Goal: Communication & Community: Ask a question

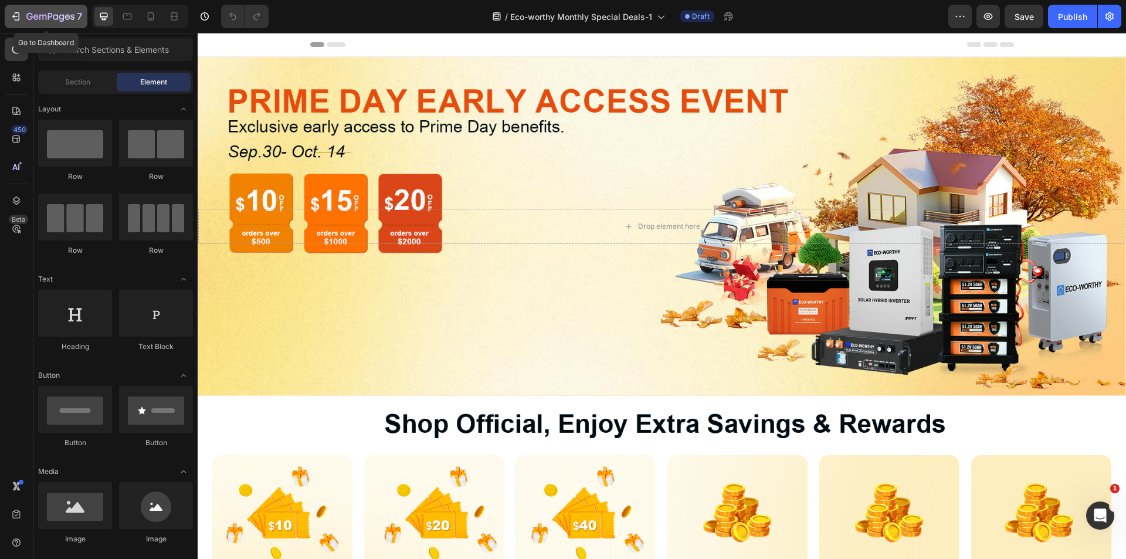
click at [9, 16] on button "7" at bounding box center [46, 16] width 83 height 23
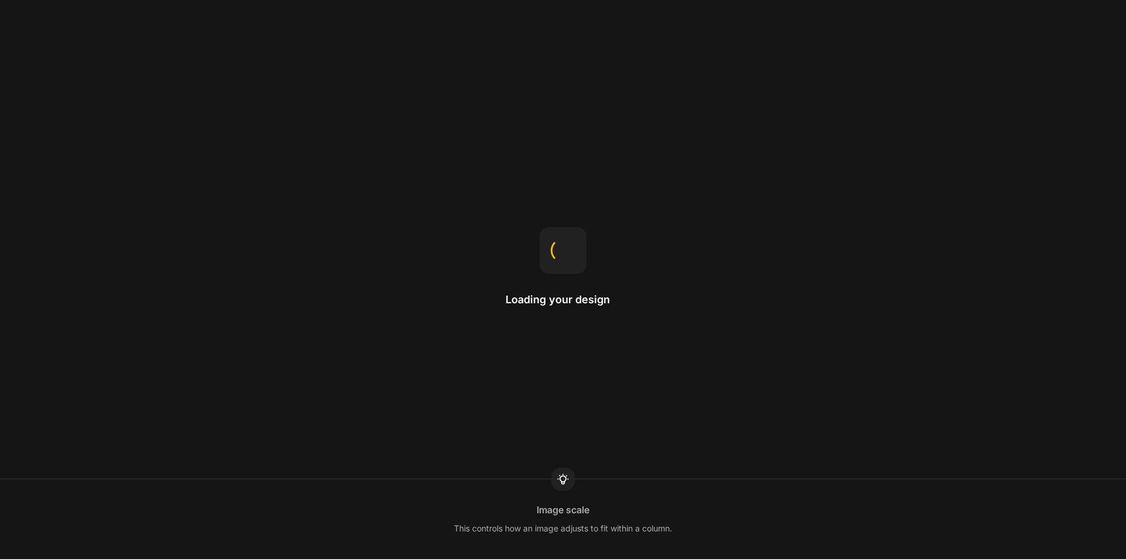
click at [814, 537] on div "Image scale This controls how an image adjusts to fit within a column." at bounding box center [563, 519] width 1126 height 80
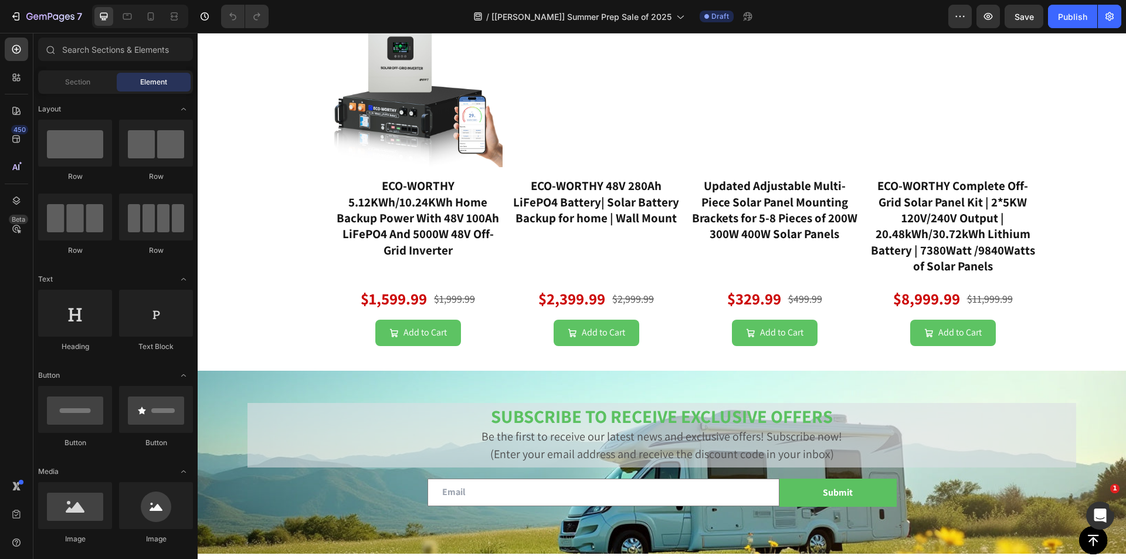
scroll to position [2959, 0]
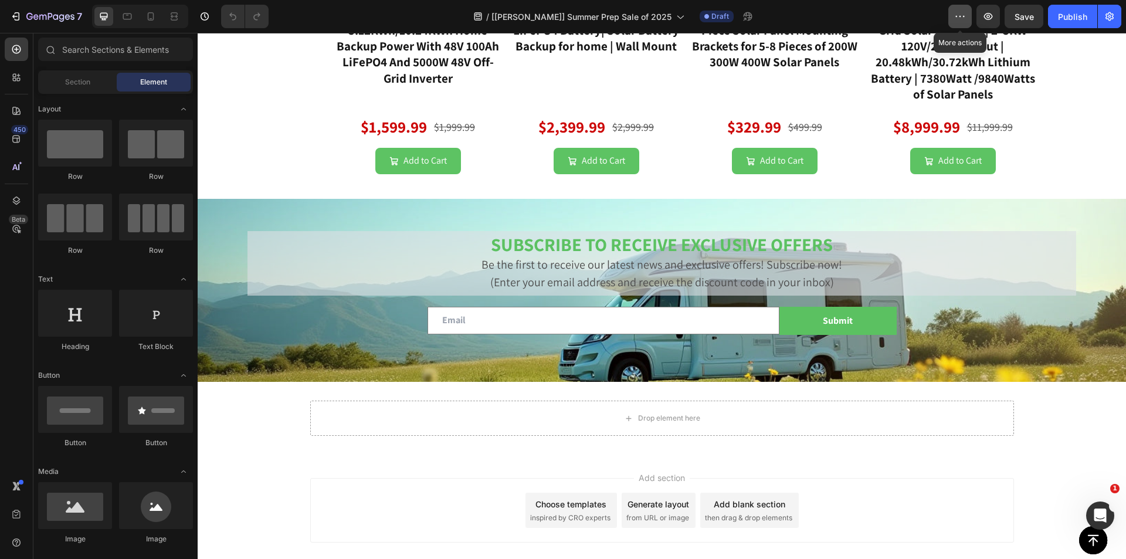
click at [967, 21] on button "button" at bounding box center [960, 16] width 23 height 23
click at [15, 19] on icon "button" at bounding box center [16, 17] width 12 height 12
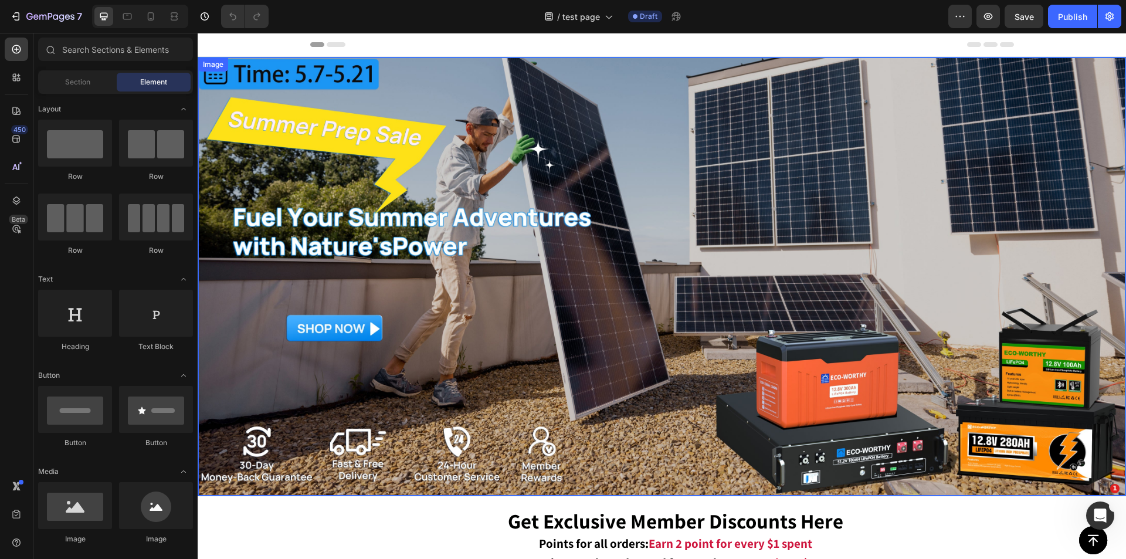
click at [602, 336] on img at bounding box center [661, 276] width 927 height 438
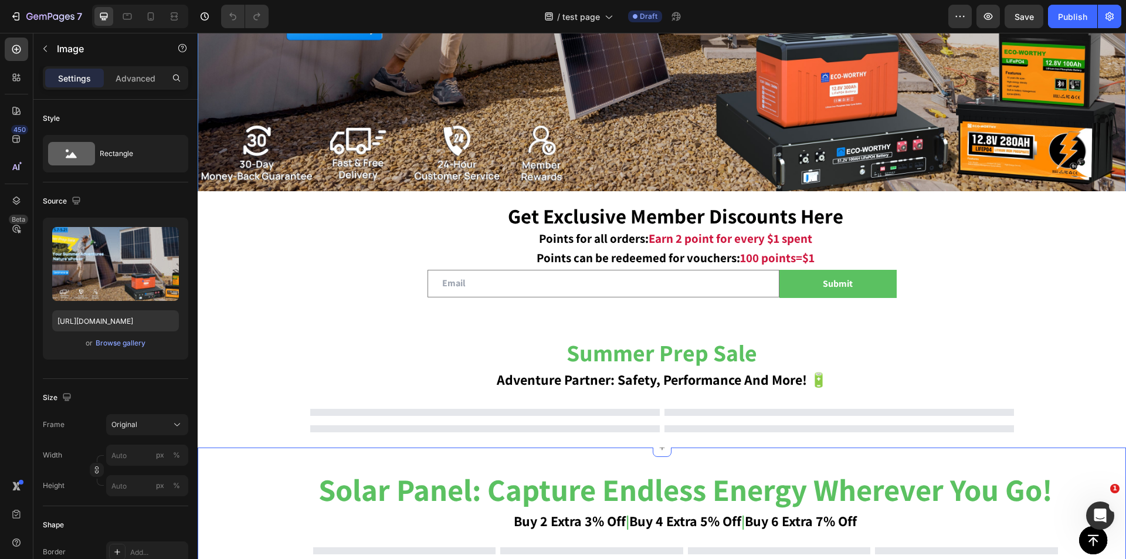
scroll to position [528, 0]
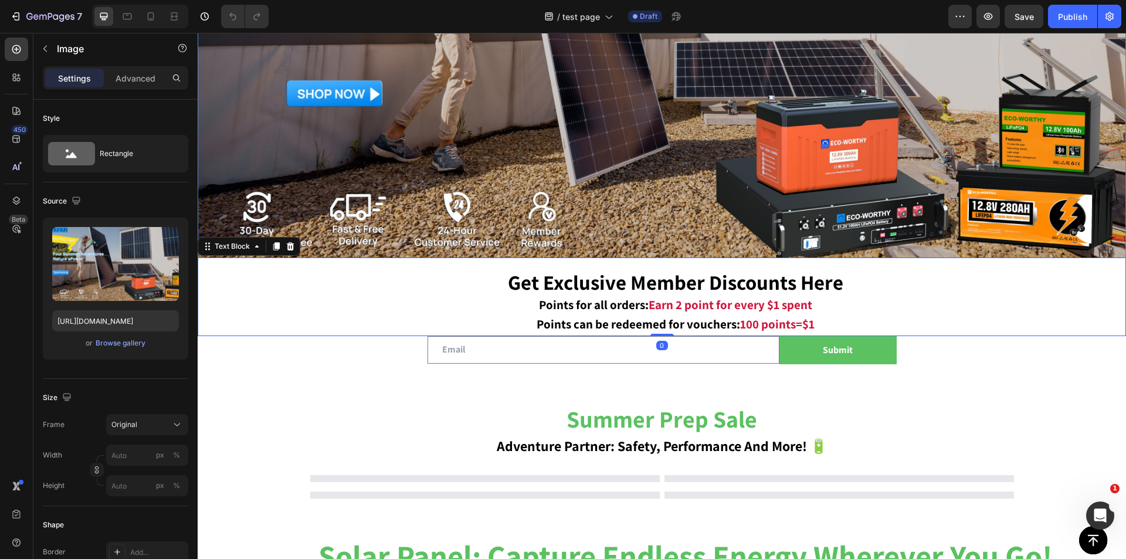
click at [952, 304] on p "Get Exclusive Member Discounts Here Points for all orders: Earn 2 point for eve…" at bounding box center [675, 294] width 899 height 43
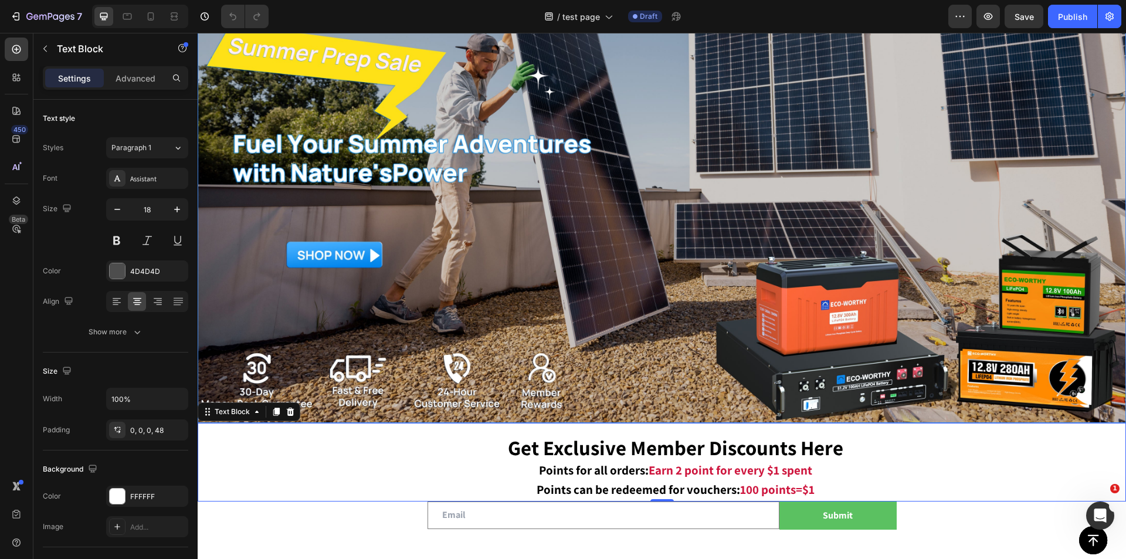
scroll to position [352, 0]
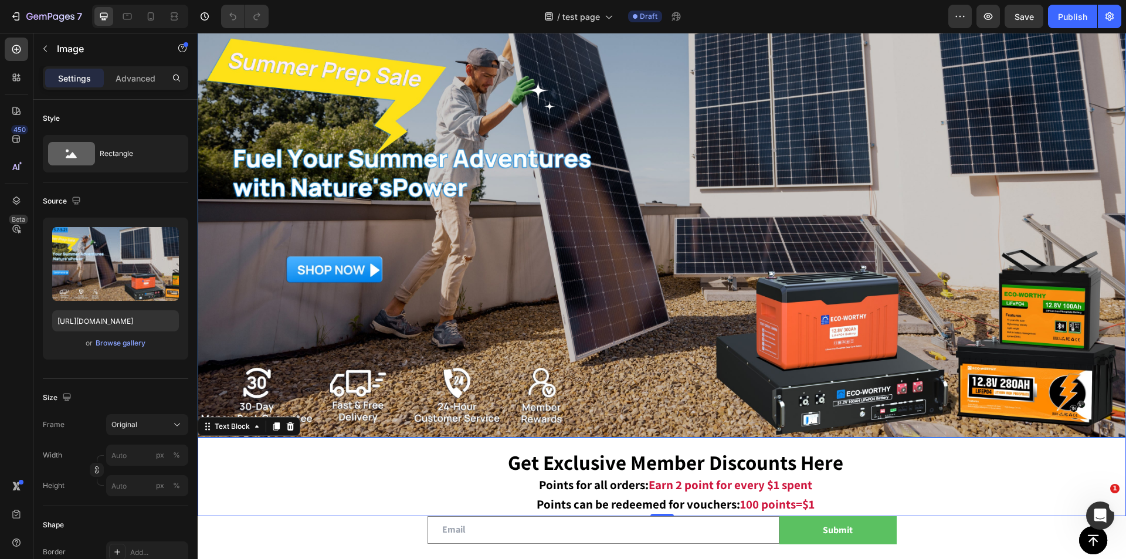
click at [830, 326] on img at bounding box center [661, 218] width 927 height 438
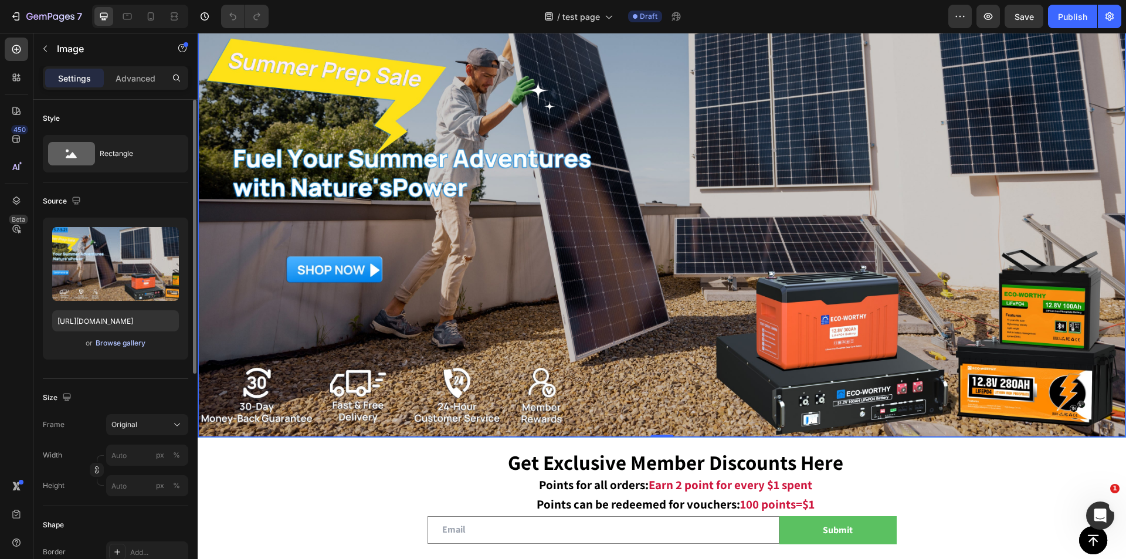
click at [127, 346] on div "Browse gallery" at bounding box center [121, 343] width 50 height 11
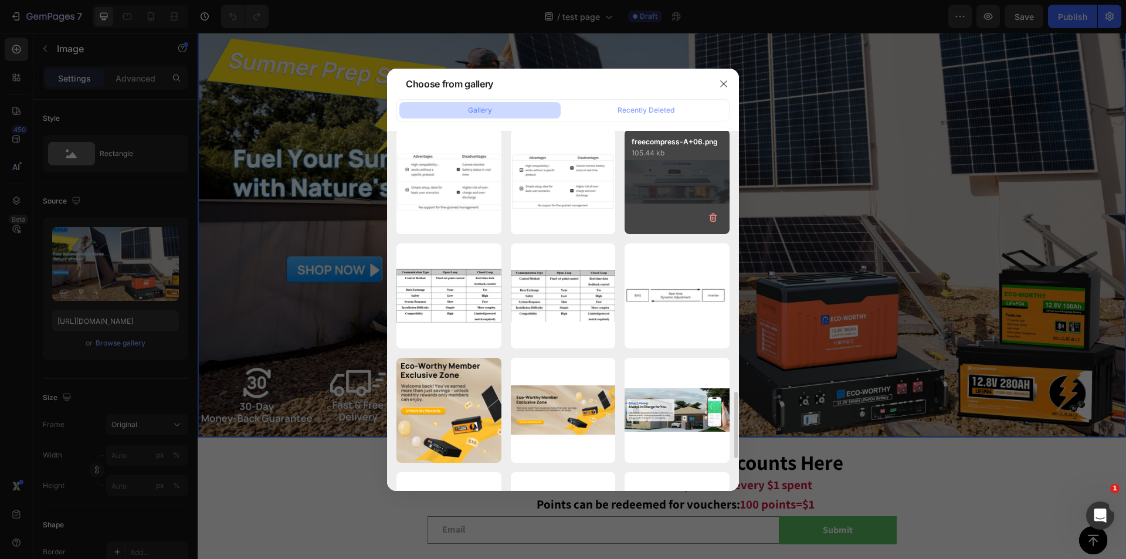
scroll to position [1097, 0]
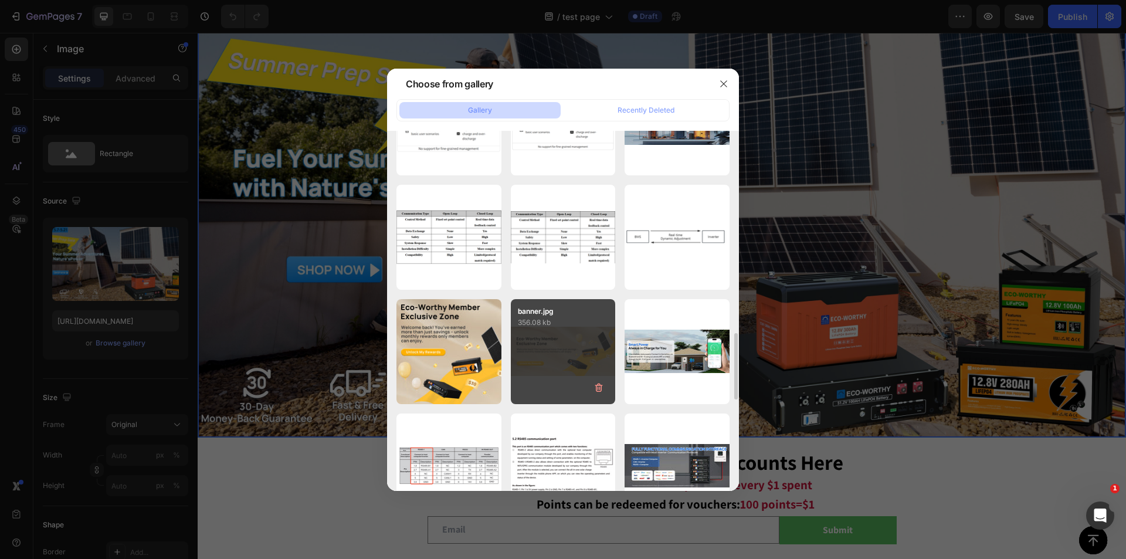
click at [561, 338] on div "banner.jpg 356.08 kb" at bounding box center [563, 351] width 105 height 105
type input "https://cdn.shopify.com/s/files/1/0253/9752/6580/files/gempages_490534260613055…"
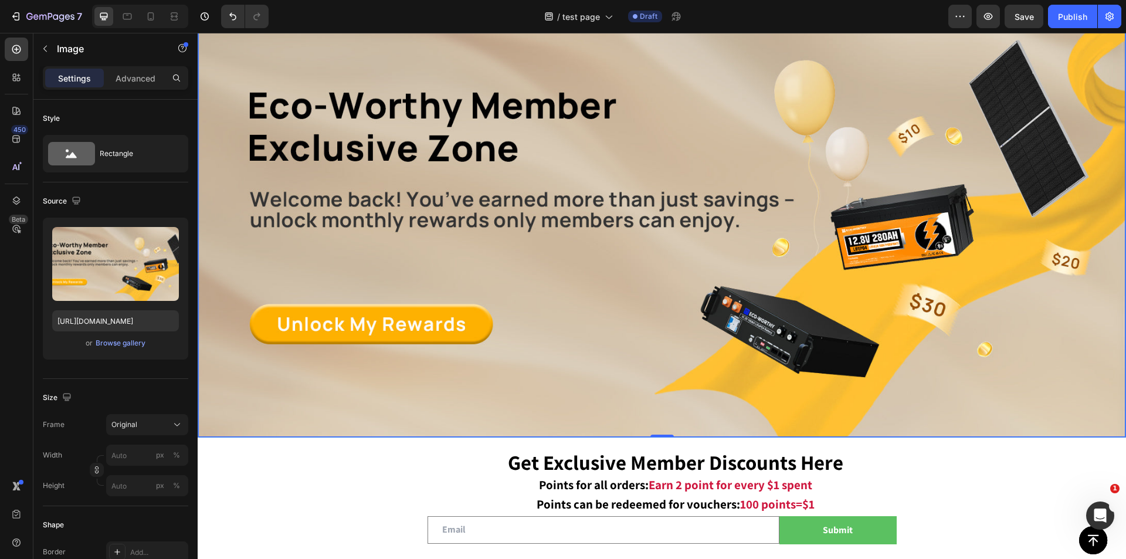
click at [430, 236] on img at bounding box center [661, 218] width 927 height 438
click at [147, 11] on icon at bounding box center [151, 17] width 12 height 12
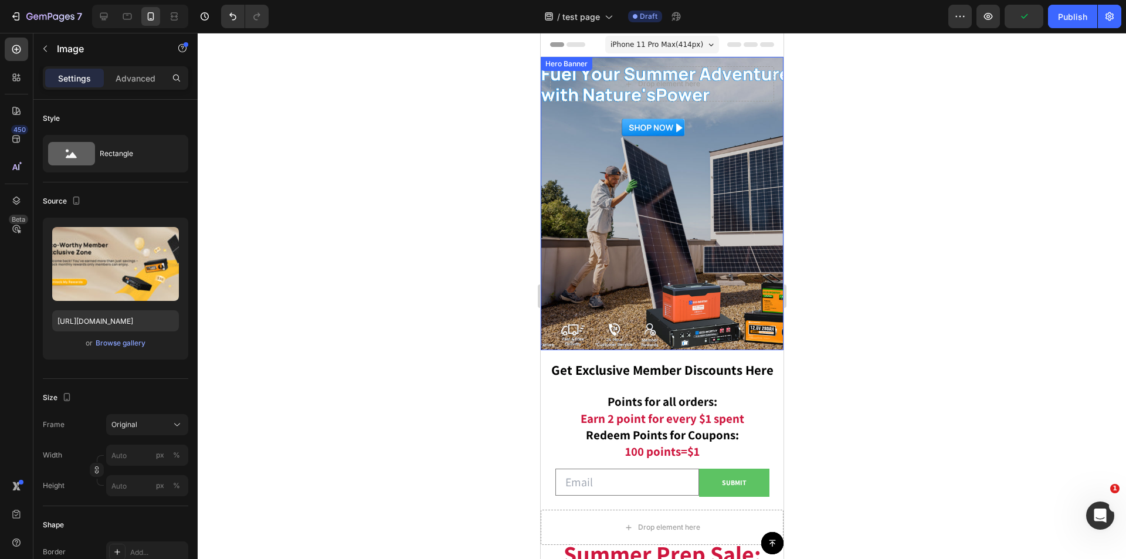
click at [668, 127] on div "Background Image" at bounding box center [661, 203] width 243 height 293
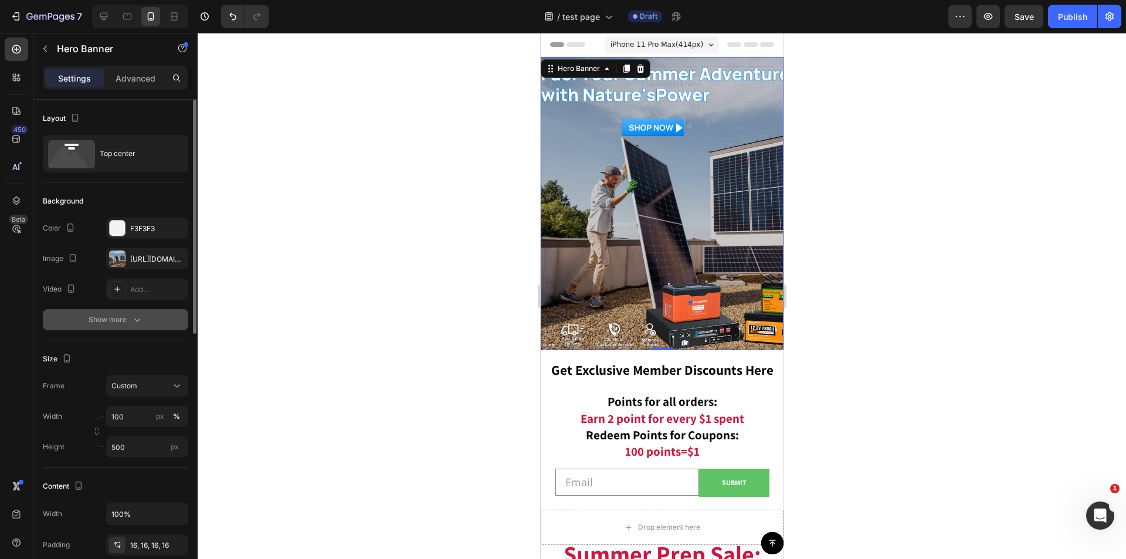
click at [136, 313] on button "Show more" at bounding box center [115, 319] width 145 height 21
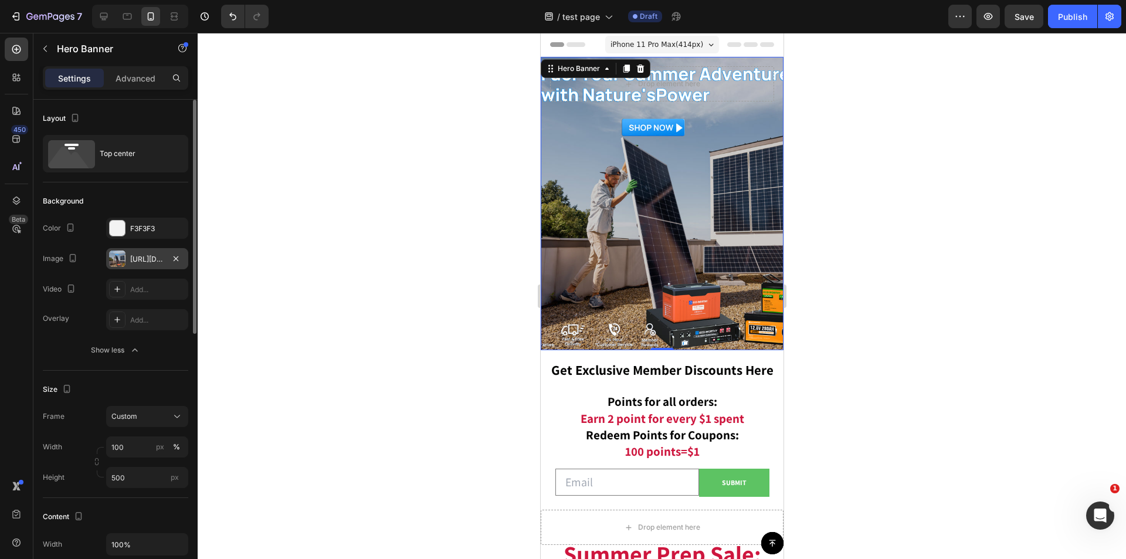
click at [155, 258] on div "https://cdn.shopify.com/s/files/1/0253/9752/6580/files/gempages_490534260613055…" at bounding box center [147, 259] width 34 height 11
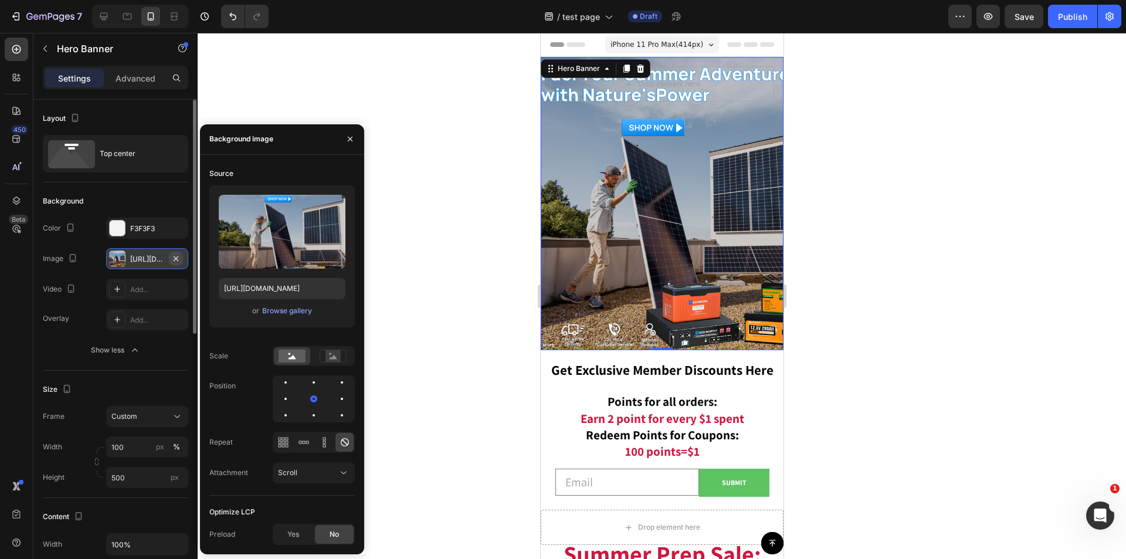
click at [178, 254] on icon "button" at bounding box center [175, 258] width 9 height 9
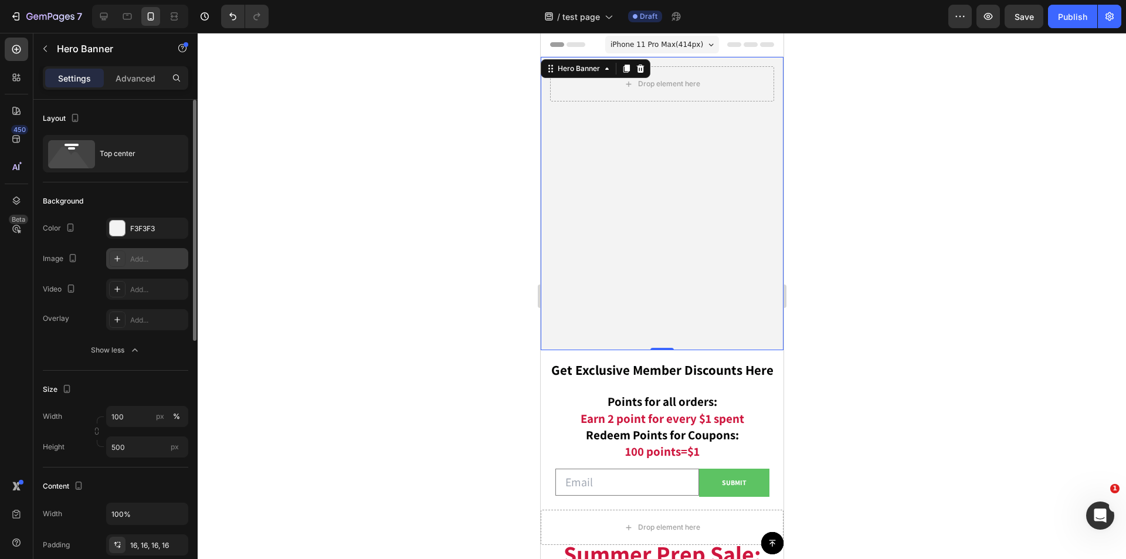
click at [165, 254] on div "Add..." at bounding box center [157, 259] width 55 height 11
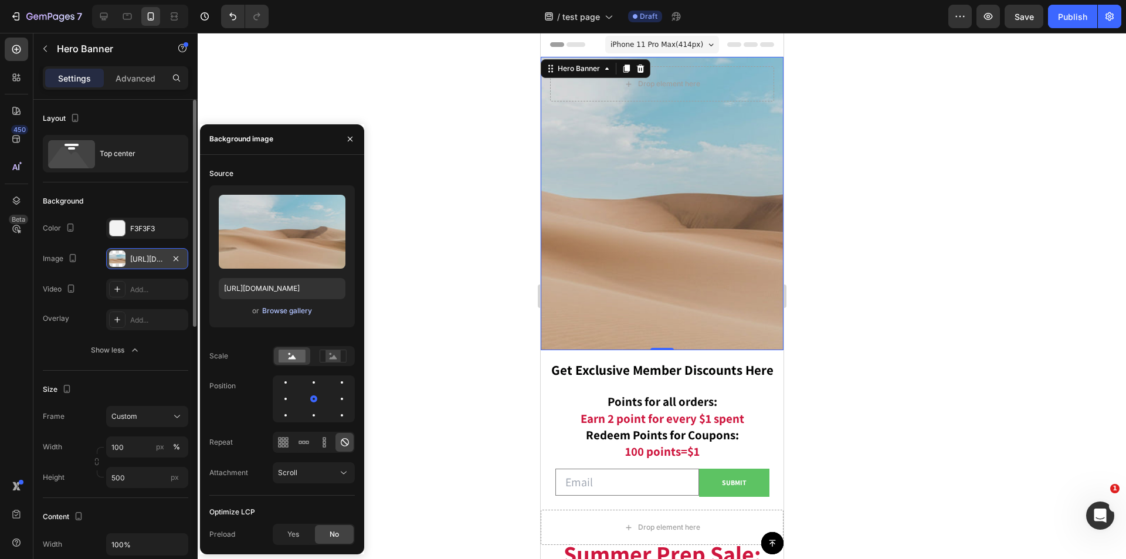
click at [278, 311] on div "Browse gallery" at bounding box center [287, 311] width 50 height 11
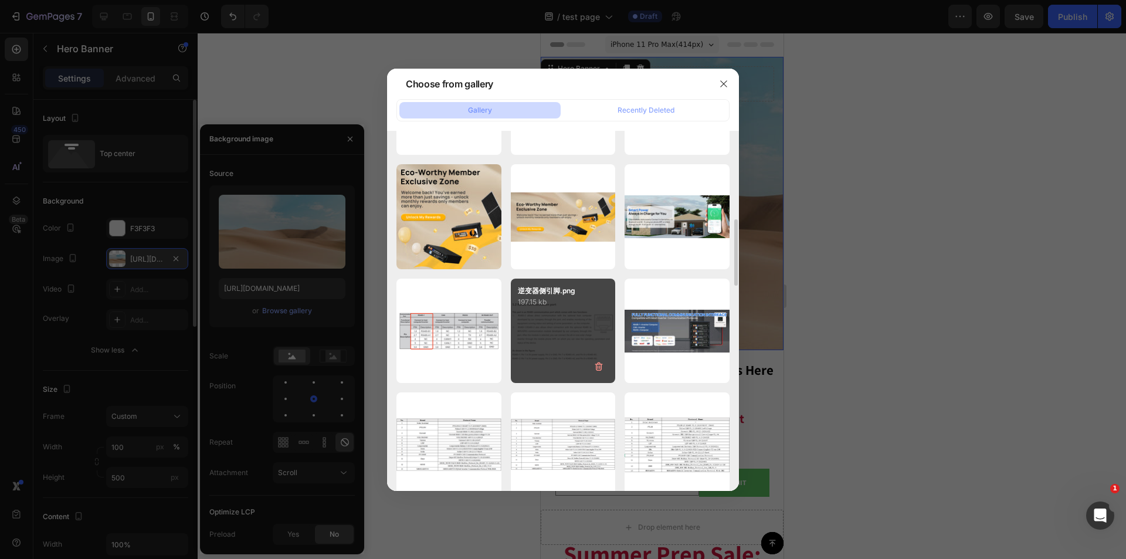
scroll to position [1115, 0]
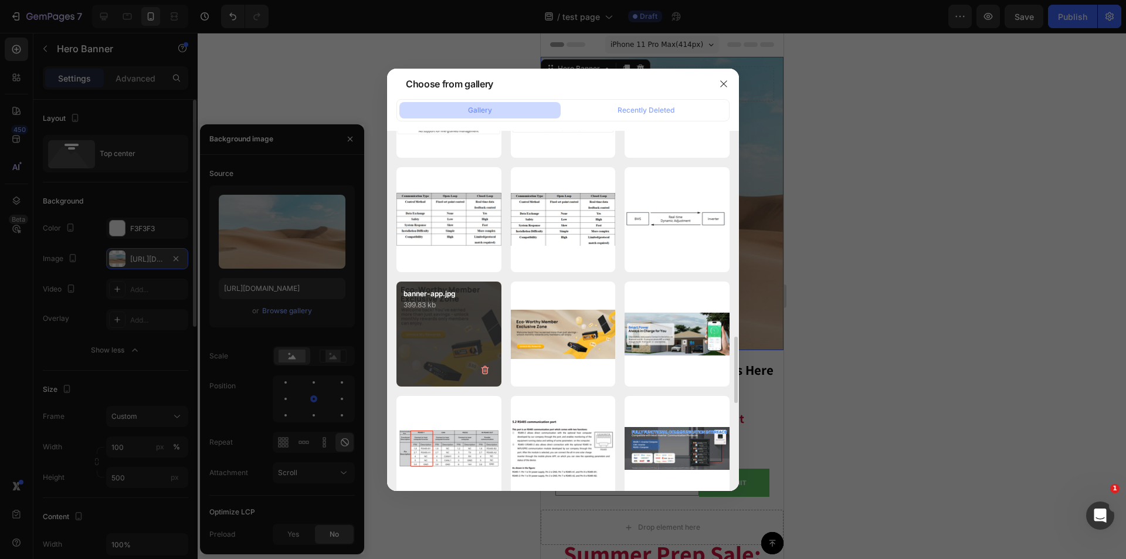
click at [449, 347] on div "banner-app.jpg 399.83 kb" at bounding box center [449, 334] width 105 height 105
type input "https://cdn.shopify.com/s/files/1/0253/9752/6580/files/gempages_490534260613055…"
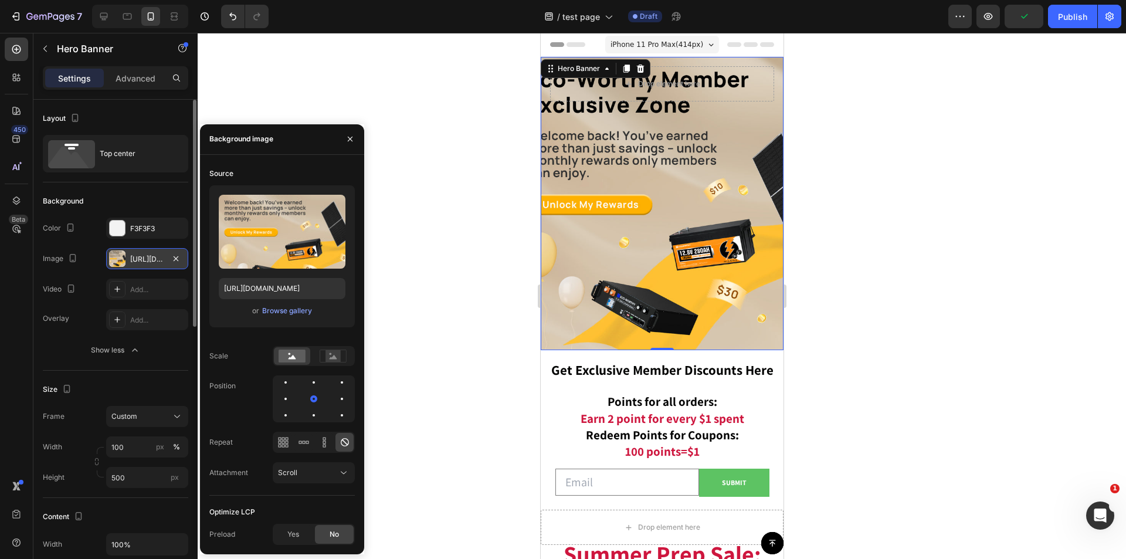
click at [859, 291] on div at bounding box center [662, 296] width 929 height 526
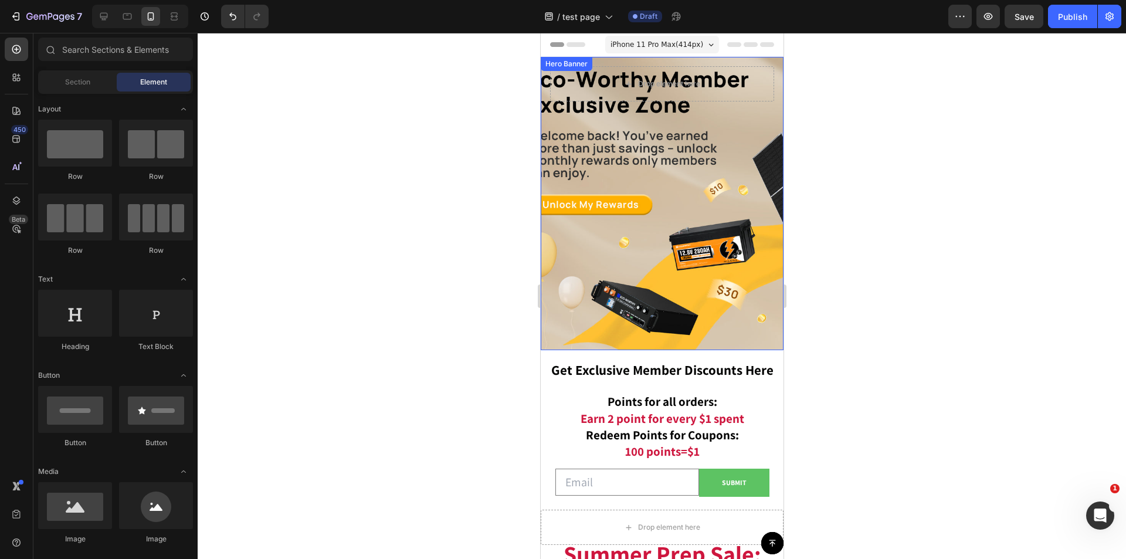
click at [638, 272] on div "Background Image" at bounding box center [661, 203] width 243 height 293
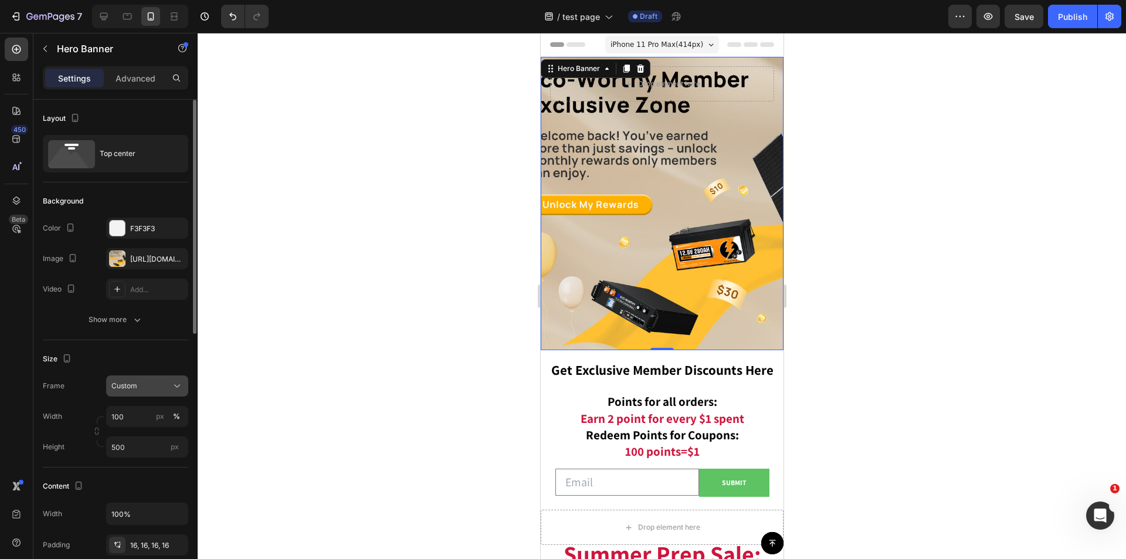
click at [167, 381] on div "Custom" at bounding box center [139, 386] width 57 height 11
drag, startPoint x: 165, startPoint y: 421, endPoint x: 167, endPoint y: 414, distance: 7.3
click at [165, 421] on div "As banner source" at bounding box center [137, 414] width 94 height 21
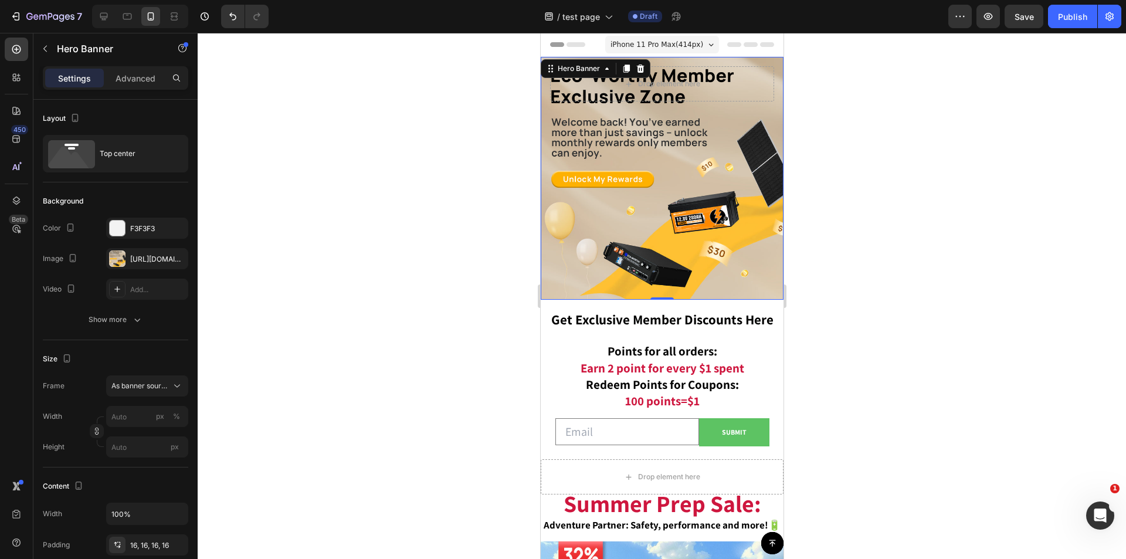
click at [931, 318] on div at bounding box center [662, 296] width 929 height 526
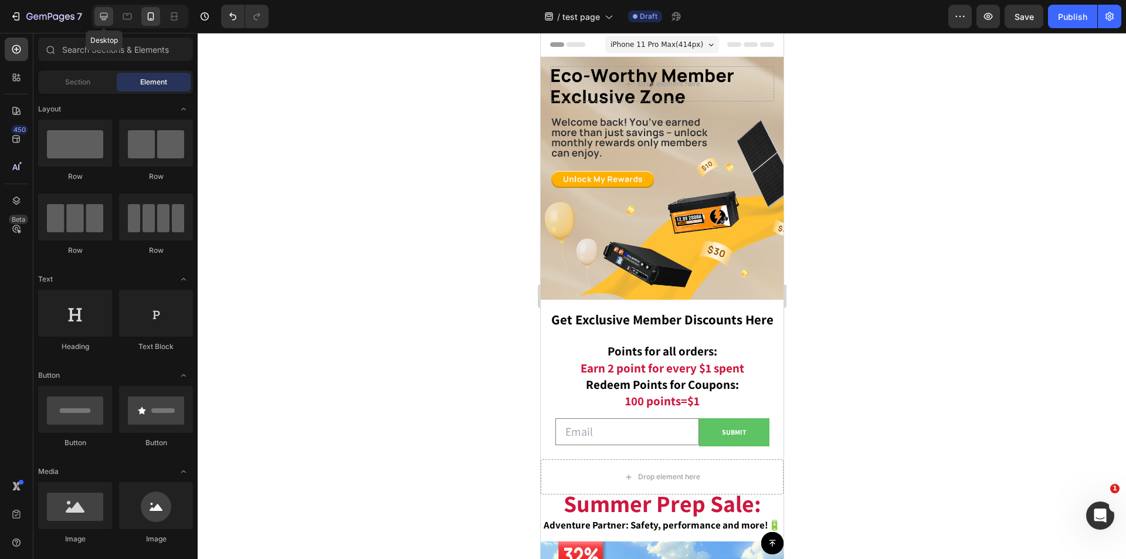
click at [106, 16] on icon at bounding box center [104, 17] width 12 height 12
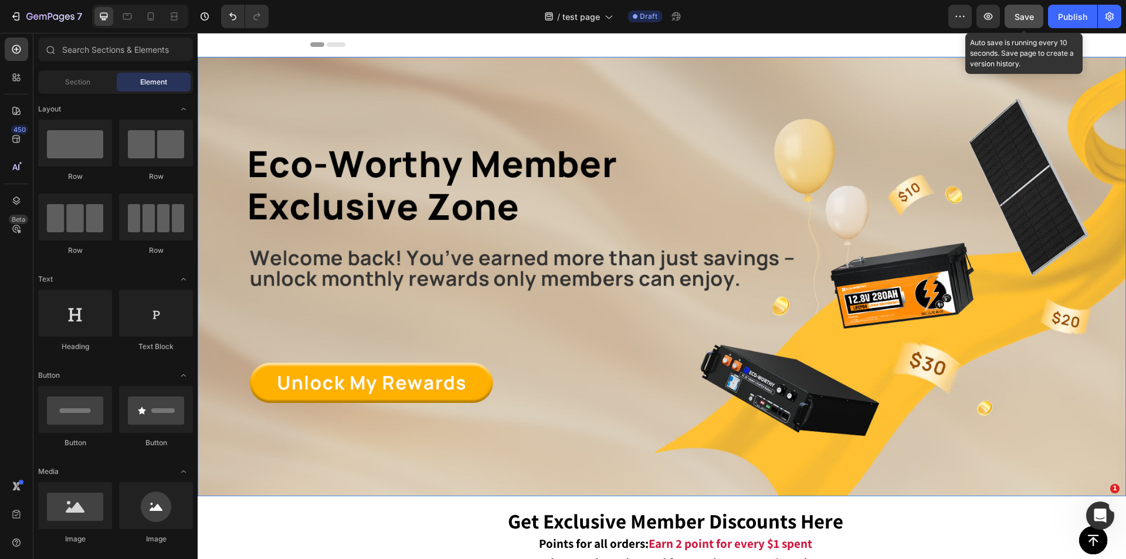
click at [1020, 11] on div "Save" at bounding box center [1024, 17] width 19 height 12
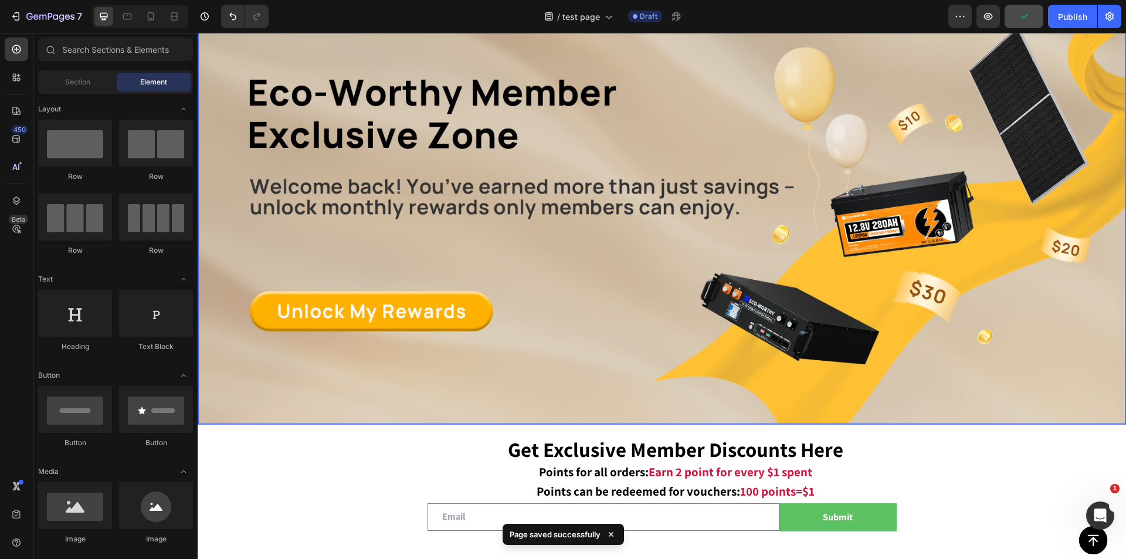
scroll to position [528, 0]
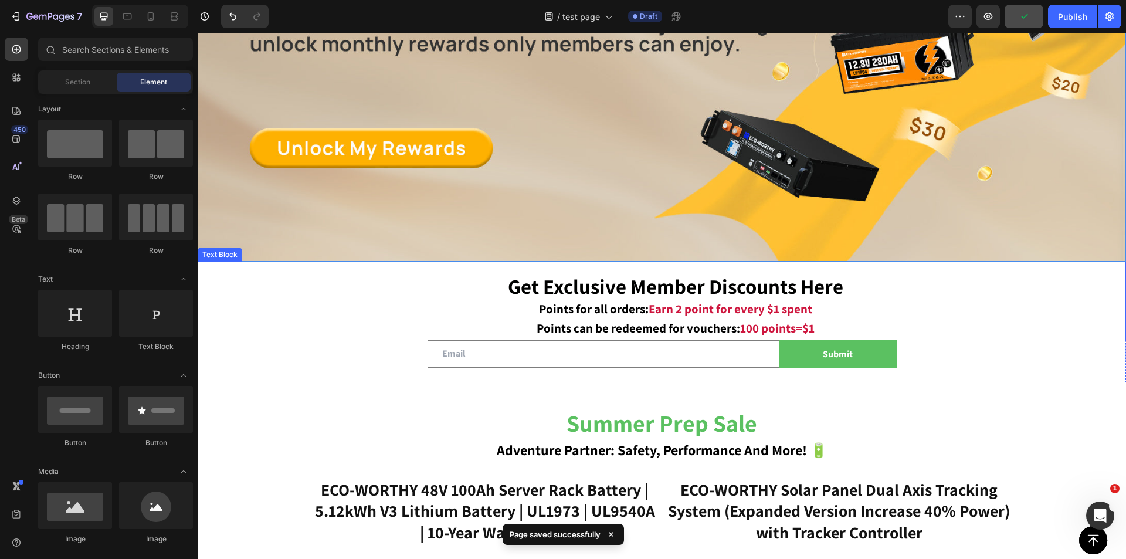
click at [886, 298] on p "Get Exclusive Member Discounts Here Points for all orders: Earn 2 point for eve…" at bounding box center [675, 298] width 899 height 43
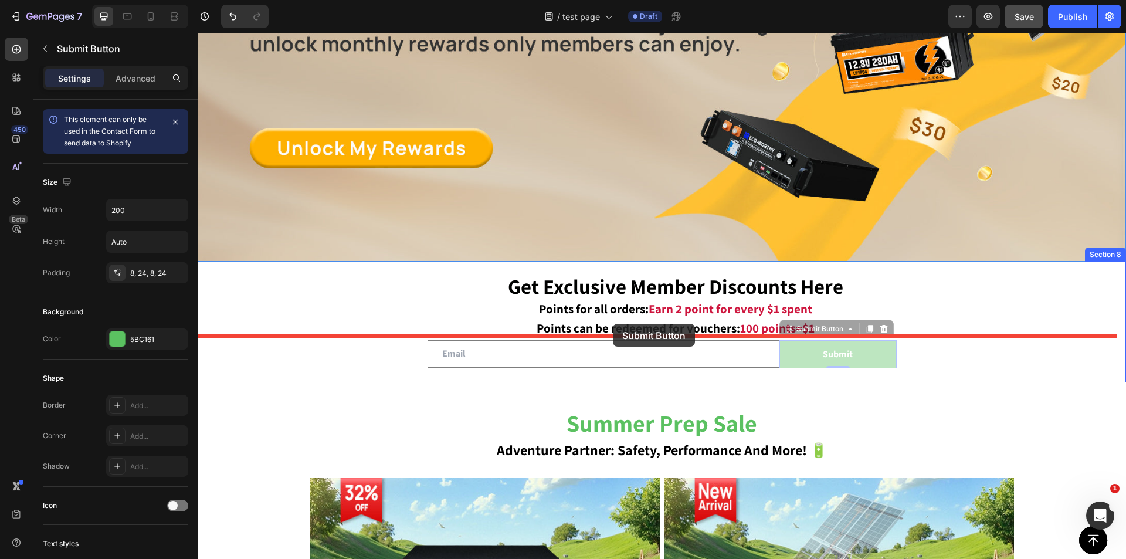
drag, startPoint x: 795, startPoint y: 346, endPoint x: 615, endPoint y: 321, distance: 182.3
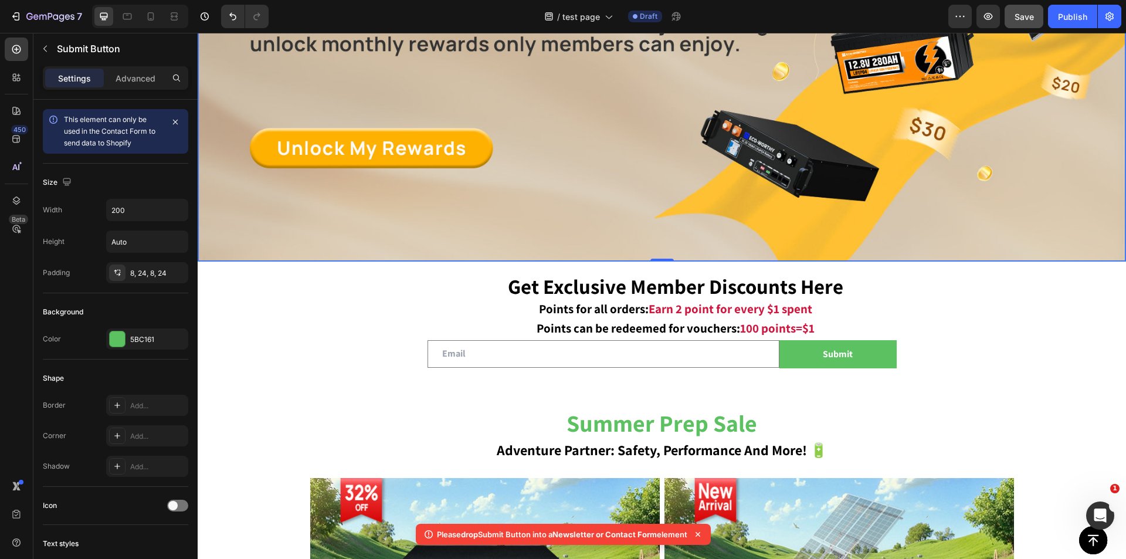
click at [489, 191] on img at bounding box center [661, 42] width 927 height 438
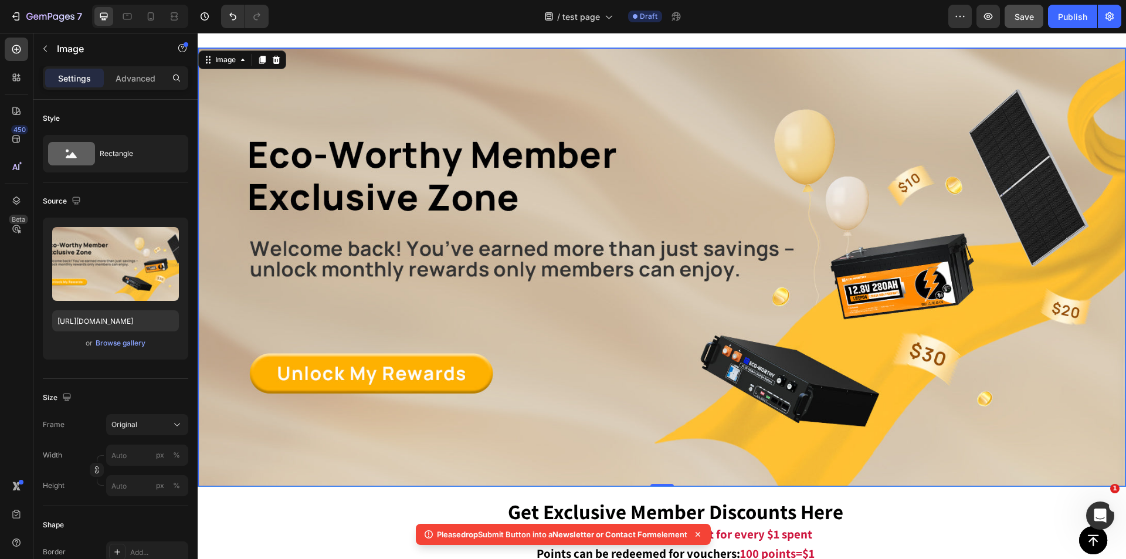
scroll to position [293, 0]
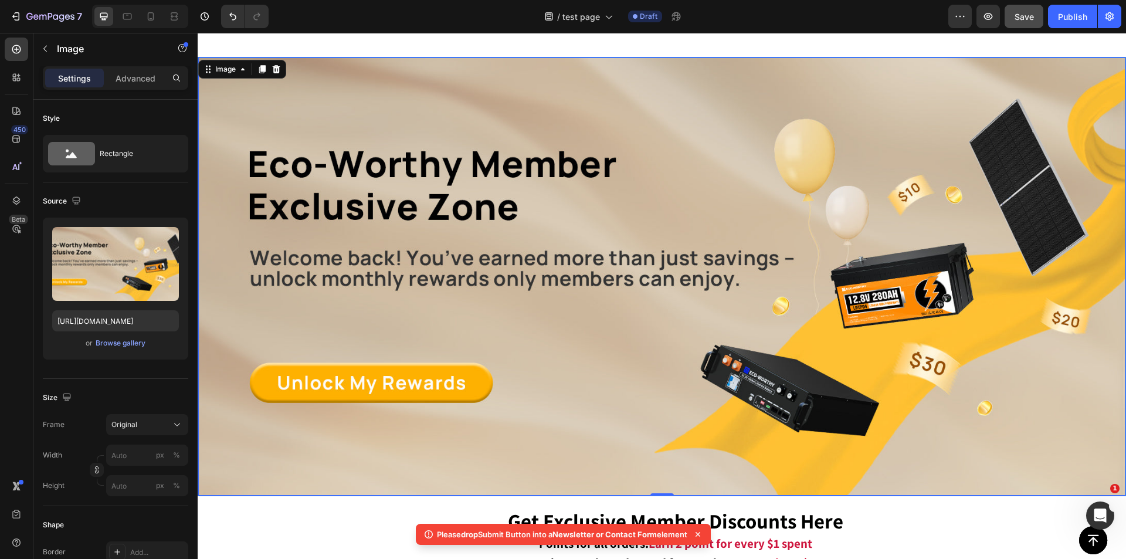
click at [351, 321] on img at bounding box center [661, 276] width 927 height 438
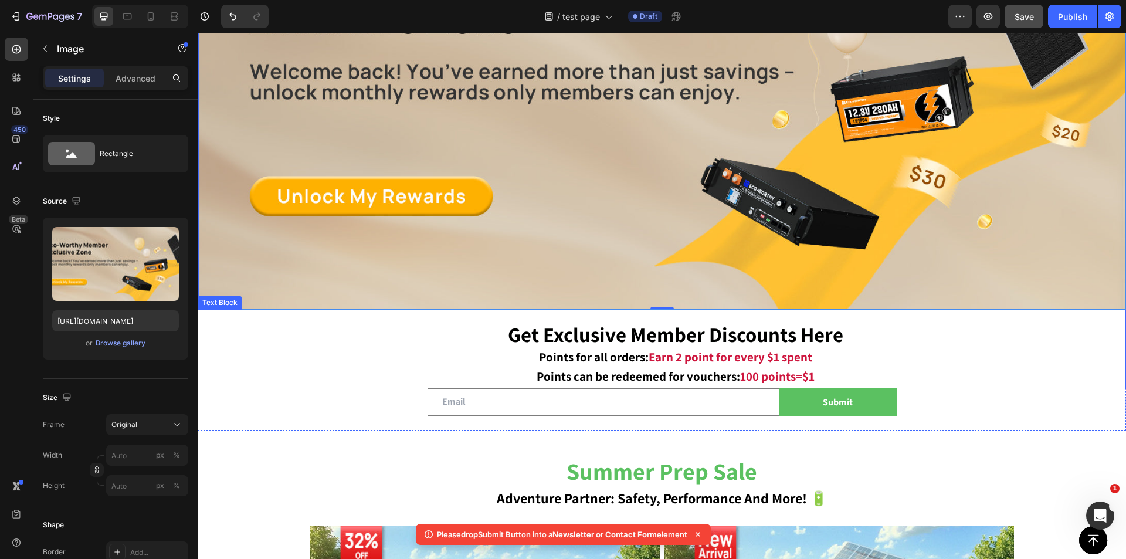
scroll to position [410, 0]
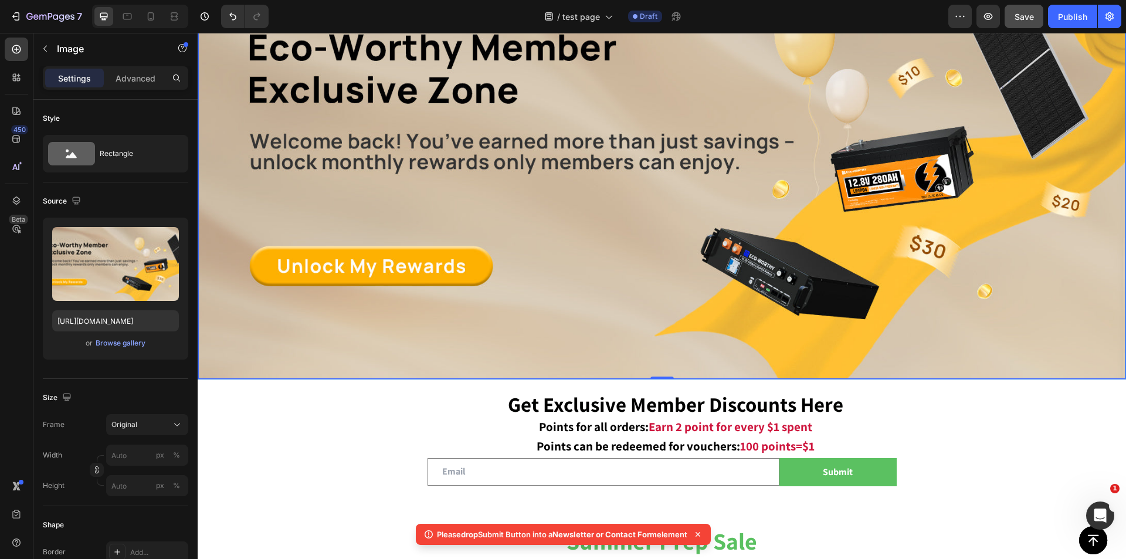
click at [800, 296] on img at bounding box center [661, 160] width 927 height 438
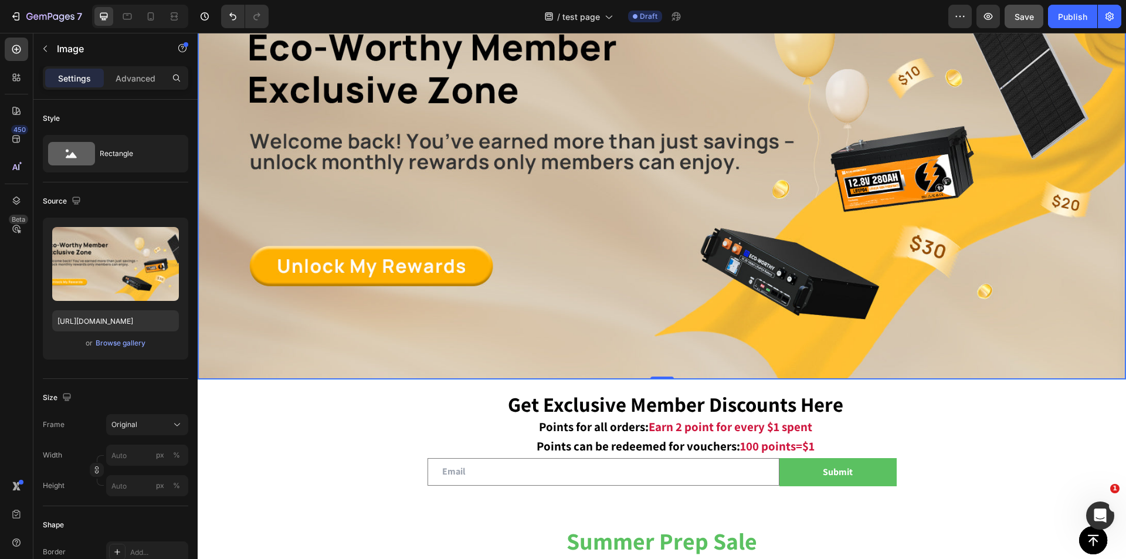
click at [585, 311] on img at bounding box center [661, 160] width 927 height 438
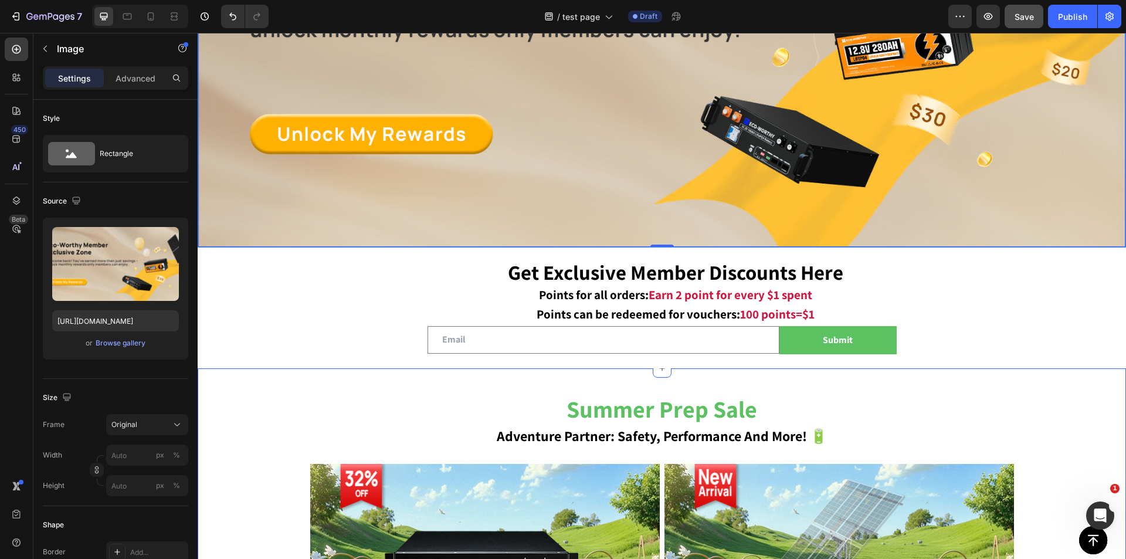
scroll to position [411, 0]
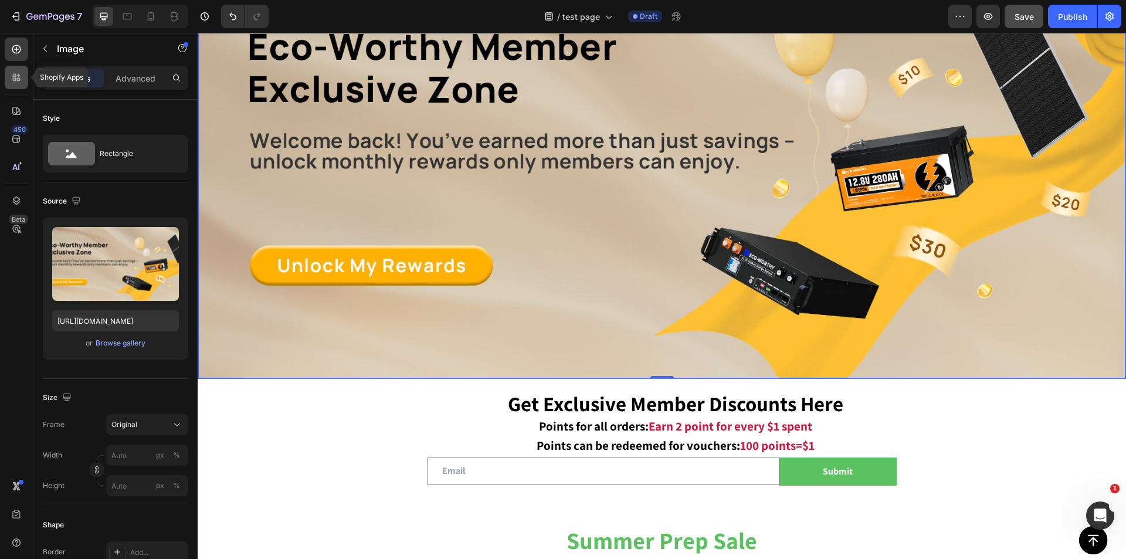
click at [9, 78] on div at bounding box center [16, 77] width 23 height 23
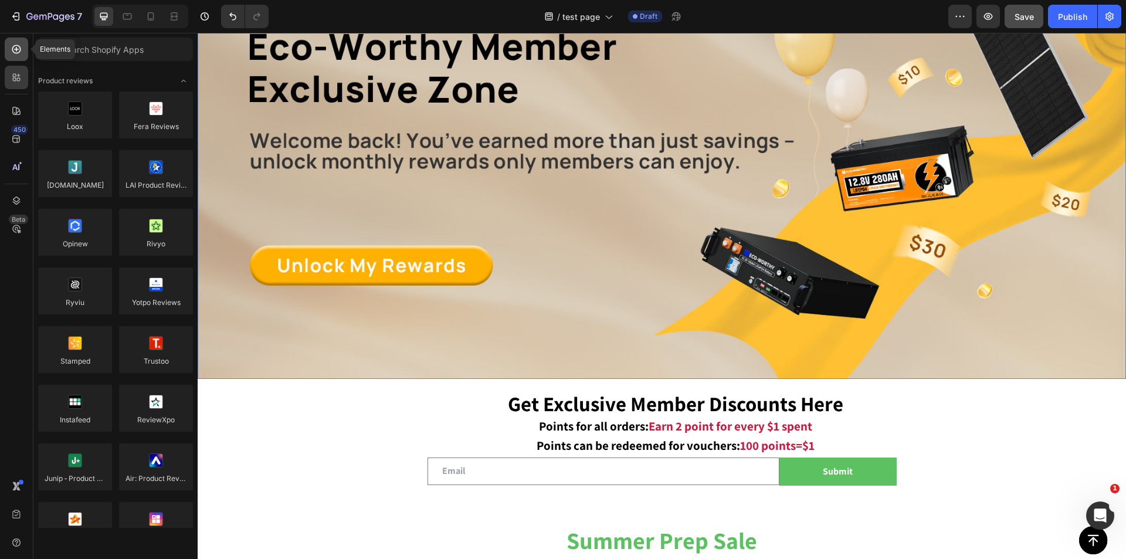
click at [16, 53] on icon at bounding box center [16, 49] width 9 height 9
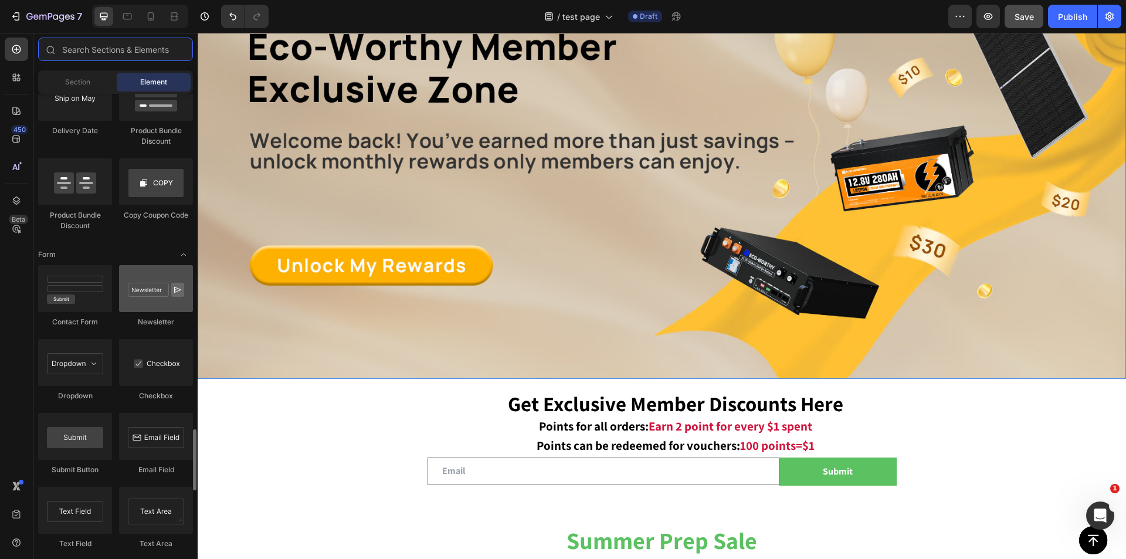
scroll to position [2640, 0]
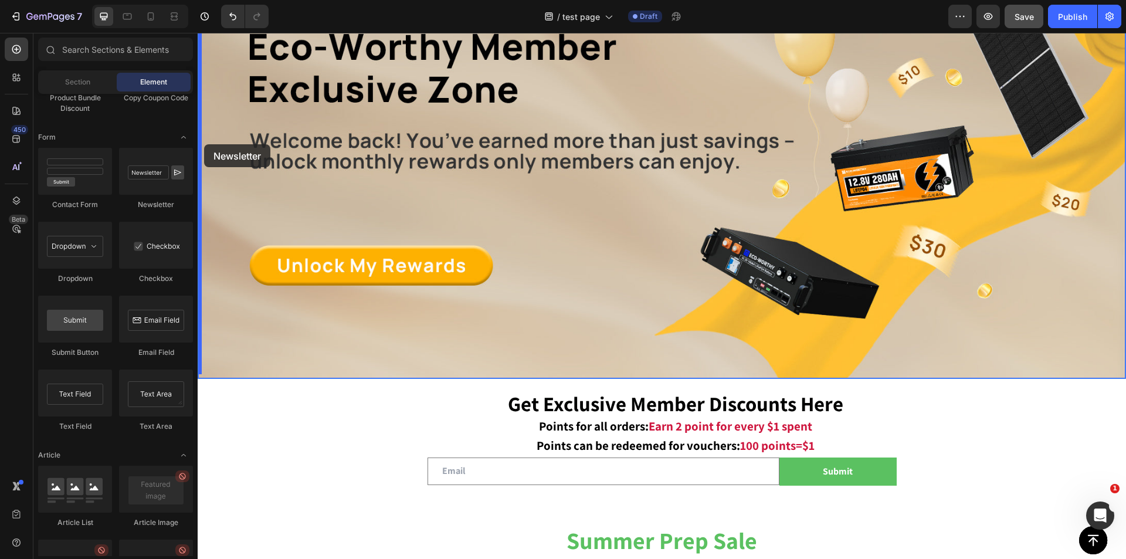
drag, startPoint x: 353, startPoint y: 208, endPoint x: 204, endPoint y: 144, distance: 161.9
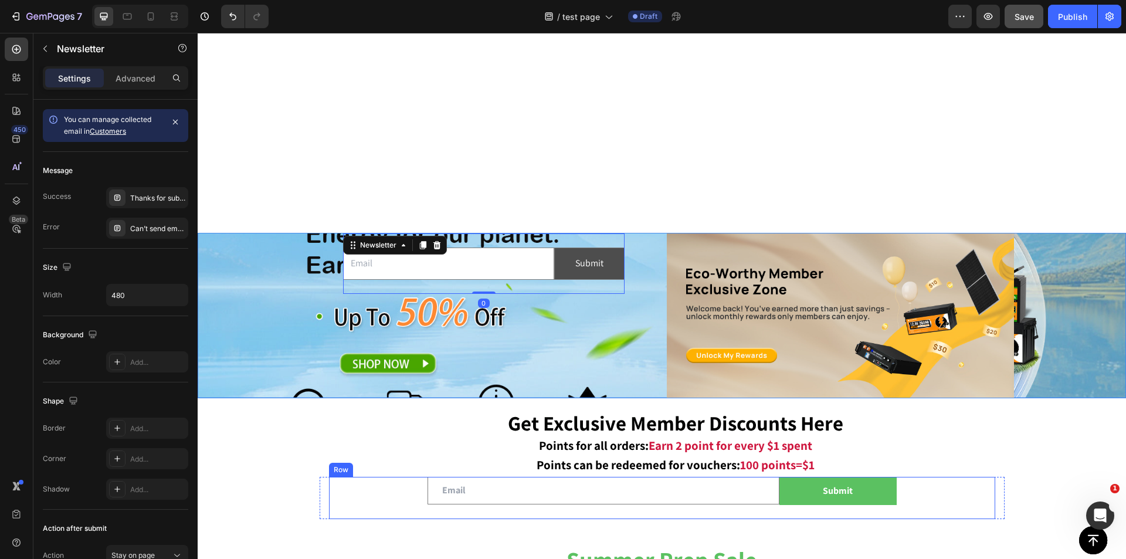
scroll to position [0, 0]
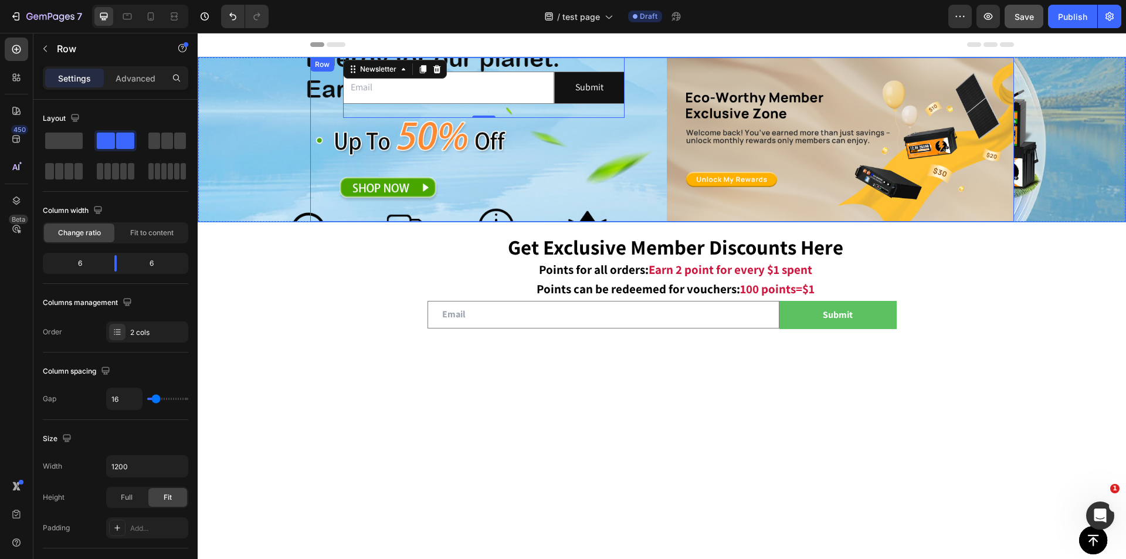
click at [601, 174] on div "Email Field Submit Submit Button Row Newsletter 0" at bounding box center [483, 139] width 347 height 164
click at [230, 9] on button "Undo/Redo" at bounding box center [232, 16] width 23 height 23
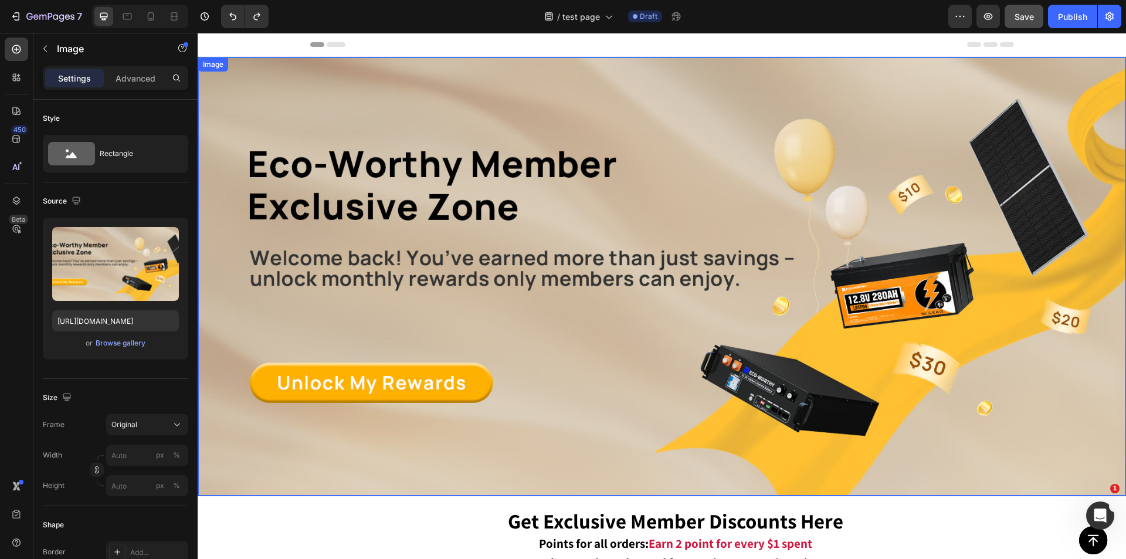
click at [374, 260] on img at bounding box center [661, 276] width 927 height 438
click at [45, 54] on button "button" at bounding box center [45, 48] width 19 height 19
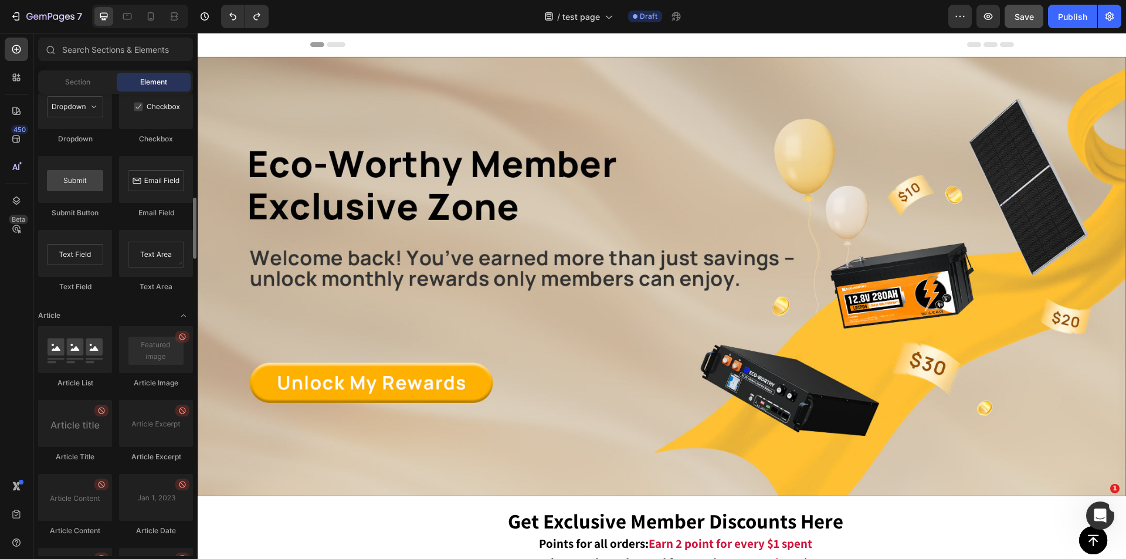
scroll to position [2545, 0]
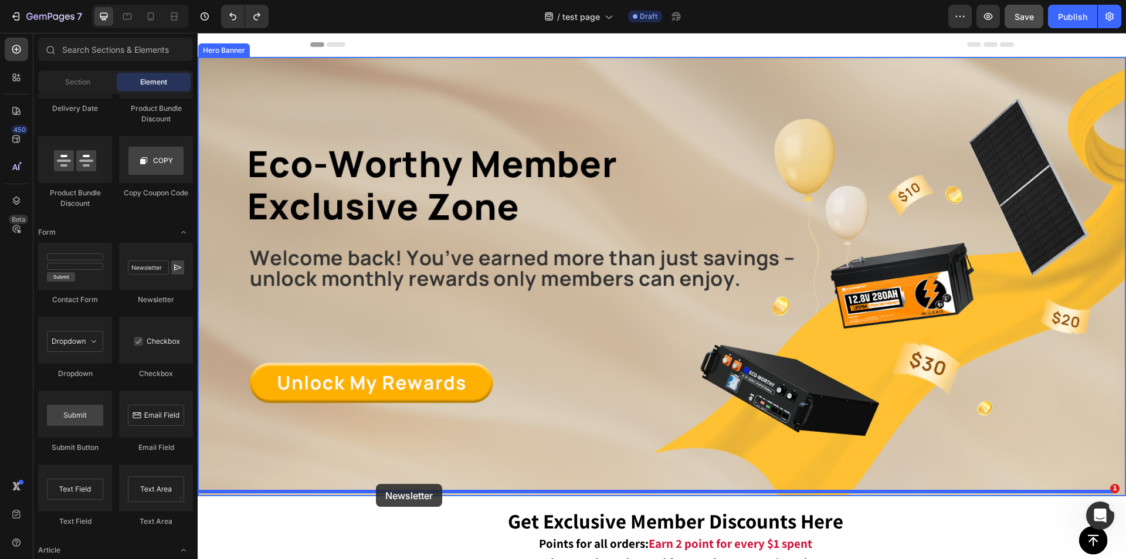
drag, startPoint x: 364, startPoint y: 297, endPoint x: 388, endPoint y: 465, distance: 168.9
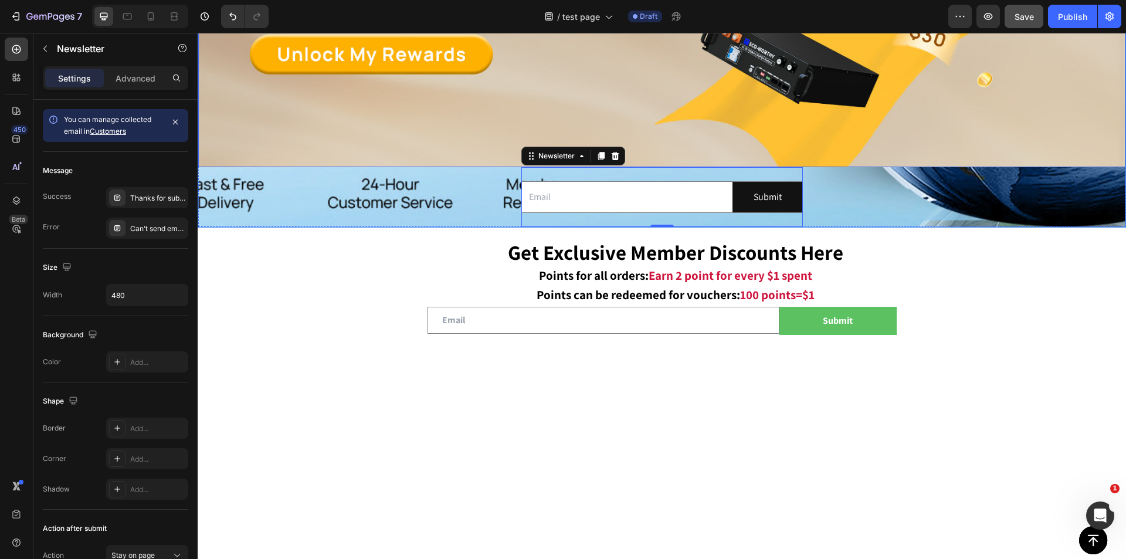
scroll to position [469, 0]
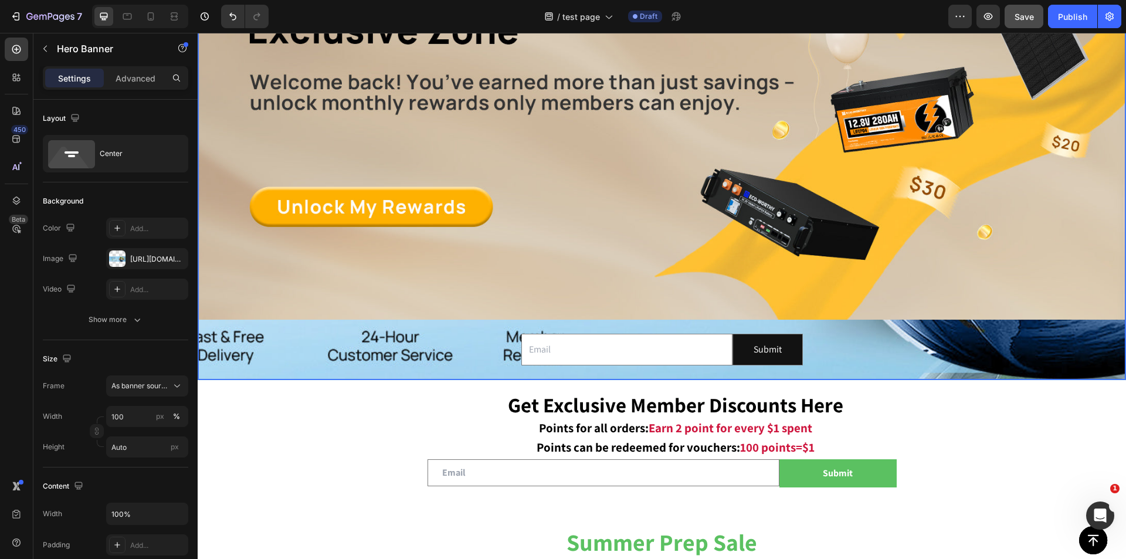
click at [244, 361] on div "Image Email Field Submit Submit Button Row Newsletter" at bounding box center [661, 131] width 927 height 498
click at [171, 254] on icon "button" at bounding box center [175, 258] width 9 height 9
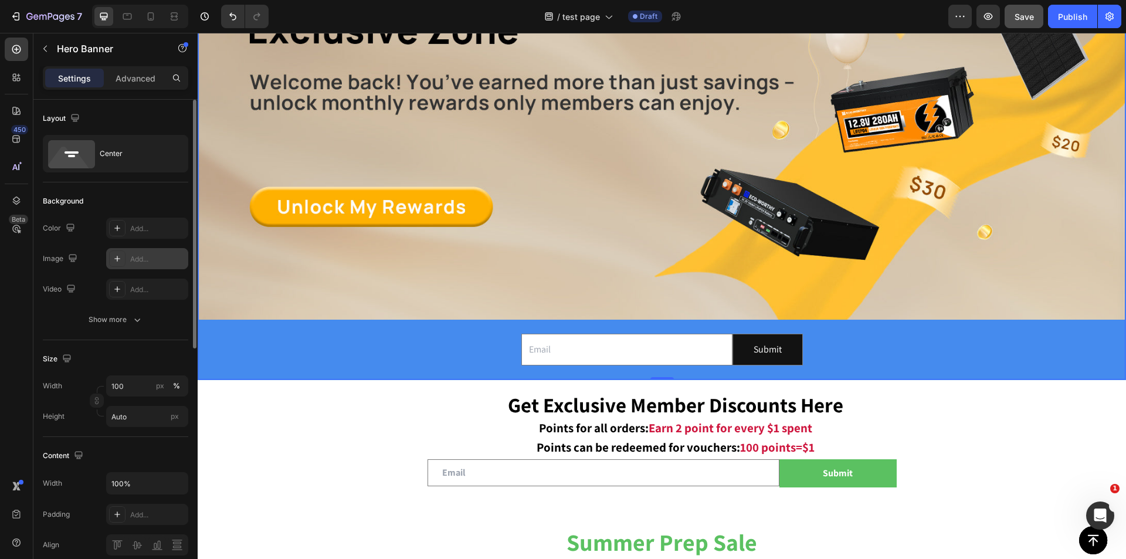
click at [334, 335] on div "Image Email Field Submit Submit Button Row Newsletter" at bounding box center [661, 131] width 927 height 498
click at [232, 343] on div "Image Email Field Submit Submit Button Row Newsletter" at bounding box center [661, 131] width 927 height 498
click at [893, 330] on div "Image Email Field Submit Submit Button Row Newsletter" at bounding box center [661, 131] width 927 height 498
drag, startPoint x: 714, startPoint y: 340, endPoint x: 707, endPoint y: 337, distance: 7.1
click at [714, 340] on input "email" at bounding box center [626, 350] width 211 height 32
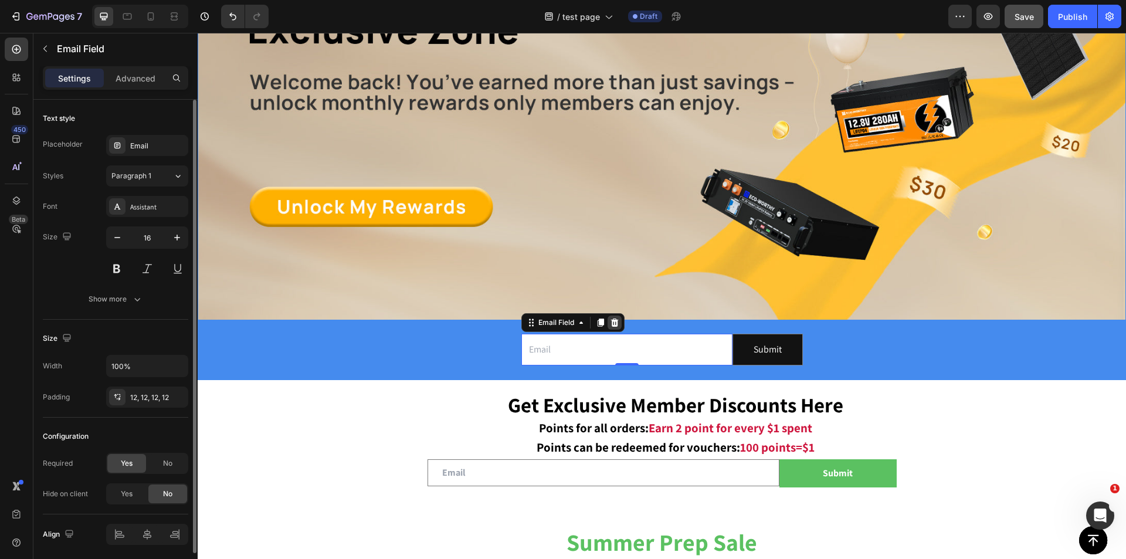
click at [611, 318] on icon at bounding box center [615, 322] width 8 height 8
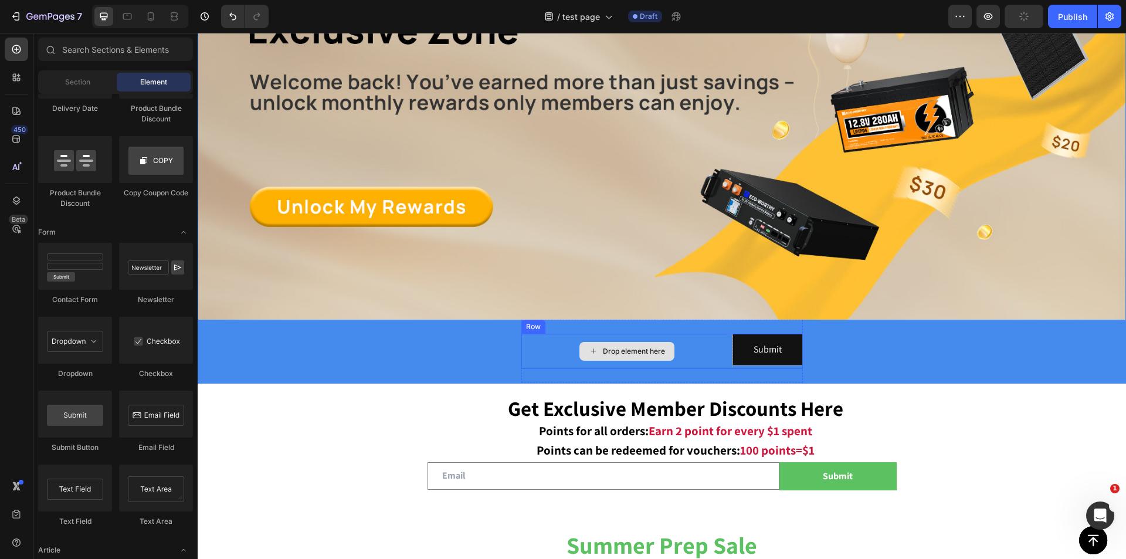
click at [612, 347] on div "Drop element here" at bounding box center [634, 351] width 62 height 9
click at [521, 345] on div "Drop element here" at bounding box center [626, 351] width 211 height 35
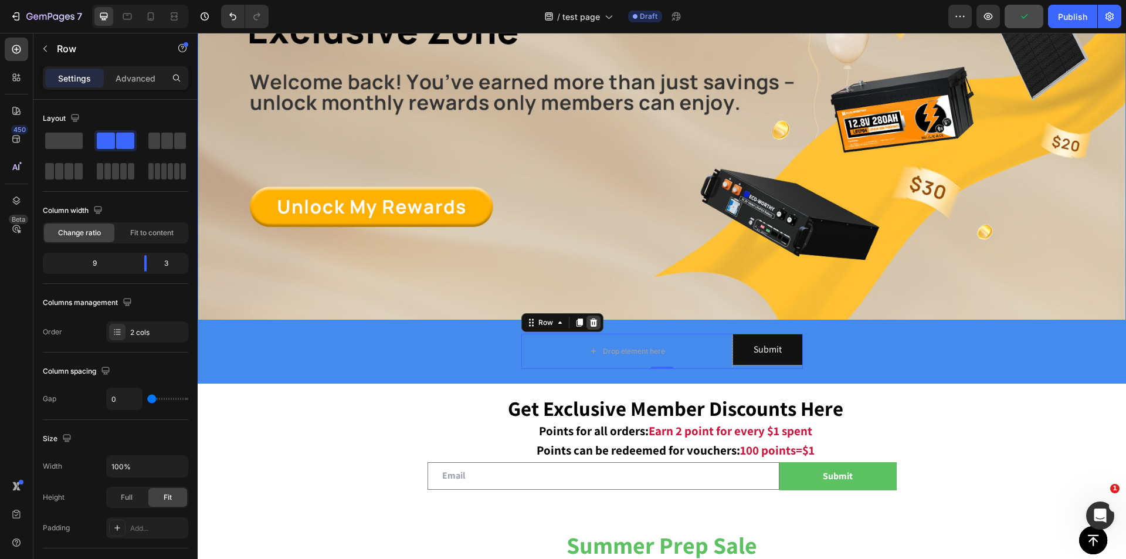
click at [591, 320] on icon at bounding box center [594, 322] width 8 height 8
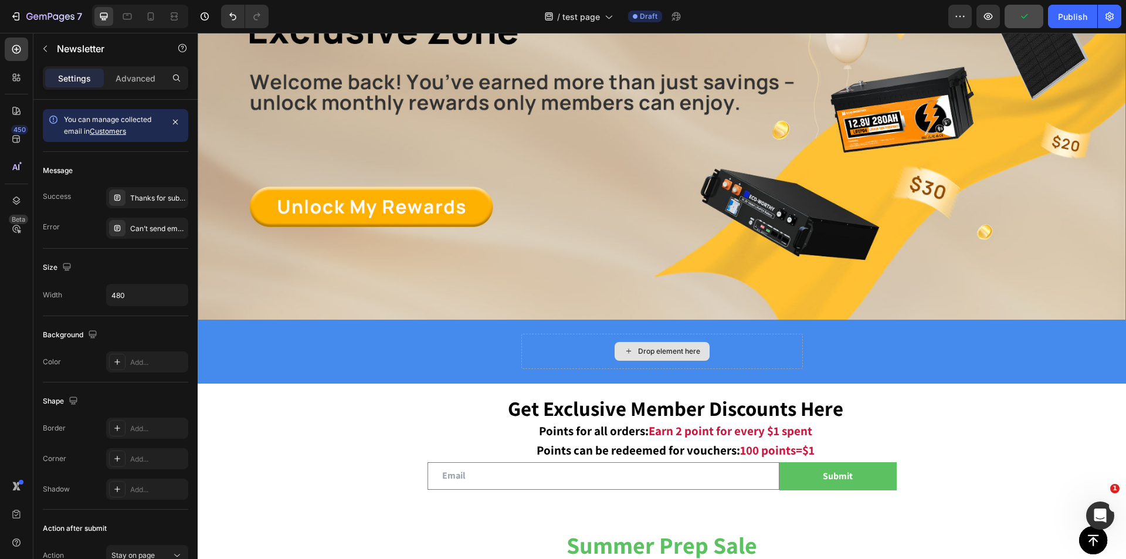
click at [590, 342] on div "Drop element here" at bounding box center [662, 351] width 282 height 35
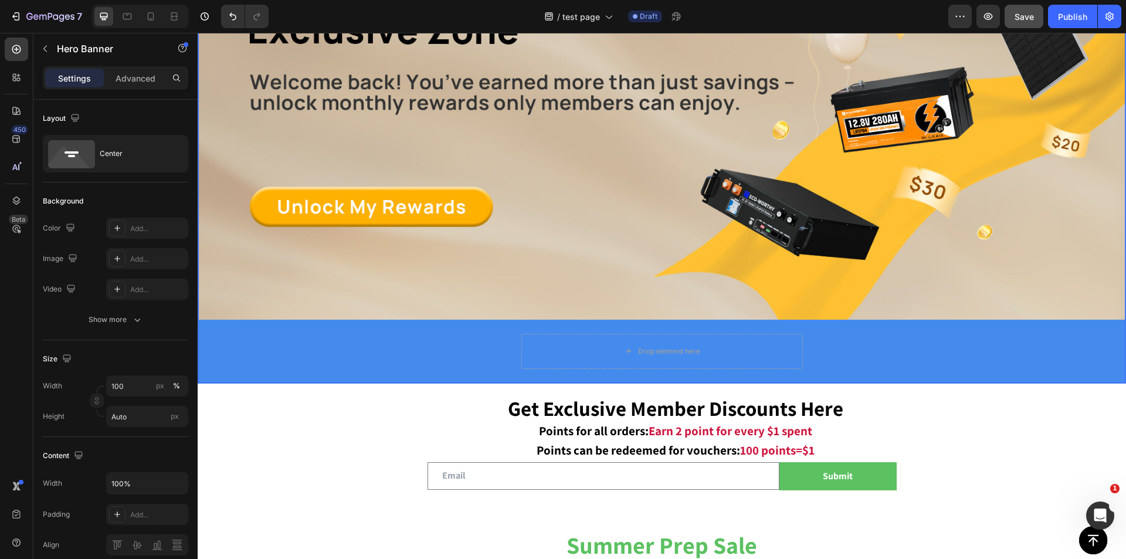
click at [482, 337] on div "Image Drop element here" at bounding box center [661, 133] width 927 height 502
click at [42, 42] on button "button" at bounding box center [45, 48] width 19 height 19
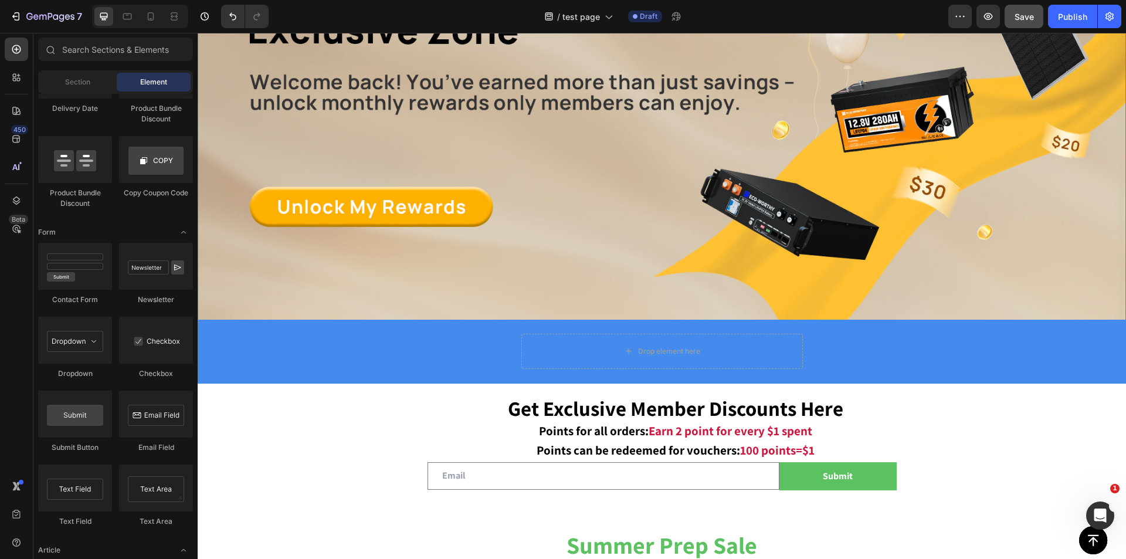
click at [42, 42] on div at bounding box center [49, 49] width 23 height 23
click at [228, 15] on icon "Undo/Redo" at bounding box center [233, 17] width 12 height 12
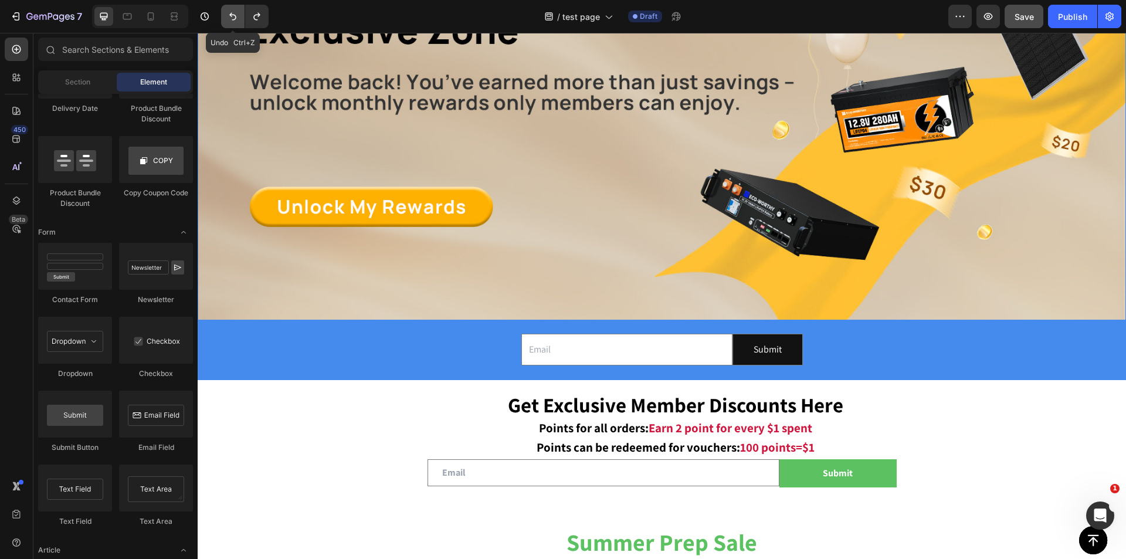
click at [228, 15] on icon "Undo/Redo" at bounding box center [233, 17] width 12 height 12
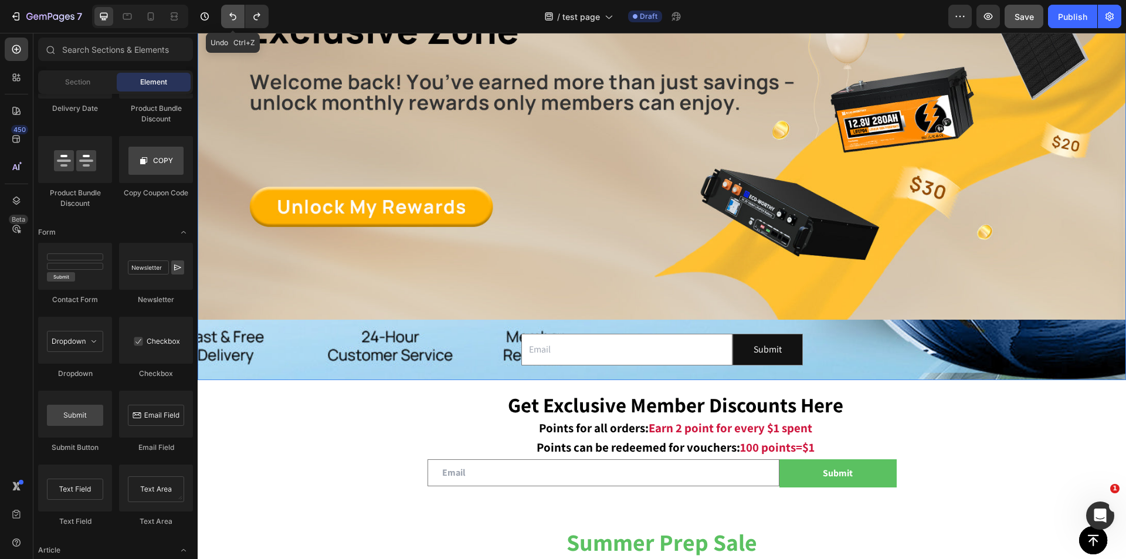
click at [228, 15] on icon "Undo/Redo" at bounding box center [233, 17] width 12 height 12
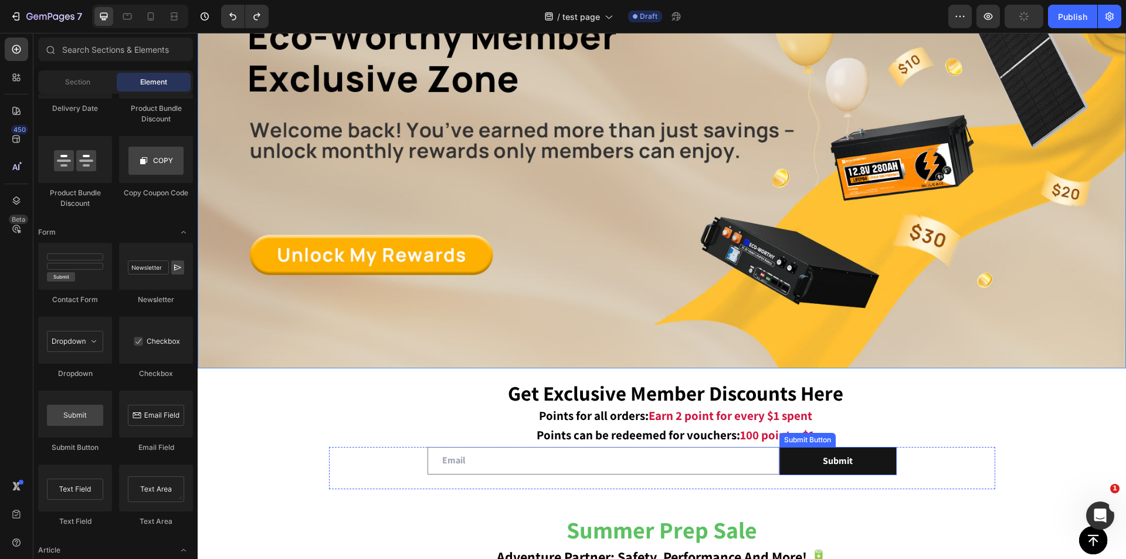
scroll to position [411, 0]
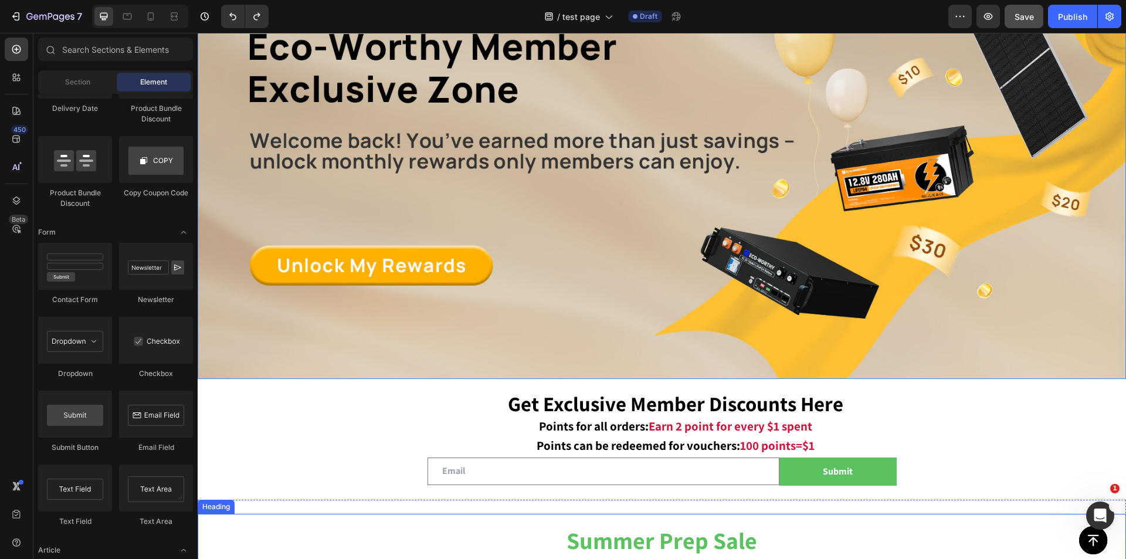
click at [462, 514] on div "summer prep sale adventure partner: safety, performance and more! 🔋 Heading" at bounding box center [662, 555] width 929 height 82
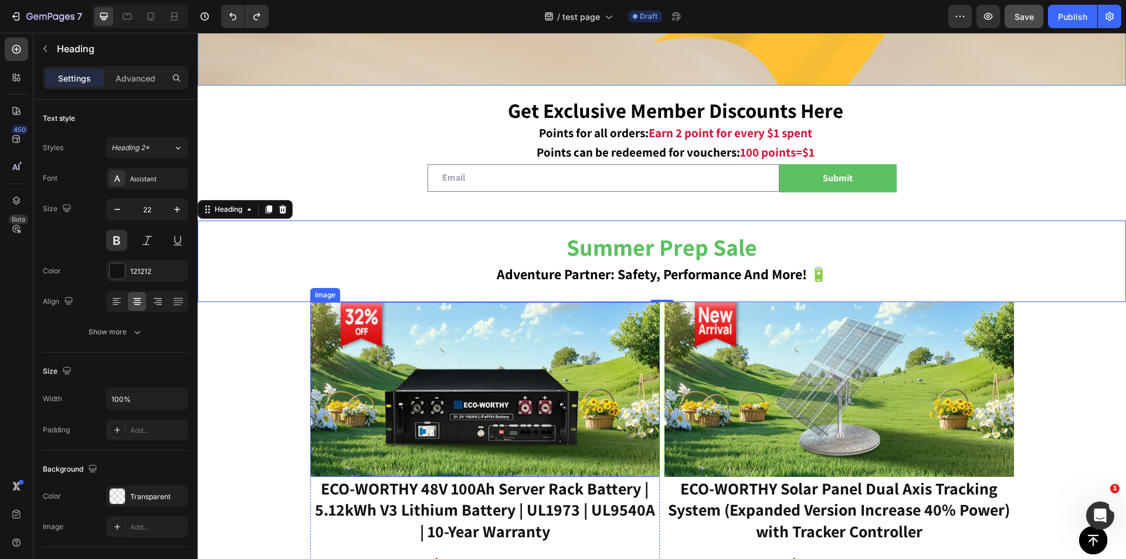
scroll to position [939, 0]
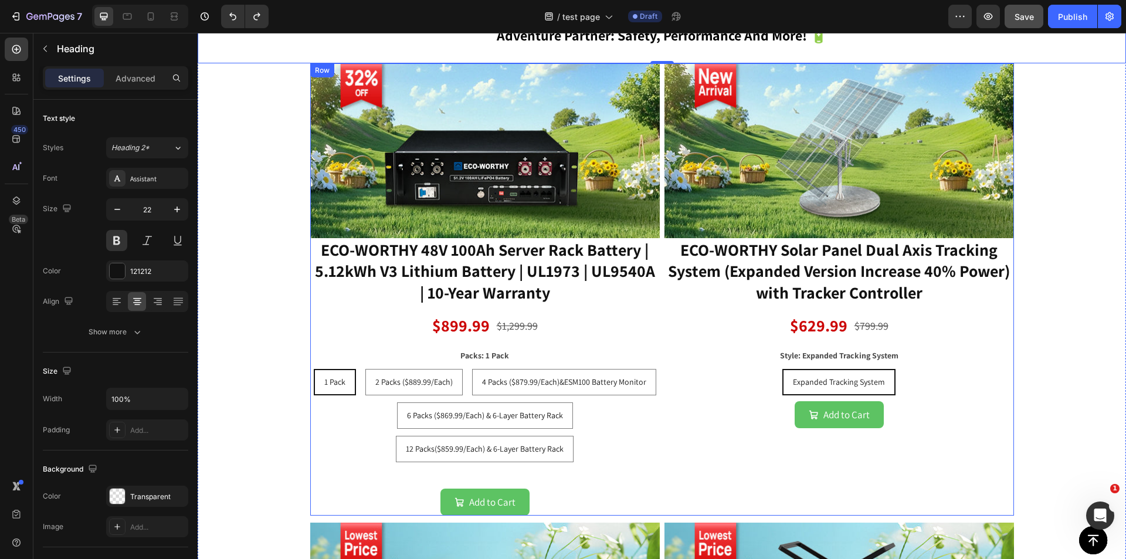
click at [941, 438] on div "Image ECO-WORTHY Solar Panel Dual Axis Tracking System (Expanded Version Increa…" at bounding box center [840, 289] width 350 height 452
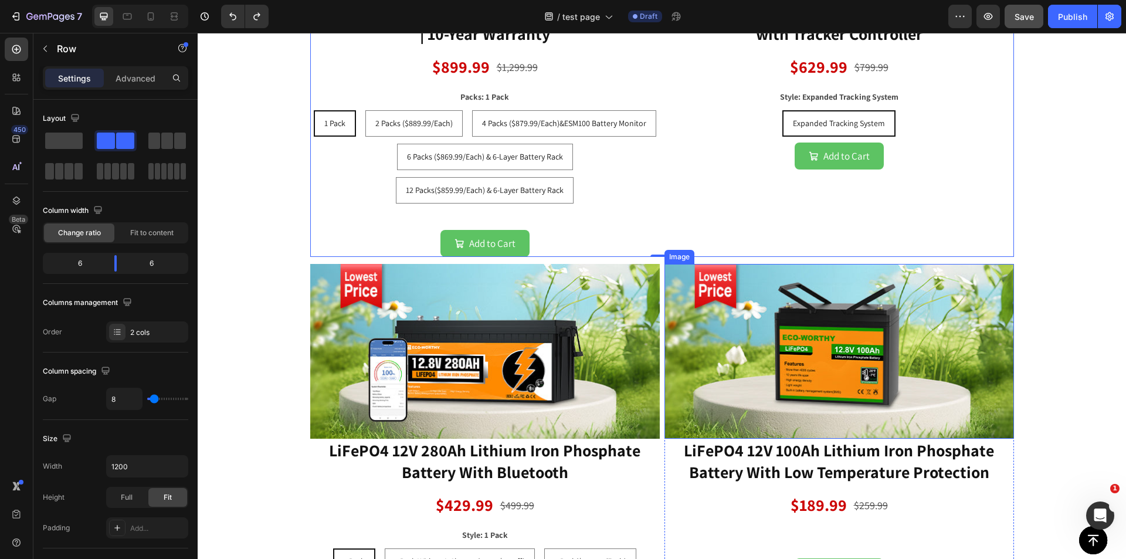
scroll to position [1408, 0]
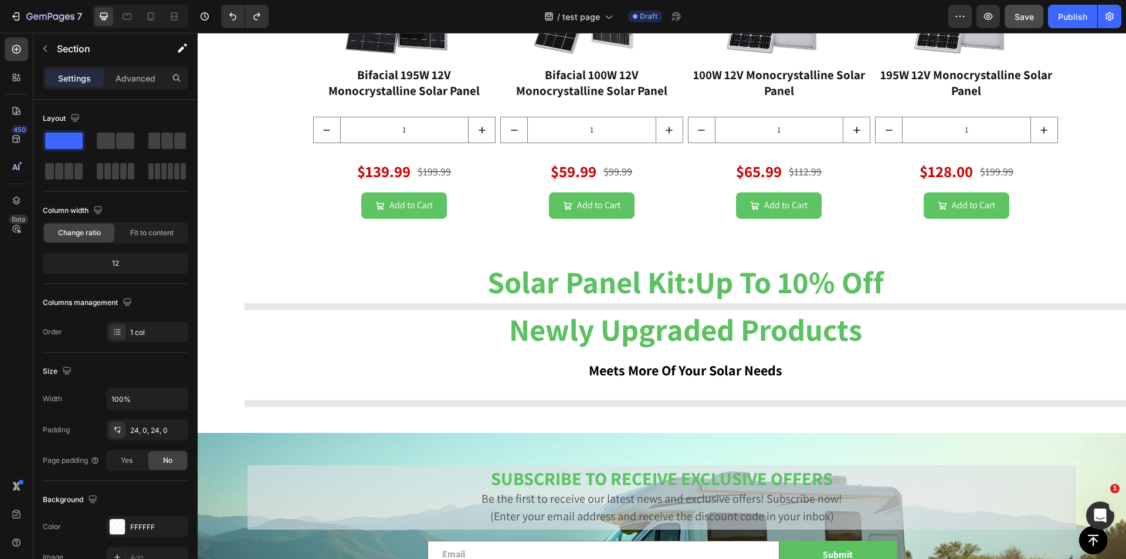
scroll to position [2170, 0]
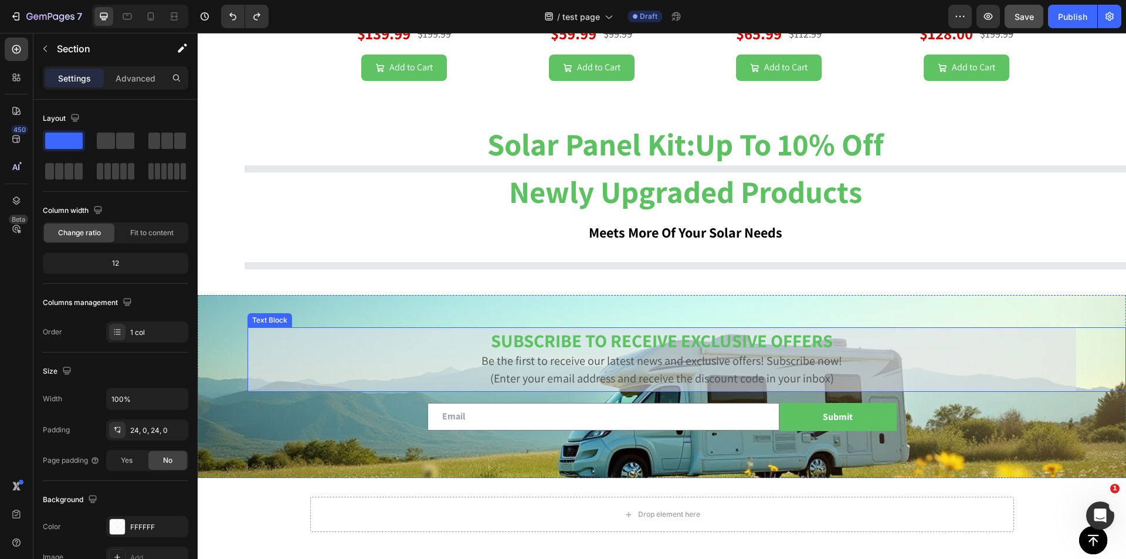
click at [393, 339] on p "SUBSCRIBE TO RECEIVE EXCLUSIVE OFFERS" at bounding box center [661, 342] width 819 height 20
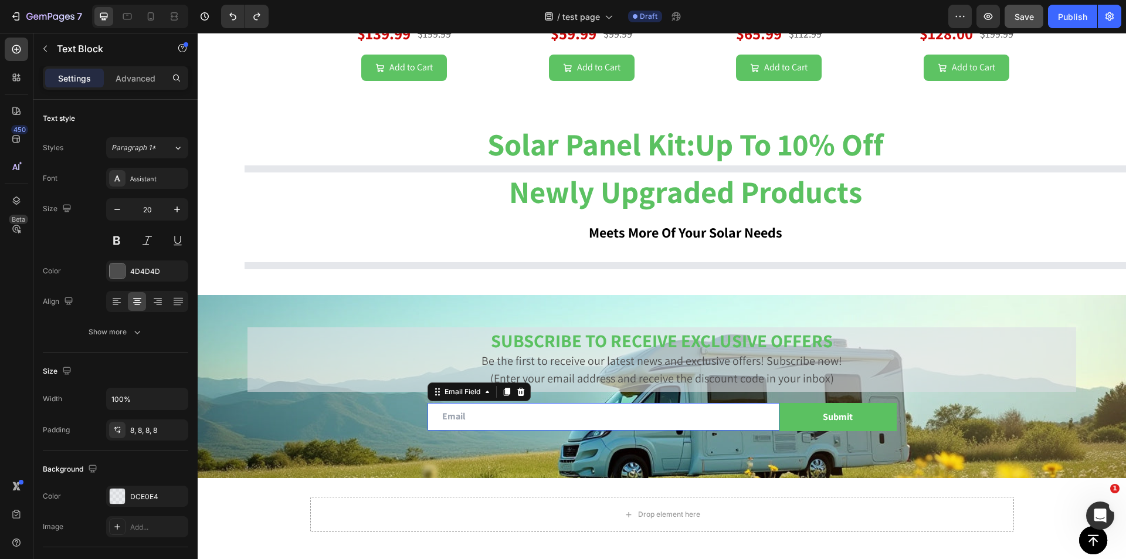
click at [479, 413] on input "email" at bounding box center [604, 417] width 352 height 28
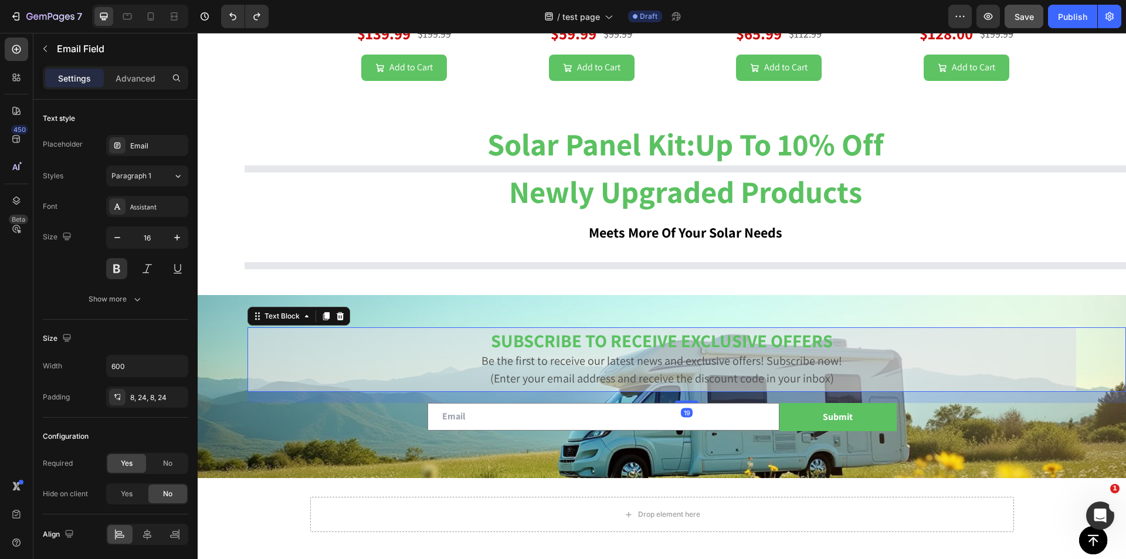
click at [334, 363] on p "Be the first to receive our latest news and exclusive offers! Subscribe now!" at bounding box center [661, 361] width 819 height 18
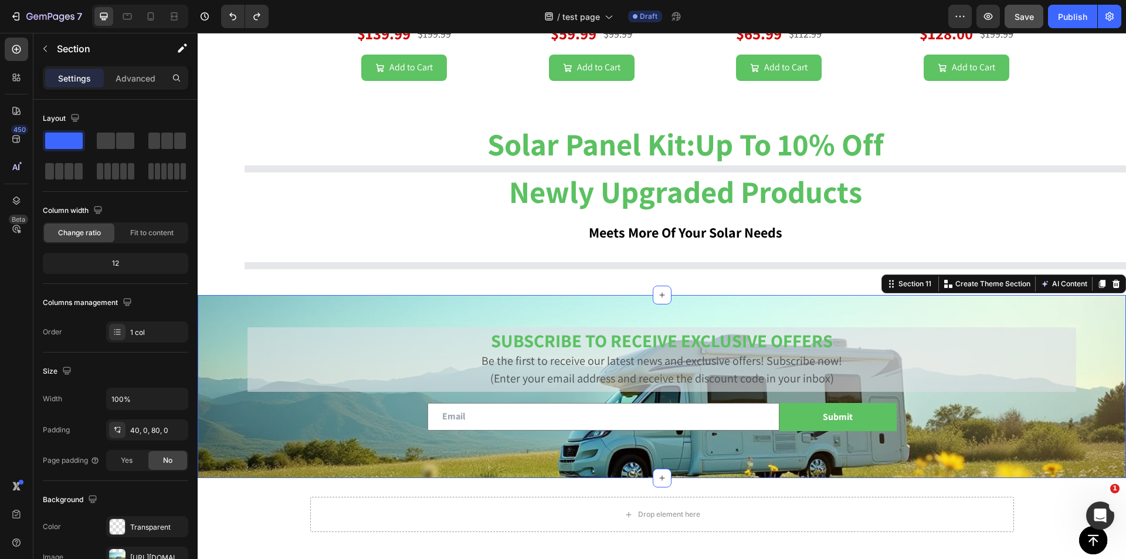
click at [228, 334] on div "SUBSCRIBE TO RECEIVE EXCLUSIVE OFFERS Be the first to receive our latest news a…" at bounding box center [662, 375] width 929 height 113
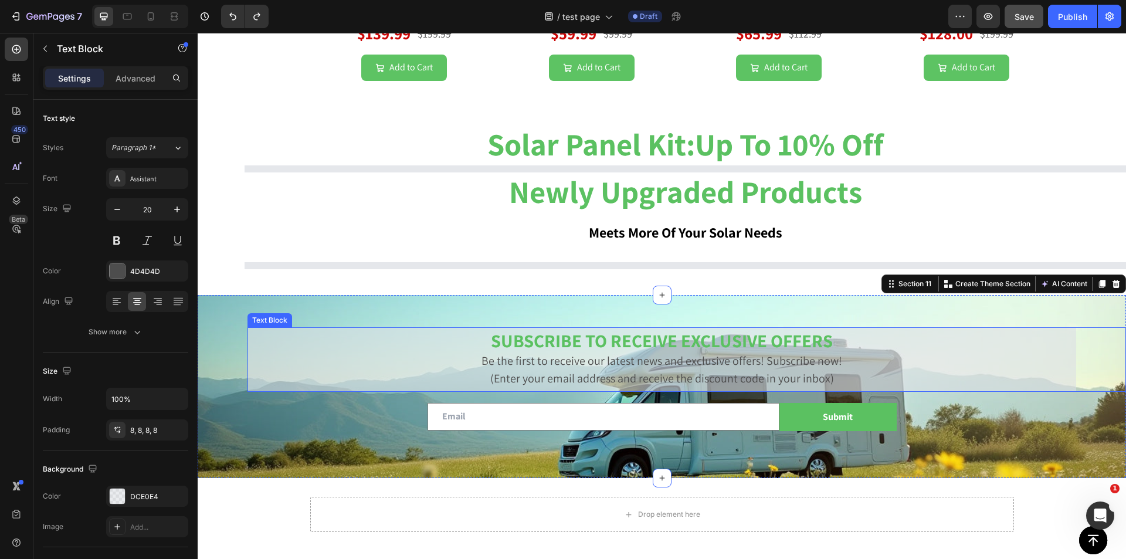
click at [302, 354] on p "Be the first to receive our latest news and exclusive offers! Subscribe now!" at bounding box center [661, 361] width 819 height 18
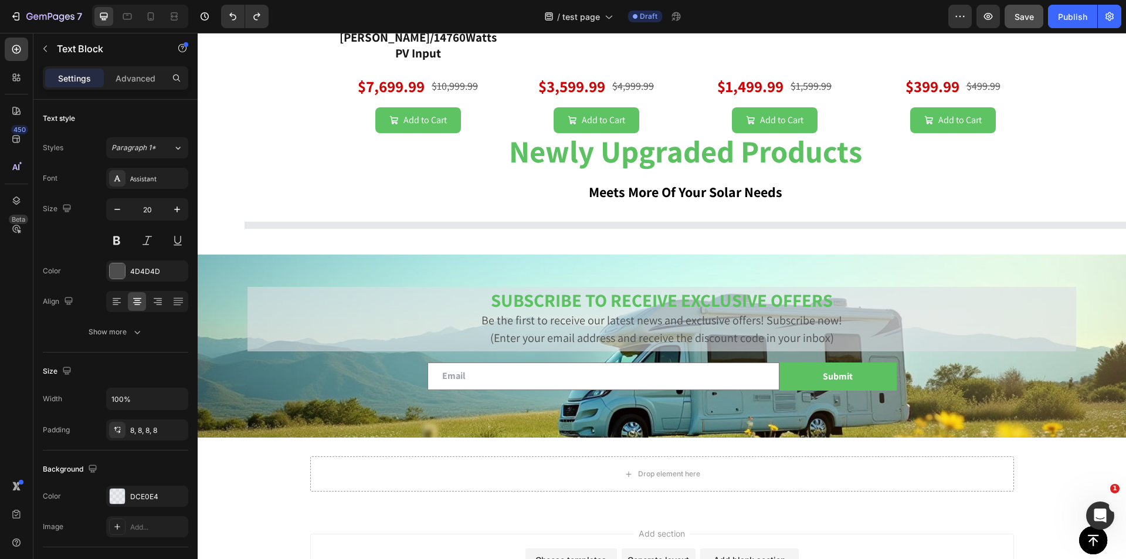
scroll to position [2670, 0]
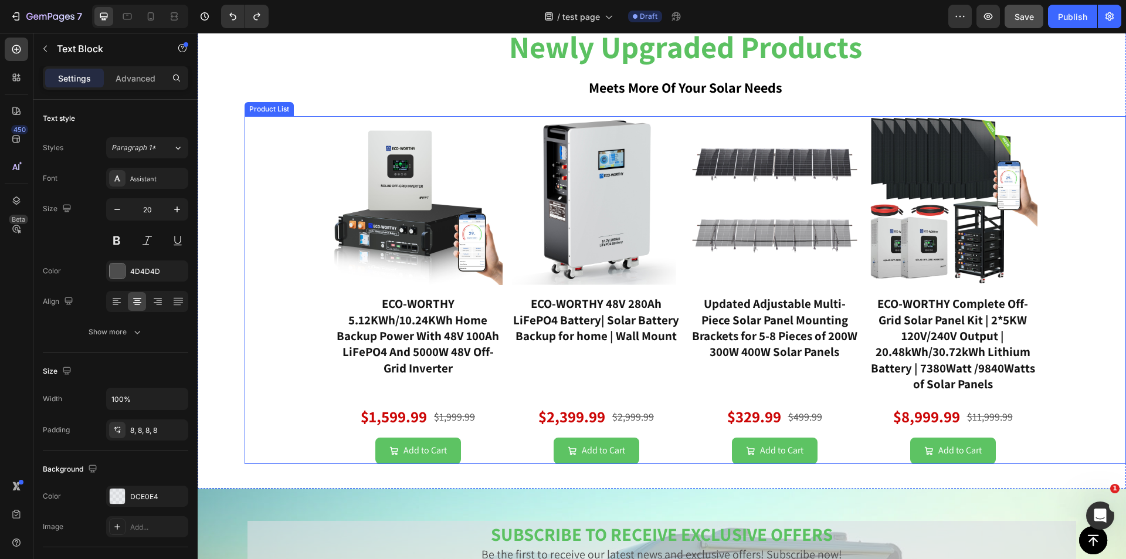
click at [252, 368] on div "Product Images ECO-WORTHY 5.12KWh/10.24KWh Home Backup Power With 48V 100Ah LiF…" at bounding box center [686, 290] width 882 height 348
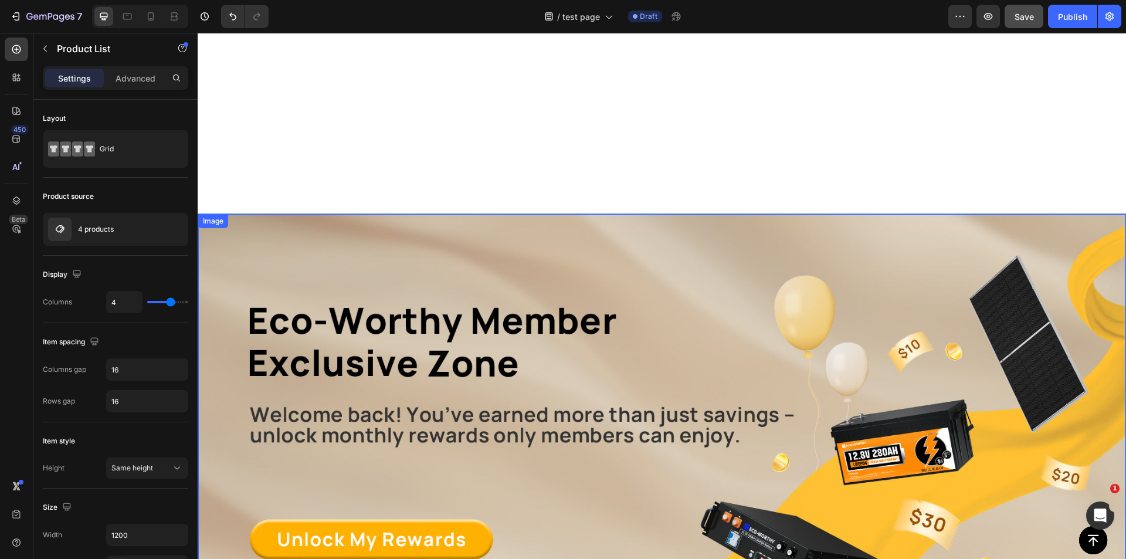
scroll to position [0, 0]
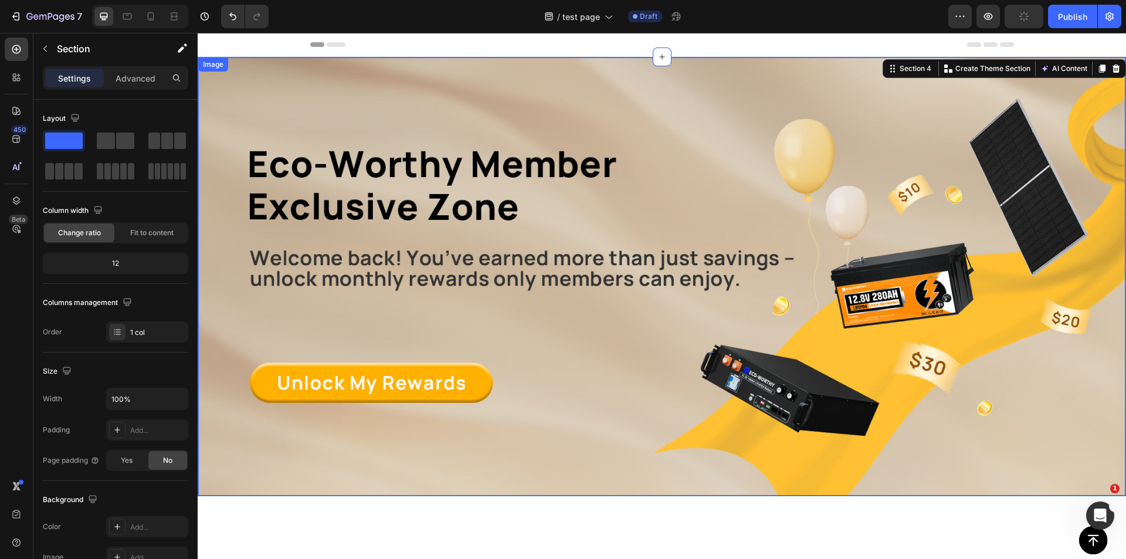
click at [494, 436] on img at bounding box center [661, 276] width 927 height 438
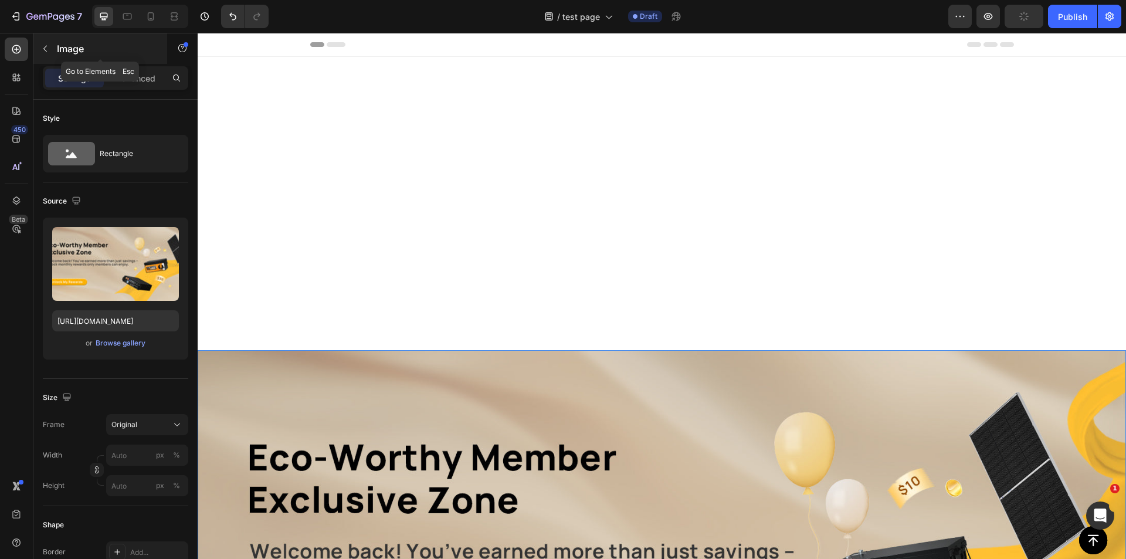
click at [49, 51] on icon "button" at bounding box center [44, 48] width 9 height 9
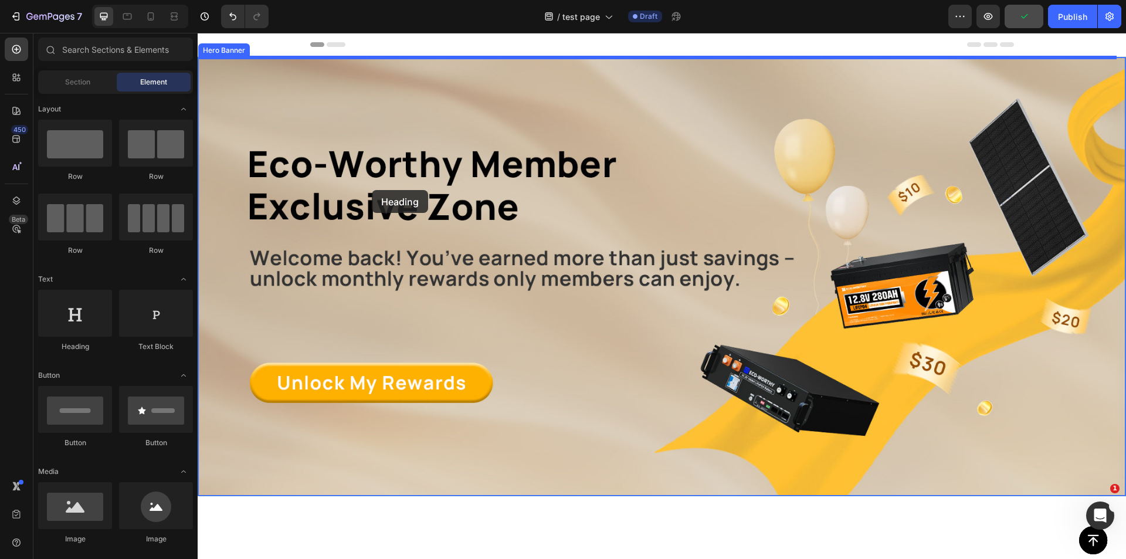
drag, startPoint x: 285, startPoint y: 342, endPoint x: 372, endPoint y: 190, distance: 175.0
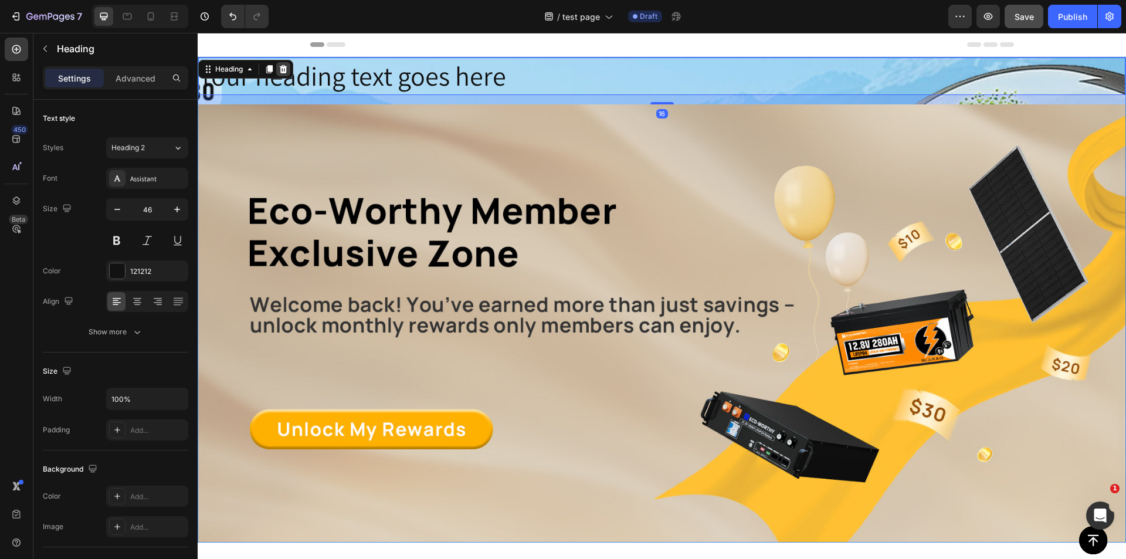
click at [285, 66] on icon at bounding box center [284, 69] width 8 height 8
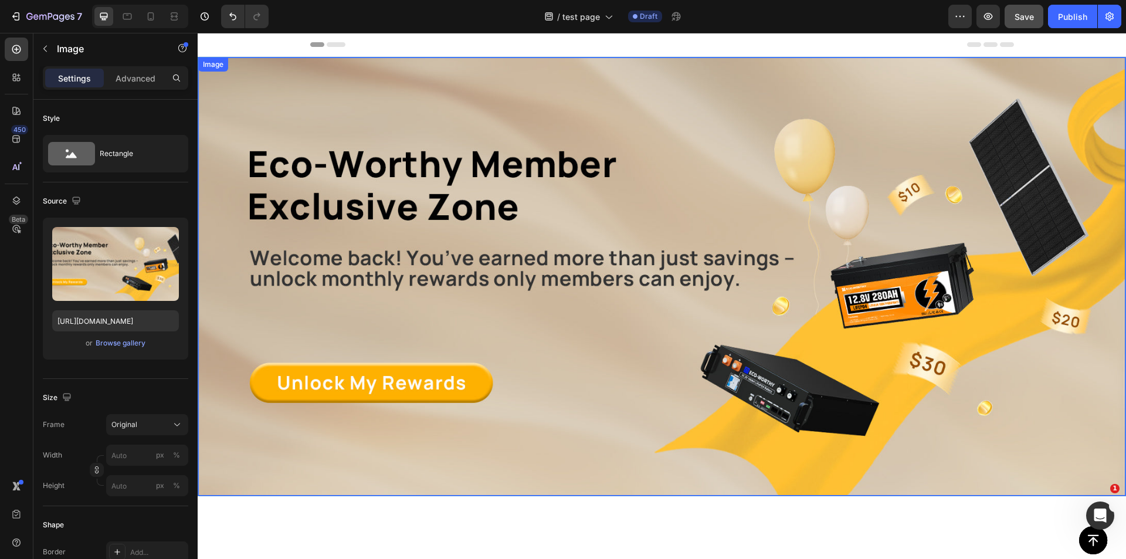
click at [269, 187] on img at bounding box center [661, 276] width 927 height 438
click at [1072, 504] on div at bounding box center [662, 556] width 929 height 121
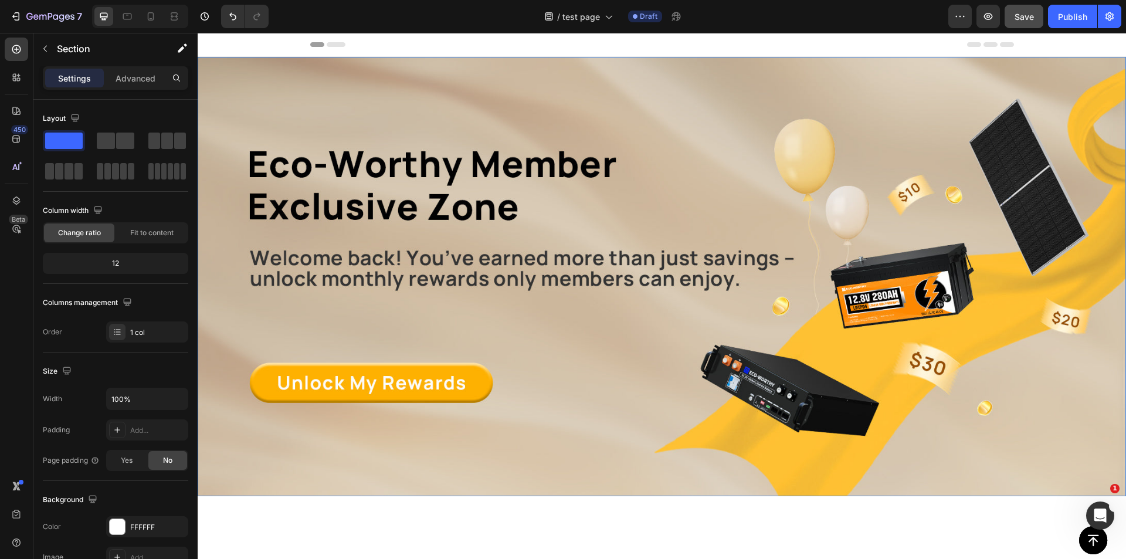
click at [385, 519] on div at bounding box center [662, 556] width 929 height 121
click at [1090, 464] on img at bounding box center [661, 276] width 927 height 438
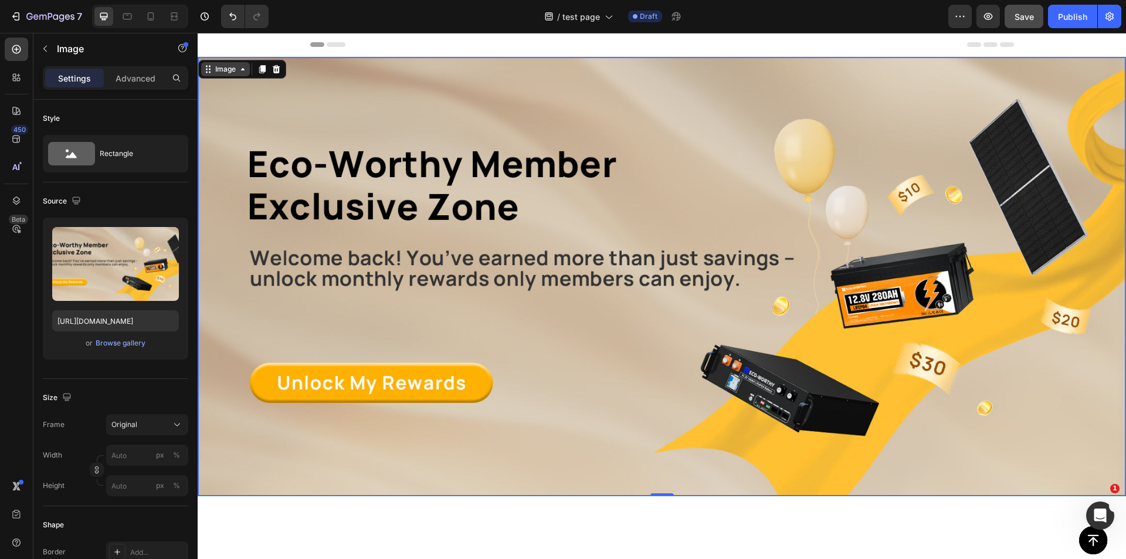
click at [245, 70] on icon at bounding box center [242, 69] width 9 height 9
click at [547, 255] on img at bounding box center [661, 276] width 927 height 438
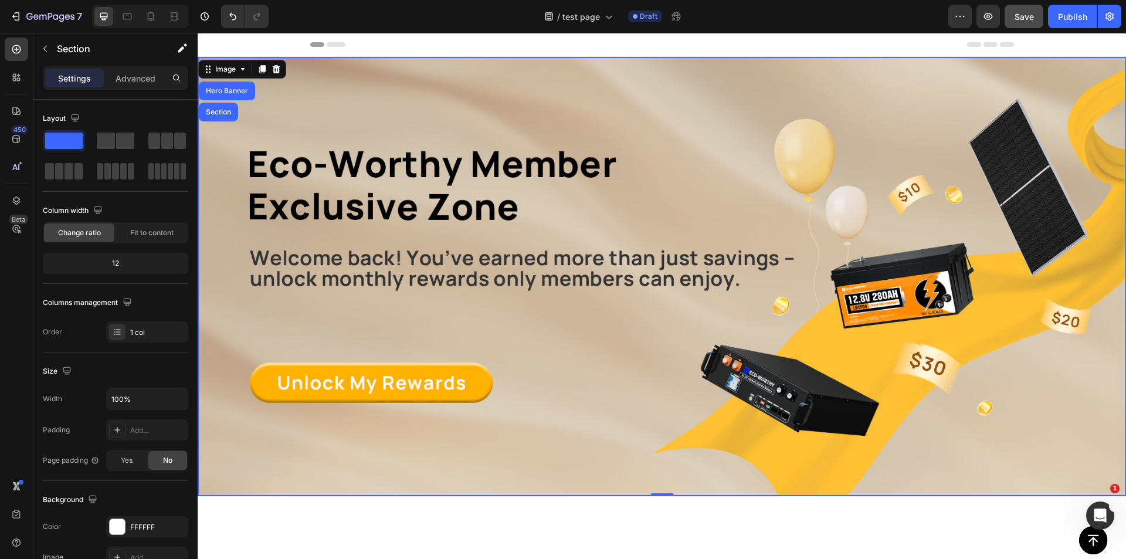
click at [277, 512] on div at bounding box center [662, 556] width 929 height 121
click at [241, 497] on div at bounding box center [662, 556] width 929 height 121
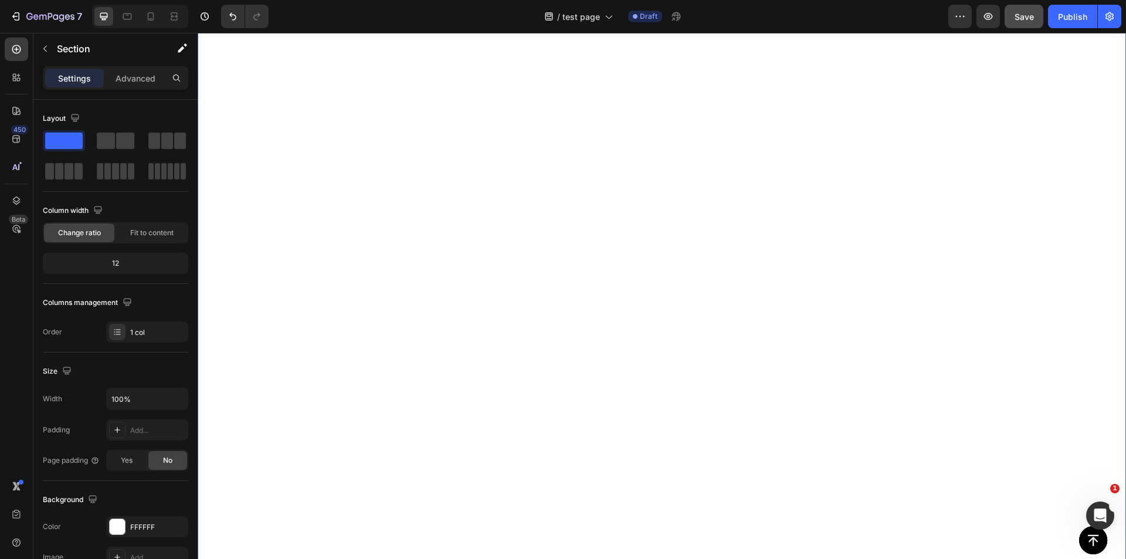
scroll to position [2331, 0]
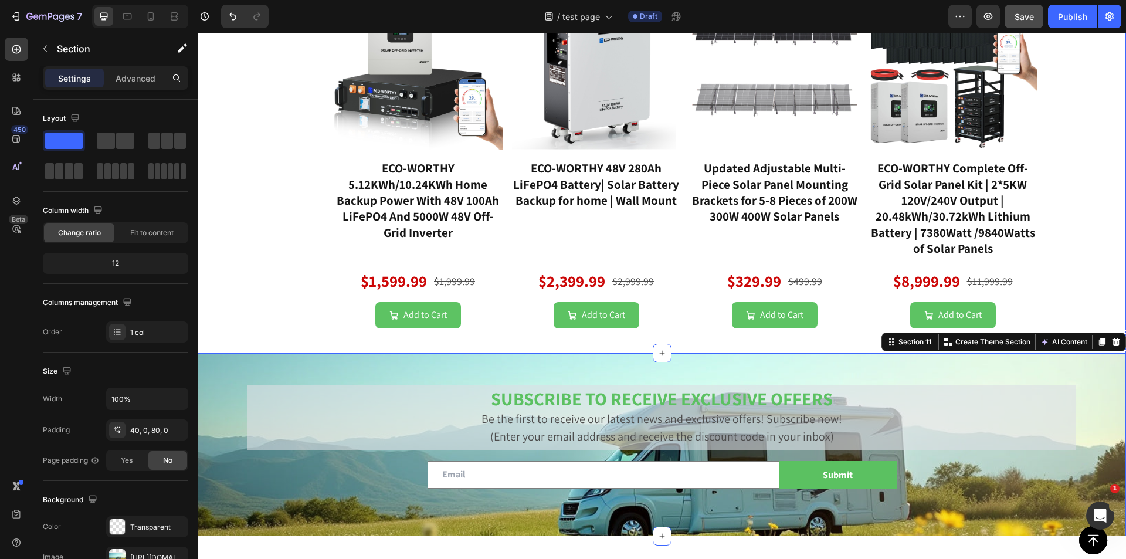
scroll to position [2963, 0]
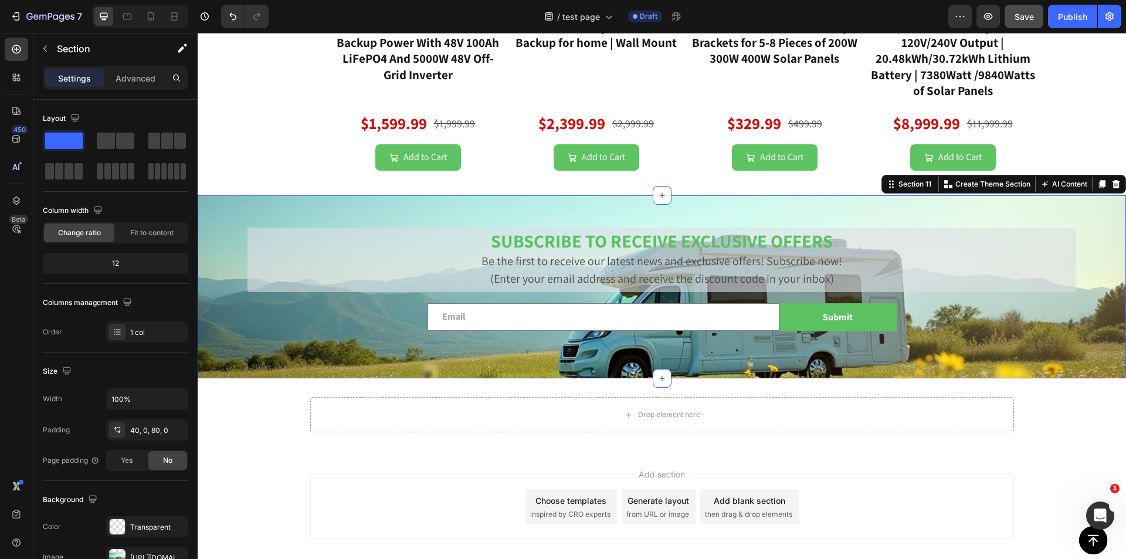
click at [263, 323] on div "SUBSCRIBE TO RECEIVE EXCLUSIVE OFFERS Be the first to receive our latest news a…" at bounding box center [662, 286] width 929 height 183
click at [477, 344] on div "SUBSCRIBE TO RECEIVE EXCLUSIVE OFFERS Be the first to receive our latest news a…" at bounding box center [662, 286] width 929 height 183
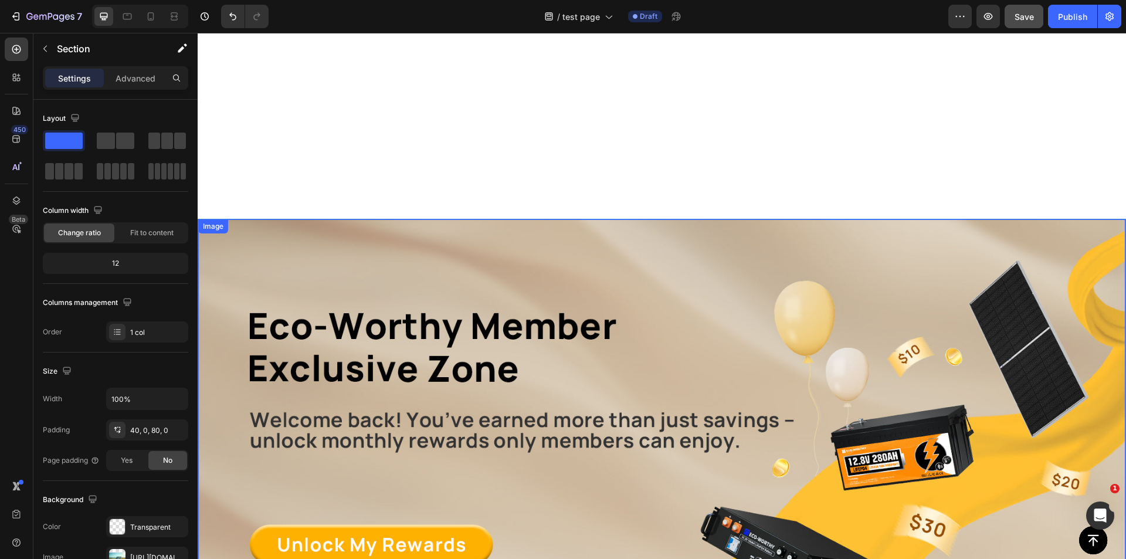
scroll to position [30, 0]
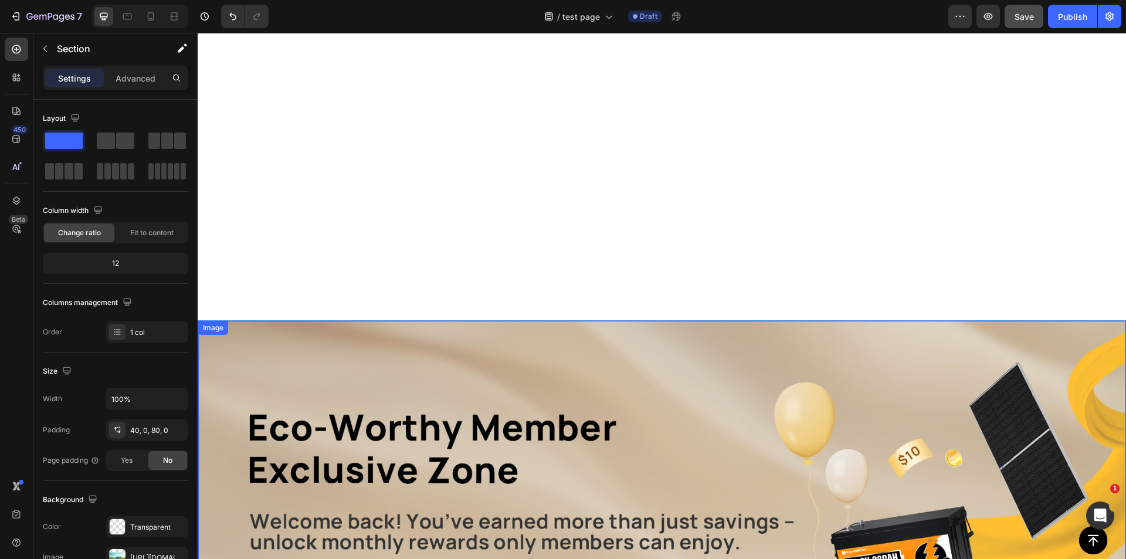
click at [363, 319] on div "Hero Banner" at bounding box center [662, 173] width 929 height 293
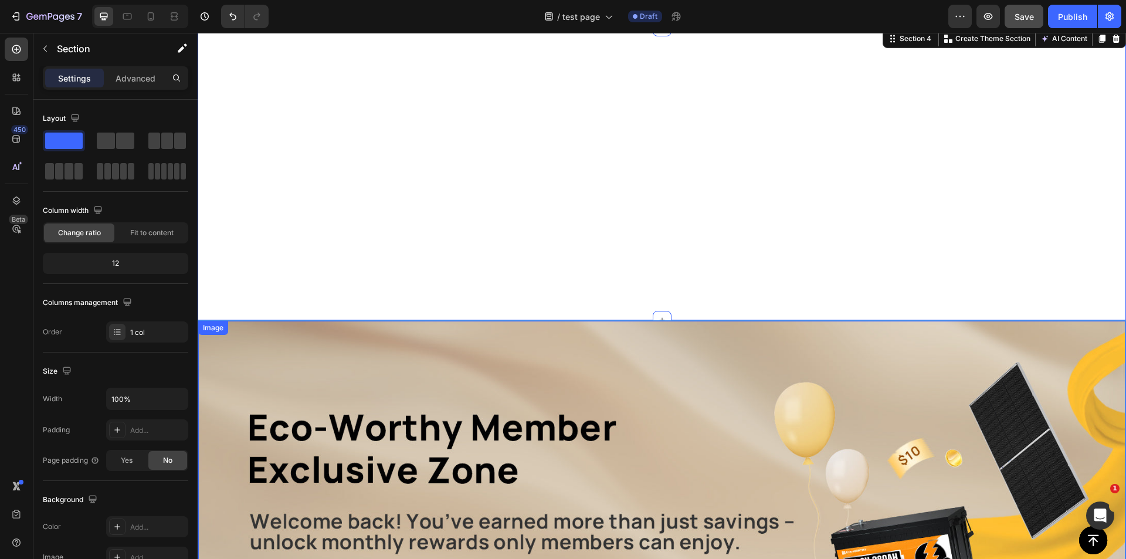
click at [308, 343] on img at bounding box center [661, 540] width 927 height 438
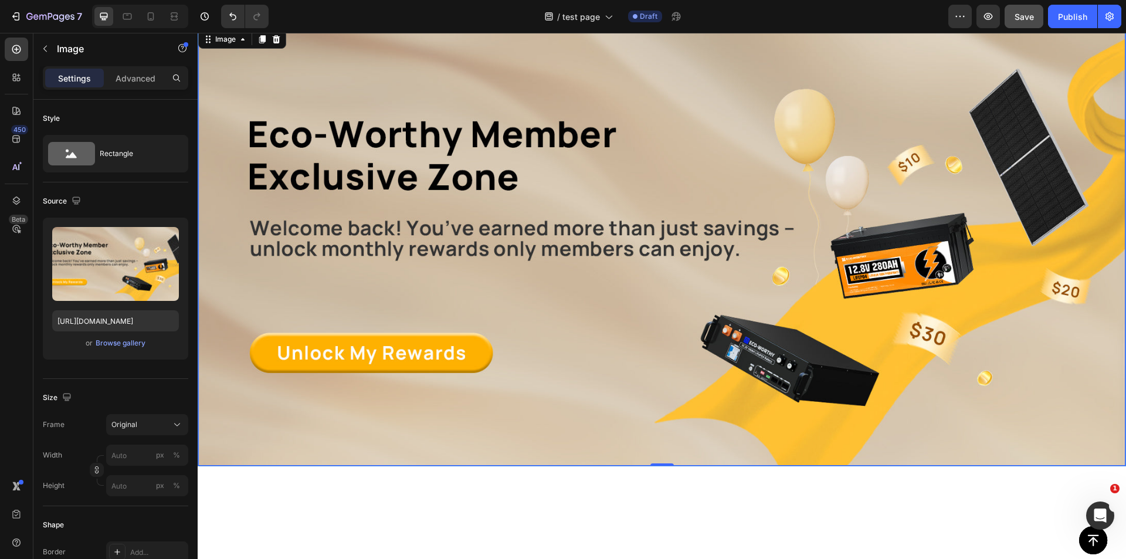
click at [535, 378] on img at bounding box center [661, 247] width 927 height 438
click at [49, 50] on icon "button" at bounding box center [44, 48] width 9 height 9
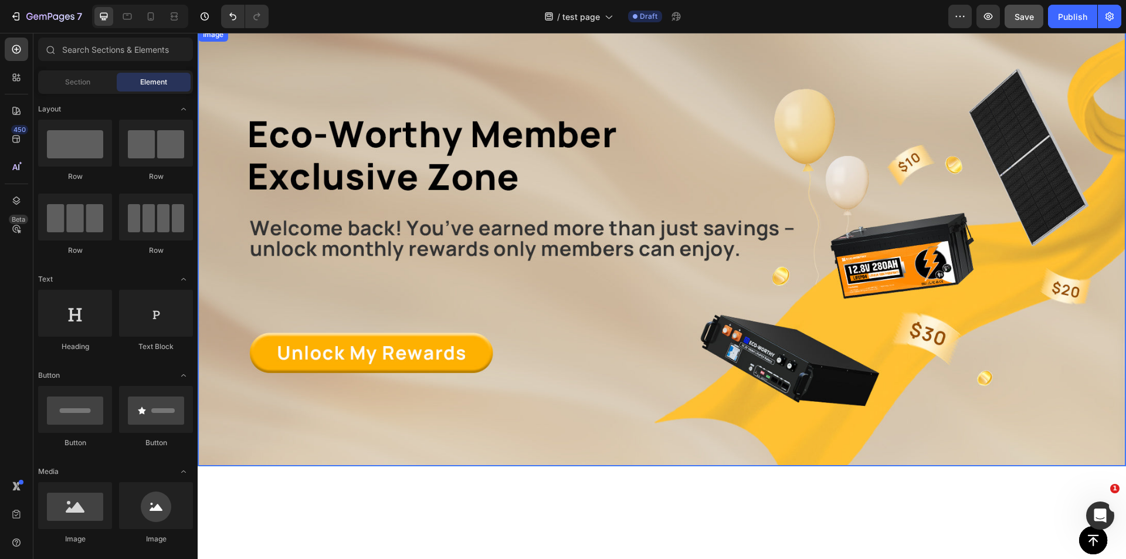
click at [395, 433] on img at bounding box center [661, 247] width 927 height 438
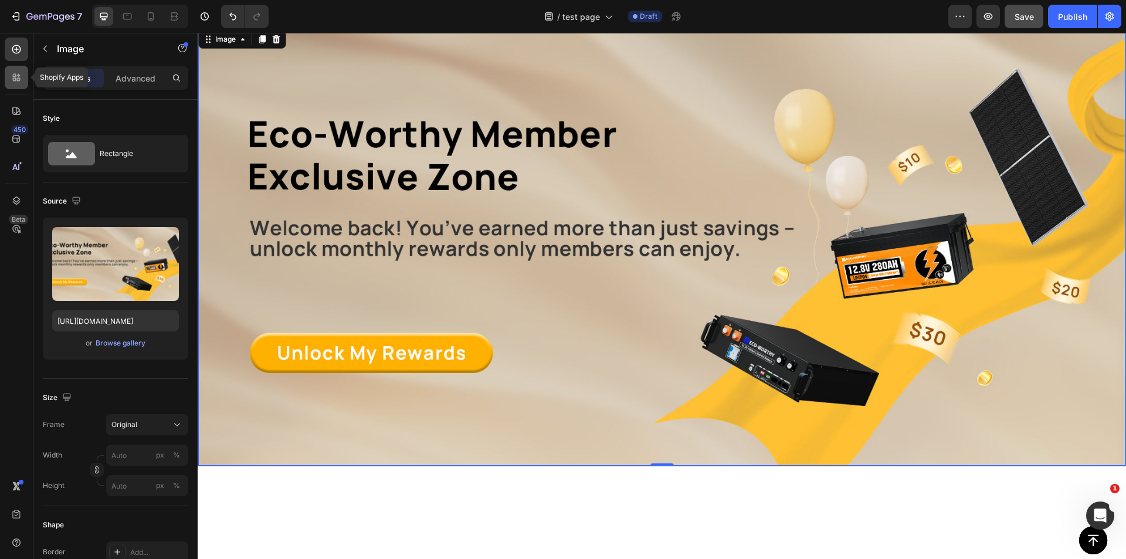
click at [18, 82] on icon at bounding box center [17, 78] width 12 height 12
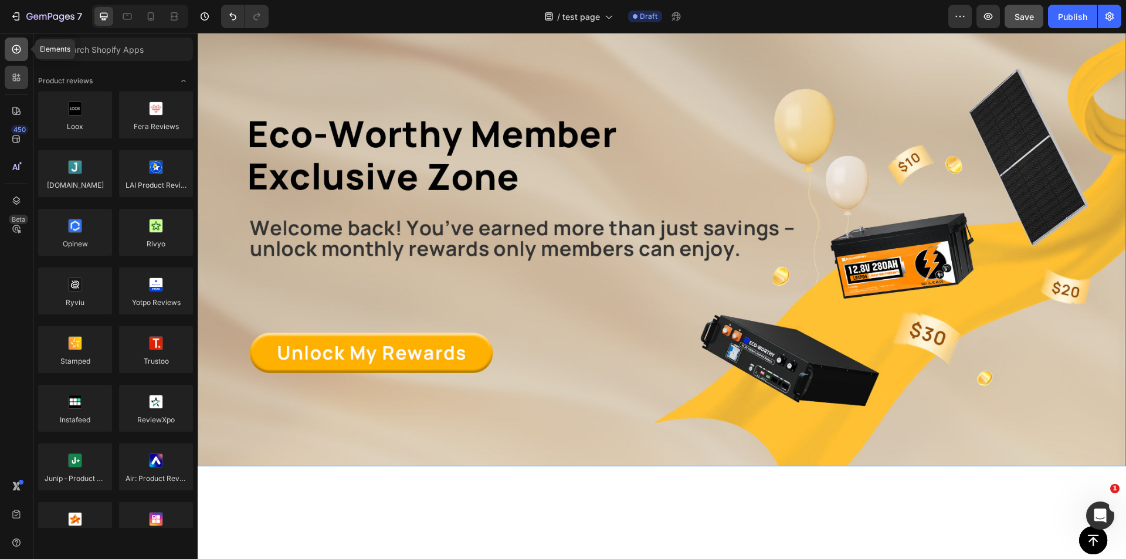
click at [22, 52] on div at bounding box center [16, 49] width 23 height 23
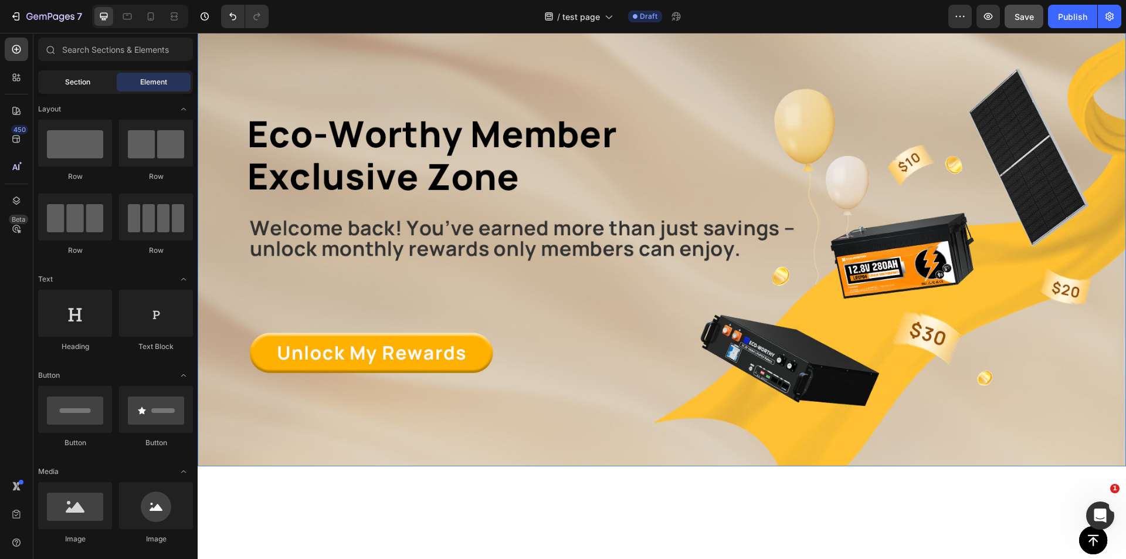
click at [100, 77] on div "Section" at bounding box center [77, 82] width 74 height 19
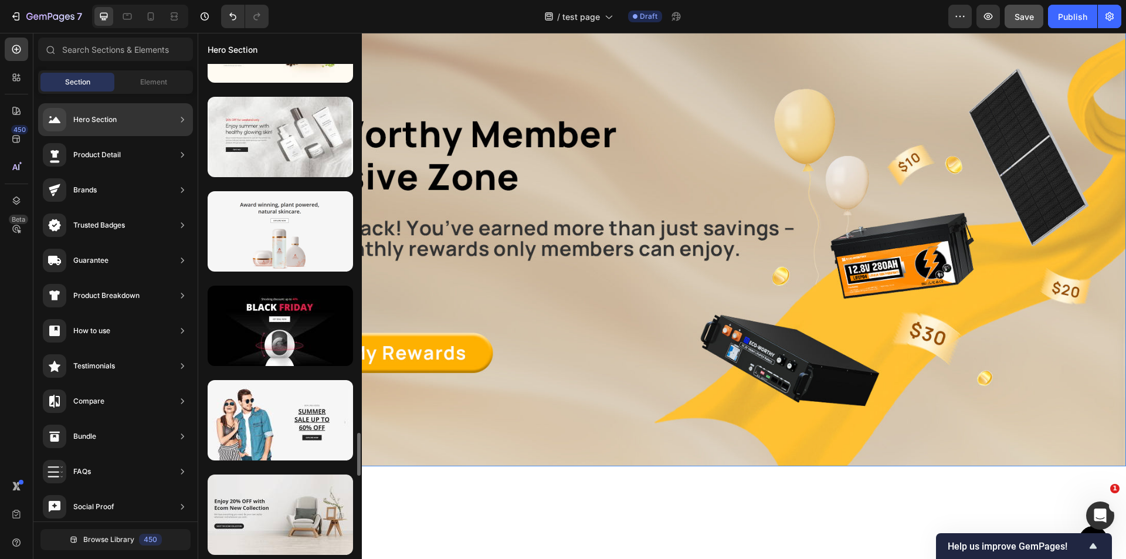
scroll to position [4514, 0]
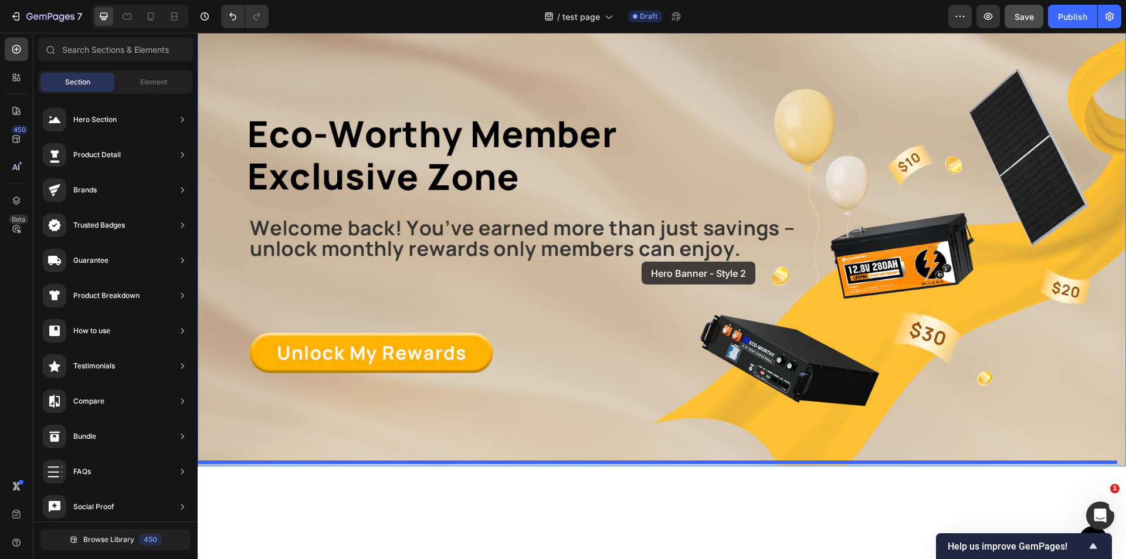
drag, startPoint x: 484, startPoint y: 275, endPoint x: 642, endPoint y: 262, distance: 158.3
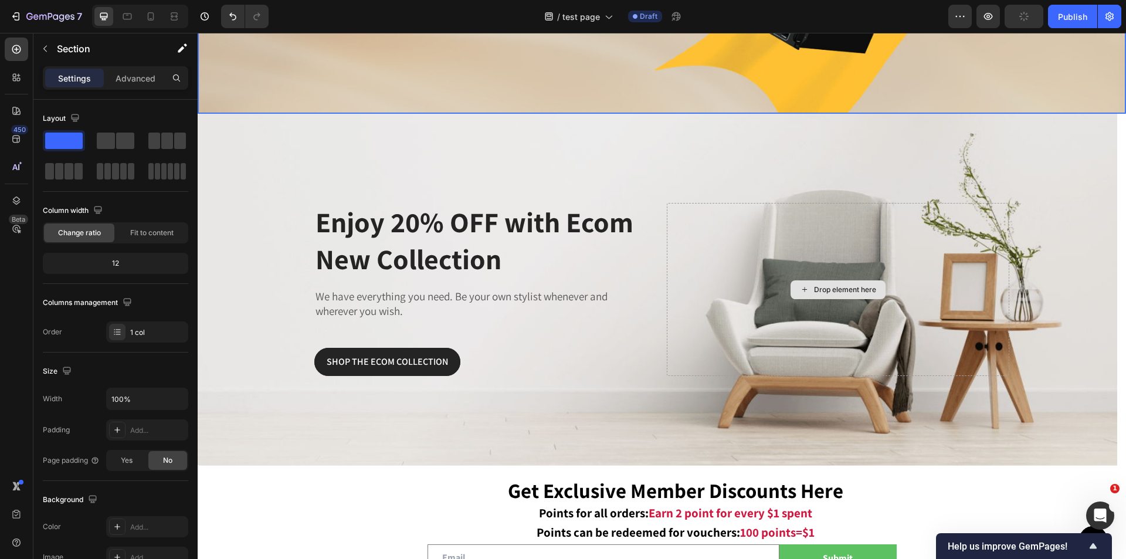
scroll to position [851, 0]
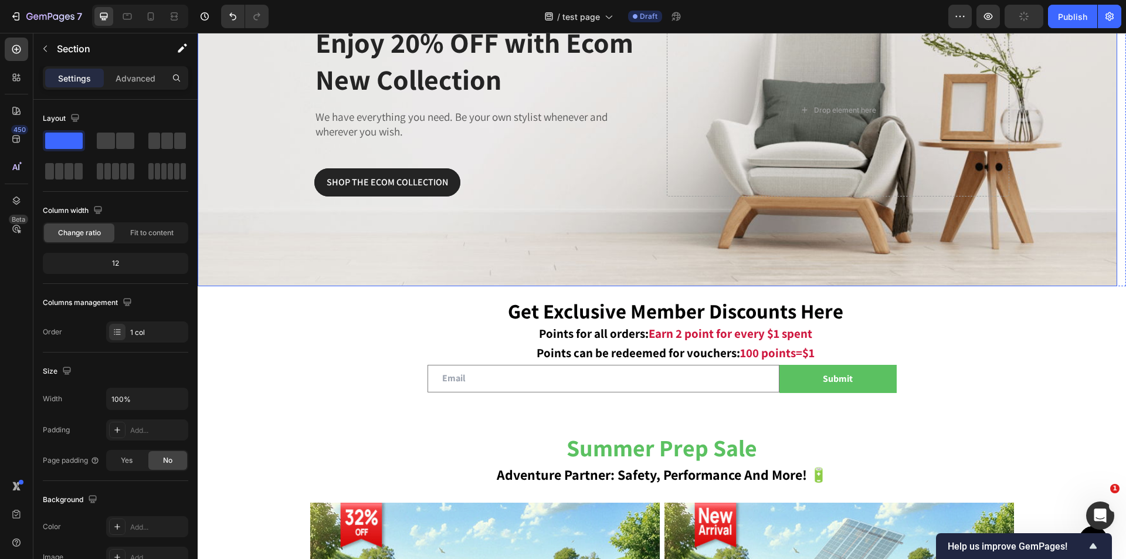
click at [516, 216] on div "Overlay" at bounding box center [658, 110] width 920 height 352
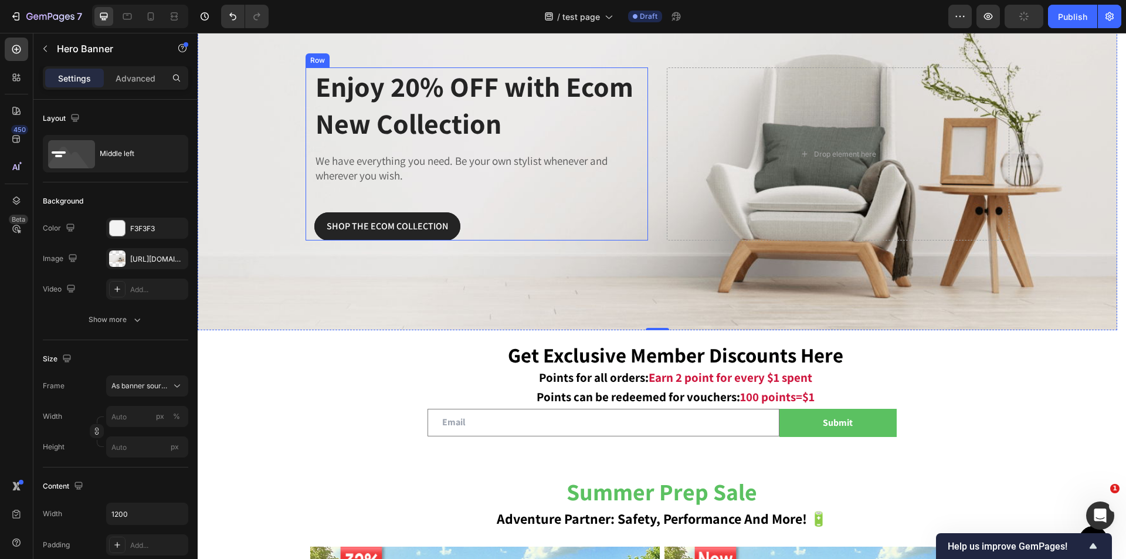
scroll to position [734, 0]
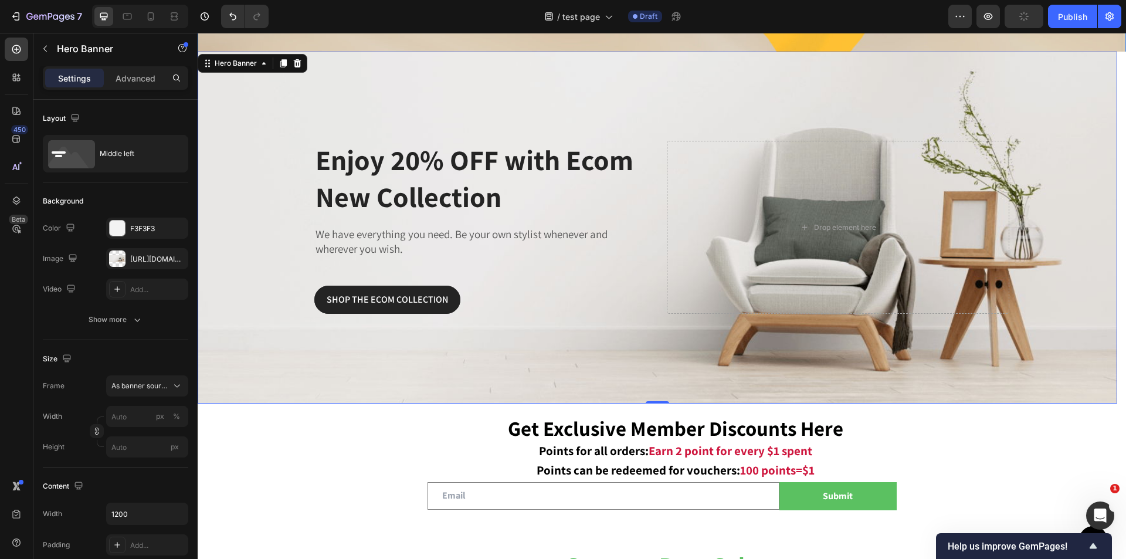
click at [845, 366] on div "Overlay" at bounding box center [658, 228] width 920 height 352
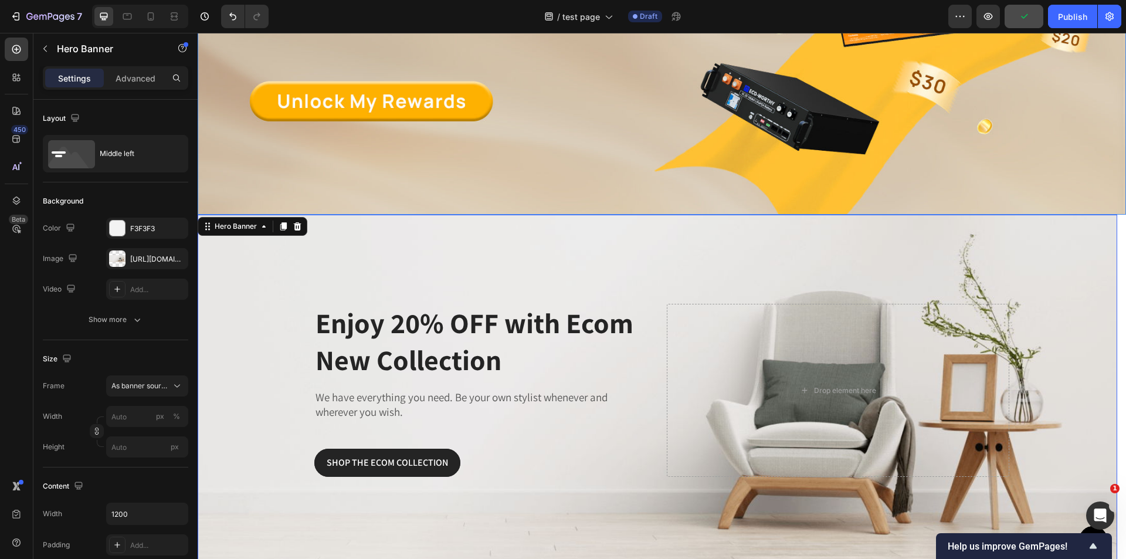
scroll to position [675, 0]
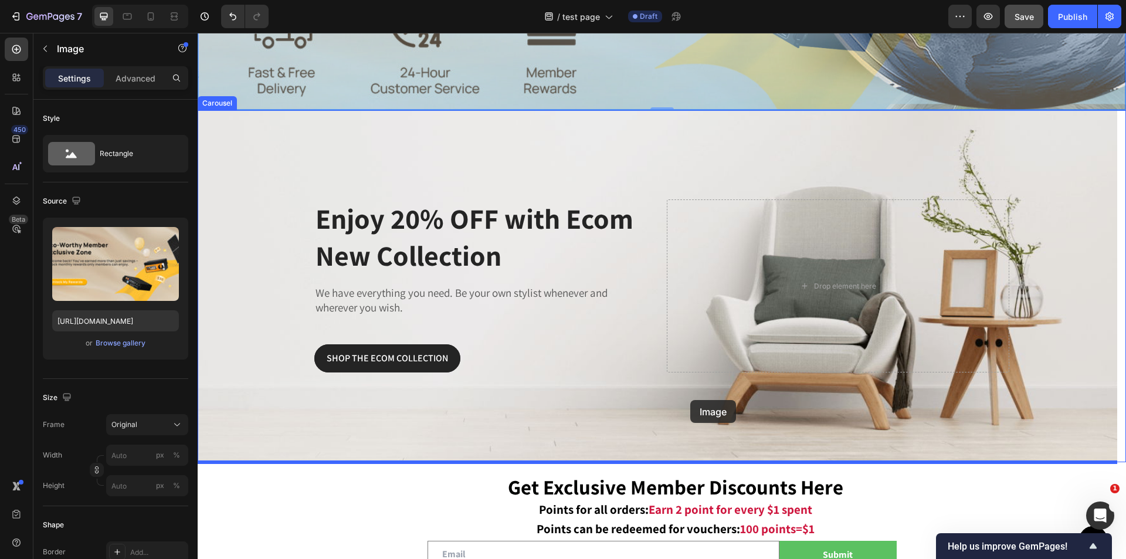
drag, startPoint x: 635, startPoint y: 74, endPoint x: 690, endPoint y: 400, distance: 330.3
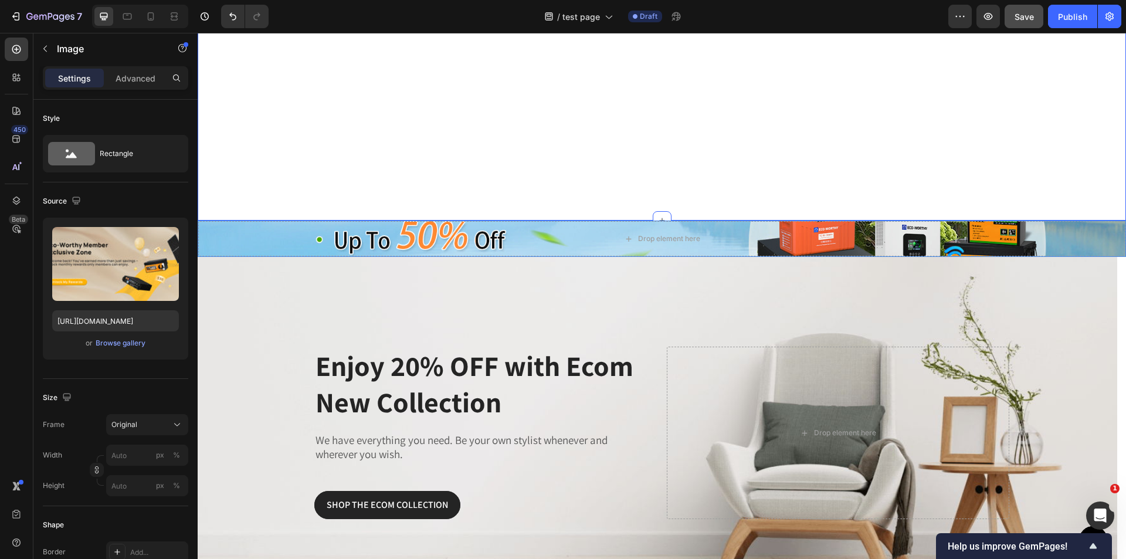
scroll to position [88, 0]
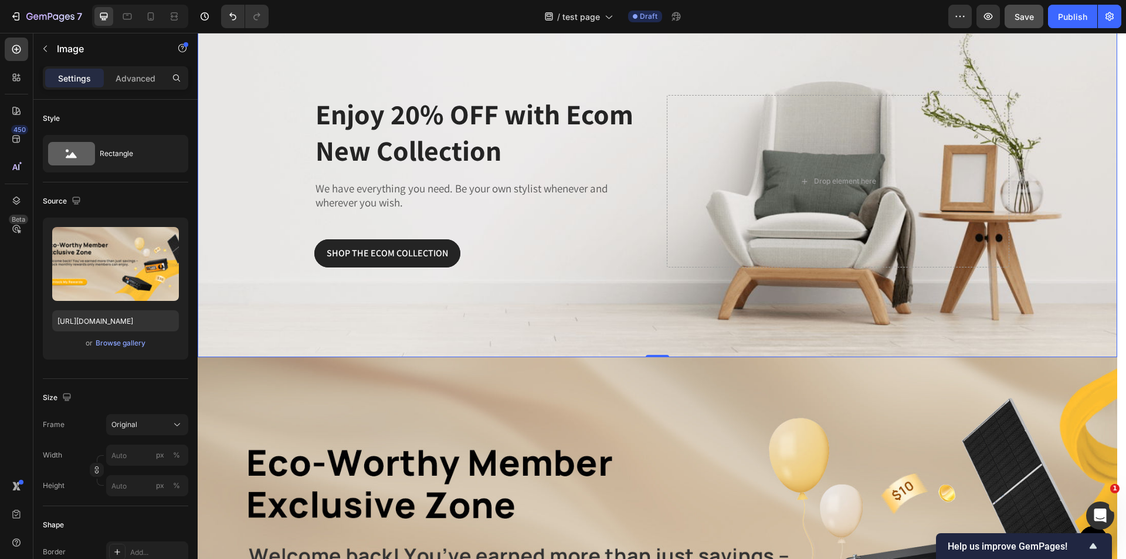
click at [795, 285] on div "Overlay" at bounding box center [658, 181] width 920 height 352
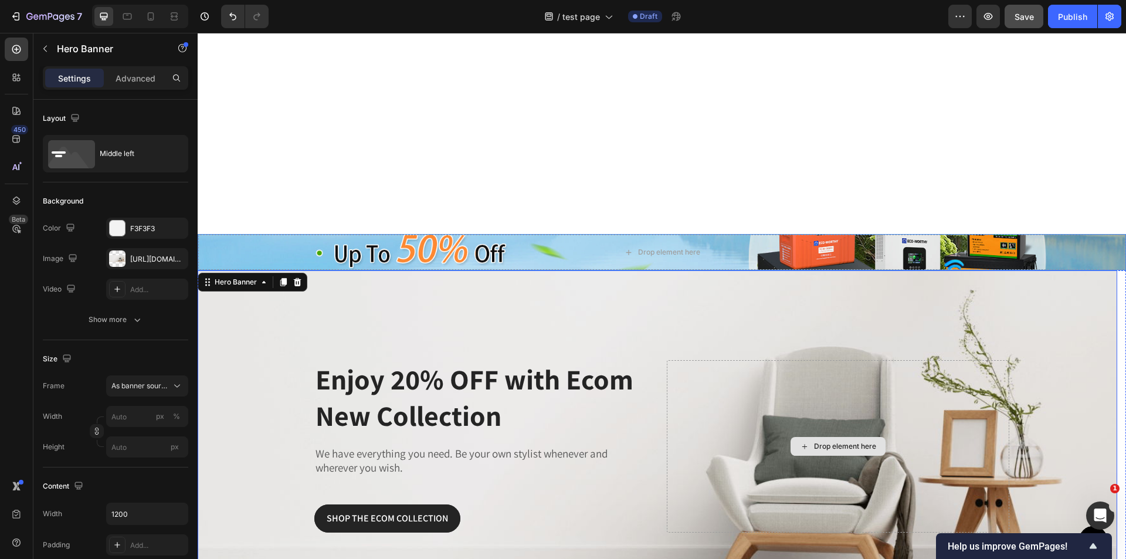
scroll to position [0, 0]
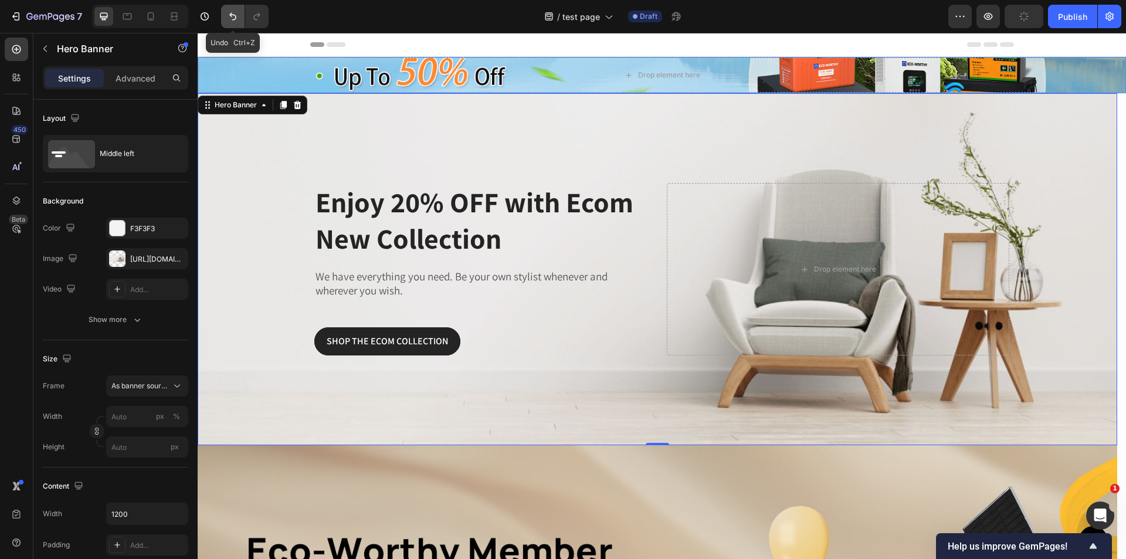
click at [238, 28] on button "Undo/Redo" at bounding box center [232, 16] width 23 height 23
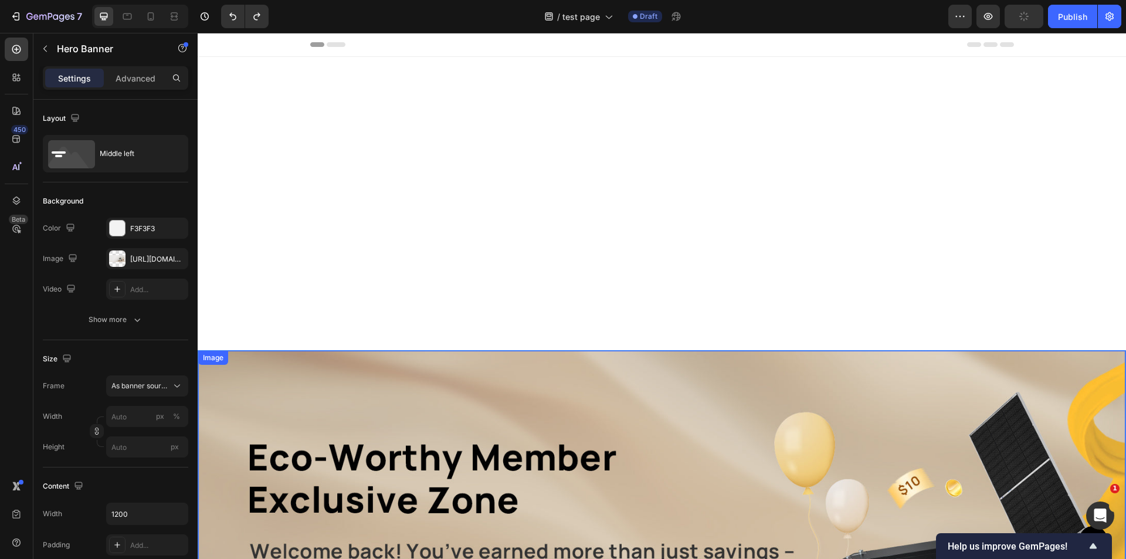
scroll to position [587, 0]
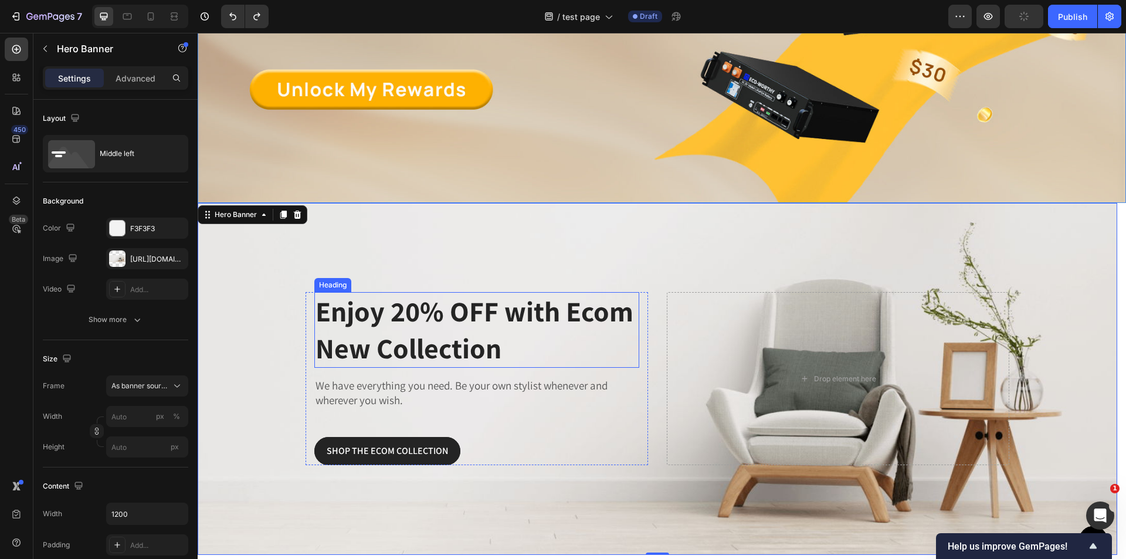
click at [548, 299] on p "Enjoy 20% OFF with Ecom New Collection" at bounding box center [477, 329] width 323 height 73
click at [402, 211] on div "Overlay" at bounding box center [658, 379] width 920 height 352
click at [172, 256] on icon "button" at bounding box center [175, 258] width 9 height 9
type input "100"
type input "Auto"
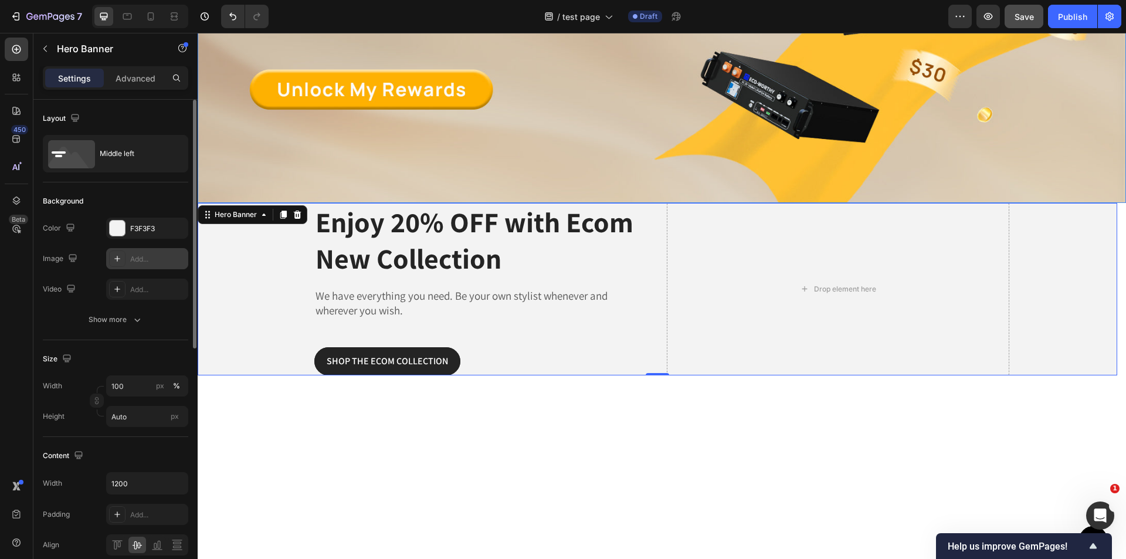
click at [150, 260] on div "Add..." at bounding box center [157, 259] width 55 height 11
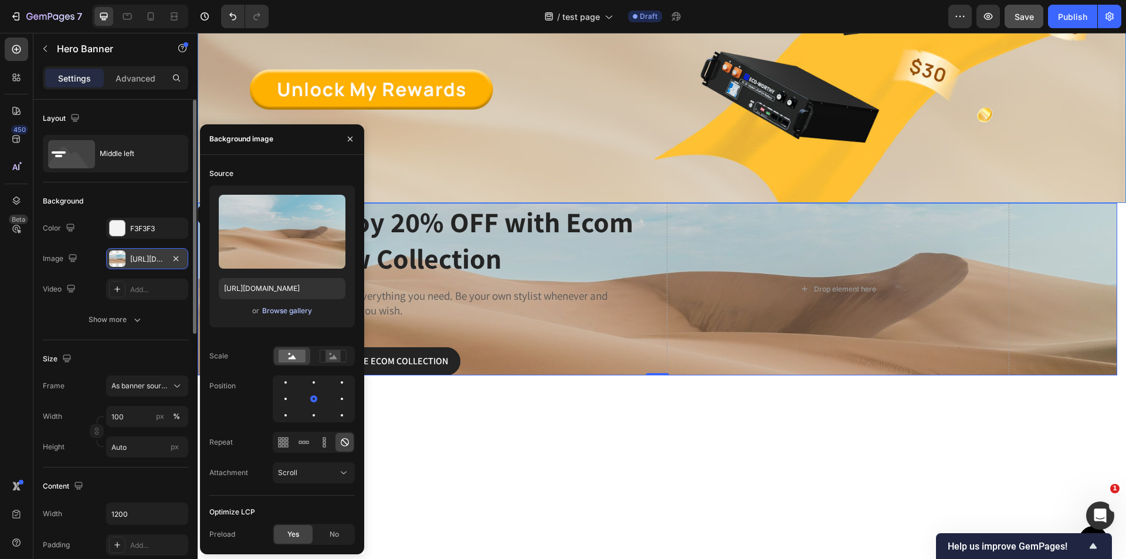
click at [274, 315] on div "Browse gallery" at bounding box center [287, 311] width 50 height 11
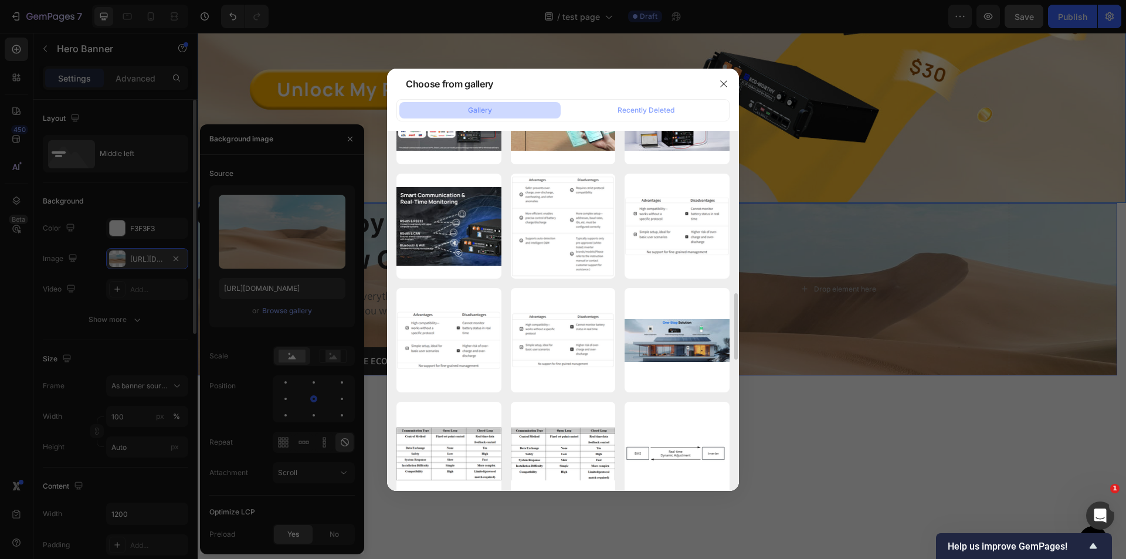
scroll to position [1115, 0]
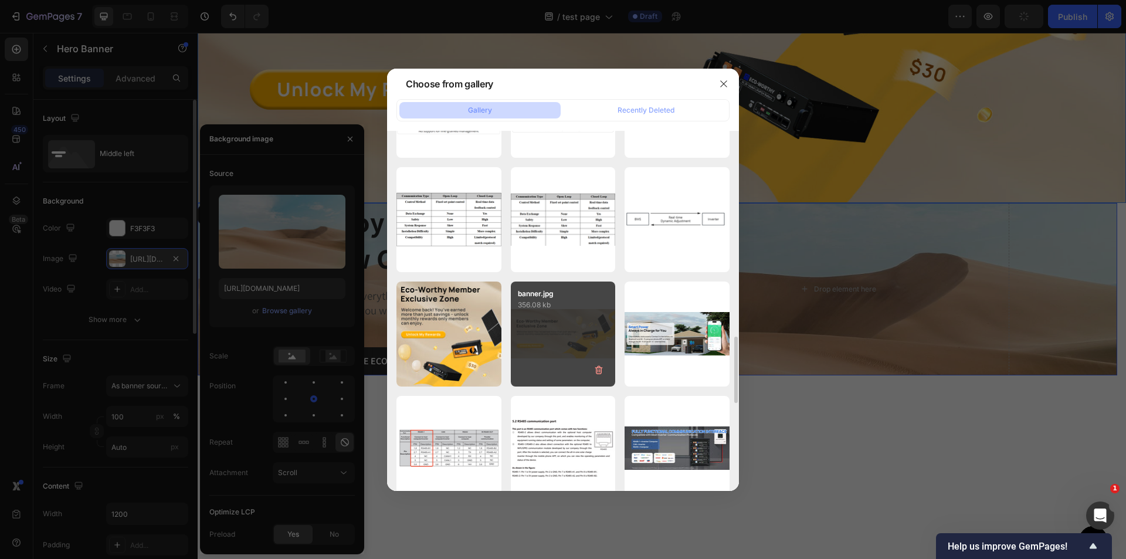
click at [596, 338] on div "banner.jpg 356.08 kb" at bounding box center [563, 334] width 105 height 105
type input "[URL][DOMAIN_NAME]"
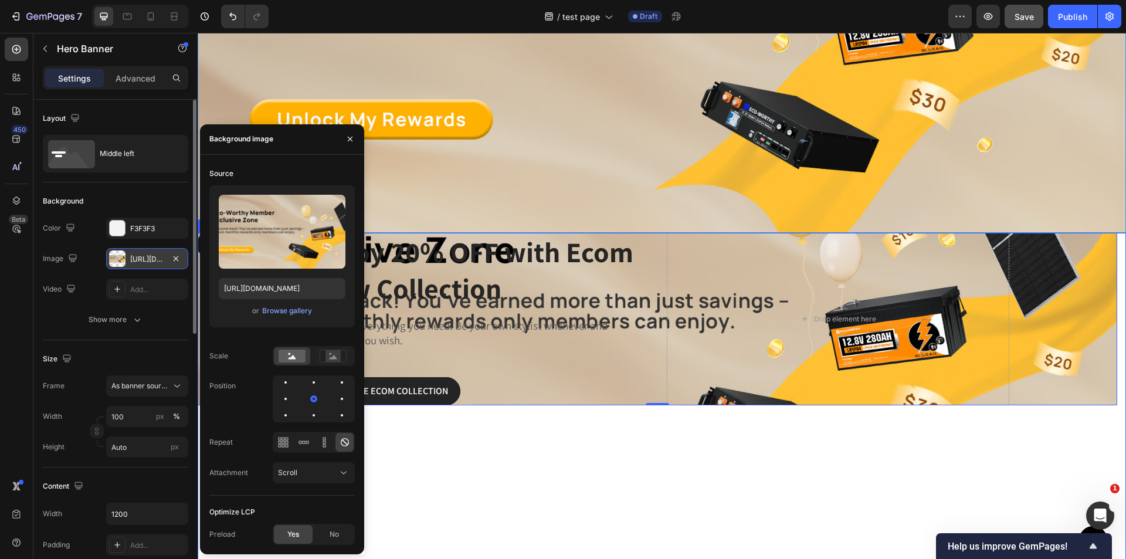
scroll to position [528, 0]
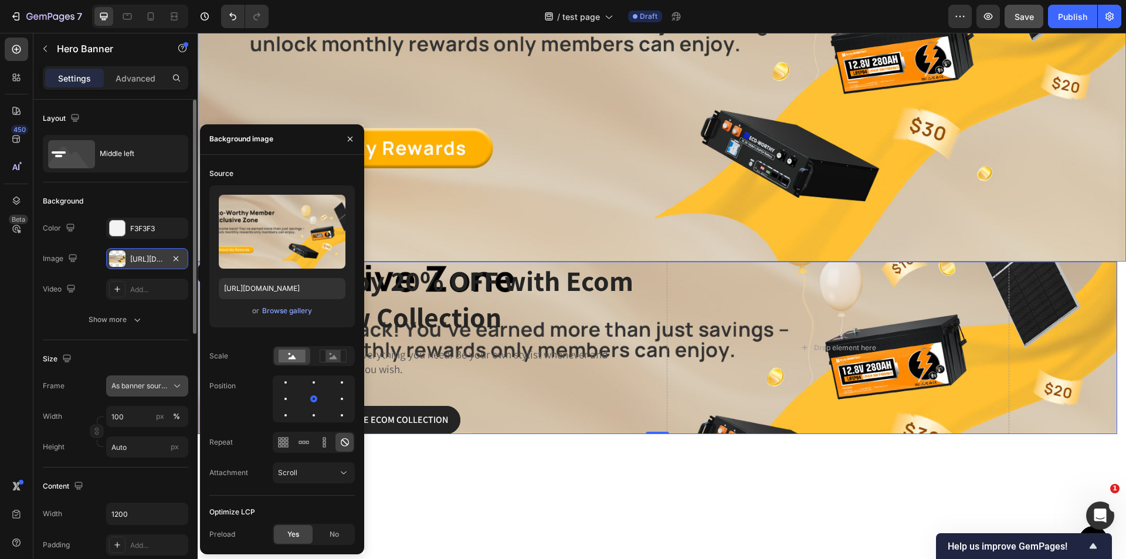
click at [137, 384] on span "As banner source" at bounding box center [139, 386] width 57 height 11
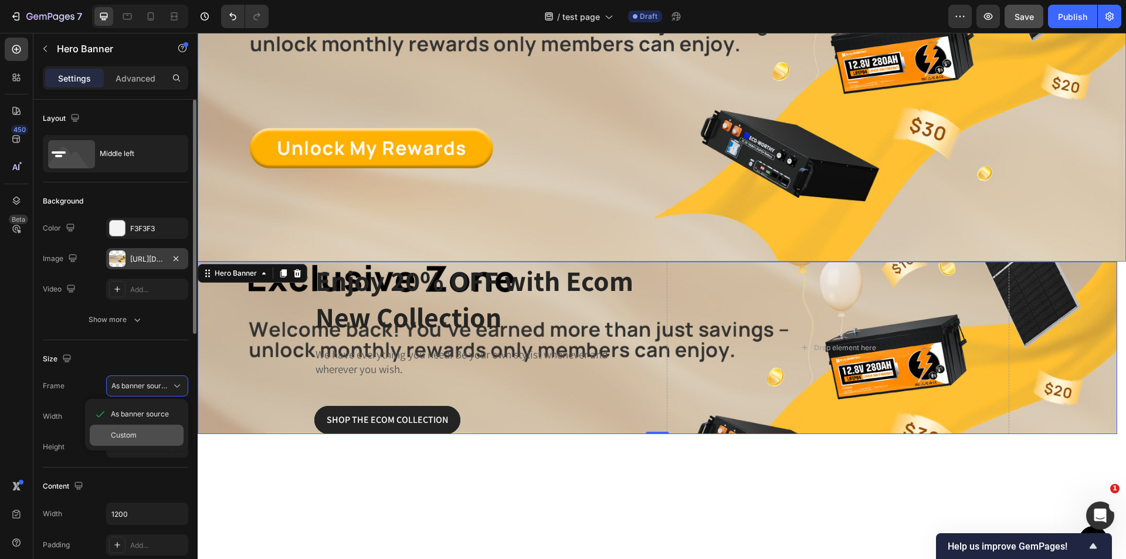
click at [134, 435] on span "Custom" at bounding box center [124, 435] width 26 height 11
click at [154, 388] on div "Custom" at bounding box center [139, 386] width 57 height 11
click at [162, 409] on span "As banner source" at bounding box center [140, 414] width 58 height 11
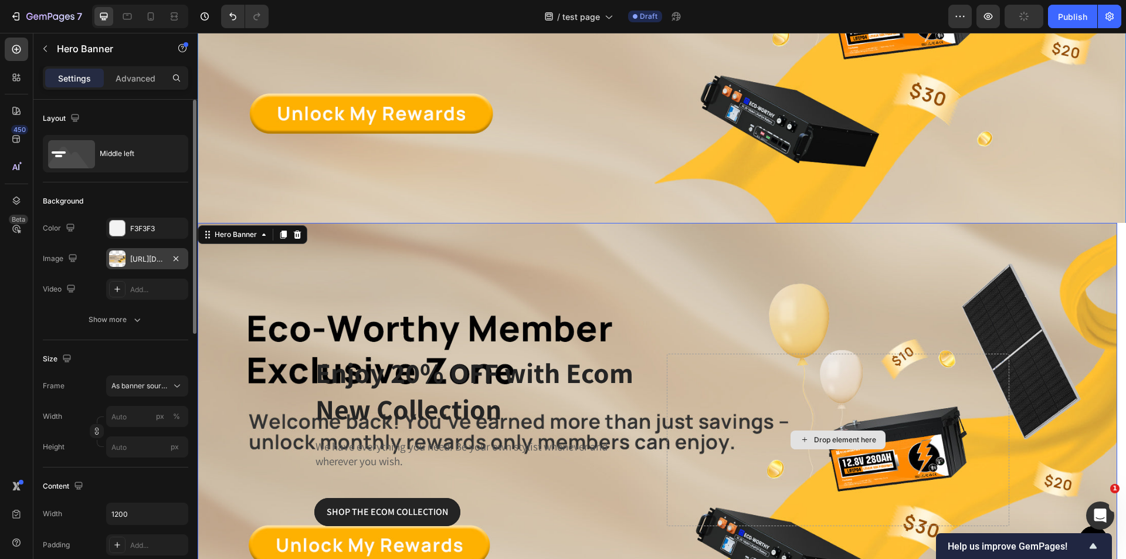
scroll to position [411, 0]
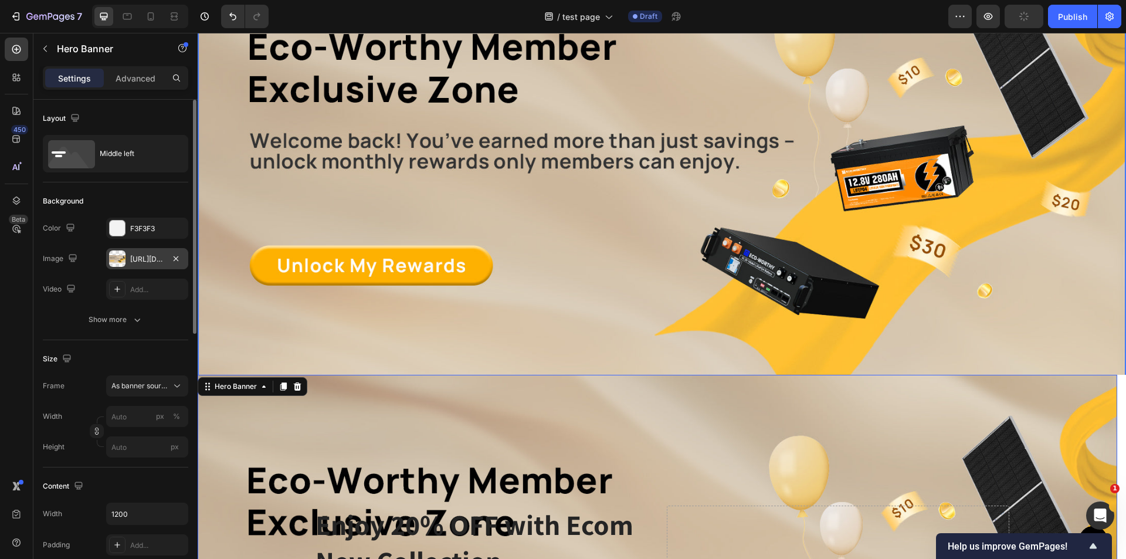
click at [696, 345] on img at bounding box center [661, 159] width 927 height 438
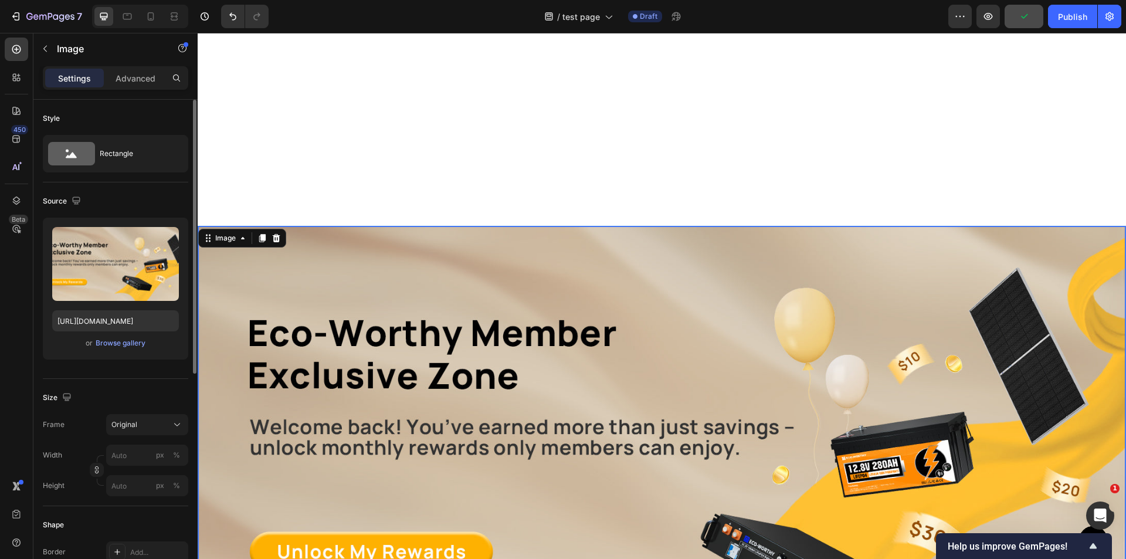
scroll to position [117, 0]
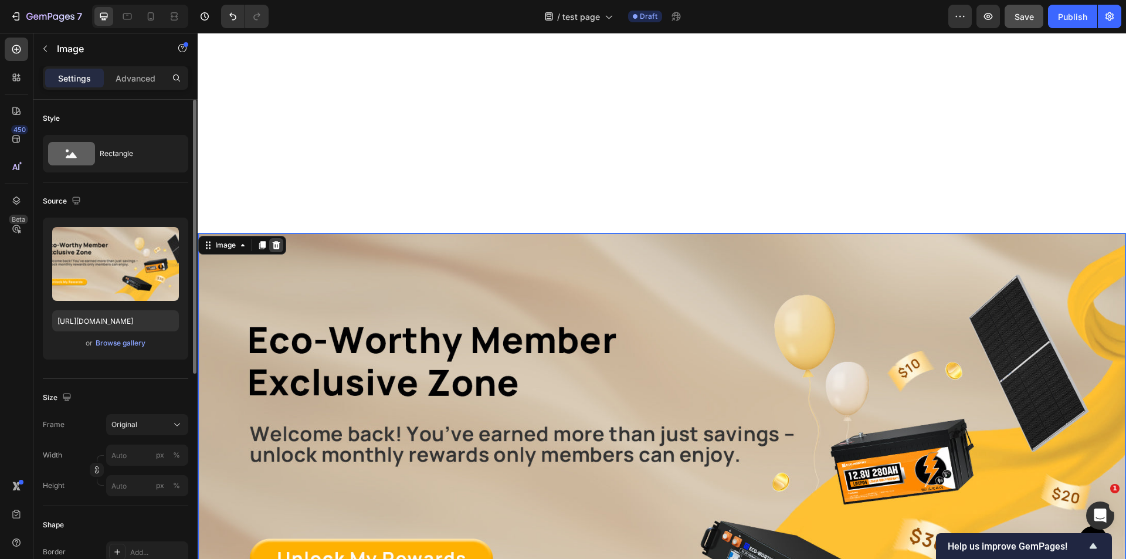
click at [273, 246] on icon at bounding box center [276, 245] width 9 height 9
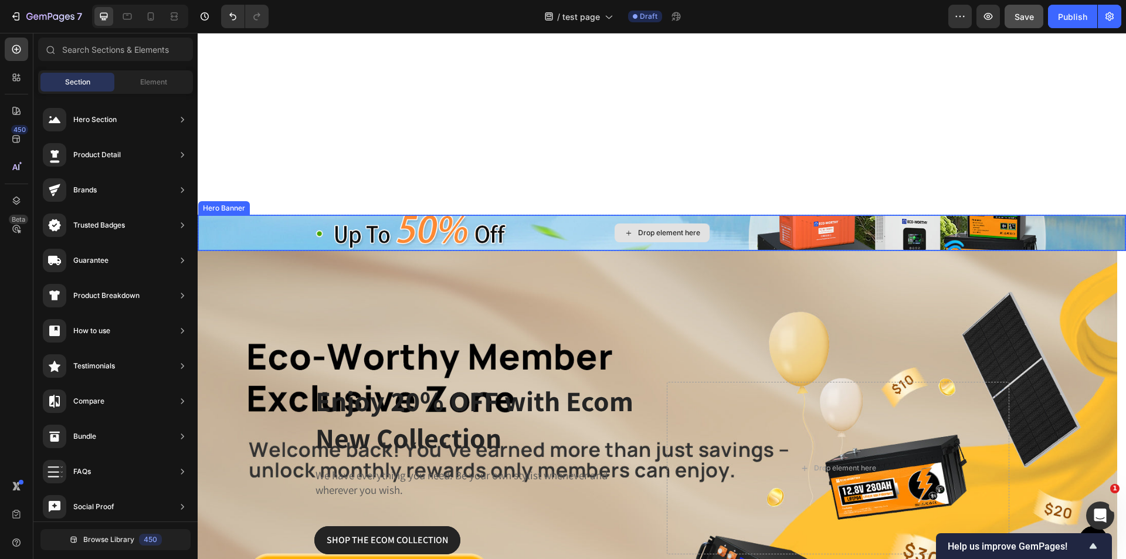
scroll to position [58, 0]
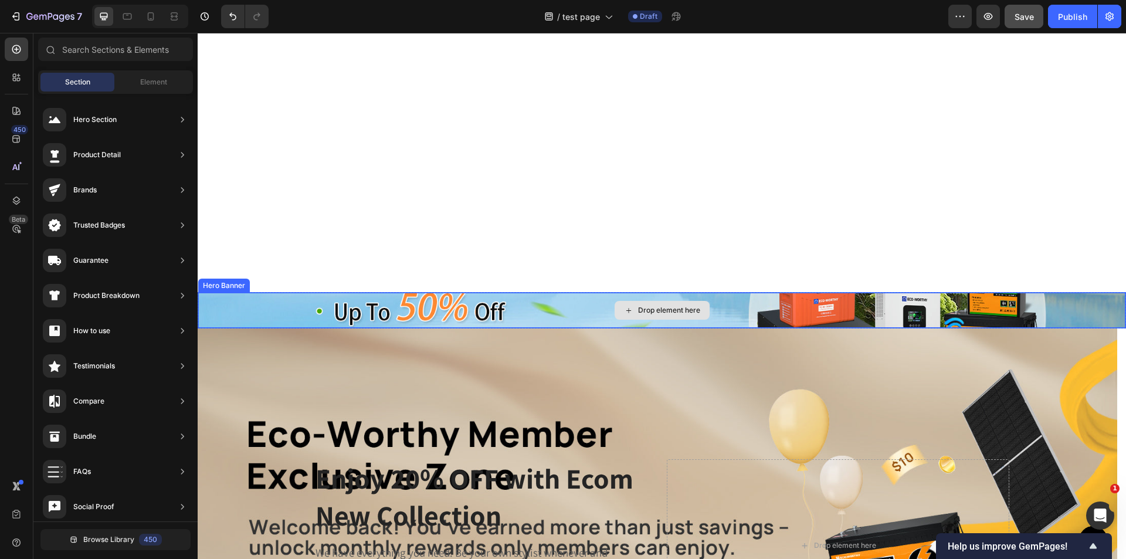
click at [222, 300] on div "Drop element here" at bounding box center [661, 310] width 927 height 35
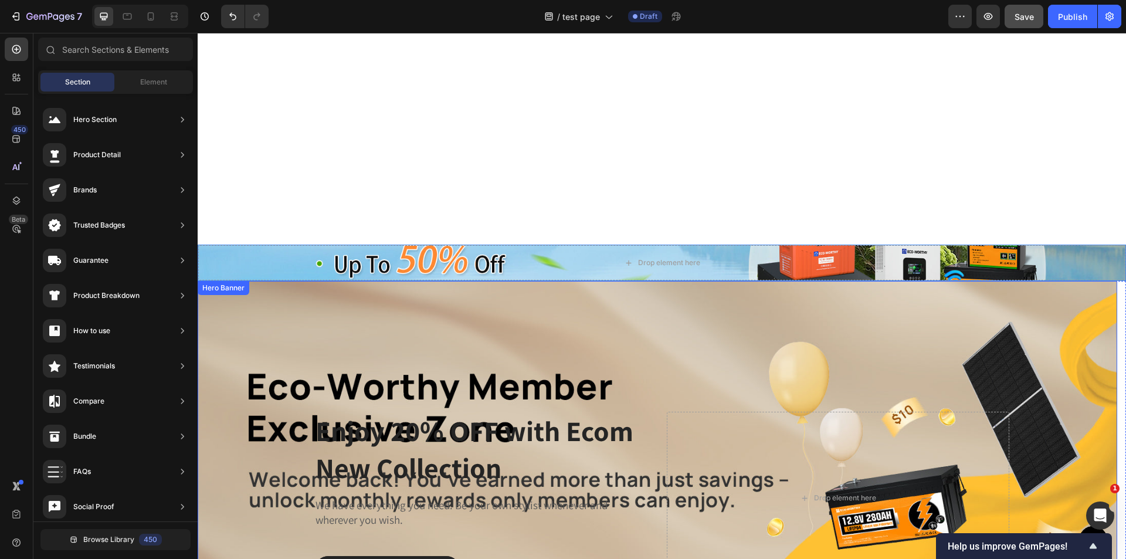
scroll to position [89, 0]
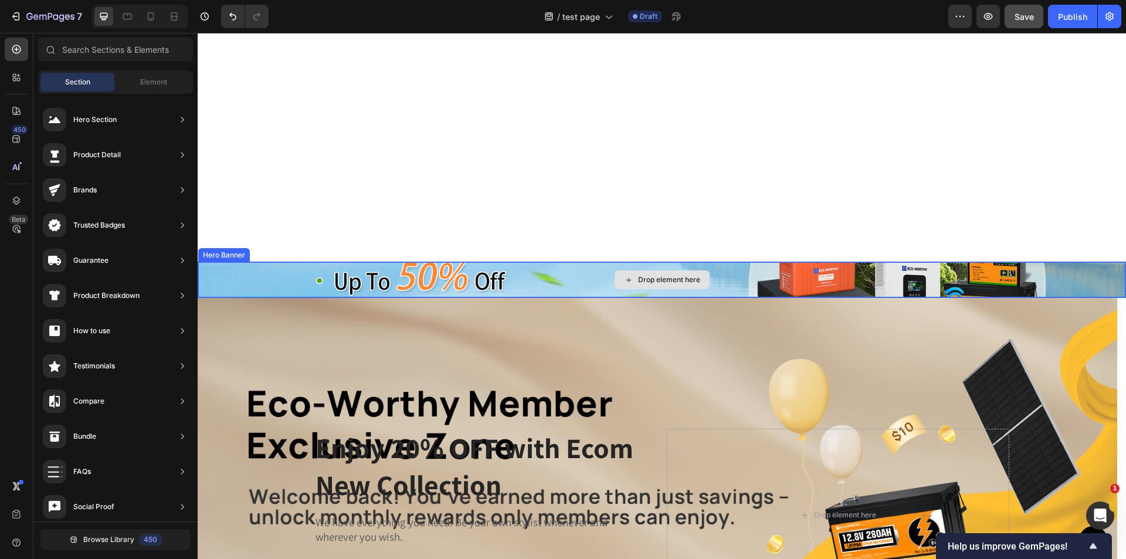
click at [205, 270] on div "Drop element here" at bounding box center [661, 279] width 927 height 35
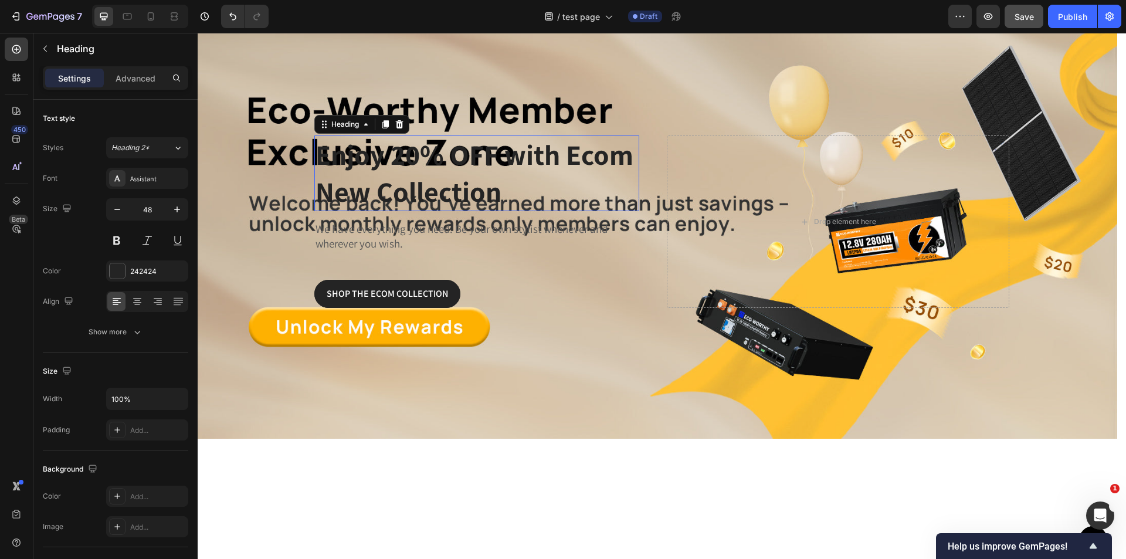
click at [487, 173] on p "Enjoy 20% OFF with Ecom New Collection" at bounding box center [477, 173] width 323 height 73
click at [405, 121] on div at bounding box center [399, 124] width 14 height 14
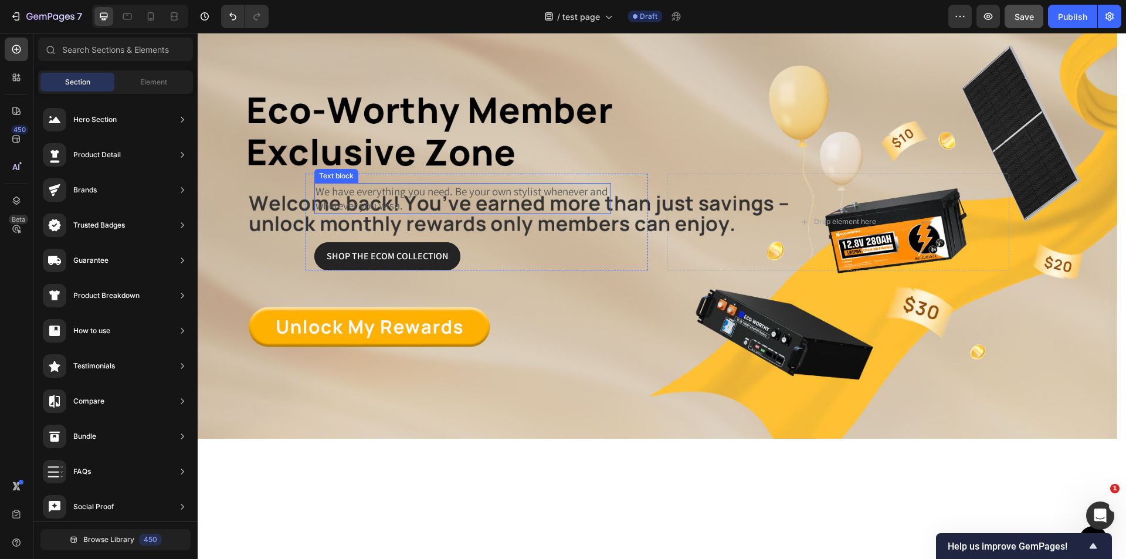
click at [458, 210] on div "We have everything you need. Be your own stylist whenever and wherever you wish…" at bounding box center [462, 198] width 297 height 31
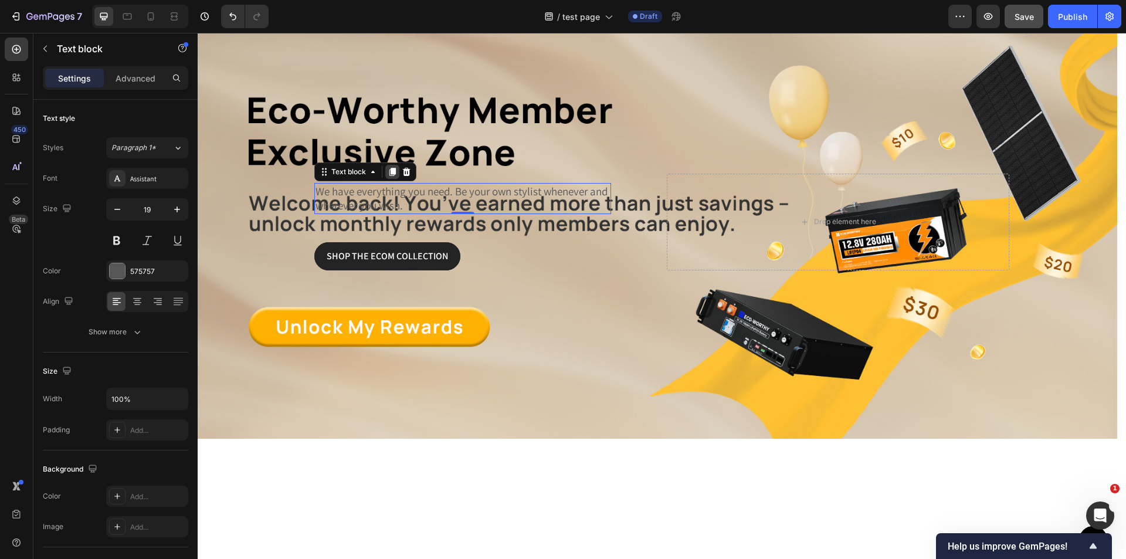
click at [398, 170] on div at bounding box center [392, 172] width 14 height 14
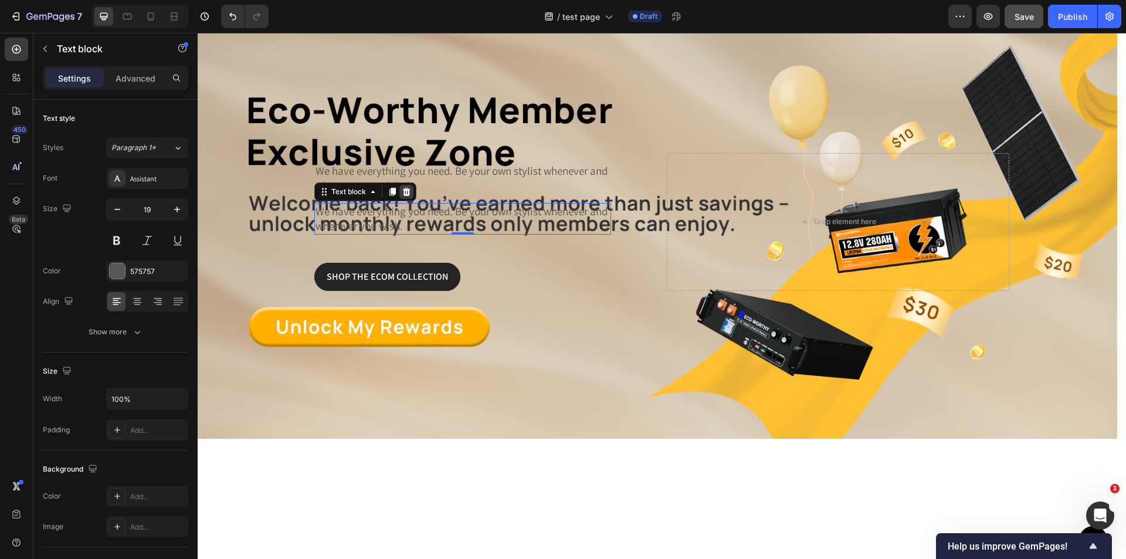
click at [402, 187] on icon at bounding box center [406, 191] width 9 height 9
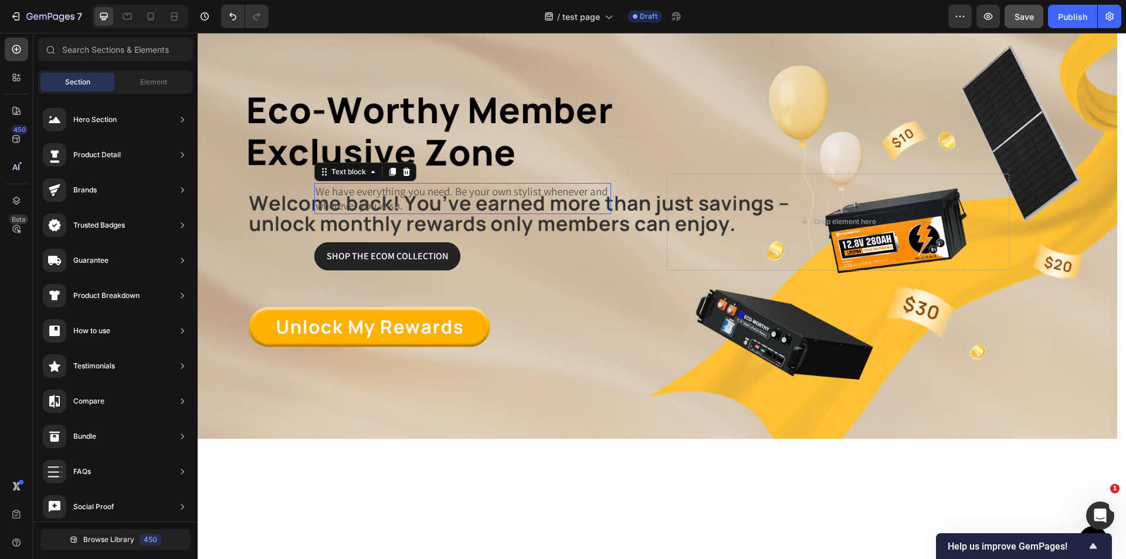
click at [444, 201] on p "We have everything you need. Be your own stylist whenever and wherever you wish." at bounding box center [463, 198] width 294 height 29
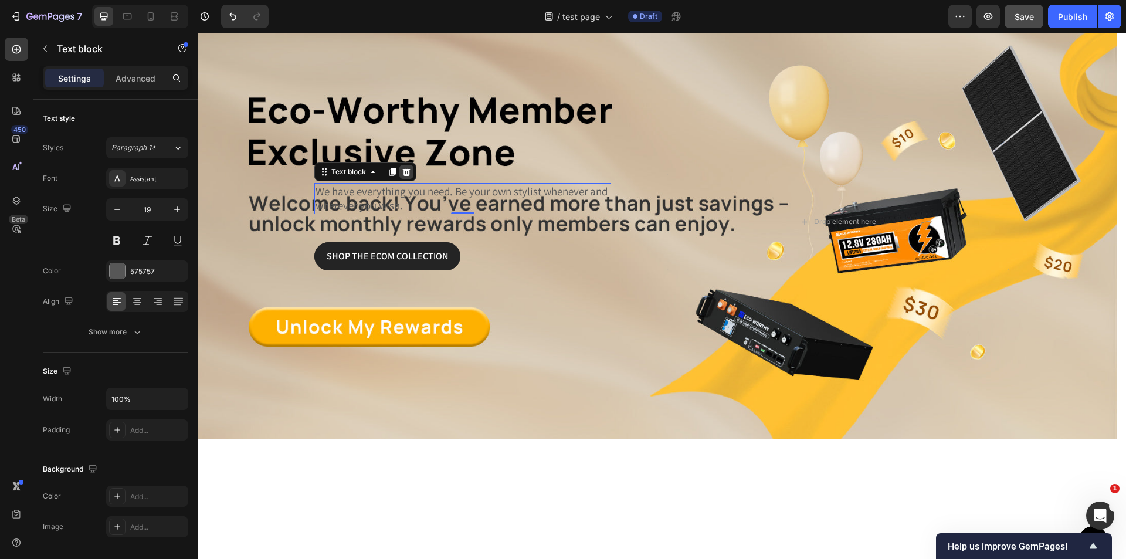
click at [403, 171] on icon at bounding box center [406, 171] width 9 height 9
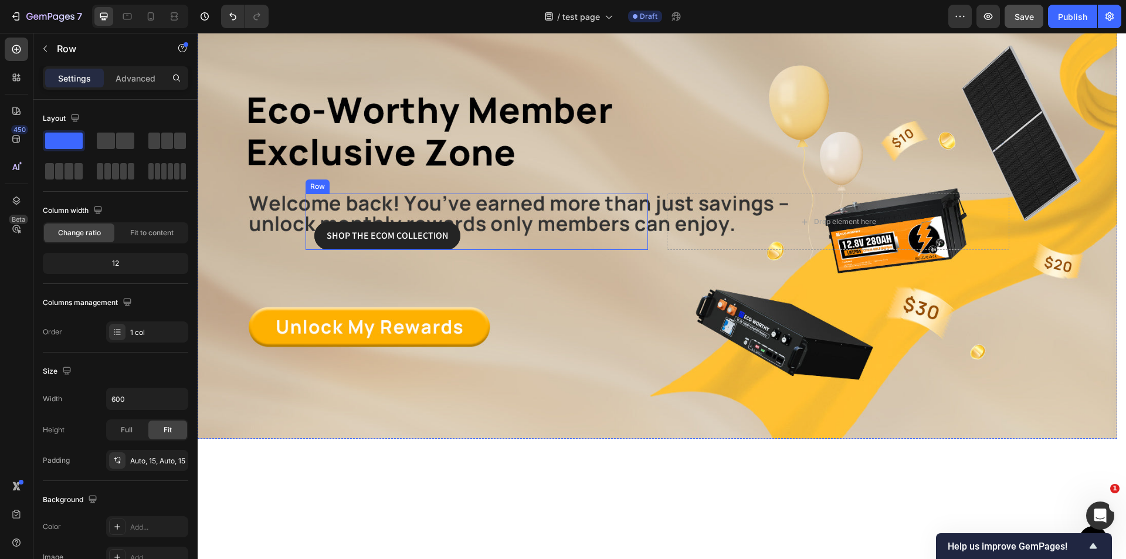
click at [558, 199] on div "SHOP THE ECOM COLLECTION Button" at bounding box center [476, 222] width 325 height 56
click at [516, 225] on div "SHOP THE ECOM COLLECTION Button" at bounding box center [476, 236] width 325 height 28
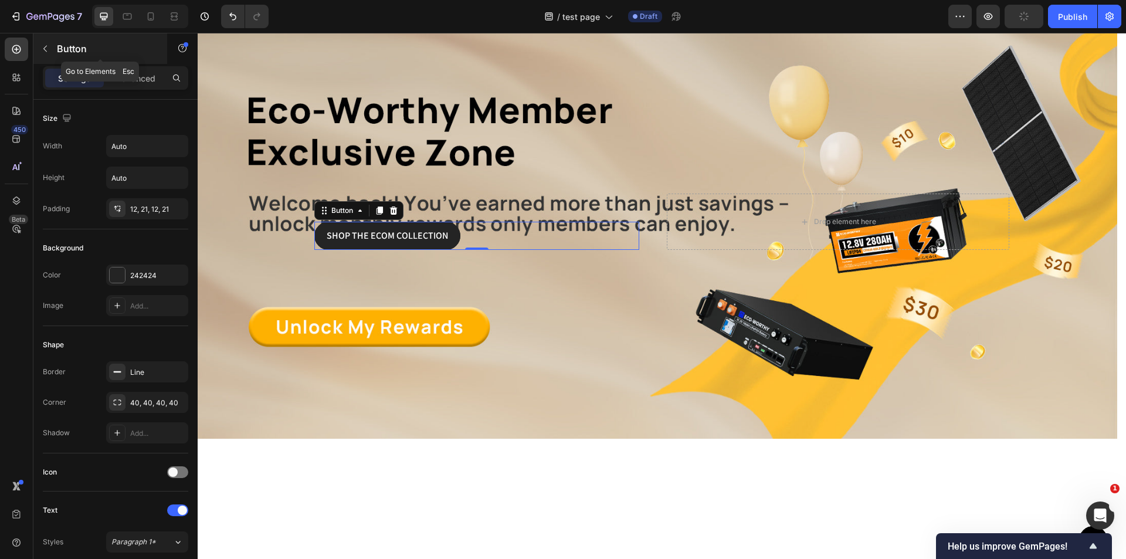
click at [50, 57] on button "button" at bounding box center [45, 48] width 19 height 19
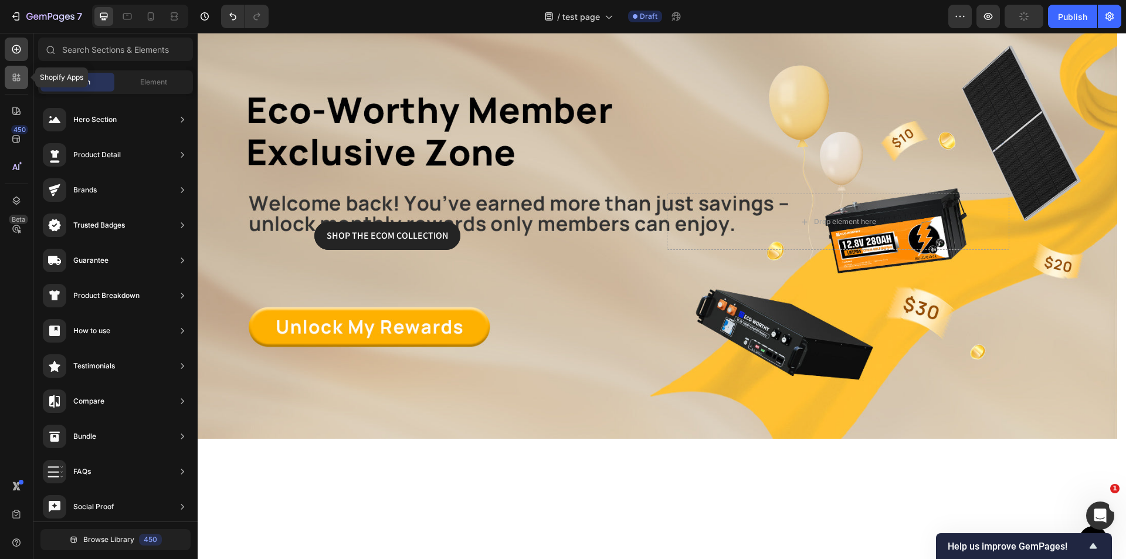
click at [22, 81] on icon at bounding box center [17, 78] width 12 height 12
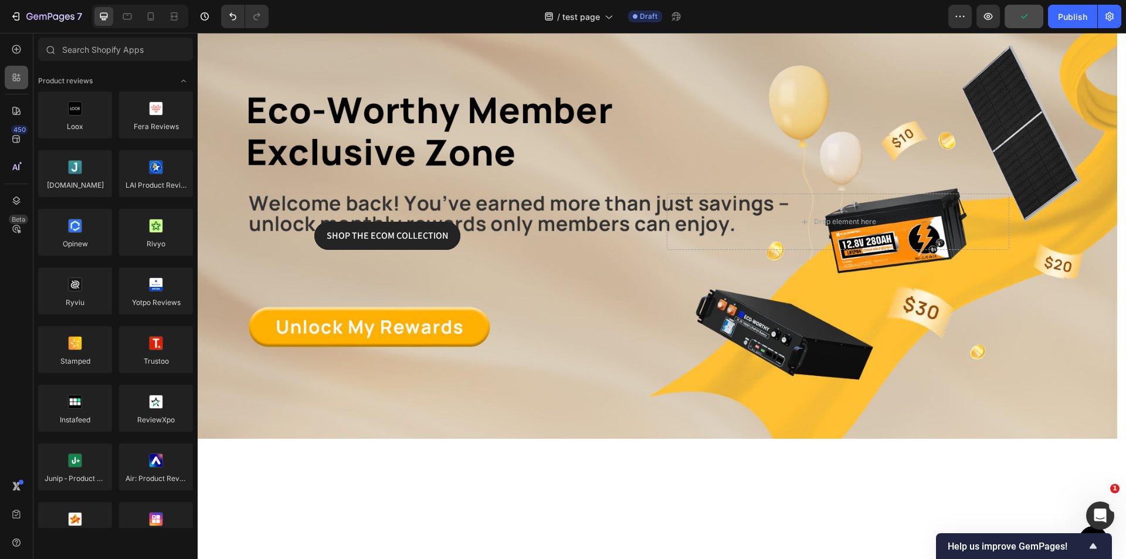
click at [22, 81] on icon at bounding box center [17, 78] width 12 height 12
click at [15, 46] on icon at bounding box center [16, 49] width 9 height 9
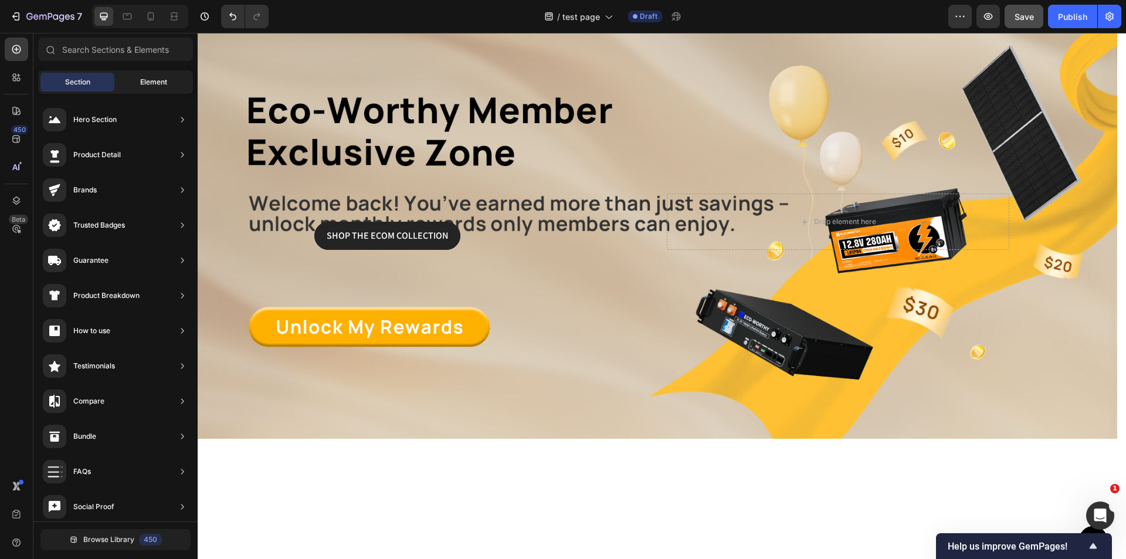
click at [186, 84] on div "Element" at bounding box center [154, 82] width 74 height 19
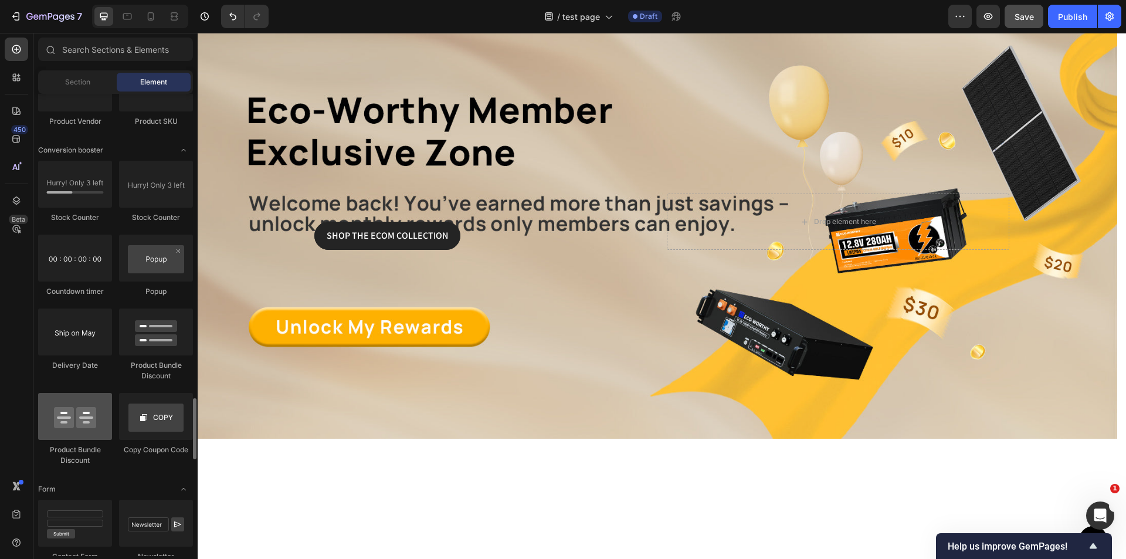
scroll to position [2581, 0]
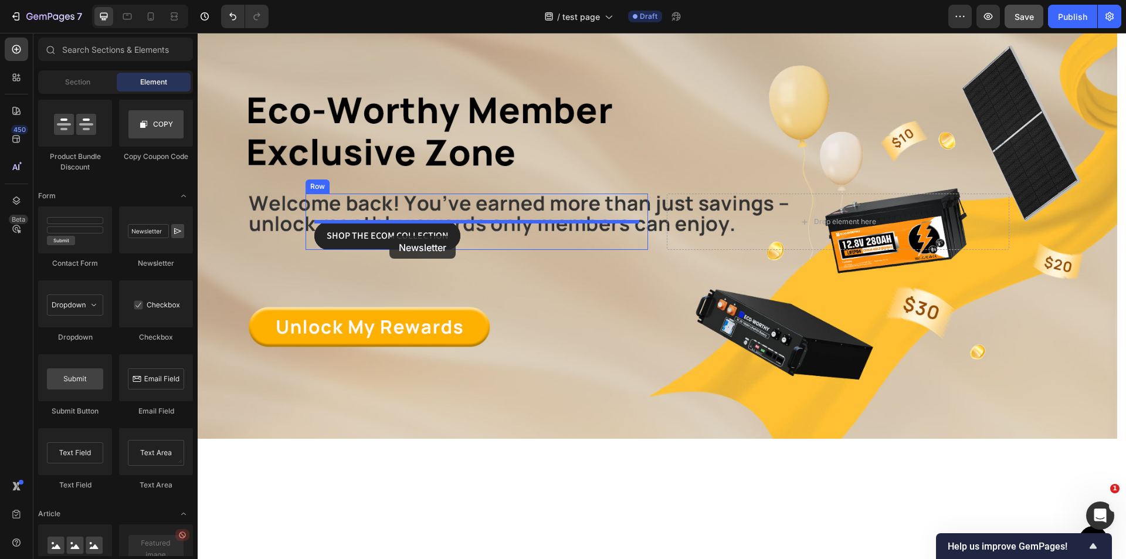
drag, startPoint x: 344, startPoint y: 272, endPoint x: 390, endPoint y: 236, distance: 58.0
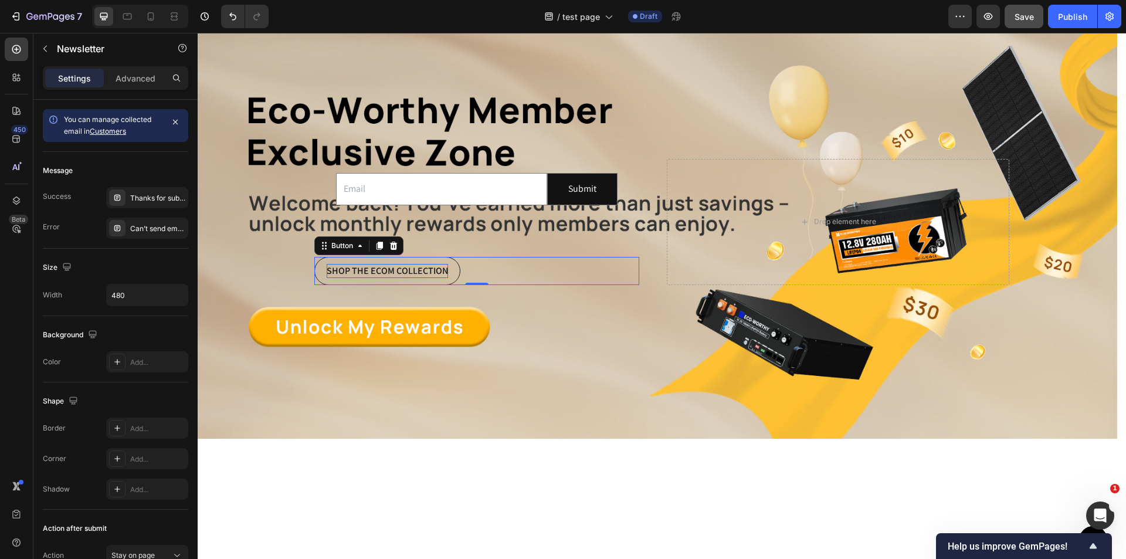
click at [425, 270] on div "SHOP THE ECOM COLLECTION" at bounding box center [387, 271] width 121 height 14
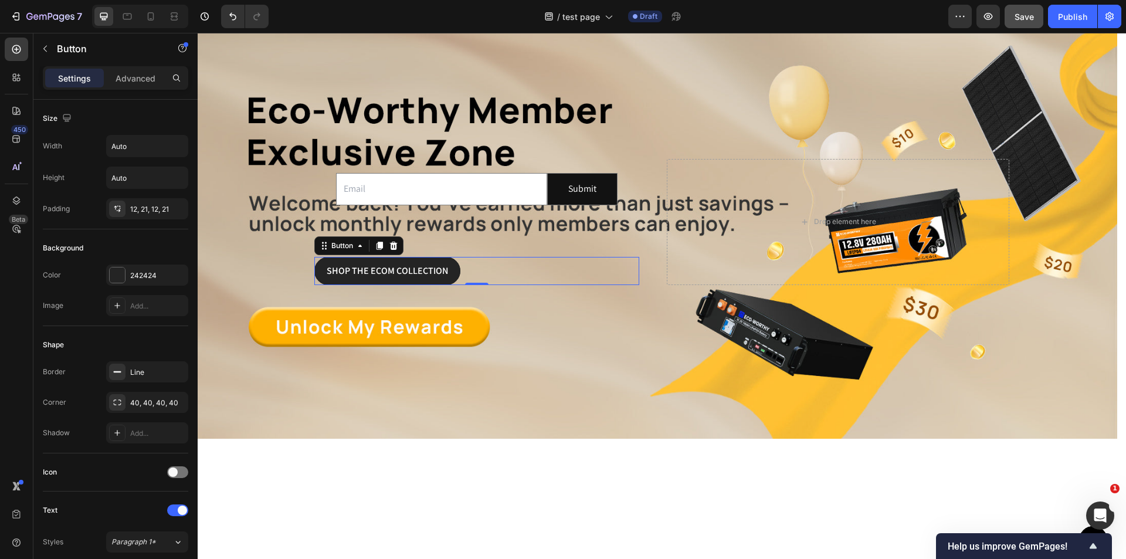
click at [524, 262] on div "SHOP THE ECOM COLLECTION Button 0" at bounding box center [476, 271] width 325 height 28
click at [398, 248] on icon at bounding box center [393, 245] width 9 height 9
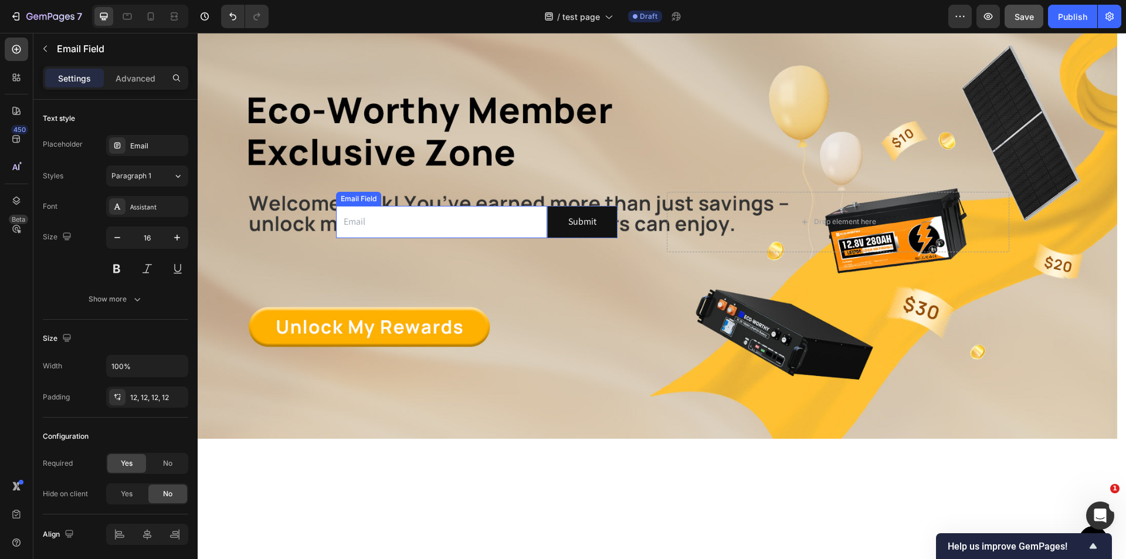
click at [484, 216] on input "email" at bounding box center [441, 222] width 211 height 32
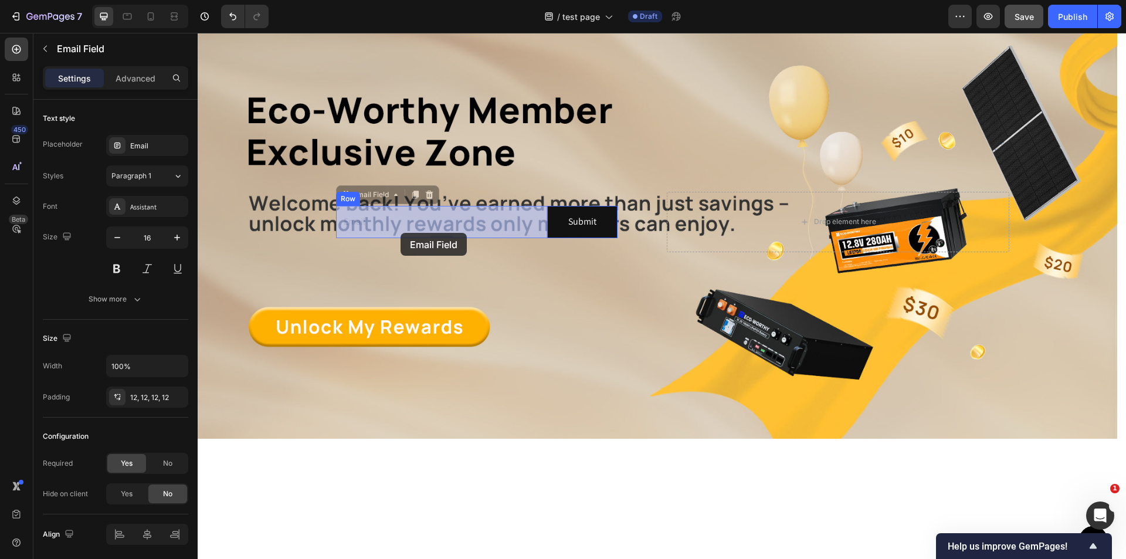
drag, startPoint x: 350, startPoint y: 197, endPoint x: 401, endPoint y: 233, distance: 62.2
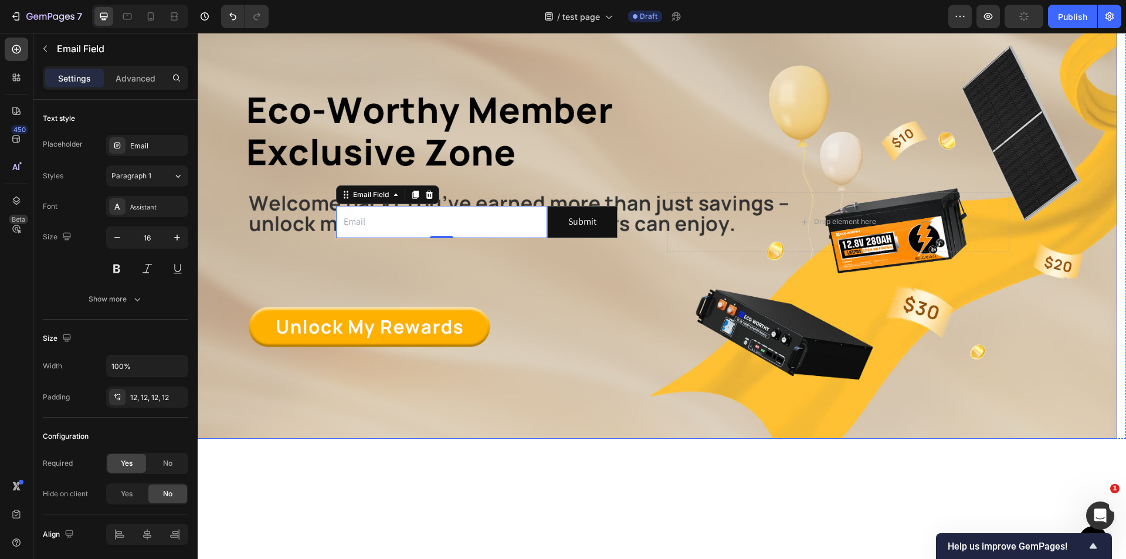
click at [466, 284] on div "Overlay" at bounding box center [658, 222] width 920 height 434
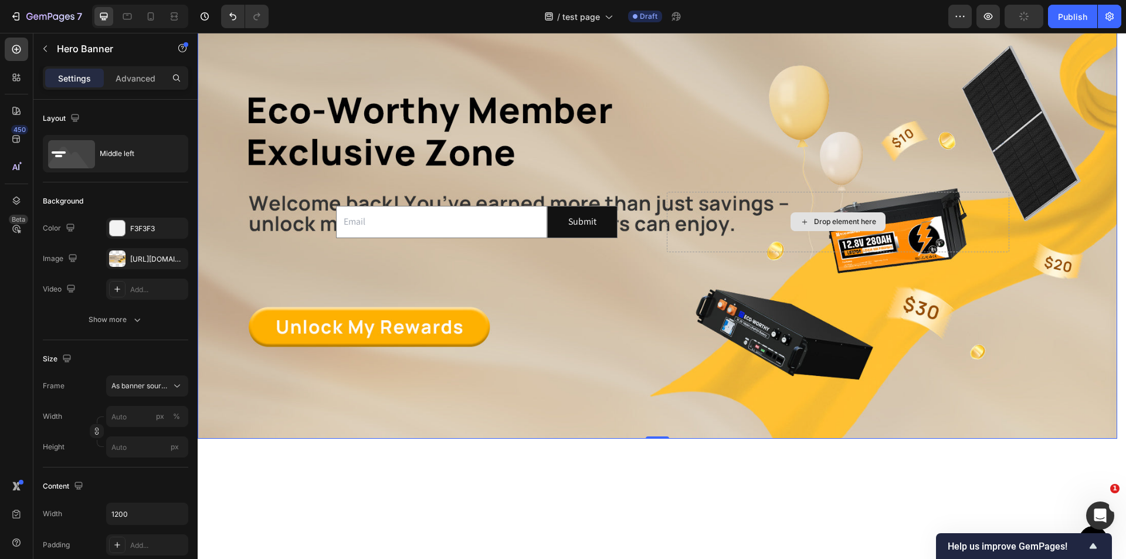
click at [766, 221] on div "Drop element here" at bounding box center [838, 222] width 343 height 60
click at [425, 226] on input "email" at bounding box center [441, 222] width 211 height 32
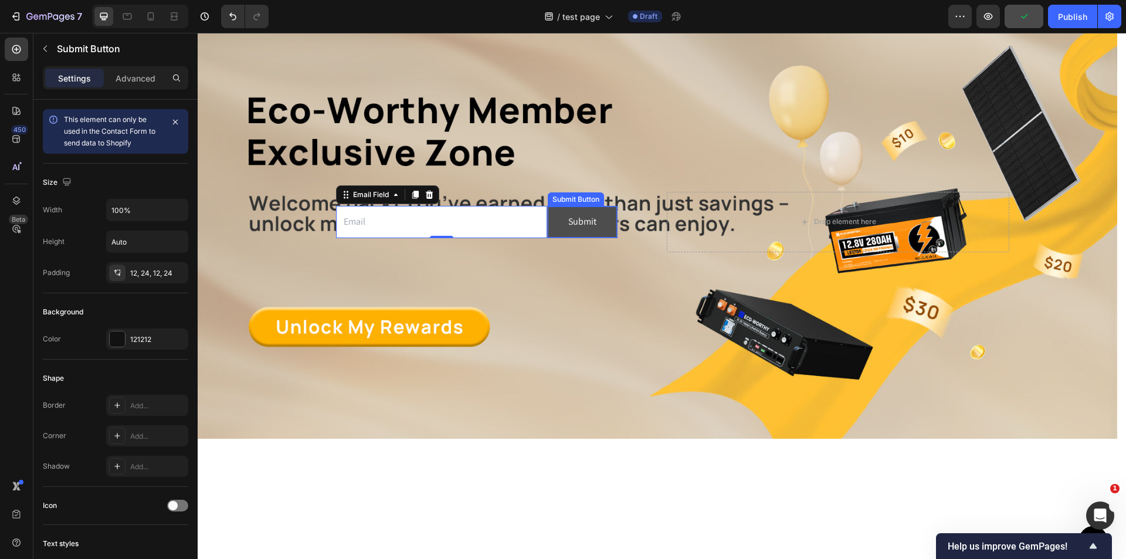
click at [617, 215] on button "Submit" at bounding box center [582, 221] width 69 height 31
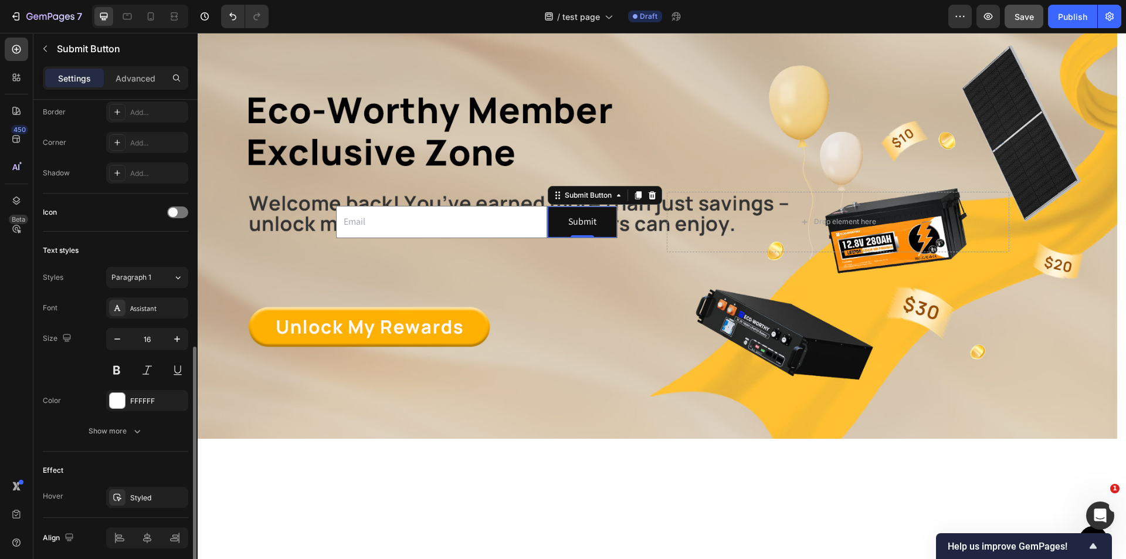
scroll to position [339, 0]
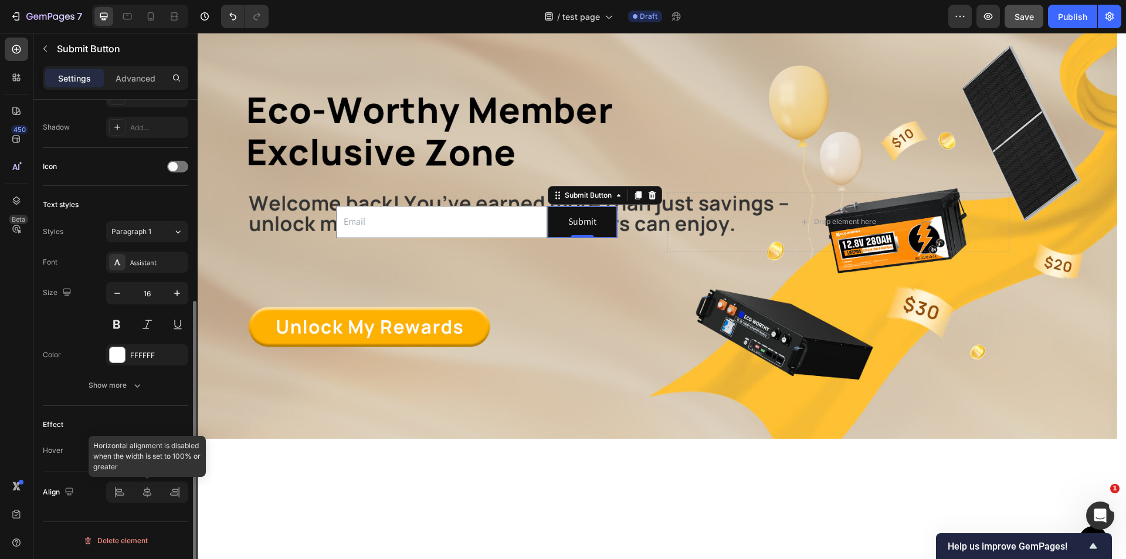
click at [143, 489] on div at bounding box center [147, 492] width 82 height 21
click at [155, 496] on div at bounding box center [147, 492] width 82 height 21
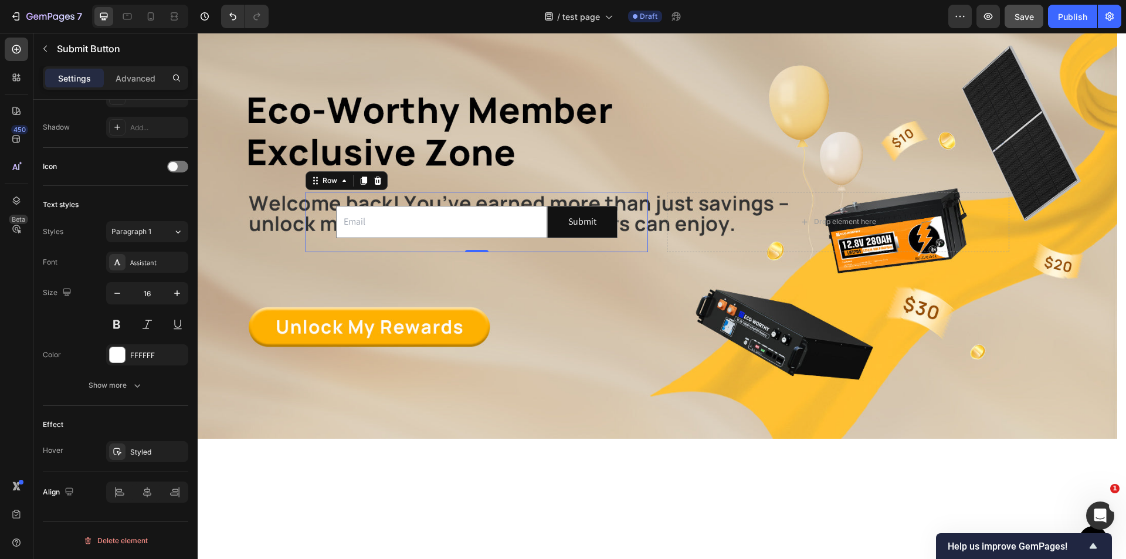
scroll to position [0, 0]
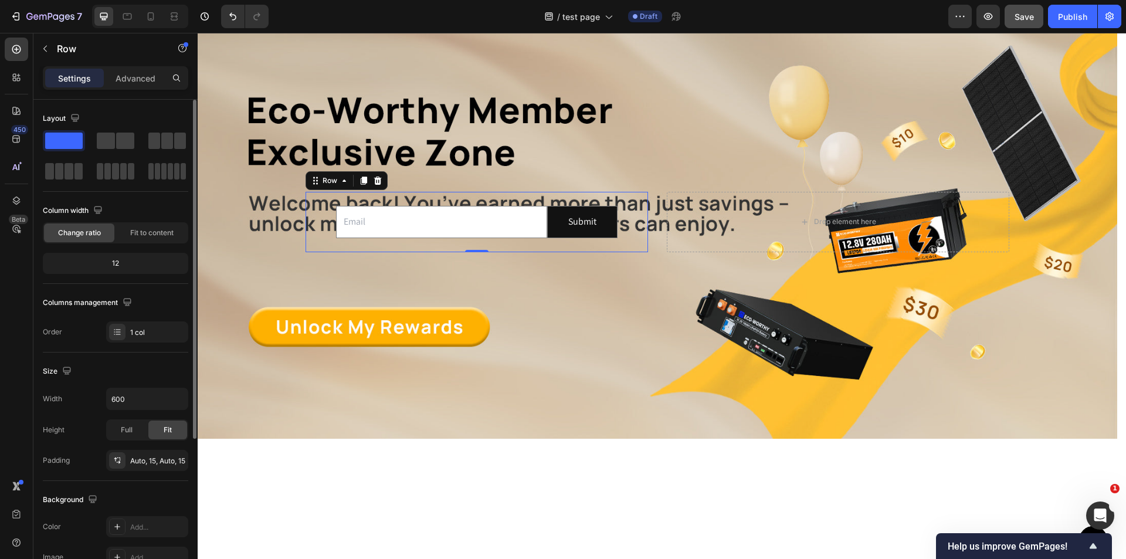
click at [321, 215] on div "Email Field Submit Submit Button Row Newsletter" at bounding box center [476, 222] width 325 height 60
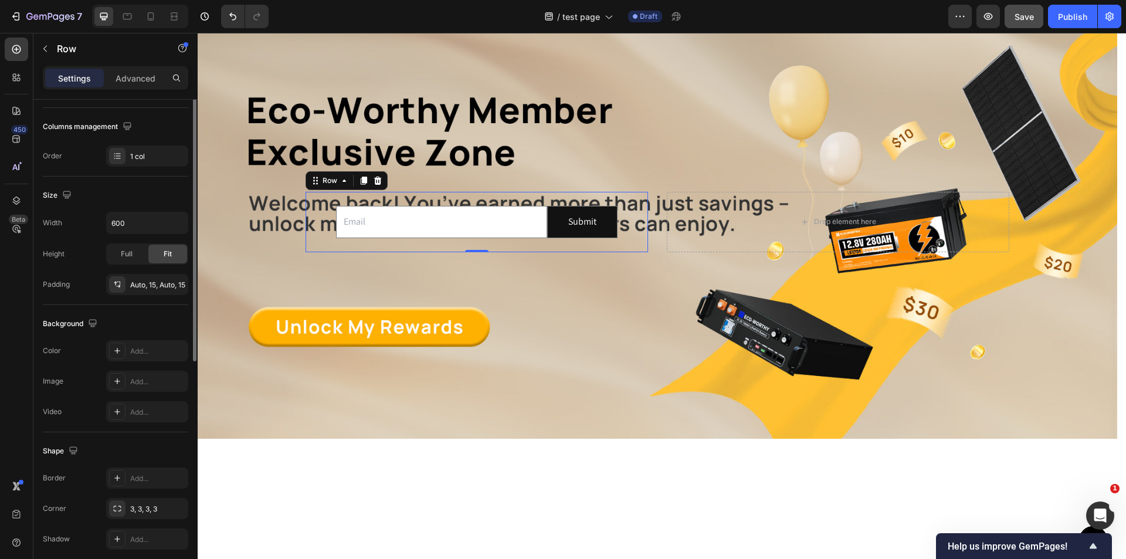
scroll to position [223, 0]
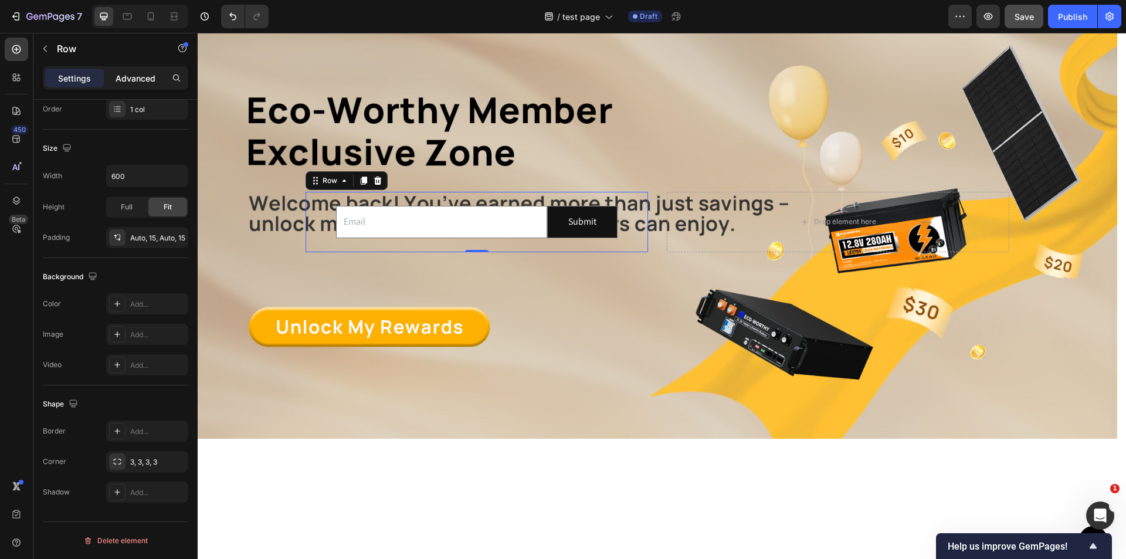
click at [131, 74] on p "Advanced" at bounding box center [136, 78] width 40 height 12
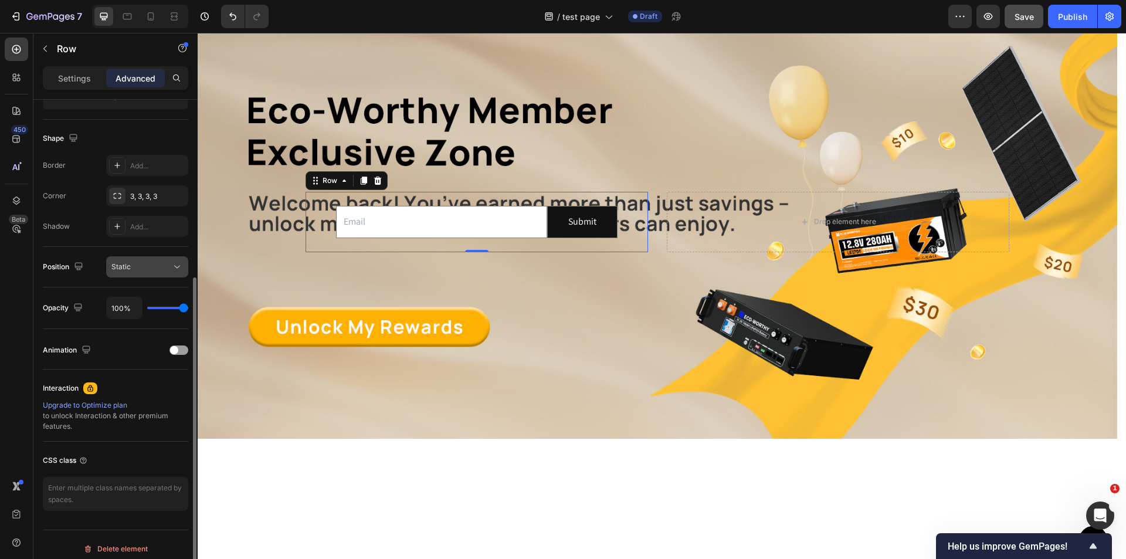
scroll to position [47, 0]
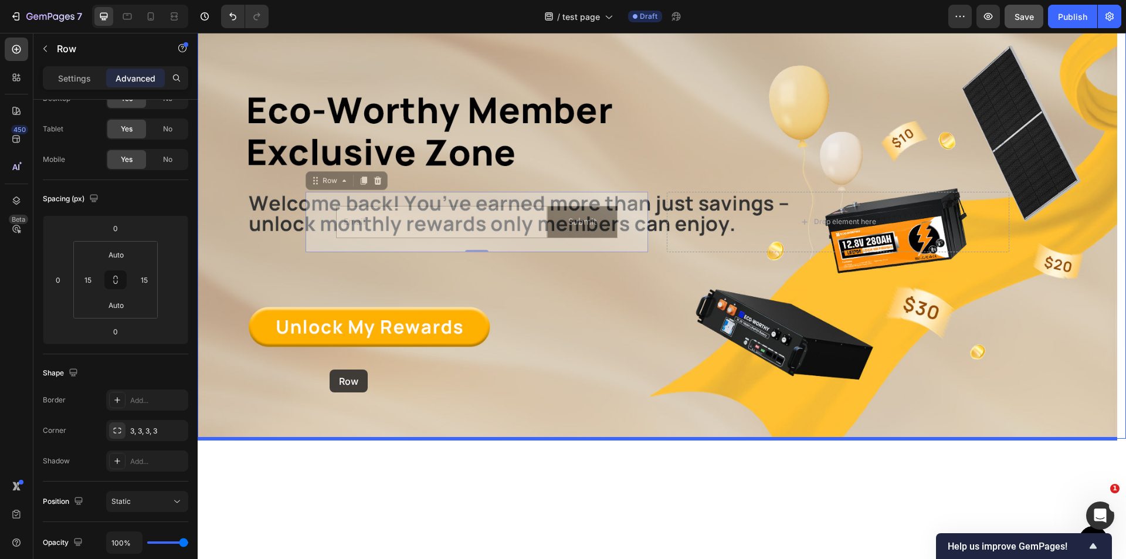
drag, startPoint x: 322, startPoint y: 222, endPoint x: 330, endPoint y: 370, distance: 147.4
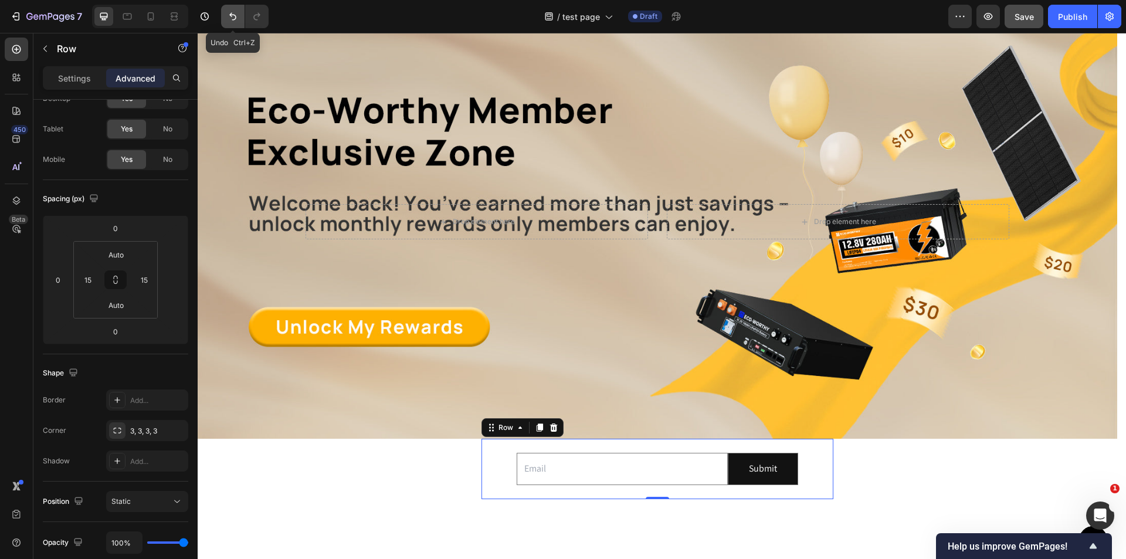
click at [232, 20] on icon "Undo/Redo" at bounding box center [233, 17] width 12 height 12
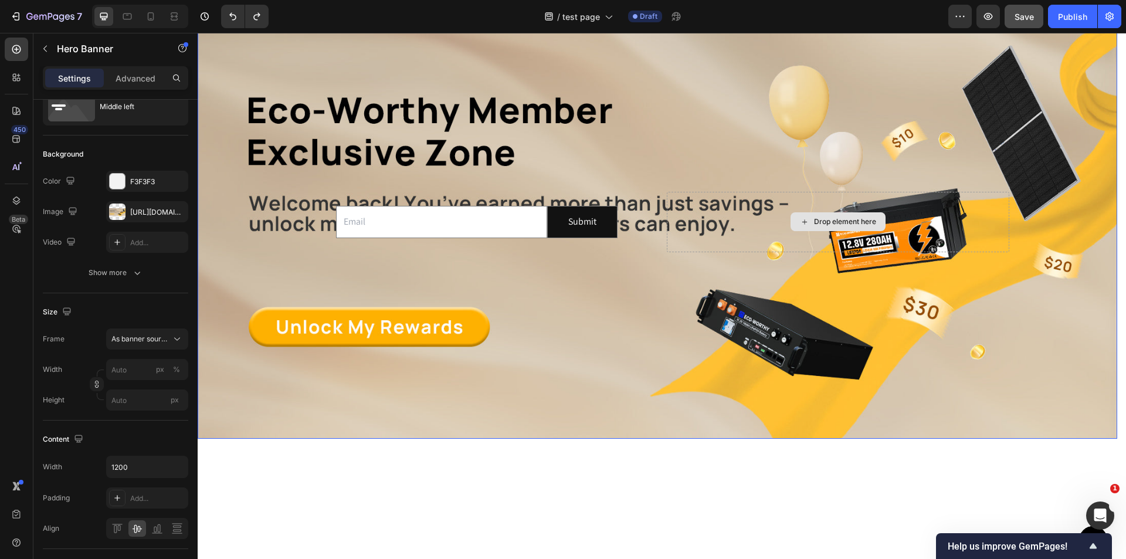
click at [706, 231] on div "Drop element here" at bounding box center [838, 222] width 343 height 60
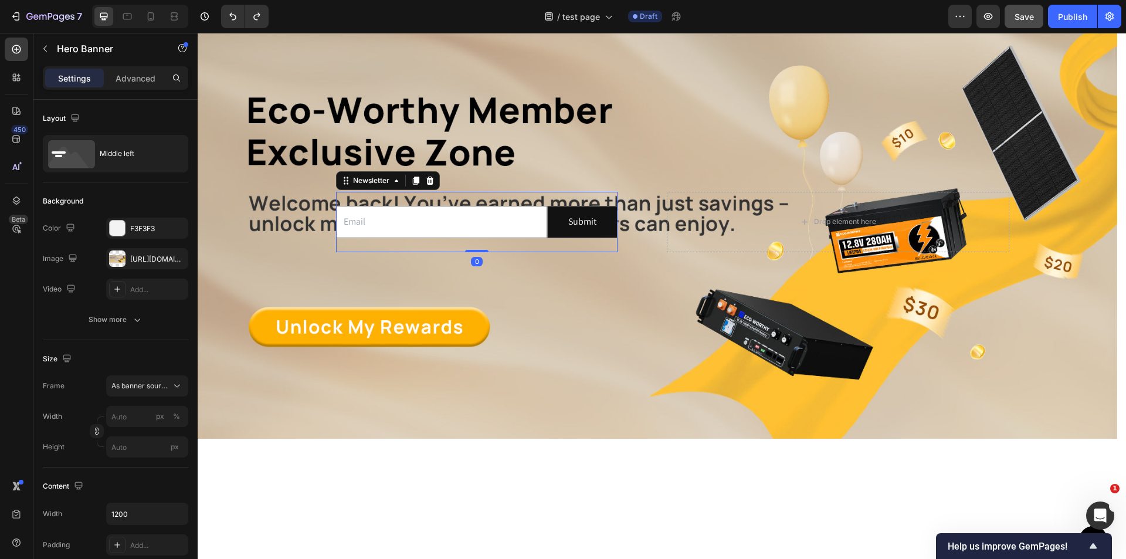
click at [432, 240] on div "Email Field Submit Submit Button Row Newsletter 0" at bounding box center [477, 222] width 282 height 60
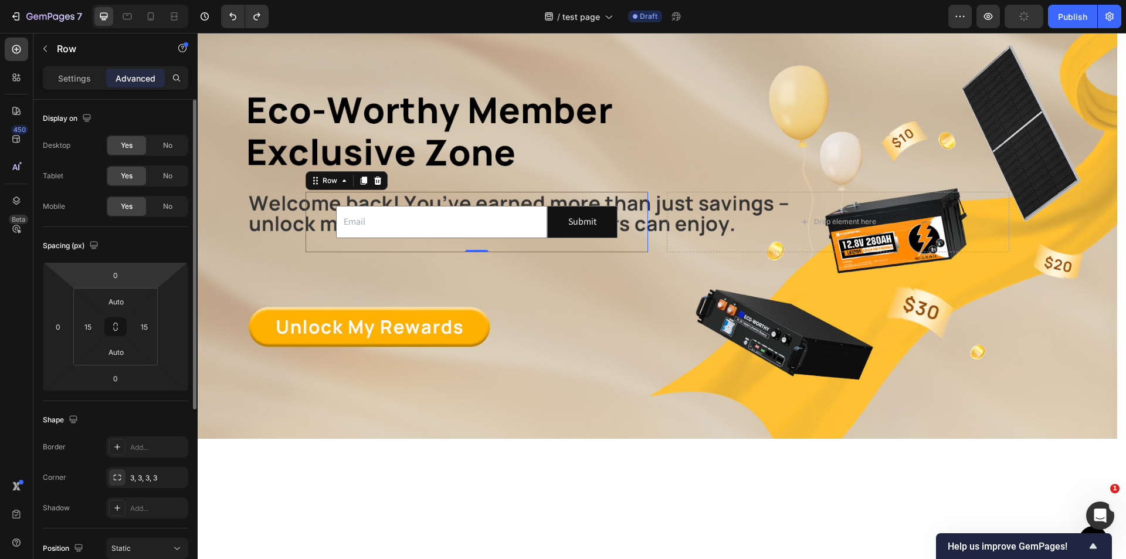
scroll to position [290, 0]
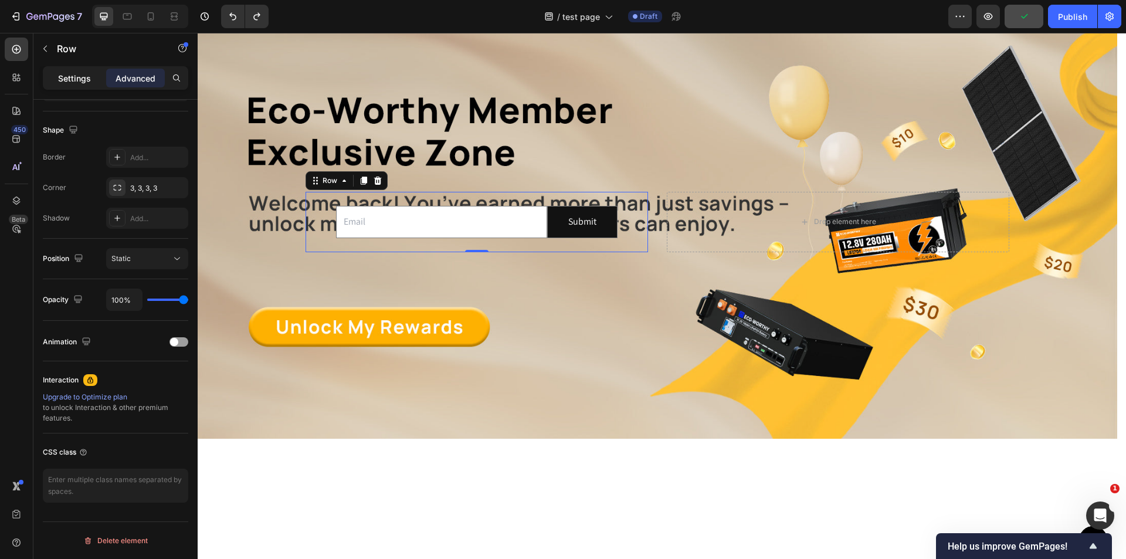
click at [59, 74] on p "Settings" at bounding box center [74, 78] width 33 height 12
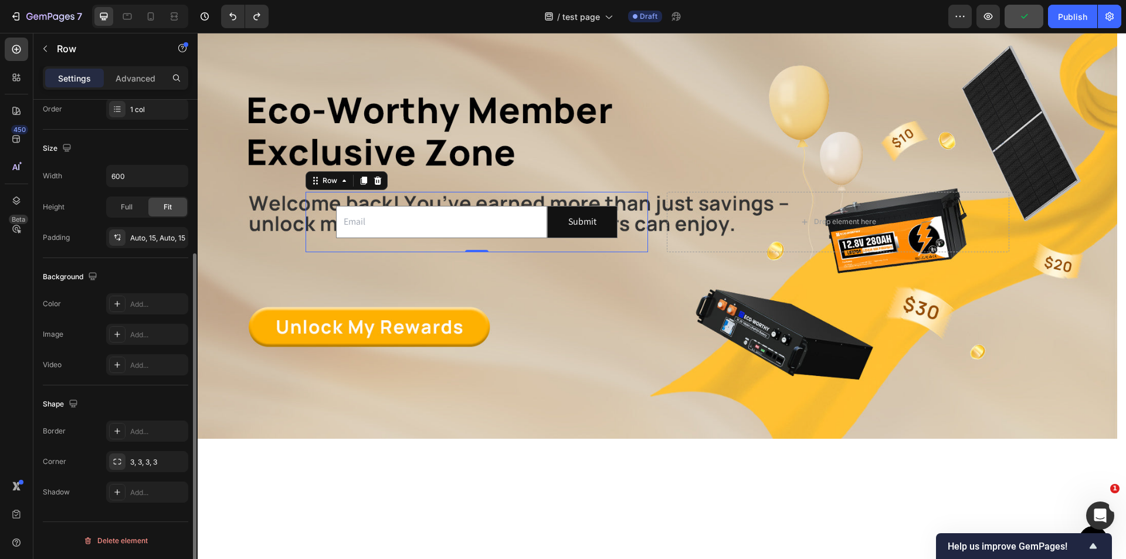
scroll to position [223, 0]
click at [138, 238] on div "Auto, 15, Auto, 15" at bounding box center [147, 238] width 34 height 11
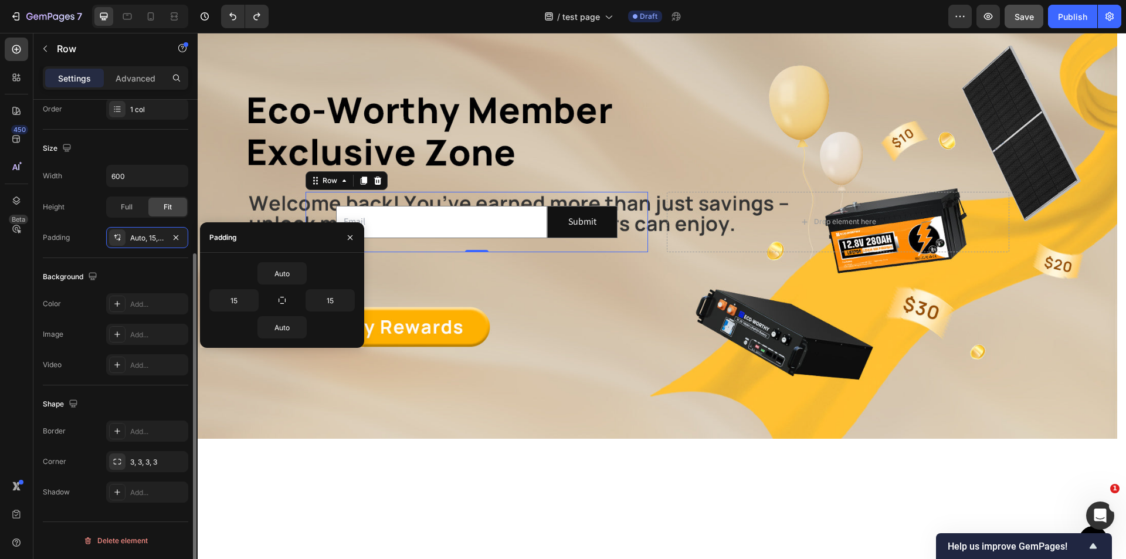
click at [137, 217] on div "Full Fit" at bounding box center [147, 207] width 82 height 21
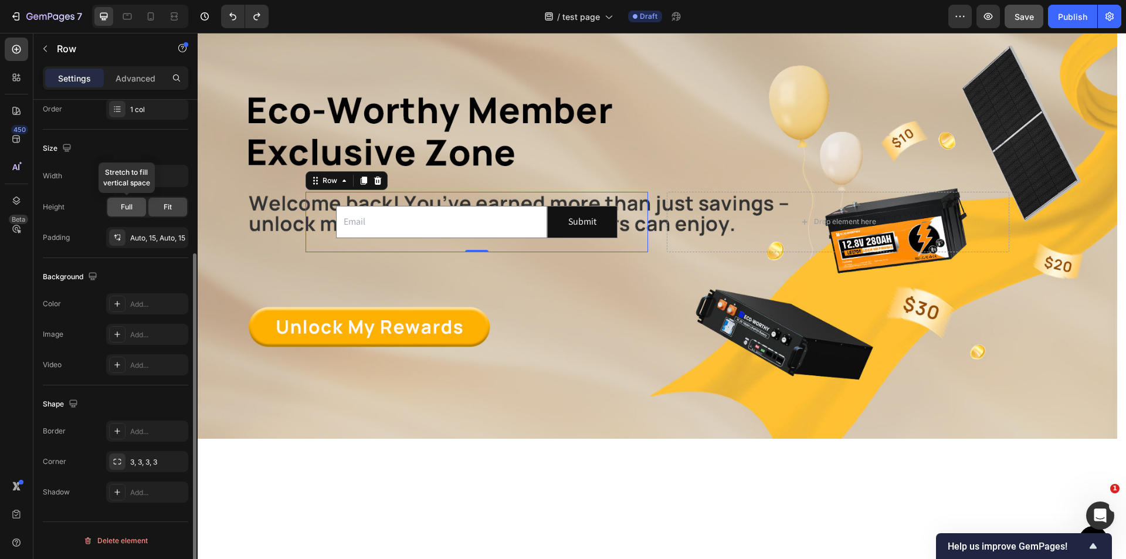
click at [130, 211] on span "Full" at bounding box center [127, 207] width 12 height 11
click at [161, 233] on div "Auto, 15, Auto, 15" at bounding box center [147, 238] width 34 height 11
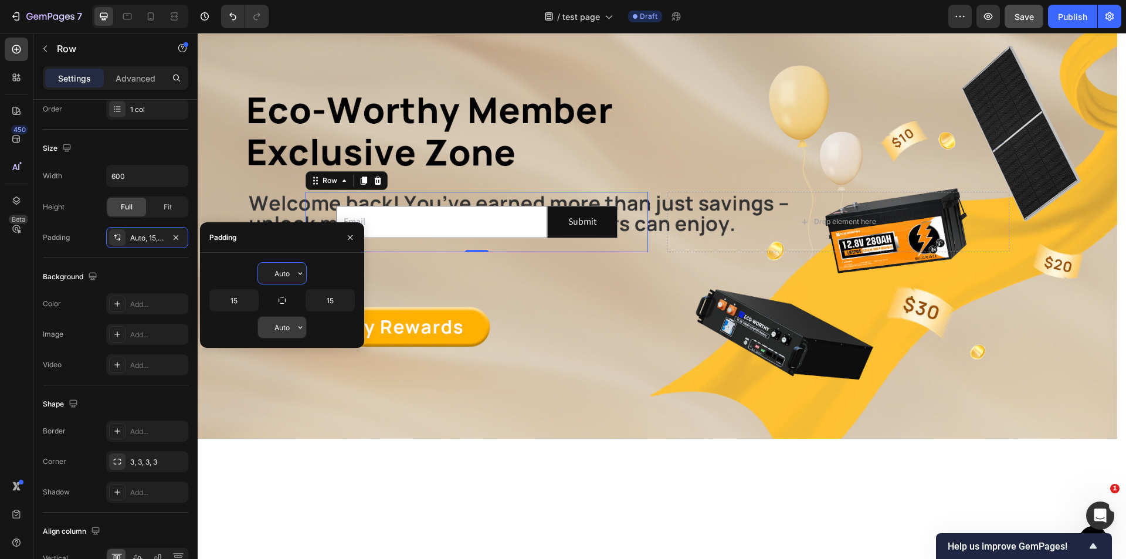
click at [292, 328] on input "Auto" at bounding box center [282, 327] width 48 height 21
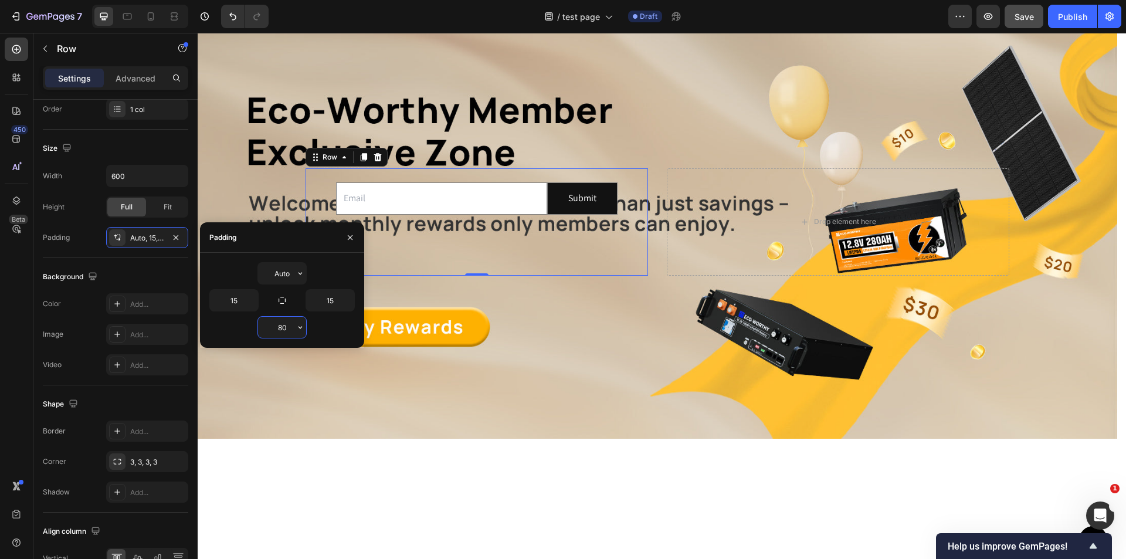
click at [268, 330] on input "80" at bounding box center [282, 327] width 48 height 21
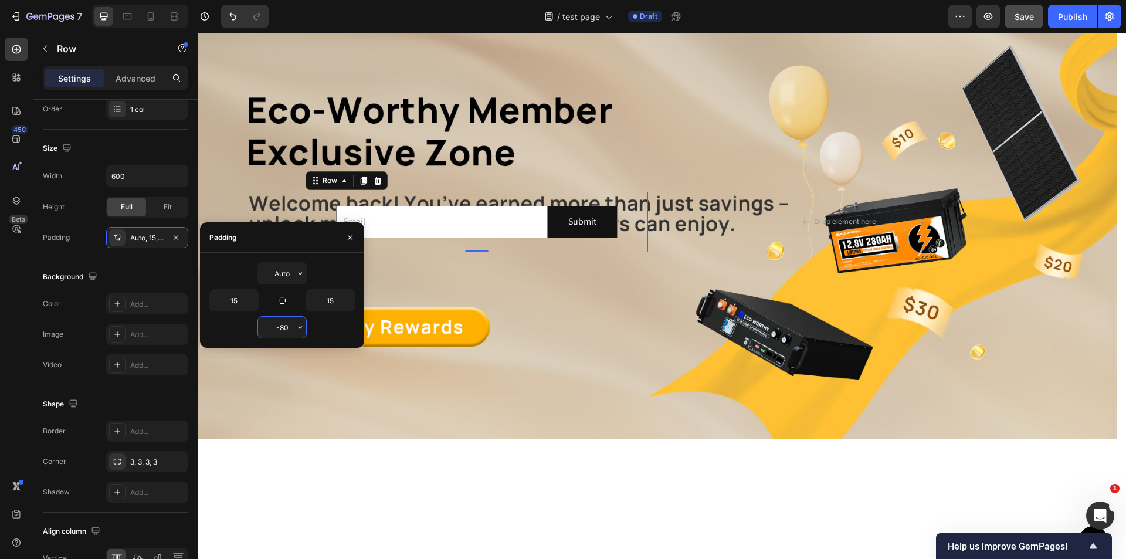
click at [287, 330] on input "-80" at bounding box center [282, 327] width 48 height 21
type input "0"
click at [350, 335] on div "0" at bounding box center [281, 327] width 145 height 22
click at [291, 323] on input "0" at bounding box center [282, 327] width 48 height 21
click at [287, 273] on input "Auto" at bounding box center [282, 273] width 48 height 21
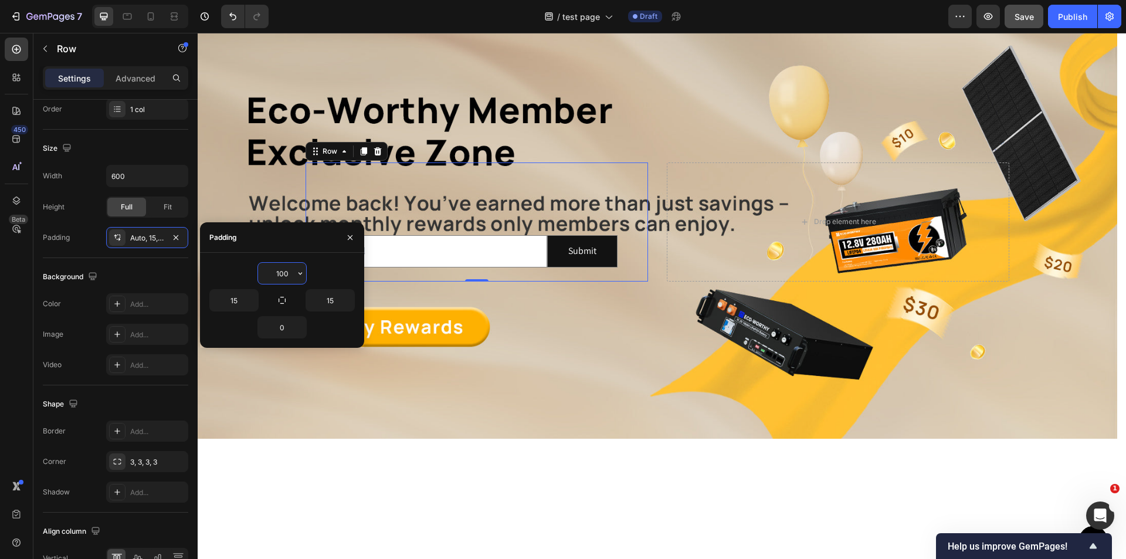
drag, startPoint x: 294, startPoint y: 273, endPoint x: 273, endPoint y: 271, distance: 20.7
click at [273, 271] on input "100" at bounding box center [282, 273] width 48 height 21
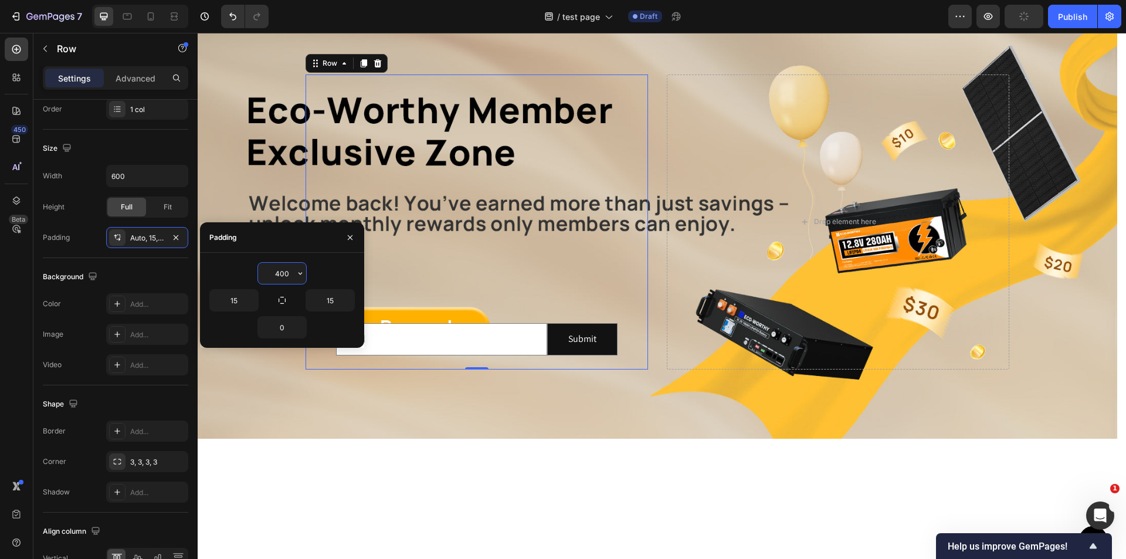
drag, startPoint x: 290, startPoint y: 275, endPoint x: 260, endPoint y: 274, distance: 30.5
click at [260, 274] on input "400" at bounding box center [282, 273] width 48 height 21
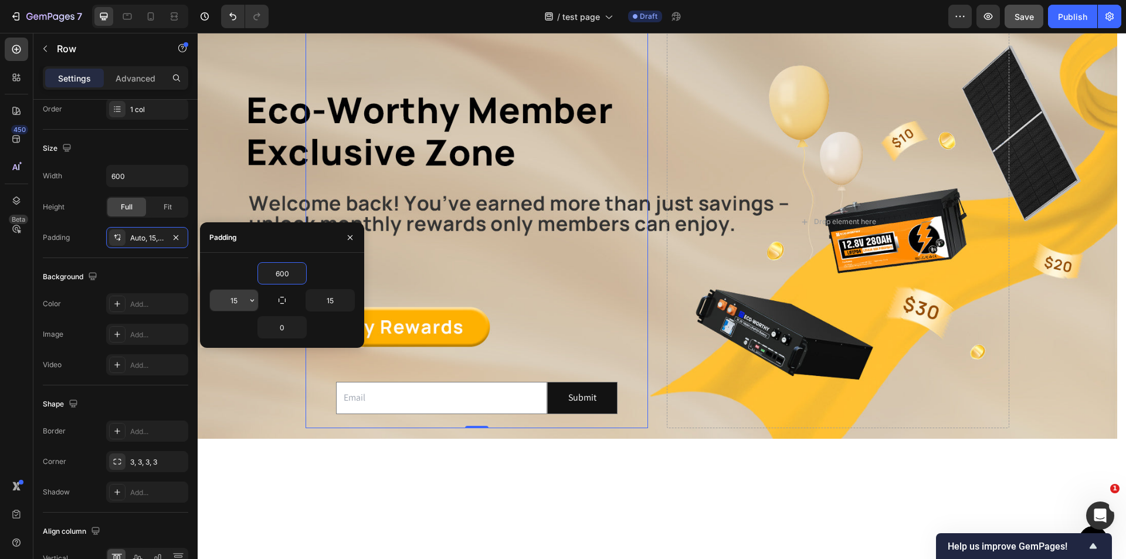
type input "600"
click at [246, 296] on input "15" at bounding box center [234, 300] width 48 height 21
click at [334, 302] on input "15" at bounding box center [330, 300] width 48 height 21
type input "0000"
click at [696, 395] on div "Drop element here" at bounding box center [838, 222] width 343 height 412
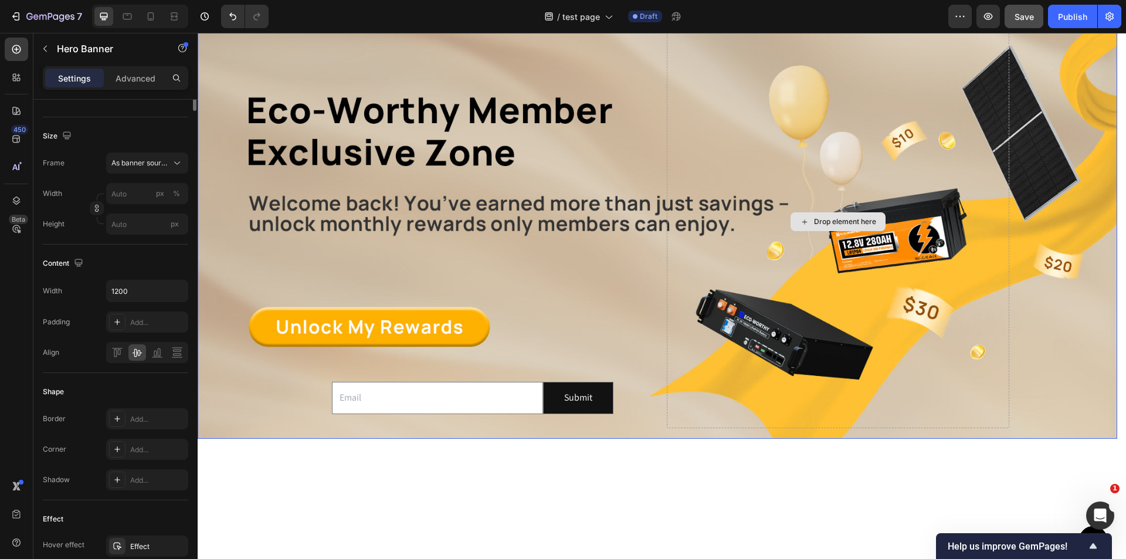
scroll to position [0, 0]
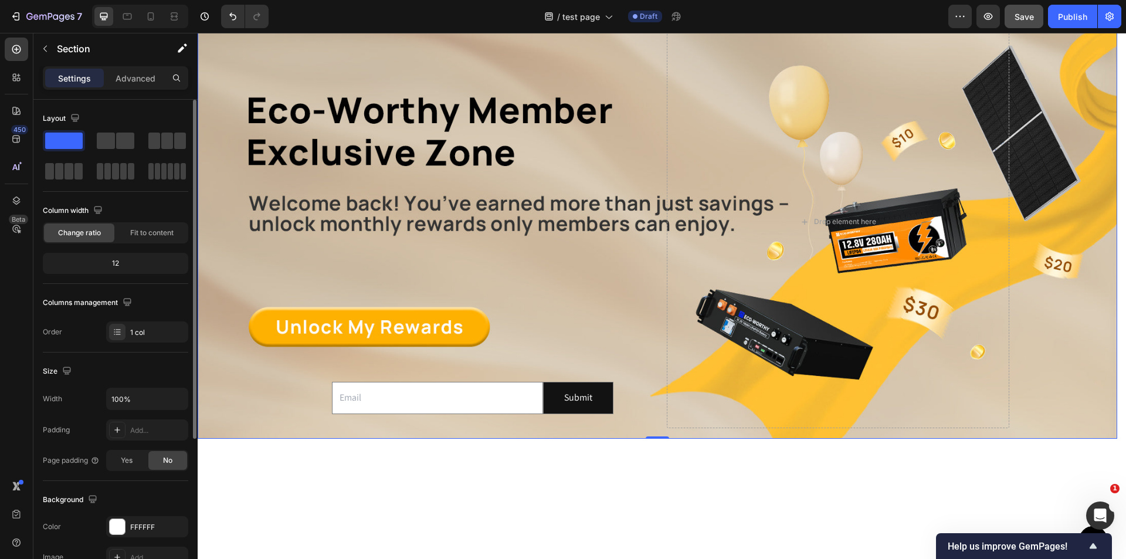
click at [663, 444] on div at bounding box center [662, 499] width 929 height 121
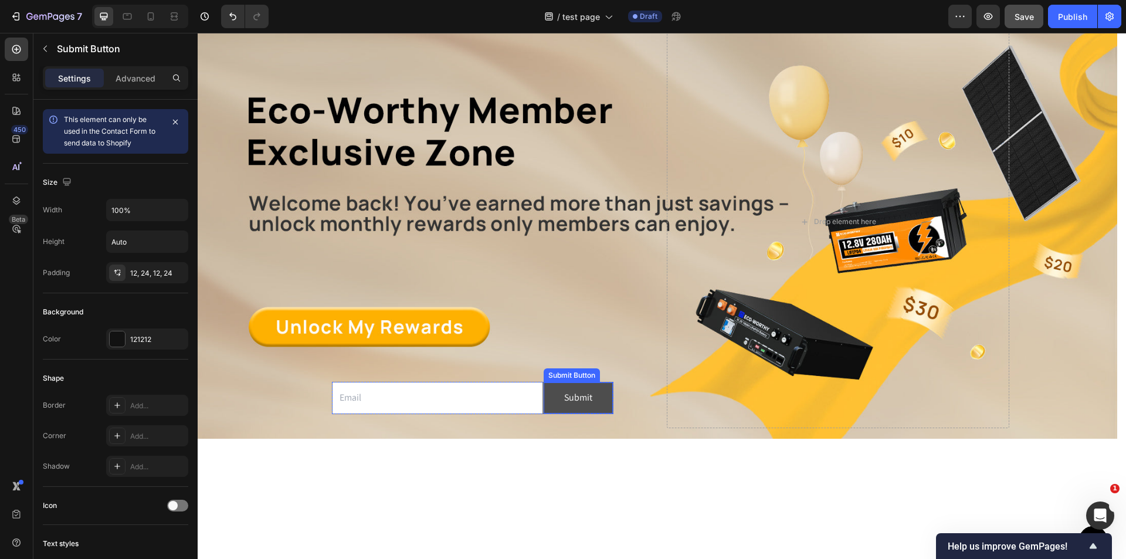
click at [600, 407] on button "Submit" at bounding box center [578, 397] width 69 height 31
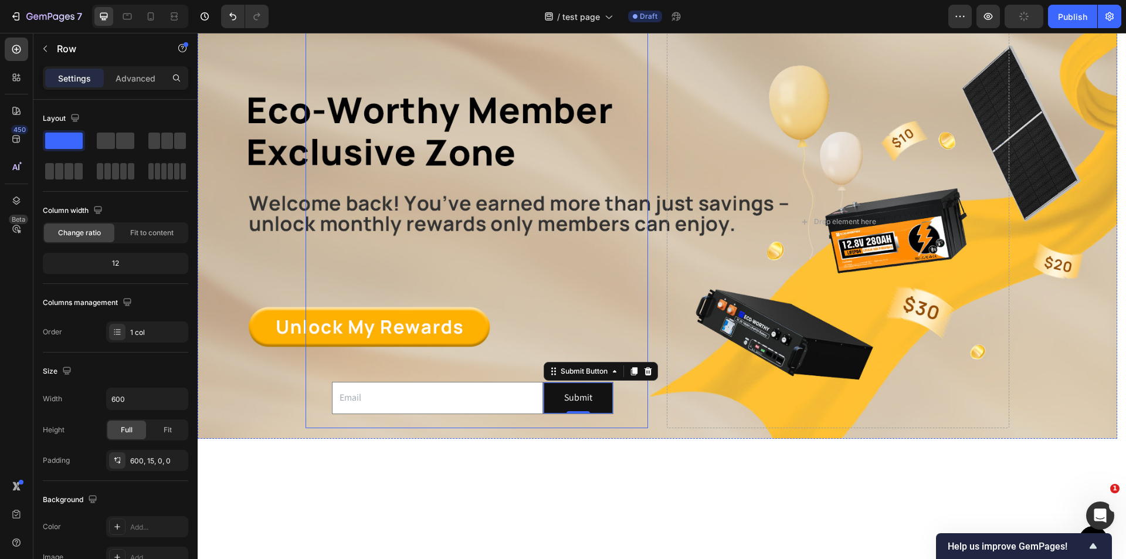
click at [326, 398] on div "Email Field Submit Submit Button 0 Row Newsletter" at bounding box center [473, 398] width 334 height 60
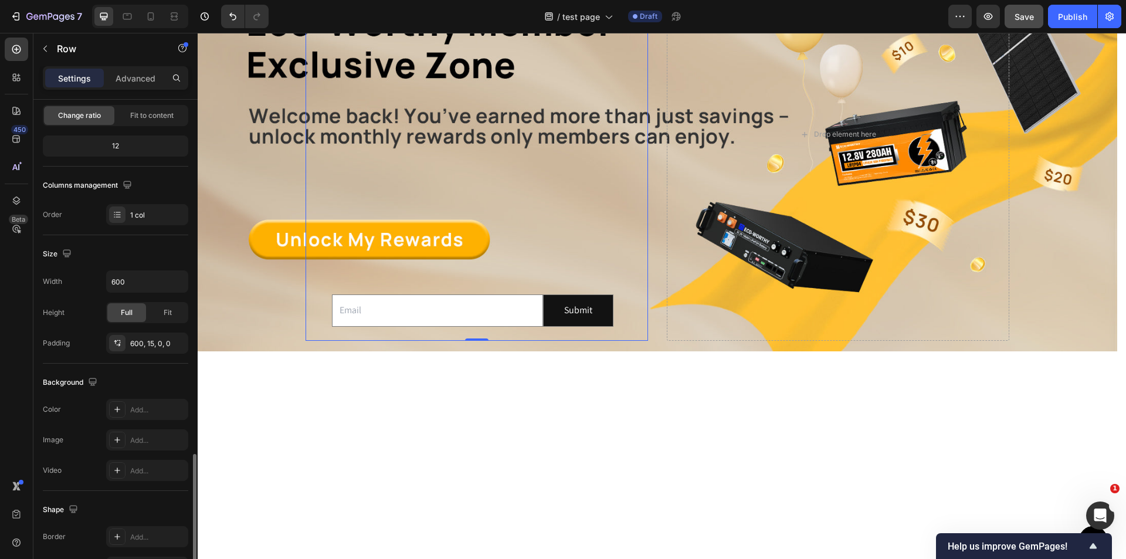
scroll to position [289, 0]
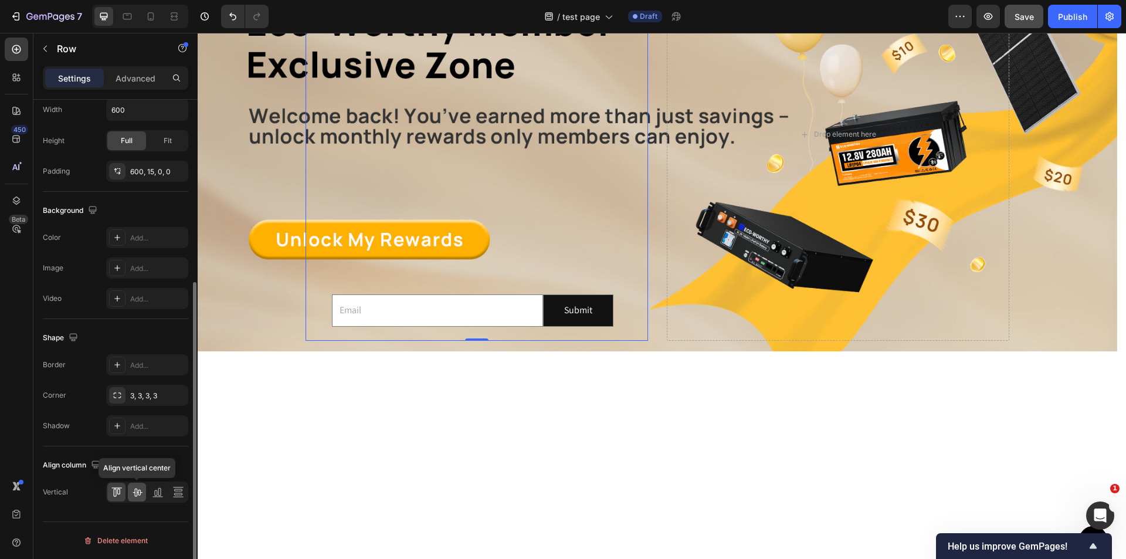
click at [131, 490] on icon at bounding box center [137, 492] width 12 height 12
click at [120, 497] on icon at bounding box center [117, 492] width 12 height 12
click at [165, 494] on div at bounding box center [157, 492] width 18 height 19
click at [181, 496] on icon at bounding box center [178, 492] width 12 height 12
click at [144, 492] on div at bounding box center [137, 492] width 18 height 19
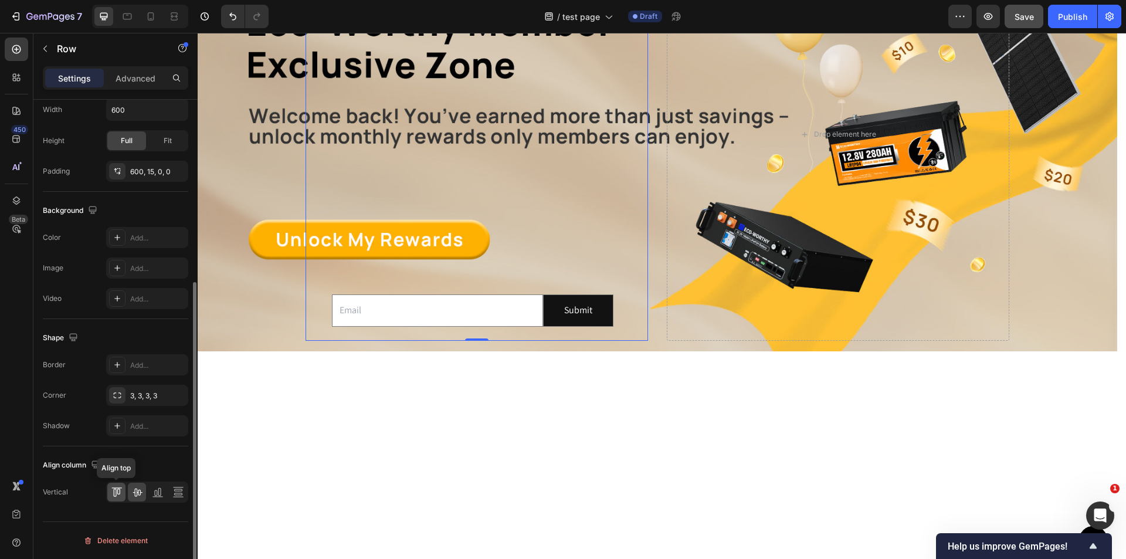
click at [118, 497] on icon at bounding box center [117, 492] width 12 height 12
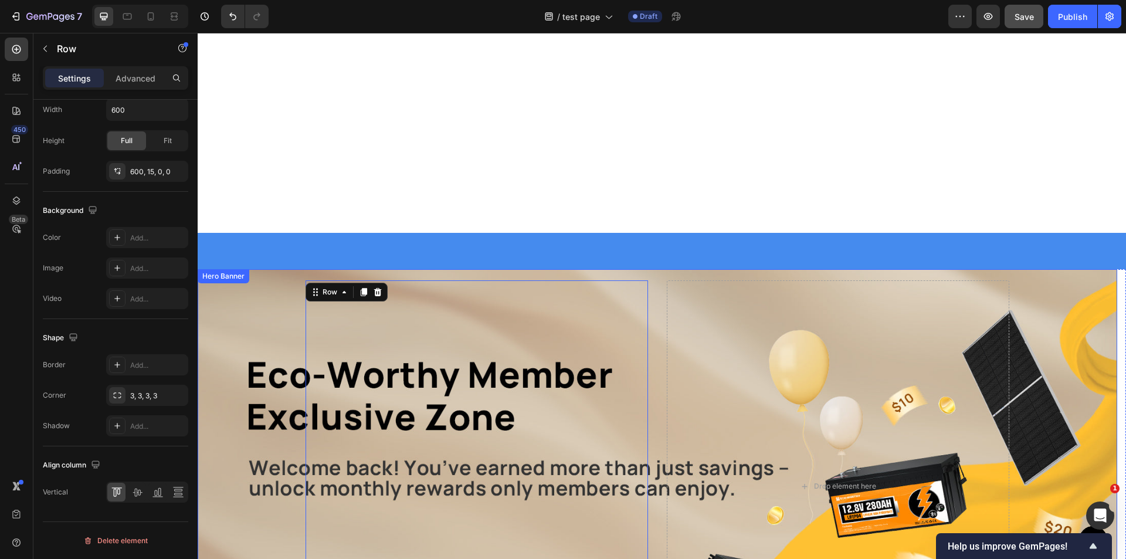
scroll to position [352, 0]
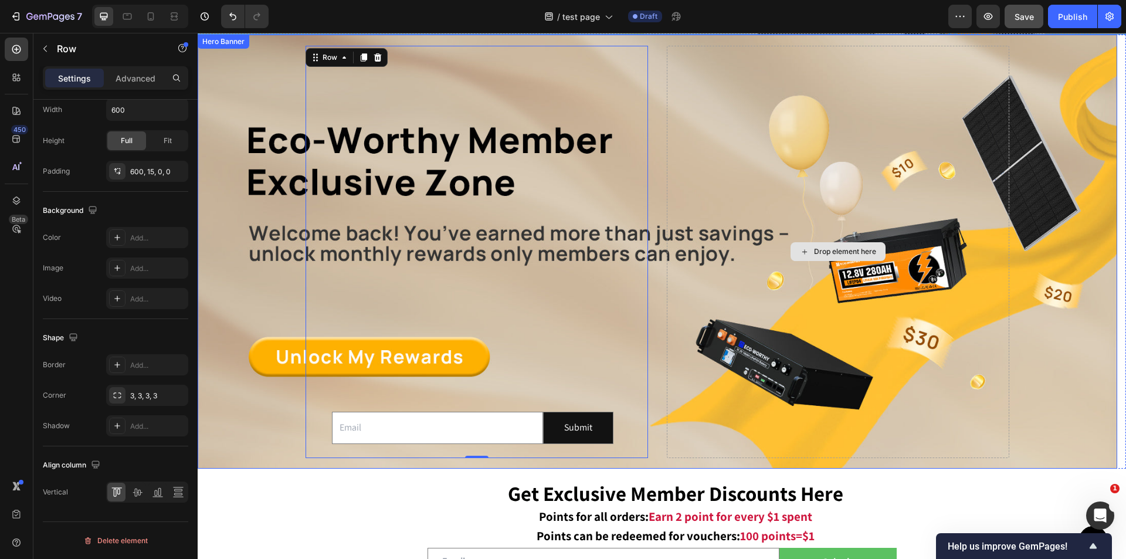
click at [909, 373] on div "Drop element here" at bounding box center [838, 252] width 343 height 412
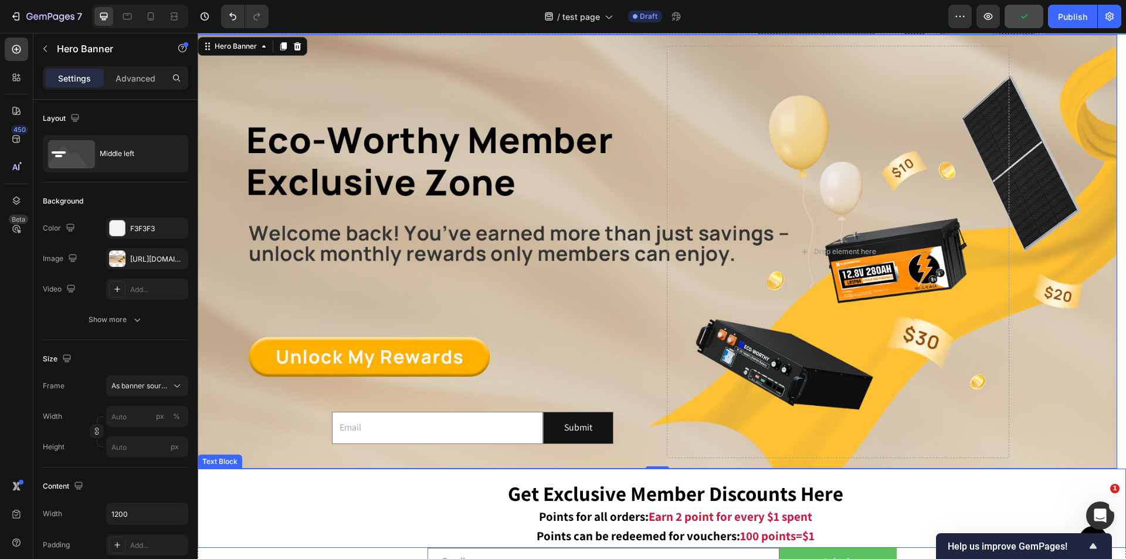
click at [975, 507] on p "Get Exclusive Member Discounts Here Points for all orders: Earn 2 point for eve…" at bounding box center [675, 505] width 899 height 43
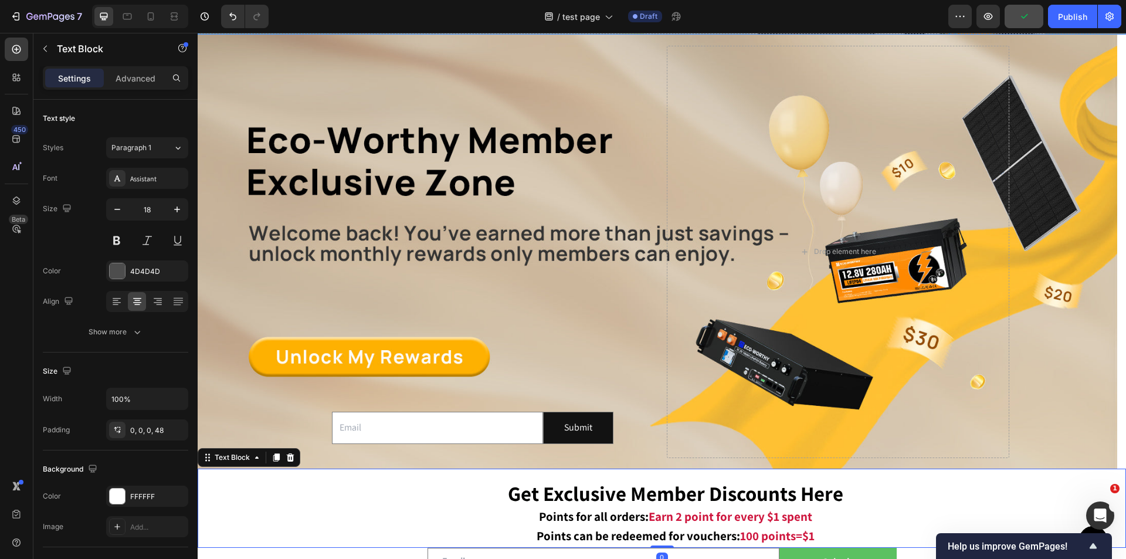
click at [1069, 504] on p "Get Exclusive Member Discounts Here Points for all orders: Earn 2 point for eve…" at bounding box center [675, 505] width 899 height 43
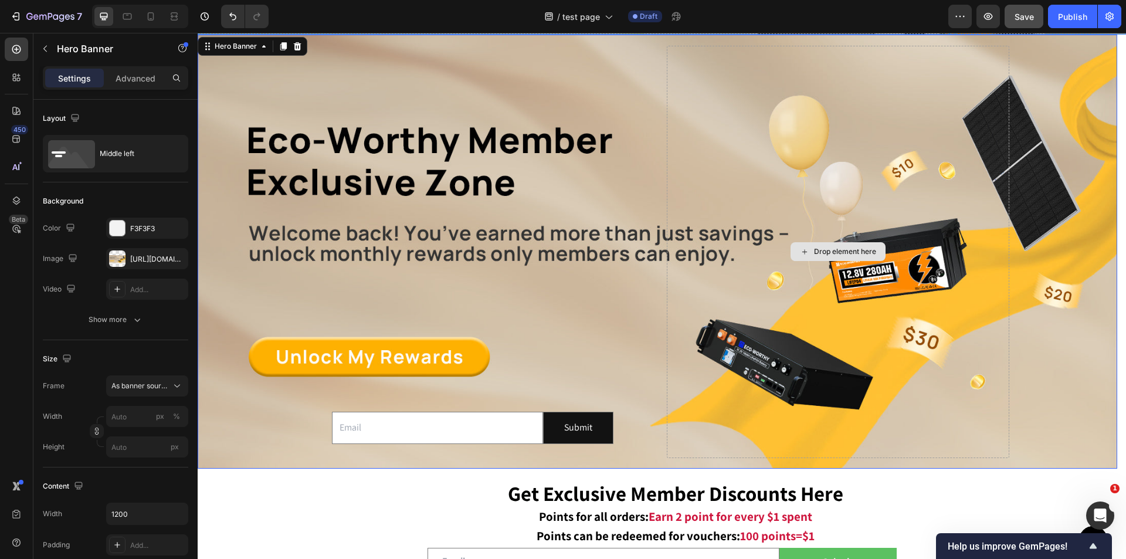
click at [750, 205] on div "Drop element here" at bounding box center [838, 252] width 343 height 412
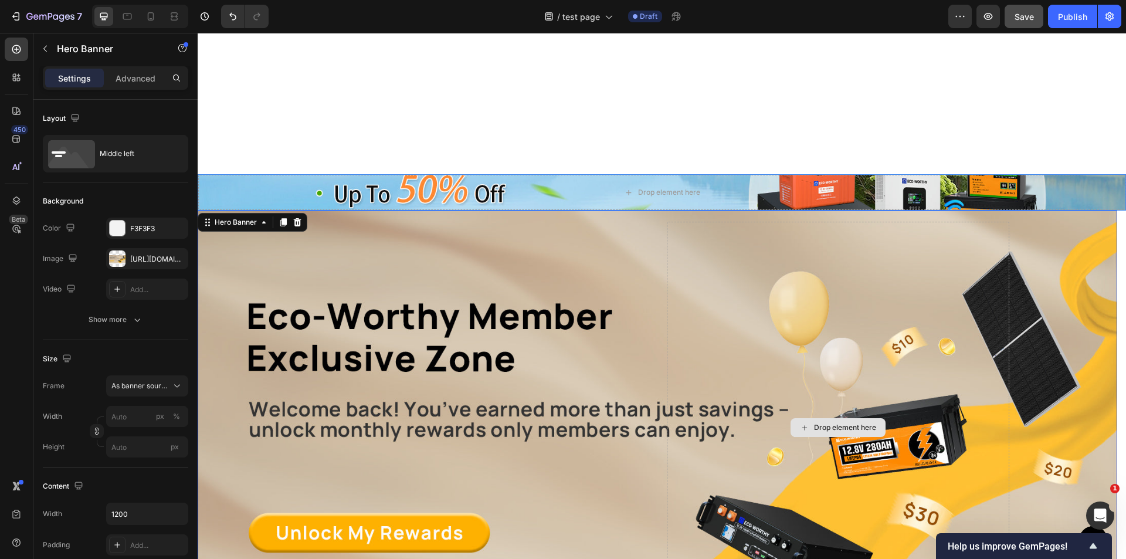
click at [672, 235] on div "Drop element here" at bounding box center [838, 428] width 343 height 412
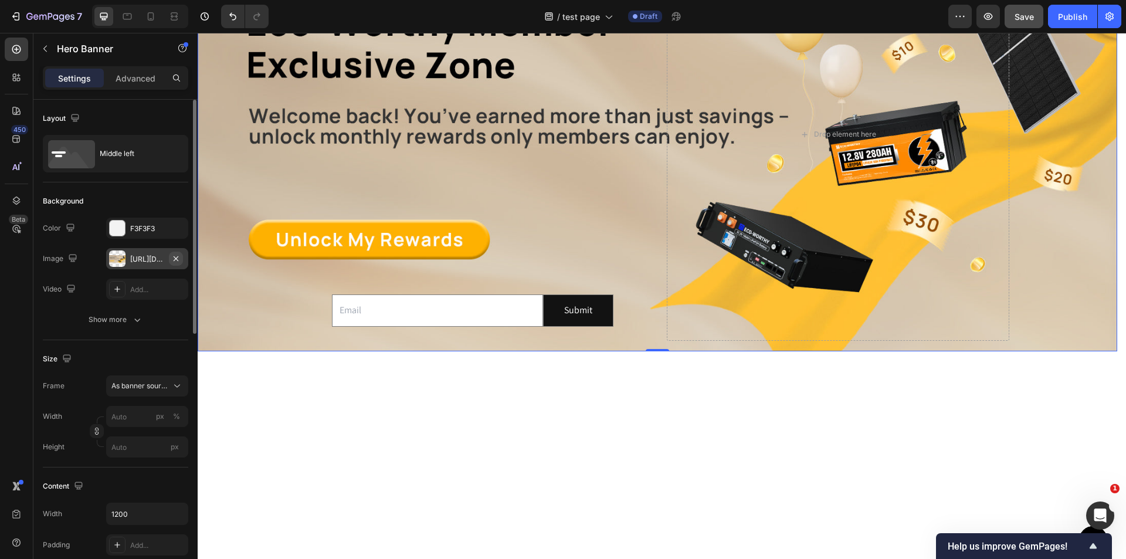
click at [177, 256] on icon "button" at bounding box center [175, 258] width 9 height 9
type input "100"
type input "Auto"
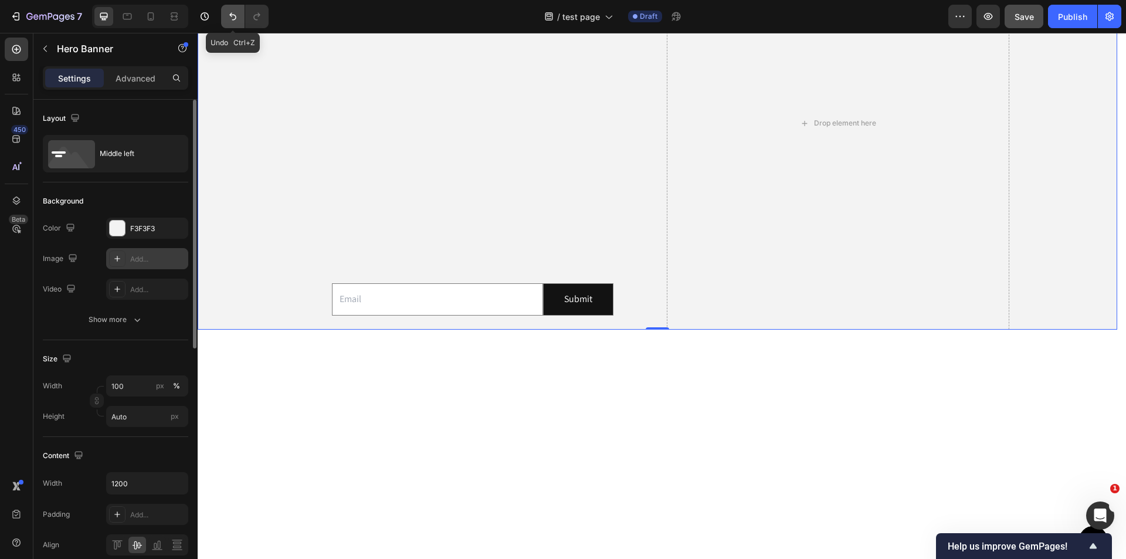
click at [236, 19] on icon "Undo/Redo" at bounding box center [233, 17] width 12 height 12
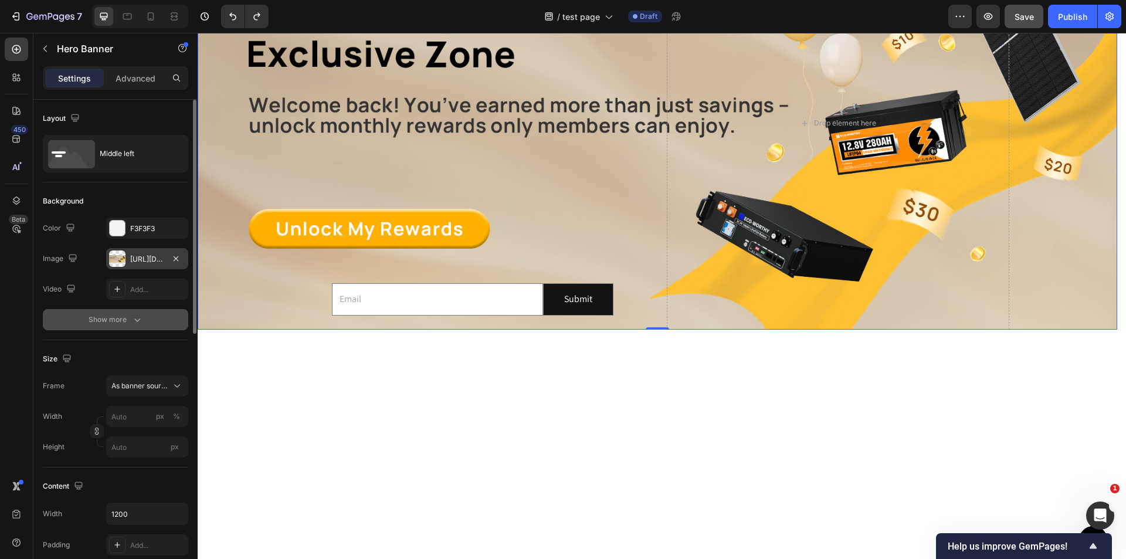
scroll to position [59, 0]
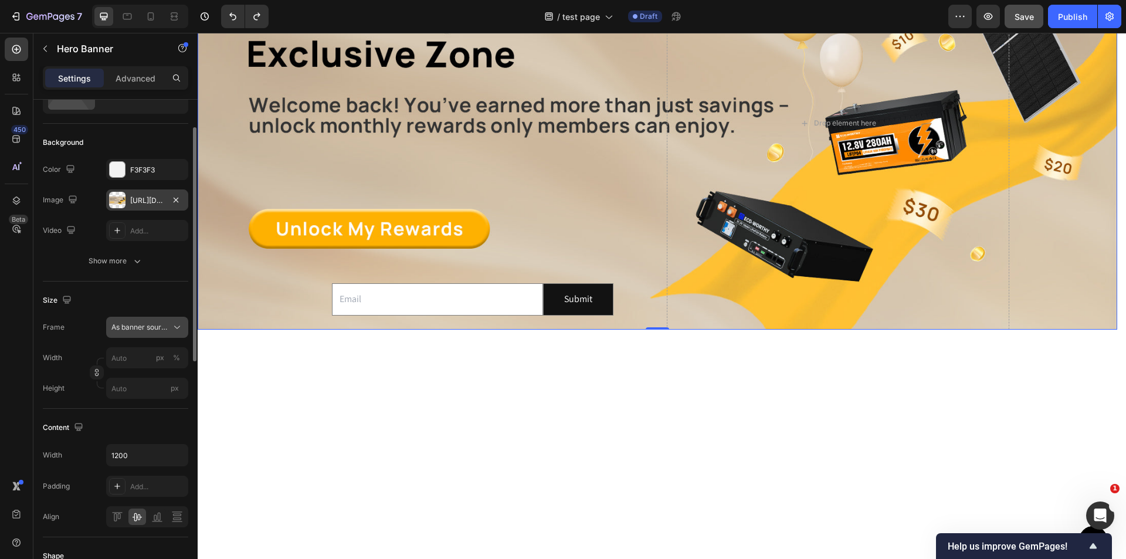
click at [172, 333] on icon at bounding box center [177, 327] width 12 height 12
click at [170, 331] on div "As banner source" at bounding box center [147, 327] width 72 height 12
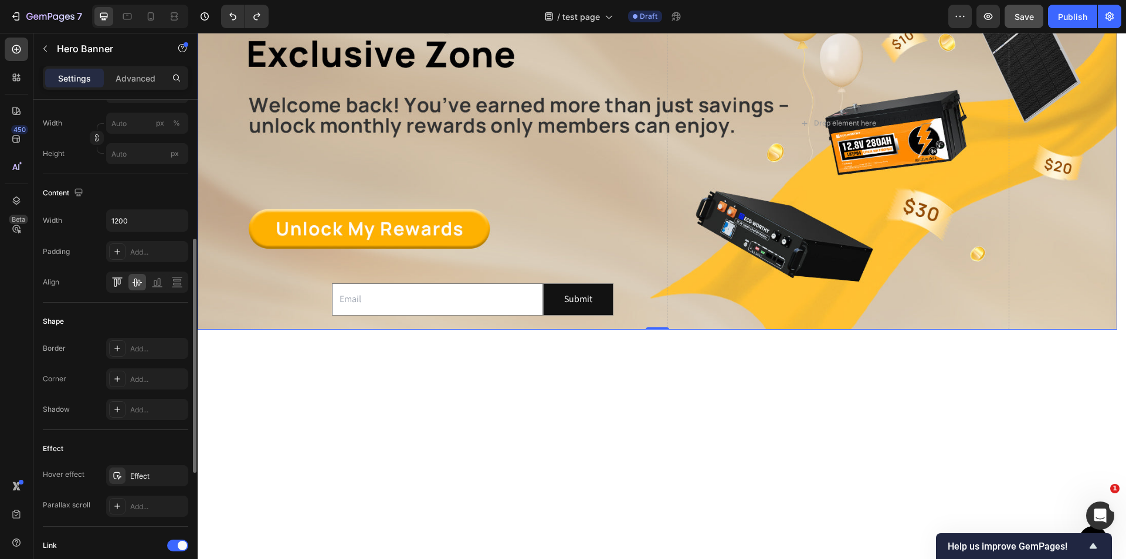
click at [116, 284] on icon at bounding box center [117, 282] width 12 height 12
click at [138, 284] on icon at bounding box center [137, 282] width 12 height 12
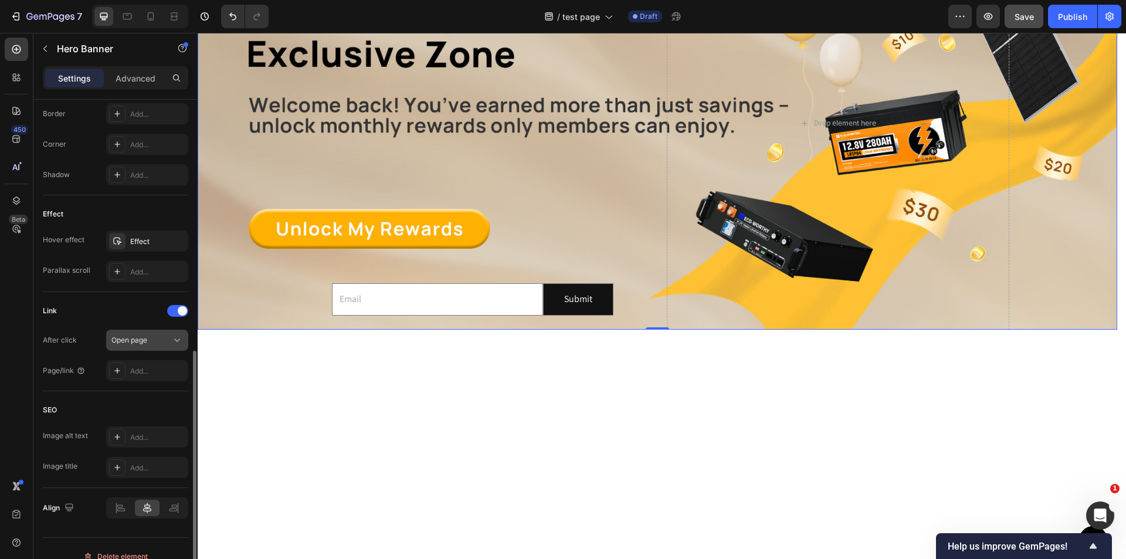
click at [165, 336] on div "Open page" at bounding box center [141, 340] width 60 height 11
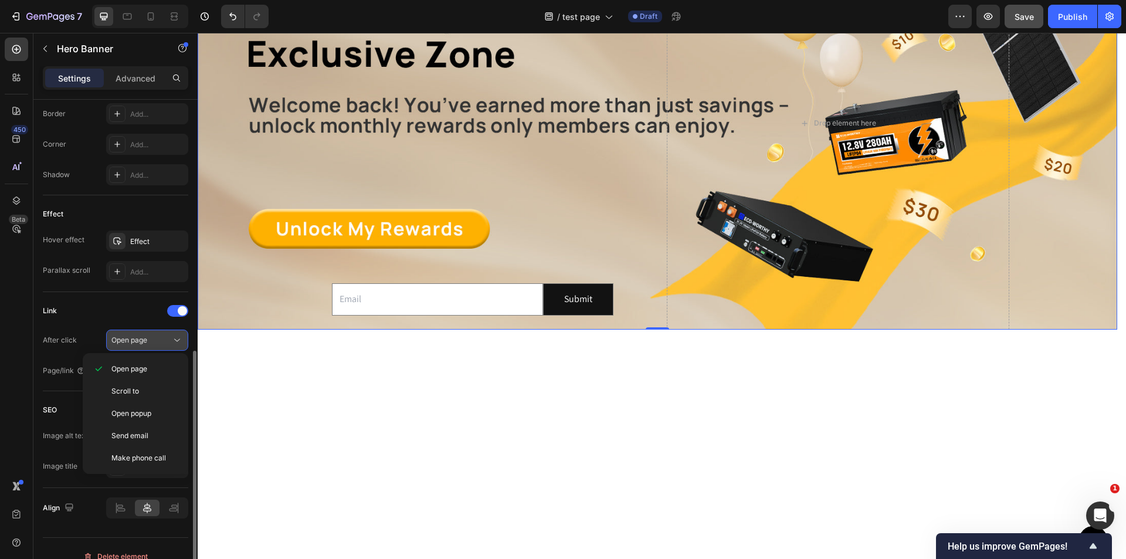
click at [165, 336] on div "Open page" at bounding box center [141, 340] width 60 height 11
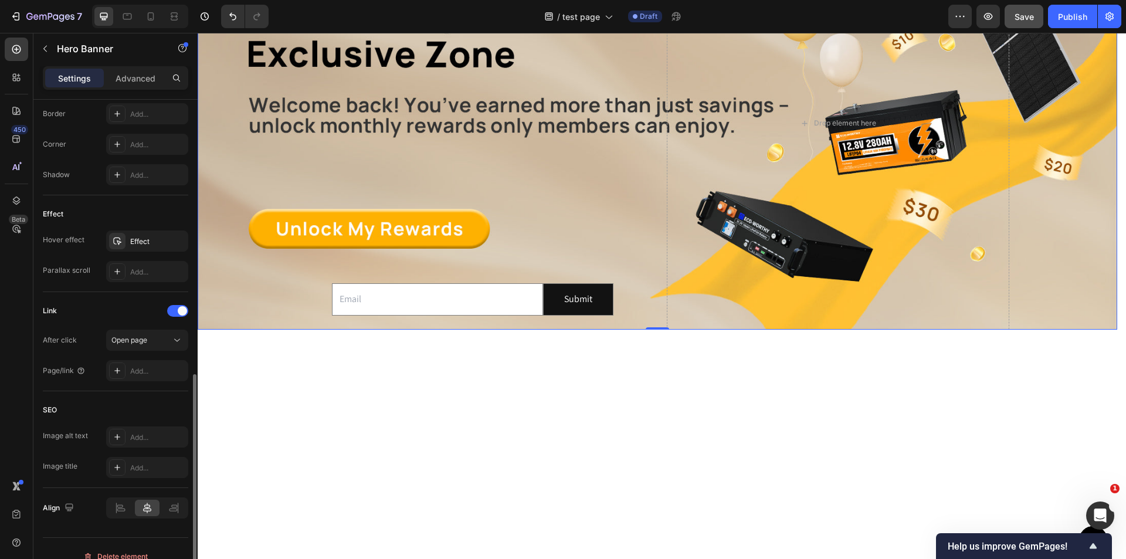
scroll to position [544, 0]
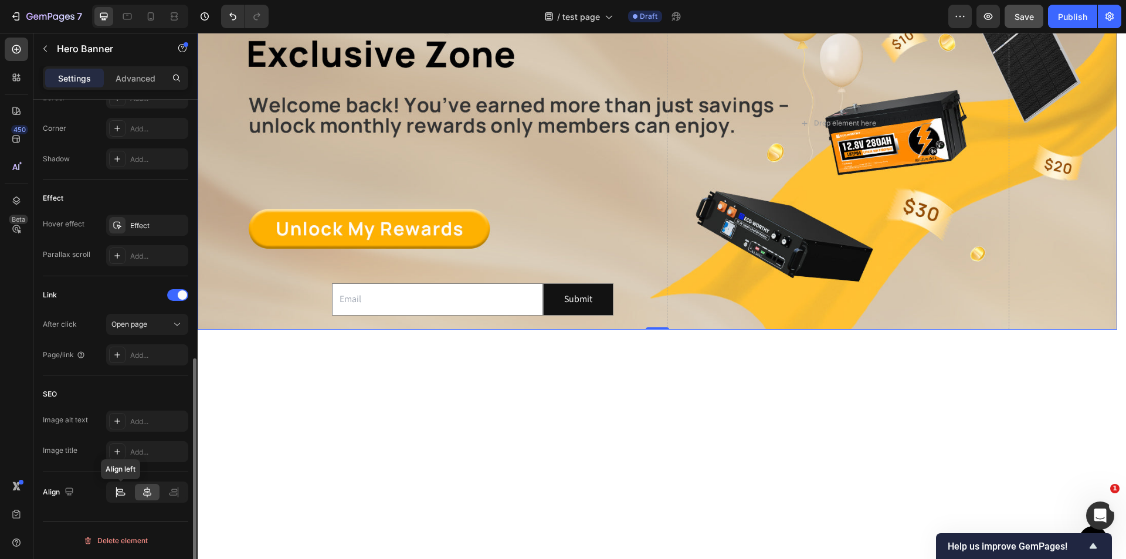
click at [123, 493] on icon at bounding box center [120, 492] width 12 height 12
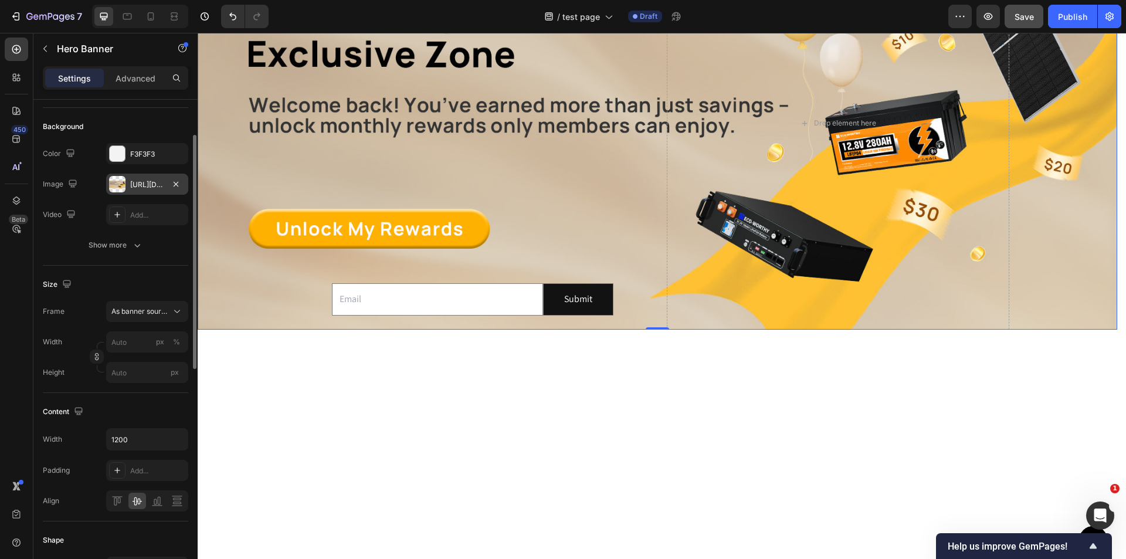
scroll to position [0, 0]
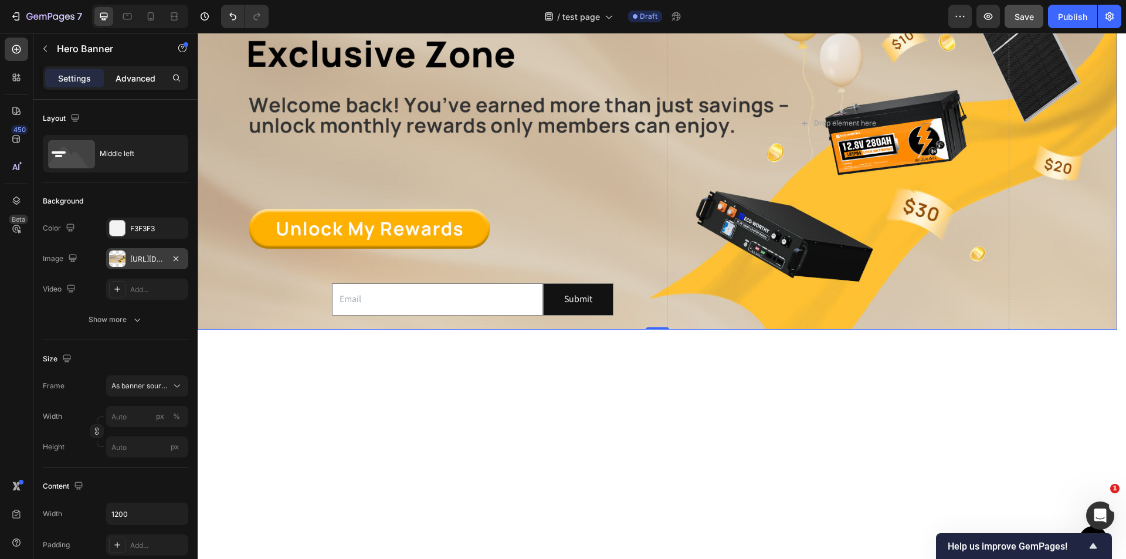
click at [123, 76] on p "Advanced" at bounding box center [136, 78] width 40 height 12
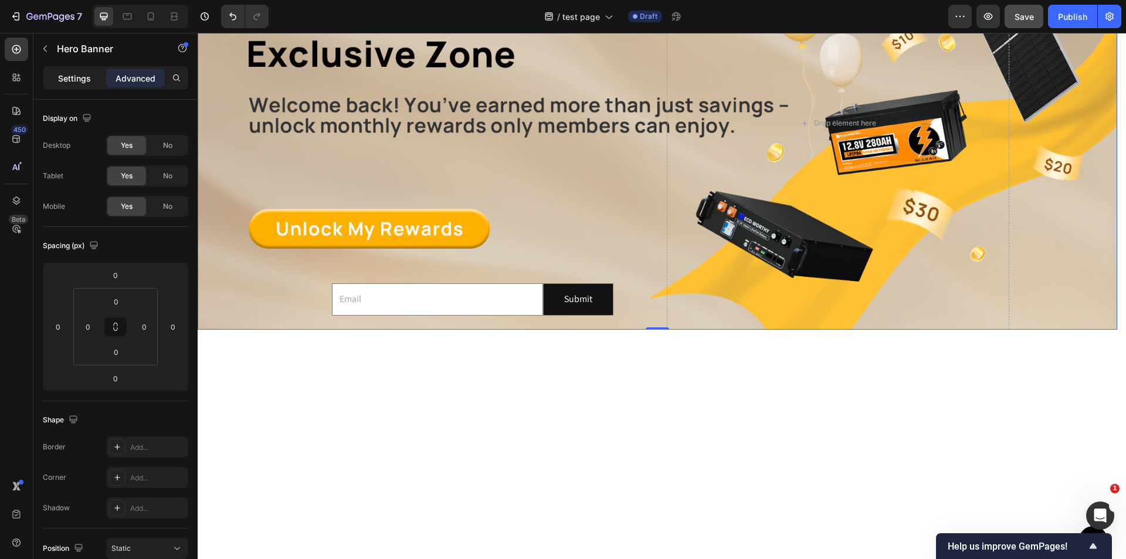
click at [93, 73] on div "Settings" at bounding box center [74, 78] width 59 height 19
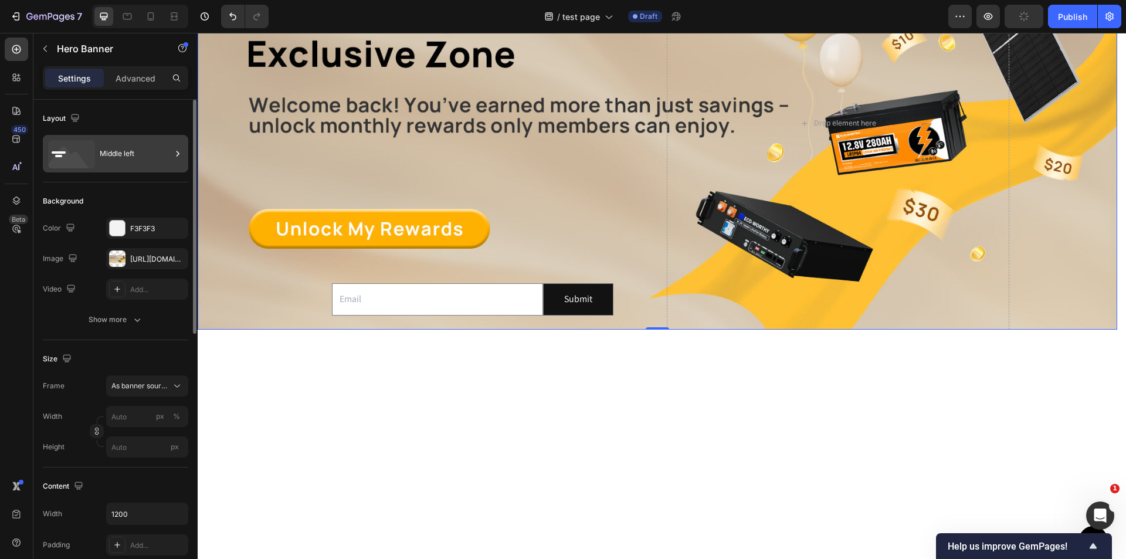
click at [123, 151] on div "Middle left" at bounding box center [136, 153] width 72 height 27
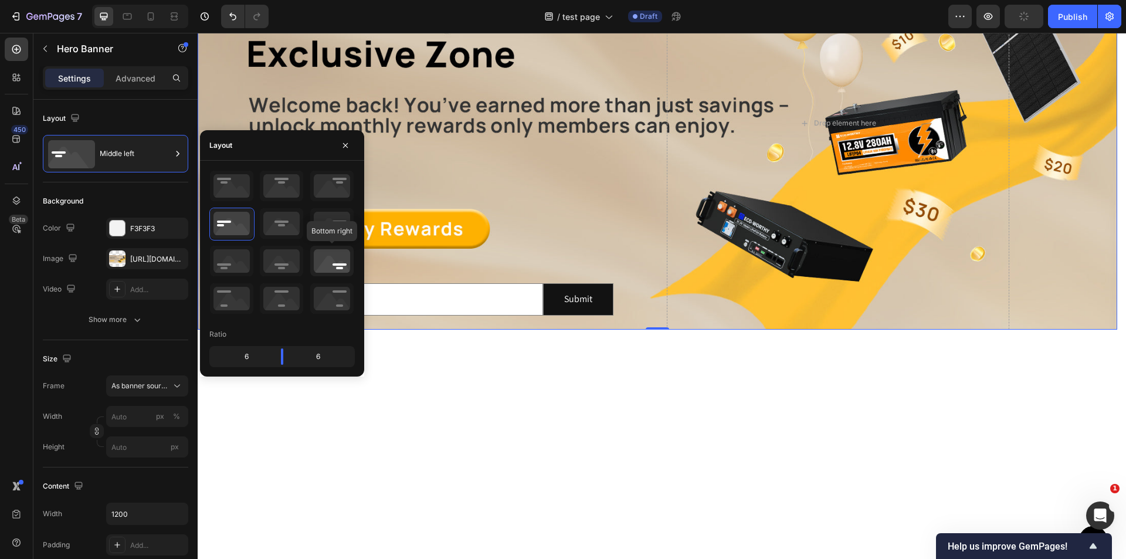
click at [338, 265] on icon at bounding box center [331, 261] width 43 height 31
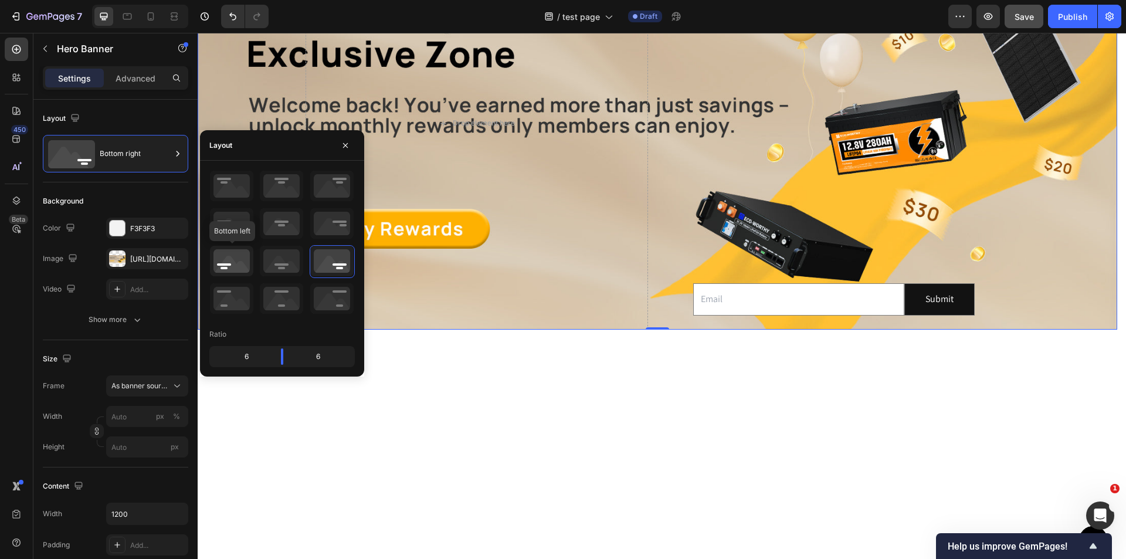
click at [235, 269] on icon at bounding box center [231, 261] width 43 height 31
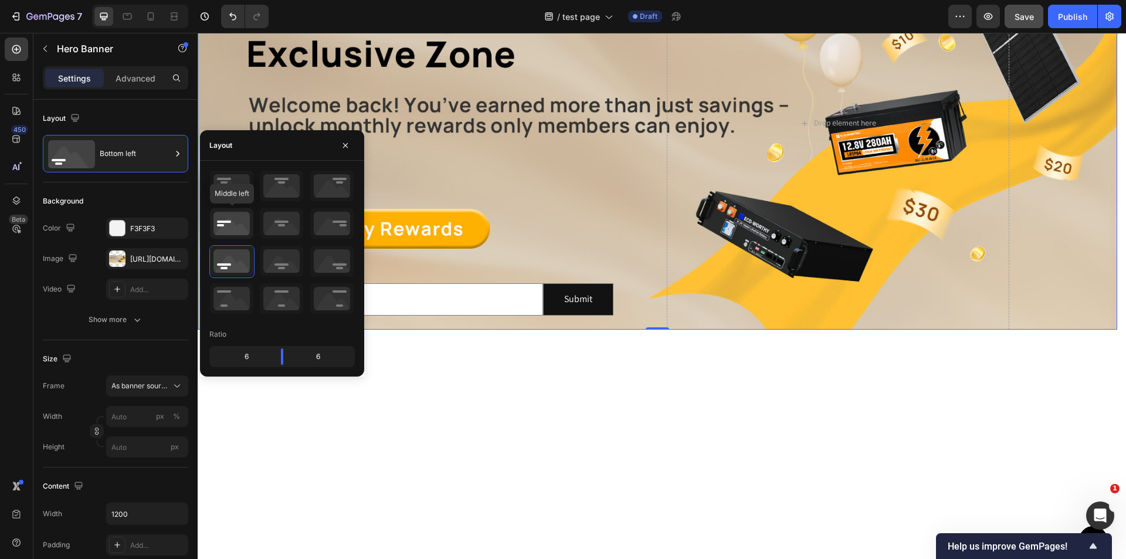
click at [225, 224] on icon at bounding box center [231, 223] width 43 height 31
click at [280, 289] on icon at bounding box center [281, 298] width 43 height 31
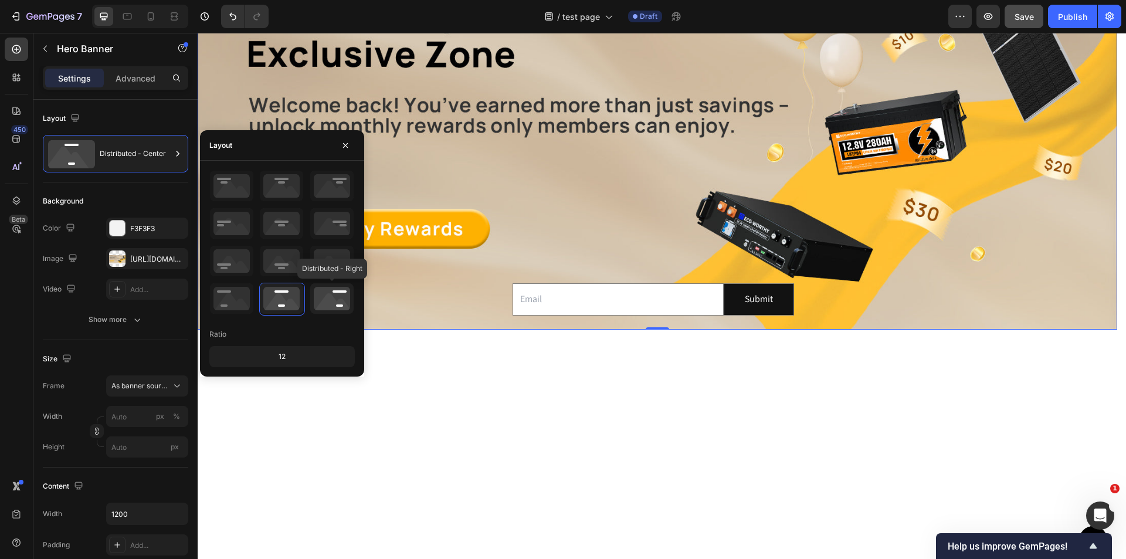
click at [323, 292] on icon at bounding box center [331, 298] width 43 height 31
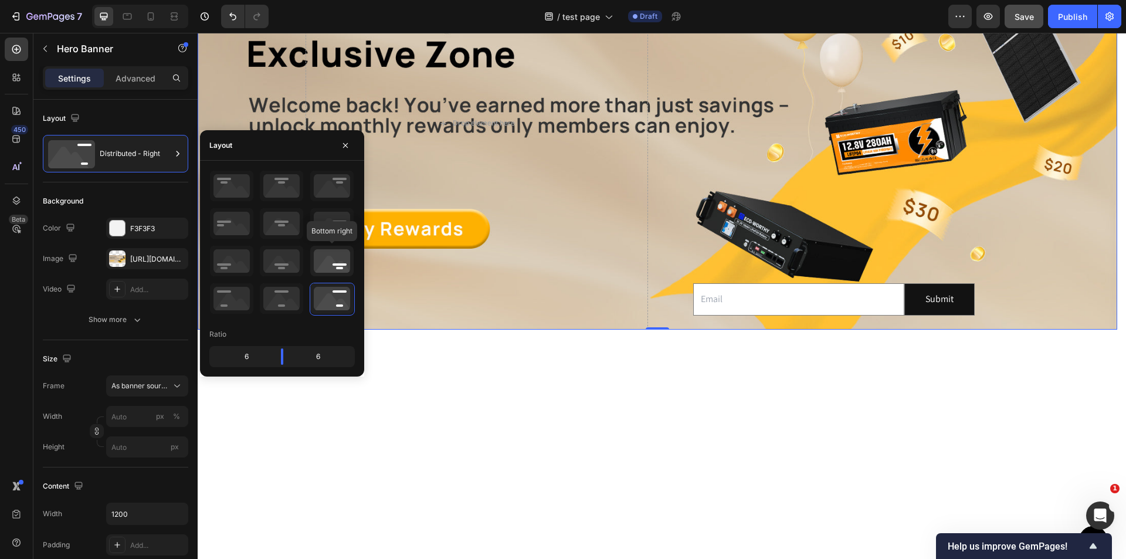
click at [315, 255] on icon at bounding box center [331, 261] width 43 height 31
click at [326, 211] on icon at bounding box center [331, 223] width 43 height 31
click at [326, 189] on icon at bounding box center [331, 186] width 43 height 31
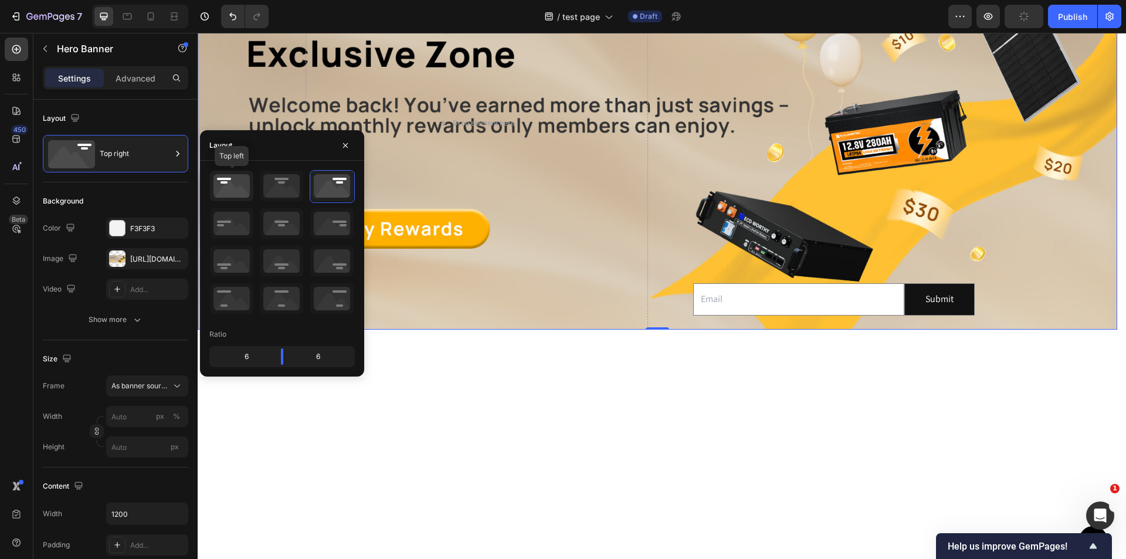
click at [228, 185] on icon at bounding box center [231, 186] width 43 height 31
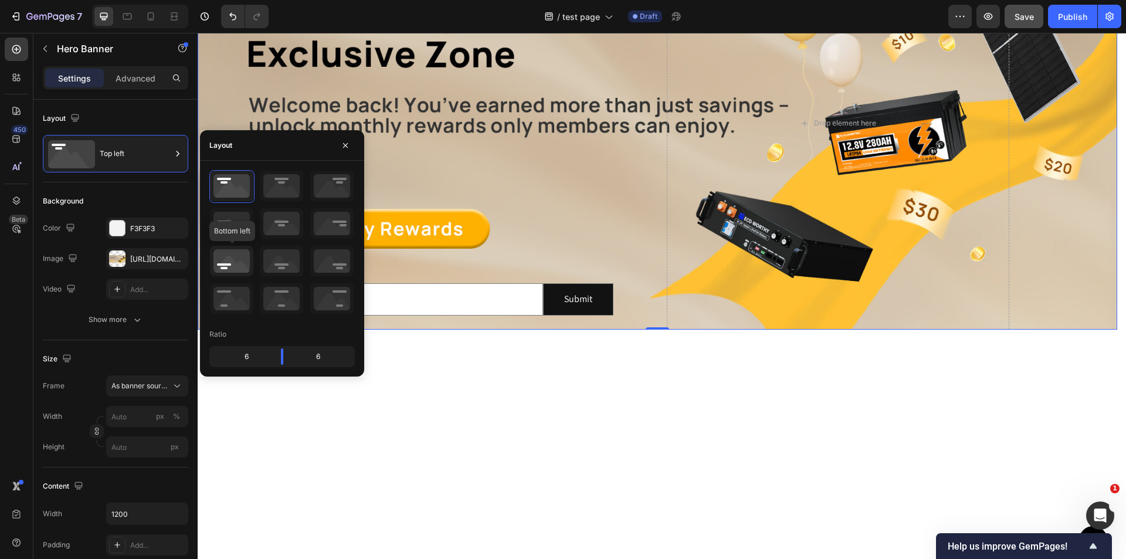
click at [236, 264] on icon at bounding box center [231, 261] width 43 height 31
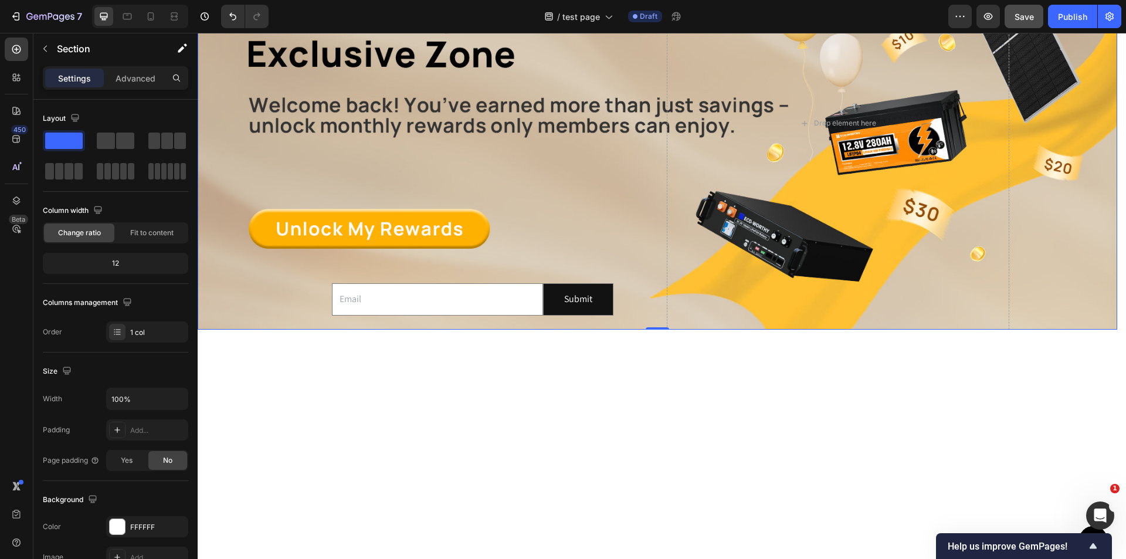
click at [480, 436] on div at bounding box center [662, 390] width 929 height 121
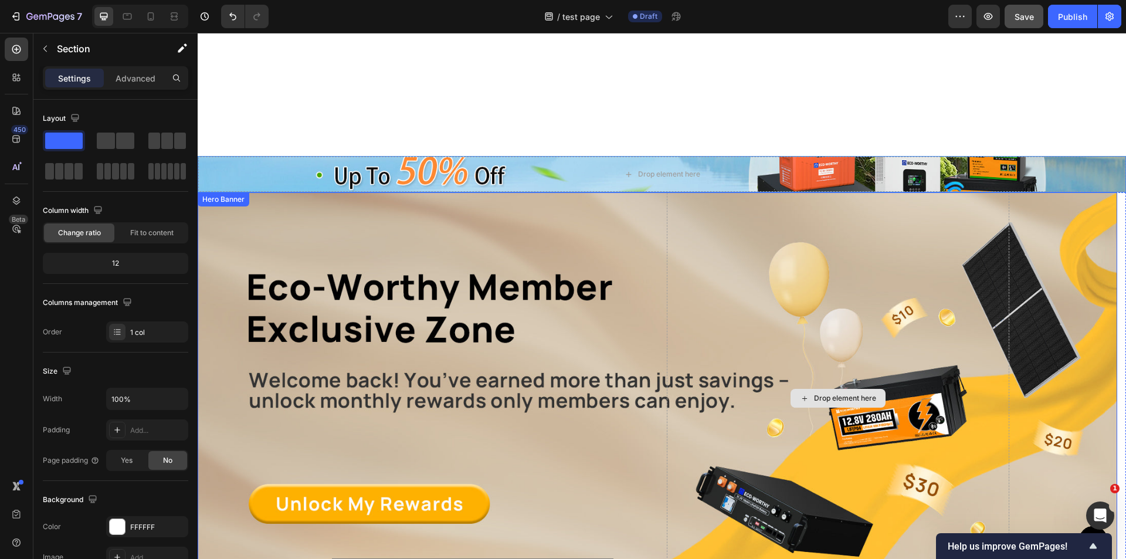
scroll to position [293, 0]
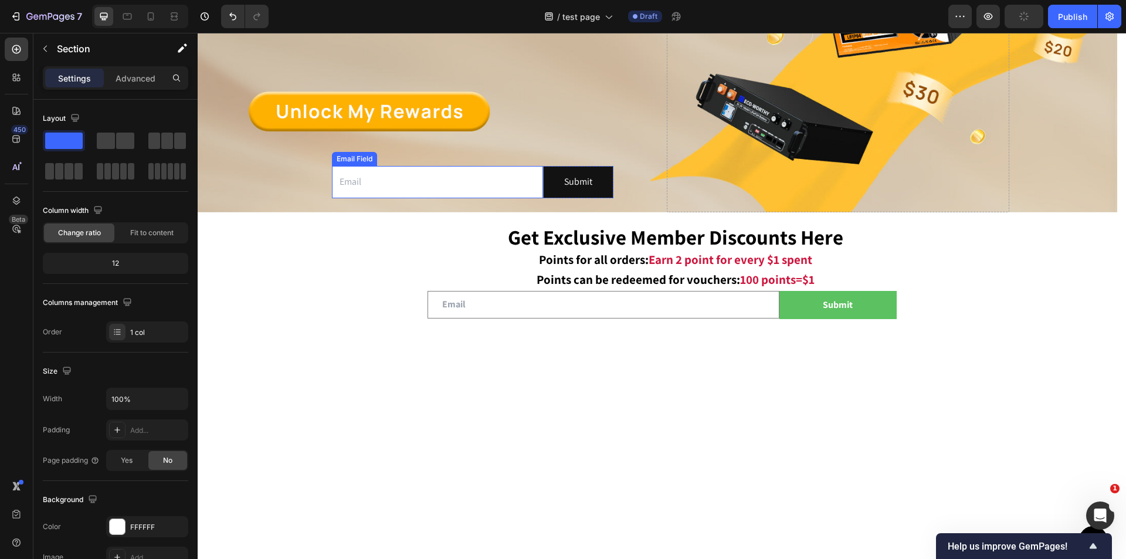
click at [392, 180] on input "email" at bounding box center [437, 182] width 211 height 32
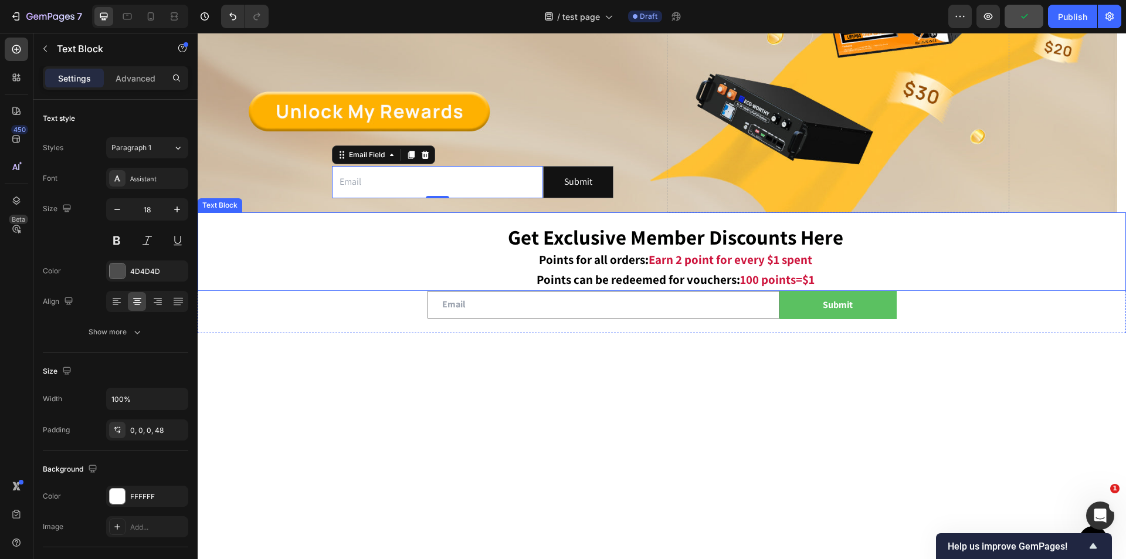
click at [318, 276] on p "Points can be redeemed for vouchers: 100 points=$1" at bounding box center [675, 279] width 899 height 19
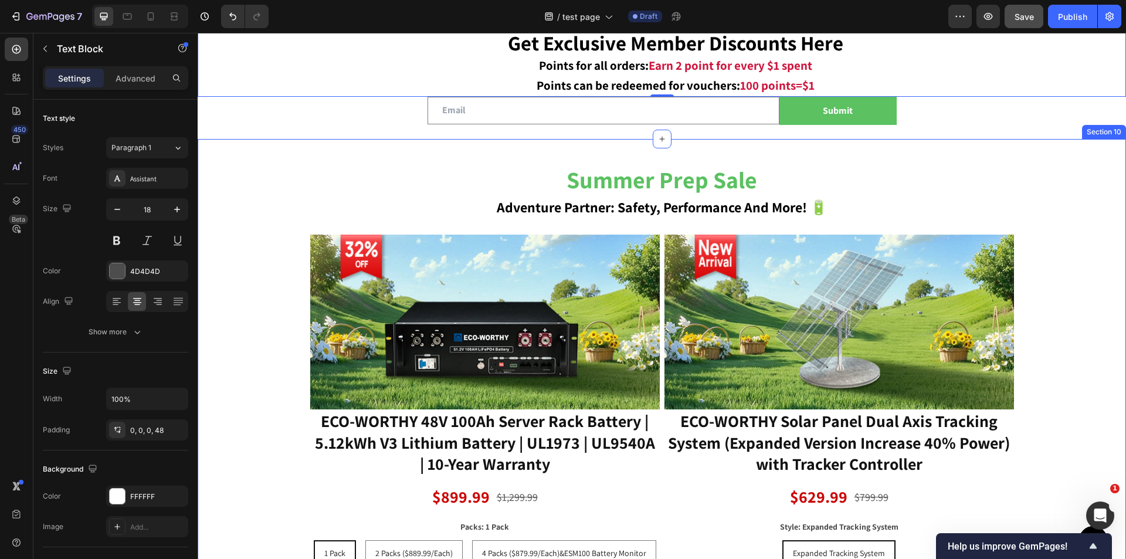
scroll to position [821, 0]
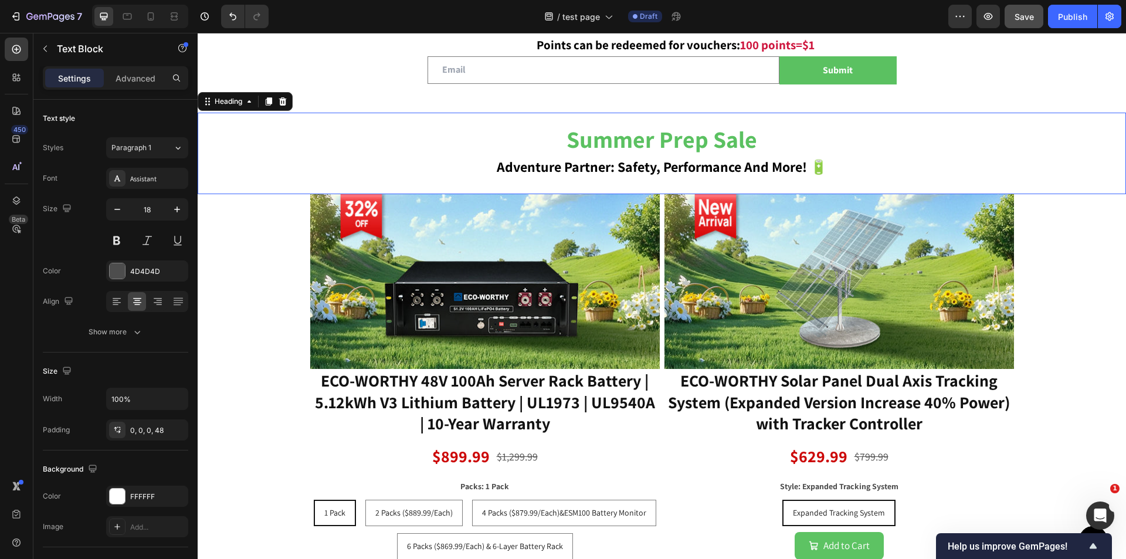
click at [756, 171] on span "adventure partner: safety, performance and more! 🔋" at bounding box center [662, 166] width 331 height 19
click at [46, 42] on button "button" at bounding box center [45, 48] width 19 height 19
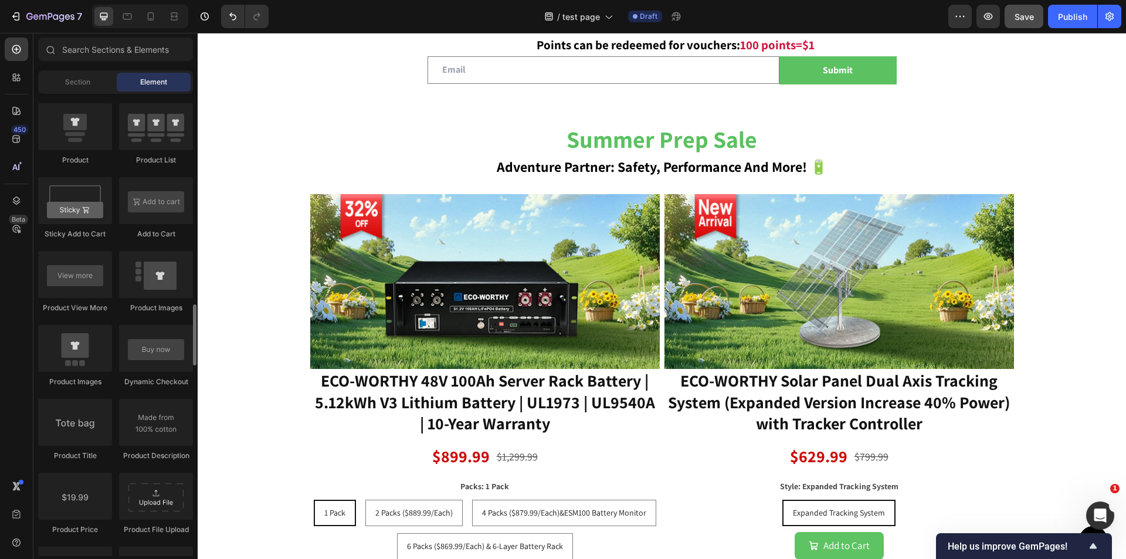
scroll to position [1408, 0]
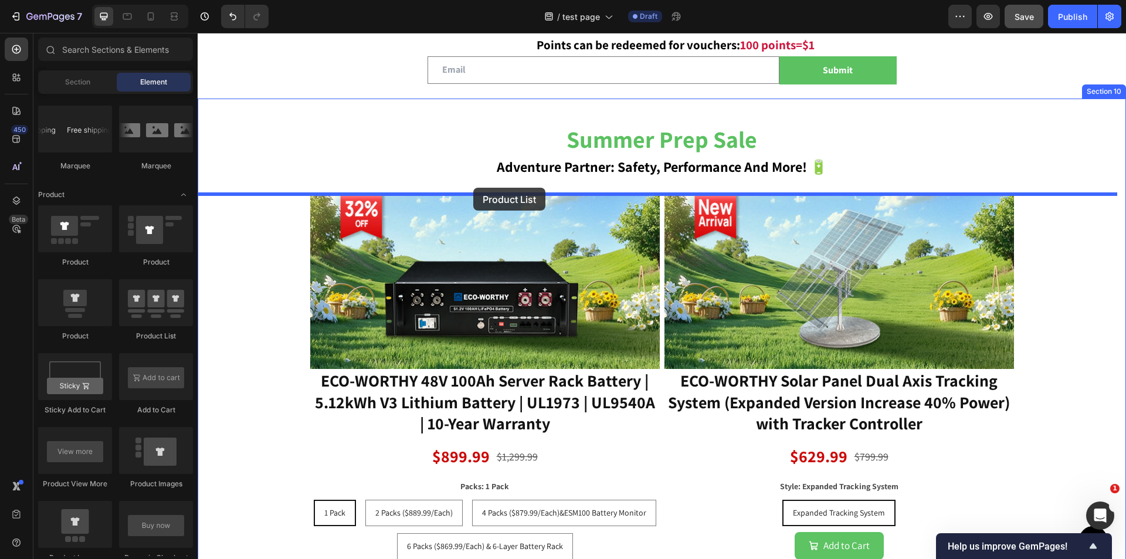
drag, startPoint x: 353, startPoint y: 324, endPoint x: 473, endPoint y: 188, distance: 181.6
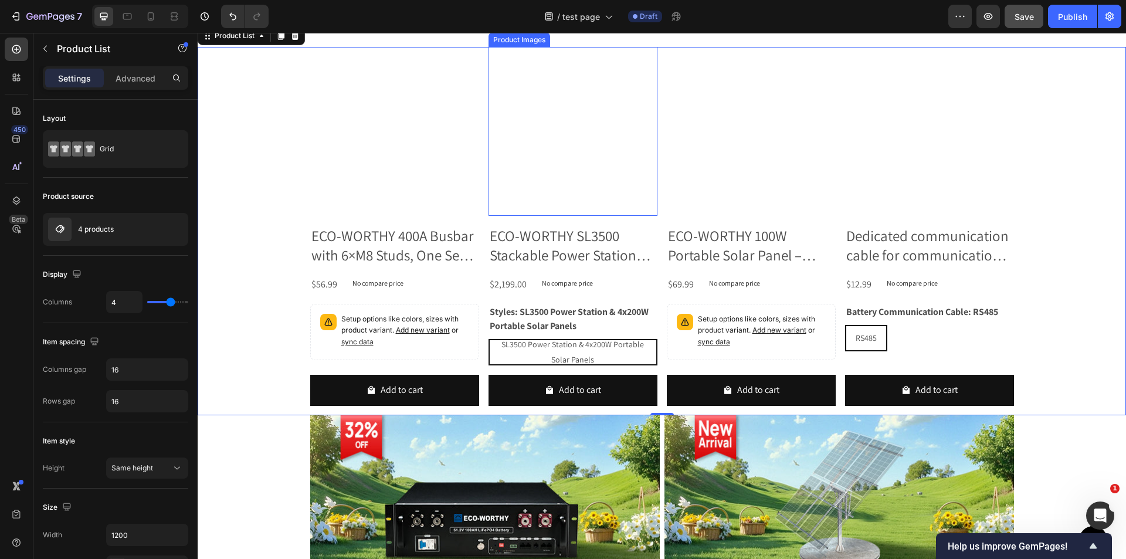
scroll to position [997, 0]
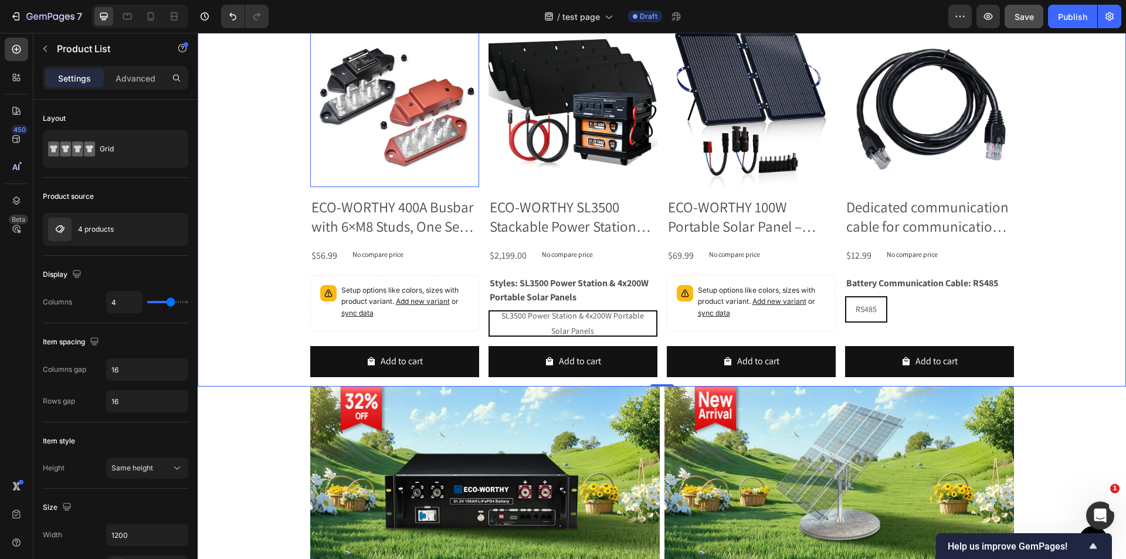
click at [447, 161] on img at bounding box center [394, 102] width 169 height 169
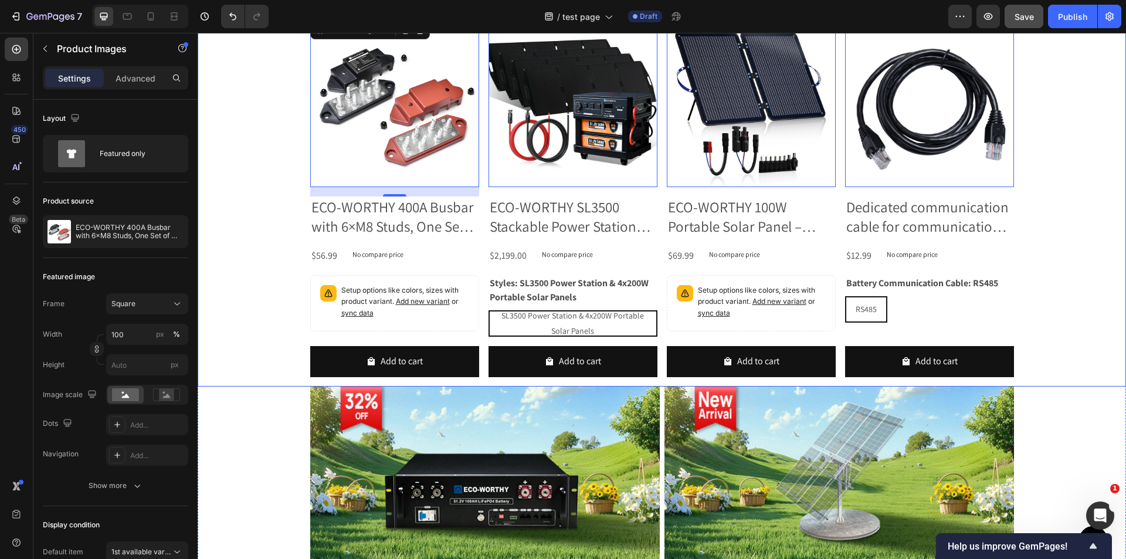
click at [235, 354] on div "Product Images 16 ECO-WORTHY 400A Busbar with 6×M8 Studs, One Set of Two for Pa…" at bounding box center [662, 202] width 929 height 368
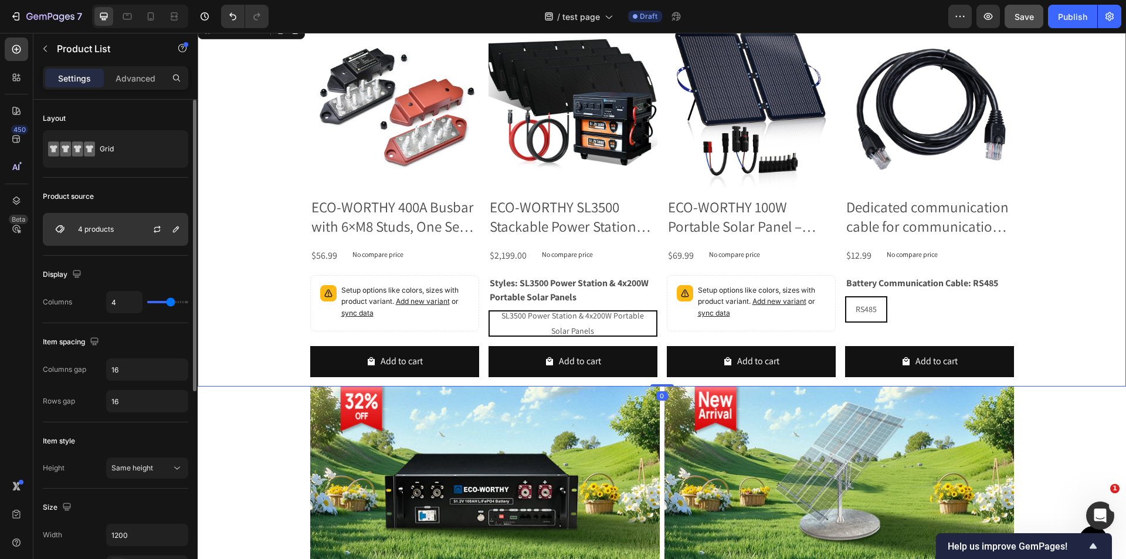
click at [146, 243] on div at bounding box center [162, 230] width 52 height 32
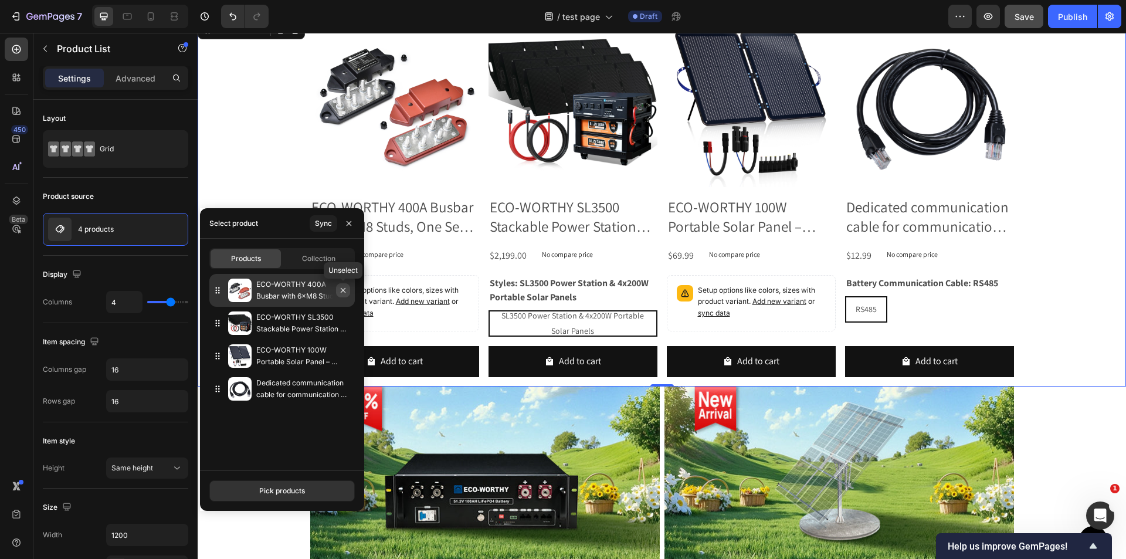
click at [343, 292] on icon "button" at bounding box center [342, 290] width 9 height 9
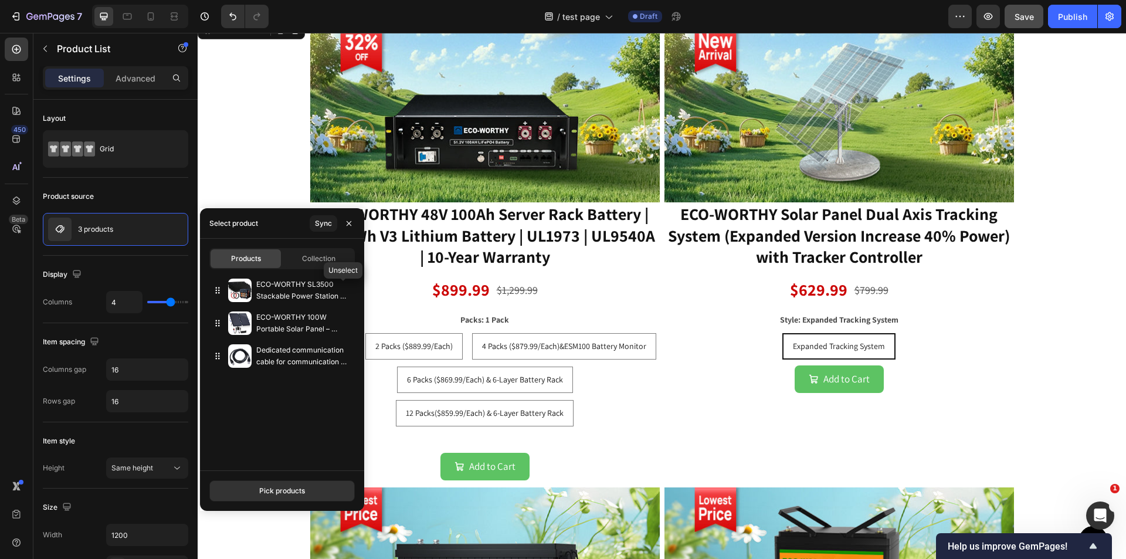
click at [0, 0] on icon "button" at bounding box center [0, 0] width 0 height 0
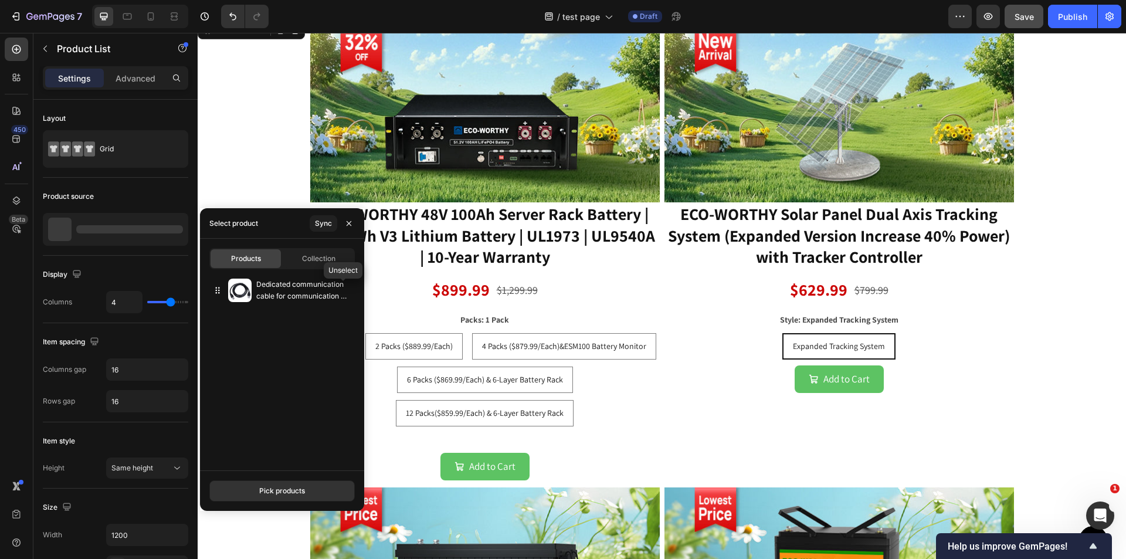
click at [0, 0] on icon "button" at bounding box center [0, 0] width 0 height 0
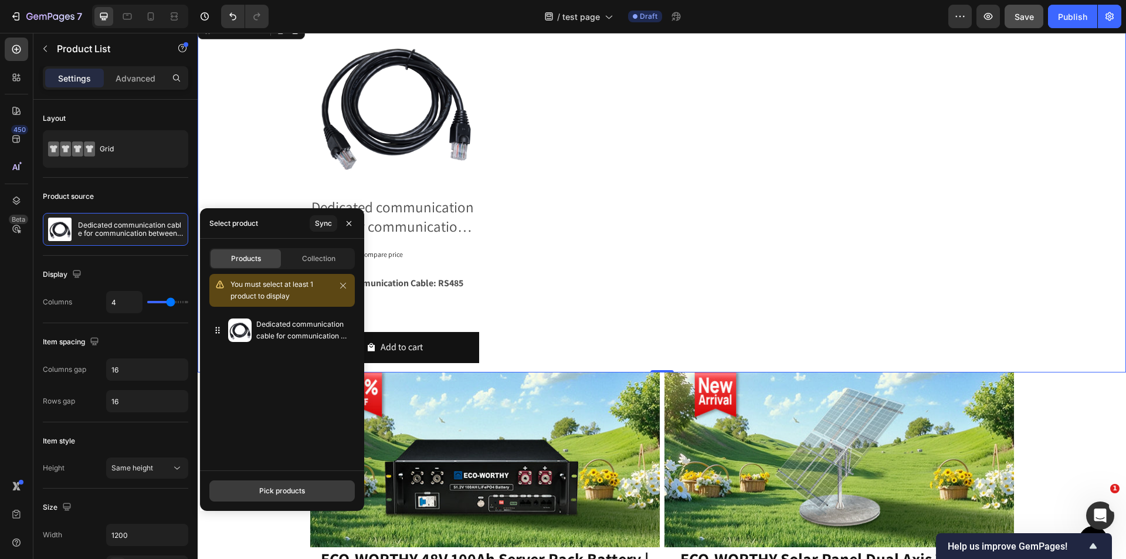
click at [278, 496] on button "Pick products" at bounding box center [281, 490] width 145 height 21
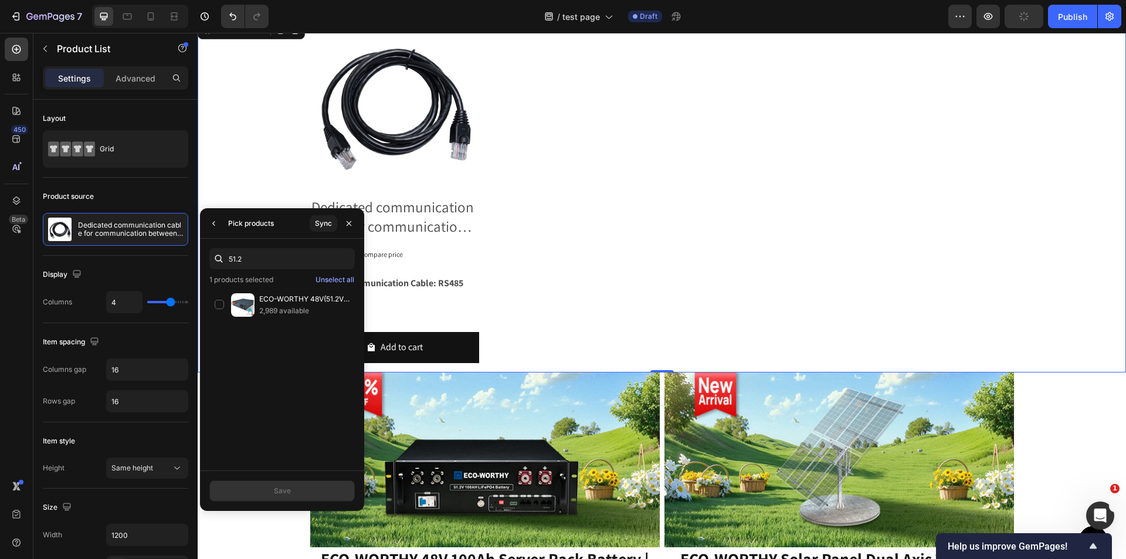
drag, startPoint x: 256, startPoint y: 262, endPoint x: 196, endPoint y: 257, distance: 60.7
click at [196, 257] on div "450 Beta Sections(18) Elements(83) Section Element Hero Section Product Detail …" at bounding box center [99, 296] width 198 height 526
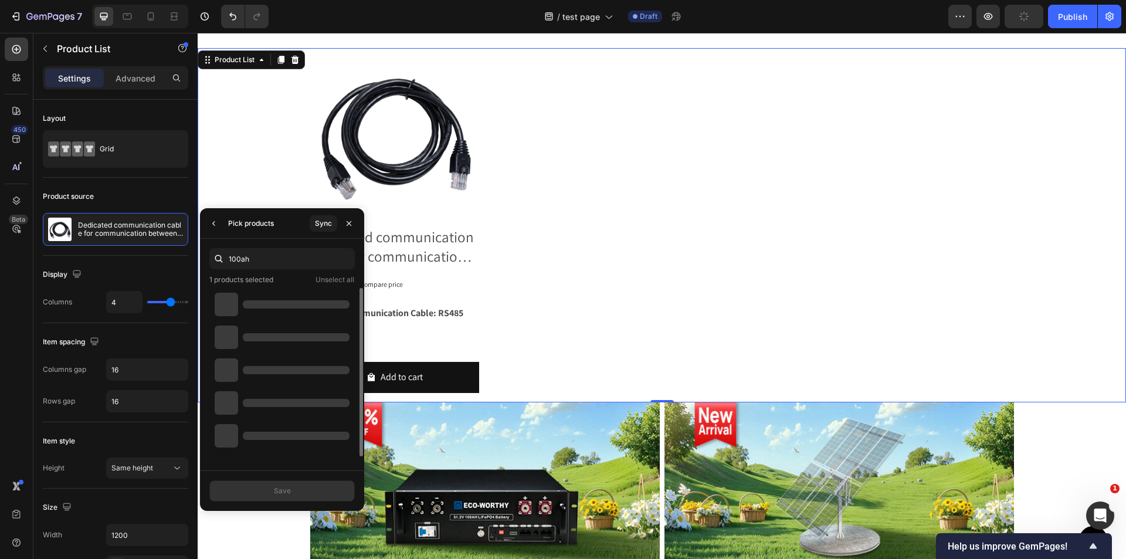
scroll to position [821, 0]
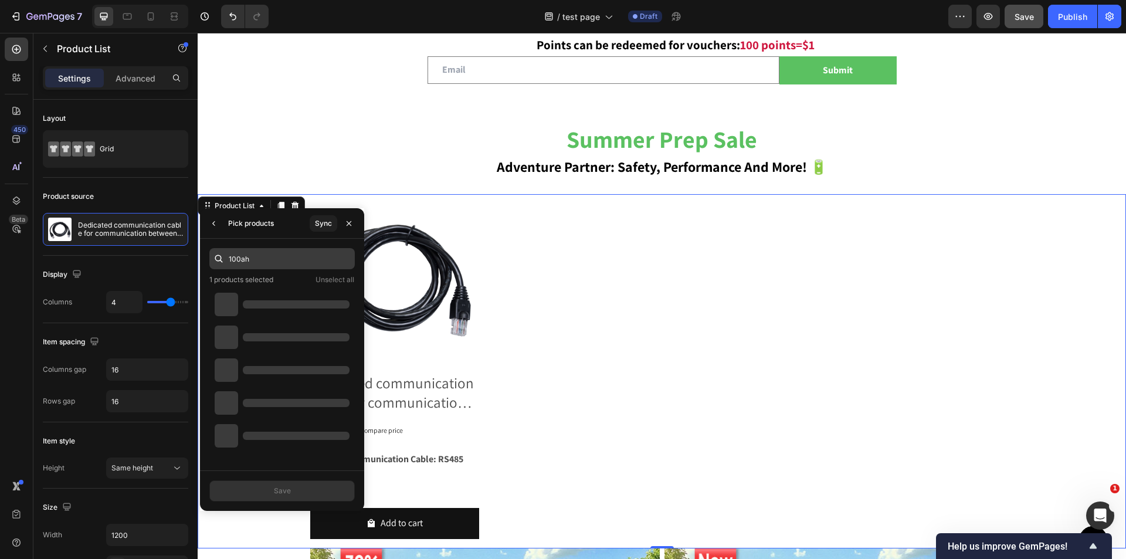
click at [278, 256] on input "100ah" at bounding box center [281, 258] width 145 height 21
type input "1"
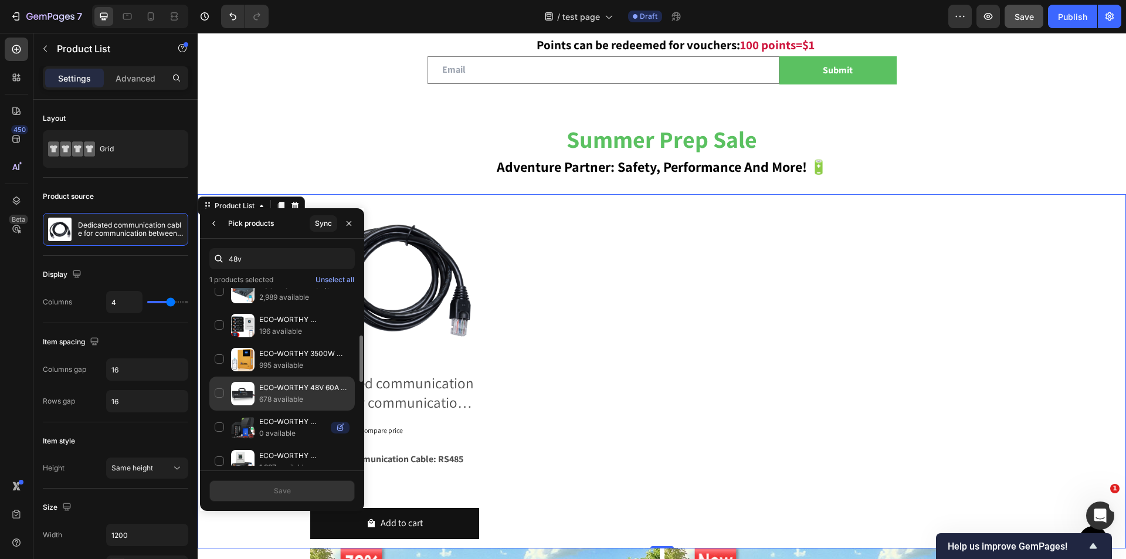
scroll to position [301, 0]
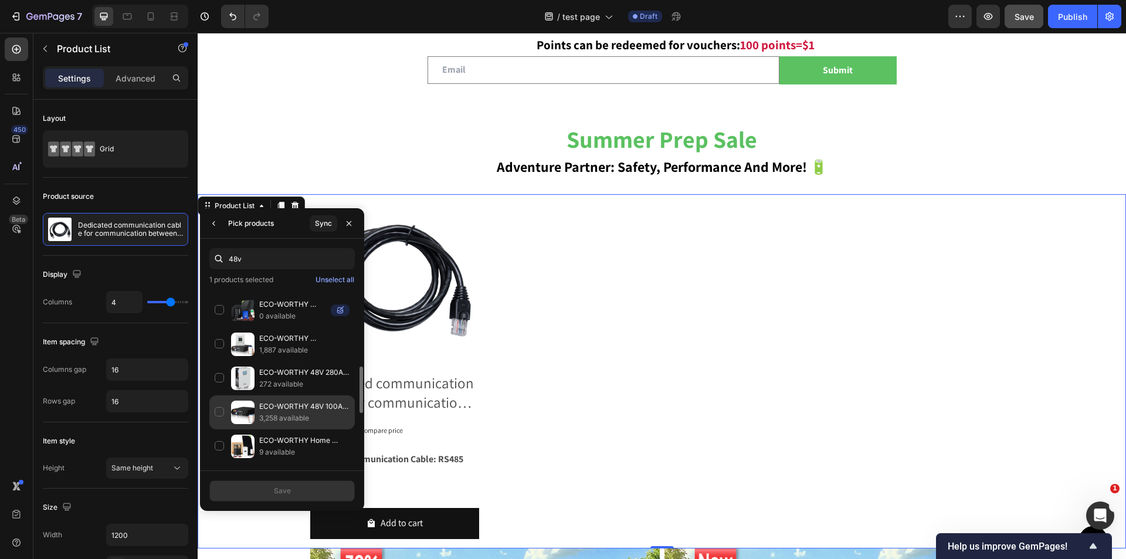
type input "48v"
click at [280, 416] on p "3,258 available" at bounding box center [304, 418] width 90 height 12
click at [309, 496] on button "Save" at bounding box center [281, 490] width 145 height 21
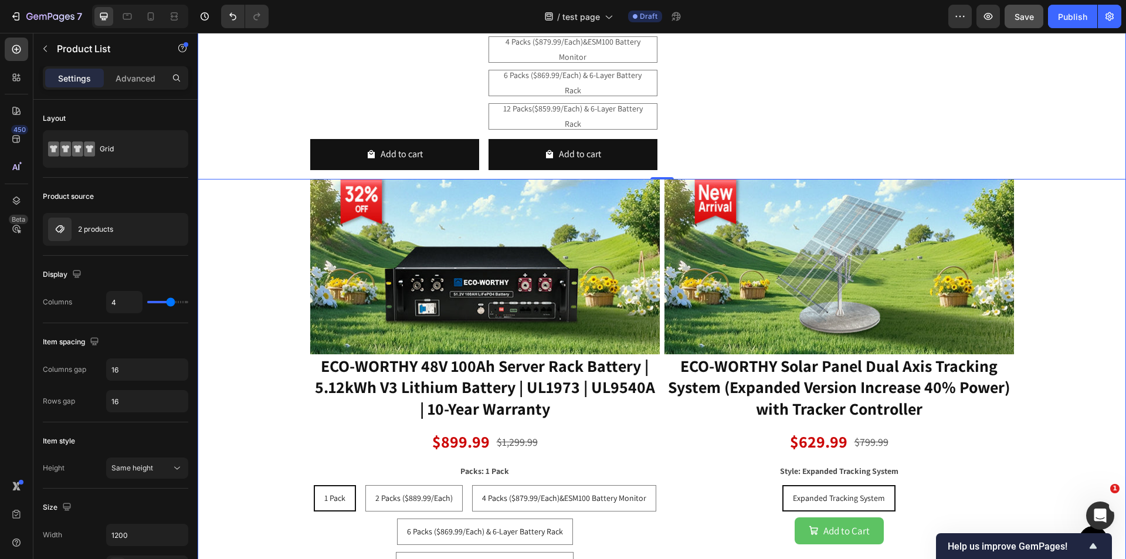
scroll to position [1735, 0]
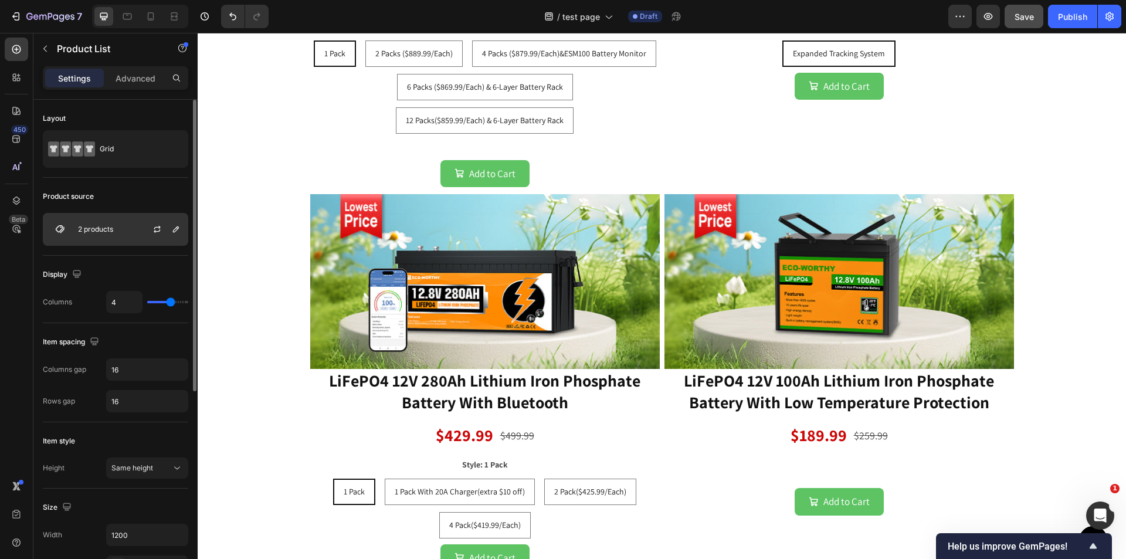
click at [84, 222] on div "2 products" at bounding box center [115, 229] width 145 height 33
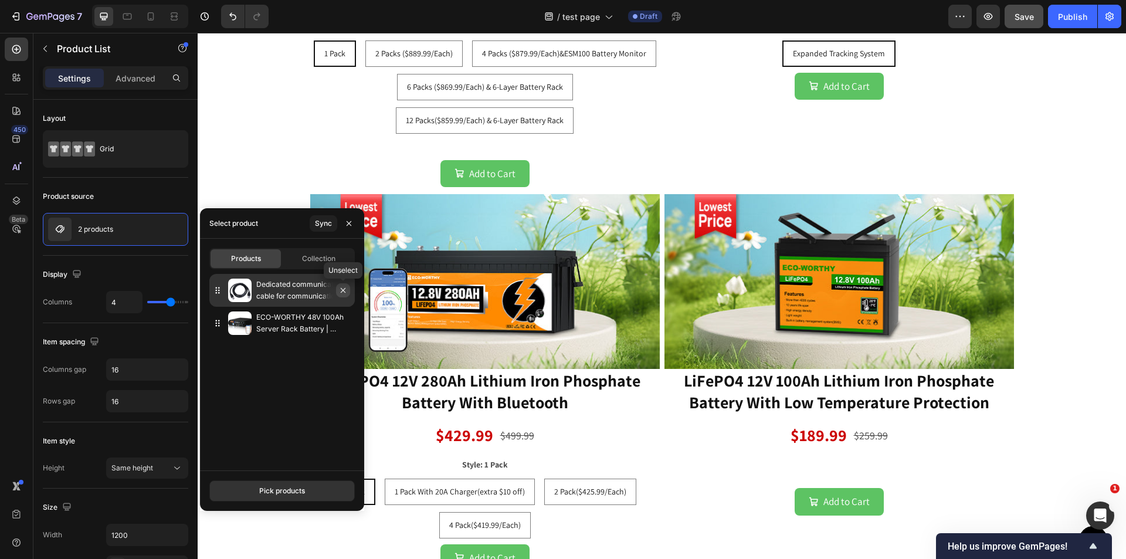
click at [345, 292] on icon "button" at bounding box center [342, 290] width 9 height 9
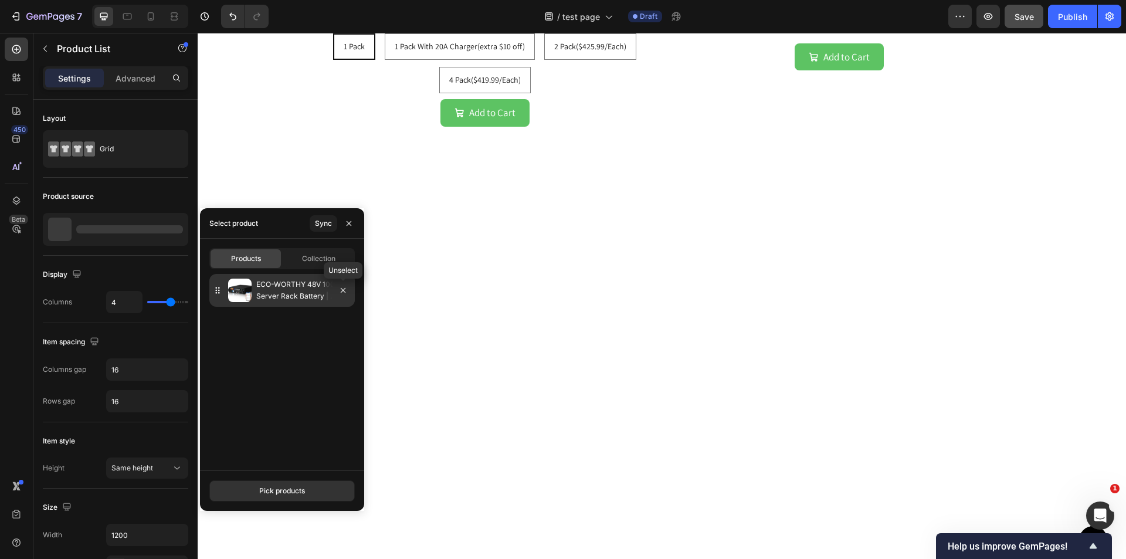
scroll to position [1291, 0]
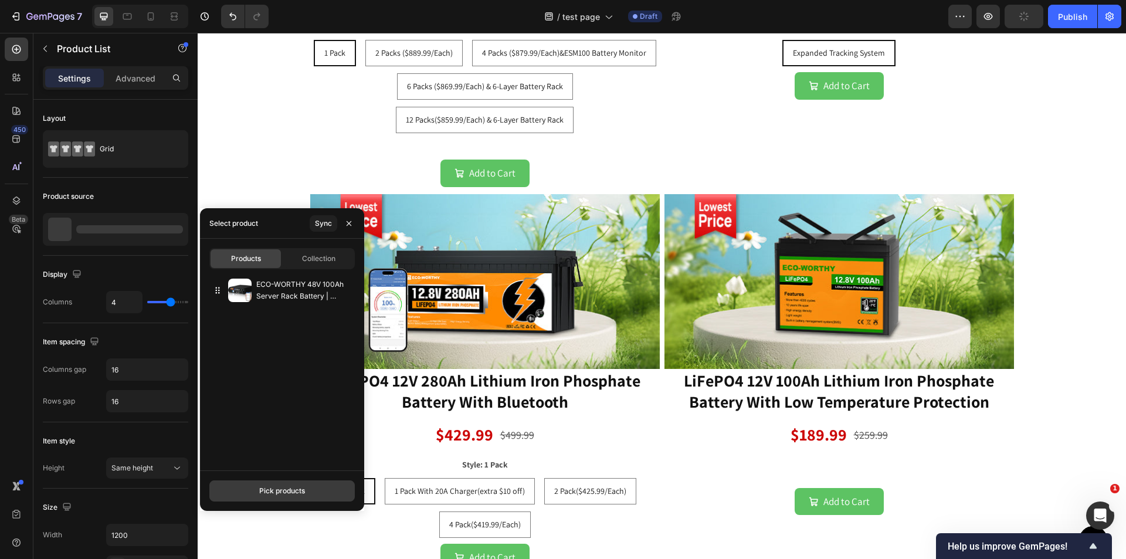
click at [260, 496] on button "Pick products" at bounding box center [281, 490] width 145 height 21
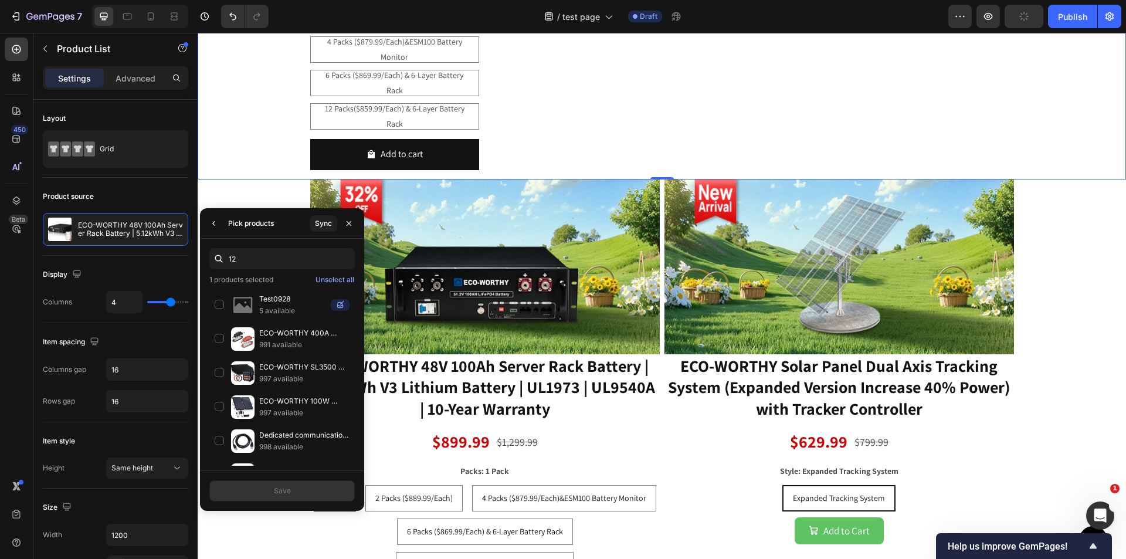
scroll to position [1735, 0]
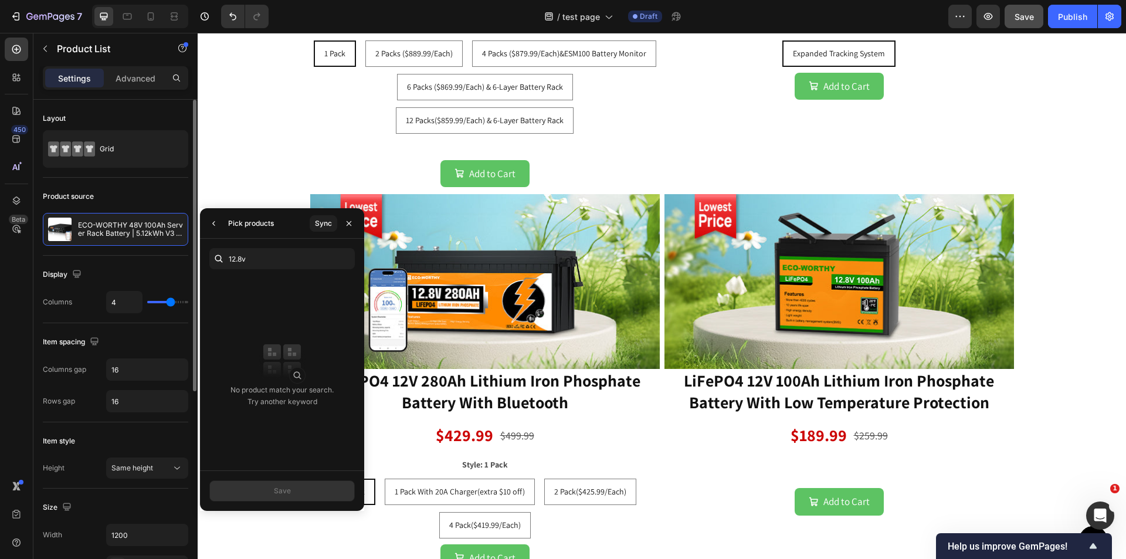
drag, startPoint x: 274, startPoint y: 258, endPoint x: 171, endPoint y: 257, distance: 102.7
click at [171, 257] on div "450 Beta Sections(18) Elements(83) Section Element Hero Section Product Detail …" at bounding box center [99, 296] width 198 height 526
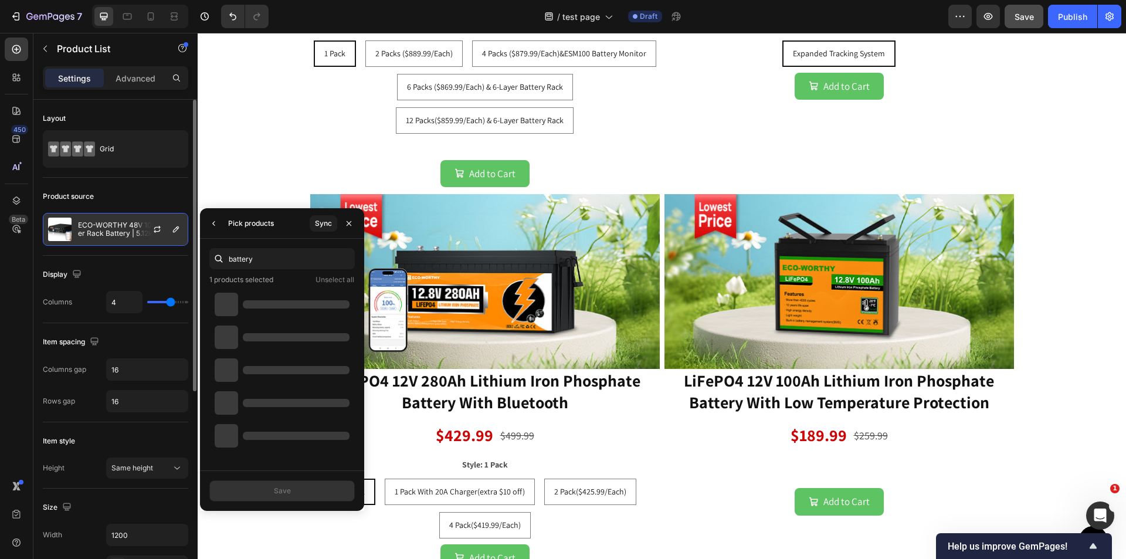
type input "battery"
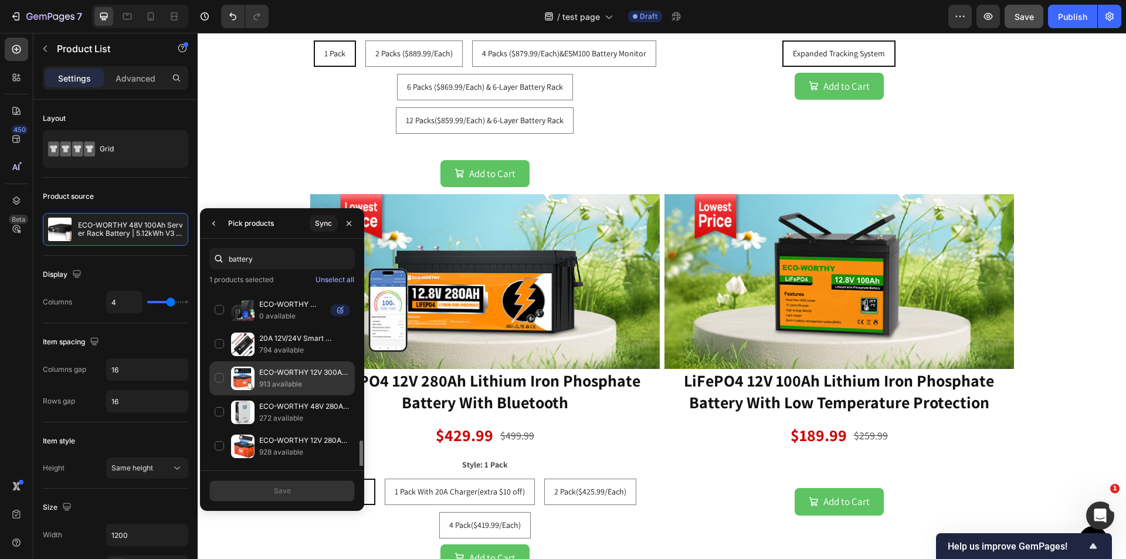
scroll to position [418, 0]
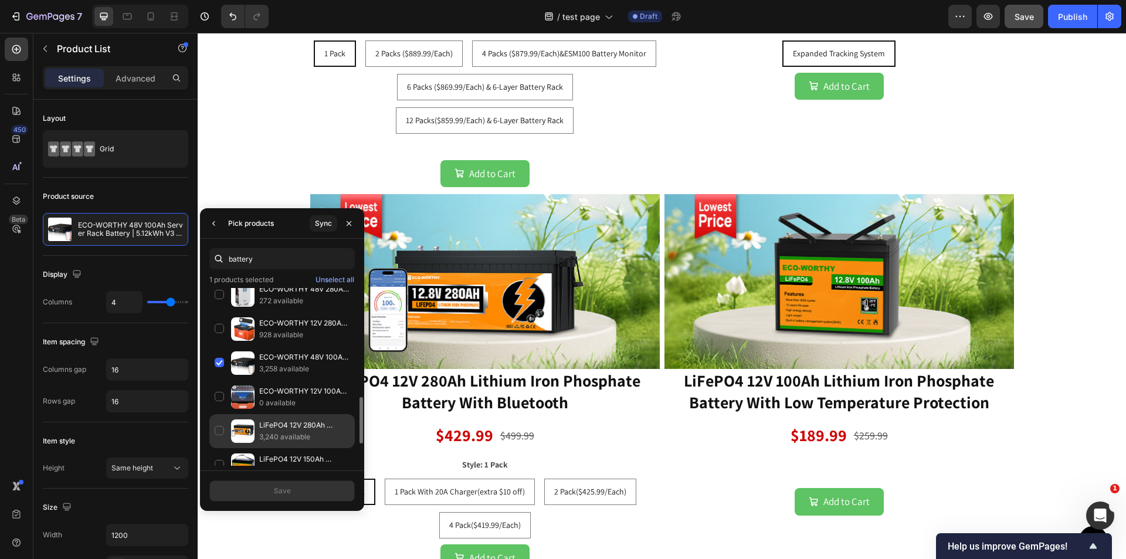
click at [223, 428] on div "LiFePO4 12V 280Ah Lithium Iron Phosphate Battery With Bluetooth 3,240 available" at bounding box center [281, 431] width 145 height 34
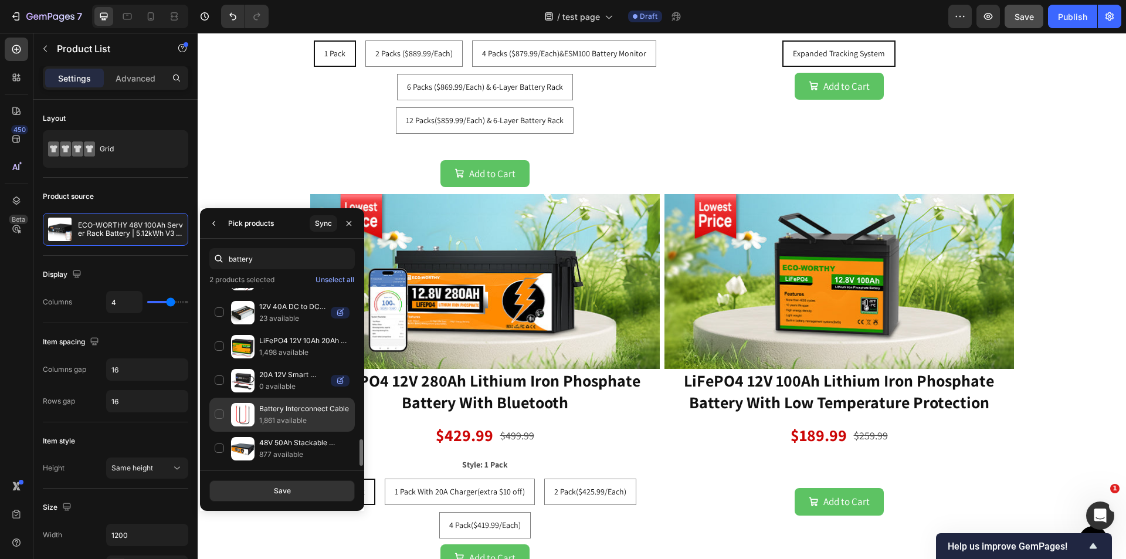
scroll to position [896, 0]
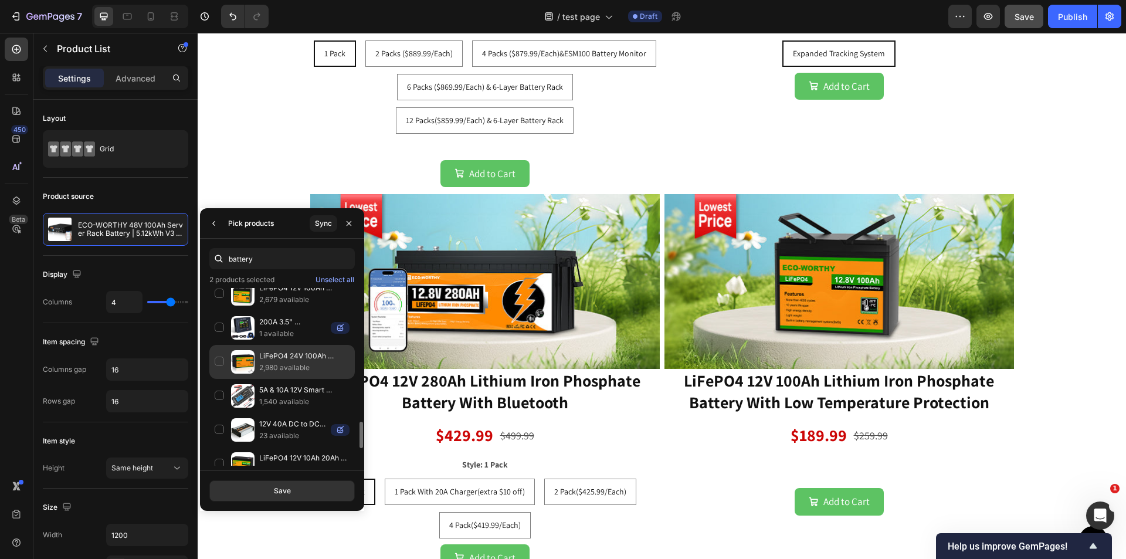
click at [323, 371] on p "2,980 available" at bounding box center [304, 368] width 90 height 12
click at [307, 492] on button "Save" at bounding box center [281, 490] width 145 height 21
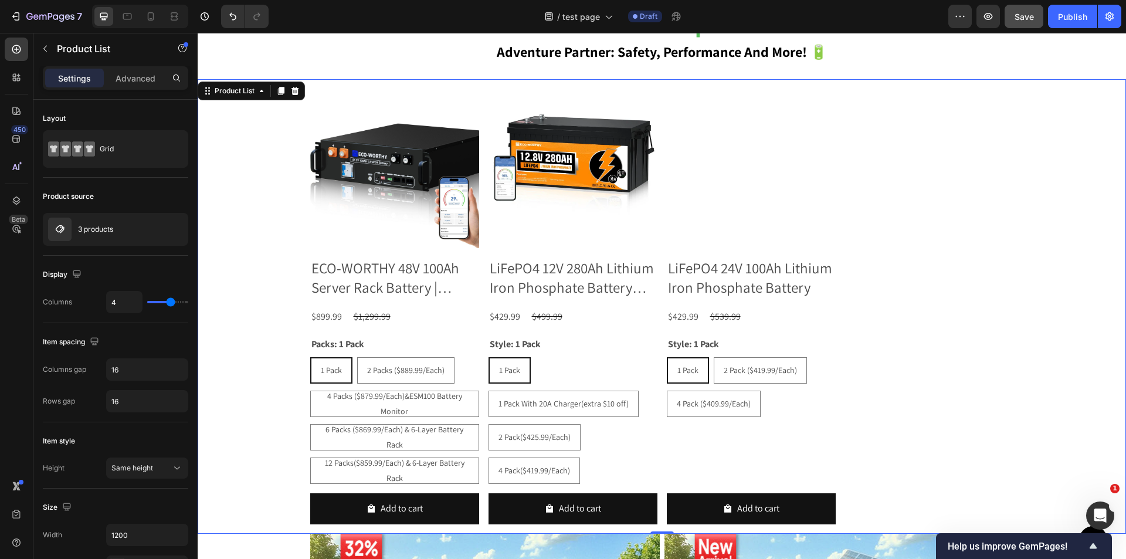
scroll to position [939, 0]
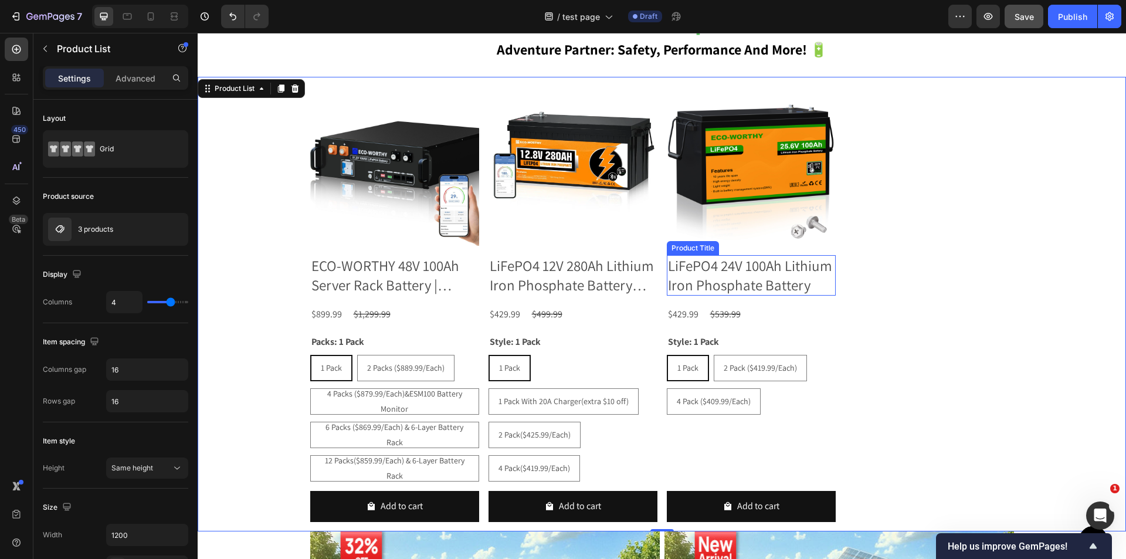
click at [687, 245] on div "Product Title" at bounding box center [693, 248] width 48 height 11
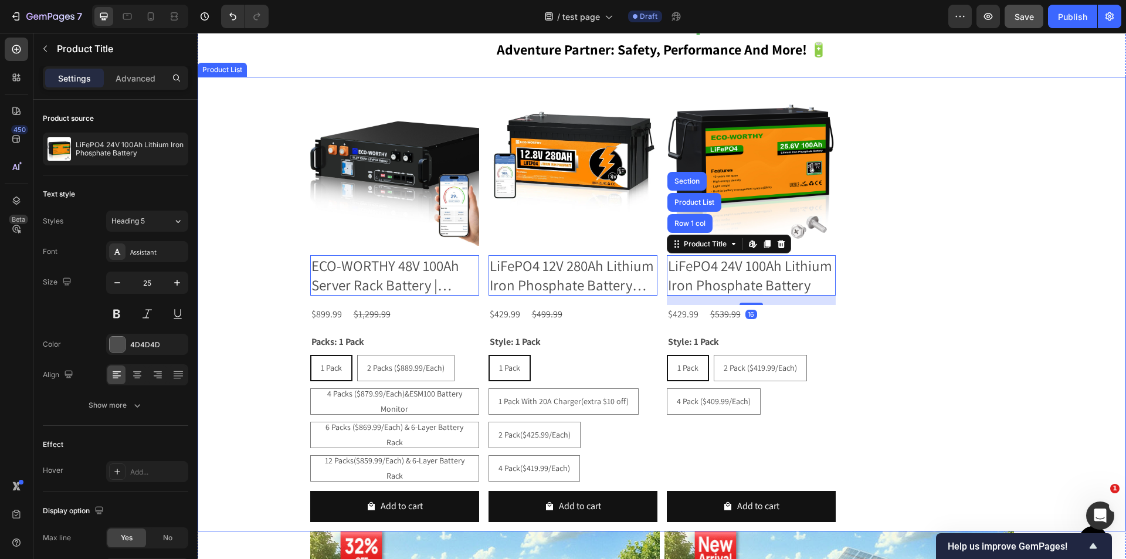
click at [1012, 422] on div "Product Images ECO-WORTHY 48V 100Ah Server Rack Battery | 5.12kWh V3 Lithium Ba…" at bounding box center [662, 304] width 929 height 455
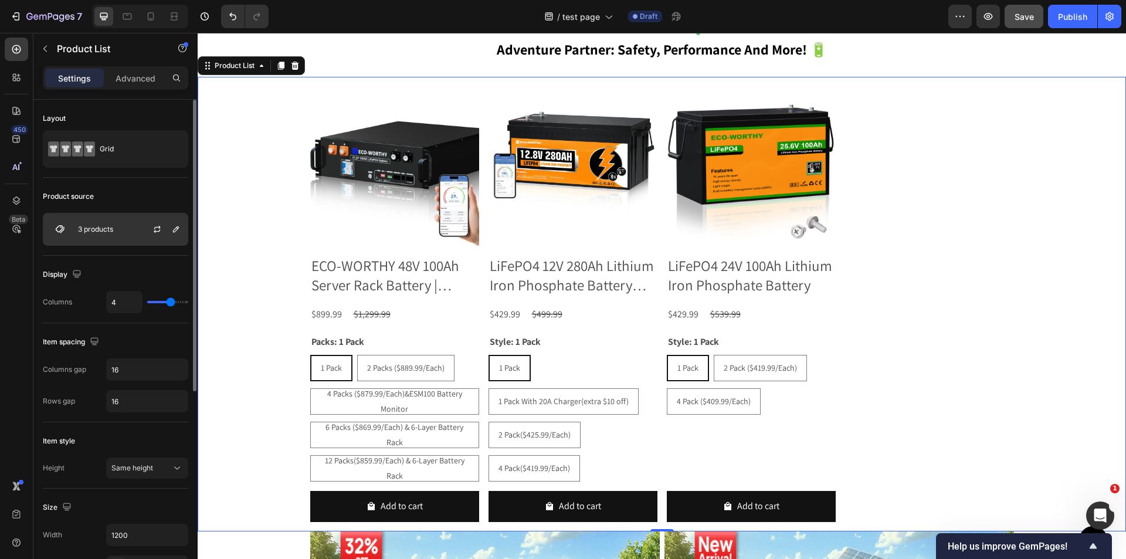
click at [103, 235] on div "3 products" at bounding box center [115, 229] width 145 height 33
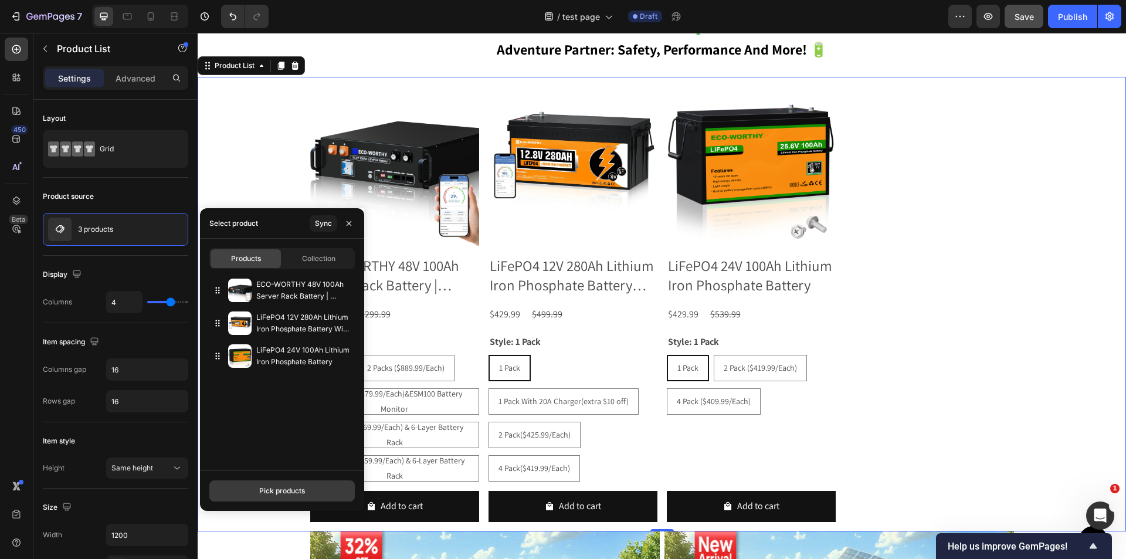
click at [278, 485] on button "Pick products" at bounding box center [281, 490] width 145 height 21
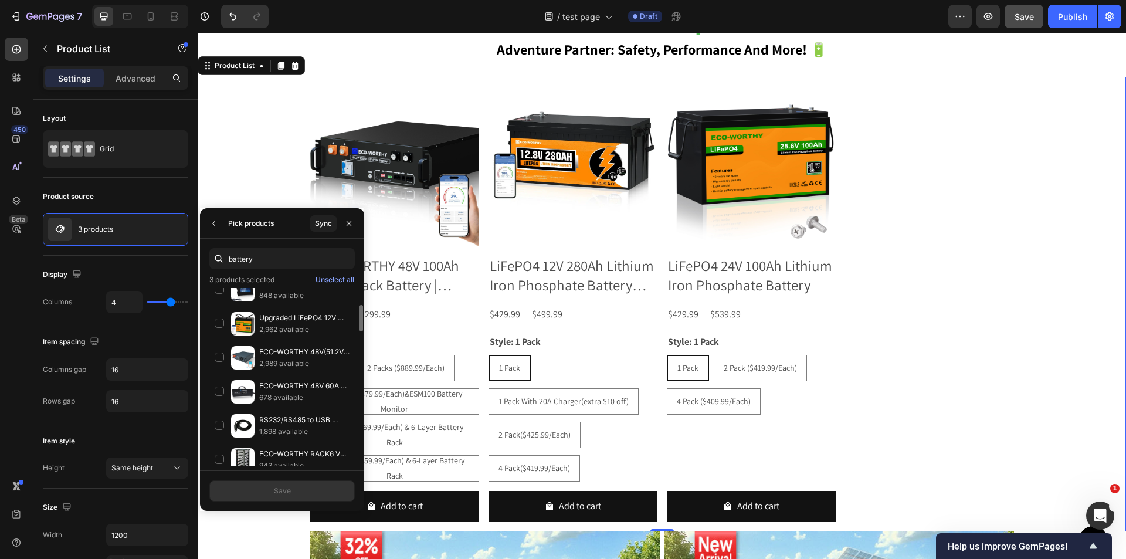
scroll to position [0, 0]
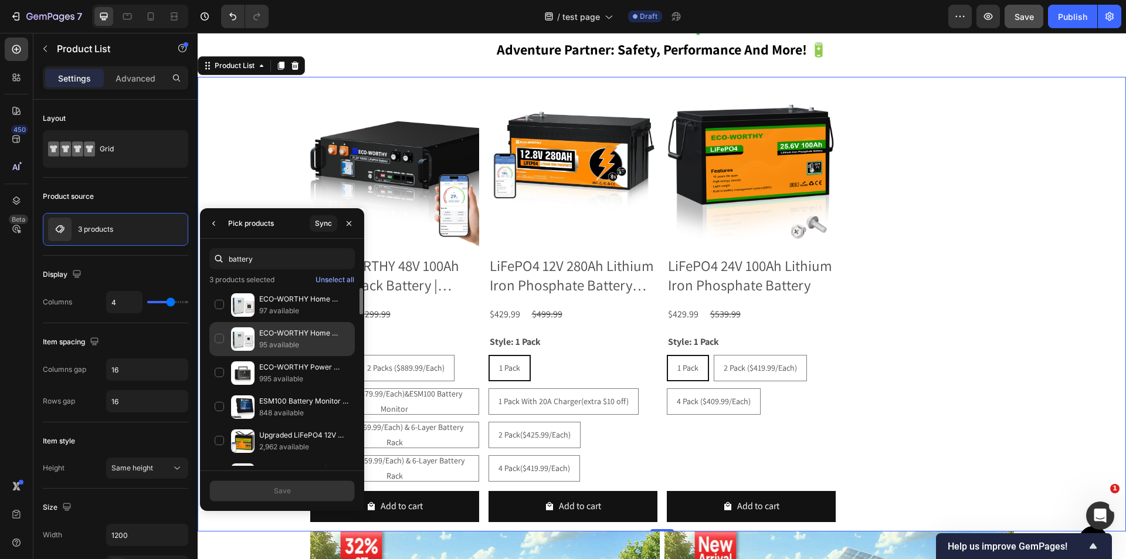
type input "battery"
click at [323, 348] on p "95 available" at bounding box center [304, 345] width 90 height 12
click at [330, 297] on p "ECO-WORTHY Home Backup Power 14.33KWh 48V 280Ah Battery+5kW 48V Off Grid Invert…" at bounding box center [304, 299] width 90 height 12
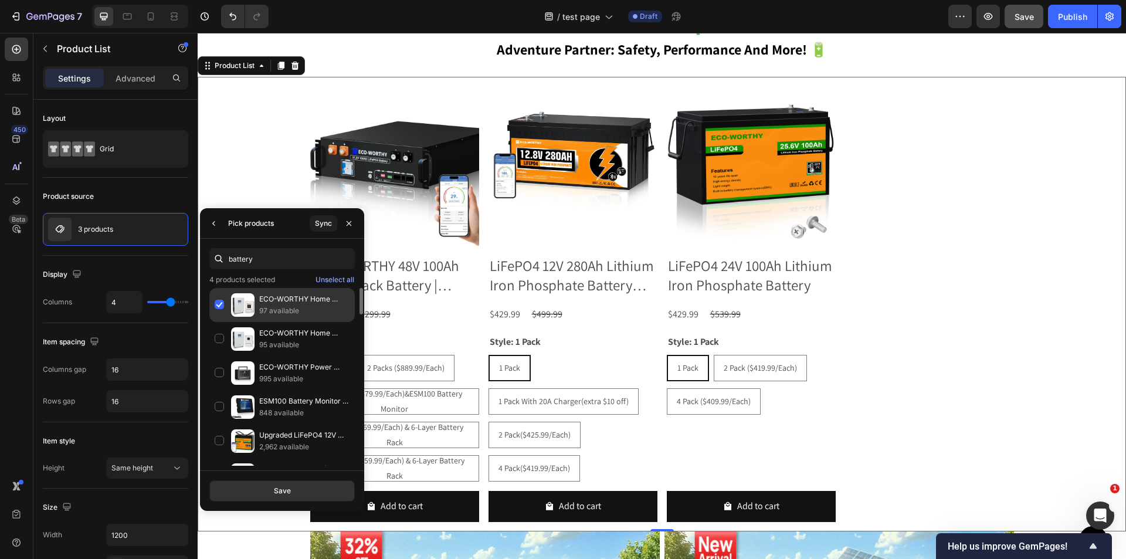
click at [330, 297] on p "ECO-WORTHY Home Backup Power 14.33KWh 48V 280Ah Battery+5kW 48V Off Grid Invert…" at bounding box center [304, 299] width 90 height 12
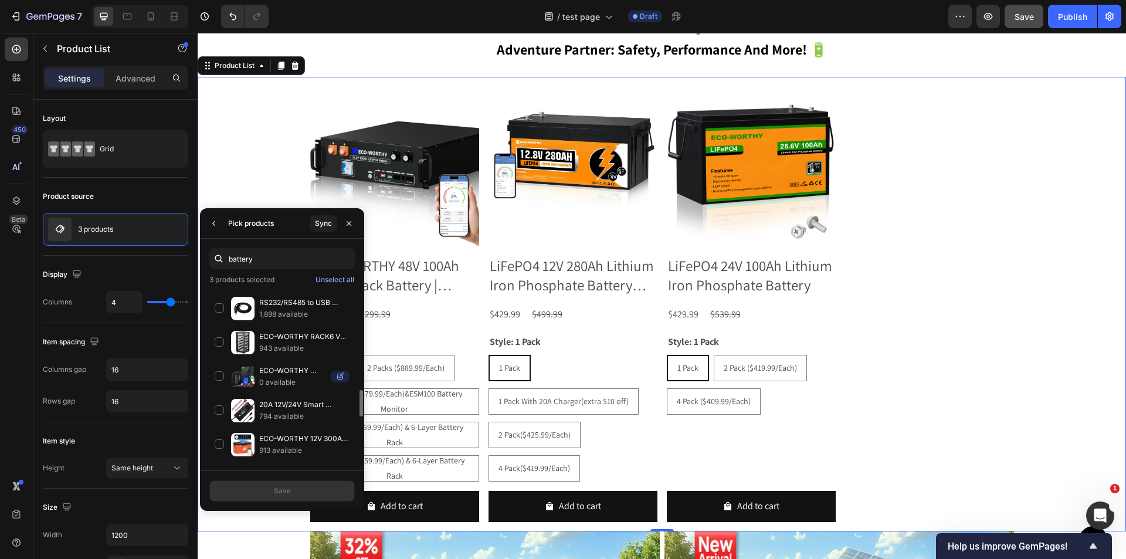
scroll to position [411, 0]
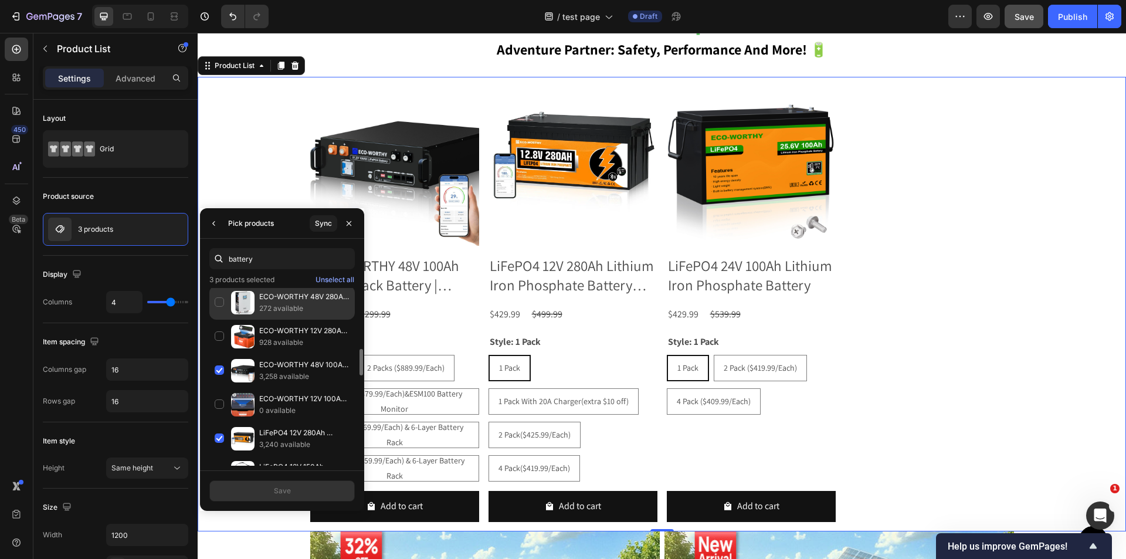
click at [325, 313] on p "272 available" at bounding box center [304, 309] width 90 height 12
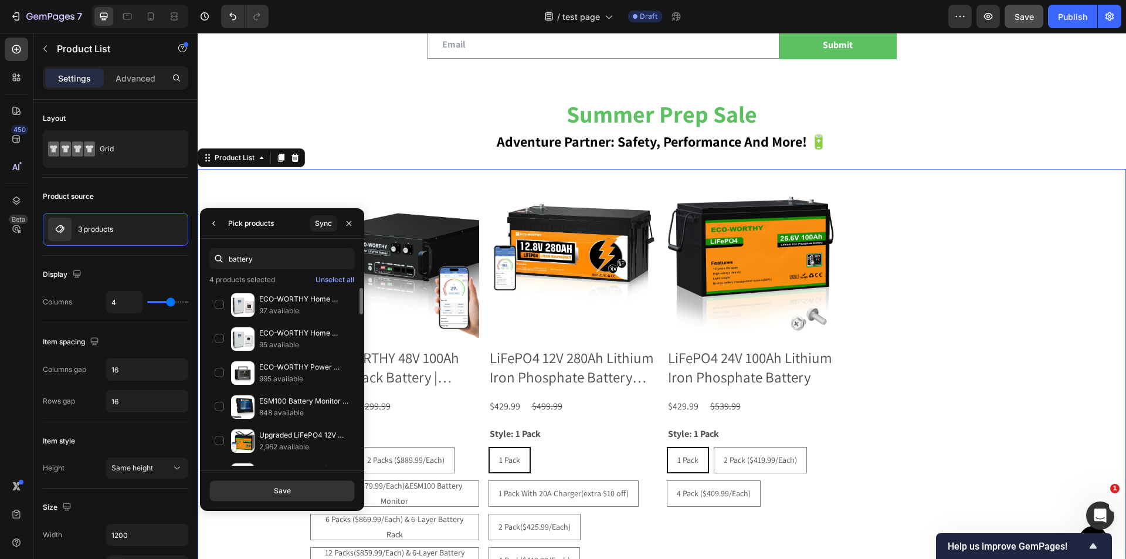
scroll to position [763, 0]
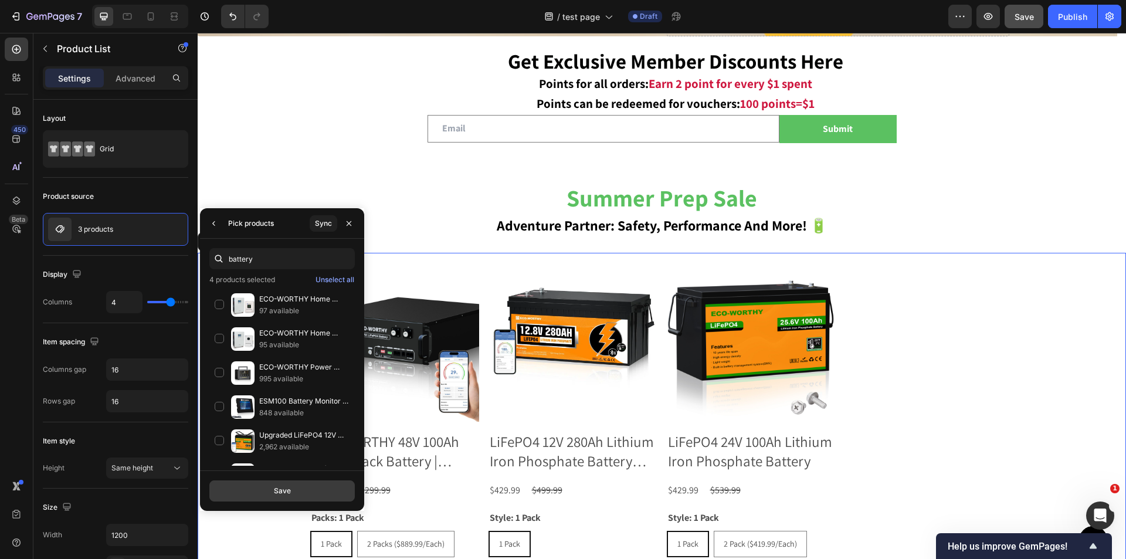
click at [302, 497] on button "Save" at bounding box center [281, 490] width 145 height 21
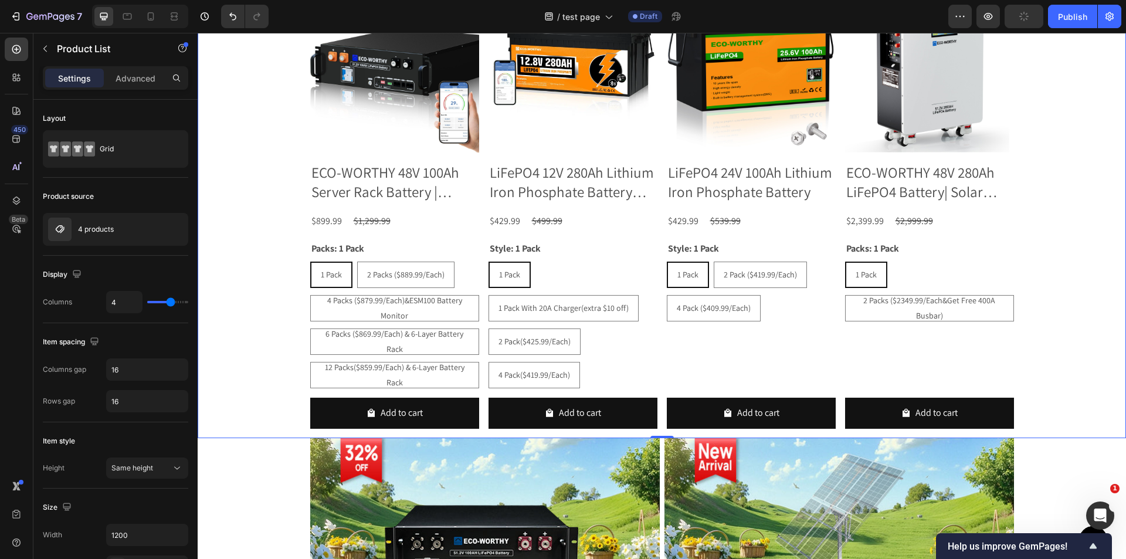
scroll to position [915, 0]
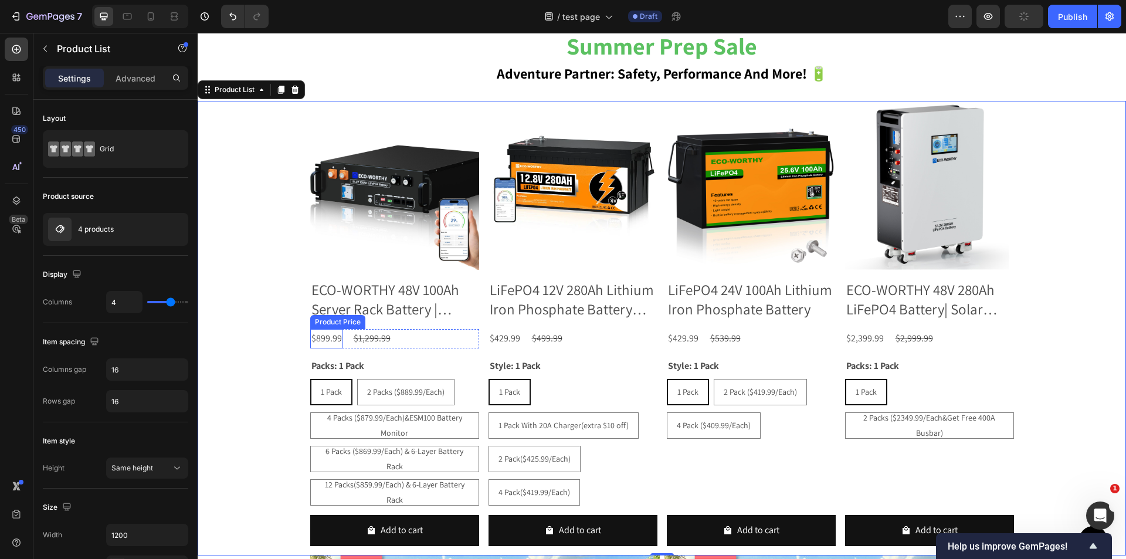
click at [325, 340] on div "$899.99" at bounding box center [326, 338] width 33 height 19
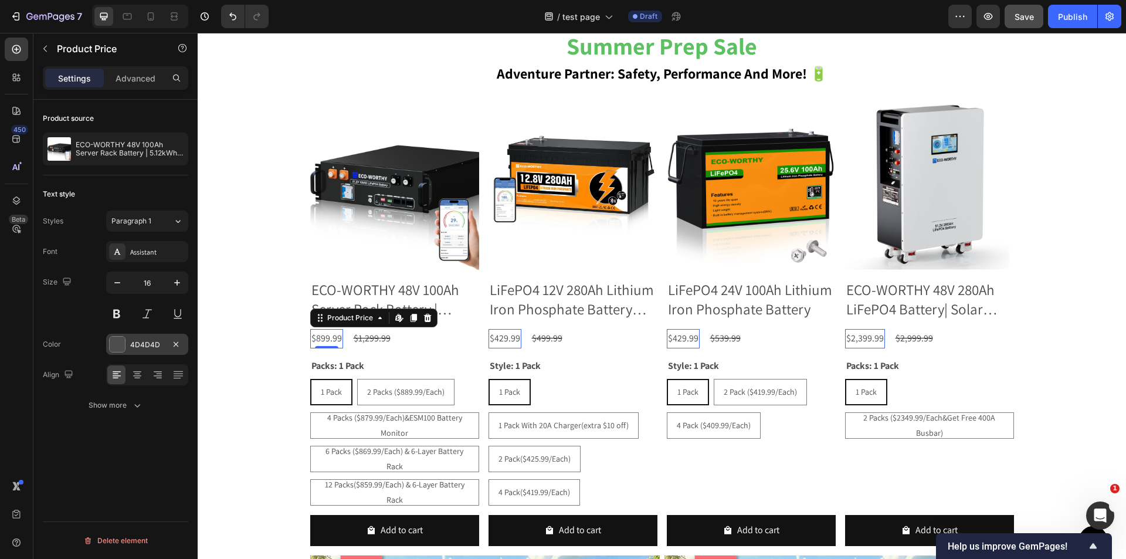
click at [147, 347] on div "4D4D4D" at bounding box center [147, 345] width 34 height 11
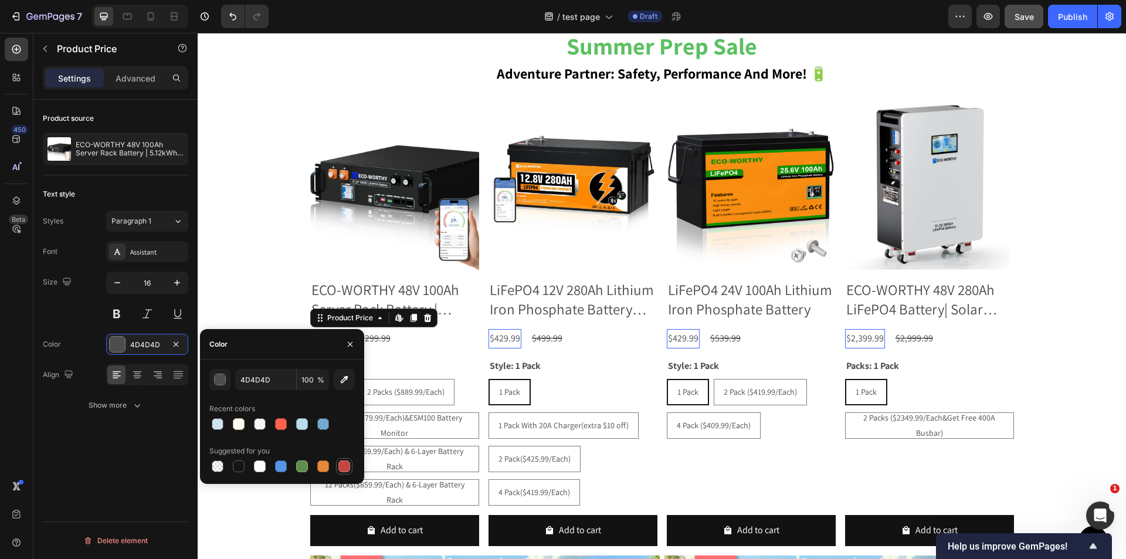
click at [344, 465] on div at bounding box center [344, 466] width 12 height 12
click at [171, 459] on div "Product source ECO-WORTHY 48V 100Ah Server Rack Battery | 5.12kWh V3 Lithium Ba…" at bounding box center [115, 346] width 164 height 493
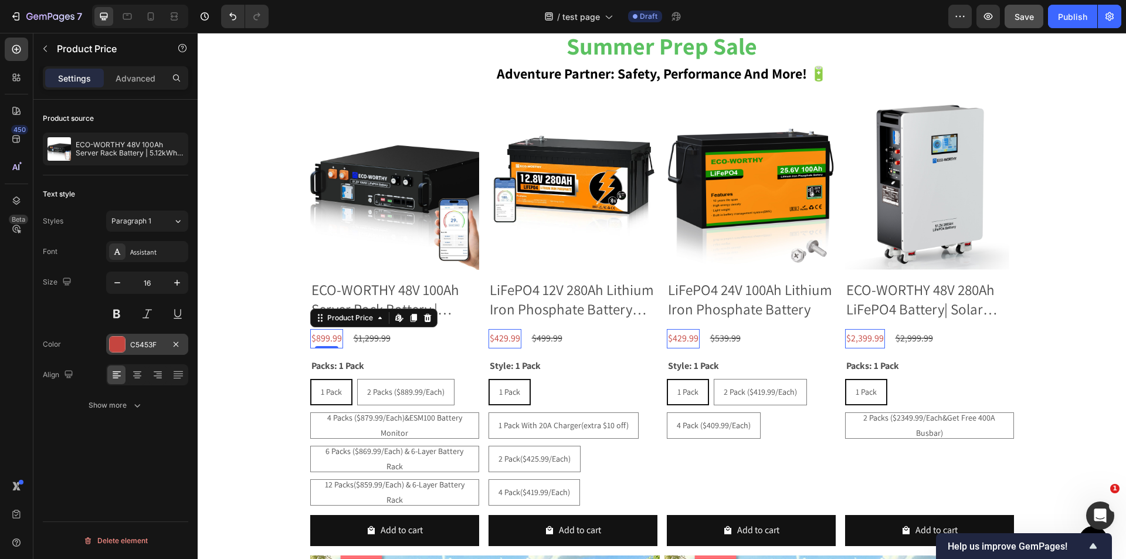
click at [123, 345] on div at bounding box center [117, 344] width 15 height 15
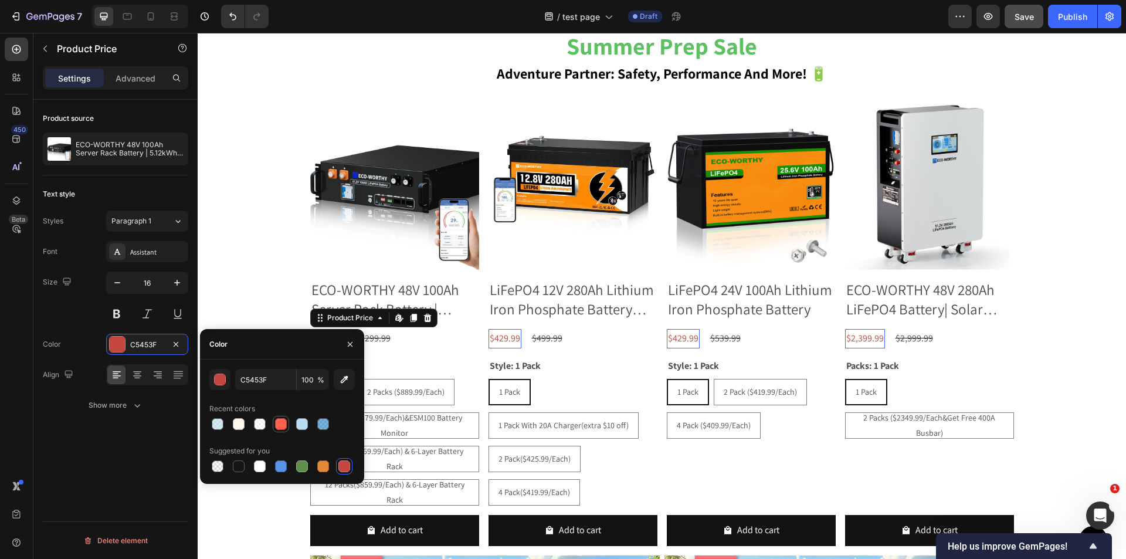
click at [278, 425] on div at bounding box center [281, 424] width 12 height 12
type input "FF614C"
click at [156, 451] on div "Product source ECO-WORTHY 48V 100Ah Server Rack Battery | 5.12kWh V3 Lithium Ba…" at bounding box center [115, 346] width 164 height 493
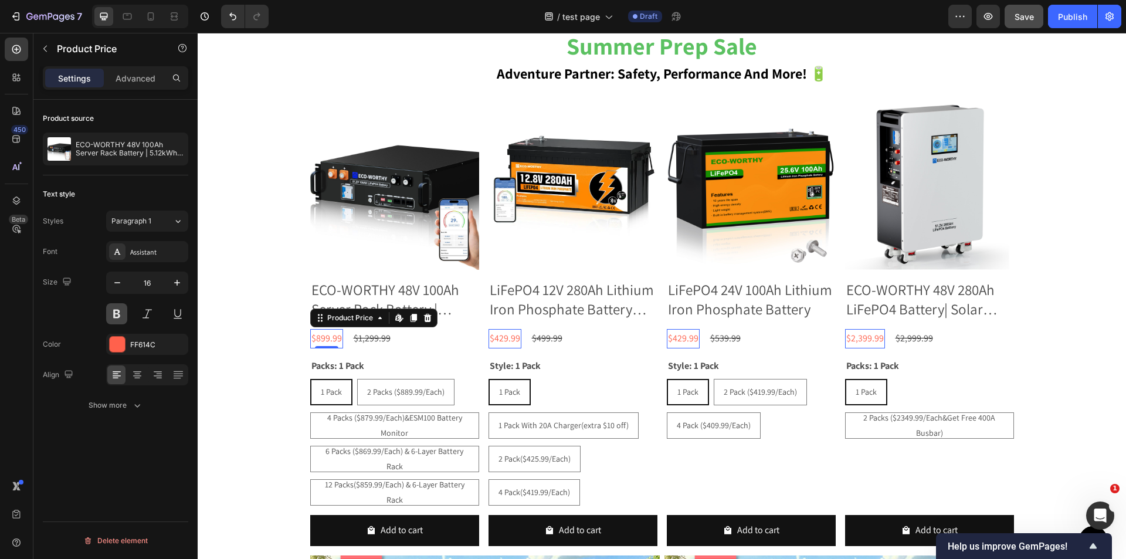
click at [114, 311] on button at bounding box center [116, 313] width 21 height 21
click at [813, 469] on div "Style: 1 Pack 1 Pack 1 Pack 1 Pack 2 Pack ($419.99/Each) 2 Pack ($419.99/Each) …" at bounding box center [751, 432] width 169 height 148
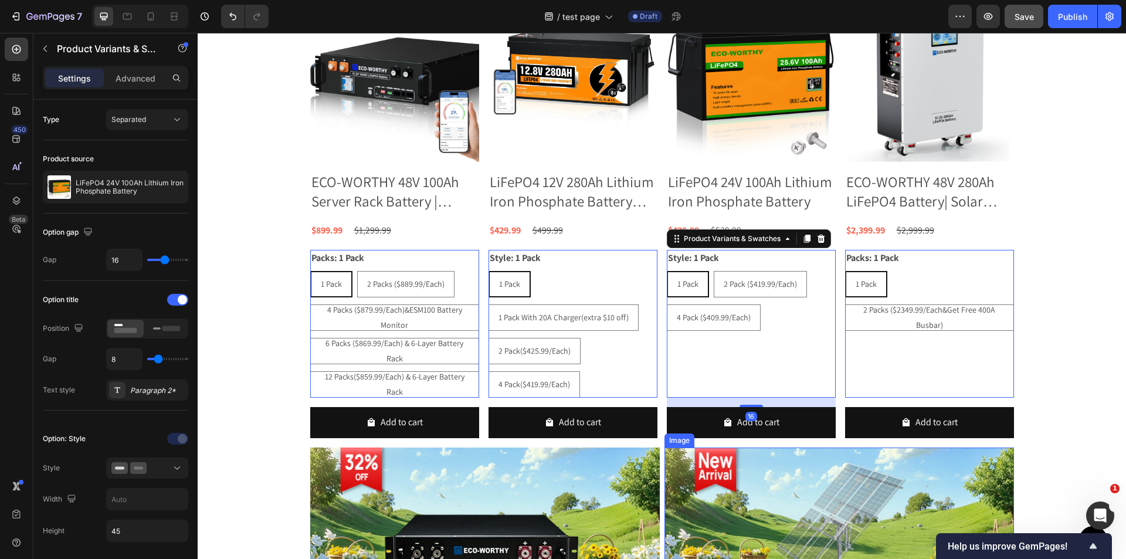
scroll to position [1032, 0]
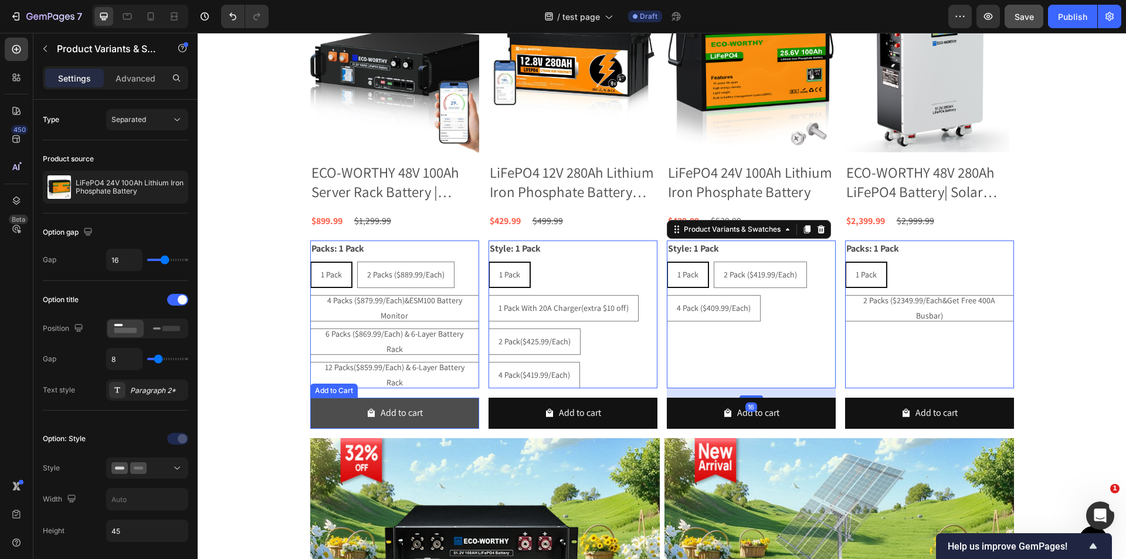
click at [333, 414] on button "Add to cart" at bounding box center [394, 413] width 169 height 31
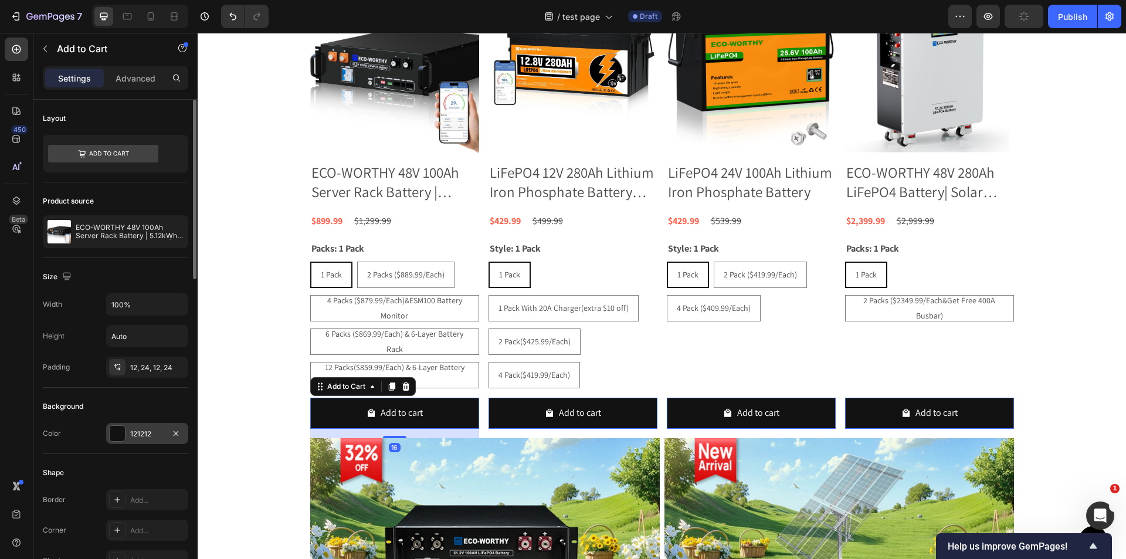
scroll to position [176, 0]
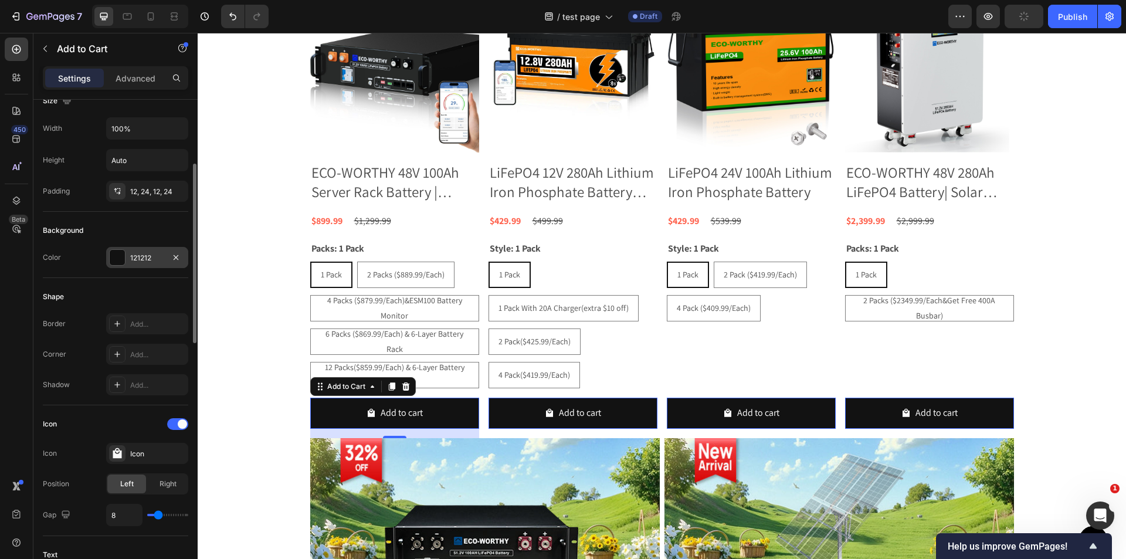
click at [153, 261] on div "121212" at bounding box center [147, 258] width 34 height 11
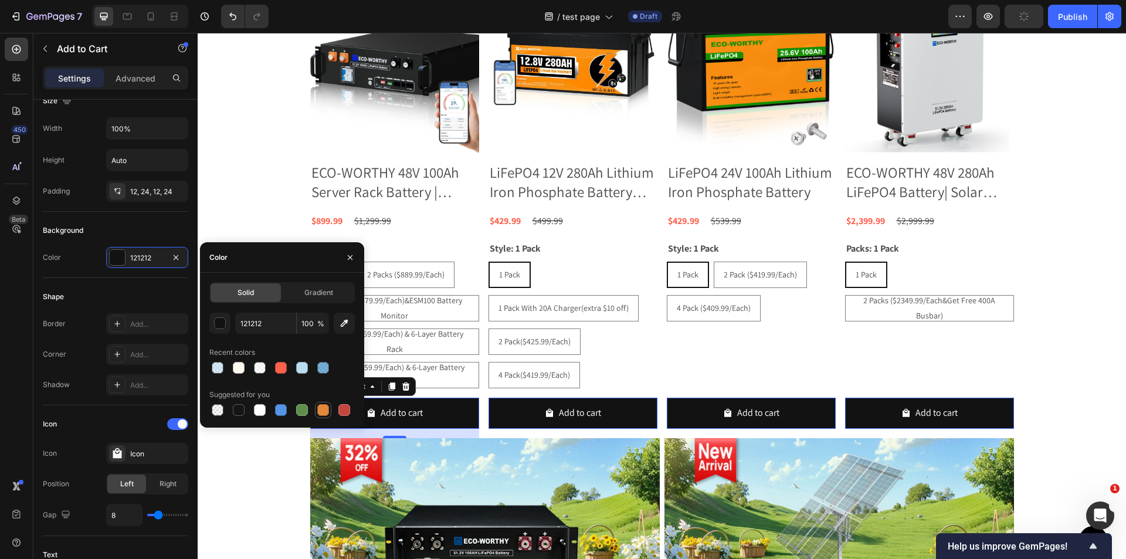
click at [320, 409] on div at bounding box center [323, 410] width 12 height 12
type input "E4893A"
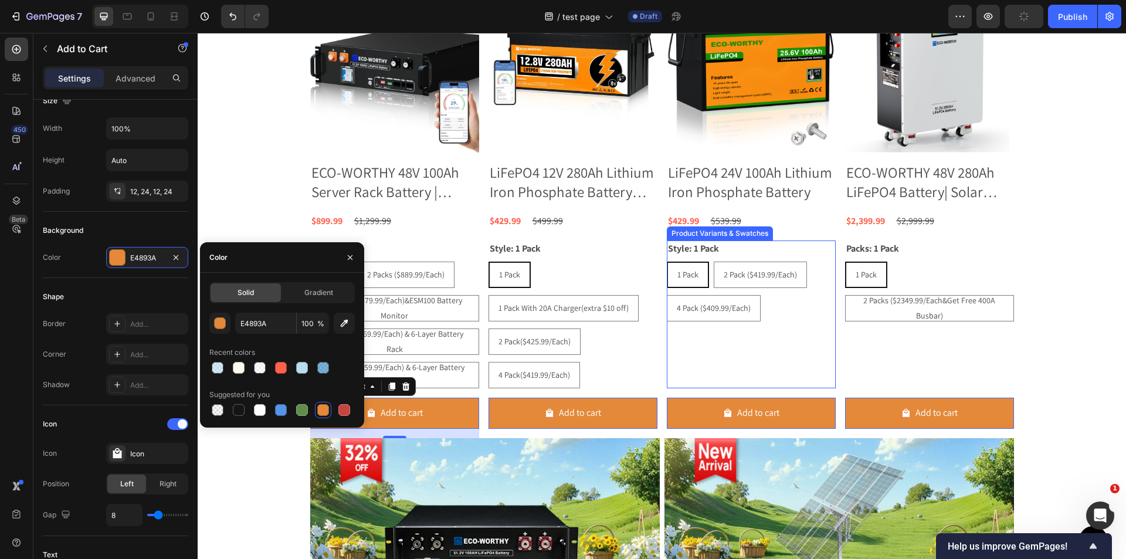
click at [814, 368] on div "Style: 1 Pack 1 Pack 1 Pack 1 Pack 2 Pack ($419.99/Each) 2 Pack ($419.99/Each) …" at bounding box center [751, 315] width 169 height 148
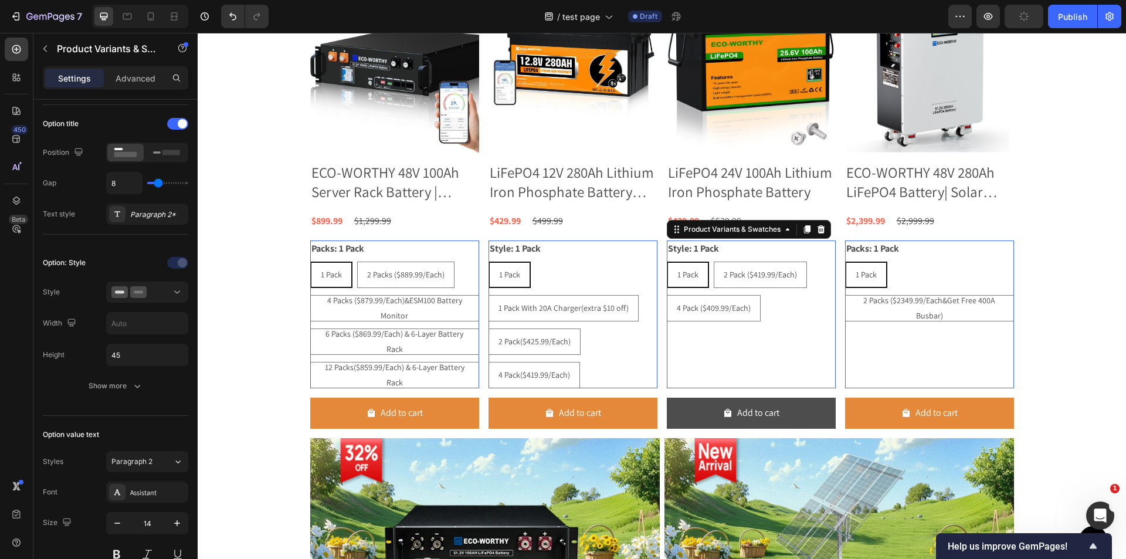
scroll to position [0, 0]
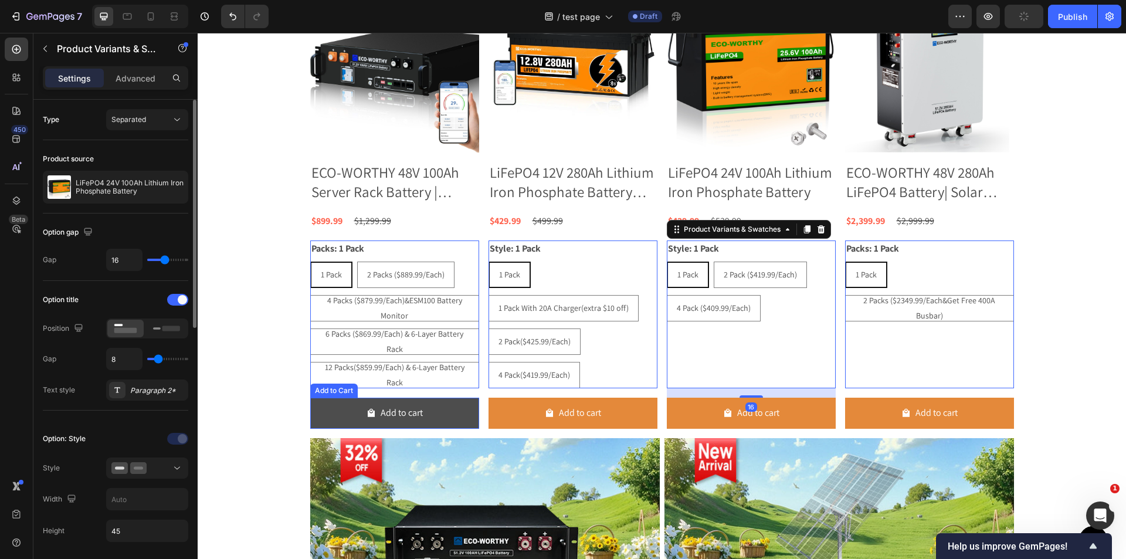
click at [429, 412] on button "Add to cart" at bounding box center [394, 413] width 169 height 31
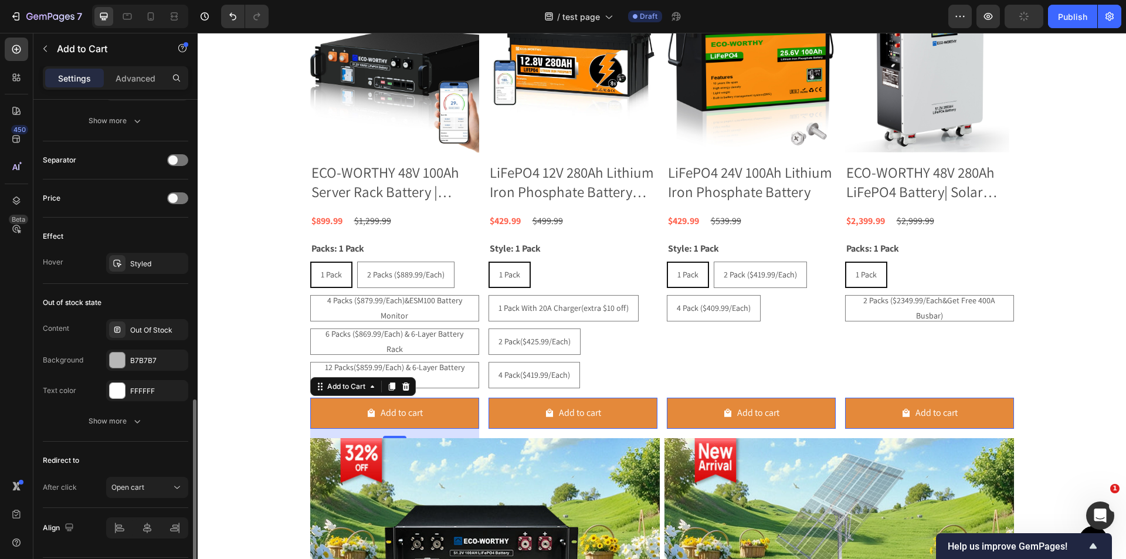
scroll to position [857, 0]
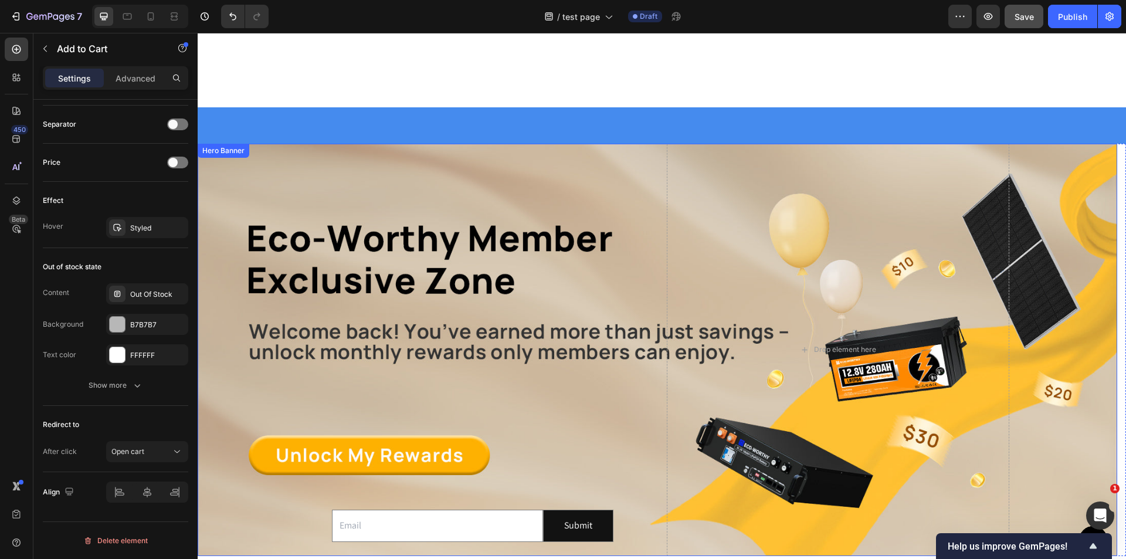
radio input "false"
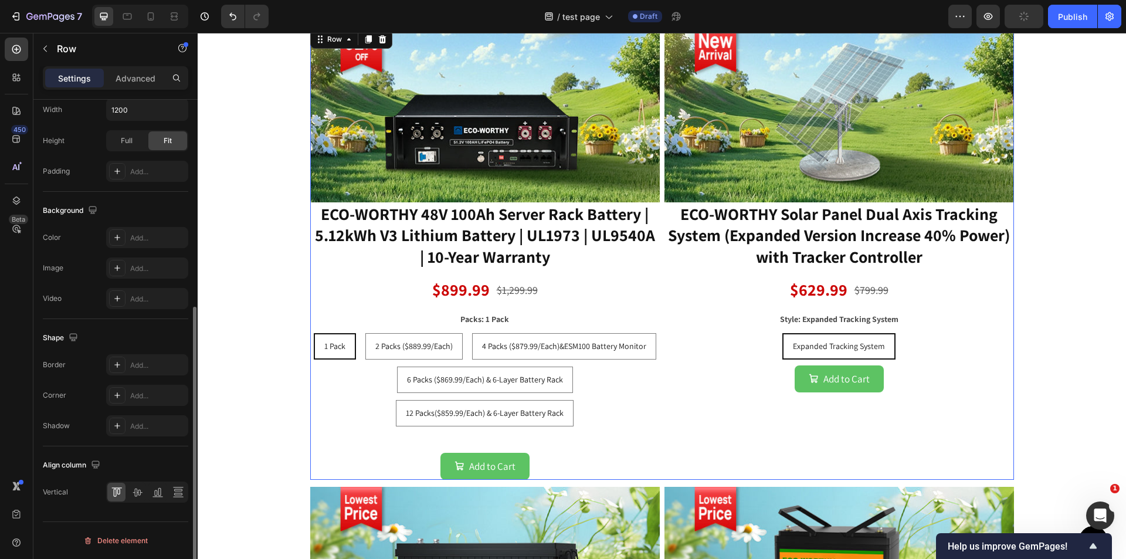
scroll to position [0, 0]
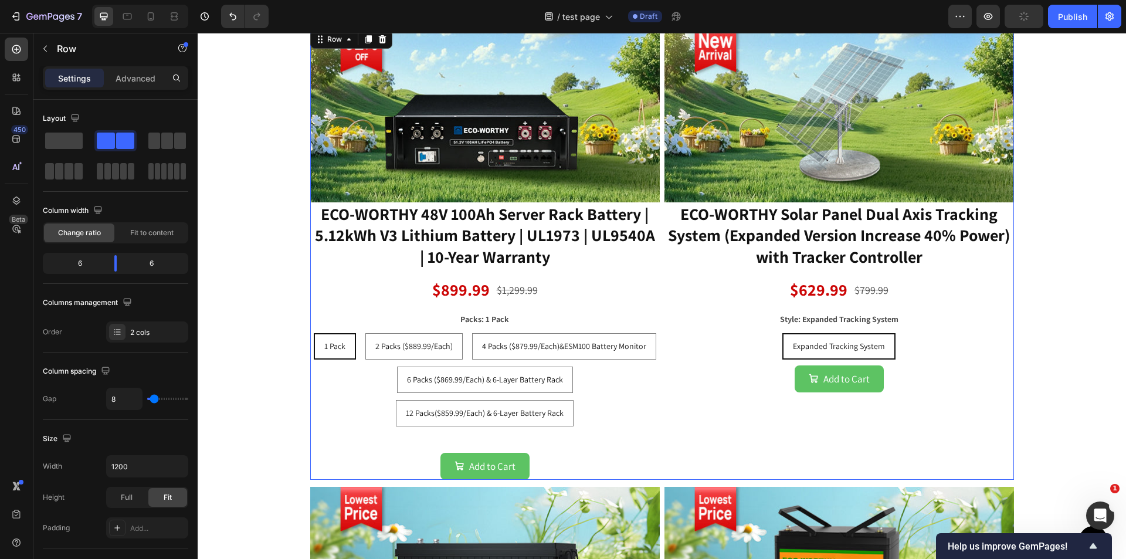
click at [875, 419] on div "Image ECO-WORTHY Solar Panel Dual Axis Tracking System (Expanded Version Increa…" at bounding box center [840, 254] width 350 height 452
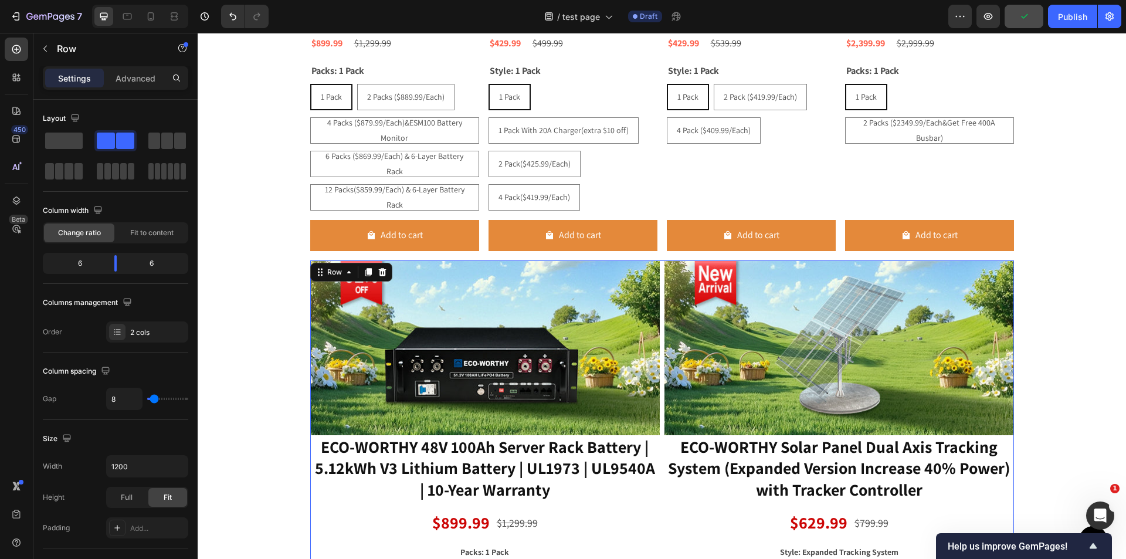
scroll to position [1208, 0]
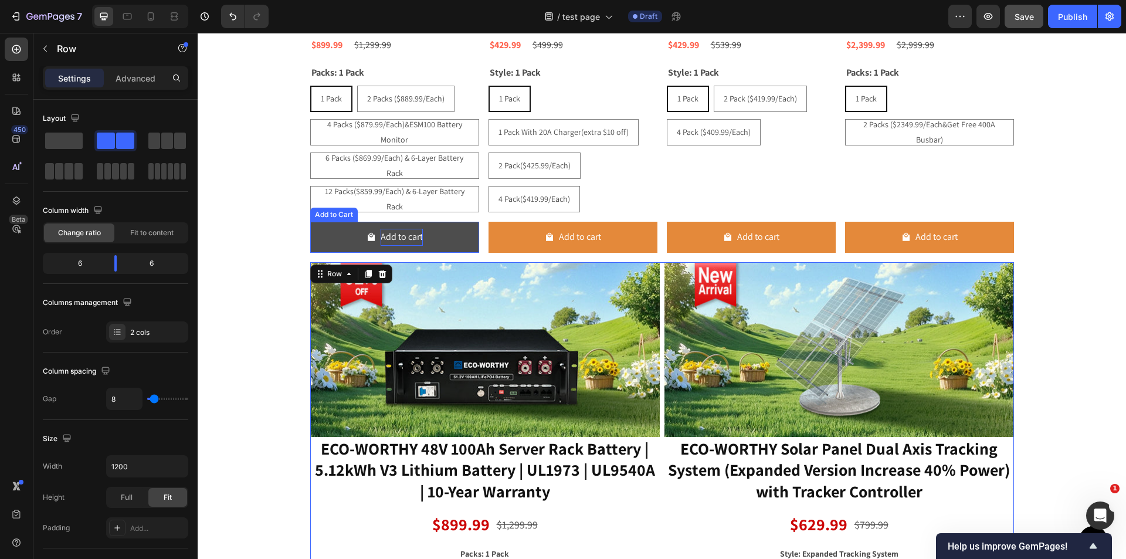
click at [415, 243] on div "Add to cart" at bounding box center [402, 237] width 42 height 17
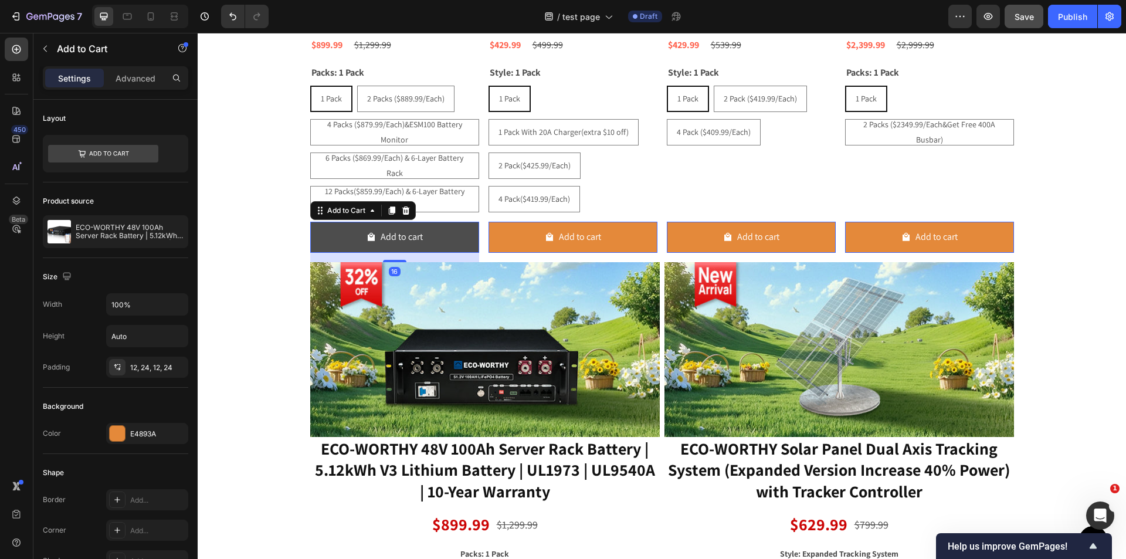
click at [455, 248] on button "Add to cart" at bounding box center [394, 237] width 169 height 31
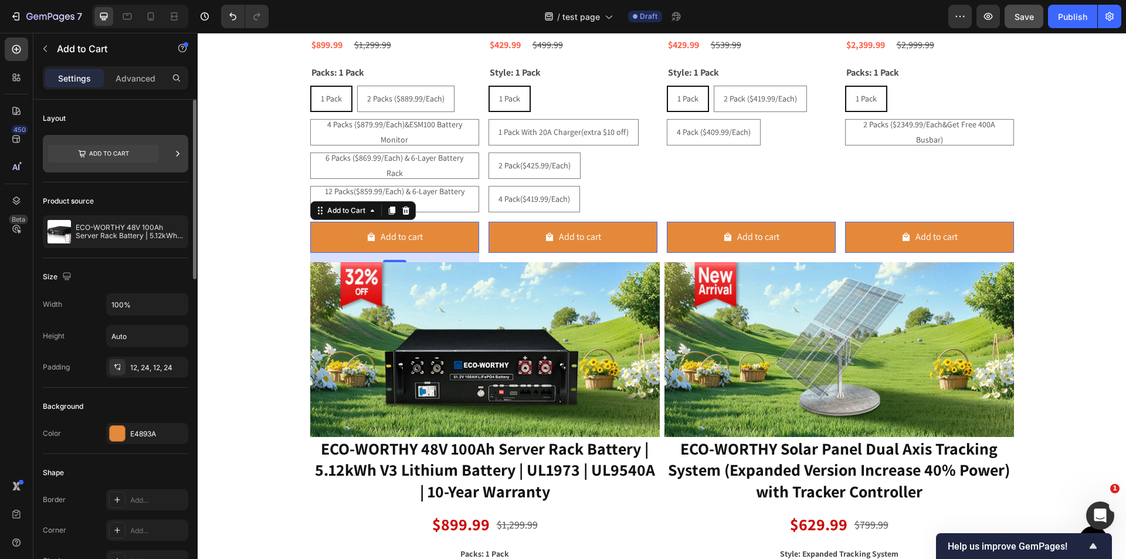
click at [127, 151] on icon at bounding box center [103, 154] width 110 height 18
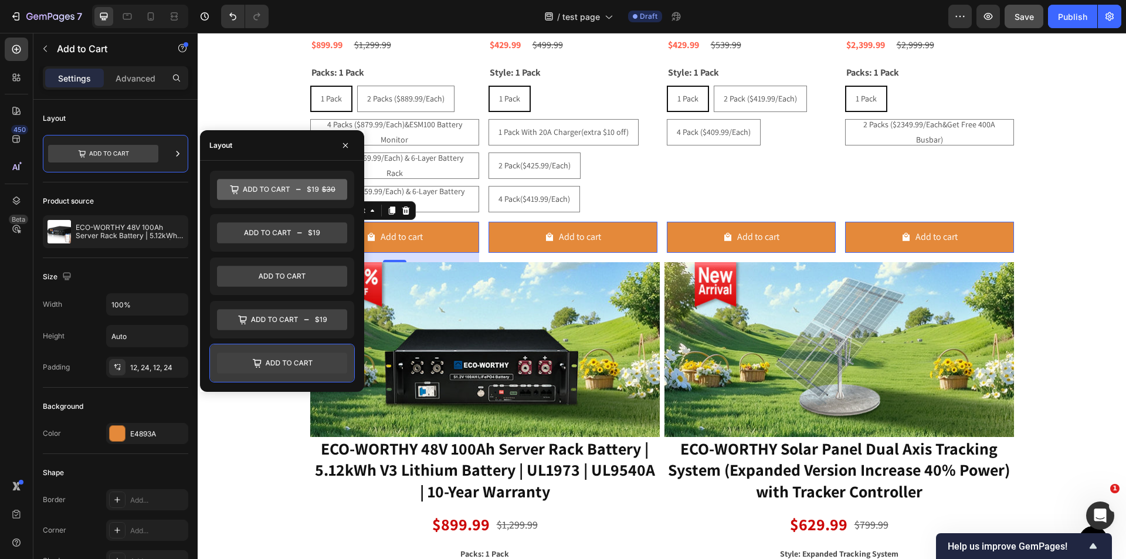
click at [287, 358] on icon at bounding box center [282, 363] width 130 height 21
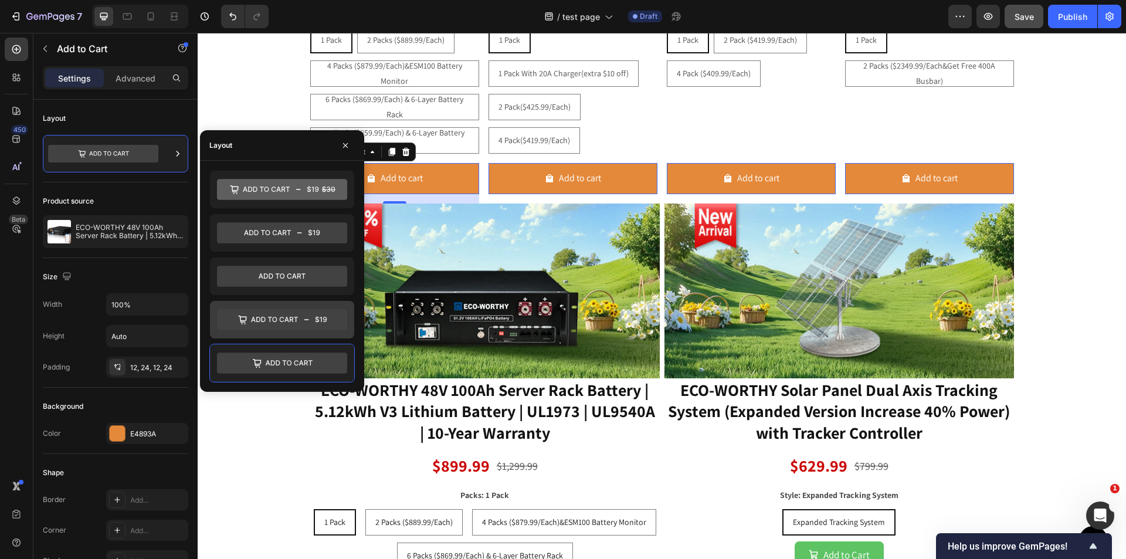
scroll to position [1032, 0]
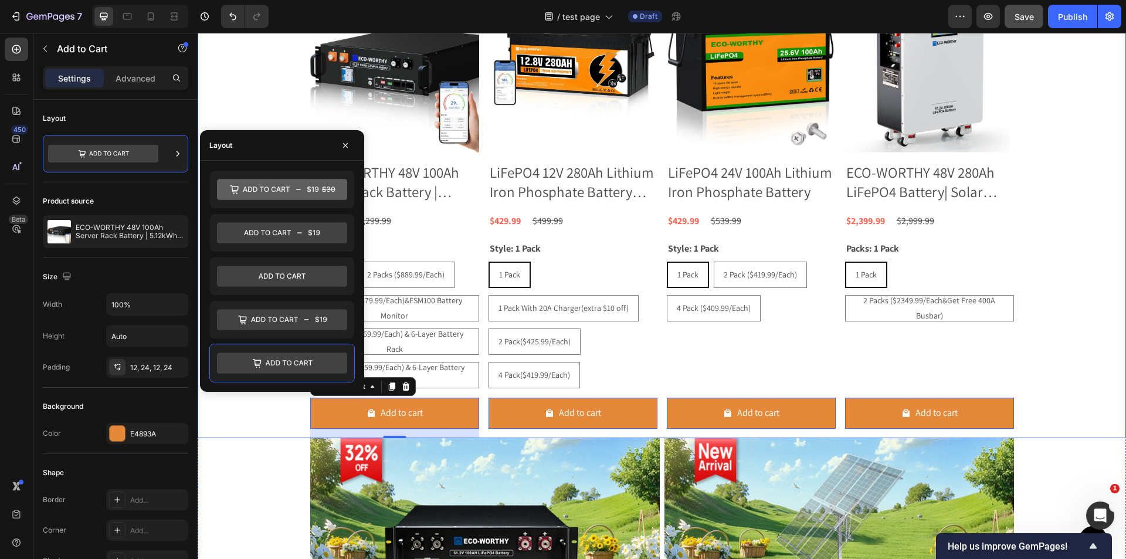
click at [251, 415] on div "Product Images ECO-WORTHY 48V 100Ah Server Rack Battery | 5.12kWh V3 Lithium Ba…" at bounding box center [662, 211] width 929 height 455
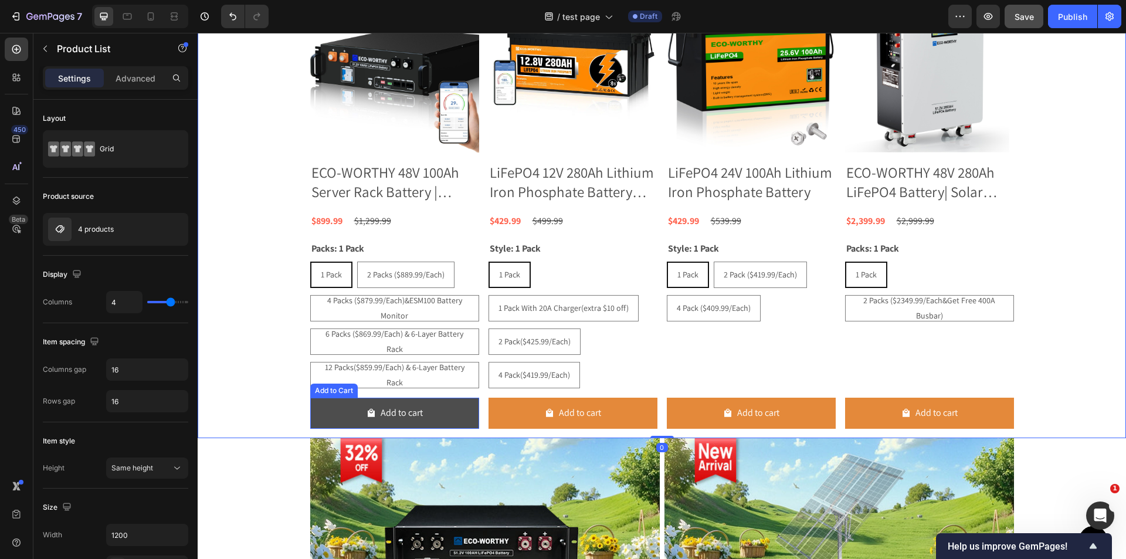
click at [348, 405] on button "Add to cart" at bounding box center [394, 413] width 169 height 31
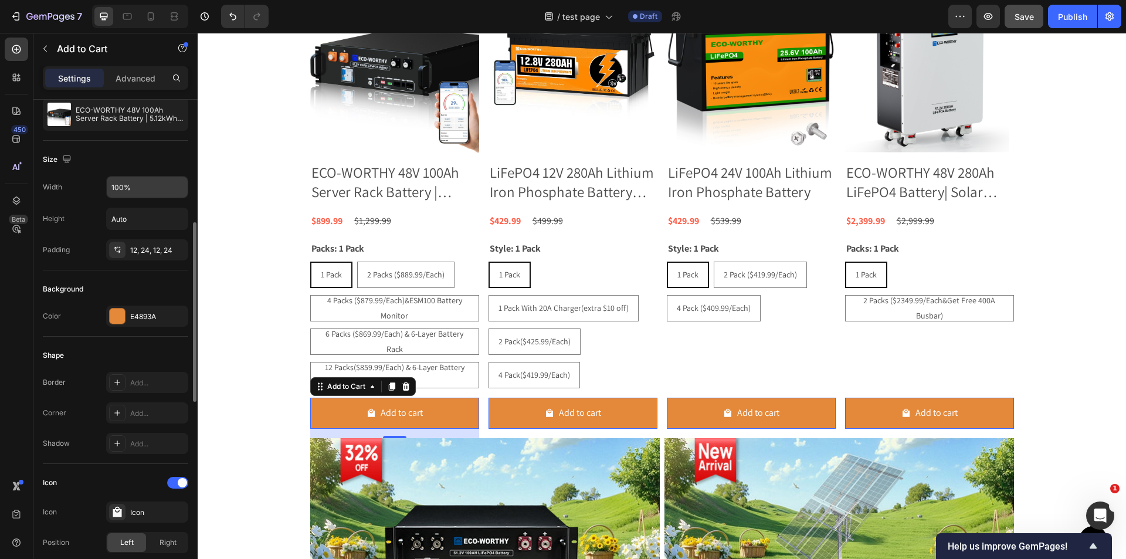
scroll to position [176, 0]
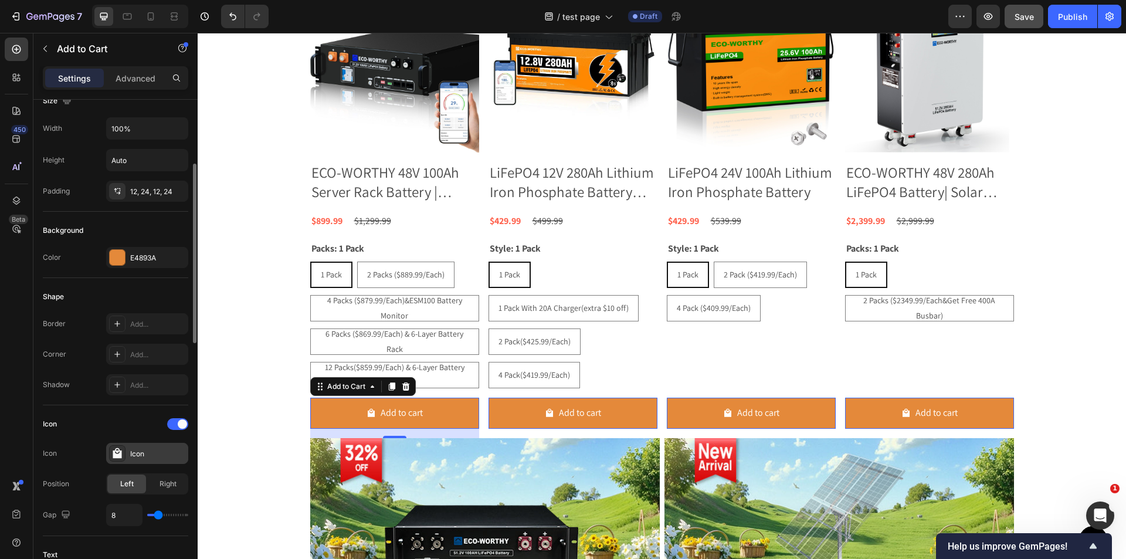
click at [138, 453] on div "Icon" at bounding box center [157, 454] width 55 height 11
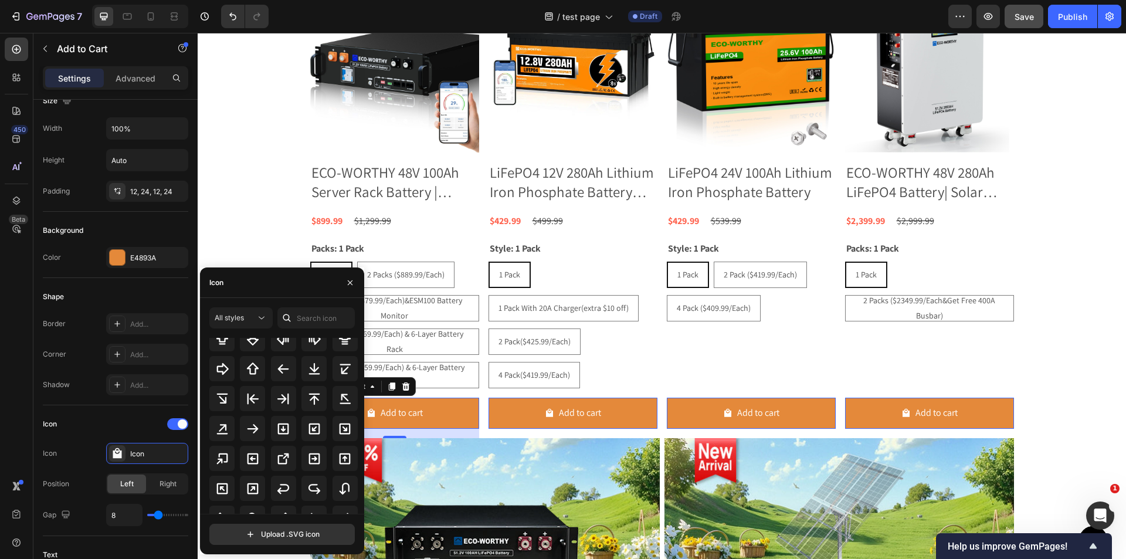
scroll to position [399, 0]
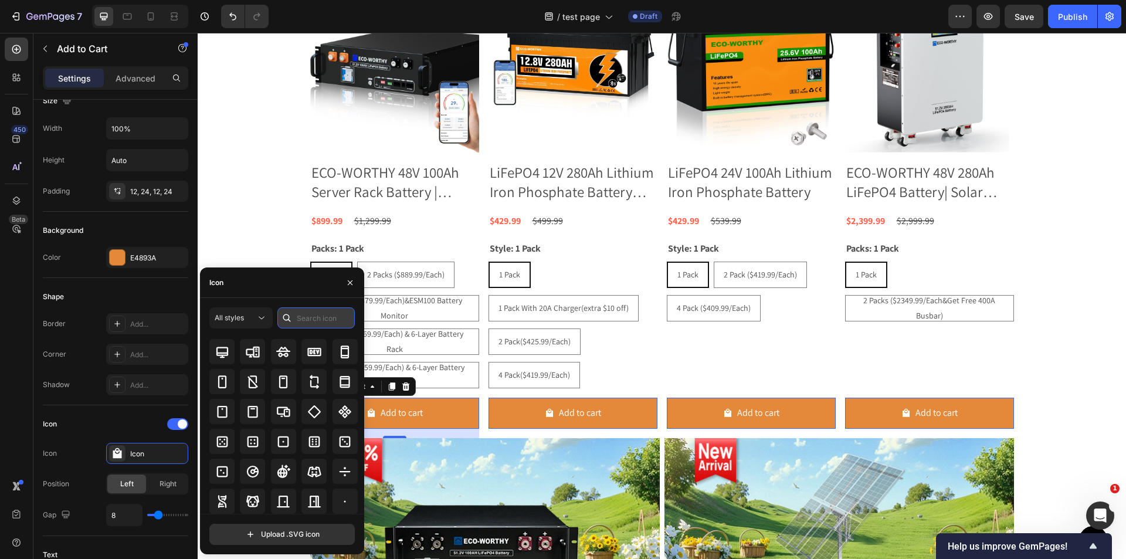
click at [307, 315] on input "text" at bounding box center [315, 317] width 77 height 21
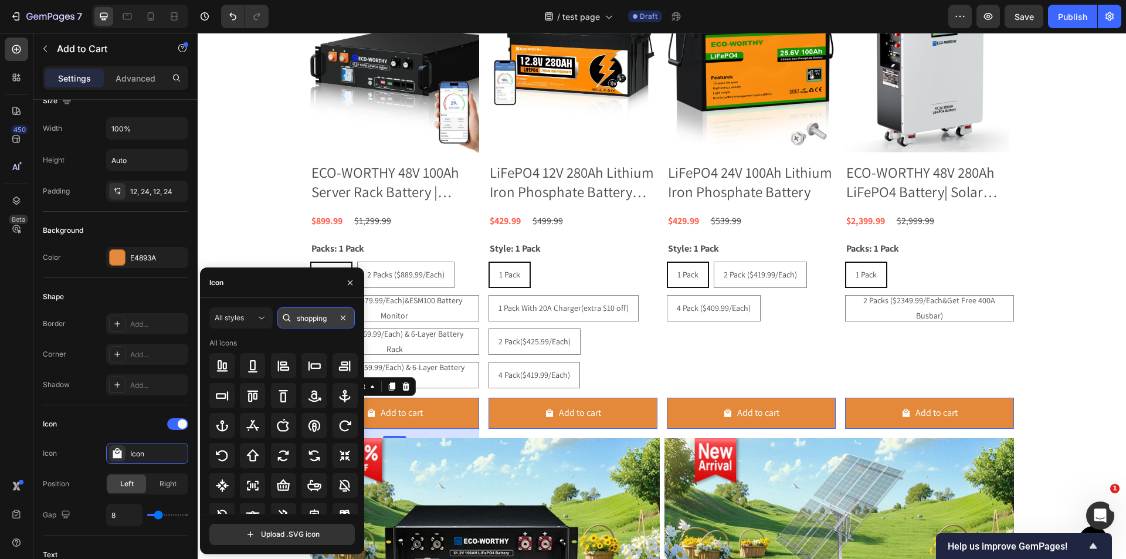
type input "shopping"
click at [292, 399] on div at bounding box center [283, 395] width 25 height 25
click at [347, 279] on icon "button" at bounding box center [350, 282] width 9 height 9
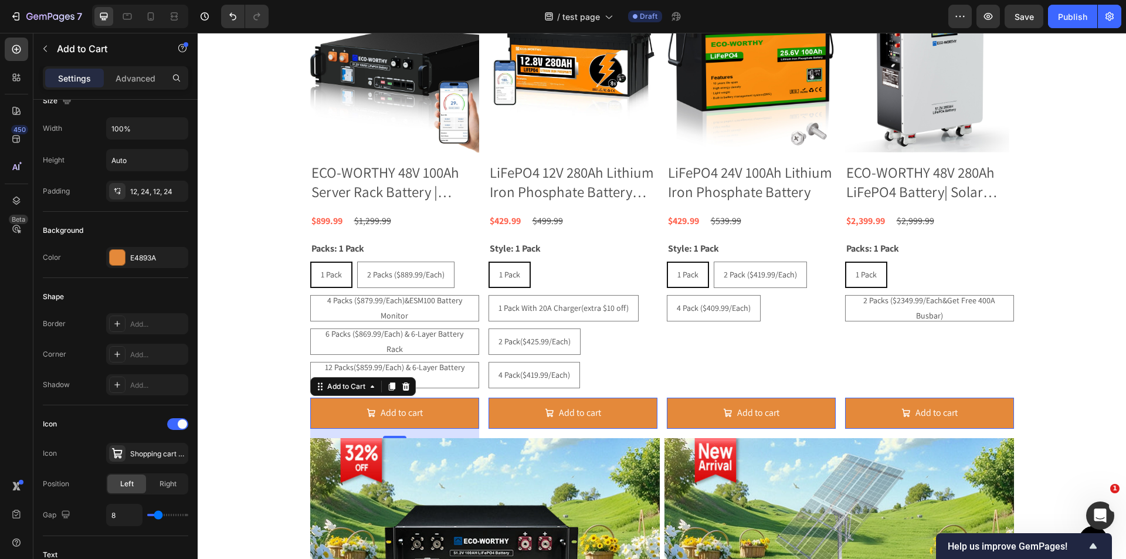
click at [845, 392] on div "Product Images ECO-WORTHY 48V 280Ah LiFePO4 Battery| Solar Battery Backup for h…" at bounding box center [929, 211] width 169 height 455
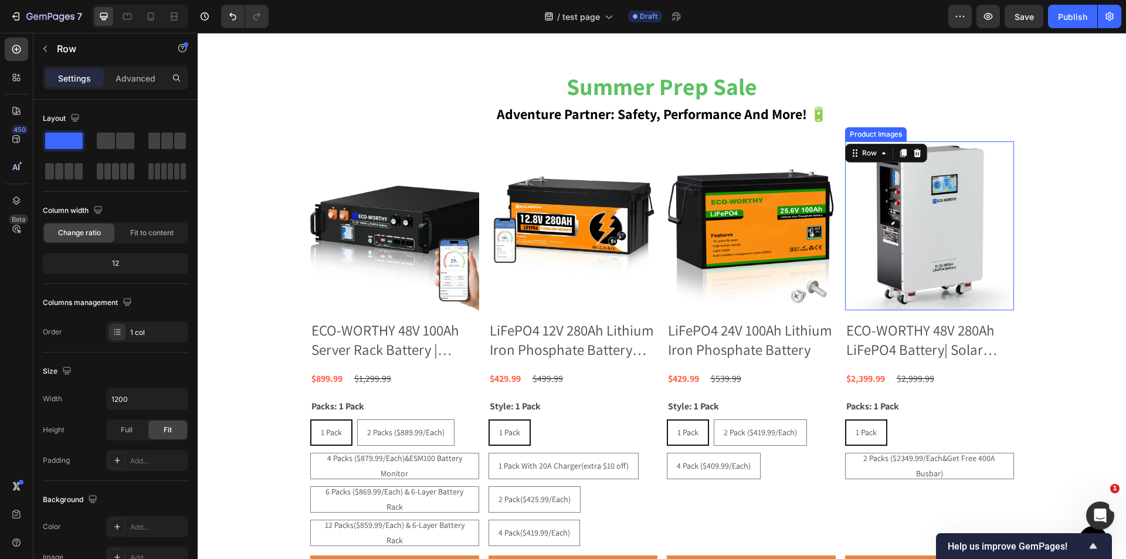
scroll to position [1090, 0]
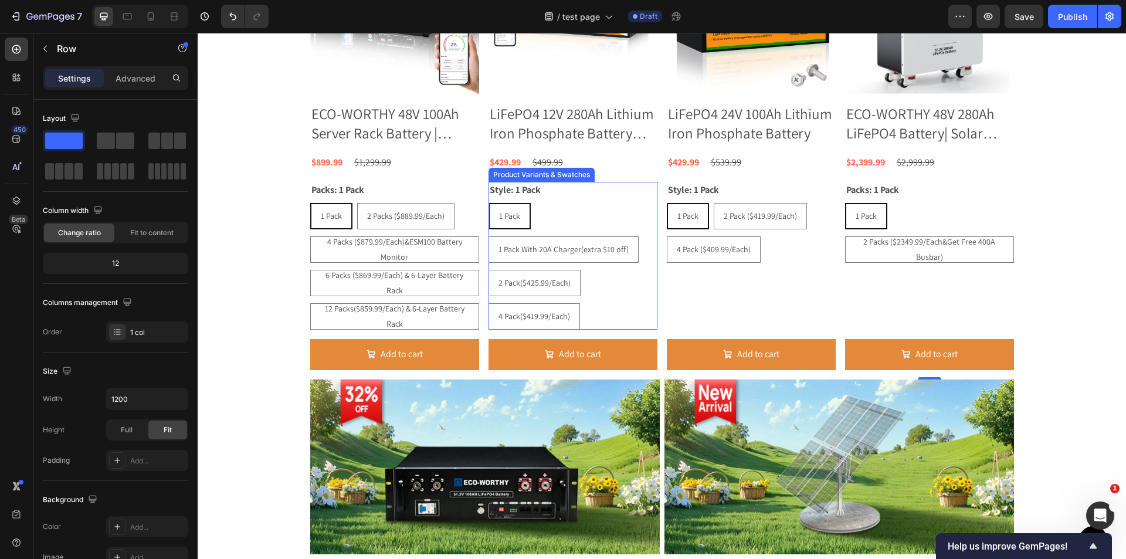
click at [618, 303] on div "1 Pack 1 Pack 1 Pack 1 Pack With 20A Charger(extra $10 off) 1 Pack With 20A Cha…" at bounding box center [573, 266] width 169 height 127
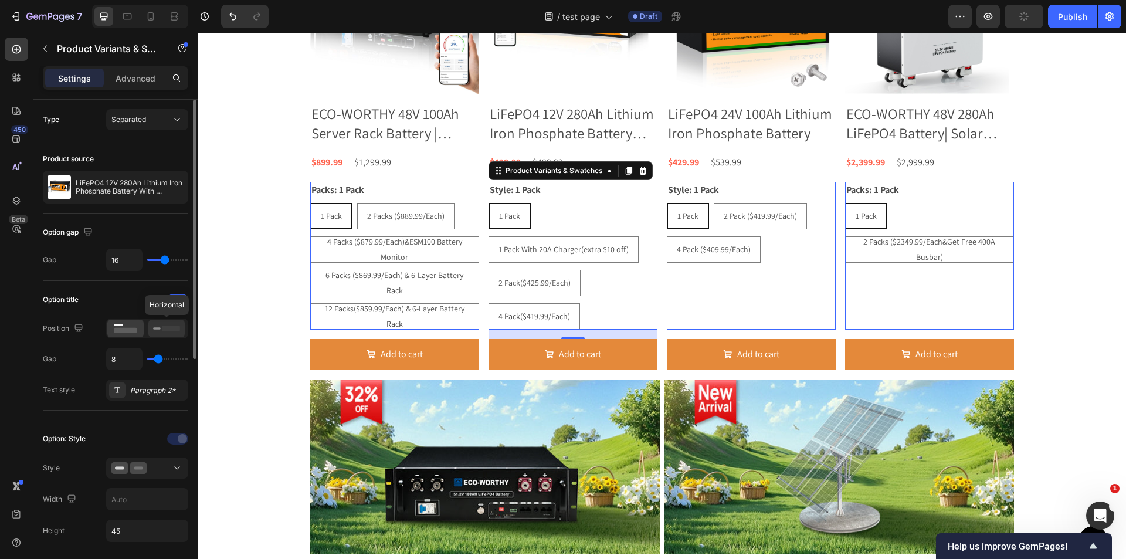
click at [156, 331] on icon at bounding box center [166, 328] width 27 height 13
radio input "true"
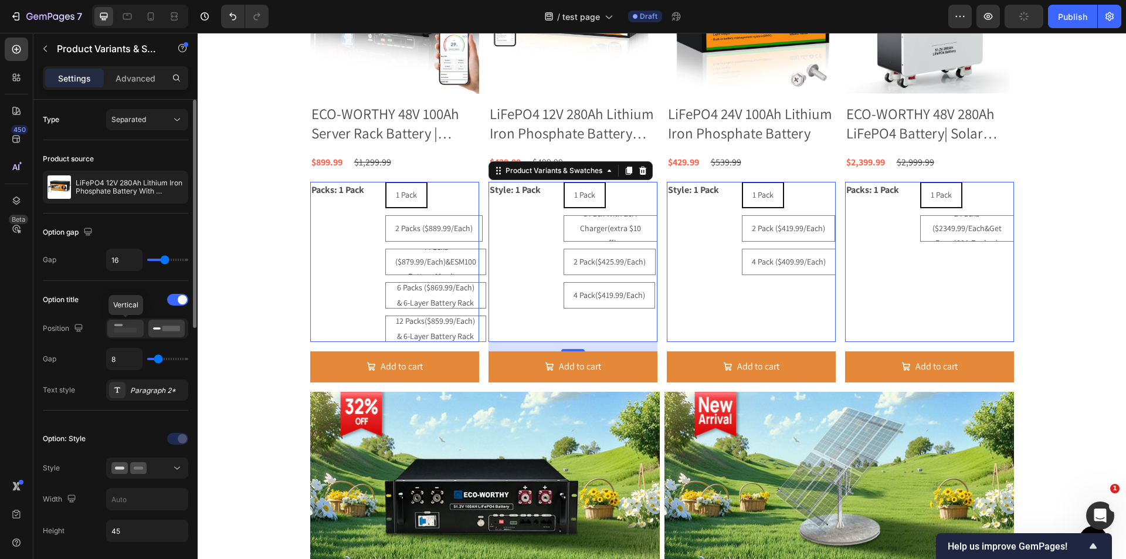
click at [134, 331] on rect at bounding box center [125, 330] width 23 height 5
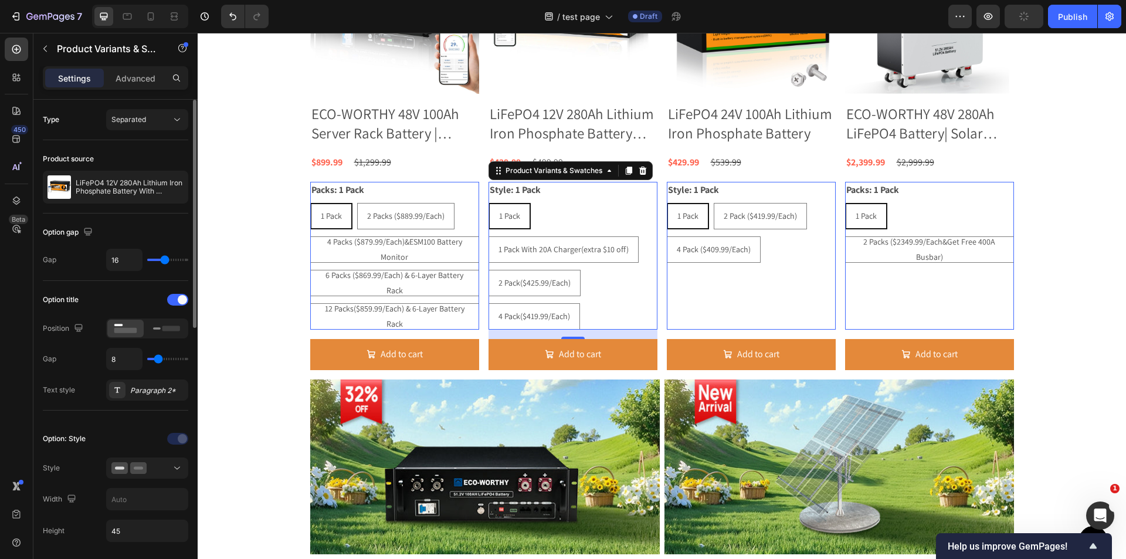
type input "7"
type input "4"
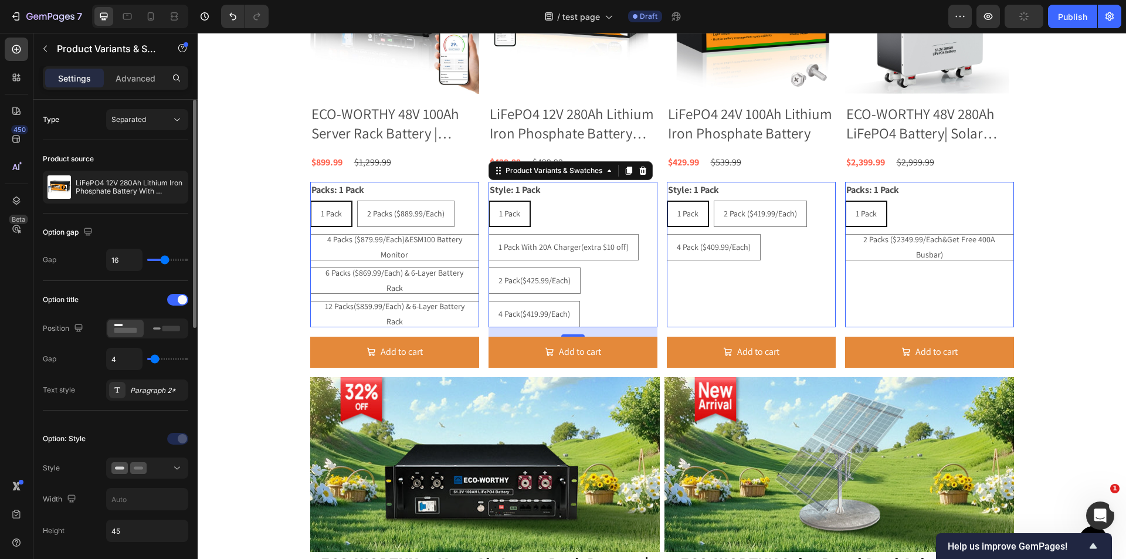
type input "3"
type input "2"
type input "0"
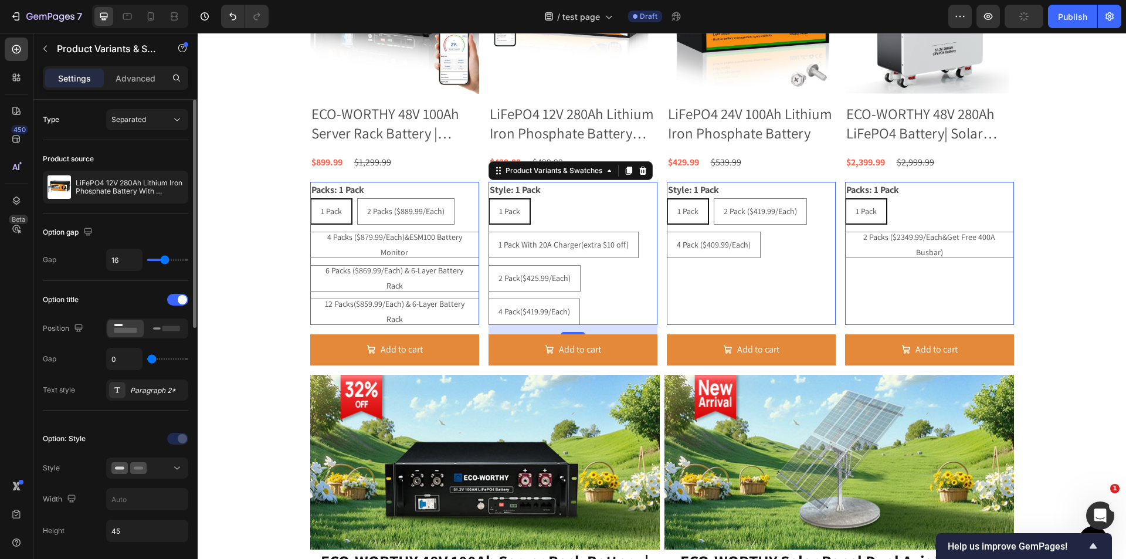
drag, startPoint x: 160, startPoint y: 357, endPoint x: 151, endPoint y: 359, distance: 9.1
type input "0"
click at [151, 359] on input "range" at bounding box center [167, 359] width 41 height 2
click at [160, 465] on div at bounding box center [147, 468] width 72 height 12
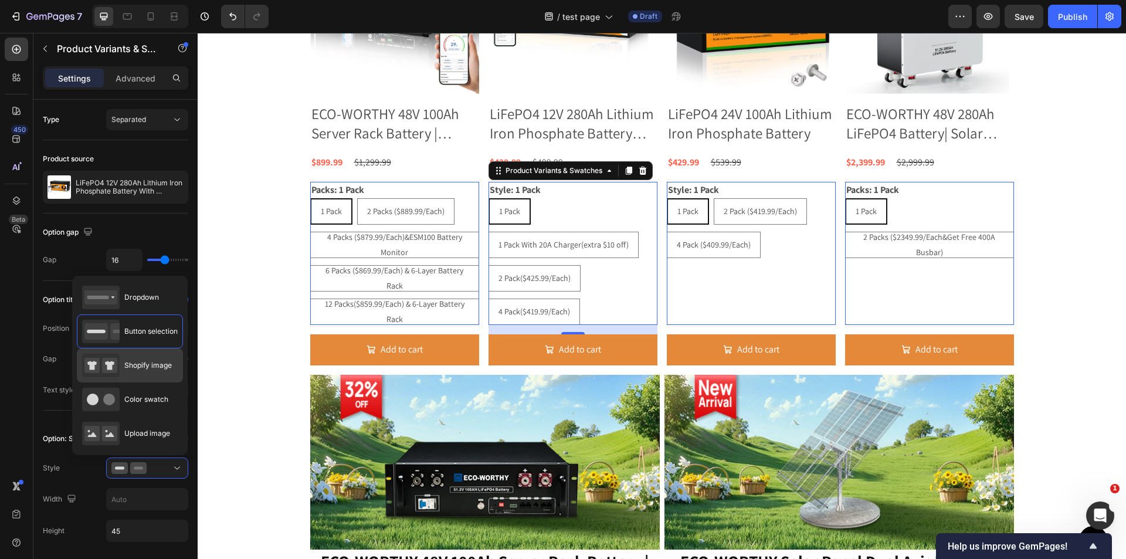
click at [146, 364] on span "Shopify image" at bounding box center [148, 365] width 48 height 11
type input "64"
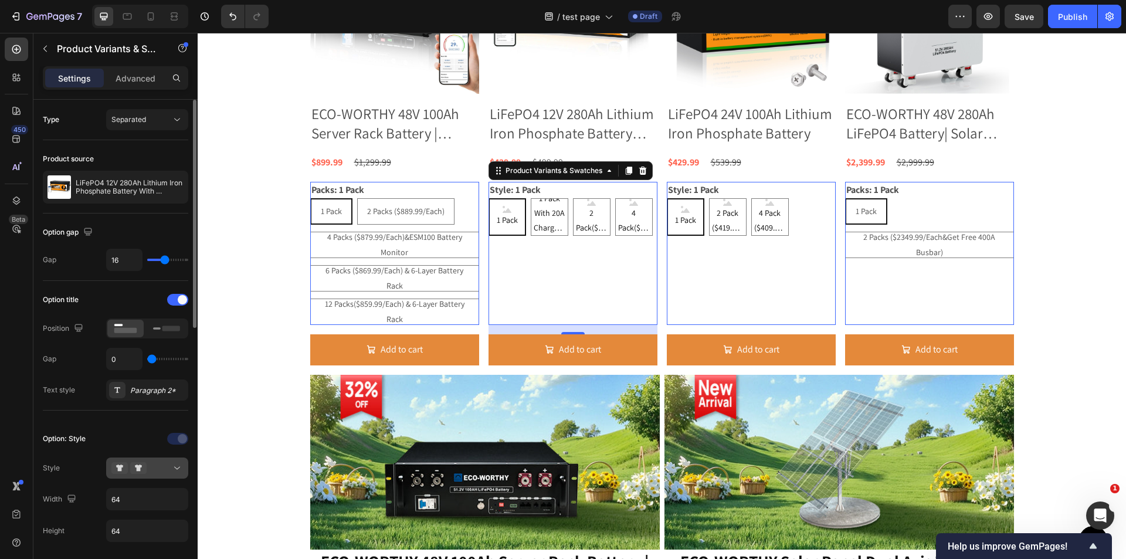
click at [133, 472] on icon at bounding box center [138, 468] width 16 height 12
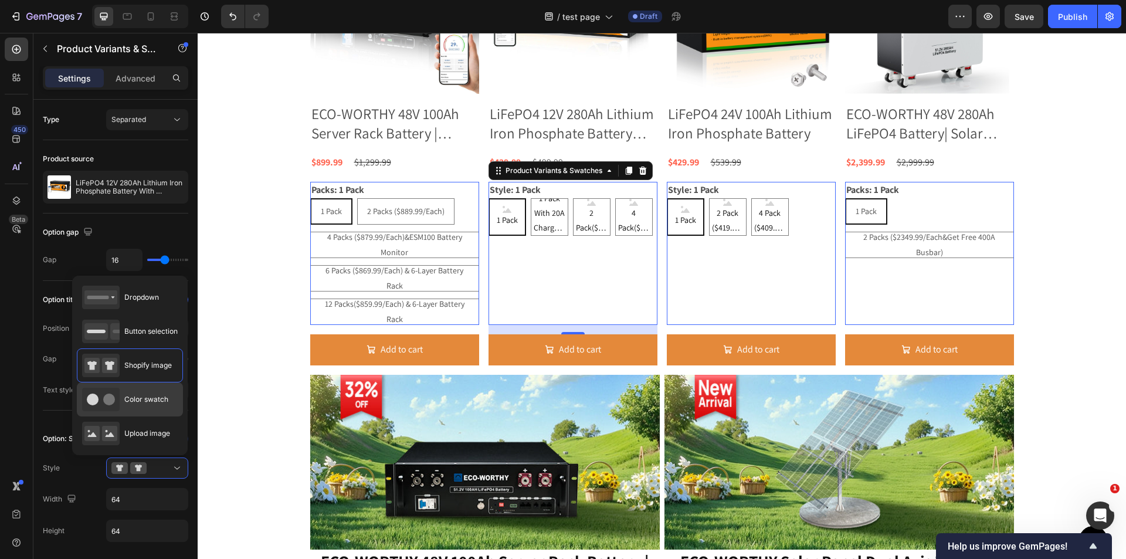
click at [111, 401] on circle at bounding box center [109, 400] width 12 height 12
type input "45"
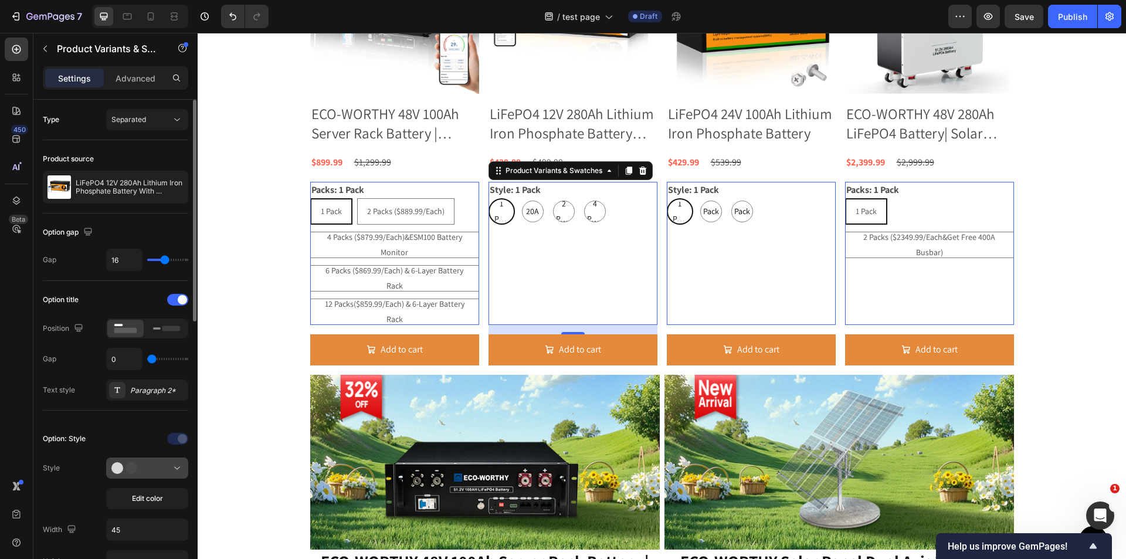
click at [139, 472] on icon at bounding box center [128, 468] width 35 height 12
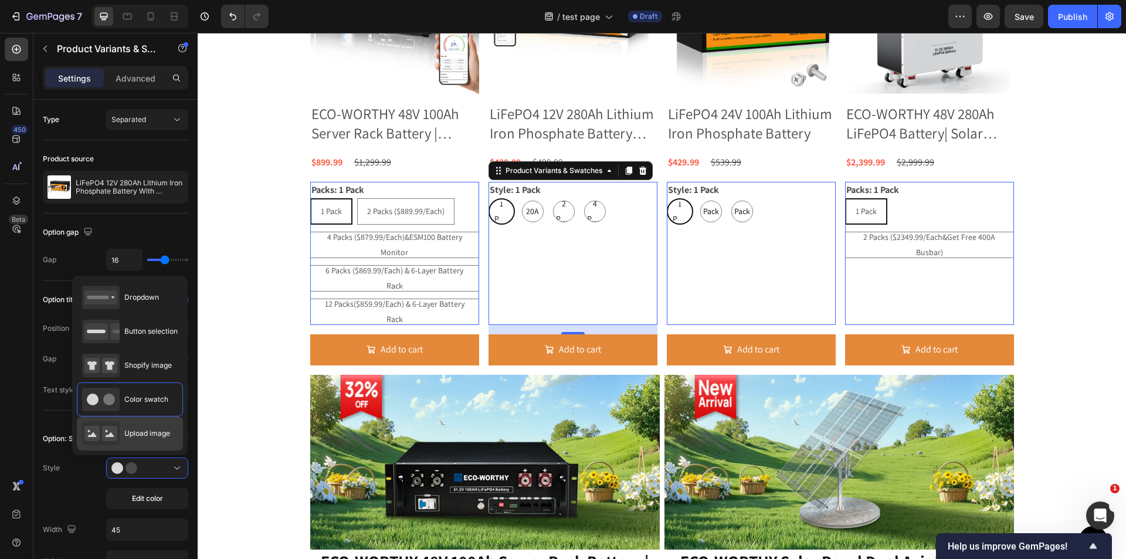
click at [137, 438] on span "Upload image" at bounding box center [147, 433] width 46 height 11
type input "64"
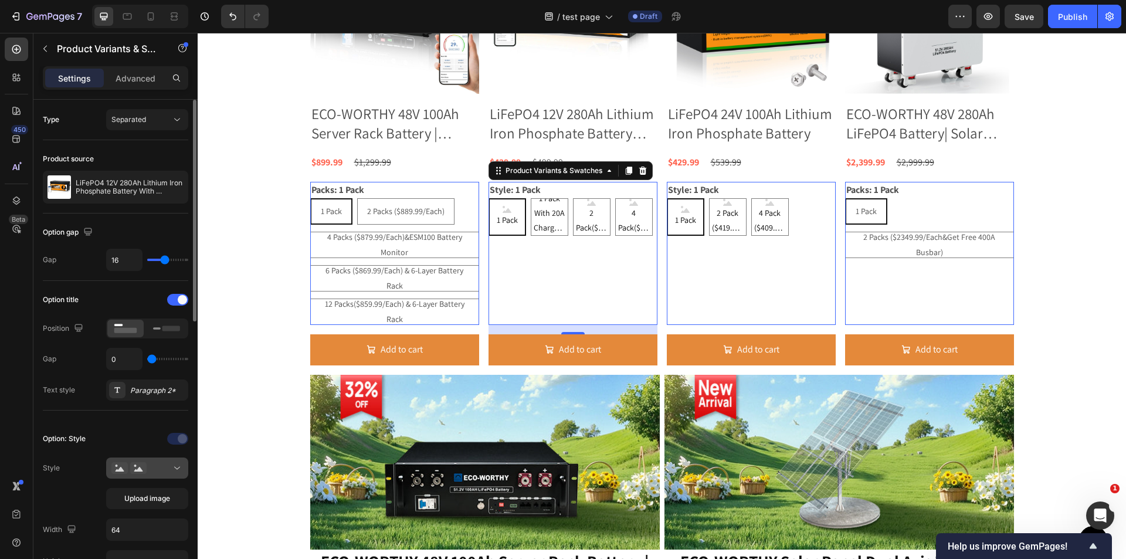
click at [144, 474] on icon at bounding box center [138, 468] width 16 height 12
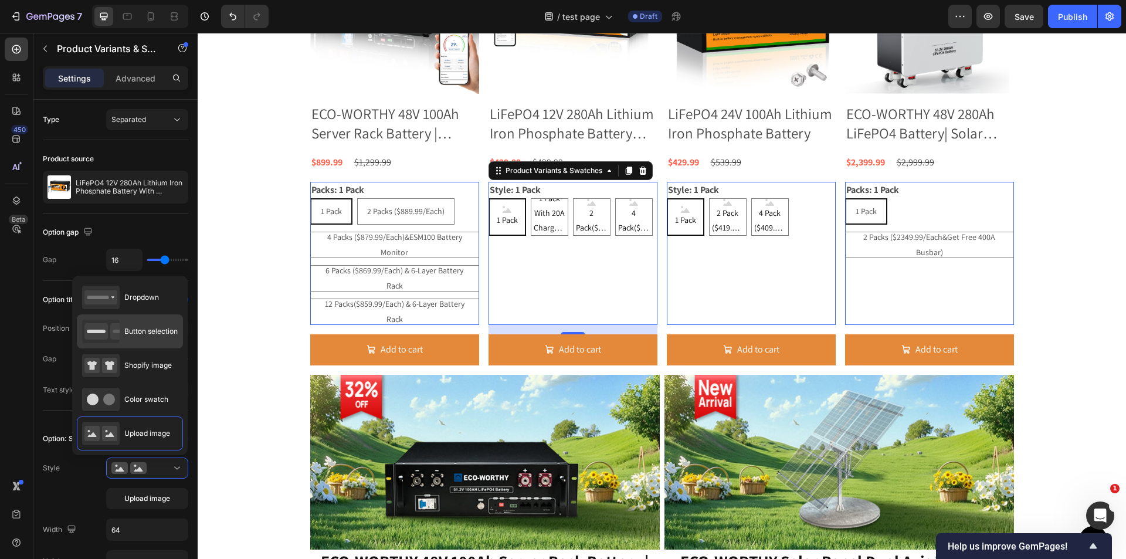
click at [156, 326] on div "Button selection" at bounding box center [130, 331] width 96 height 23
type input "45"
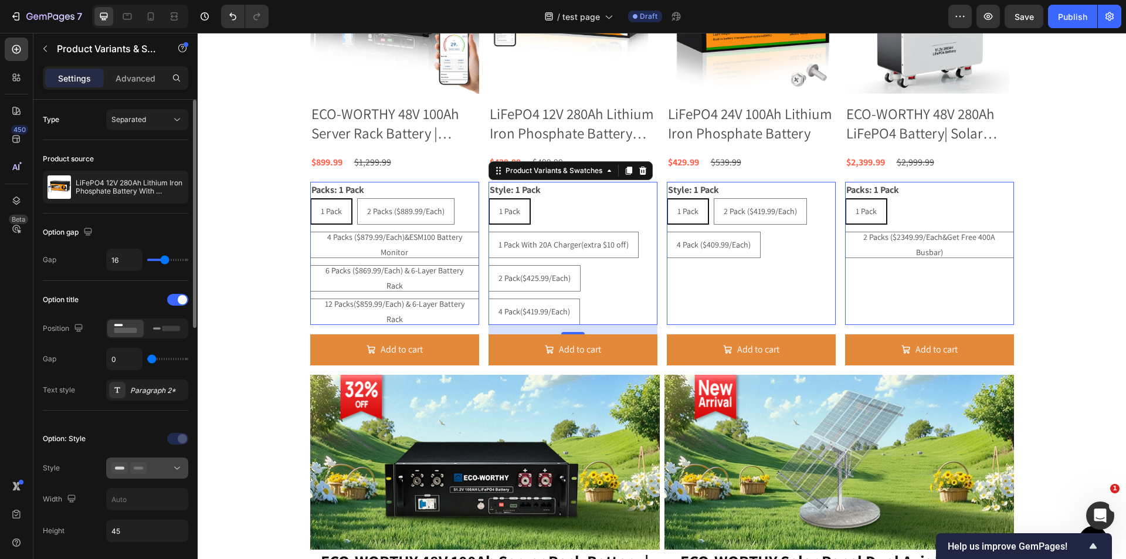
click at [146, 465] on icon at bounding box center [138, 468] width 16 height 12
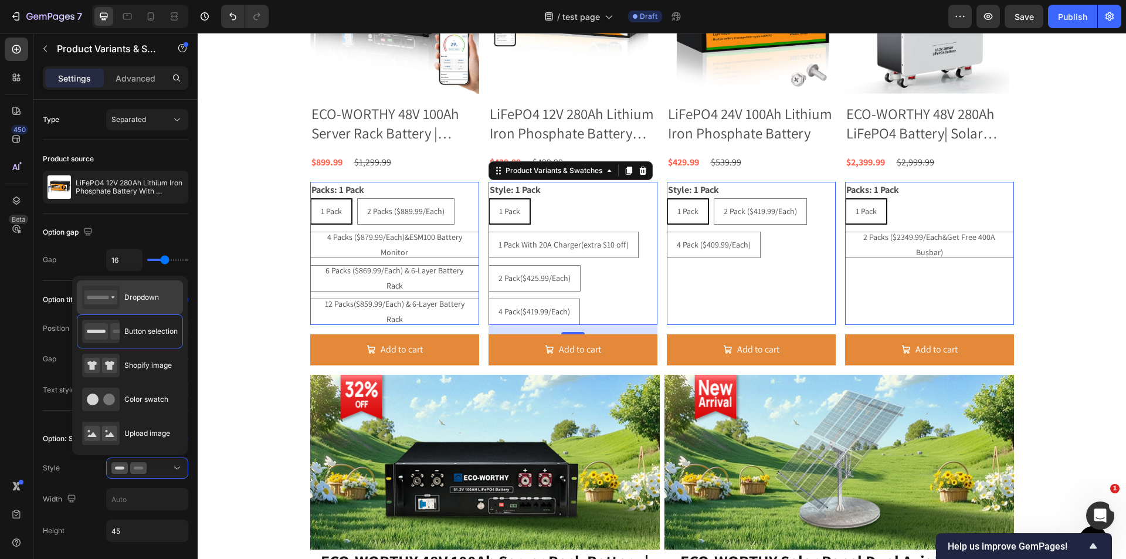
click at [147, 293] on span "Dropdown" at bounding box center [141, 297] width 35 height 11
type input "100%"
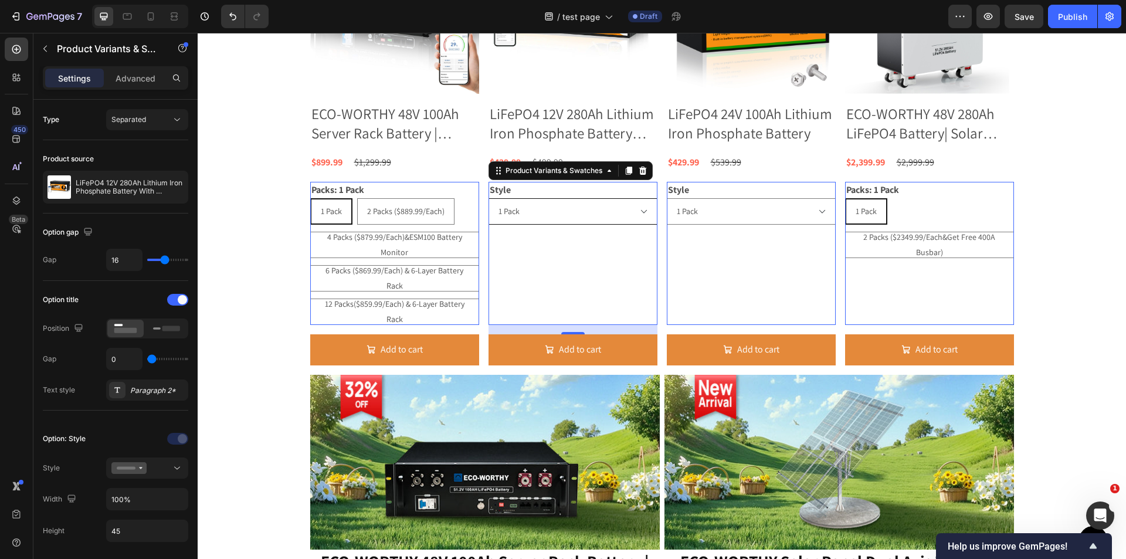
click at [621, 205] on select "1 Pack 1 Pack With 20A Charger(extra $10 off) 2 Pack($425.99/Each) 4 Pack($419.…" at bounding box center [573, 211] width 169 height 26
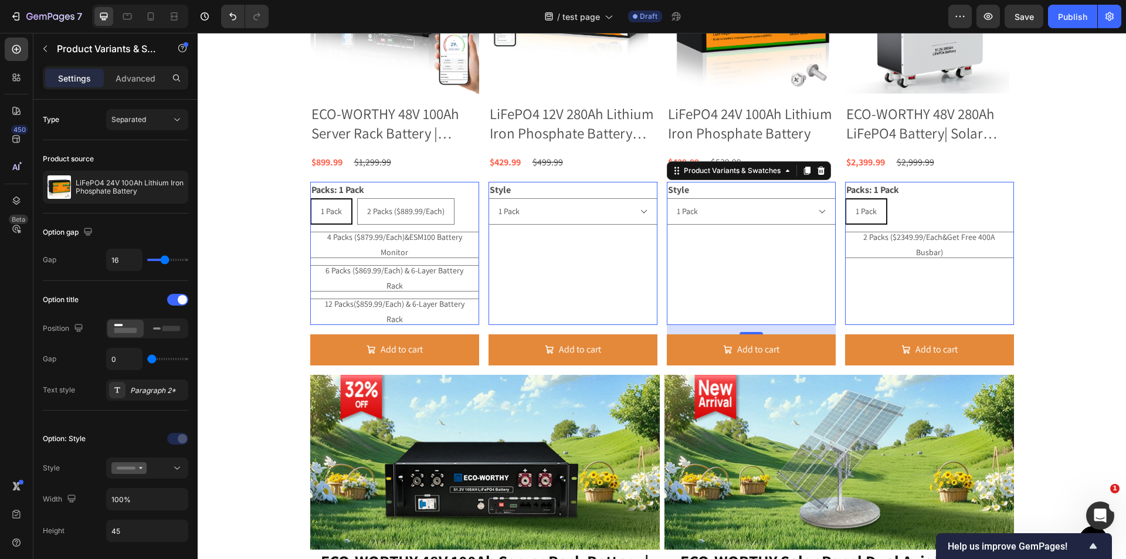
click at [757, 260] on div "Style 1 Pack 2 Pack ($419.99/Each) 4 Pack ($409.99/Each) Product Variants & Swa…" at bounding box center [751, 253] width 169 height 143
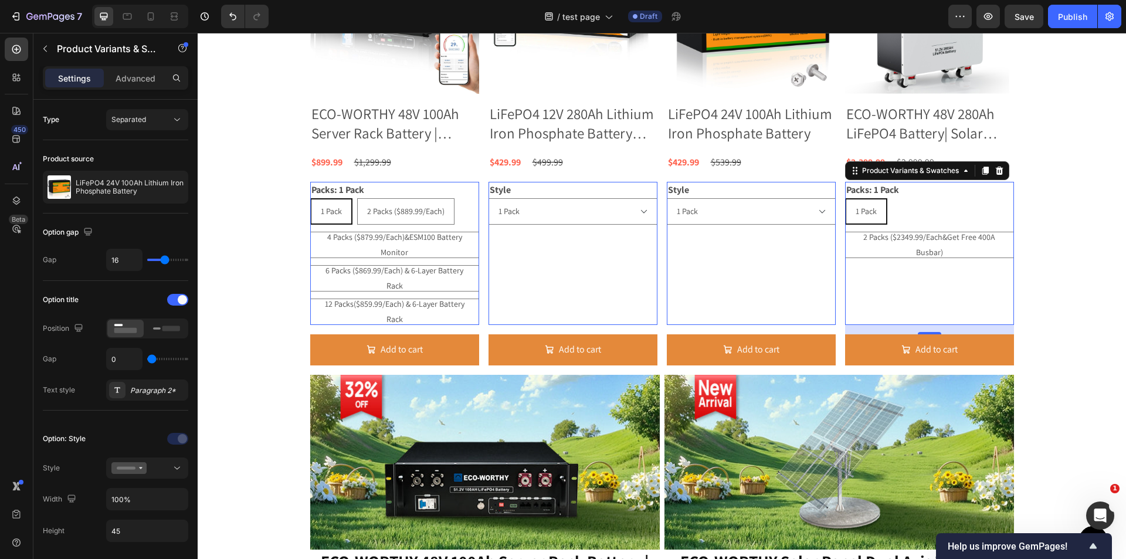
click at [876, 210] on div "1 Pack" at bounding box center [866, 211] width 40 height 24
click at [845, 198] on input "1 Pack 1 Pack 1 Pack" at bounding box center [845, 198] width 1 height 1
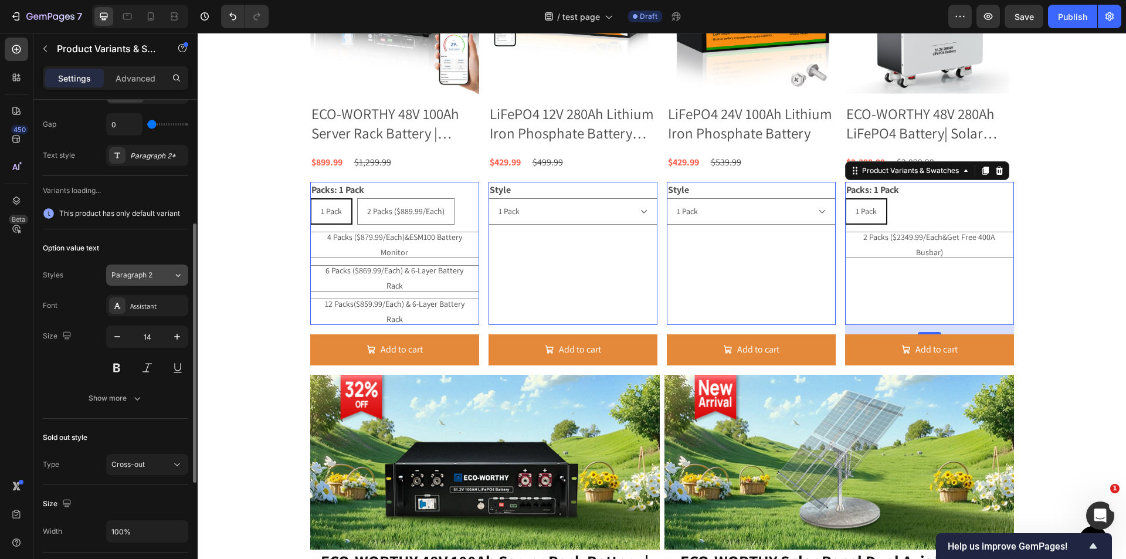
scroll to position [59, 0]
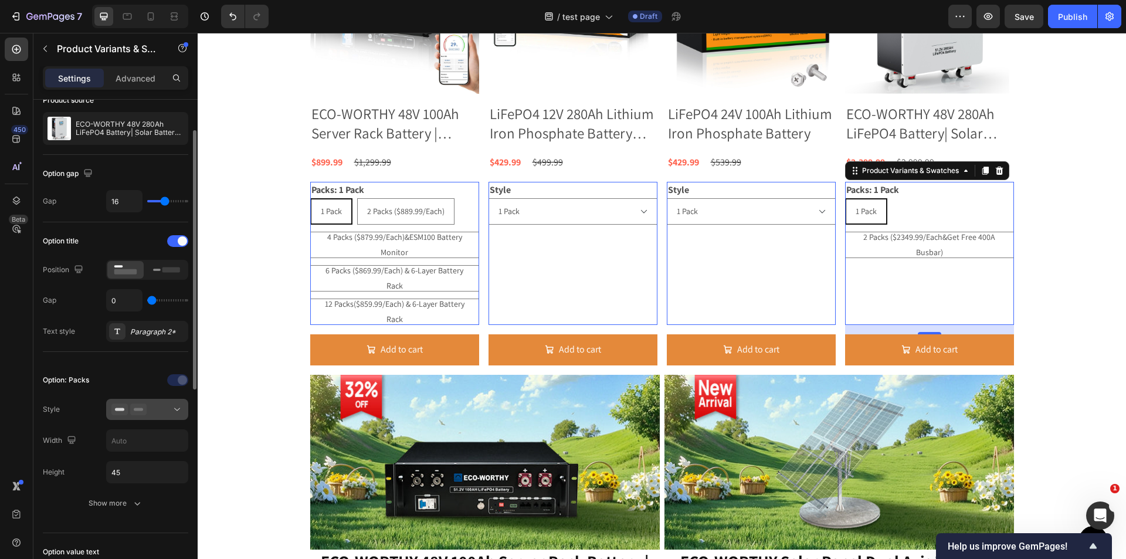
click at [154, 412] on div at bounding box center [147, 410] width 72 height 12
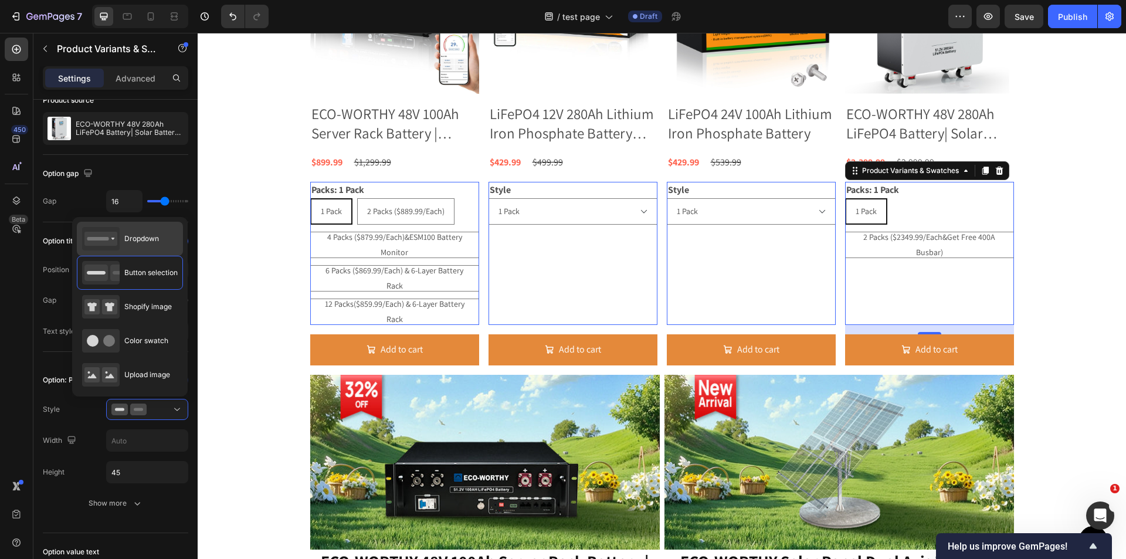
click at [148, 242] on span "Dropdown" at bounding box center [141, 238] width 35 height 11
type input "100%"
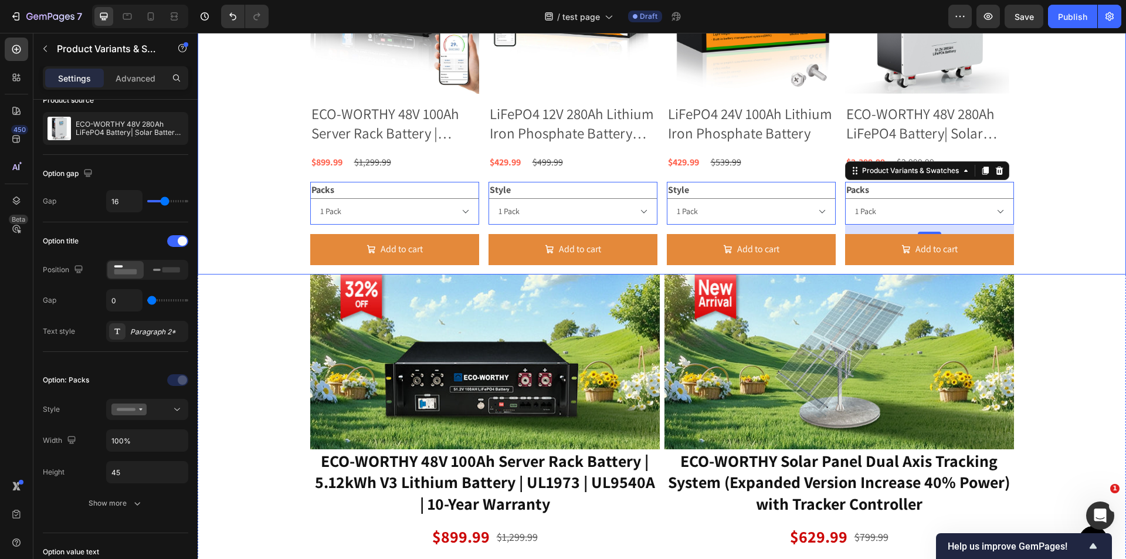
click at [1116, 269] on div "Product Images ECO-WORTHY 48V 100Ah Server Rack Battery | 5.12kWh V3 Lithium Ba…" at bounding box center [662, 100] width 929 height 350
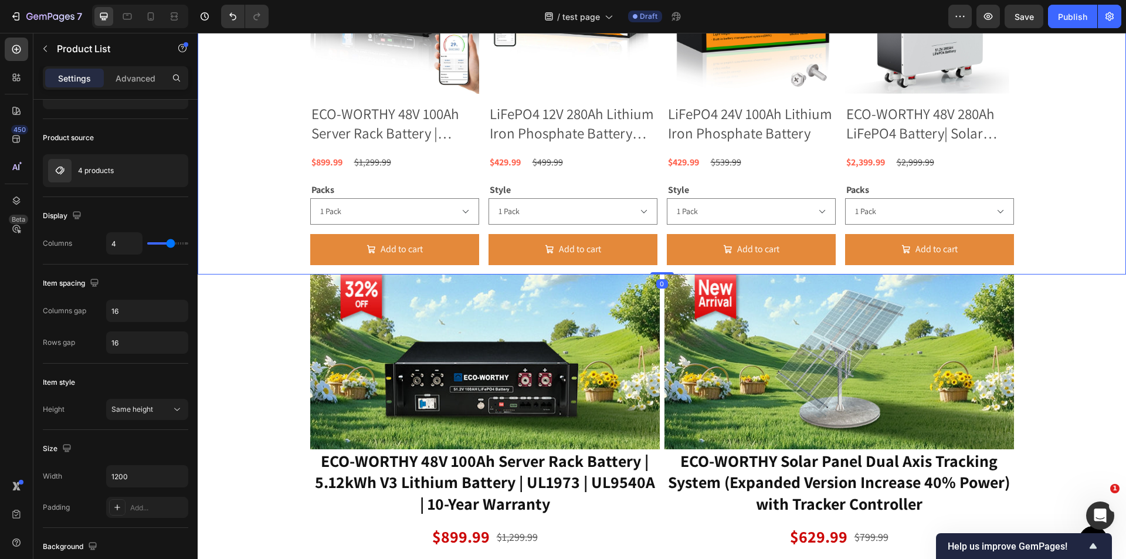
scroll to position [0, 0]
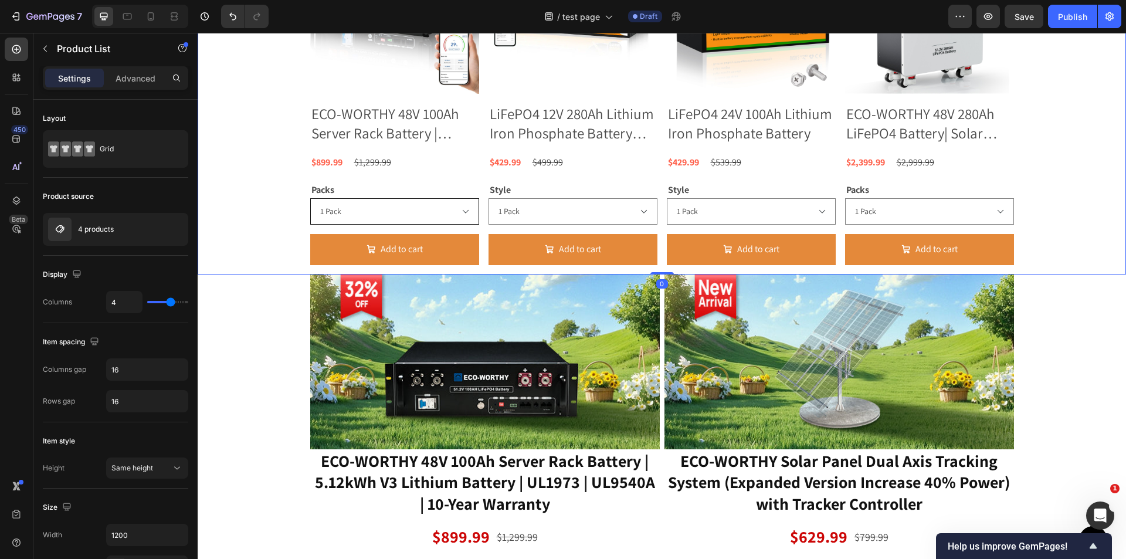
click at [449, 217] on select "1 Pack 2 Packs ($889.99/Each) 4 Packs ($879.99/Each)&ESM100 Battery Monitor 6 P…" at bounding box center [394, 211] width 169 height 26
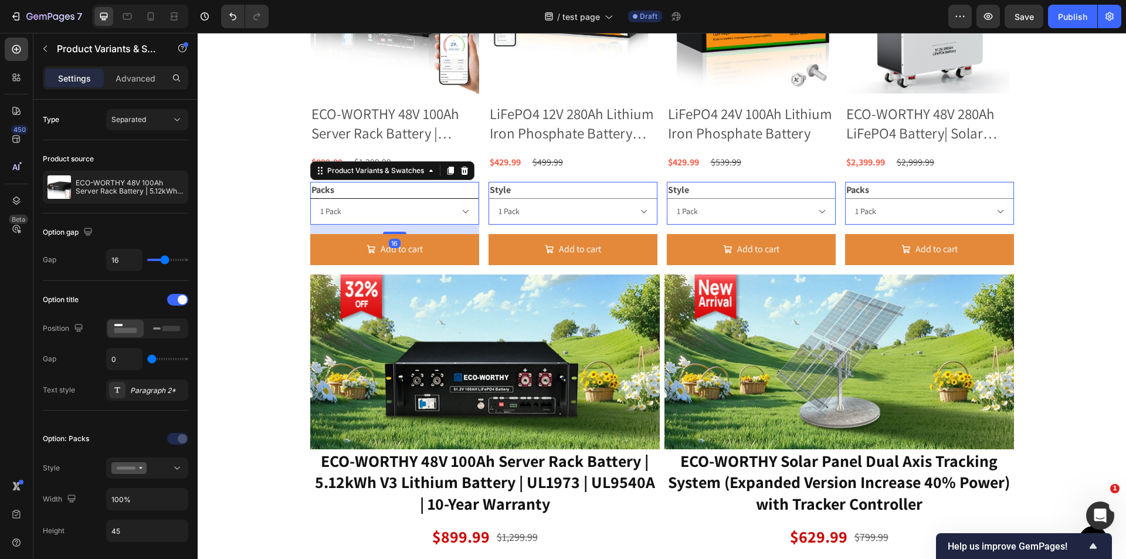
click at [449, 217] on select "1 Pack 2 Packs ($889.99/Each) 4 Packs ($879.99/Each)&ESM100 Battery Monitor 6 P…" at bounding box center [394, 211] width 169 height 26
click at [182, 473] on icon at bounding box center [177, 468] width 12 height 12
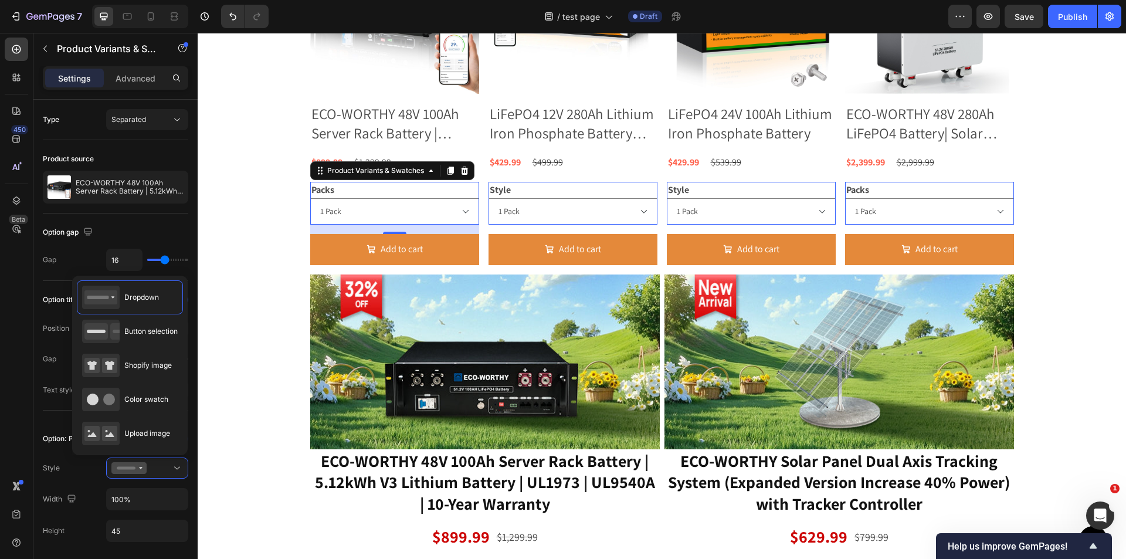
click at [291, 360] on div "summer prep sale adventure partner: safety, performance and more! 🔋 Heading Pro…" at bounding box center [662, 389] width 929 height 1093
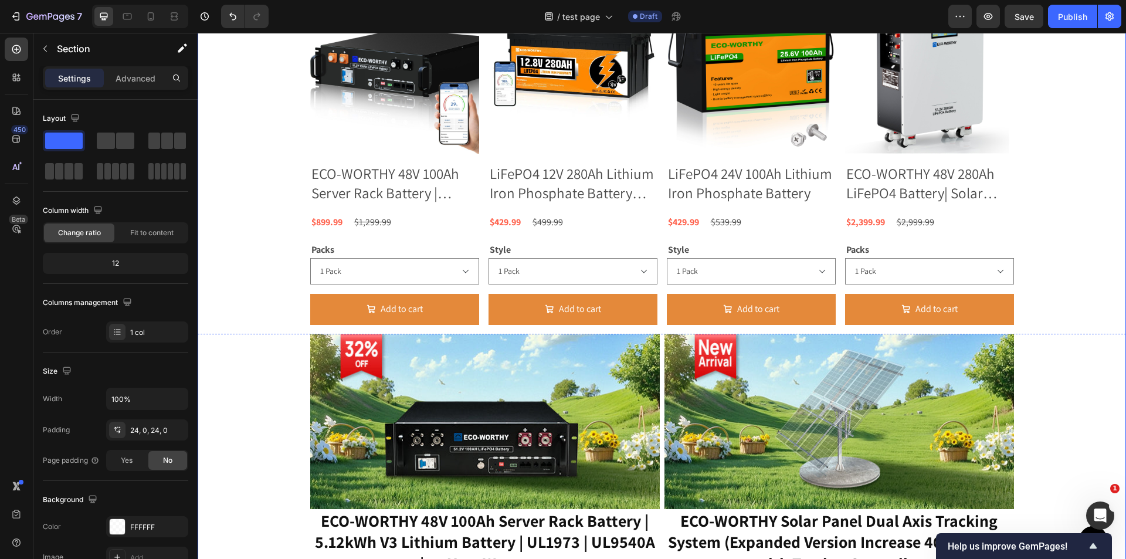
scroll to position [1032, 0]
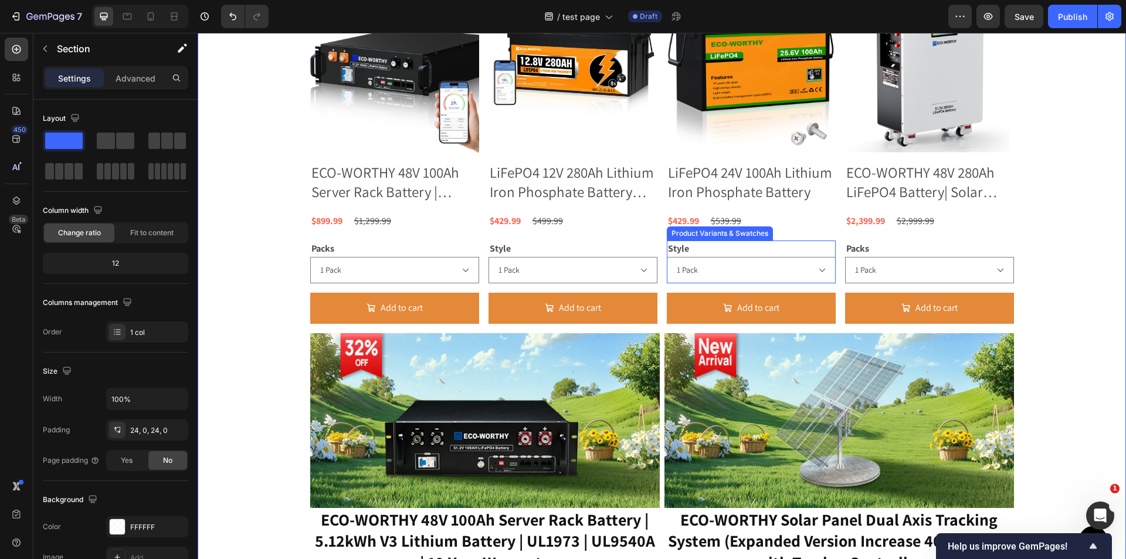
click at [696, 245] on div "Style 1 Pack 2 Pack ($419.99/Each) 4 Pack ($409.99/Each)" at bounding box center [751, 262] width 169 height 43
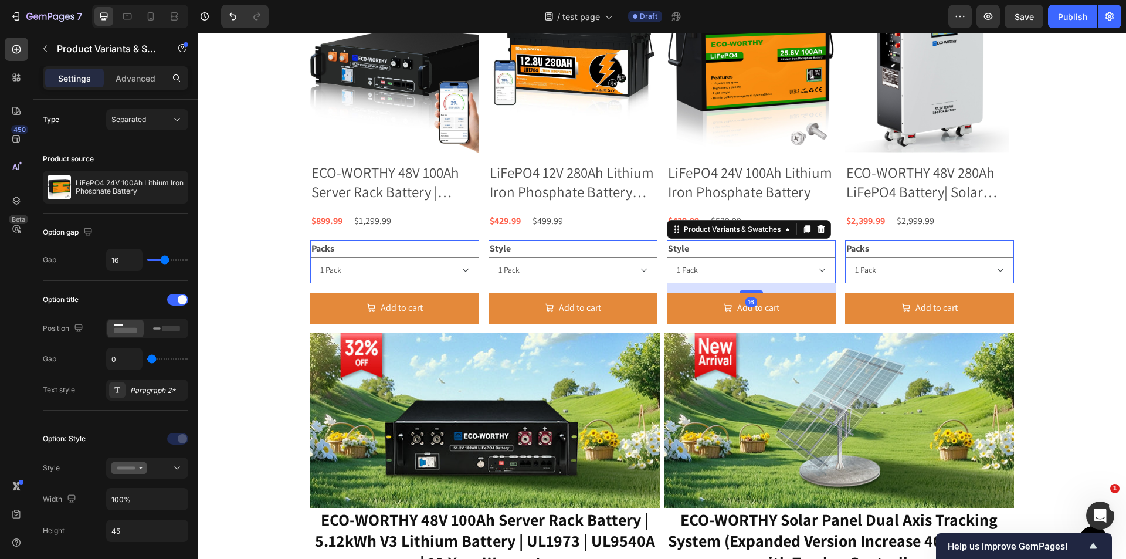
click at [685, 252] on legend "Style" at bounding box center [678, 249] width 23 height 16
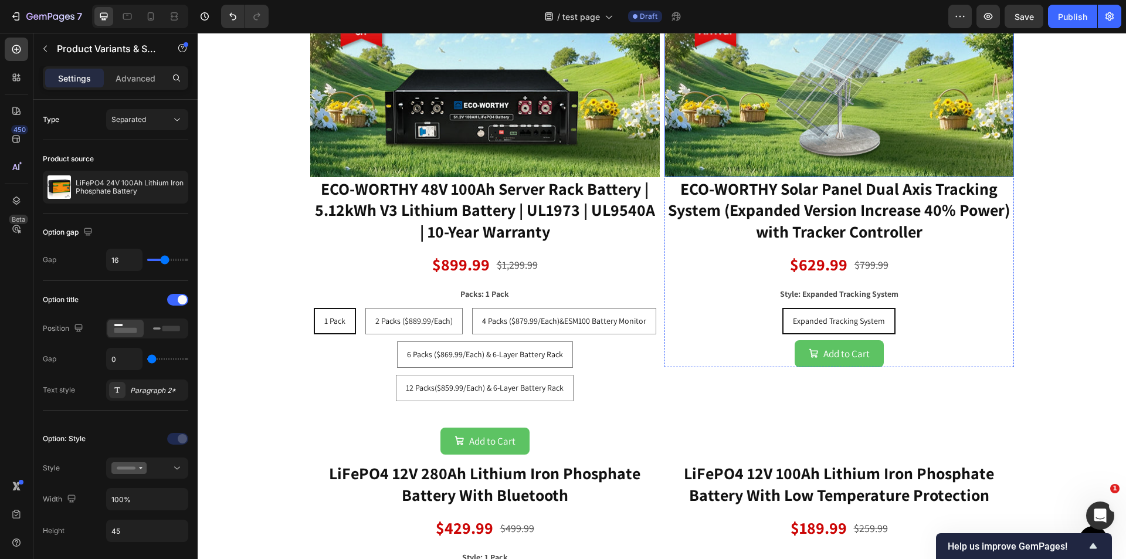
scroll to position [1384, 0]
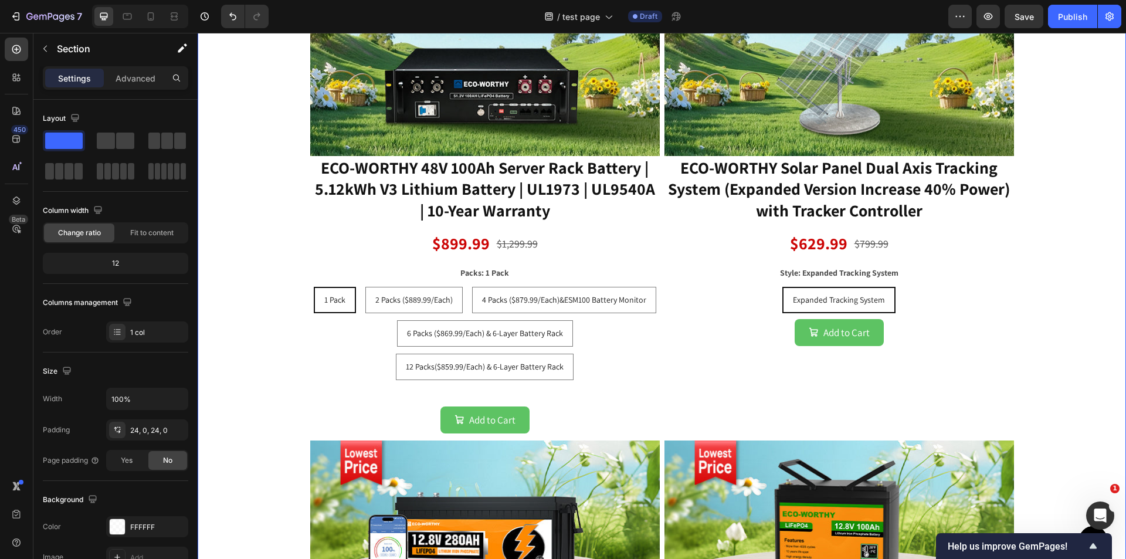
click at [1014, 283] on div "summer prep sale adventure partner: safety, performance and more! 🔋 Heading Pro…" at bounding box center [662, 184] width 929 height 1268
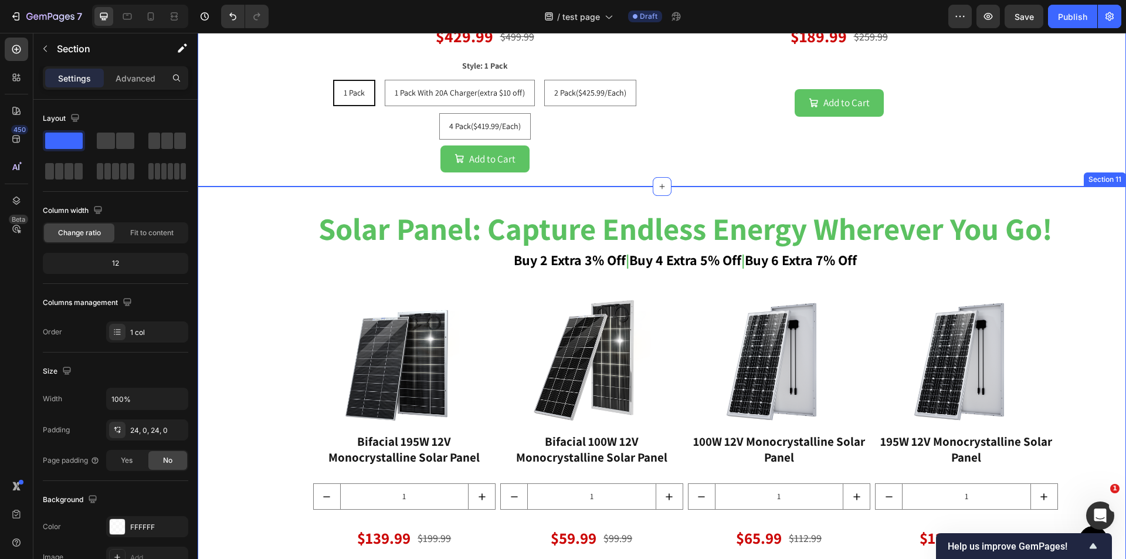
scroll to position [1970, 0]
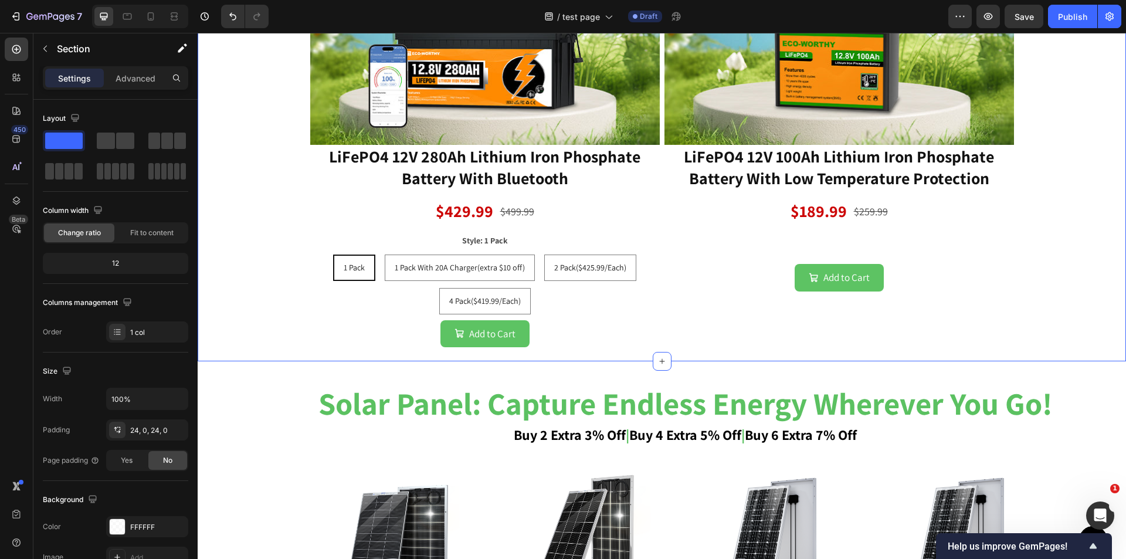
scroll to position [1853, 0]
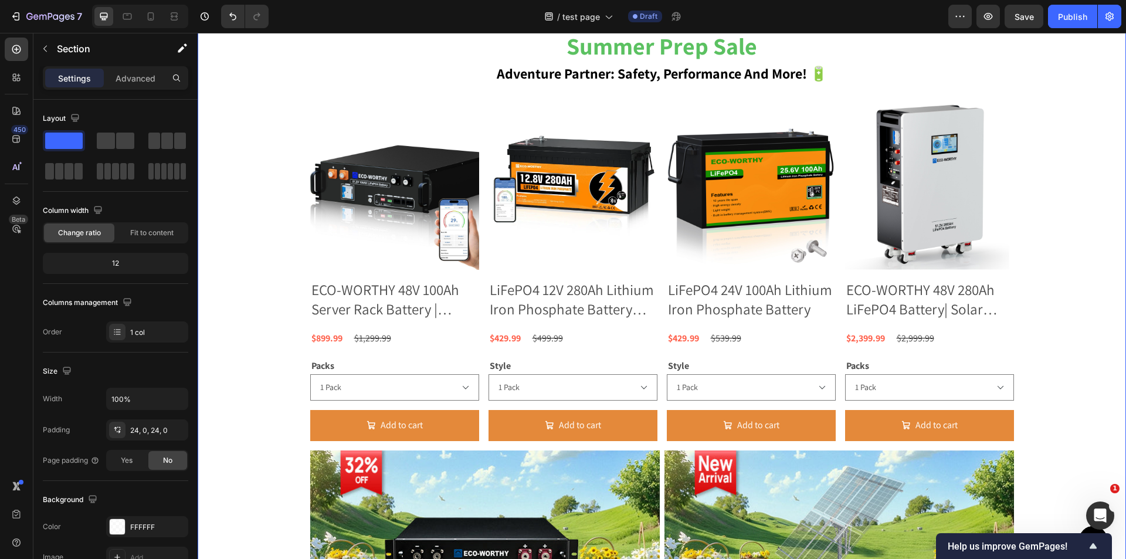
scroll to position [1149, 0]
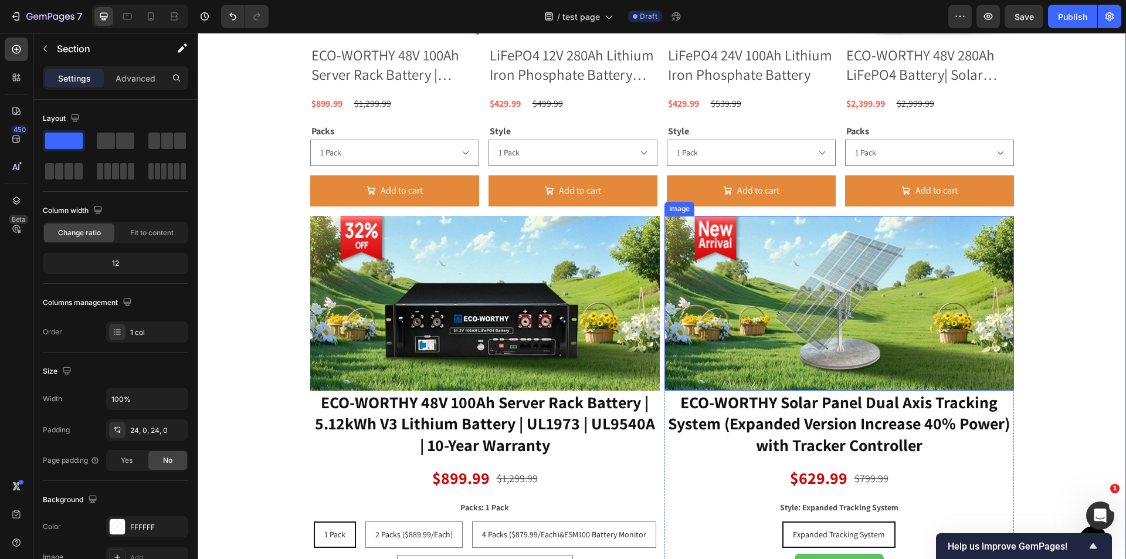
click at [953, 306] on img at bounding box center [840, 303] width 350 height 175
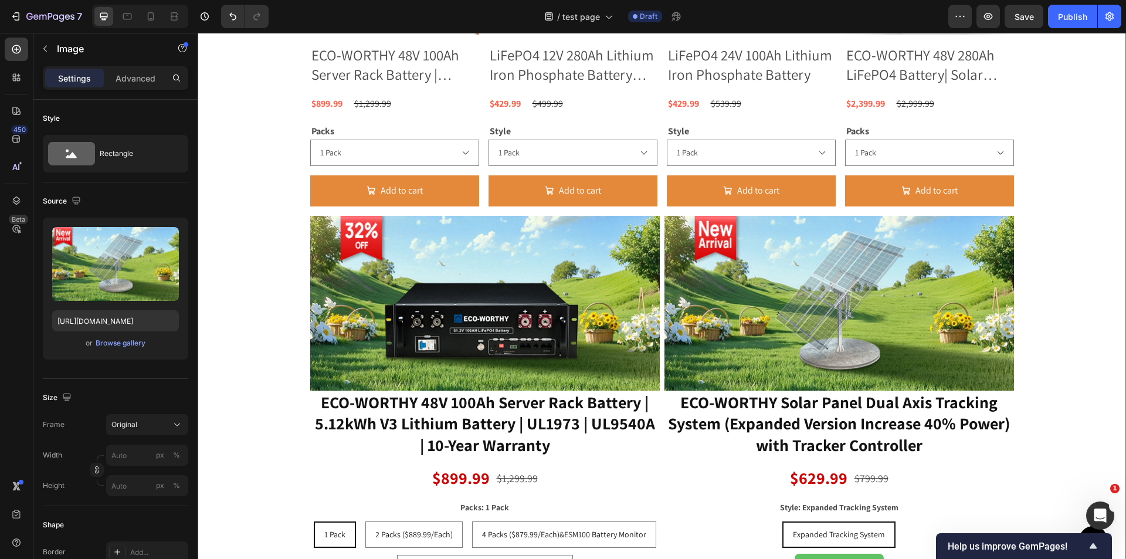
click at [292, 493] on div "summer prep sale adventure partner: safety, performance and more! 🔋 Heading Pro…" at bounding box center [662, 419] width 929 height 1268
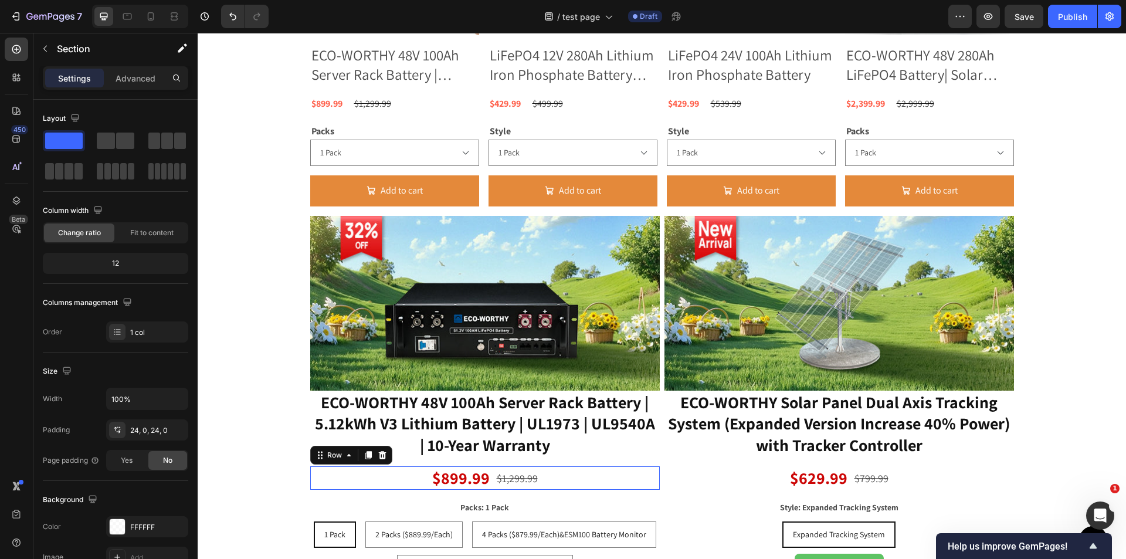
click at [331, 482] on div "$899.99 Product Price Product Price $1,299.99 Product Price Product Price Row 0" at bounding box center [485, 477] width 350 height 23
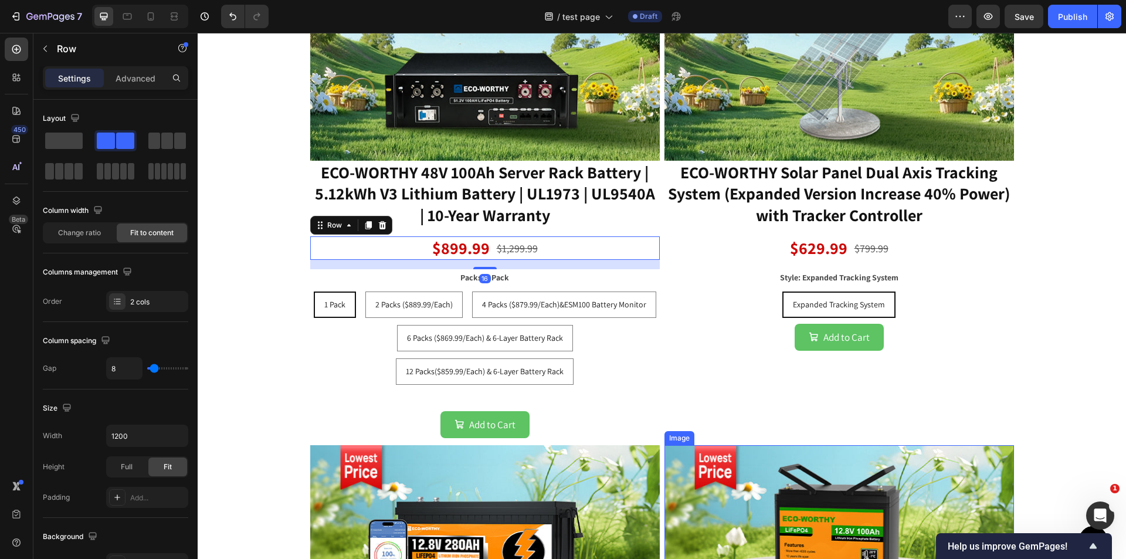
scroll to position [1384, 0]
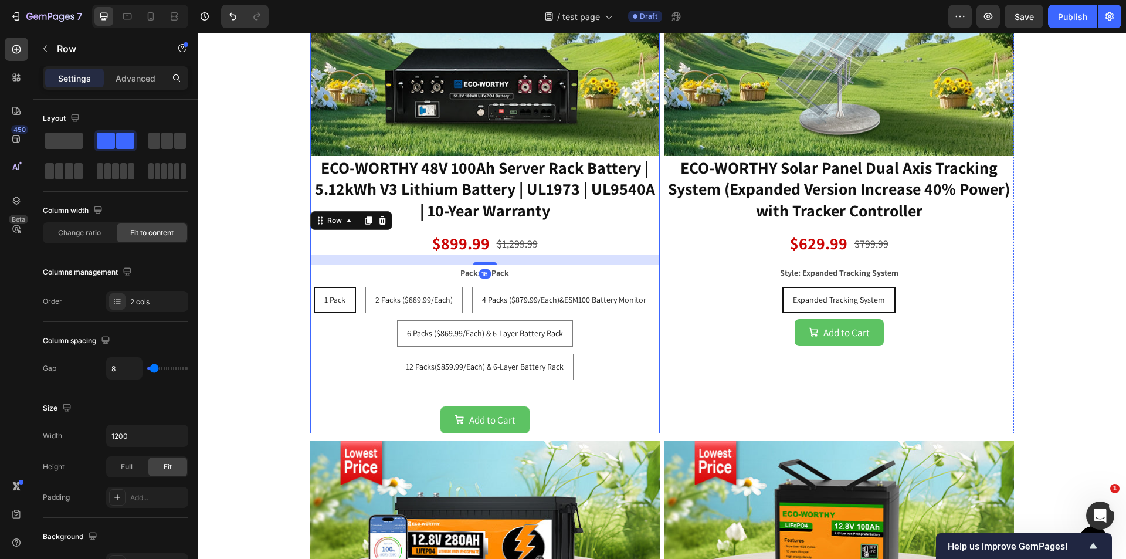
click at [581, 382] on div "ECO-WORTHY 48V 100Ah Server Rack Battery | 5.12kWh V3 Lithium Battery | UL1973 …" at bounding box center [485, 294] width 350 height 277
radio input "true"
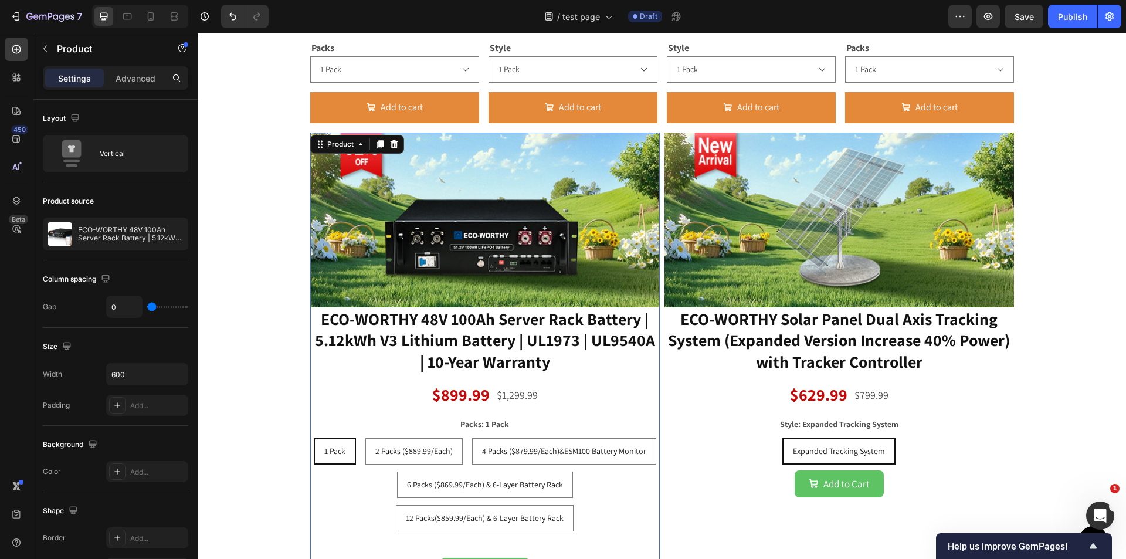
scroll to position [1149, 0]
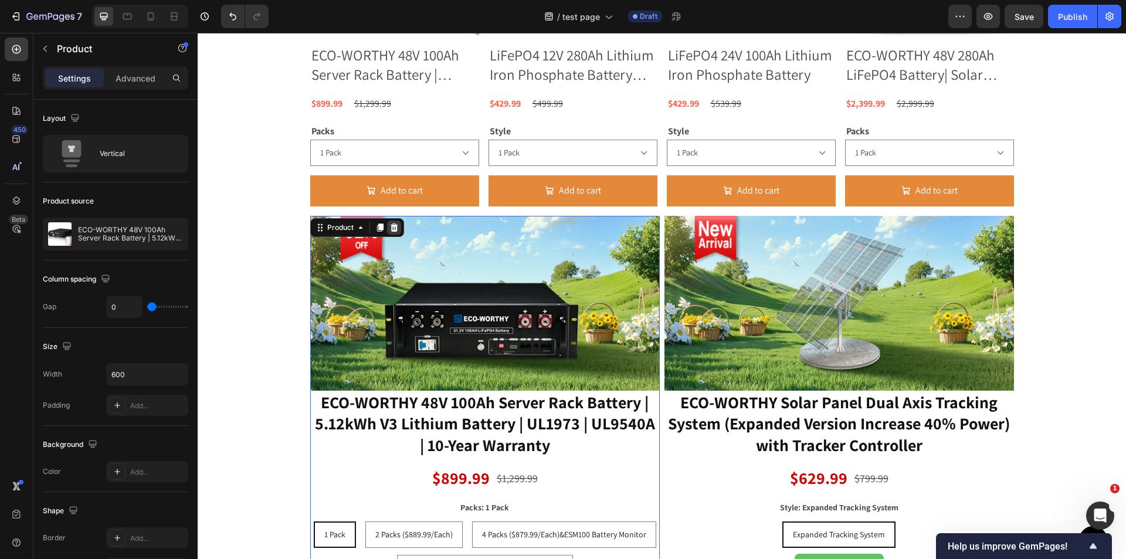
click at [390, 223] on icon at bounding box center [394, 227] width 9 height 9
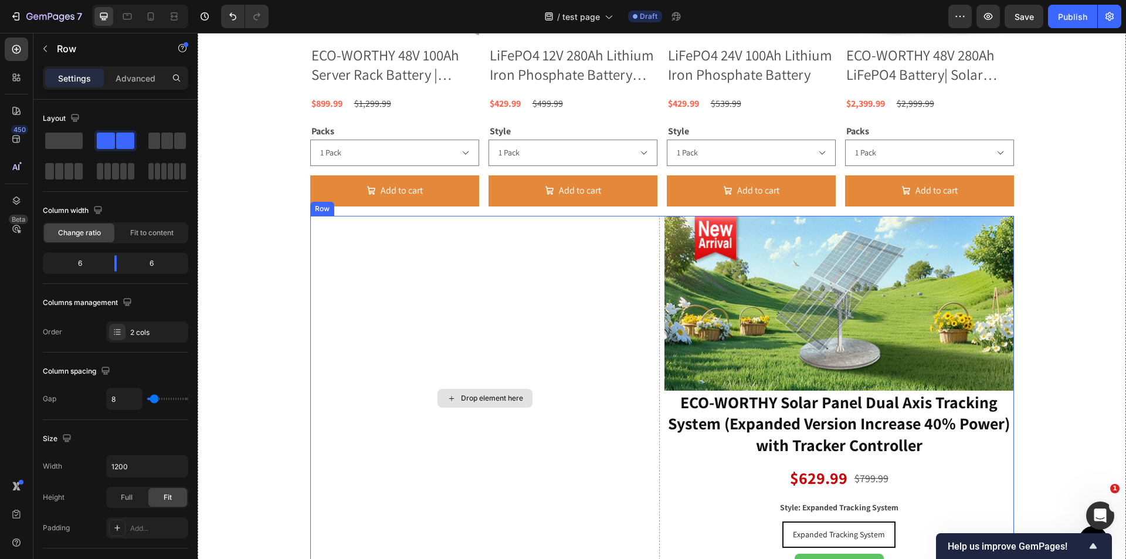
click at [406, 263] on div "Drop element here" at bounding box center [485, 398] width 350 height 365
click at [380, 202] on icon at bounding box center [382, 205] width 8 height 8
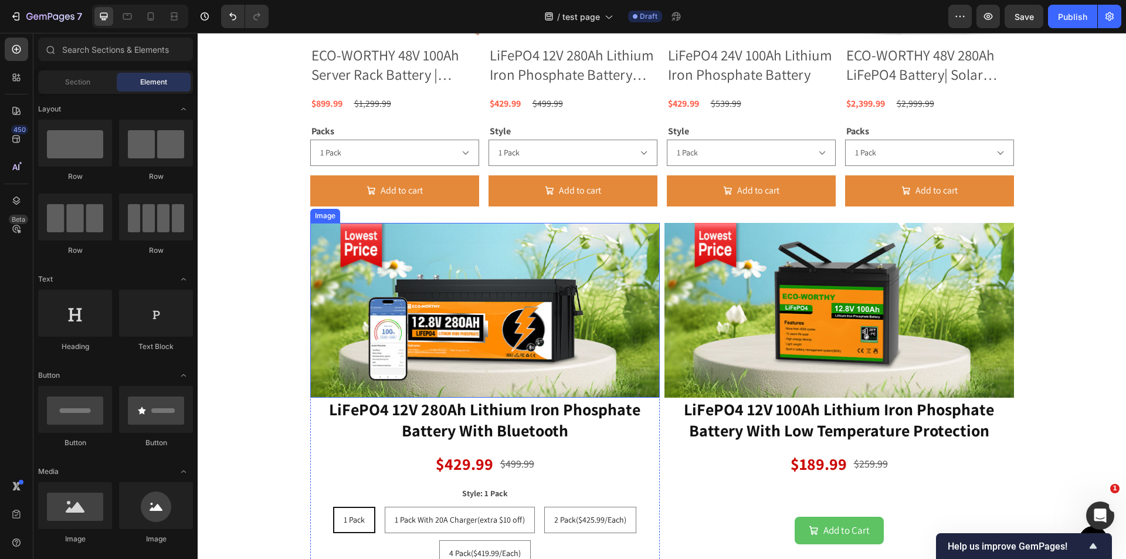
click at [529, 267] on img at bounding box center [485, 310] width 350 height 175
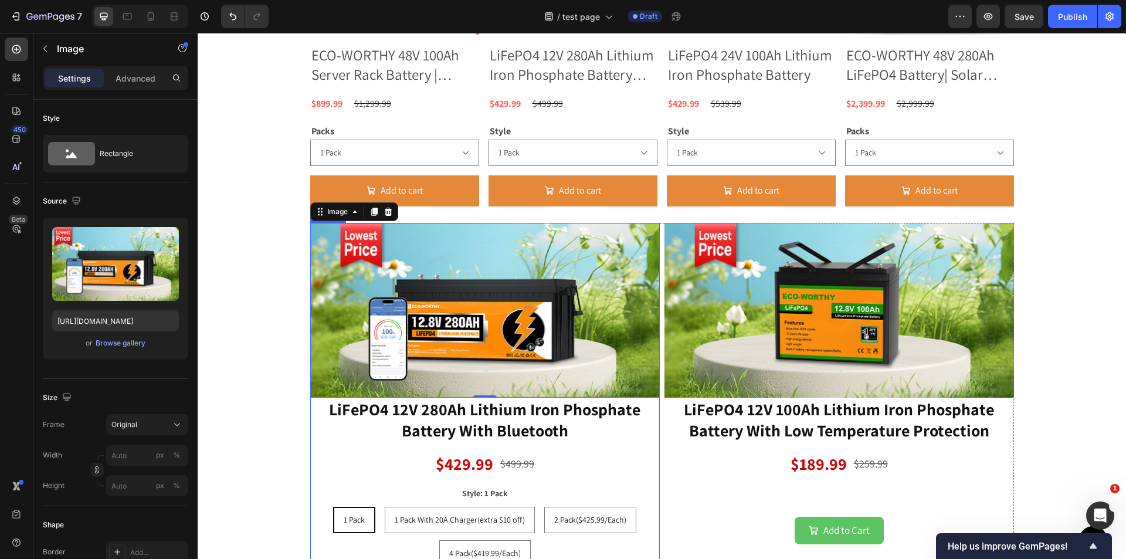
click at [654, 445] on div "LiFePO4 12V 280Ah Lithium Iron Phosphate Battery With Bluetooth Product Title $…" at bounding box center [485, 499] width 350 height 202
radio input "true"
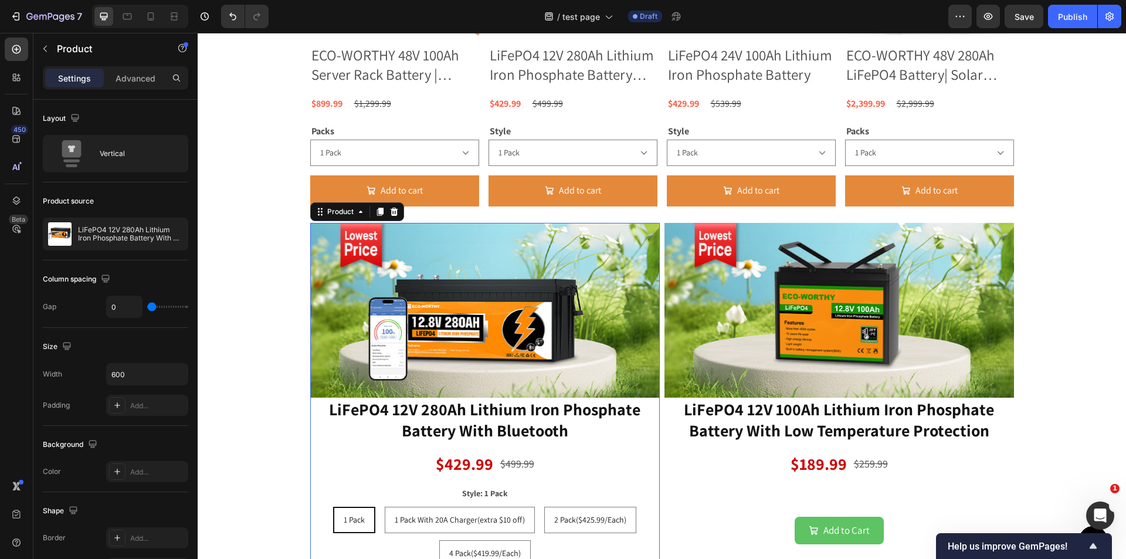
click at [387, 208] on div at bounding box center [394, 212] width 14 height 14
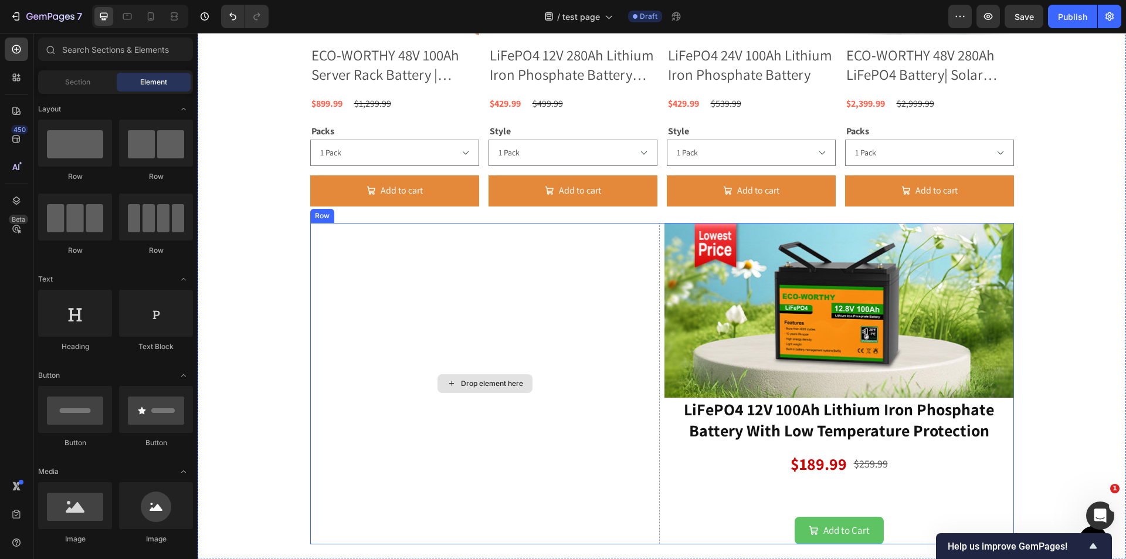
click at [418, 263] on div "Drop element here" at bounding box center [485, 383] width 350 height 321
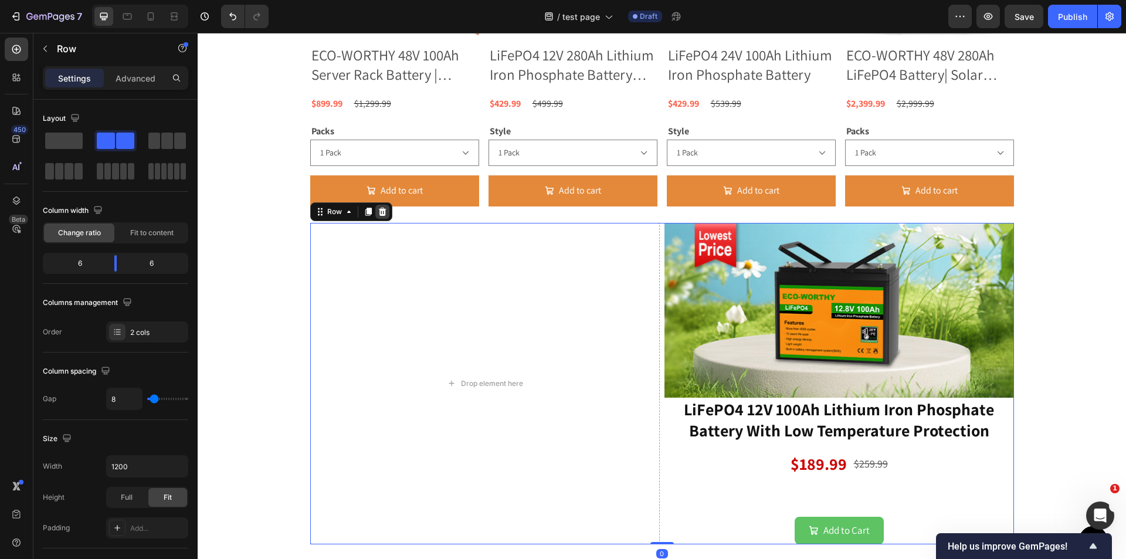
click at [379, 211] on icon at bounding box center [382, 212] width 8 height 8
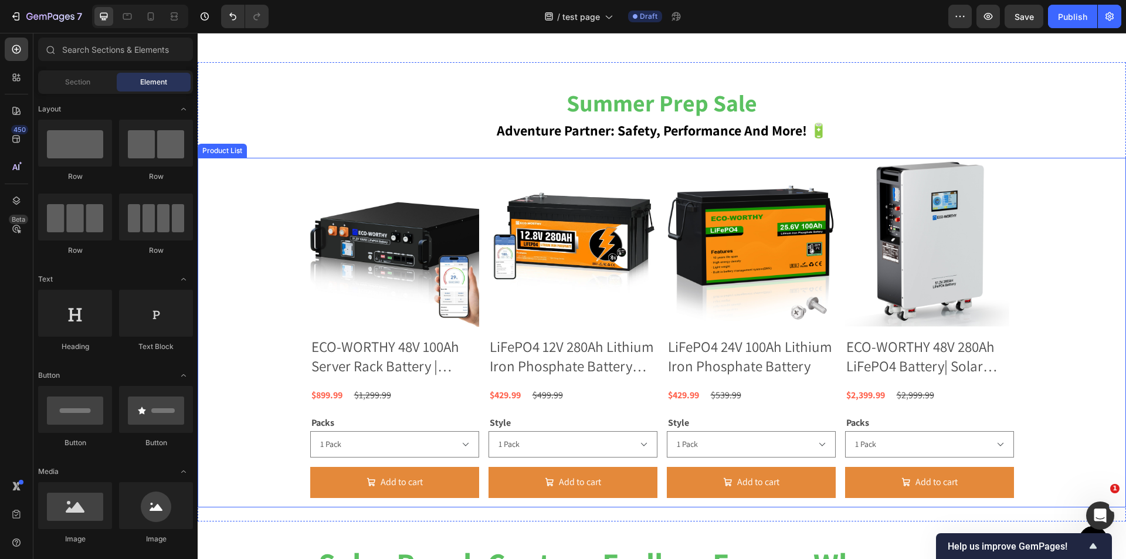
scroll to position [915, 0]
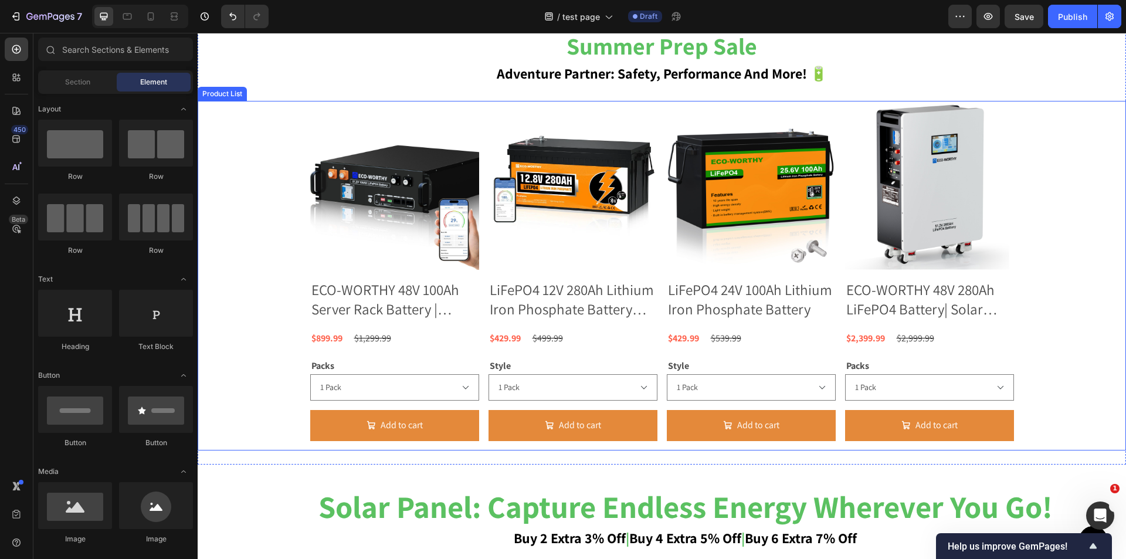
click at [1100, 402] on div "Product Images ECO-WORTHY 48V 100Ah Server Rack Battery | 5.12kWh V3 Lithium Ba…" at bounding box center [662, 276] width 929 height 350
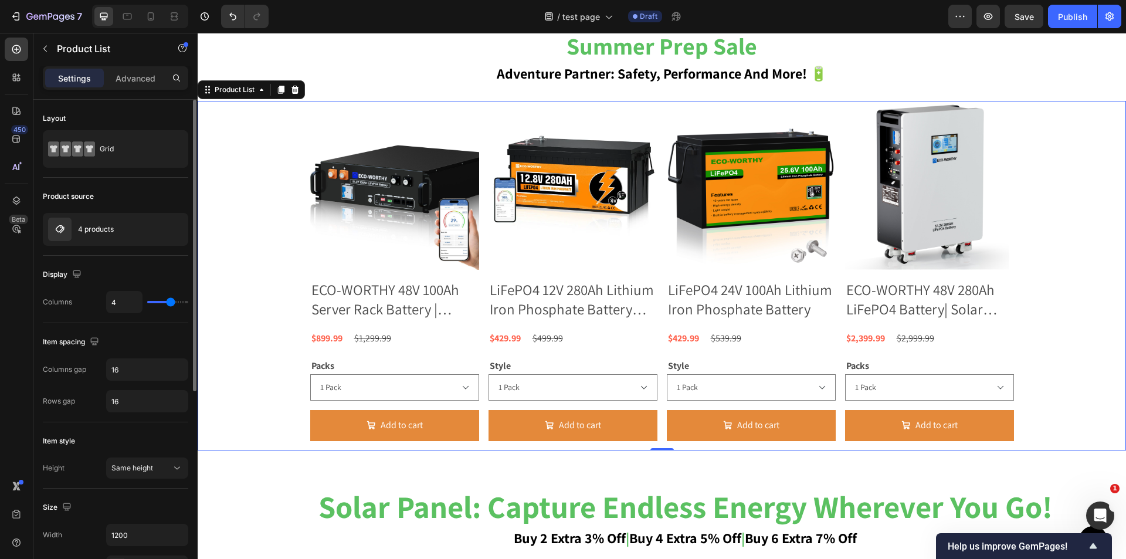
type input "6"
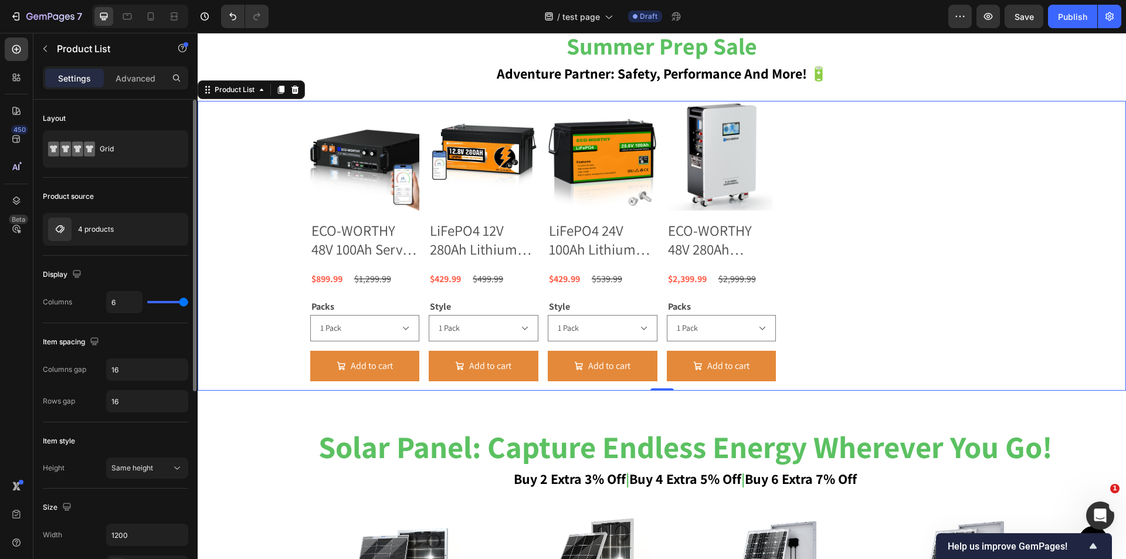
type input "3"
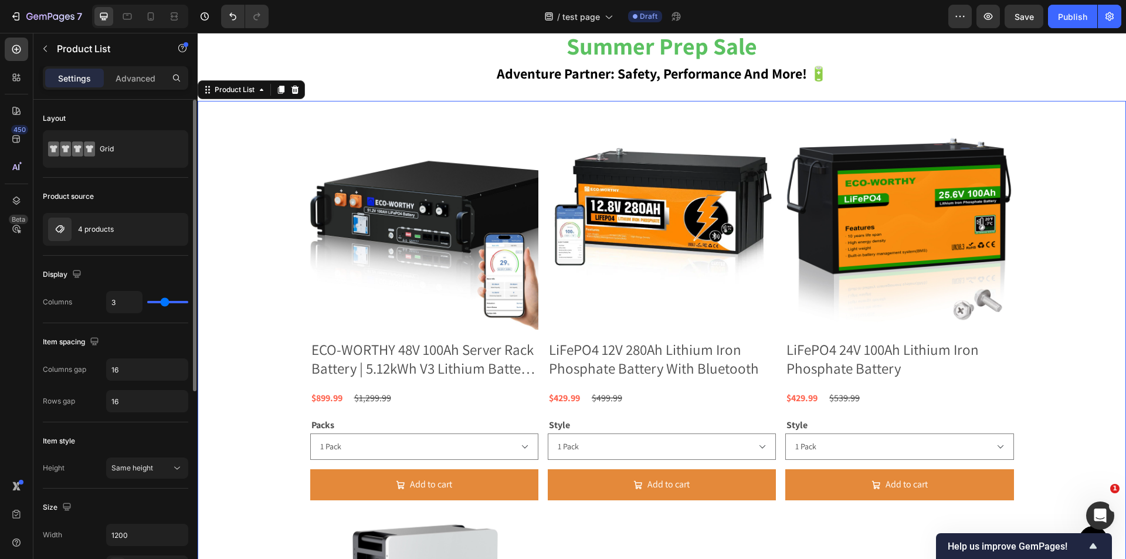
type input "2"
type input "1"
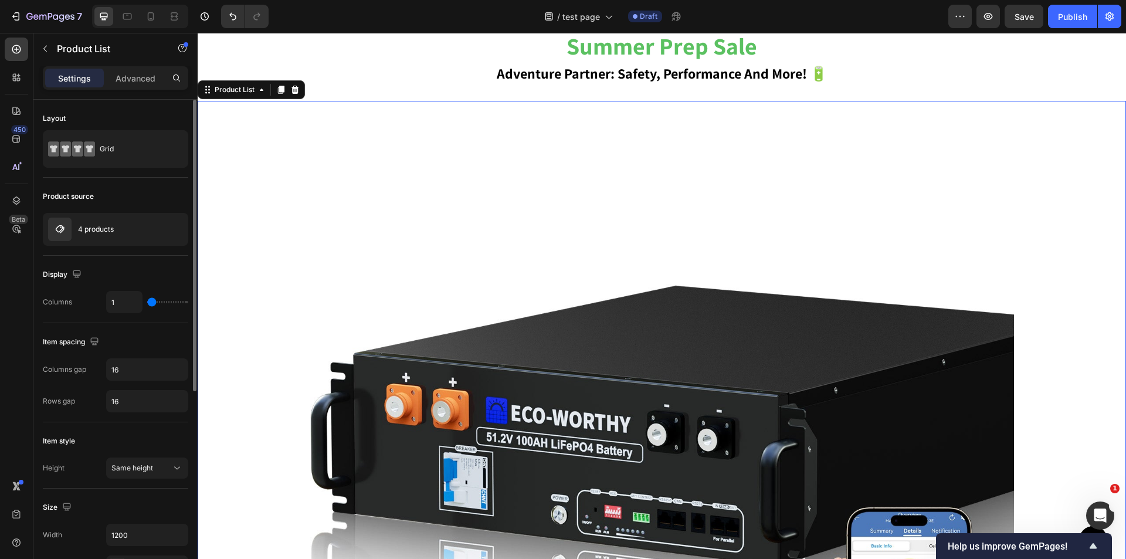
type input "2"
type input "3"
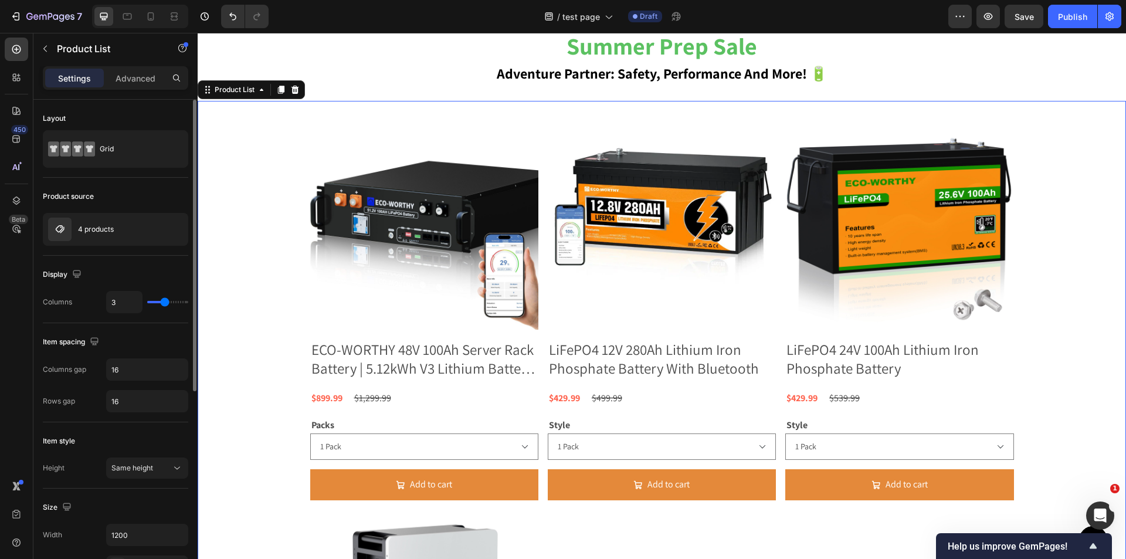
type input "4"
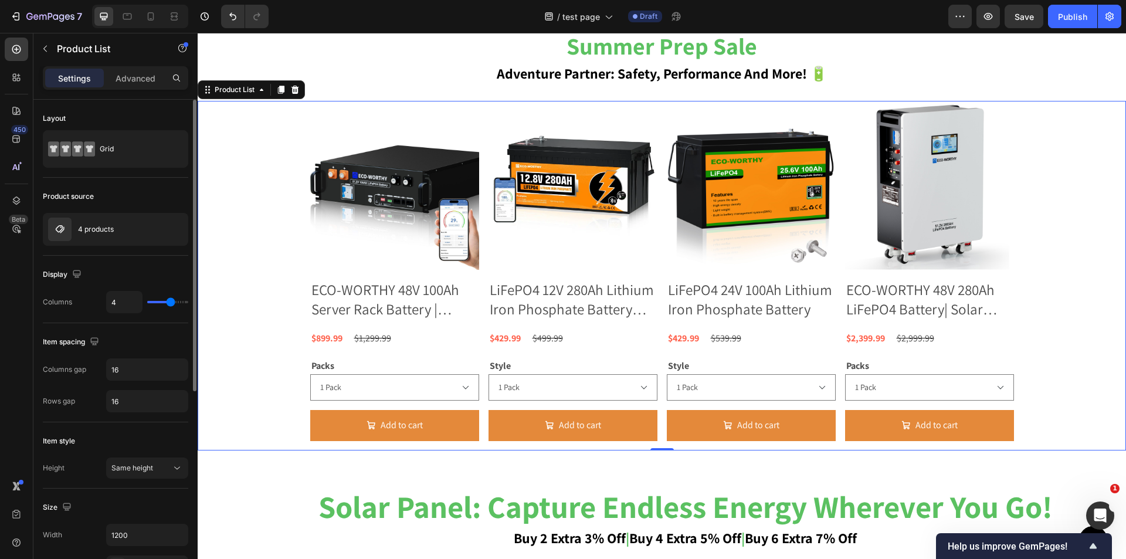
click at [170, 302] on input "range" at bounding box center [167, 302] width 41 height 2
click at [126, 373] on input "16" at bounding box center [147, 369] width 81 height 21
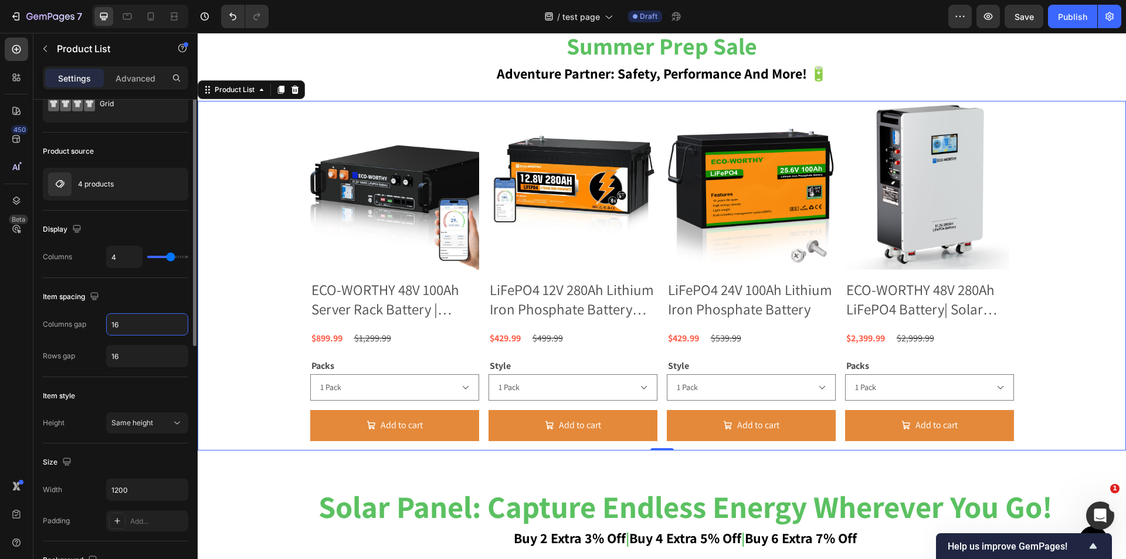
scroll to position [0, 0]
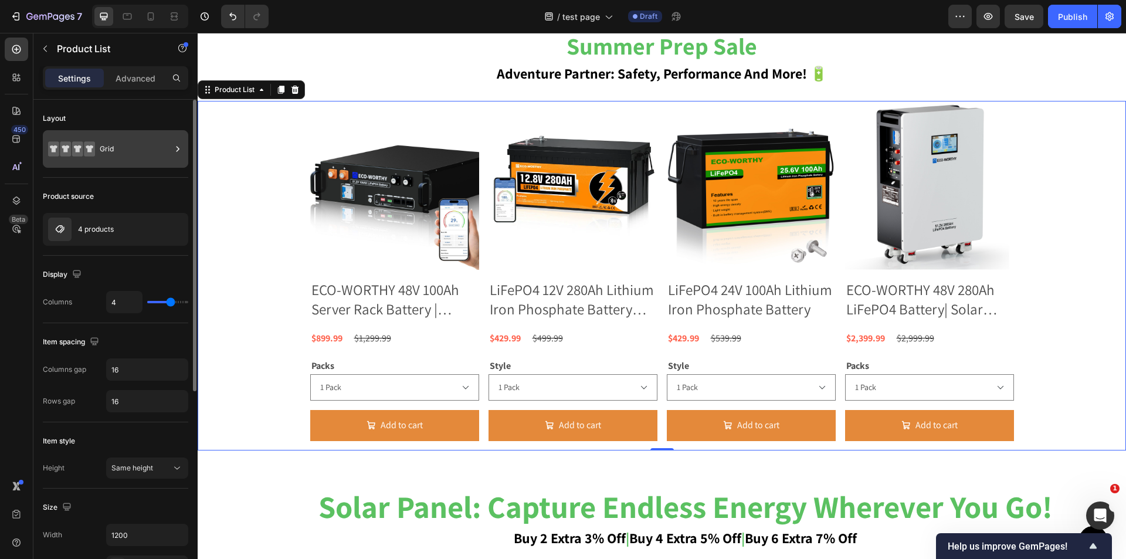
click at [150, 139] on div "Grid" at bounding box center [136, 149] width 72 height 27
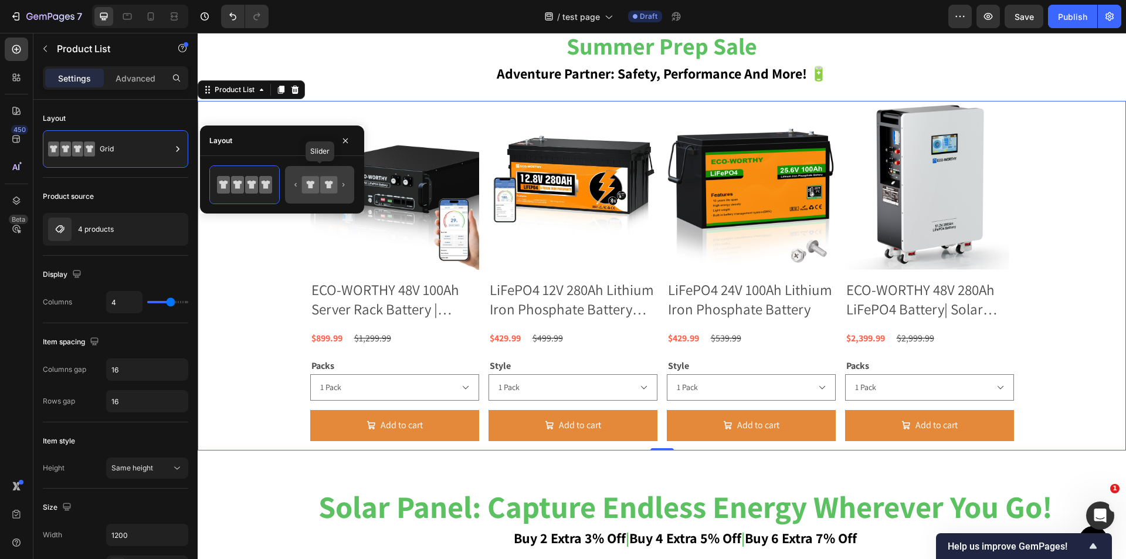
click at [308, 185] on icon at bounding box center [310, 184] width 17 height 17
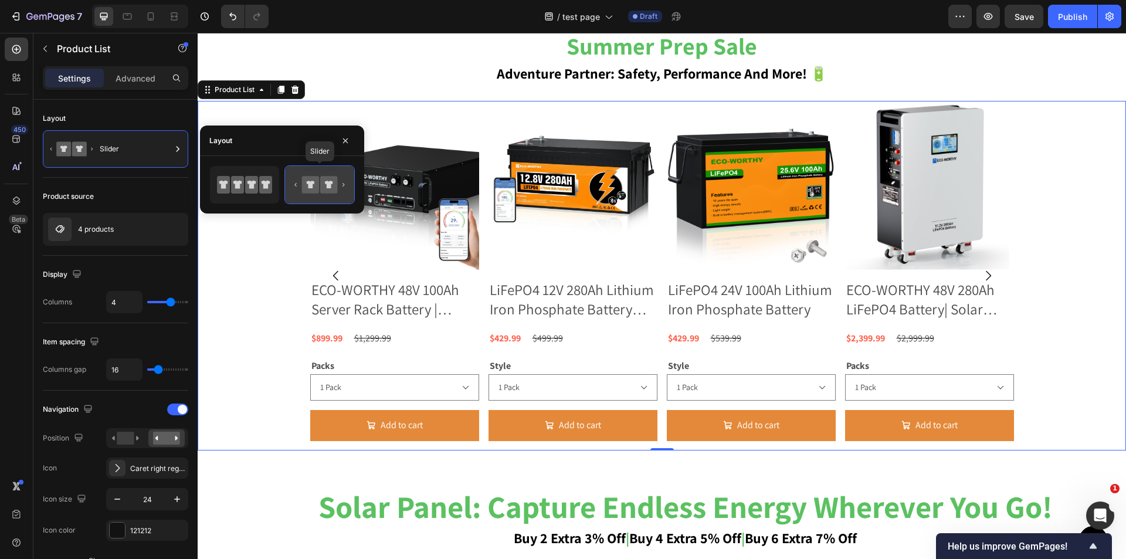
click at [337, 194] on icon at bounding box center [319, 184] width 55 height 23
click at [275, 187] on div at bounding box center [244, 185] width 69 height 38
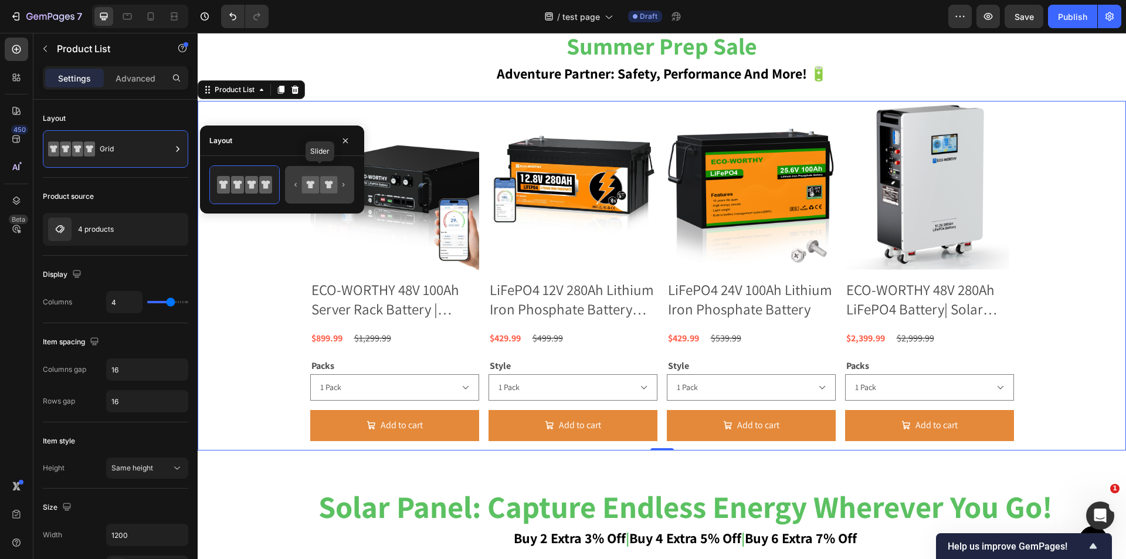
click at [341, 191] on icon at bounding box center [319, 184] width 55 height 23
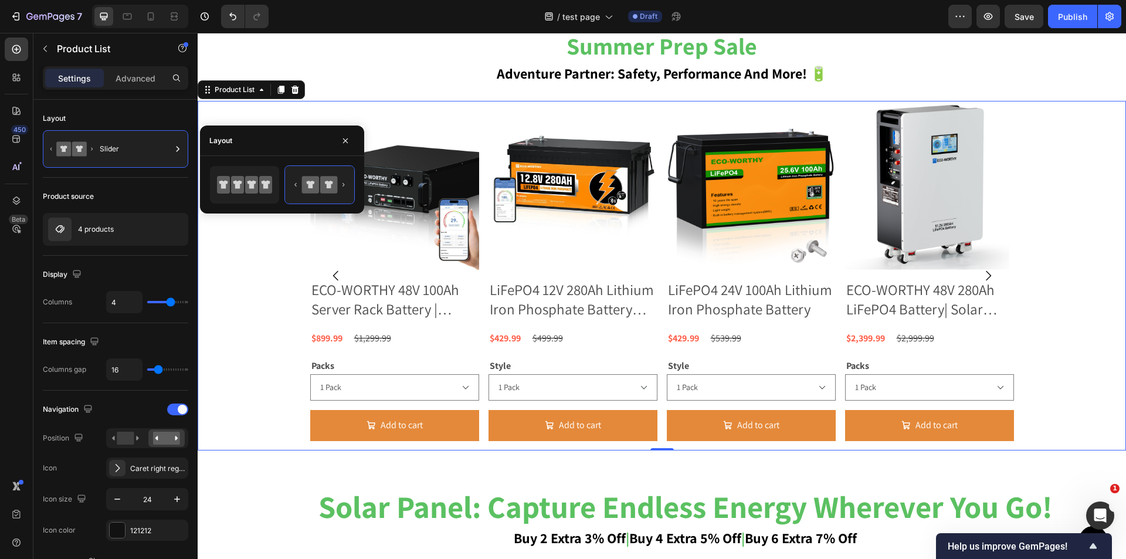
click at [1054, 436] on div "Product Images ECO-WORTHY 48V 100Ah Server Rack Battery | 5.12kWh V3 Lithium Ba…" at bounding box center [662, 276] width 929 height 350
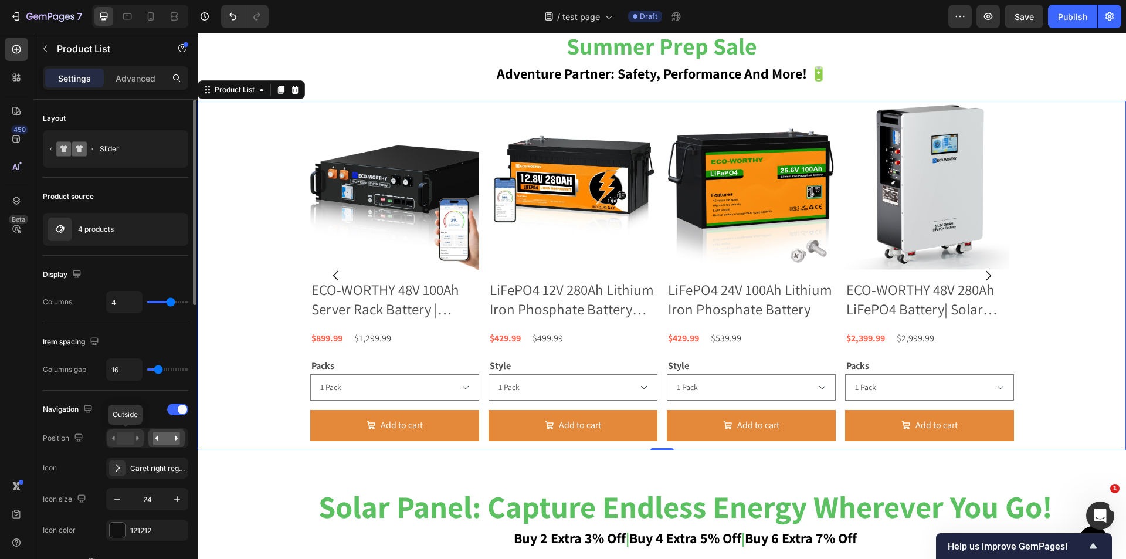
click at [128, 445] on rect at bounding box center [125, 438] width 17 height 13
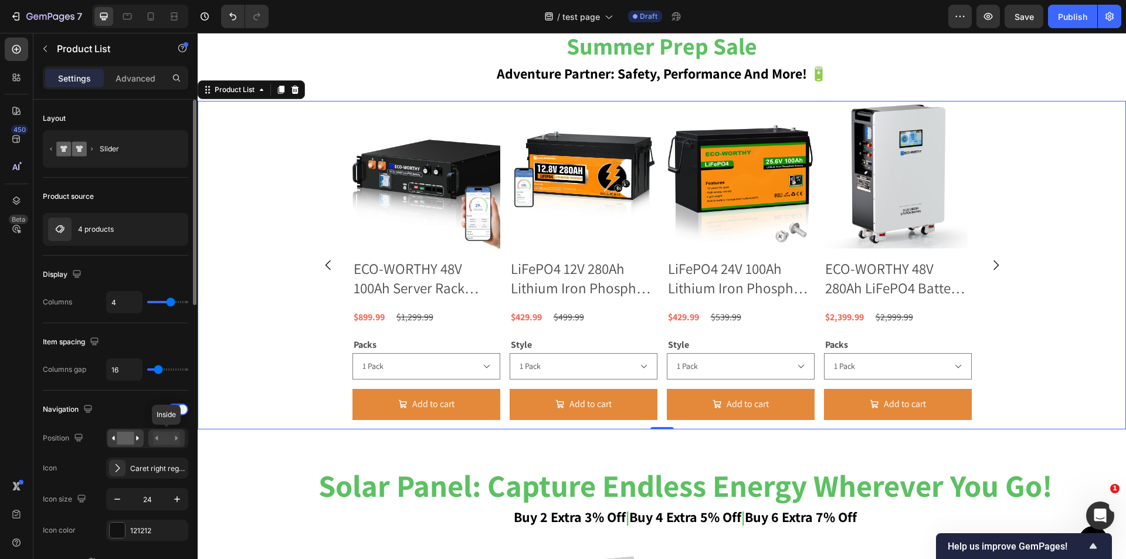
click at [161, 434] on rect at bounding box center [166, 438] width 27 height 13
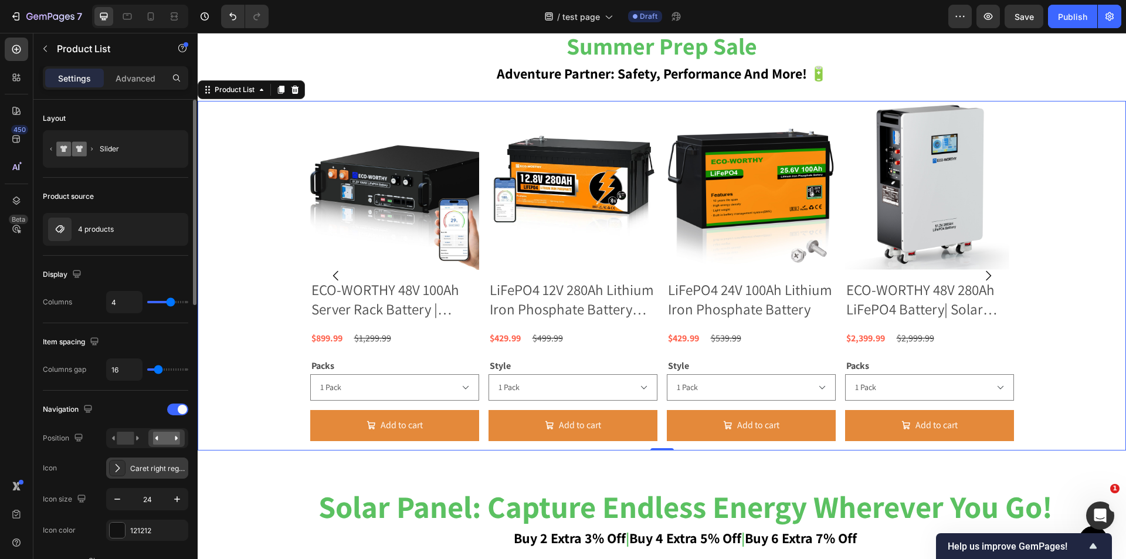
click at [137, 473] on div "Caret right regular" at bounding box center [157, 468] width 55 height 11
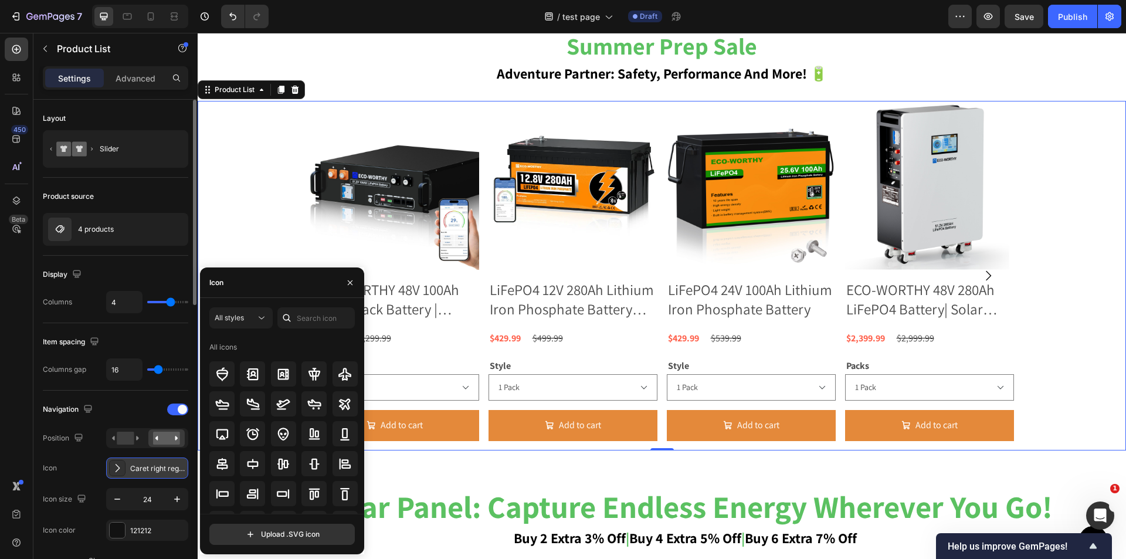
click at [137, 473] on div "Caret right regular" at bounding box center [157, 468] width 55 height 11
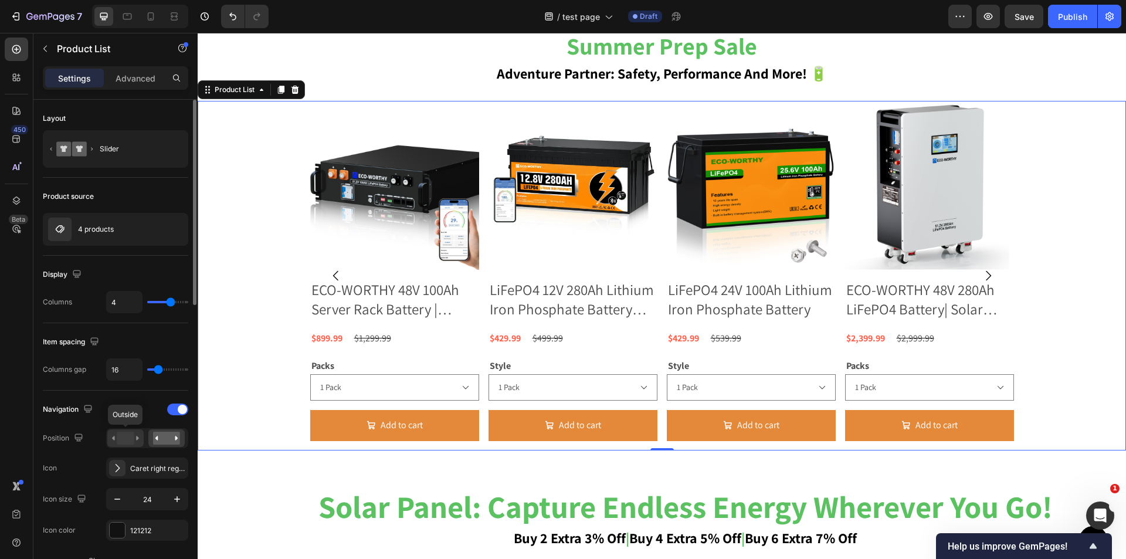
click at [128, 433] on rect at bounding box center [125, 438] width 17 height 13
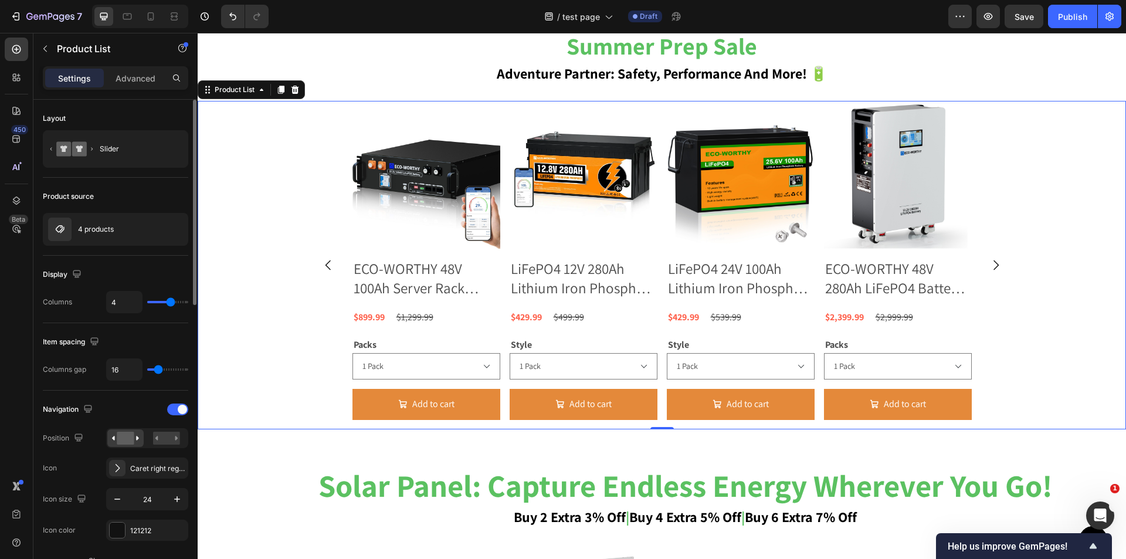
type input "0"
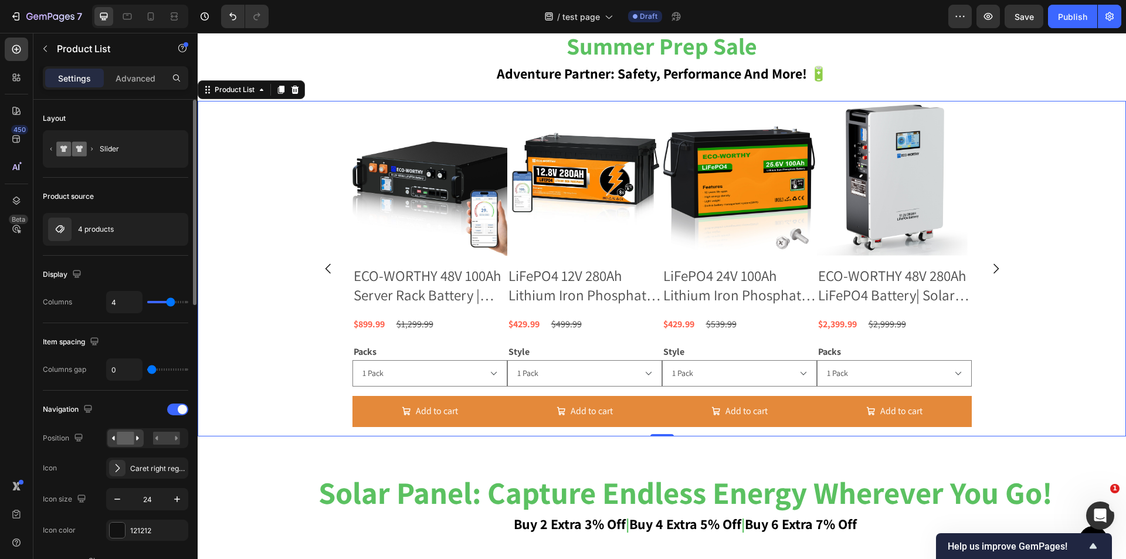
type input "80"
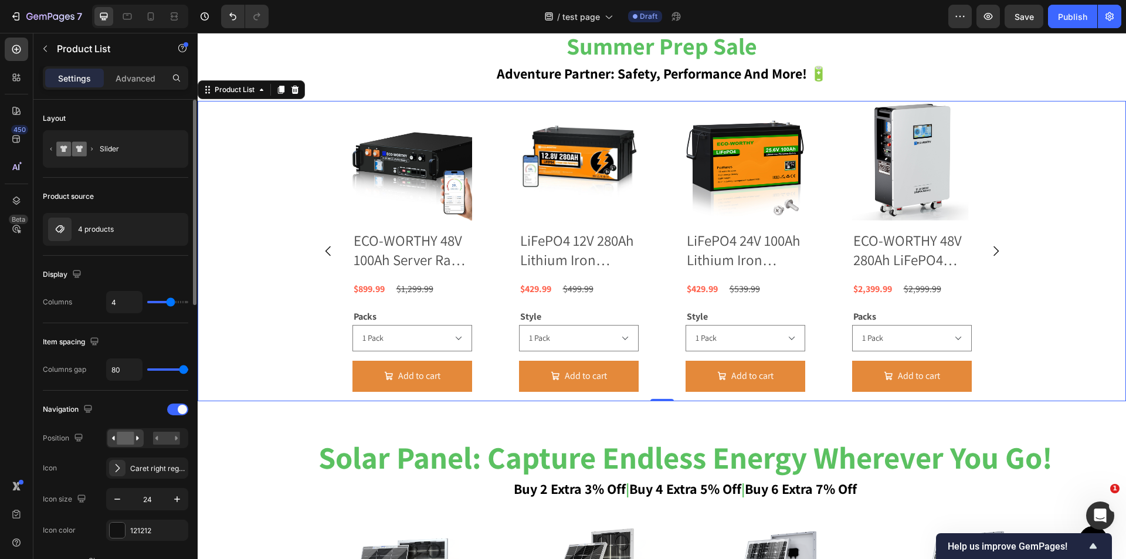
type input "0"
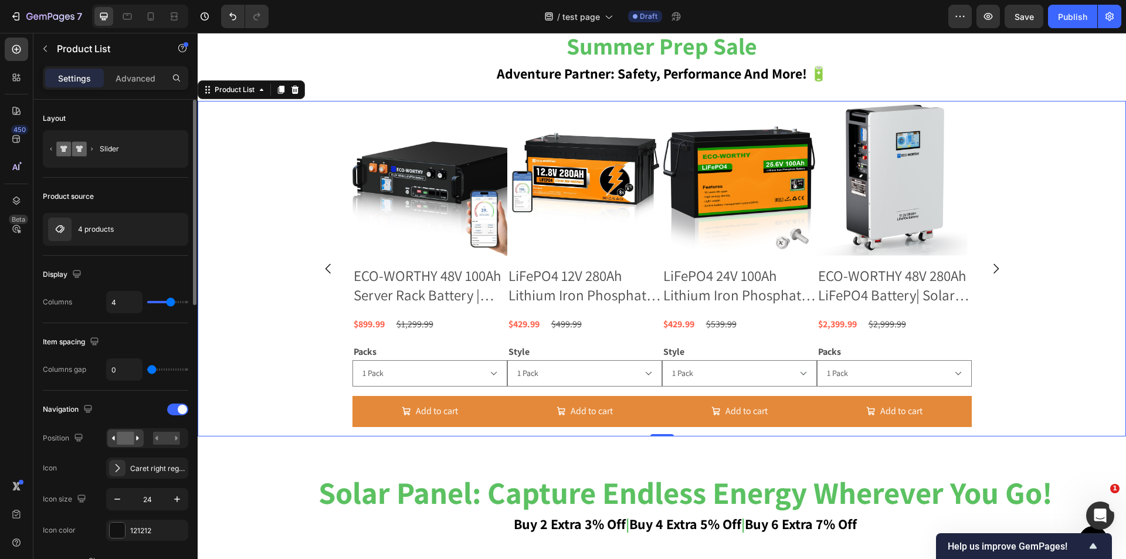
type input "4"
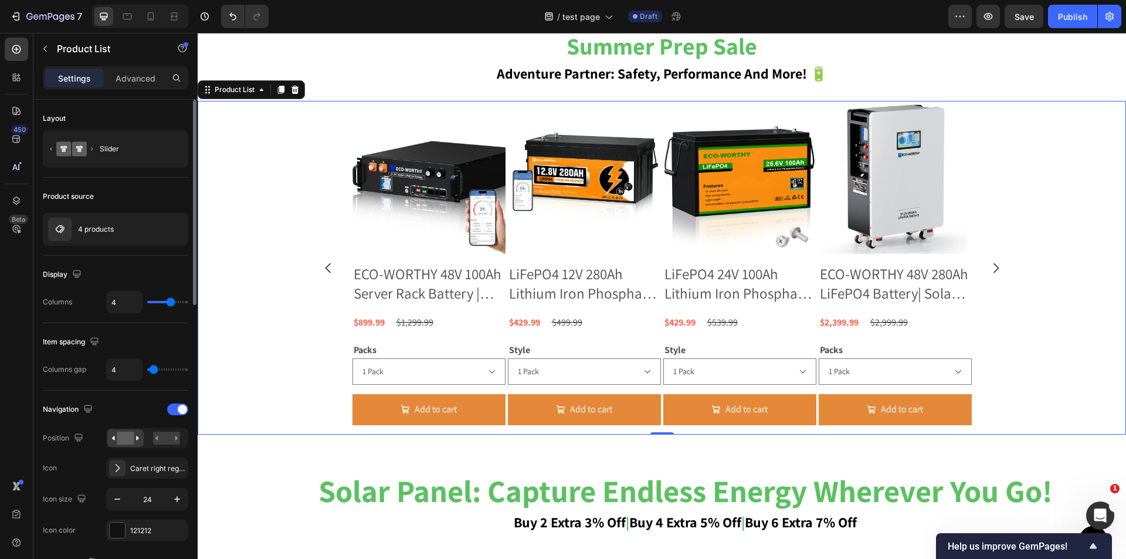
type input "4"
click at [154, 371] on input "range" at bounding box center [167, 369] width 41 height 2
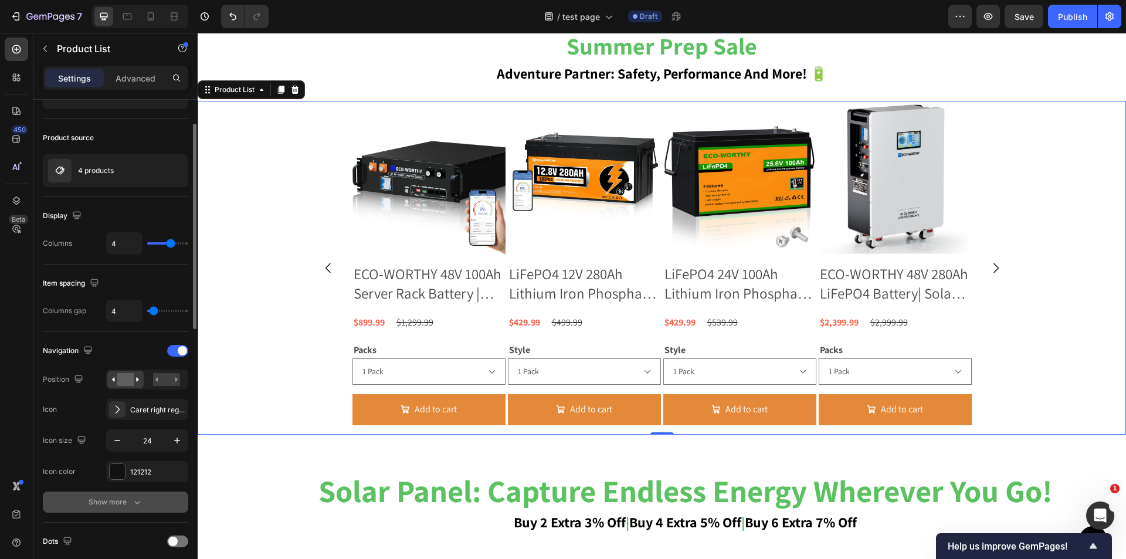
scroll to position [235, 0]
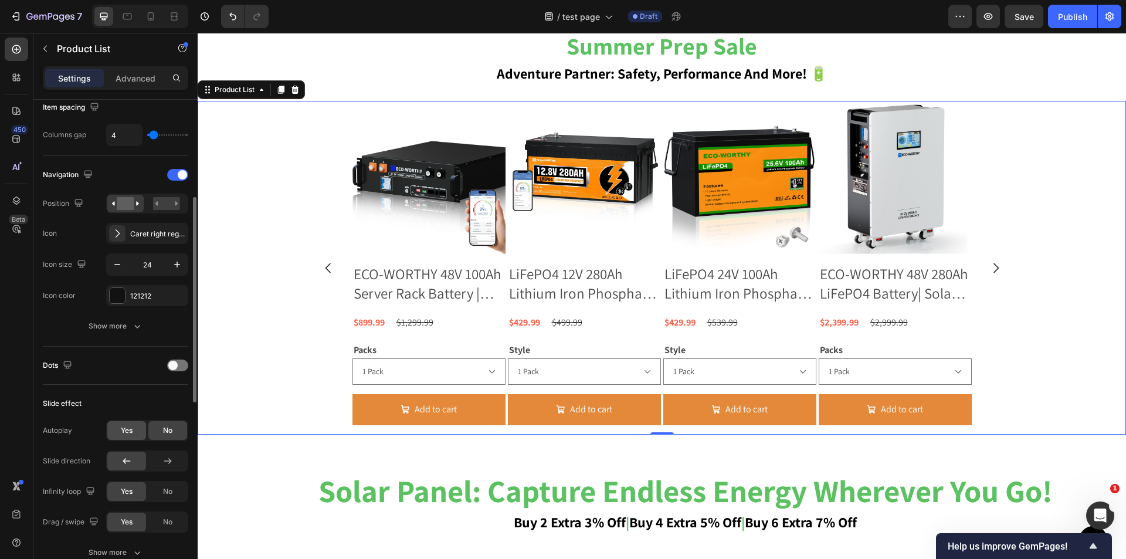
click at [123, 426] on span "Yes" at bounding box center [127, 430] width 12 height 11
click at [177, 425] on div "No" at bounding box center [167, 430] width 39 height 19
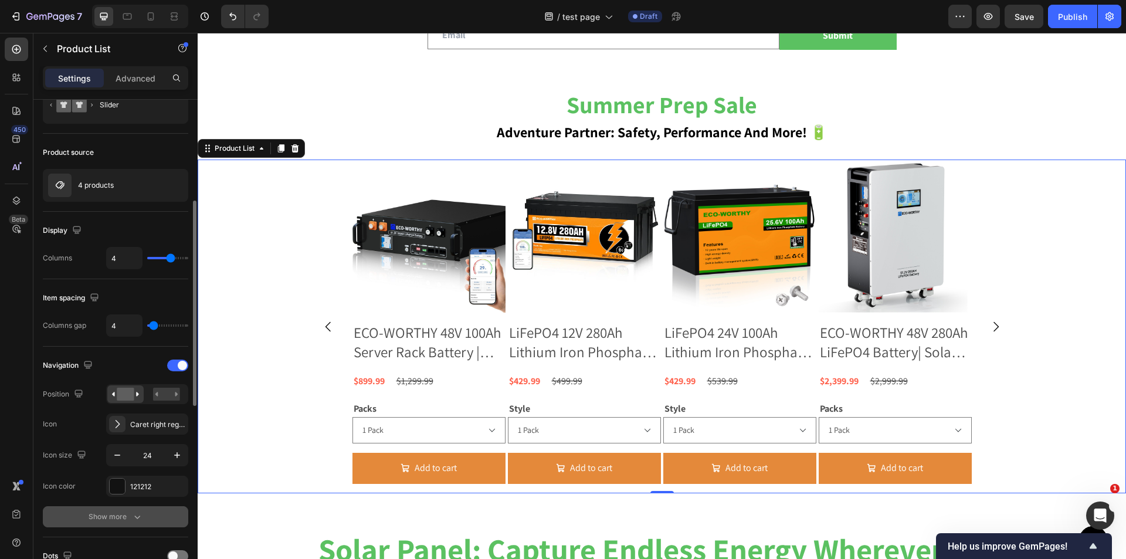
scroll to position [0, 0]
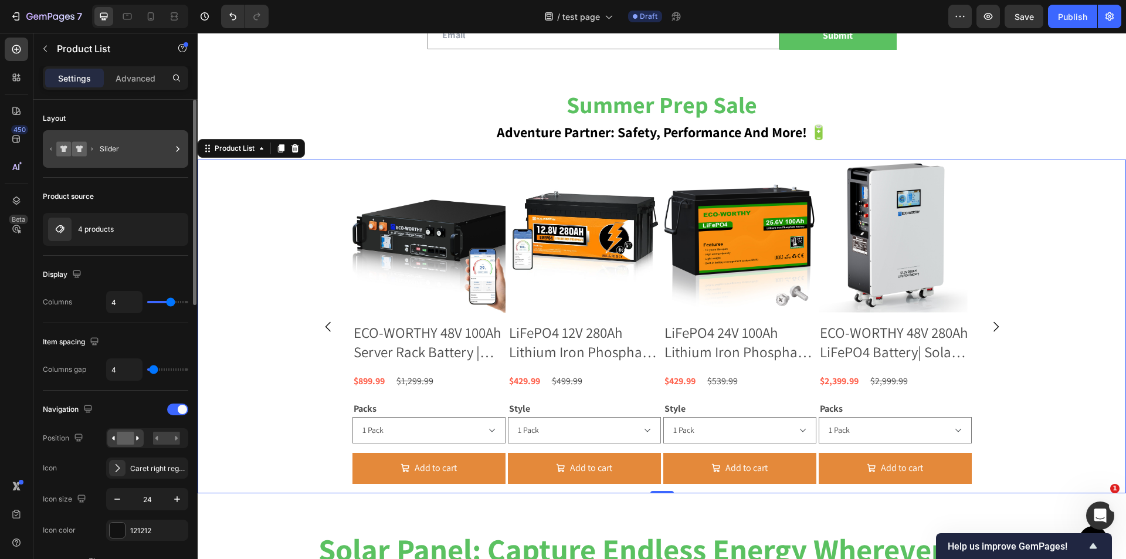
click at [170, 144] on div "Slider" at bounding box center [136, 149] width 72 height 27
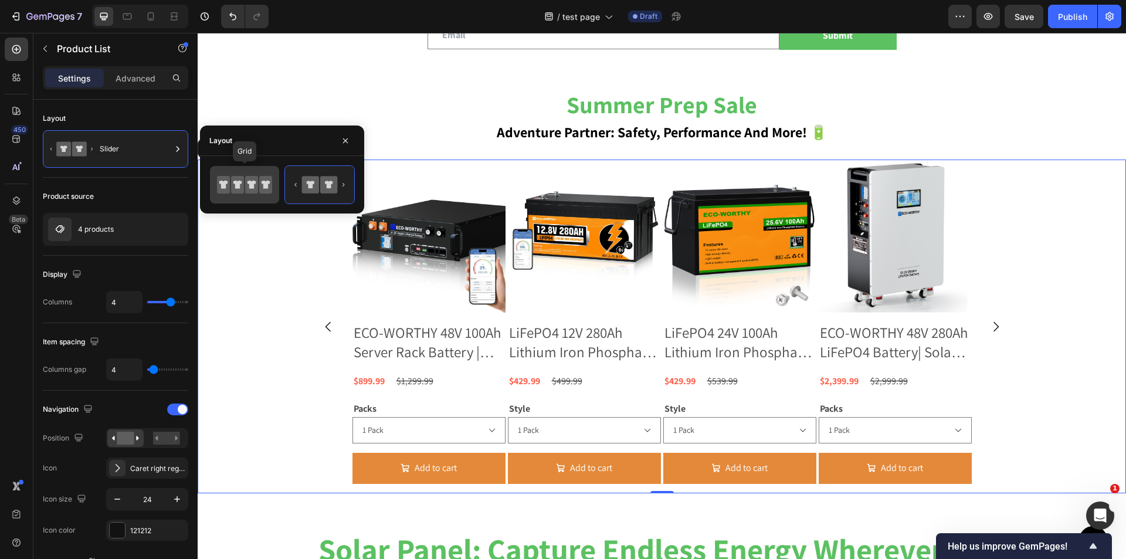
click at [227, 190] on icon at bounding box center [223, 185] width 13 height 18
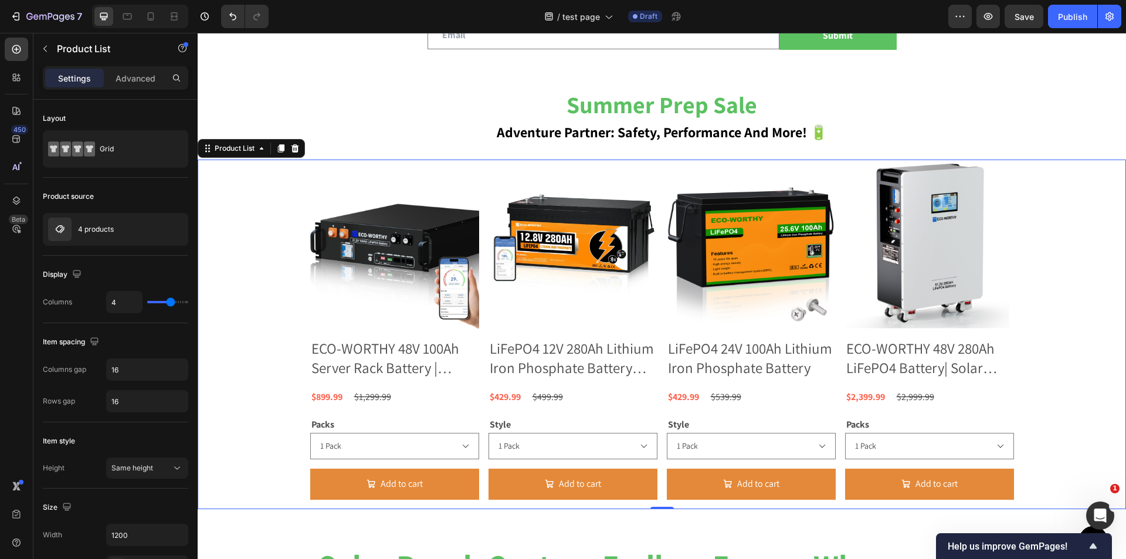
click at [1041, 406] on div "Product Images ECO-WORTHY 48V 100Ah Server Rack Battery | 5.12kWh V3 Lithium Ba…" at bounding box center [662, 335] width 929 height 350
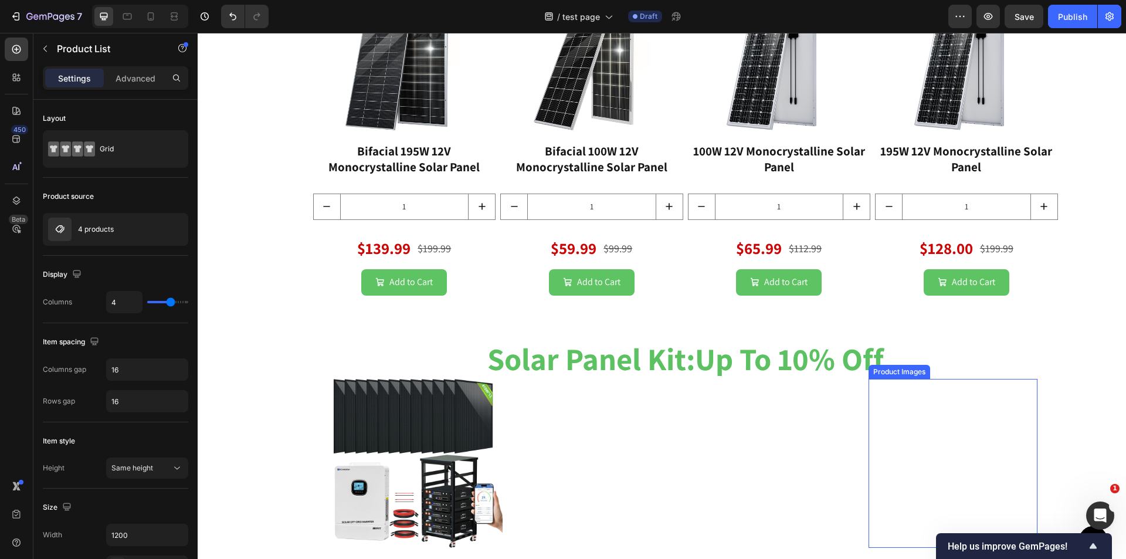
scroll to position [1560, 0]
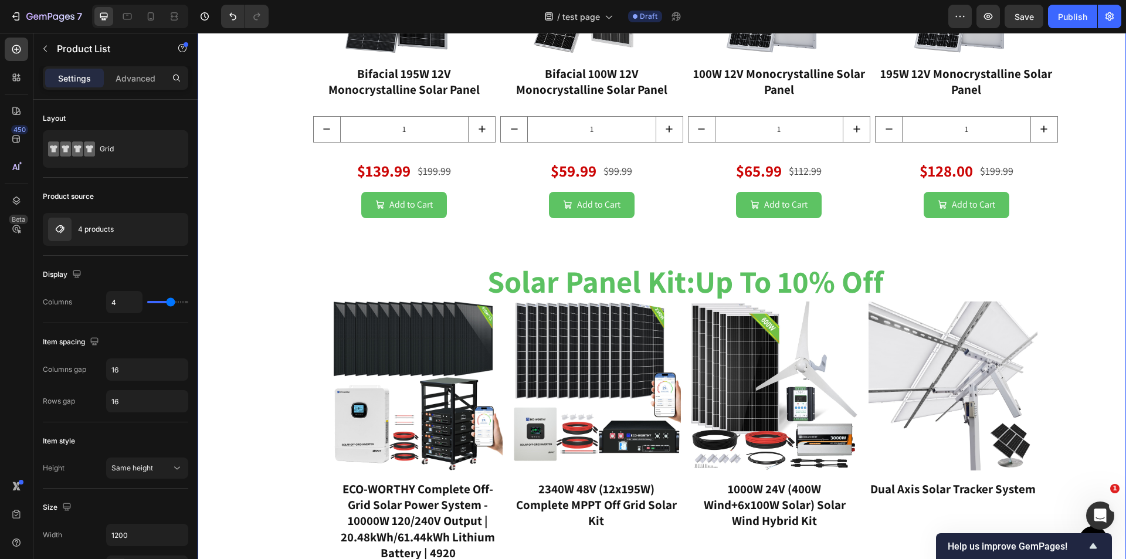
click at [249, 217] on div "solar panel: capture endless energy wherever you go! buy 2 extra 3% off | buy 4…" at bounding box center [686, 472] width 882 height 1278
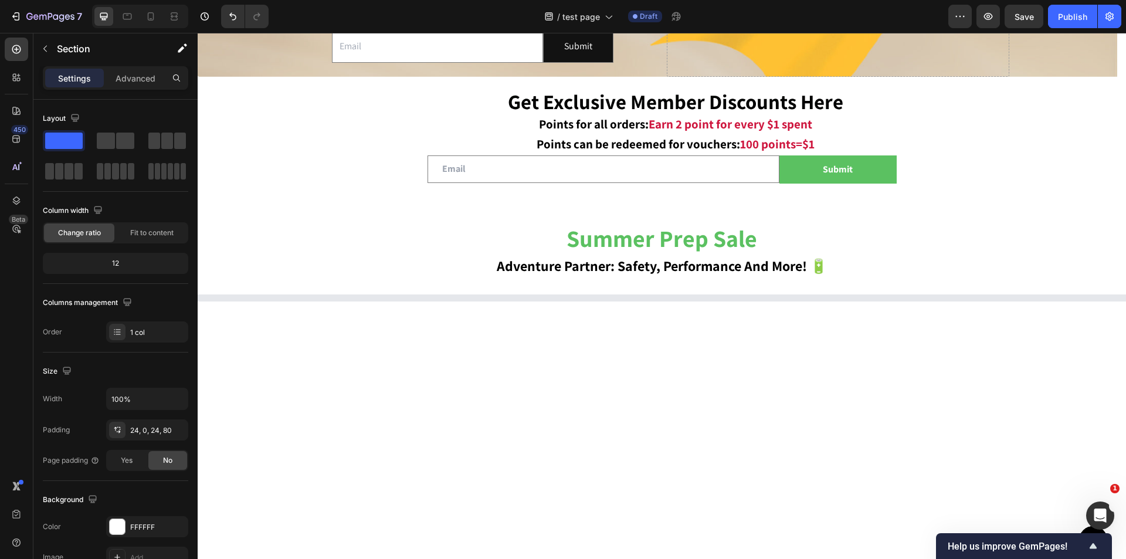
scroll to position [680, 0]
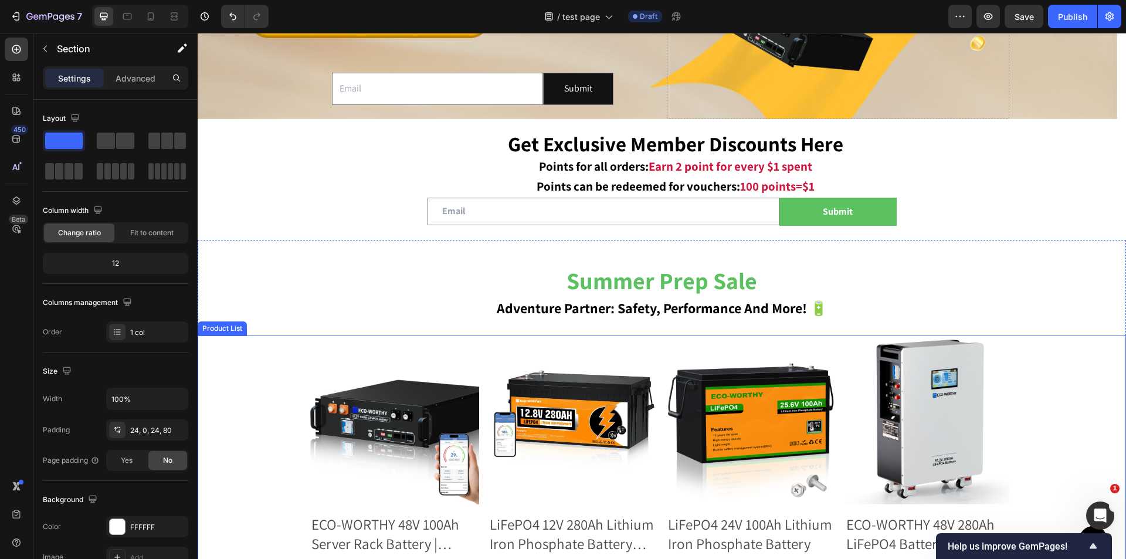
click at [1043, 339] on div "Product Images ECO-WORTHY 48V 100Ah Server Rack Battery | 5.12kWh V3 Lithium Ba…" at bounding box center [662, 511] width 929 height 350
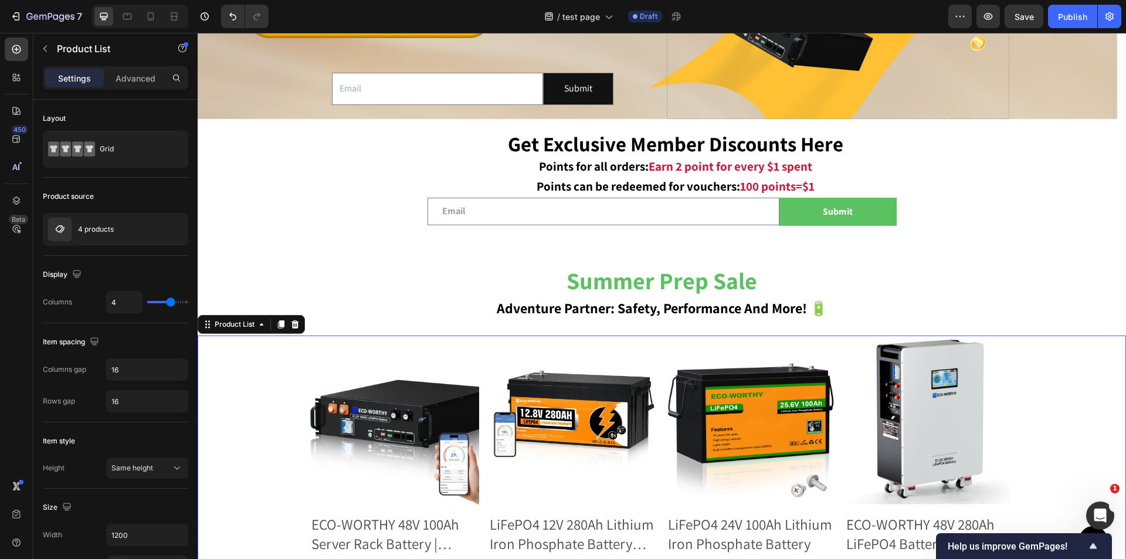
click at [1087, 364] on div "Product Images ECO-WORTHY 48V 100Ah Server Rack Battery | 5.12kWh V3 Lithium Ba…" at bounding box center [662, 511] width 929 height 350
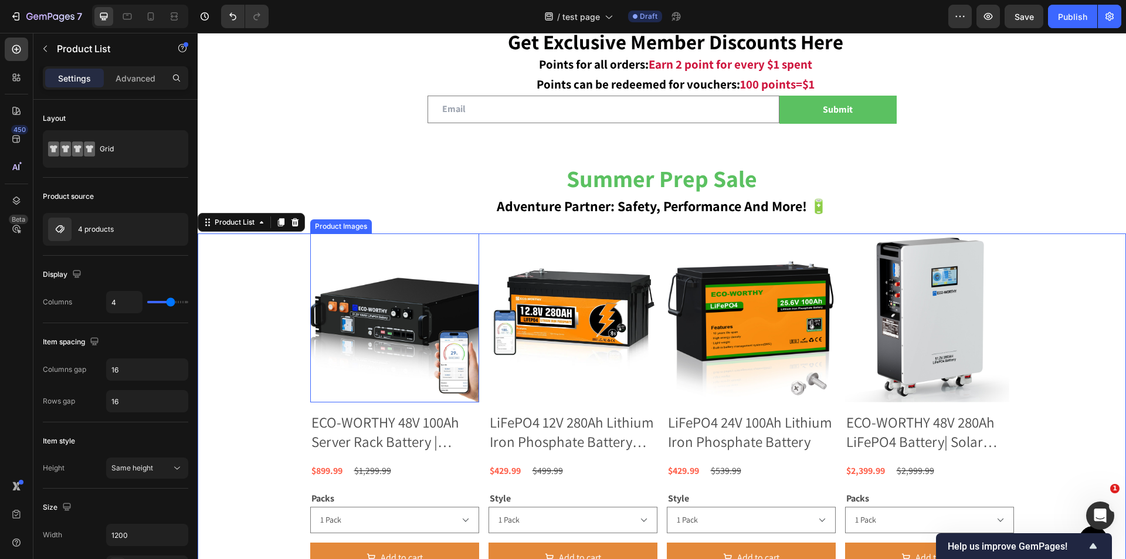
scroll to position [797, 0]
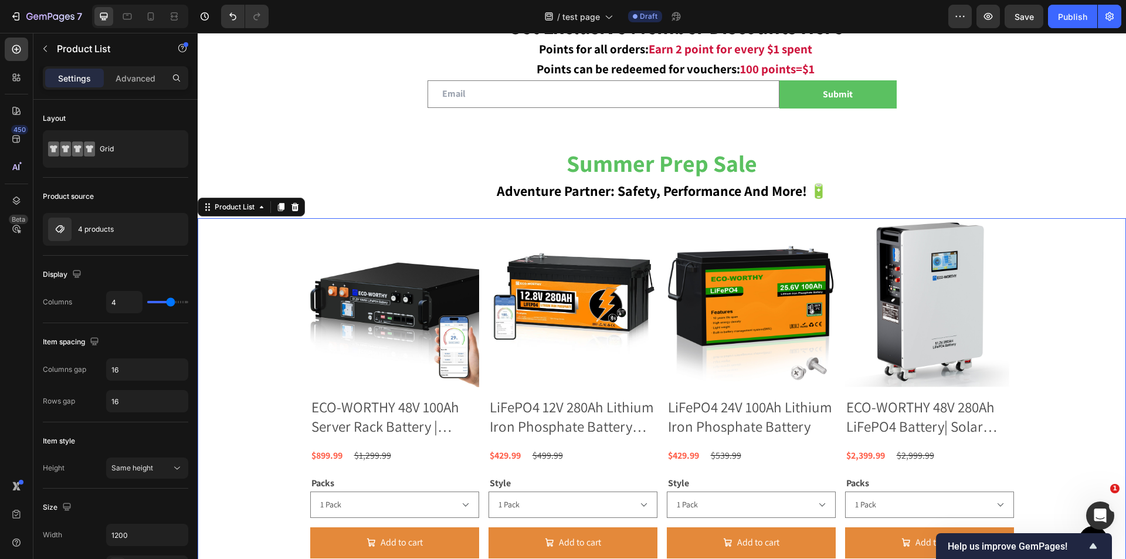
click at [256, 417] on div "Product Images ECO-WORTHY 48V 100Ah Server Rack Battery | 5.12kWh V3 Lithium Ba…" at bounding box center [662, 393] width 929 height 350
click at [139, 81] on p "Advanced" at bounding box center [136, 78] width 40 height 12
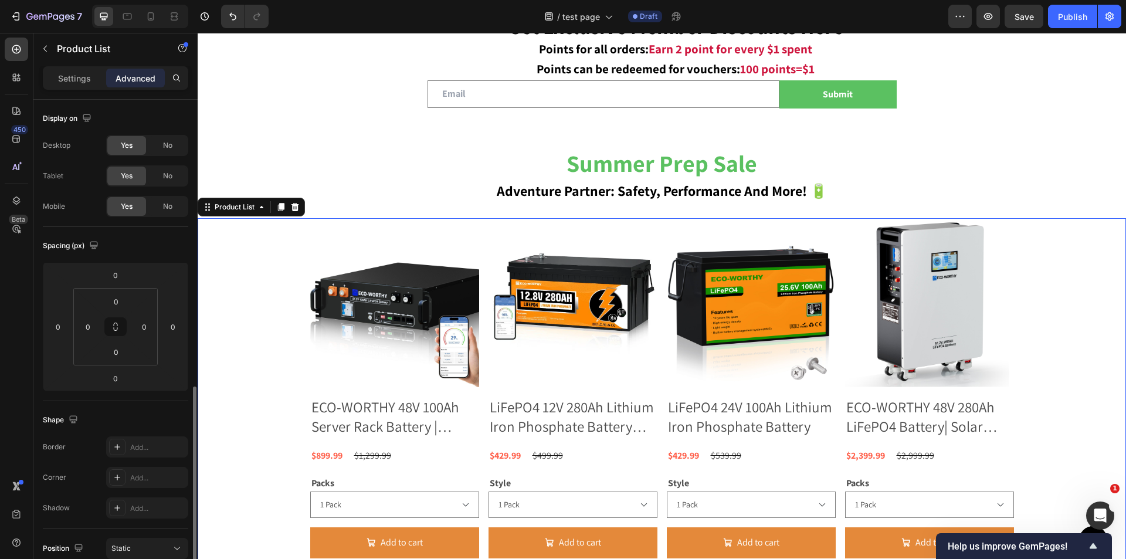
scroll to position [235, 0]
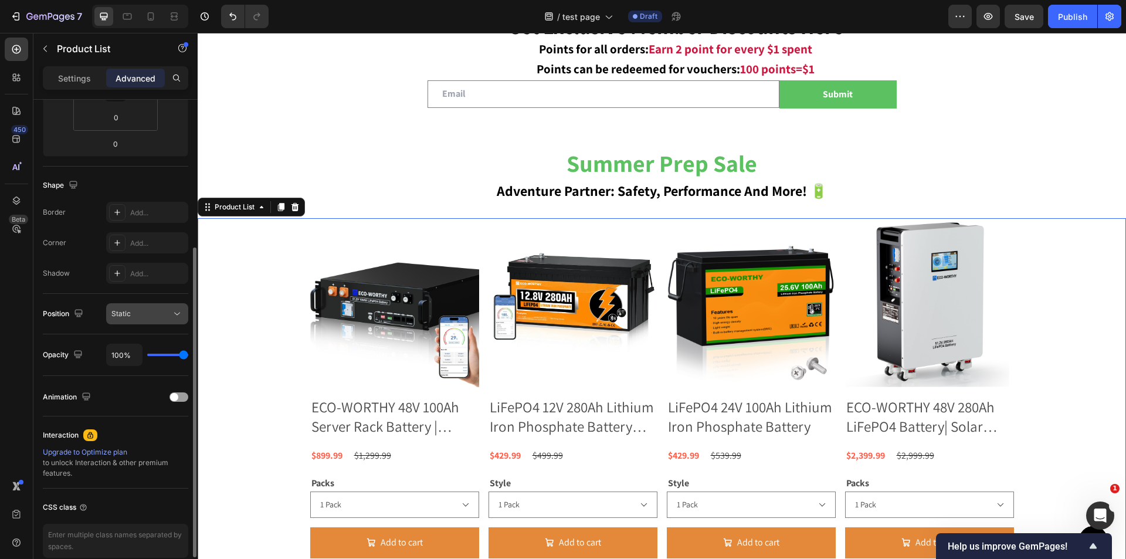
click at [173, 315] on icon at bounding box center [177, 314] width 12 height 12
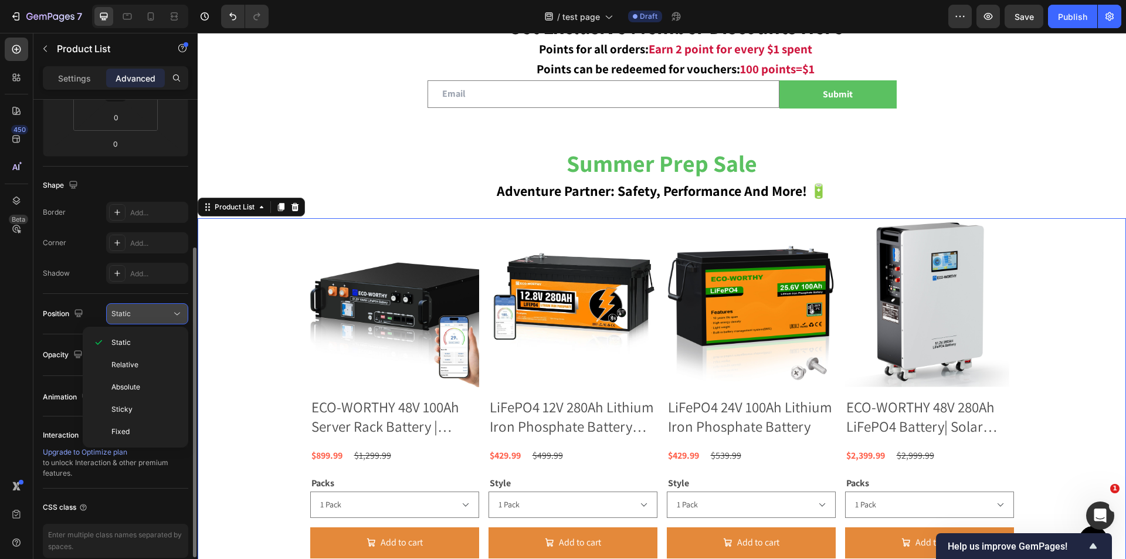
click at [173, 315] on icon at bounding box center [177, 314] width 12 height 12
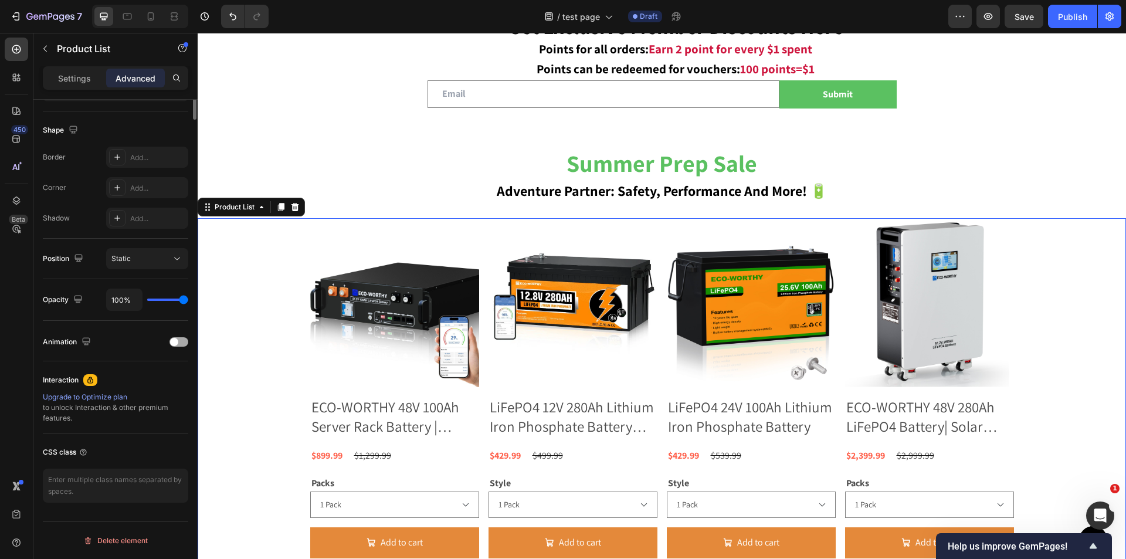
scroll to position [0, 0]
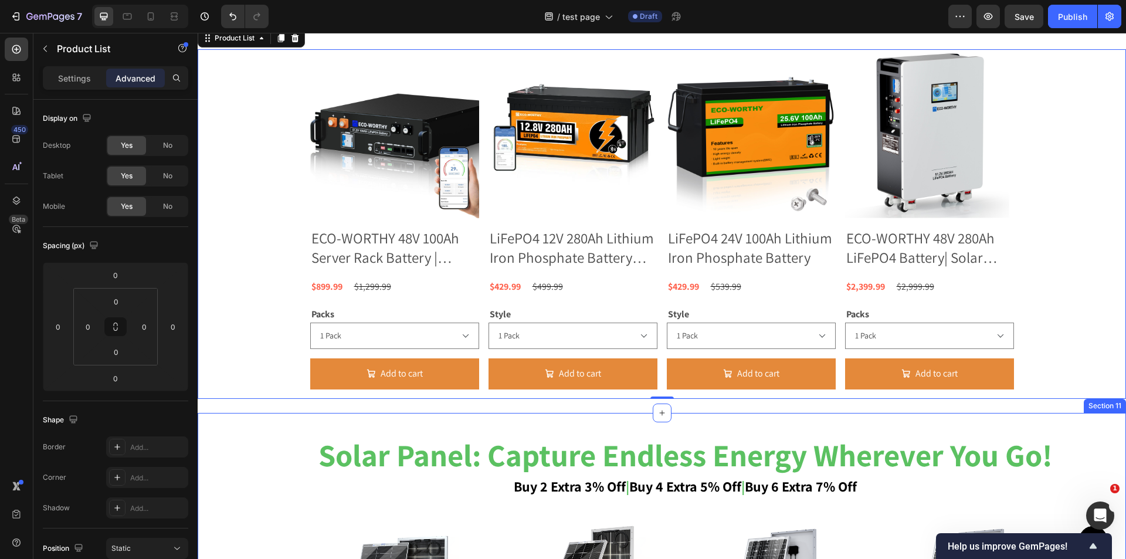
scroll to position [797, 0]
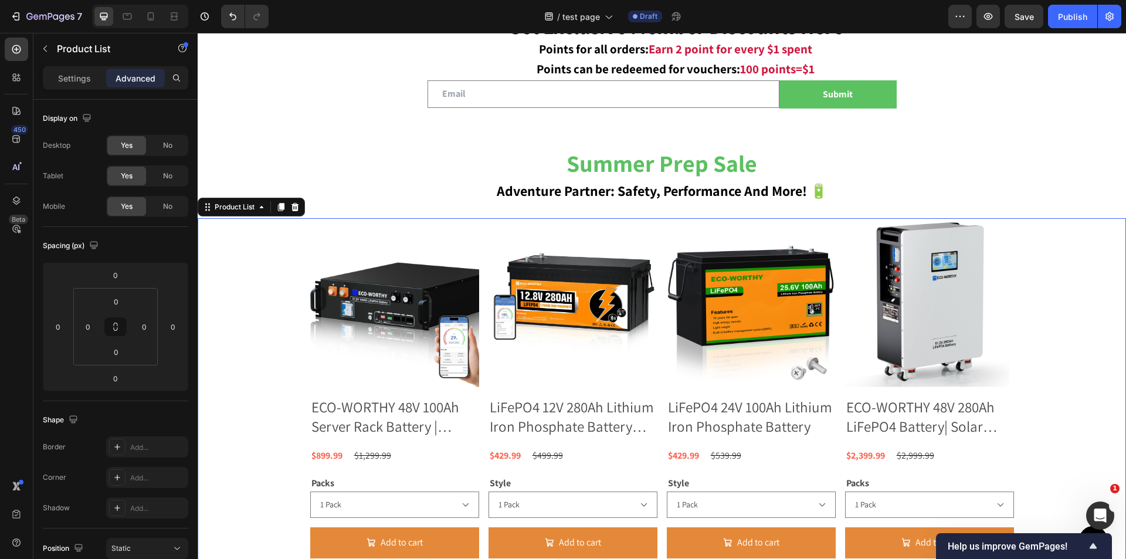
click at [225, 350] on div "Product Images ECO-WORTHY 48V 100Ah Server Rack Battery | 5.12kWh V3 Lithium Ba…" at bounding box center [662, 393] width 929 height 350
click at [260, 311] on div "Product Images ECO-WORTHY 48V 100Ah Server Rack Battery | 5.12kWh V3 Lithium Ba…" at bounding box center [662, 393] width 929 height 350
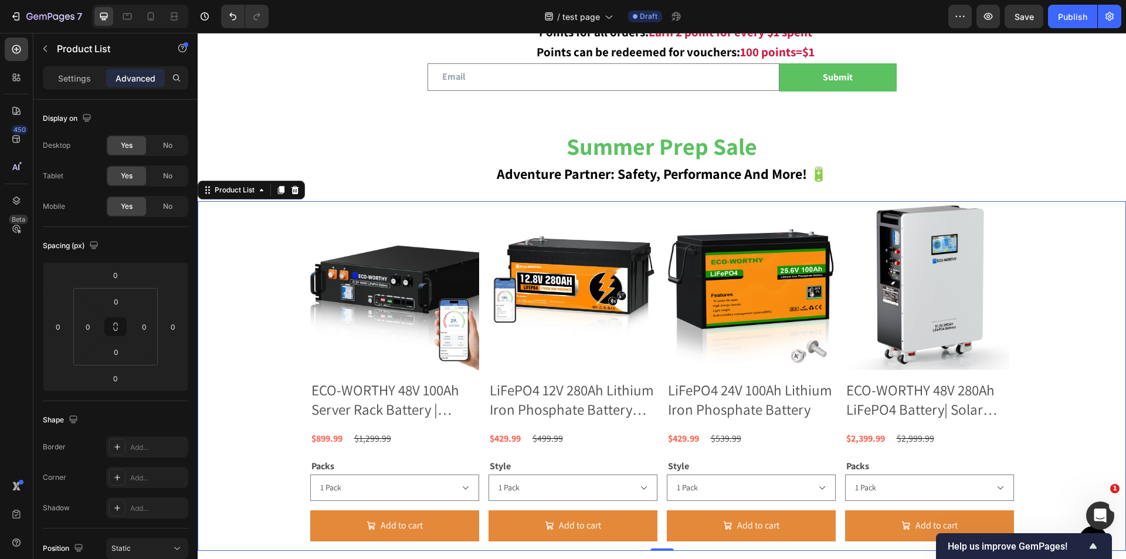
scroll to position [1032, 0]
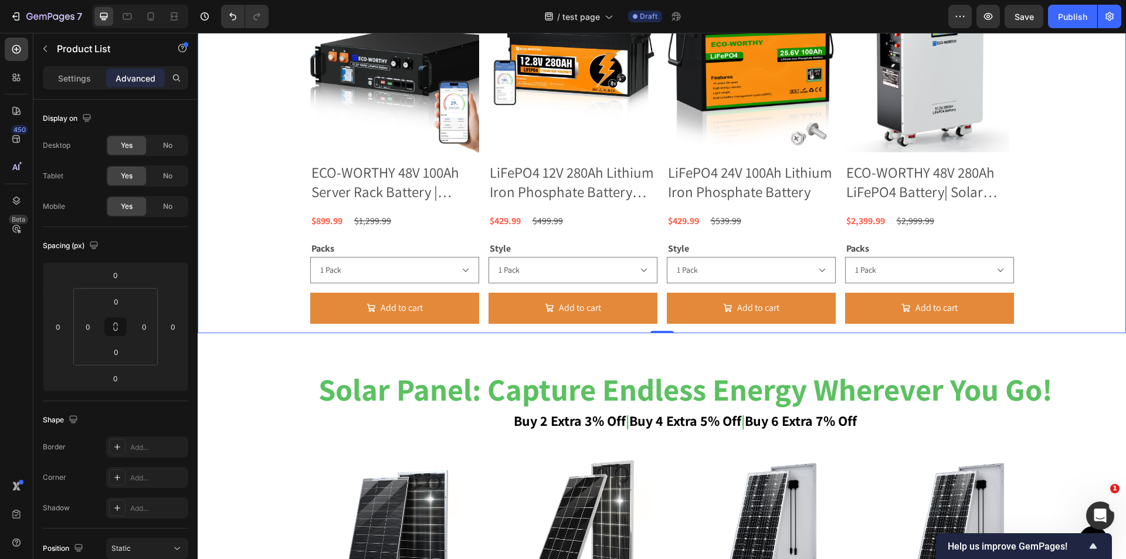
click at [242, 315] on div "Product Images ECO-WORTHY 48V 100Ah Server Rack Battery | 5.12kWh V3 Lithium Ba…" at bounding box center [662, 159] width 929 height 350
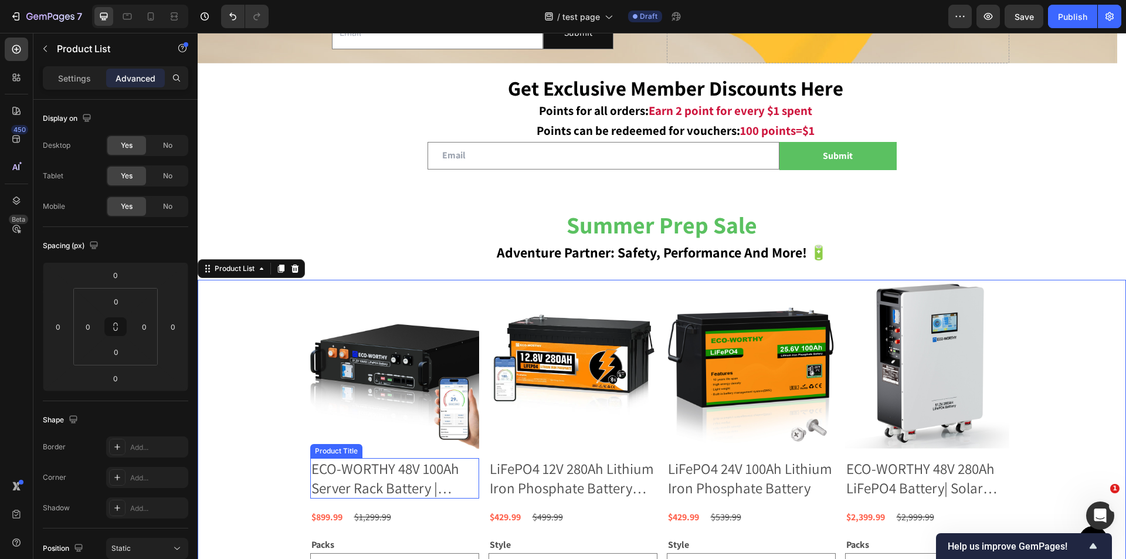
scroll to position [739, 0]
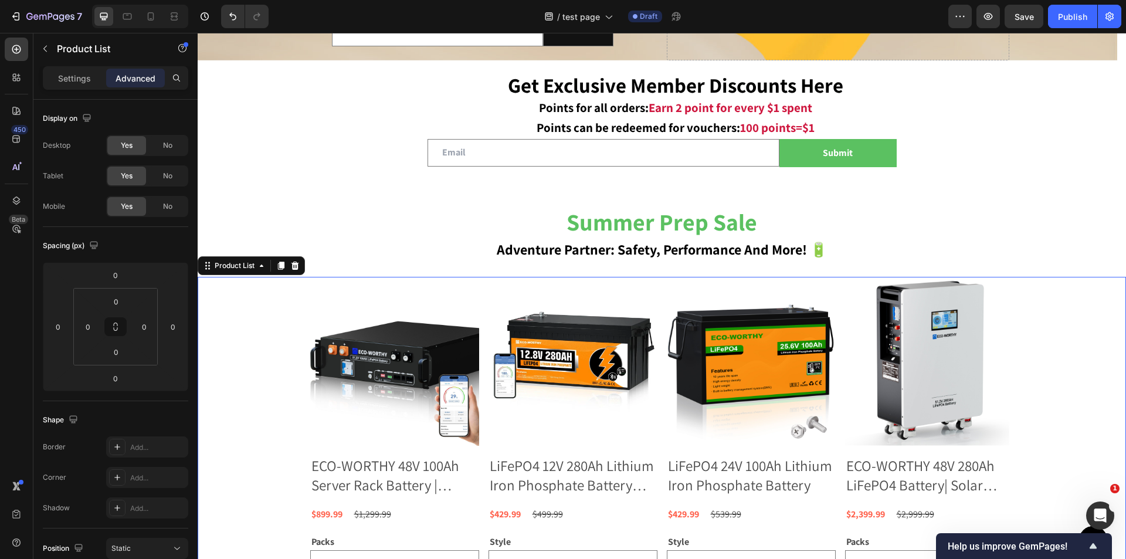
click at [246, 372] on div "Product Images ECO-WORTHY 48V 100Ah Server Rack Battery | 5.12kWh V3 Lithium Ba…" at bounding box center [662, 452] width 929 height 350
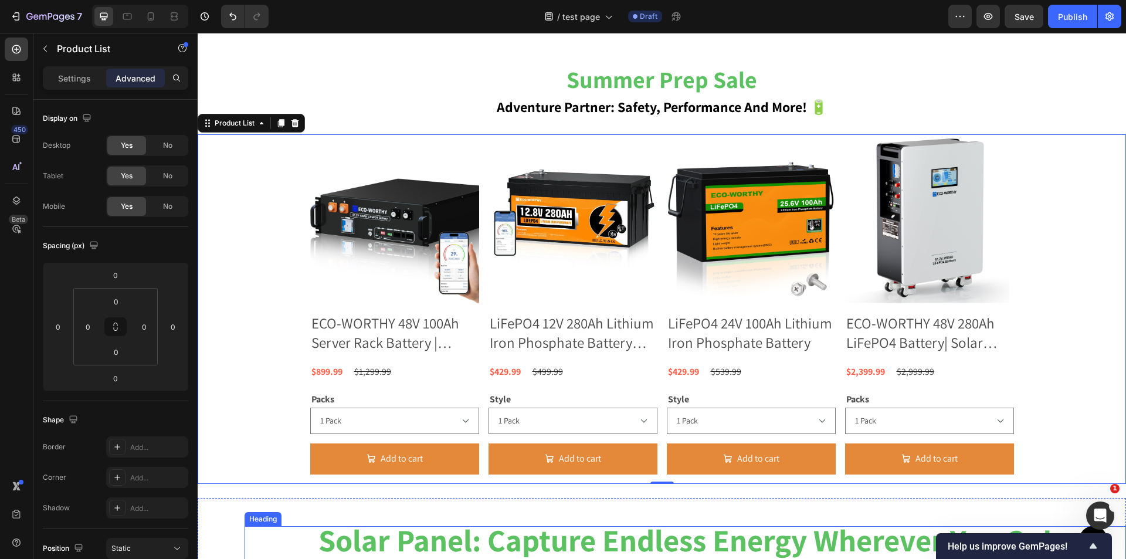
scroll to position [856, 0]
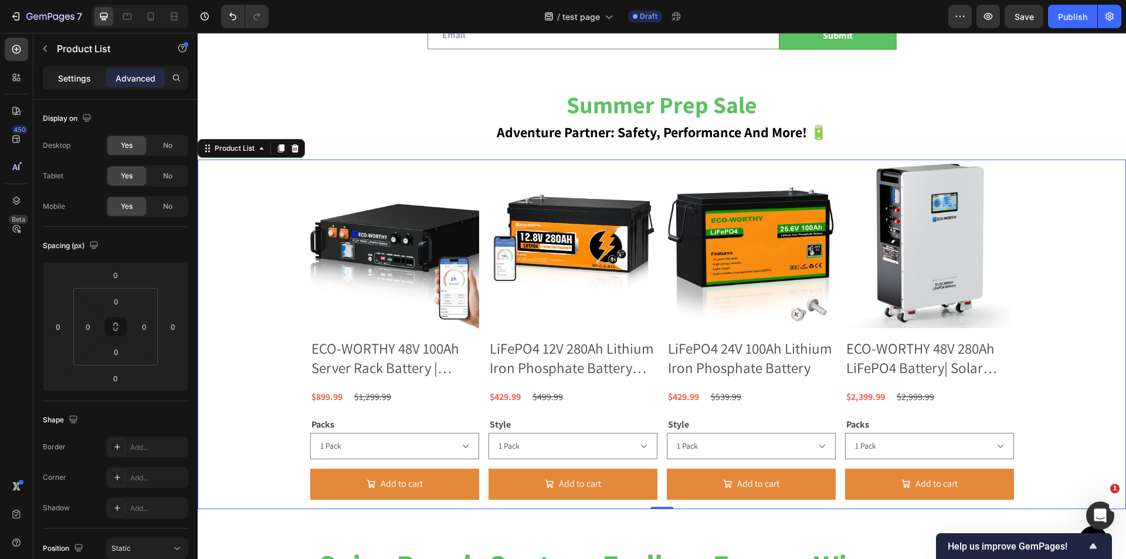
click at [75, 72] on p "Settings" at bounding box center [74, 78] width 33 height 12
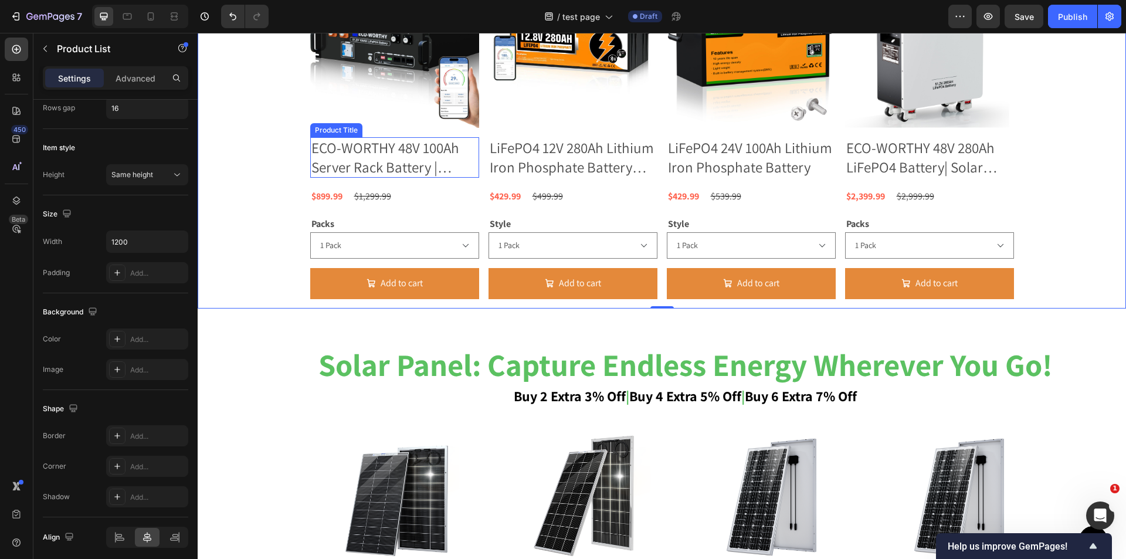
scroll to position [1149, 0]
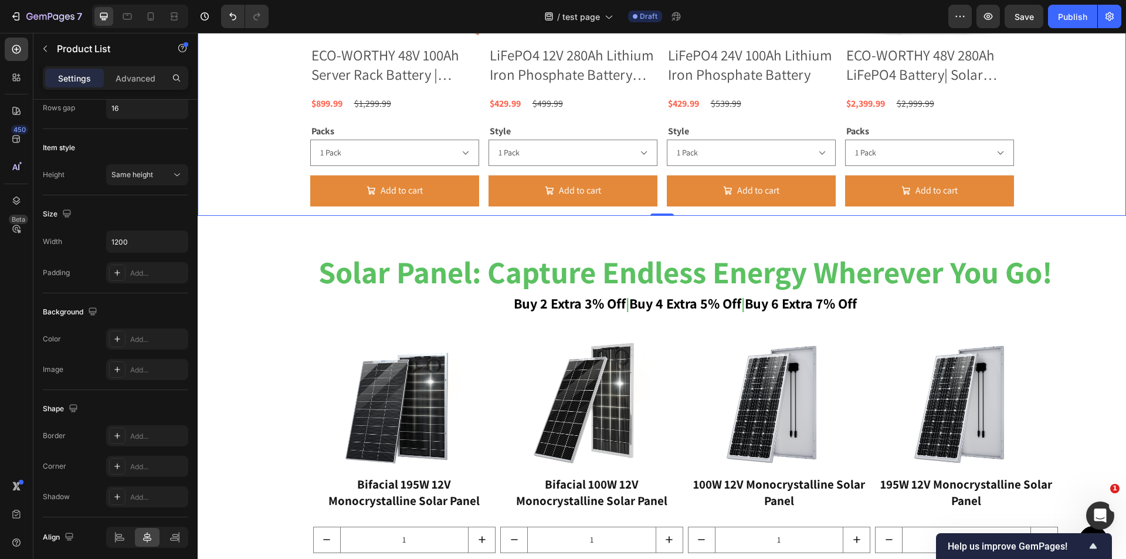
click at [1095, 160] on div "Product Images ECO-WORTHY 48V 100Ah Server Rack Battery | 5.12kWh V3 Lithium Ba…" at bounding box center [662, 41] width 929 height 350
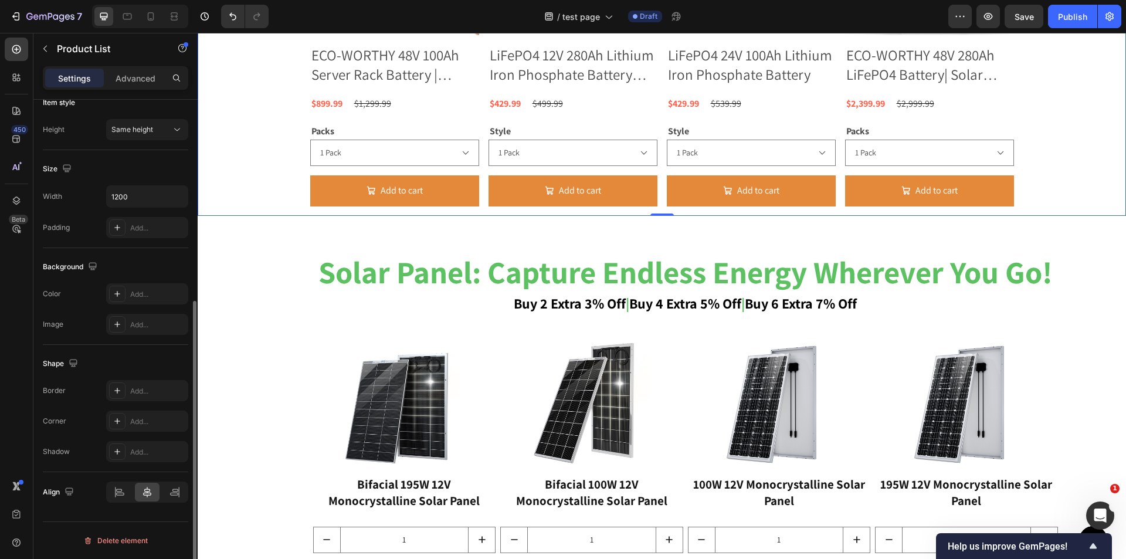
scroll to position [104, 0]
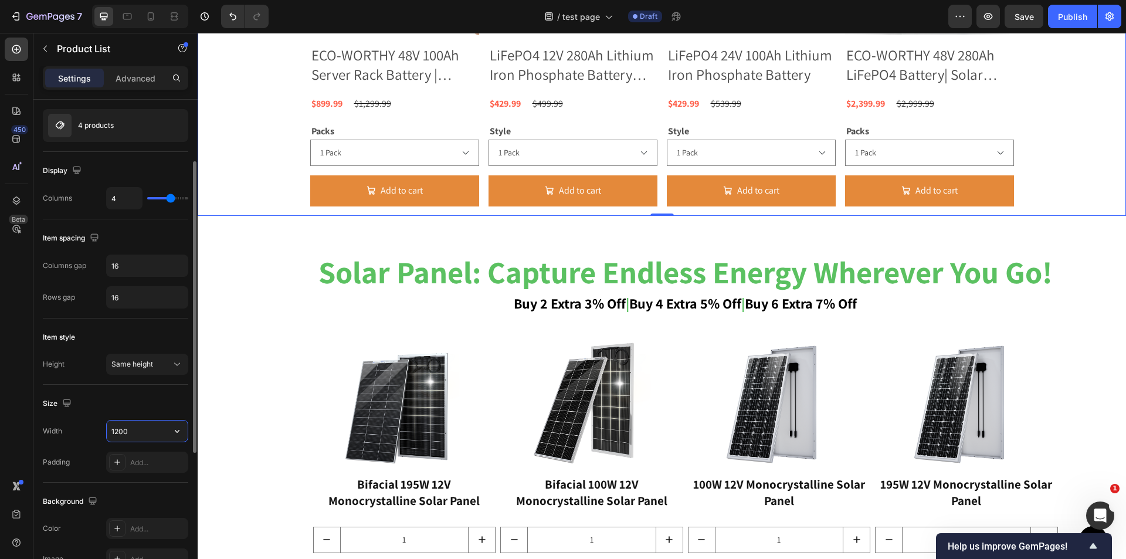
click at [153, 432] on input "1200" at bounding box center [147, 431] width 81 height 21
click at [168, 361] on div "Same height" at bounding box center [141, 364] width 60 height 11
click at [172, 371] on button "Same height" at bounding box center [147, 364] width 82 height 21
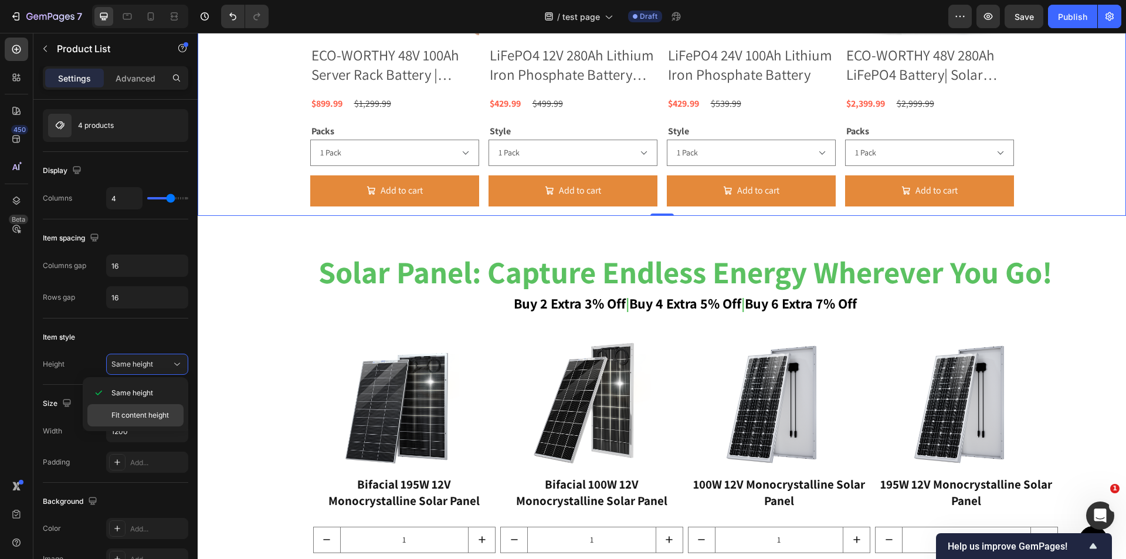
click at [158, 412] on span "Fit content height" at bounding box center [139, 415] width 57 height 11
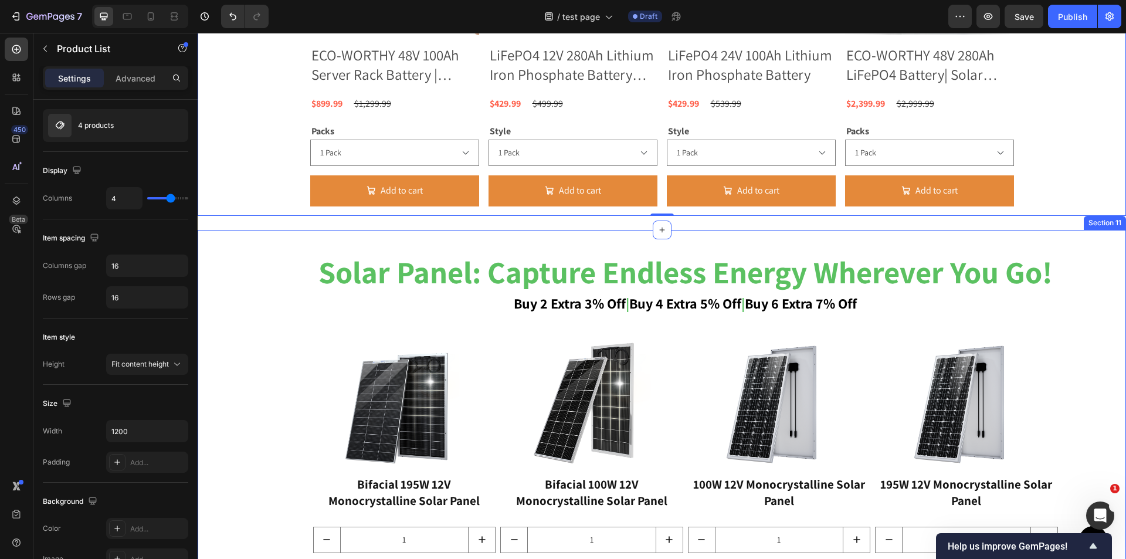
scroll to position [1090, 0]
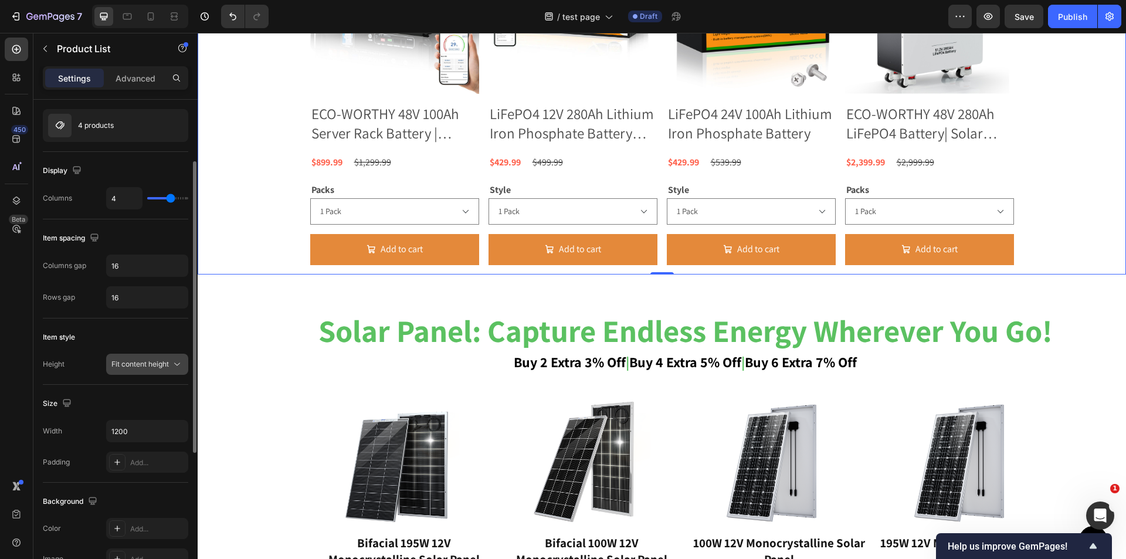
click at [169, 374] on button "Fit content height" at bounding box center [147, 364] width 82 height 21
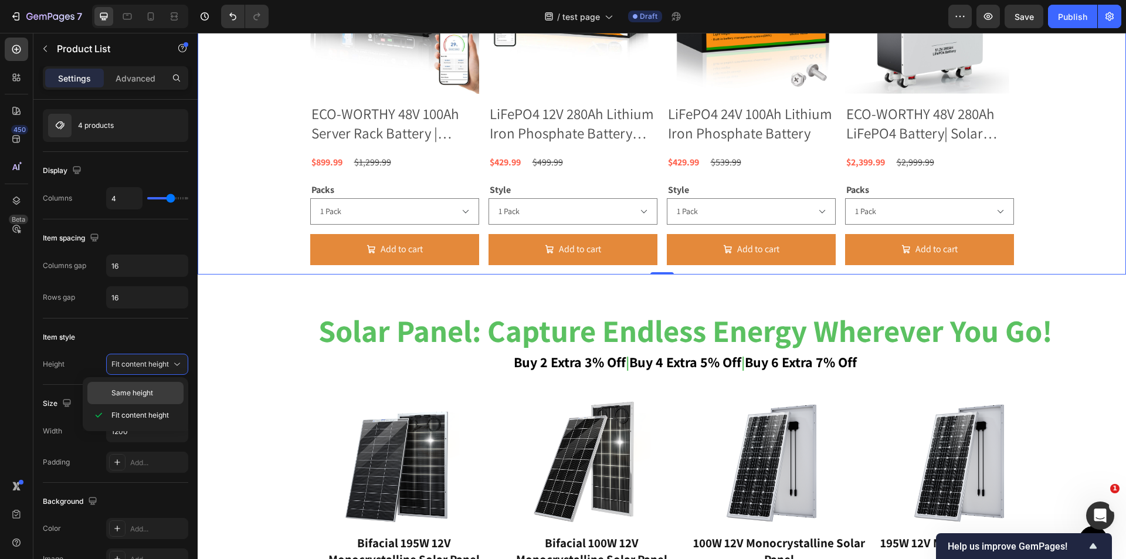
click at [161, 400] on div "Same height" at bounding box center [135, 393] width 96 height 22
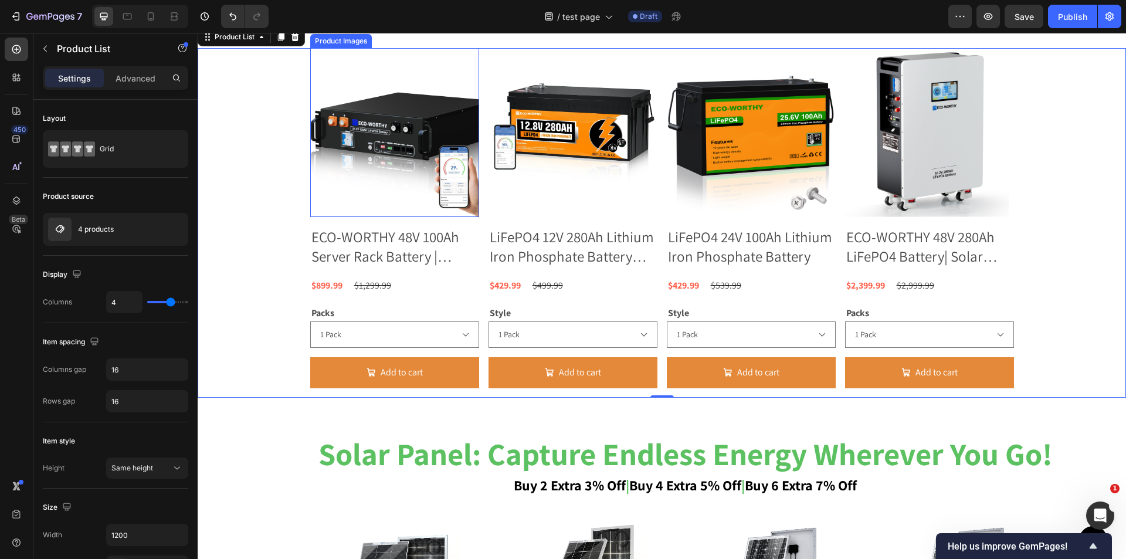
scroll to position [973, 0]
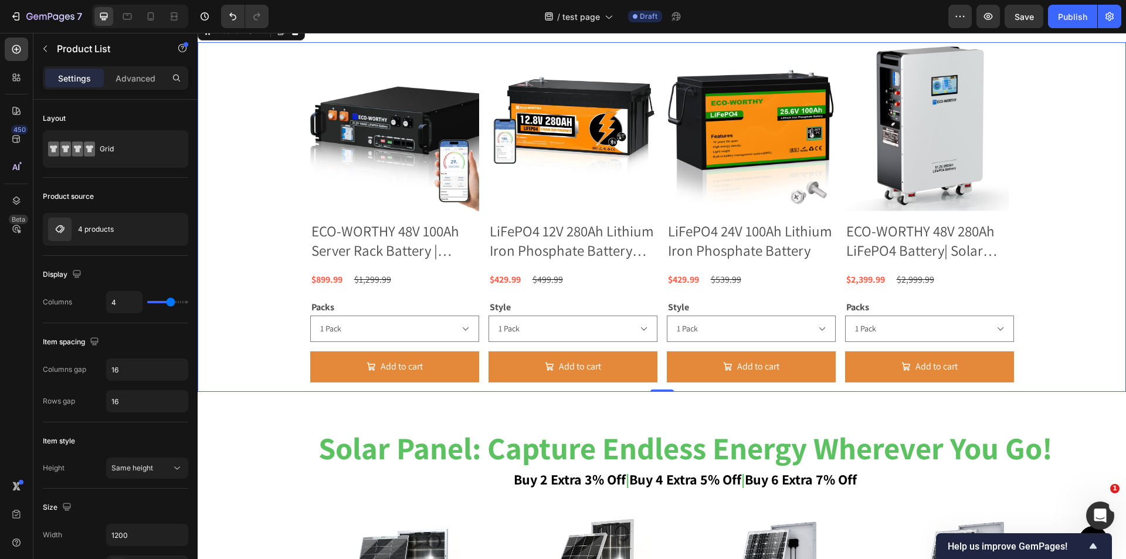
click at [246, 250] on div "Product Images ECO-WORTHY 48V 100Ah Server Rack Battery | 5.12kWh V3 Lithium Ba…" at bounding box center [662, 217] width 929 height 350
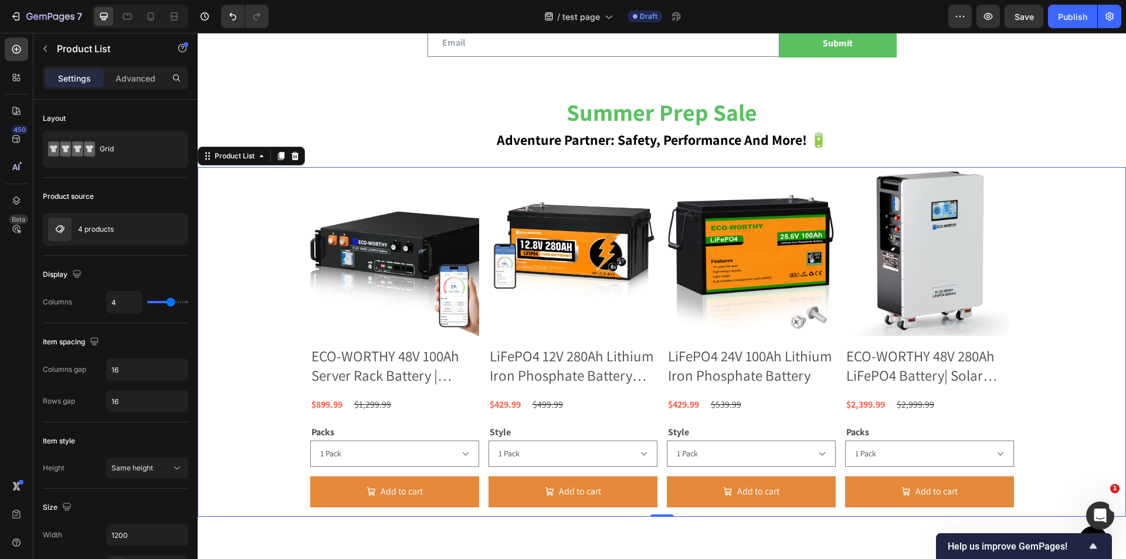
scroll to position [739, 0]
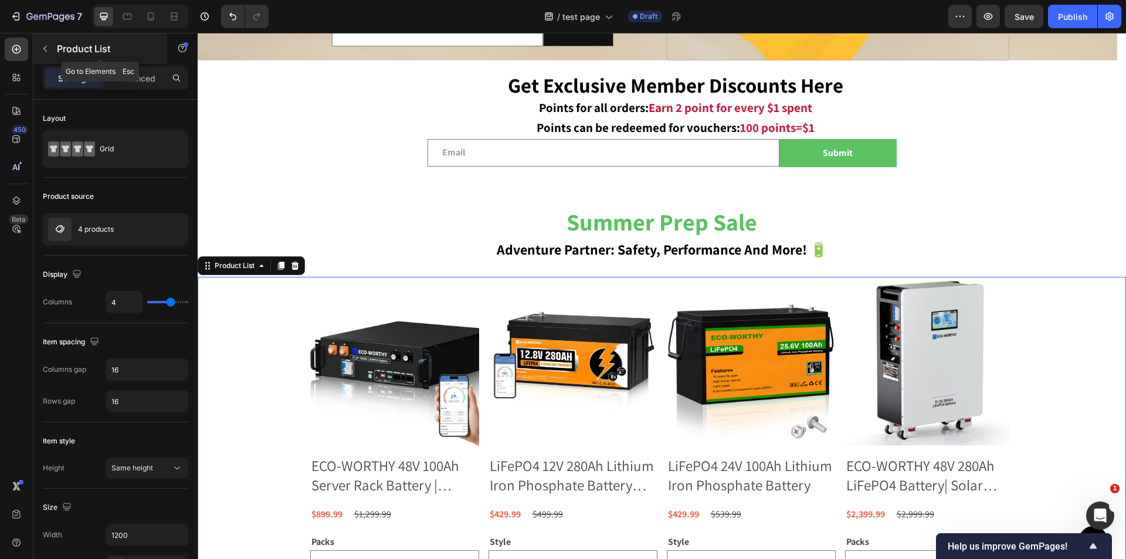
click at [48, 55] on button "button" at bounding box center [45, 48] width 19 height 19
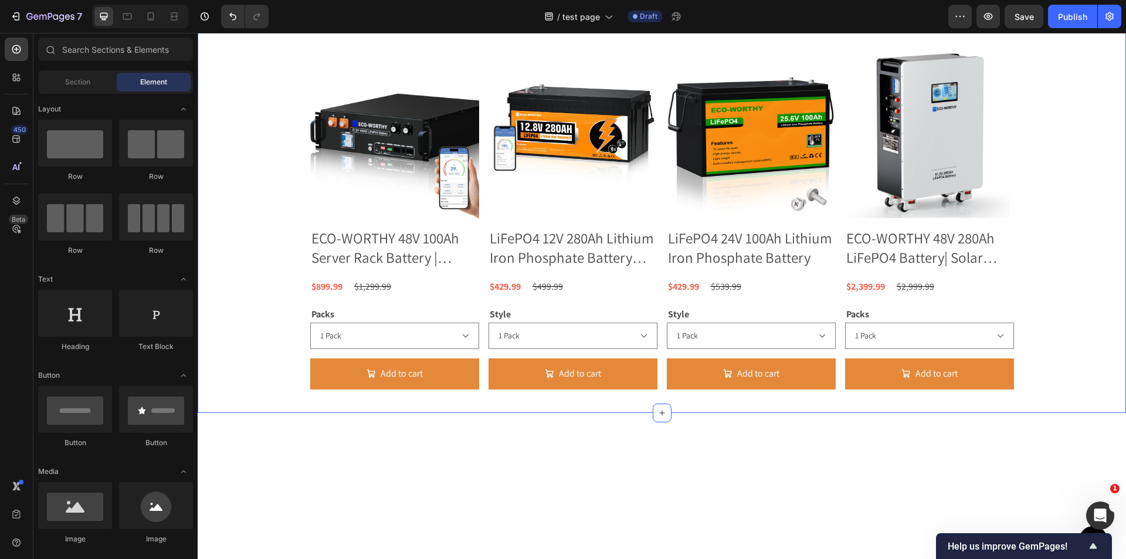
scroll to position [797, 0]
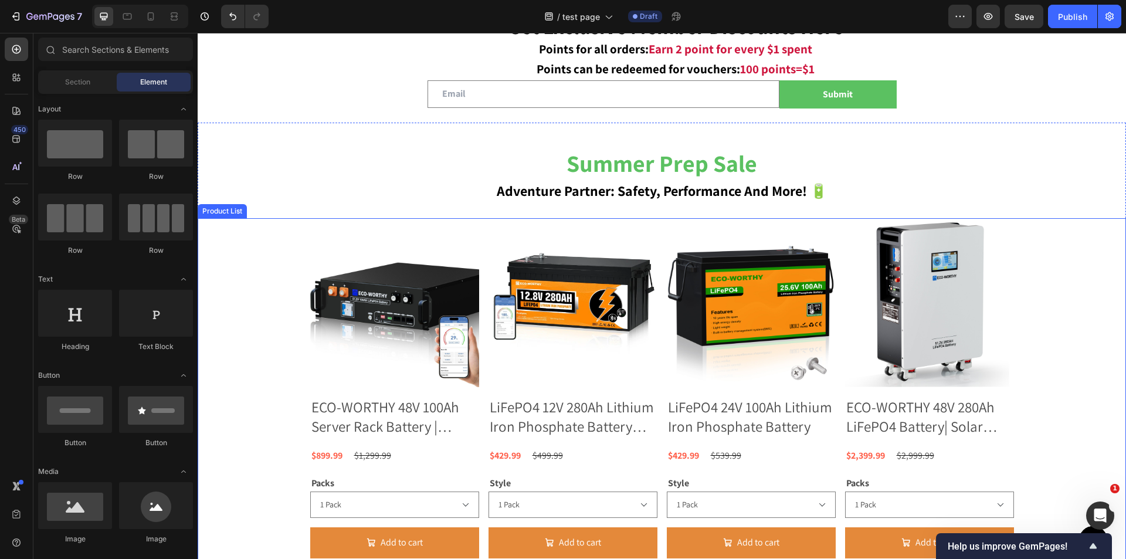
click at [260, 338] on div "Product Images ECO-WORTHY 48V 100Ah Server Rack Battery | 5.12kWh V3 Lithium Ba…" at bounding box center [662, 393] width 929 height 350
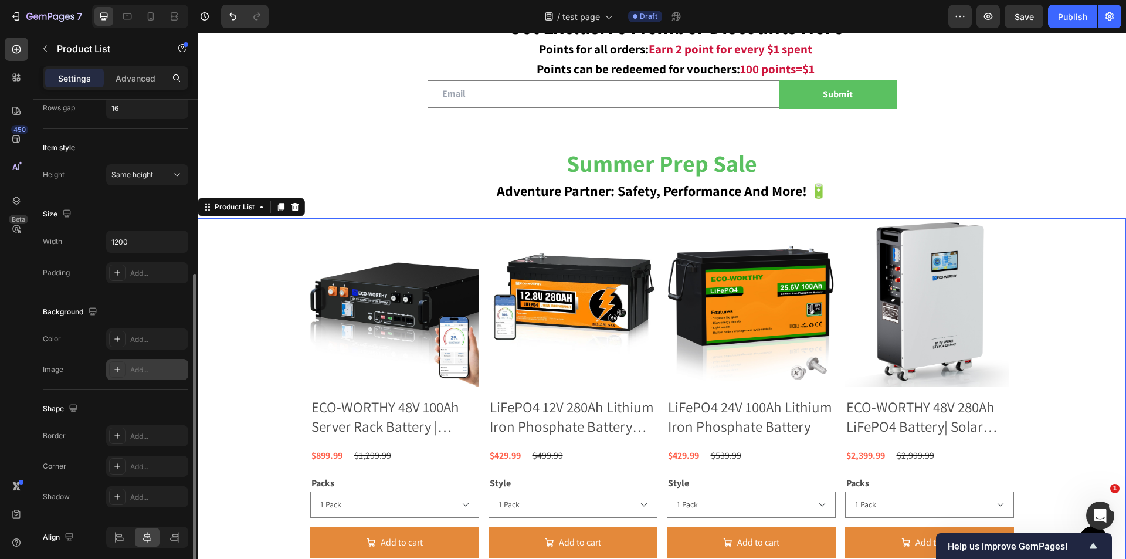
scroll to position [338, 0]
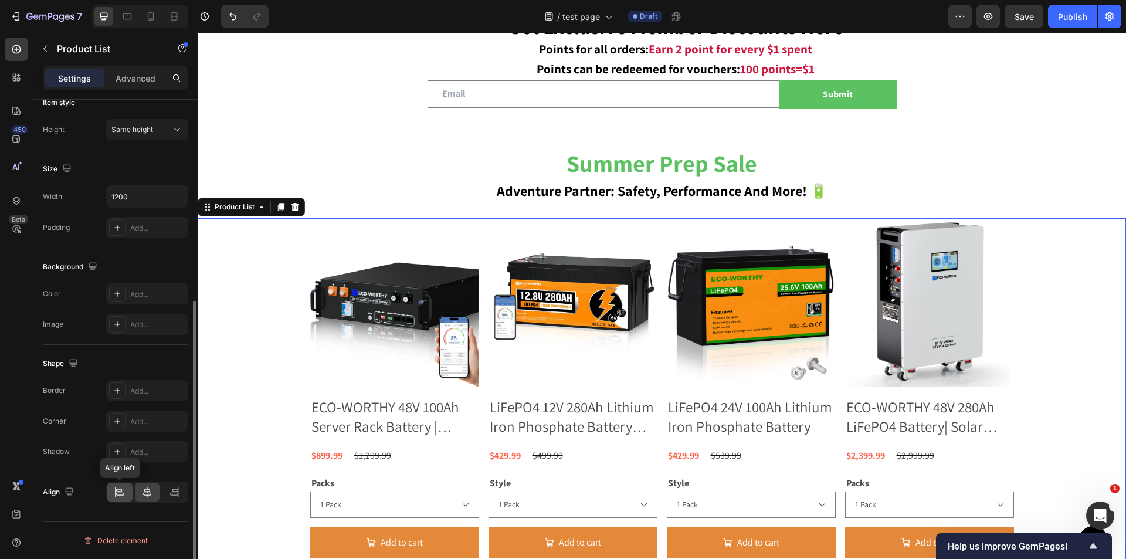
click at [121, 495] on icon at bounding box center [120, 492] width 12 height 12
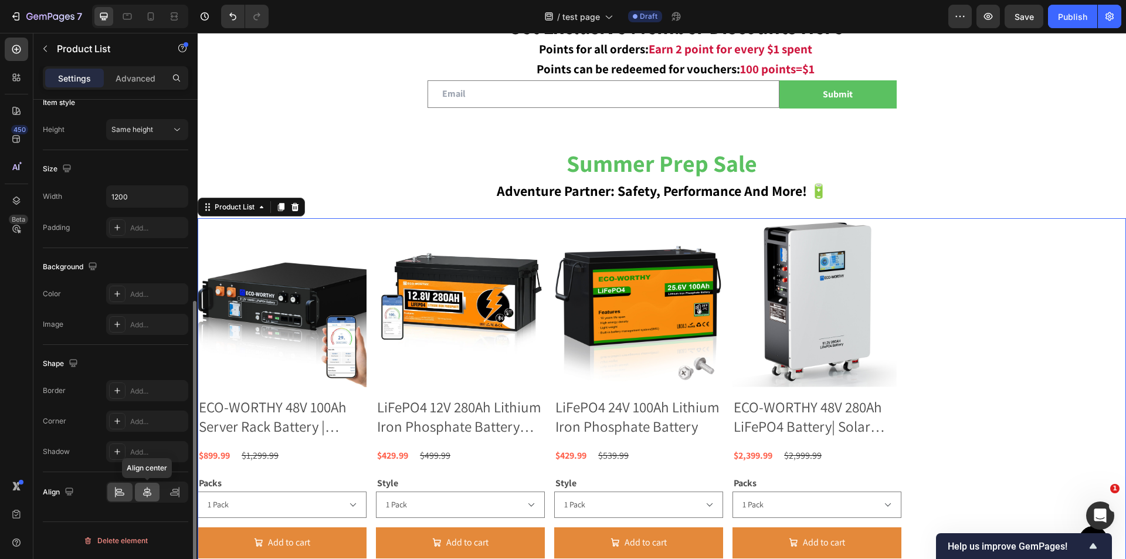
click at [151, 492] on icon at bounding box center [147, 492] width 12 height 12
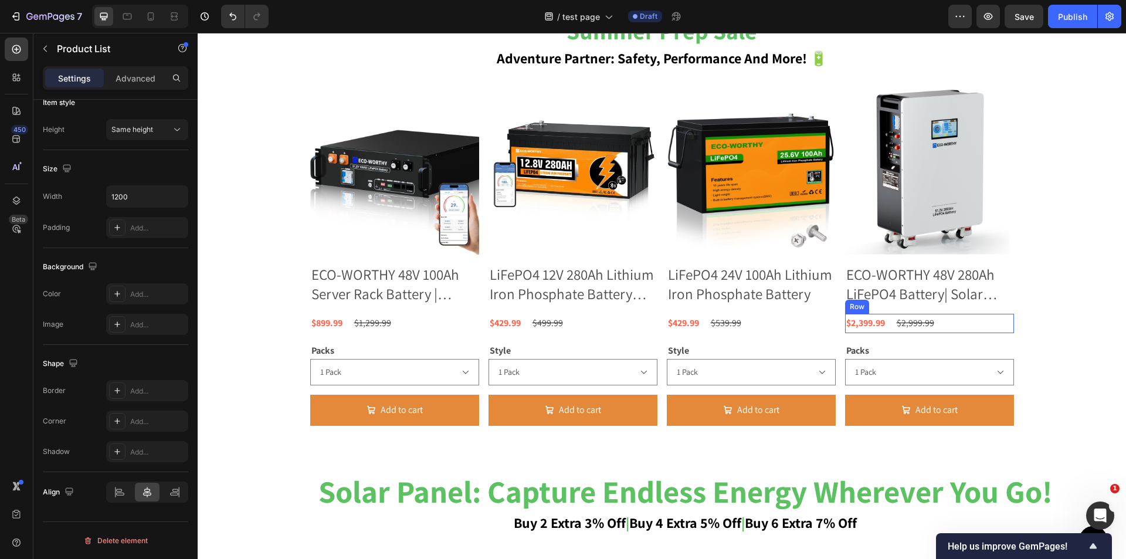
scroll to position [1149, 0]
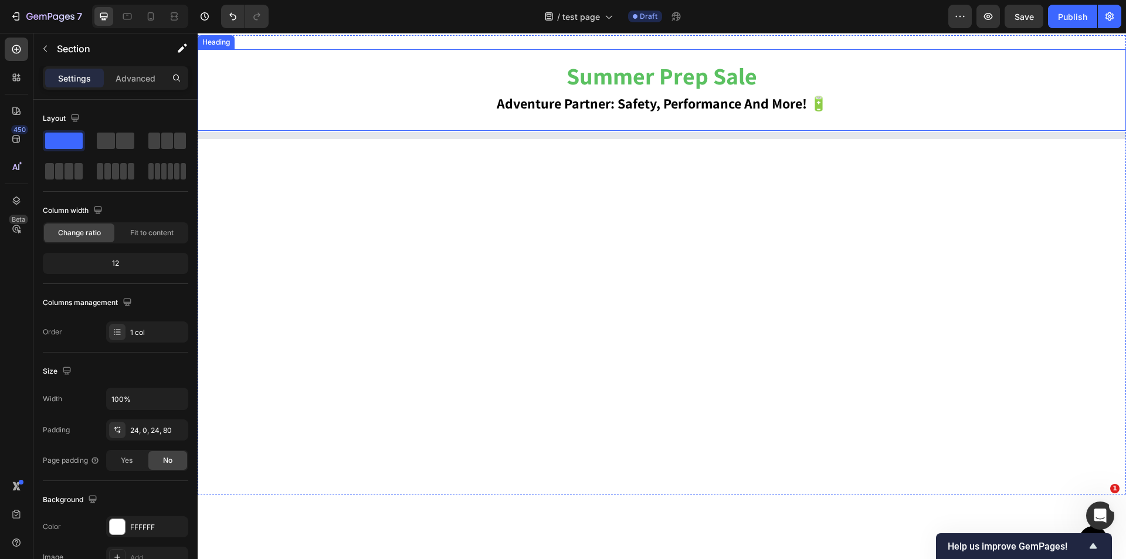
scroll to position [739, 0]
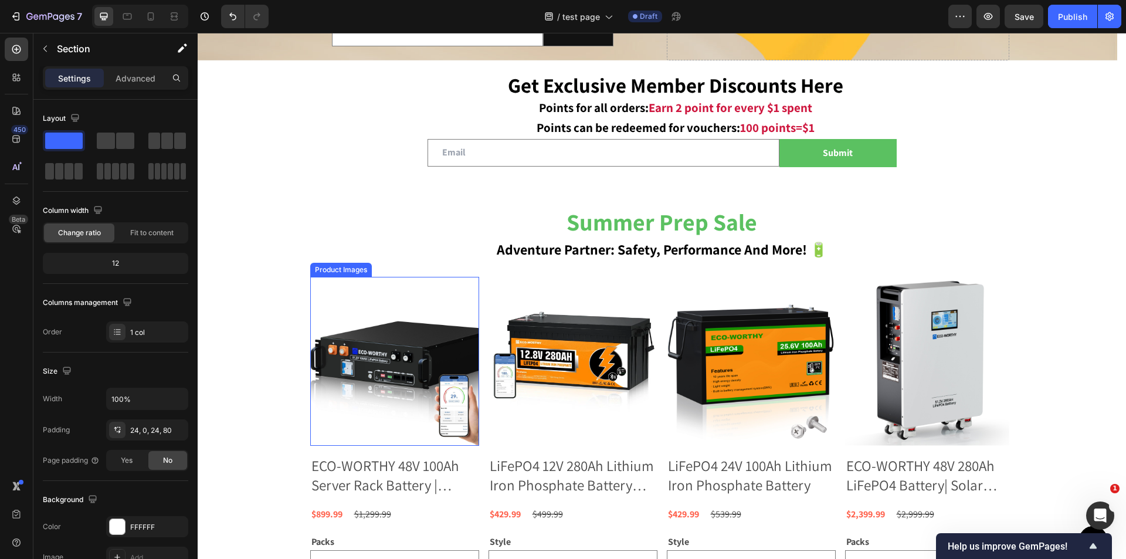
click at [410, 348] on img at bounding box center [394, 361] width 169 height 169
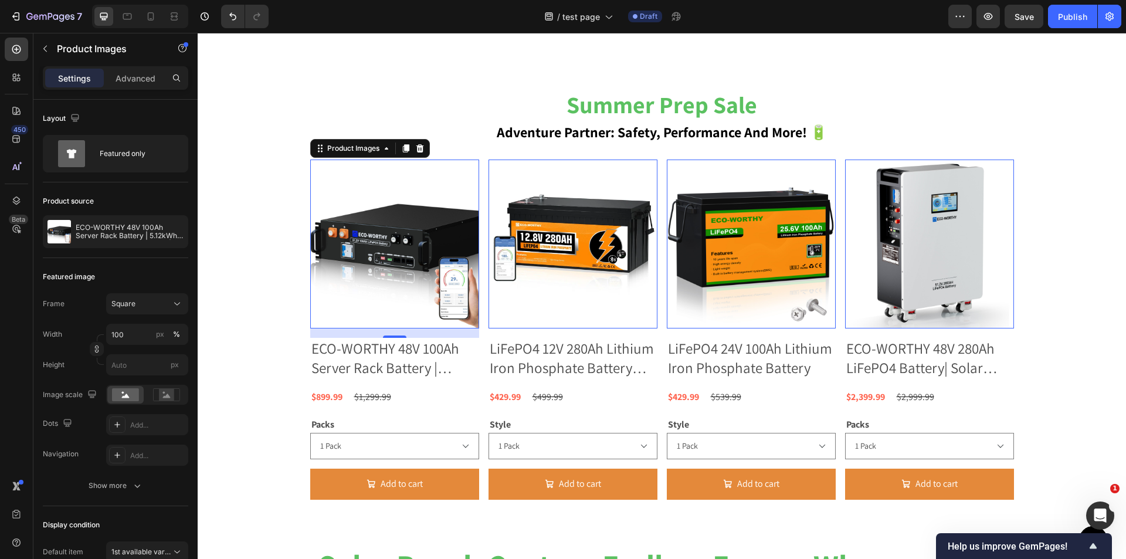
scroll to position [1090, 0]
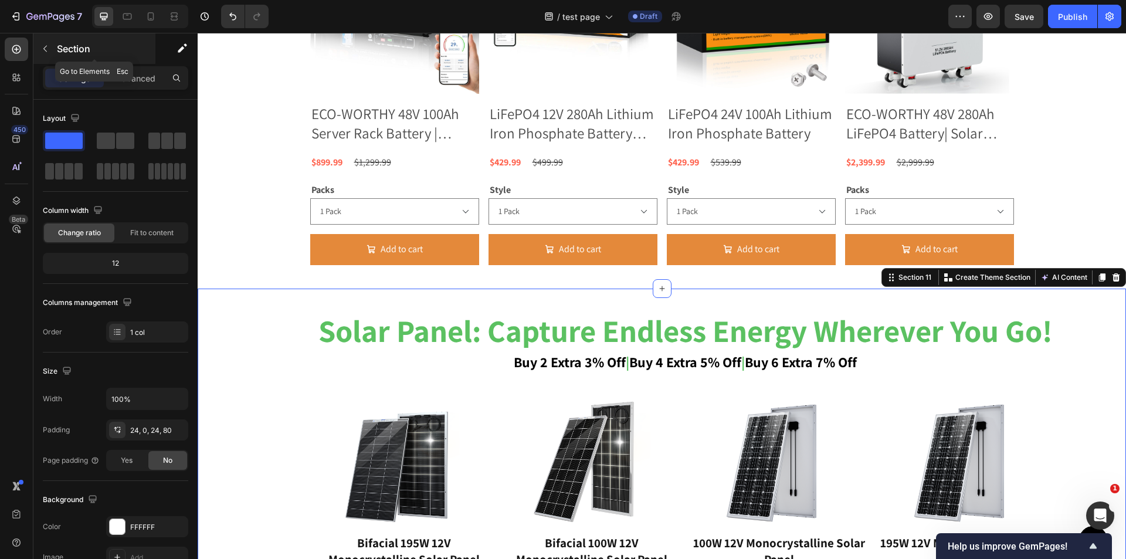
click at [48, 48] on icon "button" at bounding box center [44, 48] width 9 height 9
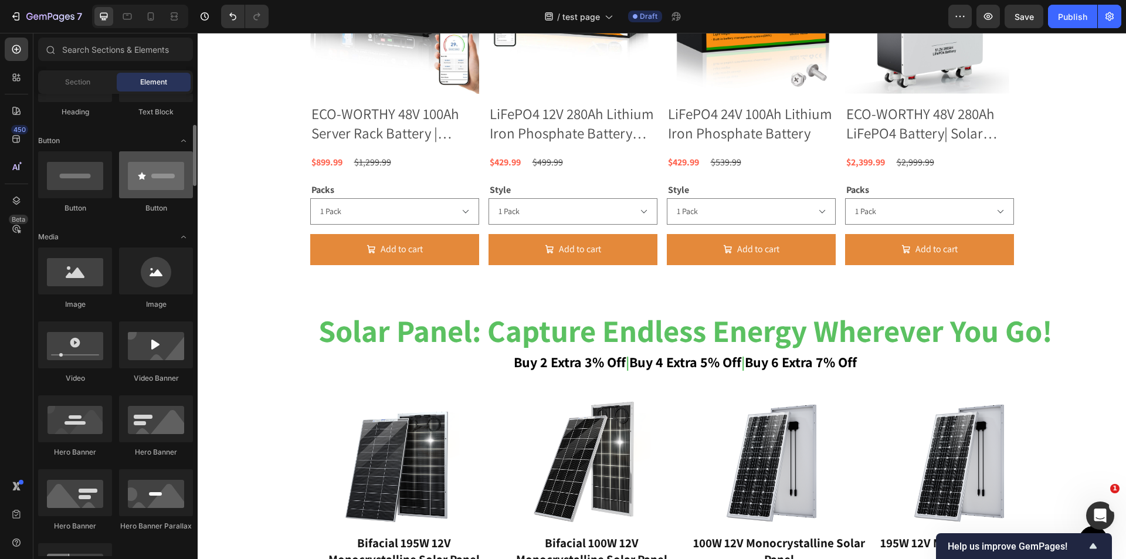
scroll to position [0, 0]
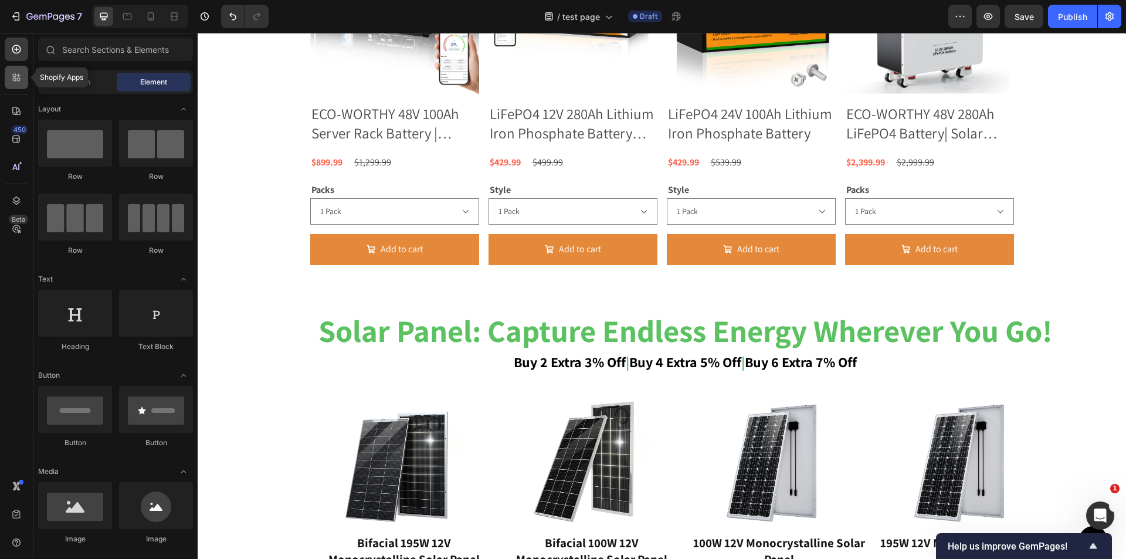
click at [19, 83] on icon at bounding box center [17, 78] width 12 height 12
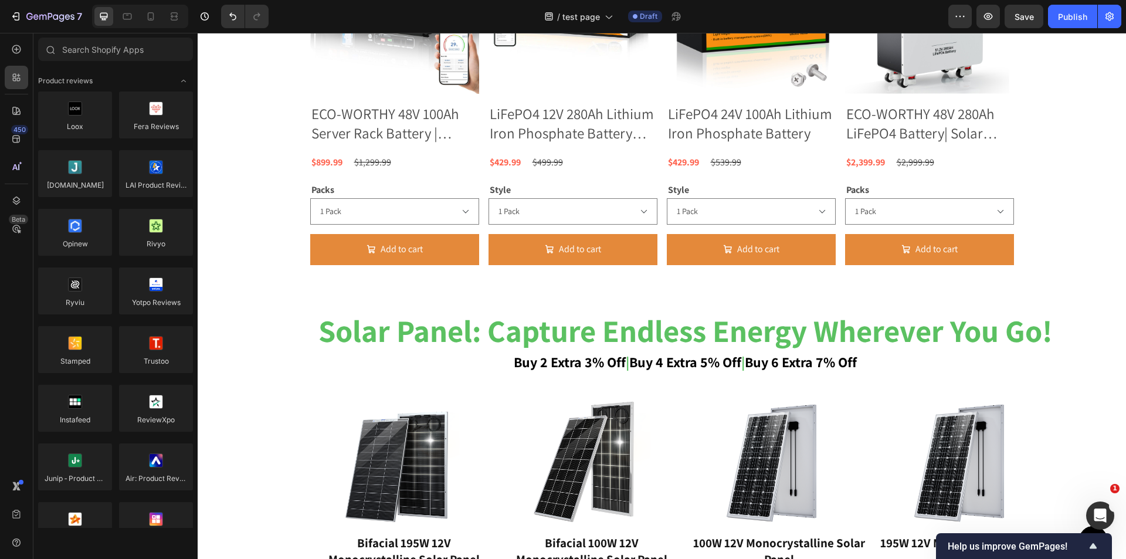
click at [11, 96] on div "450 Beta" at bounding box center [16, 256] width 23 height 437
click at [13, 107] on icon at bounding box center [17, 111] width 12 height 12
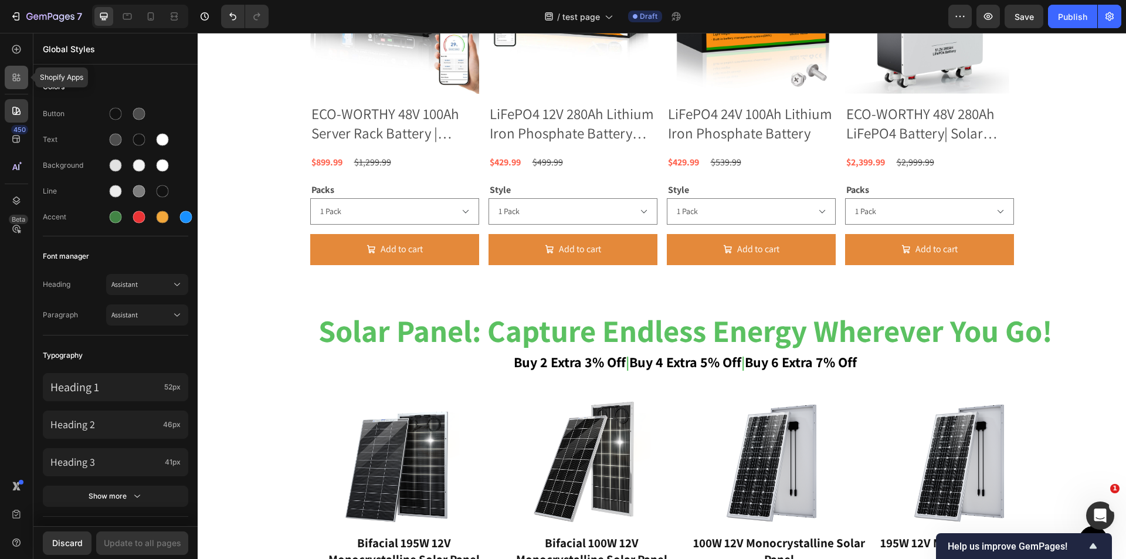
click at [18, 72] on icon at bounding box center [17, 78] width 12 height 12
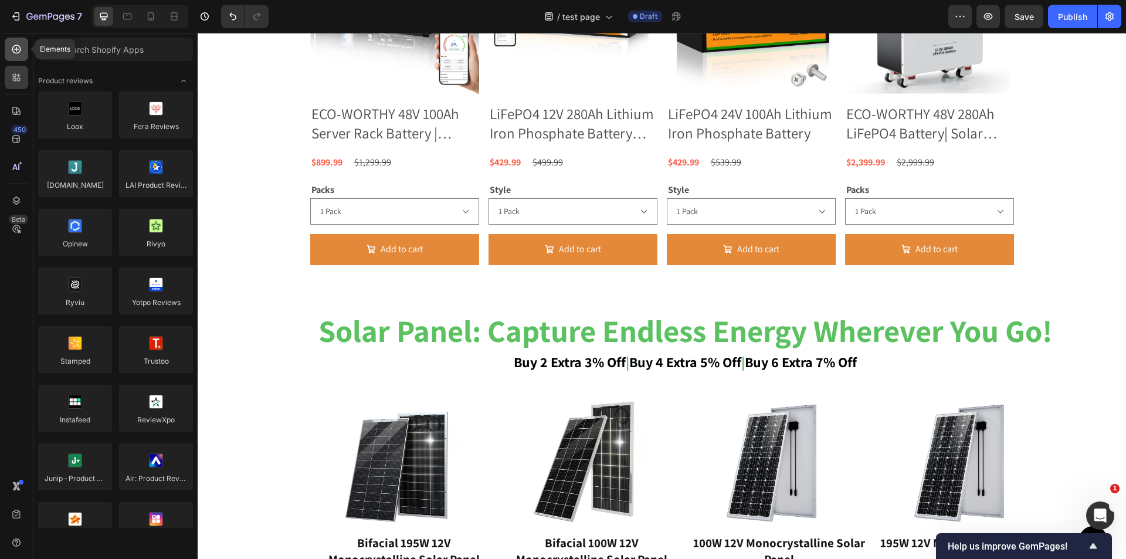
click at [16, 44] on icon at bounding box center [17, 49] width 12 height 12
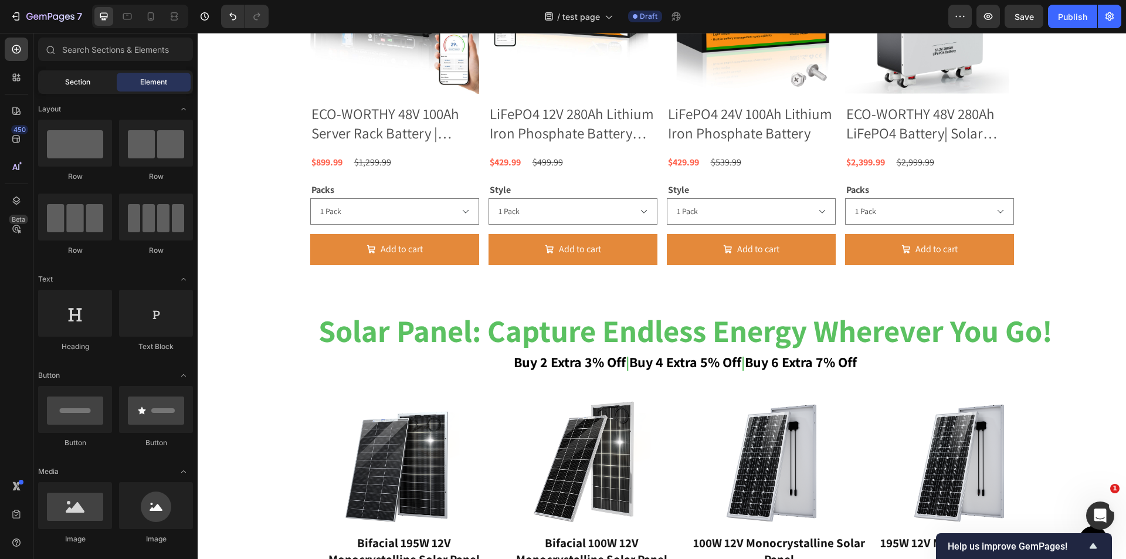
click at [74, 77] on span "Section" at bounding box center [77, 82] width 25 height 11
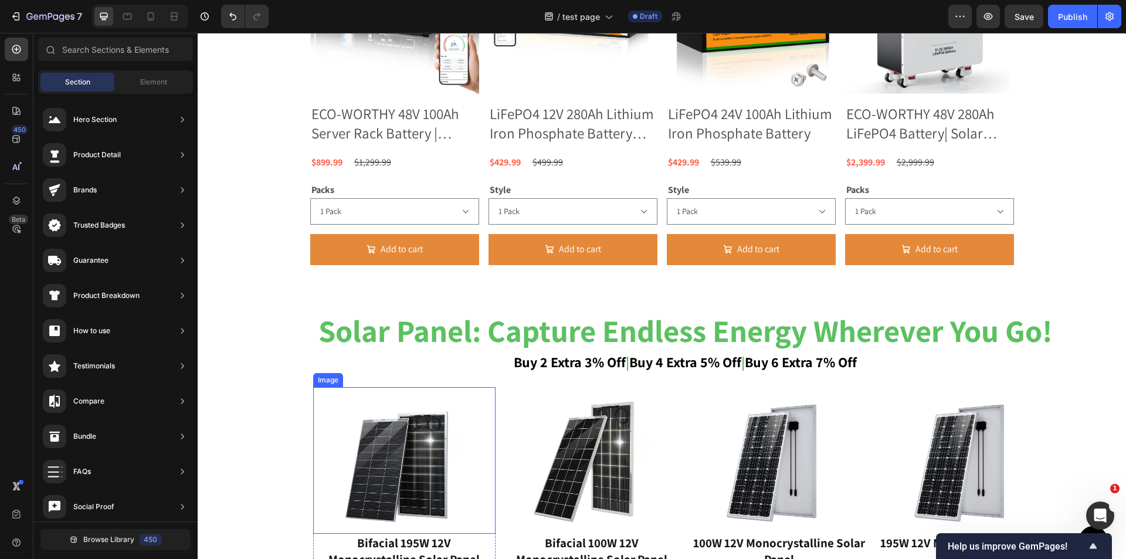
click at [385, 410] on img at bounding box center [404, 460] width 147 height 147
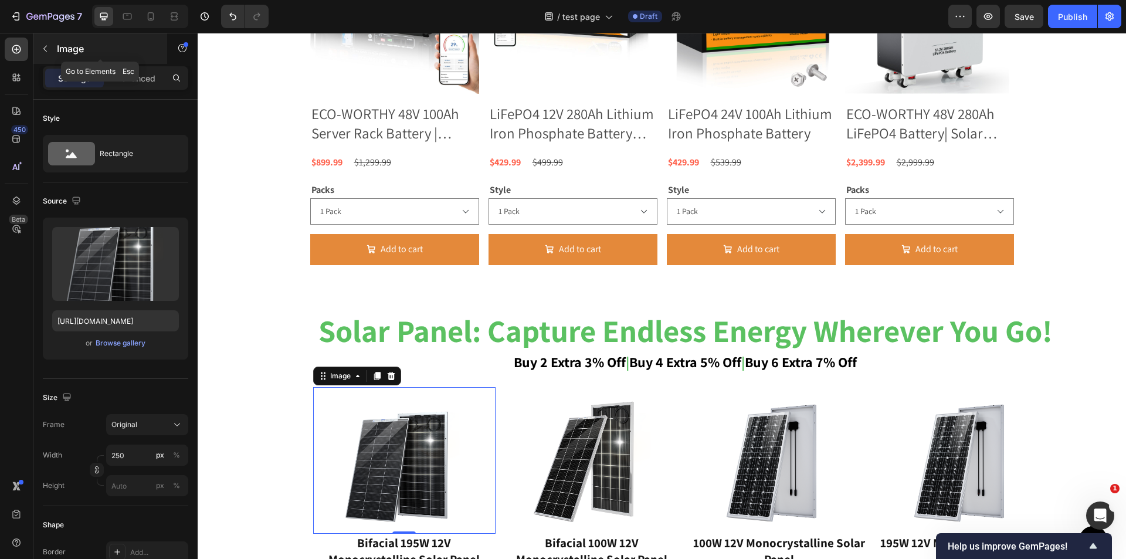
click at [47, 55] on button "button" at bounding box center [45, 48] width 19 height 19
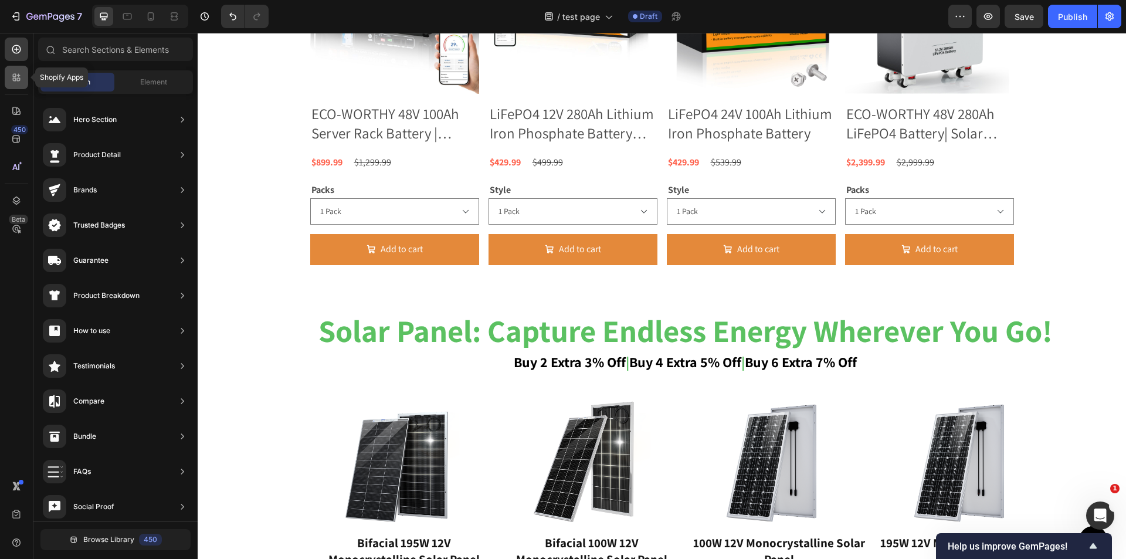
click at [17, 77] on icon at bounding box center [17, 78] width 12 height 12
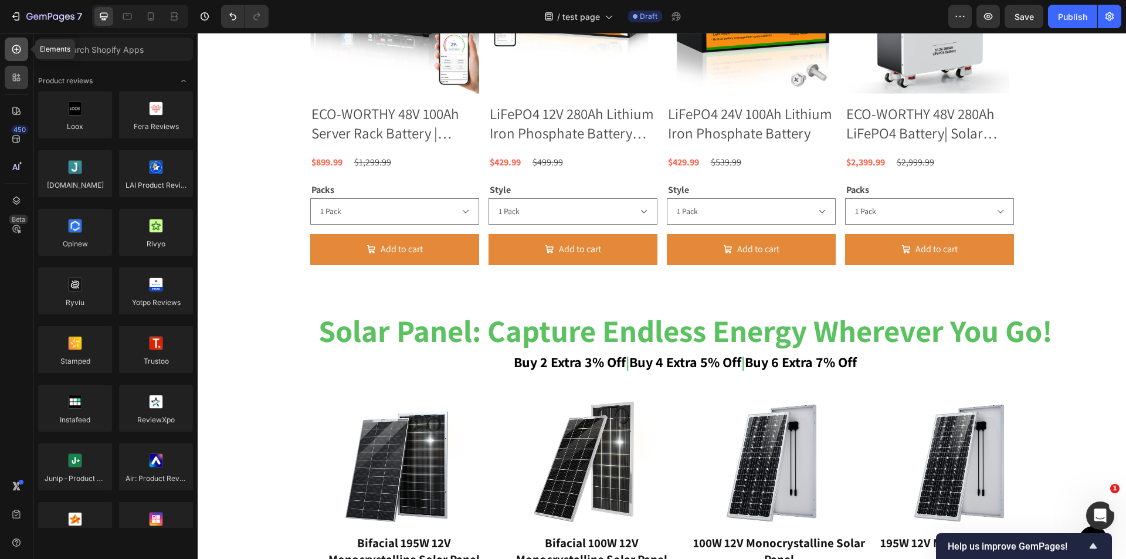
click at [13, 48] on icon at bounding box center [16, 49] width 9 height 9
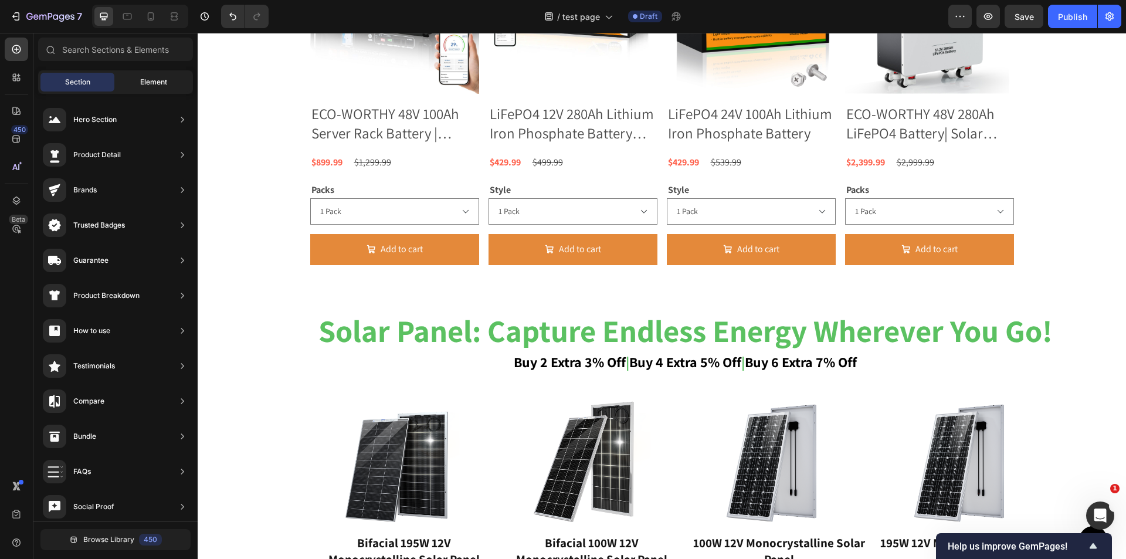
click at [155, 77] on span "Element" at bounding box center [153, 82] width 27 height 11
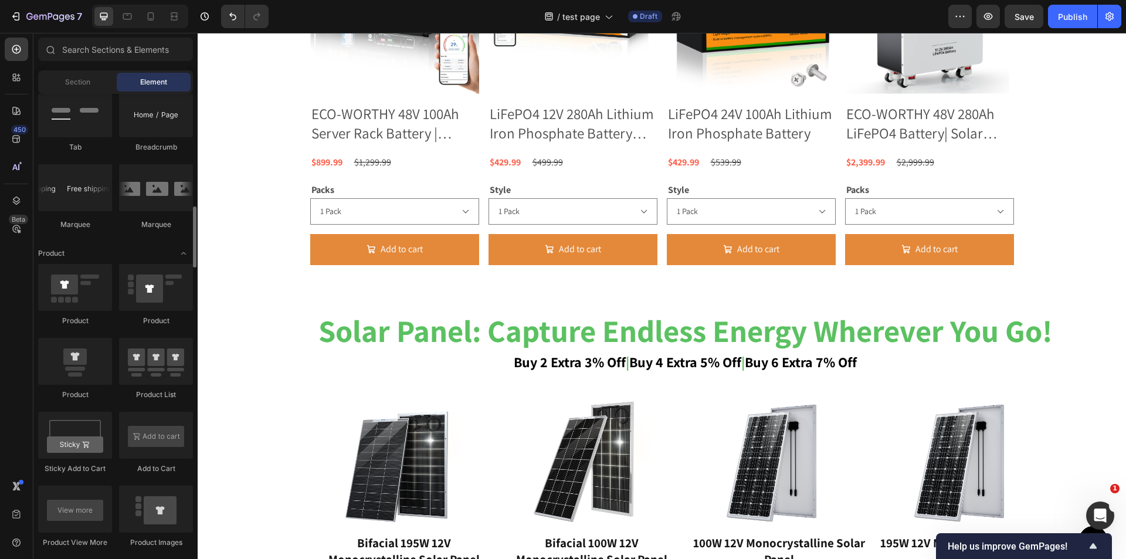
scroll to position [1525, 0]
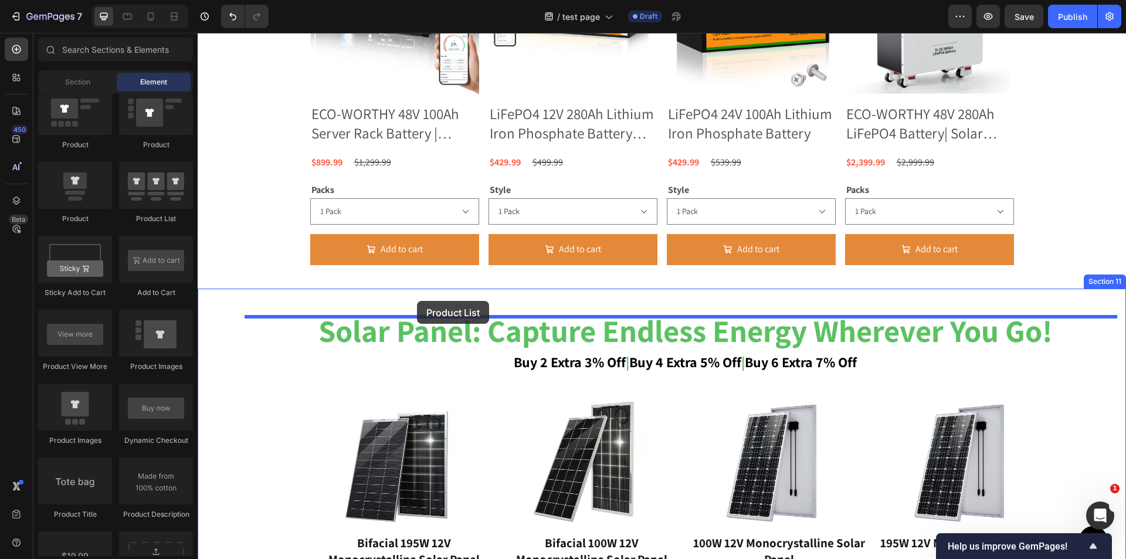
drag, startPoint x: 361, startPoint y: 223, endPoint x: 417, endPoint y: 301, distance: 95.7
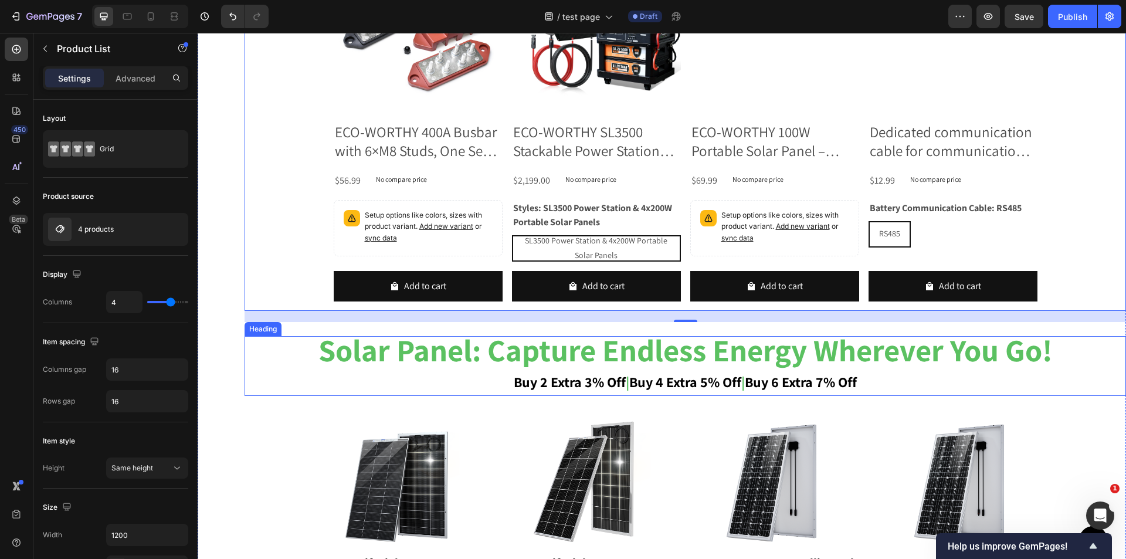
scroll to position [1501, 0]
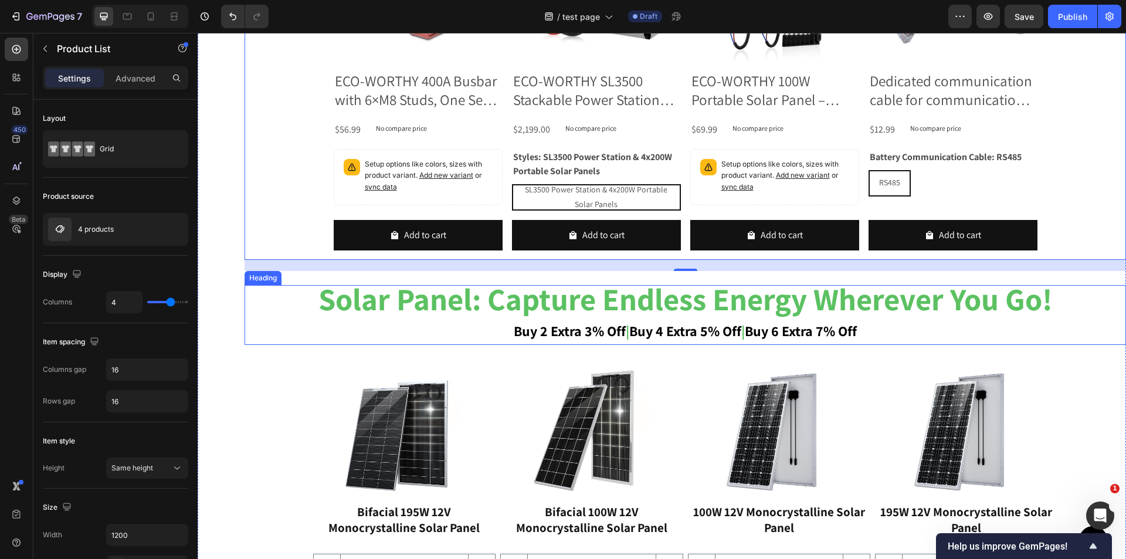
click at [396, 300] on strong "solar panel: capture endless energy wherever you go!" at bounding box center [686, 299] width 734 height 40
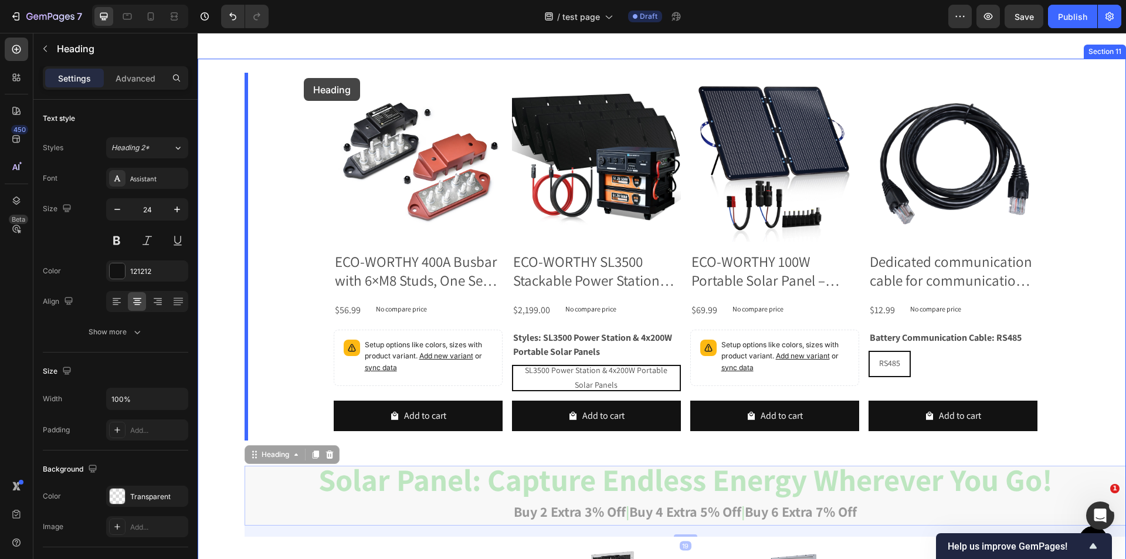
scroll to position [1288, 0]
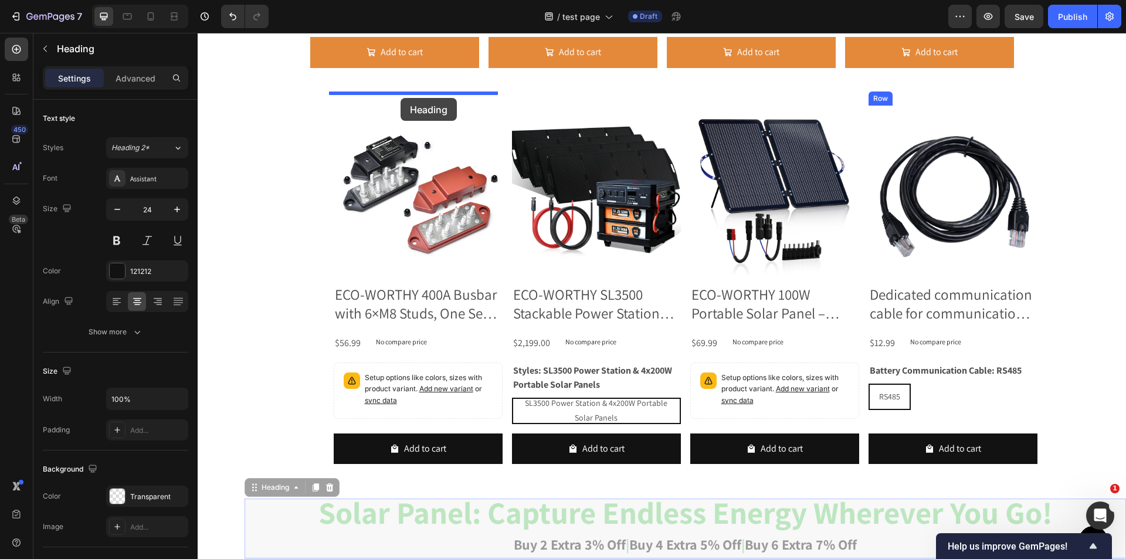
drag, startPoint x: 257, startPoint y: 274, endPoint x: 80, endPoint y: 113, distance: 238.8
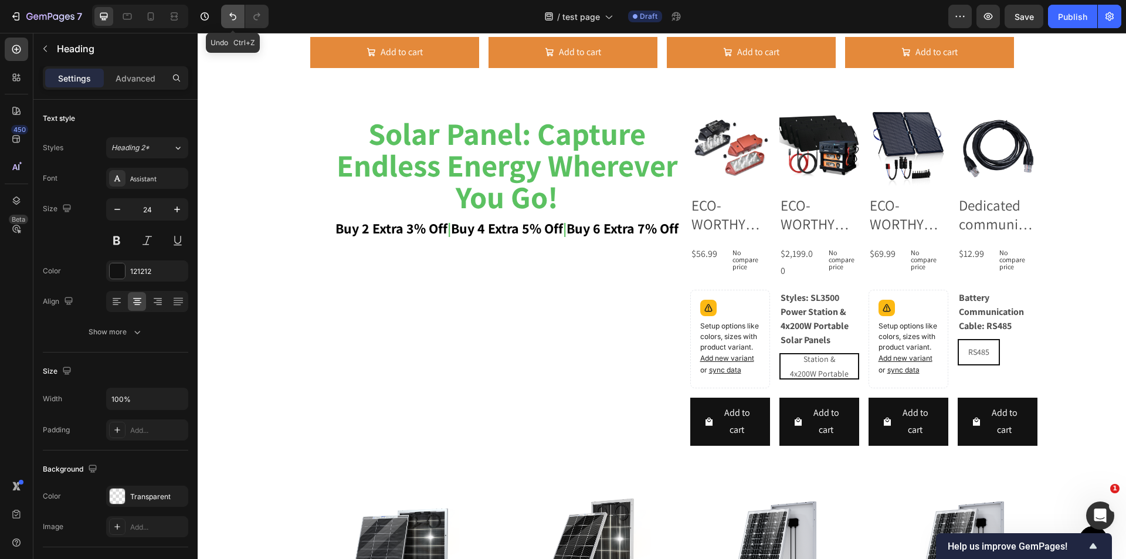
click at [227, 13] on icon "Undo/Redo" at bounding box center [233, 17] width 12 height 12
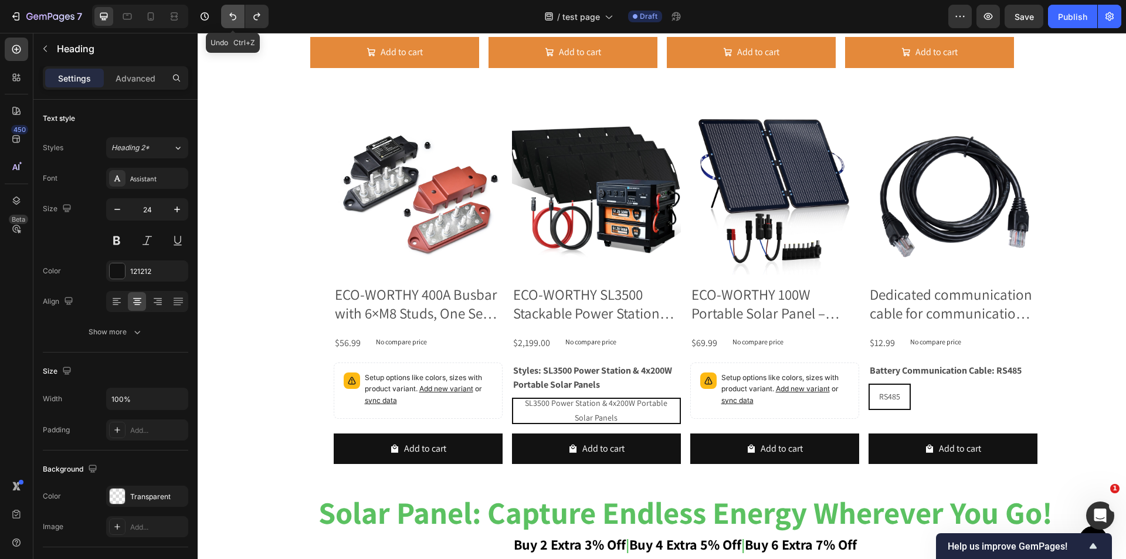
click at [227, 13] on icon "Undo/Redo" at bounding box center [233, 17] width 12 height 12
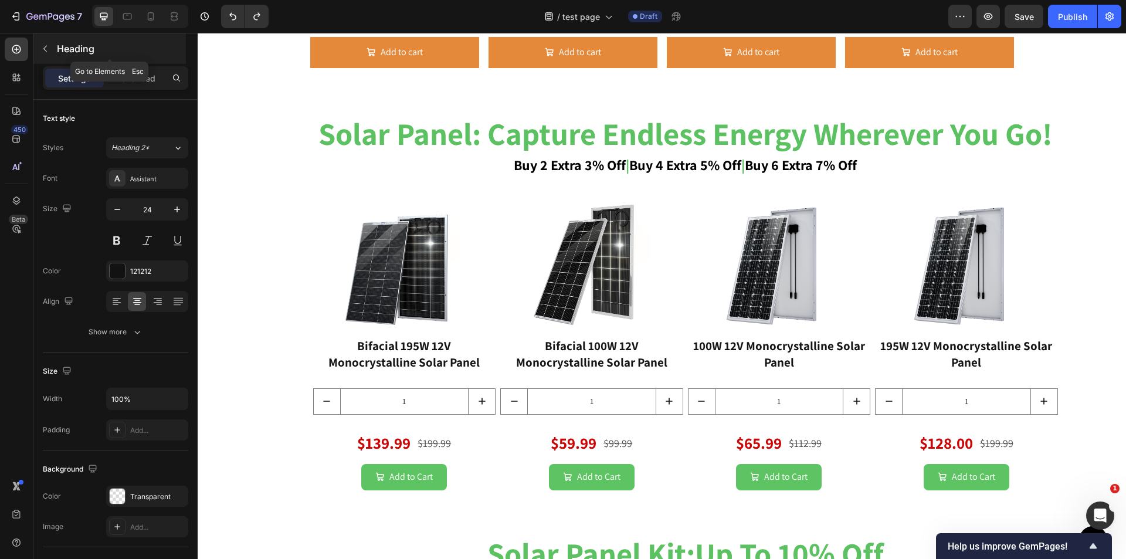
click at [43, 43] on button "button" at bounding box center [45, 48] width 19 height 19
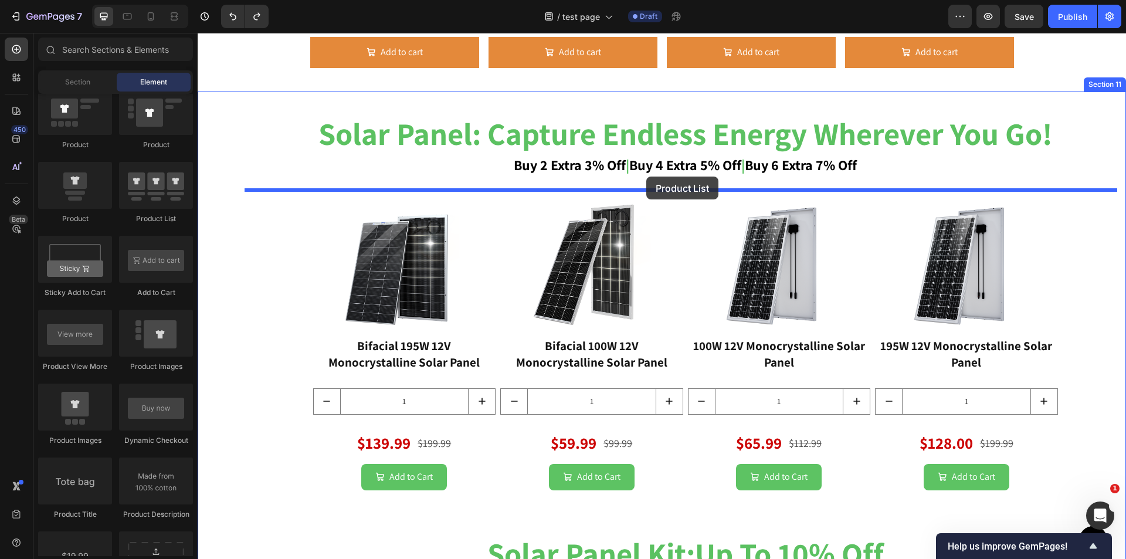
drag, startPoint x: 353, startPoint y: 233, endPoint x: 646, endPoint y: 177, distance: 298.7
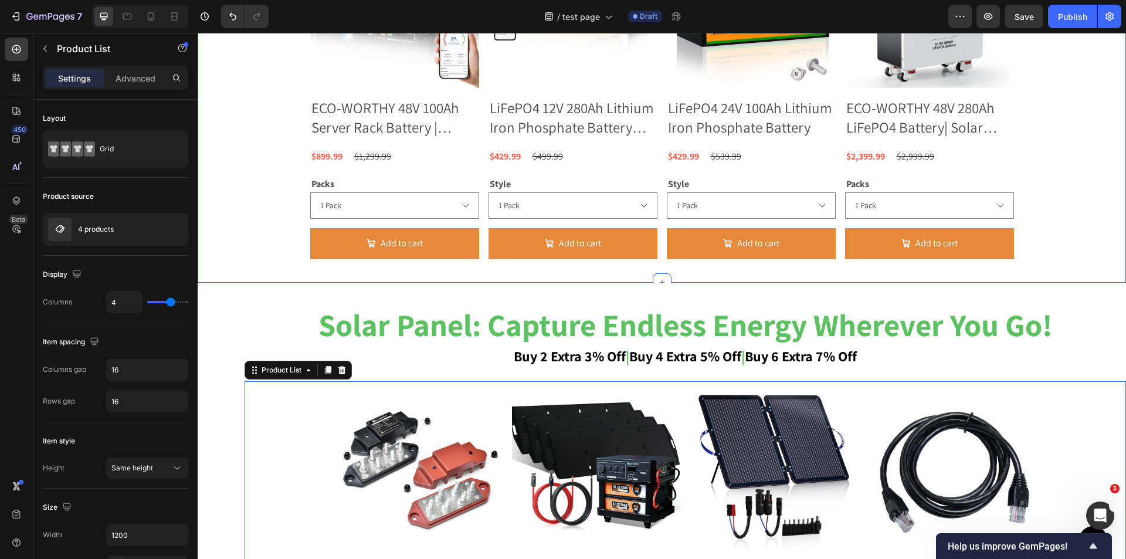
scroll to position [1053, 0]
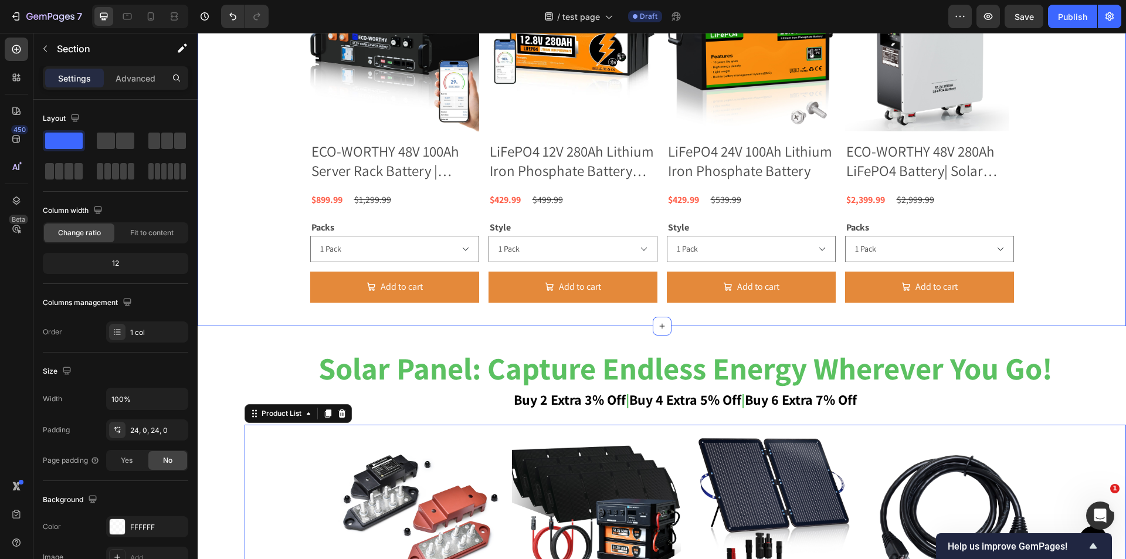
click at [221, 313] on div "summer prep sale adventure partner: safety, performance and more! 🔋 Heading Pro…" at bounding box center [662, 96] width 929 height 459
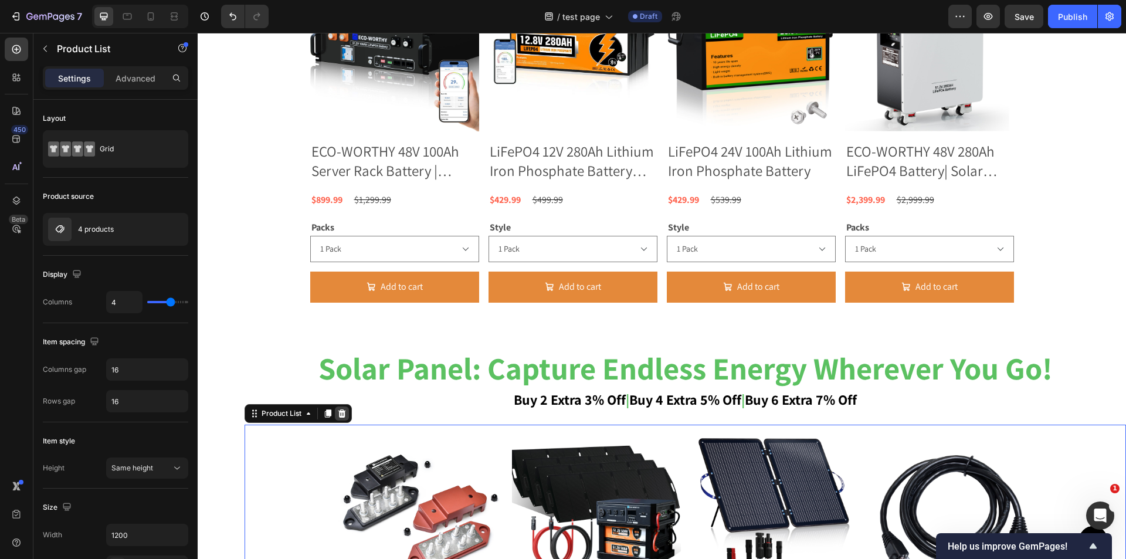
click at [338, 408] on div at bounding box center [342, 414] width 14 height 14
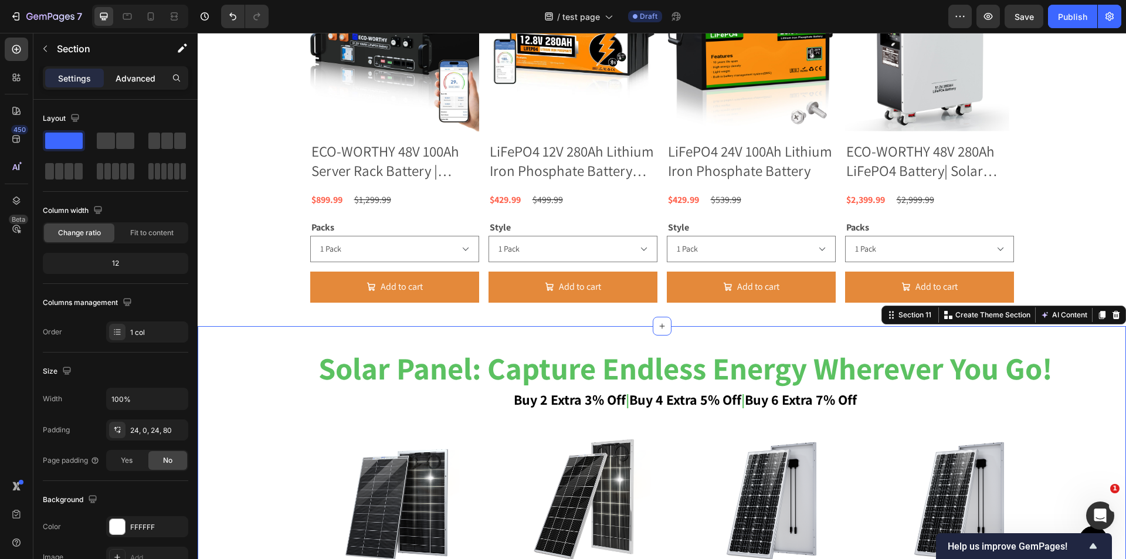
click at [138, 77] on p "Advanced" at bounding box center [136, 78] width 40 height 12
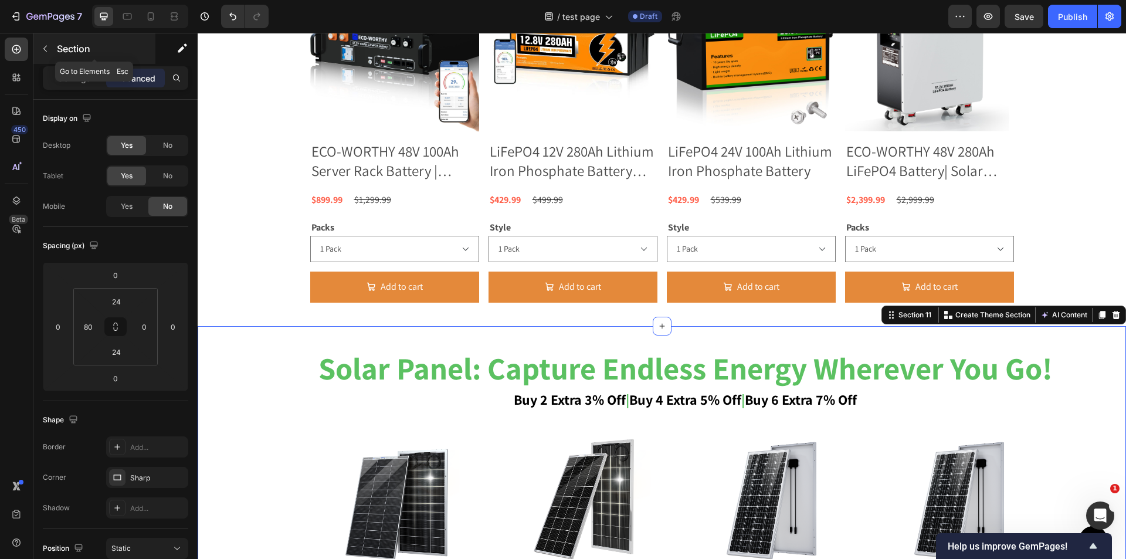
click at [42, 52] on icon "button" at bounding box center [44, 48] width 9 height 9
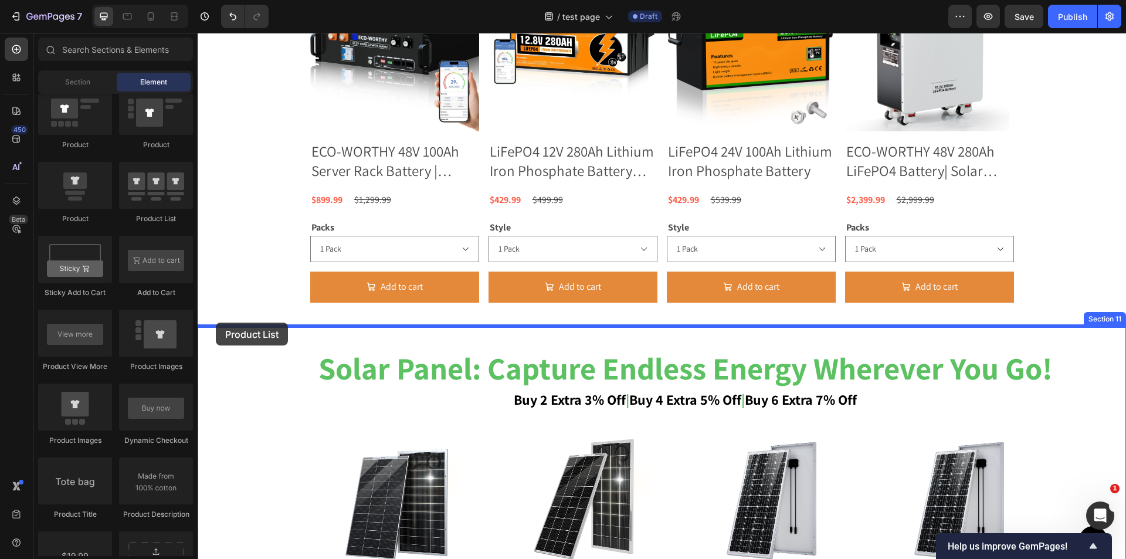
drag, startPoint x: 346, startPoint y: 231, endPoint x: 216, endPoint y: 323, distance: 159.0
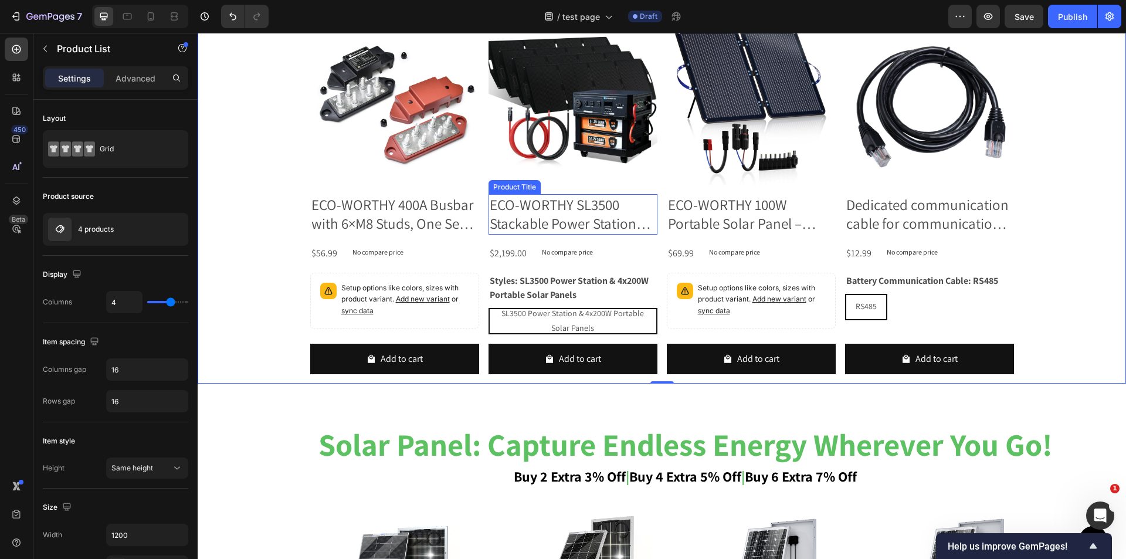
scroll to position [994, 0]
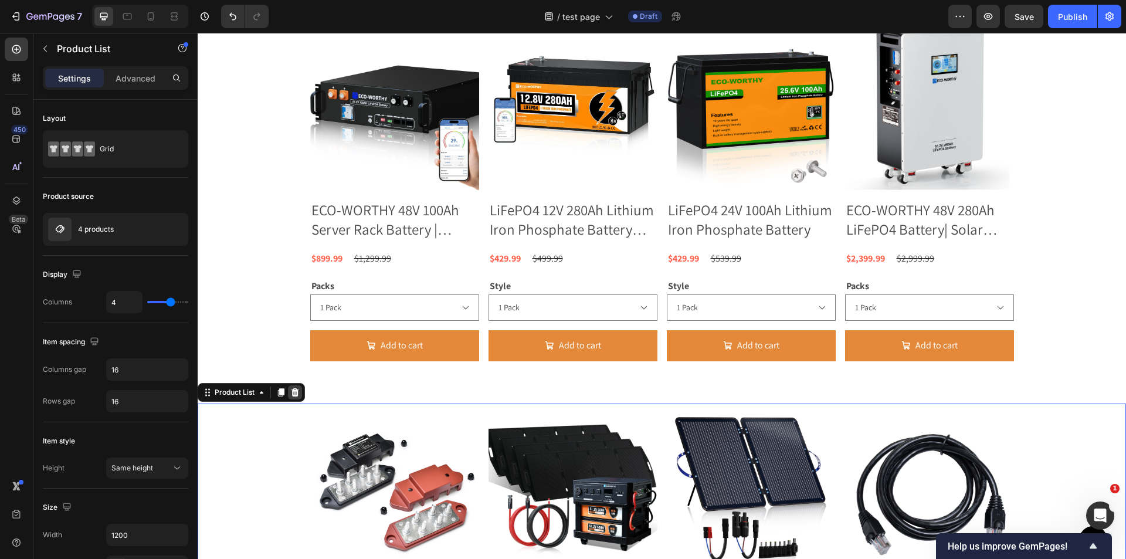
click at [300, 395] on icon at bounding box center [294, 392] width 9 height 9
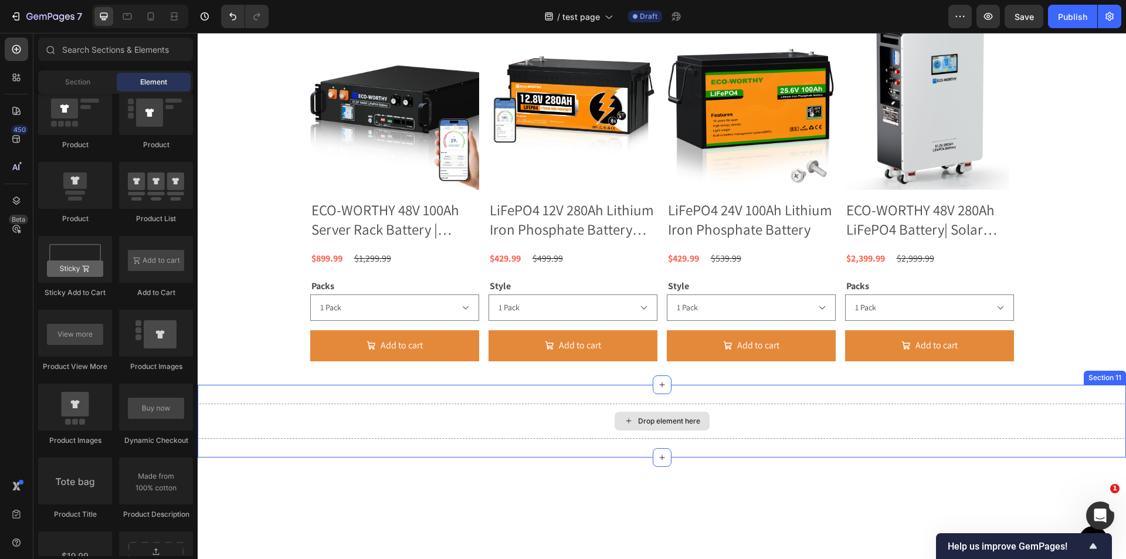
click at [626, 419] on icon at bounding box center [628, 421] width 9 height 10
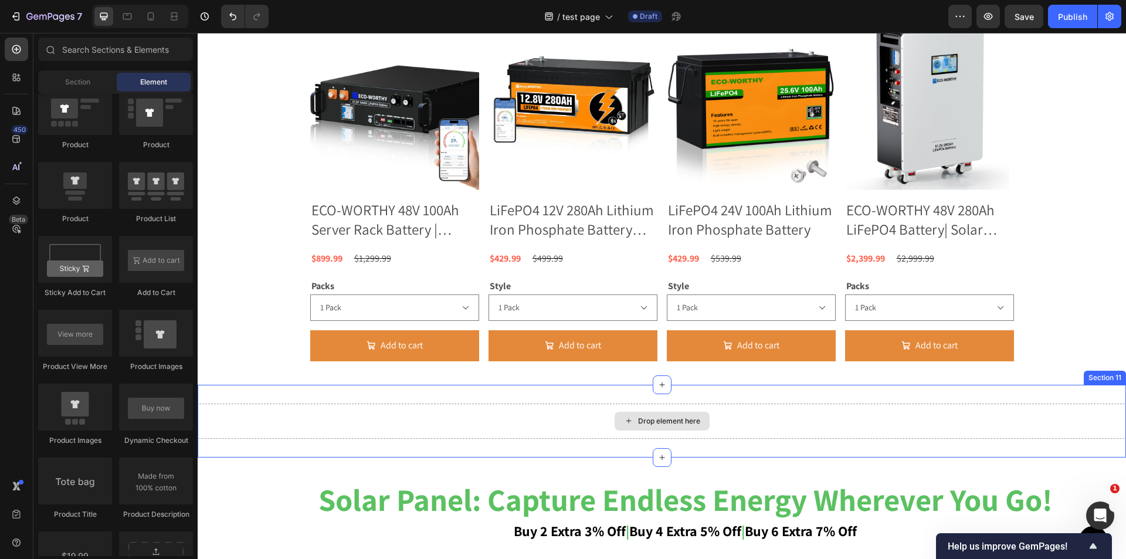
scroll to position [1288, 0]
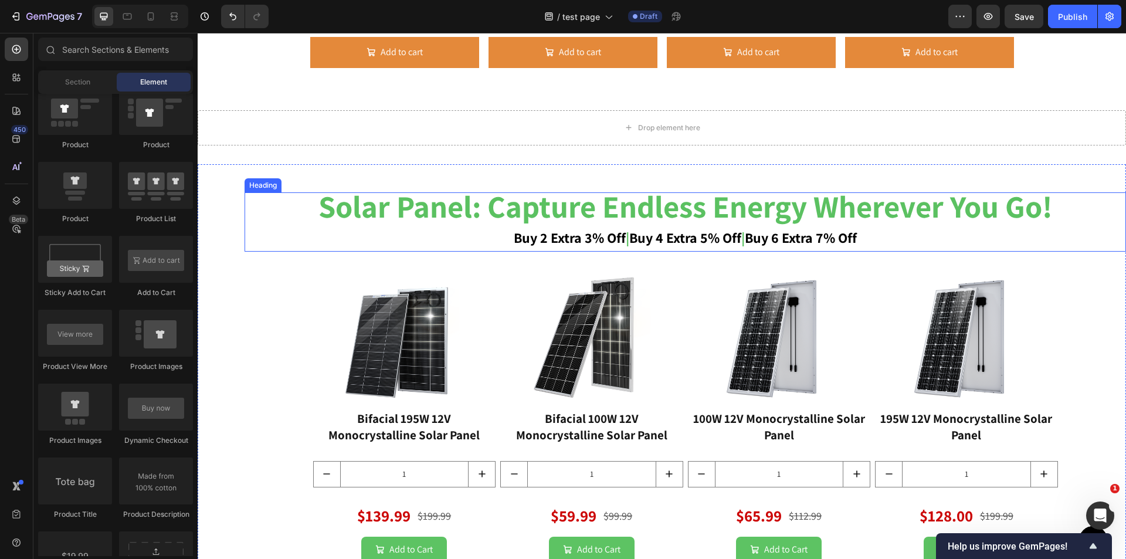
click at [396, 226] on strong "solar panel: capture endless energy wherever you go!" at bounding box center [686, 206] width 734 height 40
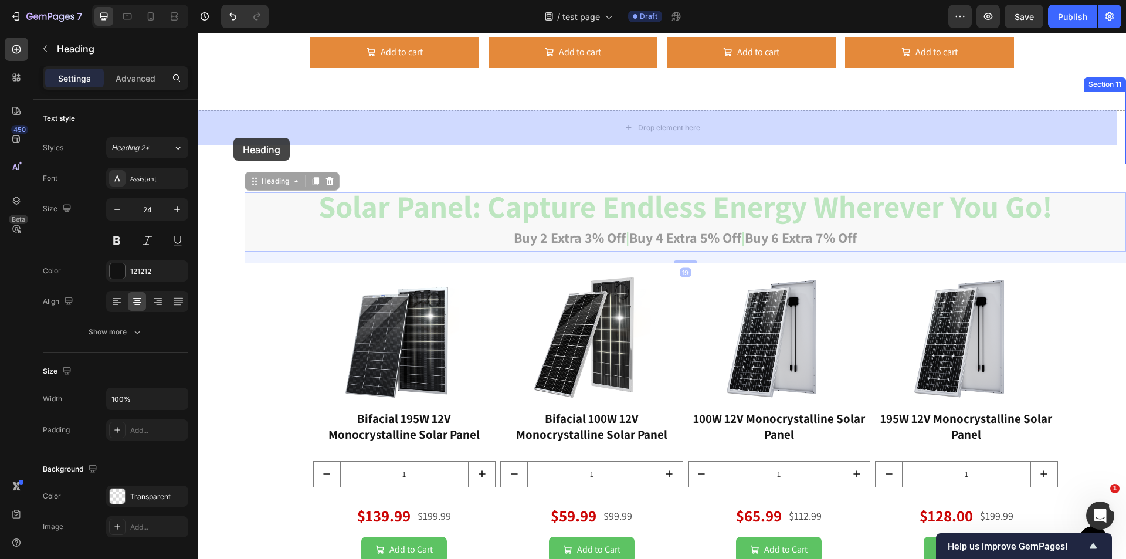
drag, startPoint x: 260, startPoint y: 183, endPoint x: 233, endPoint y: 138, distance: 52.3
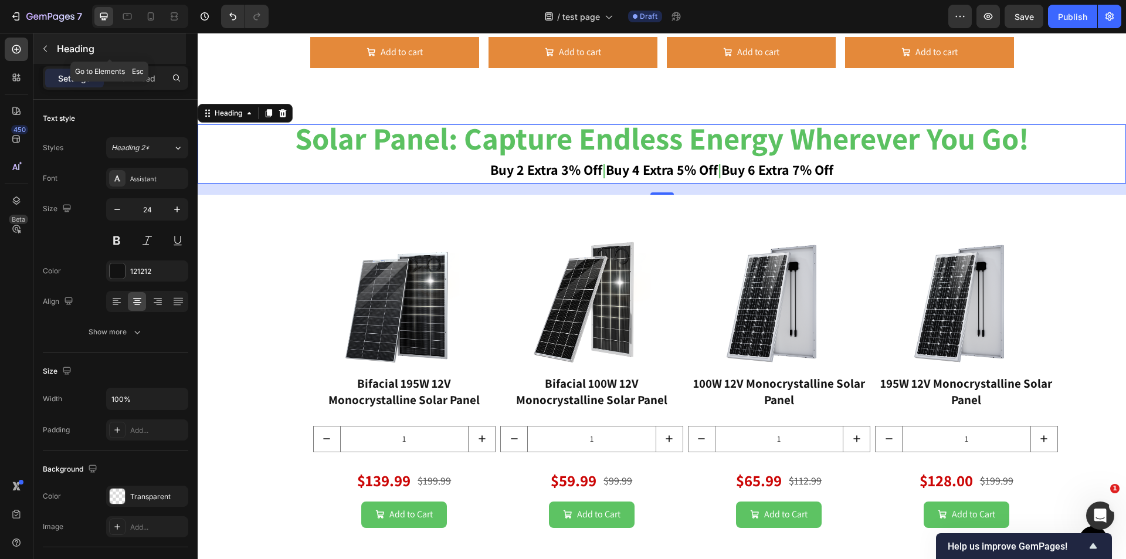
click at [52, 54] on button "button" at bounding box center [45, 48] width 19 height 19
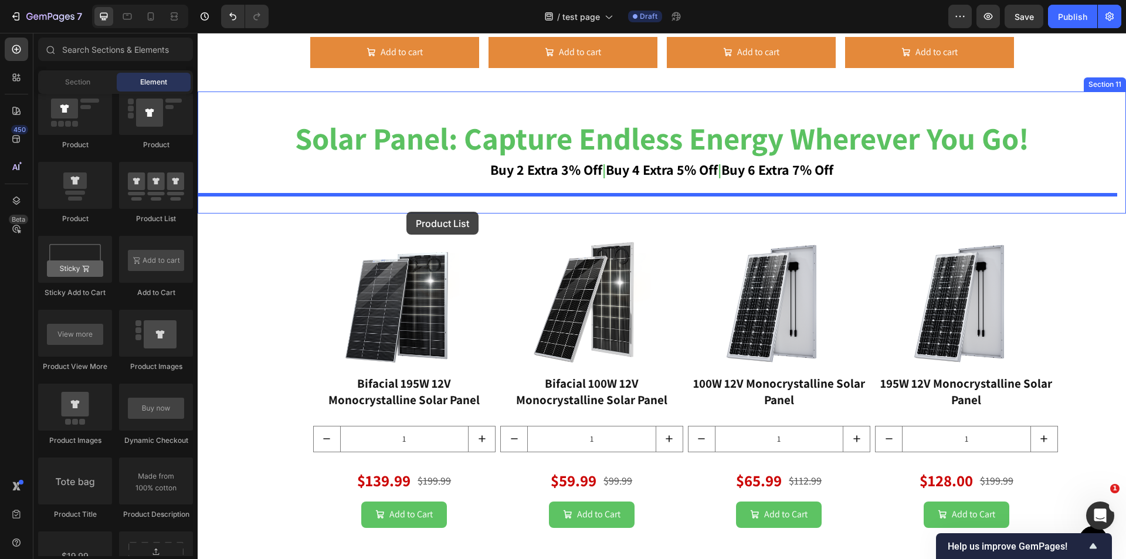
drag, startPoint x: 345, startPoint y: 214, endPoint x: 407, endPoint y: 212, distance: 61.6
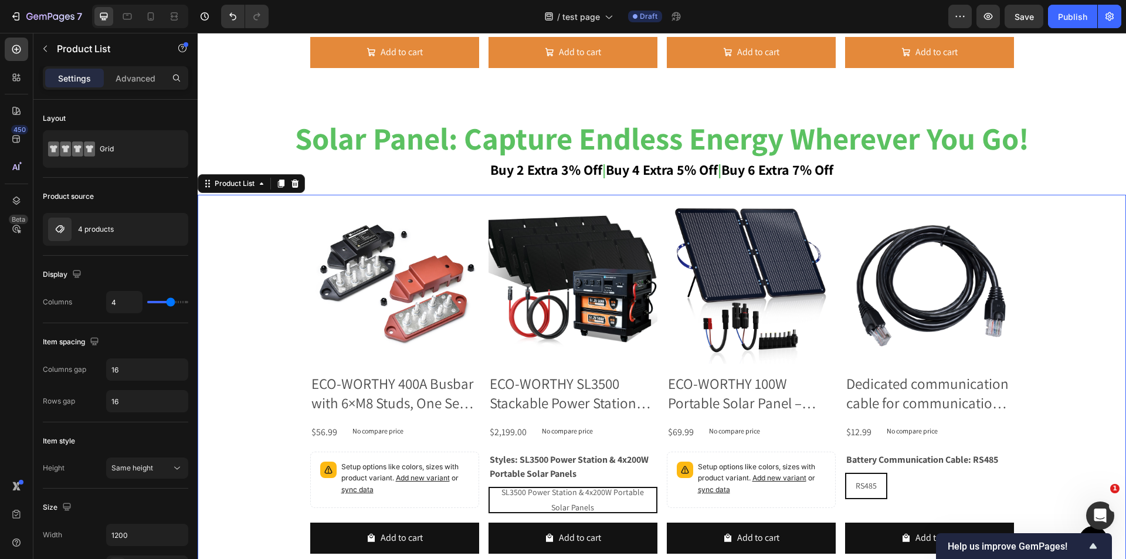
click at [273, 321] on div "Product Images ECO-WORTHY 400A Busbar with 6×M8 Studs, One Set of Two for Paral…" at bounding box center [662, 379] width 929 height 368
click at [147, 228] on div at bounding box center [162, 230] width 52 height 32
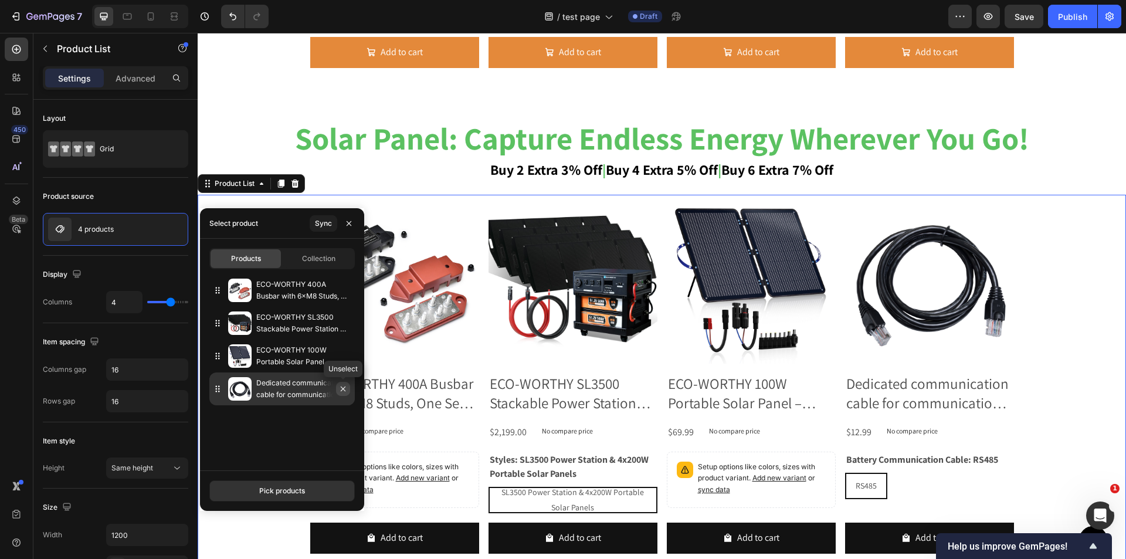
click at [341, 387] on icon "button" at bounding box center [343, 389] width 5 height 5
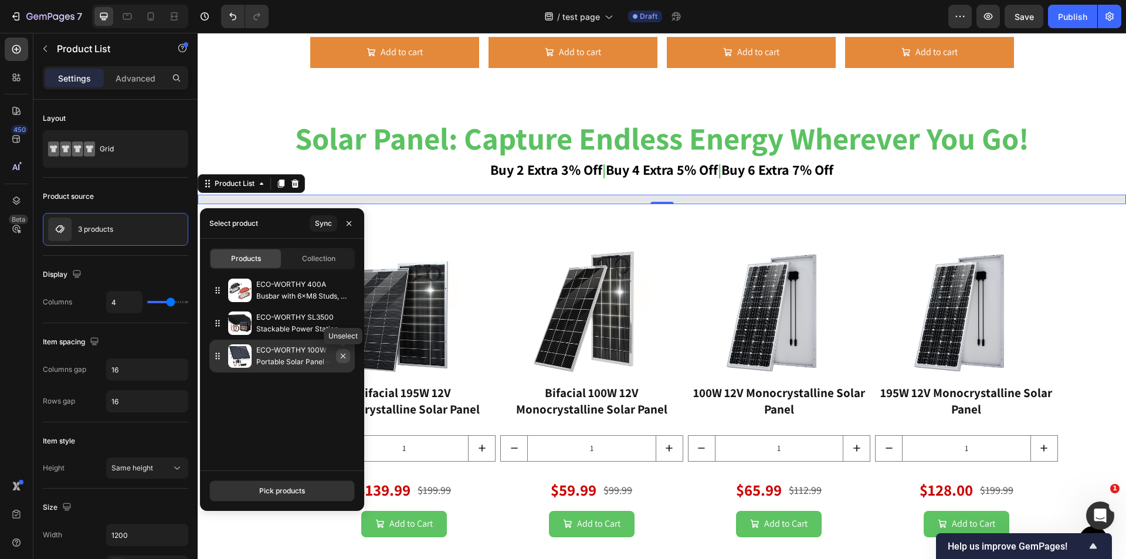
click at [347, 354] on icon "button" at bounding box center [342, 355] width 9 height 9
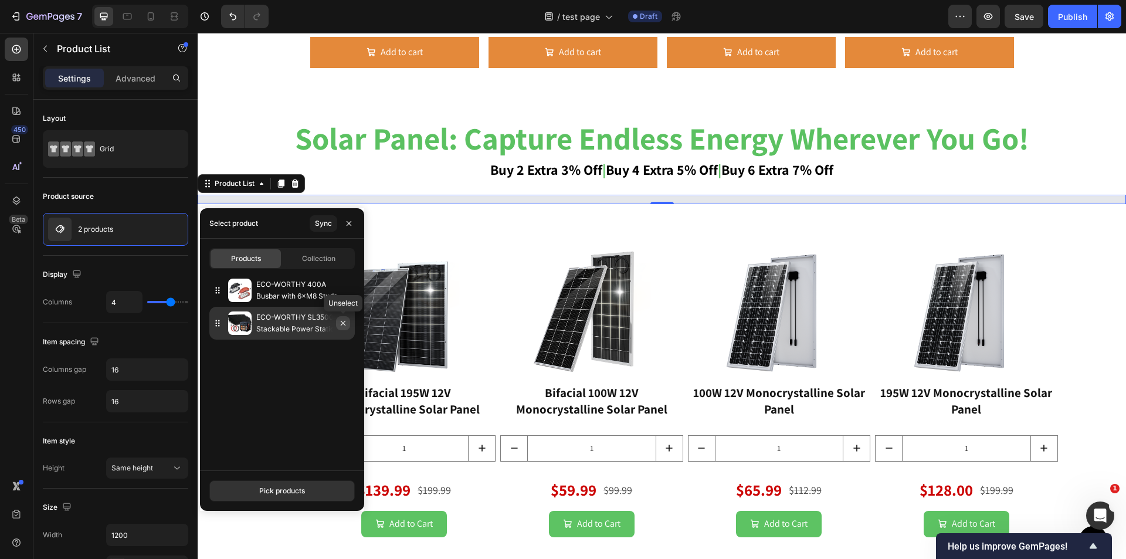
click at [341, 324] on icon "button" at bounding box center [342, 323] width 9 height 9
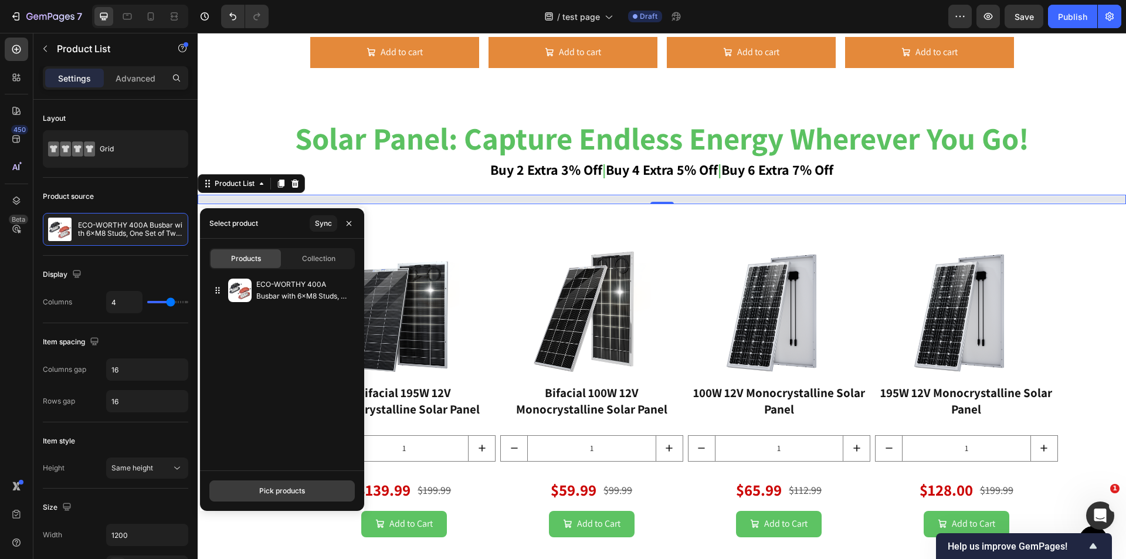
click at [267, 484] on button "Pick products" at bounding box center [281, 490] width 145 height 21
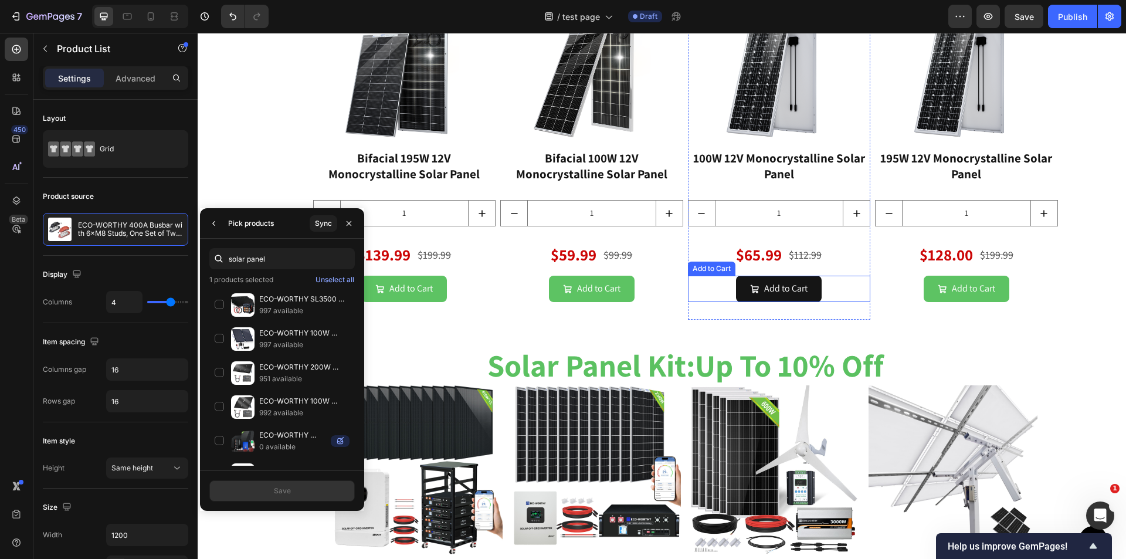
scroll to position [1816, 0]
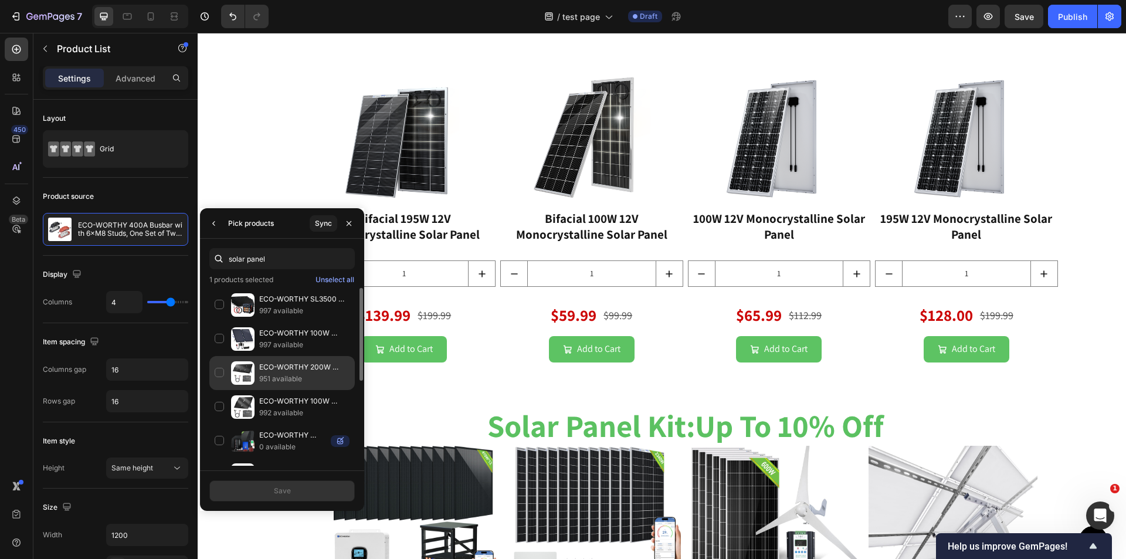
type input "solar panel"
click at [219, 372] on div "ECO-WORTHY 200W Portable Solar Panel for Outdoor Camping RV 951 available" at bounding box center [281, 373] width 145 height 34
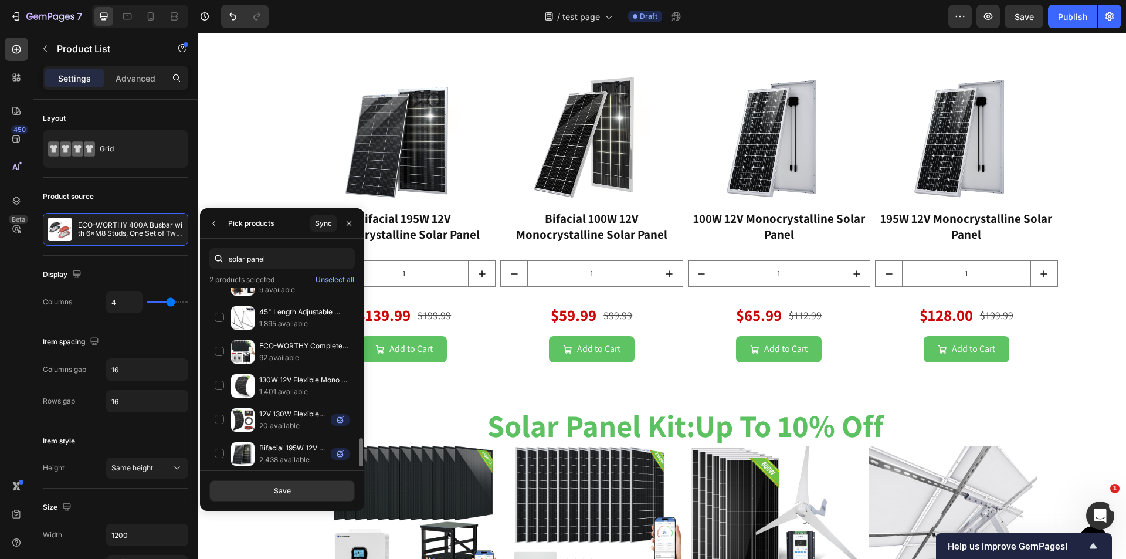
scroll to position [352, 0]
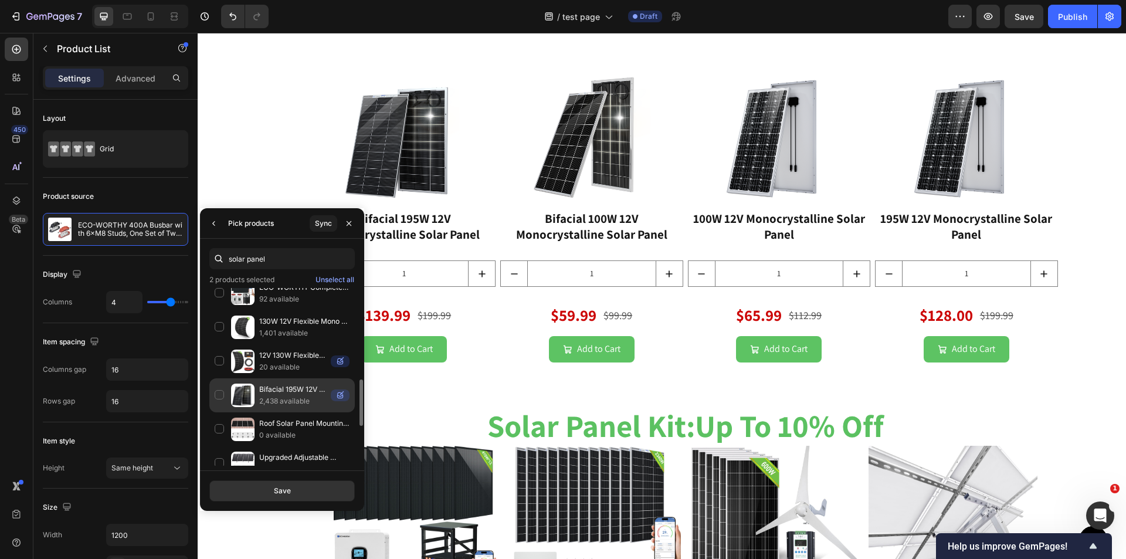
click at [306, 397] on p "2,438 available" at bounding box center [292, 401] width 67 height 12
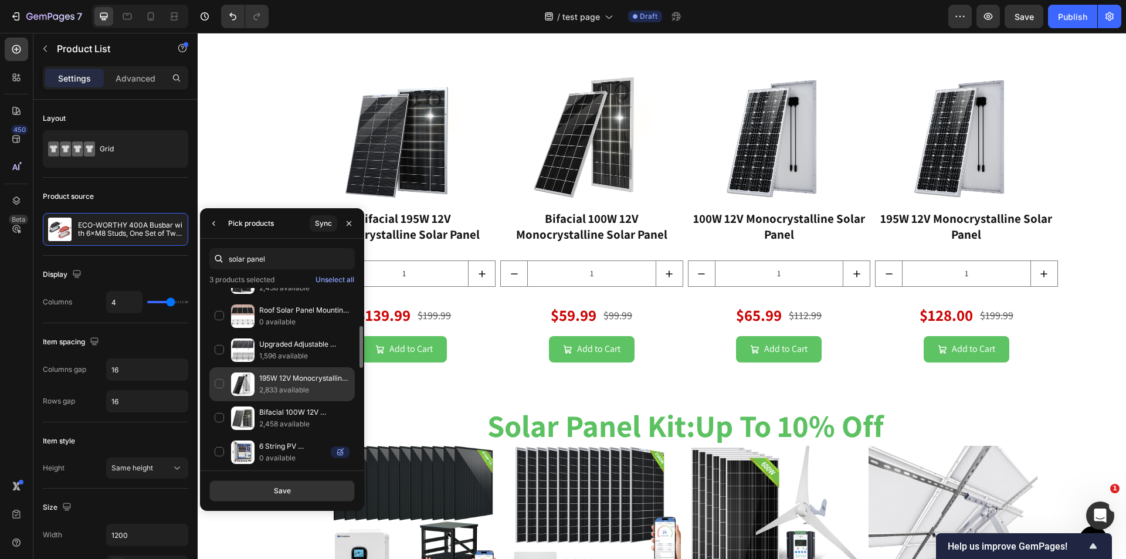
scroll to position [407, 0]
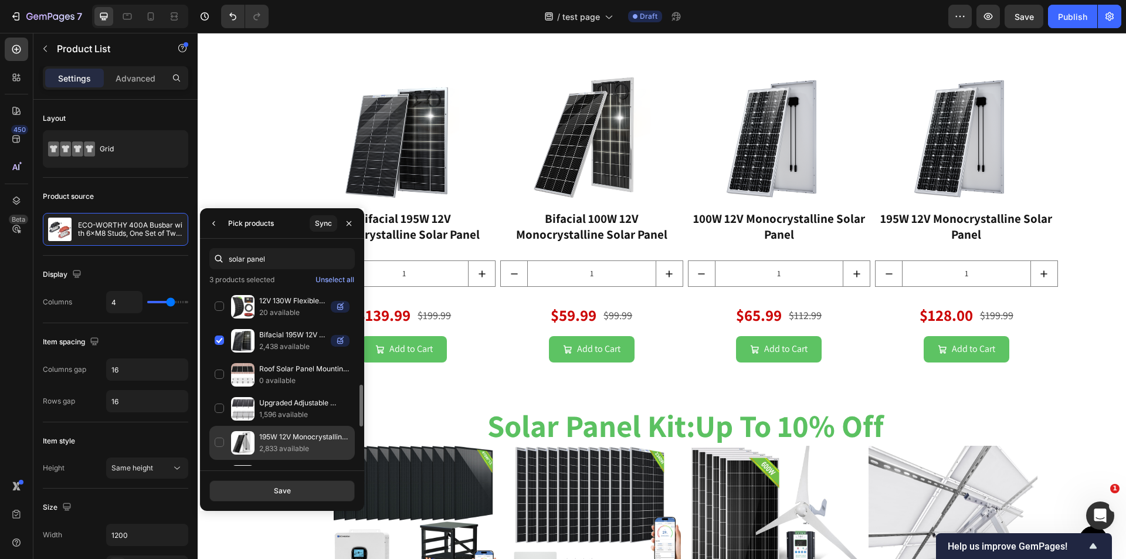
click at [303, 440] on p "195W 12V Monocrystalline Solar Panel" at bounding box center [304, 437] width 90 height 12
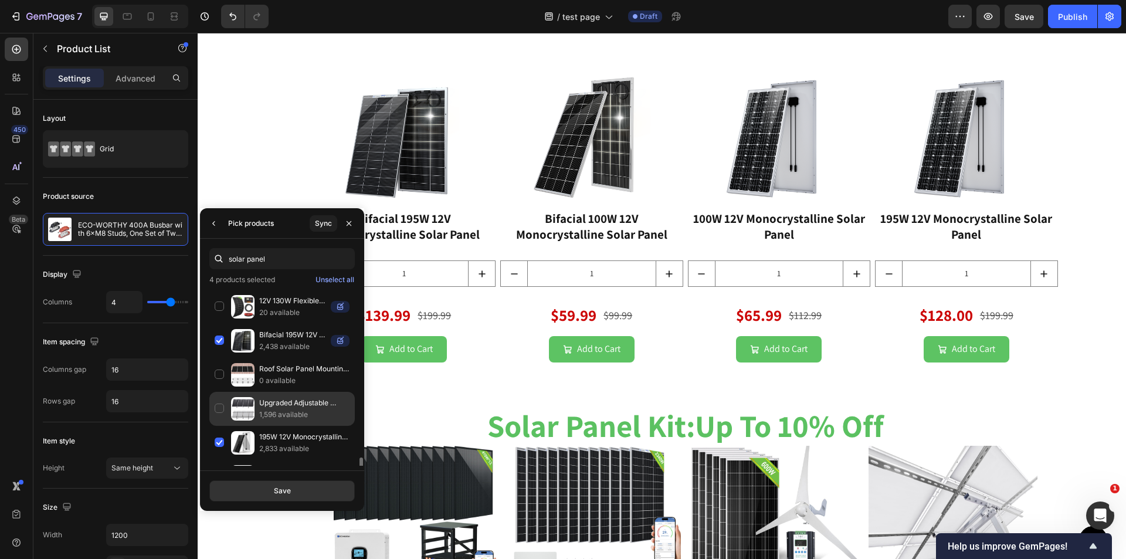
scroll to position [465, 0]
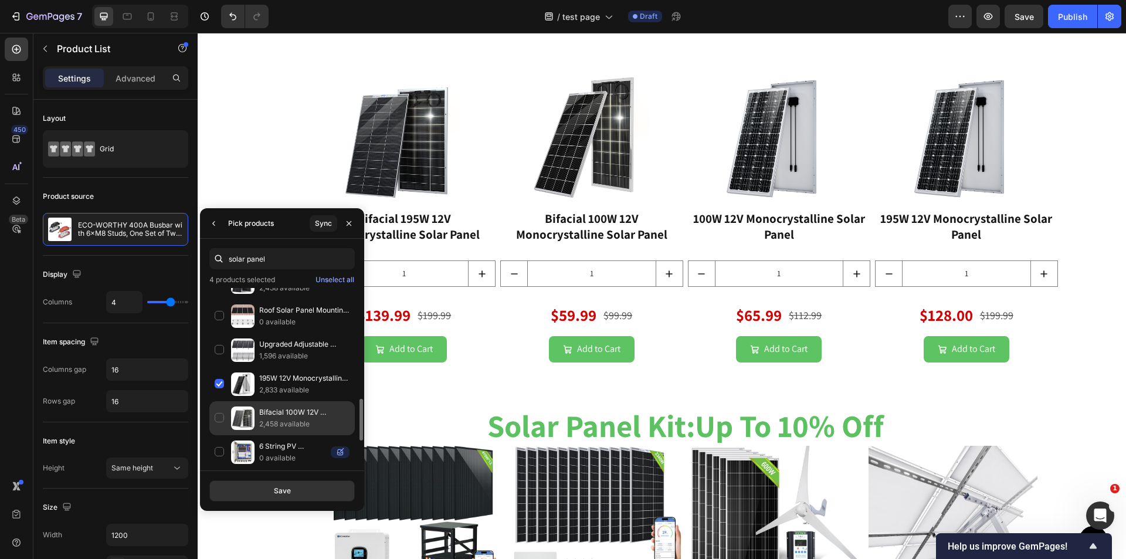
click at [306, 425] on p "2,458 available" at bounding box center [304, 424] width 90 height 12
drag, startPoint x: 286, startPoint y: 488, endPoint x: 285, endPoint y: 476, distance: 11.7
click at [286, 487] on div "Save" at bounding box center [282, 491] width 17 height 11
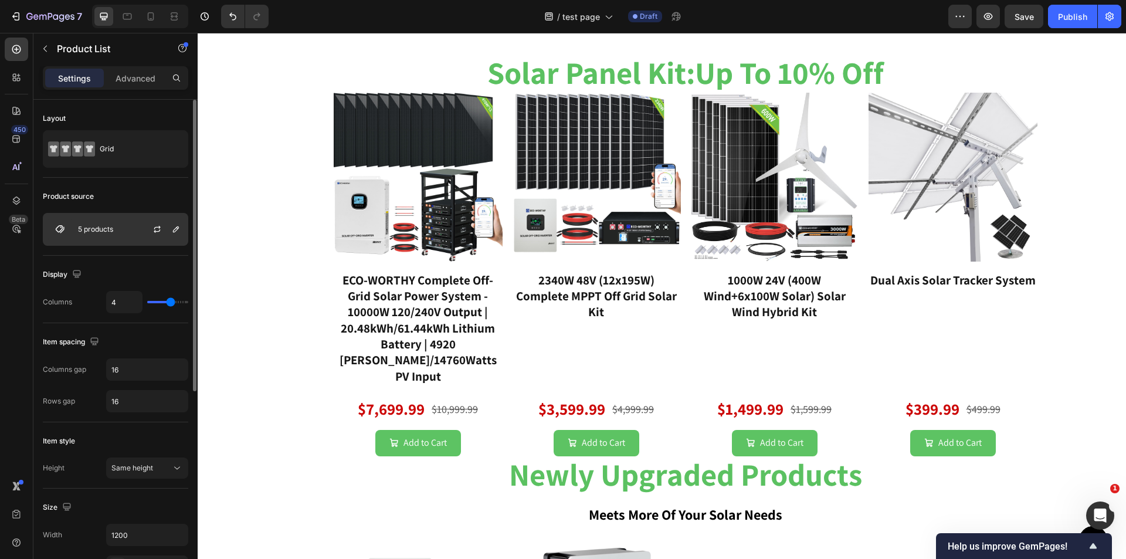
click at [119, 237] on div "5 products" at bounding box center [115, 229] width 145 height 33
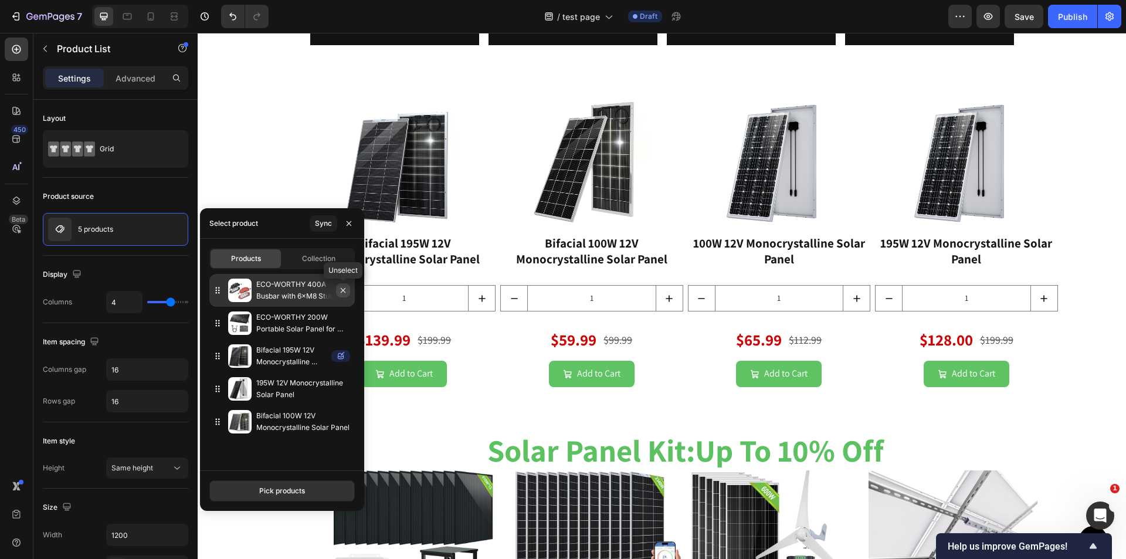
click at [345, 288] on icon "button" at bounding box center [342, 290] width 9 height 9
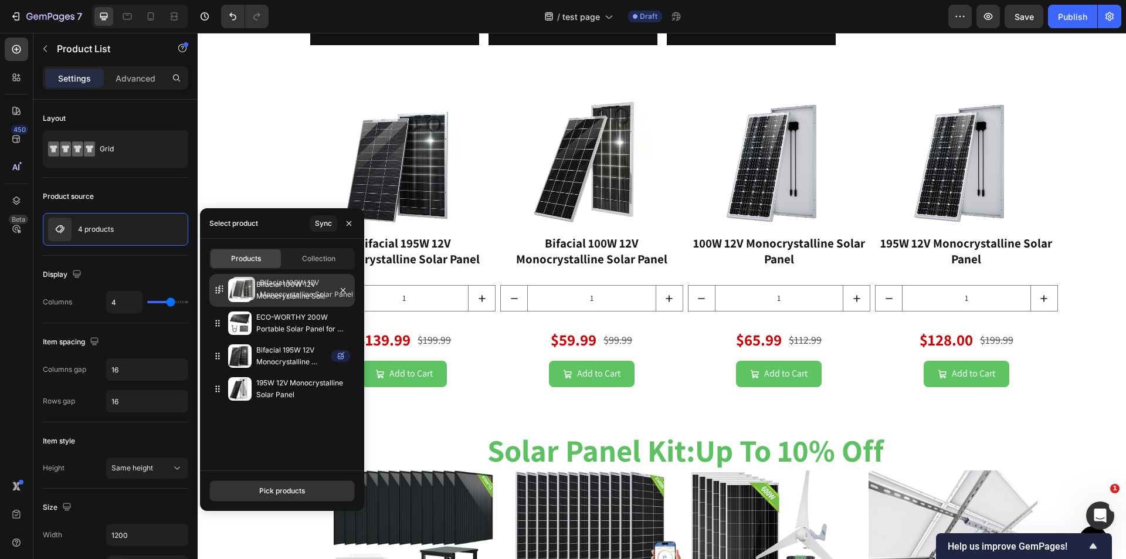
drag, startPoint x: 225, startPoint y: 392, endPoint x: 229, endPoint y: 292, distance: 100.4
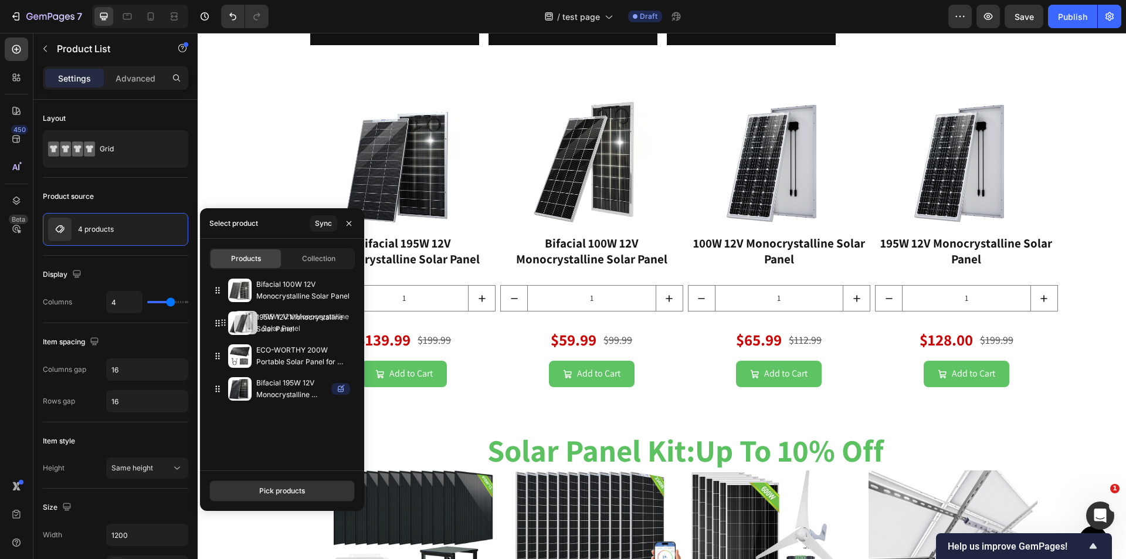
drag, startPoint x: 217, startPoint y: 392, endPoint x: 223, endPoint y: 326, distance: 66.5
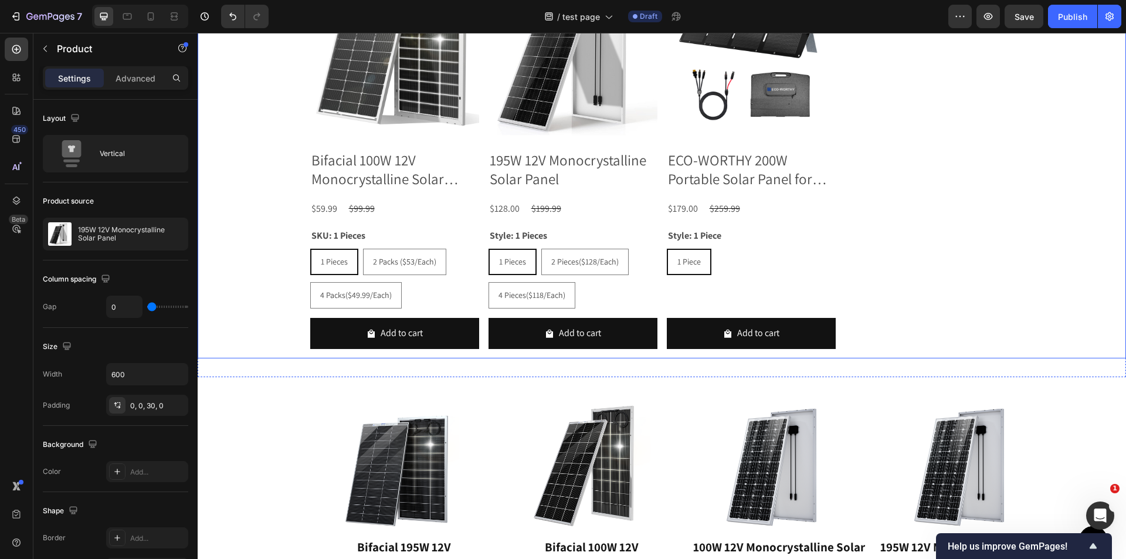
scroll to position [1170, 0]
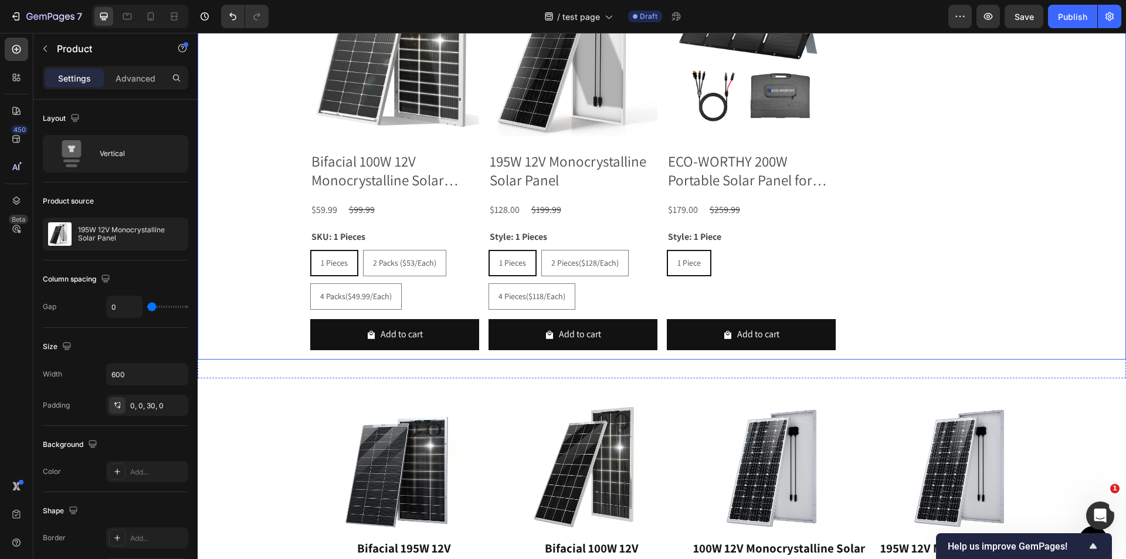
click at [260, 293] on div "Product Images Bifacial 100W 12V Monocrystalline Solar Panel Product Title $59.…" at bounding box center [662, 166] width 929 height 388
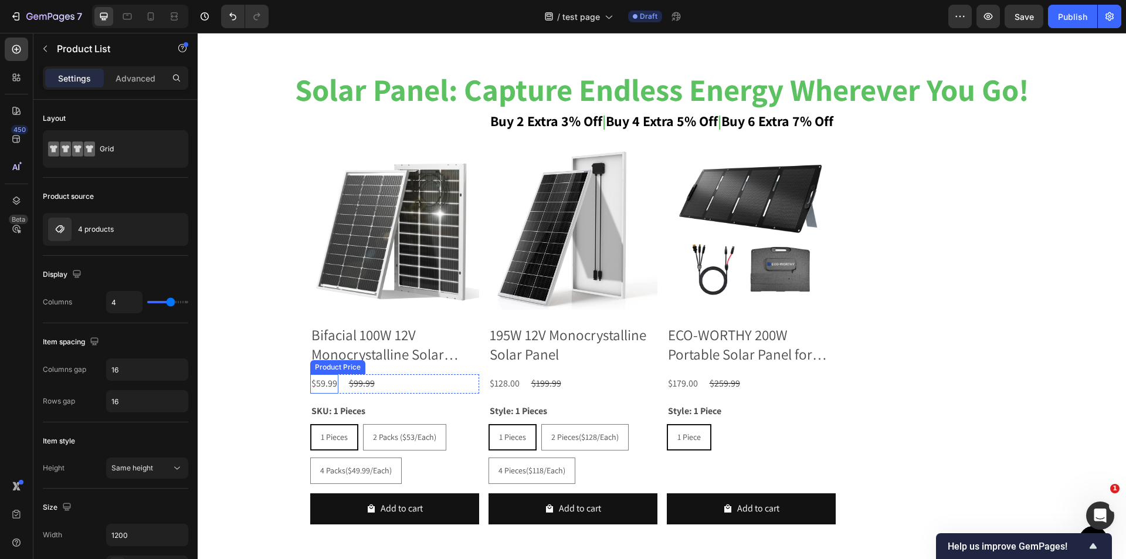
scroll to position [1346, 0]
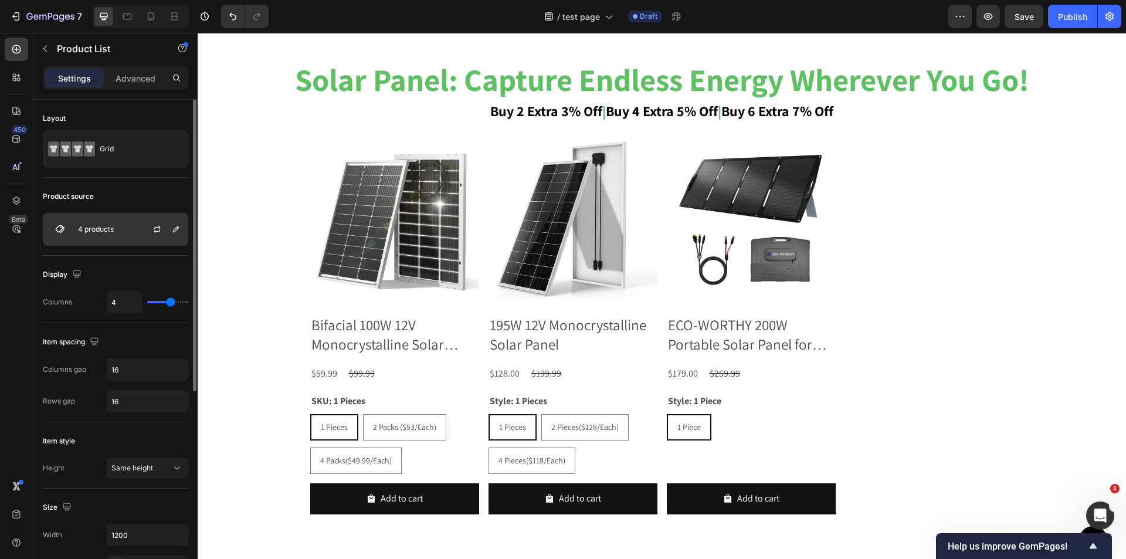
click at [128, 242] on div "4 products" at bounding box center [115, 229] width 145 height 33
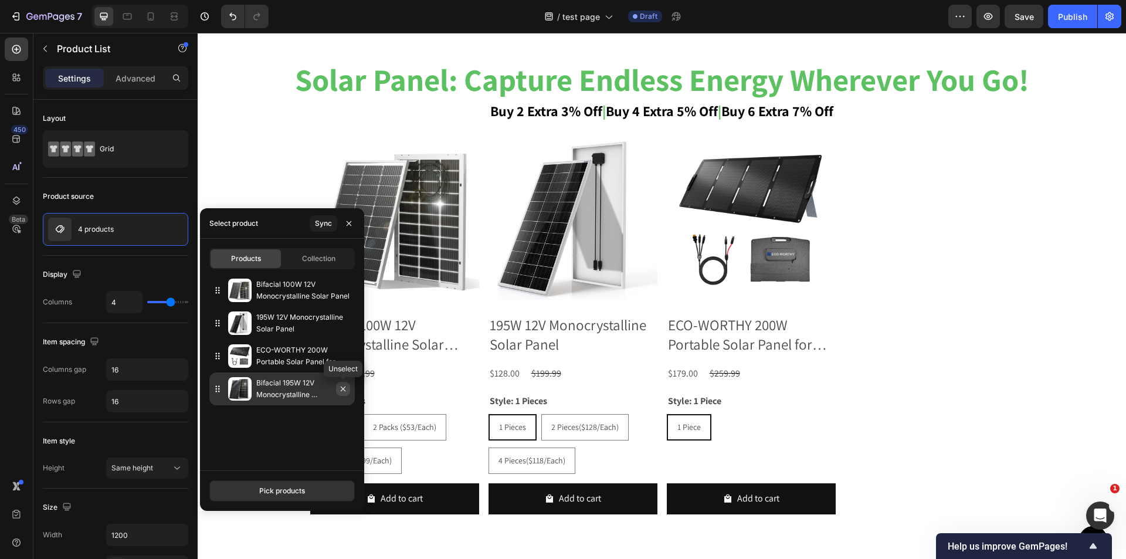
click at [344, 388] on icon "button" at bounding box center [343, 389] width 5 height 5
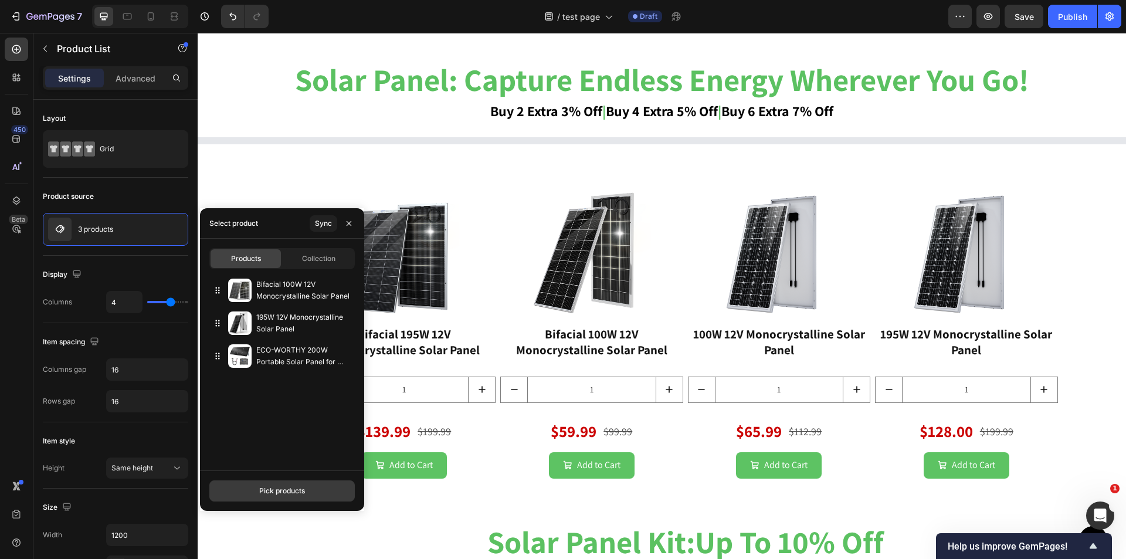
drag, startPoint x: 272, startPoint y: 490, endPoint x: 269, endPoint y: 471, distance: 19.1
click at [272, 489] on div "Pick products" at bounding box center [282, 491] width 46 height 11
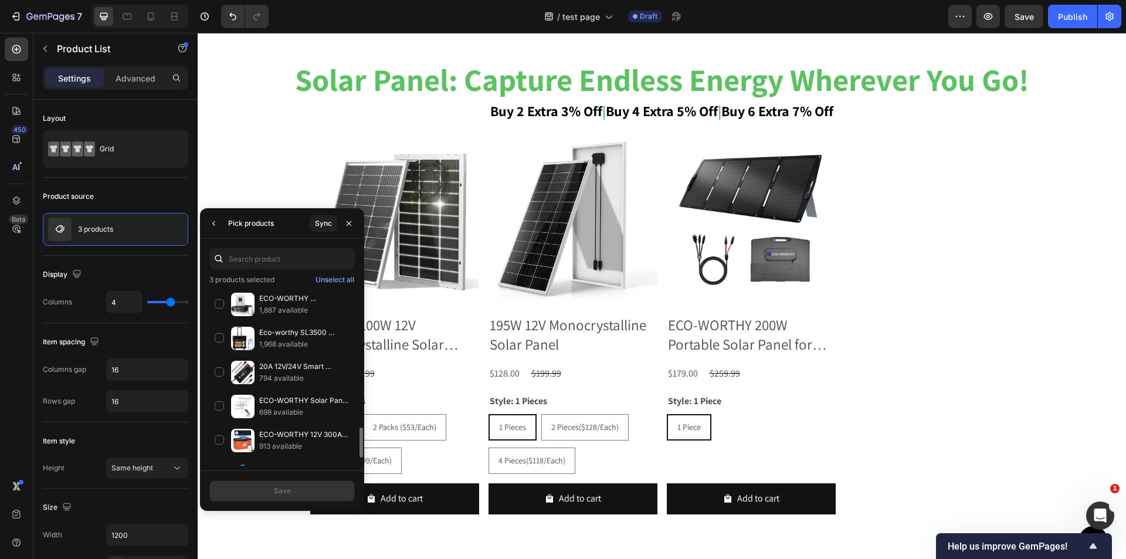
scroll to position [864, 0]
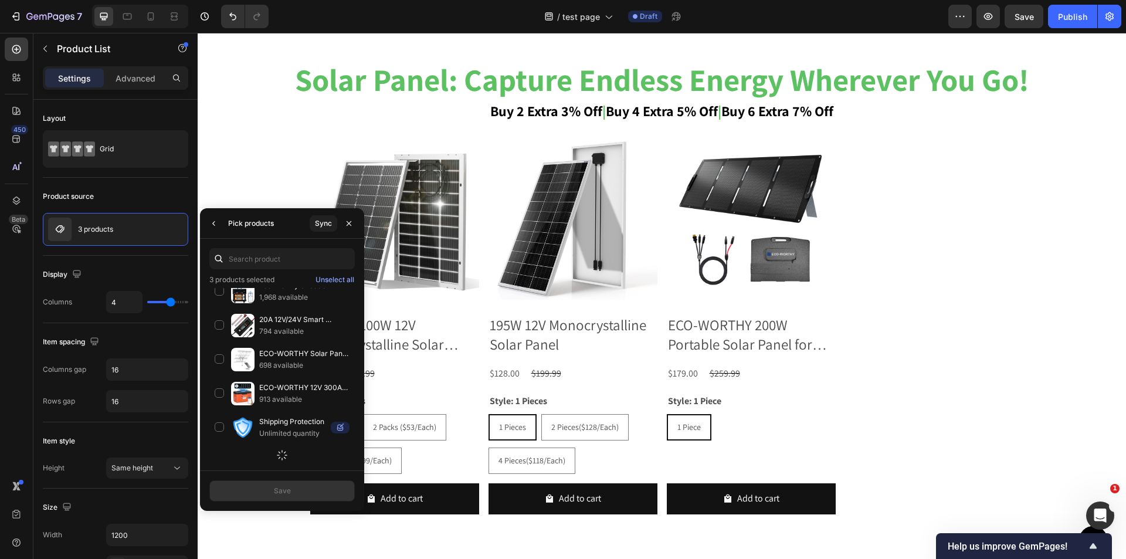
click at [276, 269] on div "3 products selected Unselect all Test0928 5 available ECO-WORTHY 400A Busbar wi…" at bounding box center [282, 355] width 164 height 232
click at [271, 259] on input "text" at bounding box center [281, 258] width 145 height 21
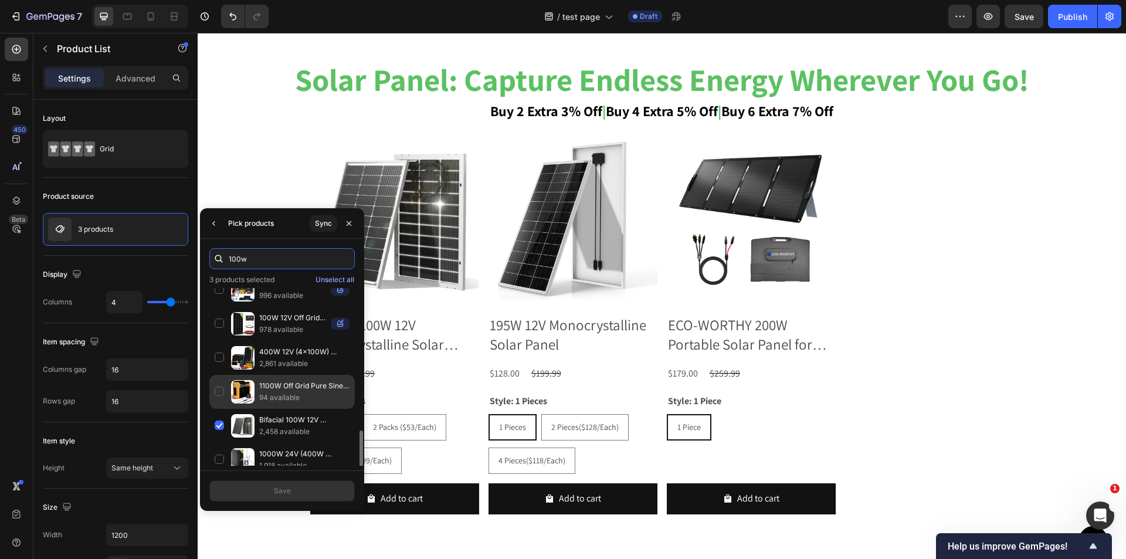
scroll to position [197, 0]
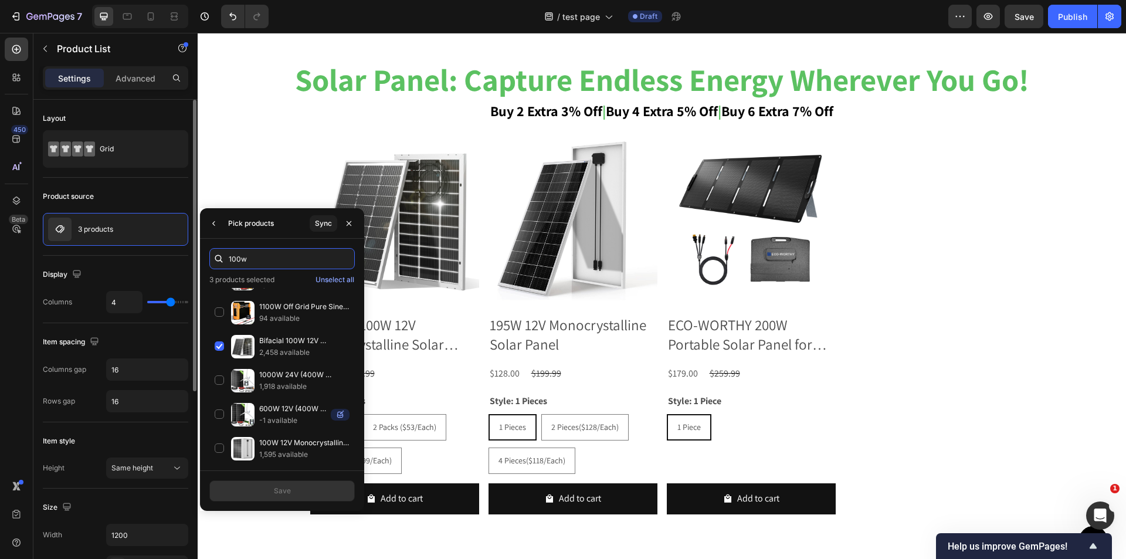
drag, startPoint x: 259, startPoint y: 257, endPoint x: 76, endPoint y: 259, distance: 183.0
click at [76, 259] on div "450 Beta Sections(18) Elements(83) Section Element Hero Section Product Detail …" at bounding box center [99, 296] width 198 height 526
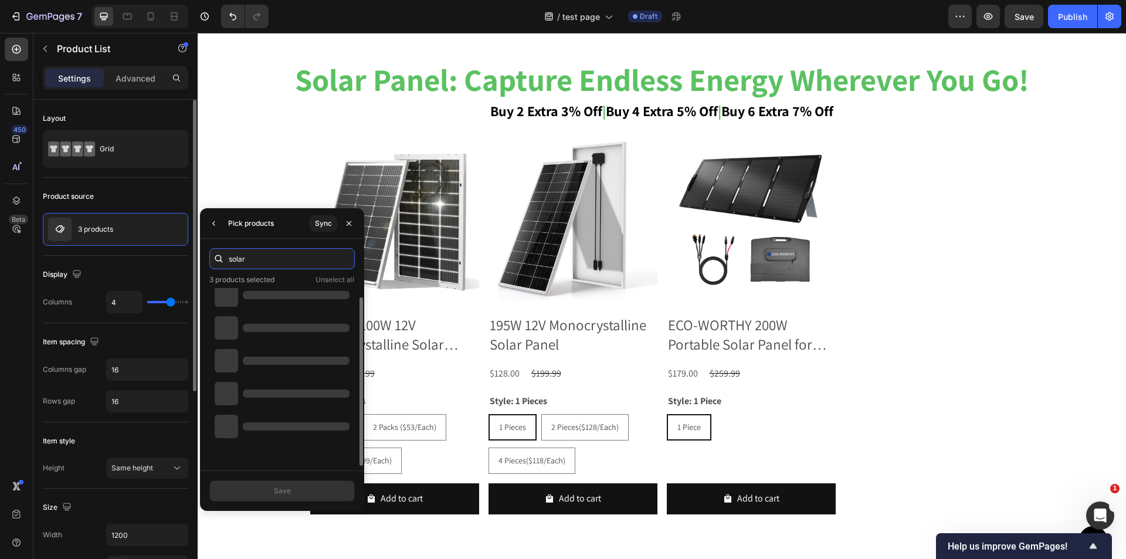
scroll to position [9, 0]
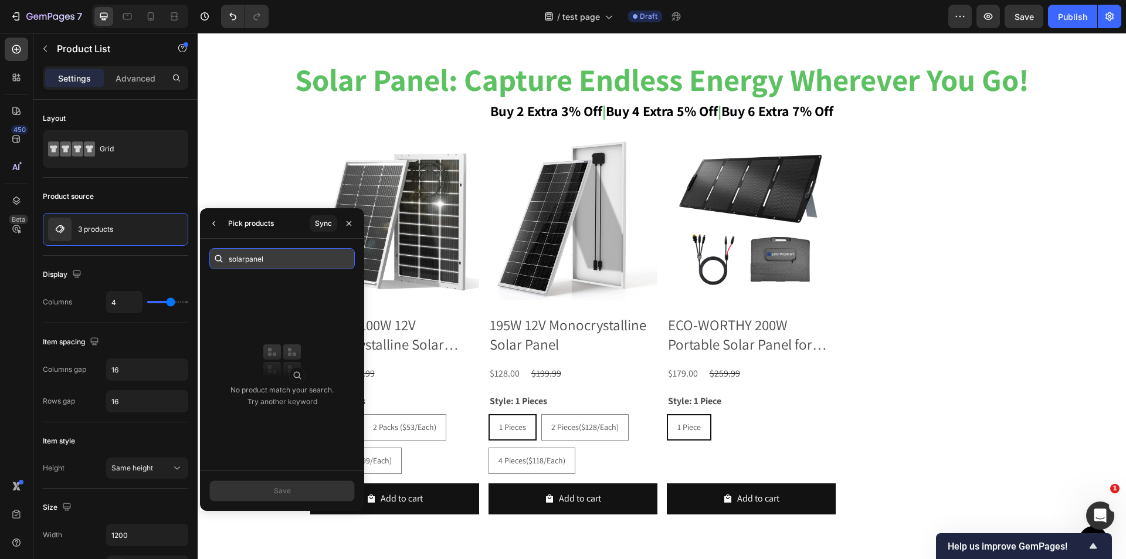
click at [246, 263] on input "solarpanel" at bounding box center [281, 258] width 145 height 21
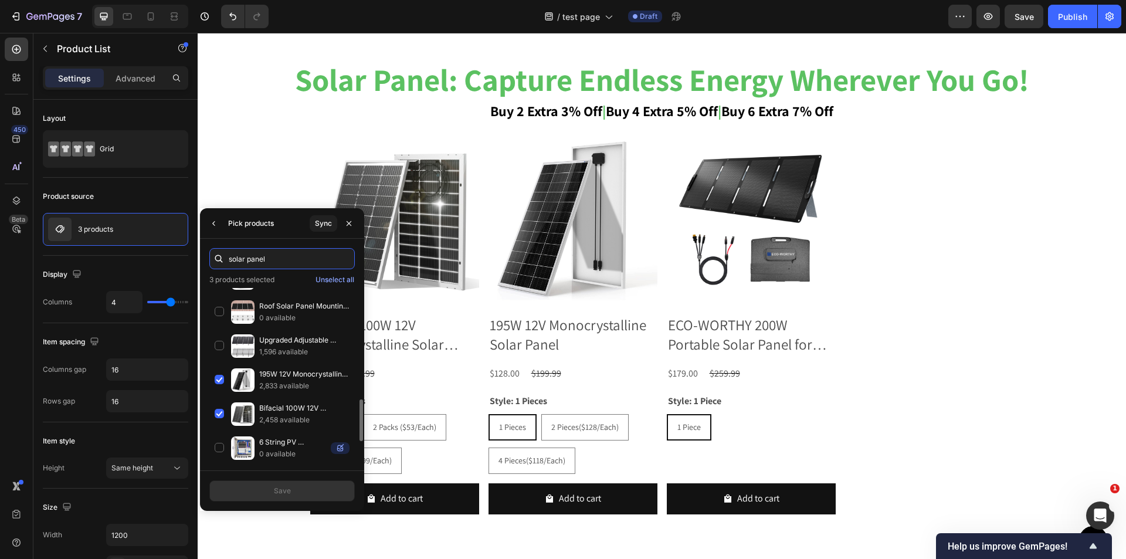
scroll to position [571, 0]
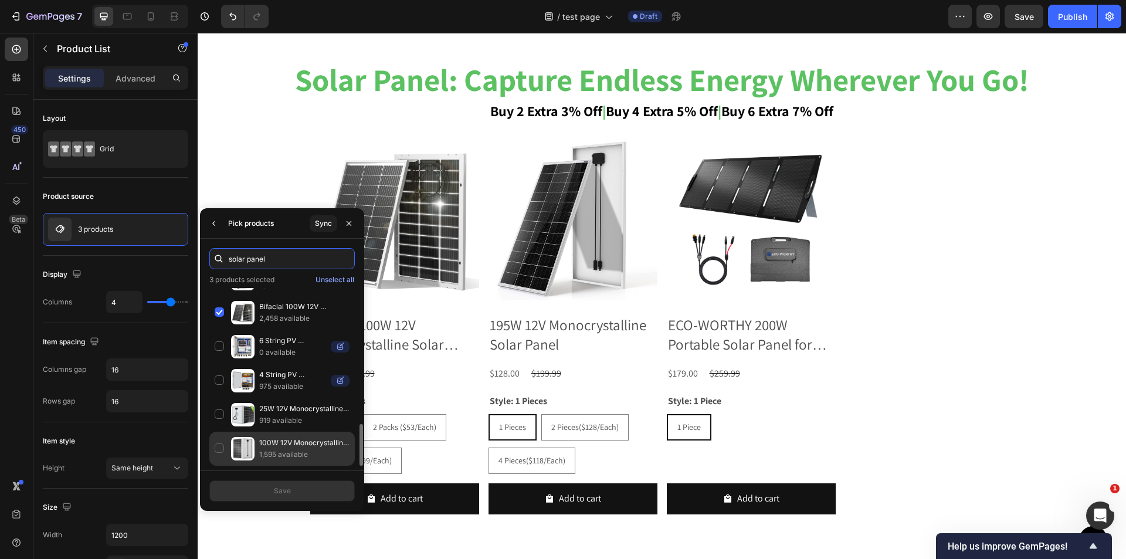
type input "solar panel"
click at [300, 445] on p "100W 12V Monocrystalline Solar Panel" at bounding box center [304, 443] width 90 height 12
click at [300, 491] on button "Save" at bounding box center [281, 490] width 145 height 21
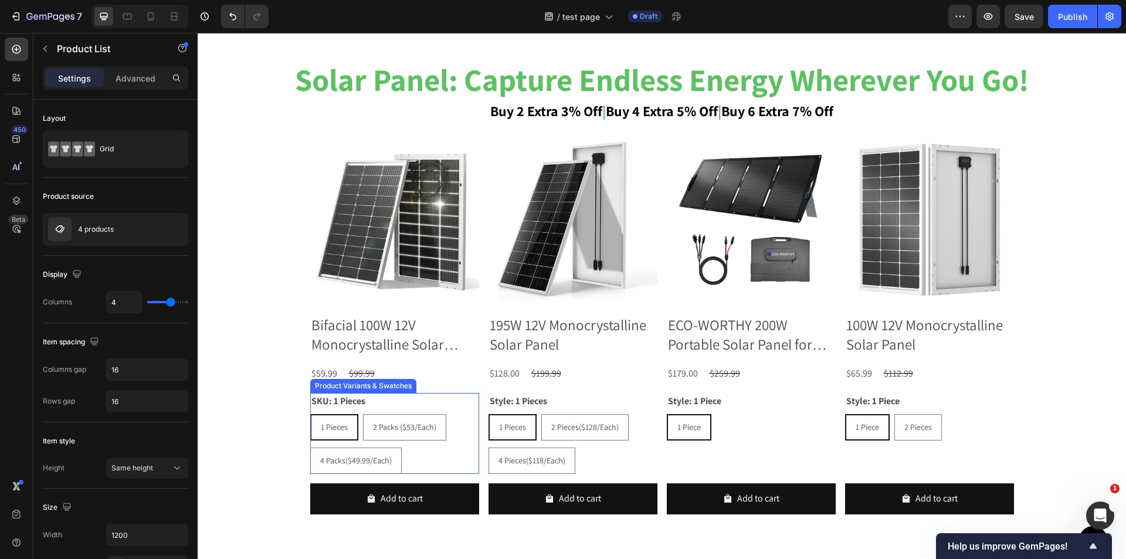
click at [467, 439] on div "1 Pieces 1 Pieces 1 Pieces 2 Packs ($53/Each) 2 Packs ($53/Each) 2 Packs ($53/E…" at bounding box center [394, 444] width 169 height 60
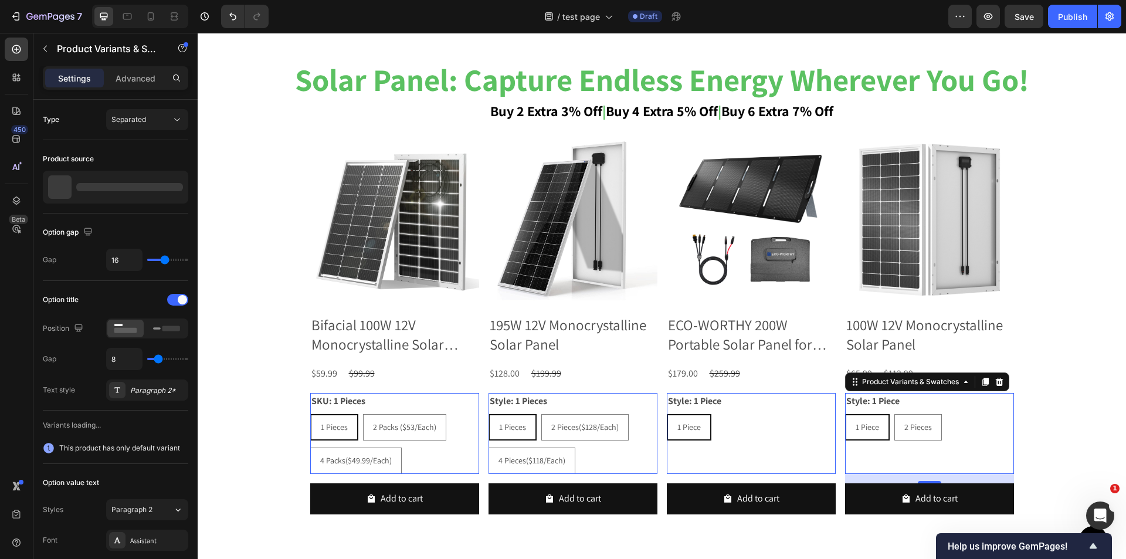
click at [888, 463] on div "Style: 1 Piece 1 Piece 1 Piece 1 Piece 2 Pieces 2 Pieces 2 Pieces Product Varia…" at bounding box center [929, 433] width 169 height 81
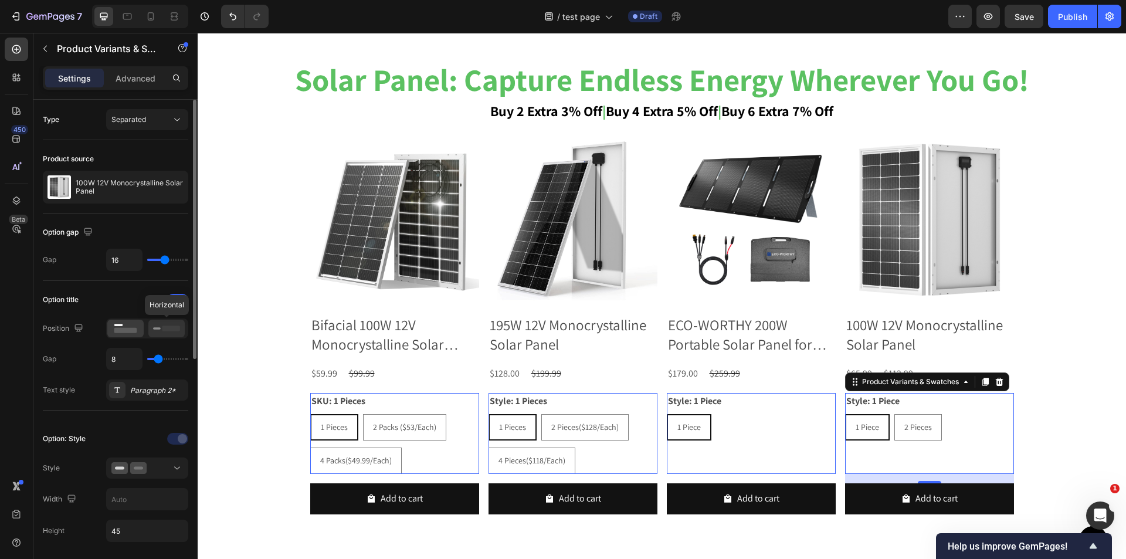
click at [168, 328] on rect at bounding box center [171, 328] width 18 height 5
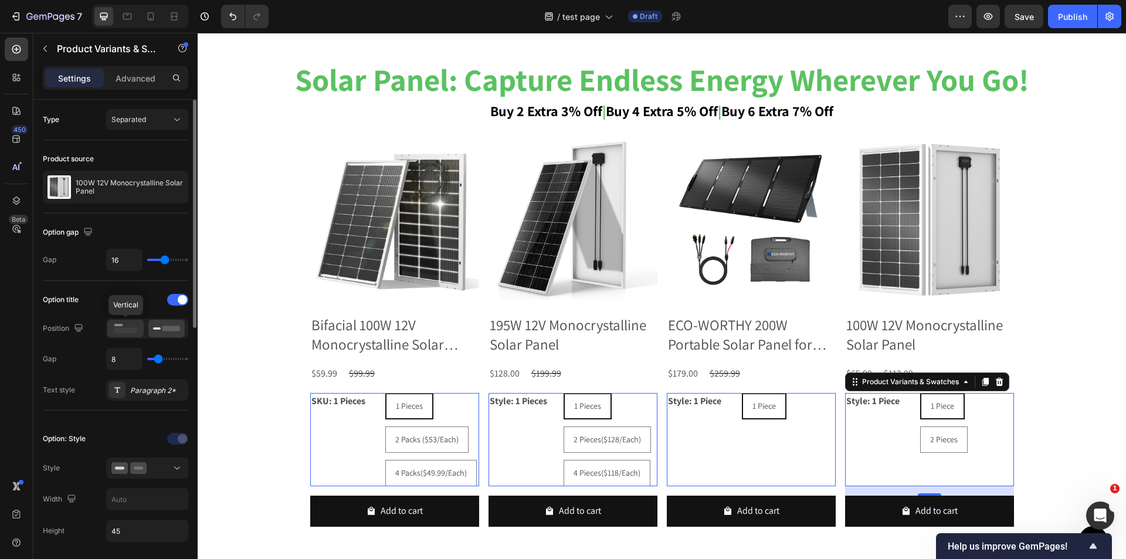
click at [128, 334] on icon at bounding box center [125, 328] width 27 height 13
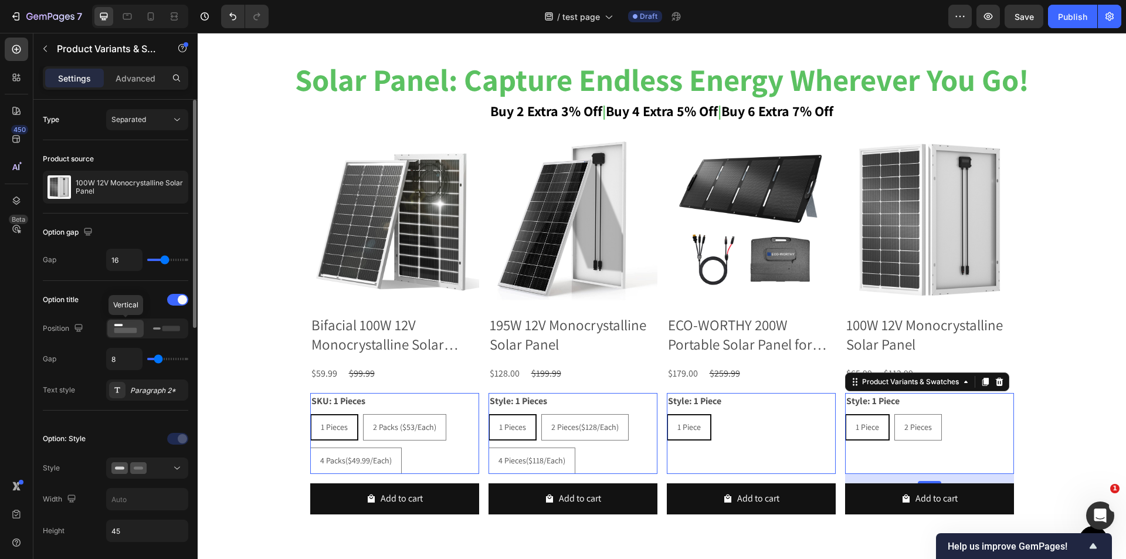
click at [125, 324] on icon at bounding box center [125, 328] width 27 height 13
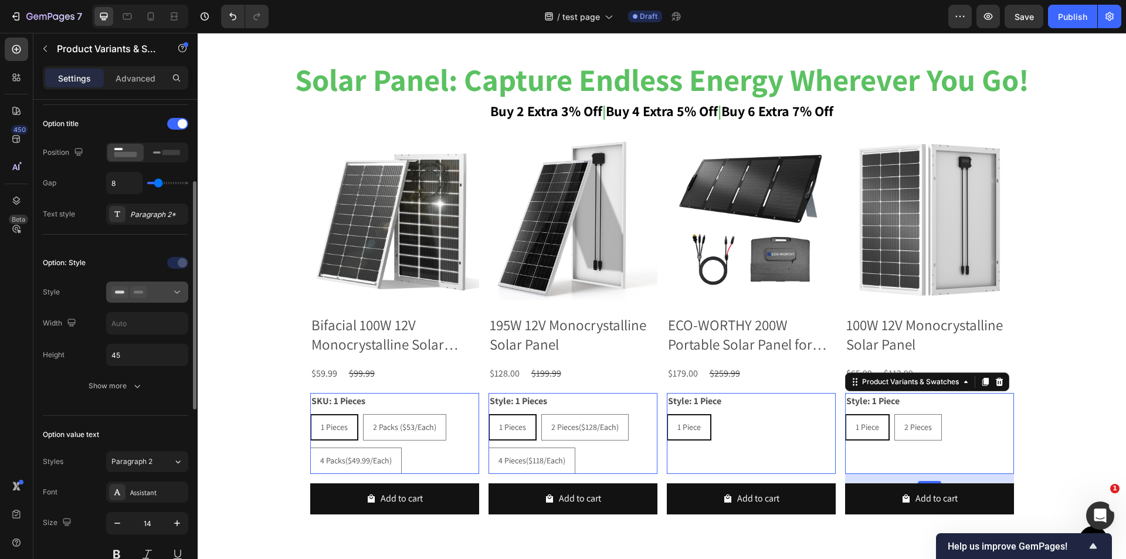
click at [170, 302] on button at bounding box center [147, 292] width 82 height 21
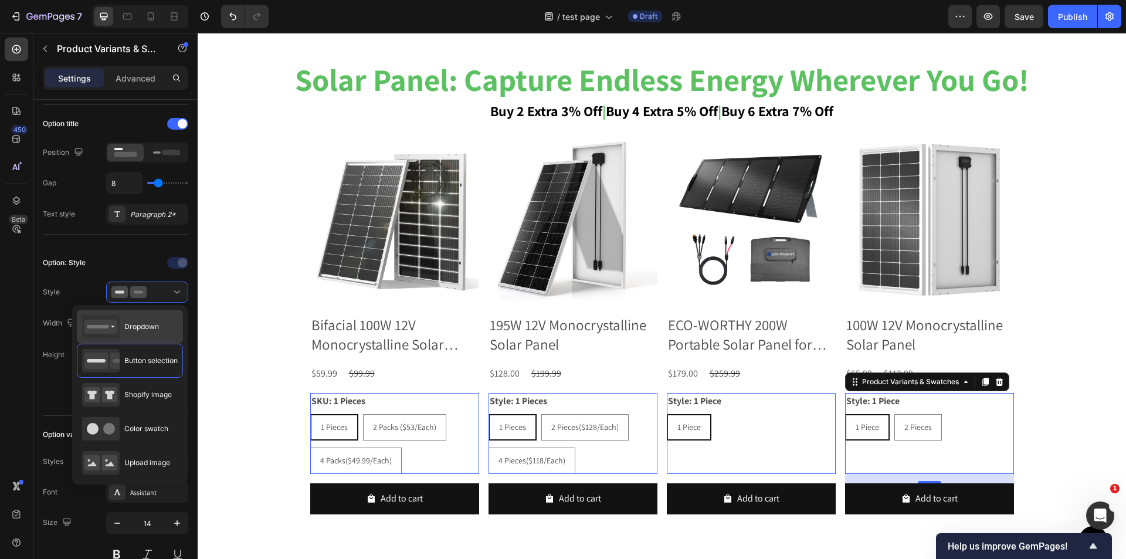
click at [154, 330] on span "Dropdown" at bounding box center [141, 326] width 35 height 11
type input "100%"
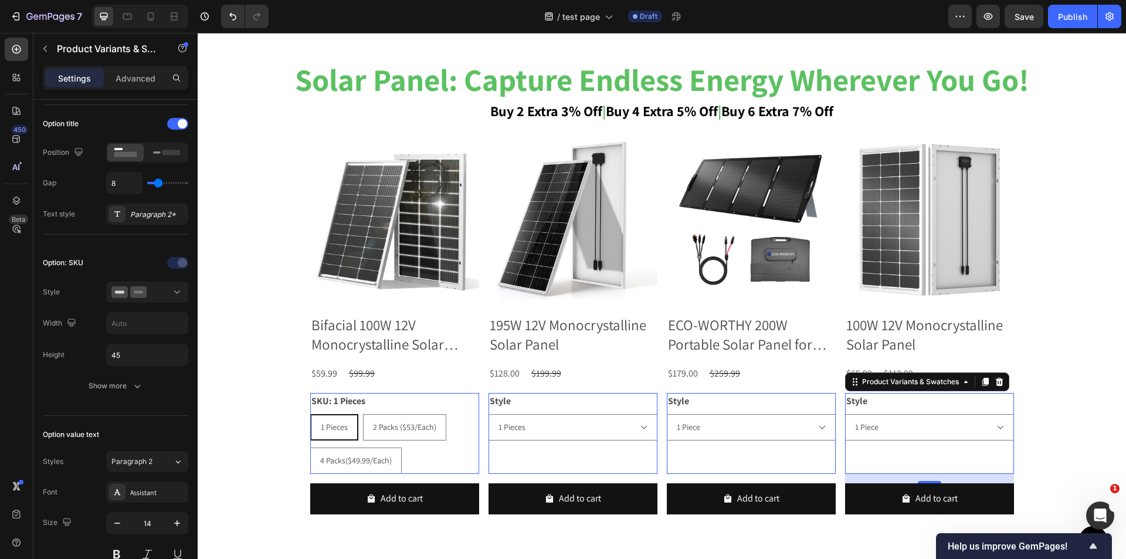
click at [458, 458] on div "1 Pieces 1 Pieces 1 Pieces 2 Packs ($53/Each) 2 Packs ($53/Each) 2 Packs ($53/E…" at bounding box center [394, 444] width 169 height 60
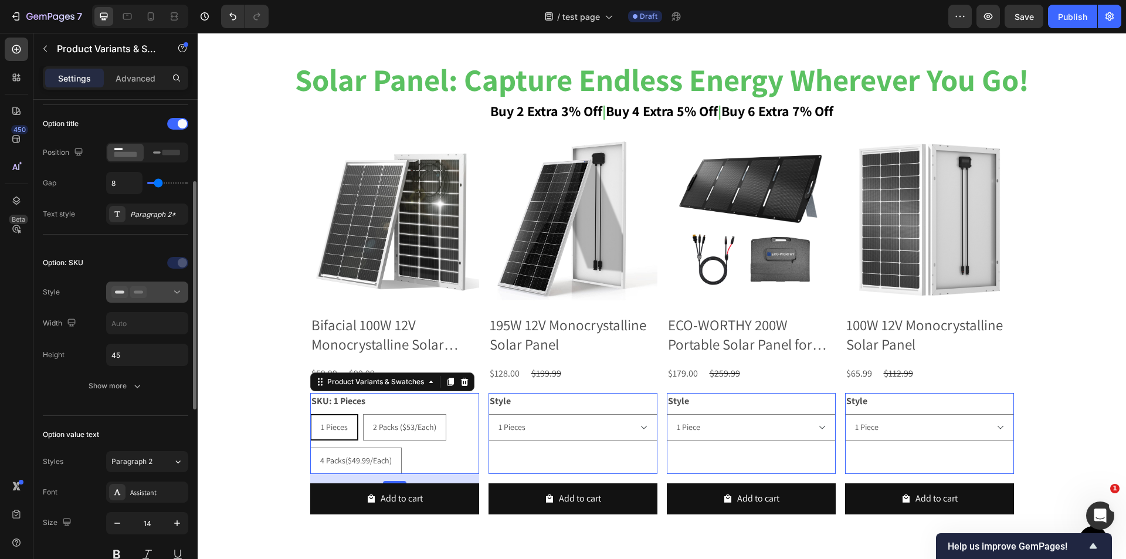
click at [174, 299] on button at bounding box center [147, 292] width 82 height 21
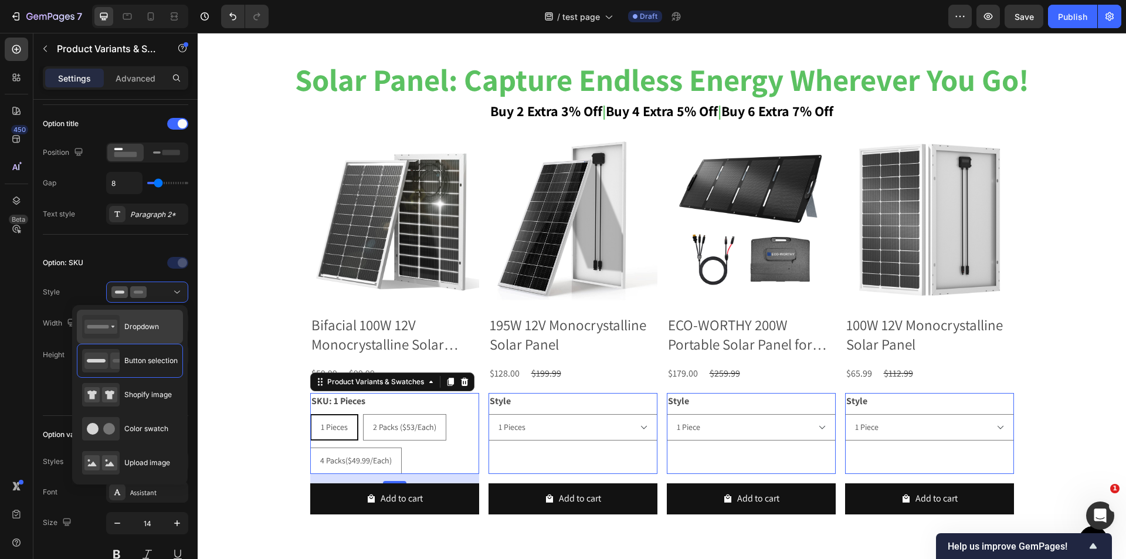
click at [143, 331] on span "Dropdown" at bounding box center [141, 326] width 35 height 11
type input "100%"
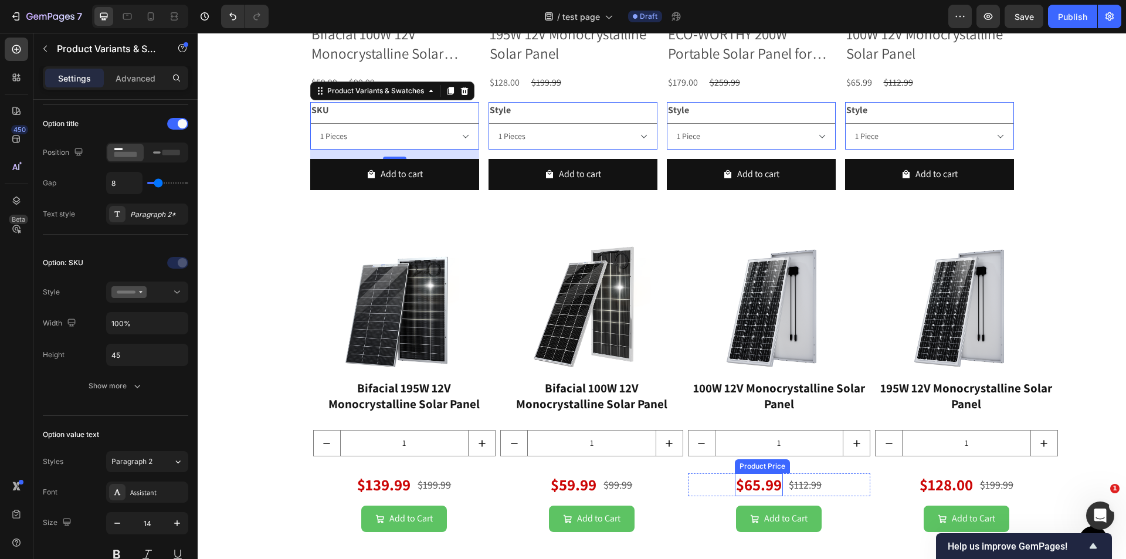
scroll to position [1640, 0]
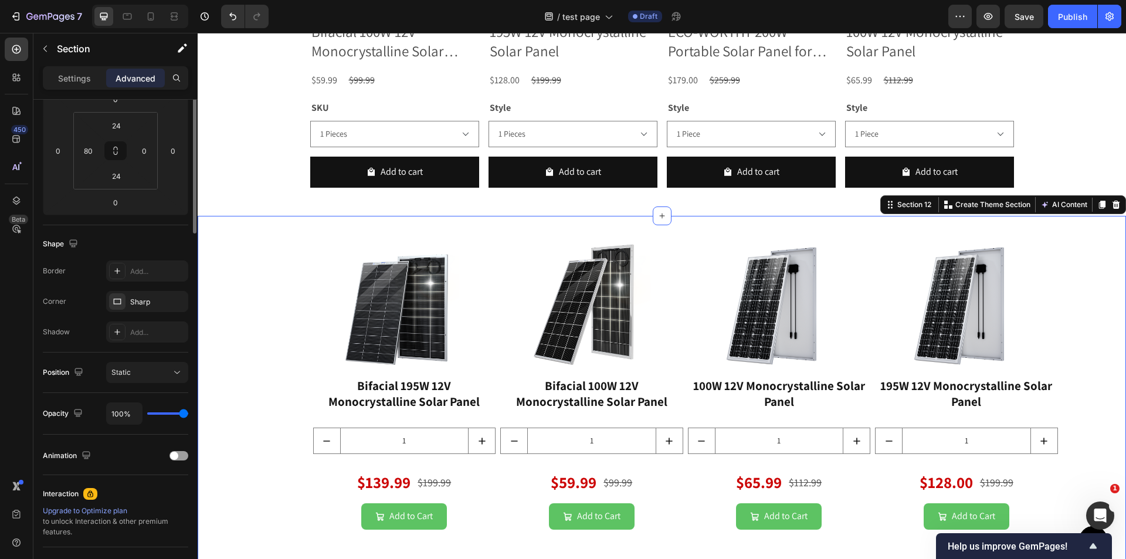
scroll to position [0, 0]
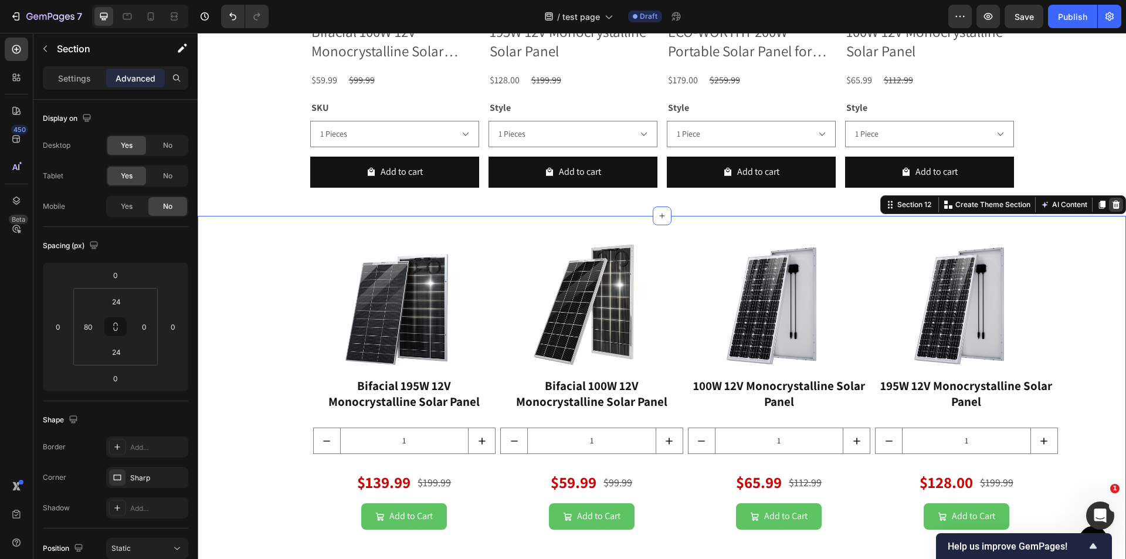
click at [1109, 210] on div at bounding box center [1116, 205] width 14 height 14
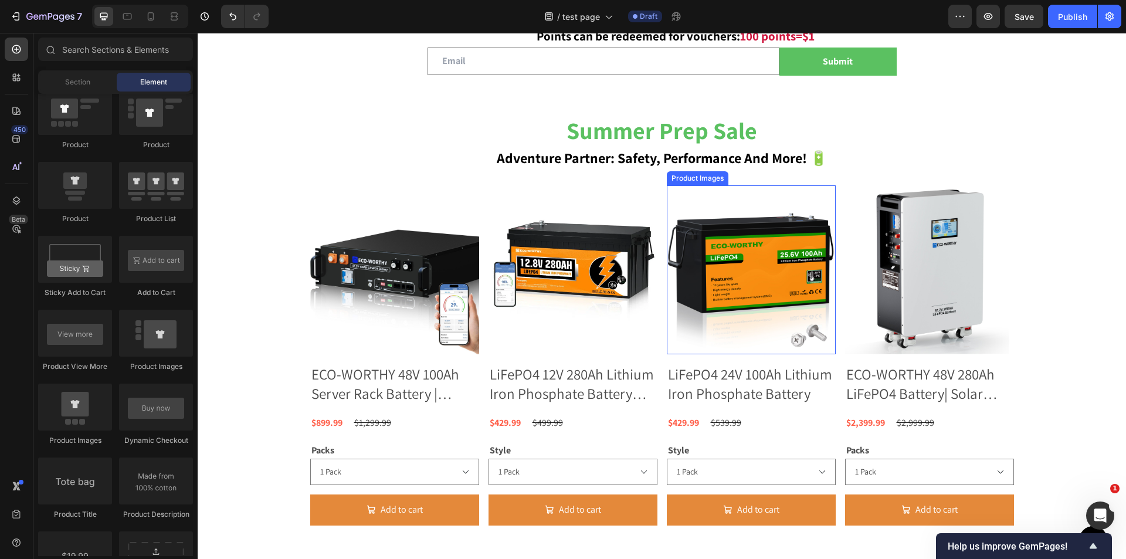
scroll to position [1288, 0]
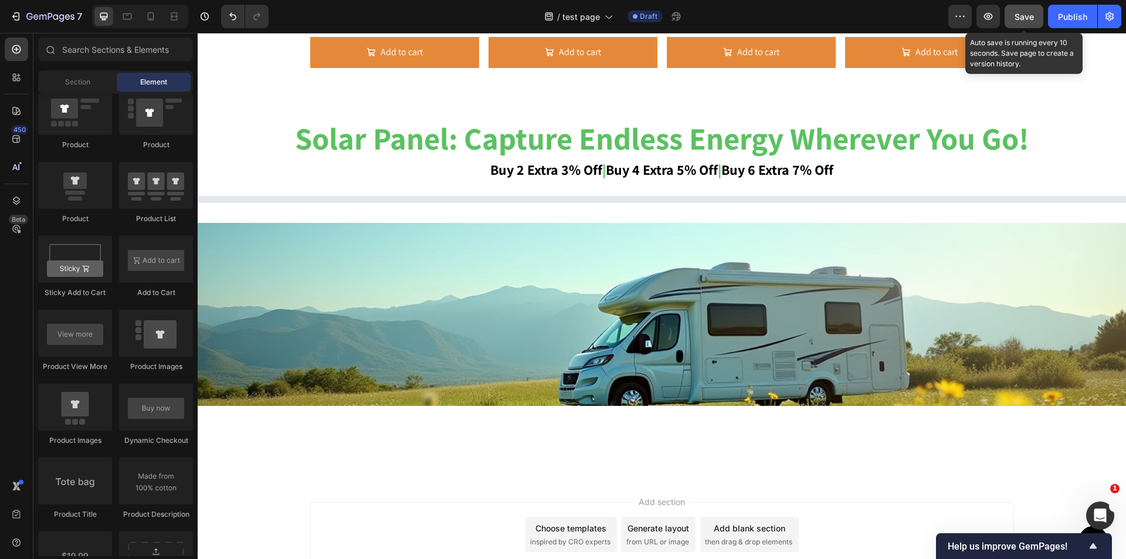
click at [1036, 16] on button "Save" at bounding box center [1024, 16] width 39 height 23
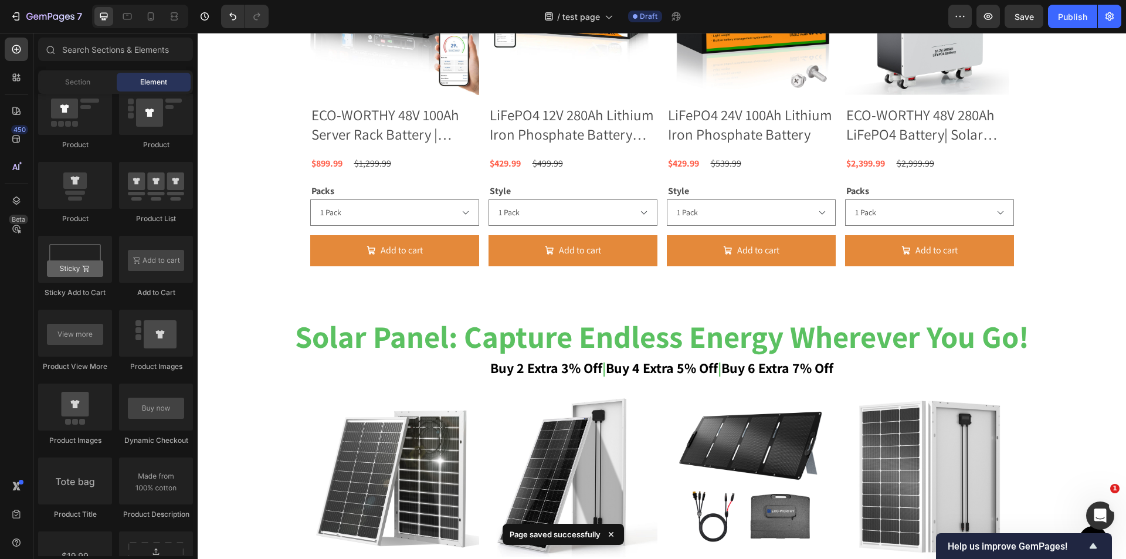
scroll to position [1229, 0]
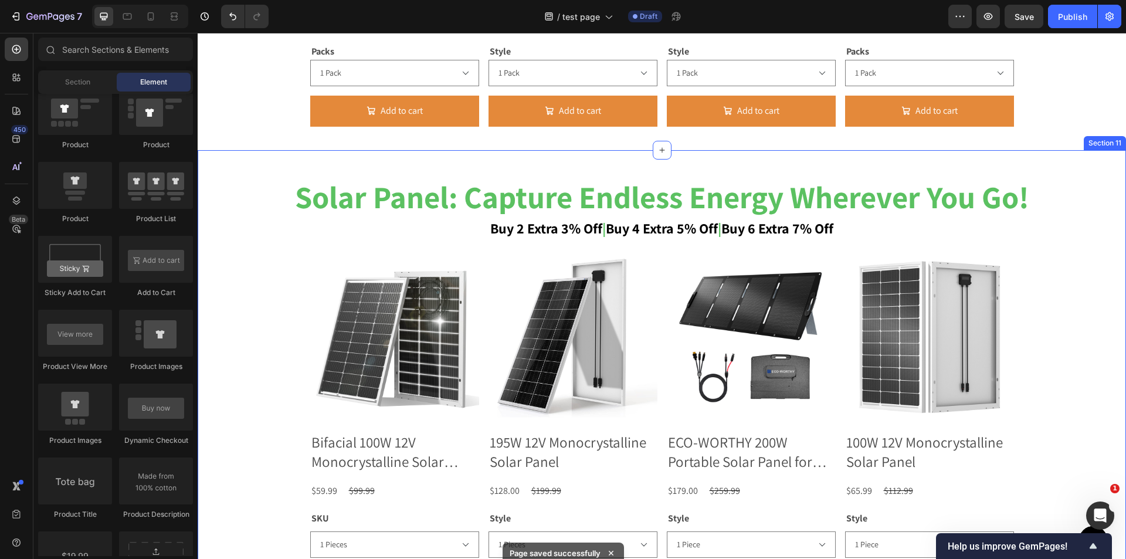
click at [1113, 160] on div "solar panel: capture endless energy wherever you go! buy 2 extra 3% off | buy 4…" at bounding box center [662, 388] width 929 height 476
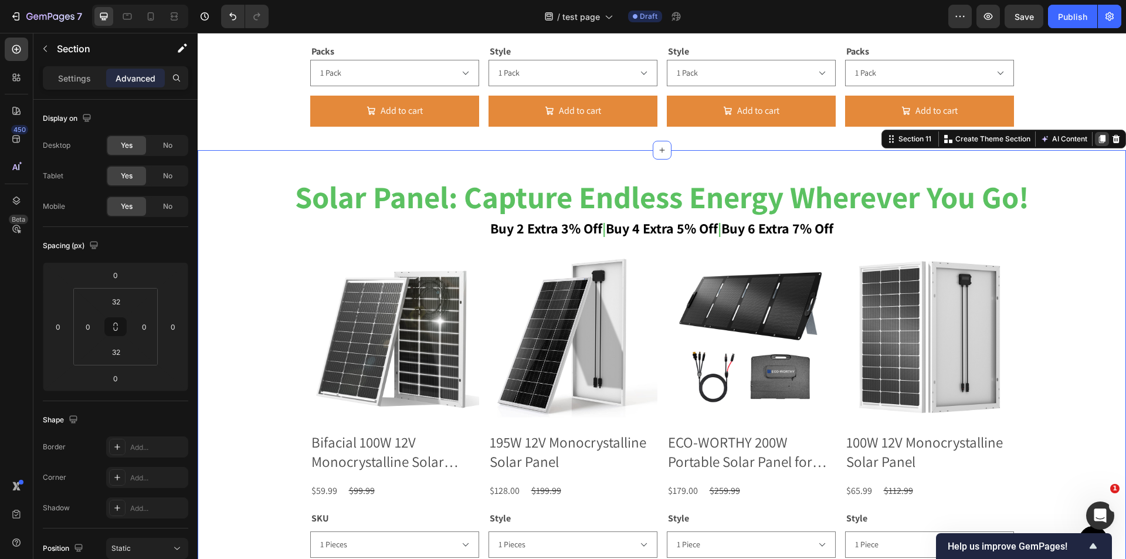
click at [1098, 134] on icon at bounding box center [1102, 138] width 9 height 9
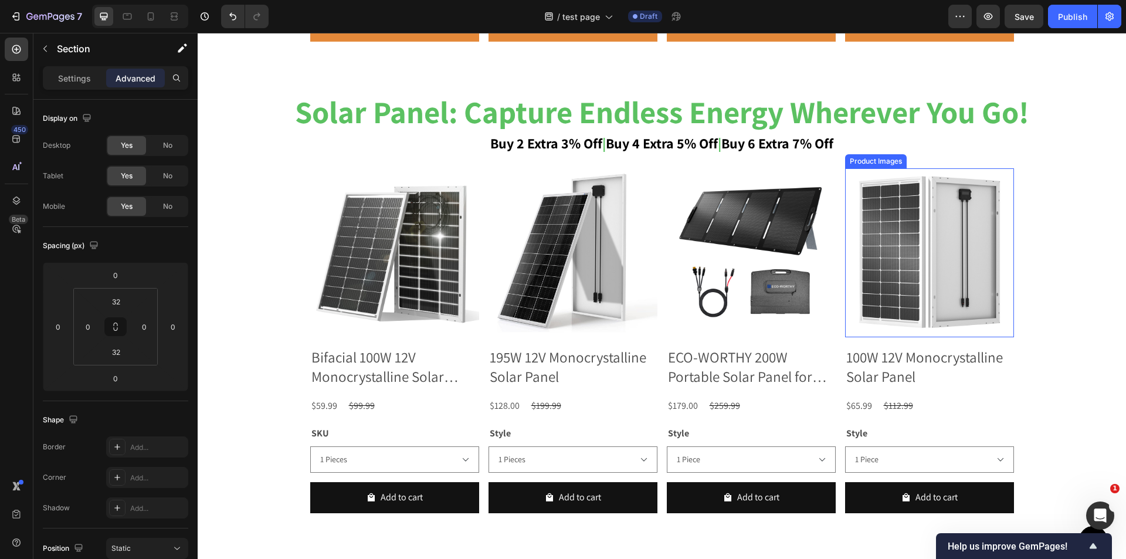
scroll to position [1606, 0]
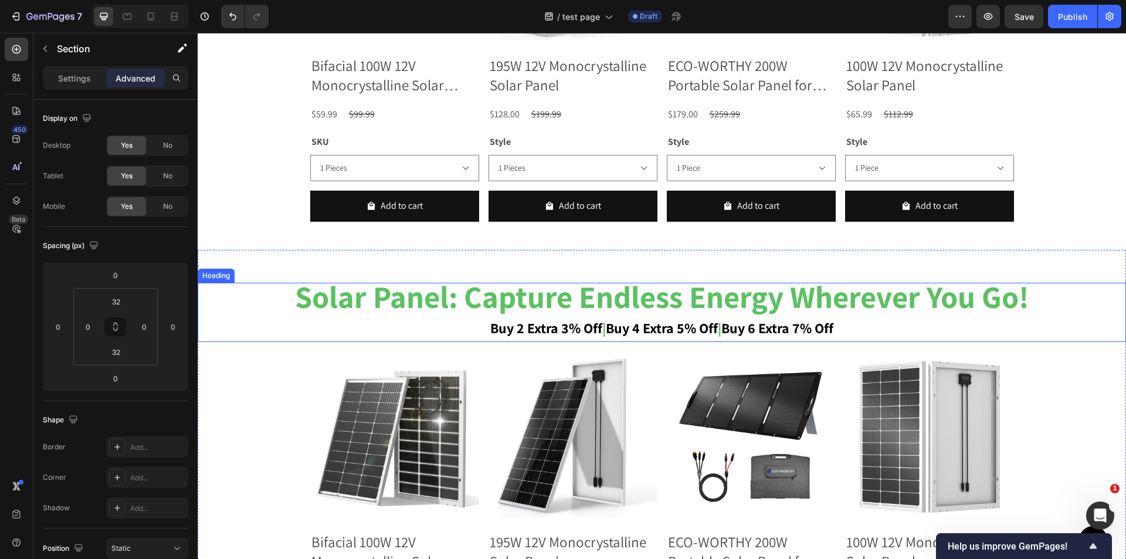
click at [1086, 300] on h2 "solar panel: capture endless energy wherever you go! buy 2 extra 3% off | buy 4…" at bounding box center [662, 312] width 929 height 59
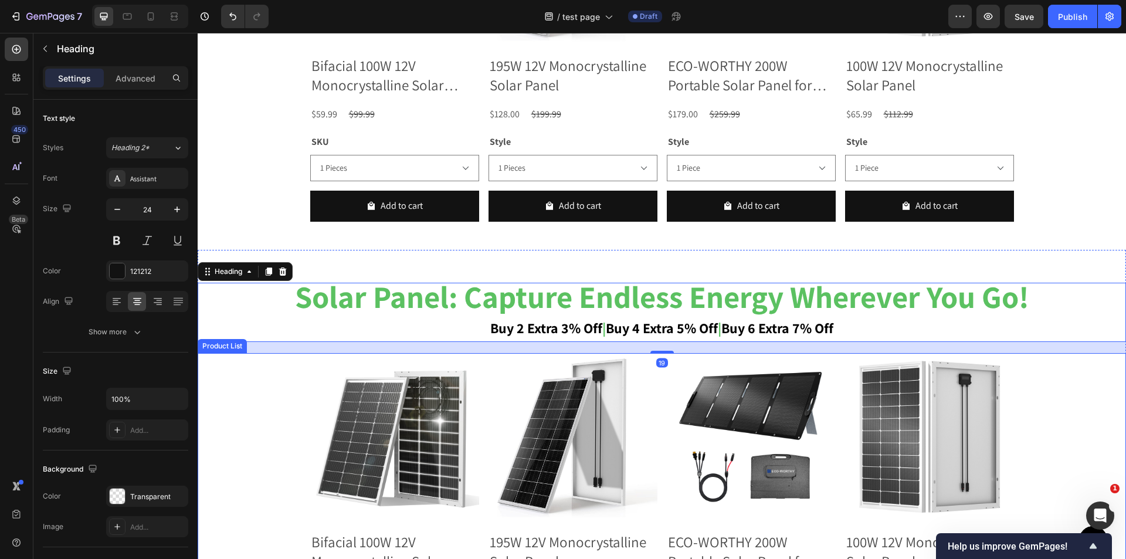
click at [1052, 393] on div "Product Images Bifacial 100W 12V Monocrystalline Solar Panel Product Title $59.…" at bounding box center [662, 530] width 929 height 354
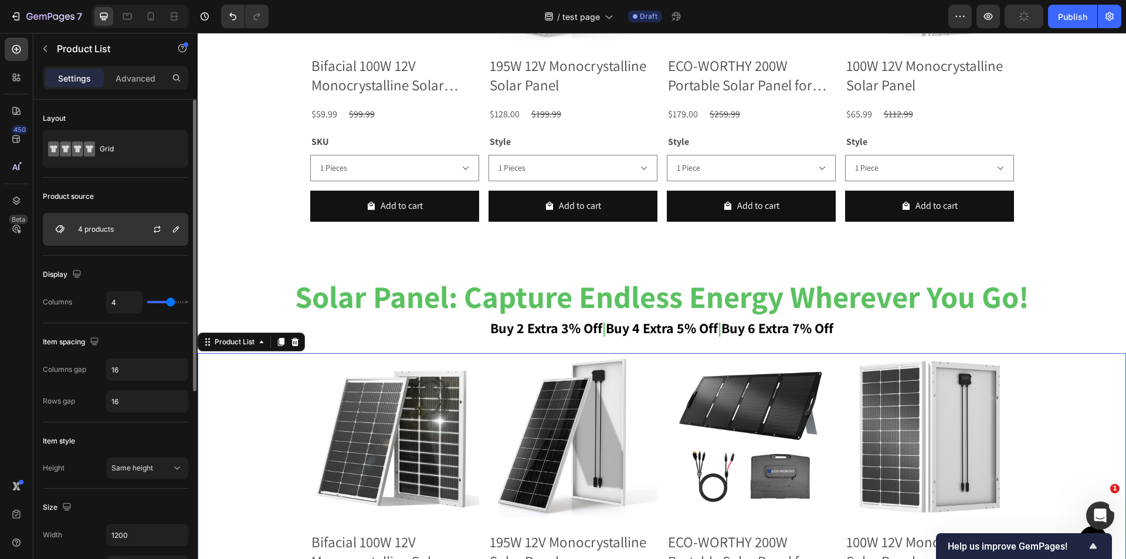
click at [136, 231] on div "4 products" at bounding box center [115, 229] width 145 height 33
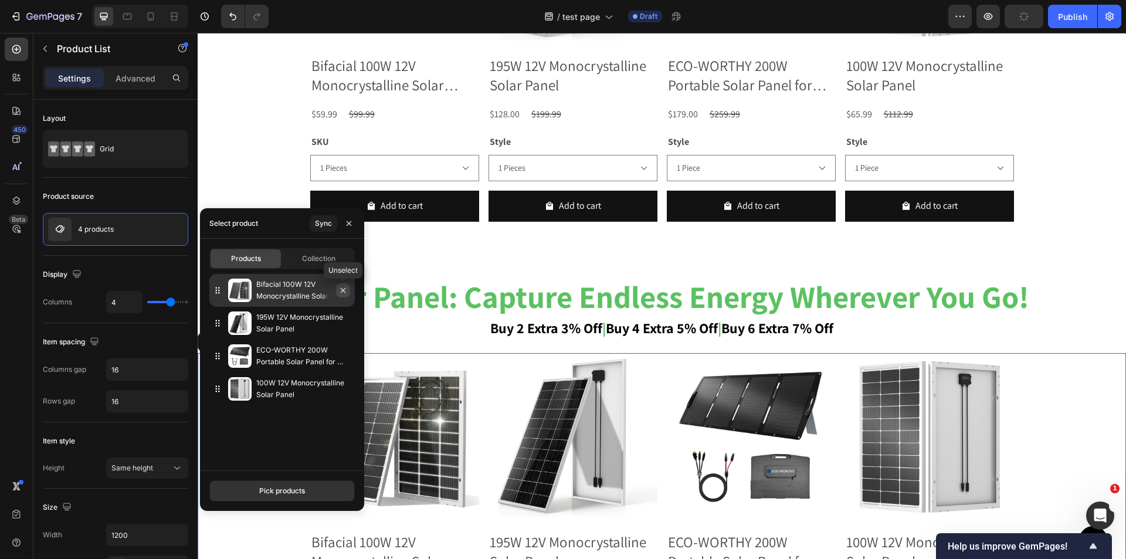
click at [346, 289] on icon "button" at bounding box center [342, 290] width 9 height 9
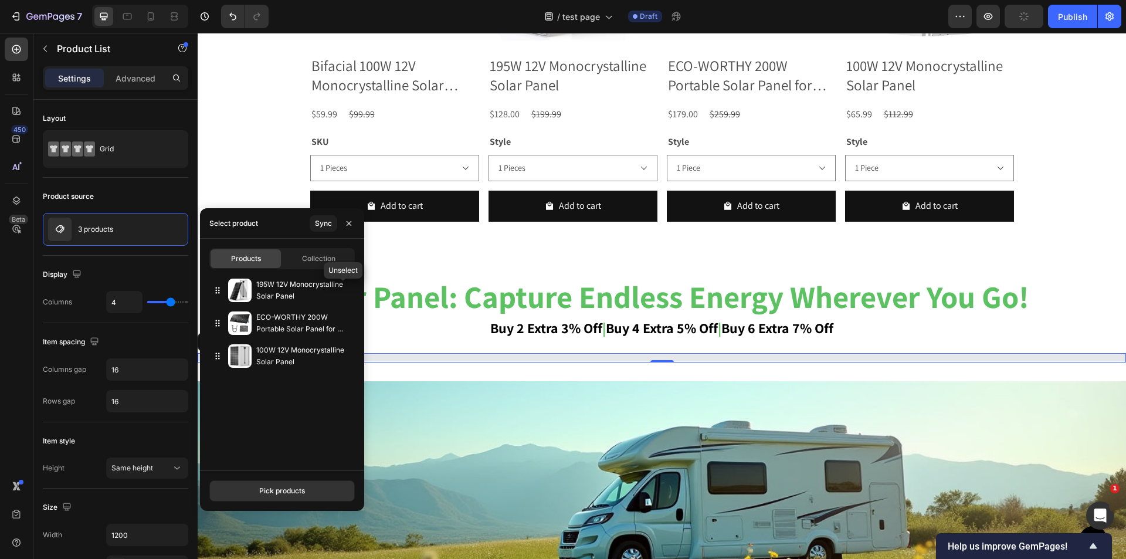
click at [0, 0] on icon "button" at bounding box center [0, 0] width 0 height 0
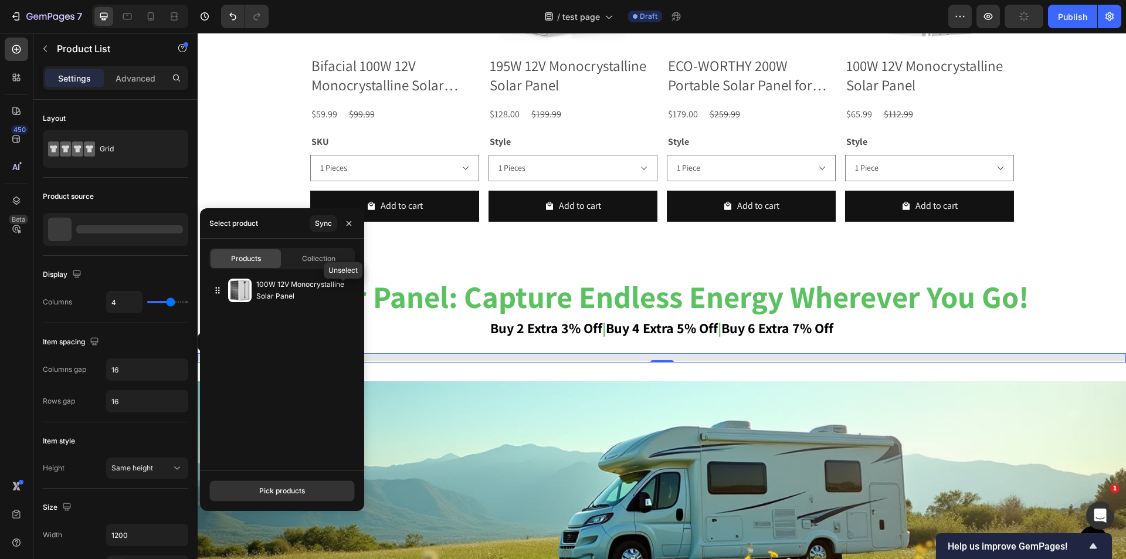
click at [0, 0] on icon "button" at bounding box center [0, 0] width 0 height 0
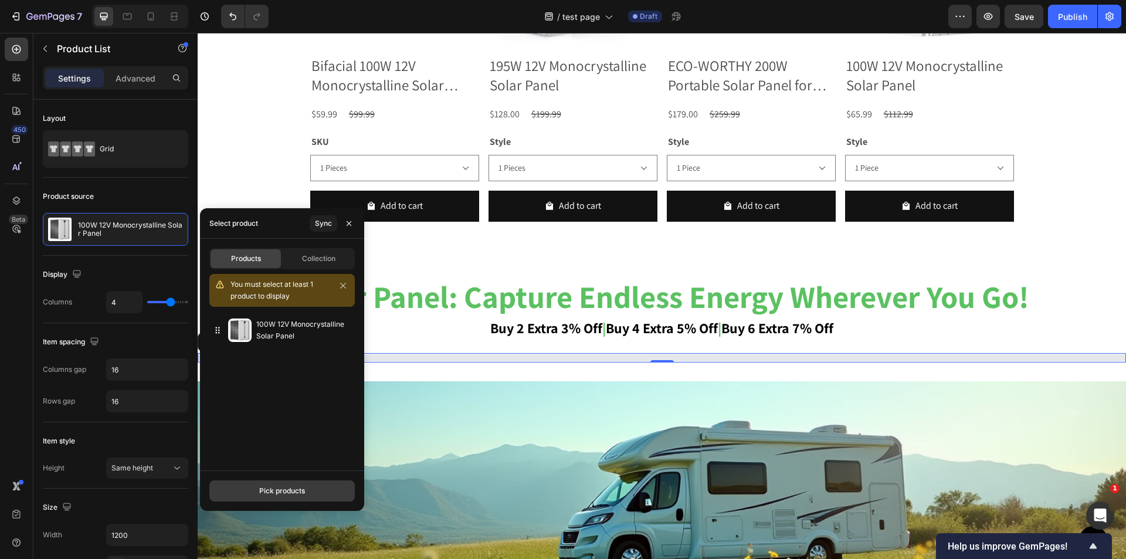
click at [309, 486] on button "Pick products" at bounding box center [281, 490] width 145 height 21
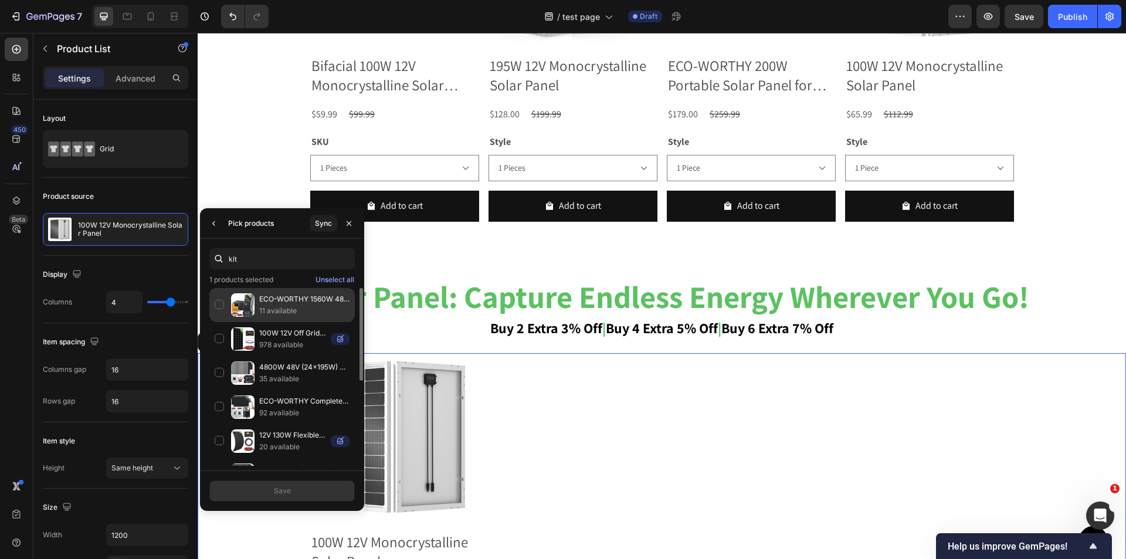
type input "kit"
click at [319, 307] on p "11 available" at bounding box center [304, 311] width 90 height 12
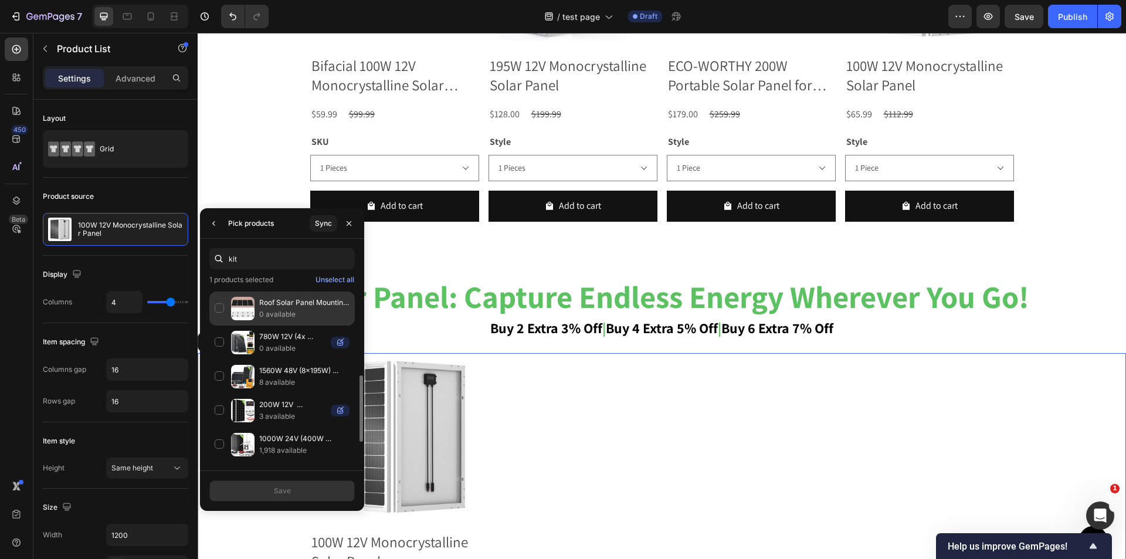
scroll to position [293, 0]
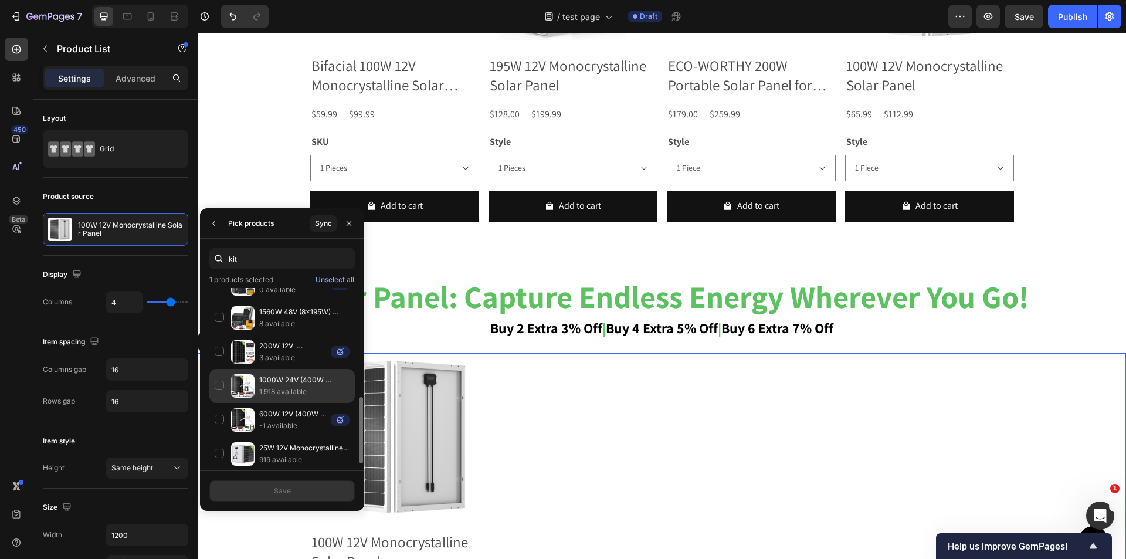
click at [326, 384] on p "1000W 24V (400W Wind+6x100W Solar) Solar Wind Hybrid Kit" at bounding box center [304, 380] width 90 height 12
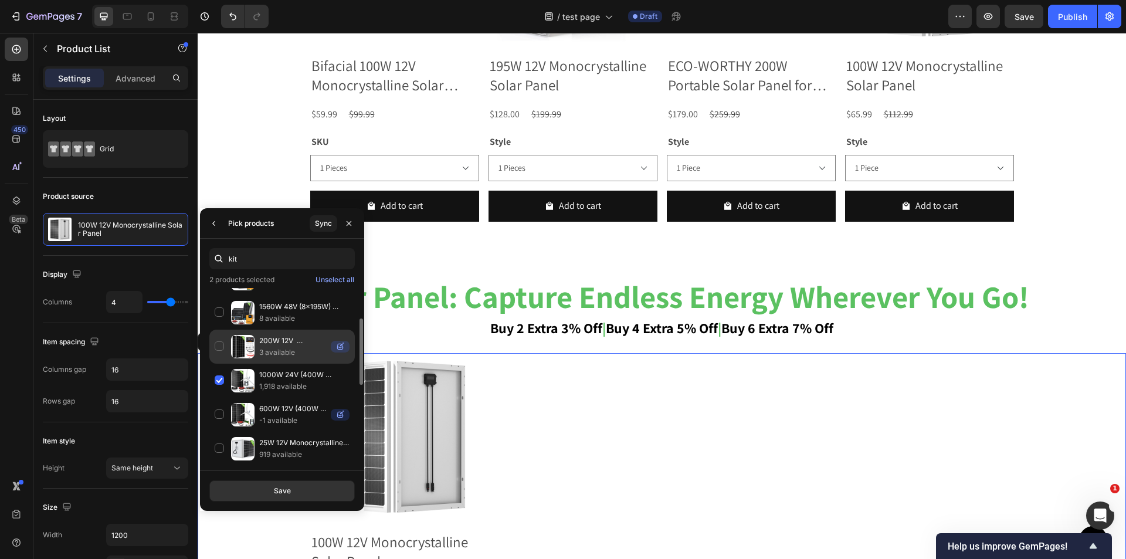
scroll to position [240, 0]
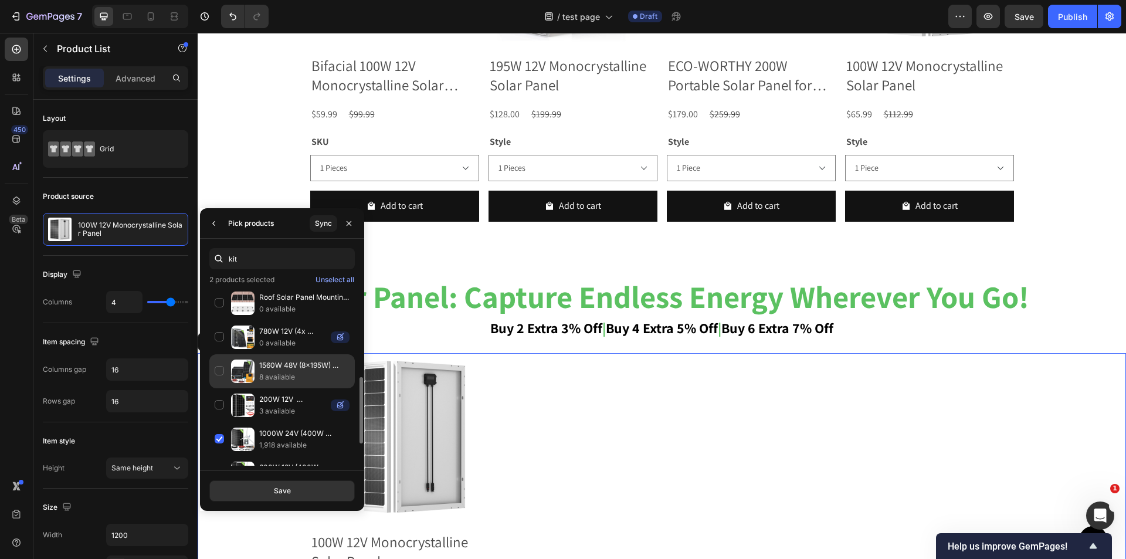
click at [323, 374] on p "8 available" at bounding box center [304, 377] width 90 height 12
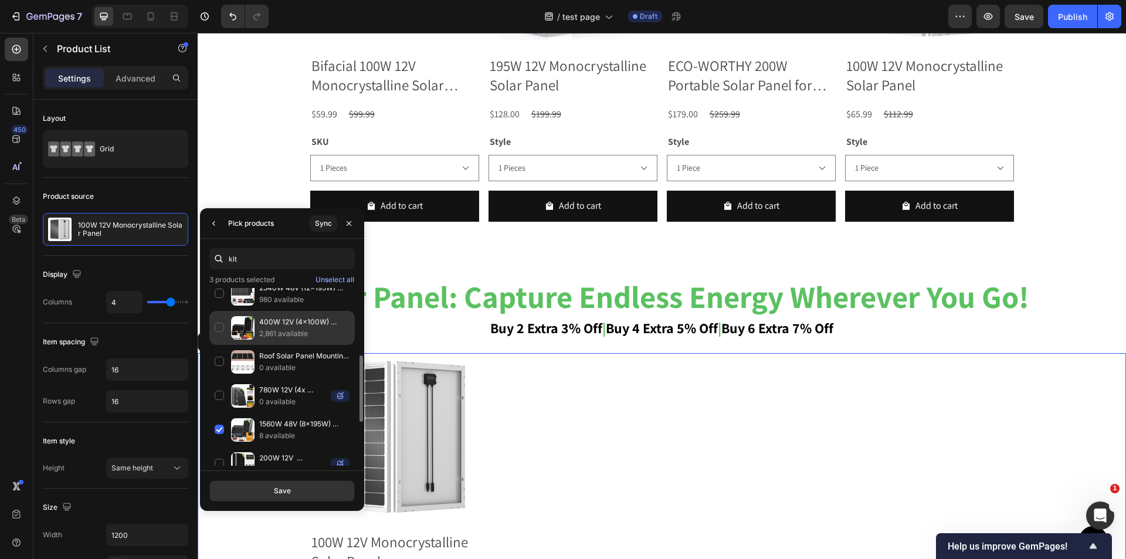
click at [319, 333] on p "2,861 available" at bounding box center [304, 334] width 90 height 12
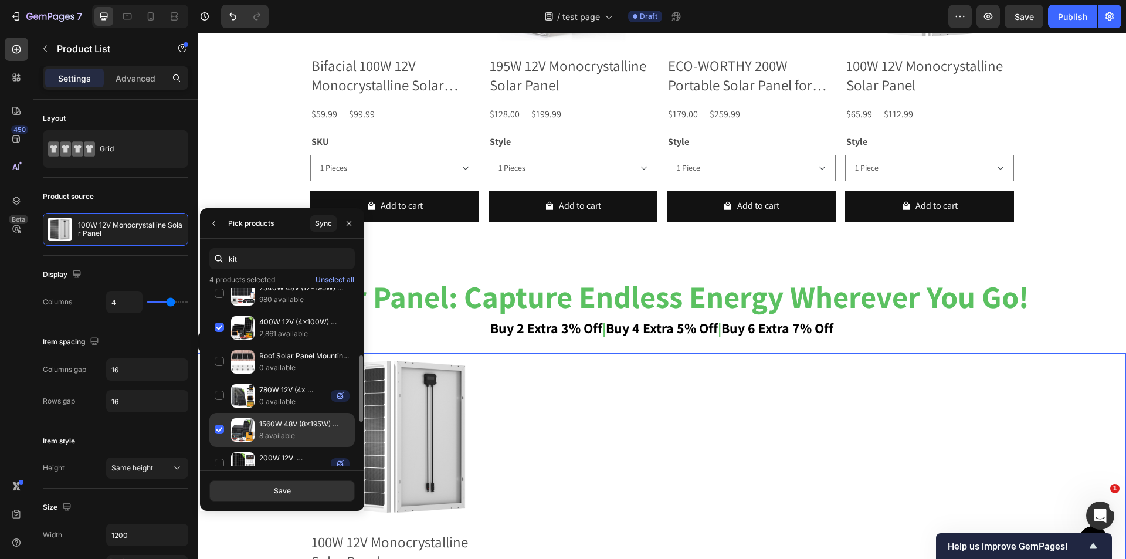
click at [329, 429] on p "1560W 48V (8x195W) Complete Off Grid Solar Kit" at bounding box center [304, 424] width 90 height 12
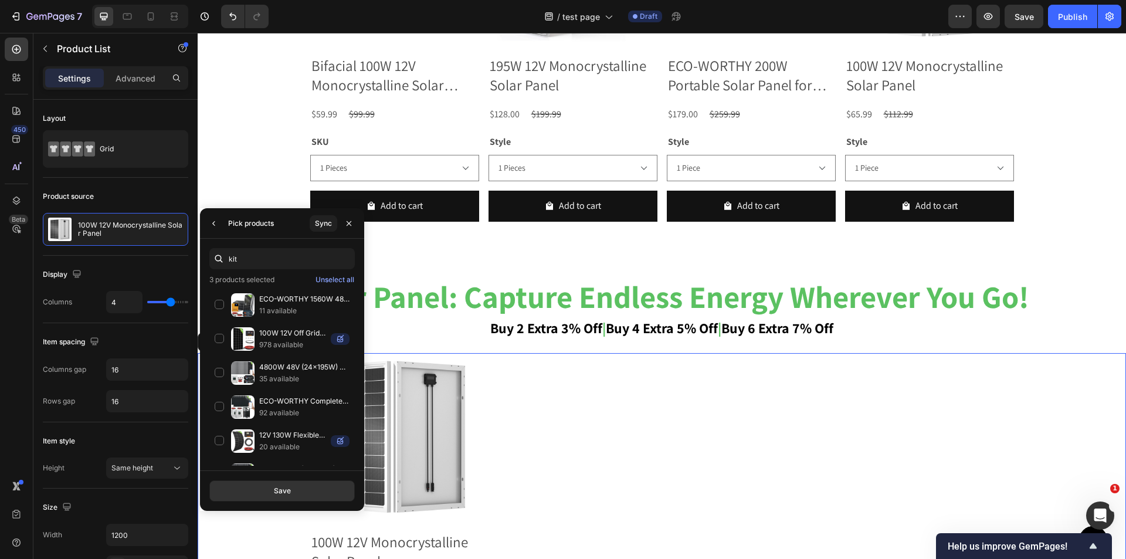
scroll to position [235, 0]
click at [296, 486] on button "Save" at bounding box center [281, 490] width 145 height 21
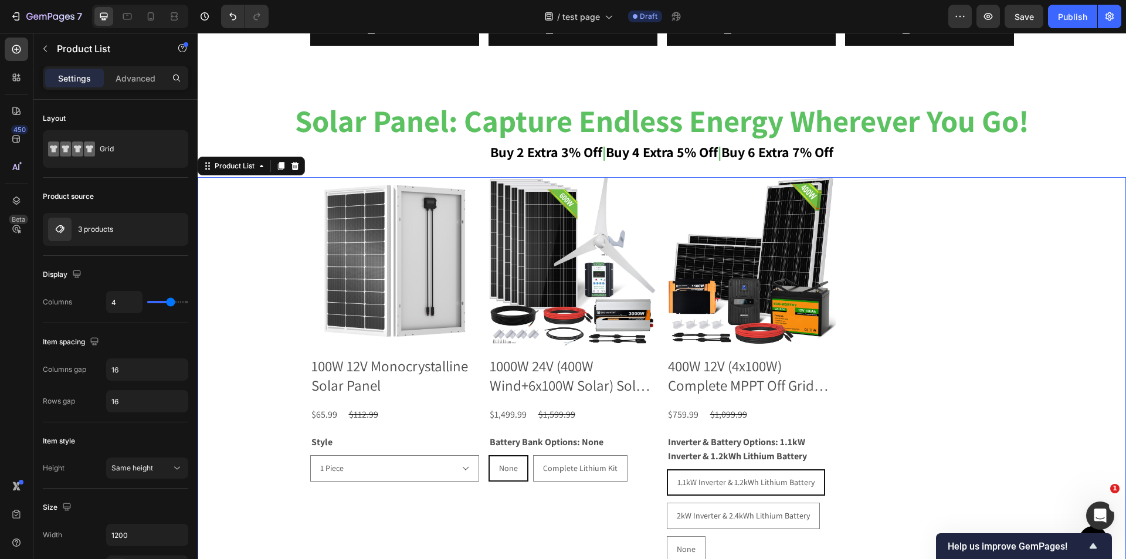
scroll to position [1840, 0]
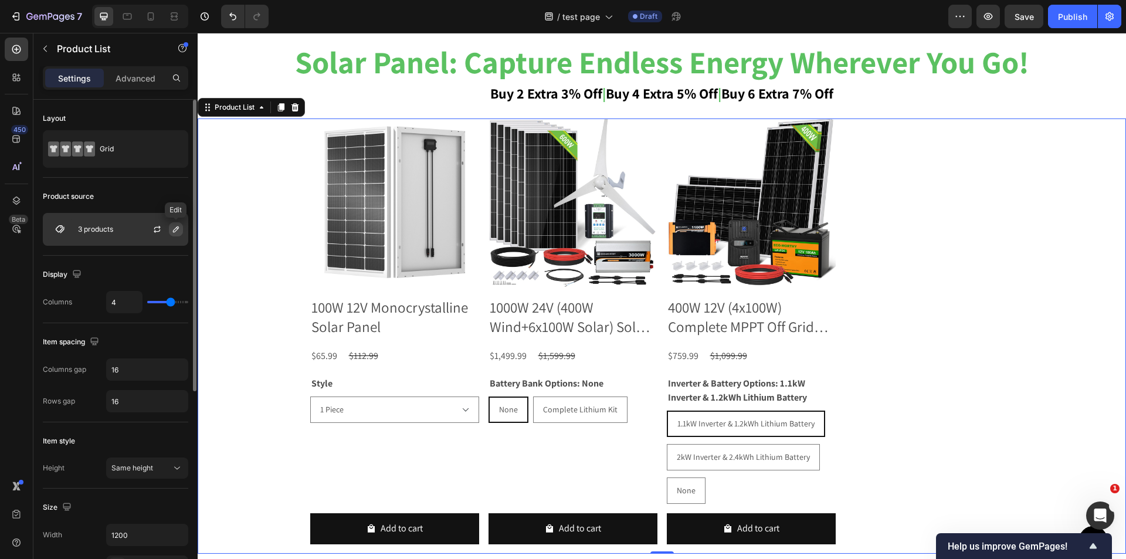
click at [170, 225] on button "button" at bounding box center [176, 229] width 14 height 14
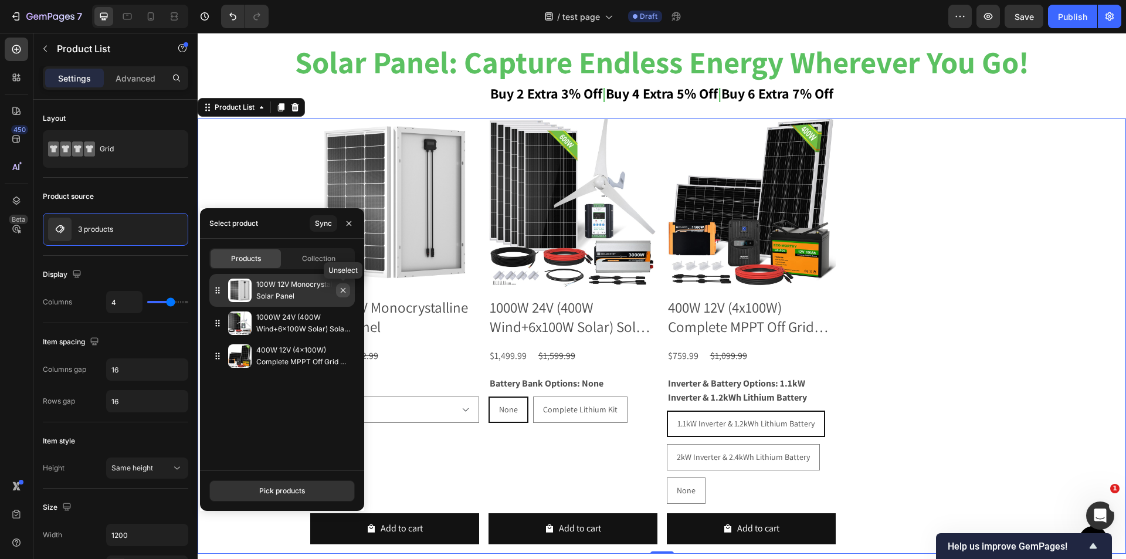
click at [346, 294] on icon "button" at bounding box center [342, 290] width 9 height 9
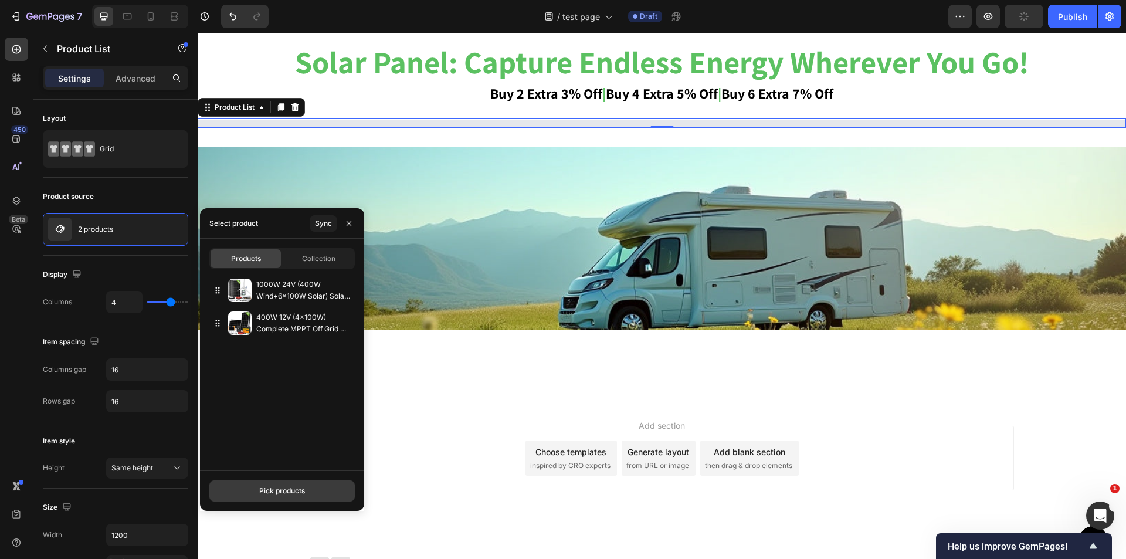
click at [283, 492] on div "Pick products" at bounding box center [282, 491] width 46 height 11
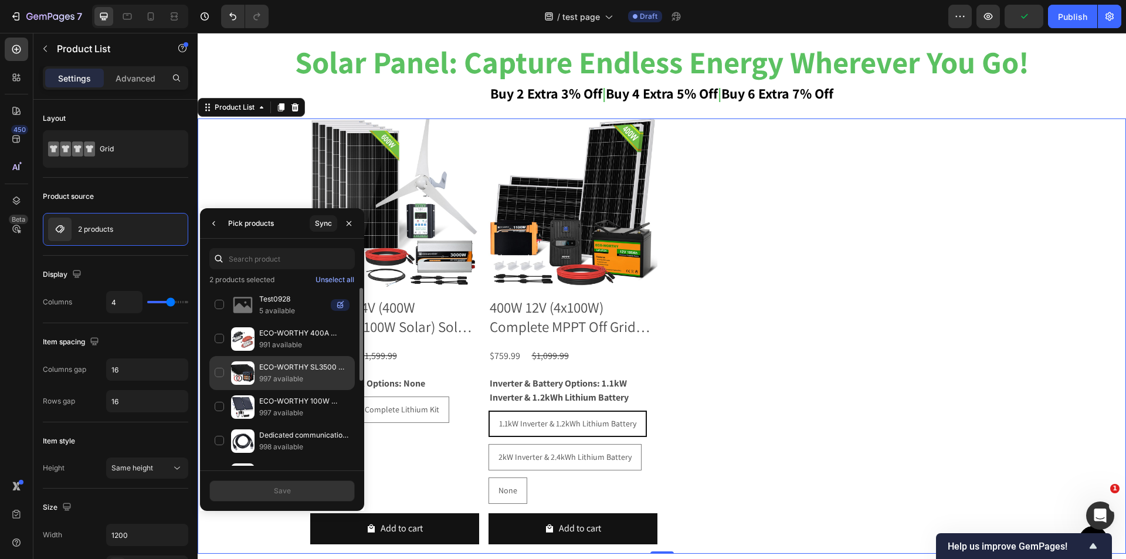
click at [322, 388] on div "ECO-WORTHY SL3500 Stackable Power Station with 4×200W Portable Solar Panels | 5…" at bounding box center [281, 373] width 145 height 34
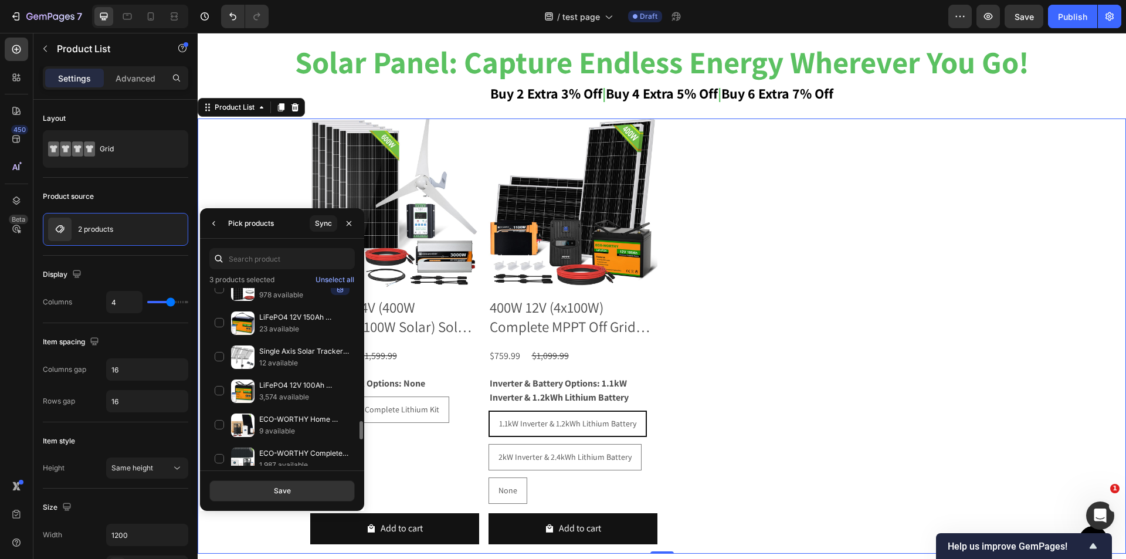
scroll to position [1333, 0]
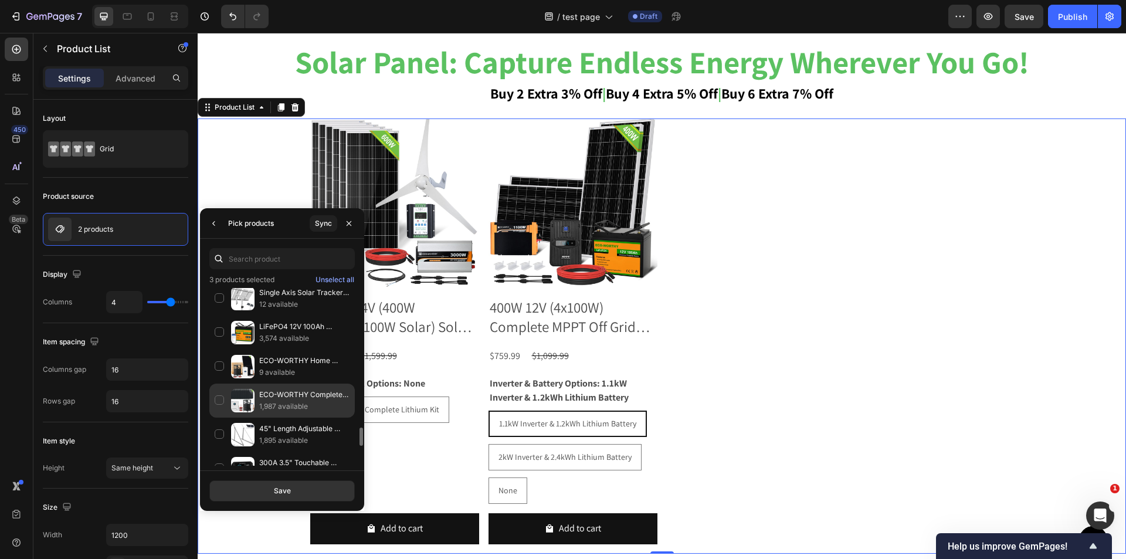
click at [317, 398] on p "ECO-WORTHY Complete Off-Grid Solar Power System - 10000W 120/240V Output | 20.4…" at bounding box center [304, 395] width 90 height 12
click at [293, 483] on button "Save" at bounding box center [281, 490] width 145 height 21
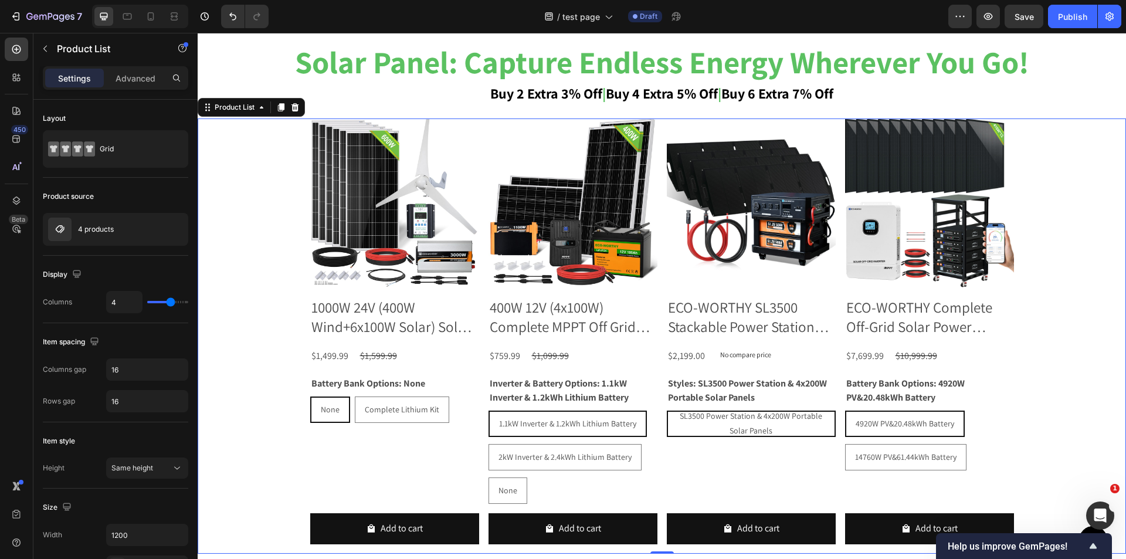
scroll to position [2075, 0]
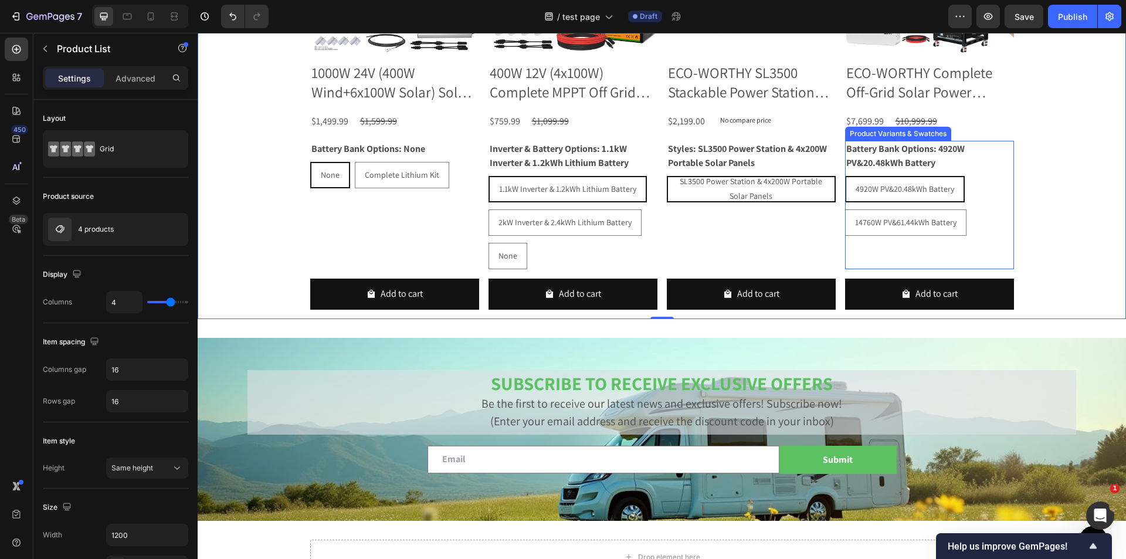
click at [897, 246] on div "Battery Bank Options: 4920W PV&20.48kWh Battery 4920W PV&20.48kWh Battery 4920W…" at bounding box center [929, 205] width 169 height 128
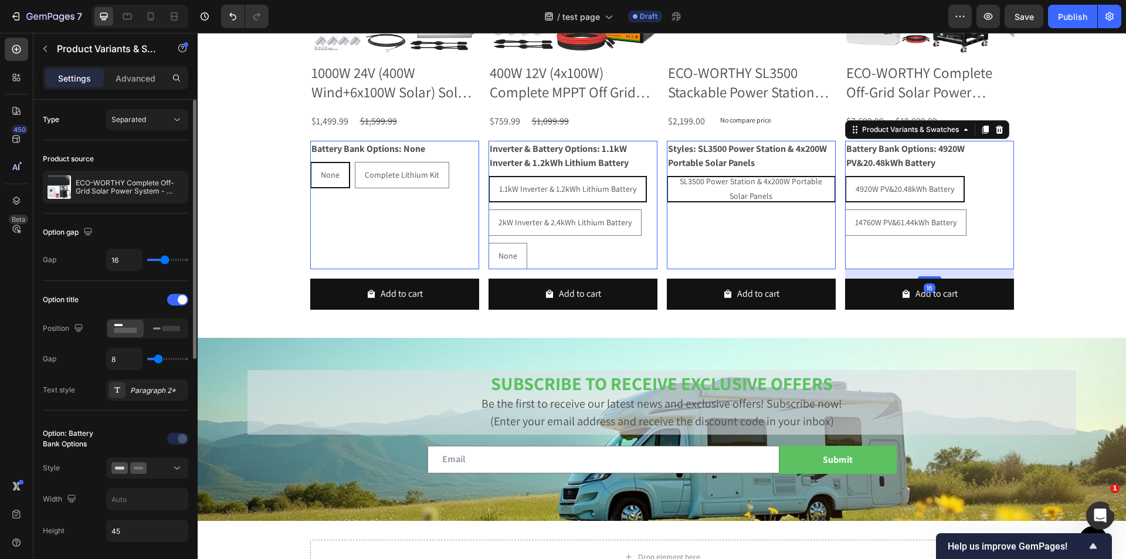
click at [154, 342] on div "Option title Position Gap 8 Text style Paragraph 2*" at bounding box center [115, 345] width 145 height 110
click at [159, 330] on icon at bounding box center [166, 328] width 27 height 13
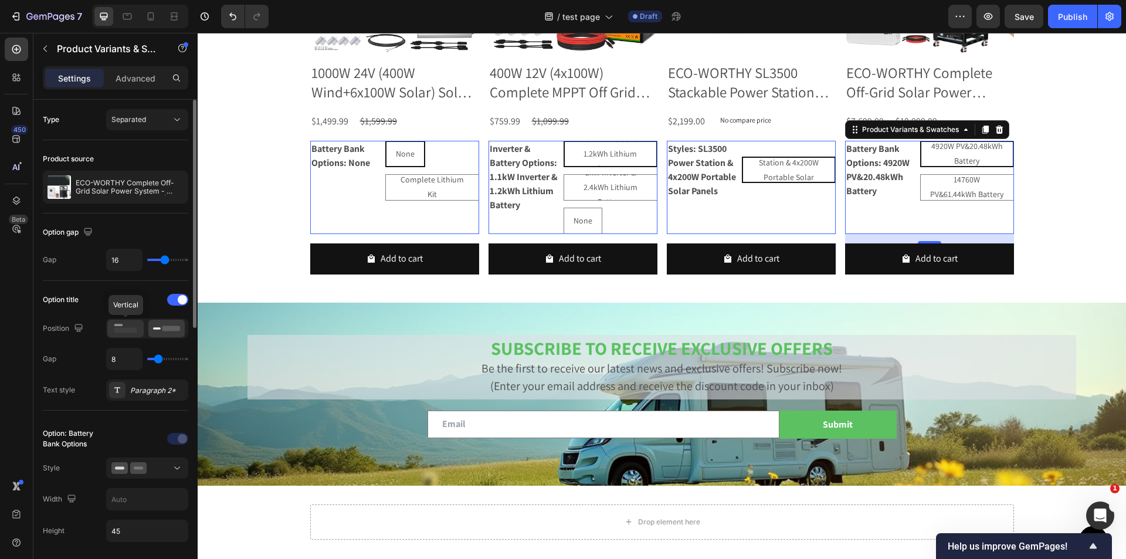
click at [124, 334] on icon at bounding box center [125, 328] width 27 height 13
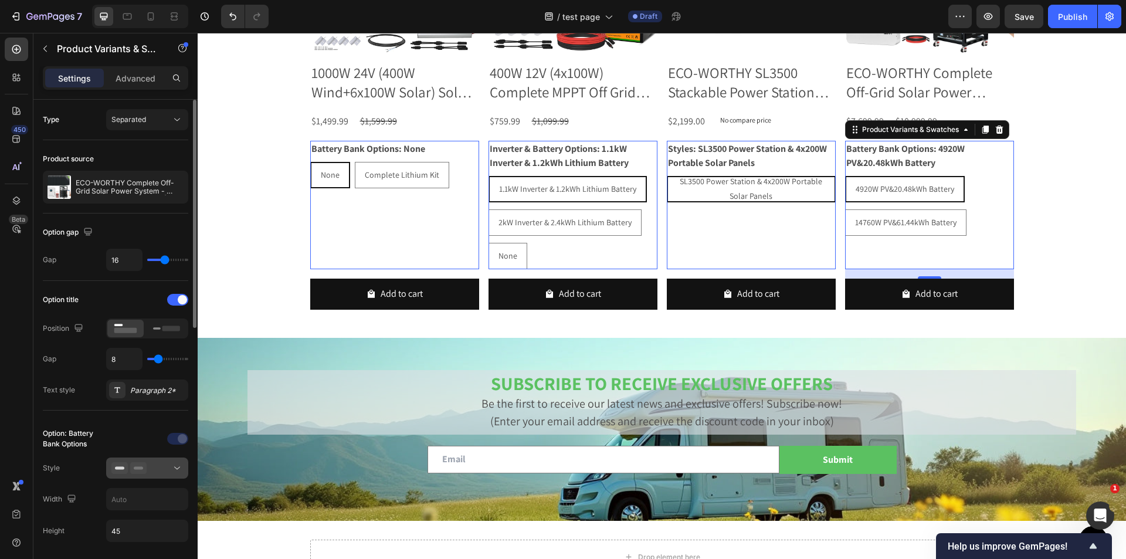
click at [141, 474] on icon at bounding box center [138, 468] width 16 height 12
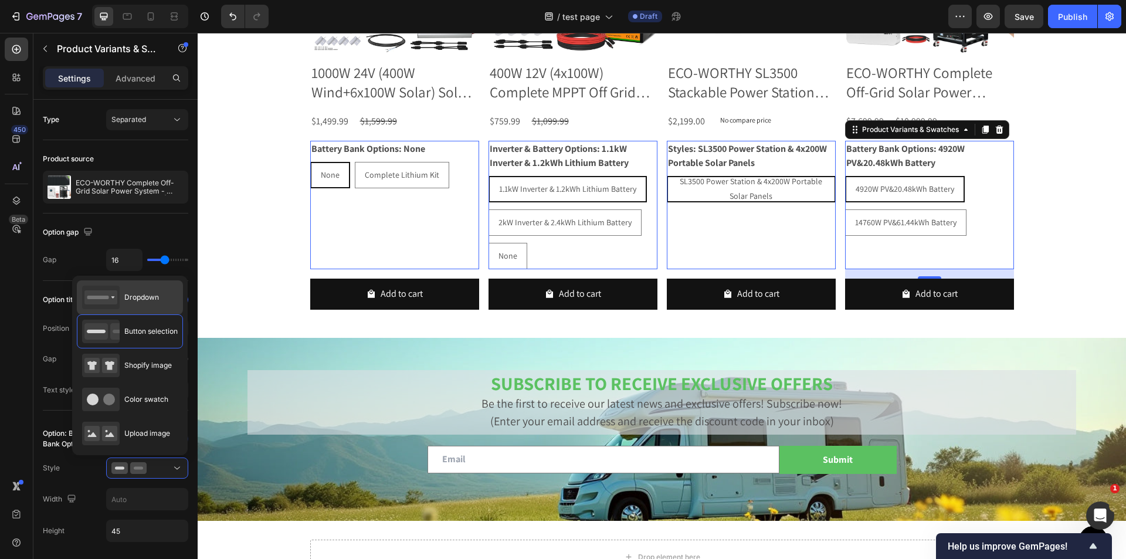
click at [140, 302] on span "Dropdown" at bounding box center [141, 297] width 35 height 11
type input "100%"
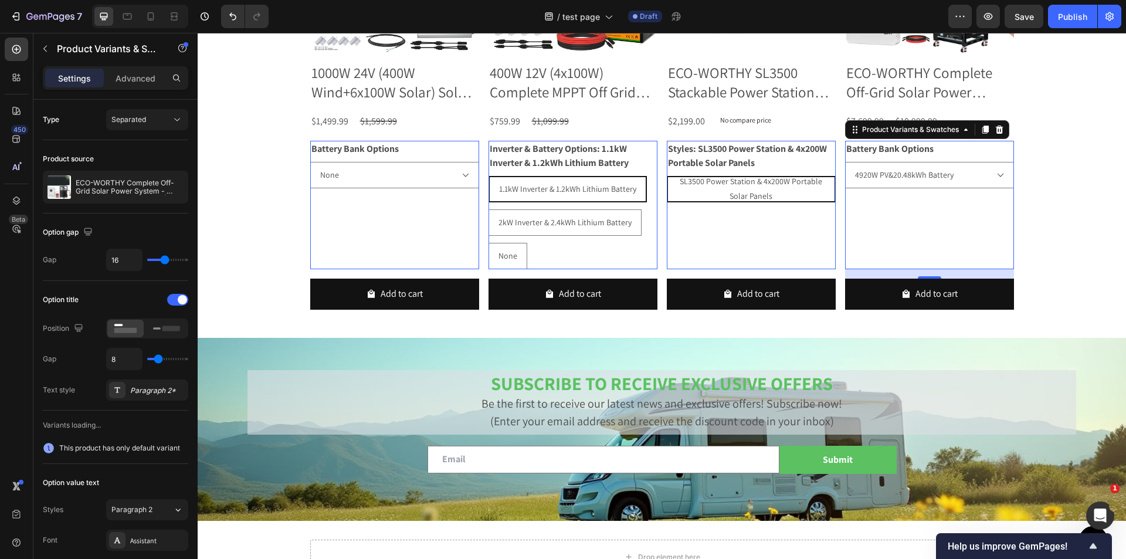
click at [719, 215] on div "Styles: SL3500 Power Station & 4x200W Portable Solar Panels SL3500 Power Statio…" at bounding box center [751, 205] width 169 height 128
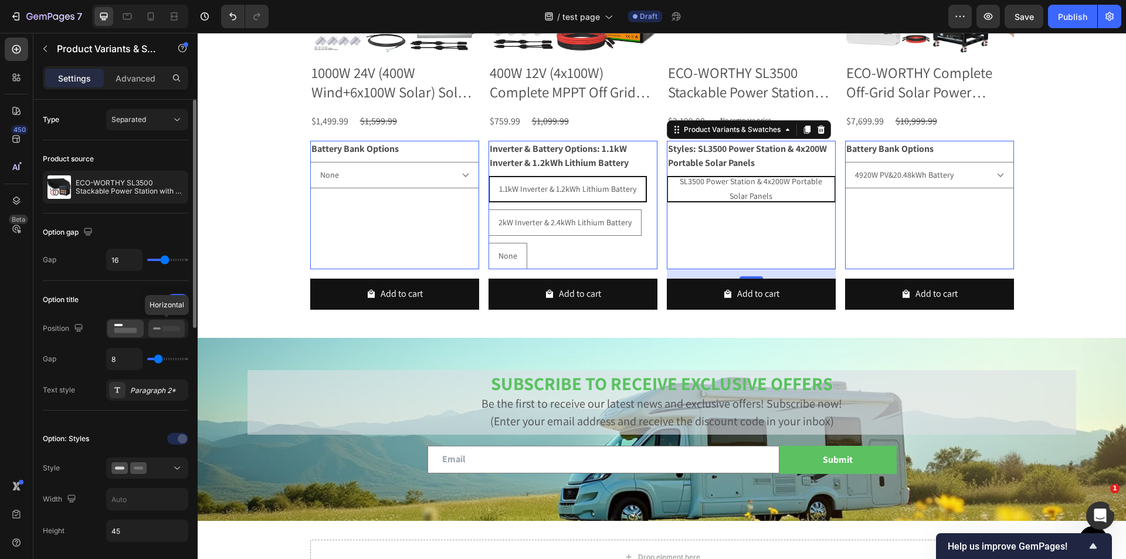
click at [171, 324] on icon at bounding box center [166, 328] width 27 height 13
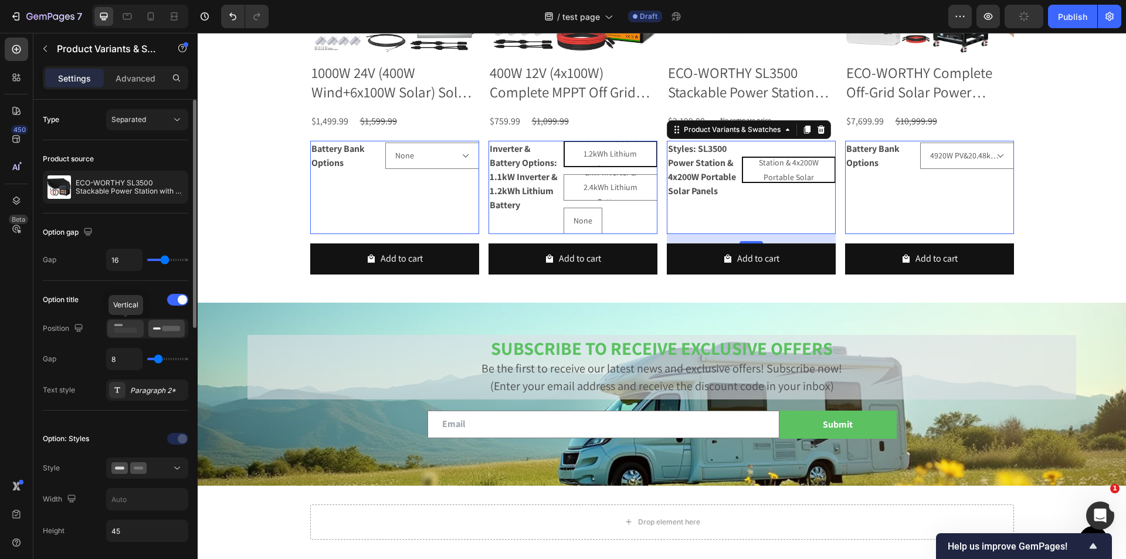
click at [135, 326] on icon at bounding box center [125, 328] width 27 height 13
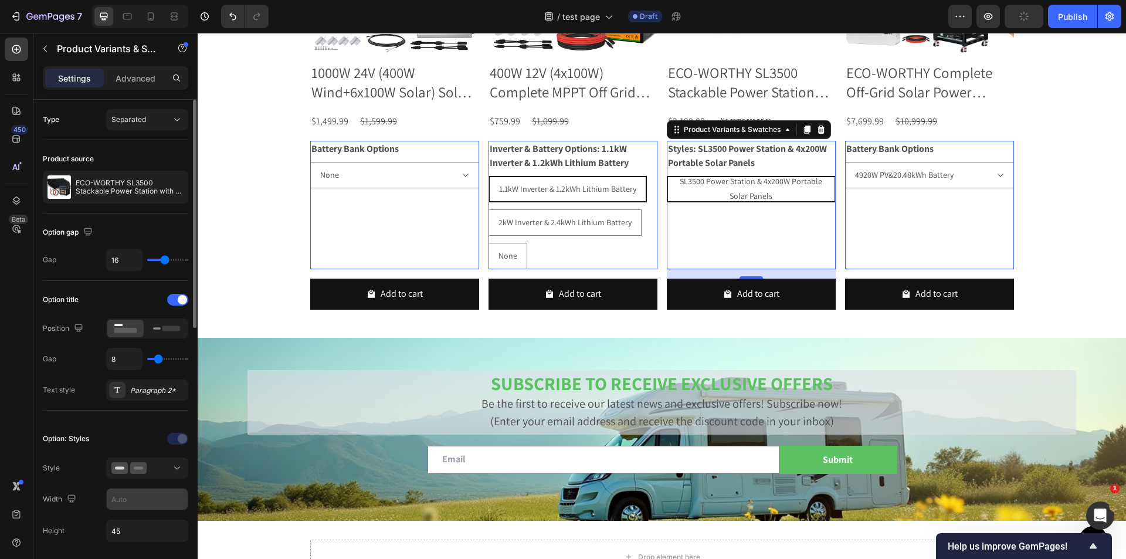
scroll to position [176, 0]
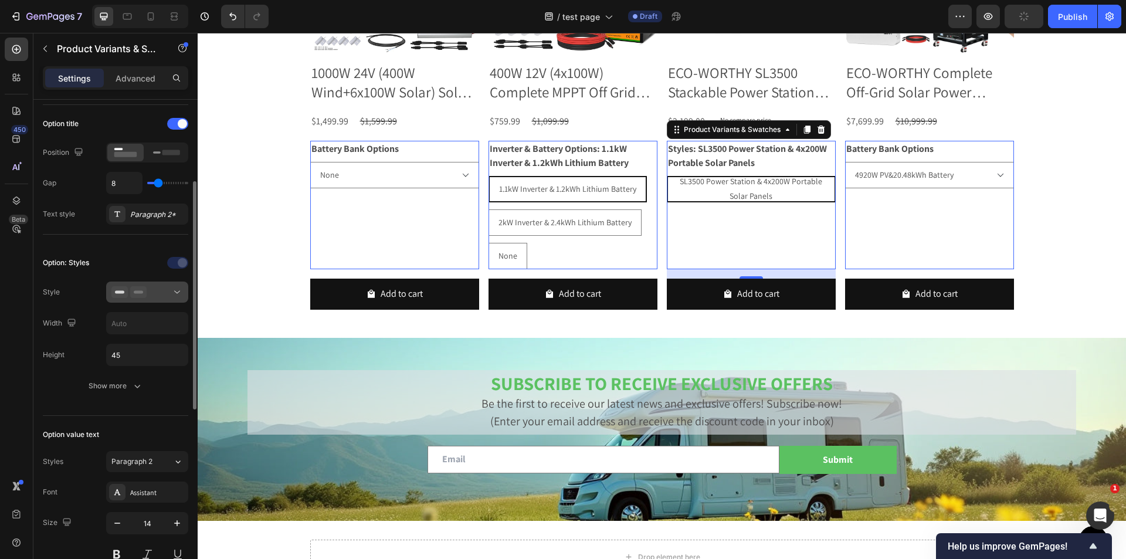
click at [165, 299] on button at bounding box center [147, 292] width 82 height 21
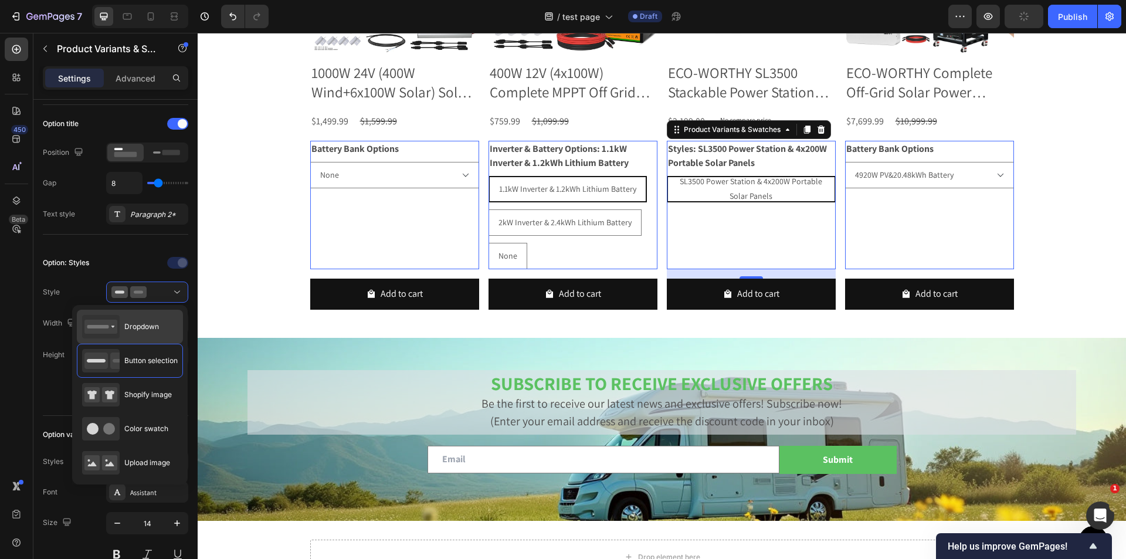
click at [150, 321] on div "Dropdown" at bounding box center [120, 326] width 77 height 23
type input "100%"
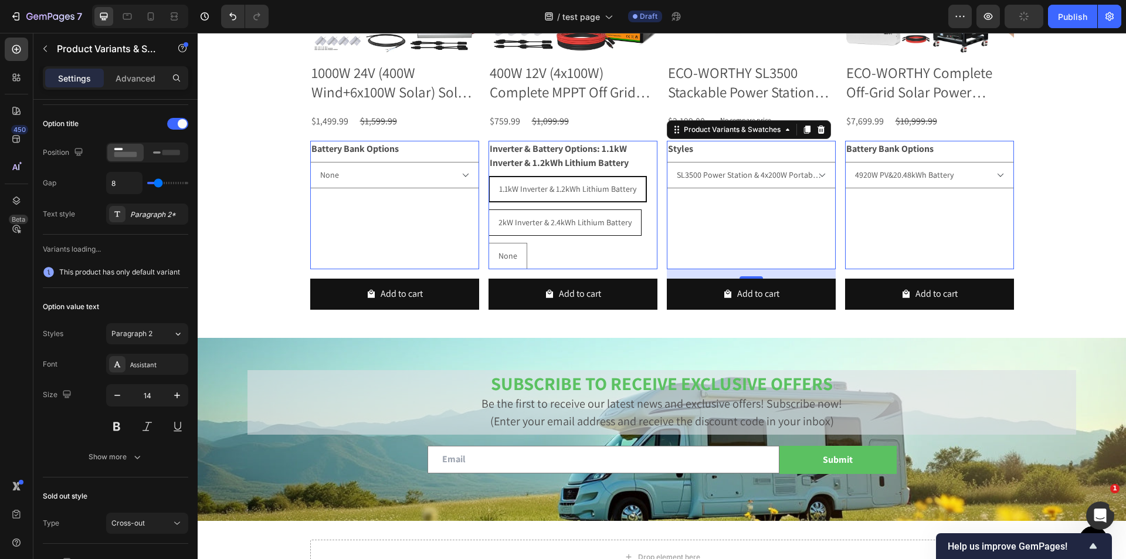
click at [612, 212] on div "2kW Inverter & 2.4kWh Lithium Battery" at bounding box center [565, 223] width 152 height 24
click at [489, 209] on input "2kW Inverter & 2.4kWh Lithium Battery 2kW Inverter & 2.4kWh Lithium Battery 2kW…" at bounding box center [488, 209] width 1 height 1
radio input "true"
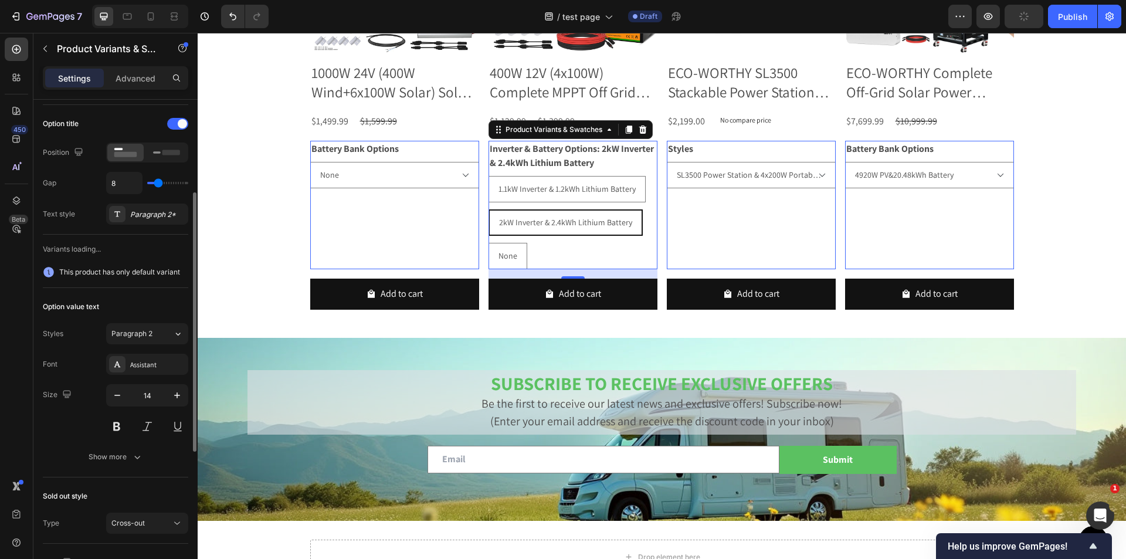
click at [570, 243] on div "1.1kW Inverter & 1.2kWh Lithium Battery 1.1kW Inverter & 1.2kWh Lithium Battery…" at bounding box center [573, 222] width 169 height 93
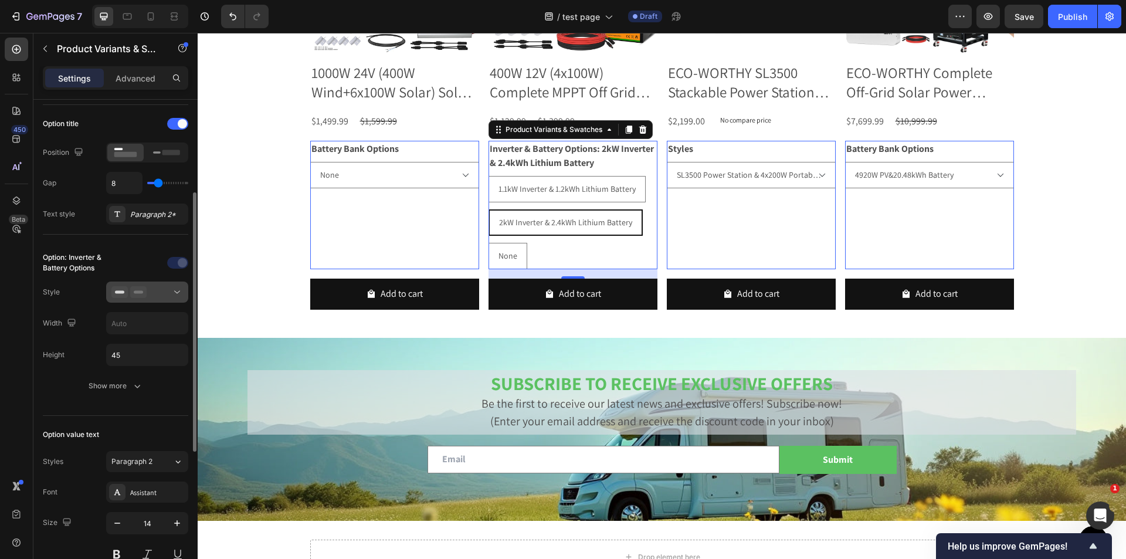
click at [168, 291] on div at bounding box center [147, 292] width 72 height 12
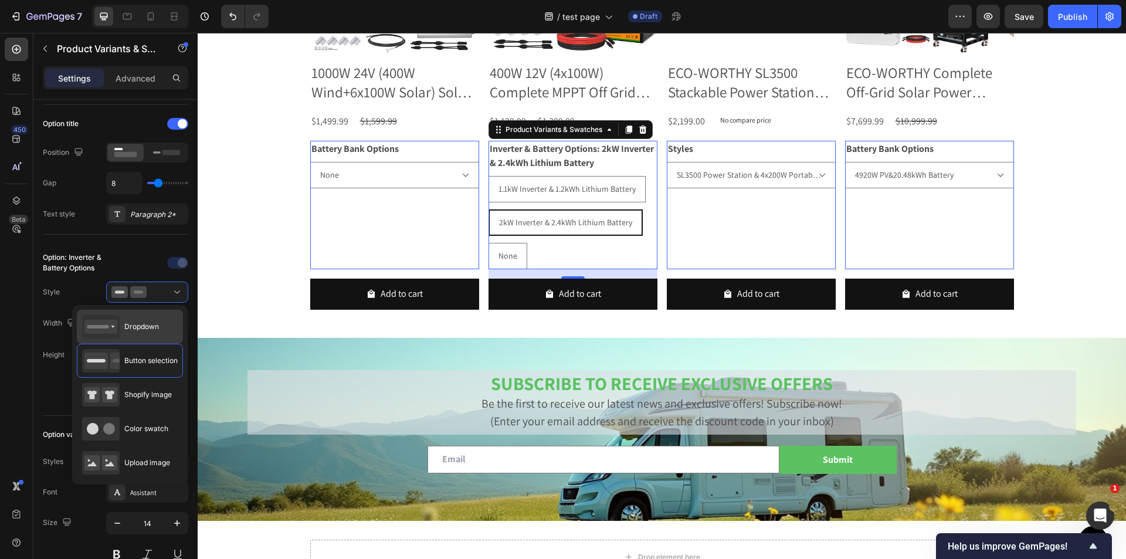
click at [135, 334] on div "Dropdown" at bounding box center [120, 326] width 77 height 23
type input "100%"
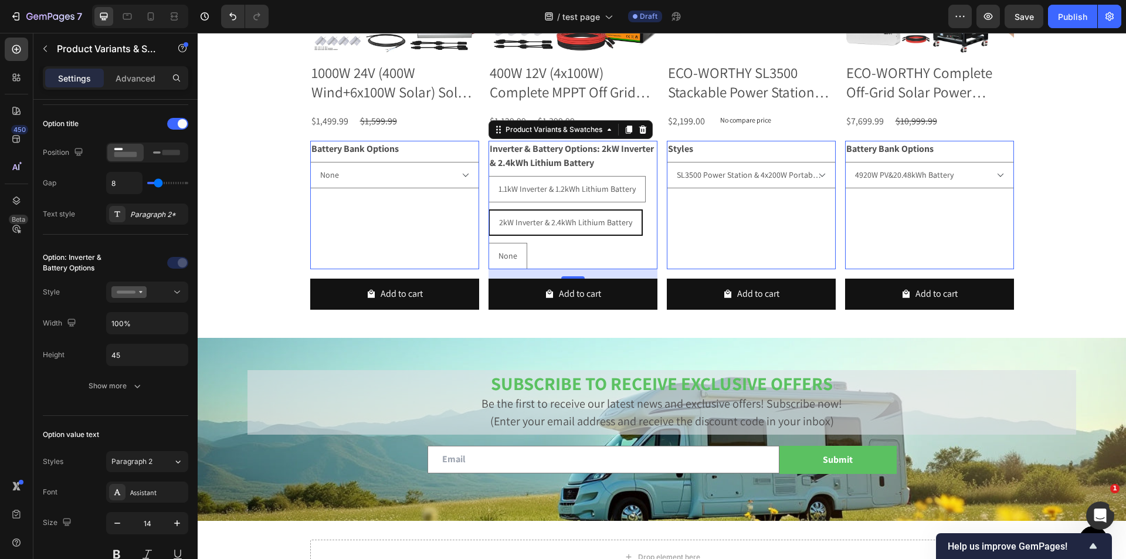
select select "2kW Inverter & 2.4kWh Lithium Battery"
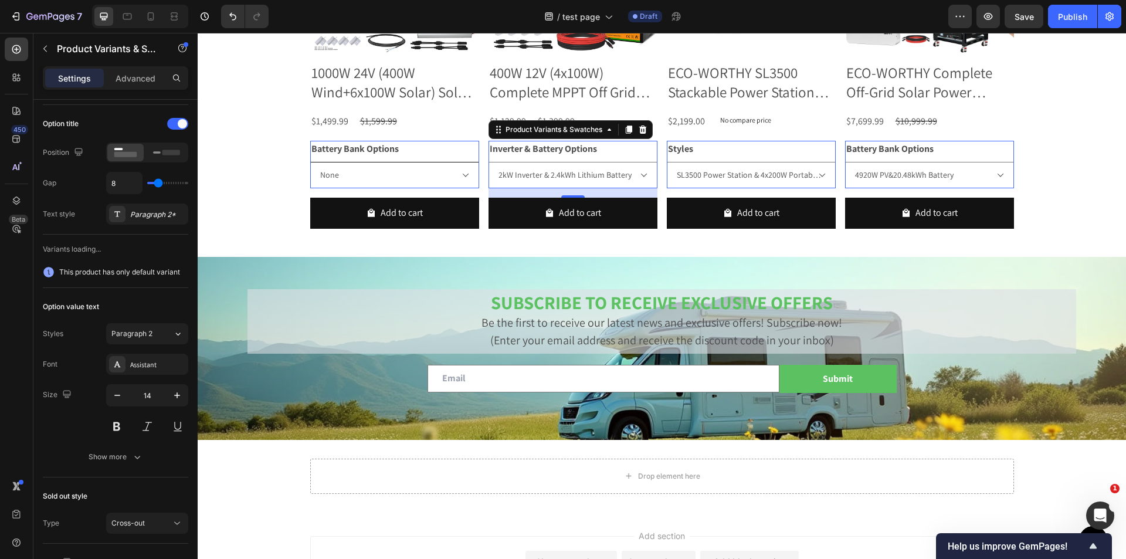
click at [410, 175] on select "None Complete Lithium Kit" at bounding box center [394, 175] width 169 height 26
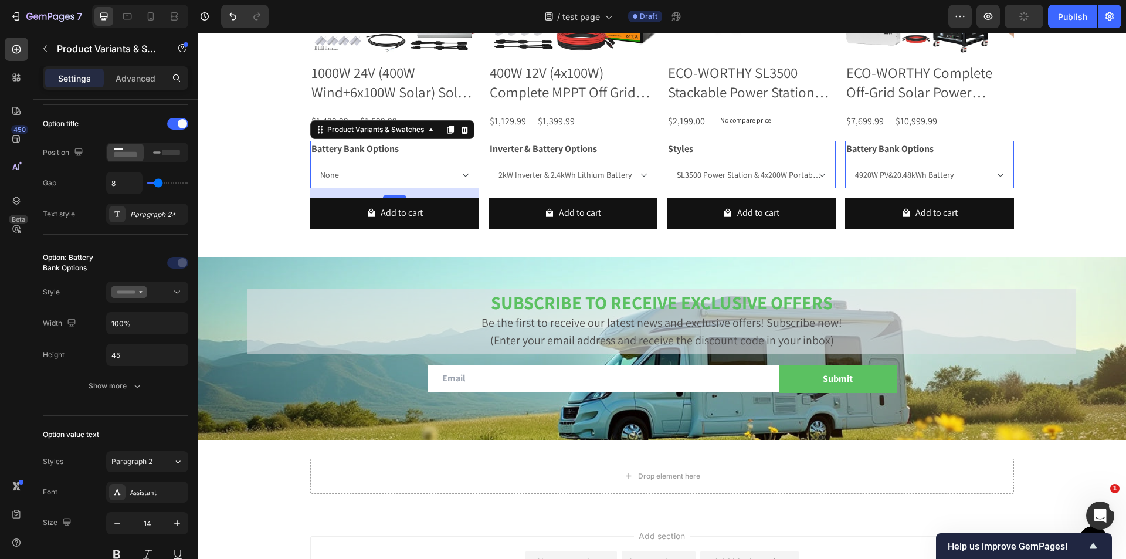
click at [410, 175] on select "None Complete Lithium Kit" at bounding box center [394, 175] width 169 height 26
click at [413, 181] on select "None Complete Lithium Kit" at bounding box center [394, 175] width 169 height 26
click at [310, 162] on select "None Complete Lithium Kit" at bounding box center [394, 175] width 169 height 26
select select "Complete Lithium Kit"
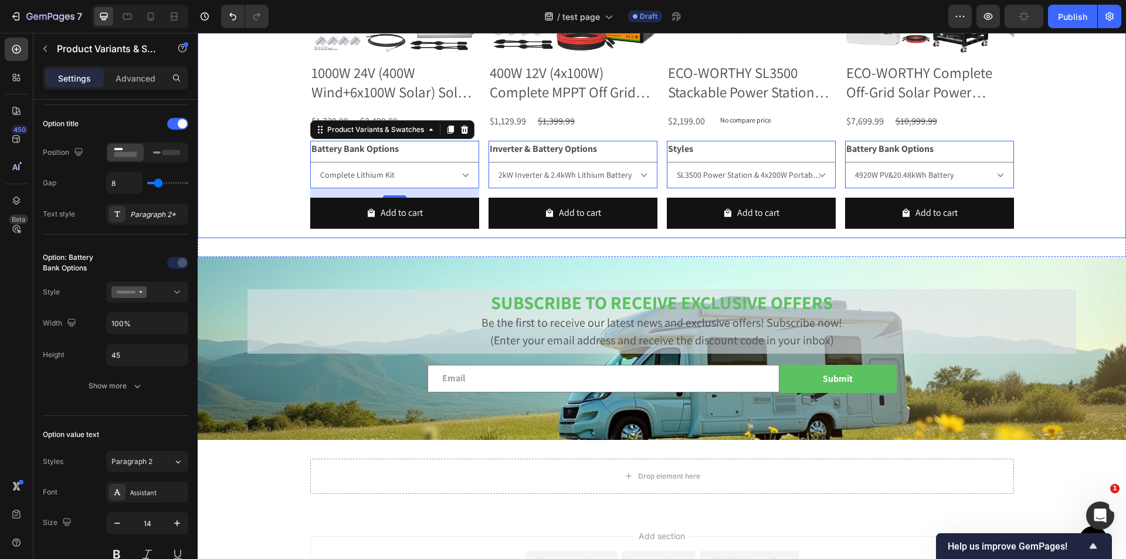
click at [225, 219] on div "Product Images 1000W 24V (400W Wind+6x100W Solar) Solar Wind Hybrid Kit Product…" at bounding box center [662, 61] width 929 height 354
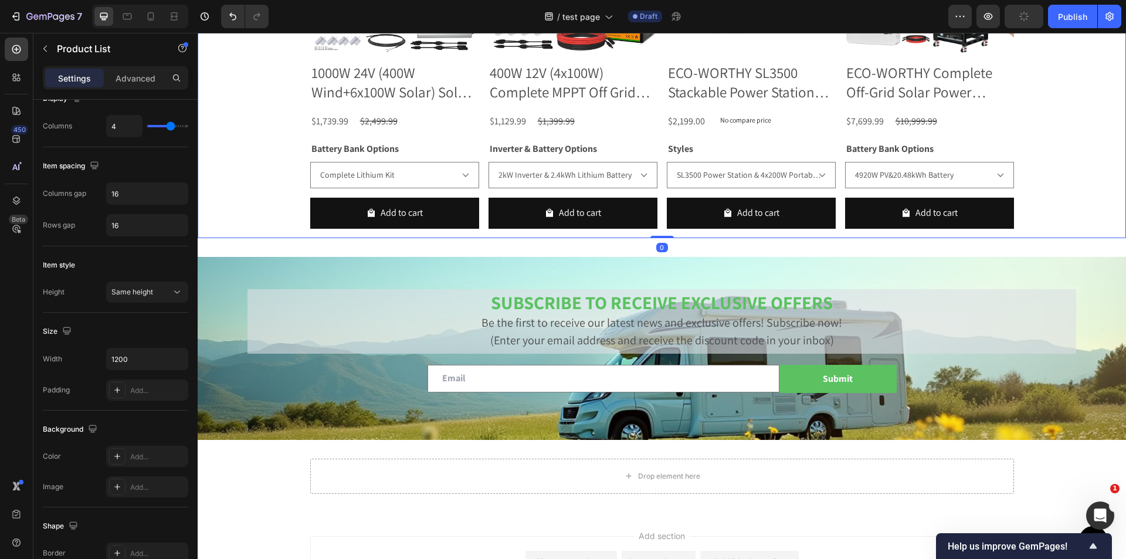
scroll to position [0, 0]
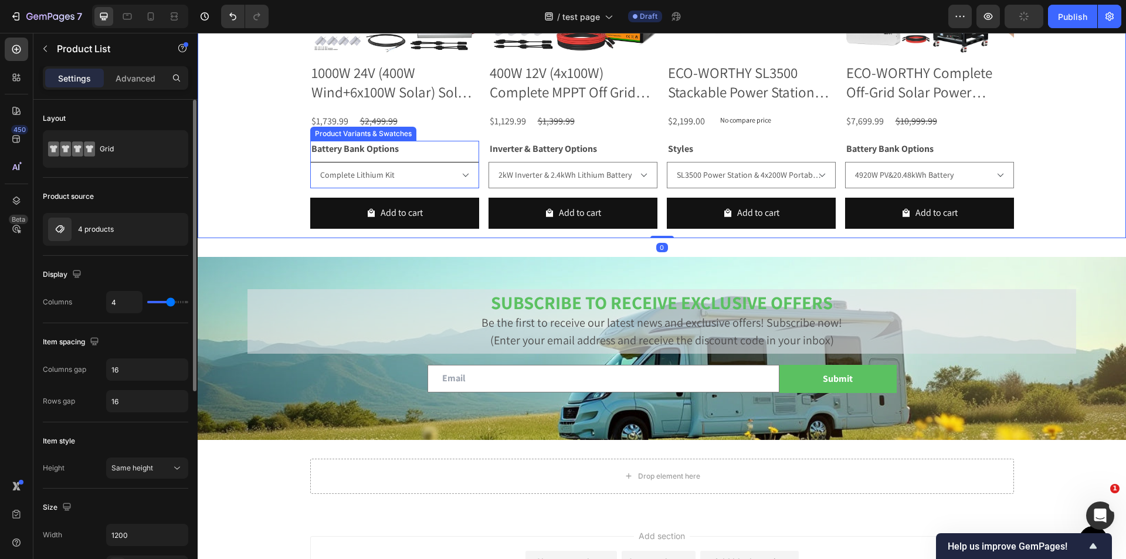
click at [443, 178] on select "None Complete Lithium Kit" at bounding box center [394, 175] width 169 height 26
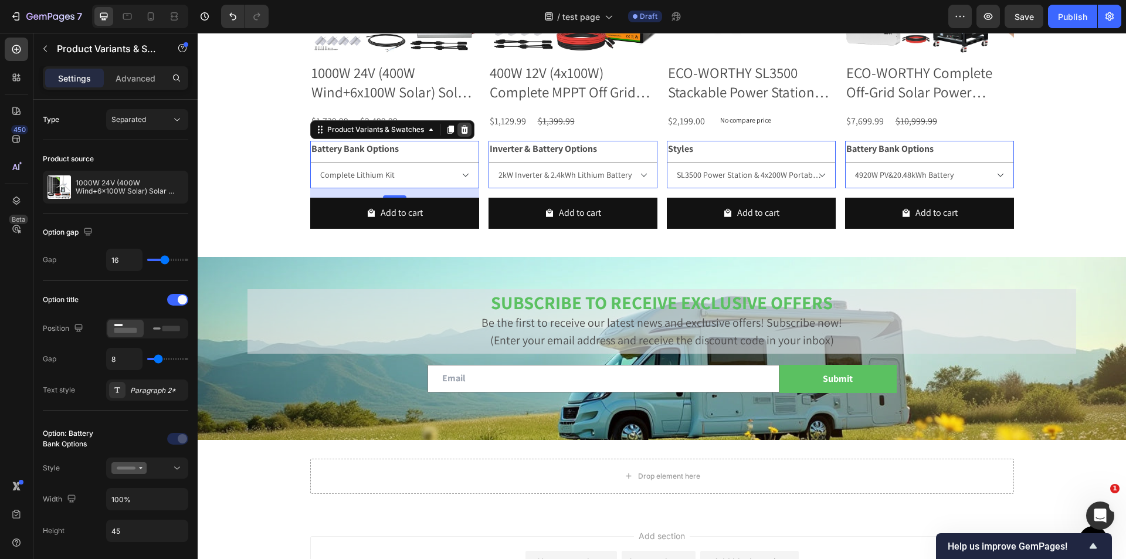
click at [460, 125] on icon at bounding box center [464, 129] width 9 height 9
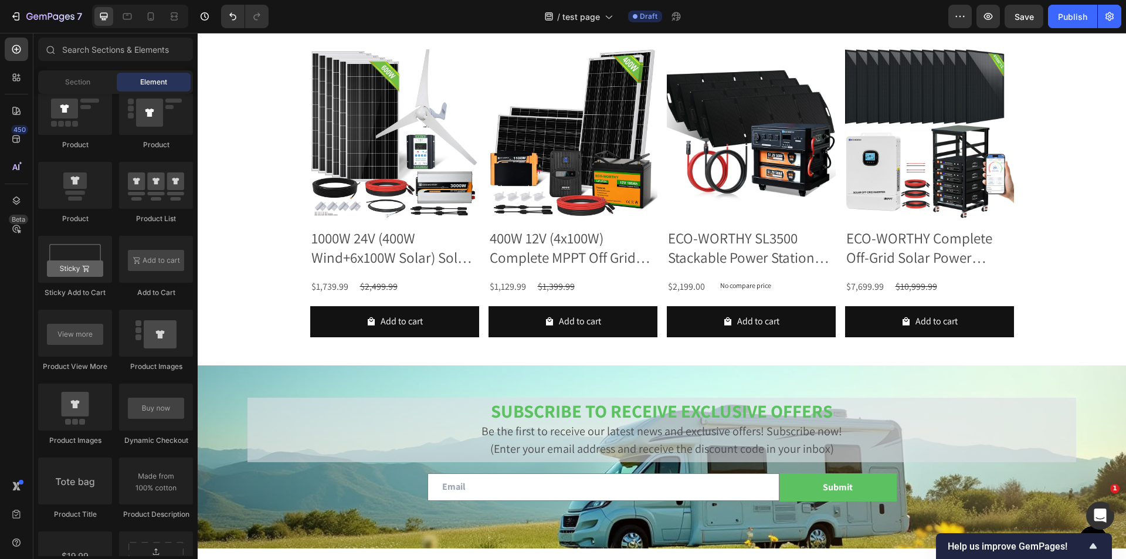
scroll to position [1899, 0]
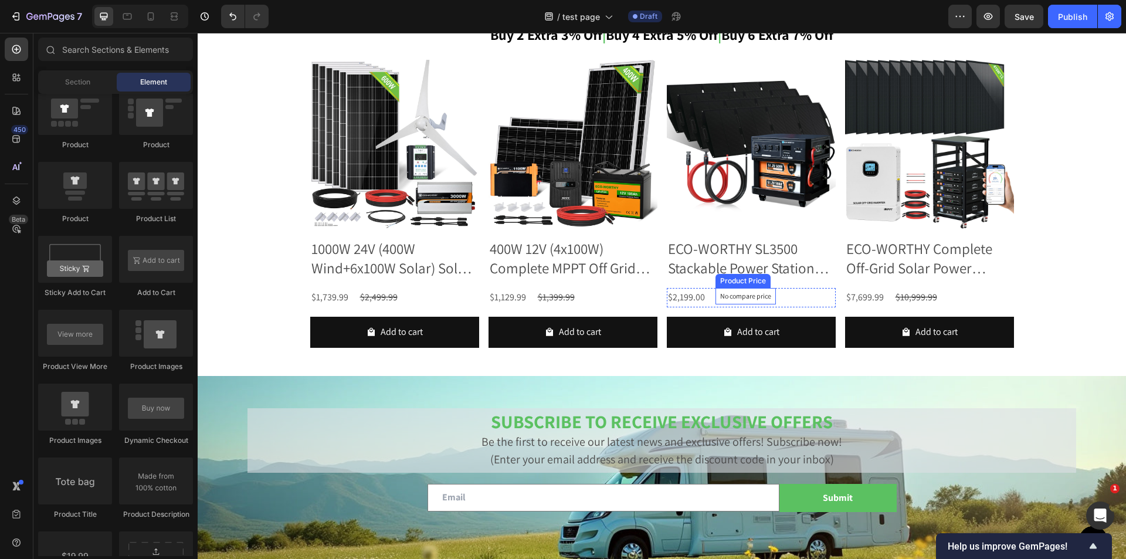
click at [722, 300] on p "No compare price" at bounding box center [745, 296] width 51 height 7
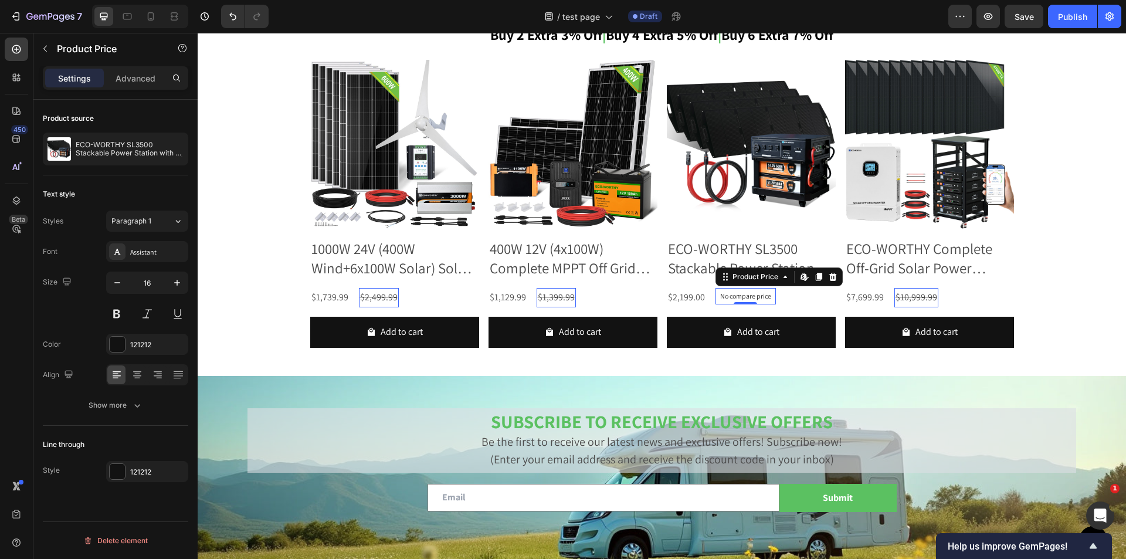
click at [723, 299] on p "No compare price" at bounding box center [745, 296] width 51 height 7
click at [341, 301] on div "$1,739.99" at bounding box center [329, 297] width 39 height 19
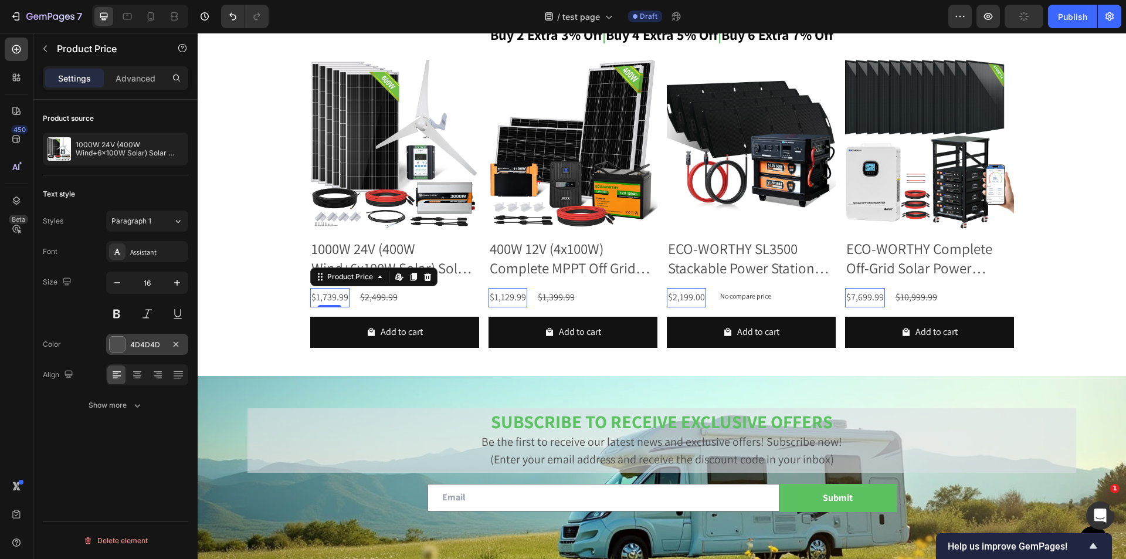
click at [118, 346] on div at bounding box center [117, 344] width 15 height 15
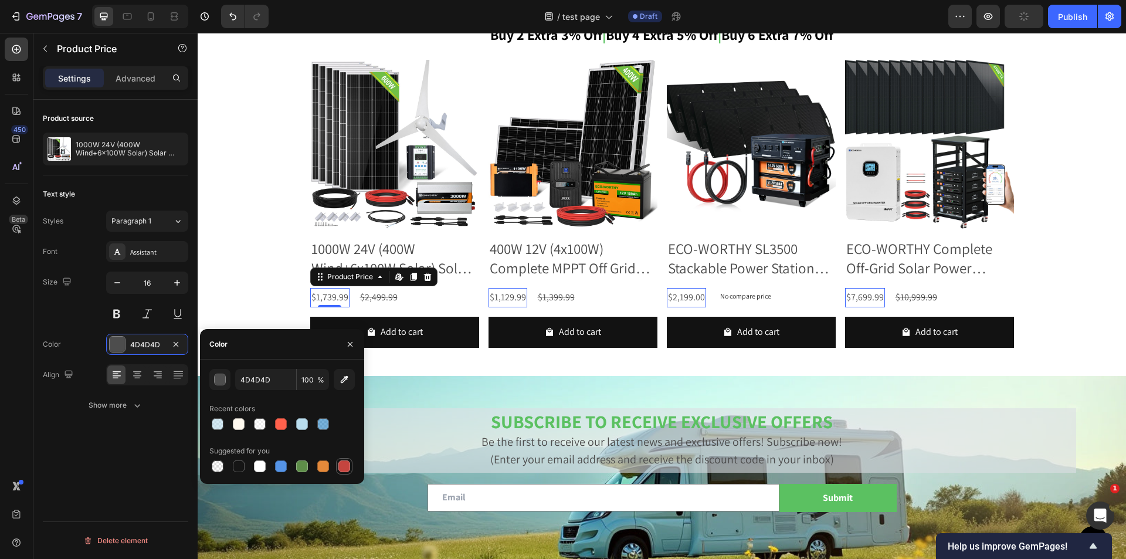
click at [341, 459] on div at bounding box center [344, 466] width 14 height 14
type input "C5453F"
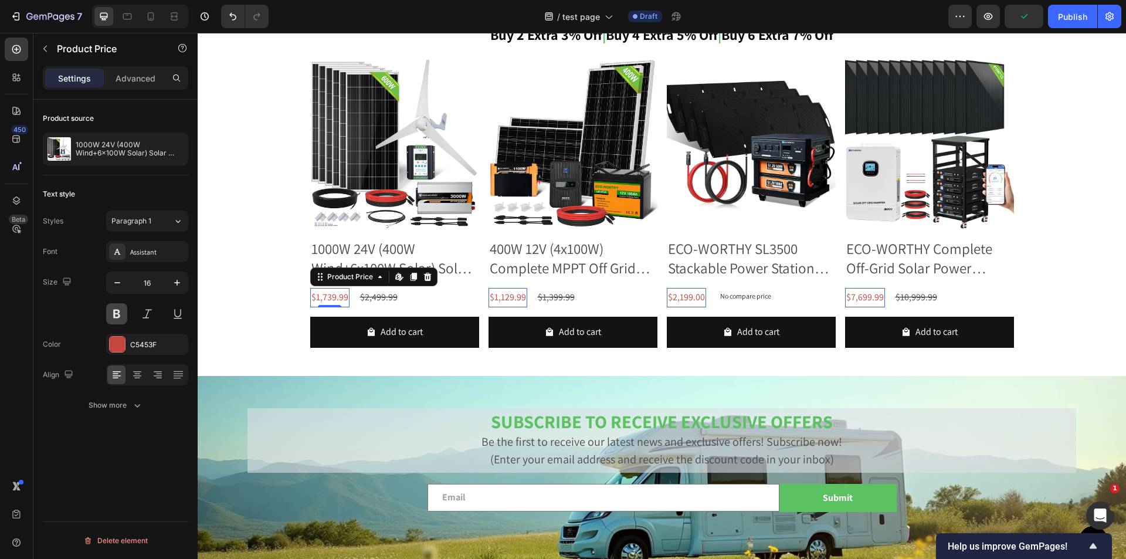
click at [117, 311] on button at bounding box center [116, 313] width 21 height 21
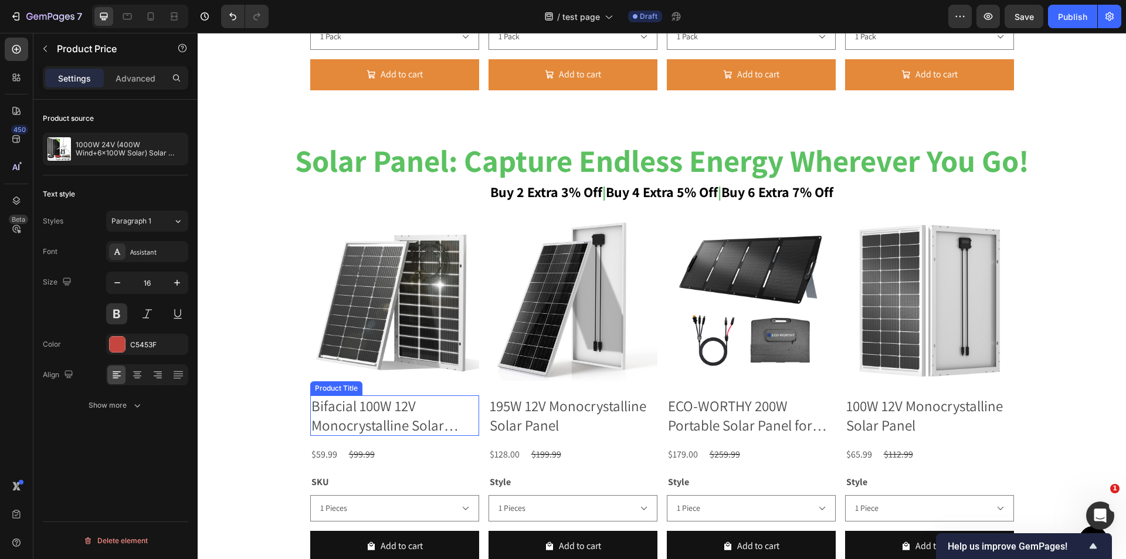
scroll to position [1488, 0]
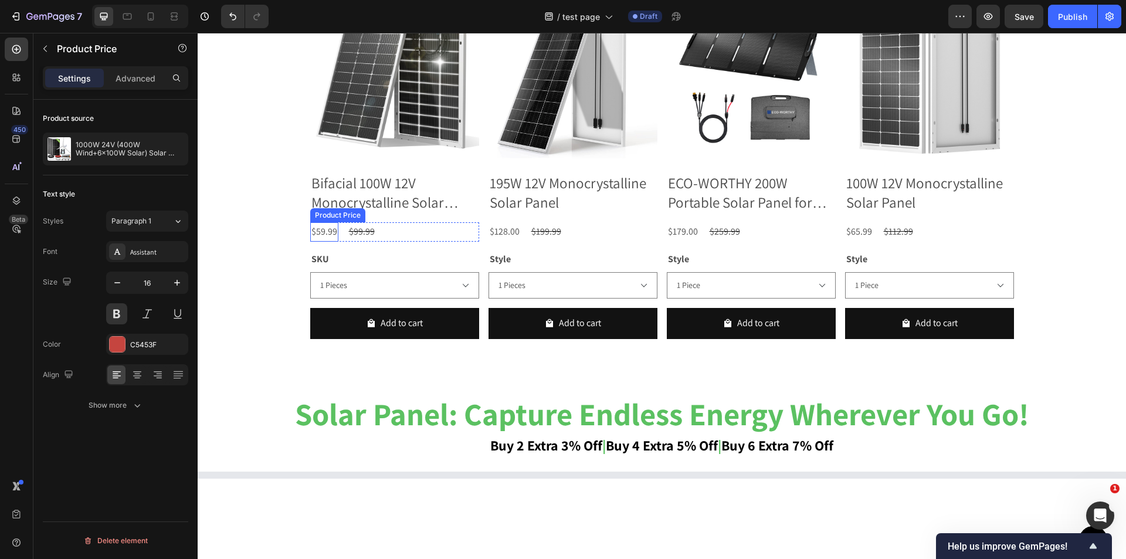
click at [326, 233] on div "$59.99" at bounding box center [324, 231] width 28 height 19
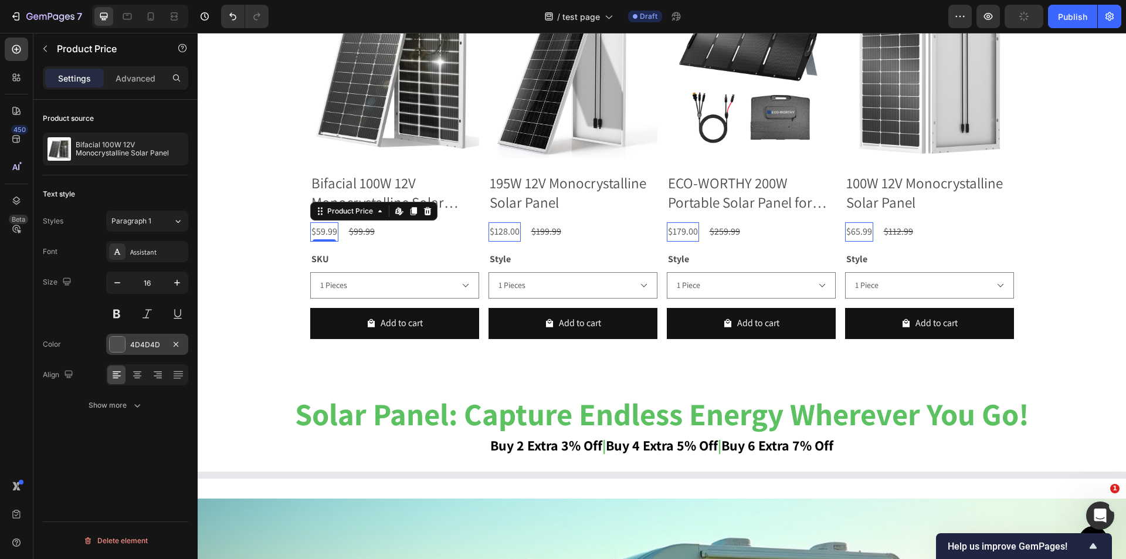
click at [129, 343] on div "4D4D4D" at bounding box center [147, 344] width 82 height 21
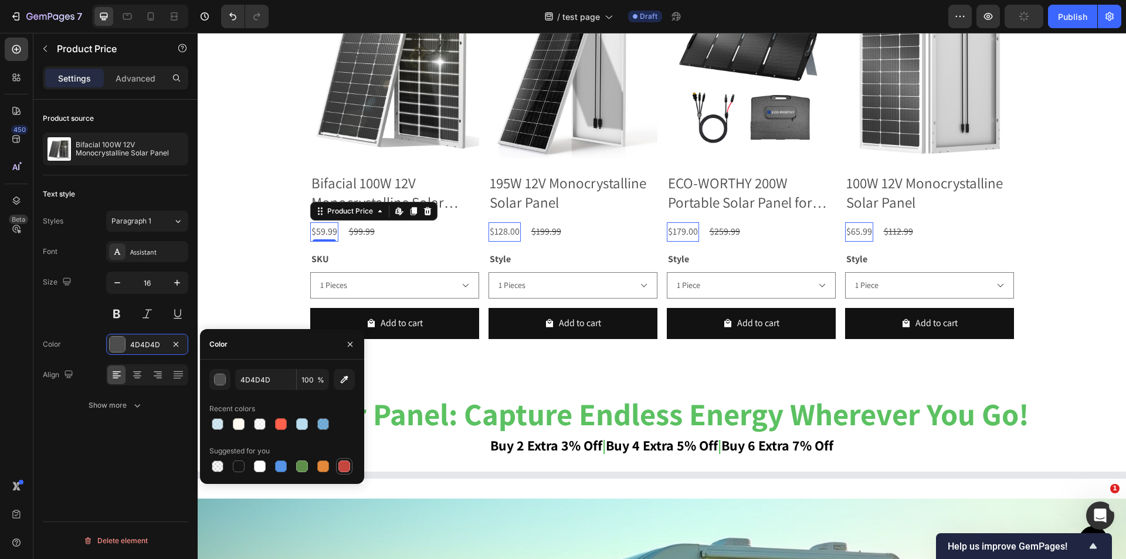
click at [343, 465] on div at bounding box center [344, 466] width 12 height 12
type input "C5453F"
click at [113, 313] on button at bounding box center [116, 313] width 21 height 21
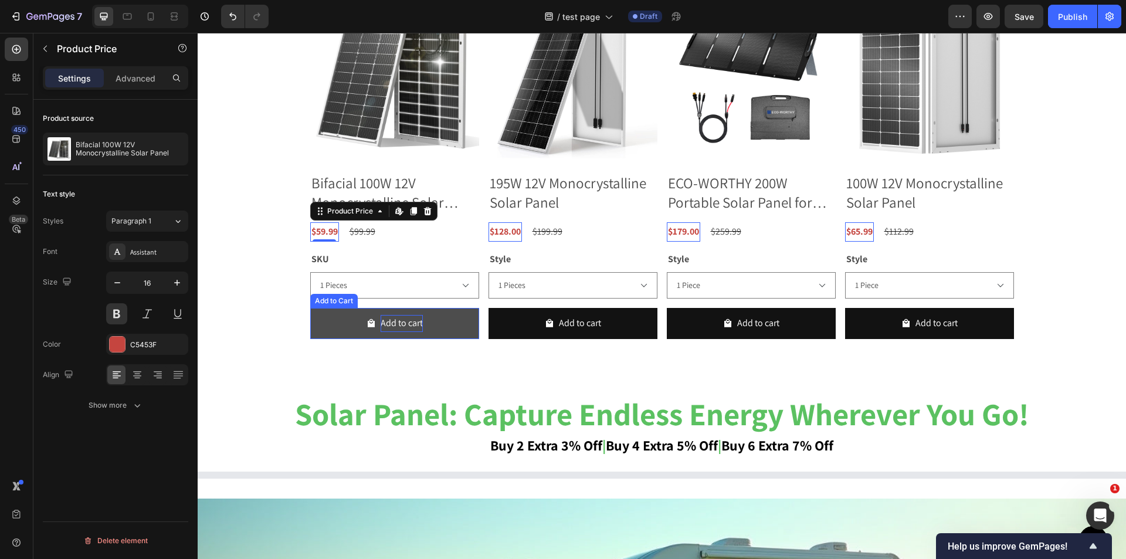
click at [389, 319] on div "Add to cart" at bounding box center [402, 323] width 42 height 17
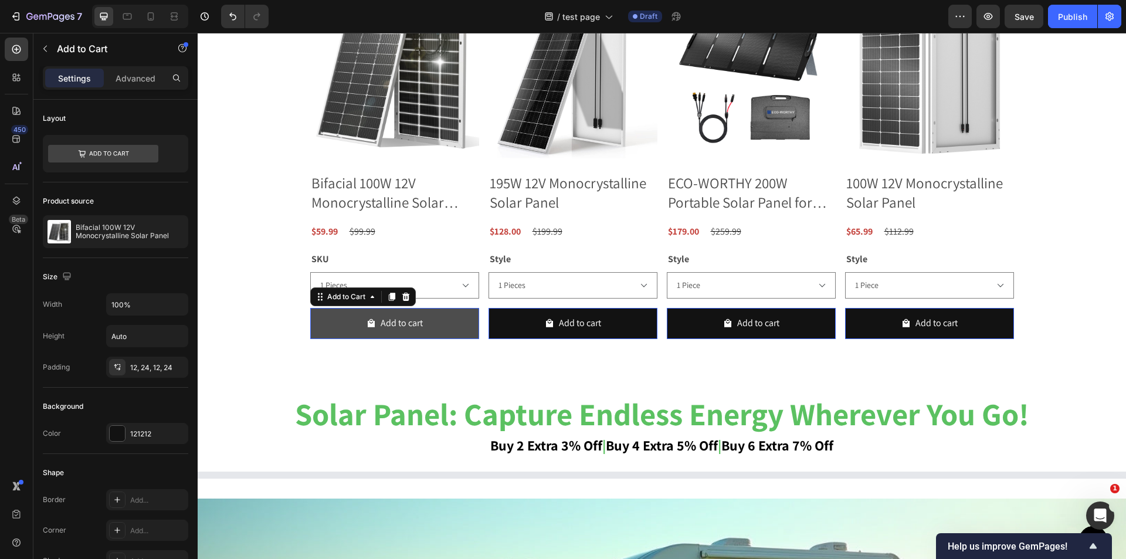
click at [368, 321] on icon "Add to cart" at bounding box center [371, 323] width 7 height 8
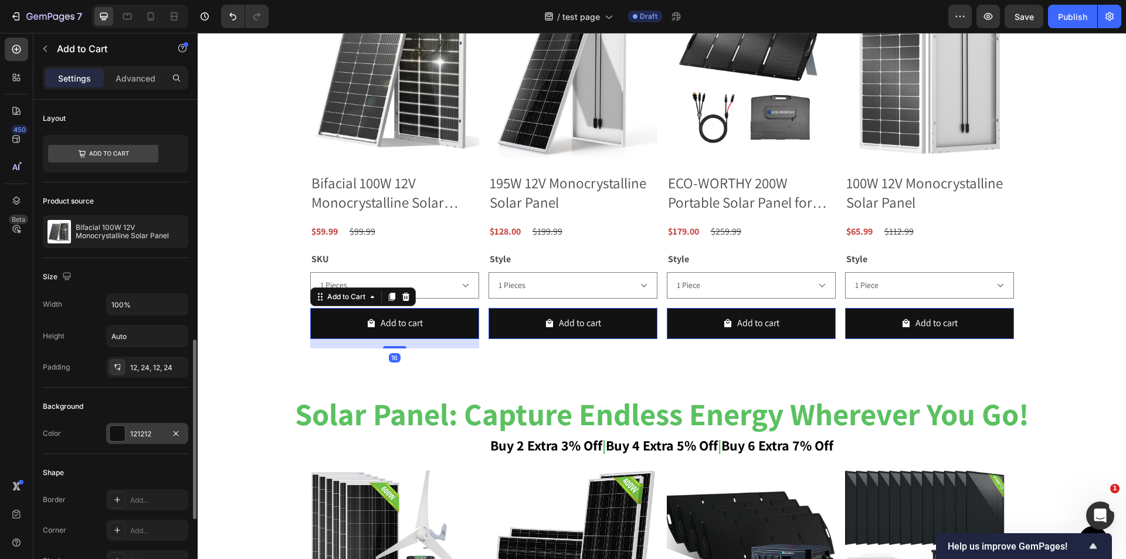
scroll to position [235, 0]
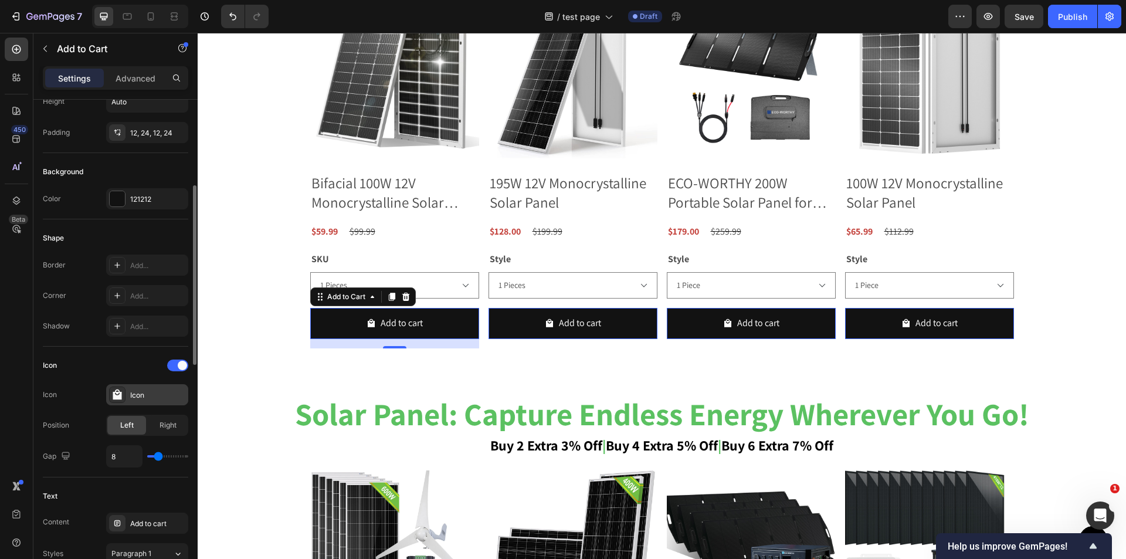
click at [147, 395] on div "Icon" at bounding box center [157, 395] width 55 height 11
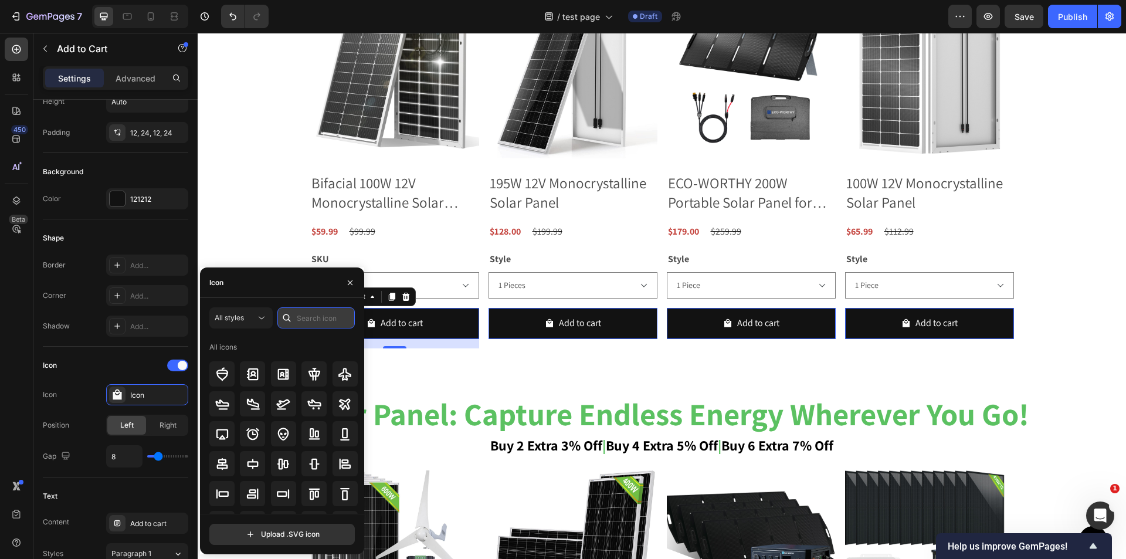
click at [305, 321] on input "text" at bounding box center [315, 317] width 77 height 21
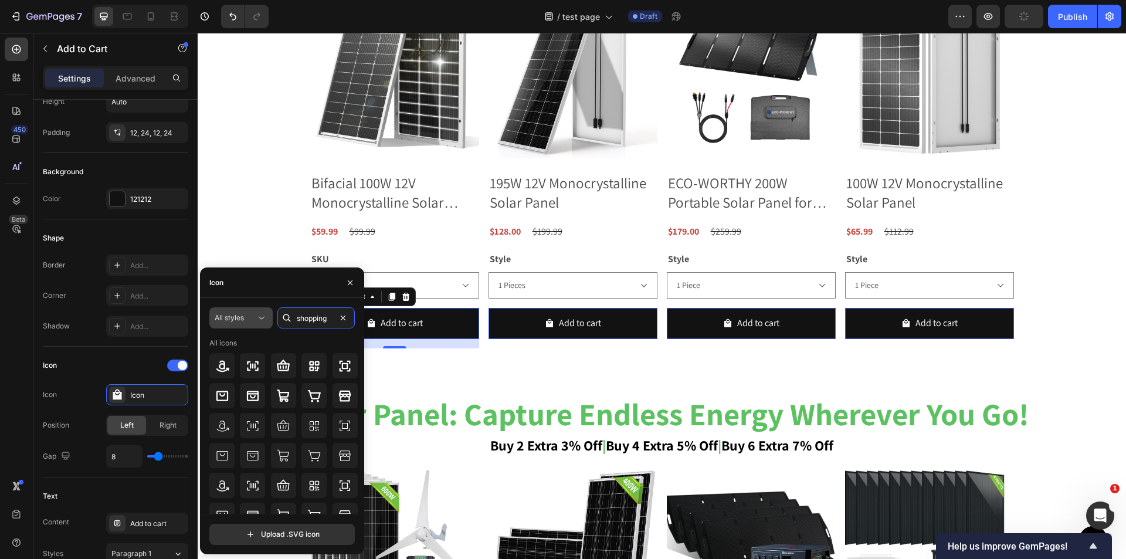
type input "shopping"
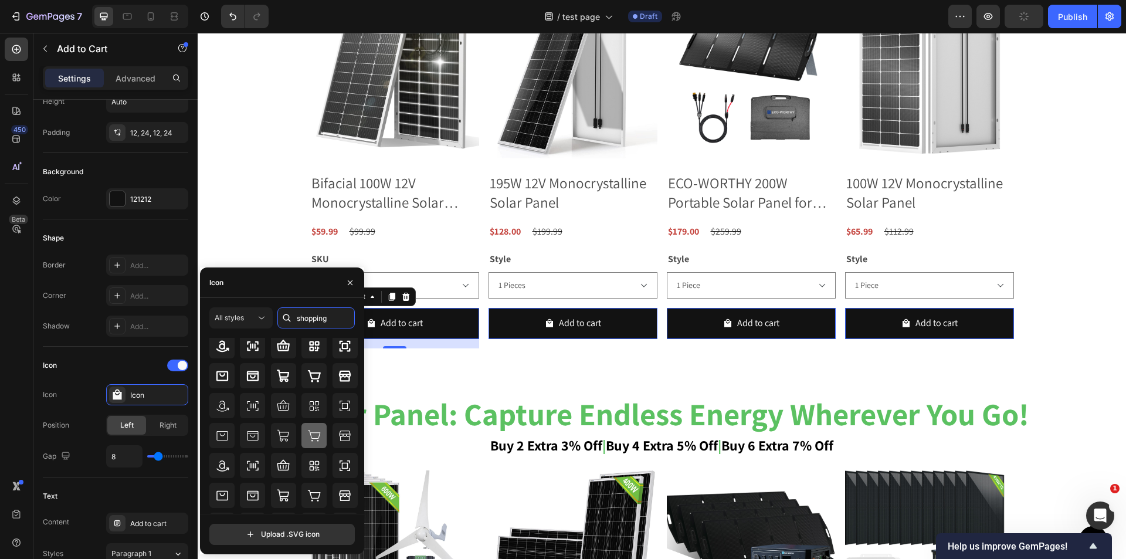
scroll to position [0, 0]
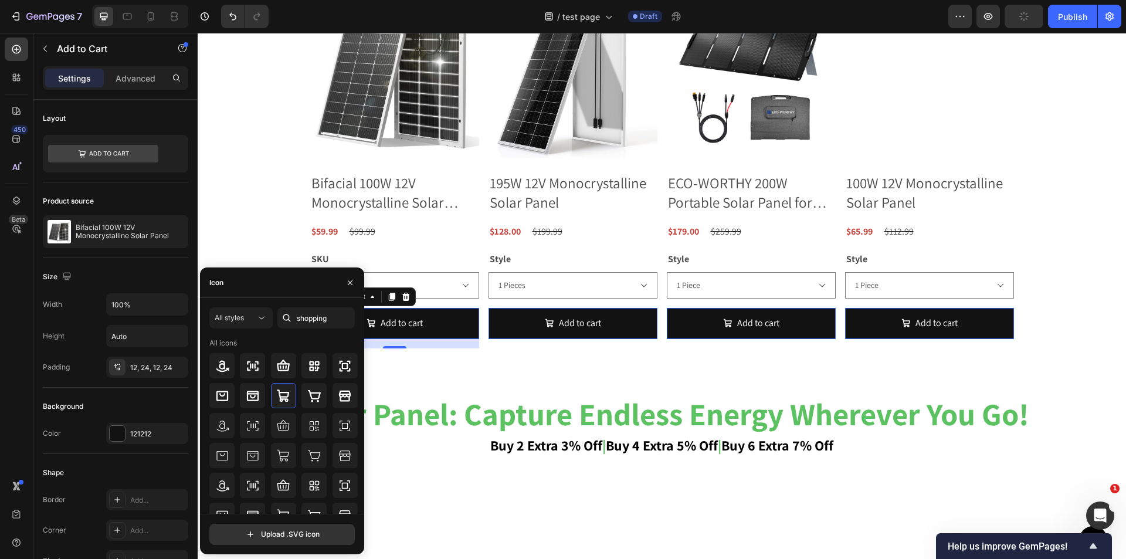
scroll to position [235, 0]
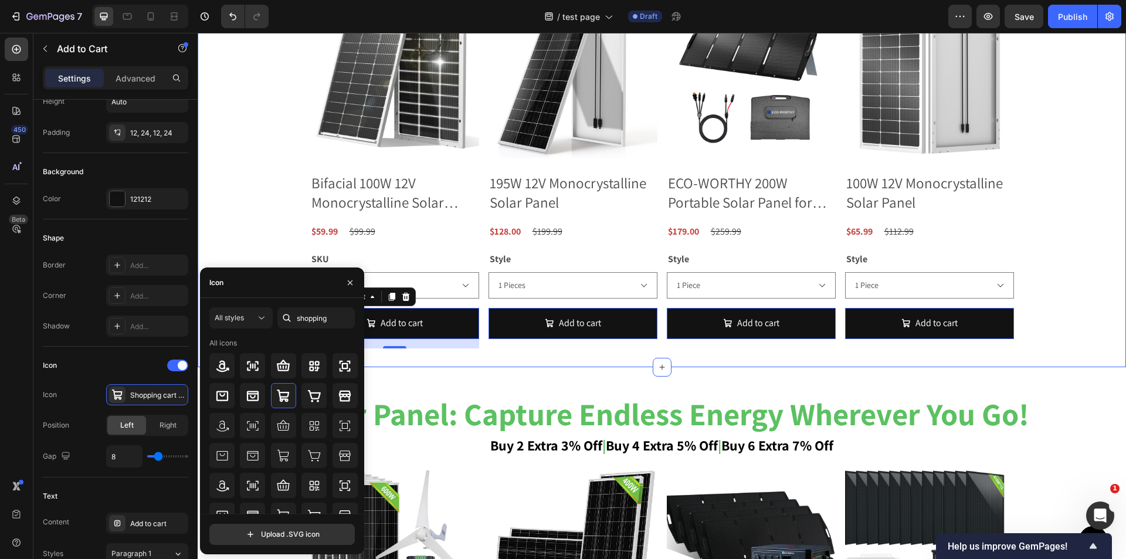
click at [464, 360] on div "solar panel: capture endless energy wherever you go! buy 2 extra 3% off | buy 4…" at bounding box center [662, 129] width 929 height 476
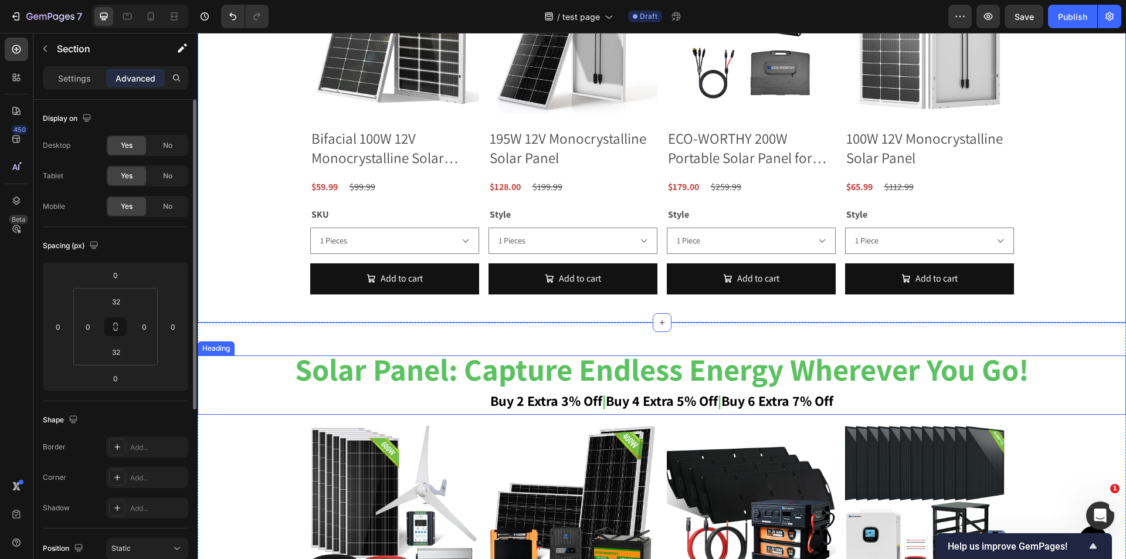
scroll to position [1782, 0]
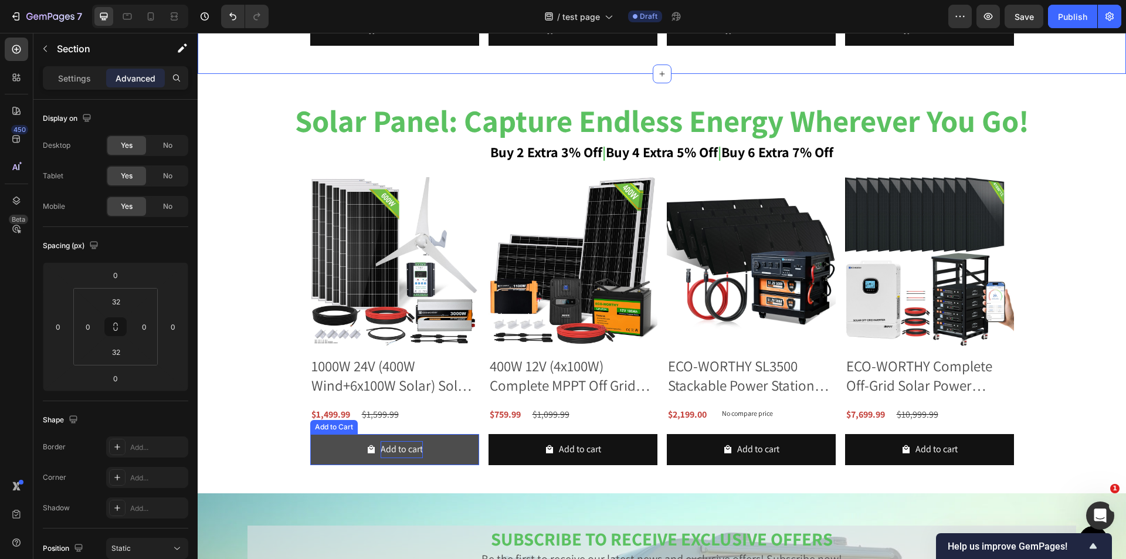
click at [387, 452] on div "Add to cart" at bounding box center [402, 449] width 42 height 17
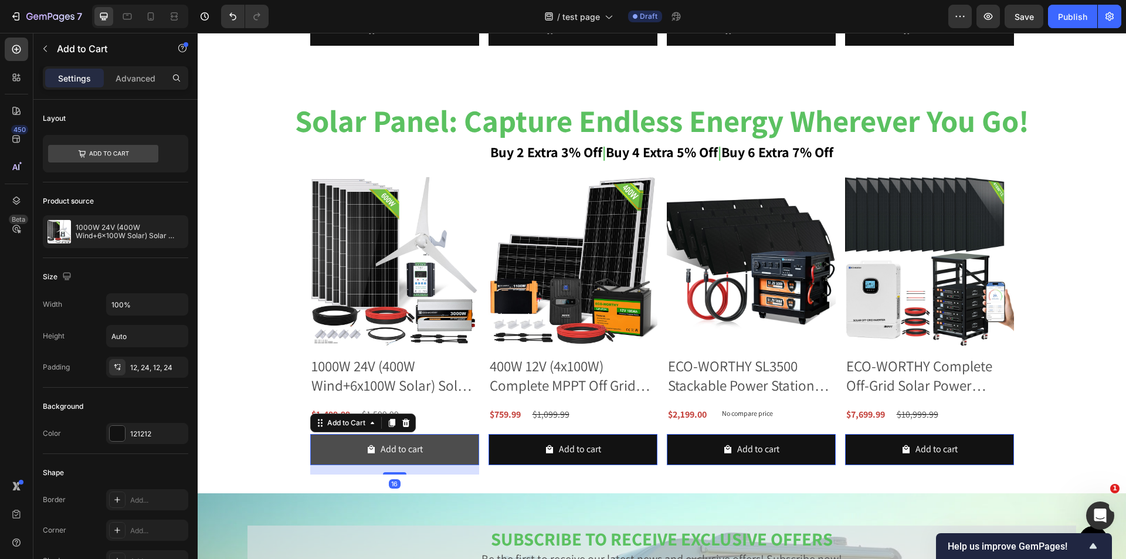
click at [368, 448] on icon "Add to cart" at bounding box center [371, 449] width 9 height 9
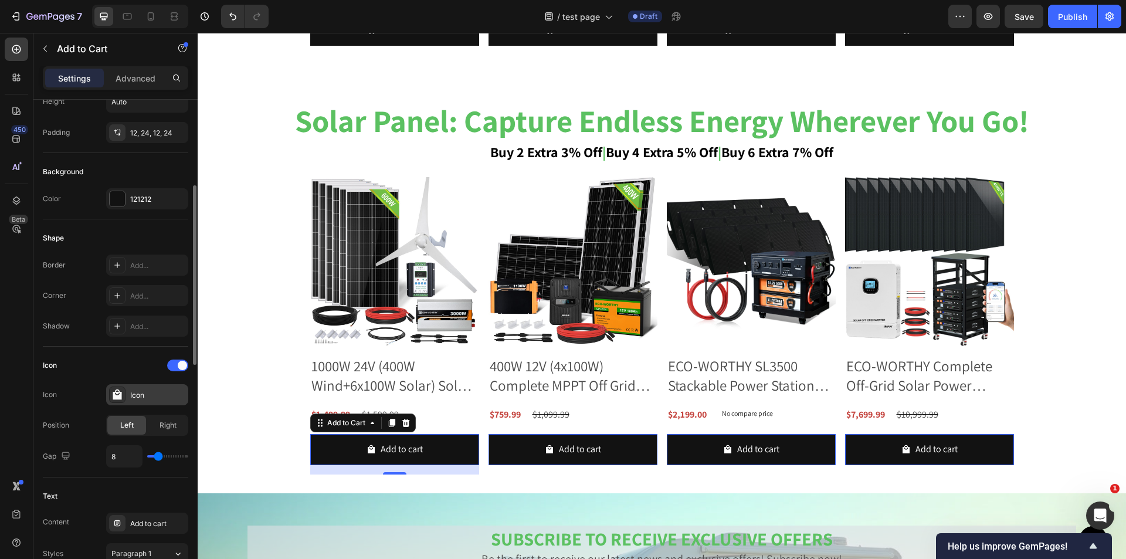
click at [153, 392] on div "Icon" at bounding box center [157, 395] width 55 height 11
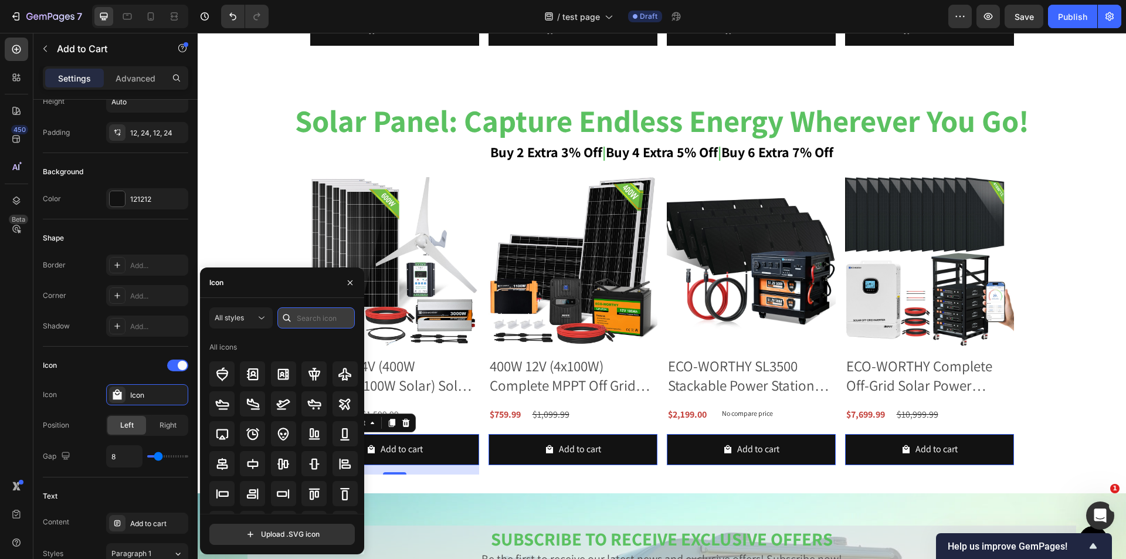
click at [302, 317] on input "text" at bounding box center [315, 317] width 77 height 21
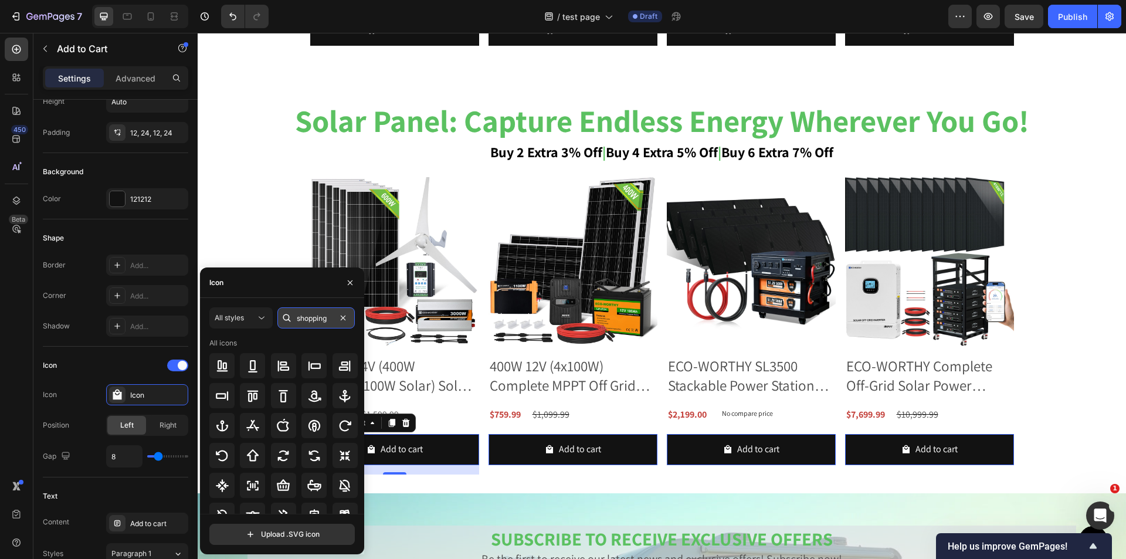
type input "shopping"
click at [283, 393] on icon at bounding box center [283, 396] width 14 height 14
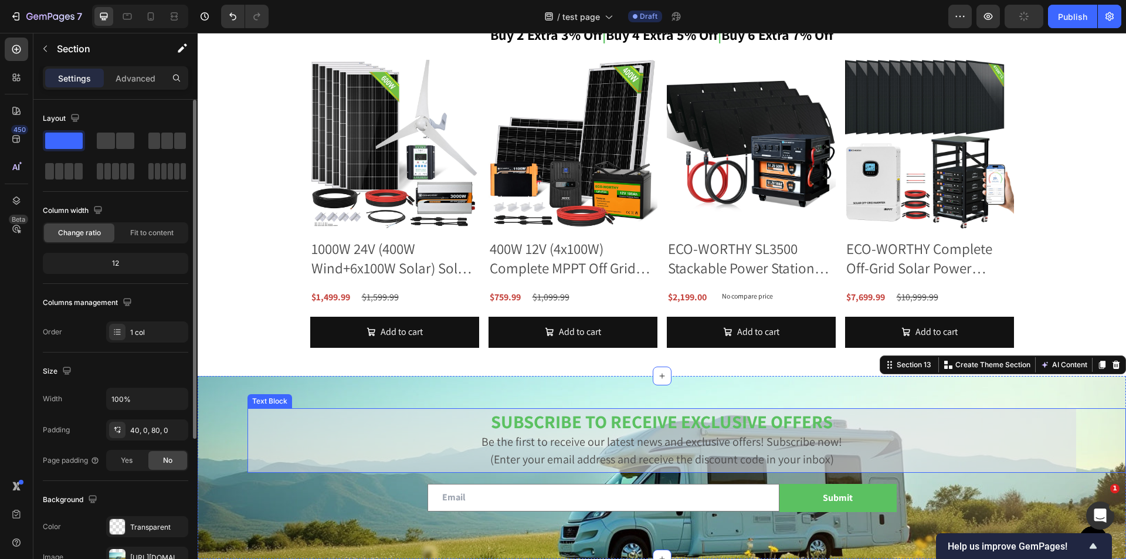
scroll to position [2141, 0]
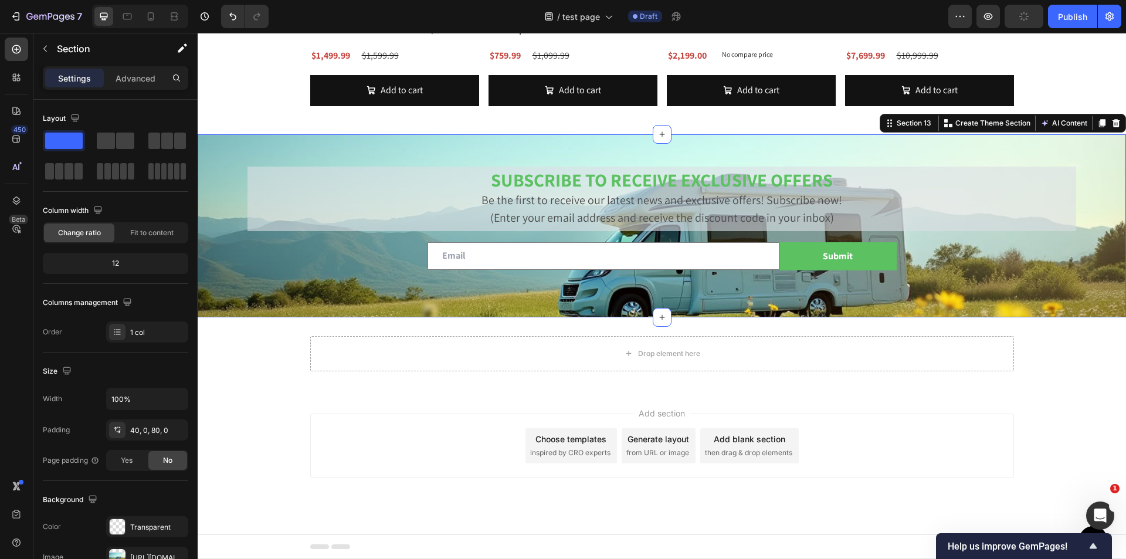
click at [364, 294] on div "SUBSCRIBE TO RECEIVE EXCLUSIVE OFFERS Be the first to receive our latest news a…" at bounding box center [662, 225] width 929 height 183
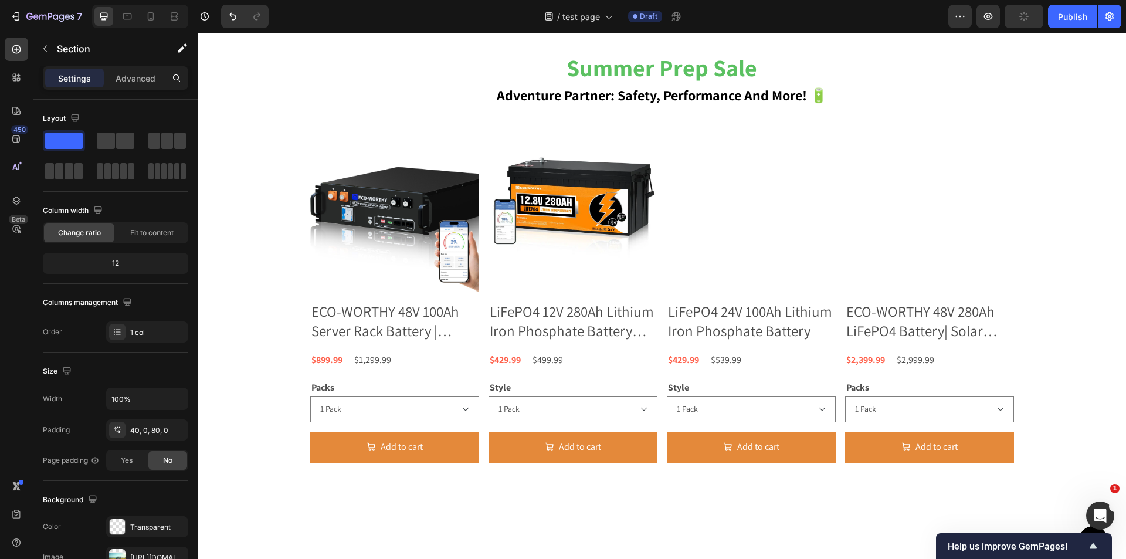
scroll to position [439, 0]
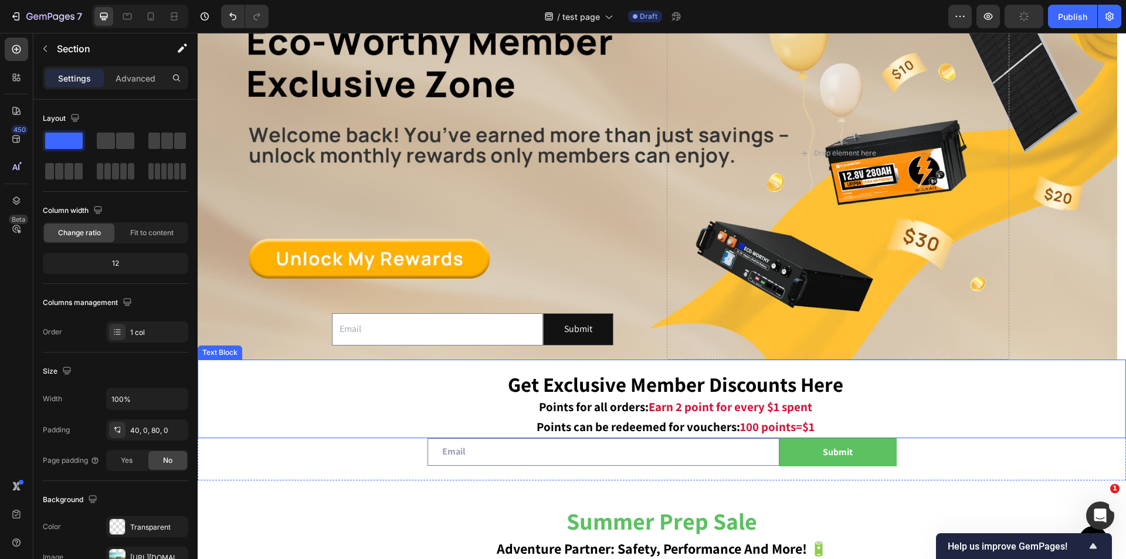
click at [290, 410] on p "Get Exclusive Member Discounts Here Points for all orders: Earn 2 point for eve…" at bounding box center [675, 396] width 899 height 43
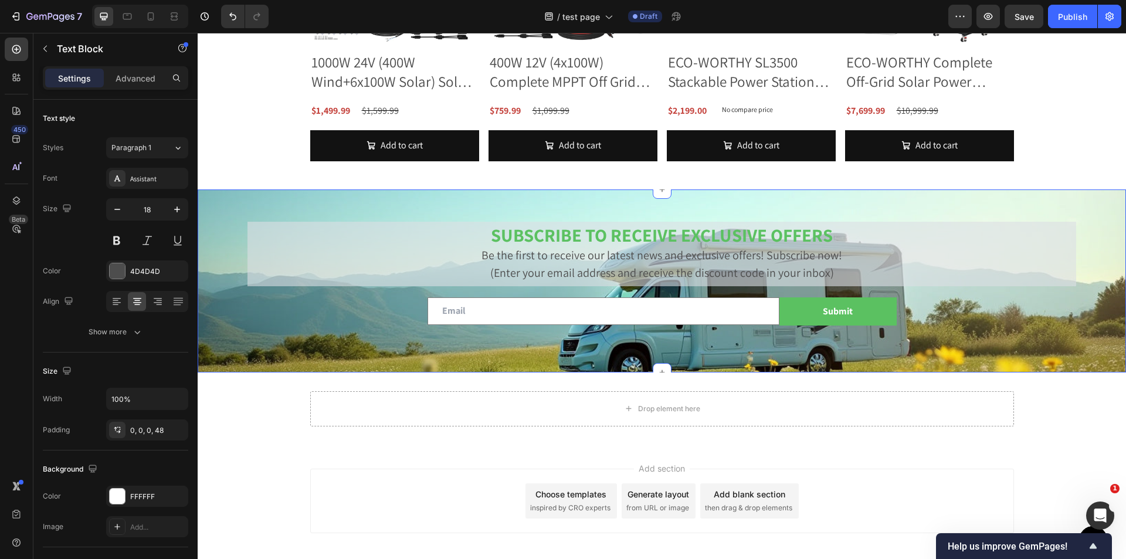
scroll to position [2141, 0]
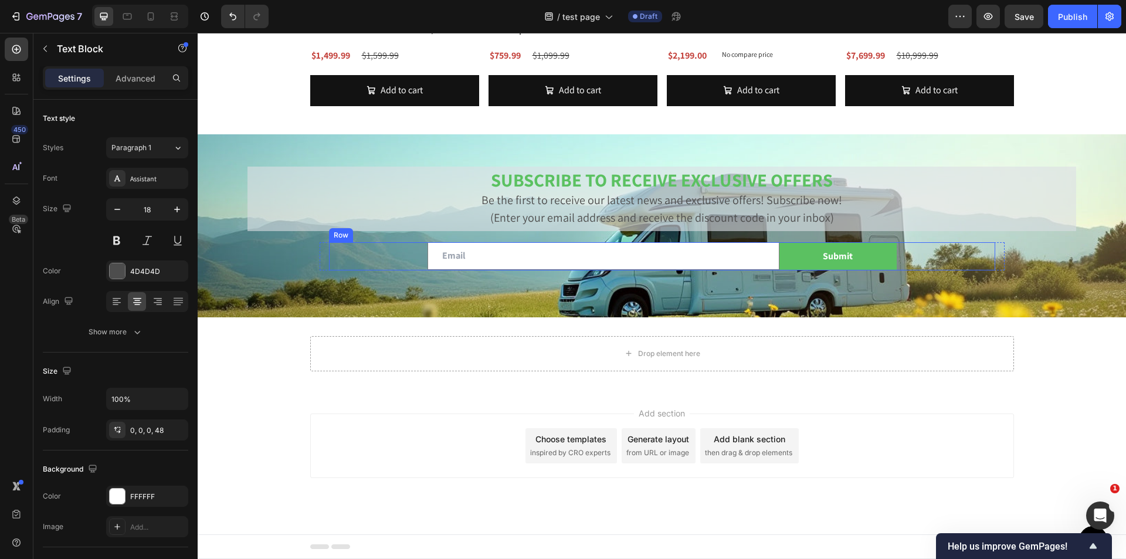
click at [988, 269] on div "Email Field Submit Submit Button Row" at bounding box center [662, 256] width 666 height 28
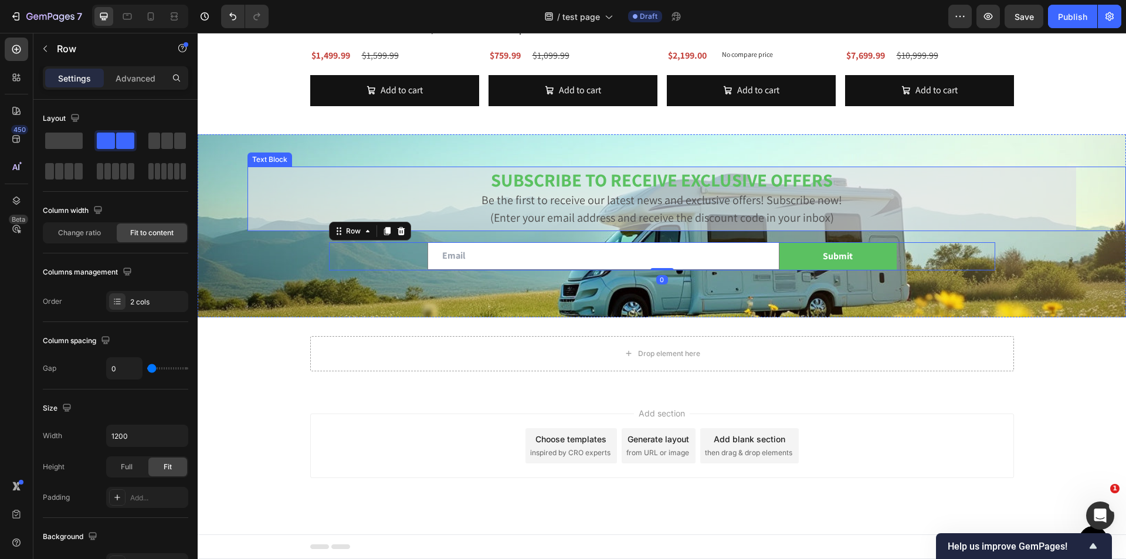
click at [890, 205] on p "Be the first to receive our latest news and exclusive offers! Subscribe now!" at bounding box center [661, 200] width 819 height 18
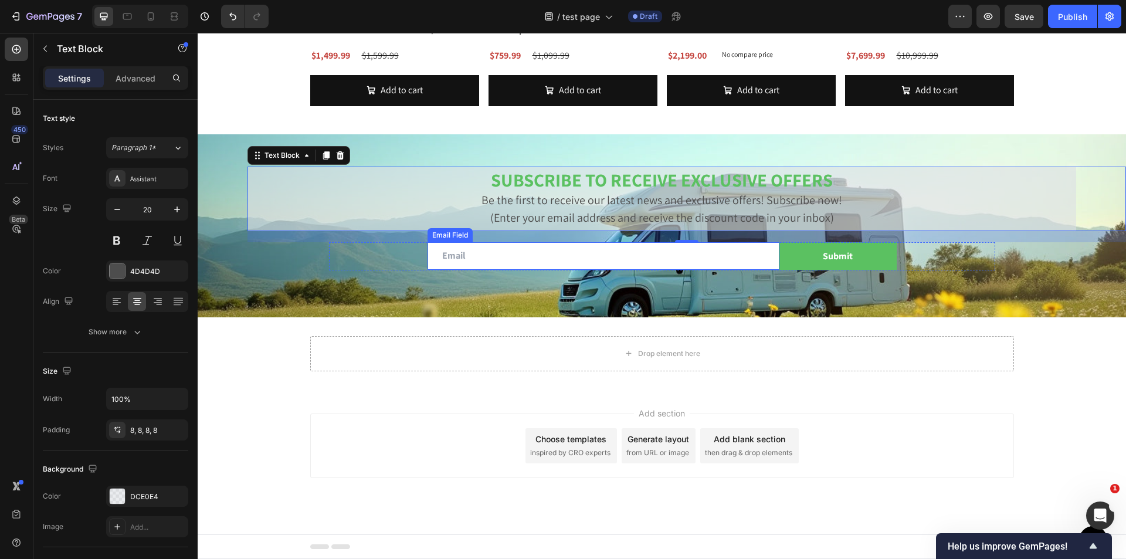
click at [509, 257] on input "email" at bounding box center [604, 256] width 352 height 28
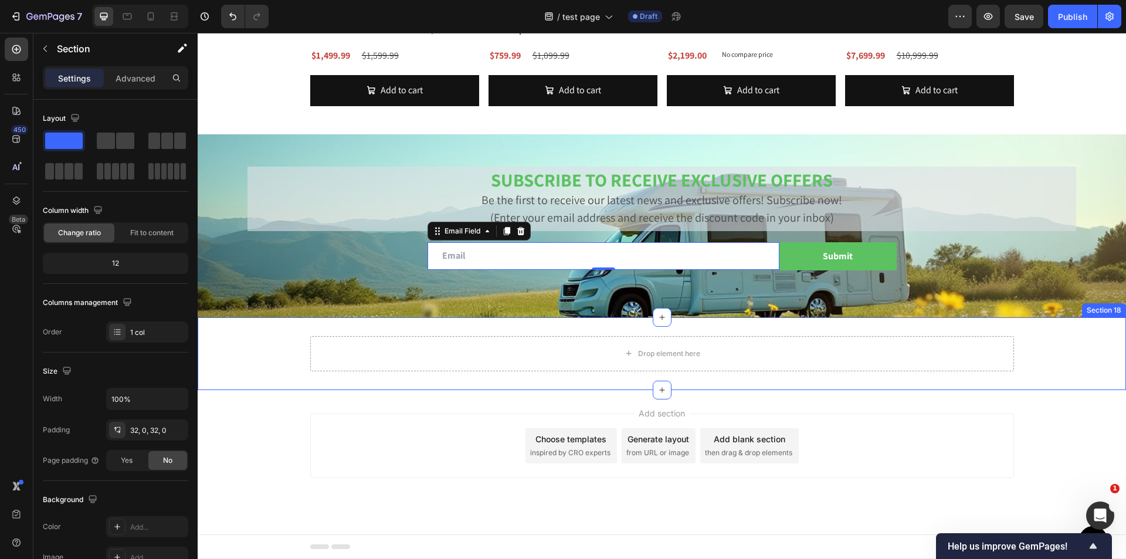
click at [254, 358] on div "Drop element here Row" at bounding box center [662, 353] width 929 height 35
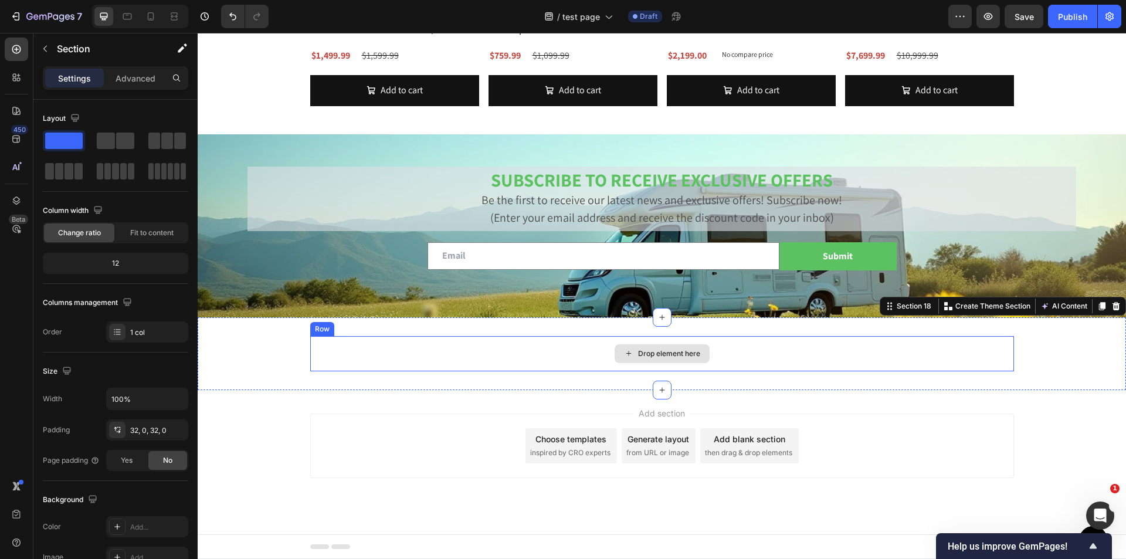
click at [677, 355] on div "Drop element here" at bounding box center [669, 353] width 62 height 9
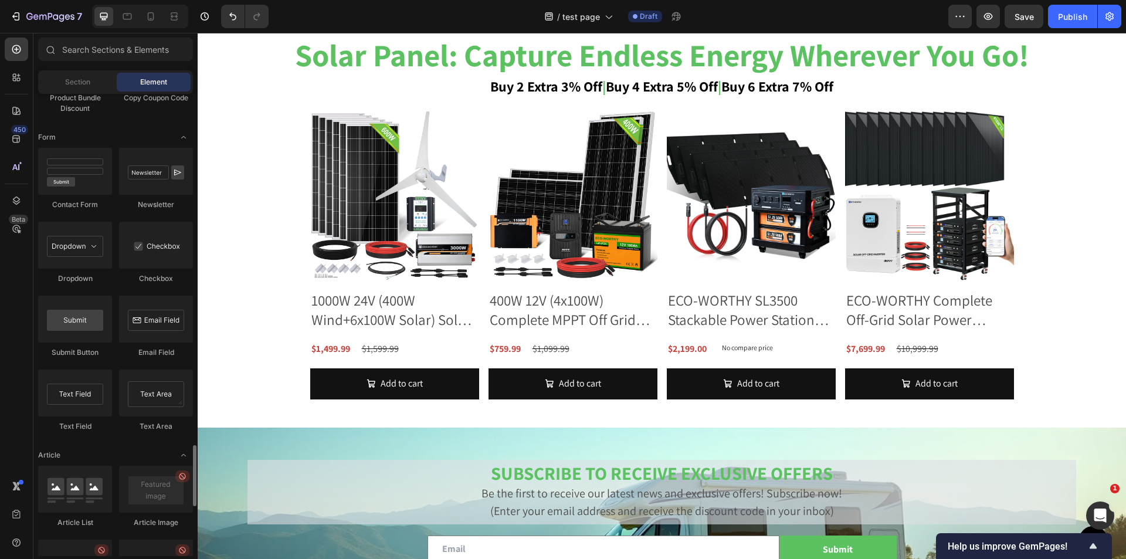
scroll to position [2757, 0]
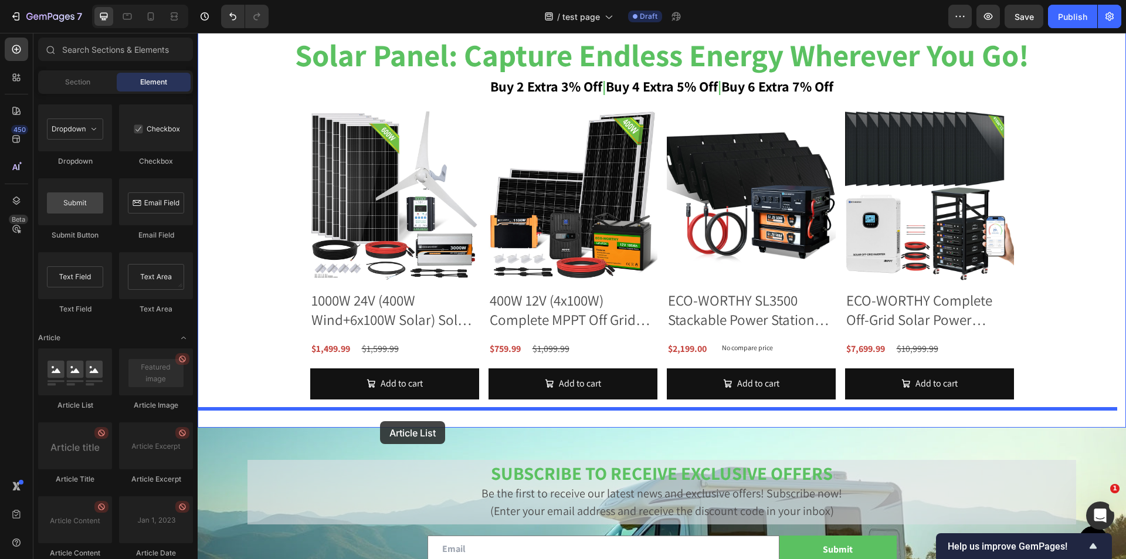
drag, startPoint x: 260, startPoint y: 413, endPoint x: 380, endPoint y: 421, distance: 119.9
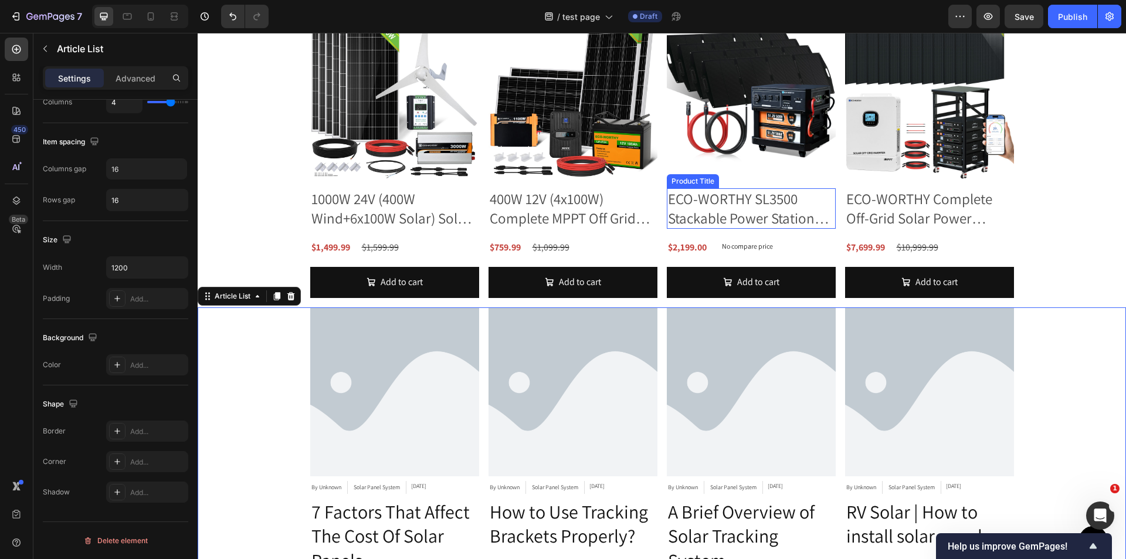
scroll to position [2082, 0]
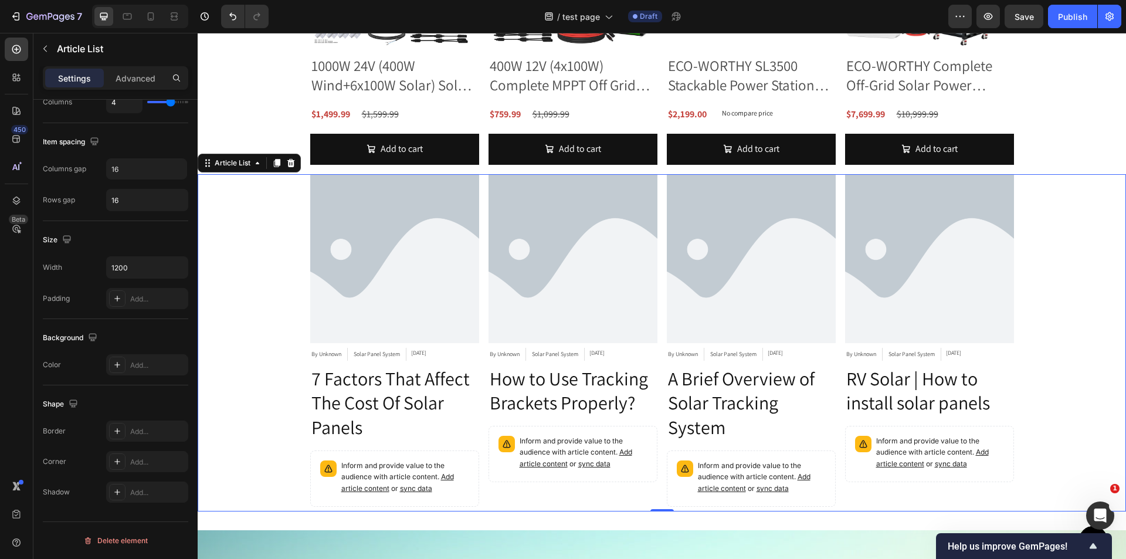
click at [1047, 344] on div "Article Image By Unknown Article Author Solar Panel System Article Category Nov…" at bounding box center [662, 342] width 929 height 337
click at [231, 468] on div "Article Image By Unknown Article Author Solar Panel System Article Category Nov…" at bounding box center [662, 342] width 929 height 337
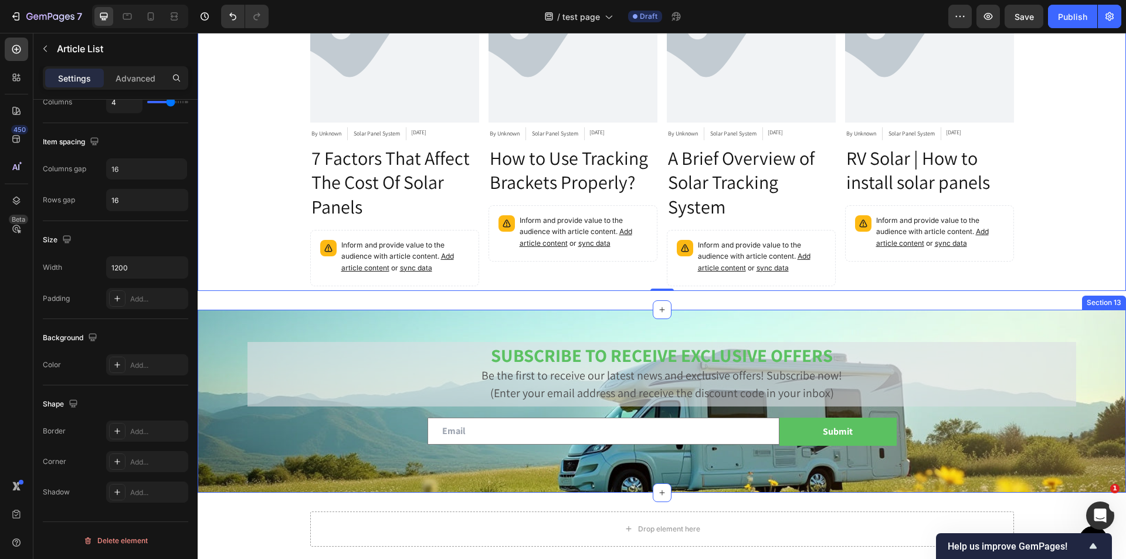
scroll to position [2302, 0]
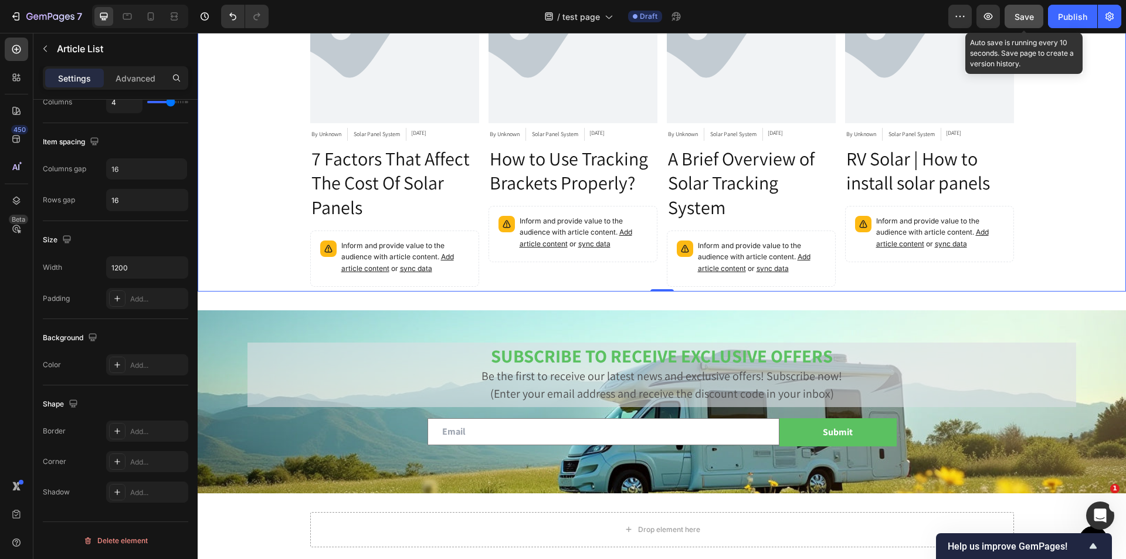
click at [1024, 22] on div "Save" at bounding box center [1024, 17] width 19 height 12
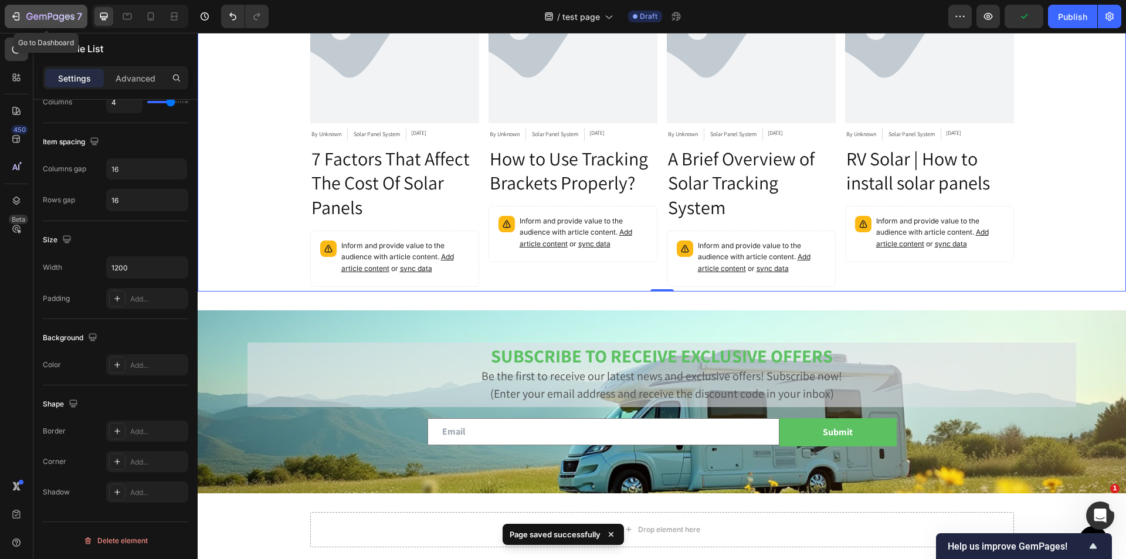
click at [14, 12] on icon "button" at bounding box center [16, 17] width 12 height 12
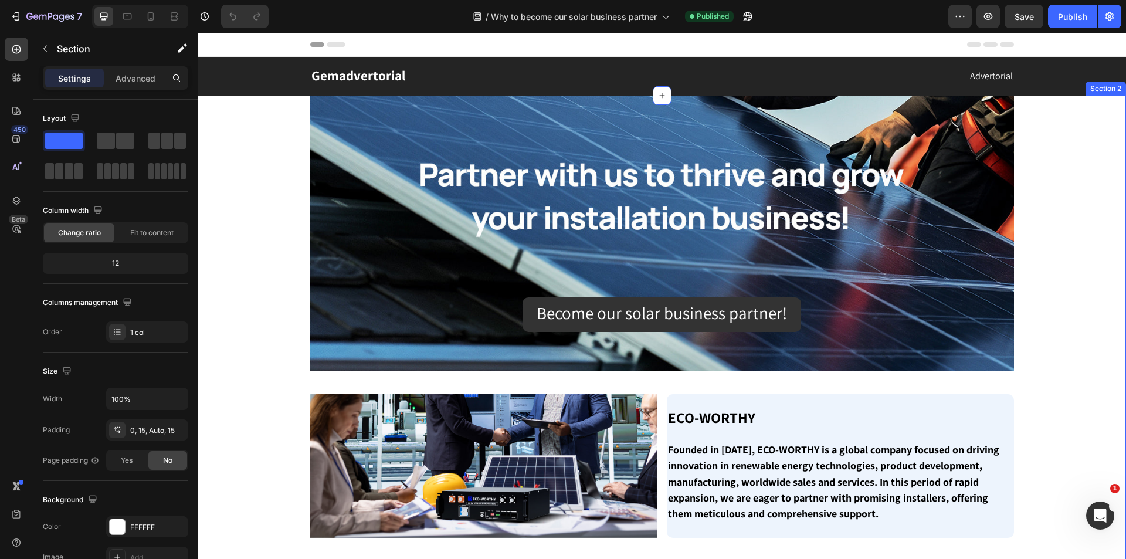
drag, startPoint x: 1043, startPoint y: 419, endPoint x: 1029, endPoint y: 418, distance: 13.6
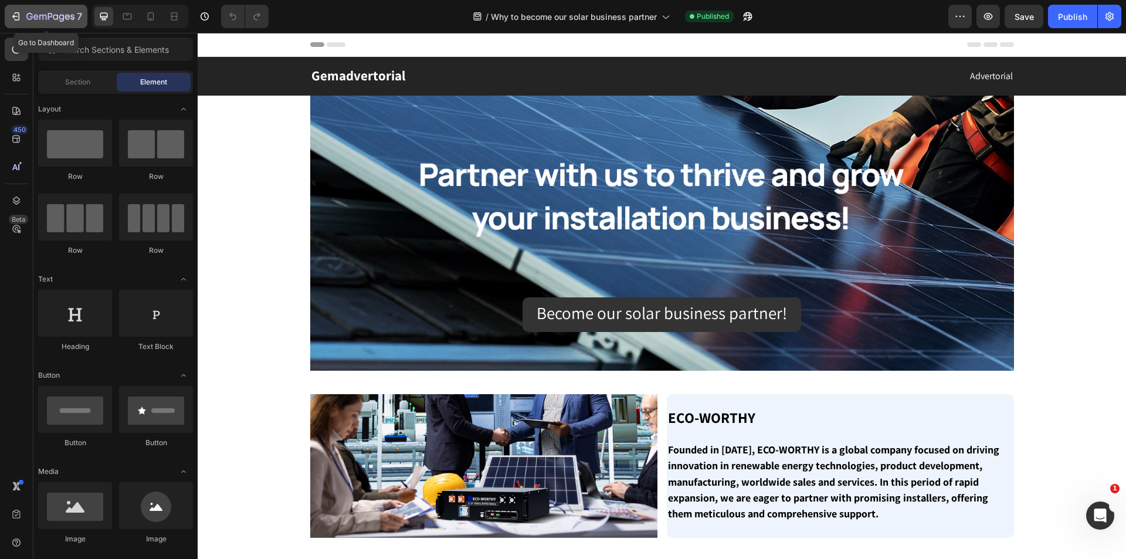
click at [12, 12] on icon "button" at bounding box center [16, 17] width 12 height 12
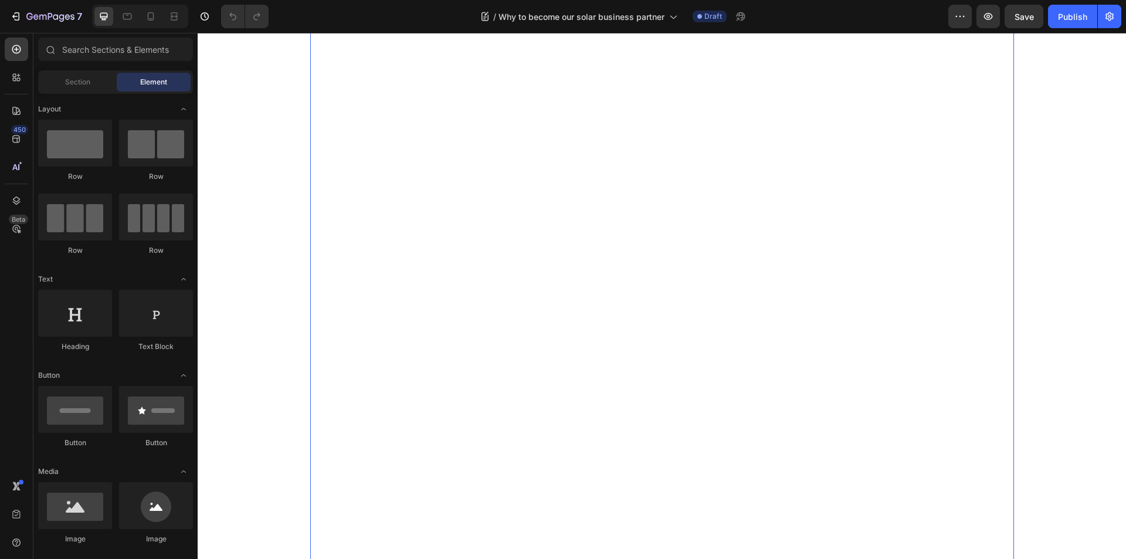
scroll to position [920, 0]
click at [1045, 323] on div "Image Image Image Founded in [DATE], ECO-WORTHY is a global company focused on …" at bounding box center [661, 120] width 911 height 1794
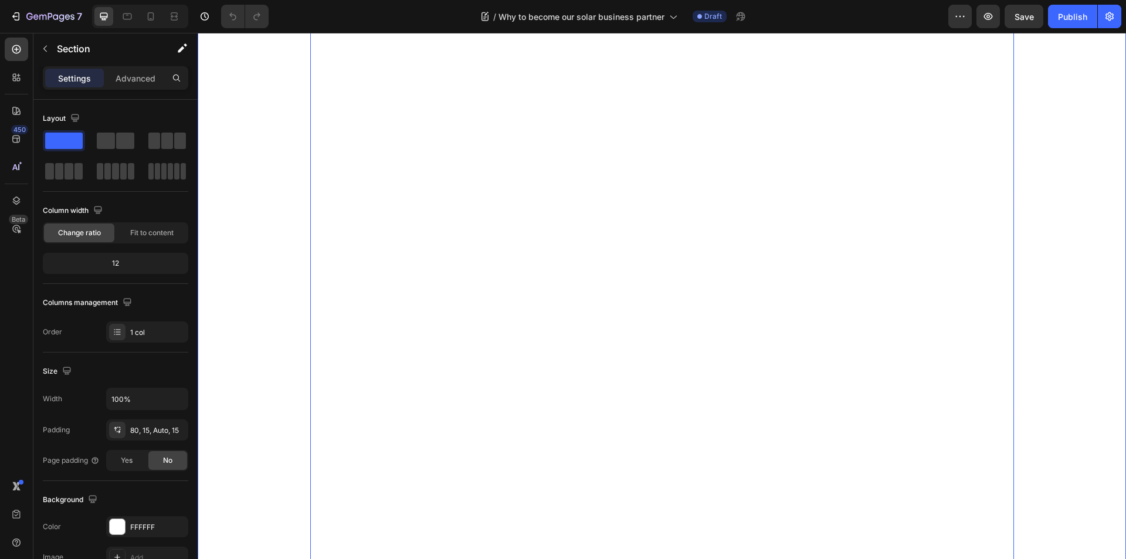
scroll to position [1154, 0]
click at [760, 327] on div "Loading…" at bounding box center [662, 294] width 704 height 961
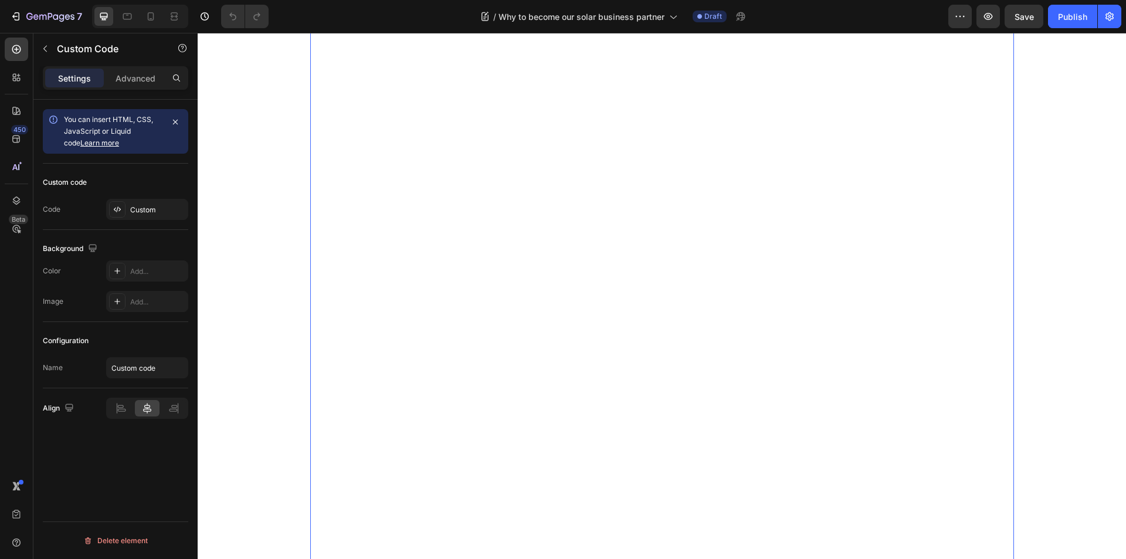
scroll to position [1509, 0]
click at [20, 18] on icon "button" at bounding box center [16, 17] width 12 height 12
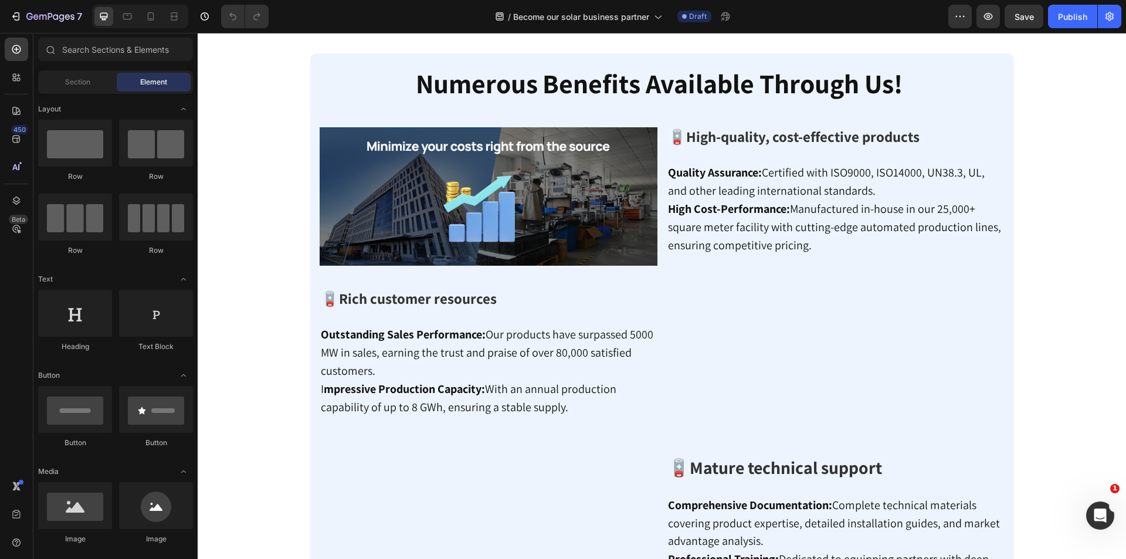
scroll to position [469, 0]
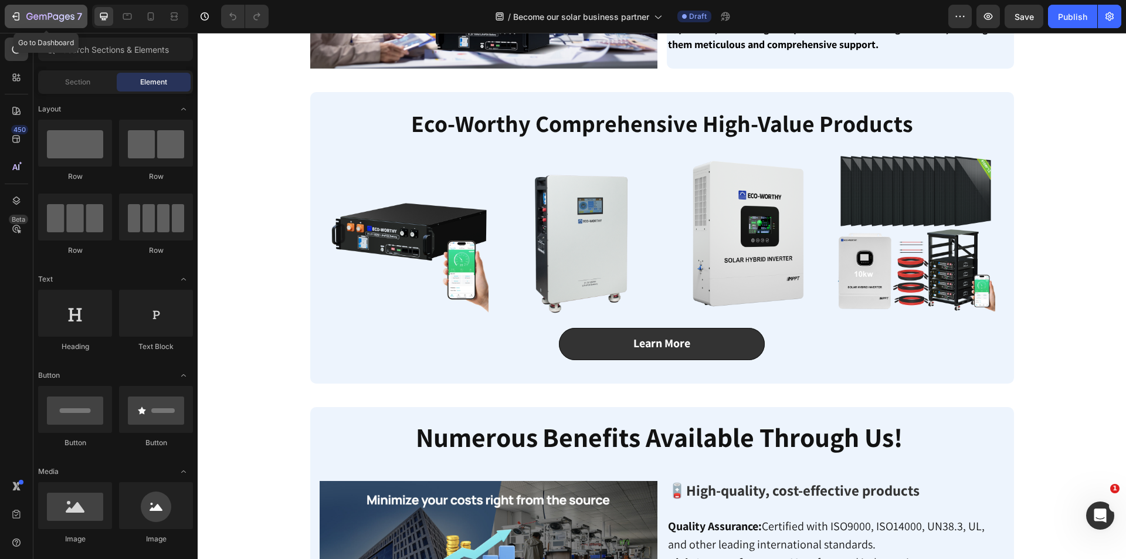
click at [15, 21] on icon "button" at bounding box center [16, 17] width 12 height 12
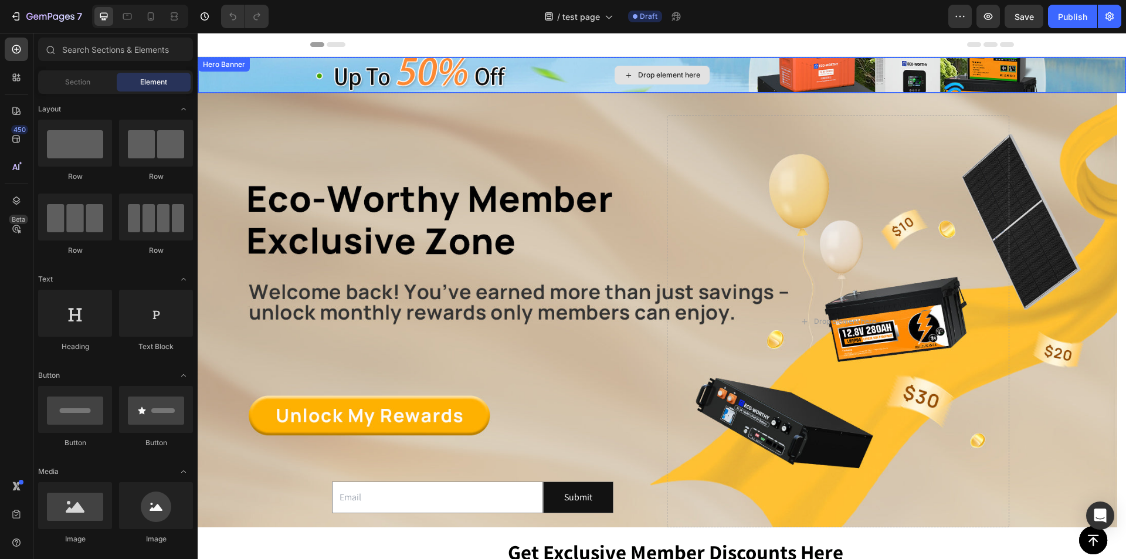
click at [720, 67] on div "Drop element here" at bounding box center [661, 74] width 927 height 35
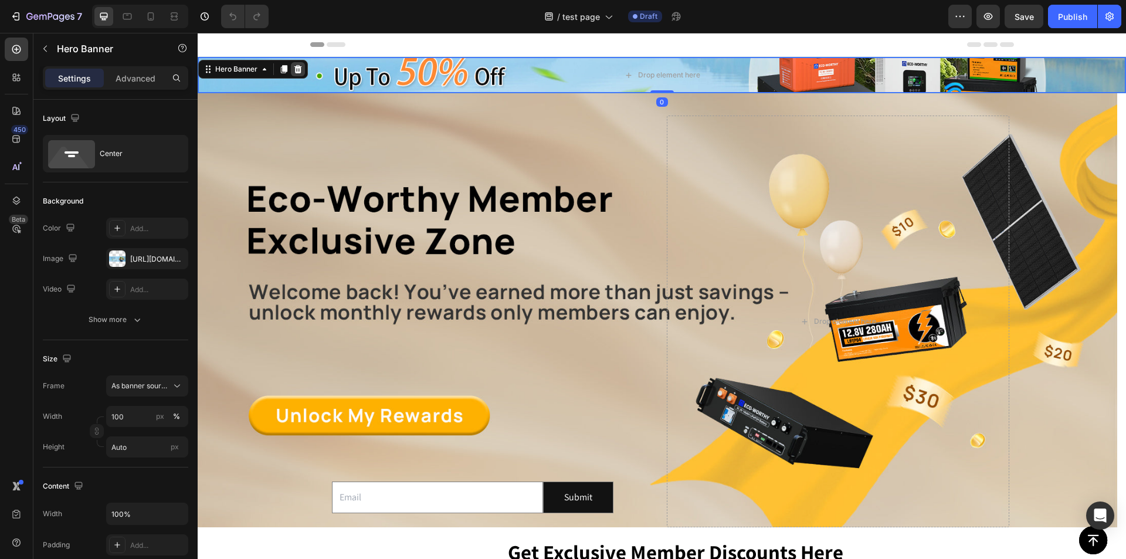
click at [302, 64] on div at bounding box center [298, 69] width 14 height 14
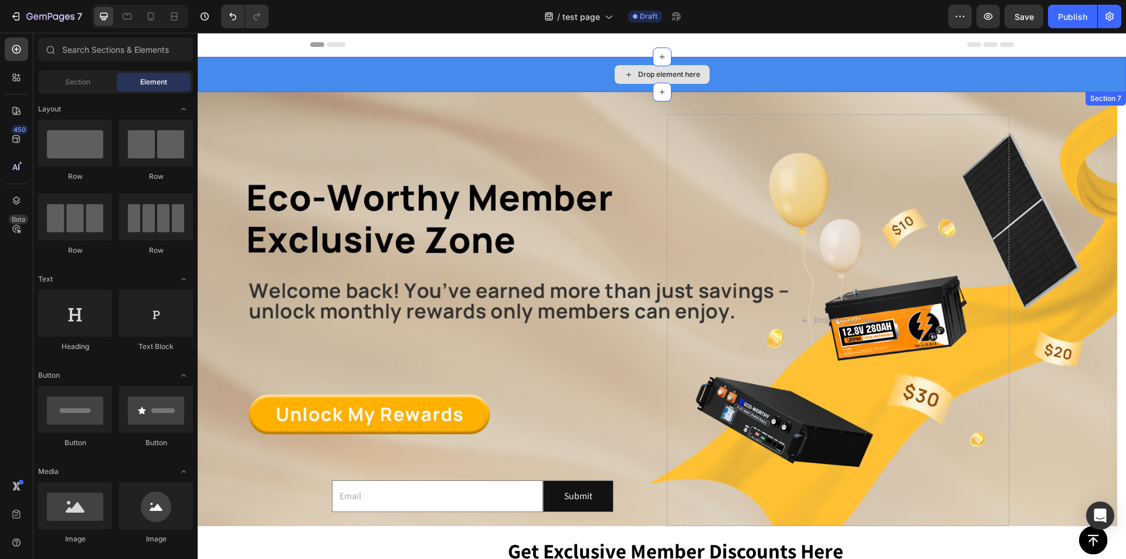
click at [320, 69] on div "Drop element here" at bounding box center [662, 74] width 929 height 35
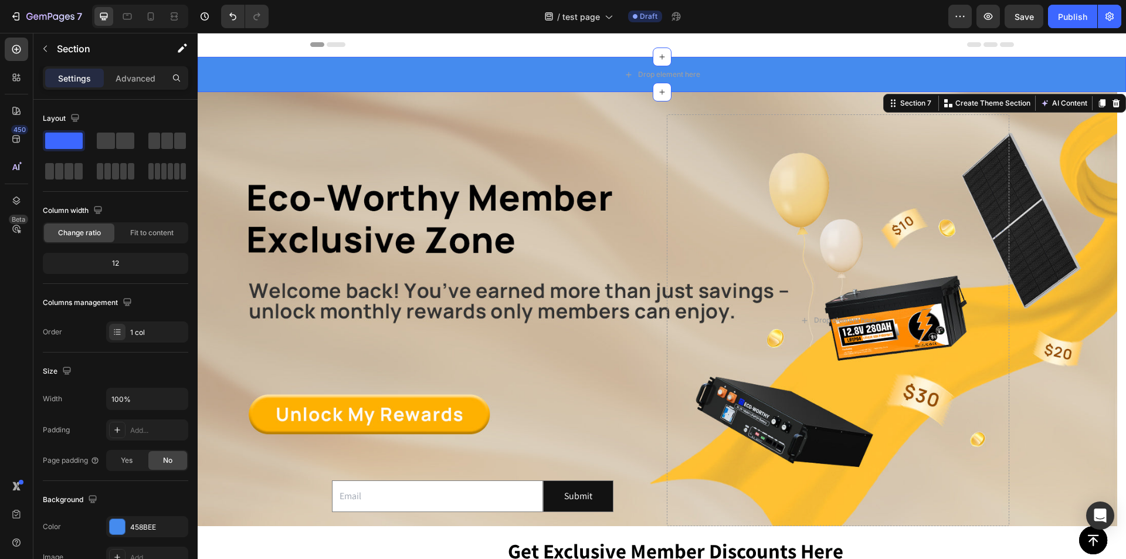
click at [1112, 104] on icon at bounding box center [1116, 103] width 9 height 9
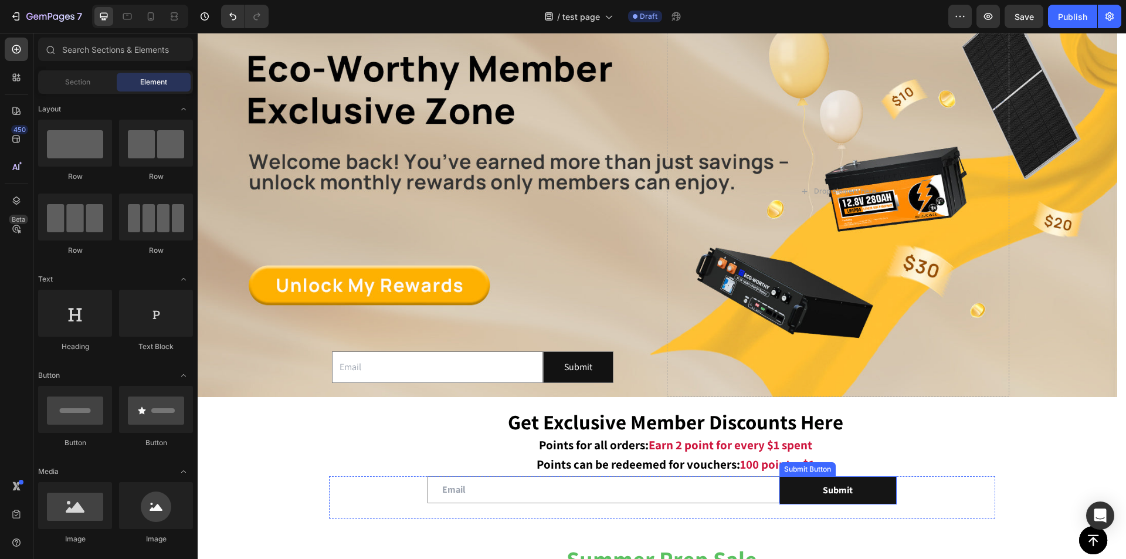
scroll to position [469, 0]
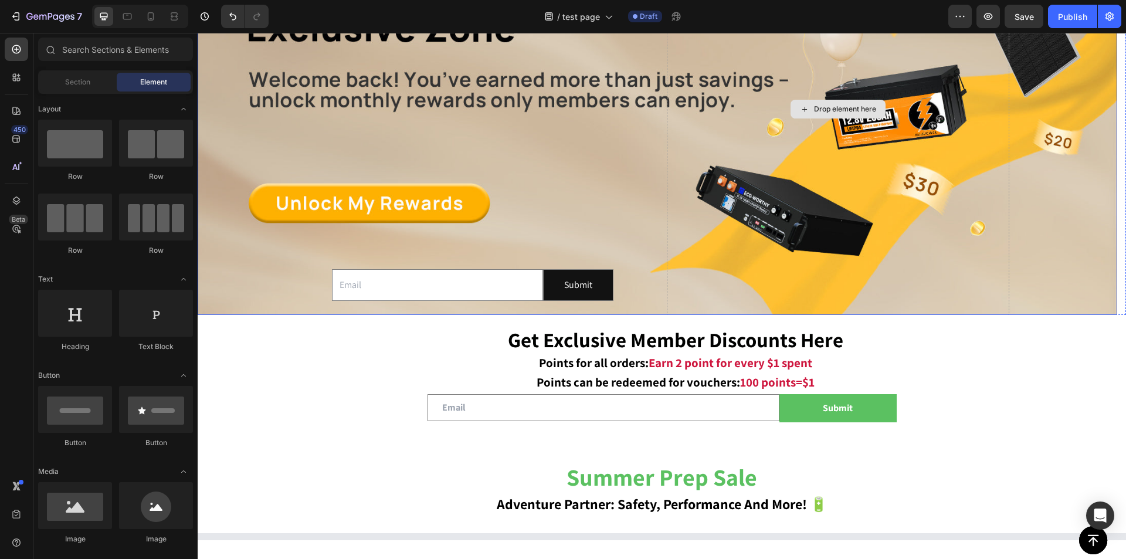
click at [826, 246] on div "Drop element here" at bounding box center [838, 109] width 343 height 412
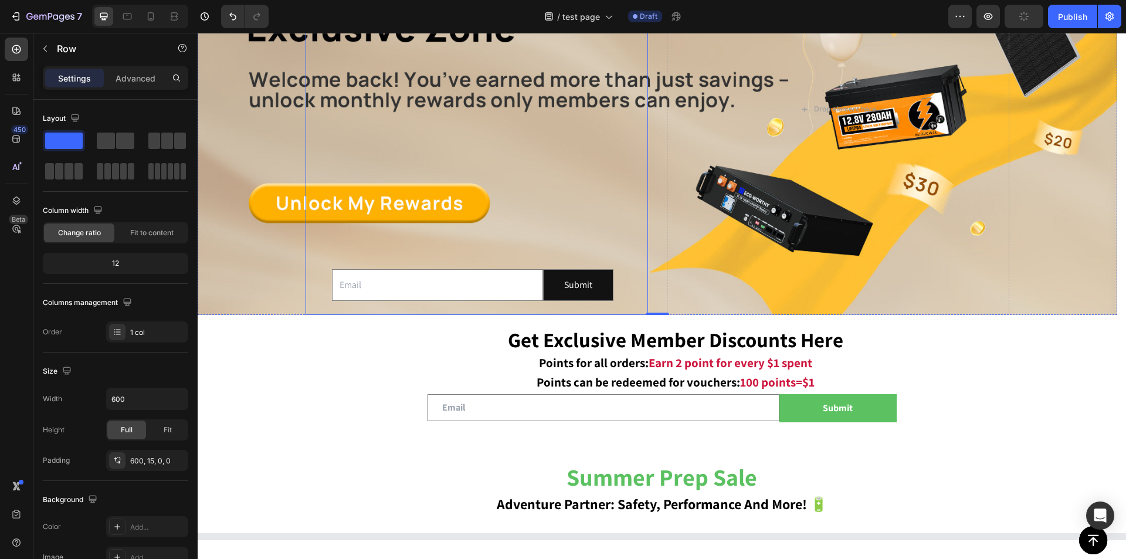
click at [617, 258] on div "Email Field Submit Submit Button Row Newsletter" at bounding box center [473, 285] width 334 height 60
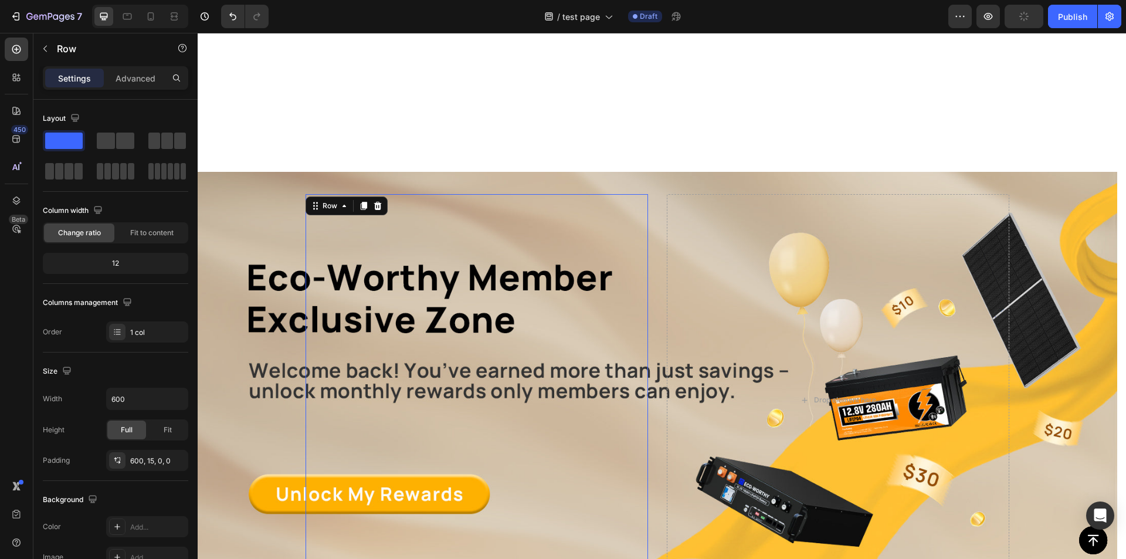
scroll to position [176, 0]
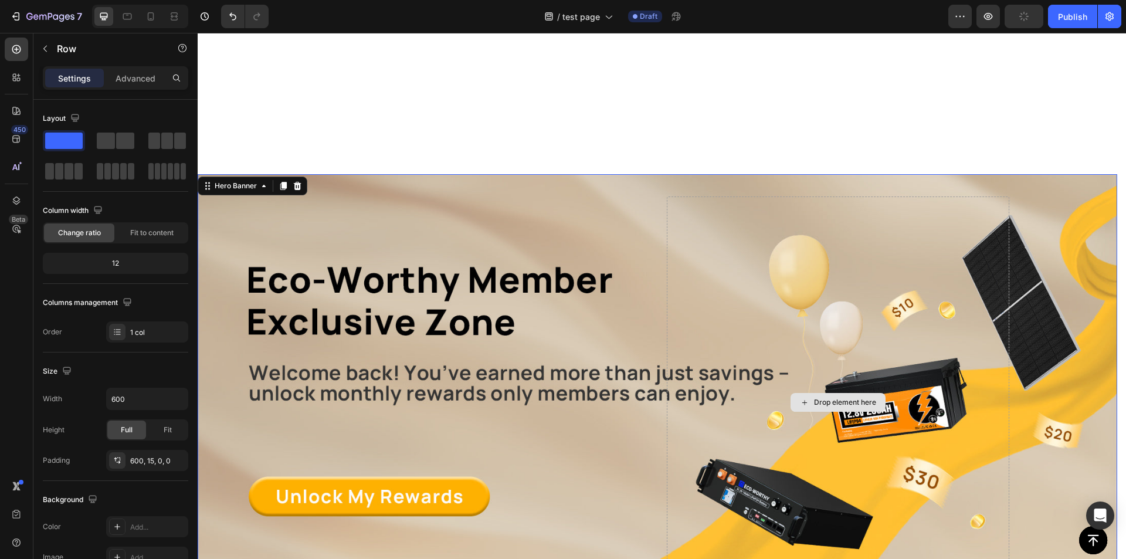
click at [777, 290] on div "Drop element here" at bounding box center [838, 403] width 343 height 412
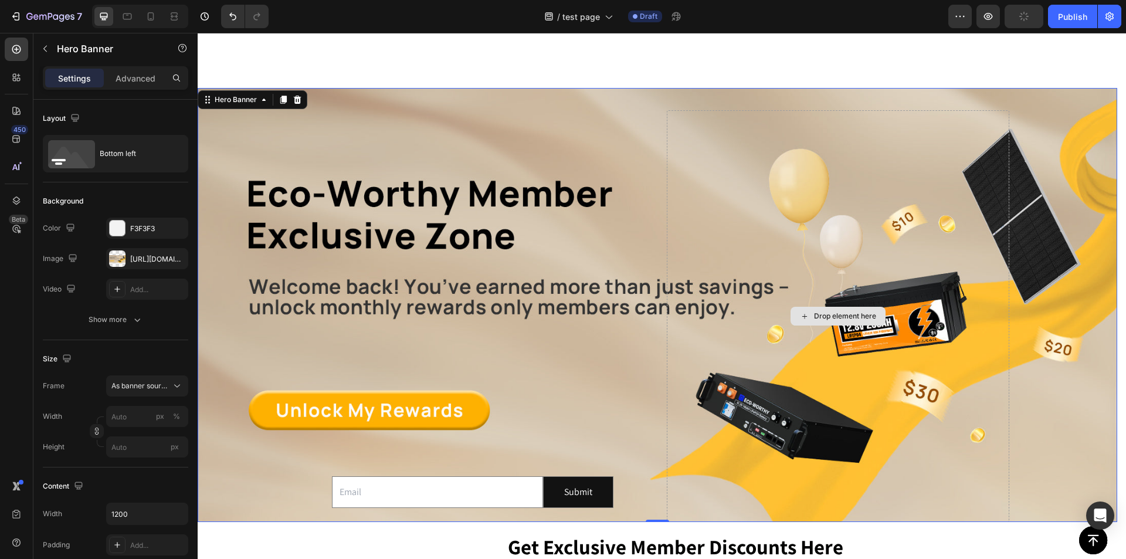
scroll to position [234, 0]
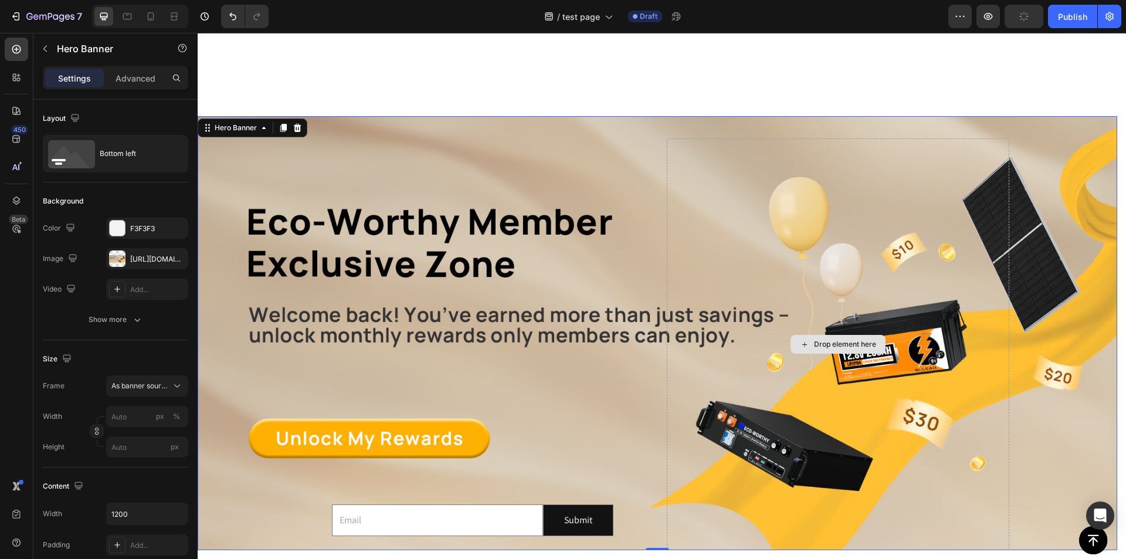
click at [710, 158] on div "Drop element here" at bounding box center [838, 344] width 343 height 412
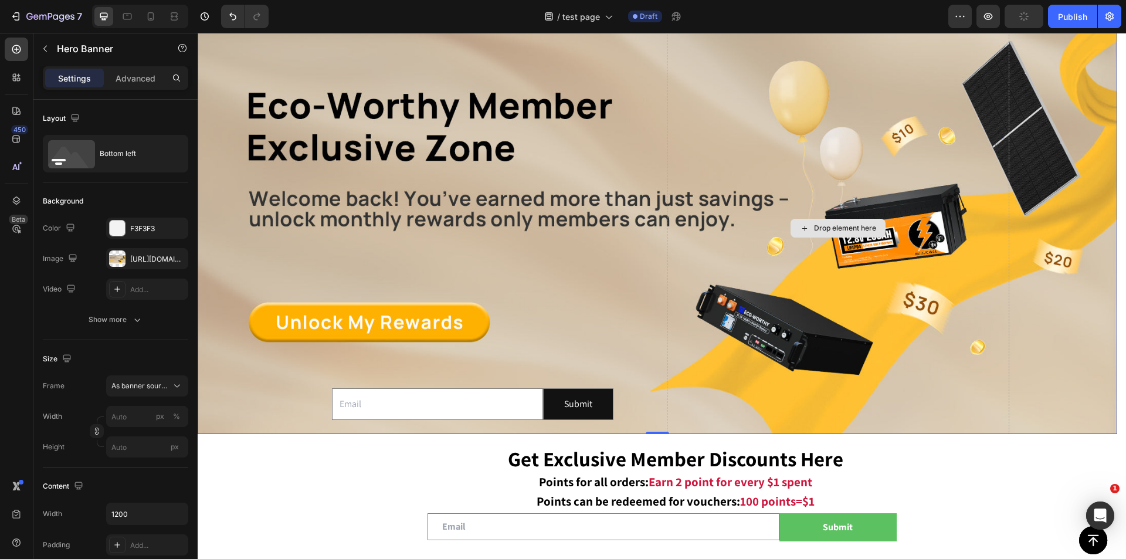
scroll to position [0, 0]
click at [754, 226] on div "Drop element here" at bounding box center [838, 228] width 343 height 412
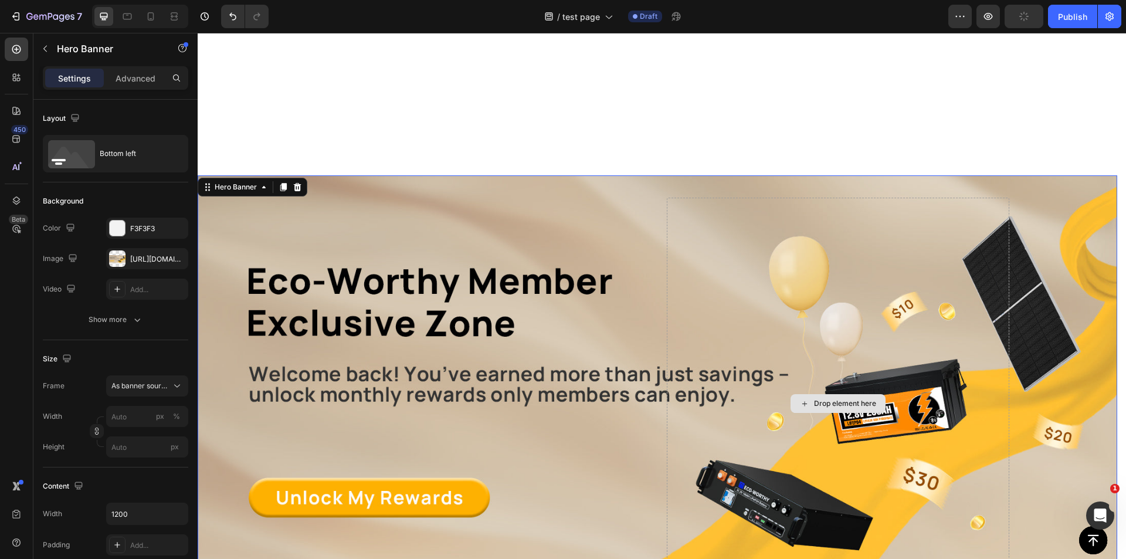
scroll to position [174, 0]
click at [816, 211] on div "Drop element here" at bounding box center [838, 404] width 343 height 412
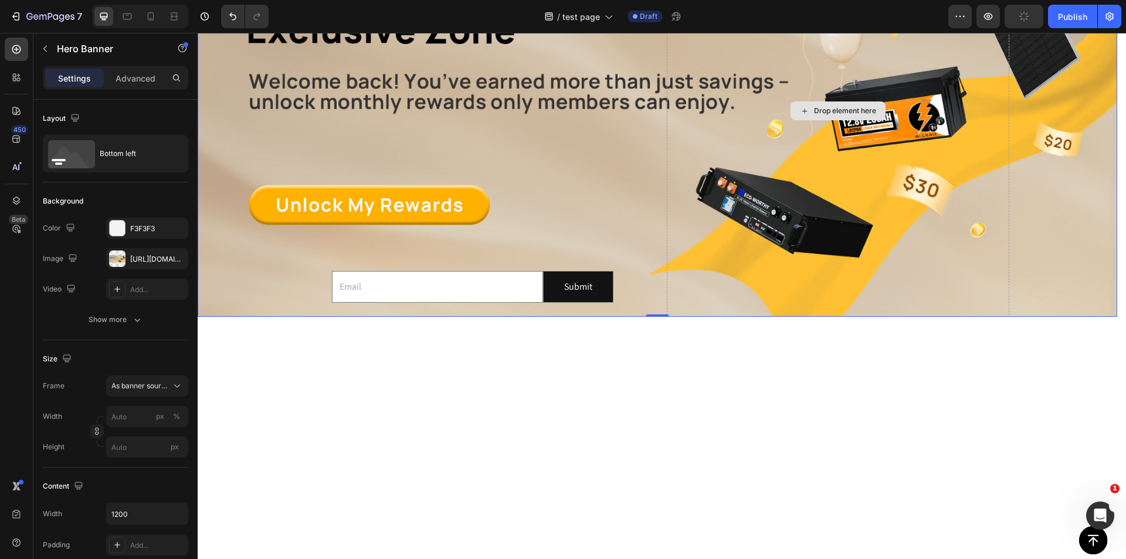
click at [816, 211] on div "Drop element here" at bounding box center [838, 111] width 343 height 412
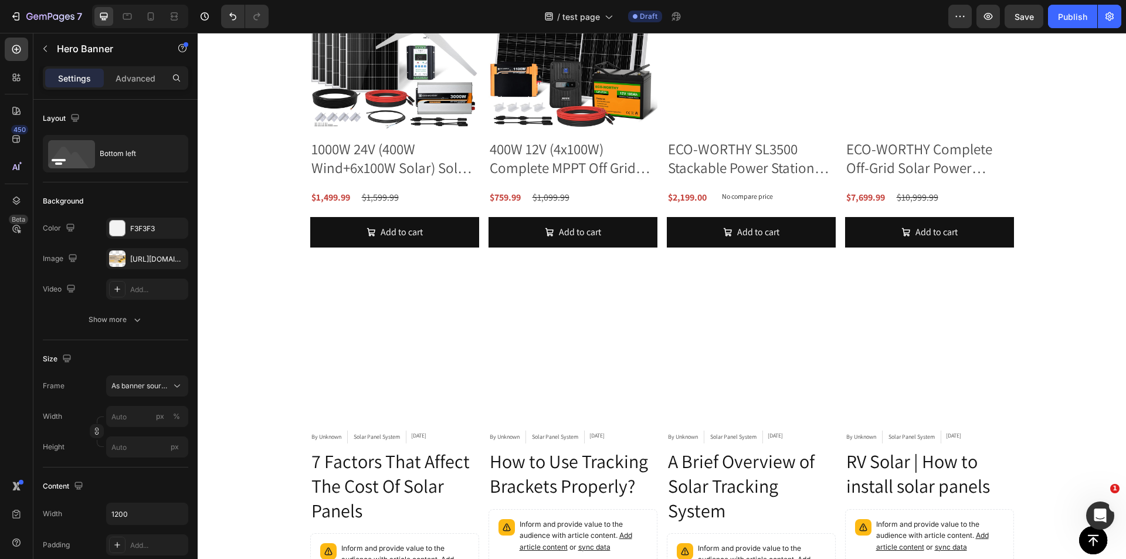
scroll to position [2103, 0]
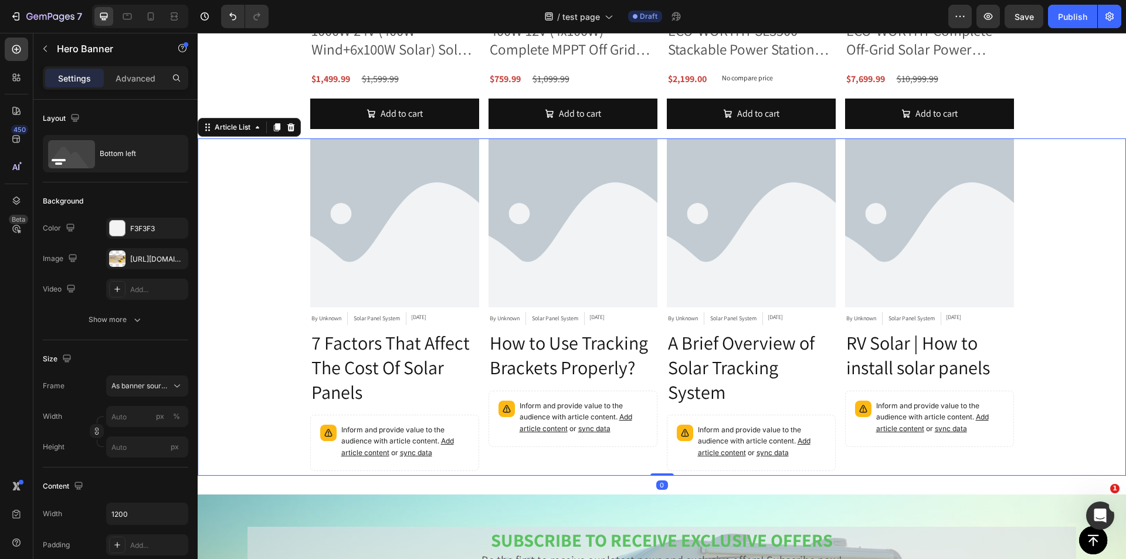
click at [276, 246] on div "Article Image By Unknown Article Author Solar Panel System Article Category [DA…" at bounding box center [662, 306] width 929 height 337
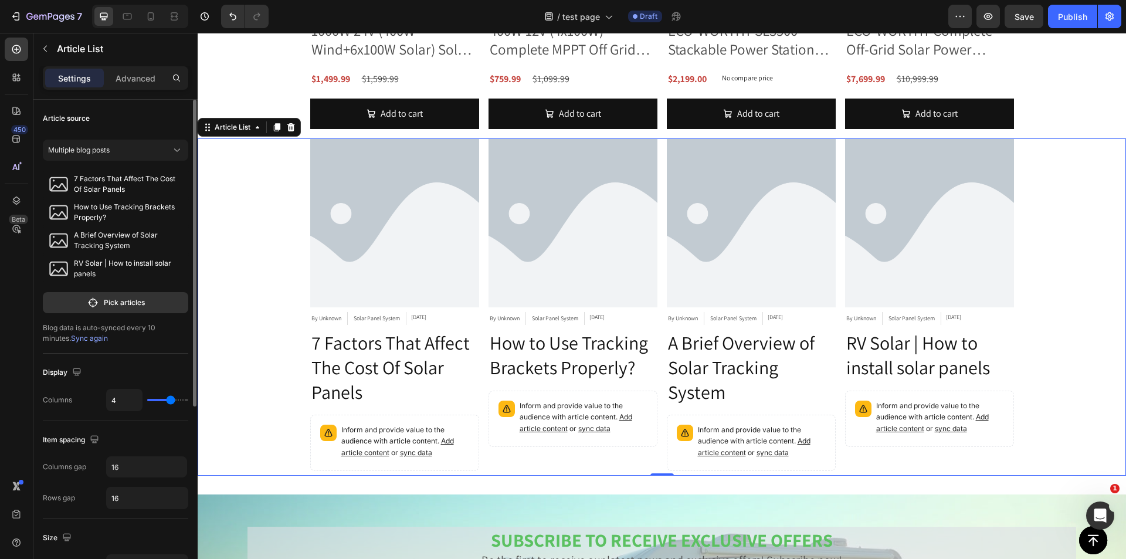
type input "5"
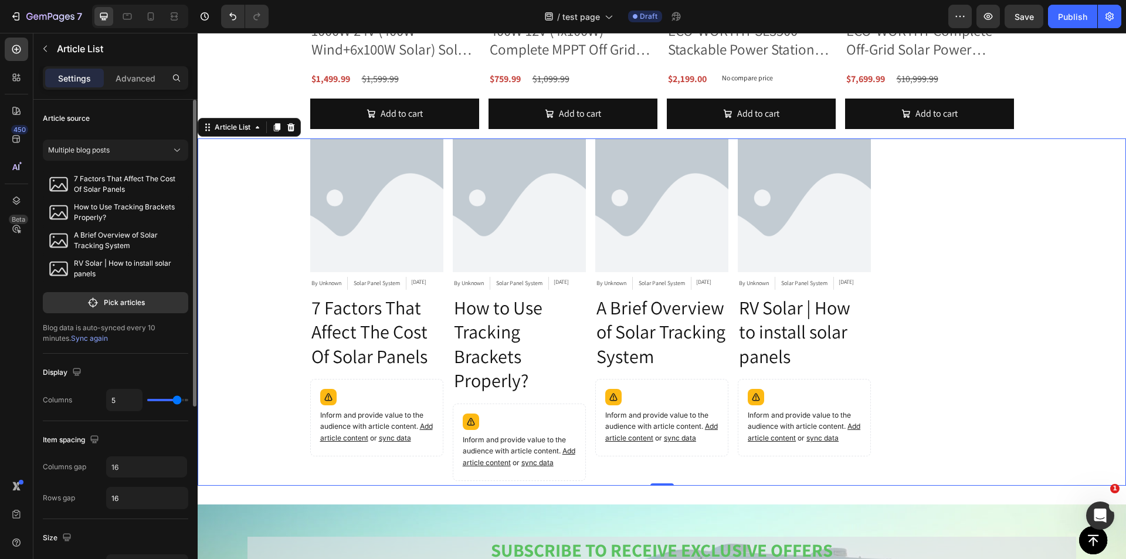
type input "6"
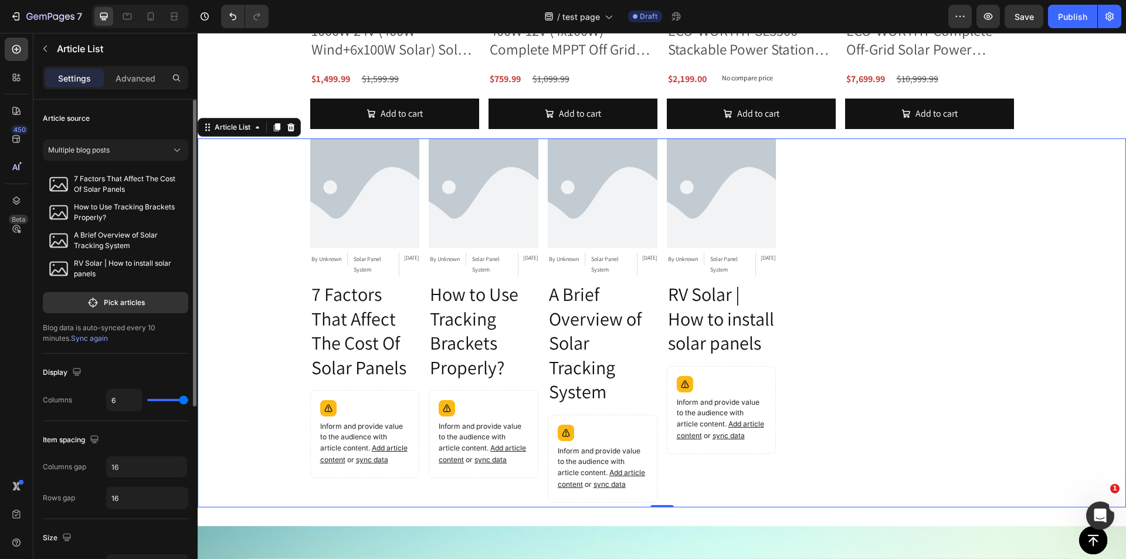
type input "4"
type input "1"
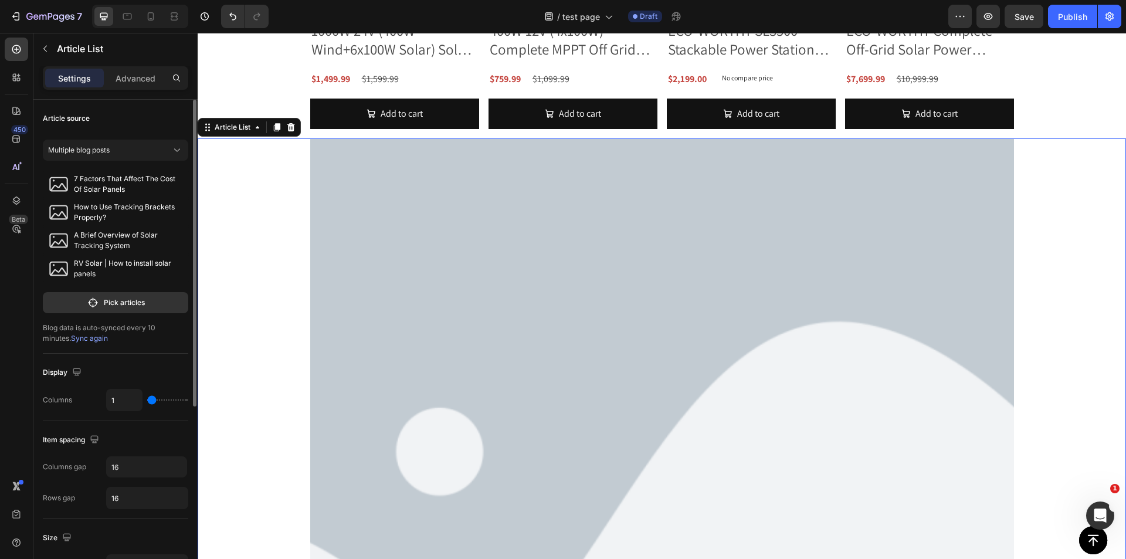
type input "2"
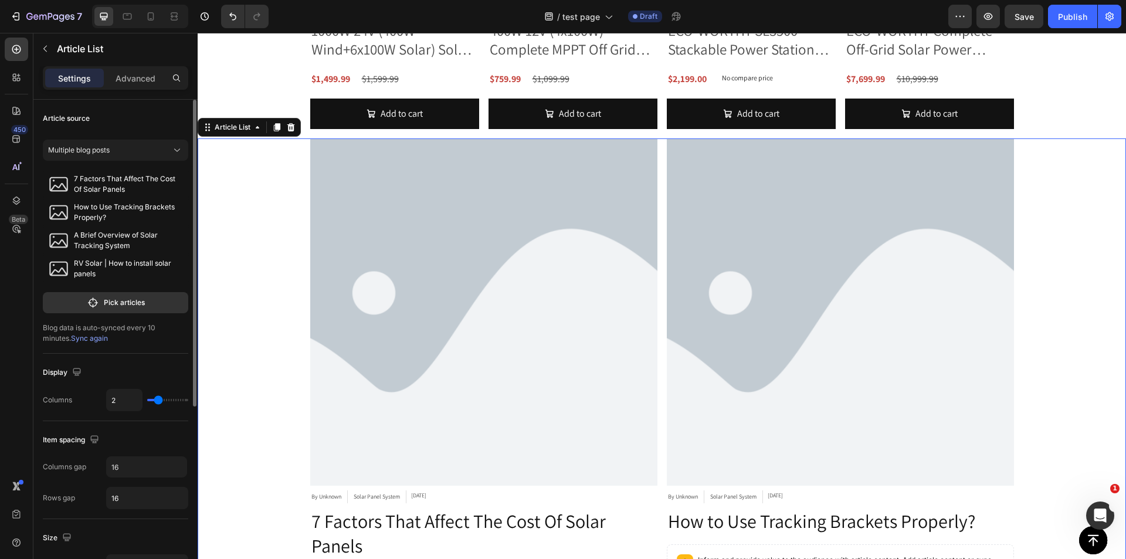
type input "3"
type input "4"
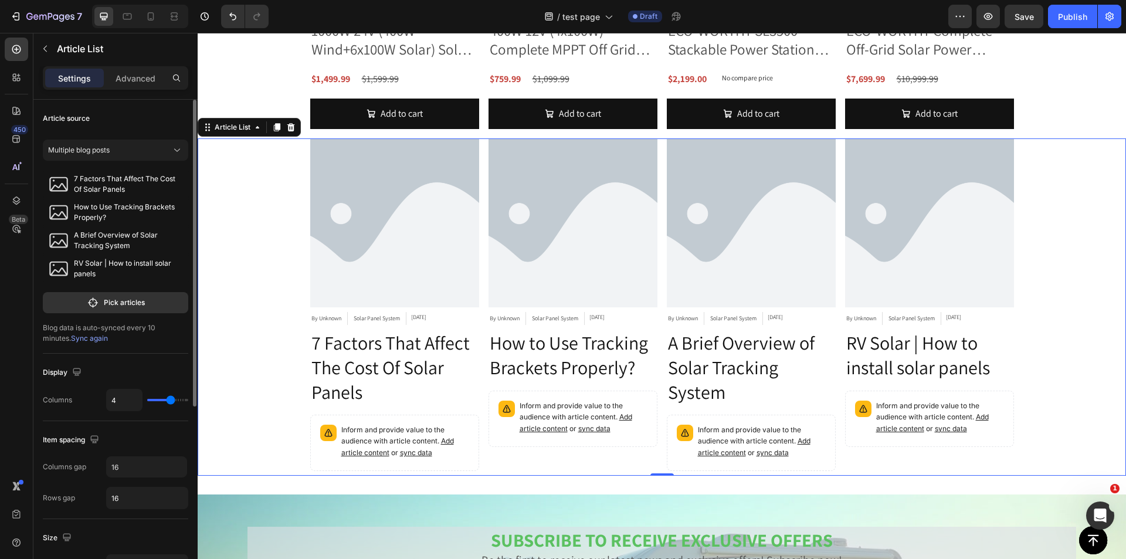
drag, startPoint x: 167, startPoint y: 399, endPoint x: 171, endPoint y: 391, distance: 9.5
click at [171, 399] on input "range" at bounding box center [167, 400] width 41 height 2
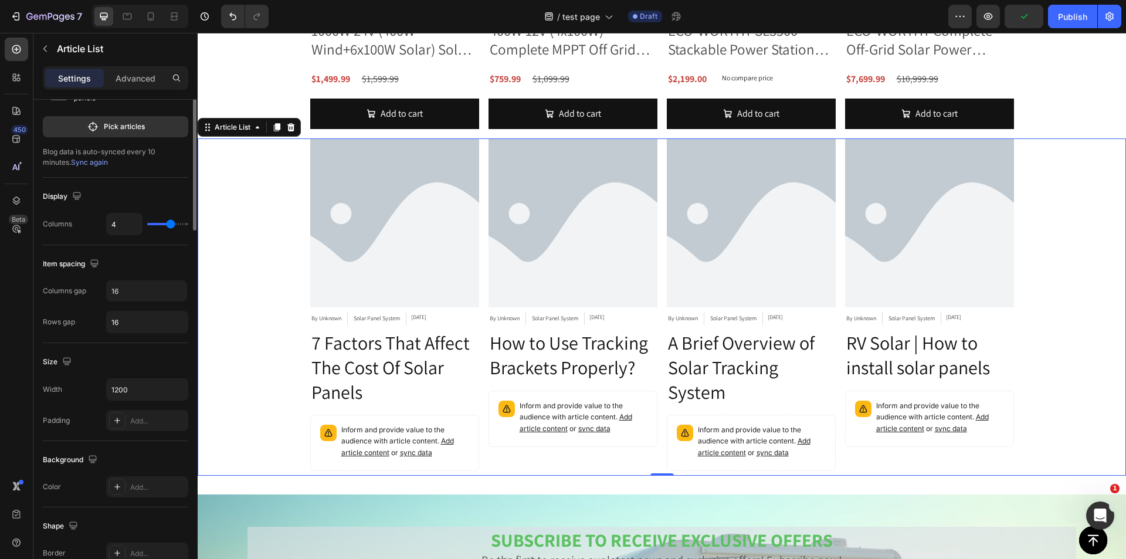
scroll to position [0, 0]
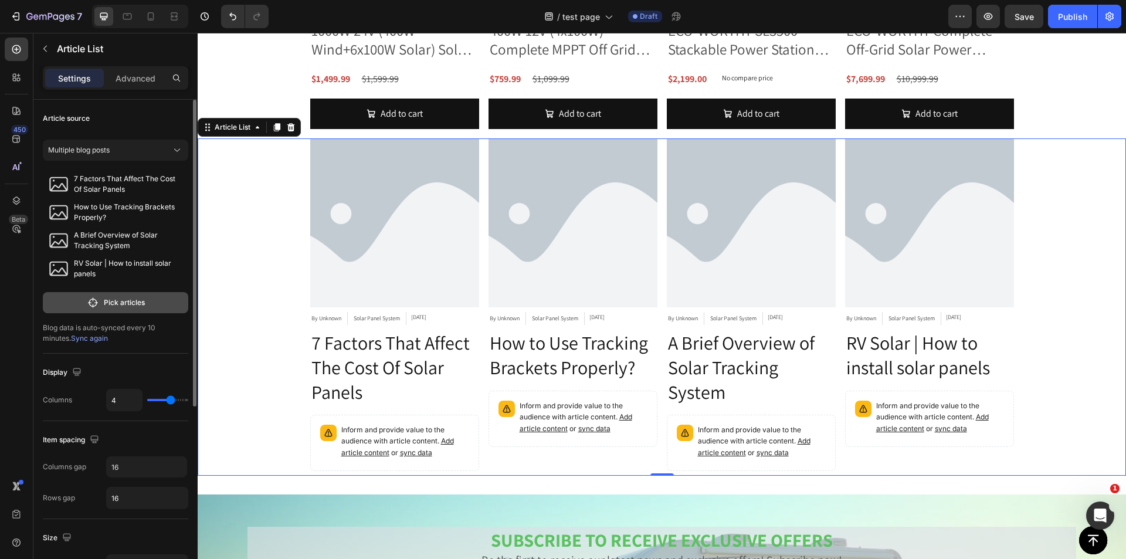
click at [113, 301] on p "Pick articles" at bounding box center [124, 302] width 41 height 11
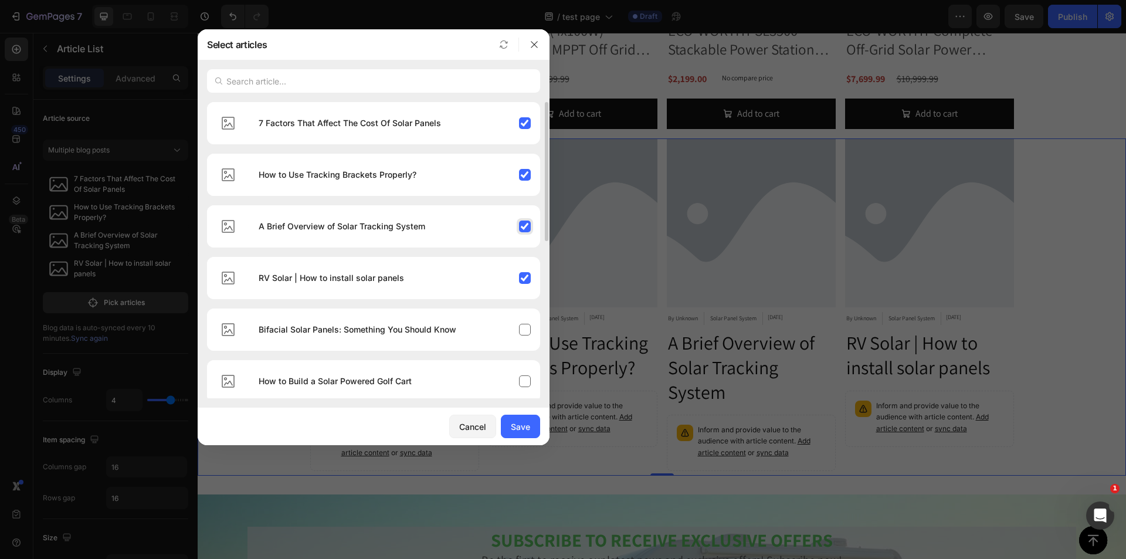
drag, startPoint x: 516, startPoint y: 271, endPoint x: 516, endPoint y: 237, distance: 34.0
click at [516, 271] on div "RV Solar | How to install solar panels" at bounding box center [394, 278] width 291 height 33
click at [519, 219] on div "A Brief Overview of Solar Tracking System" at bounding box center [394, 226] width 291 height 33
click at [512, 174] on div "How to Use Tracking Brackets Properly?" at bounding box center [394, 174] width 291 height 33
click at [514, 121] on div "7 Factors That Affect The Cost Of Solar Panels" at bounding box center [394, 123] width 291 height 33
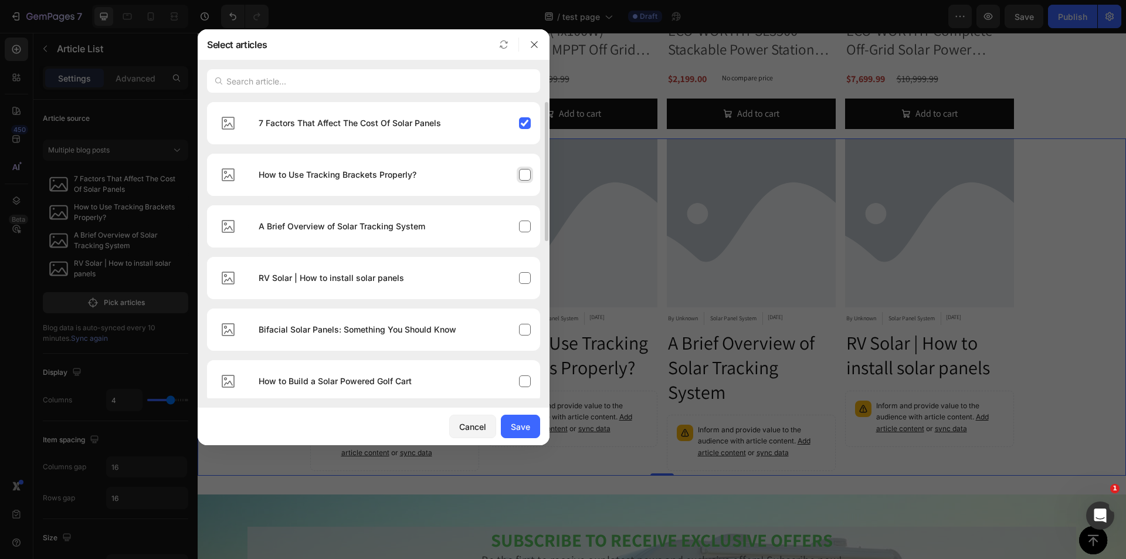
click at [527, 178] on div "How to Use Tracking Brackets Properly?" at bounding box center [394, 174] width 291 height 33
click at [468, 419] on button "Cancel" at bounding box center [472, 426] width 47 height 23
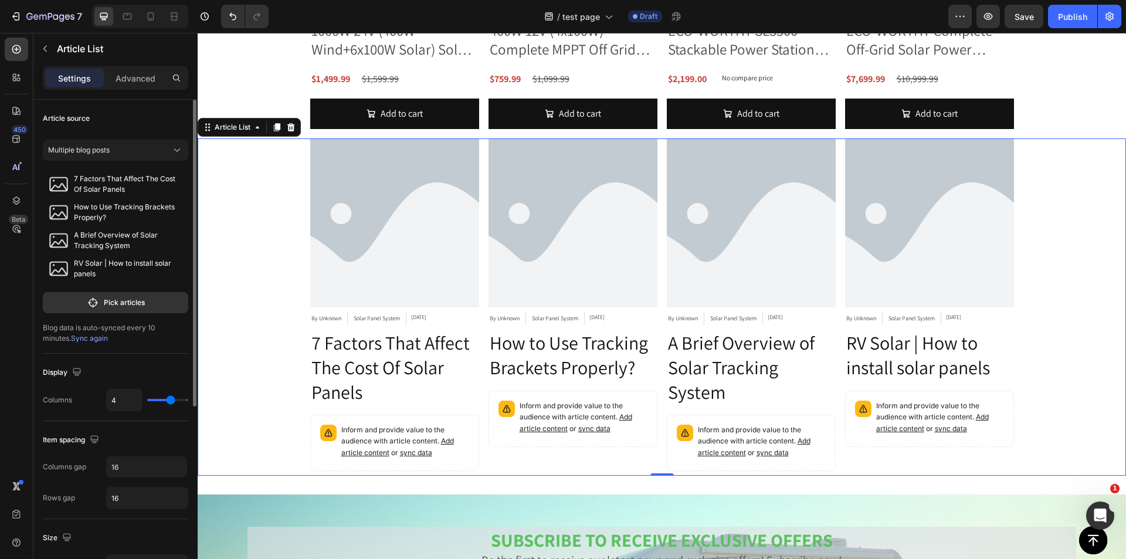
click at [182, 165] on div "Multiple blog posts 7 Factors That Affect The Cost Of Solar Panels How to Use T…" at bounding box center [115, 239] width 145 height 209
click at [178, 144] on button "Multiple blog posts" at bounding box center [115, 150] width 145 height 21
click at [114, 198] on div "A blog" at bounding box center [124, 199] width 110 height 11
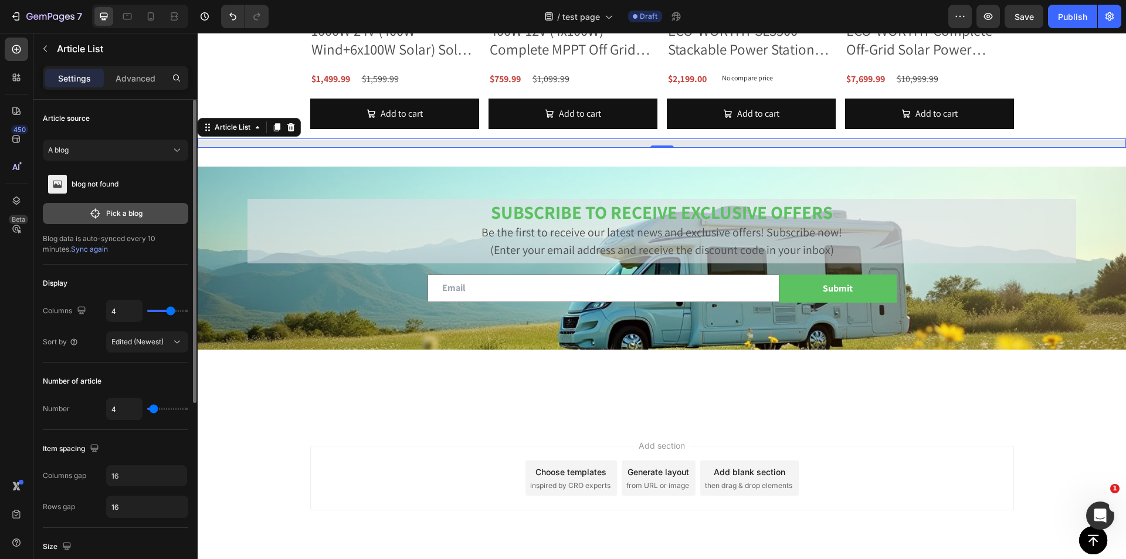
click at [102, 218] on button "Pick a blog" at bounding box center [115, 213] width 145 height 21
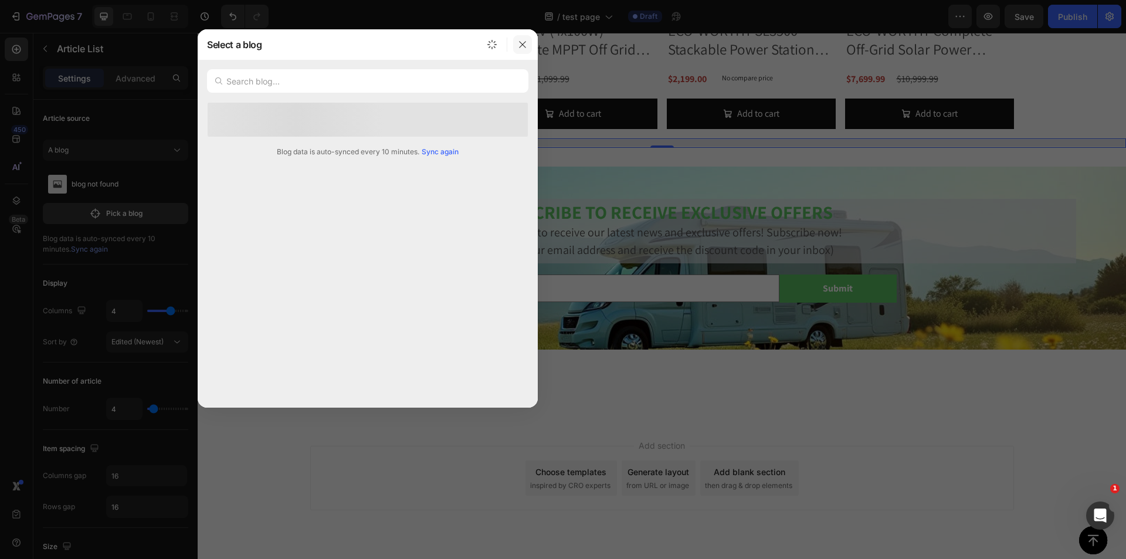
click at [524, 46] on icon "button" at bounding box center [522, 44] width 6 height 6
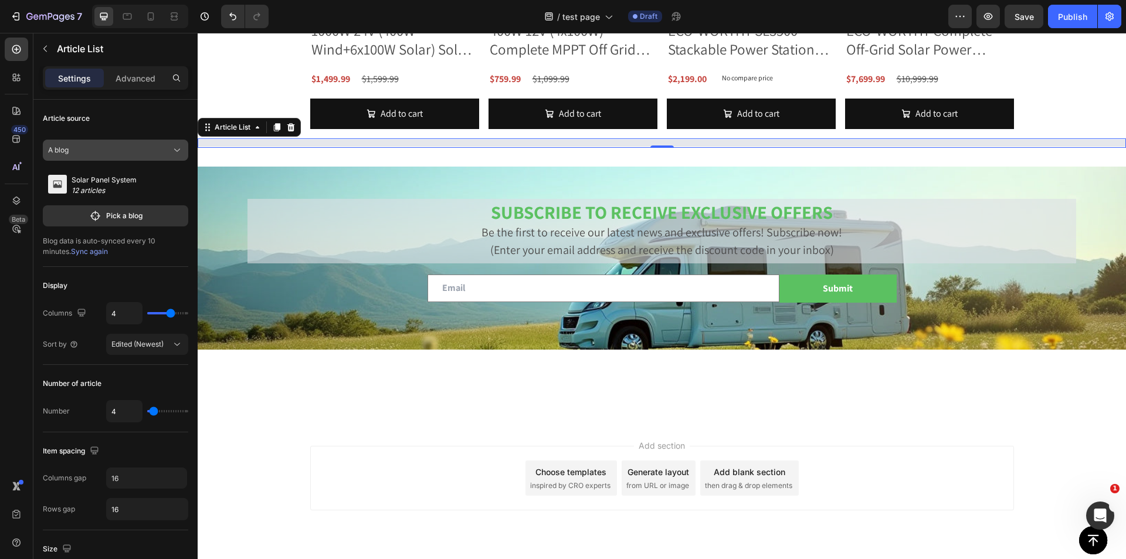
click at [114, 158] on button "A blog" at bounding box center [115, 150] width 145 height 21
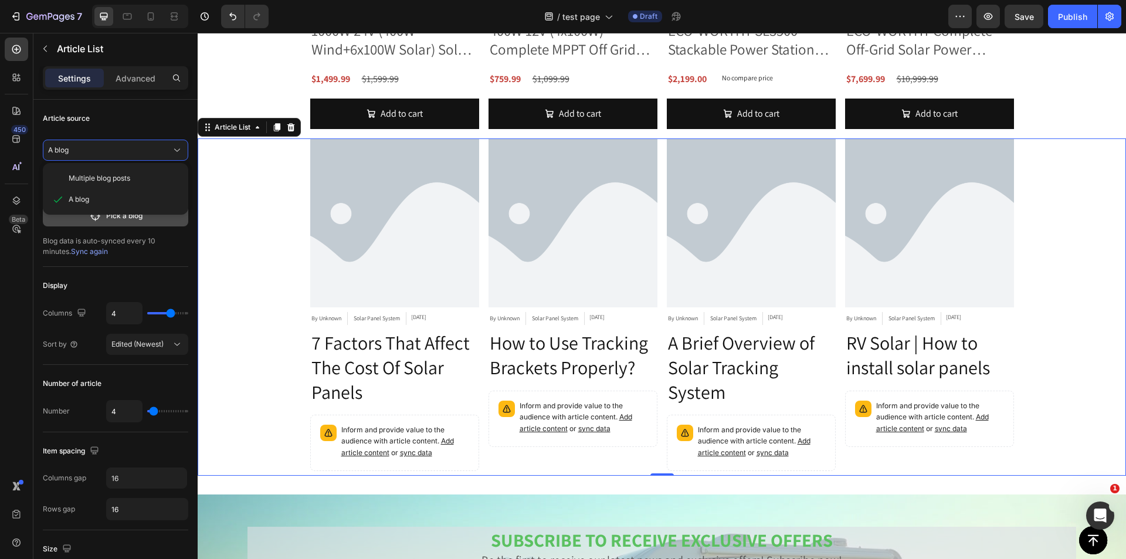
click at [106, 220] on p "Pick a blog" at bounding box center [124, 216] width 36 height 11
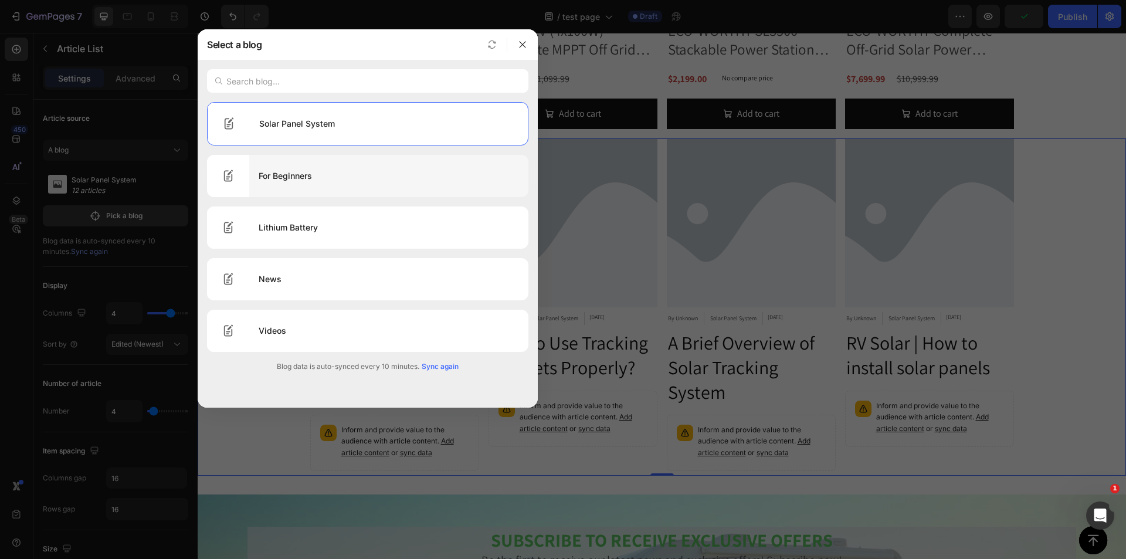
click at [357, 177] on div "For Beginners" at bounding box center [388, 176] width 279 height 33
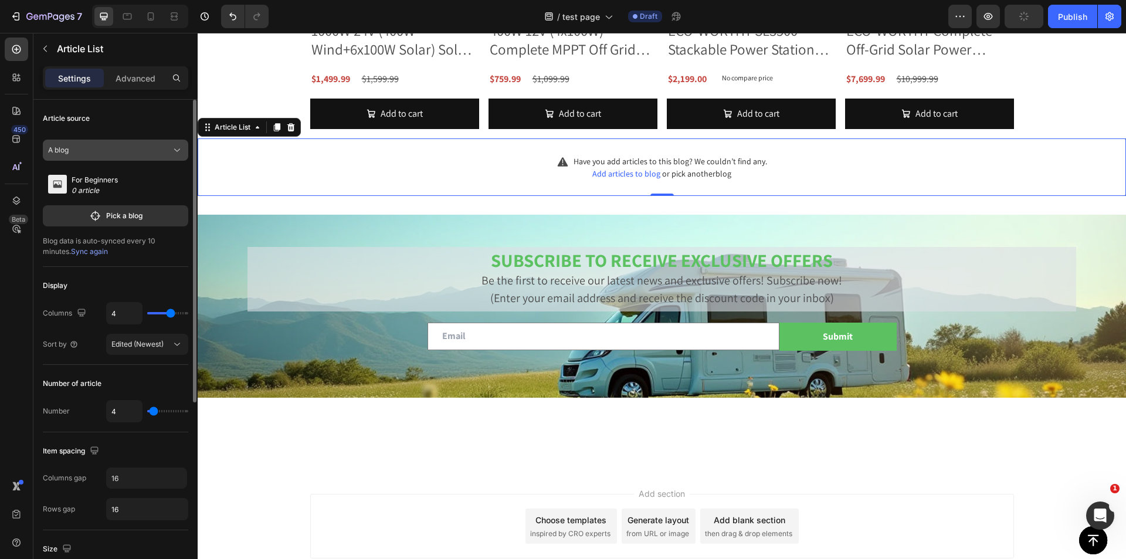
click at [120, 153] on div "A blog" at bounding box center [108, 150] width 121 height 11
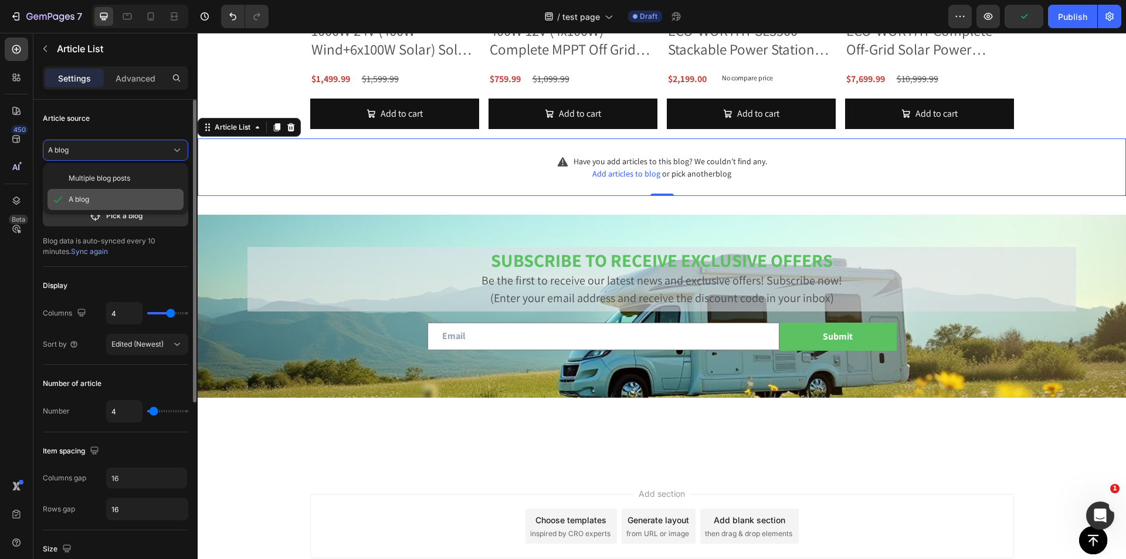
click at [97, 202] on div "A blog" at bounding box center [124, 199] width 110 height 11
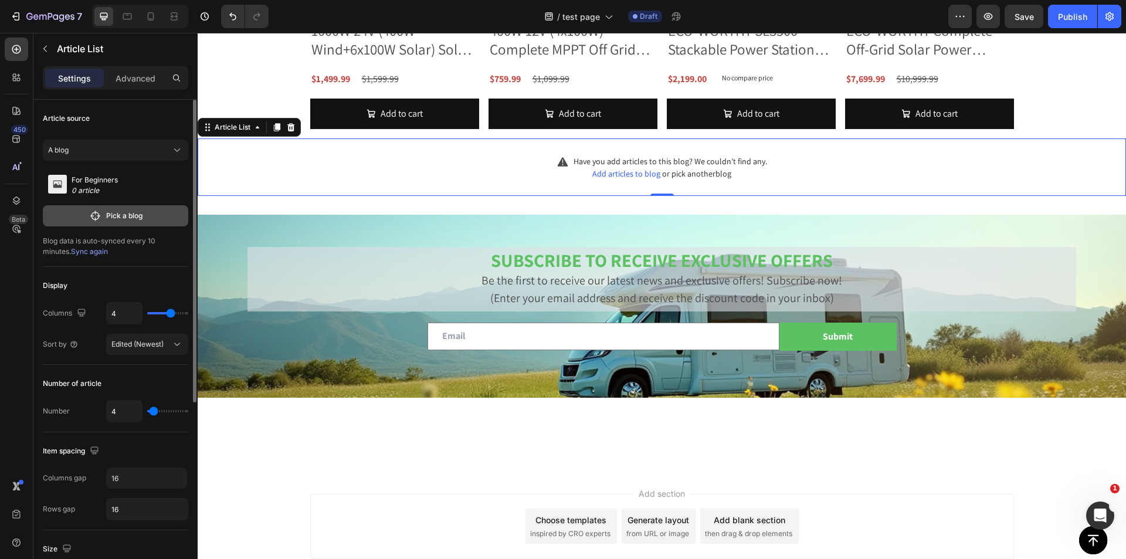
click at [104, 219] on button "Pick a blog" at bounding box center [115, 215] width 145 height 21
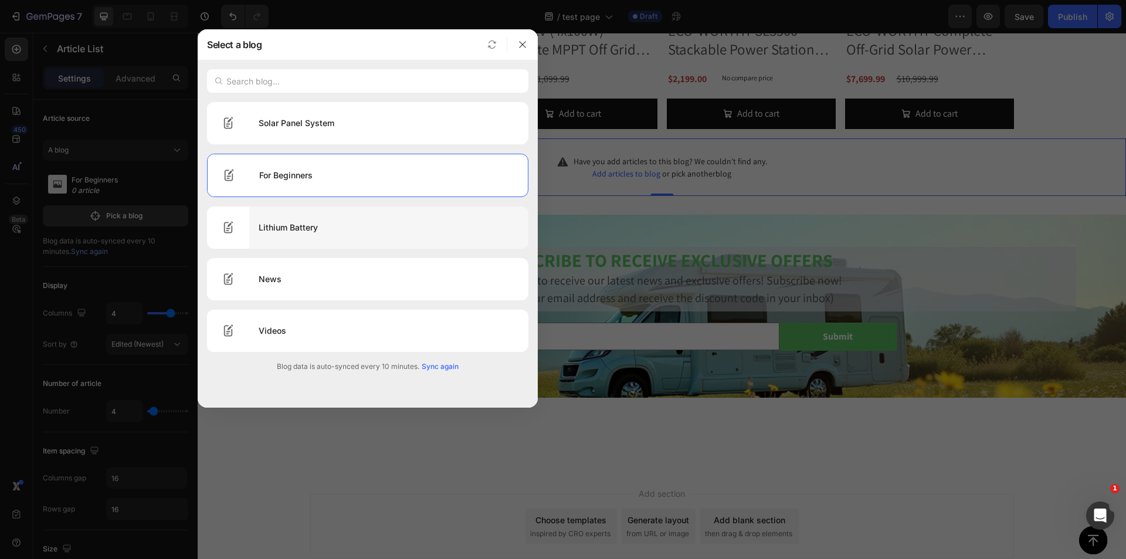
click at [319, 226] on div "Lithium Battery" at bounding box center [388, 227] width 279 height 33
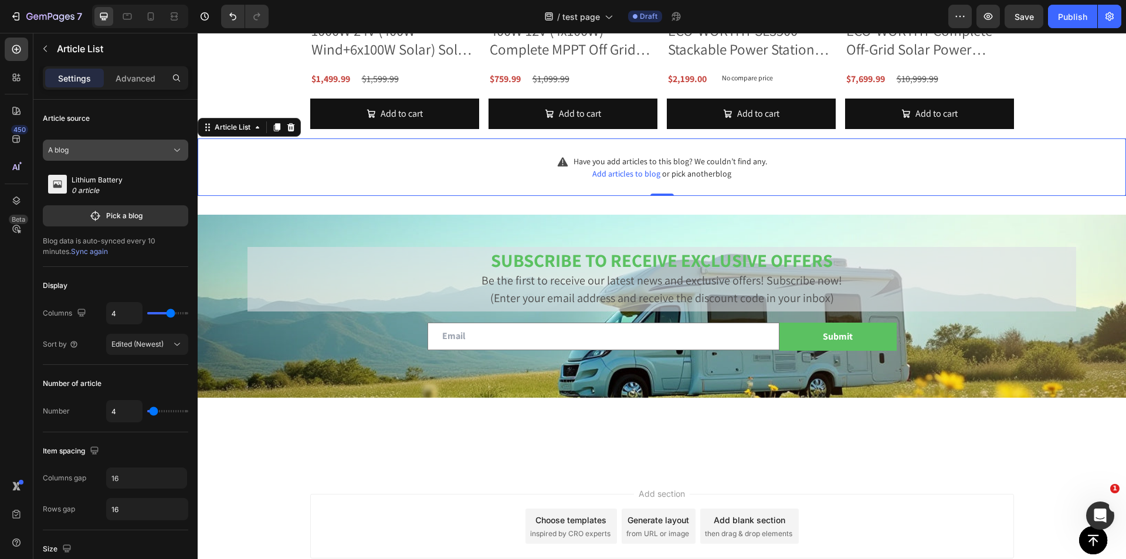
click at [63, 146] on span "A blog" at bounding box center [58, 150] width 21 height 11
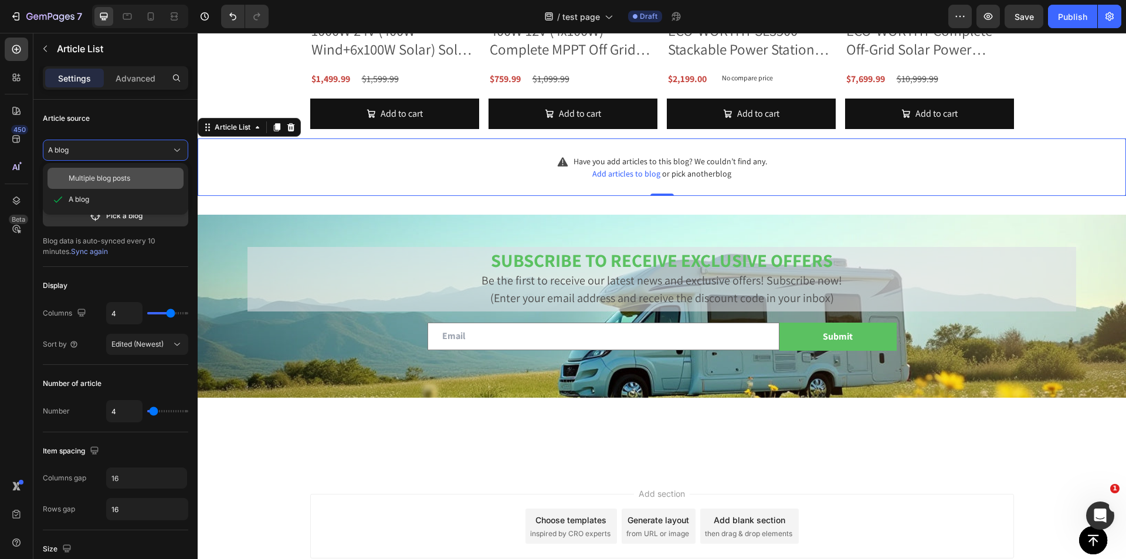
click at [105, 188] on div "Multiple blog posts" at bounding box center [116, 178] width 136 height 21
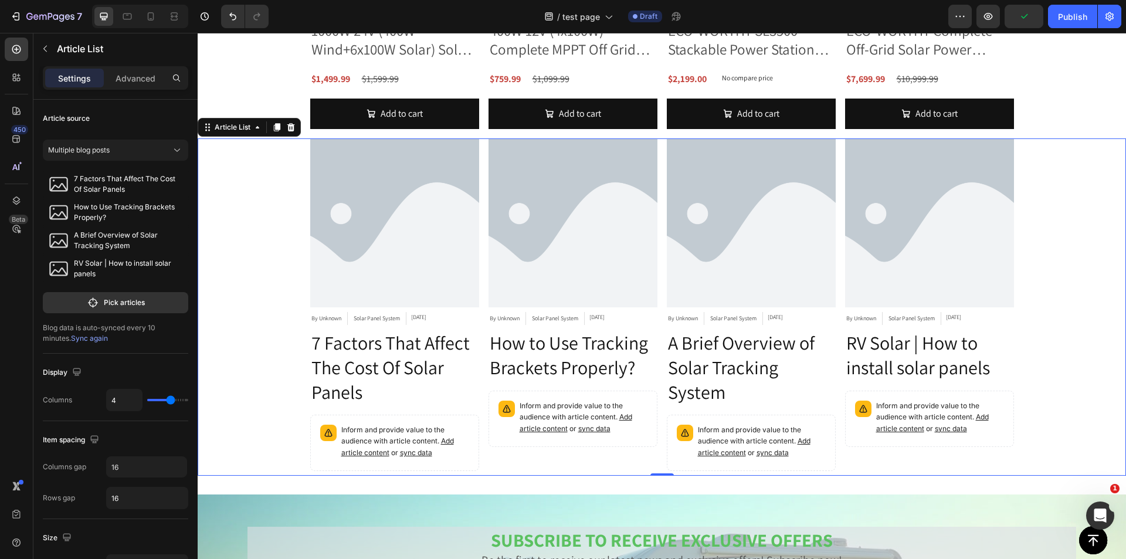
click at [231, 293] on div "Article Image By Unknown Article Author Solar Panel System Article Category Nov…" at bounding box center [662, 306] width 929 height 337
click at [46, 50] on icon "button" at bounding box center [45, 49] width 4 height 6
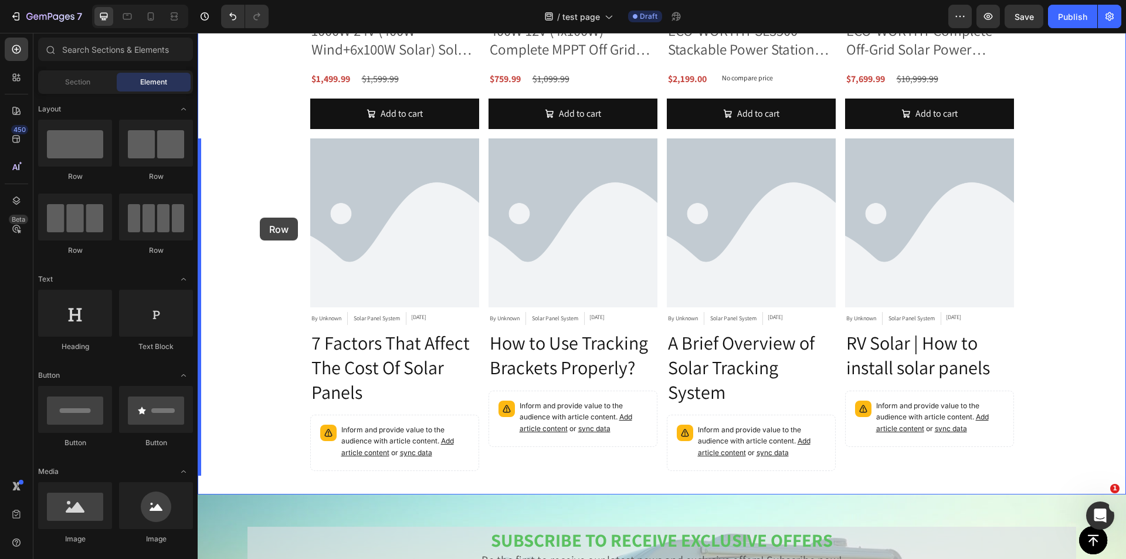
drag, startPoint x: 275, startPoint y: 190, endPoint x: 260, endPoint y: 218, distance: 31.5
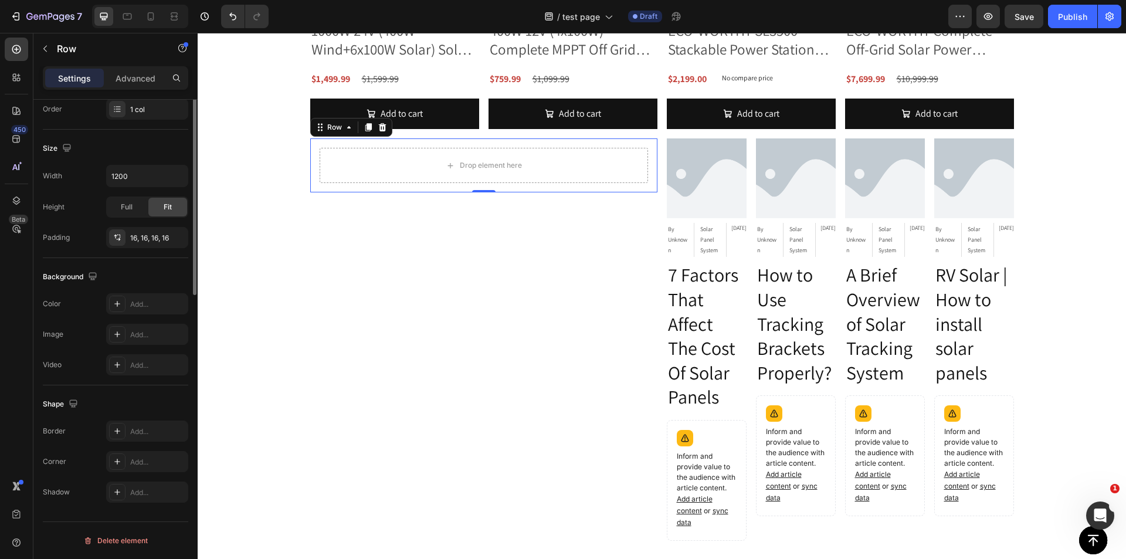
scroll to position [0, 0]
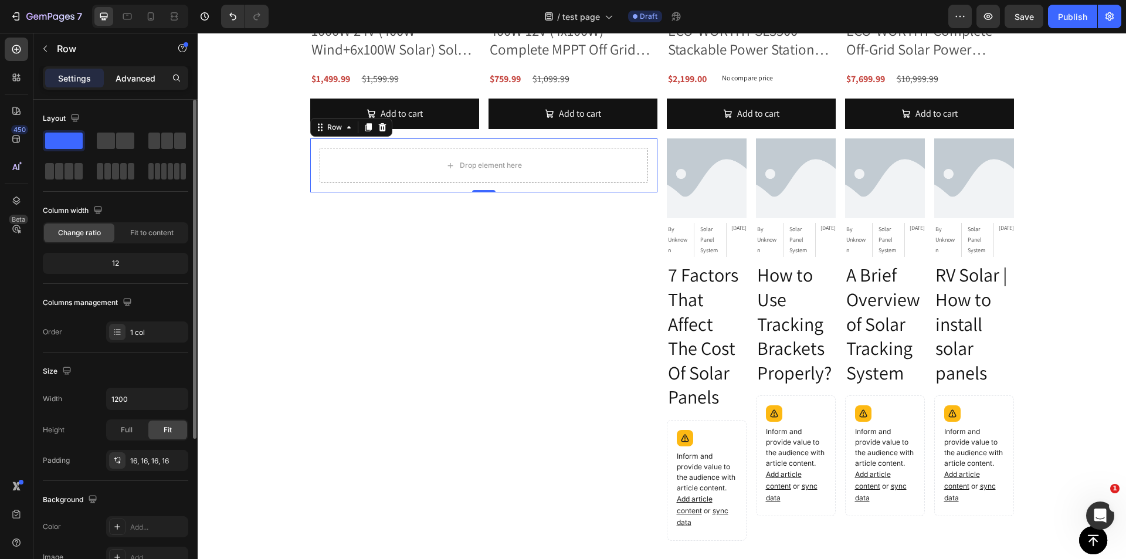
click at [138, 72] on p "Advanced" at bounding box center [136, 78] width 40 height 12
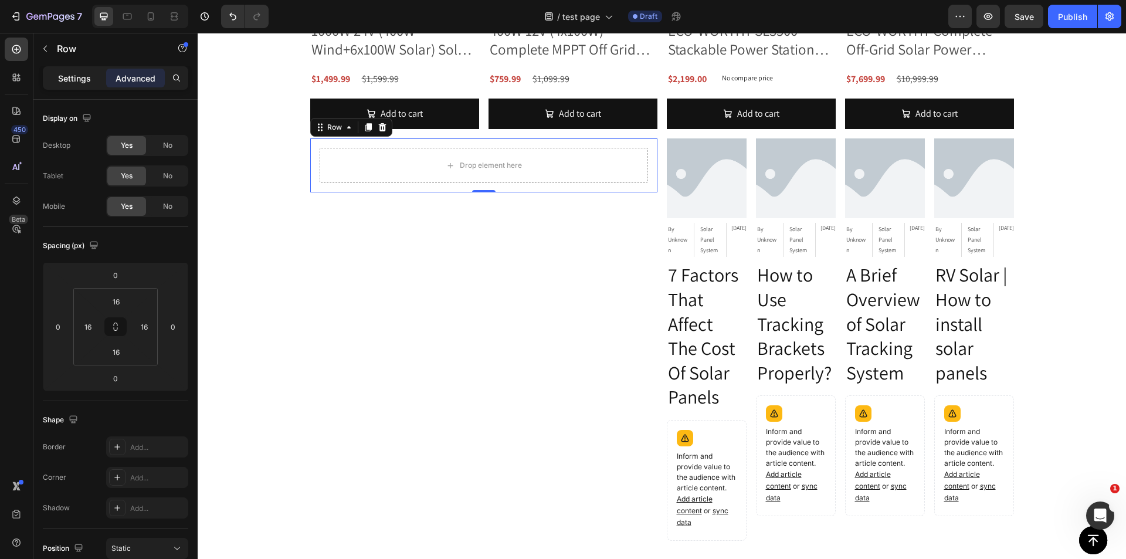
click at [83, 78] on p "Settings" at bounding box center [74, 78] width 33 height 12
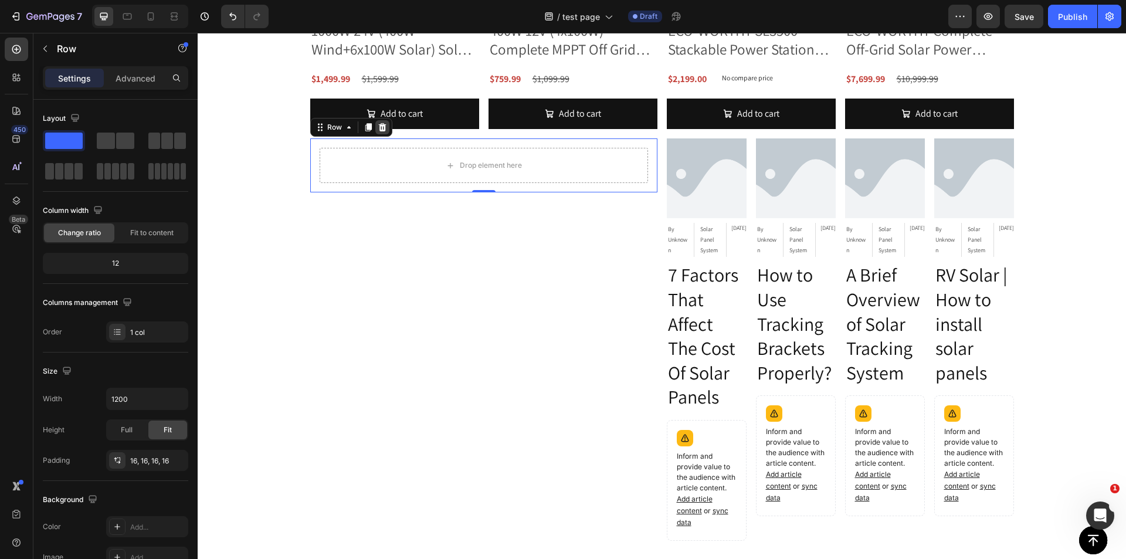
click at [378, 126] on icon at bounding box center [382, 127] width 8 height 8
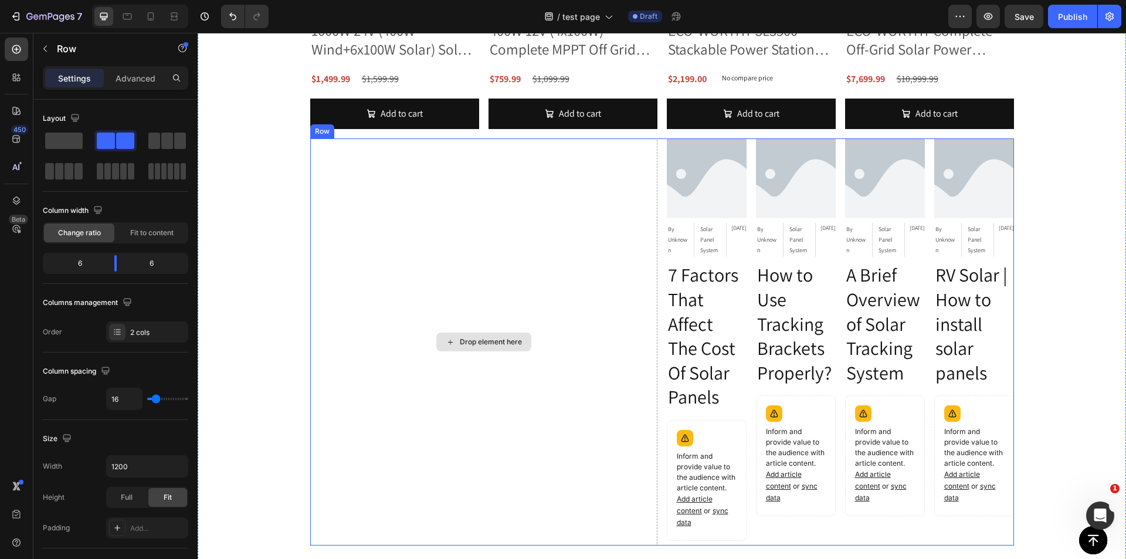
click at [407, 198] on div "Drop element here" at bounding box center [483, 341] width 347 height 407
click at [375, 133] on div at bounding box center [382, 127] width 14 height 14
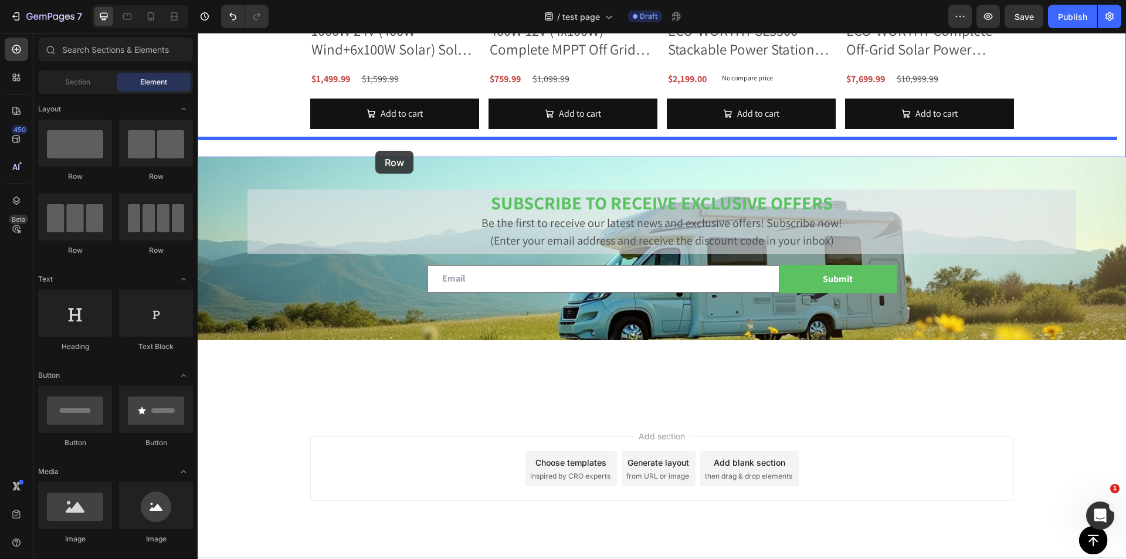
drag, startPoint x: 341, startPoint y: 191, endPoint x: 375, endPoint y: 151, distance: 52.8
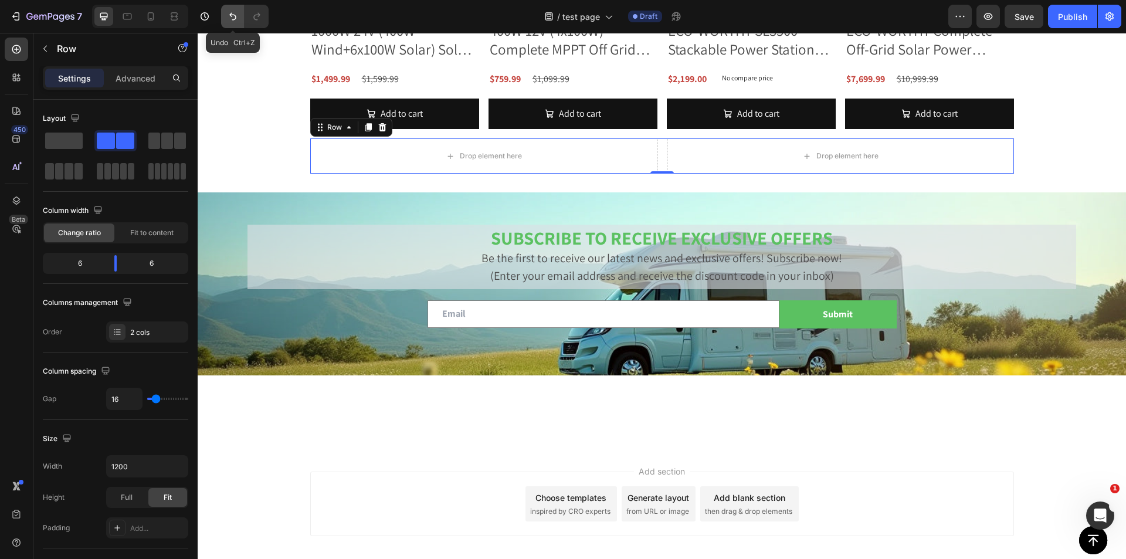
click at [231, 11] on icon "Undo/Redo" at bounding box center [233, 17] width 12 height 12
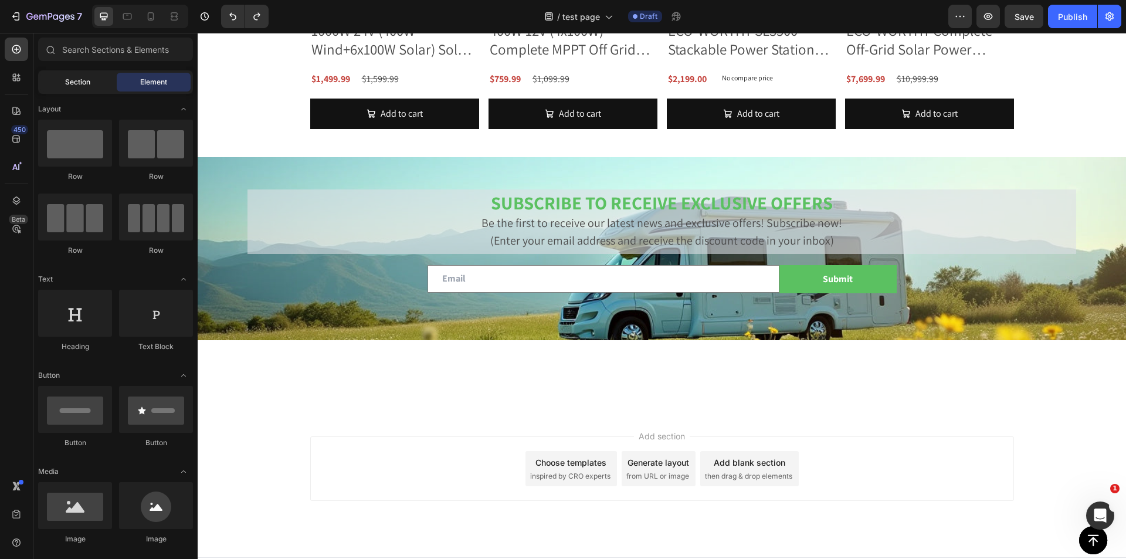
click at [59, 84] on div "Section" at bounding box center [77, 82] width 74 height 19
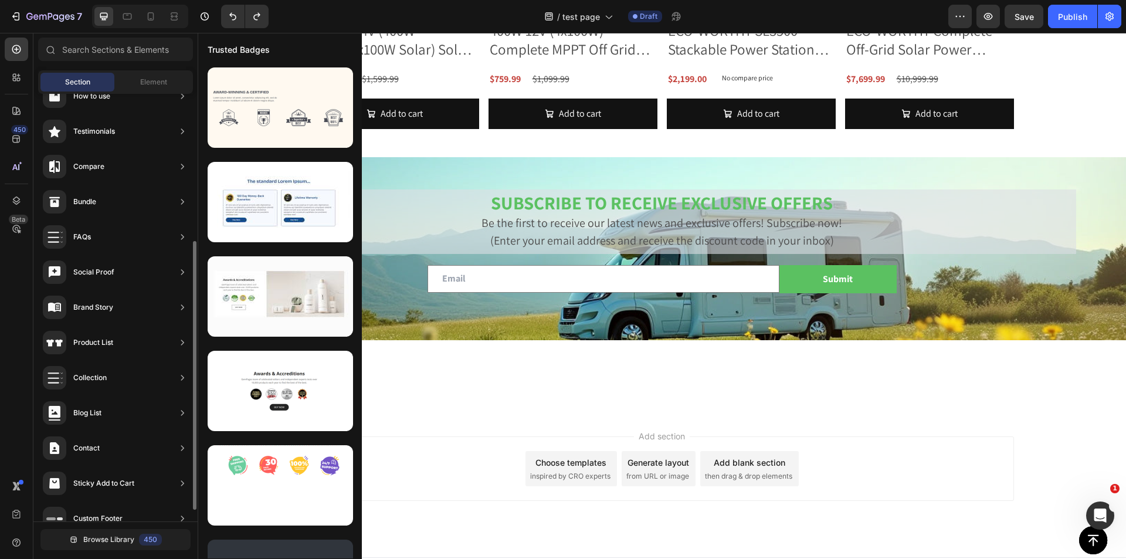
scroll to position [253, 0]
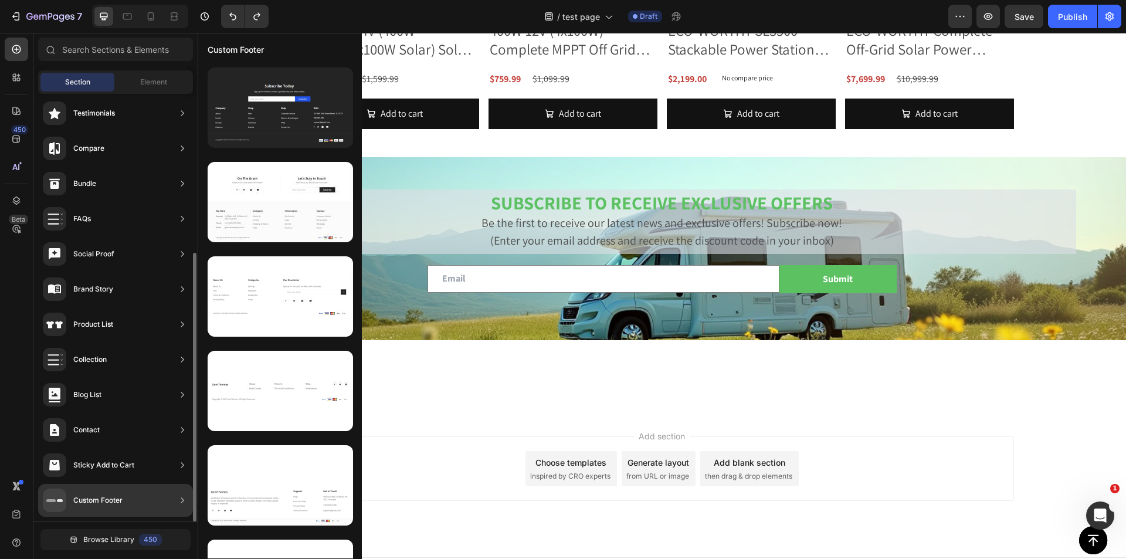
click at [184, 470] on icon at bounding box center [183, 465] width 12 height 12
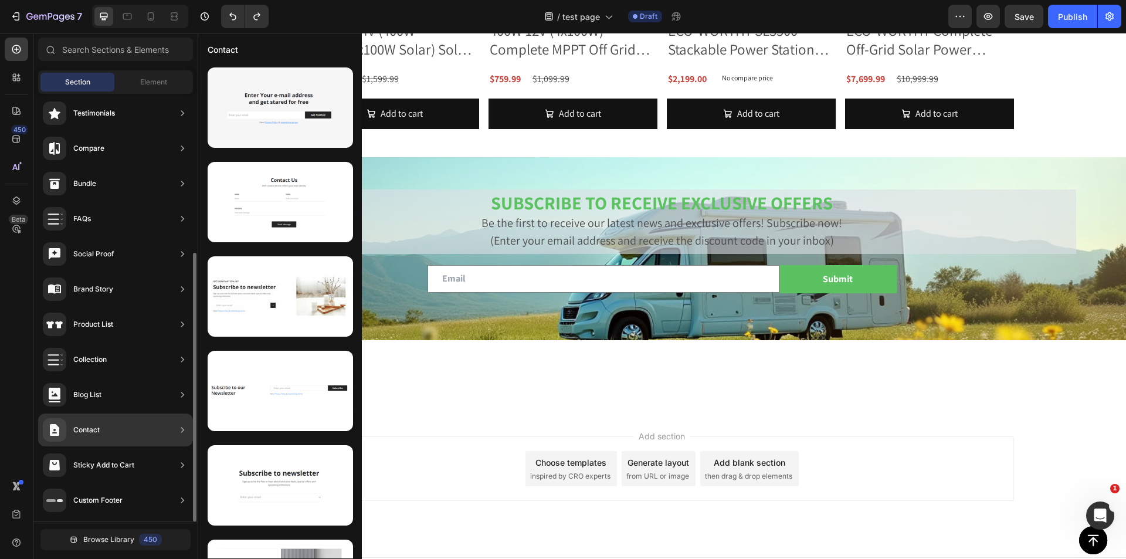
click at [109, 392] on div "Blog List" at bounding box center [115, 394] width 155 height 33
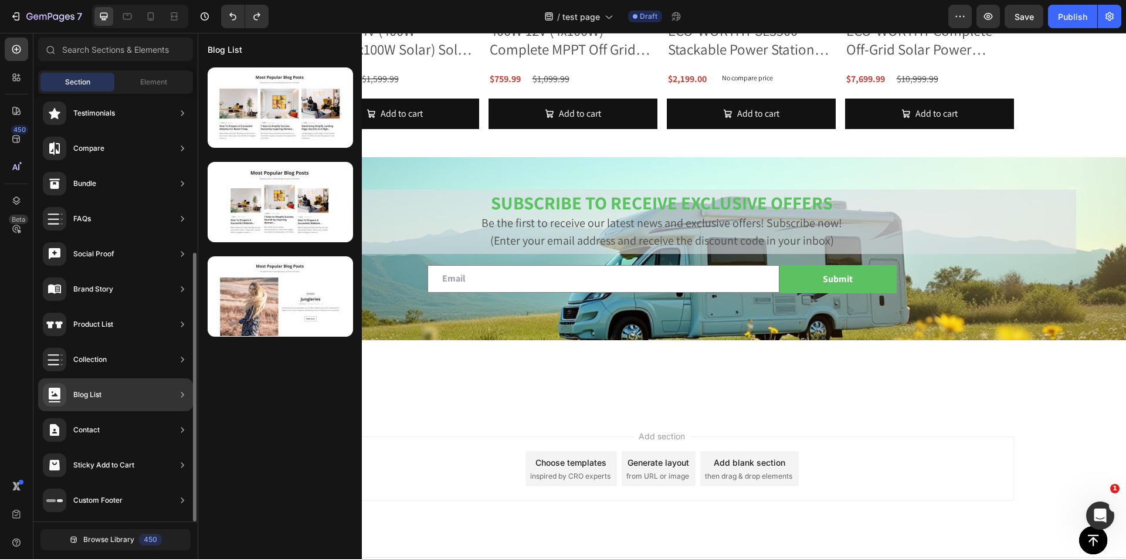
click at [54, 398] on rect at bounding box center [55, 394] width 12 height 12
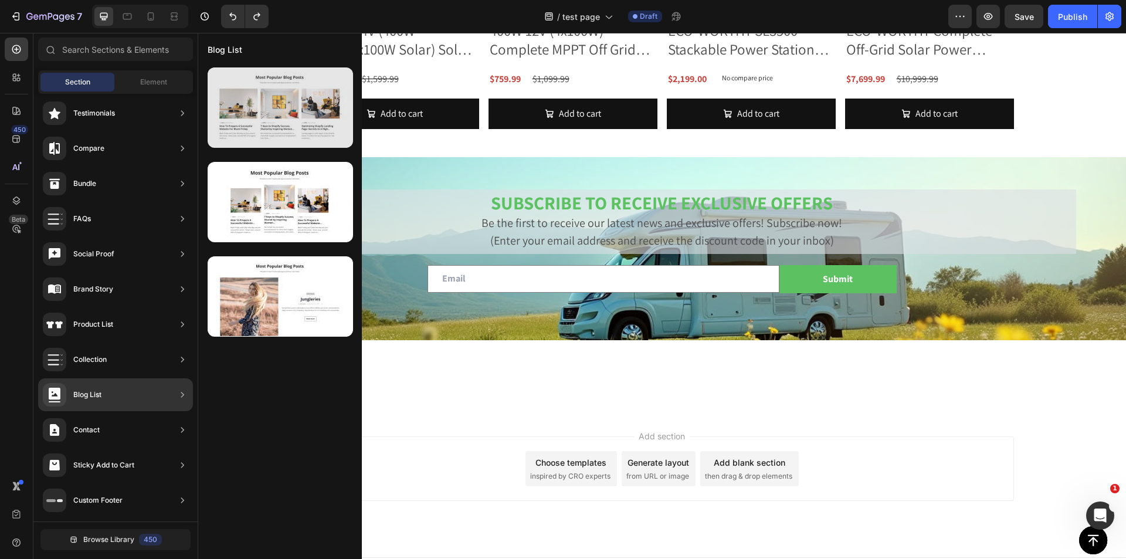
click at [327, 104] on div at bounding box center [280, 107] width 145 height 80
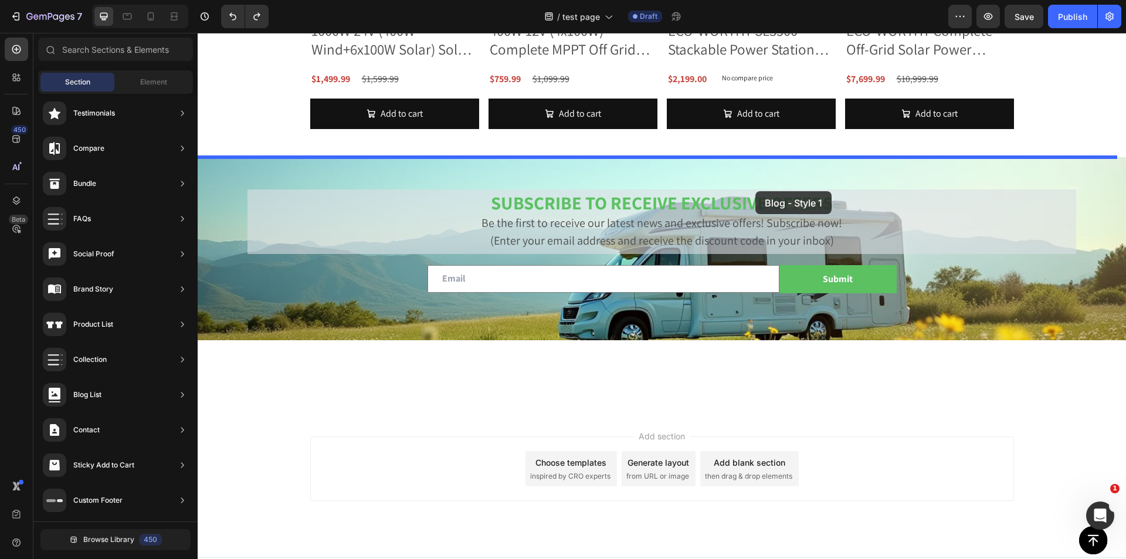
drag, startPoint x: 524, startPoint y: 137, endPoint x: 756, endPoint y: 191, distance: 237.5
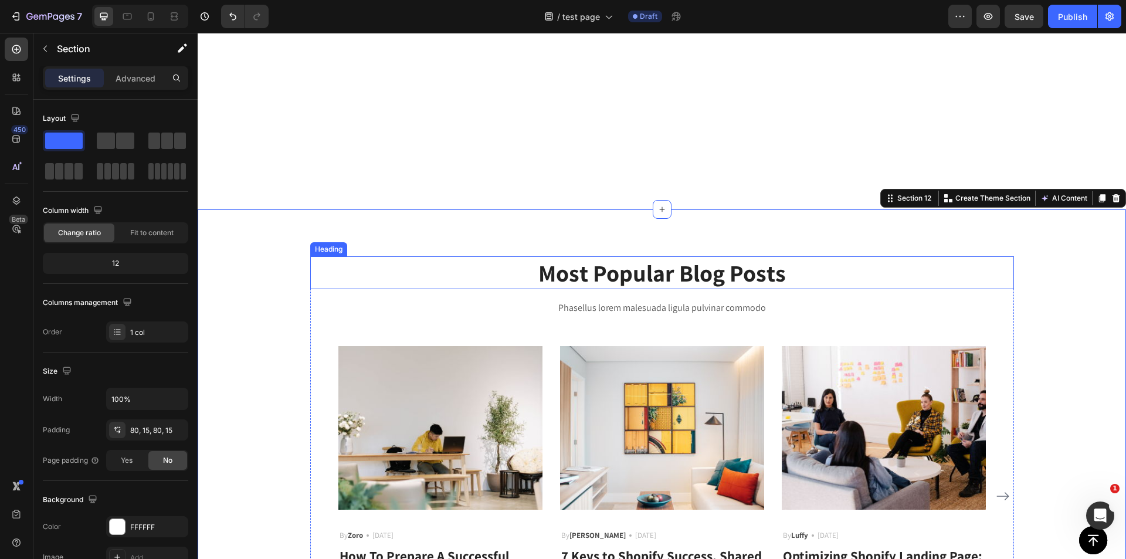
scroll to position [2044, 0]
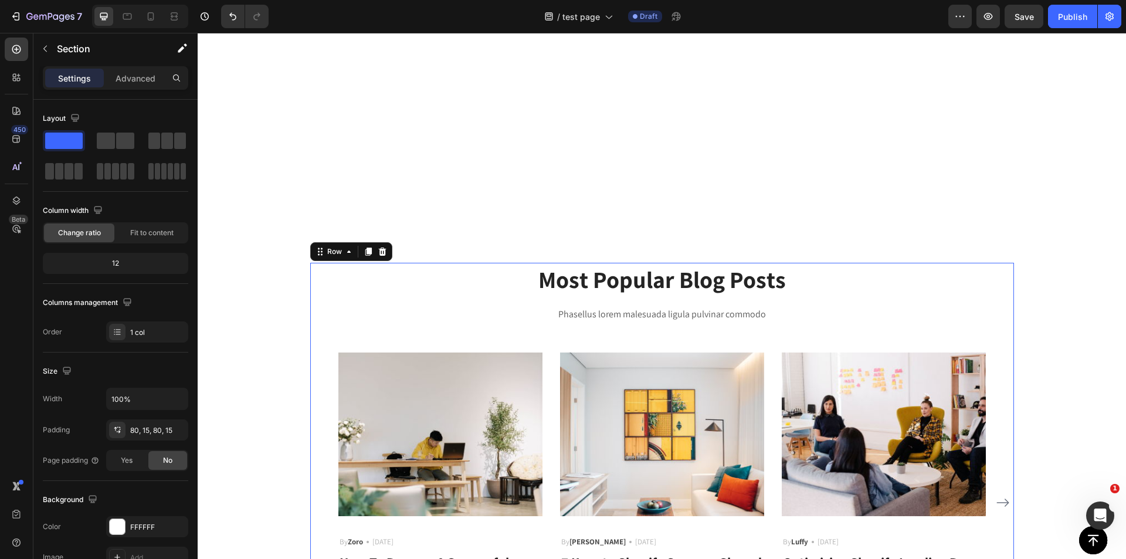
click at [324, 343] on div "Most Popular Blog Posts Heading Phasellus lorem malesuada ligula pulvinar commo…" at bounding box center [662, 458] width 704 height 390
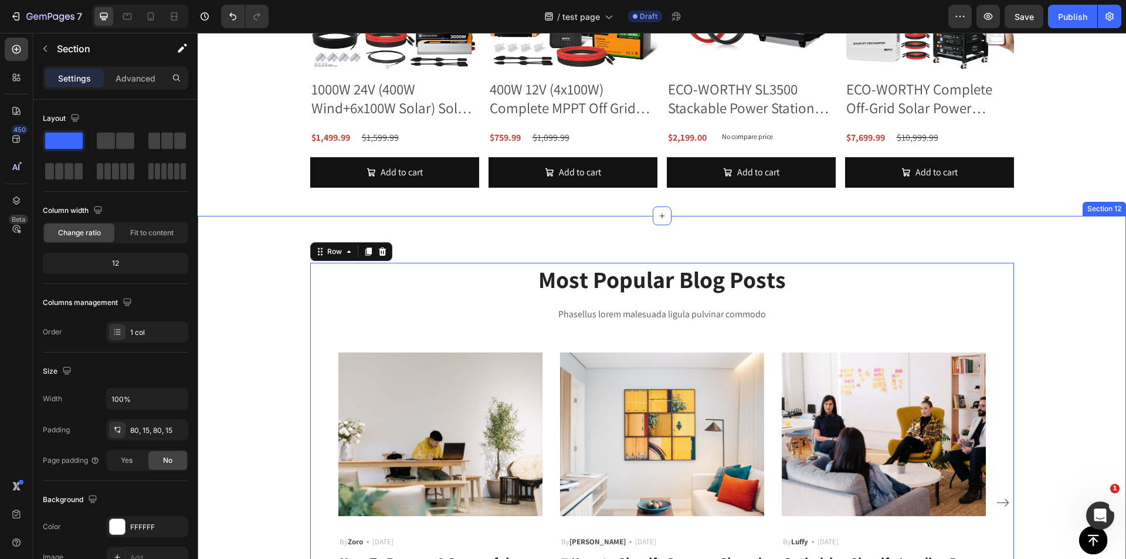
click at [269, 343] on div "Most Popular Blog Posts Heading Phasellus lorem malesuada ligula pulvinar commo…" at bounding box center [661, 458] width 911 height 390
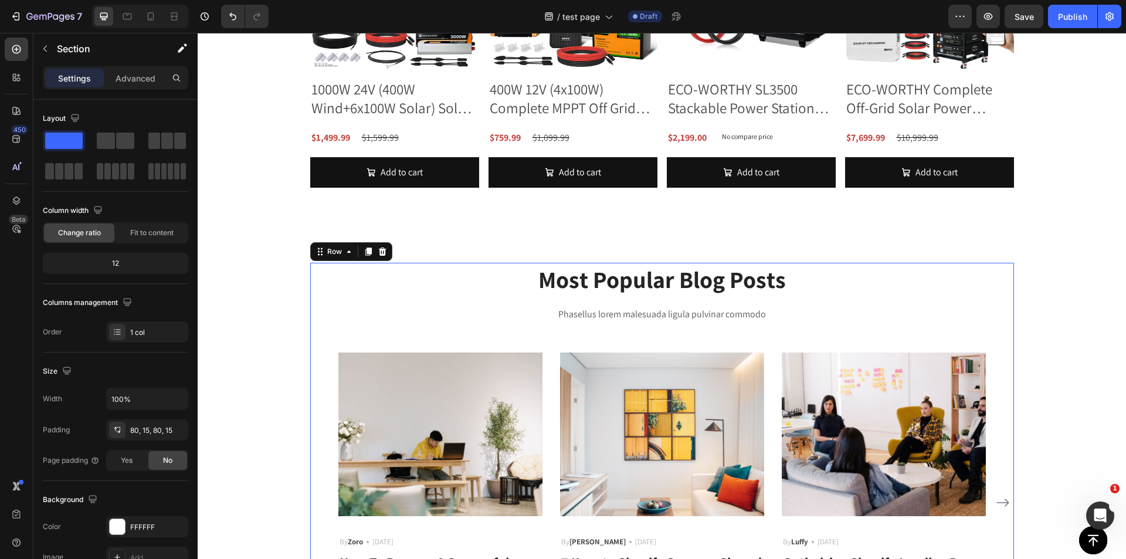
click at [398, 330] on div "Most Popular Blog Posts Heading Phasellus lorem malesuada ligula pulvinar commo…" at bounding box center [662, 458] width 704 height 390
click at [96, 141] on div at bounding box center [115, 140] width 42 height 21
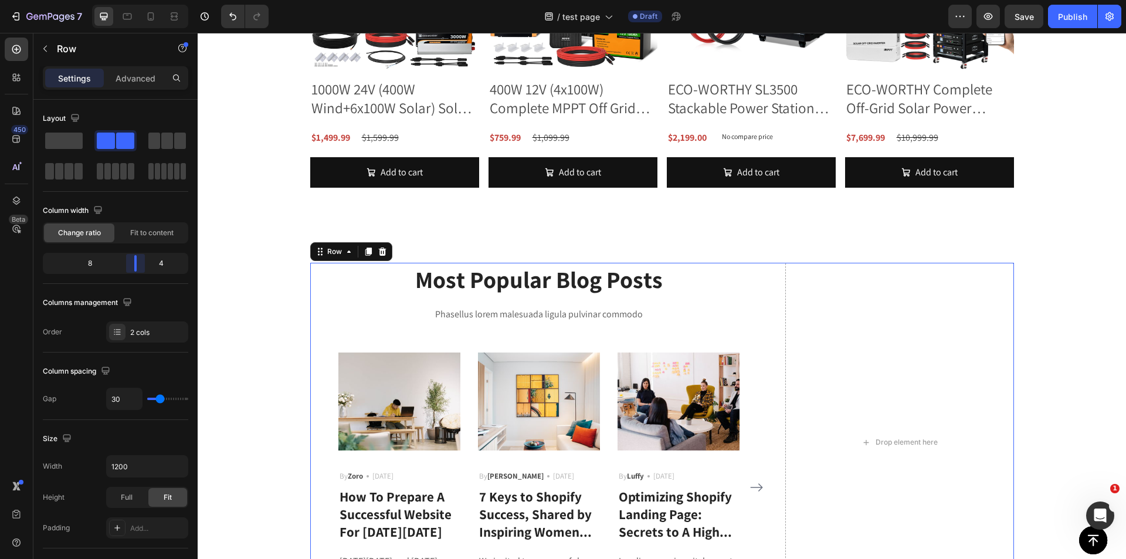
drag, startPoint x: 116, startPoint y: 264, endPoint x: 144, endPoint y: 265, distance: 28.2
click at [144, 0] on body "7 Version history / test page Draft Preview Save Publish 450 Beta Sections(18) …" at bounding box center [563, 0] width 1126 height 0
click at [141, 326] on div "2 cols" at bounding box center [147, 331] width 82 height 21
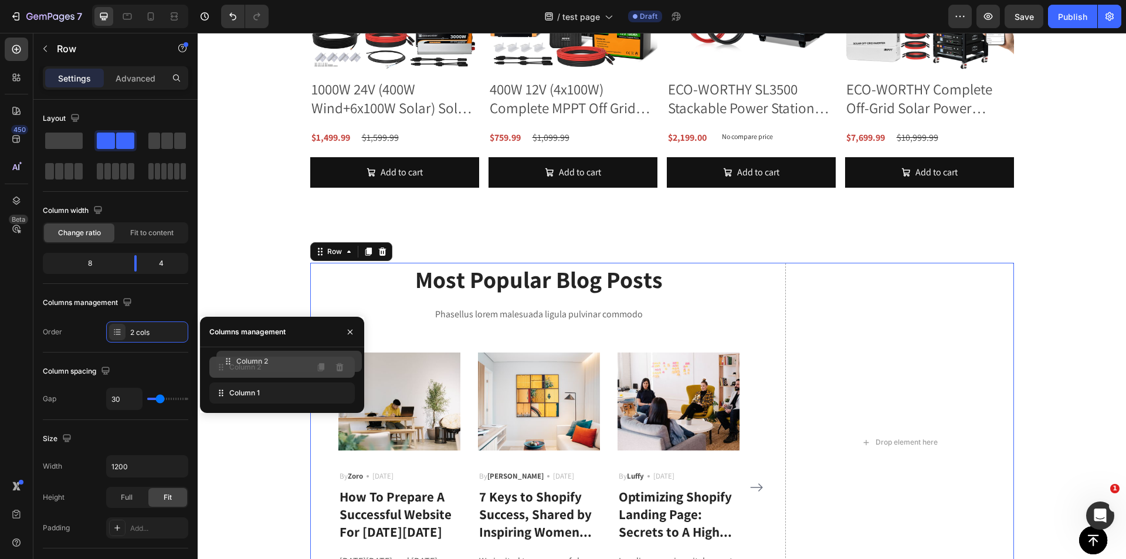
drag, startPoint x: 223, startPoint y: 399, endPoint x: 230, endPoint y: 367, distance: 33.0
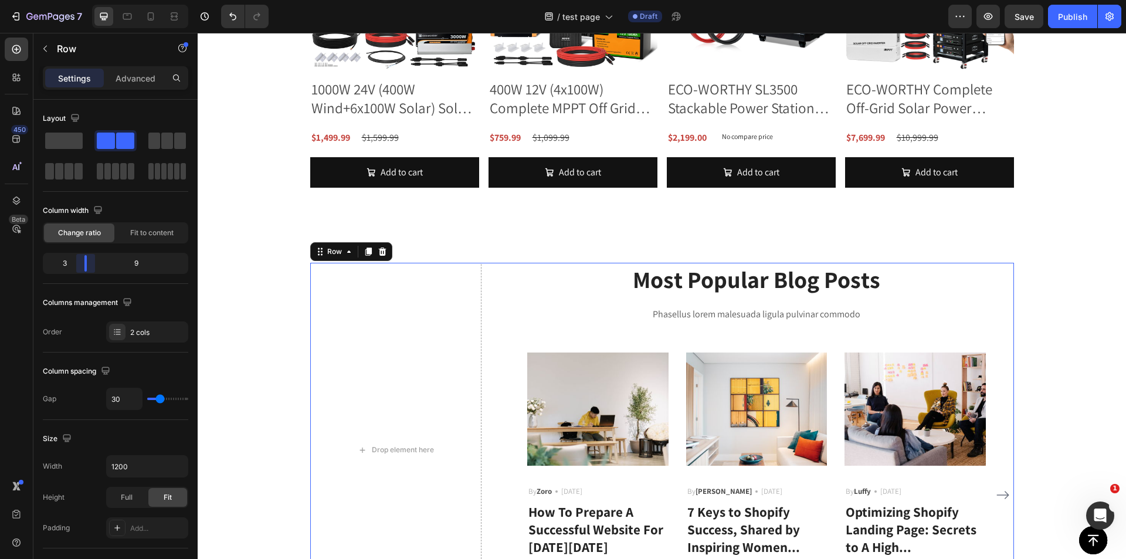
drag, startPoint x: 136, startPoint y: 267, endPoint x: 77, endPoint y: 265, distance: 58.7
click at [77, 0] on body "7 Version history / test page Draft Preview Save Publish 450 Beta Sections(18) …" at bounding box center [563, 0] width 1126 height 0
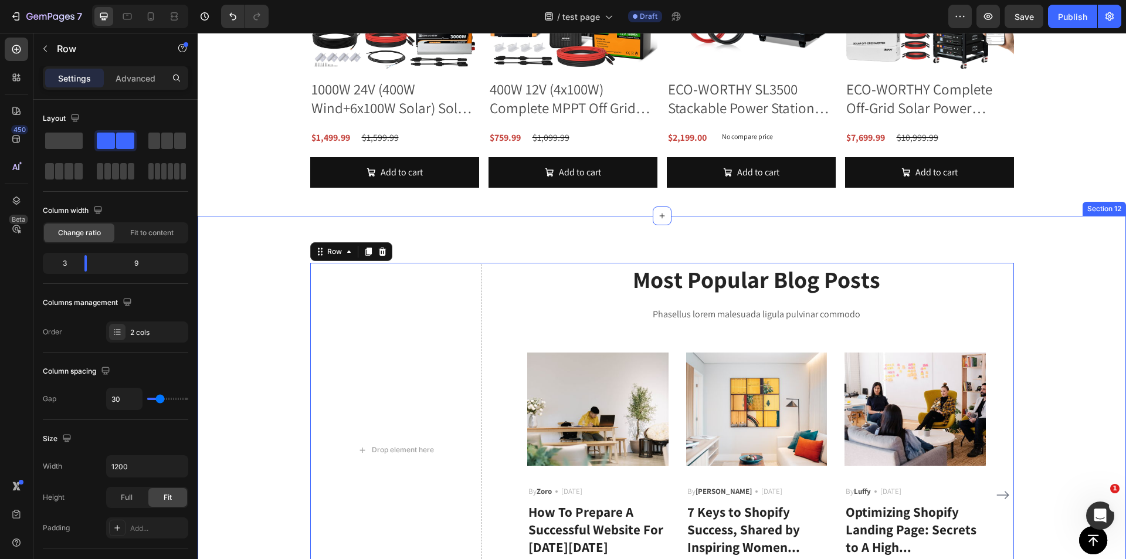
click at [1036, 337] on div "Most Popular Blog Posts Heading Phasellus lorem malesuada ligula pulvinar commo…" at bounding box center [661, 450] width 911 height 374
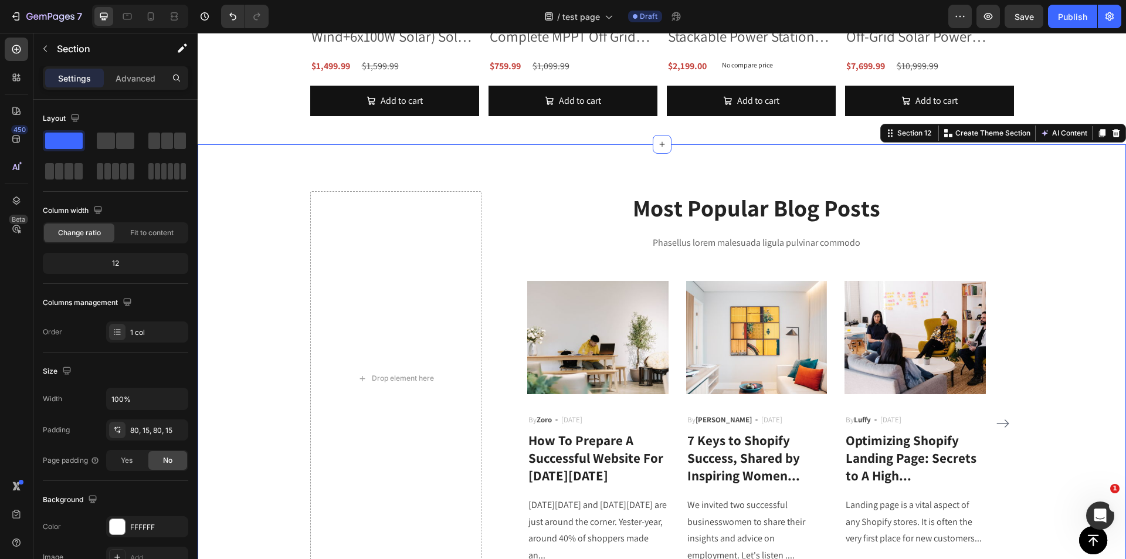
scroll to position [2338, 0]
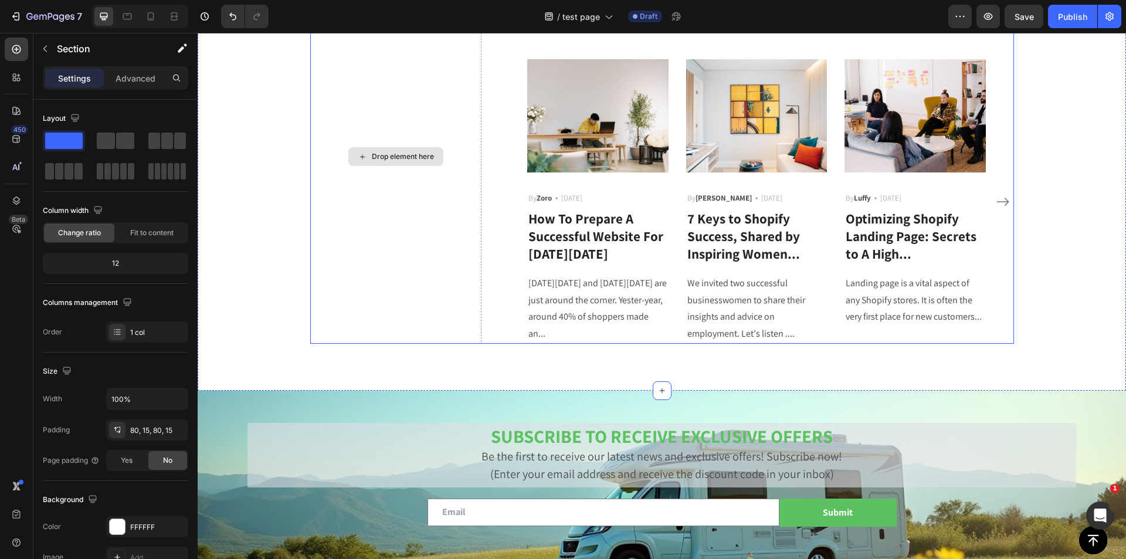
click at [395, 271] on div "Drop element here" at bounding box center [396, 156] width 172 height 374
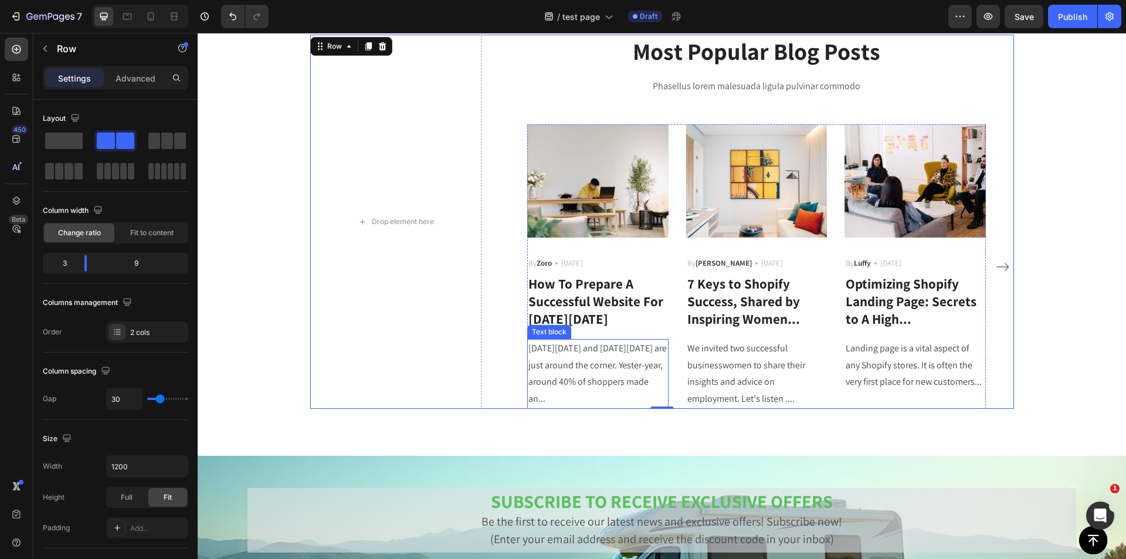
scroll to position [2044, 0]
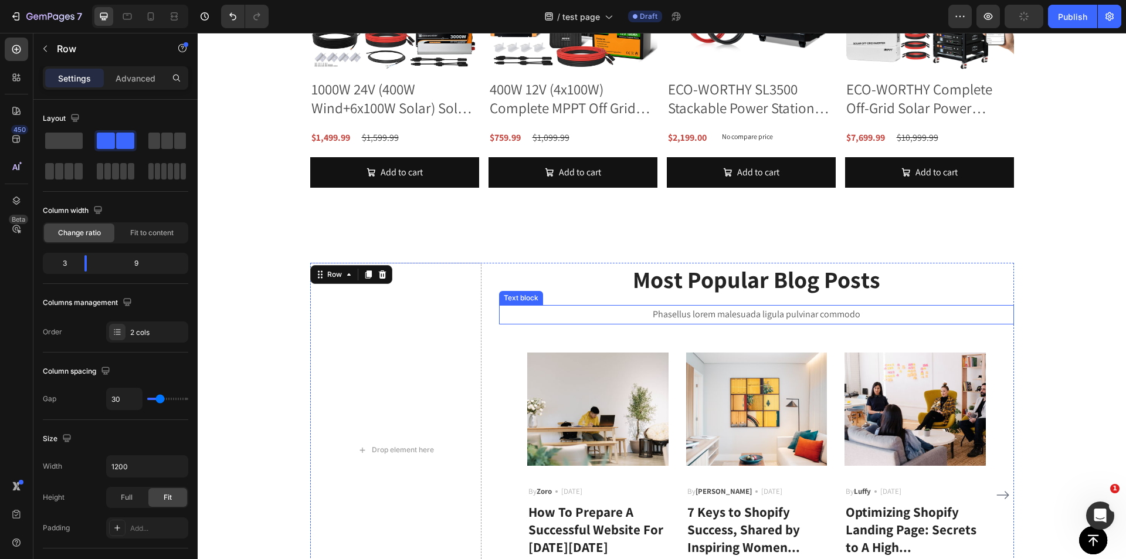
click at [518, 323] on p "Phasellus lorem malesuada ligula pulvinar commodo" at bounding box center [756, 314] width 513 height 17
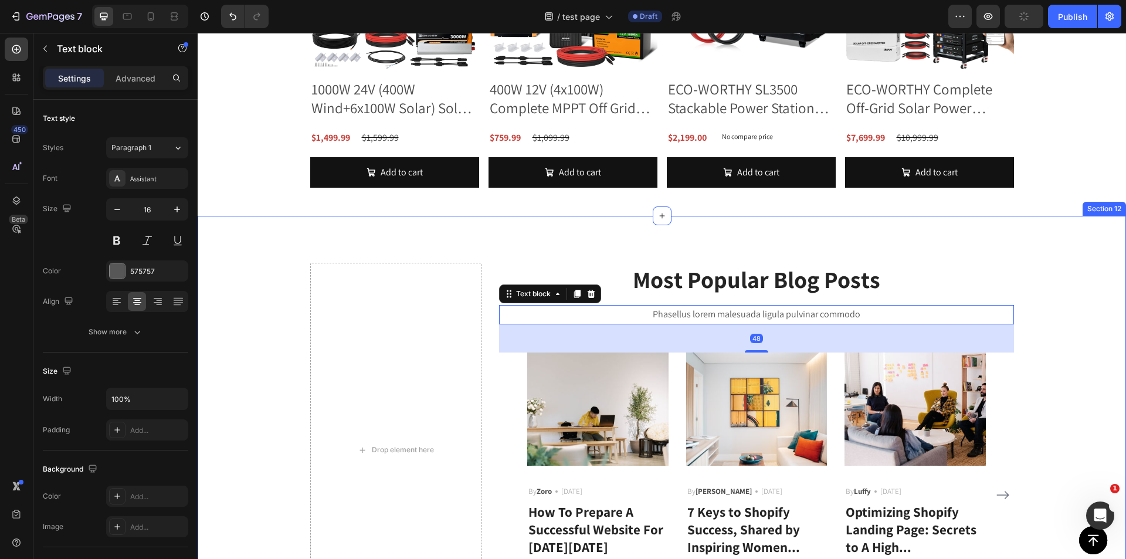
scroll to position [2279, 0]
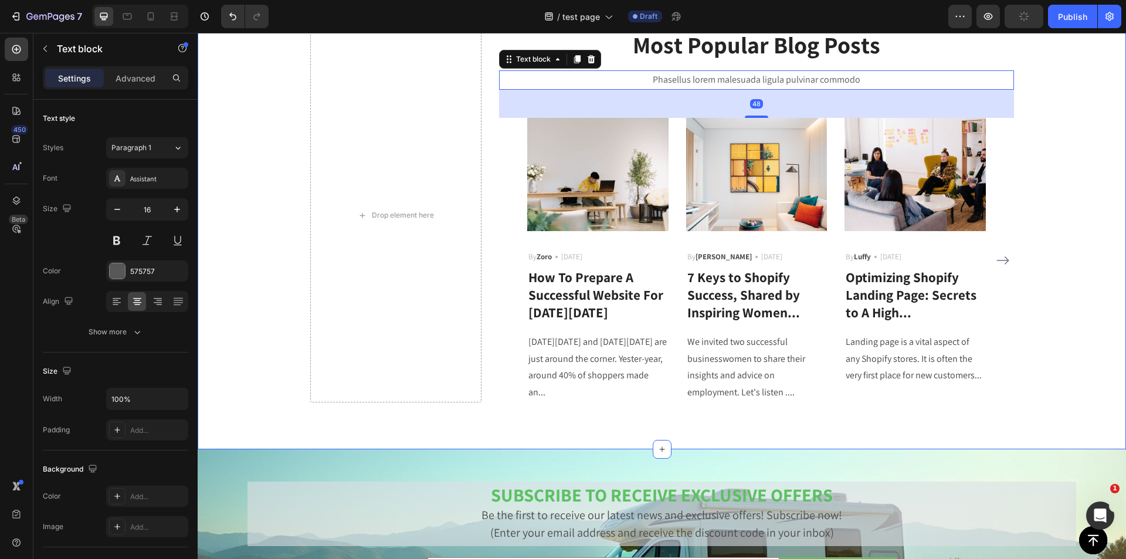
click at [1066, 344] on div "Most Popular Blog Posts Heading Phasellus lorem malesuada ligula pulvinar commo…" at bounding box center [661, 215] width 911 height 374
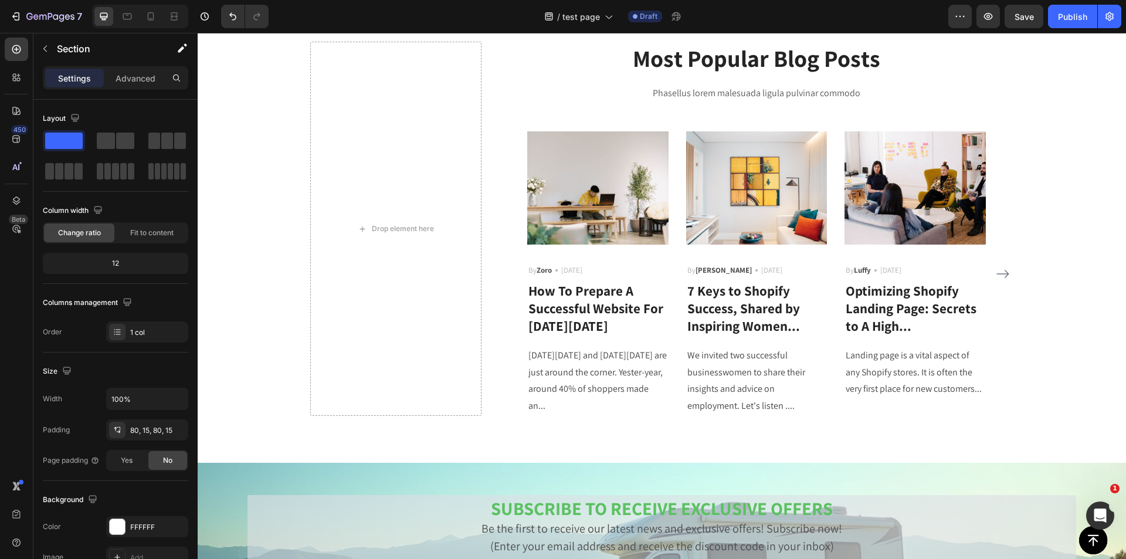
scroll to position [2455, 0]
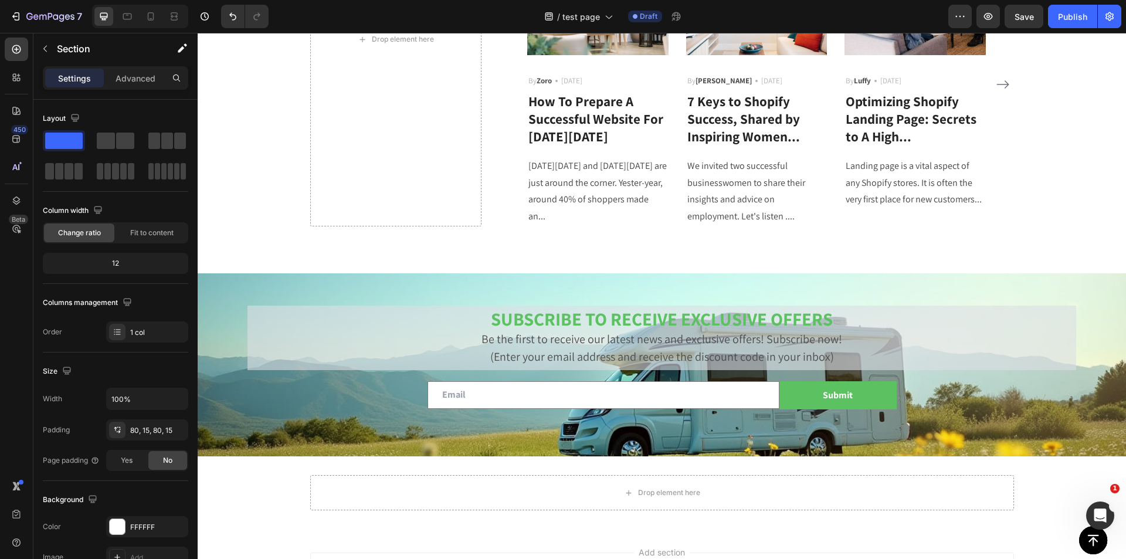
click at [263, 257] on div "Most Popular Blog Posts Heading Phasellus lorem malesuada ligula pulvinar commo…" at bounding box center [662, 39] width 929 height 468
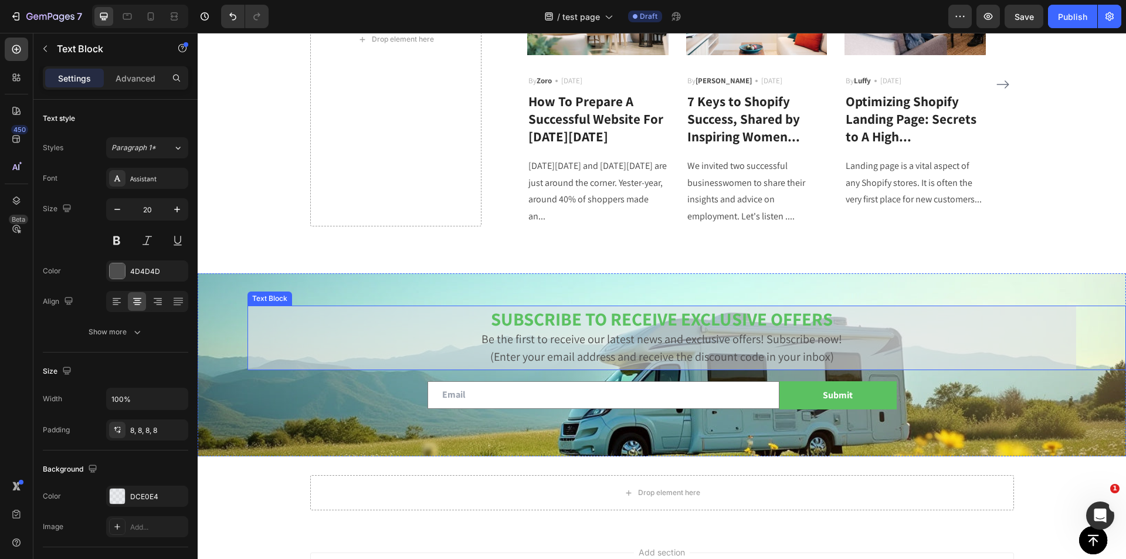
click at [707, 331] on p "Be the first to receive our latest news and exclusive offers! Subscribe now!" at bounding box center [661, 339] width 819 height 18
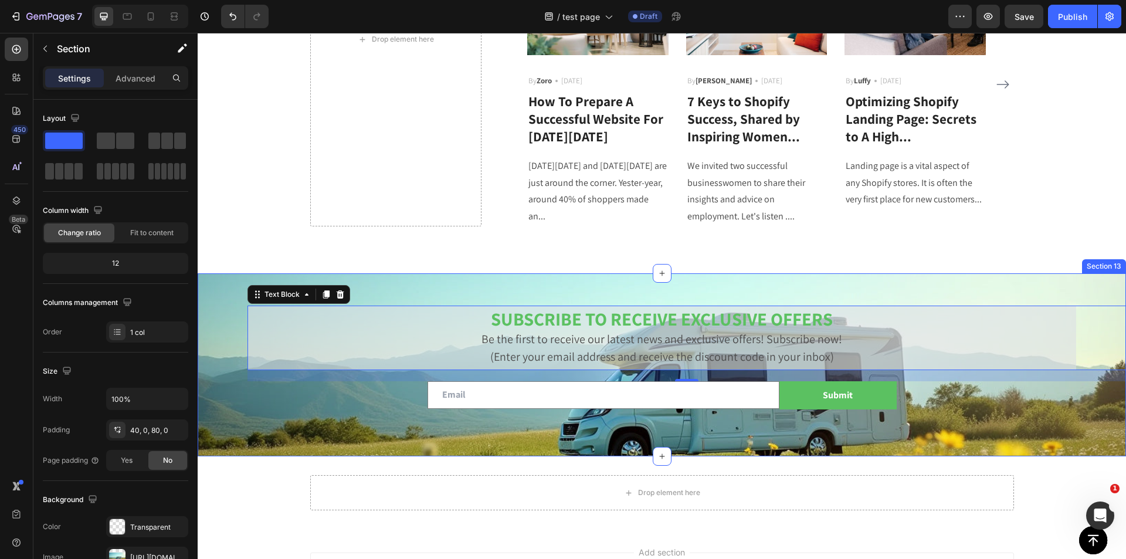
click at [226, 422] on div "SUBSCRIBE TO RECEIVE EXCLUSIVE OFFERS Be the first to receive our latest news a…" at bounding box center [662, 364] width 929 height 183
click at [745, 353] on p "(Enter your email address and receive the discount code in your inbox)" at bounding box center [661, 357] width 819 height 18
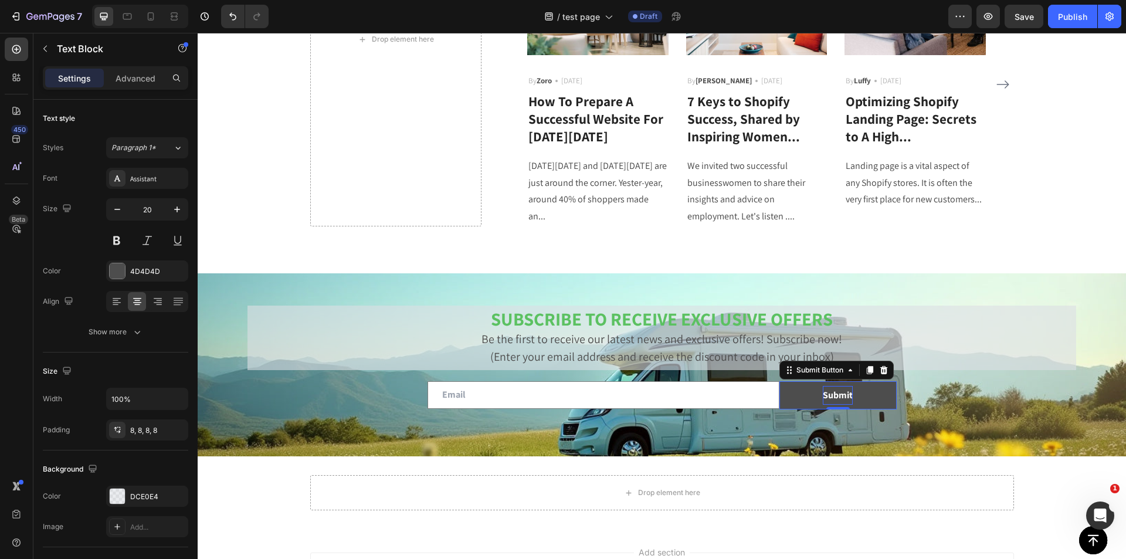
click at [823, 398] on div "Submit" at bounding box center [838, 395] width 30 height 19
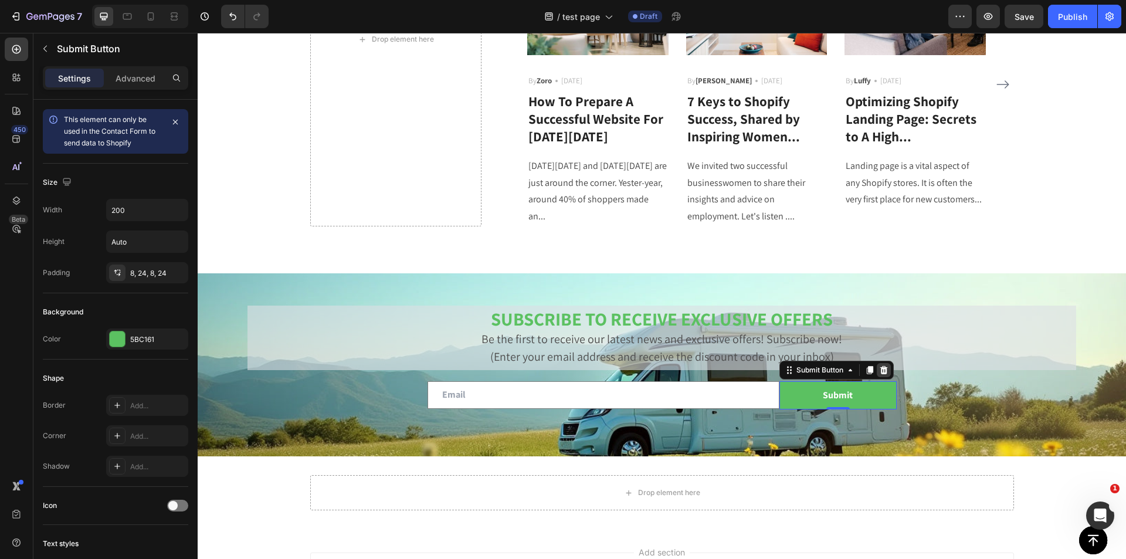
click at [880, 368] on icon at bounding box center [884, 370] width 8 height 8
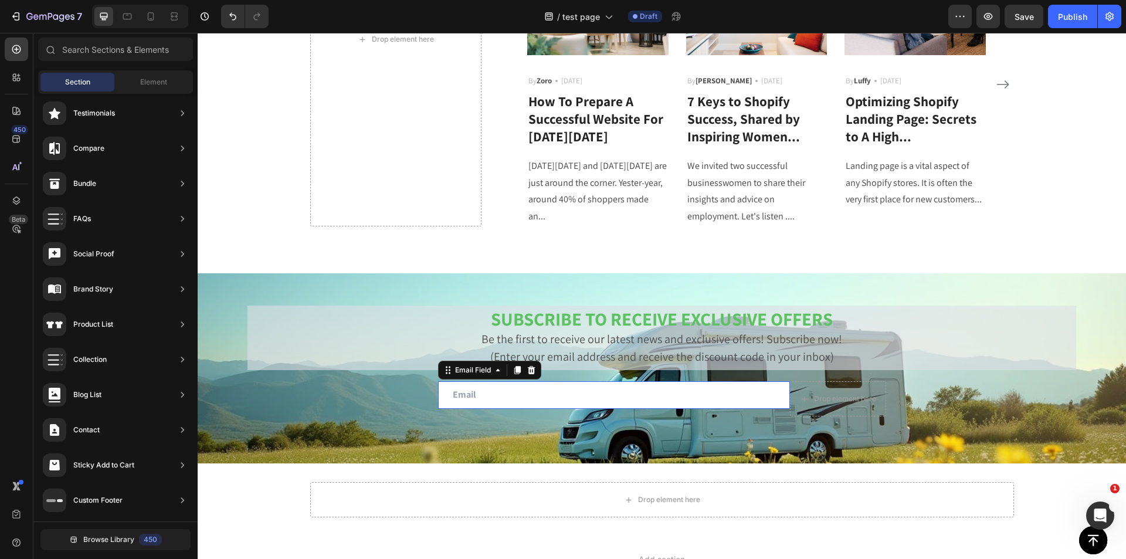
drag, startPoint x: 749, startPoint y: 398, endPoint x: 760, endPoint y: 397, distance: 10.6
click at [749, 398] on input "email" at bounding box center [614, 395] width 352 height 28
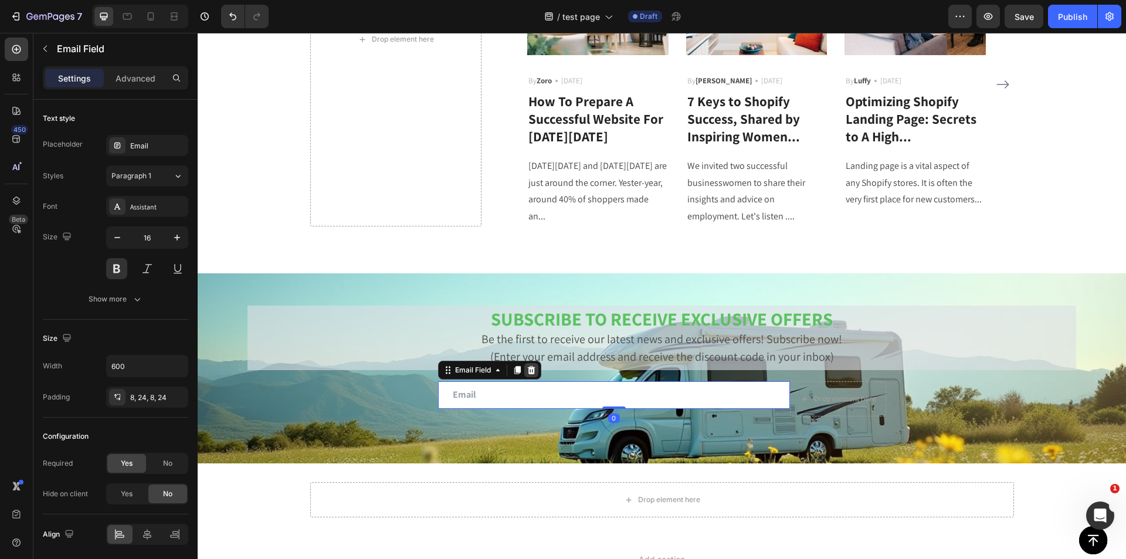
click at [527, 370] on icon at bounding box center [531, 369] width 9 height 9
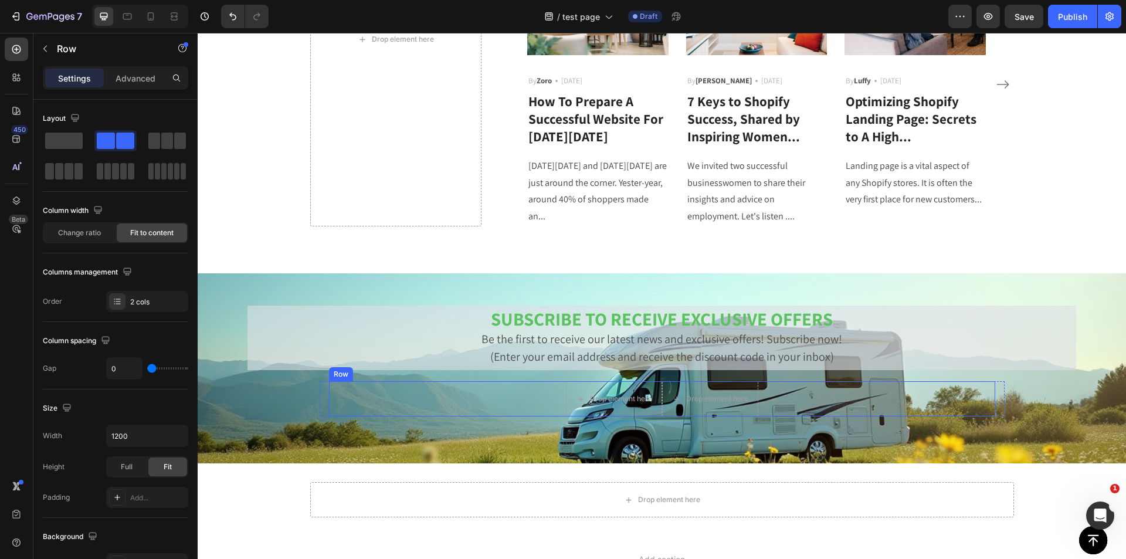
click at [491, 394] on div "Drop element here Drop element here Row" at bounding box center [662, 398] width 666 height 35
click at [398, 371] on icon at bounding box center [401, 369] width 9 height 9
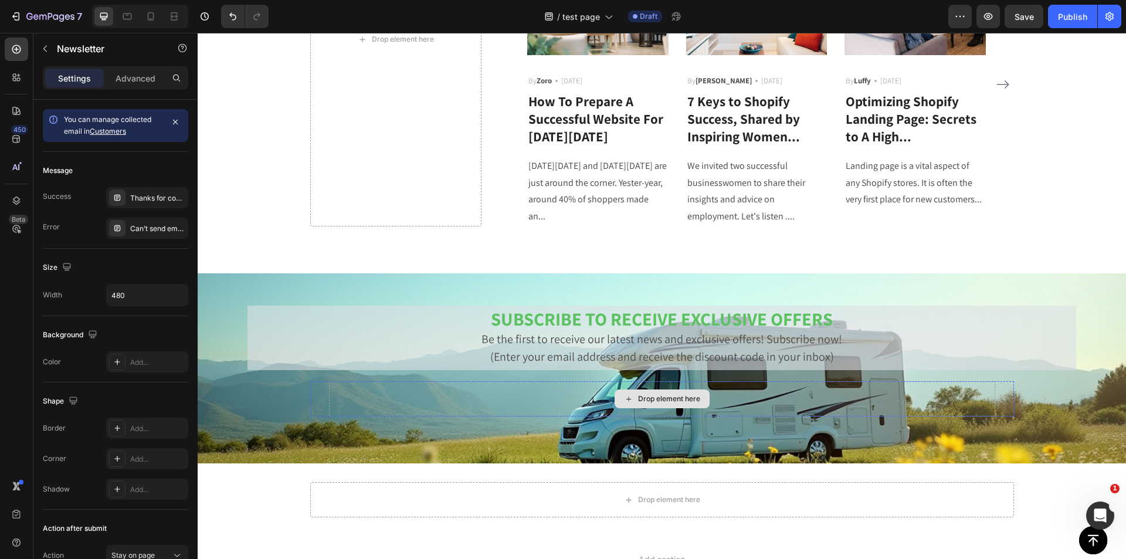
click at [459, 389] on div "Drop element here" at bounding box center [662, 398] width 666 height 35
click at [591, 410] on div "Drop element here" at bounding box center [662, 398] width 666 height 35
click at [776, 410] on div "Drop element here" at bounding box center [662, 398] width 666 height 35
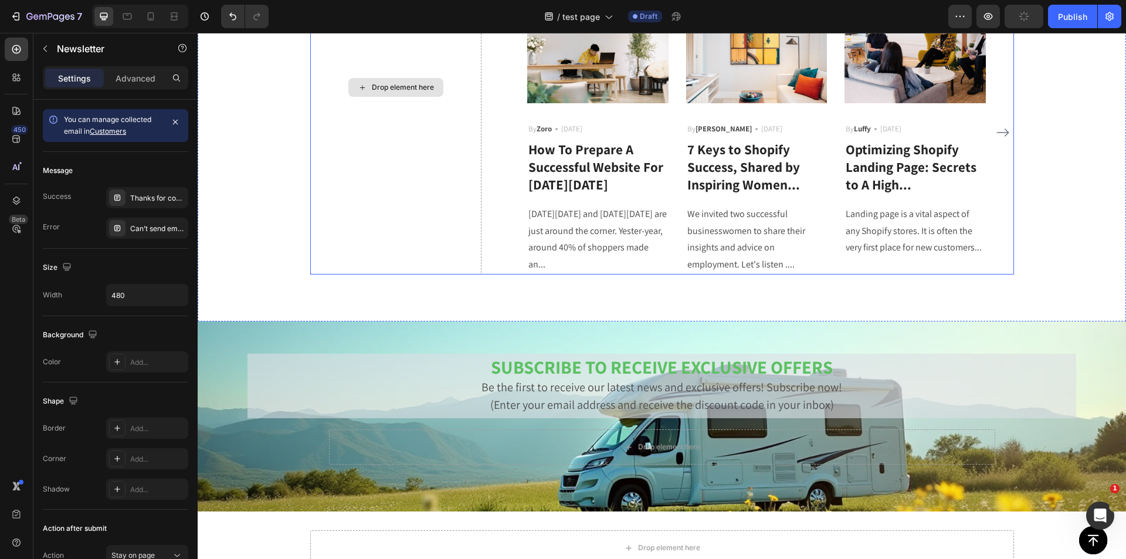
scroll to position [2601, 0]
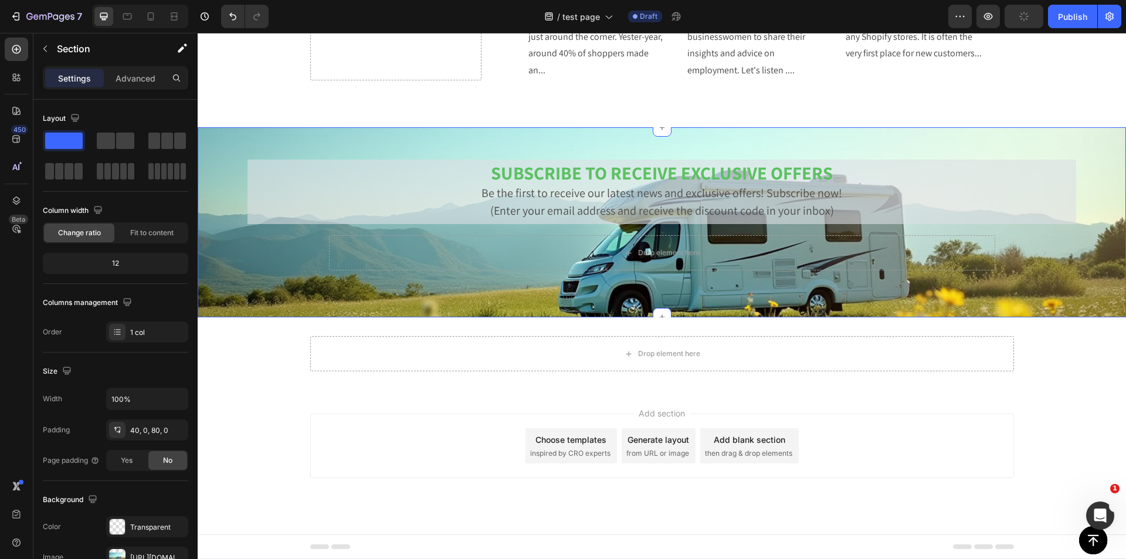
click at [235, 283] on div "SUBSCRIBE TO RECEIVE EXCLUSIVE OFFERS Be the first to receive our latest news a…" at bounding box center [662, 222] width 929 height 190
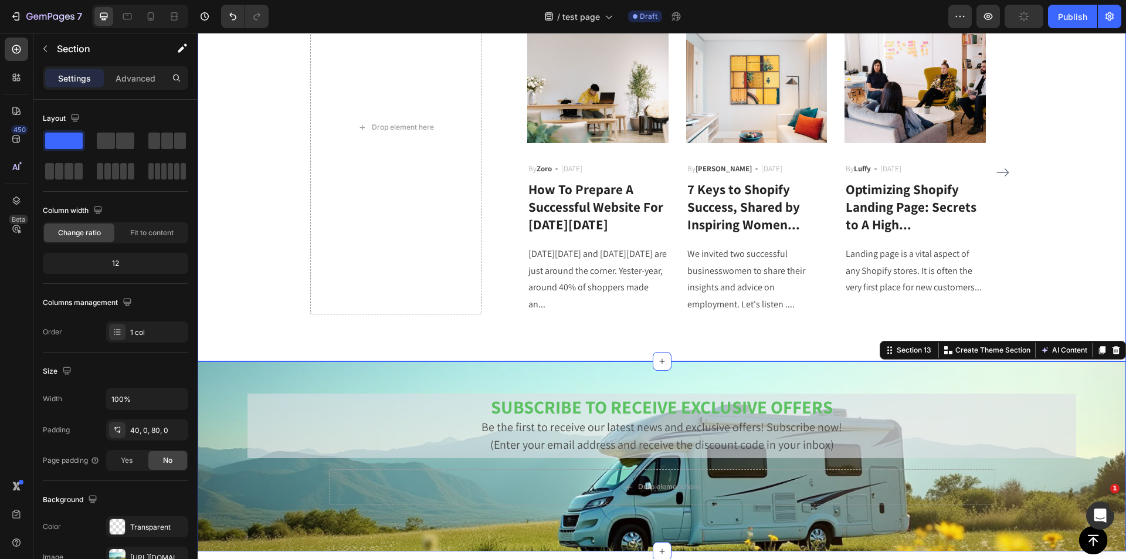
scroll to position [2366, 0]
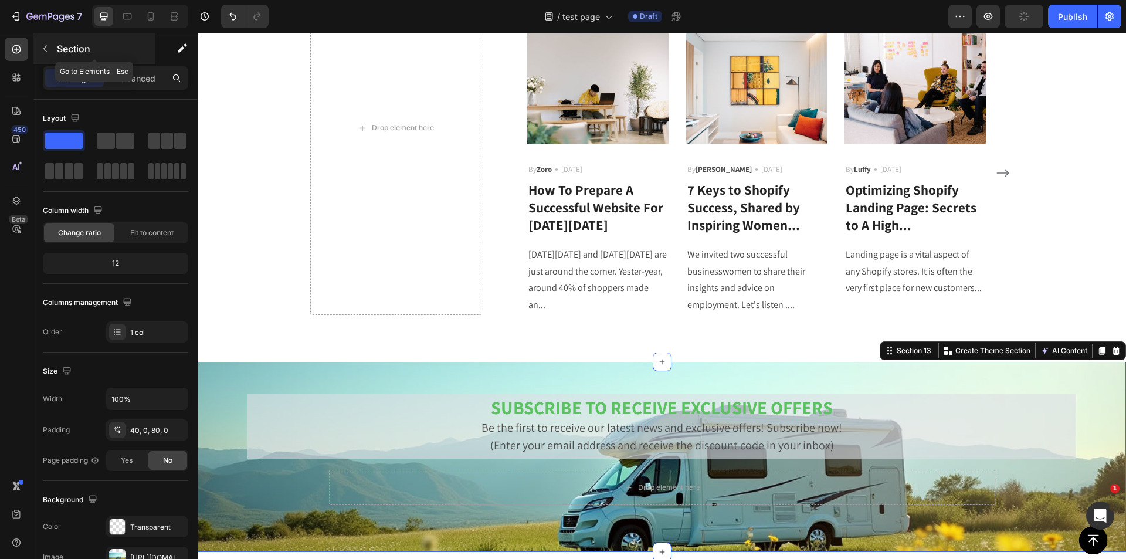
click at [48, 56] on button "button" at bounding box center [45, 48] width 19 height 19
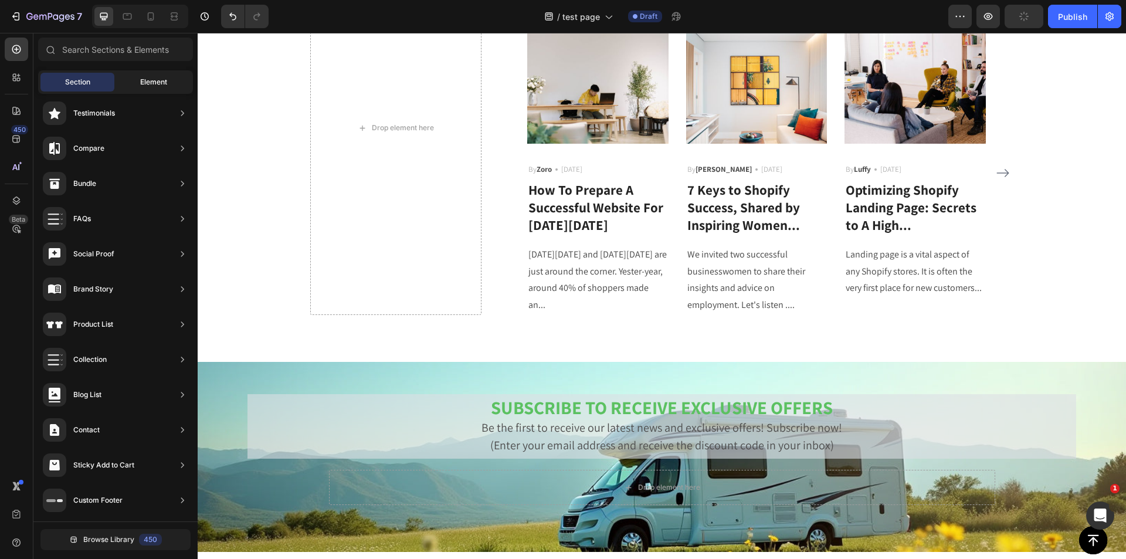
click at [151, 80] on span "Element" at bounding box center [153, 82] width 27 height 11
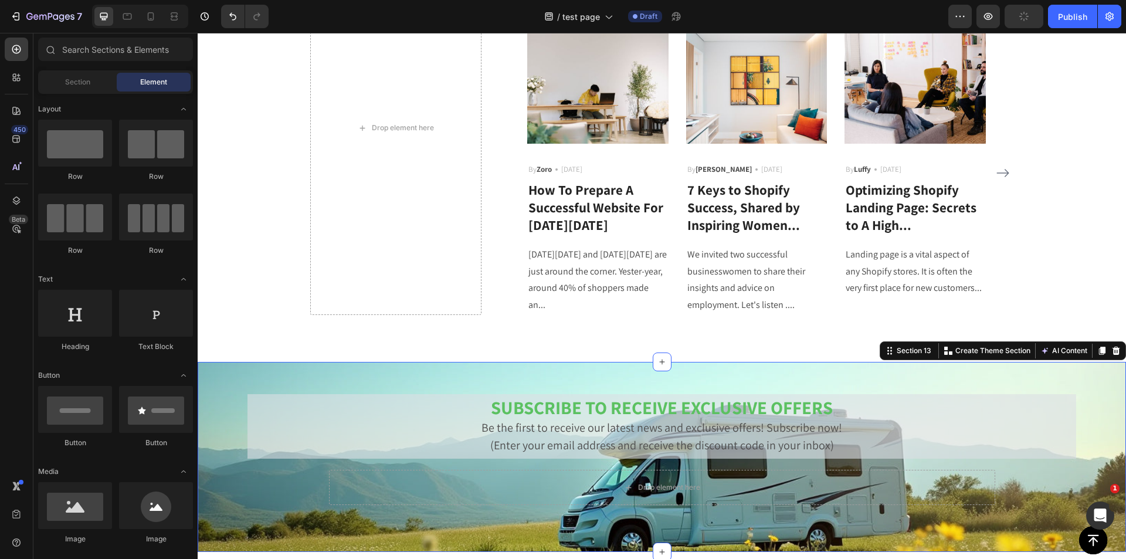
click at [381, 380] on div "SUBSCRIBE TO RECEIVE EXCLUSIVE OFFERS Be the first to receive our latest news a…" at bounding box center [662, 457] width 929 height 190
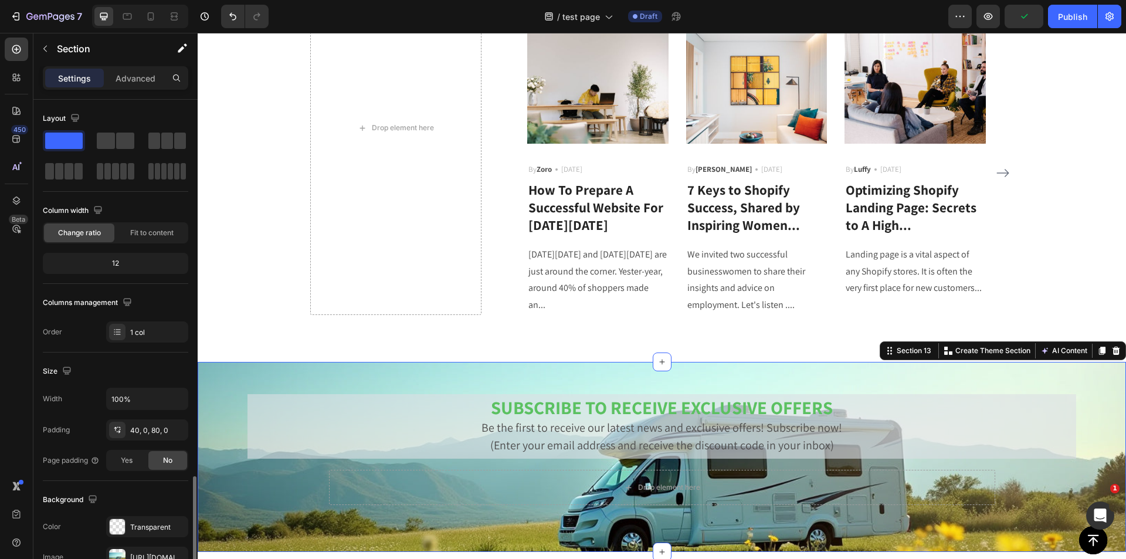
scroll to position [223, 0]
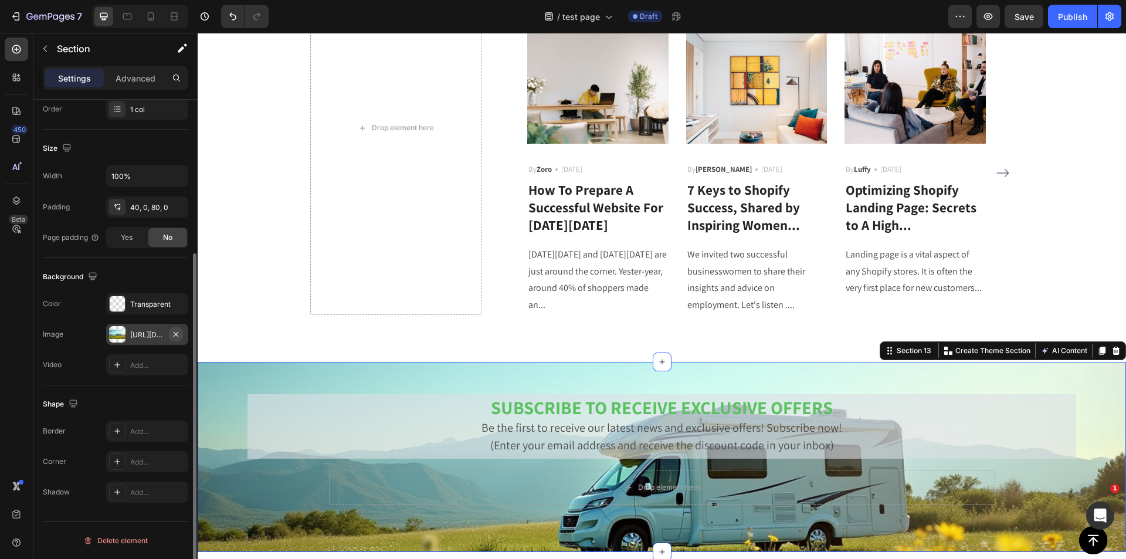
click at [176, 334] on icon "button" at bounding box center [175, 334] width 9 height 9
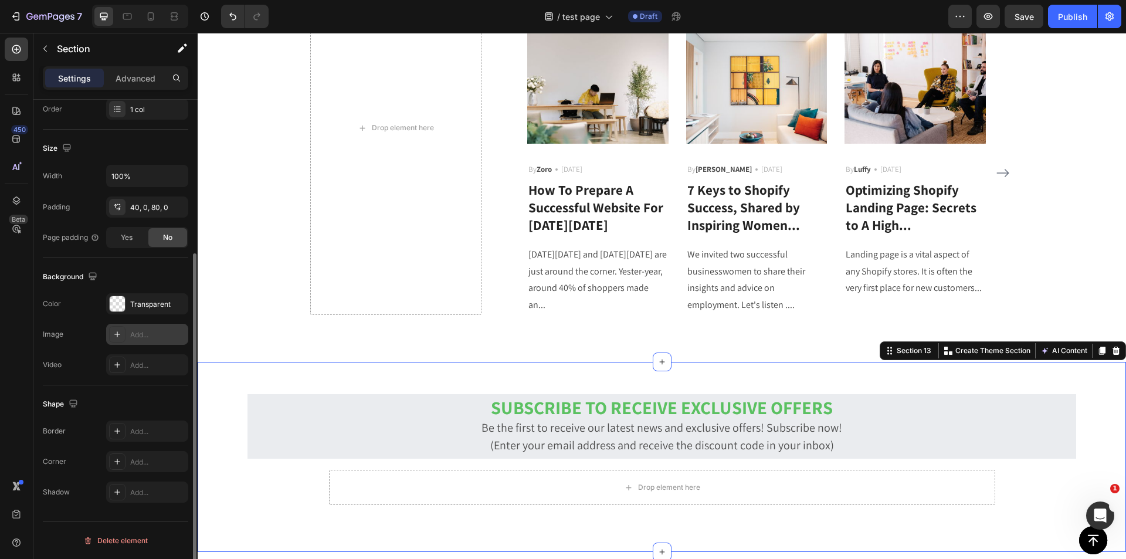
click at [150, 337] on div "Add..." at bounding box center [157, 335] width 55 height 11
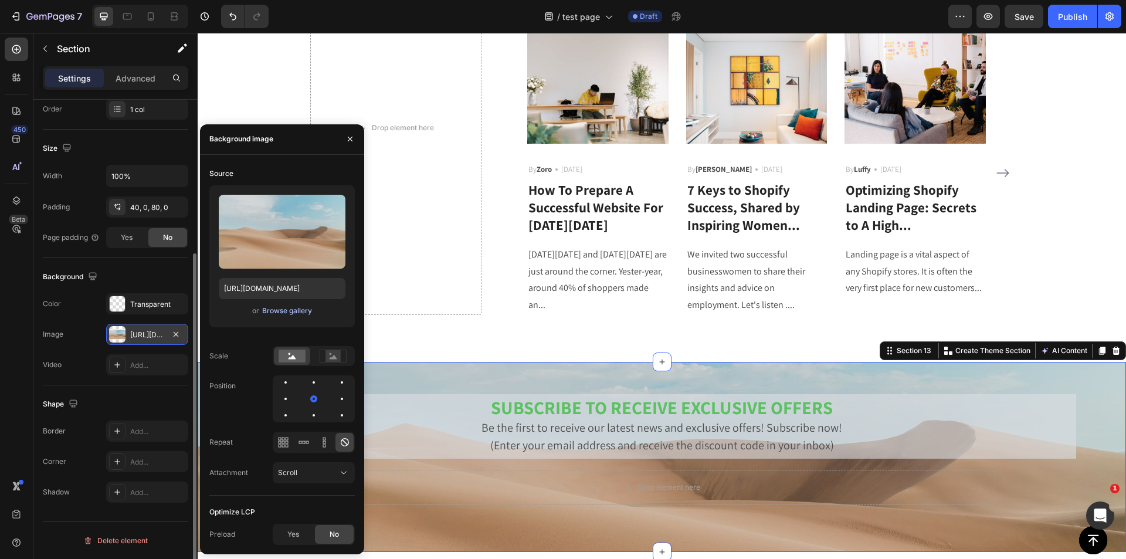
click at [286, 314] on div "Browse gallery" at bounding box center [287, 311] width 50 height 11
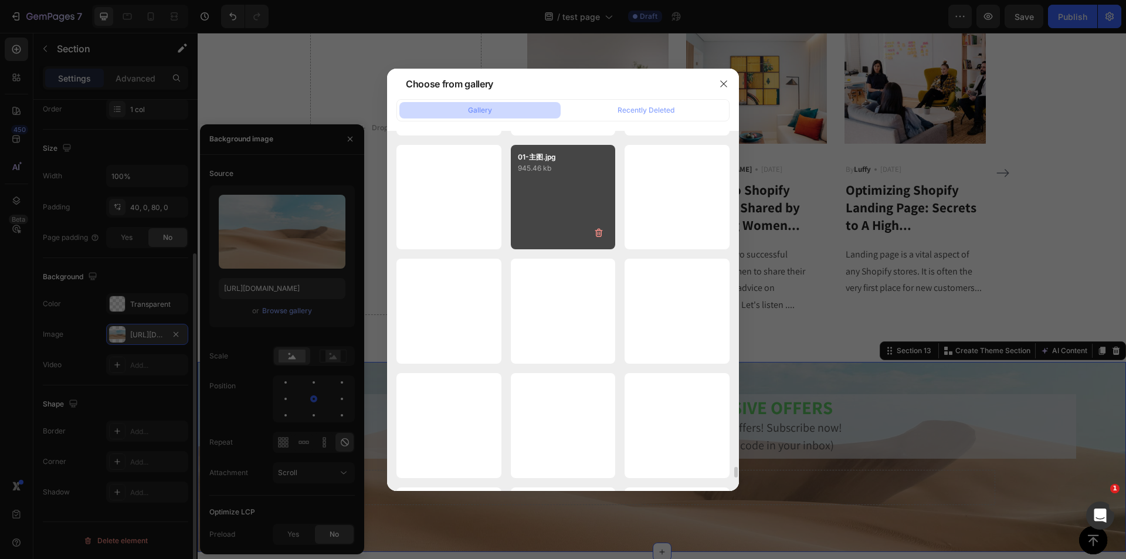
scroll to position [11532, 0]
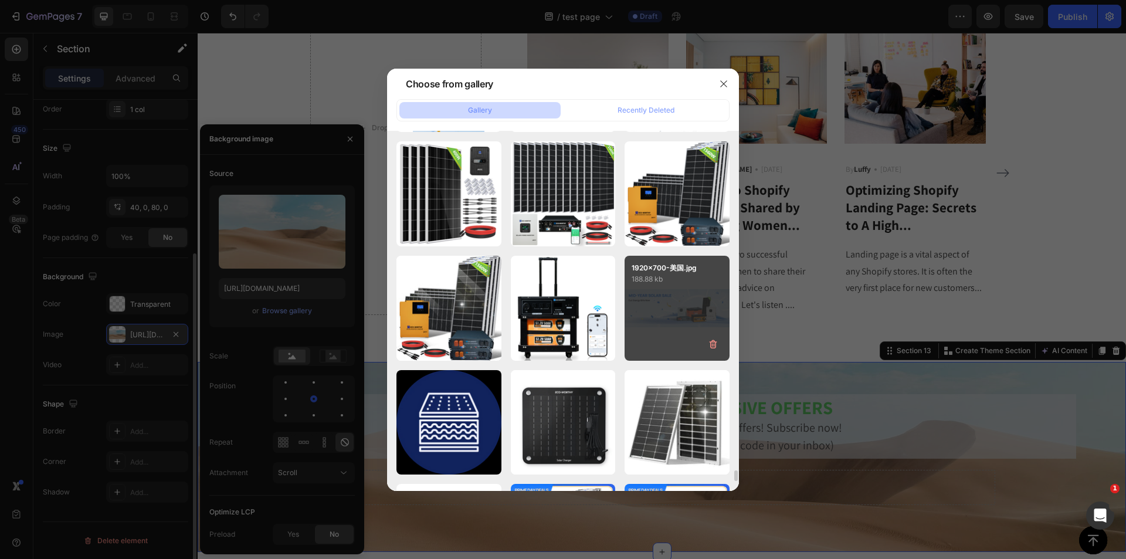
click at [649, 321] on div "1920x700-美国.jpg 188.88 kb" at bounding box center [677, 308] width 105 height 105
type input "https://cdn.shopify.com/s/files/1/0253/9752/6580/files/gempages_490534260613055…"
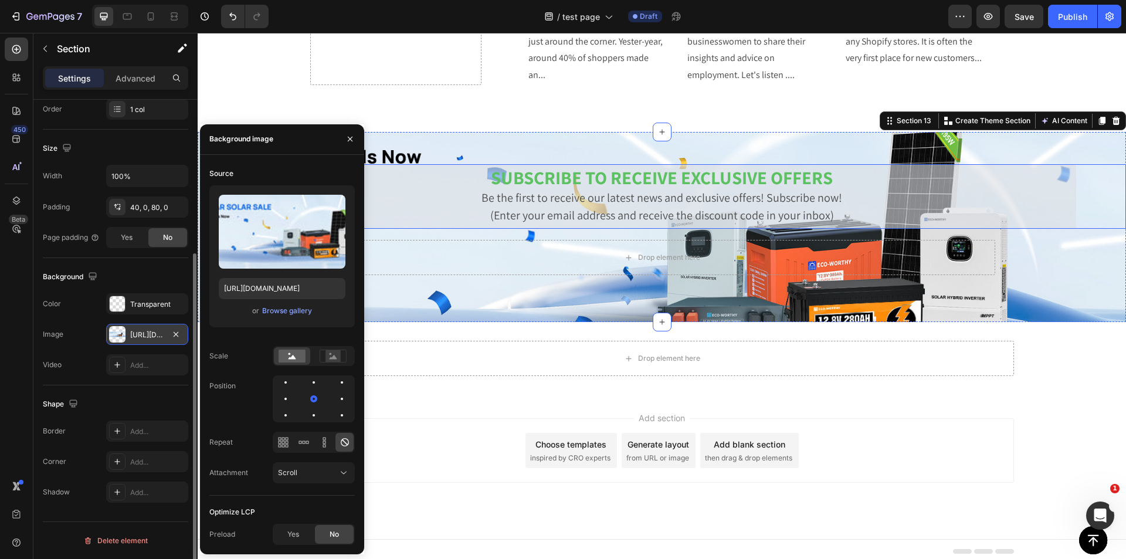
scroll to position [2601, 0]
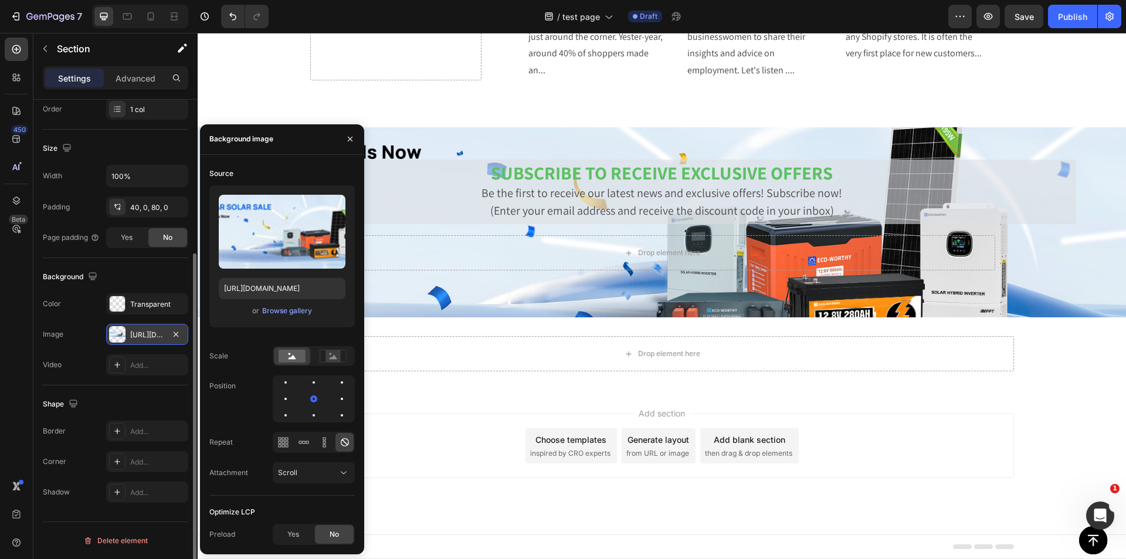
click at [1008, 453] on div "Add section Choose templates inspired by CRO experts Generate layout from URL o…" at bounding box center [662, 446] width 704 height 65
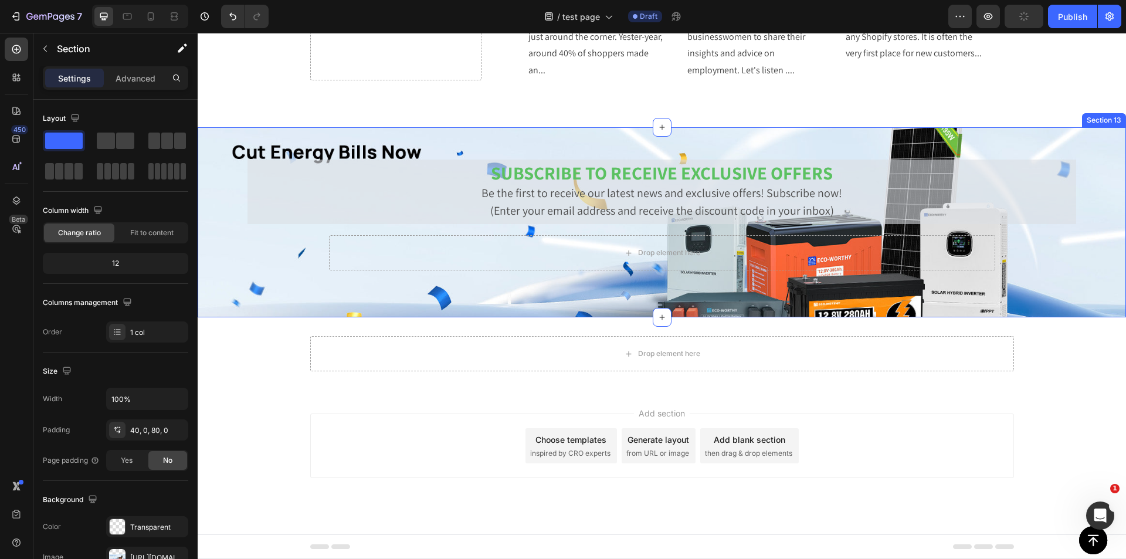
click at [289, 263] on div "SUBSCRIBE TO RECEIVE EXCLUSIVE OFFERS Be the first to receive our latest news a…" at bounding box center [662, 211] width 929 height 120
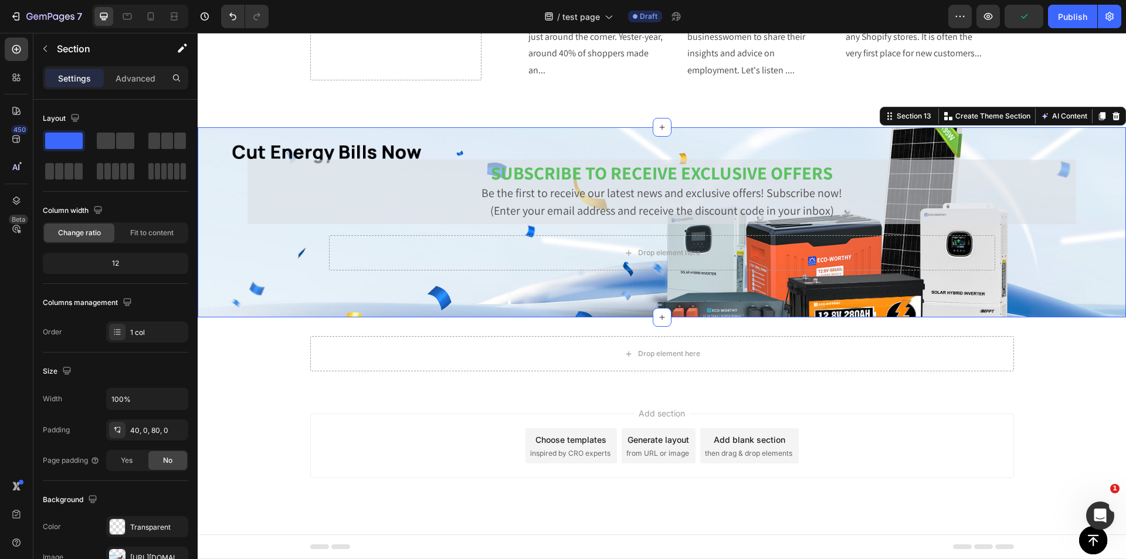
click at [385, 152] on div "SUBSCRIBE TO RECEIVE EXCLUSIVE OFFERS Be the first to receive our latest news a…" at bounding box center [662, 211] width 929 height 120
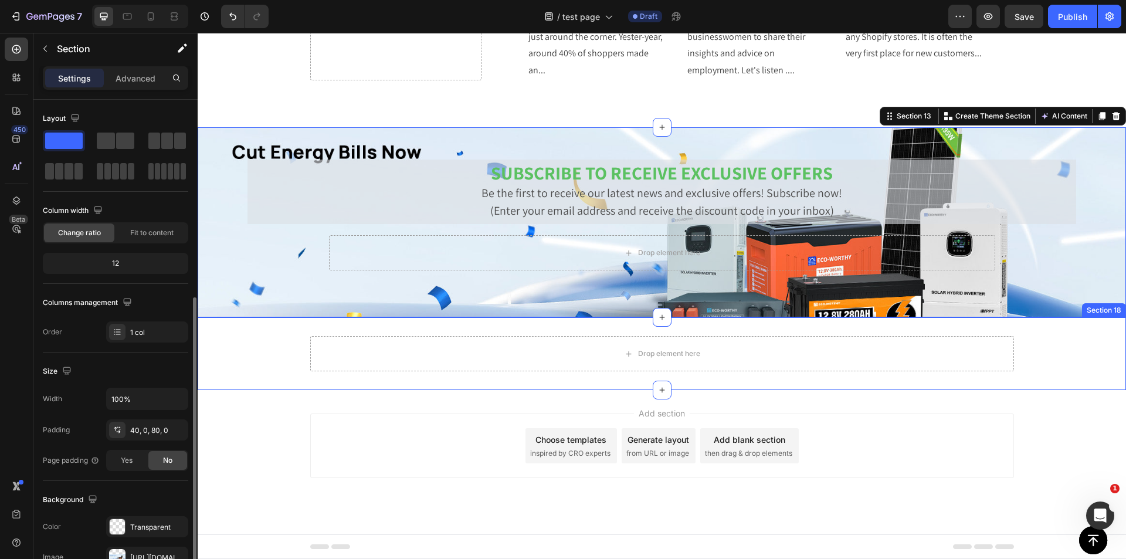
scroll to position [176, 0]
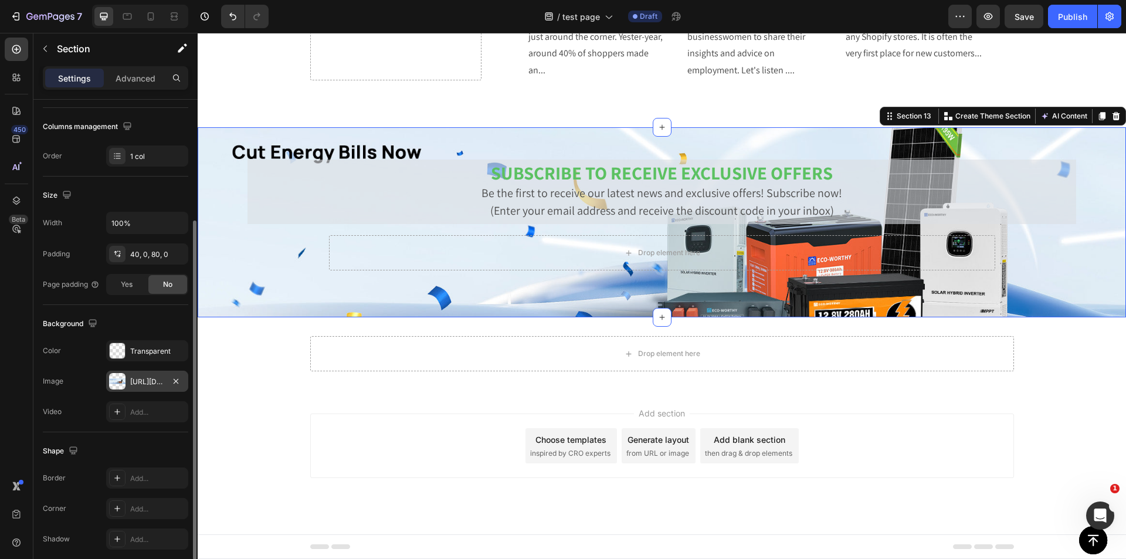
click at [161, 382] on div "https://cdn.shopify.com/s/files/1/0253/9752/6580/files/gempages_490534260613055…" at bounding box center [147, 382] width 34 height 11
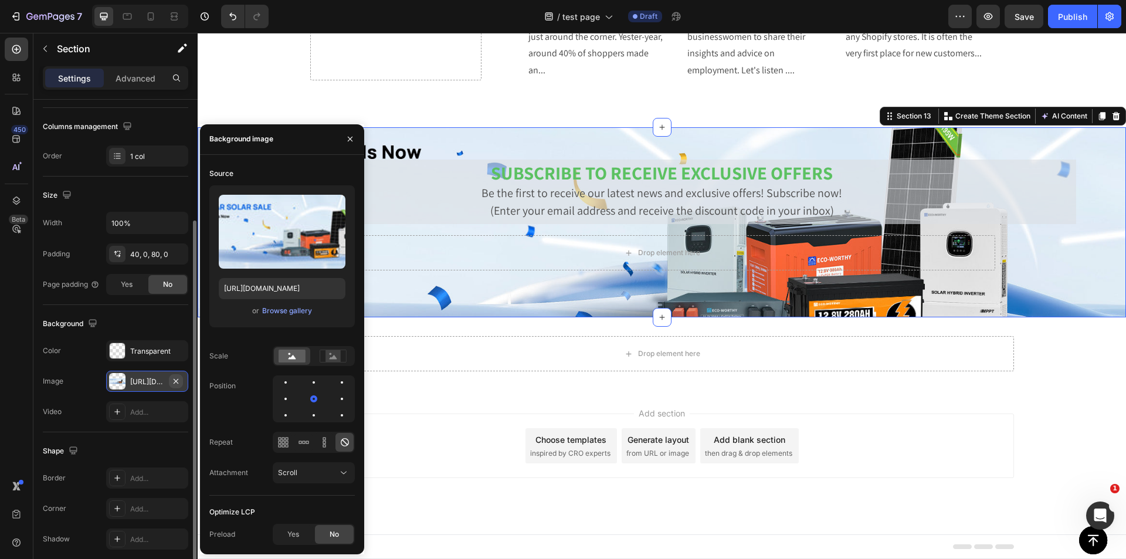
click at [177, 381] on icon "button" at bounding box center [176, 380] width 5 height 5
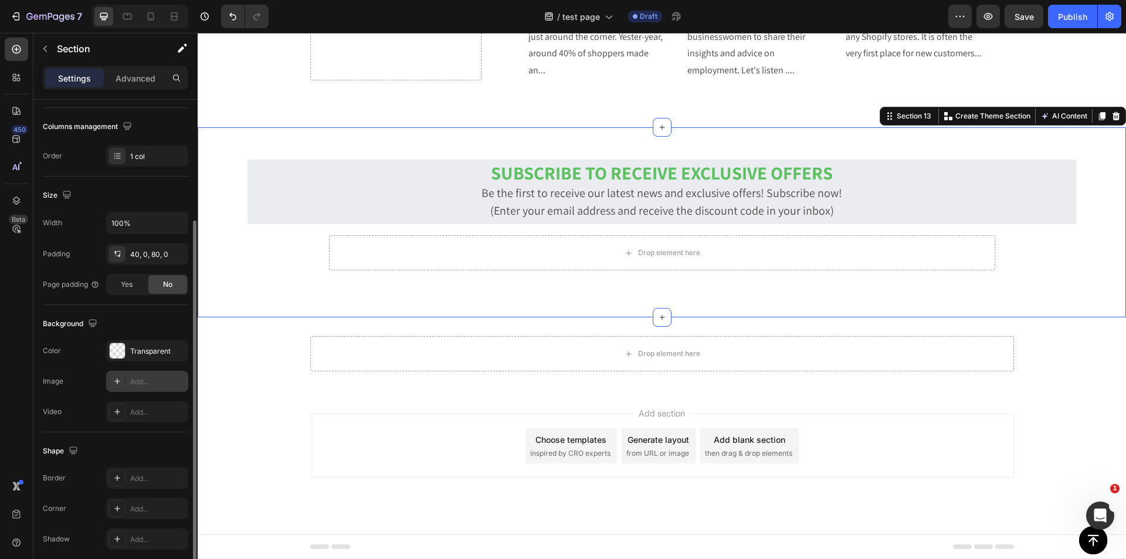
click at [161, 381] on div "Add..." at bounding box center [157, 382] width 55 height 11
type input "https://cdn.shopify.com/s/files/1/2005/9307/files/background_settings.jpg"
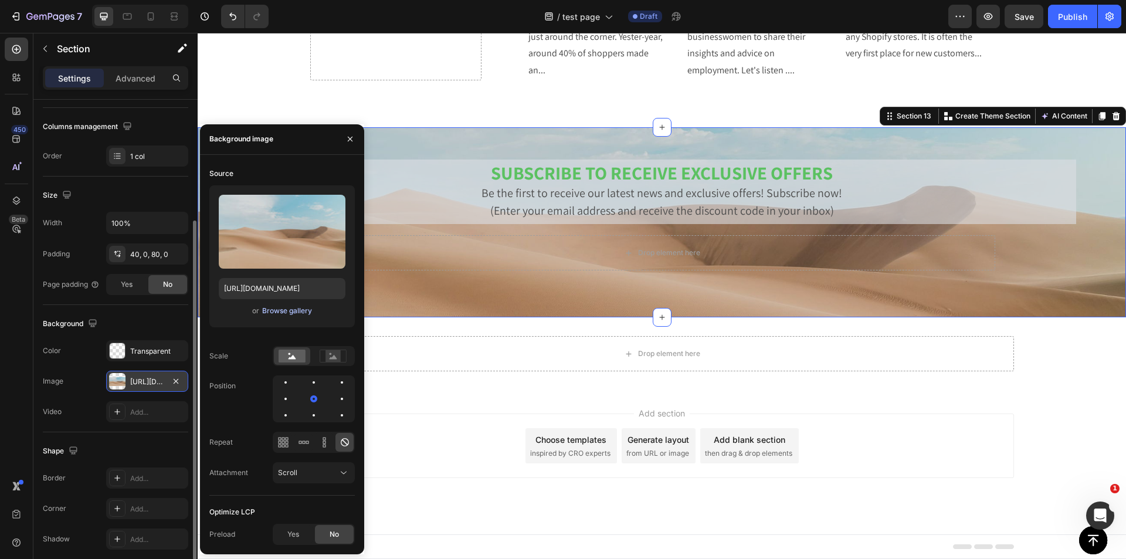
click at [300, 315] on div "Browse gallery" at bounding box center [287, 311] width 50 height 11
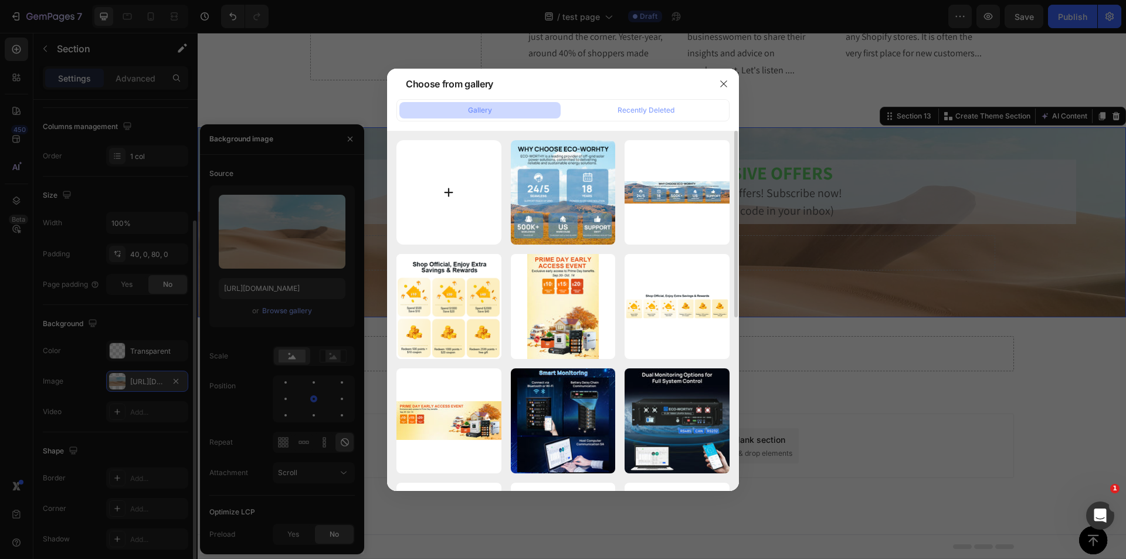
click at [461, 179] on input "file" at bounding box center [449, 192] width 105 height 105
type input "C:\fakepath\图片1.png"
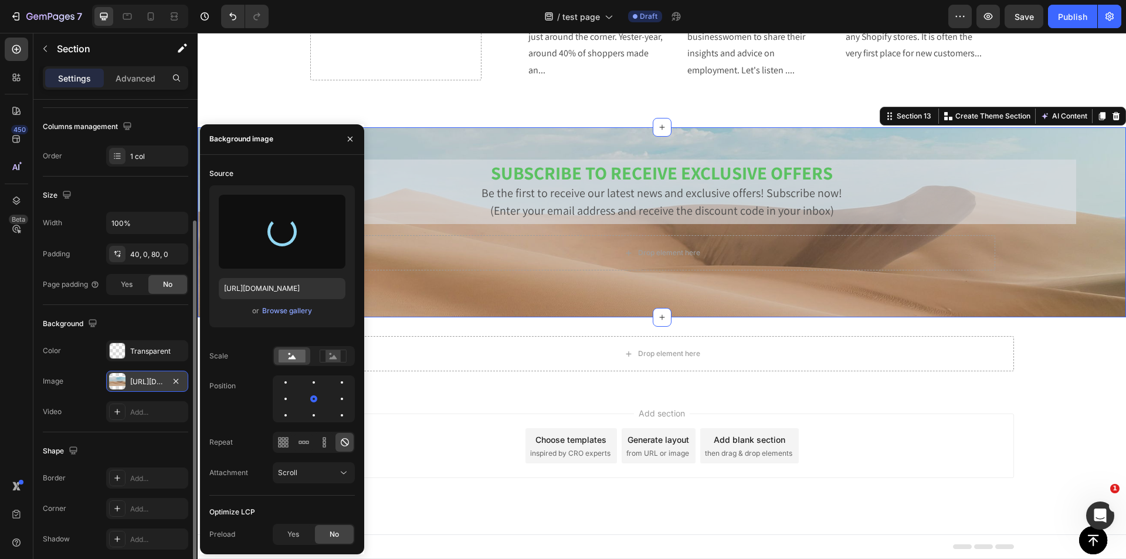
type input "https://cdn.shopify.com/s/files/1/0253/9752/6580/files/gempages_490534260613055…"
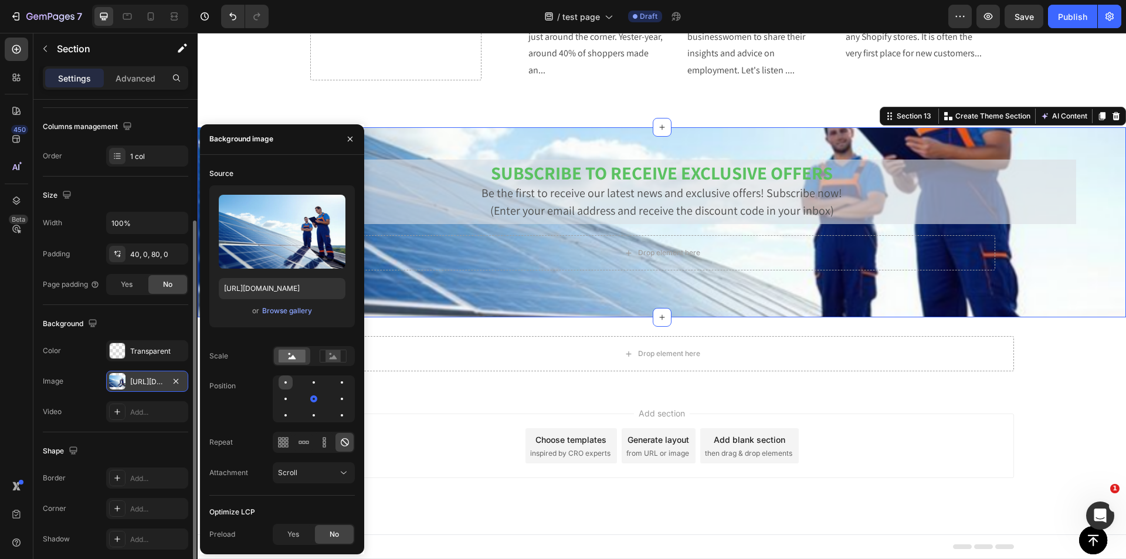
click at [285, 383] on div at bounding box center [286, 382] width 2 height 2
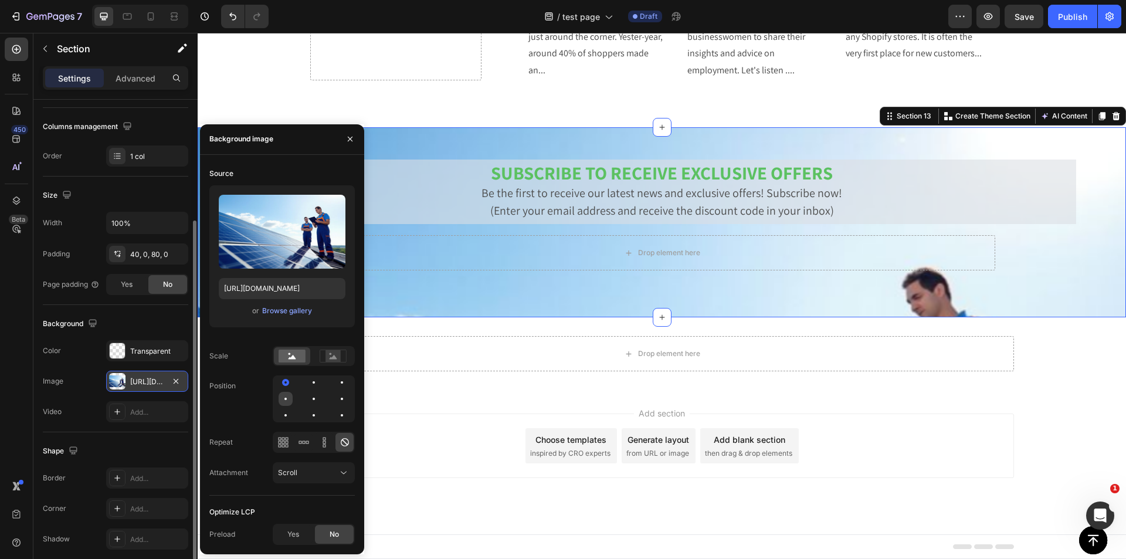
click at [282, 404] on div at bounding box center [286, 399] width 14 height 14
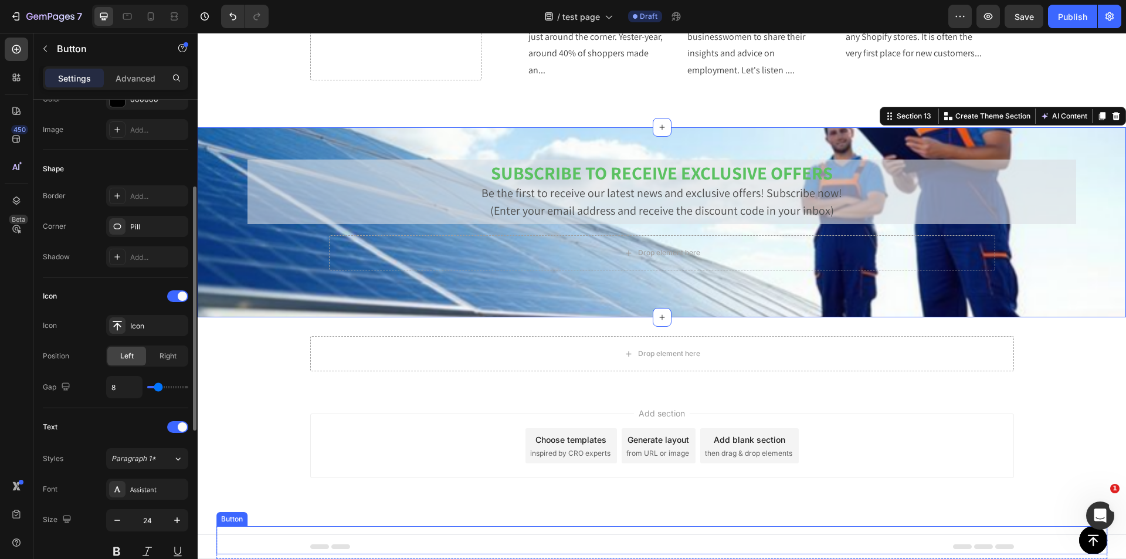
click at [919, 540] on div "Button" at bounding box center [662, 540] width 892 height 28
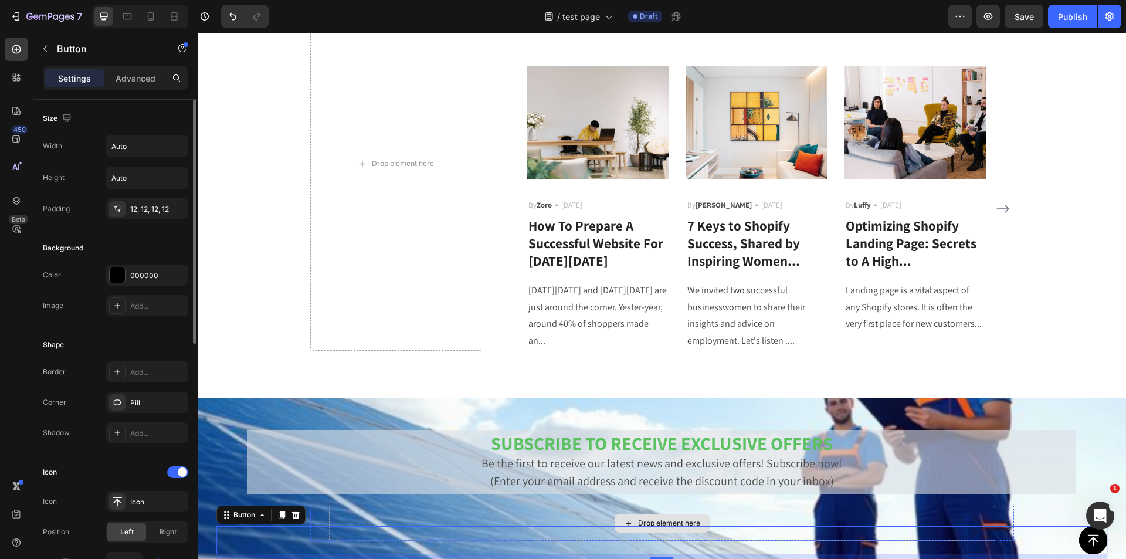
scroll to position [2425, 0]
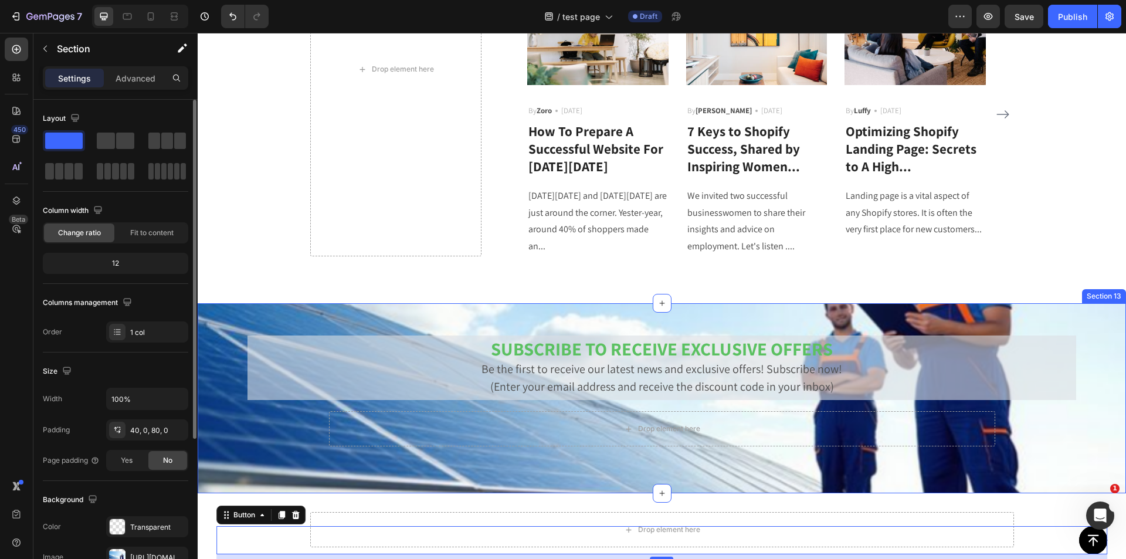
click at [296, 453] on div "SUBSCRIBE TO RECEIVE EXCLUSIVE OFFERS Be the first to receive our latest news a…" at bounding box center [662, 398] width 929 height 190
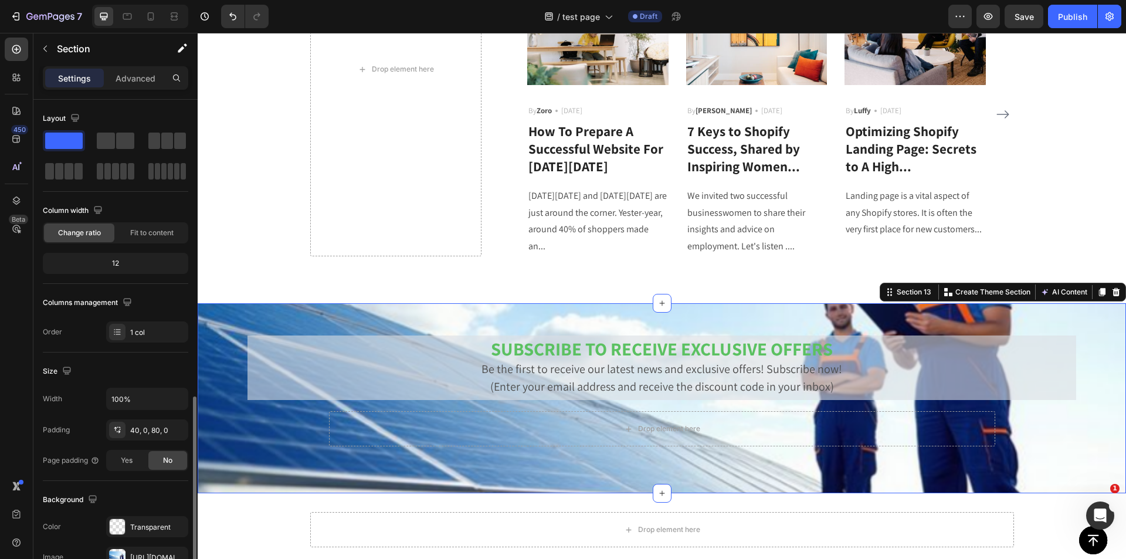
scroll to position [176, 0]
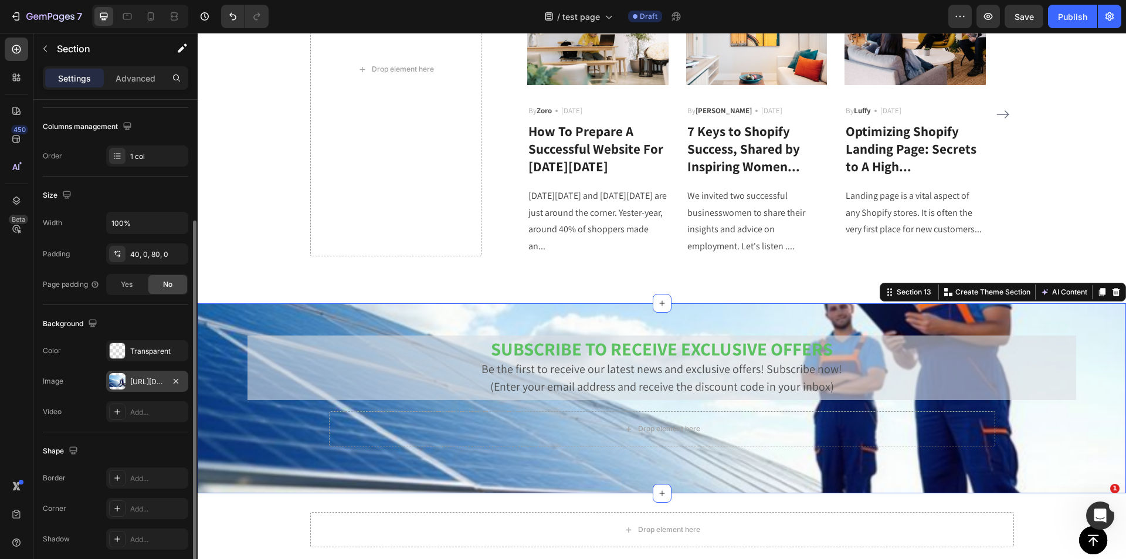
click at [165, 383] on div "https://cdn.shopify.com/s/files/1/0253/9752/6580/files/gempages_490534260613055…" at bounding box center [147, 381] width 82 height 21
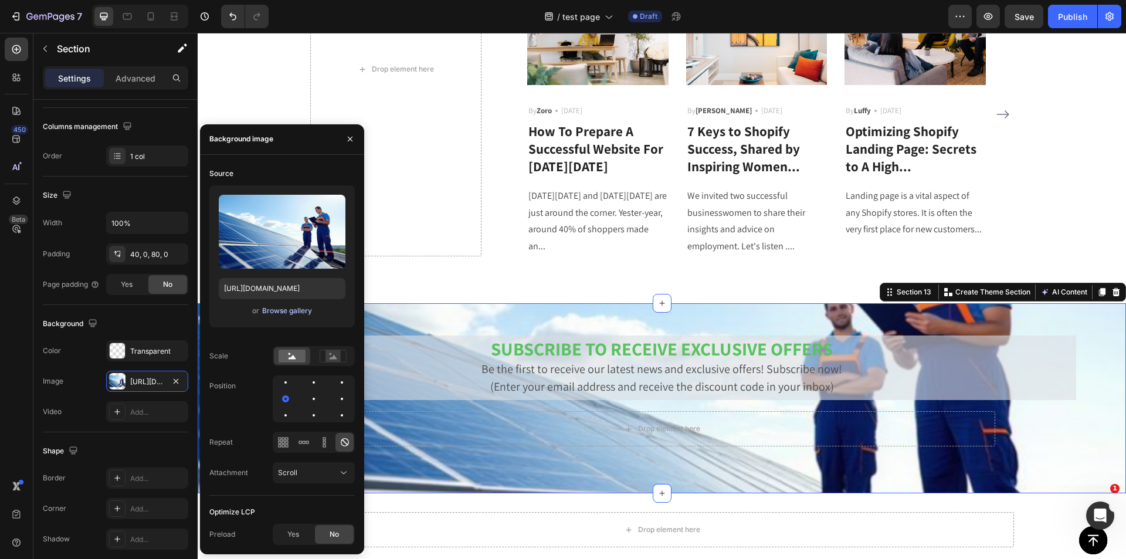
click at [299, 311] on div "Browse gallery" at bounding box center [287, 311] width 50 height 11
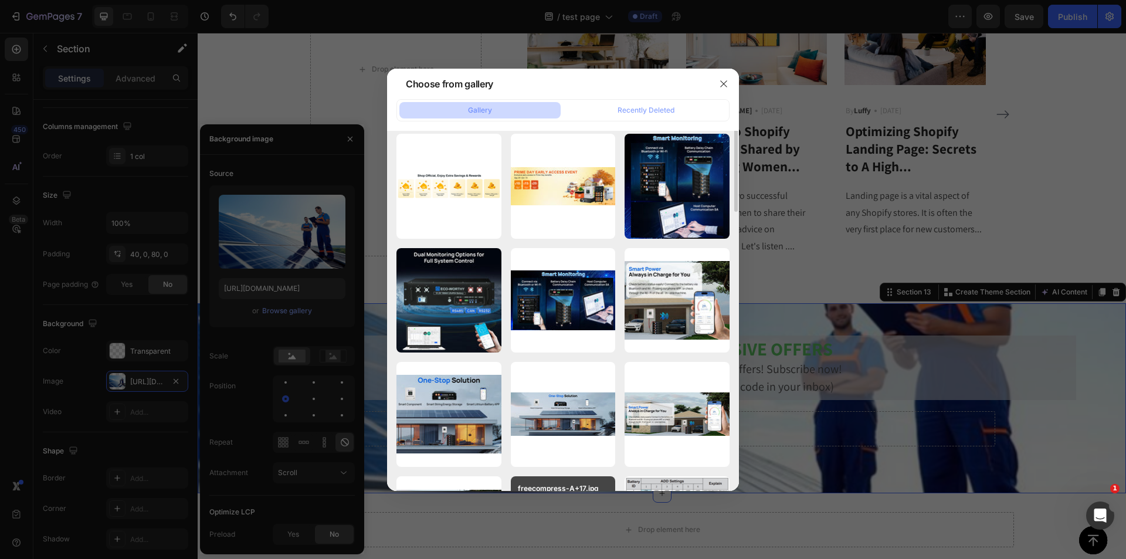
scroll to position [0, 0]
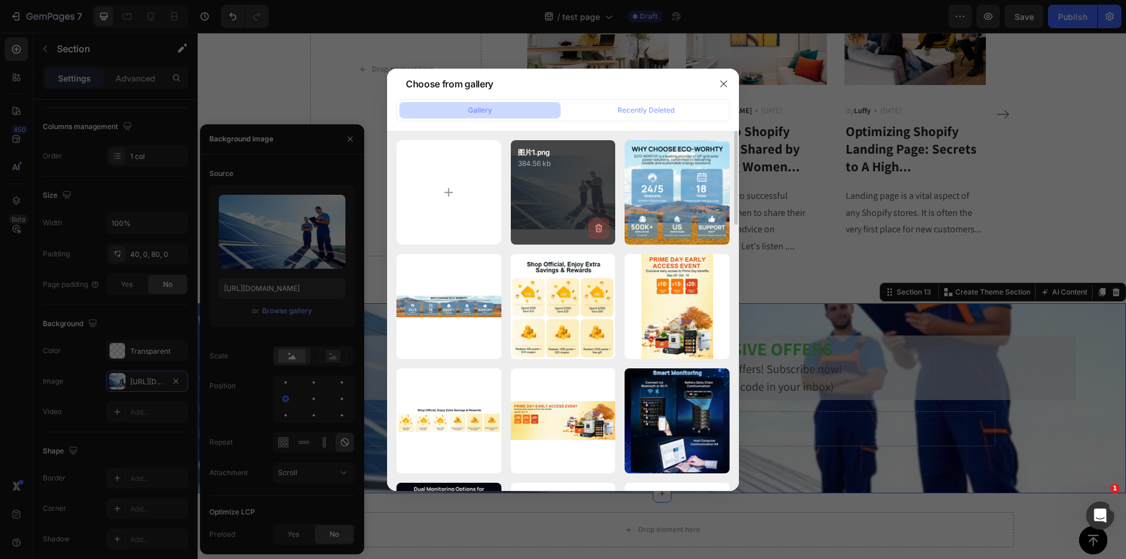
click at [598, 227] on icon "button" at bounding box center [599, 228] width 12 height 12
click at [593, 228] on div "Delete" at bounding box center [592, 230] width 22 height 11
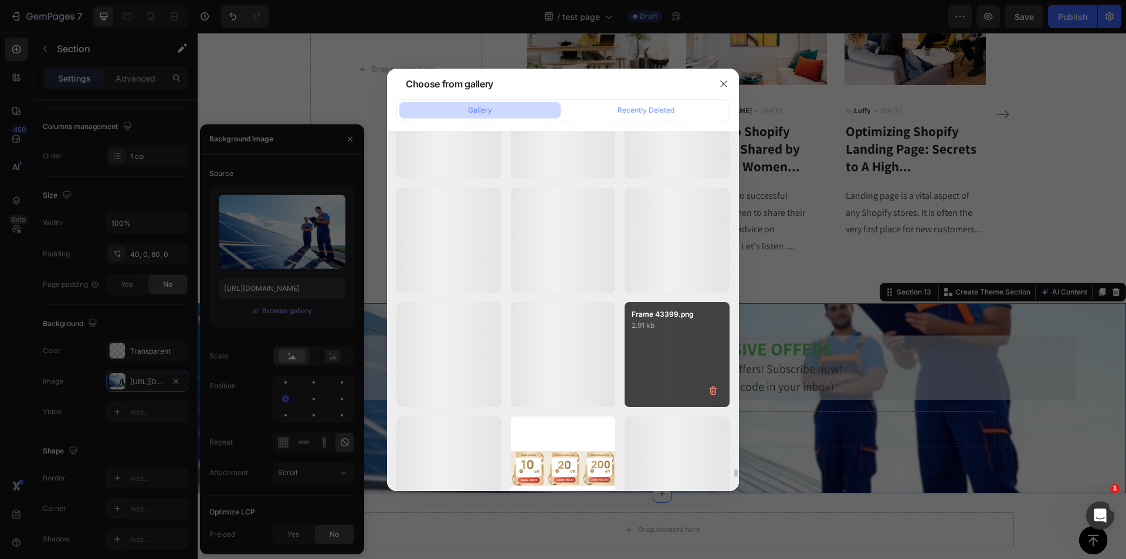
scroll to position [15260, 0]
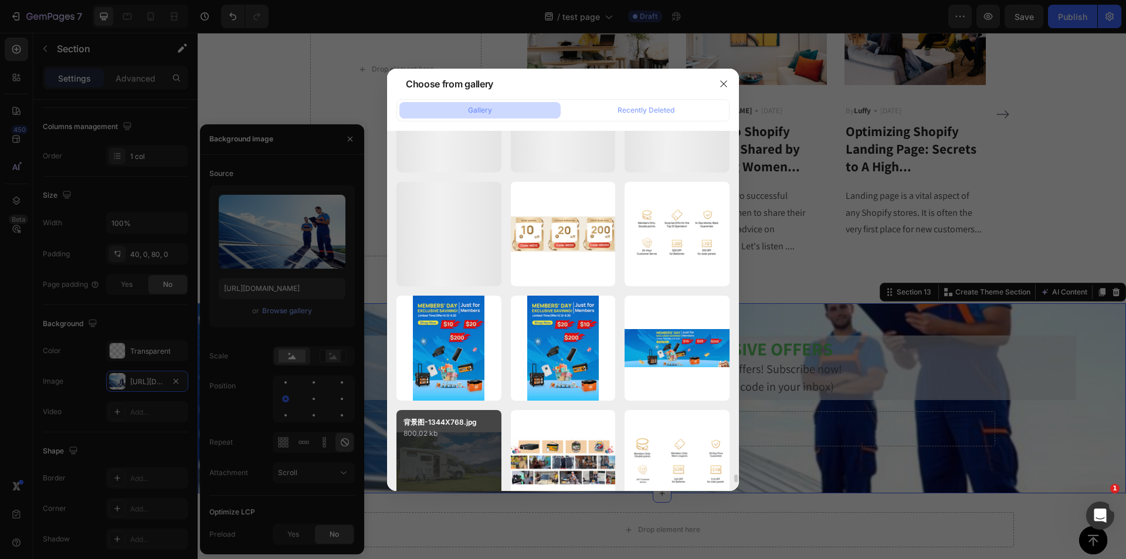
click at [474, 459] on div "背景图-1344X768.jpg 800.02 kb" at bounding box center [449, 462] width 105 height 105
type input "https://cdn.shopify.com/s/files/1/0253/9752/6580/files/gempages_490534260613055…"
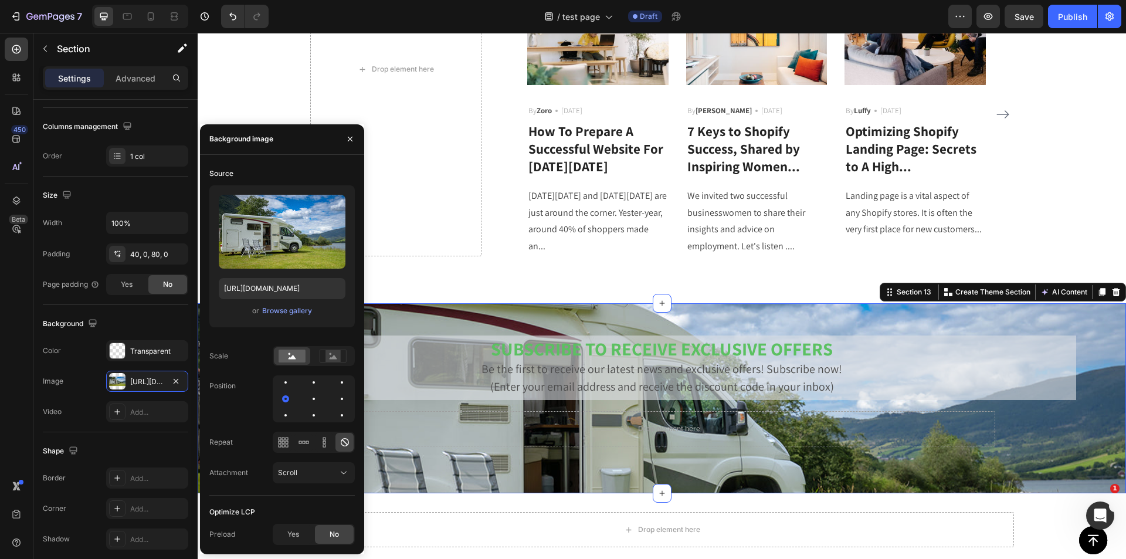
click at [1110, 463] on div "SUBSCRIBE TO RECEIVE EXCLUSIVE OFFERS Be the first to receive our latest news a…" at bounding box center [662, 398] width 929 height 190
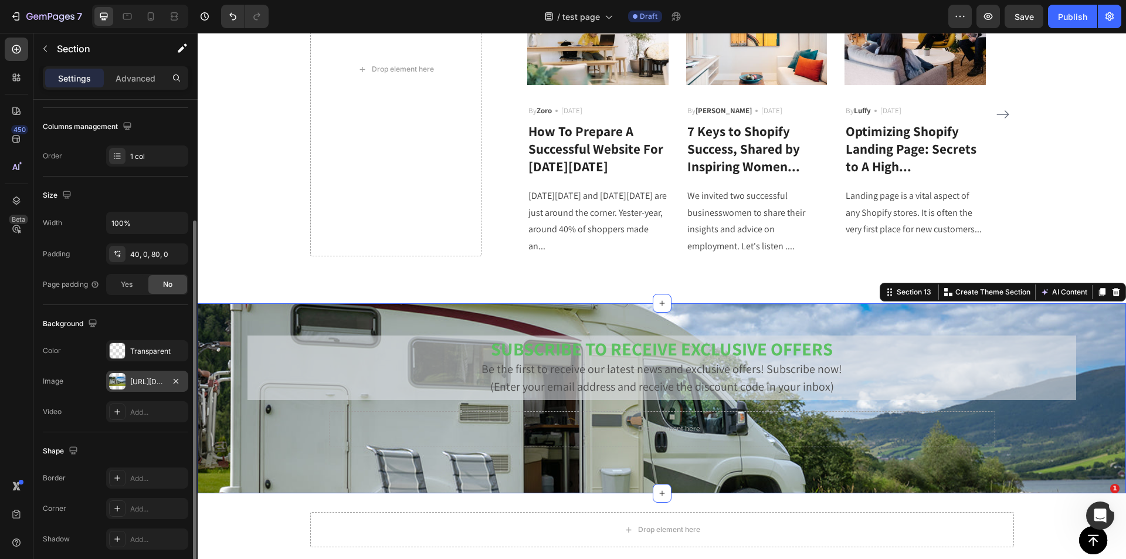
click at [140, 380] on div "https://cdn.shopify.com/s/files/1/0253/9752/6580/files/gempages_490534260613055…" at bounding box center [147, 382] width 34 height 11
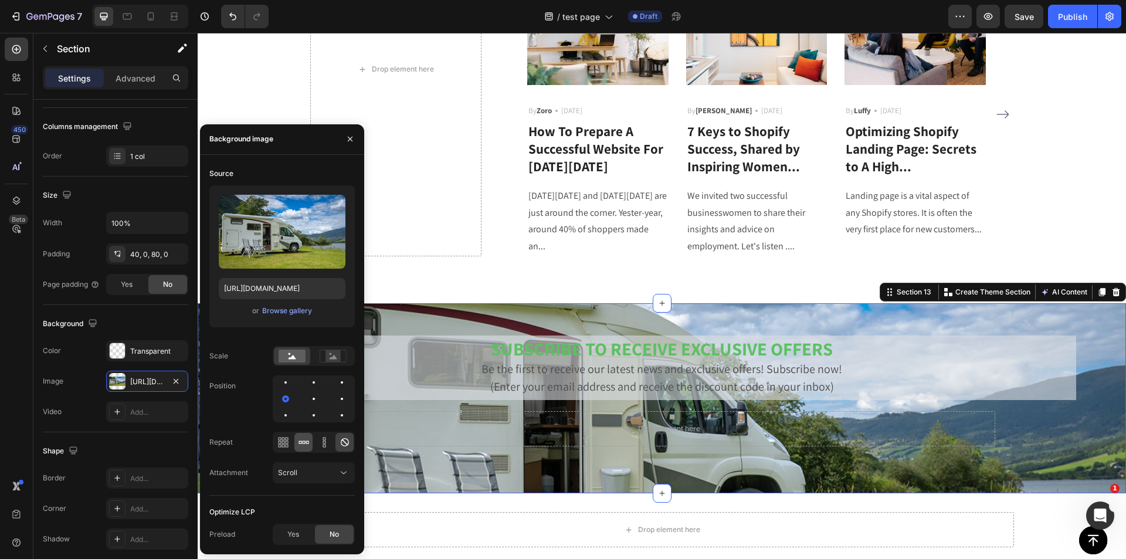
click at [311, 442] on div at bounding box center [303, 442] width 18 height 19
click at [316, 404] on div at bounding box center [314, 399] width 14 height 14
click at [339, 404] on div at bounding box center [342, 399] width 14 height 14
click at [347, 439] on icon at bounding box center [345, 442] width 8 height 8
click at [317, 402] on div at bounding box center [314, 399] width 14 height 14
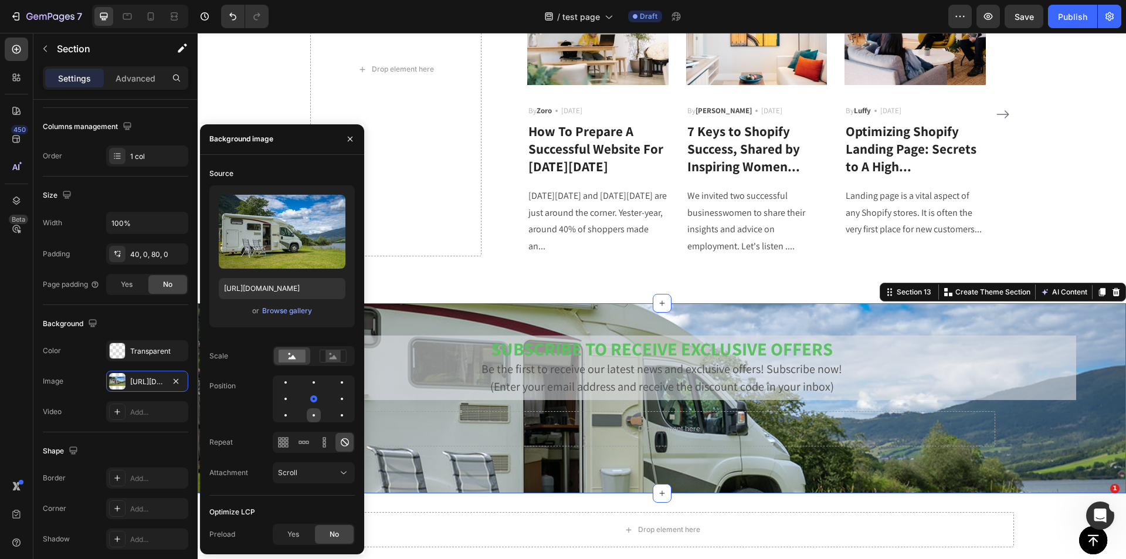
click at [317, 416] on div at bounding box center [314, 415] width 14 height 14
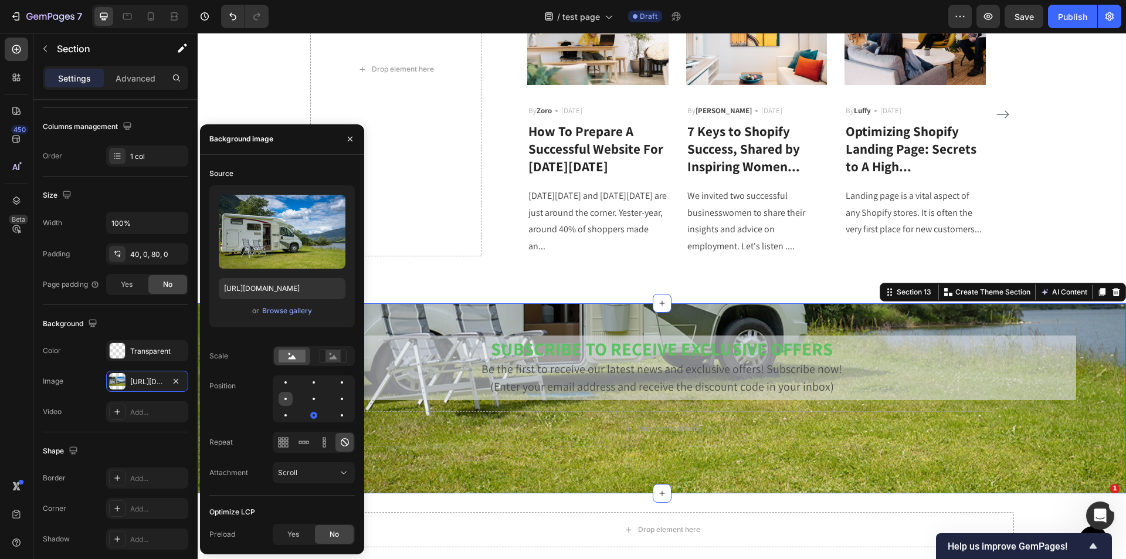
click at [291, 402] on div at bounding box center [286, 399] width 14 height 14
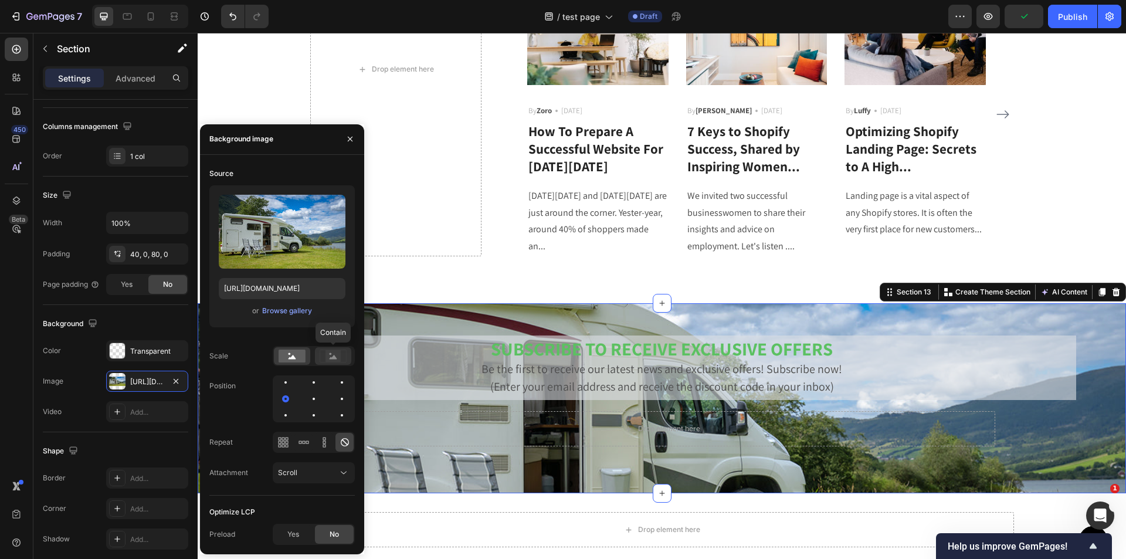
click at [328, 360] on rect at bounding box center [333, 356] width 15 height 12
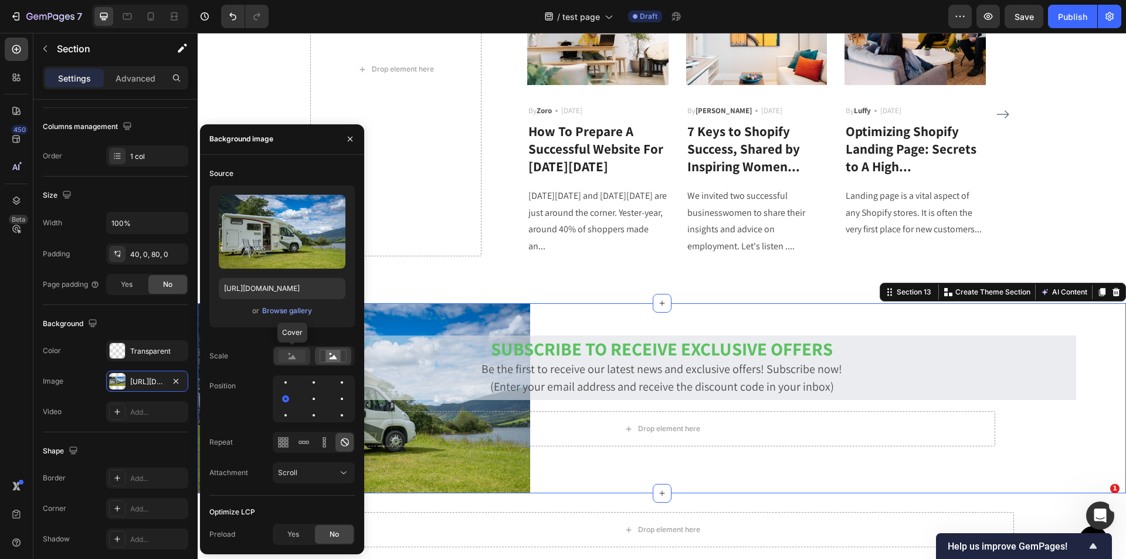
click at [298, 359] on rect at bounding box center [292, 356] width 27 height 13
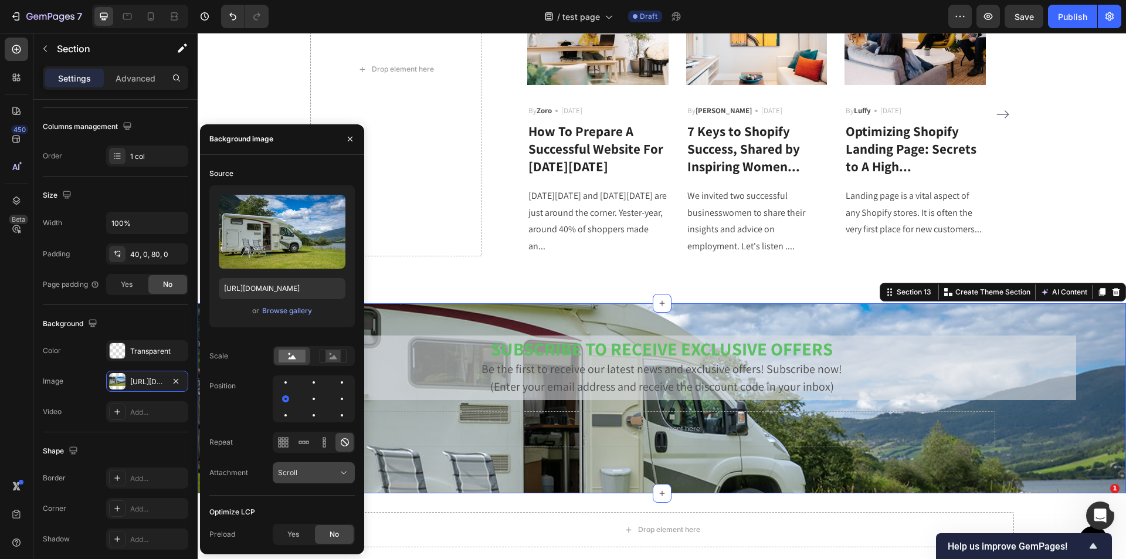
click at [352, 472] on button "Scroll" at bounding box center [314, 472] width 82 height 21
click at [310, 419] on p "Fixed" at bounding box center [311, 421] width 67 height 11
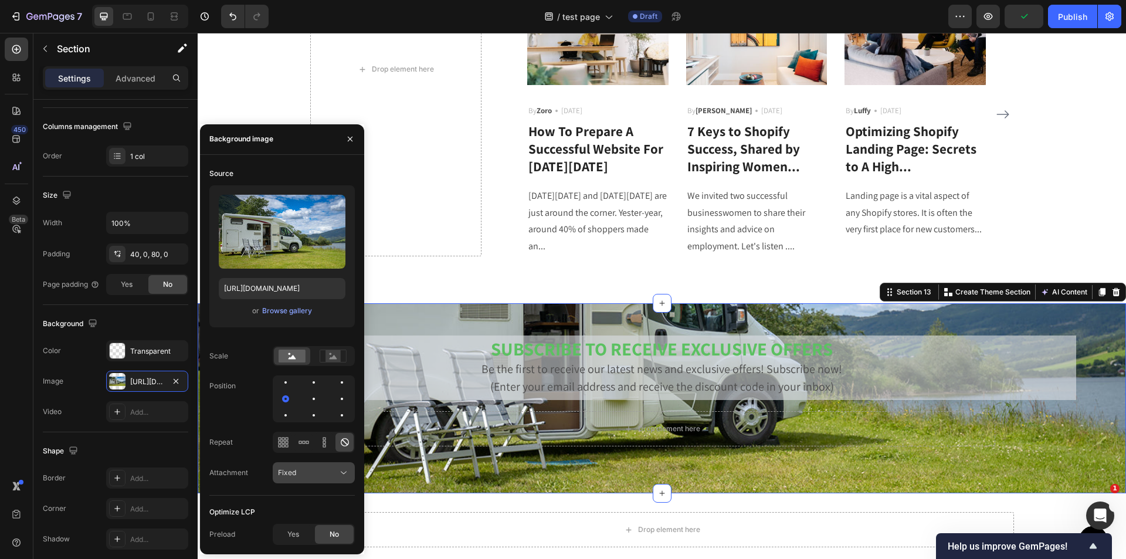
click at [335, 479] on button "Fixed" at bounding box center [314, 472] width 82 height 21
click at [303, 451] on div "Local" at bounding box center [302, 444] width 96 height 22
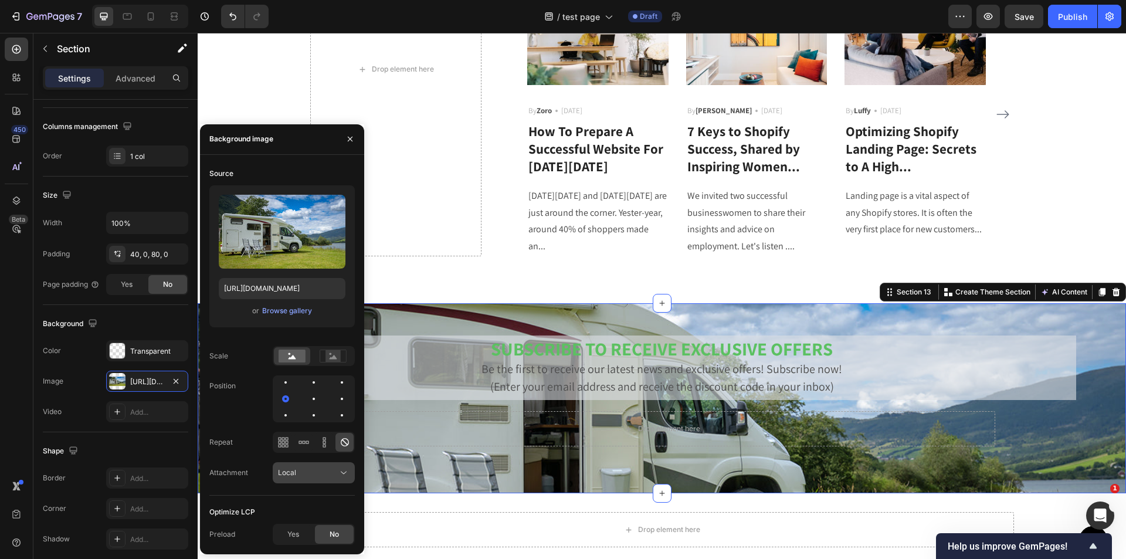
click at [329, 475] on div "Local" at bounding box center [308, 473] width 60 height 11
click at [317, 400] on p "Scroll" at bounding box center [311, 399] width 67 height 11
click at [336, 469] on div "Scroll" at bounding box center [308, 473] width 60 height 11
click at [311, 423] on p "Fixed" at bounding box center [311, 421] width 67 height 11
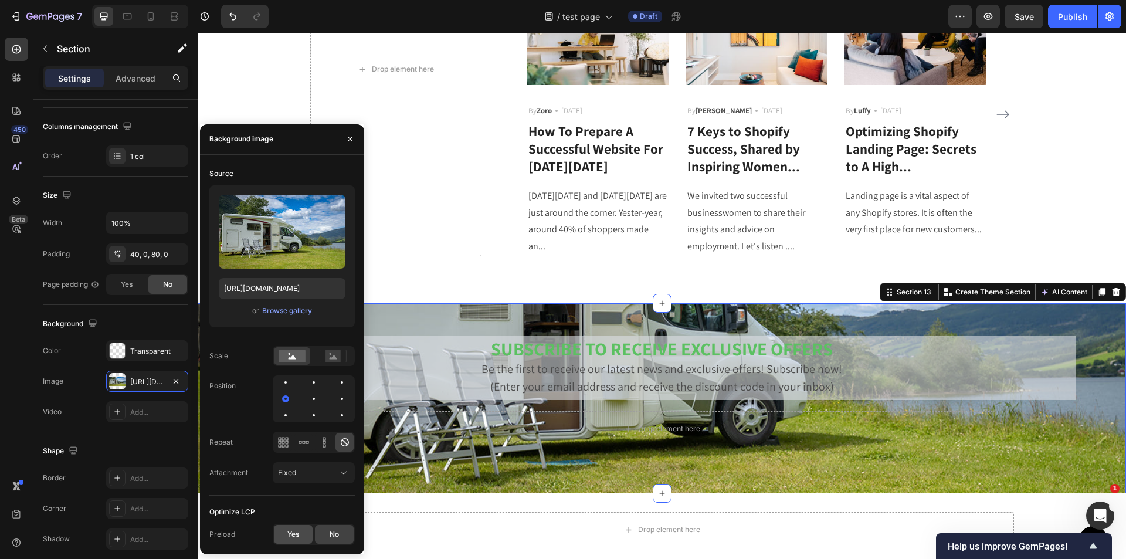
click at [296, 538] on span "Yes" at bounding box center [293, 534] width 12 height 11
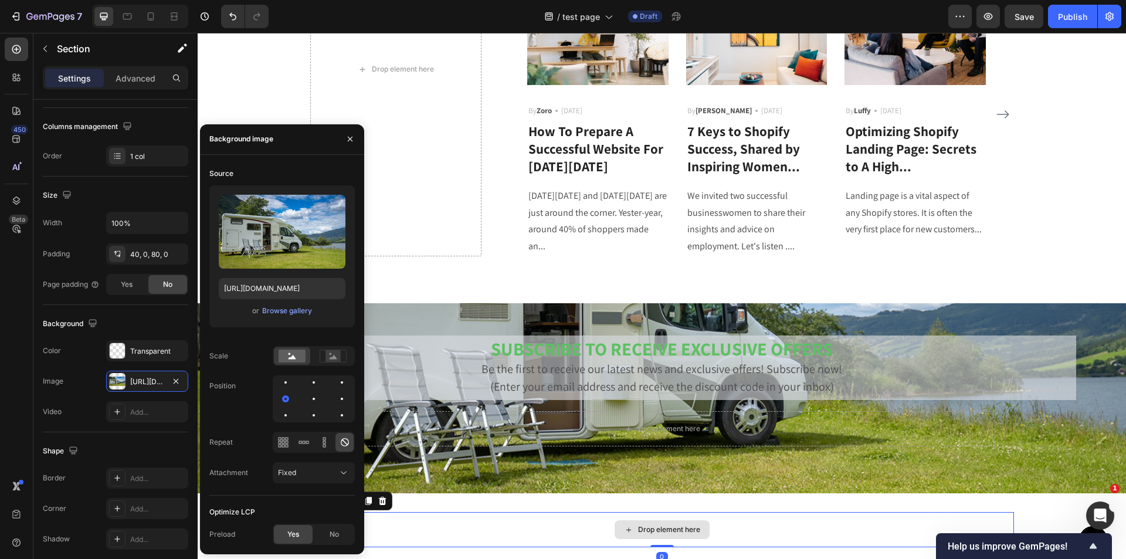
click at [480, 521] on div "Drop element here" at bounding box center [662, 529] width 704 height 35
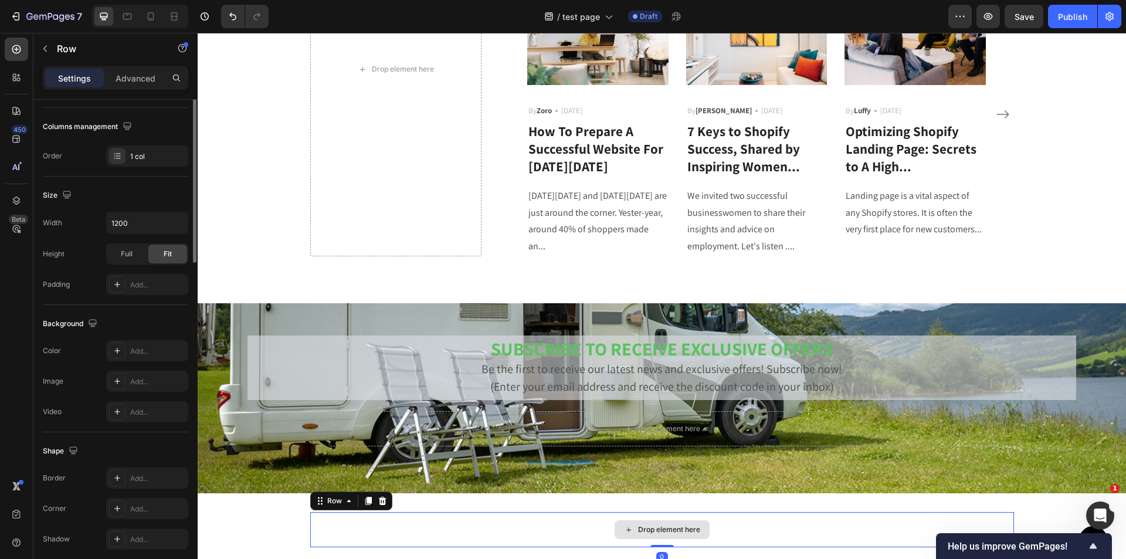
scroll to position [0, 0]
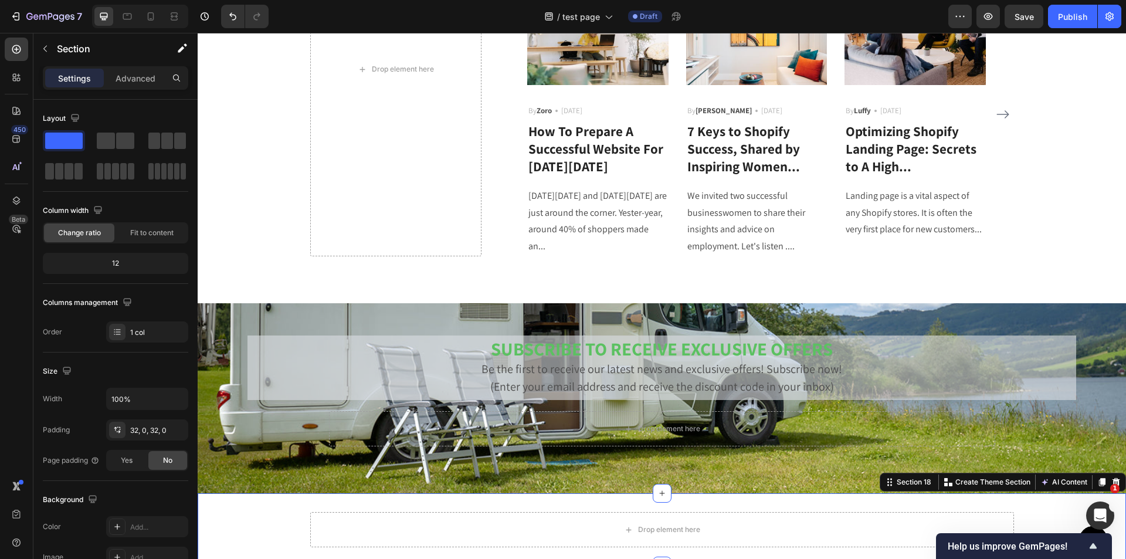
click at [875, 505] on div "Drop element here Row Section 18 Create Theme Section AI Content Write with Gem…" at bounding box center [662, 529] width 929 height 73
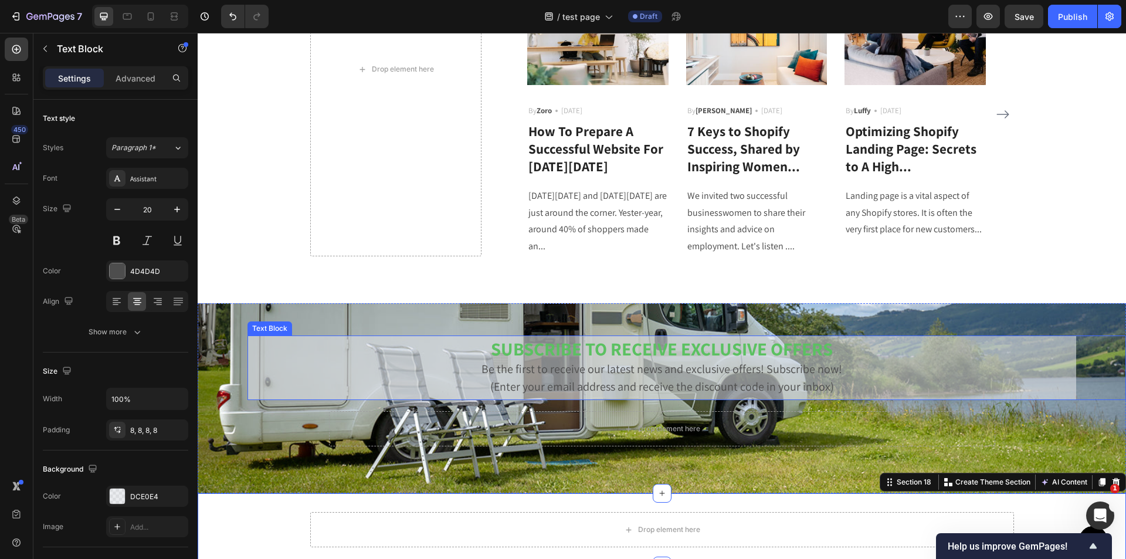
click at [530, 394] on p "(Enter your email address and receive the discount code in your inbox)" at bounding box center [661, 387] width 819 height 18
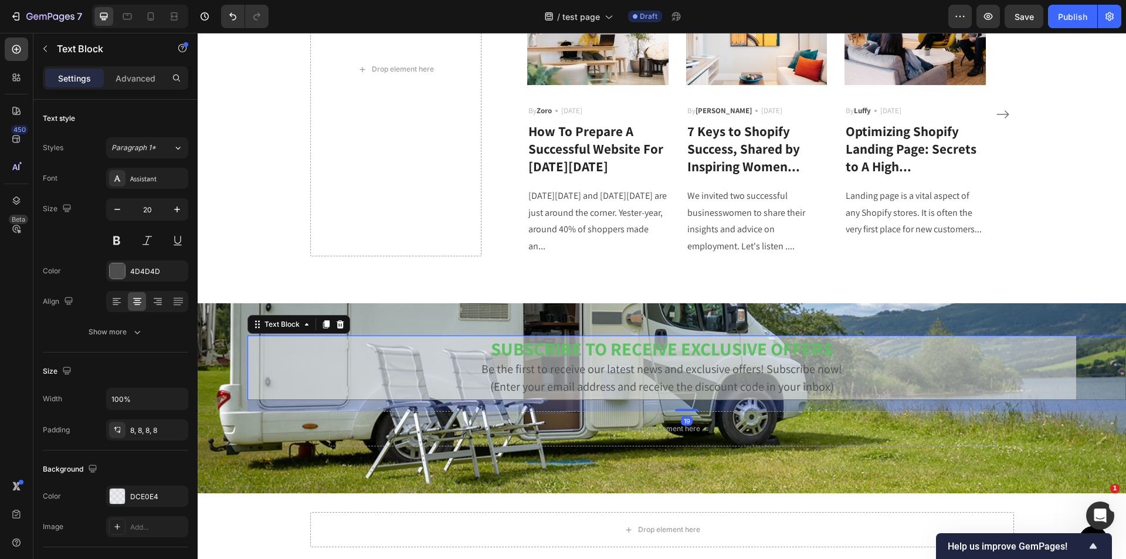
click at [570, 363] on p "Be the first to receive our latest news and exclusive offers! Subscribe now!" at bounding box center [661, 369] width 819 height 18
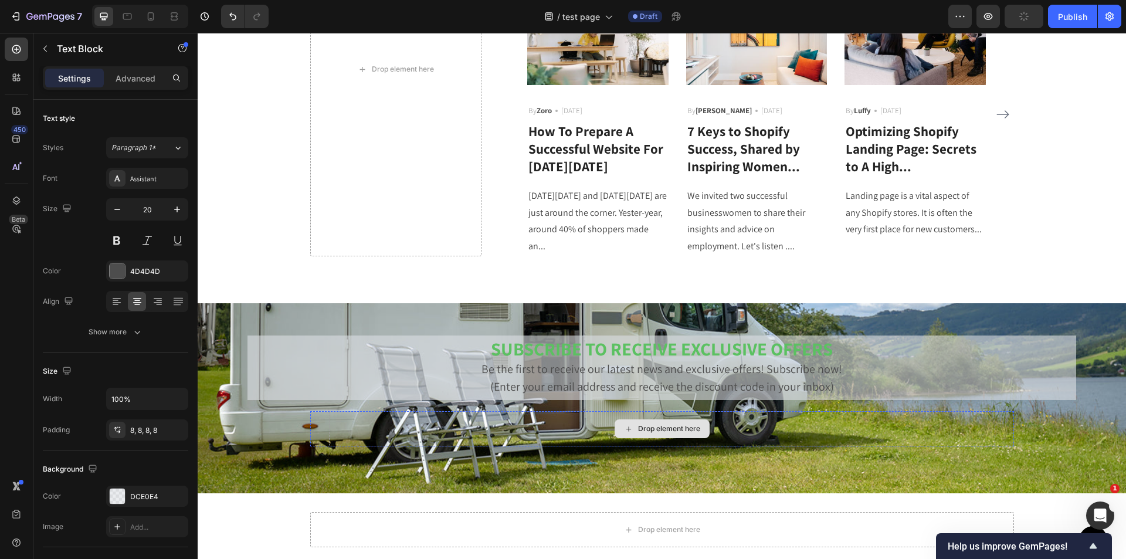
click at [767, 437] on div "Drop element here" at bounding box center [662, 428] width 666 height 35
click at [710, 371] on p "Be the first to receive our latest news and exclusive offers! Subscribe now!" at bounding box center [661, 369] width 819 height 18
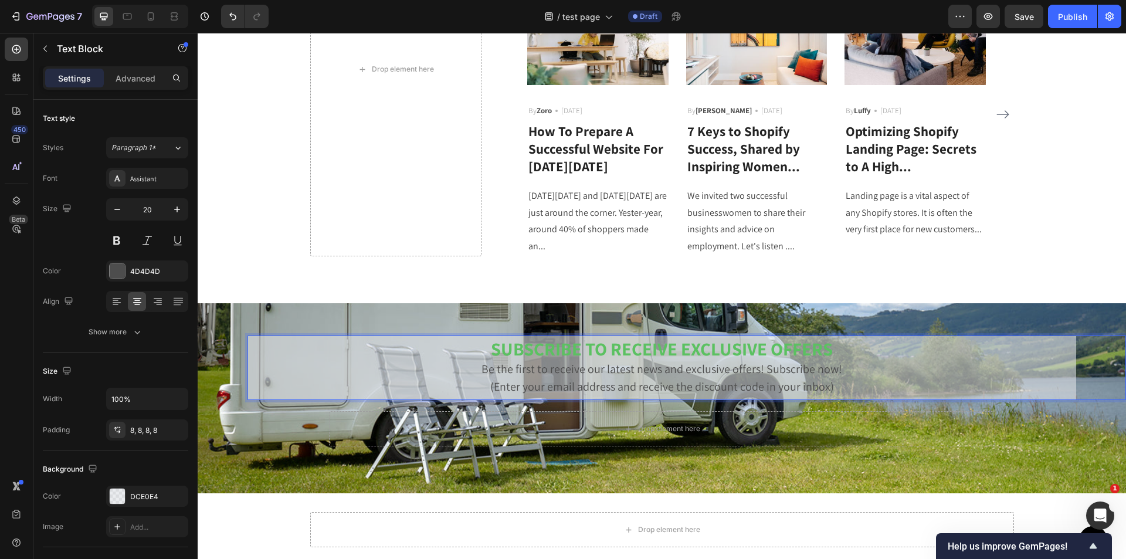
click at [576, 361] on p "Be the first to receive our latest news and exclusive offers! Subscribe now!" at bounding box center [661, 369] width 819 height 18
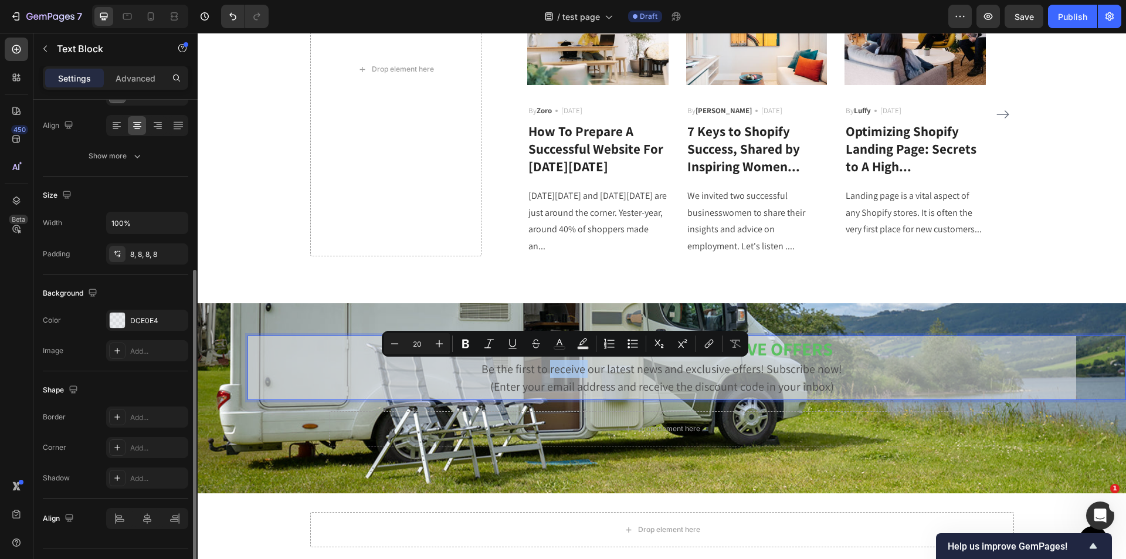
scroll to position [202, 0]
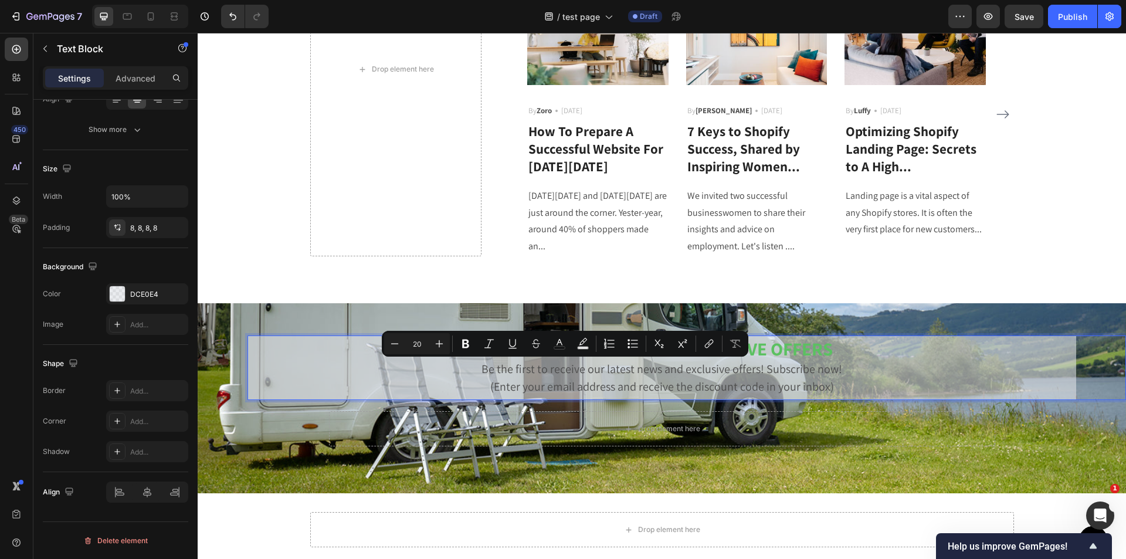
click at [285, 360] on p "Be the first to receive our latest news and exclusive offers! Subscribe now!" at bounding box center [661, 369] width 819 height 18
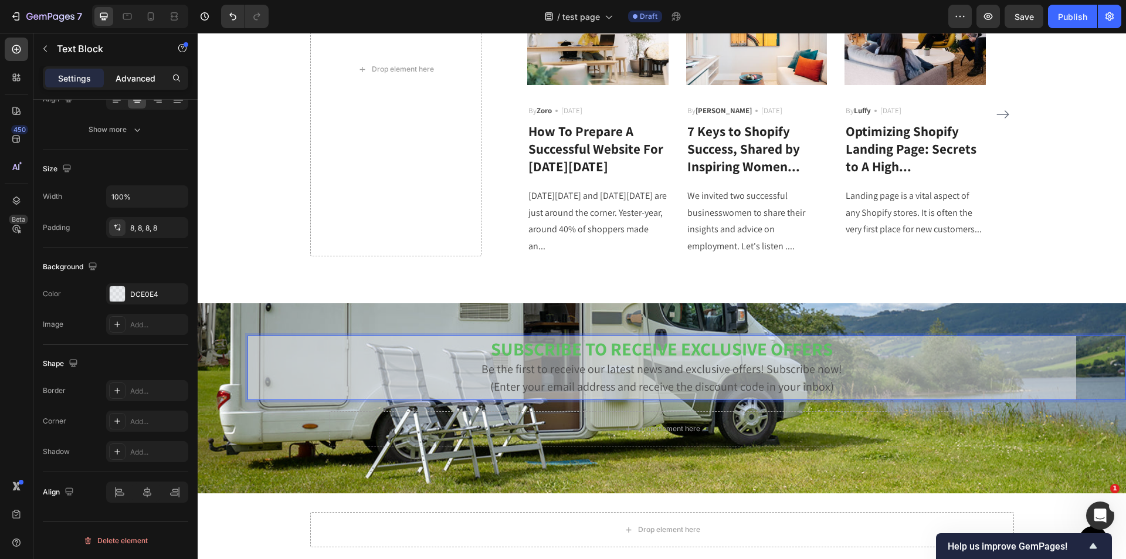
click at [125, 84] on div "Advanced" at bounding box center [135, 78] width 59 height 19
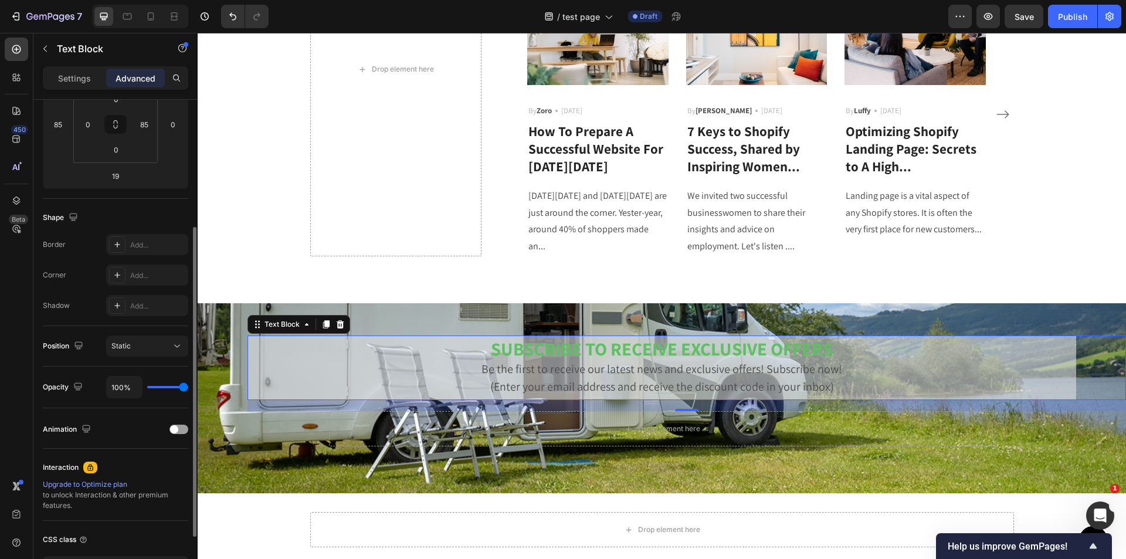
scroll to position [26, 0]
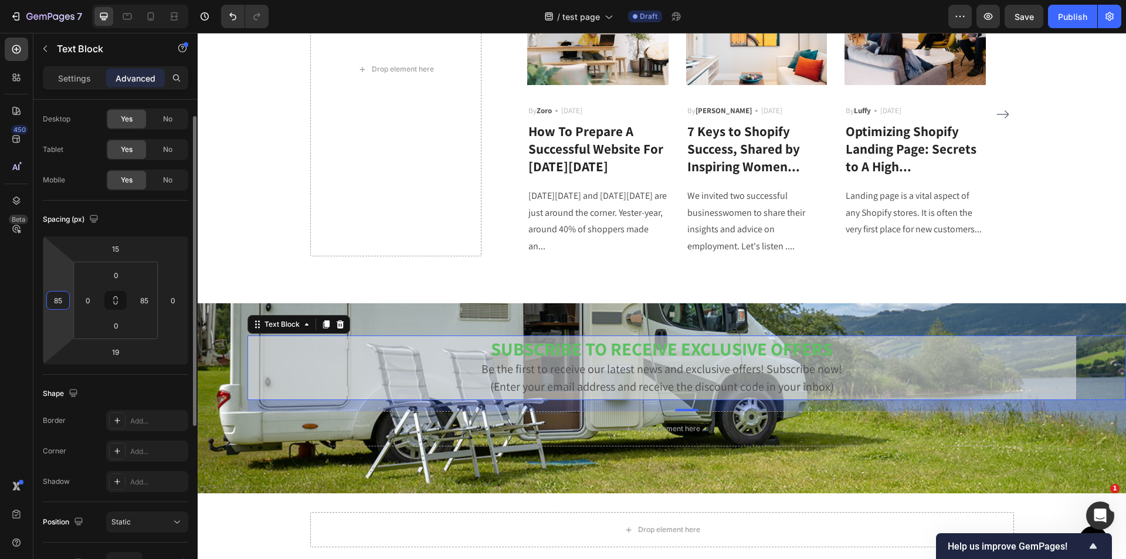
click at [50, 296] on input "85" at bounding box center [58, 301] width 18 height 18
type input "0"
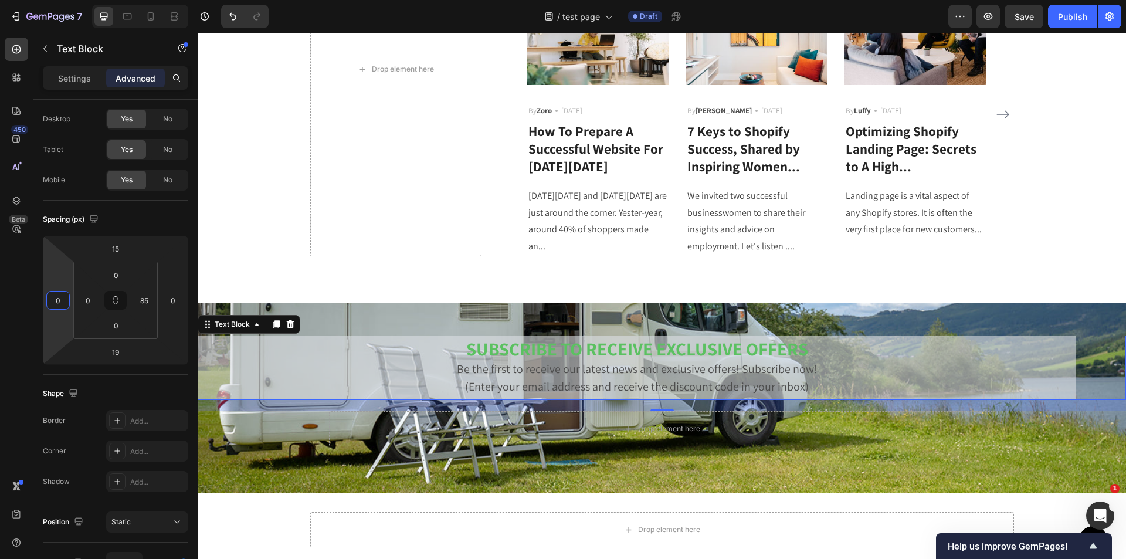
click at [60, 0] on html "7 Version history / test page Draft Preview Save Publish 450 Beta Sections(18) …" at bounding box center [563, 0] width 1126 height 0
click at [148, 303] on input "85" at bounding box center [145, 301] width 18 height 18
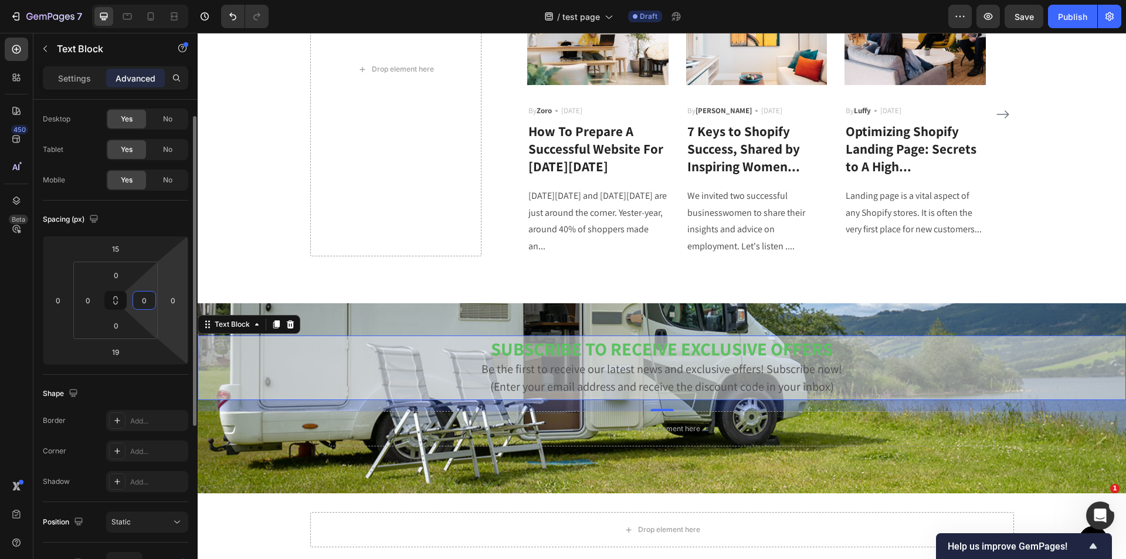
type input "0"
click at [178, 0] on html "7 Version history / test page Draft Preview Save Publish 450 Beta Sections(18) …" at bounding box center [563, 0] width 1126 height 0
click at [60, 297] on input "0" at bounding box center [58, 301] width 18 height 18
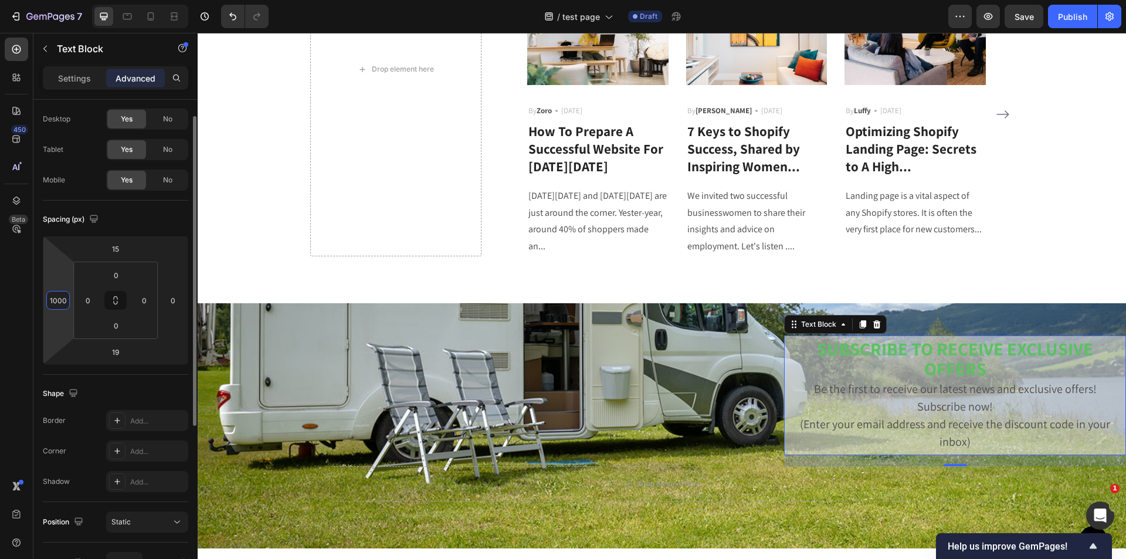
drag, startPoint x: 64, startPoint y: 301, endPoint x: 37, endPoint y: 299, distance: 27.1
click at [37, 299] on div "Display on Desktop Yes No Tablet Yes No Mobile Yes No Spacing (px) 15 1000 19 0…" at bounding box center [115, 464] width 164 height 783
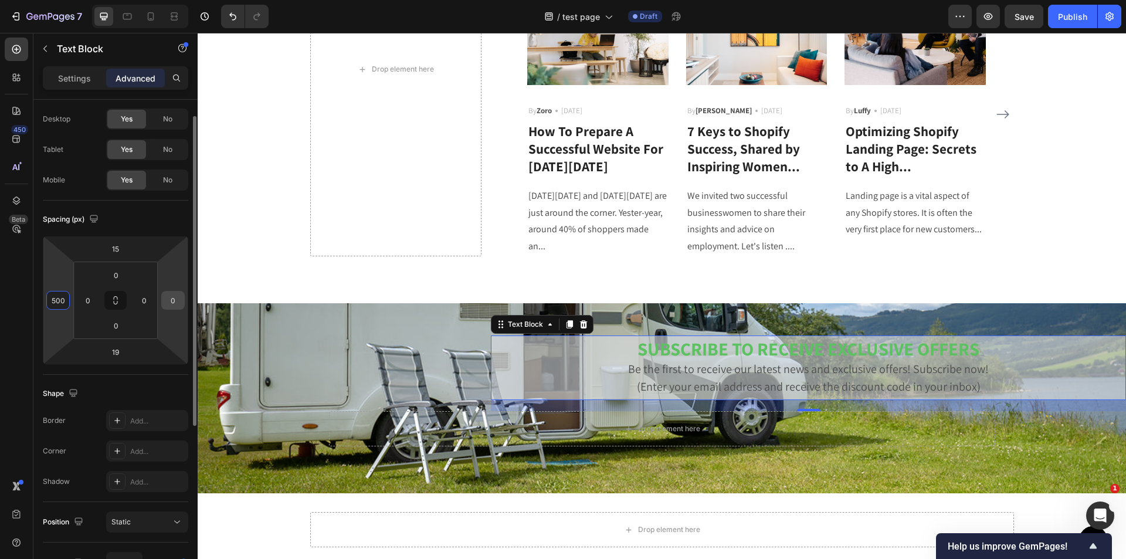
type input "500"
click at [177, 305] on input "0" at bounding box center [173, 301] width 18 height 18
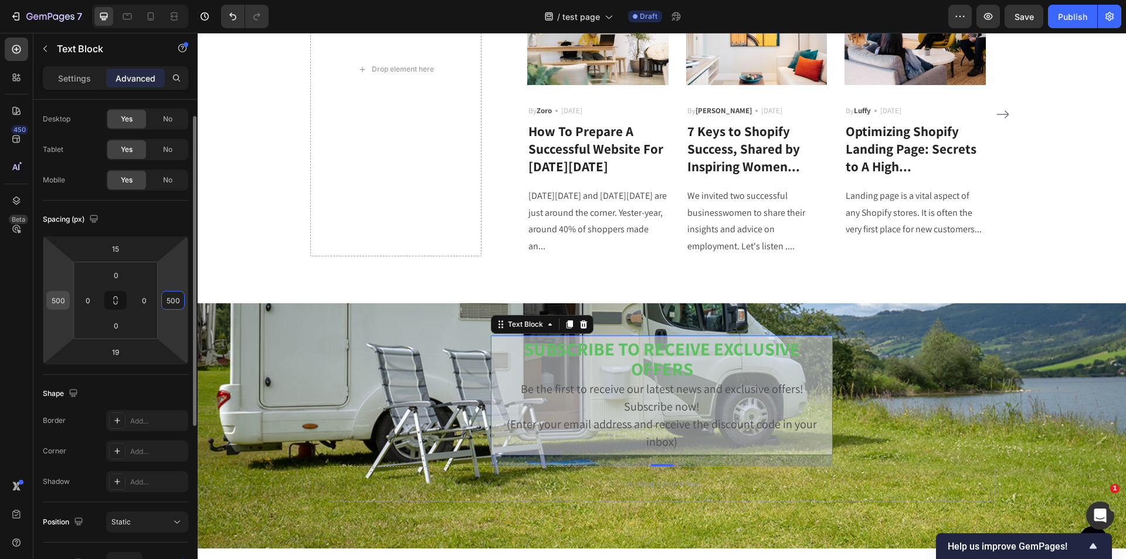
type input "500"
click at [64, 301] on input "500" at bounding box center [58, 301] width 18 height 18
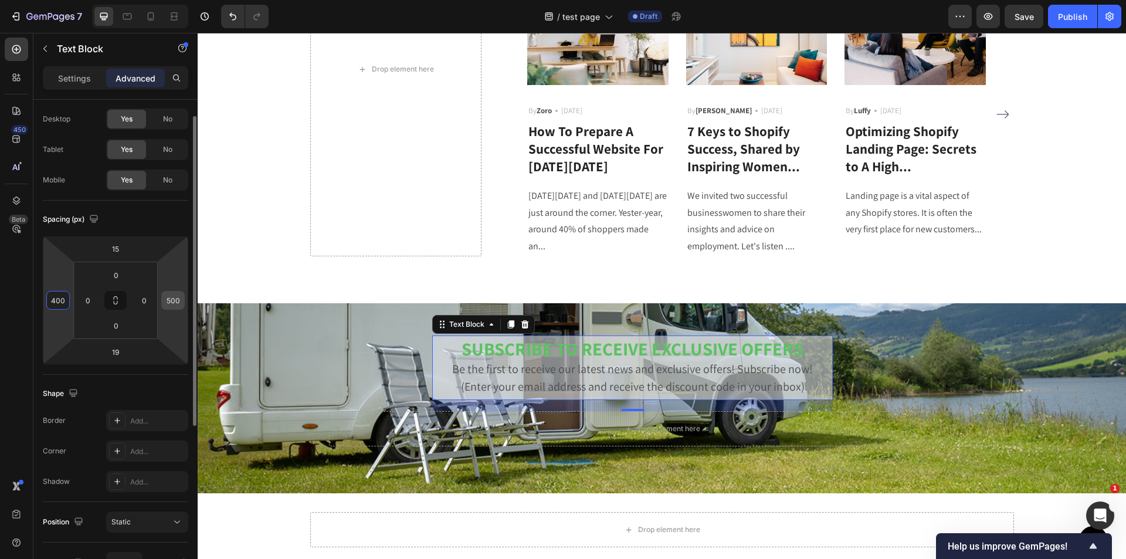
type input "400"
click at [170, 298] on input "500" at bounding box center [173, 301] width 18 height 18
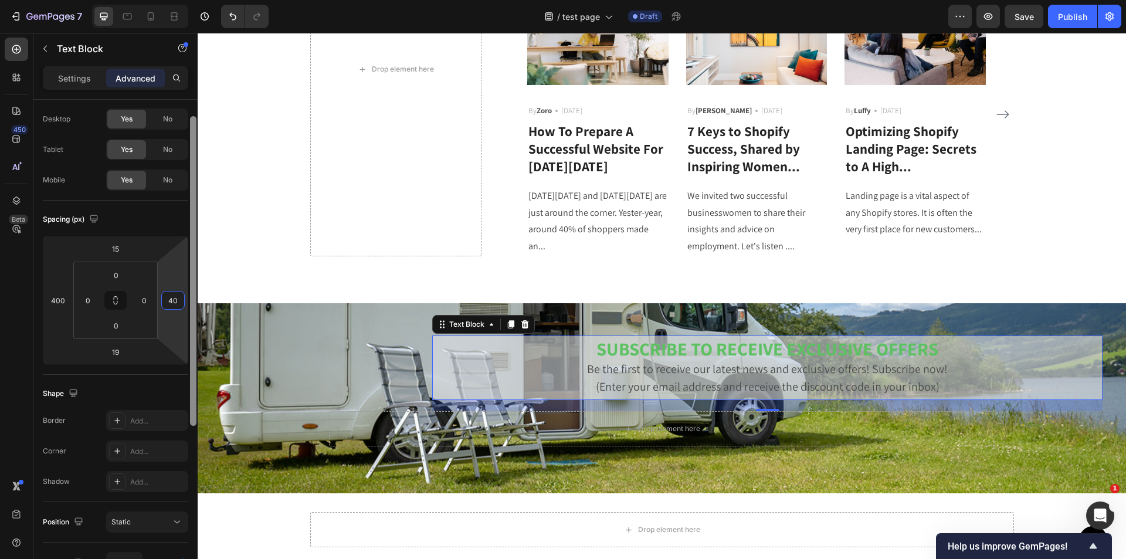
type input "400"
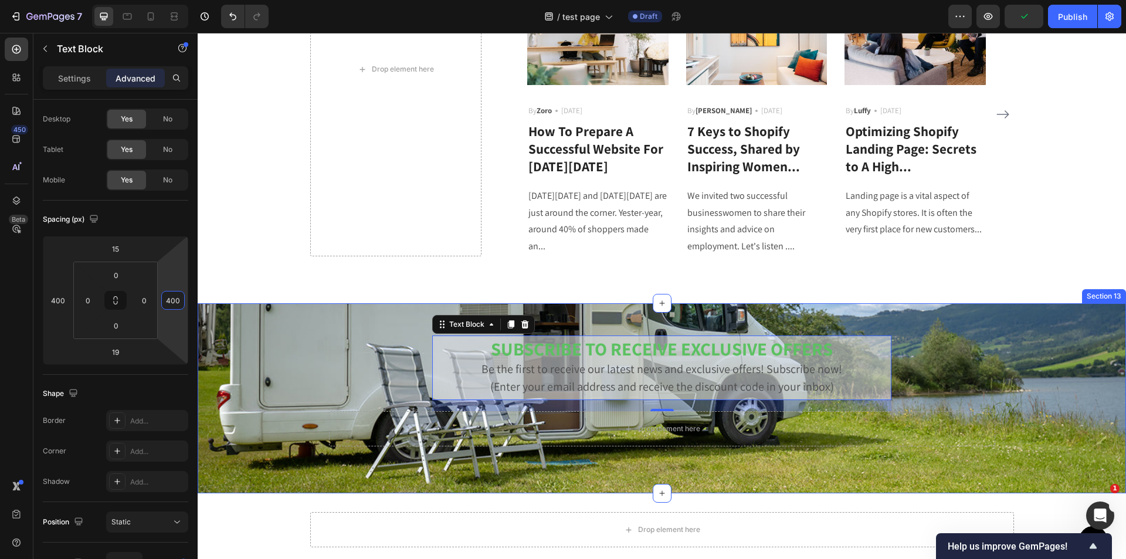
click at [526, 461] on div "SUBSCRIBE TO RECEIVE EXCLUSIVE OFFERS Be the first to receive our latest news a…" at bounding box center [662, 398] width 929 height 190
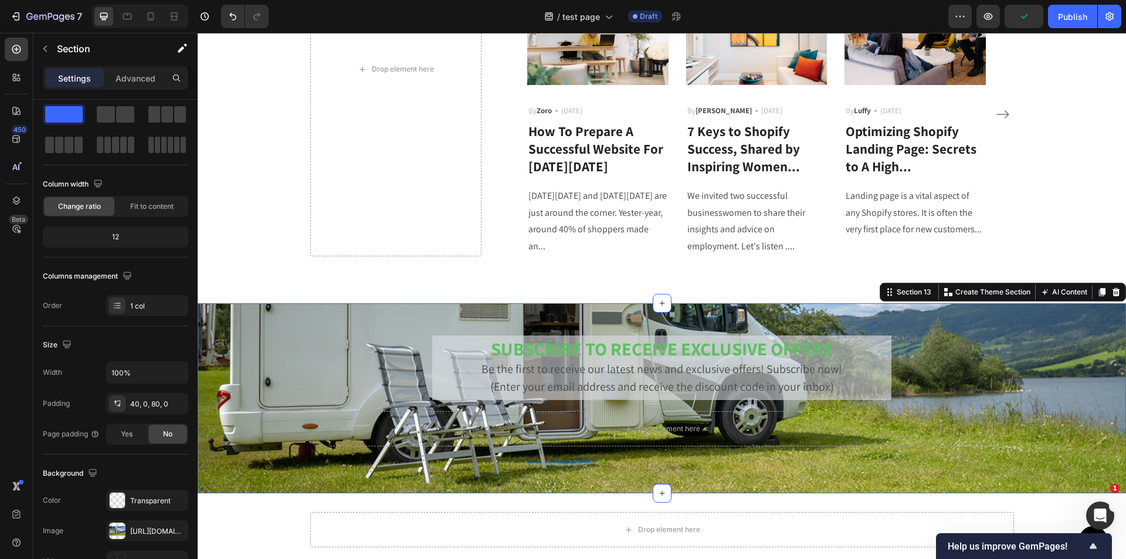
scroll to position [0, 0]
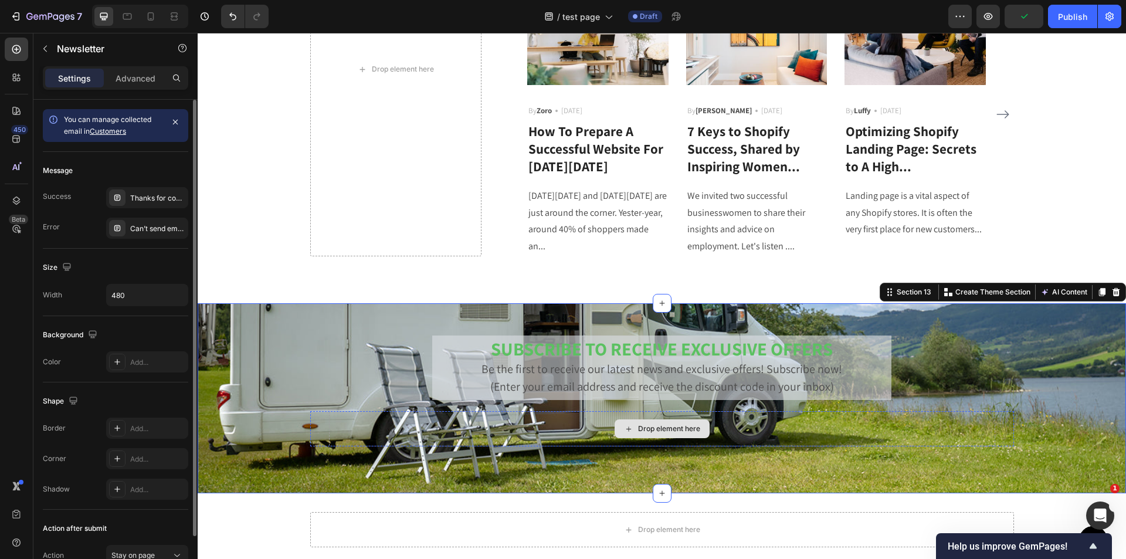
click at [592, 430] on div "Drop element here" at bounding box center [662, 428] width 666 height 35
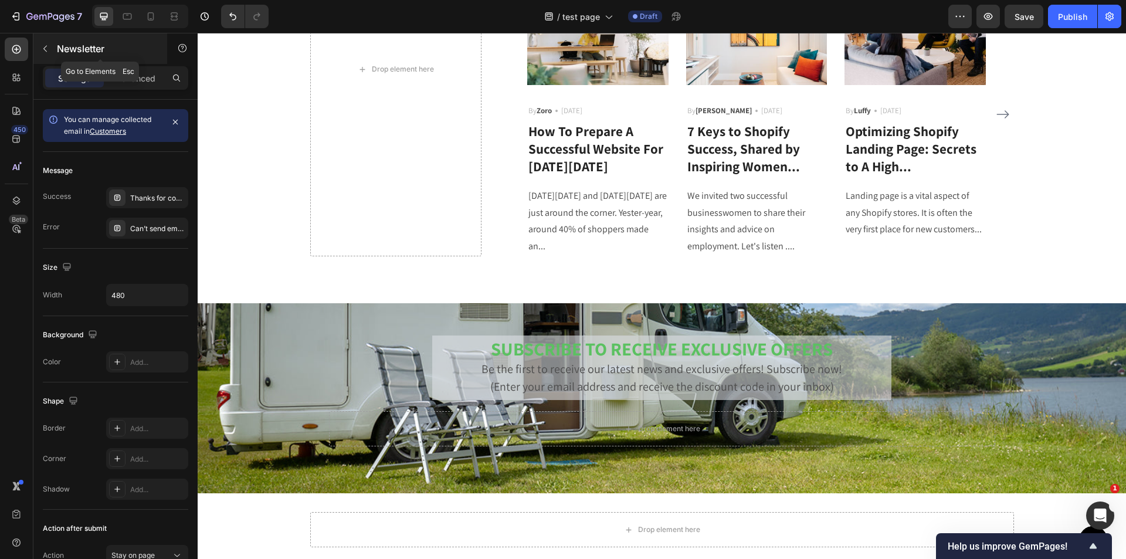
click at [48, 54] on button "button" at bounding box center [45, 48] width 19 height 19
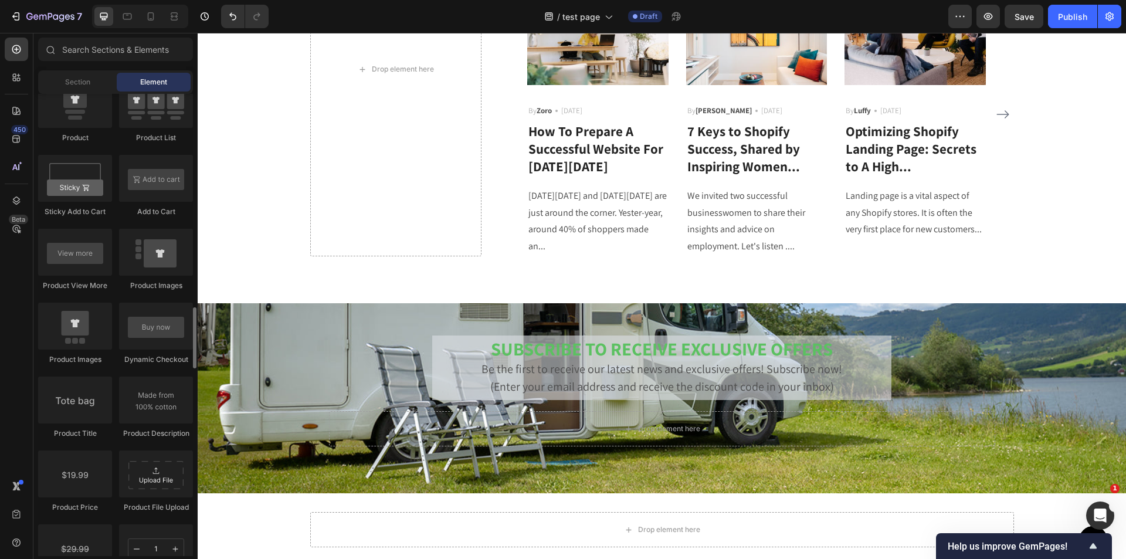
scroll to position [1430, 0]
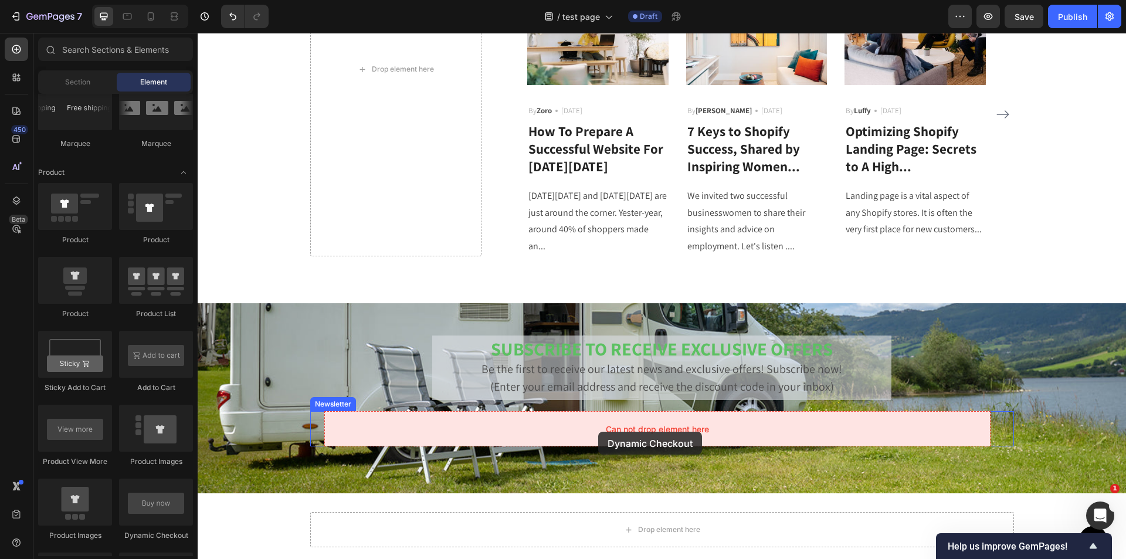
drag, startPoint x: 364, startPoint y: 535, endPoint x: 598, endPoint y: 432, distance: 255.8
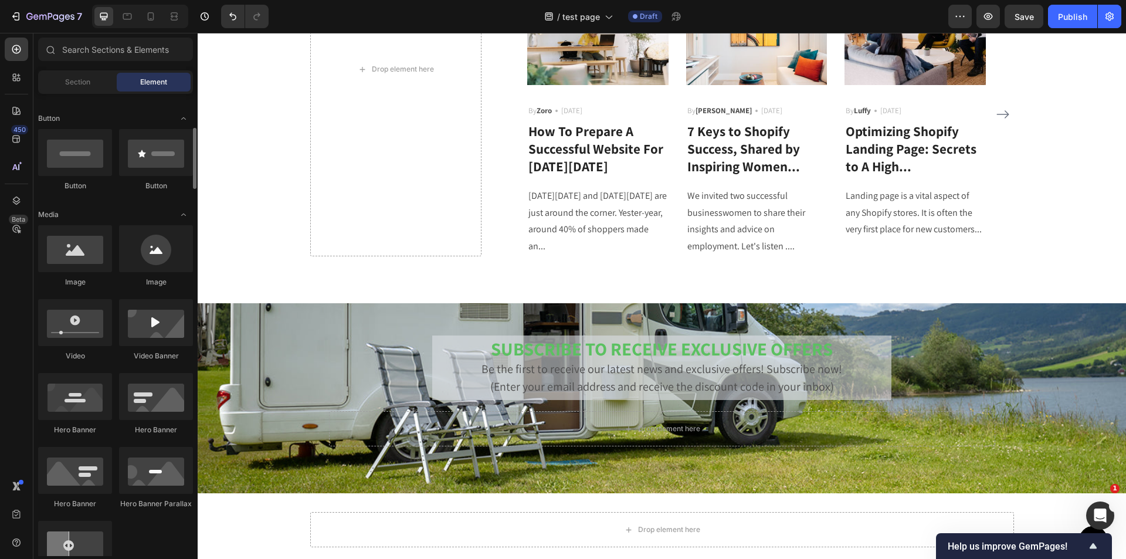
scroll to position [22, 0]
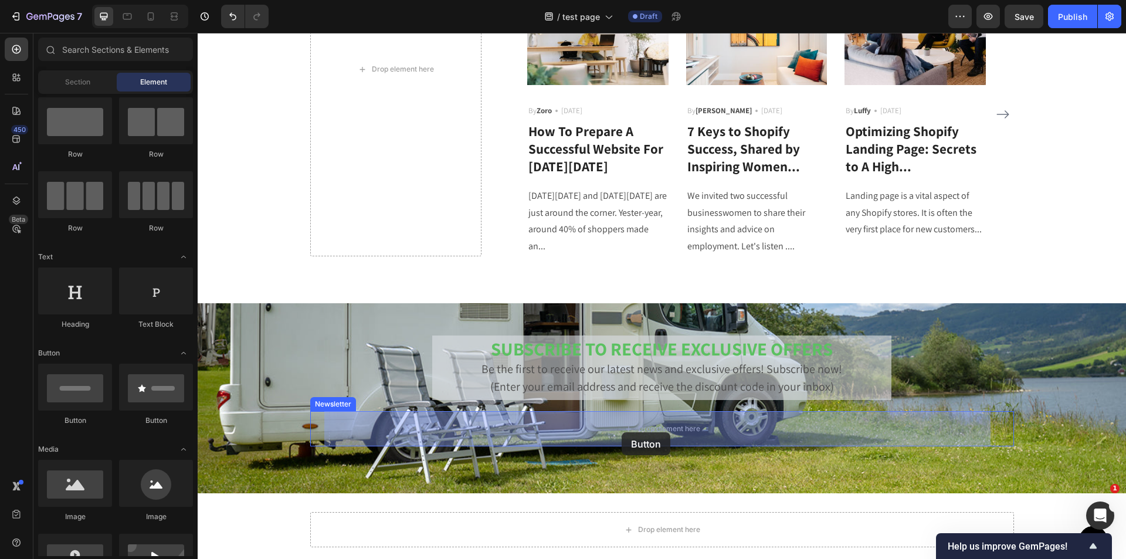
drag, startPoint x: 280, startPoint y: 422, endPoint x: 622, endPoint y: 432, distance: 342.2
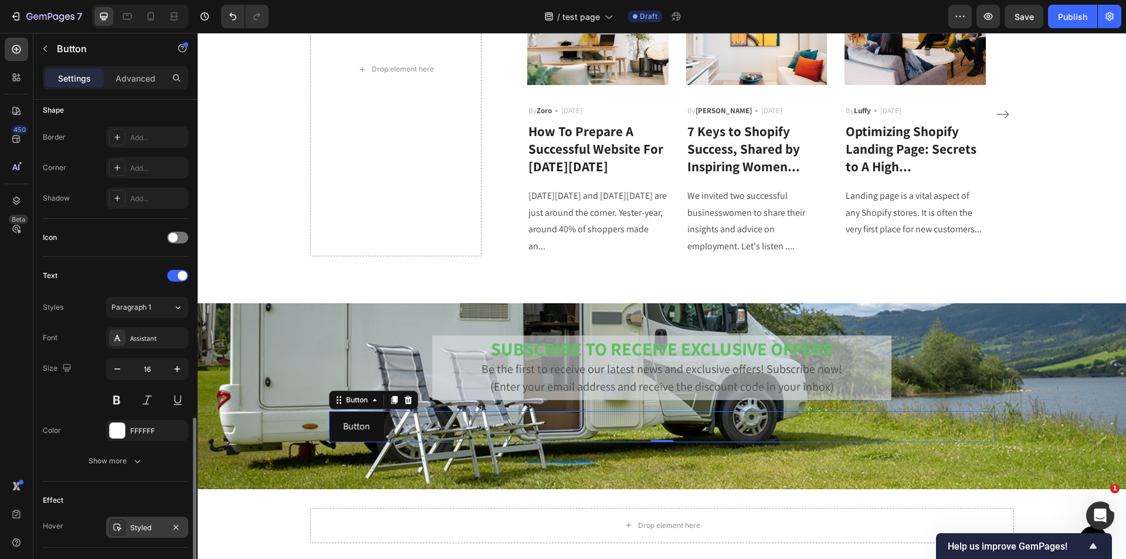
scroll to position [348, 0]
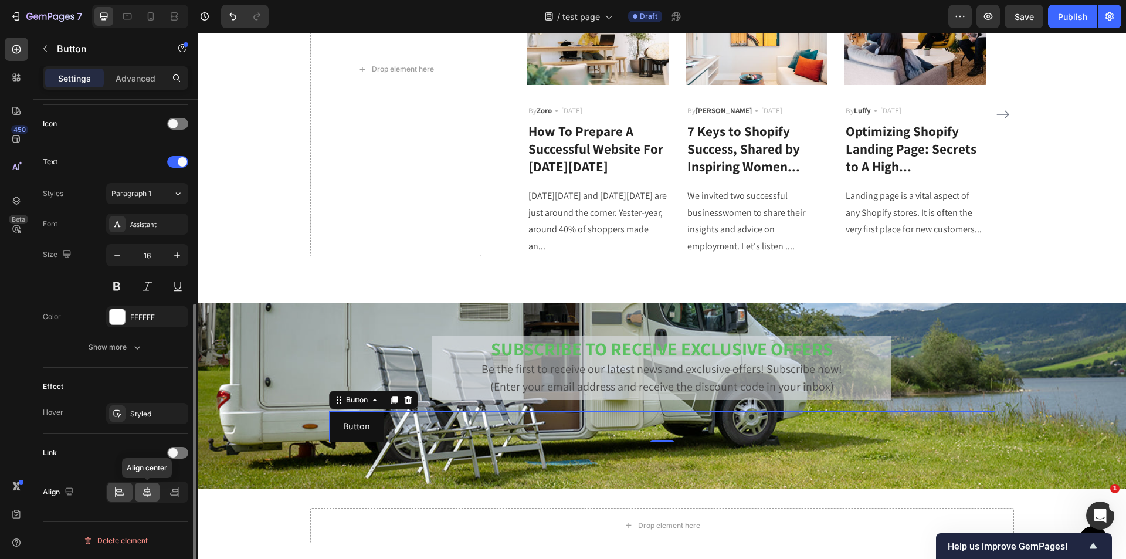
click at [148, 493] on icon at bounding box center [147, 492] width 12 height 12
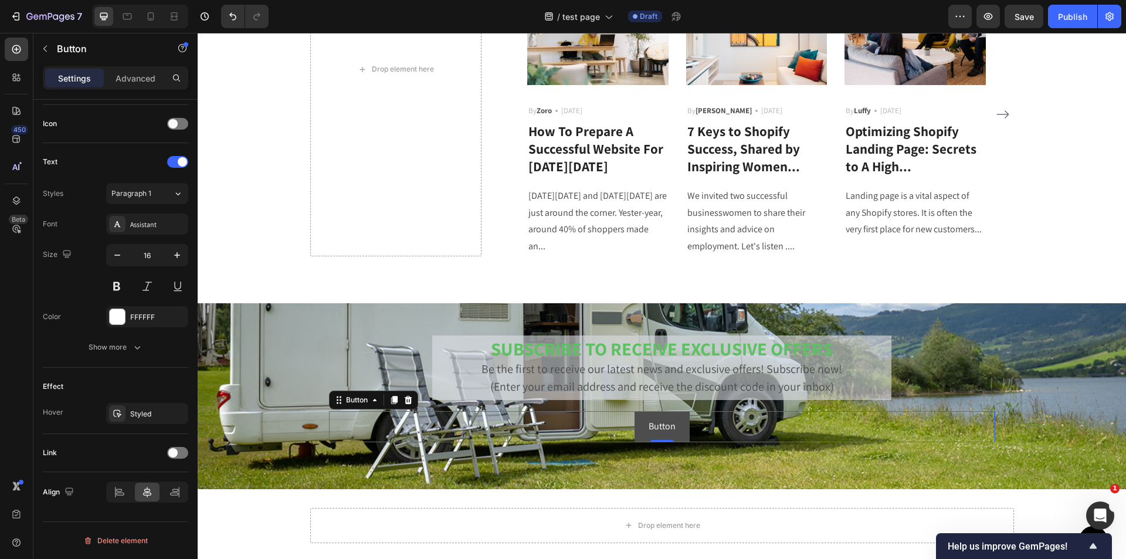
click at [678, 416] on button "Button" at bounding box center [662, 426] width 55 height 31
click at [665, 422] on p "Button" at bounding box center [662, 426] width 27 height 17
click at [636, 411] on button "Check" at bounding box center [662, 426] width 52 height 31
click at [626, 411] on button "Check your" at bounding box center [662, 426] width 72 height 31
click at [637, 411] on button "Claim" at bounding box center [662, 426] width 50 height 31
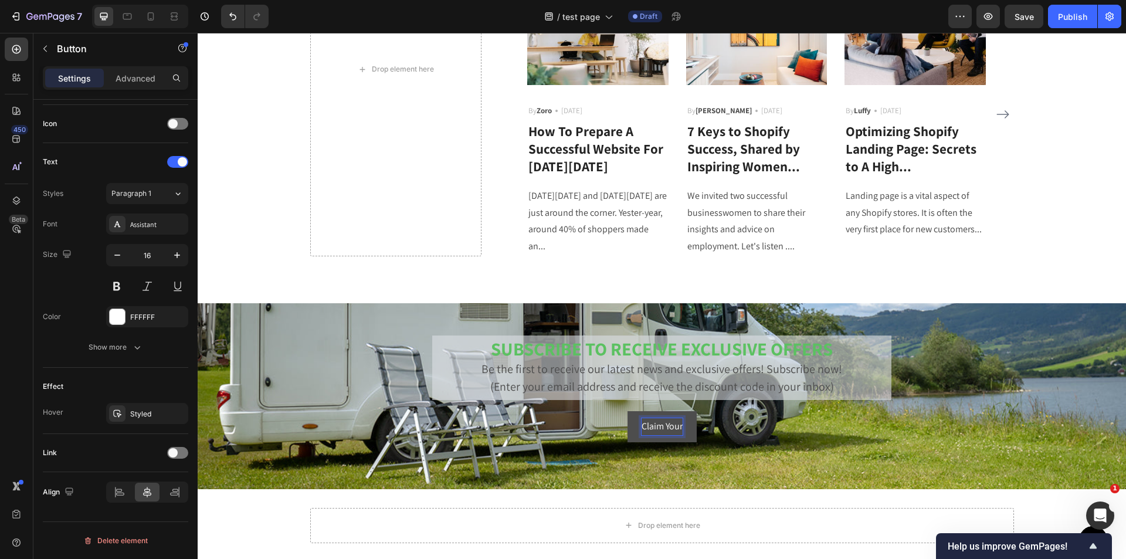
click at [628, 411] on button "Claim Your" at bounding box center [662, 426] width 69 height 31
click at [610, 411] on button "Claim Your Rewards" at bounding box center [662, 426] width 104 height 31
click at [783, 475] on div "SUBSCRIBE TO RECEIVE EXCLUSIVE OFFERS Be the first to receive our latest news a…" at bounding box center [662, 396] width 929 height 186
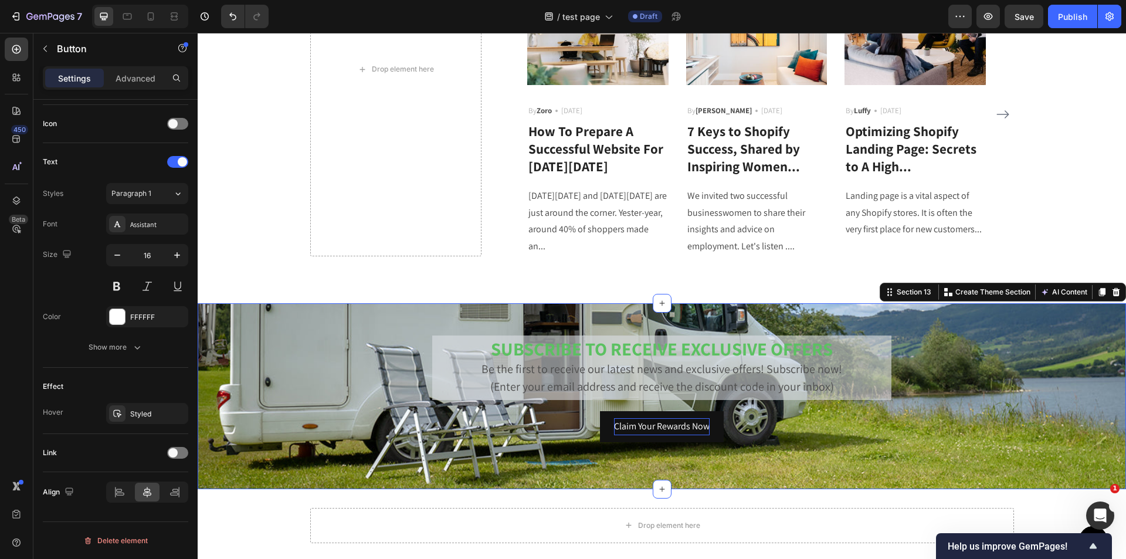
scroll to position [0, 0]
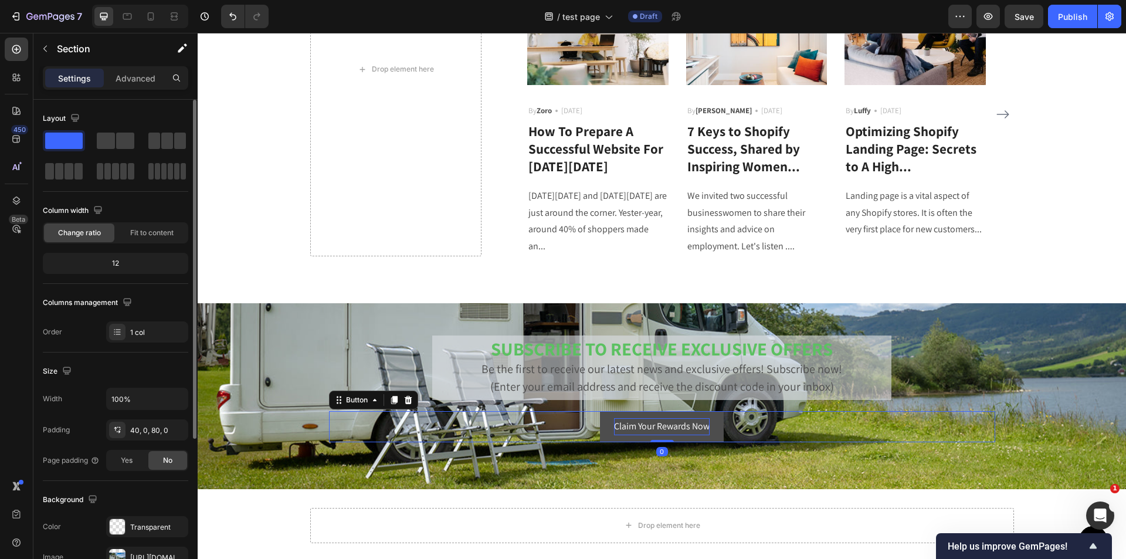
click at [704, 438] on button "Claim Your Rewards Now" at bounding box center [662, 426] width 124 height 31
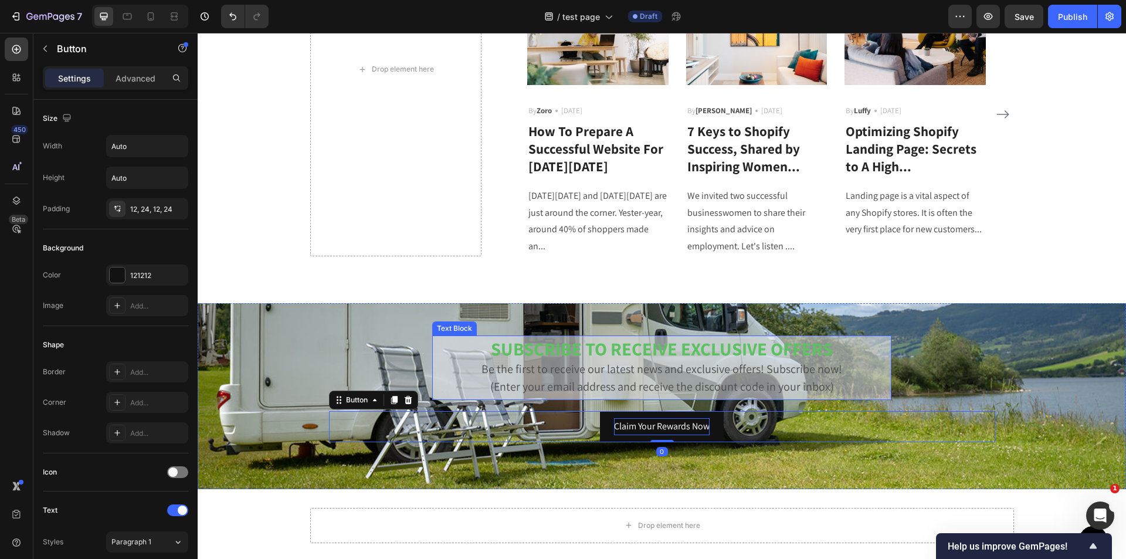
click at [579, 343] on strong "SUBSCRIBE TO RECEIVE EXCLUSIVE OFFERS" at bounding box center [662, 349] width 342 height 24
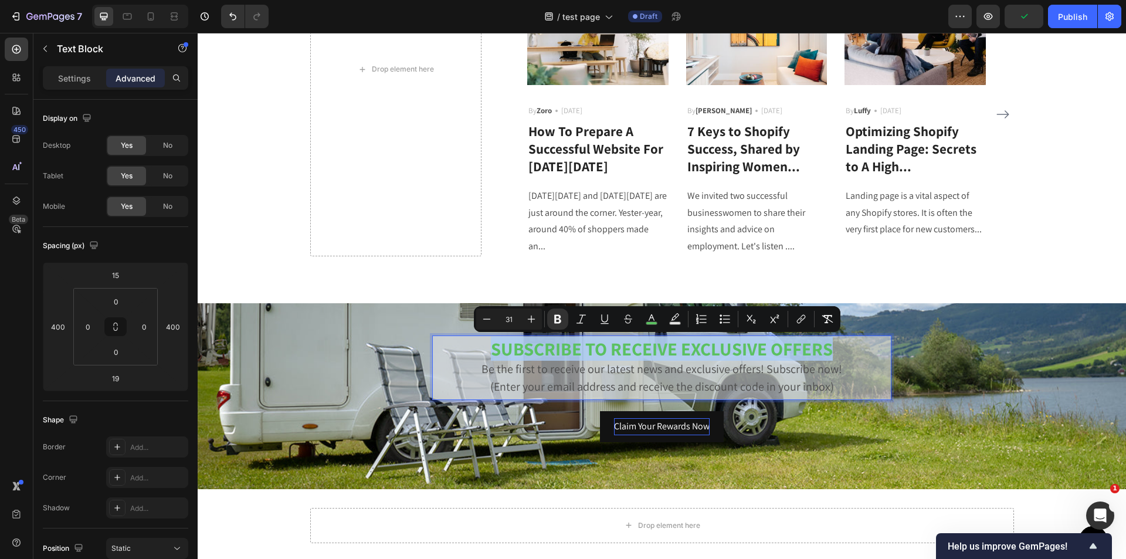
drag, startPoint x: 481, startPoint y: 352, endPoint x: 839, endPoint y: 354, distance: 357.8
click at [839, 354] on p "SUBSCRIBE TO RECEIVE EXCLUSIVE OFFERS" at bounding box center [662, 350] width 450 height 20
click at [256, 508] on div "Drop element here Row" at bounding box center [662, 525] width 929 height 35
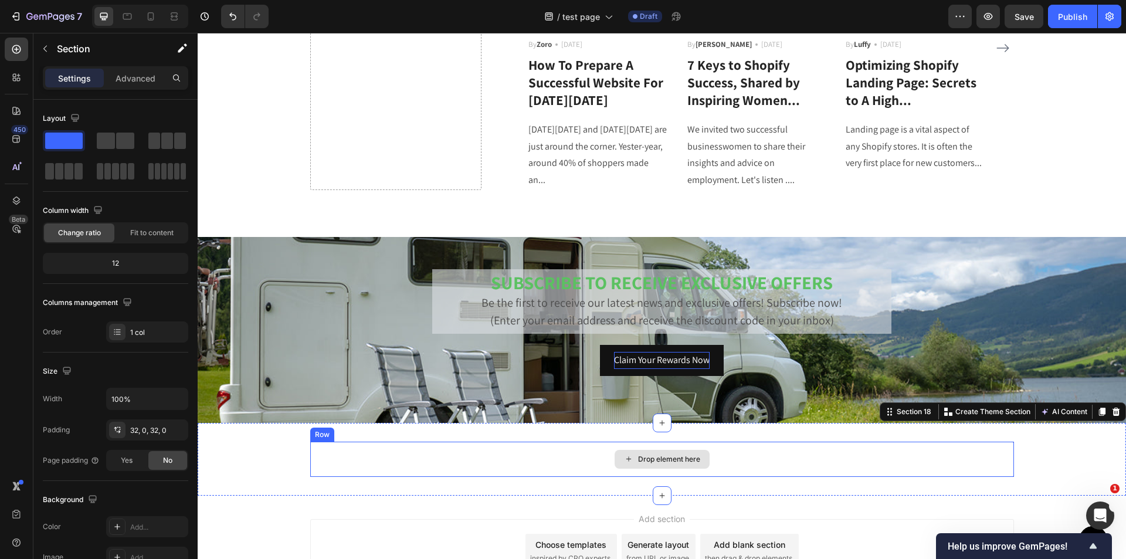
scroll to position [2597, 0]
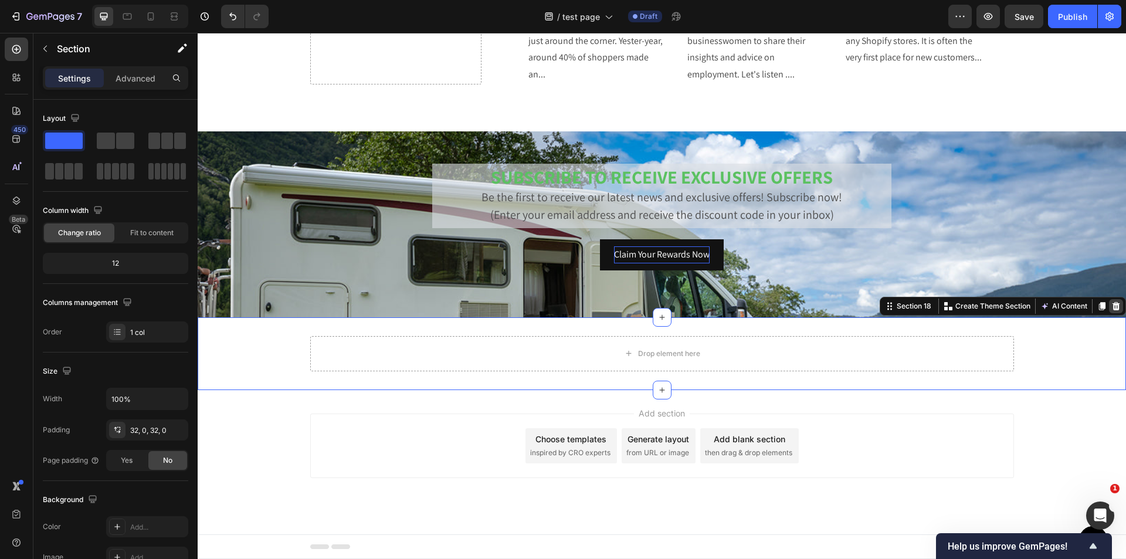
click at [1113, 307] on icon at bounding box center [1117, 306] width 8 height 8
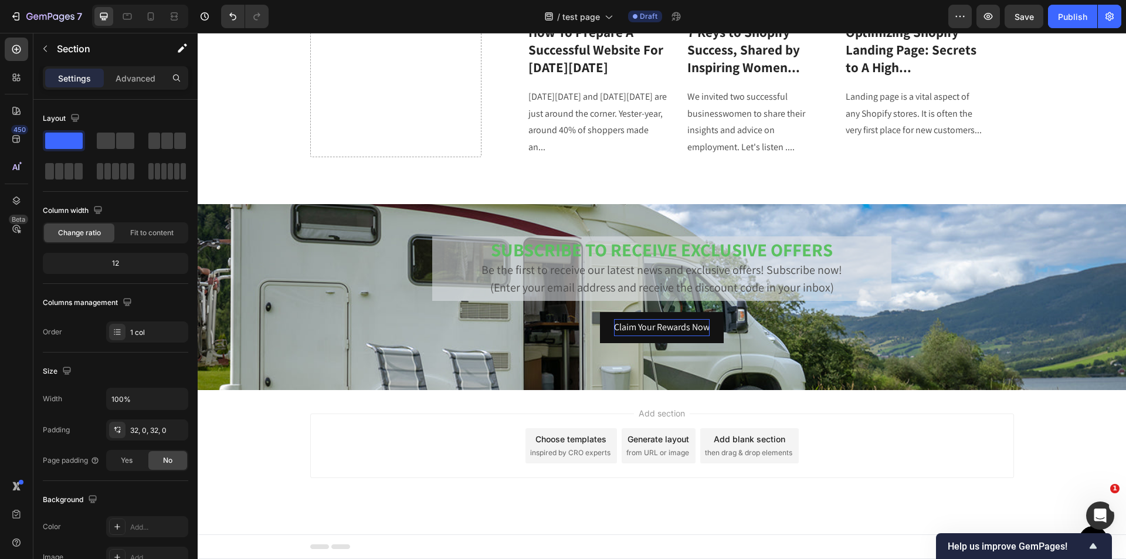
scroll to position [2524, 0]
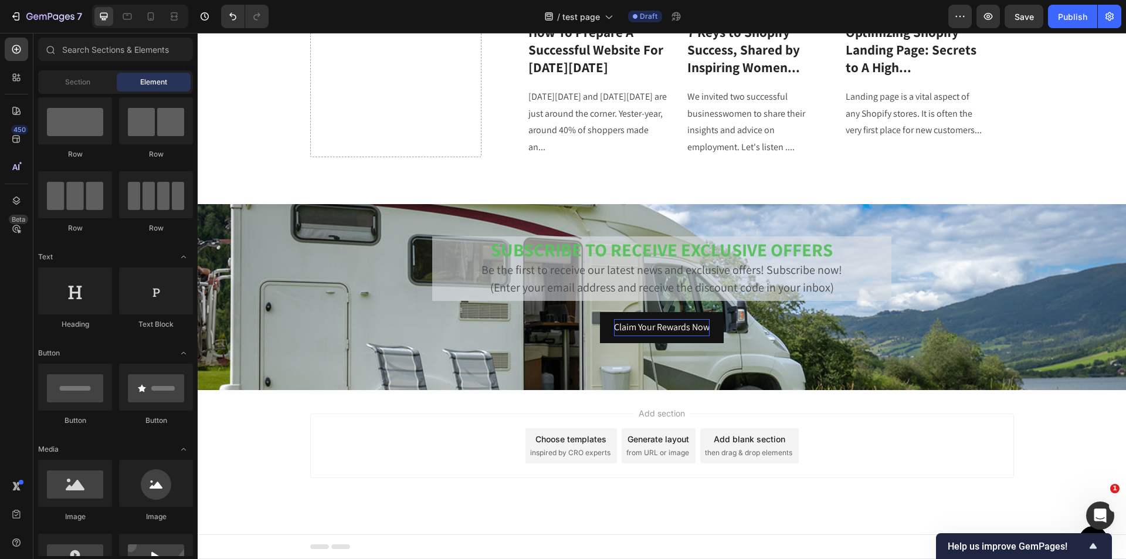
click at [973, 421] on div "Add section Choose templates inspired by CRO experts Generate layout from URL o…" at bounding box center [662, 446] width 704 height 65
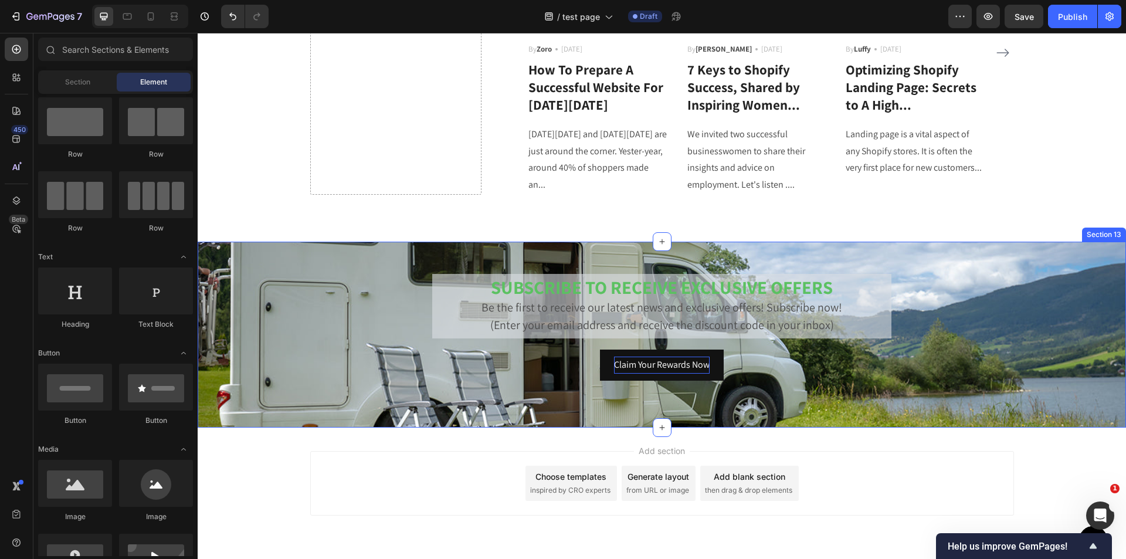
scroll to position [2465, 0]
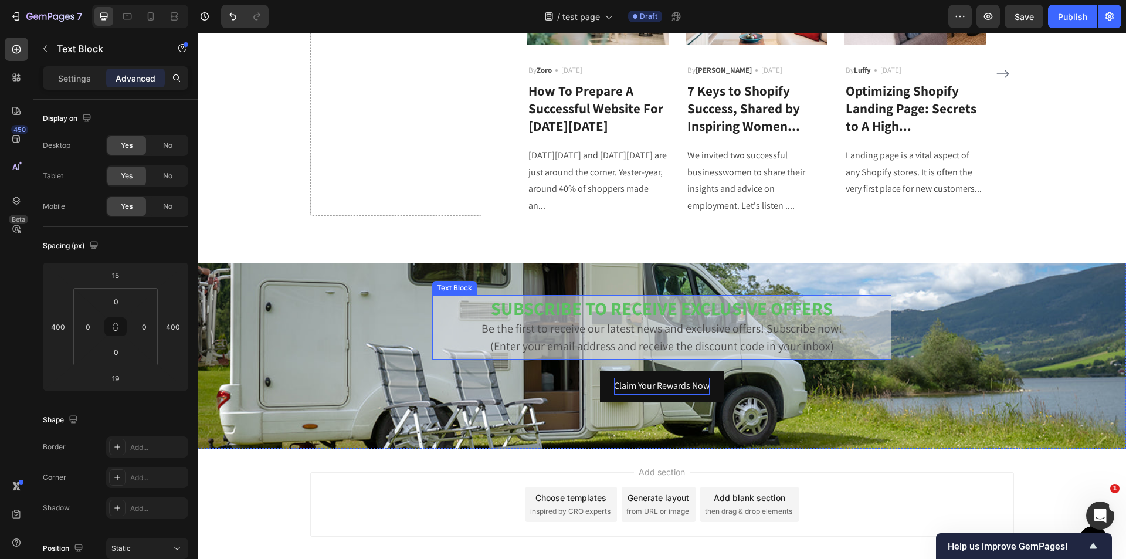
click at [512, 333] on p "Be the first to receive our latest news and exclusive offers! Subscribe now!" at bounding box center [662, 329] width 450 height 18
click at [834, 306] on p "SUBSCRIBE TO RECEIVE EXCLUSIVE OFFERS" at bounding box center [662, 310] width 450 height 20
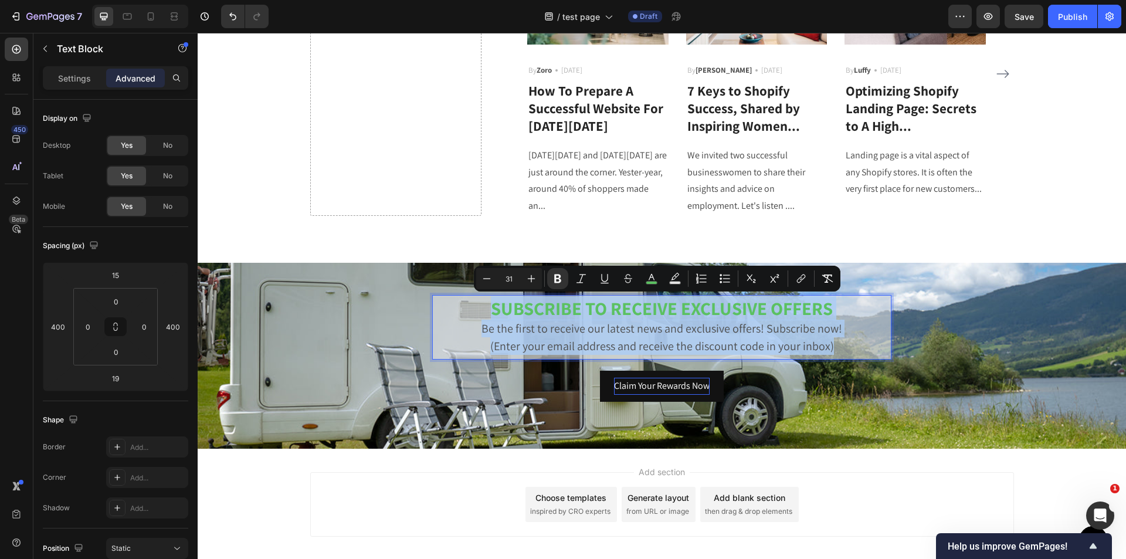
click at [834, 306] on p "SUBSCRIBE TO RECEIVE EXCLUSIVE OFFERS" at bounding box center [662, 310] width 450 height 20
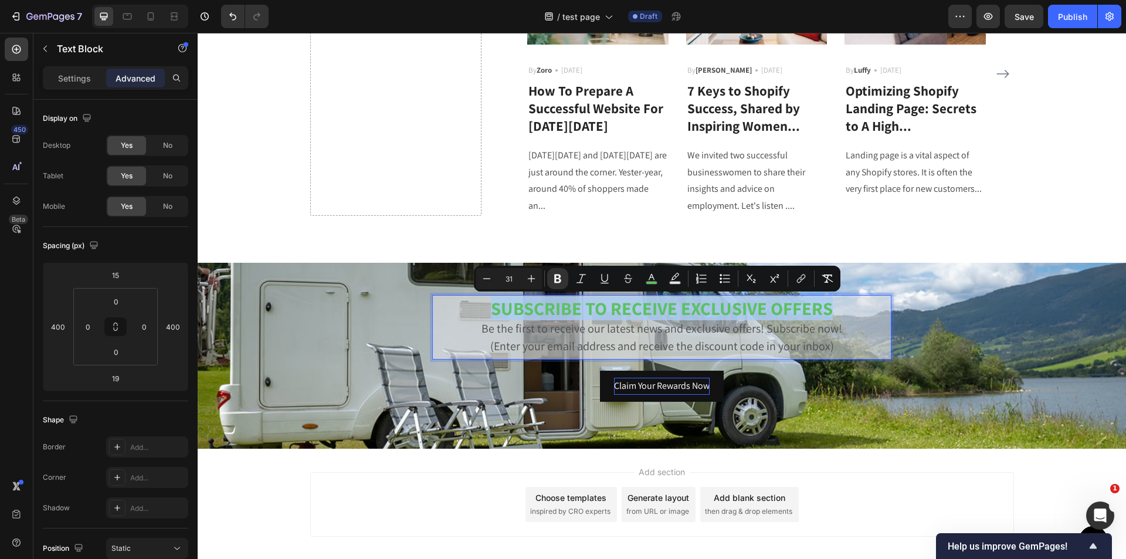
drag, startPoint x: 836, startPoint y: 306, endPoint x: 480, endPoint y: 309, distance: 355.5
click at [480, 309] on p "SUBSCRIBE TO RECEIVE EXCLUSIVE OFFERS" at bounding box center [662, 310] width 450 height 20
click at [652, 275] on icon "Editor contextual toolbar" at bounding box center [652, 277] width 6 height 6
type input "5BC161"
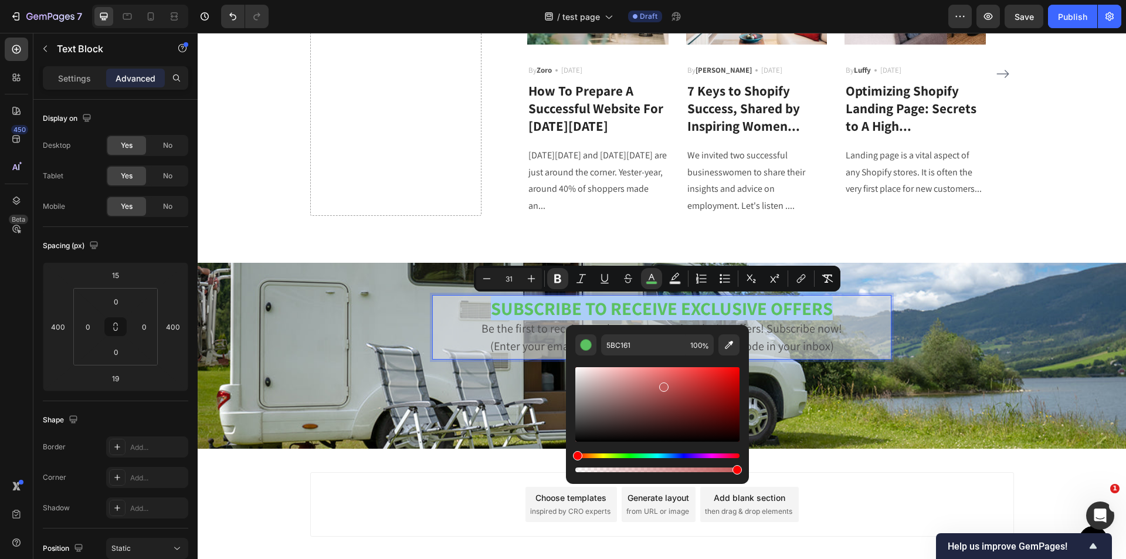
click at [575, 456] on div "Hue" at bounding box center [657, 455] width 164 height 5
type input "C15B5B"
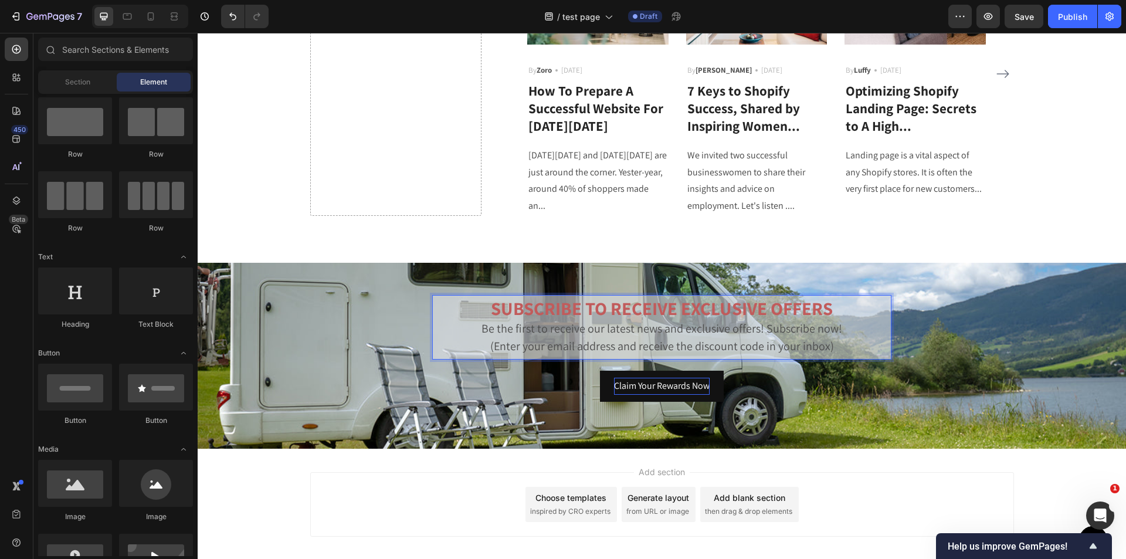
click at [834, 482] on div "Add section Choose templates inspired by CRO experts Generate layout from URL o…" at bounding box center [662, 504] width 704 height 65
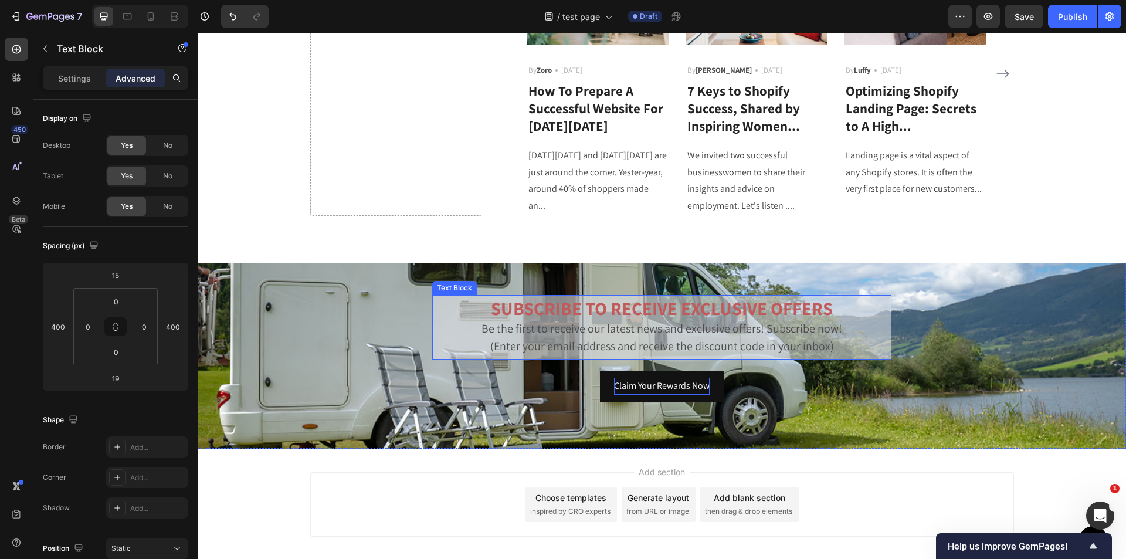
click at [536, 337] on p "(Enter your email address and receive the discount code in your inbox)" at bounding box center [662, 346] width 450 height 18
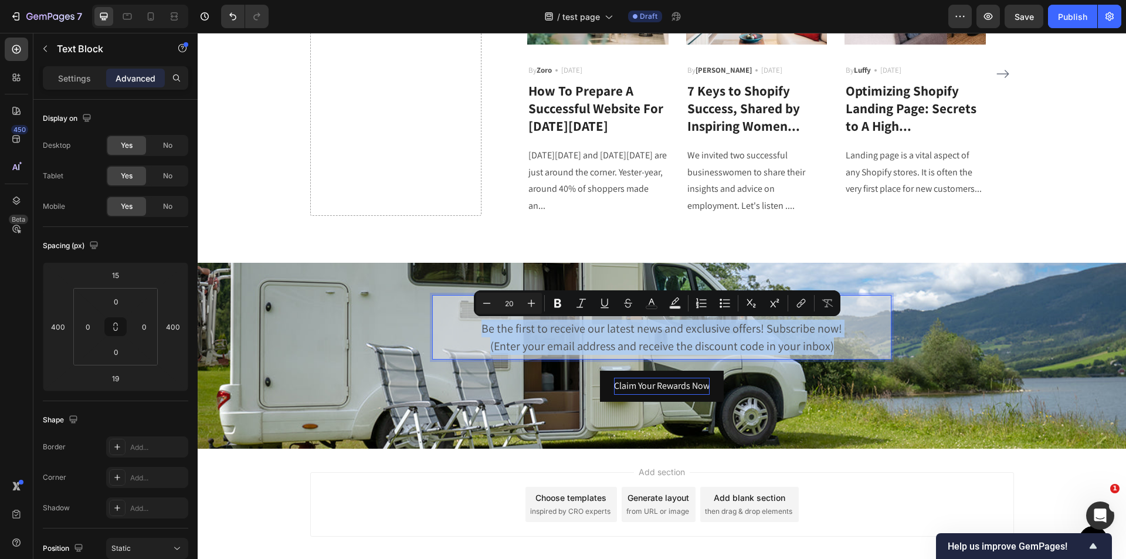
drag, startPoint x: 841, startPoint y: 344, endPoint x: 463, endPoint y: 331, distance: 377.4
click at [463, 331] on div "SUBSCRIBE TO RECEIVE EXCLUSIVE OFFERS Be the first to receive our latest news a…" at bounding box center [661, 327] width 459 height 65
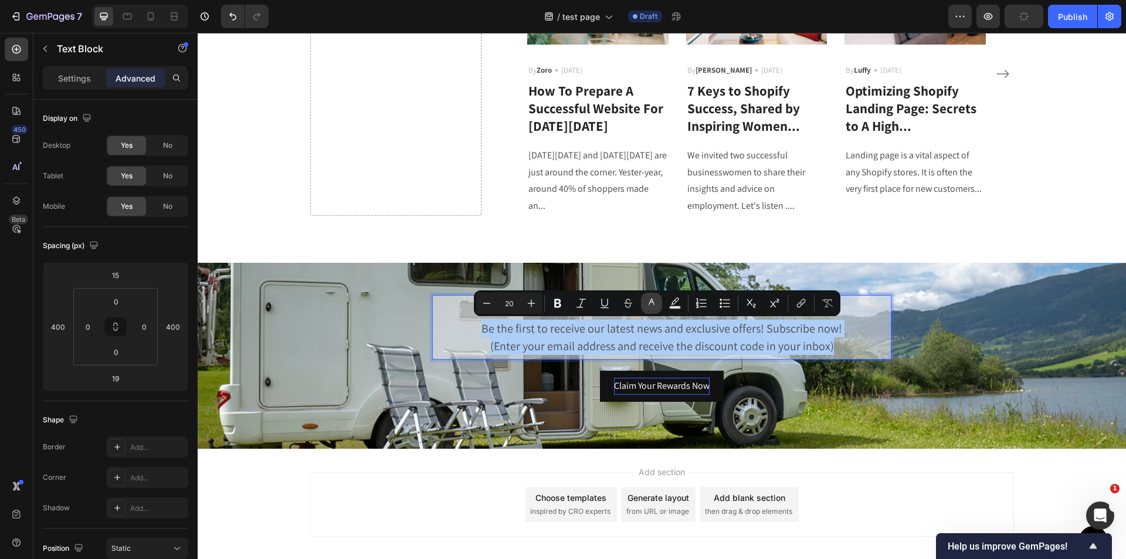
click at [645, 304] on button "color" at bounding box center [651, 303] width 21 height 21
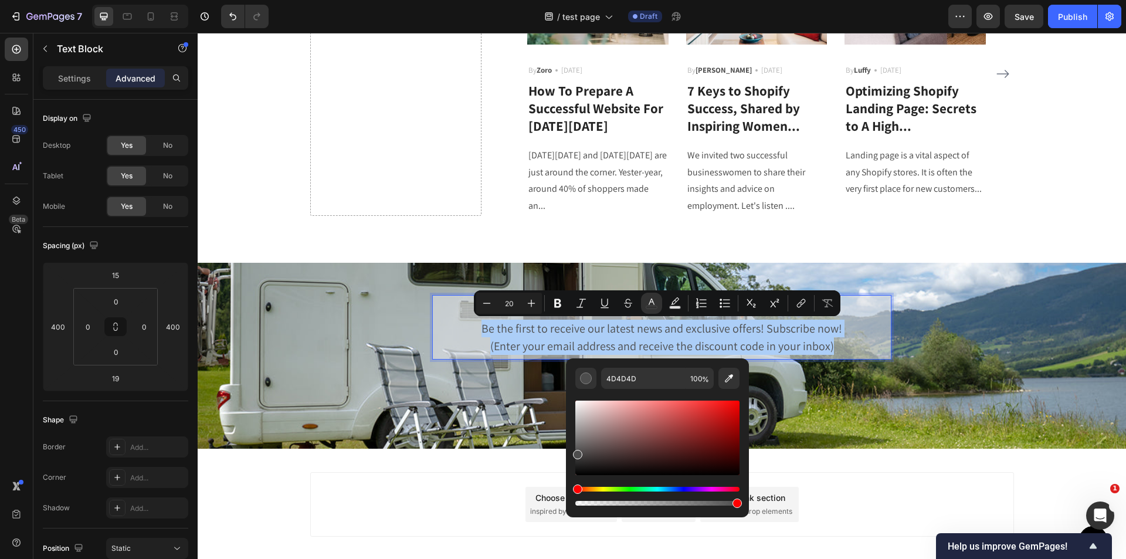
click at [582, 473] on div "Editor contextual toolbar" at bounding box center [657, 438] width 164 height 74
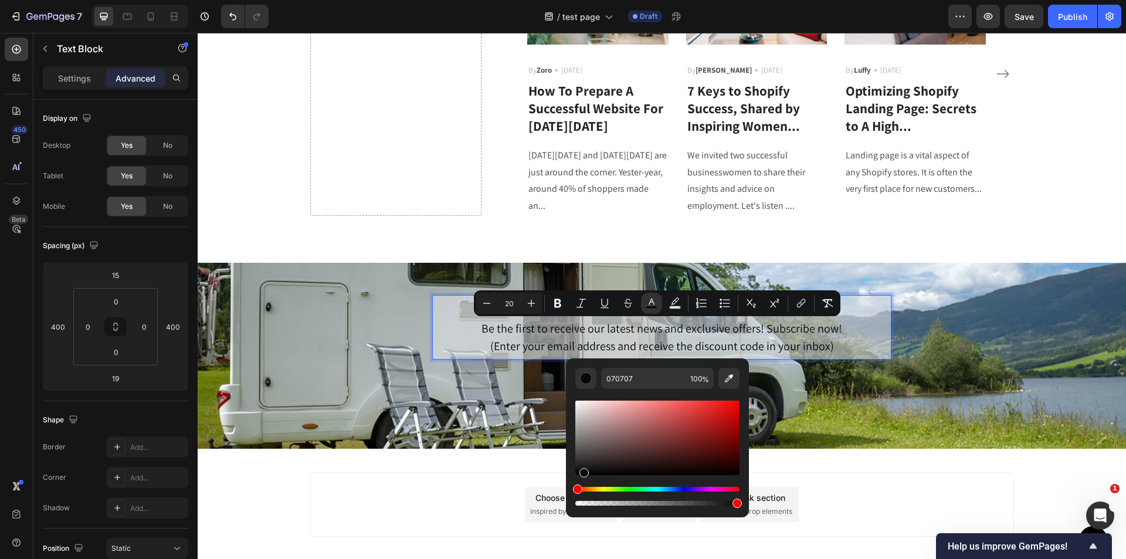
click at [582, 473] on div "Editor contextual toolbar" at bounding box center [657, 438] width 164 height 74
click at [582, 473] on div "Editor contextual toolbar" at bounding box center [584, 472] width 9 height 9
type input "050404"
click at [581, 473] on div "Editor contextual toolbar" at bounding box center [657, 438] width 164 height 74
click at [909, 526] on div "Button" at bounding box center [662, 540] width 892 height 28
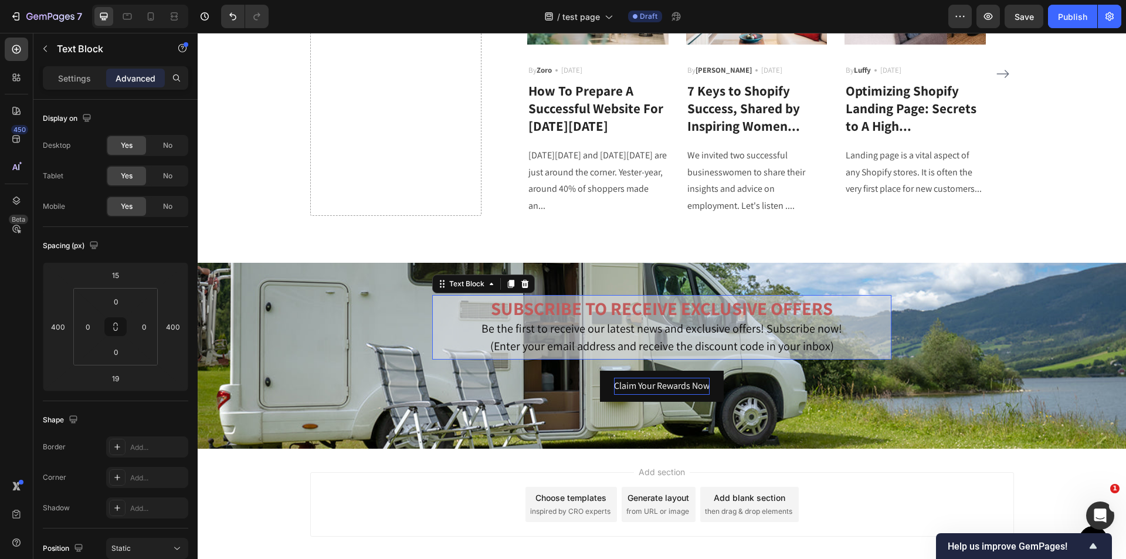
click at [639, 325] on span "Be the first to receive our latest news and exclusive offers! Subscribe now!" at bounding box center [662, 328] width 361 height 15
drag, startPoint x: 644, startPoint y: 311, endPoint x: 651, endPoint y: 311, distance: 6.5
click at [644, 311] on strong "SUBSCRIBE TO RECEIVE EXCLUSIVE OFFERS" at bounding box center [662, 308] width 342 height 24
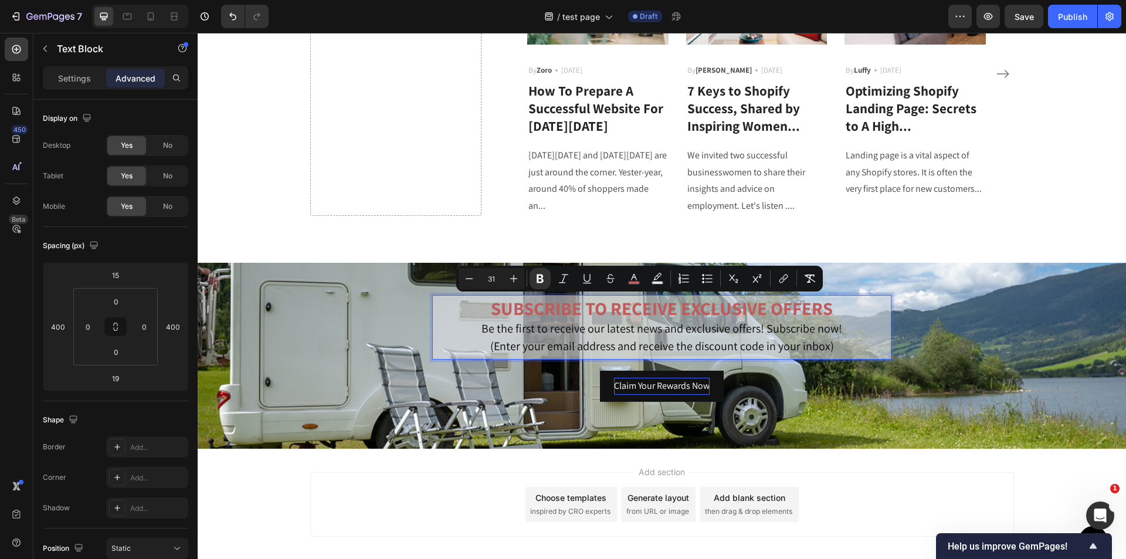
click at [846, 313] on p "SUBSCRIBE TO RECEIVE EXCLUSIVE OFFERS" at bounding box center [662, 310] width 450 height 20
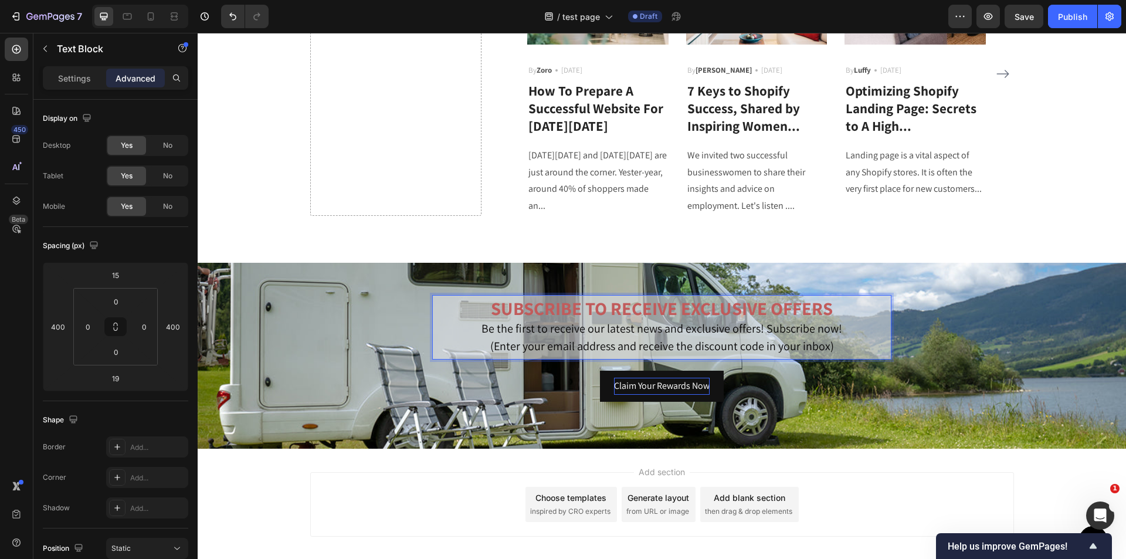
click at [578, 353] on span "(Enter your email address and receive the discount code in your inbox)" at bounding box center [662, 345] width 344 height 15
click at [585, 344] on span "(Enter your email address and receive the discount code in your inbox)" at bounding box center [662, 345] width 344 height 15
click at [485, 331] on span "Be the first to receive our latest news and exclusive offers! Subscribe now!" at bounding box center [662, 328] width 361 height 15
drag, startPoint x: 479, startPoint y: 330, endPoint x: 829, endPoint y: 337, distance: 350.8
click at [879, 337] on div "SUBSCRIBE TO RECEIVE EXCLUSIVE OFFERS Be the first to receive our latest news a…" at bounding box center [661, 327] width 459 height 65
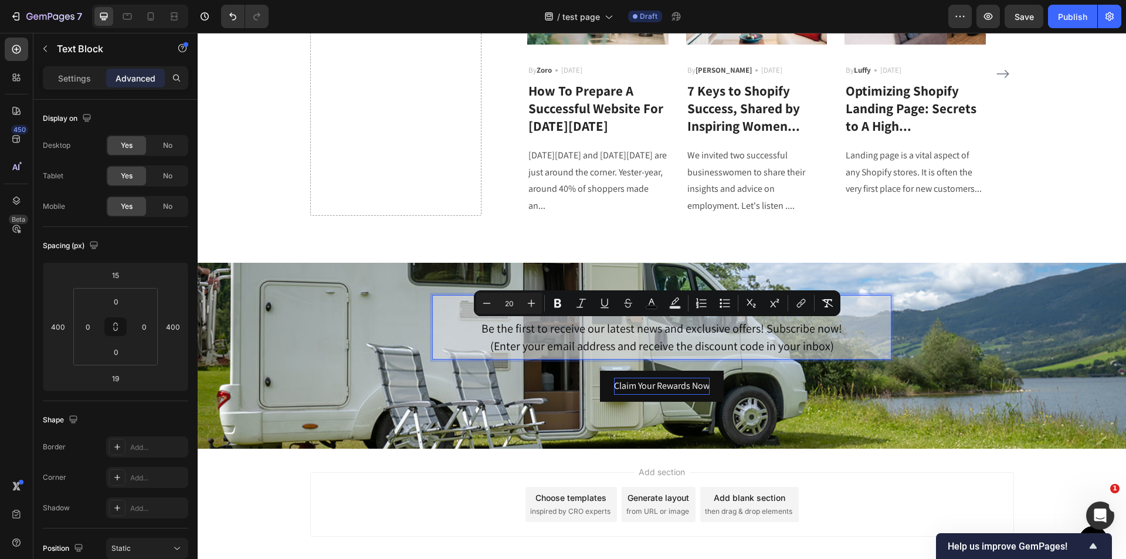
click at [842, 354] on p "(Enter your email address and receive the discount code in your inbox)" at bounding box center [662, 346] width 450 height 18
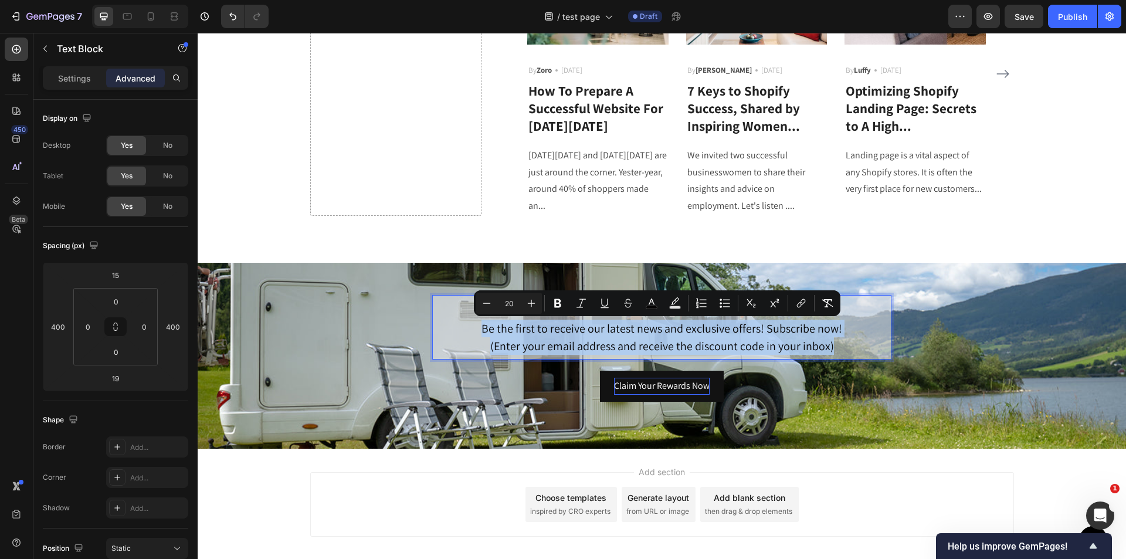
drag, startPoint x: 841, startPoint y: 355, endPoint x: 480, endPoint y: 334, distance: 361.3
click at [480, 334] on div "SUBSCRIBE TO RECEIVE EXCLUSIVE OFFERS Be the first to receive our latest news a…" at bounding box center [661, 327] width 459 height 65
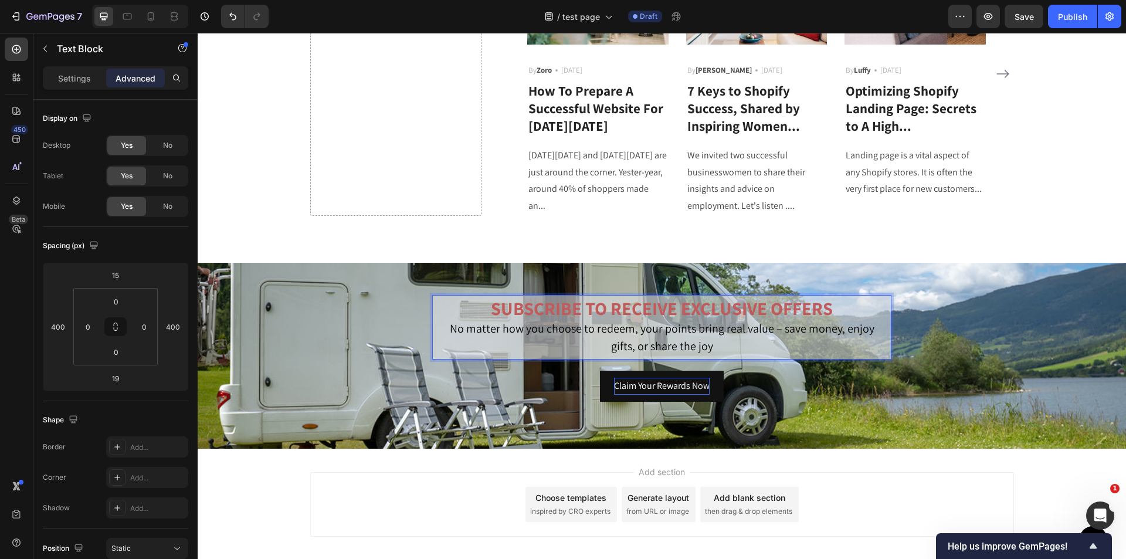
click at [623, 317] on strong "SUBSCRIBE TO RECEIVE EXCLUSIVE OFFERS" at bounding box center [662, 308] width 342 height 24
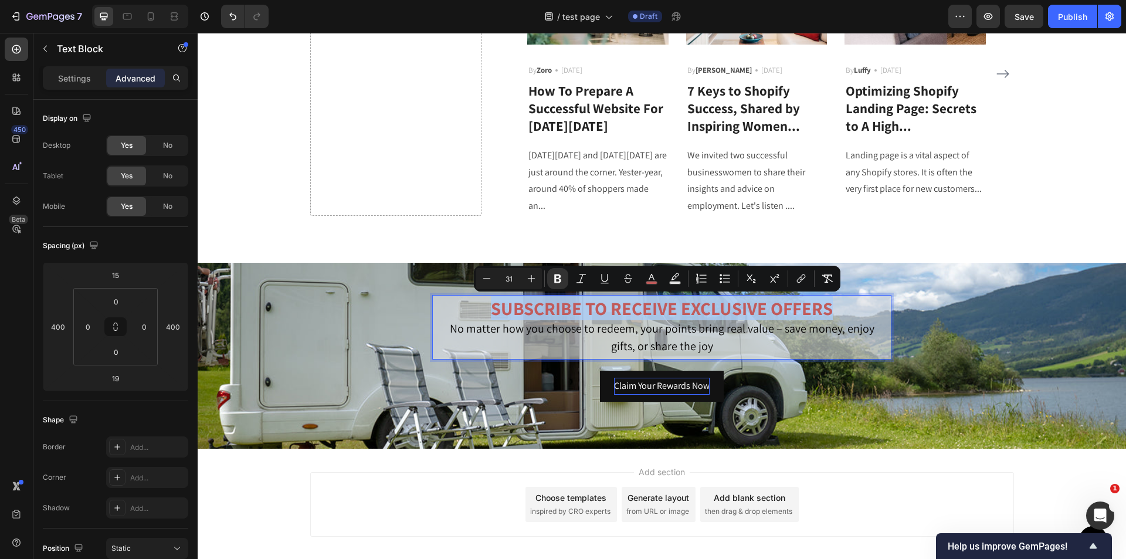
drag, startPoint x: 831, startPoint y: 309, endPoint x: 493, endPoint y: 302, distance: 338.5
click at [489, 300] on p "SUBSCRIBE TO RECEIVE EXCLUSIVE OFFERS" at bounding box center [662, 310] width 450 height 20
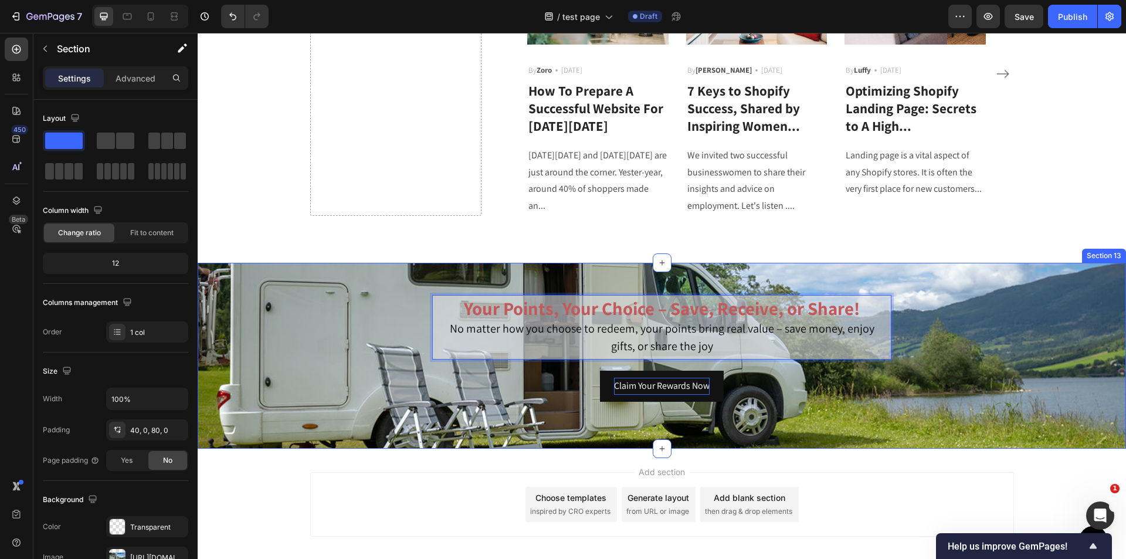
click at [906, 442] on div "Your Points, Your Choice – Save, Receive, or Share! No matter how you choose to…" at bounding box center [662, 356] width 929 height 186
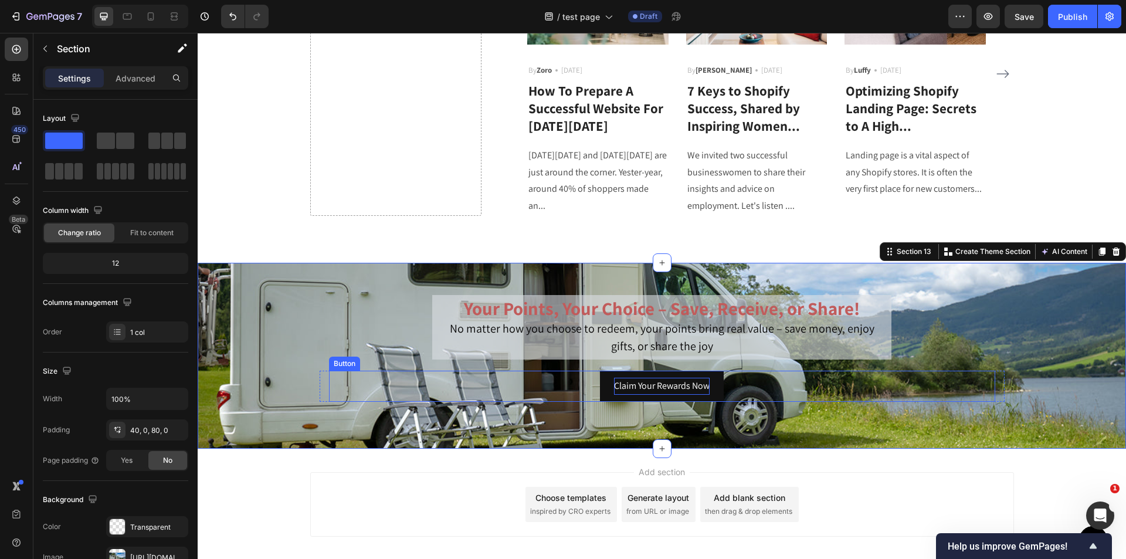
click at [670, 392] on p "Claim Your Rewards Now" at bounding box center [662, 386] width 96 height 17
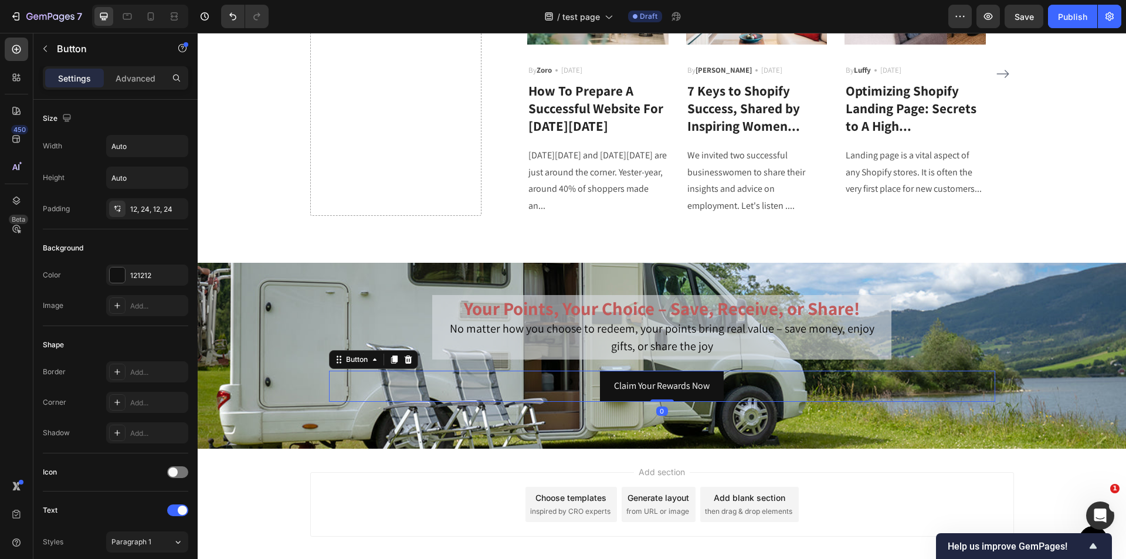
click at [601, 397] on button "Claim Your Rewards Now" at bounding box center [662, 386] width 124 height 31
click at [131, 278] on div "121212" at bounding box center [147, 275] width 34 height 11
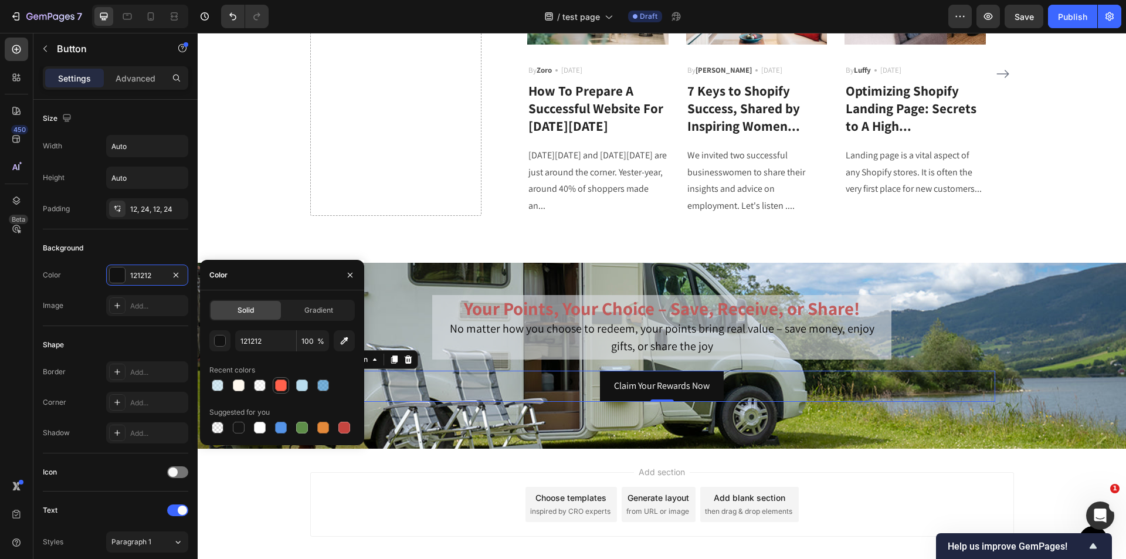
click at [277, 388] on div at bounding box center [281, 386] width 12 height 12
click at [327, 431] on div at bounding box center [323, 428] width 12 height 12
type input "E4893A"
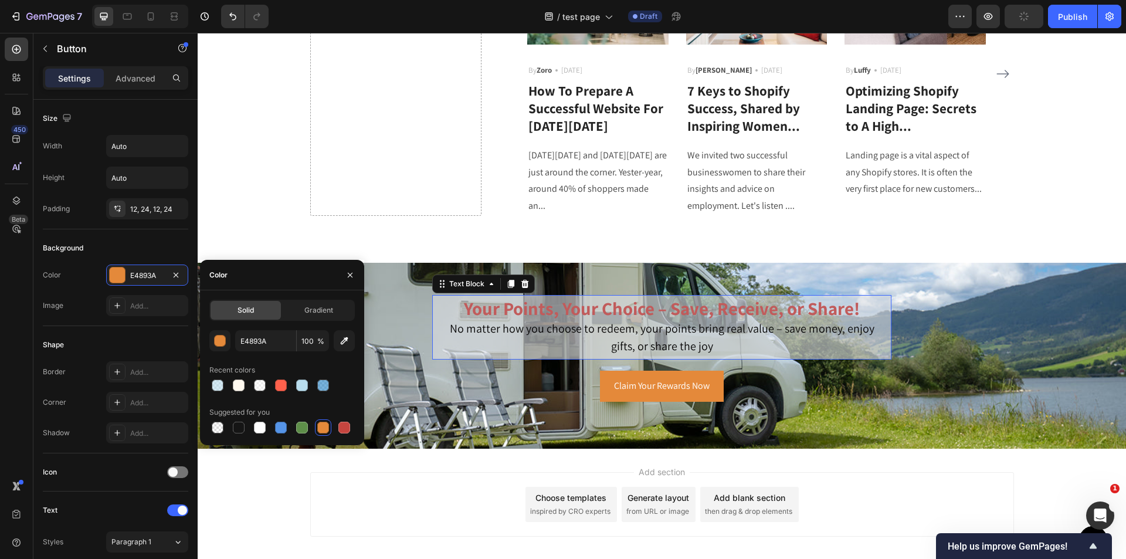
click at [802, 299] on strong "Your Points, Your Choice – Save, Receive, or Share!" at bounding box center [662, 308] width 396 height 24
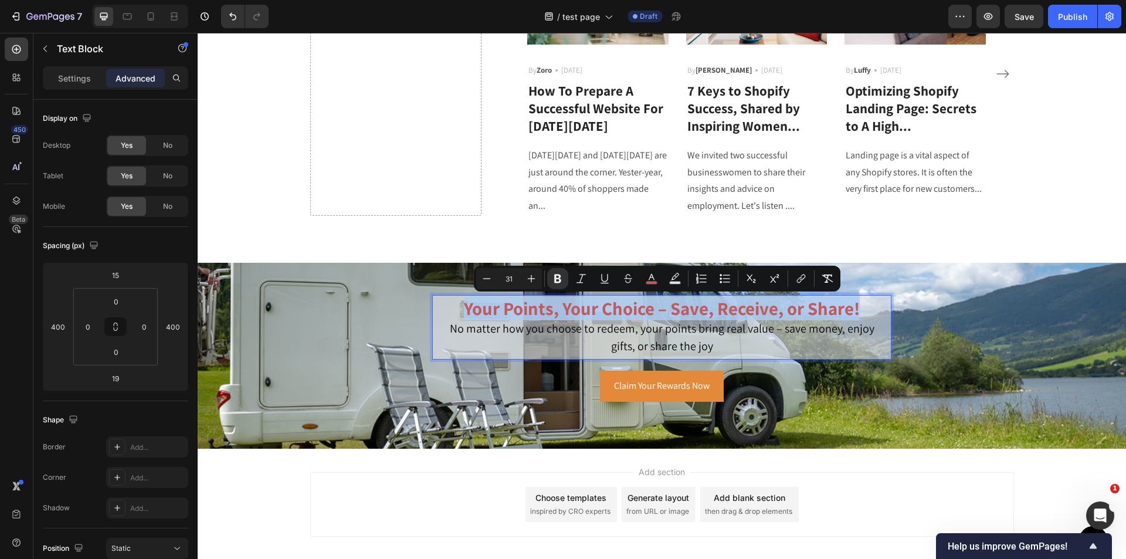
drag, startPoint x: 866, startPoint y: 309, endPoint x: 446, endPoint y: 315, distance: 420.1
click at [446, 315] on p "Your Points, Your Choice – Save, Receive, or Share!" at bounding box center [662, 310] width 450 height 20
click at [652, 277] on icon "Editor contextual toolbar" at bounding box center [652, 277] width 6 height 6
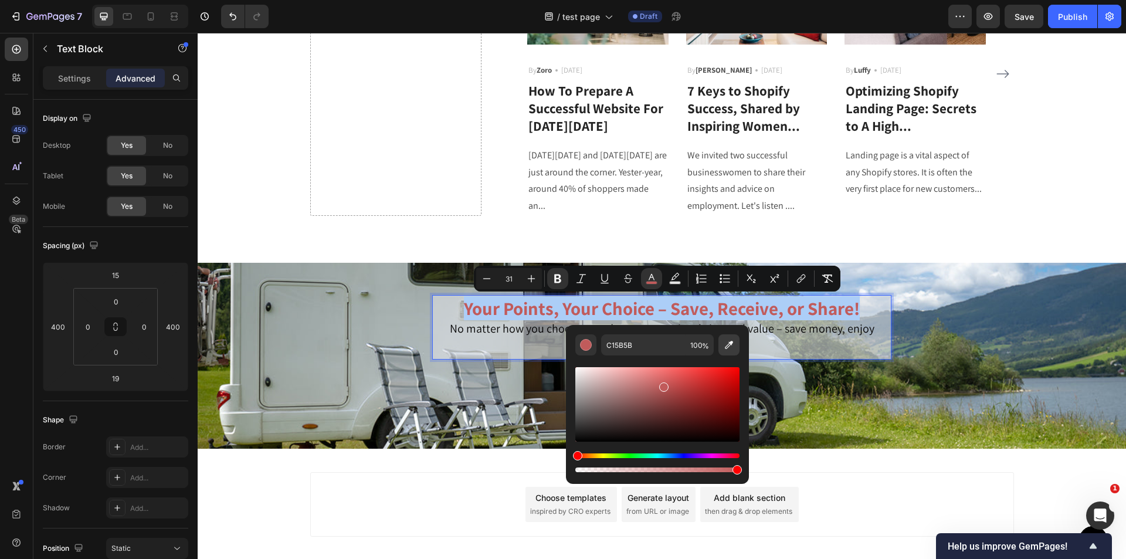
click at [729, 344] on icon "Editor contextual toolbar" at bounding box center [729, 345] width 8 height 8
type input "EA5218"
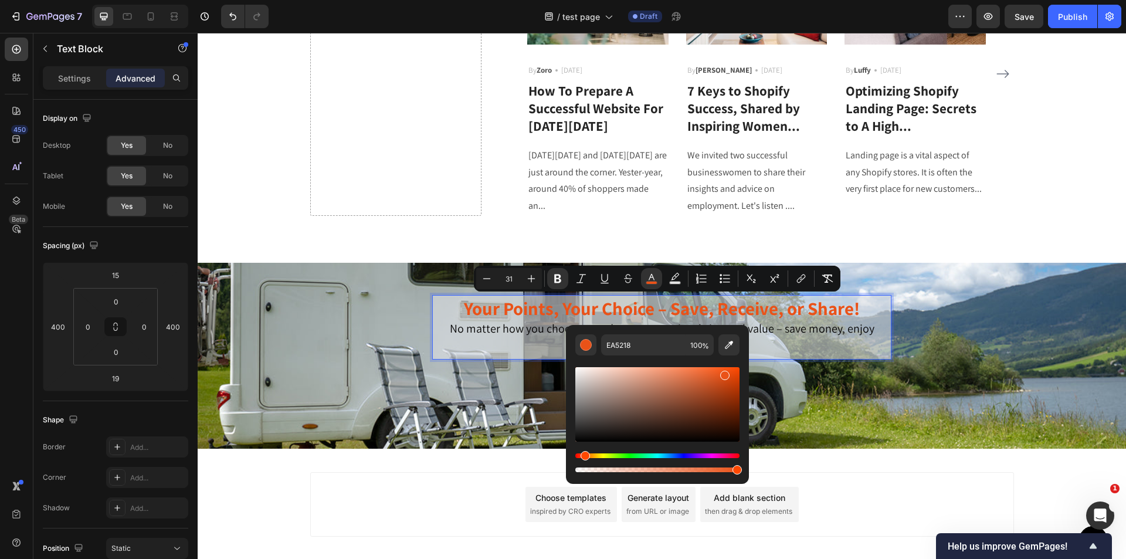
click at [827, 500] on div "Add section Choose templates inspired by CRO experts Generate layout from URL o…" at bounding box center [662, 504] width 704 height 65
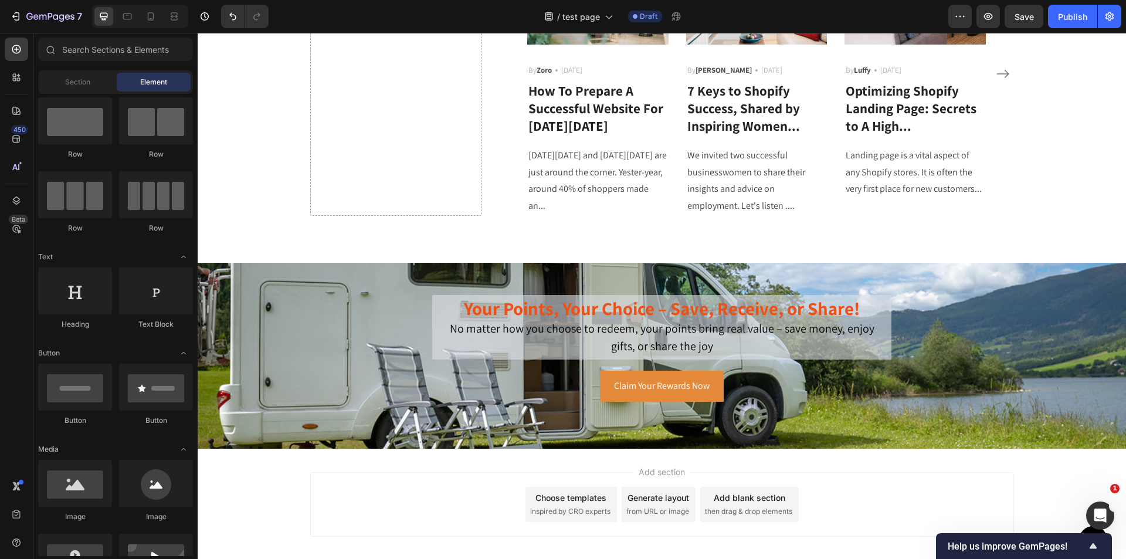
click at [960, 498] on div "Add section Choose templates inspired by CRO experts Generate layout from URL o…" at bounding box center [662, 504] width 704 height 65
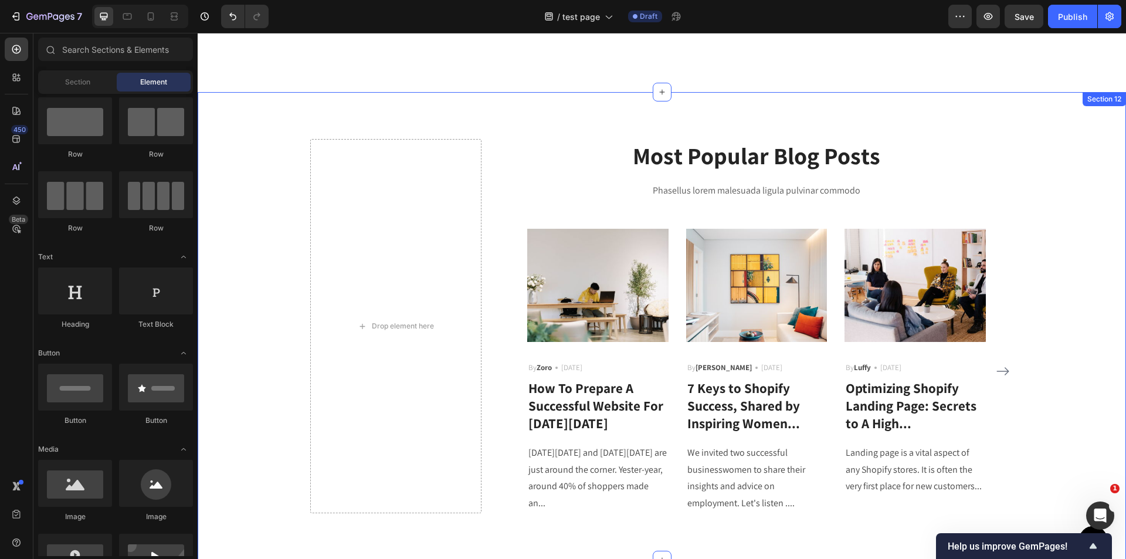
scroll to position [2172, 0]
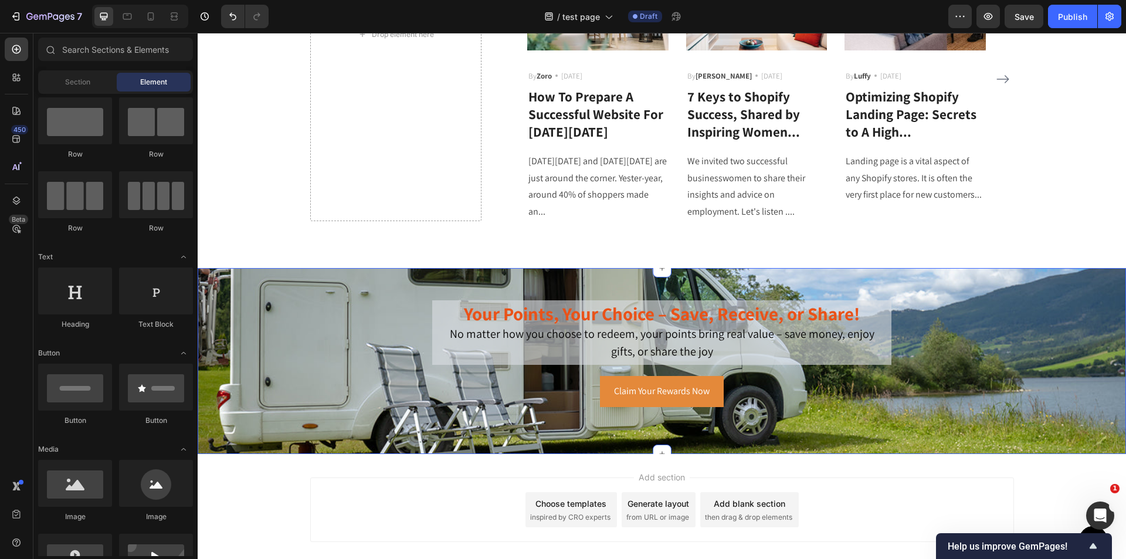
click at [1090, 381] on div "Your Points, Your Choice – Save, Receive, or Share! No matter how you choose to…" at bounding box center [662, 350] width 929 height 116
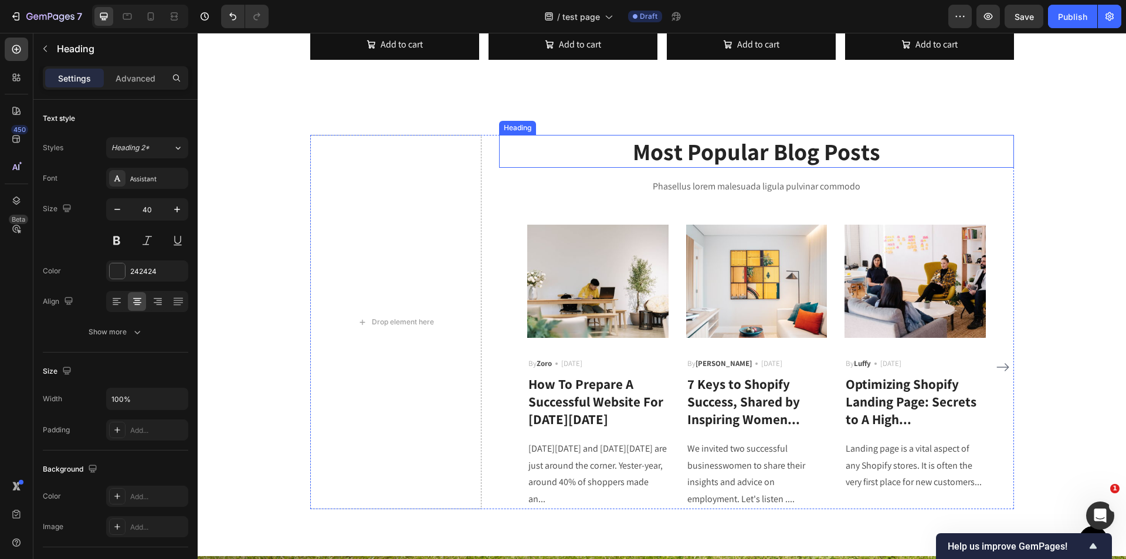
click at [680, 160] on p "Most Popular Blog Posts" at bounding box center [756, 151] width 513 height 31
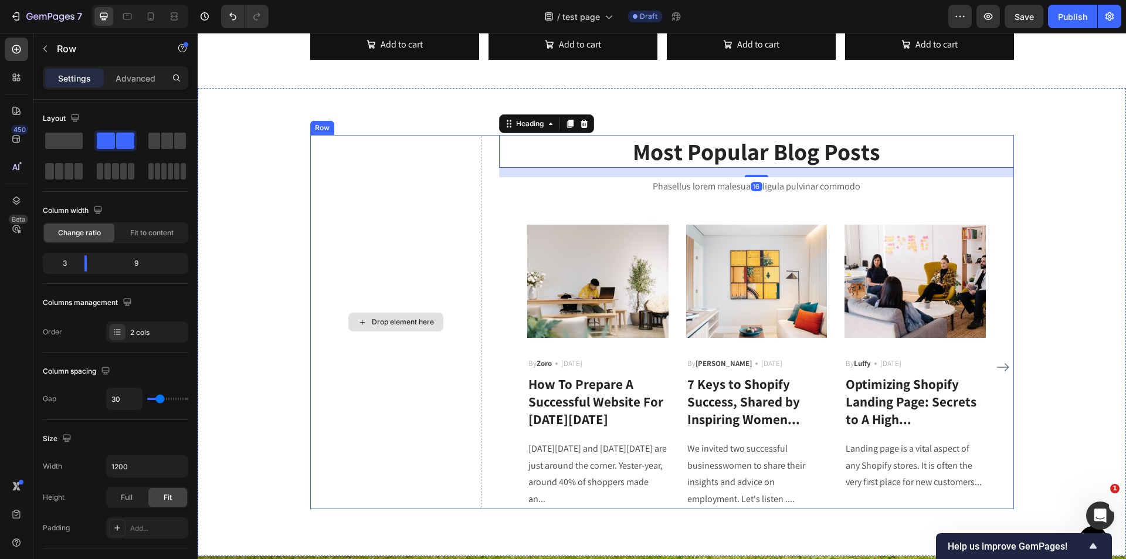
click at [403, 184] on div "Drop element here" at bounding box center [396, 322] width 172 height 374
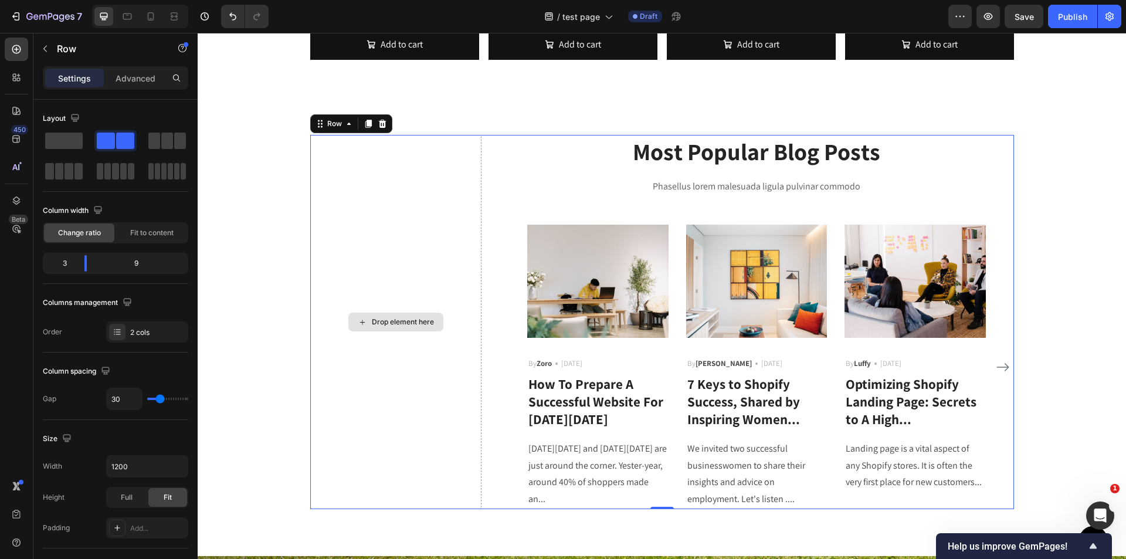
click at [409, 216] on div "Drop element here" at bounding box center [396, 322] width 172 height 374
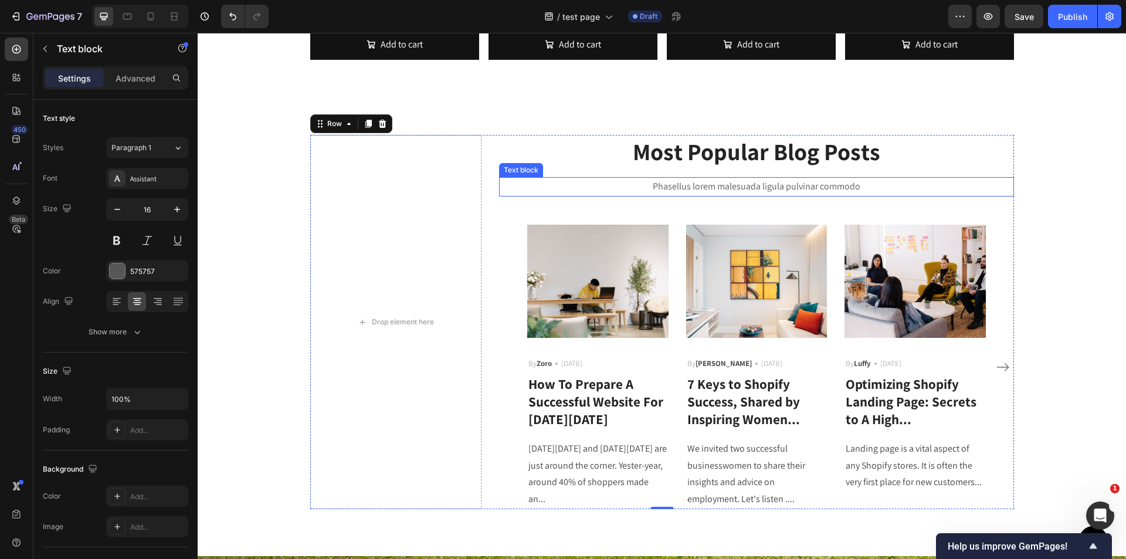
click at [716, 179] on p "Phasellus lorem malesuada ligula pulvinar commodo" at bounding box center [756, 186] width 513 height 17
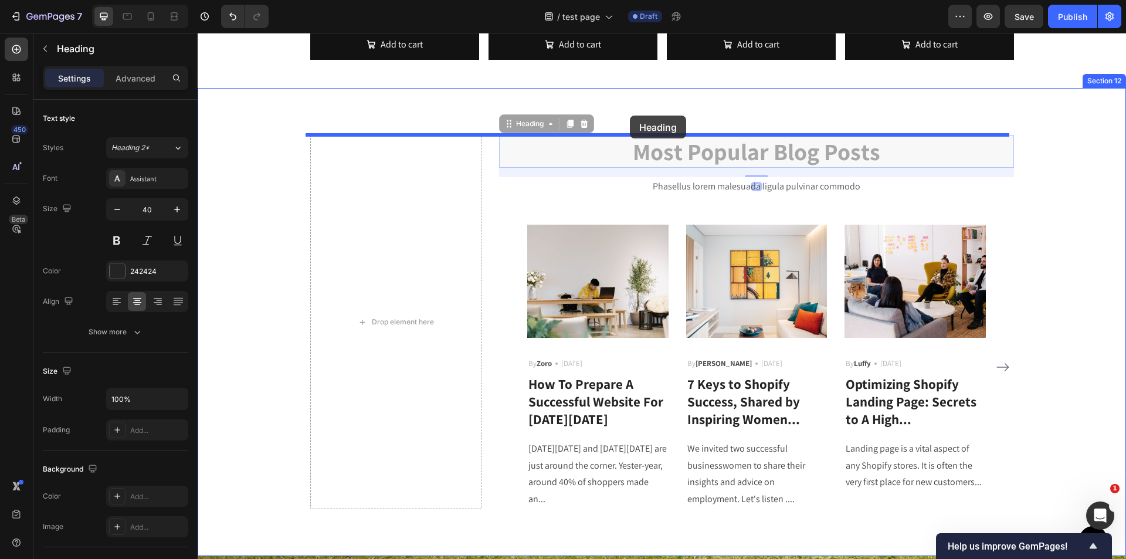
drag, startPoint x: 762, startPoint y: 143, endPoint x: 636, endPoint y: 117, distance: 128.0
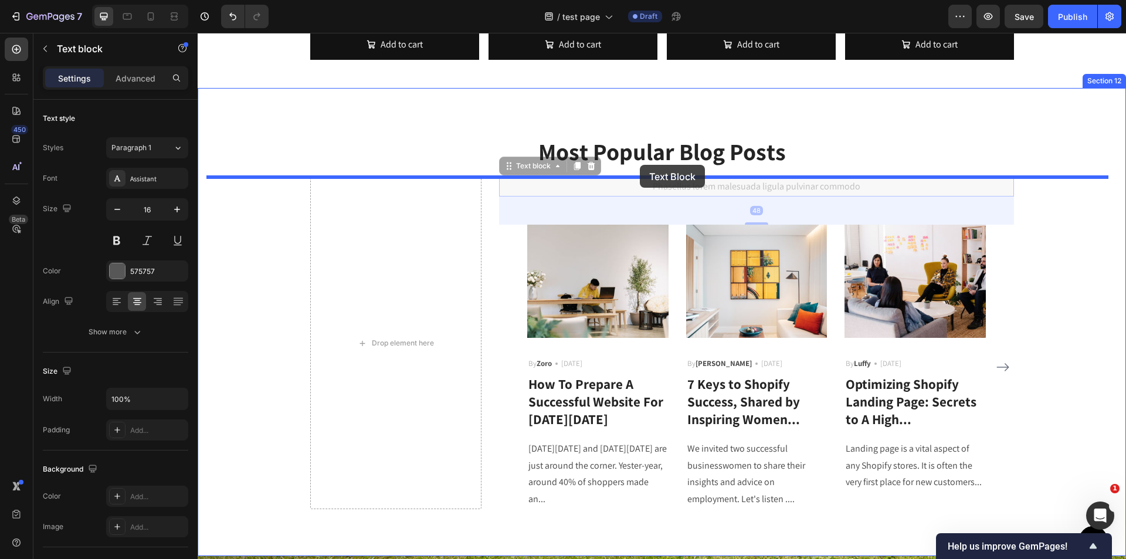
drag, startPoint x: 700, startPoint y: 185, endPoint x: 640, endPoint y: 165, distance: 63.8
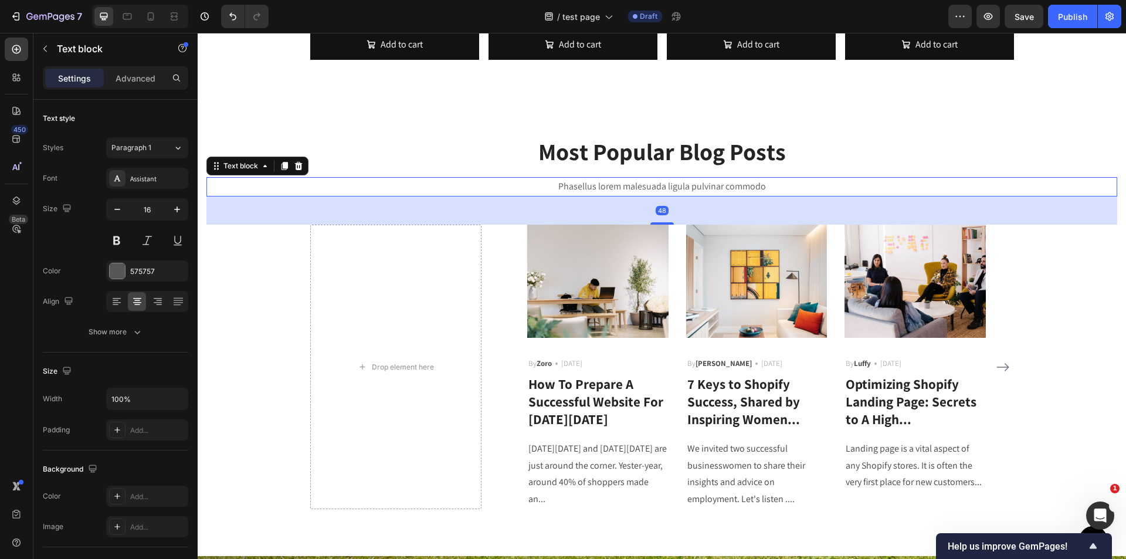
click at [822, 218] on div "48" at bounding box center [661, 211] width 911 height 28
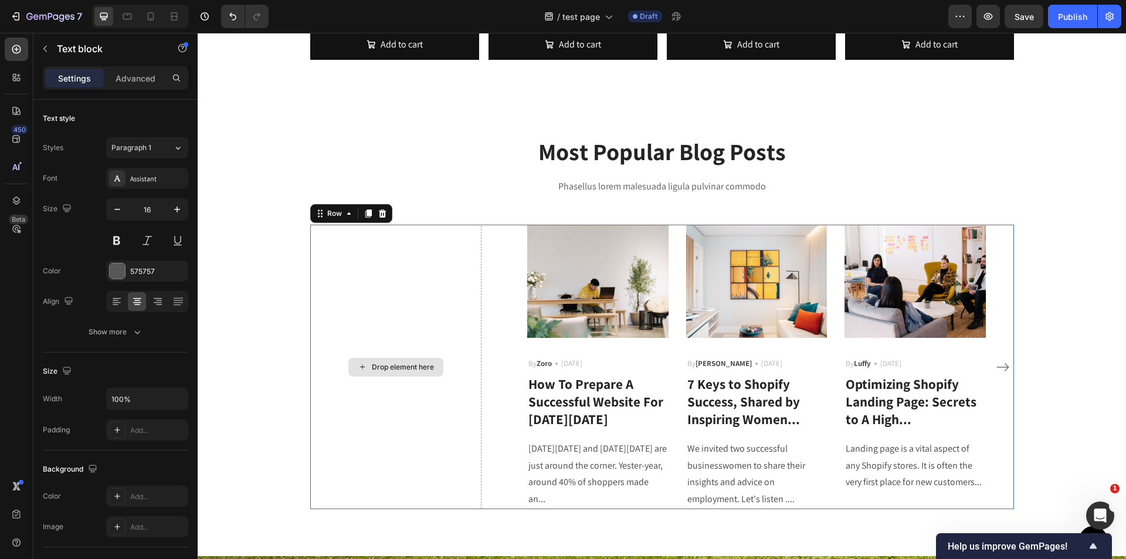
click at [429, 302] on div "Drop element here" at bounding box center [396, 367] width 172 height 285
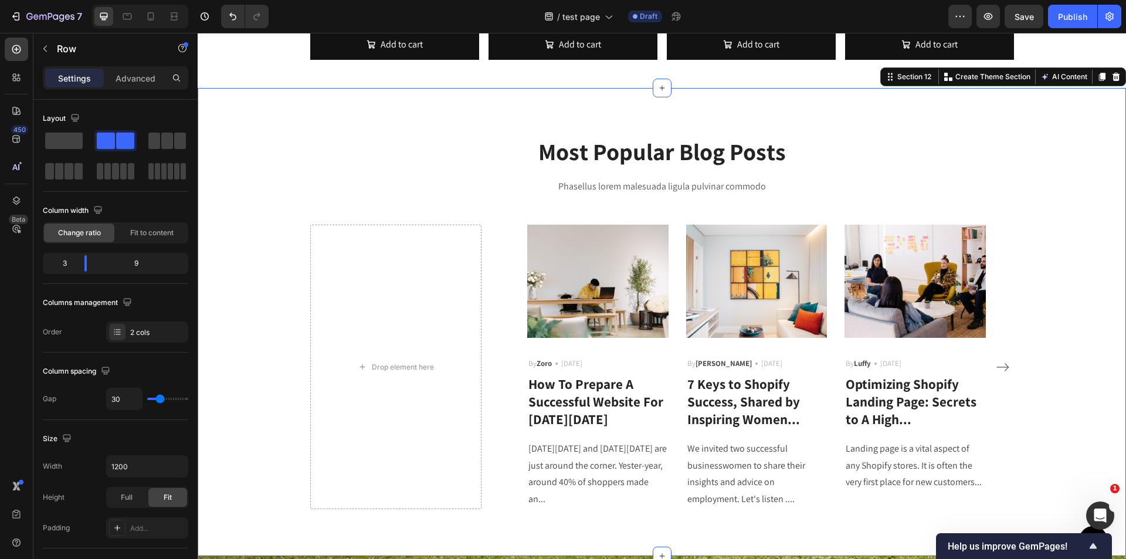
click at [692, 174] on div "Most Popular Blog Posts Heading Phasellus lorem malesuada ligula pulvinar commo…" at bounding box center [661, 322] width 911 height 374
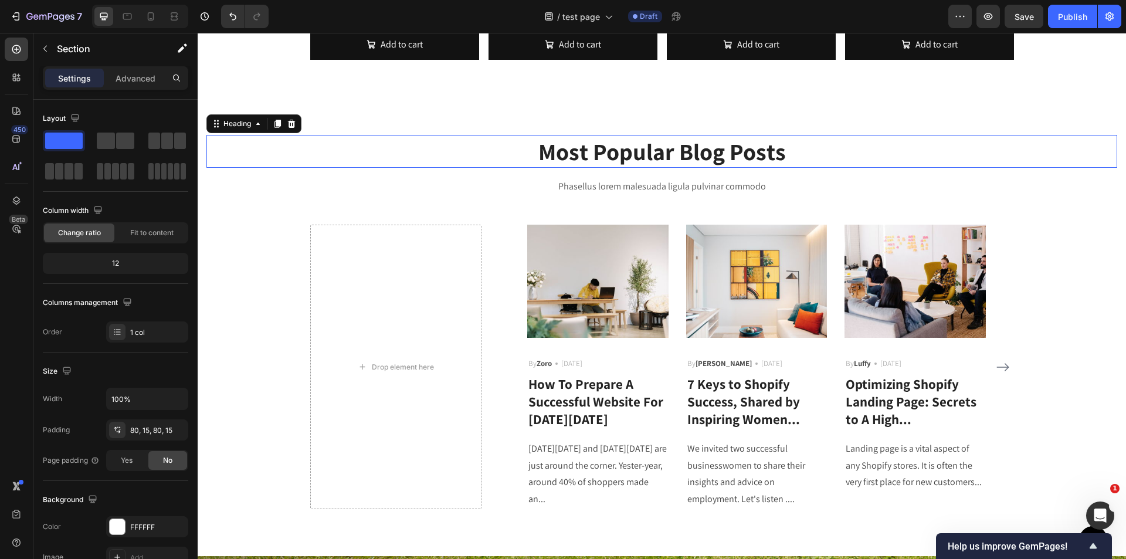
click at [668, 157] on p "Most Popular Blog Posts" at bounding box center [662, 151] width 909 height 31
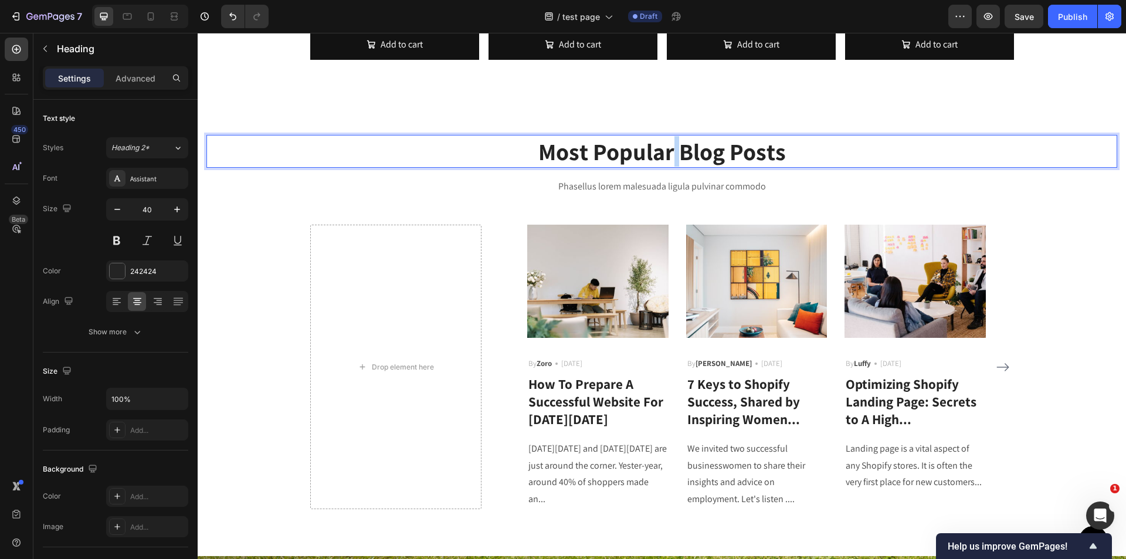
click at [668, 157] on p "Most Popular Blog Posts" at bounding box center [662, 151] width 909 height 31
click at [811, 148] on p "Most Popular Blog Posts" at bounding box center [662, 151] width 909 height 31
click at [788, 195] on p "Phasellus lorem malesuada ligula pulvinar commodo" at bounding box center [662, 186] width 909 height 17
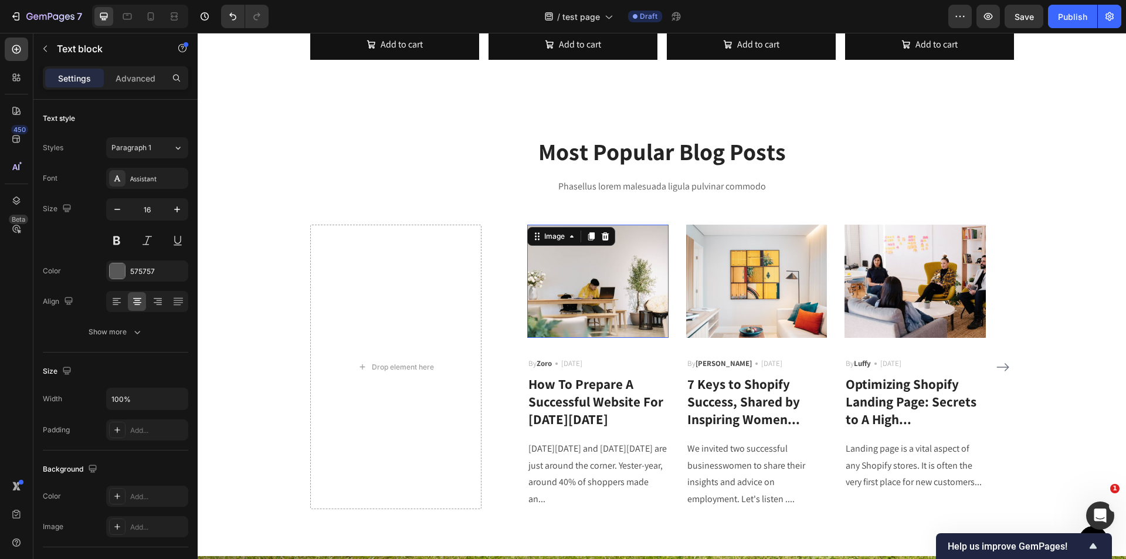
click at [559, 317] on img at bounding box center [597, 281] width 141 height 113
click at [541, 394] on p "How To Prepare A Successful Website For [DATE][DATE]" at bounding box center [598, 402] width 139 height 53
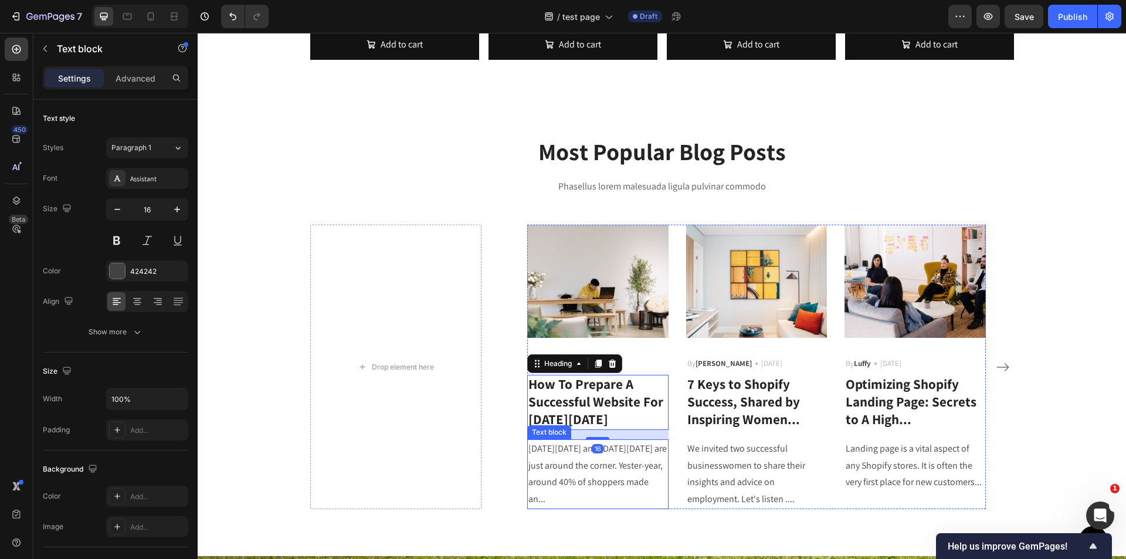
click at [574, 469] on p "[DATE][DATE] and [DATE][DATE] are just around the corner. Yester-year, around 4…" at bounding box center [598, 474] width 139 height 67
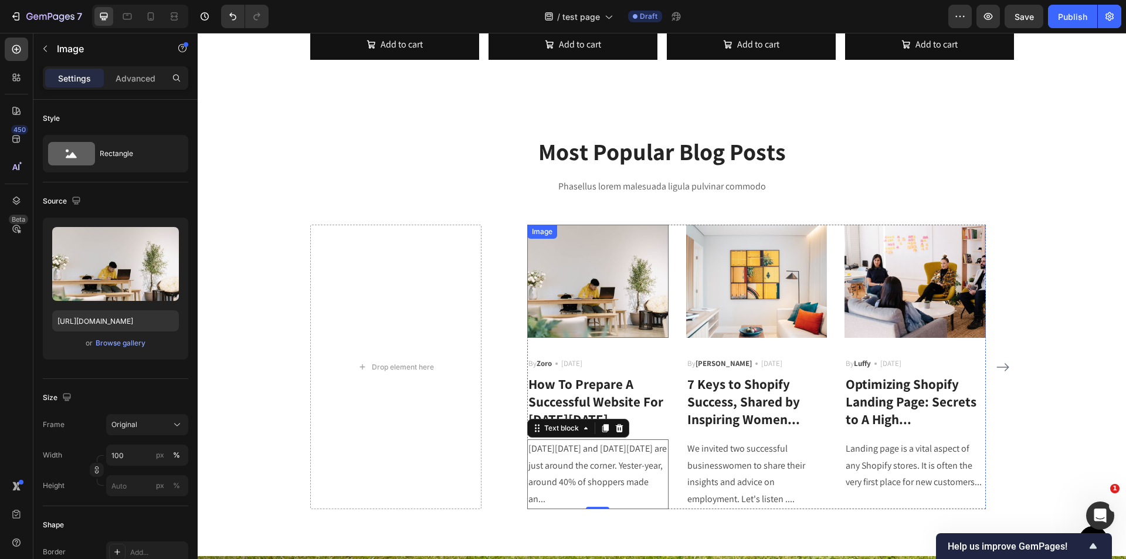
click at [562, 334] on img at bounding box center [597, 281] width 141 height 113
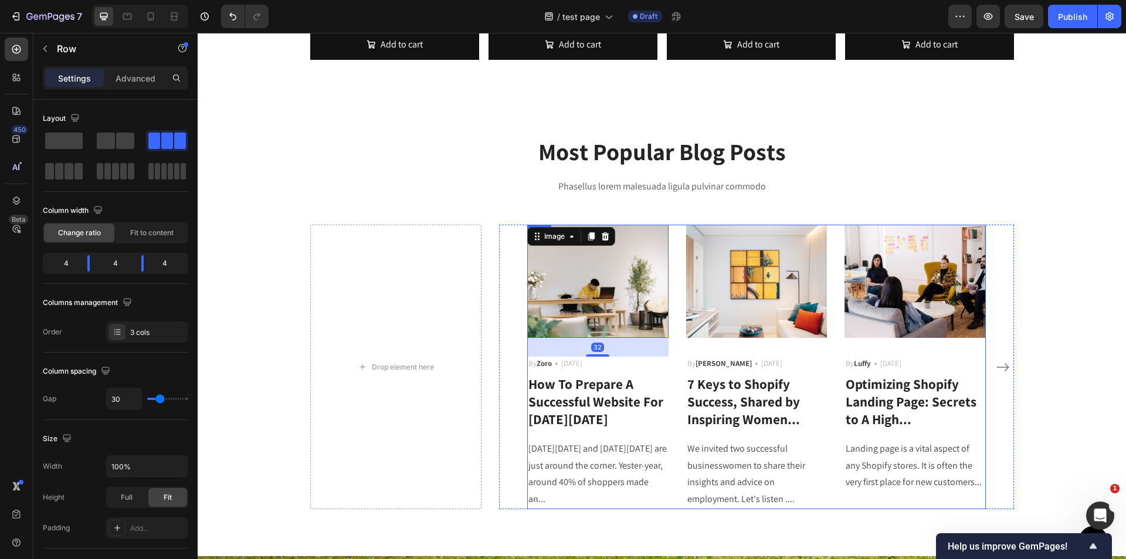
click at [527, 497] on div "Image 32 By Zoro Text block Icon May 29,2022 Text block Row How To Prepare A Su…" at bounding box center [597, 367] width 141 height 285
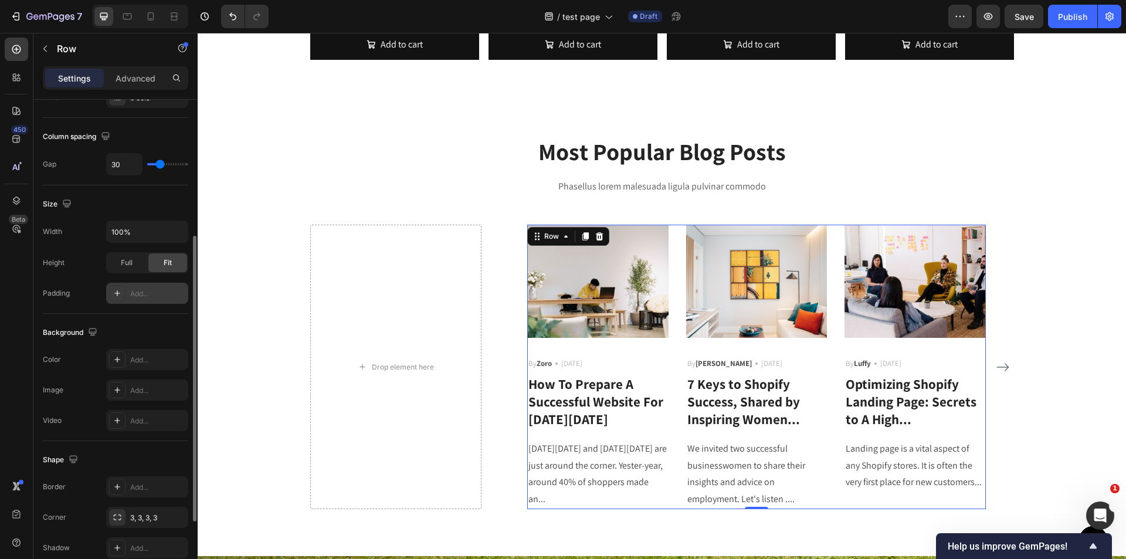
scroll to position [0, 0]
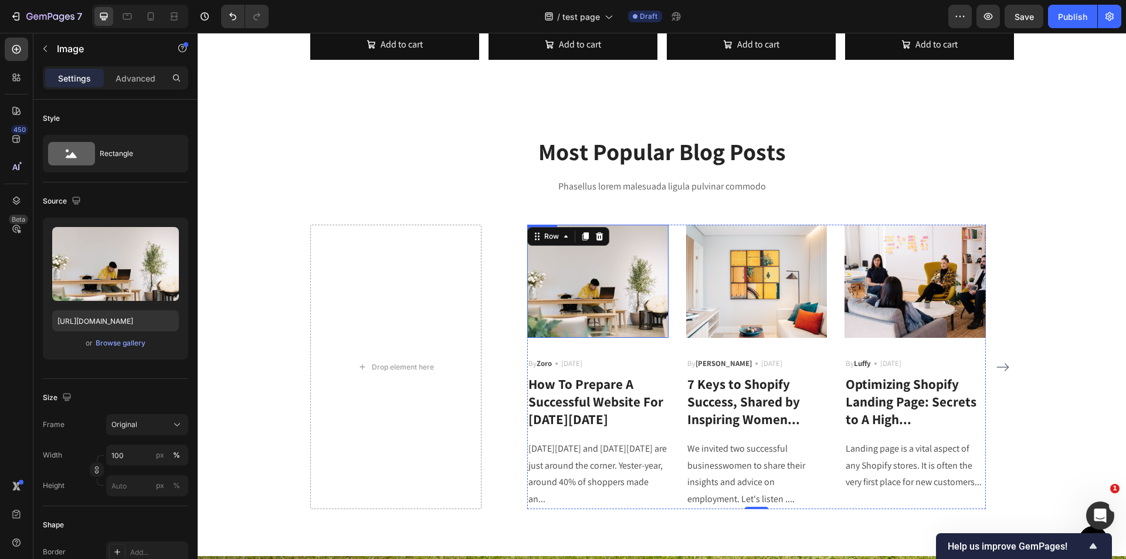
click at [594, 302] on img at bounding box center [597, 281] width 141 height 113
click at [573, 361] on p "[DATE]" at bounding box center [571, 364] width 21 height 12
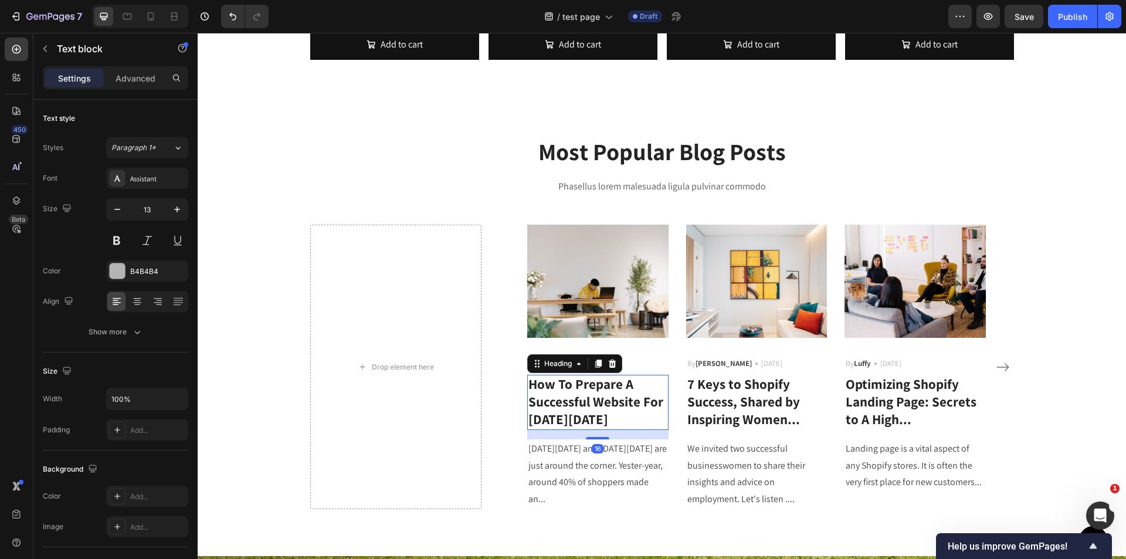
click at [546, 400] on p "How To Prepare A Successful Website For [DATE][DATE]" at bounding box center [598, 402] width 139 height 53
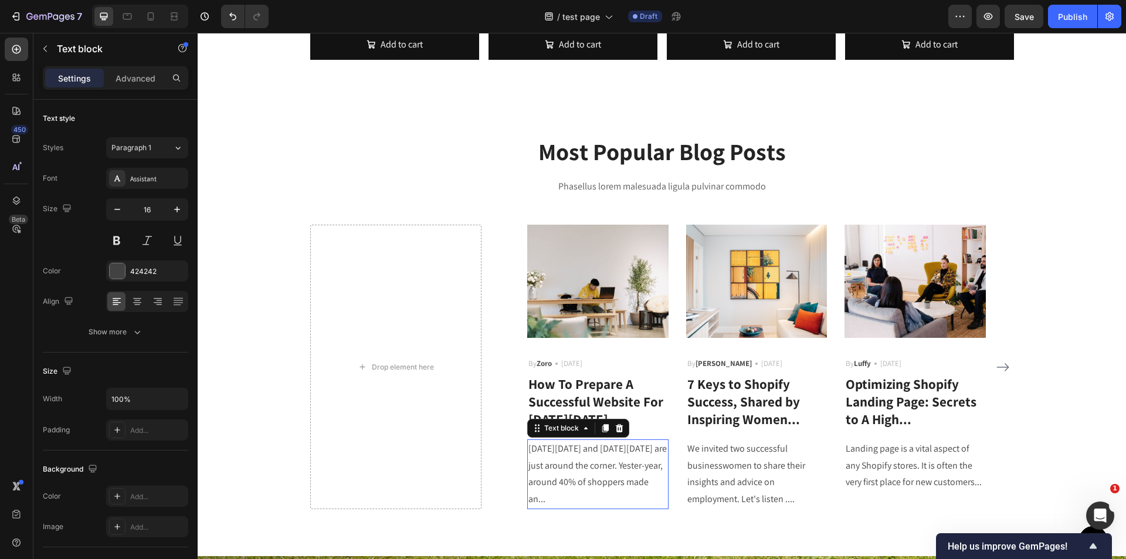
click at [555, 454] on p "[DATE][DATE] and [DATE][DATE] are just around the corner. Yester-year, around 4…" at bounding box center [598, 474] width 139 height 67
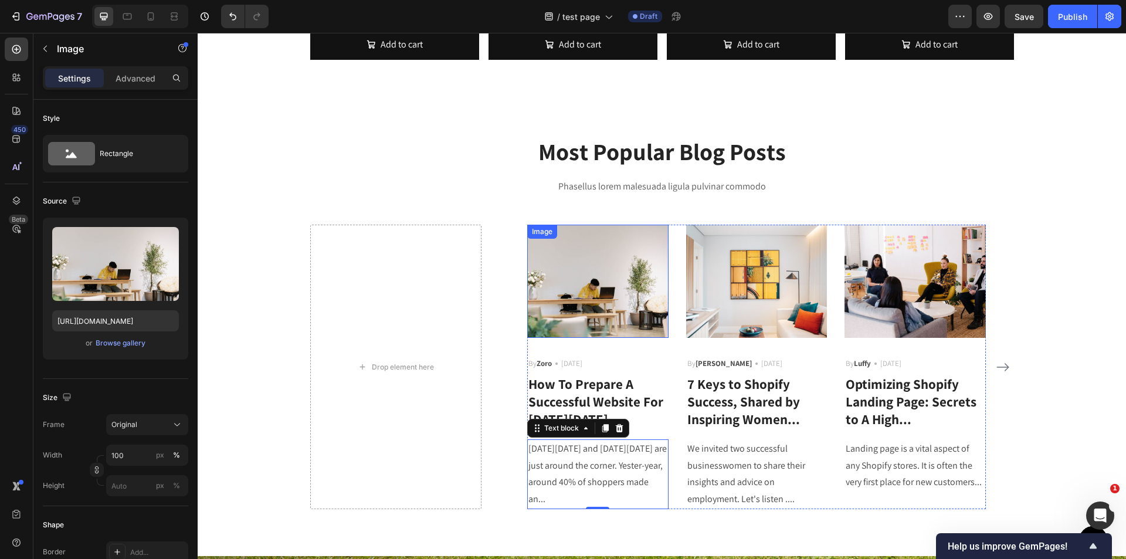
click at [607, 328] on img at bounding box center [597, 281] width 141 height 113
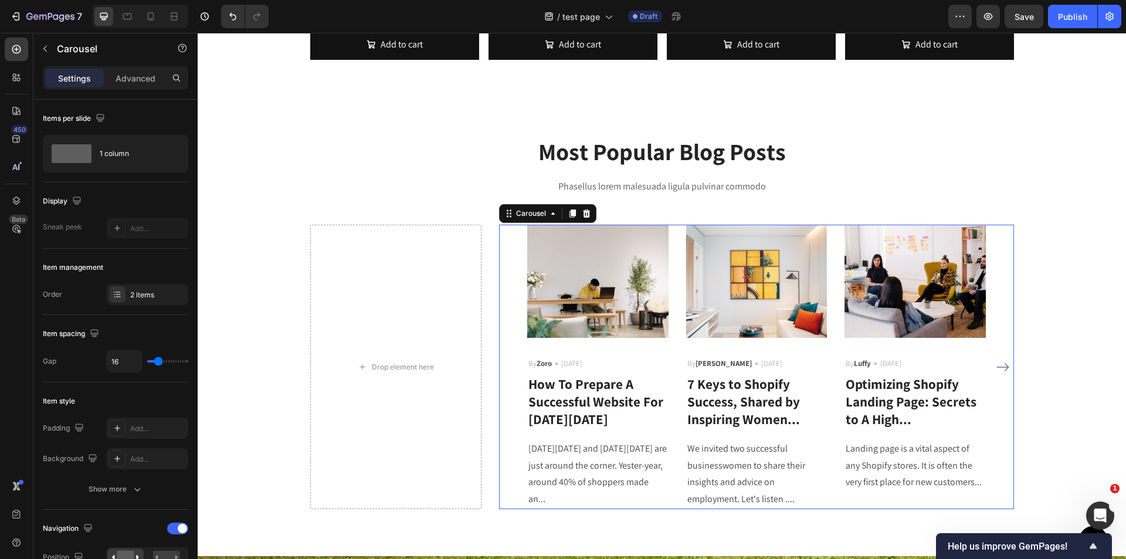
click at [1007, 361] on button "Carousel Next Arrow" at bounding box center [1003, 367] width 19 height 19
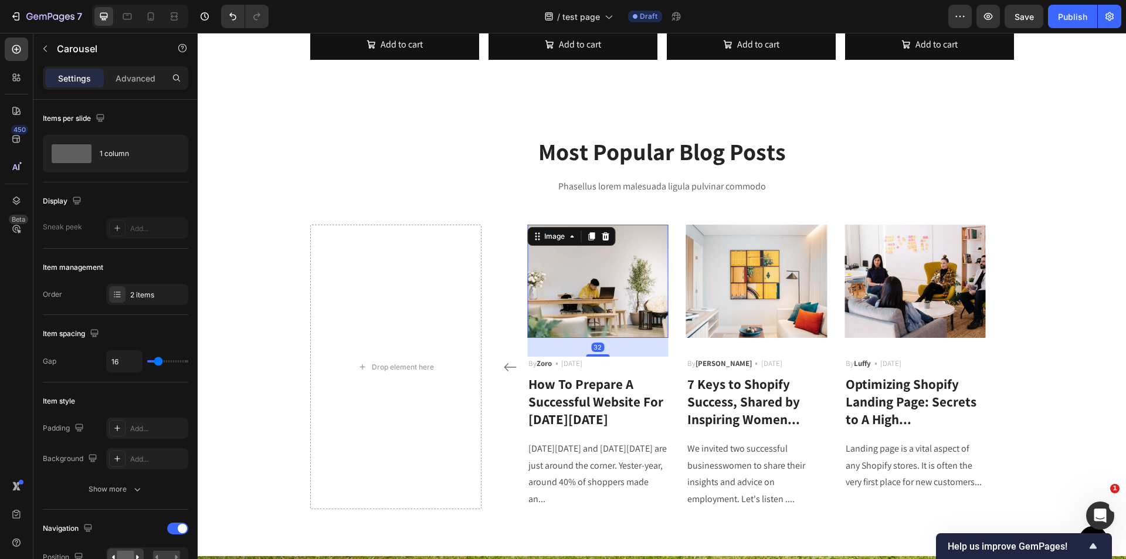
click at [589, 300] on img at bounding box center [597, 281] width 141 height 113
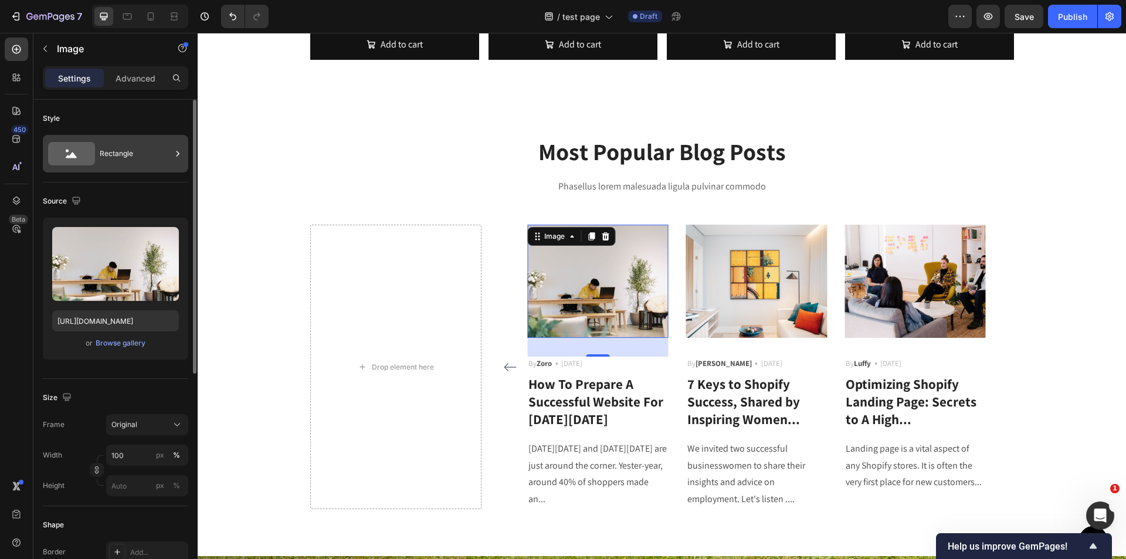
click at [104, 155] on div "Rectangle" at bounding box center [136, 153] width 72 height 27
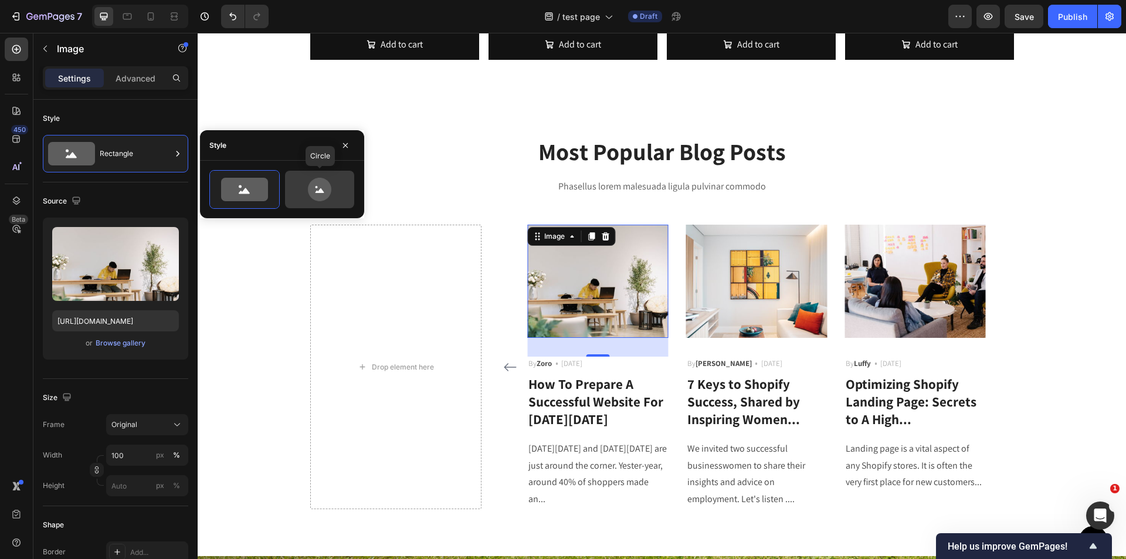
click at [326, 180] on icon at bounding box center [319, 189] width 23 height 23
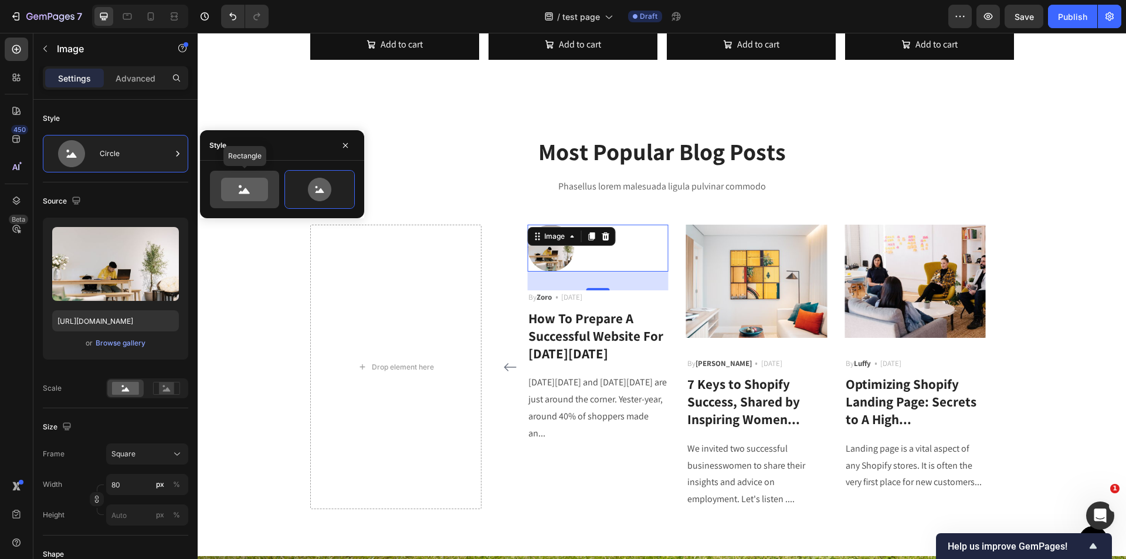
drag, startPoint x: 253, startPoint y: 184, endPoint x: 241, endPoint y: 187, distance: 12.0
click at [253, 184] on icon at bounding box center [244, 189] width 47 height 23
type input "100"
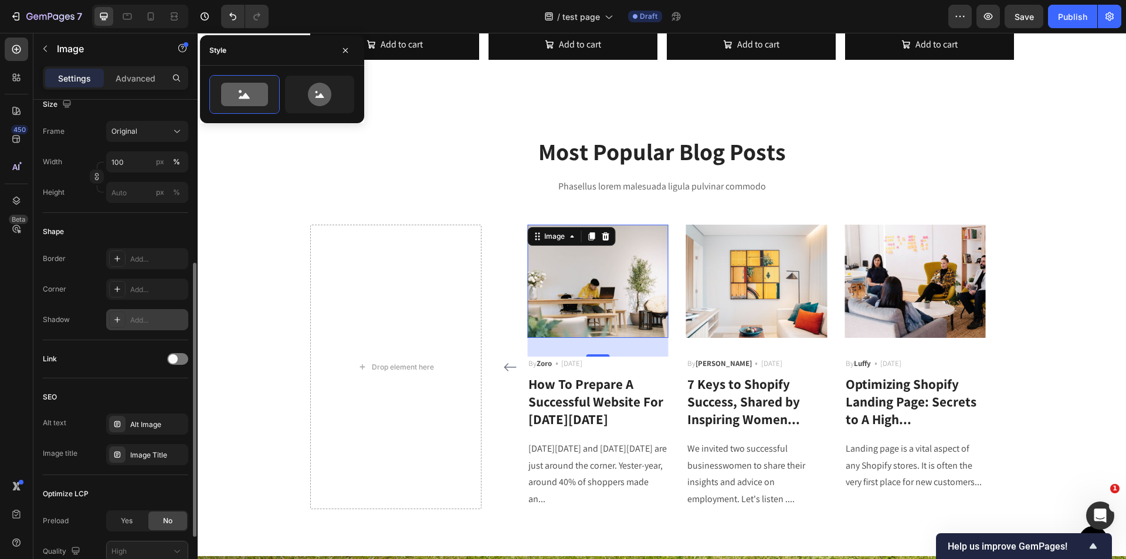
scroll to position [393, 0]
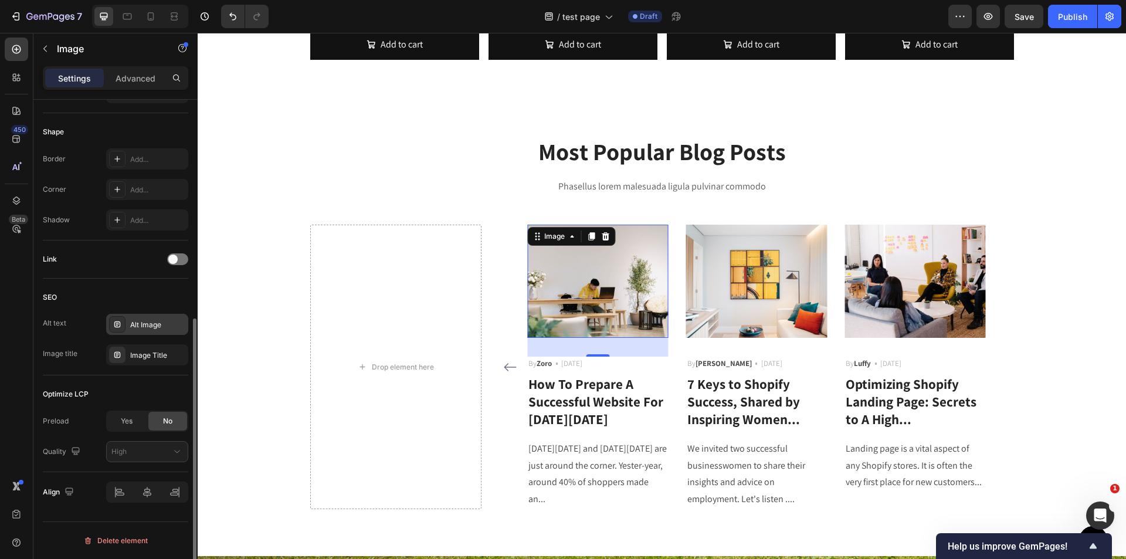
click at [128, 315] on div "Alt Image" at bounding box center [147, 324] width 82 height 21
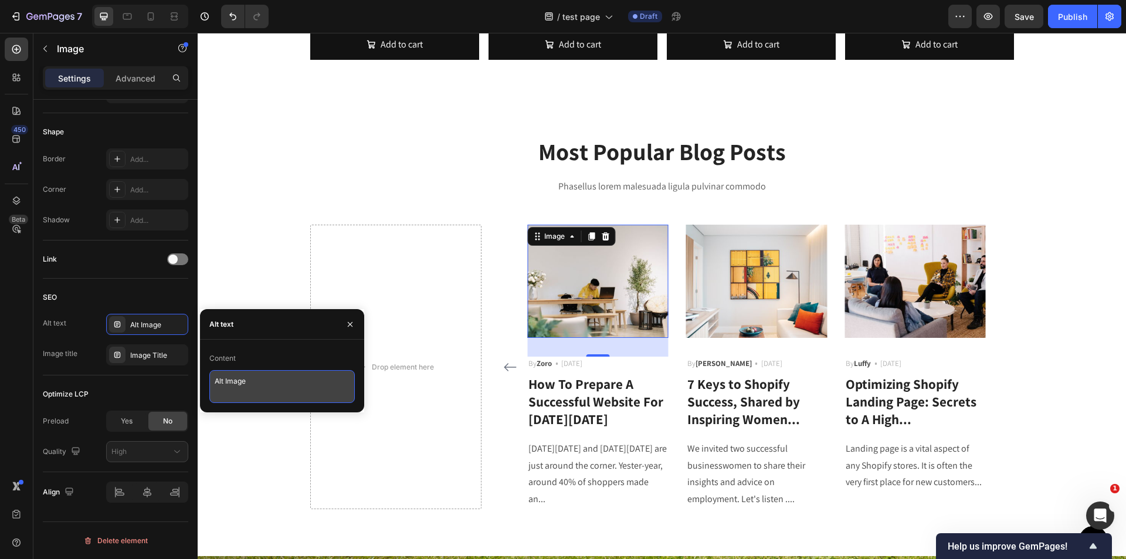
click at [249, 378] on textarea "Alt Image" at bounding box center [281, 386] width 145 height 33
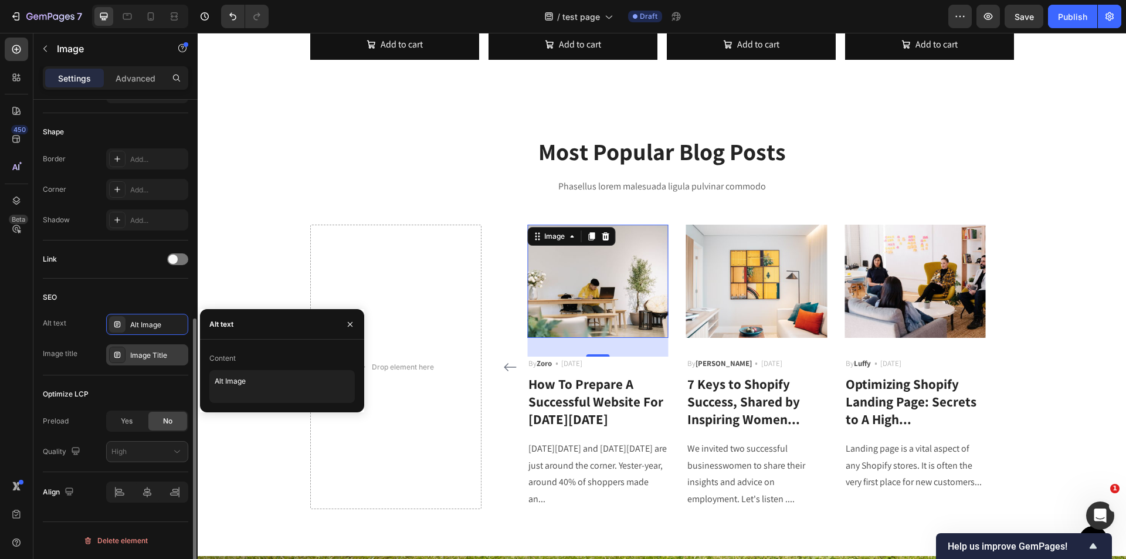
click at [147, 351] on div "Image Title" at bounding box center [157, 355] width 55 height 11
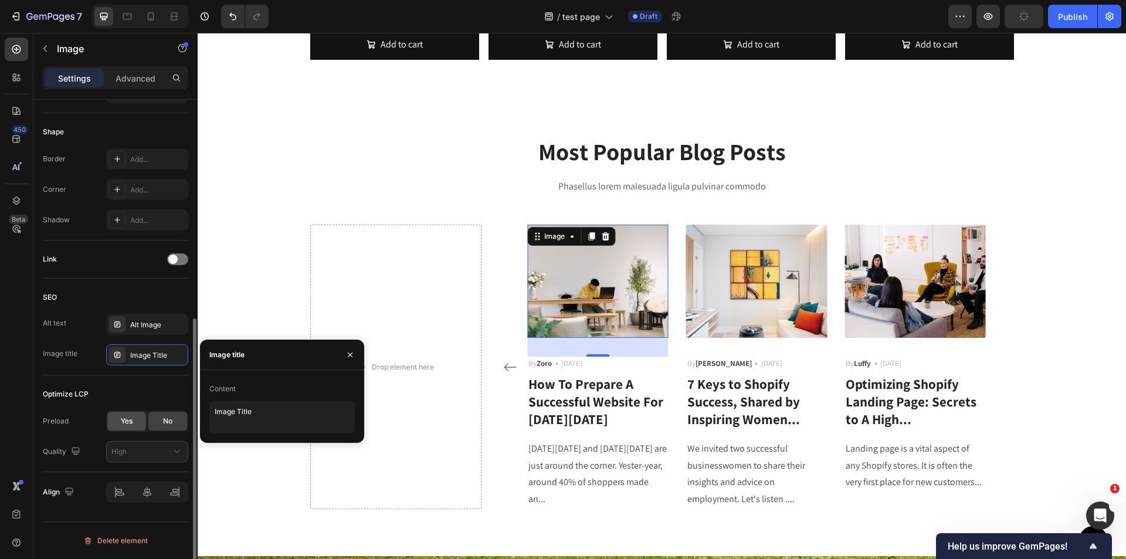
click at [127, 424] on span "Yes" at bounding box center [127, 421] width 12 height 11
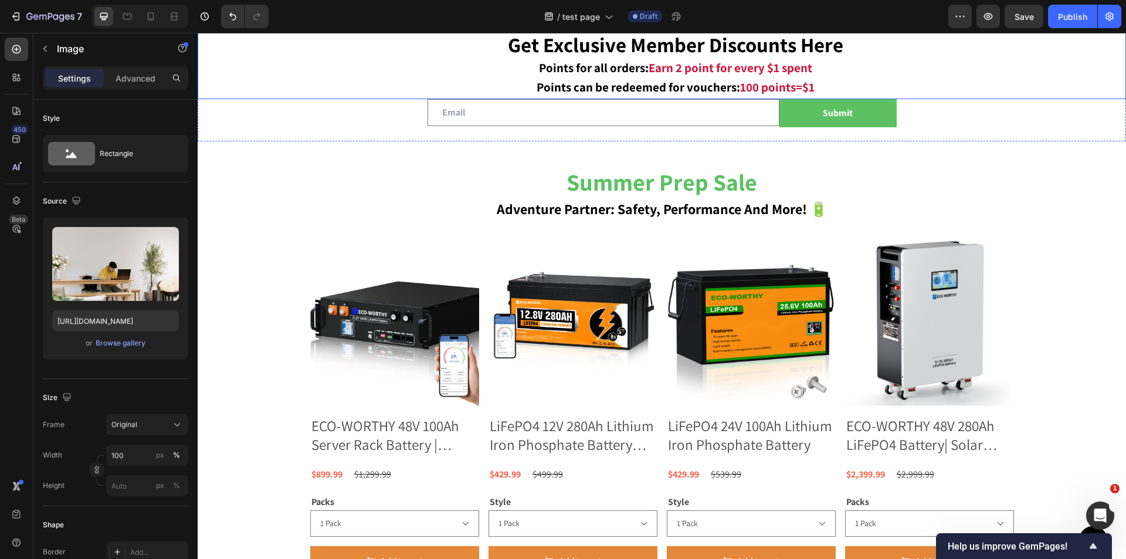
scroll to position [940, 0]
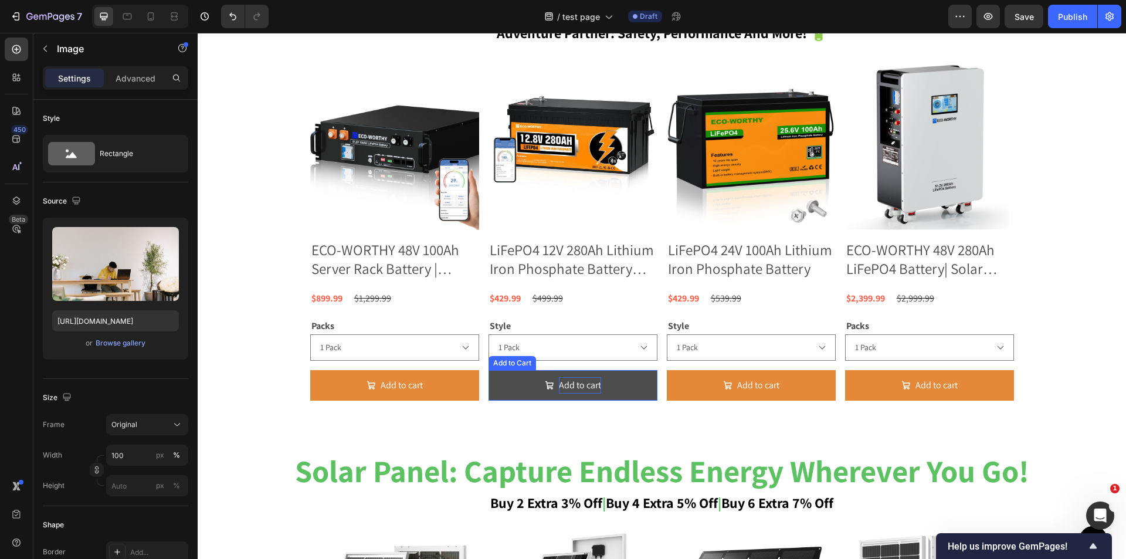
click at [559, 392] on div "Add to cart" at bounding box center [580, 385] width 42 height 17
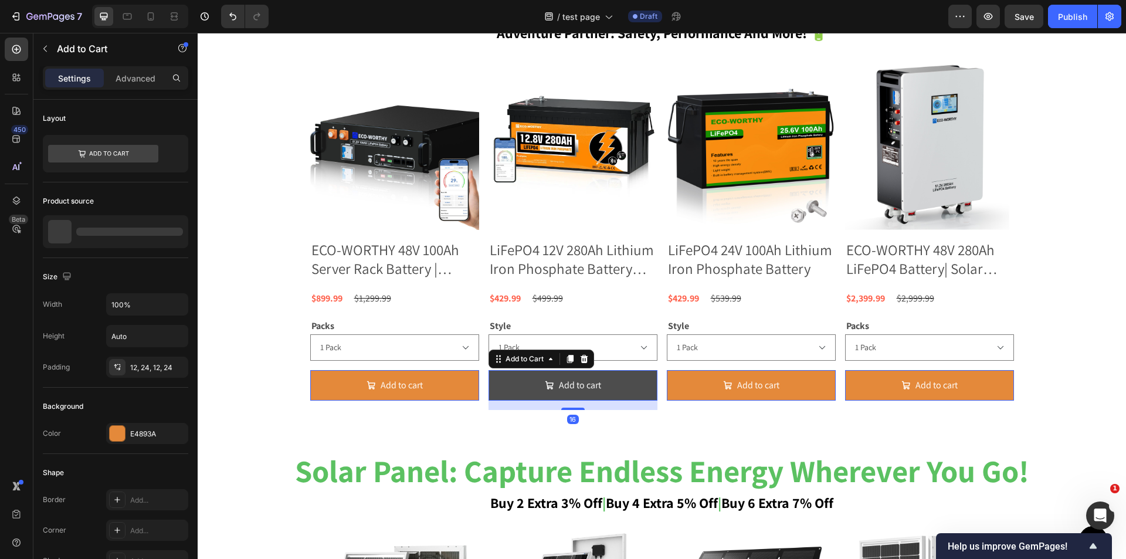
click at [496, 385] on button "Add to cart" at bounding box center [573, 385] width 169 height 31
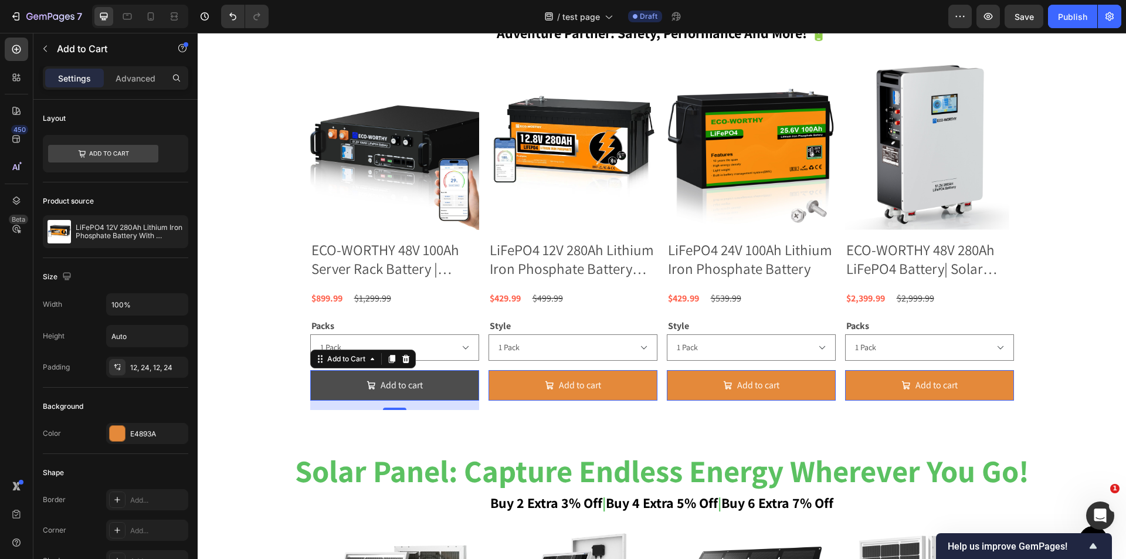
click at [452, 395] on button "Add to cart" at bounding box center [394, 385] width 169 height 31
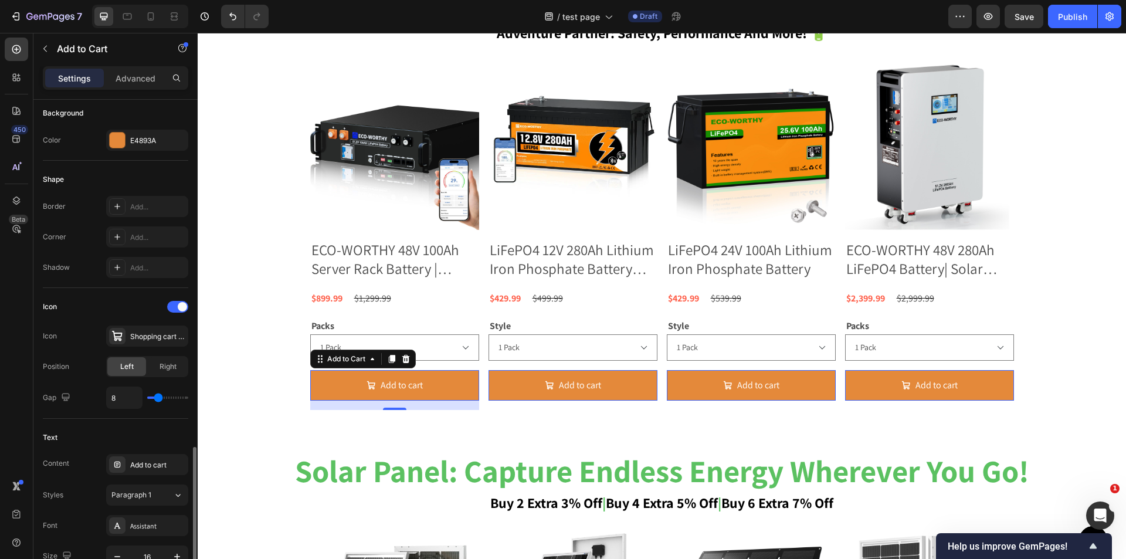
scroll to position [469, 0]
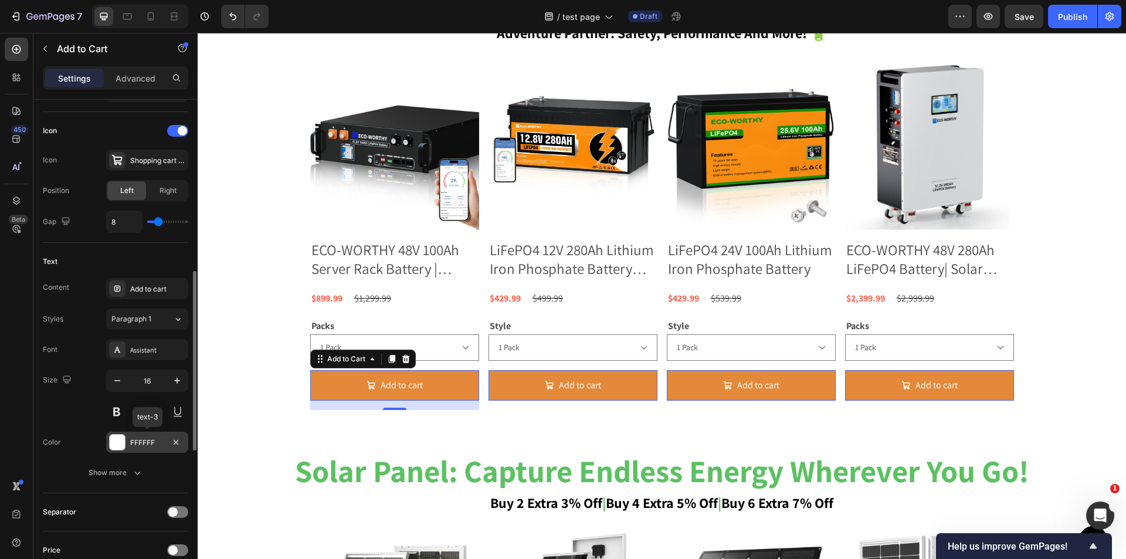
click at [157, 445] on div "FFFFFF" at bounding box center [147, 443] width 34 height 11
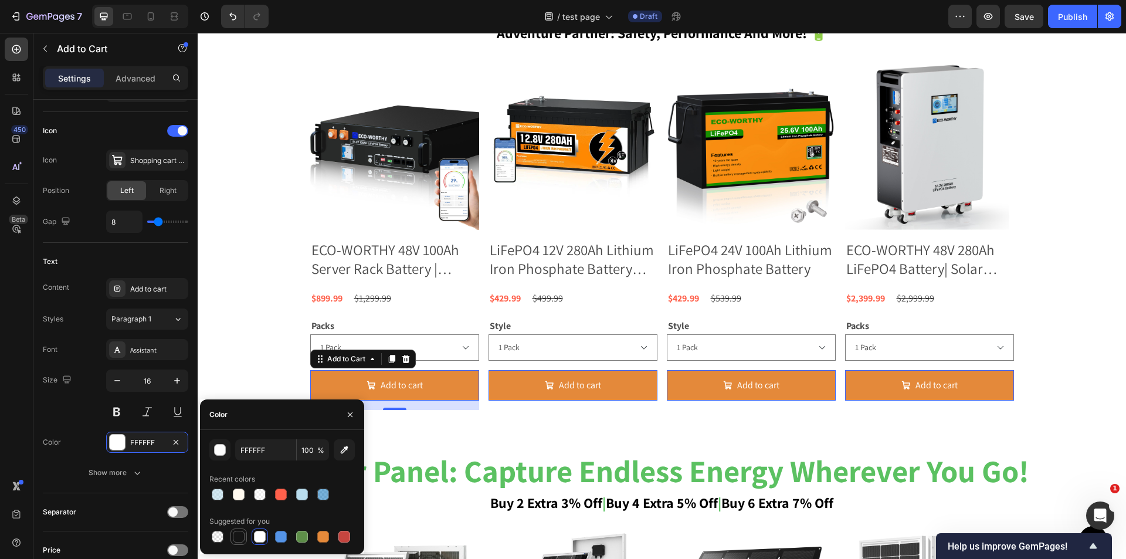
click at [241, 540] on div at bounding box center [239, 537] width 12 height 12
click at [263, 538] on div at bounding box center [260, 537] width 12 height 12
type input "FFFFFF"
click at [452, 390] on button "Add to cart" at bounding box center [394, 385] width 169 height 31
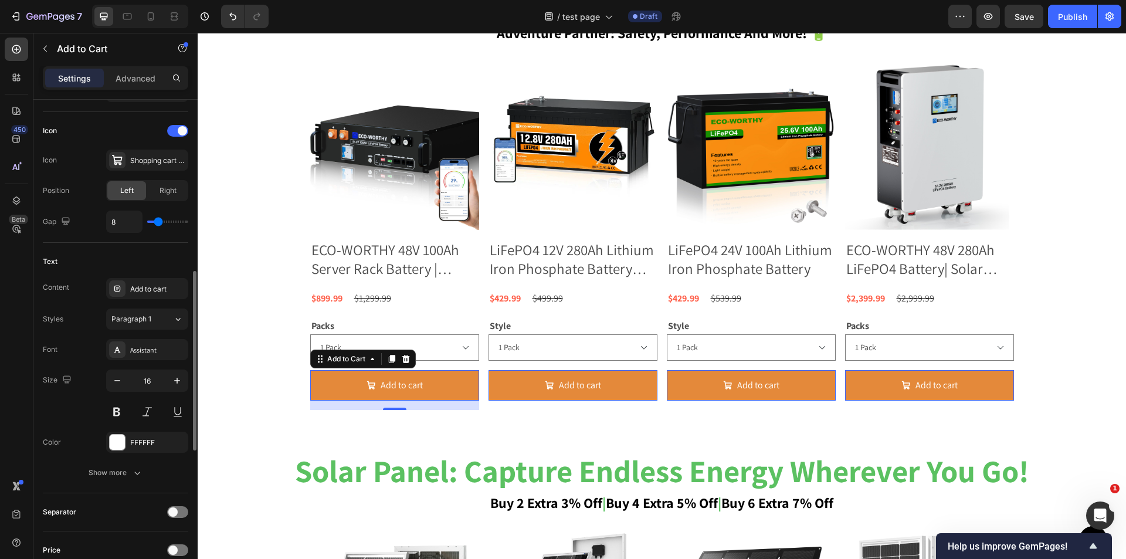
scroll to position [645, 0]
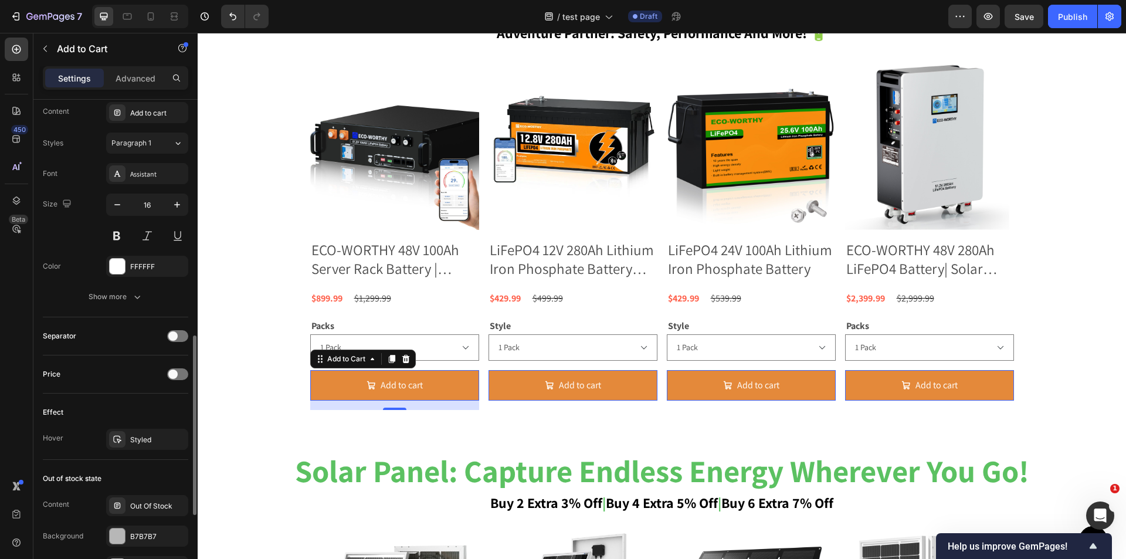
click at [134, 307] on div "Text Content Add to cart Styles Paragraph 1 Font Assistant Size 16 Color FFFFFF…" at bounding box center [115, 192] width 145 height 250
click at [137, 299] on icon "button" at bounding box center [137, 298] width 6 height 4
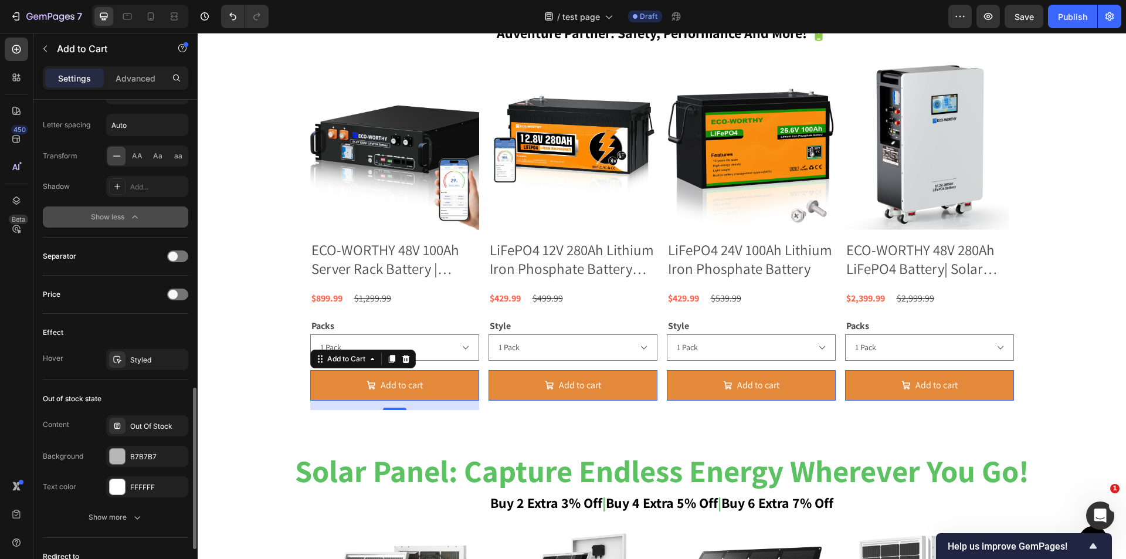
scroll to position [997, 0]
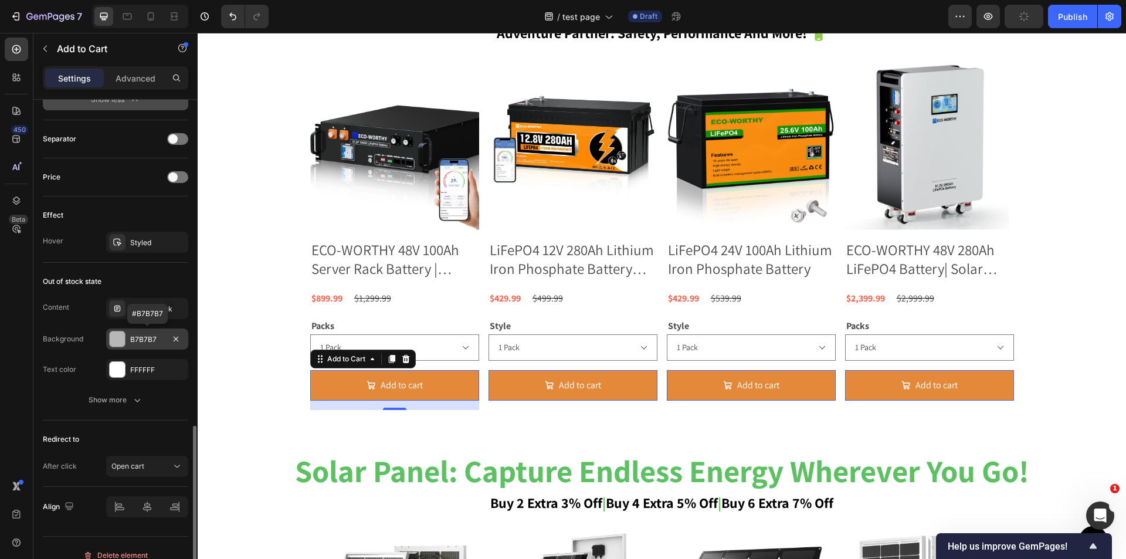
click at [157, 339] on div "B7B7B7" at bounding box center [147, 339] width 34 height 11
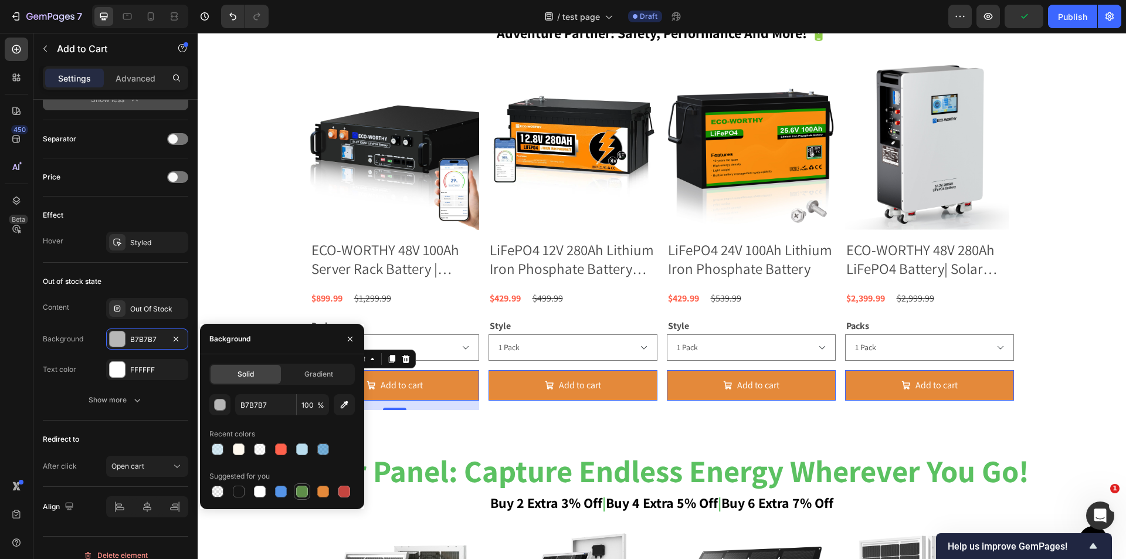
click at [302, 489] on div at bounding box center [302, 492] width 12 height 12
type input "5E8E49"
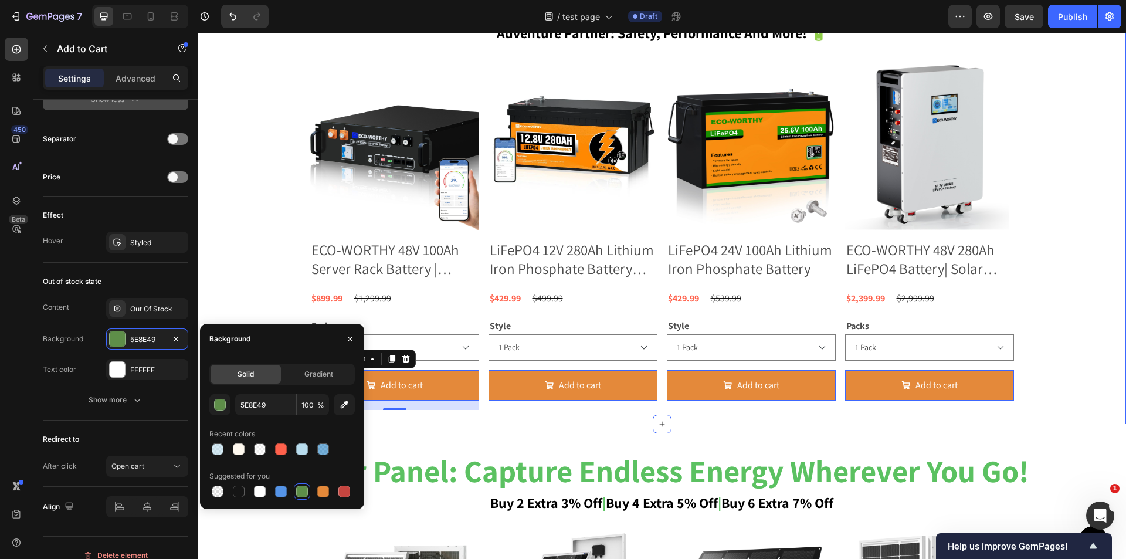
click at [427, 422] on div "summer prep sale adventure partner: safety, performance and more! 🔋 Heading Pro…" at bounding box center [662, 194] width 929 height 459
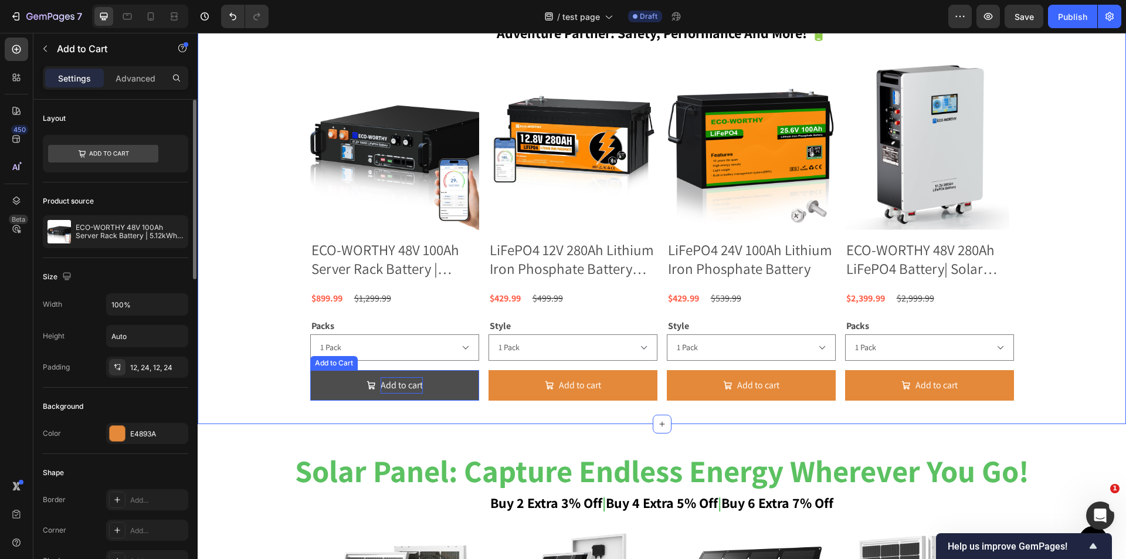
click at [381, 387] on div "Add to cart" at bounding box center [402, 385] width 42 height 17
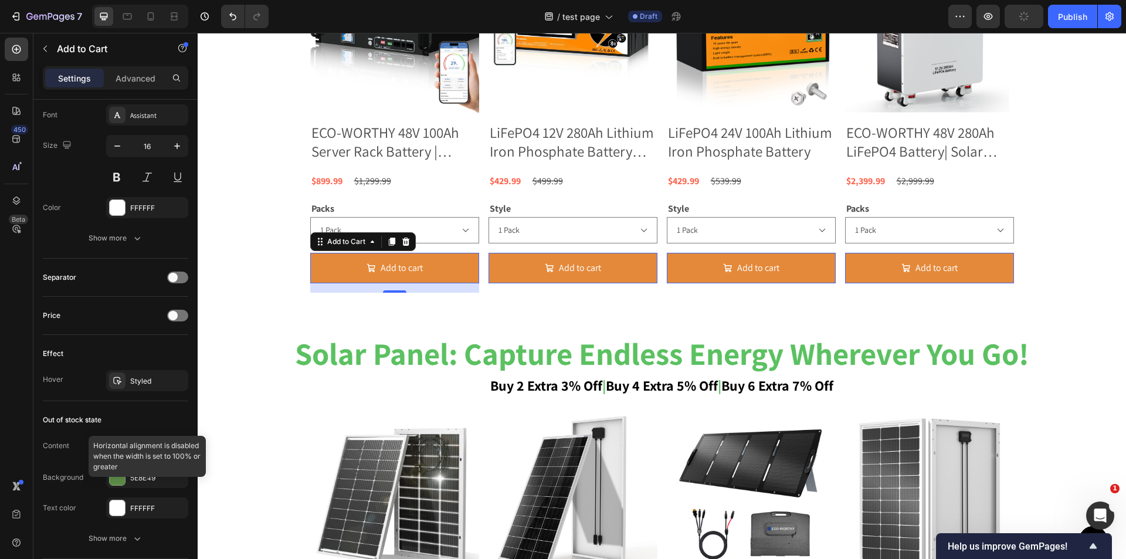
scroll to position [857, 0]
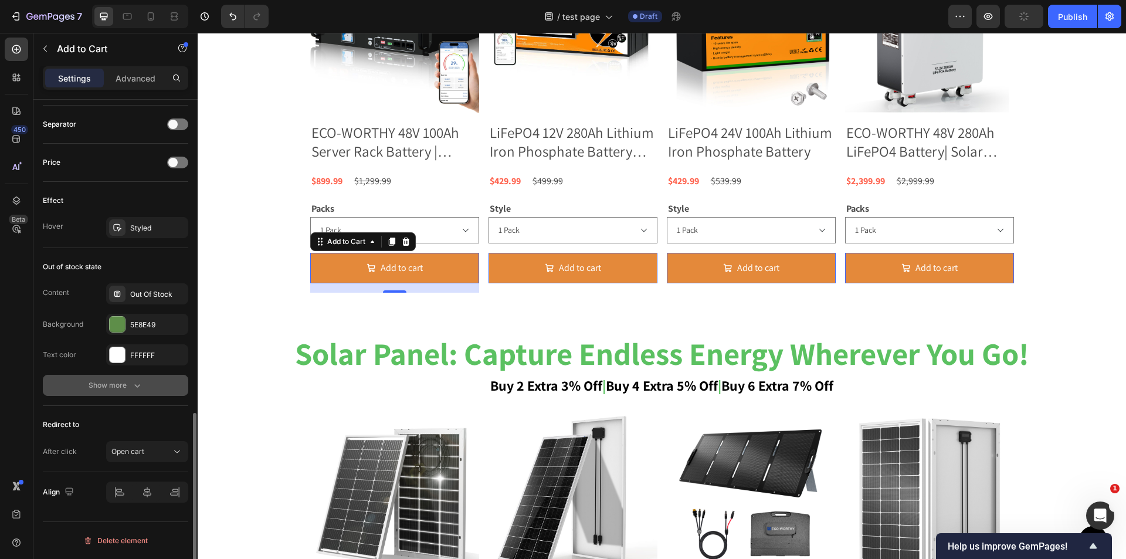
click at [129, 380] on div "Show more" at bounding box center [116, 386] width 55 height 12
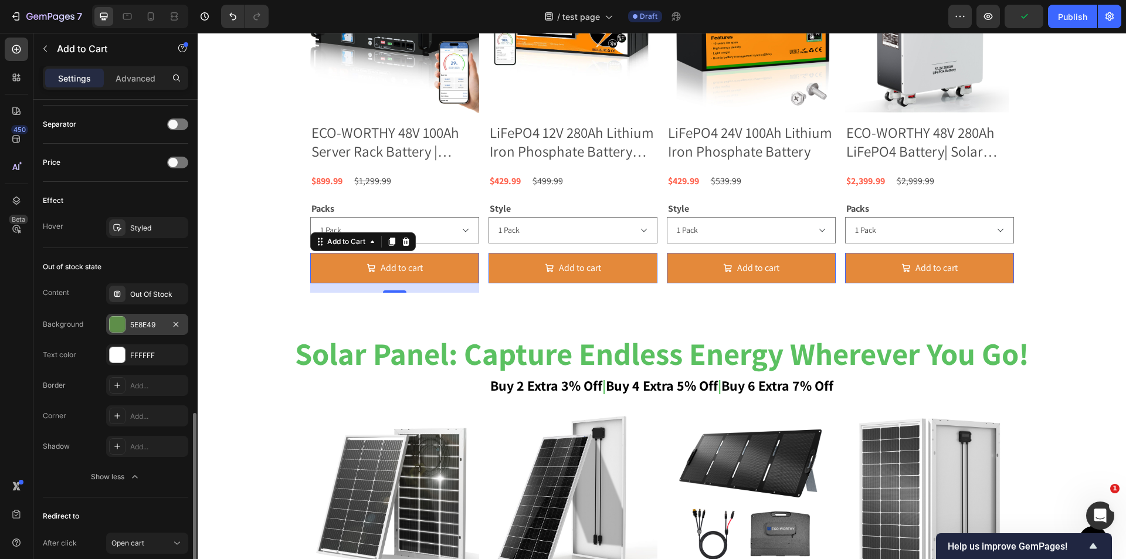
click at [150, 324] on div "5E8E49" at bounding box center [147, 325] width 34 height 11
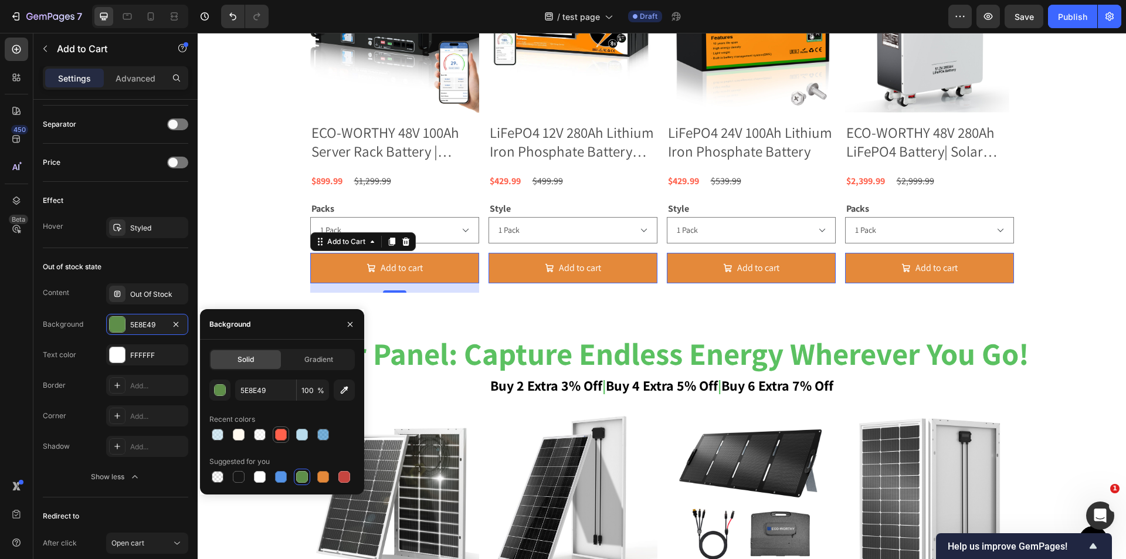
click at [283, 433] on div at bounding box center [281, 435] width 12 height 12
click at [304, 472] on div at bounding box center [302, 477] width 12 height 12
type input "5E8E49"
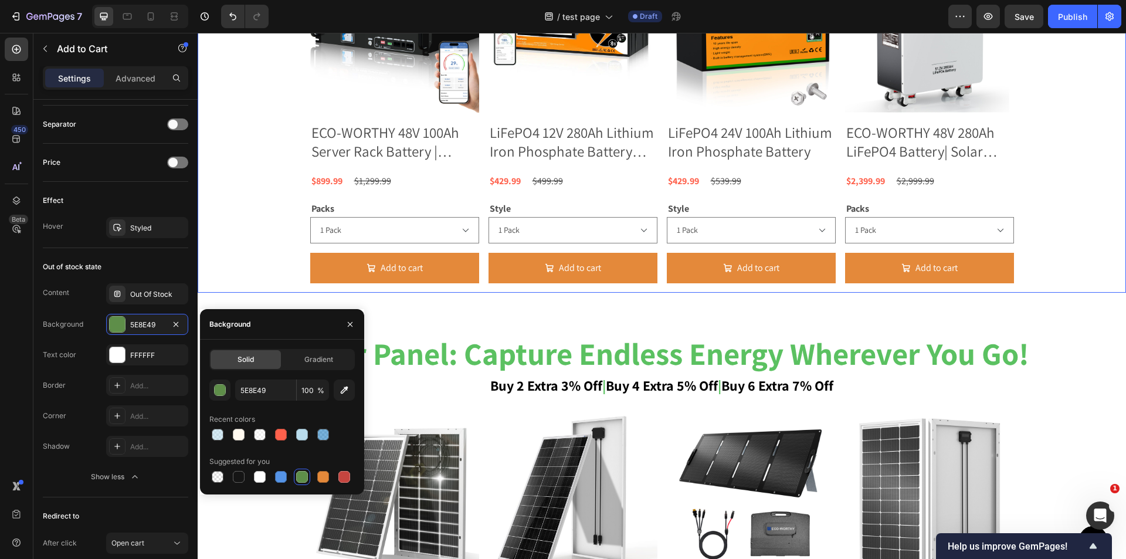
click at [260, 266] on div "Product Images ECO-WORTHY 48V 100Ah Server Rack Battery | 5.12kWh V3 Lithium Ba…" at bounding box center [662, 119] width 929 height 350
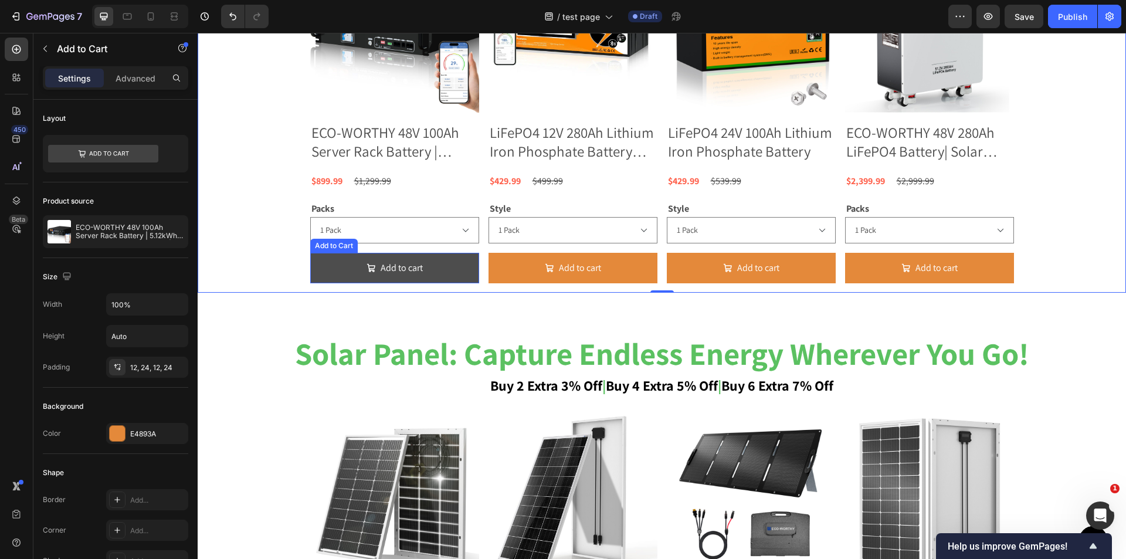
click at [358, 273] on button "Add to cart" at bounding box center [394, 268] width 169 height 31
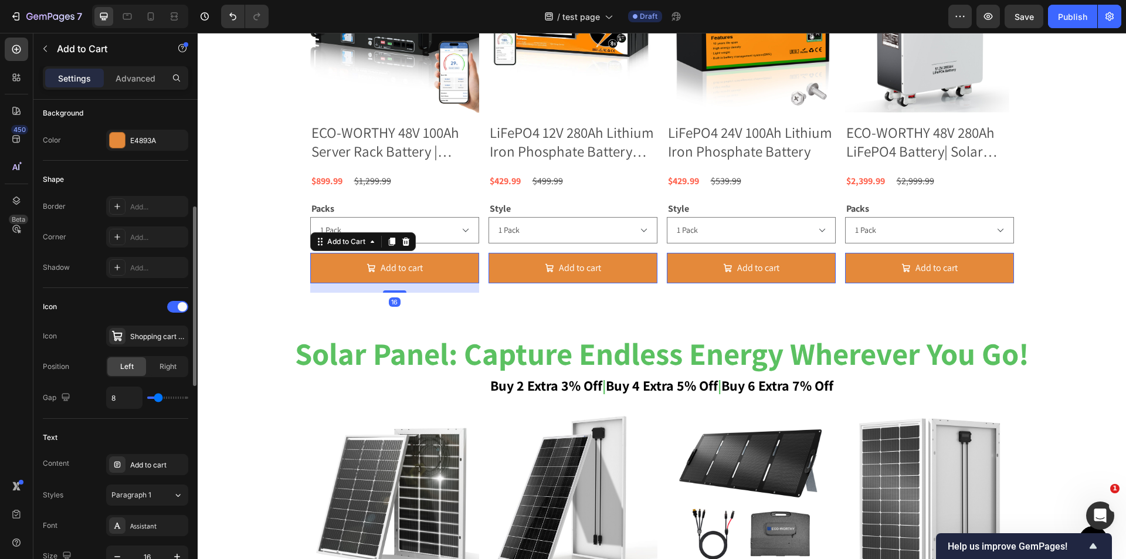
scroll to position [469, 0]
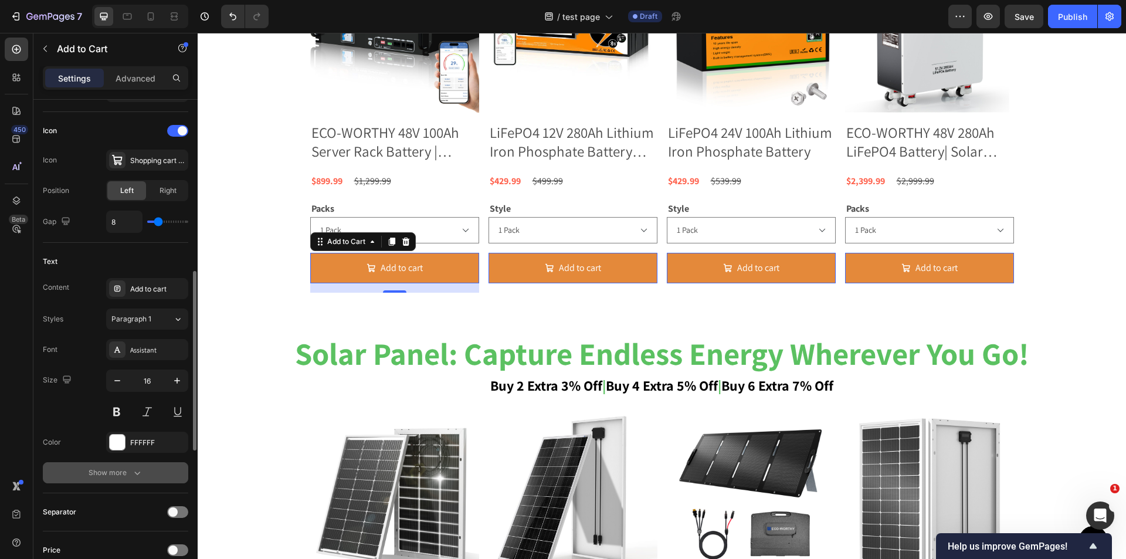
click at [137, 466] on button "Show more" at bounding box center [115, 472] width 145 height 21
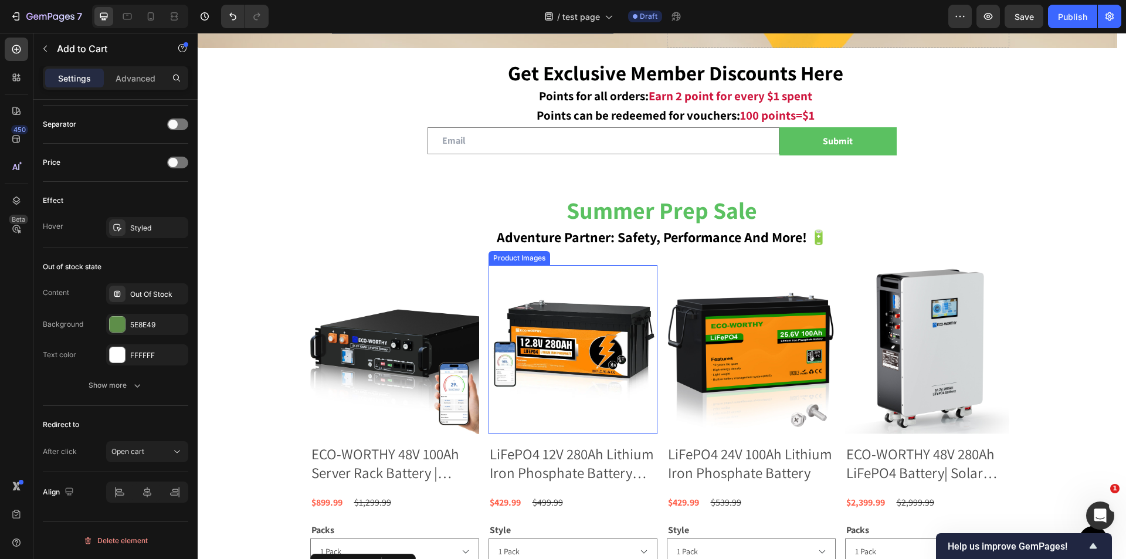
scroll to position [588, 0]
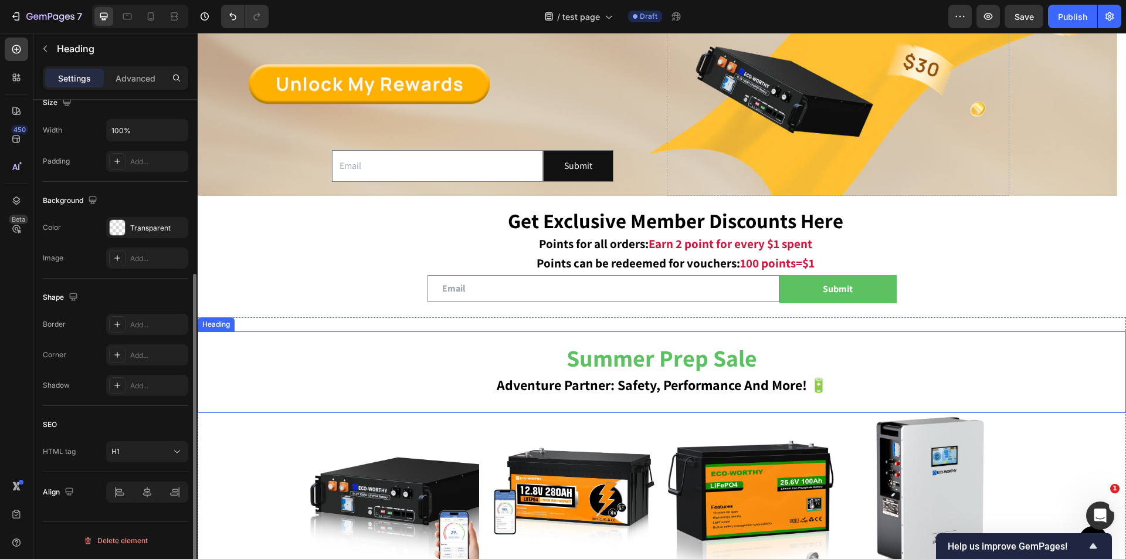
click at [720, 360] on strong "summer prep sale" at bounding box center [662, 358] width 191 height 31
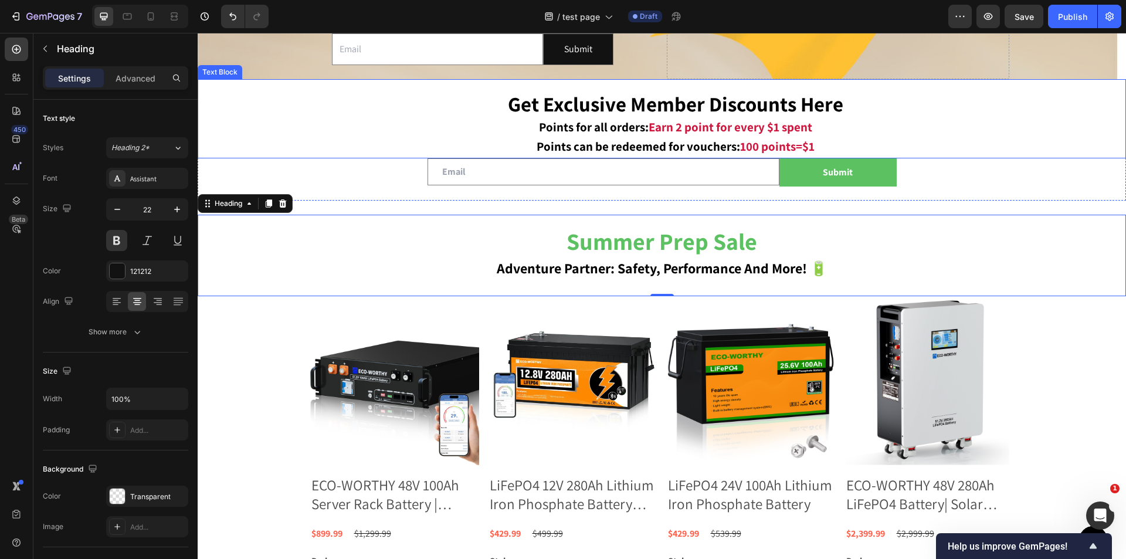
scroll to position [706, 0]
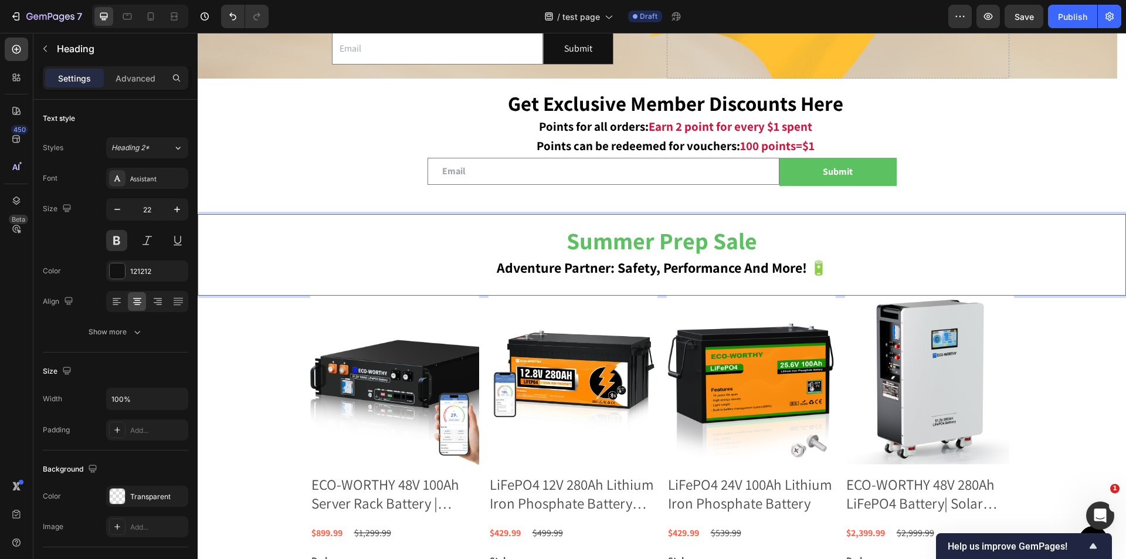
drag, startPoint x: 763, startPoint y: 235, endPoint x: 558, endPoint y: 242, distance: 205.4
click at [558, 242] on p "summer prep sale adventure partner: safety, performance and more! 🔋" at bounding box center [662, 254] width 926 height 51
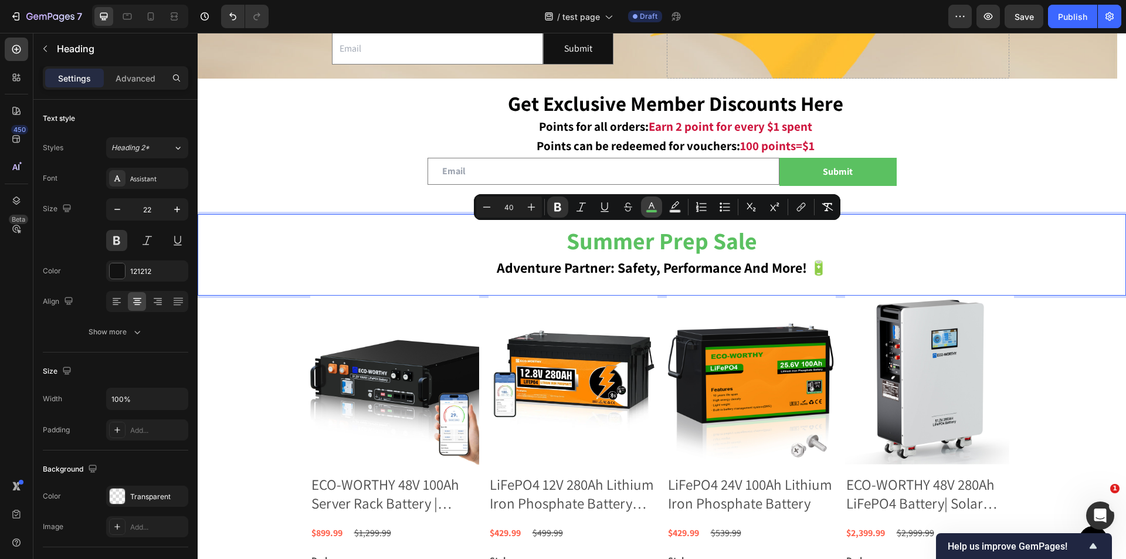
click at [646, 204] on icon "Editor contextual toolbar" at bounding box center [652, 207] width 12 height 12
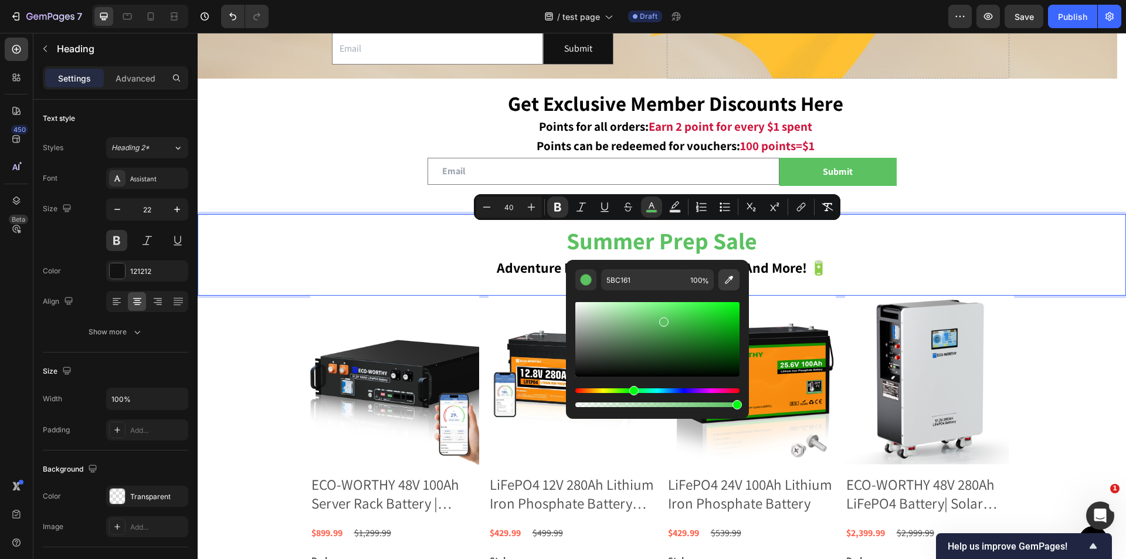
click at [729, 279] on icon "Editor contextual toolbar" at bounding box center [729, 280] width 12 height 12
type input "F78B0E"
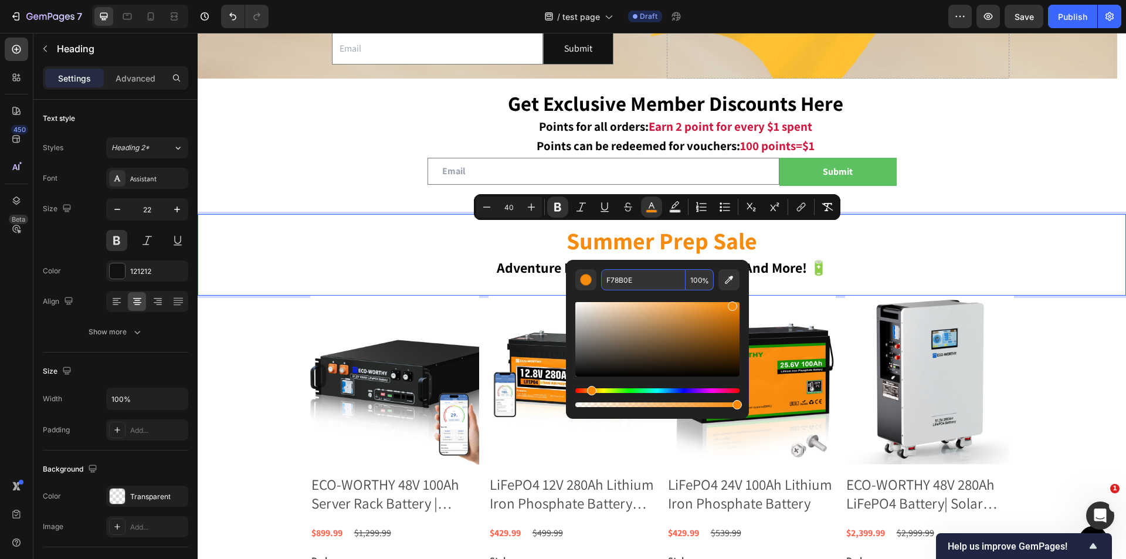
click at [654, 280] on input "F78B0E" at bounding box center [643, 279] width 84 height 21
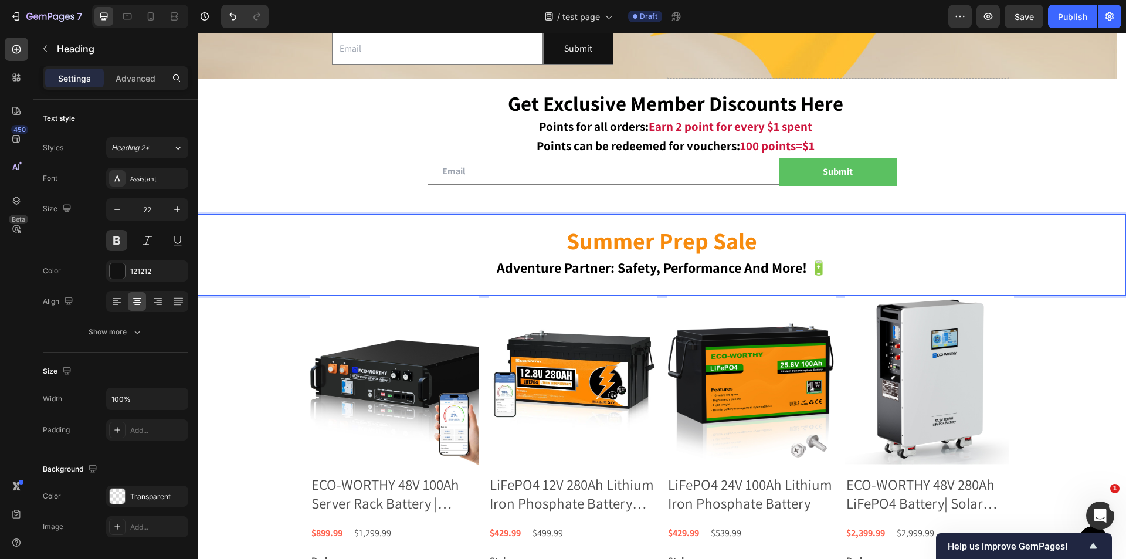
drag, startPoint x: 967, startPoint y: 265, endPoint x: 960, endPoint y: 264, distance: 7.1
click at [967, 265] on p "summer prep sale adventure partner: safety, performance and more! 🔋" at bounding box center [662, 254] width 926 height 51
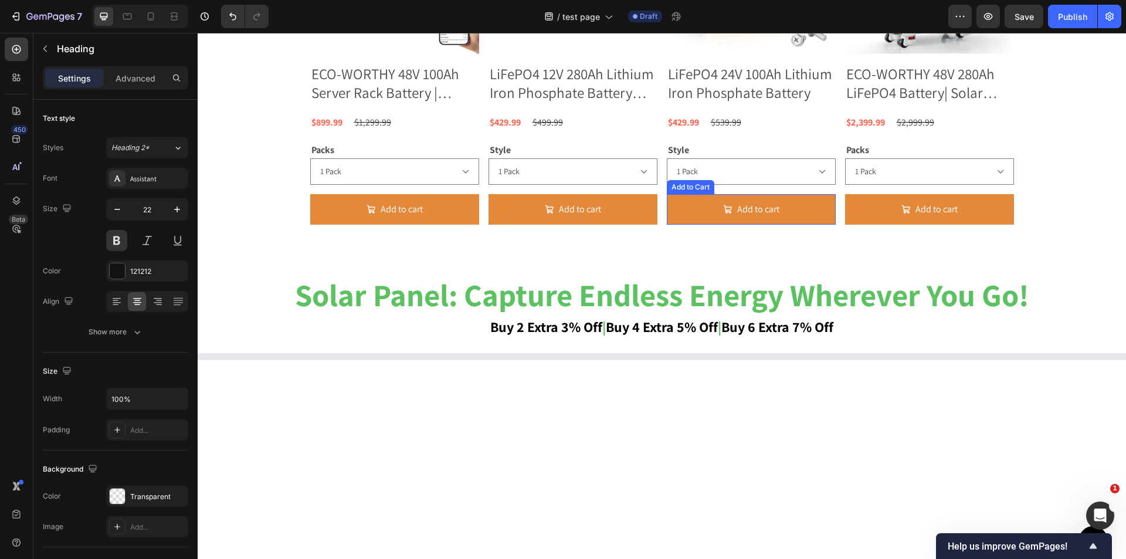
scroll to position [1234, 0]
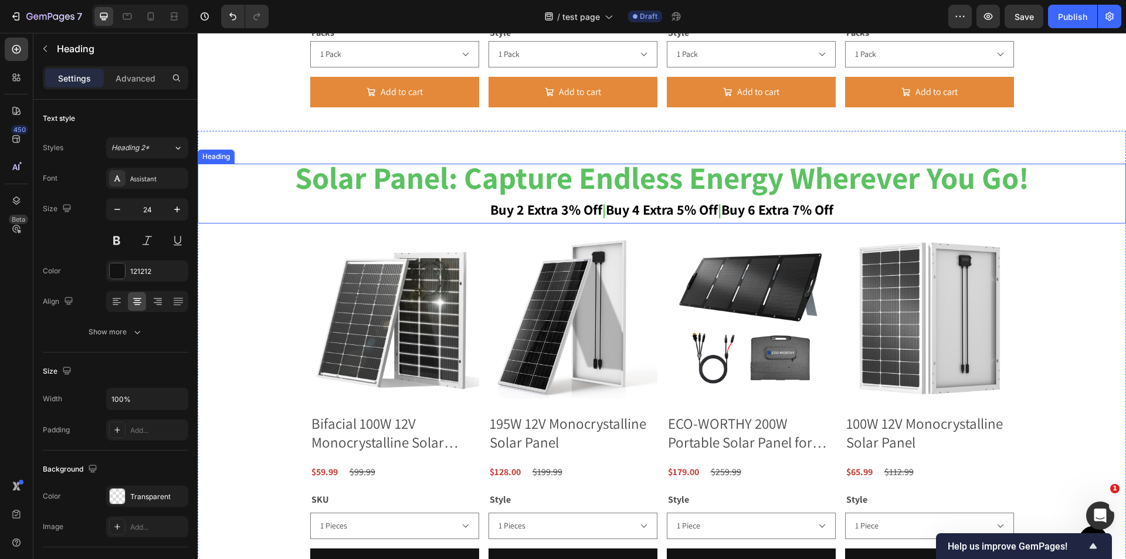
click at [663, 187] on strong "solar panel: capture endless energy wherever you go!" at bounding box center [662, 177] width 734 height 40
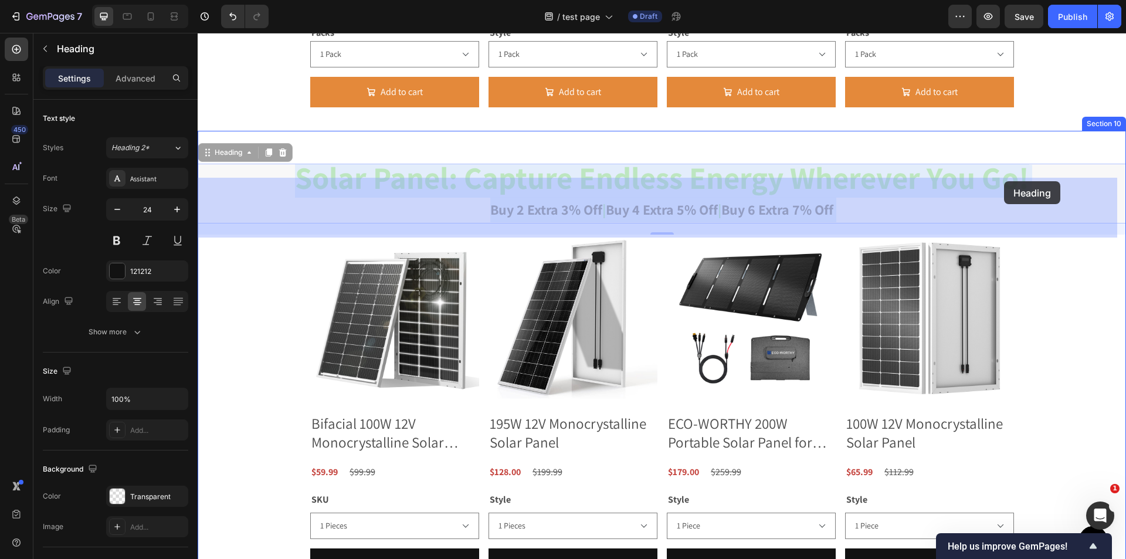
drag, startPoint x: 287, startPoint y: 180, endPoint x: 1002, endPoint y: 181, distance: 715.1
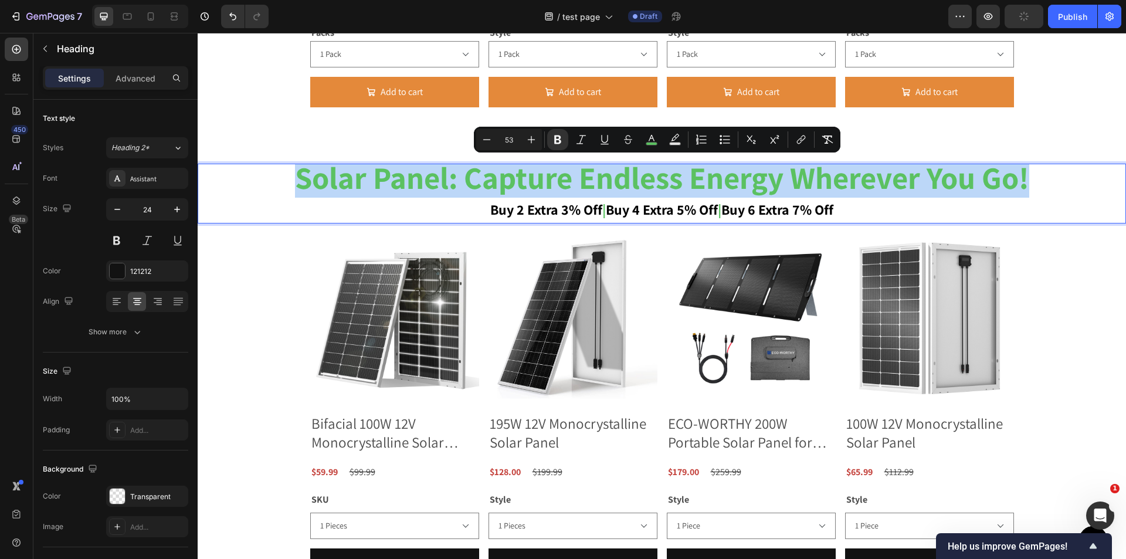
drag, startPoint x: 1035, startPoint y: 182, endPoint x: 297, endPoint y: 173, distance: 737.4
click at [297, 173] on p "solar panel: capture endless energy wherever you go! buy 2 extra 3% off | buy 4…" at bounding box center [662, 193] width 926 height 57
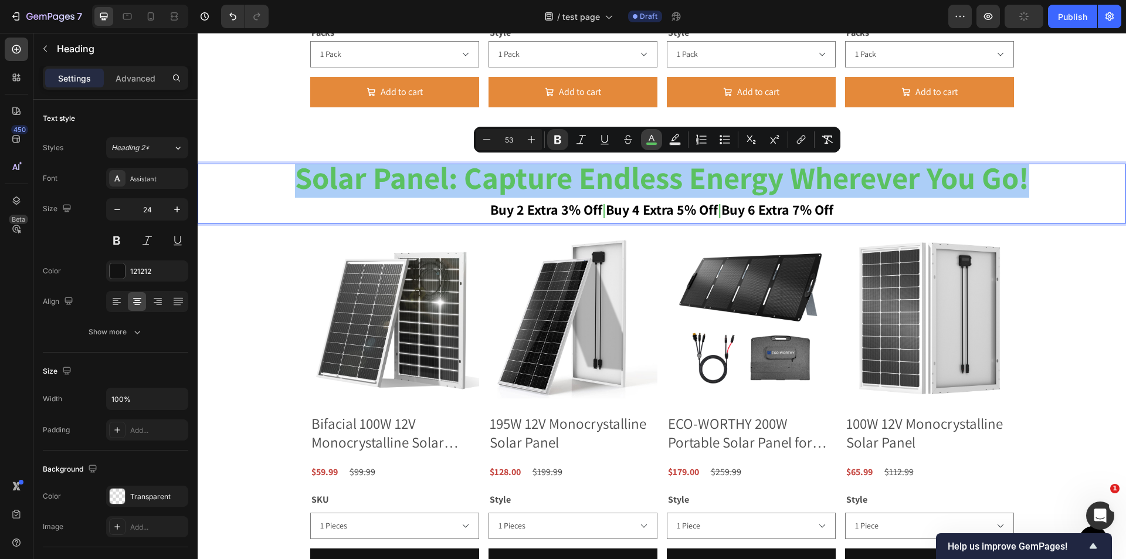
click at [647, 141] on icon "Editor contextual toolbar" at bounding box center [652, 140] width 12 height 12
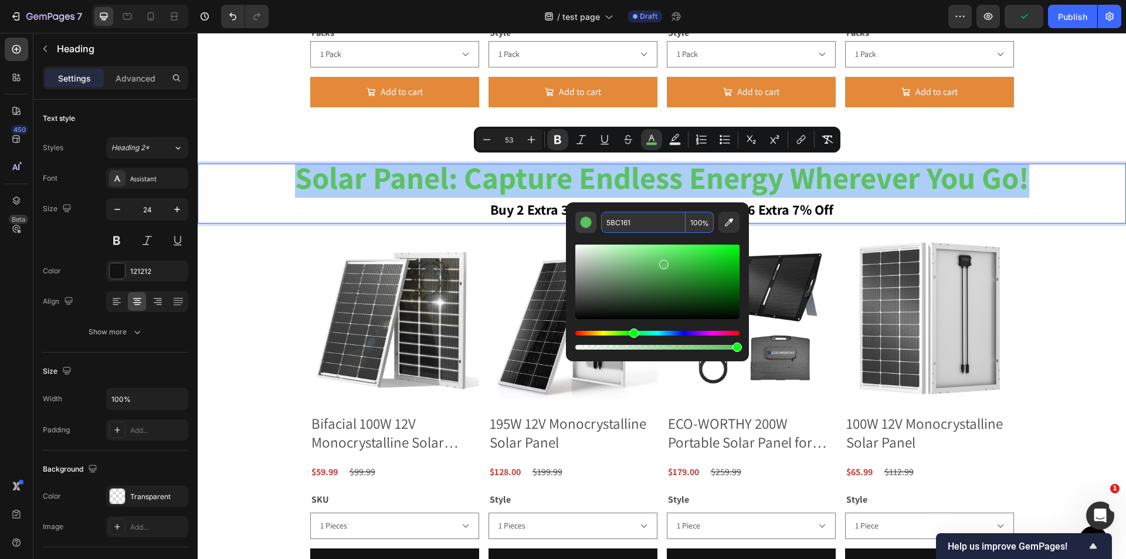
paste input "F78B0E"
type input "F78B0E"
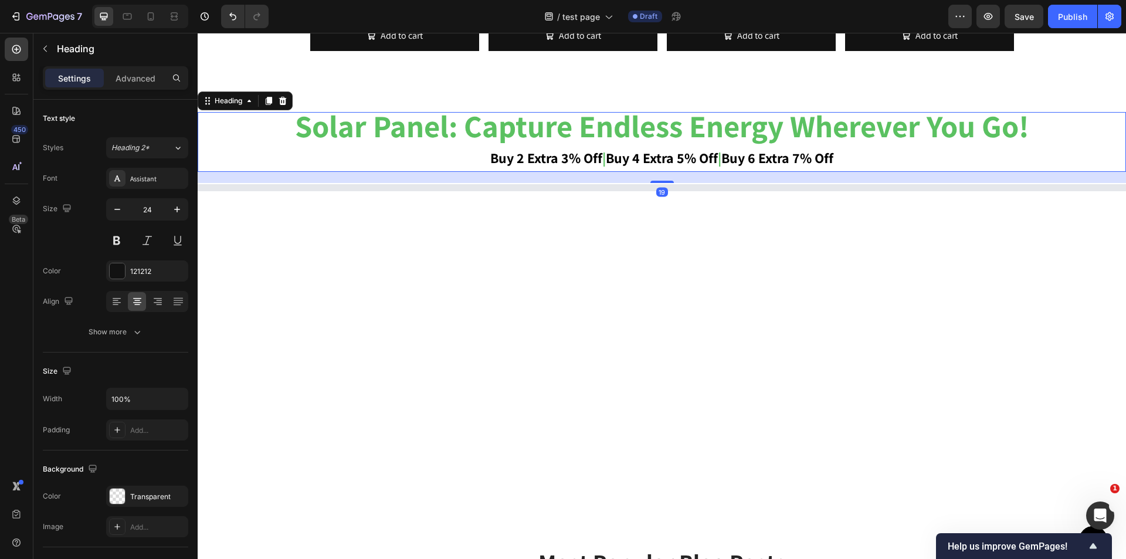
click at [614, 129] on strong "solar panel: capture endless energy wherever you go!" at bounding box center [662, 126] width 734 height 40
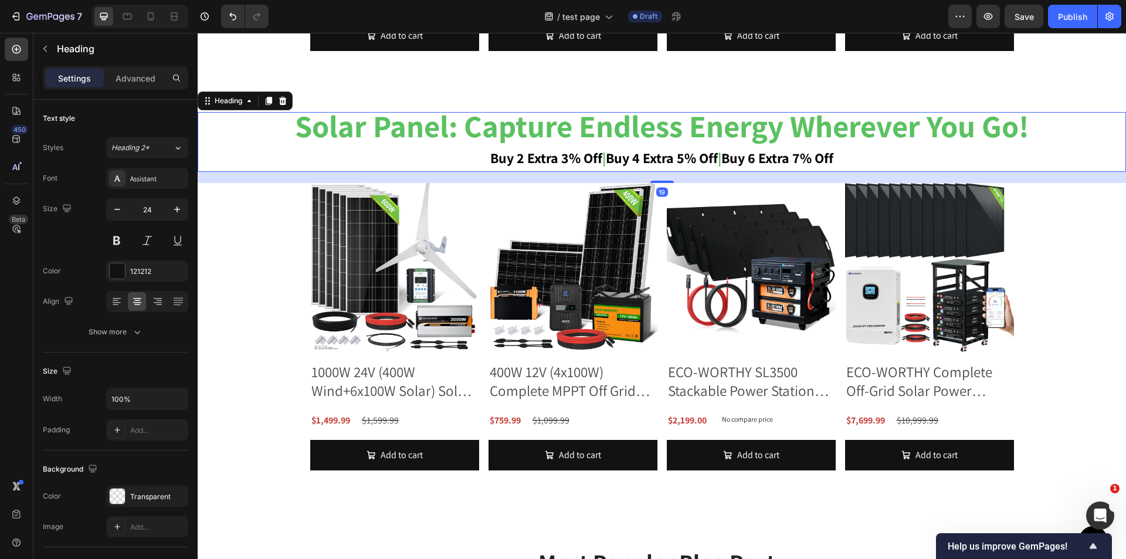
click at [1035, 135] on h2 "solar panel: capture endless energy wherever you go! buy 2 extra 3% off | buy 4…" at bounding box center [662, 141] width 929 height 59
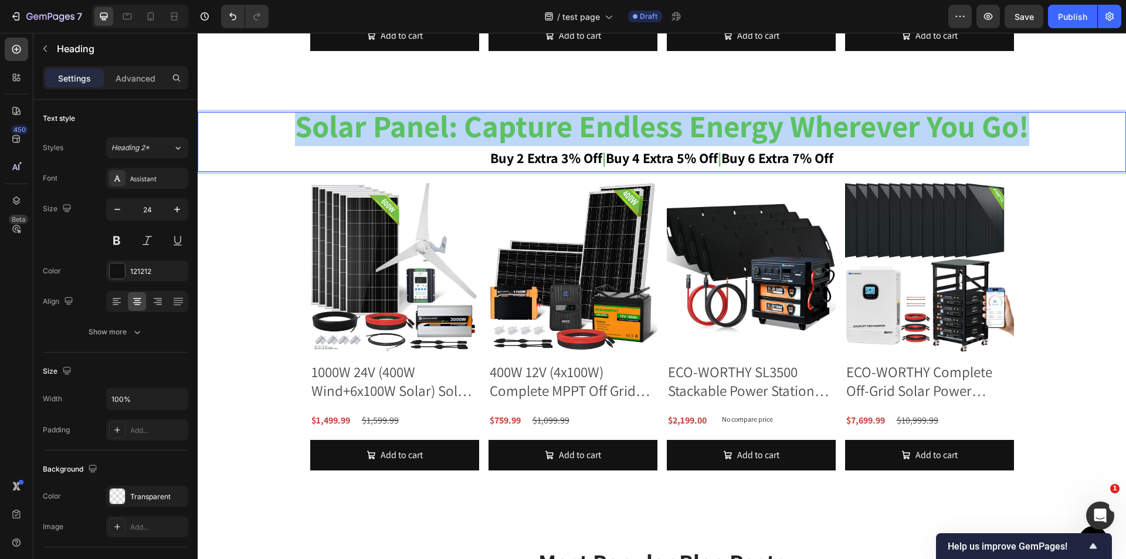
drag, startPoint x: 1038, startPoint y: 134, endPoint x: 294, endPoint y: 120, distance: 743.9
click at [294, 120] on p "solar panel: capture endless energy wherever you go! buy 2 extra 3% off | buy 4…" at bounding box center [662, 141] width 926 height 57
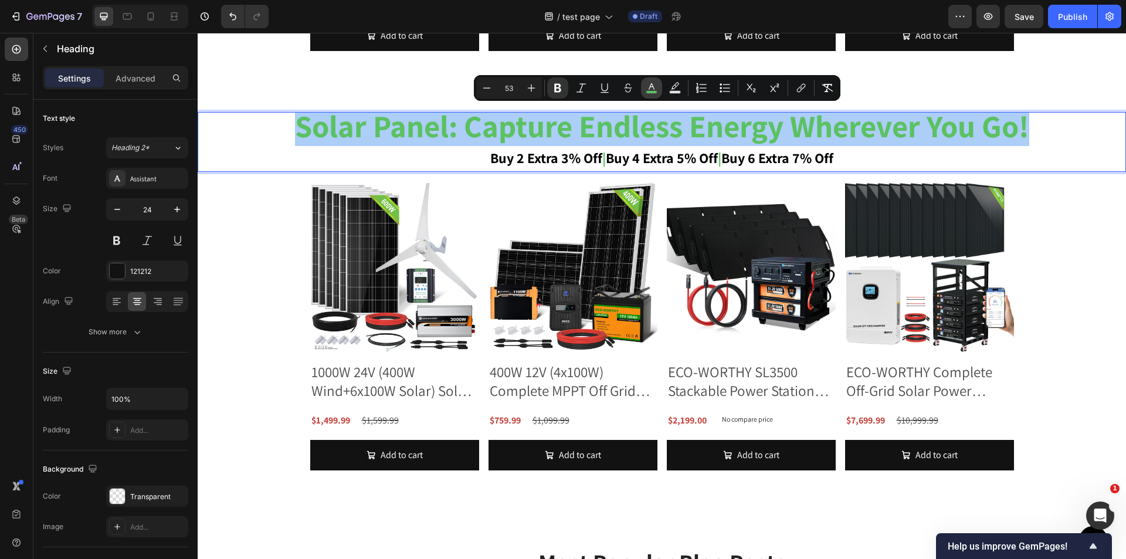
drag, startPoint x: 654, startPoint y: 92, endPoint x: 648, endPoint y: 98, distance: 8.3
click at [654, 92] on rect "Editor contextual toolbar" at bounding box center [651, 92] width 11 height 3
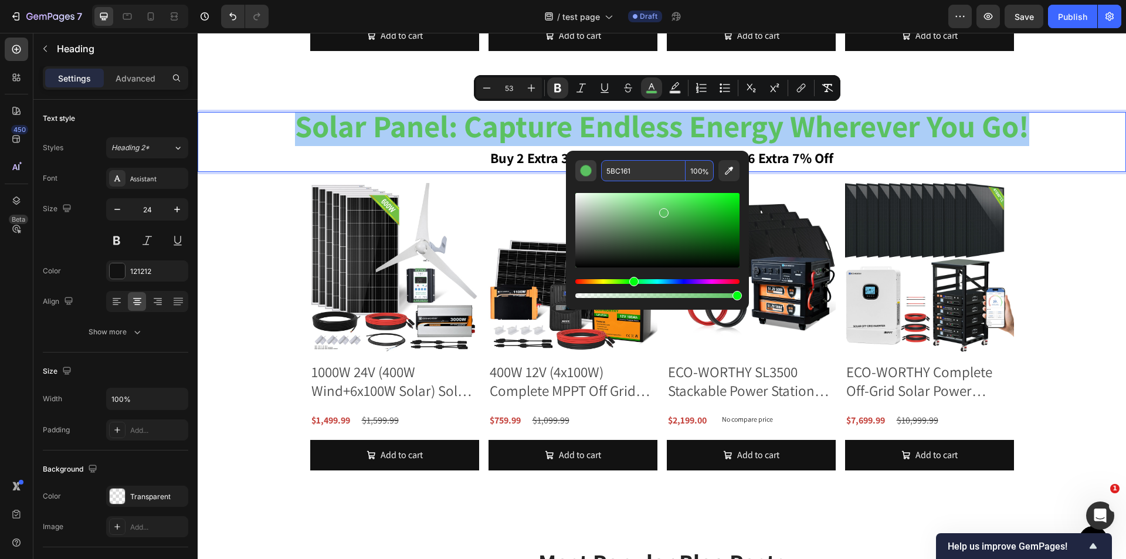
paste input "F78B0E"
type input "F78B0E"
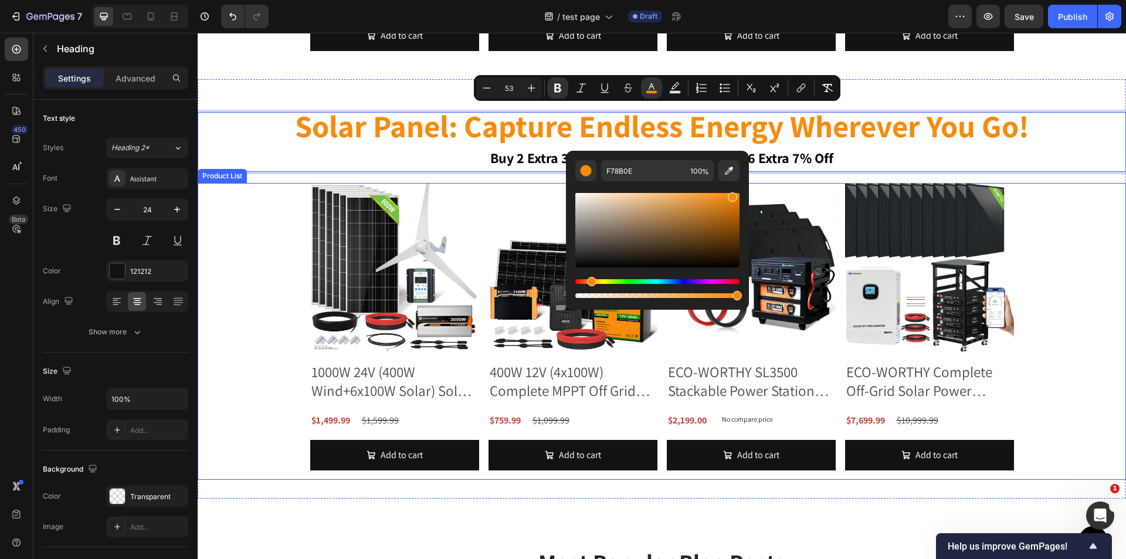
click at [1087, 300] on div "Product Images 1000W 24V (400W Wind+6x100W Solar) Solar Wind Hybrid Kit Product…" at bounding box center [662, 331] width 929 height 297
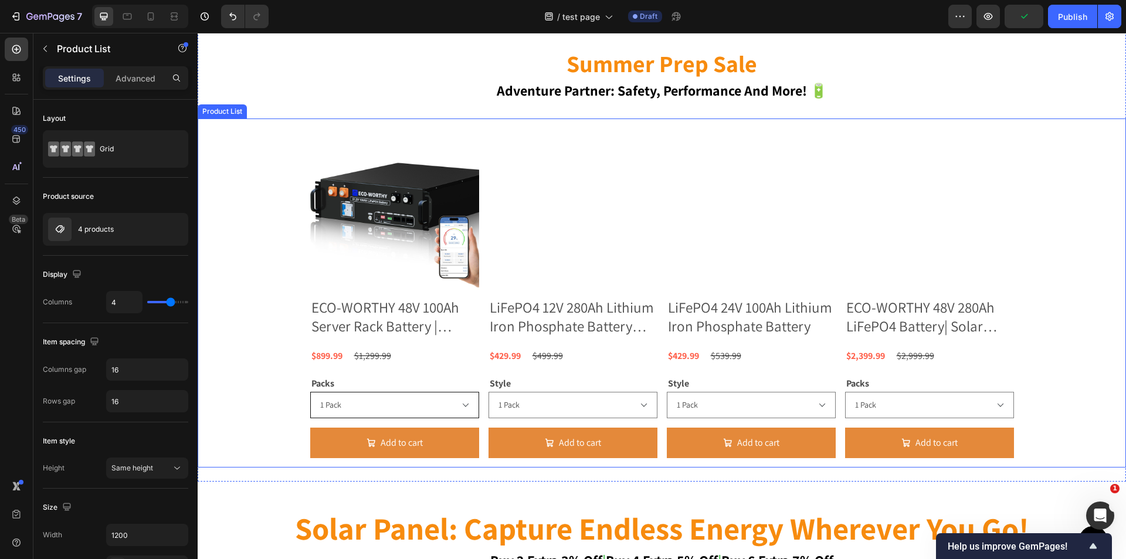
scroll to position [940, 0]
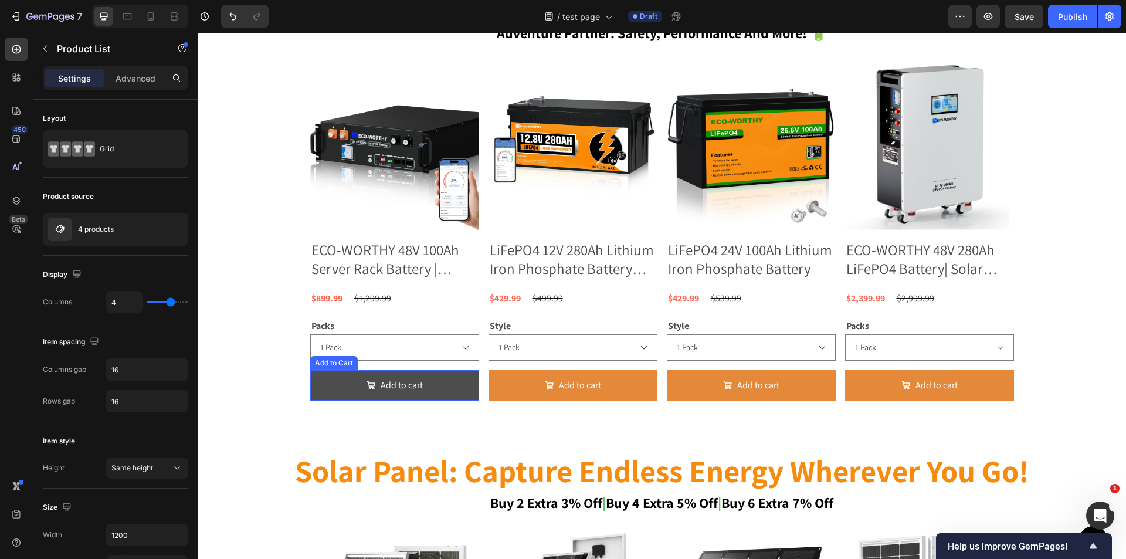
click at [432, 384] on button "Add to cart" at bounding box center [394, 385] width 169 height 31
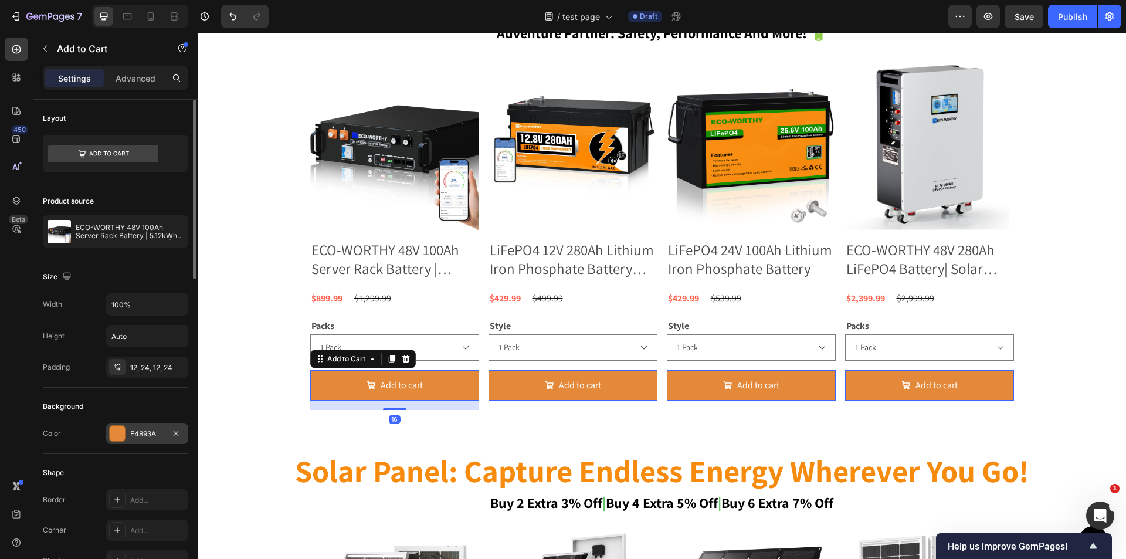
click at [153, 432] on div "E4893A" at bounding box center [147, 434] width 34 height 11
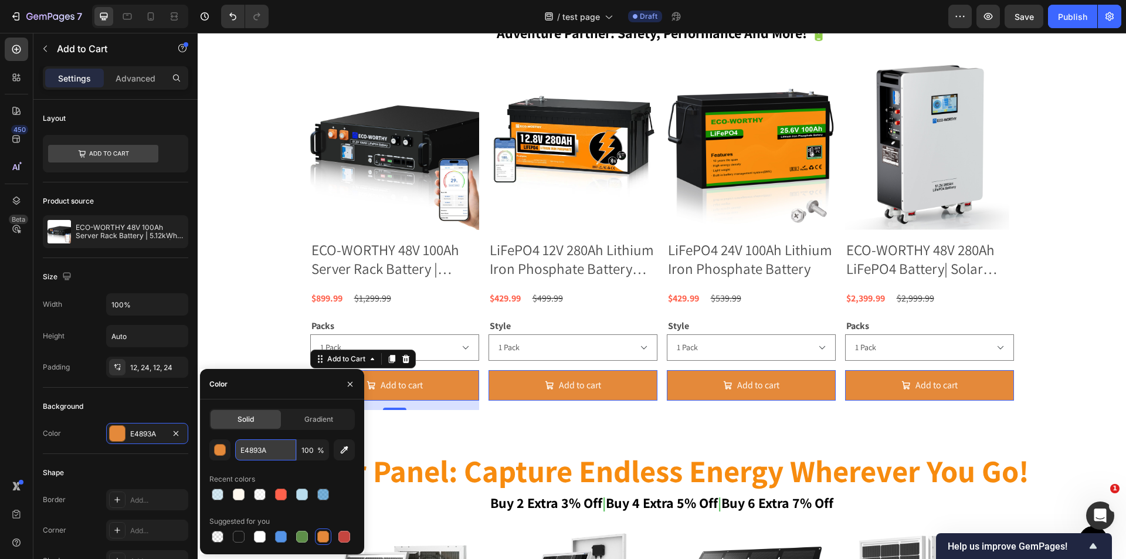
click at [256, 449] on input "E4893A" at bounding box center [265, 449] width 61 height 21
click at [316, 415] on span "Gradient" at bounding box center [318, 419] width 29 height 11
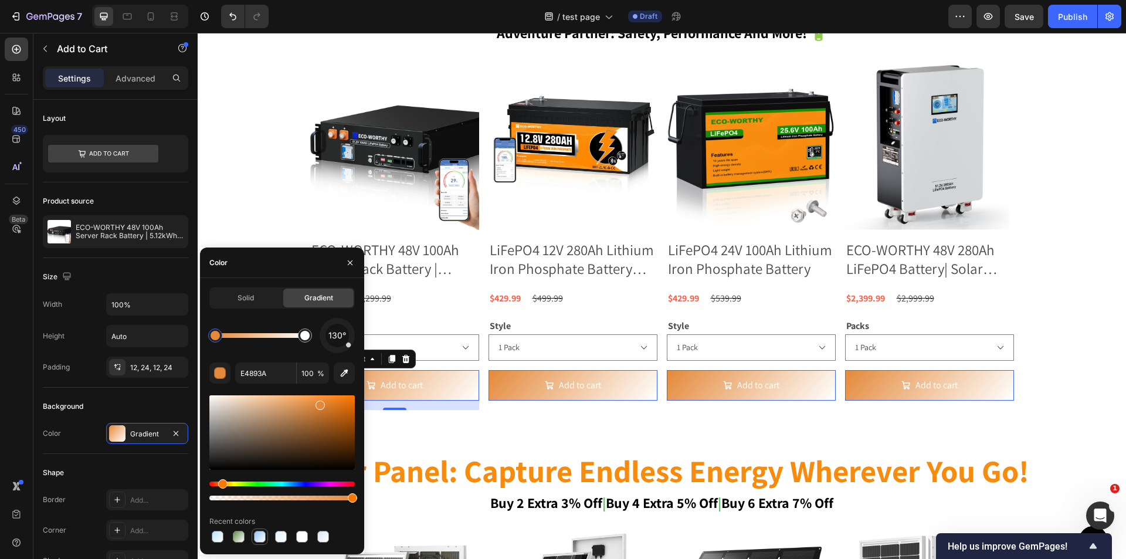
click at [255, 540] on div at bounding box center [260, 537] width 12 height 12
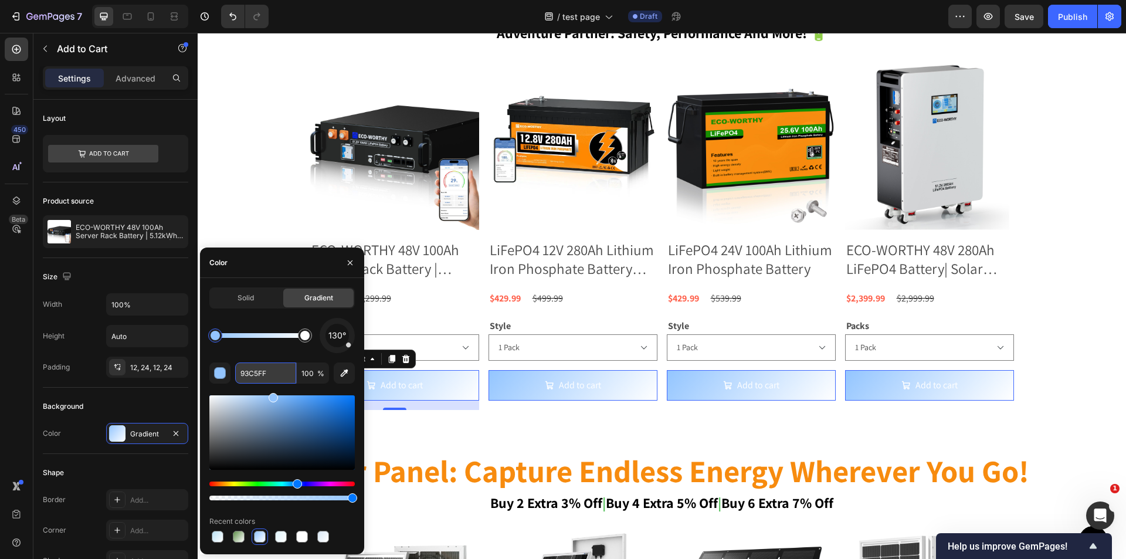
click at [279, 376] on input "93C5FF" at bounding box center [265, 373] width 61 height 21
paste input "E4893A"
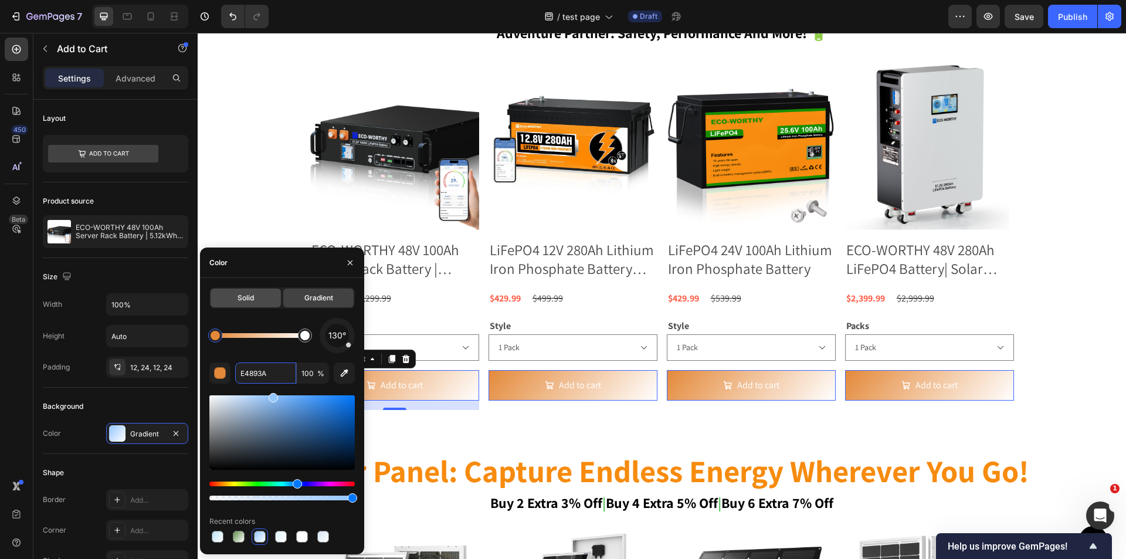
type input "E4893A"
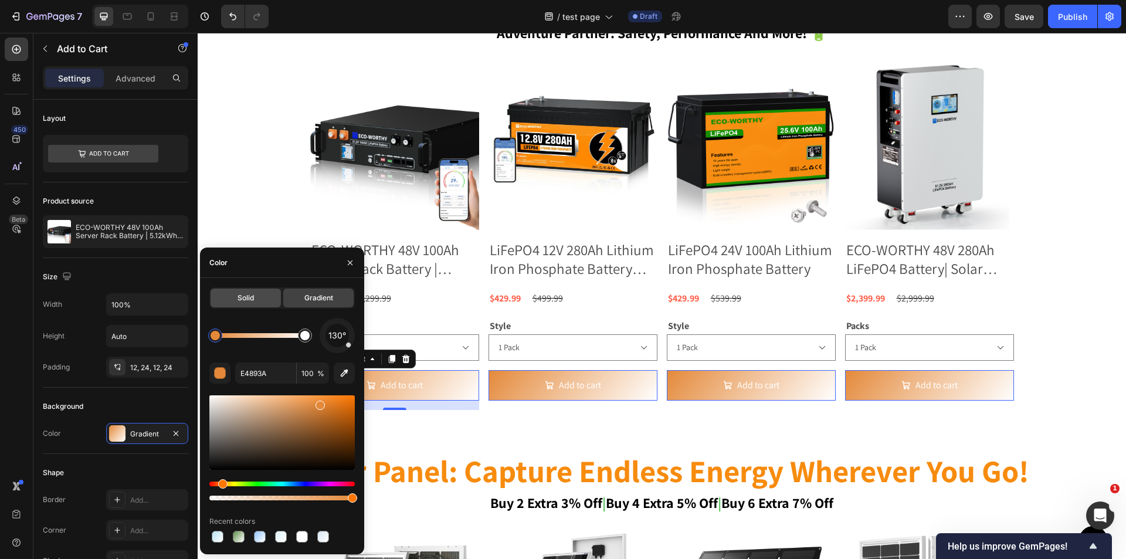
click at [255, 297] on div "Solid" at bounding box center [246, 298] width 70 height 19
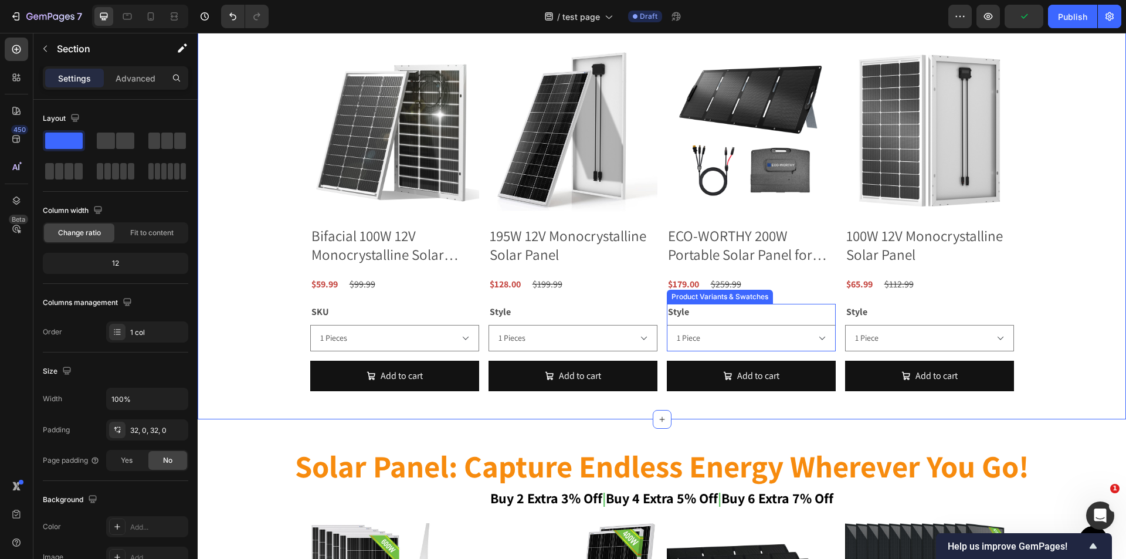
scroll to position [1468, 0]
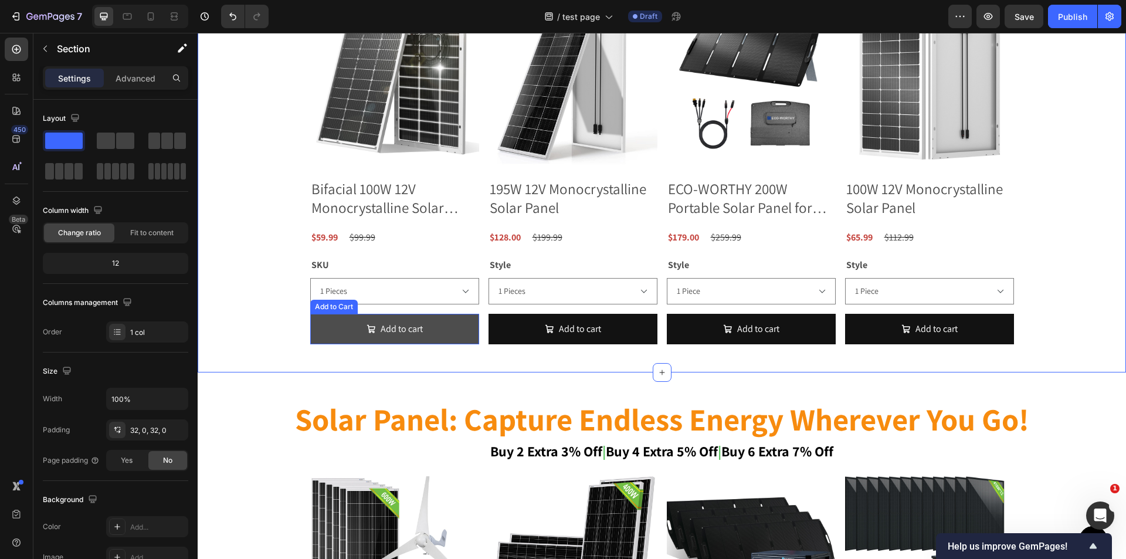
click at [317, 328] on button "Add to cart" at bounding box center [394, 329] width 169 height 31
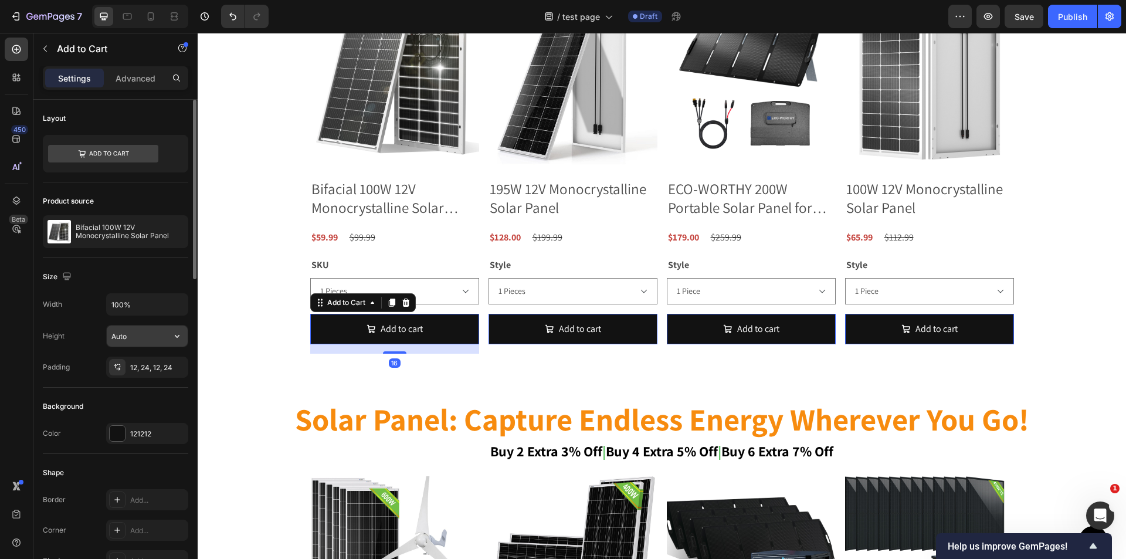
scroll to position [176, 0]
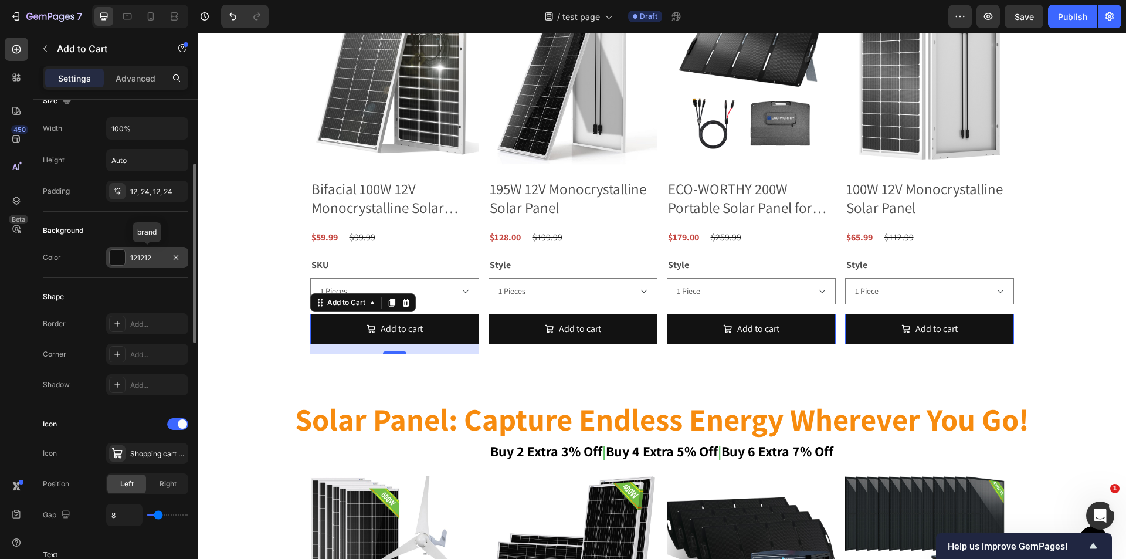
click at [144, 252] on div "121212" at bounding box center [147, 257] width 82 height 21
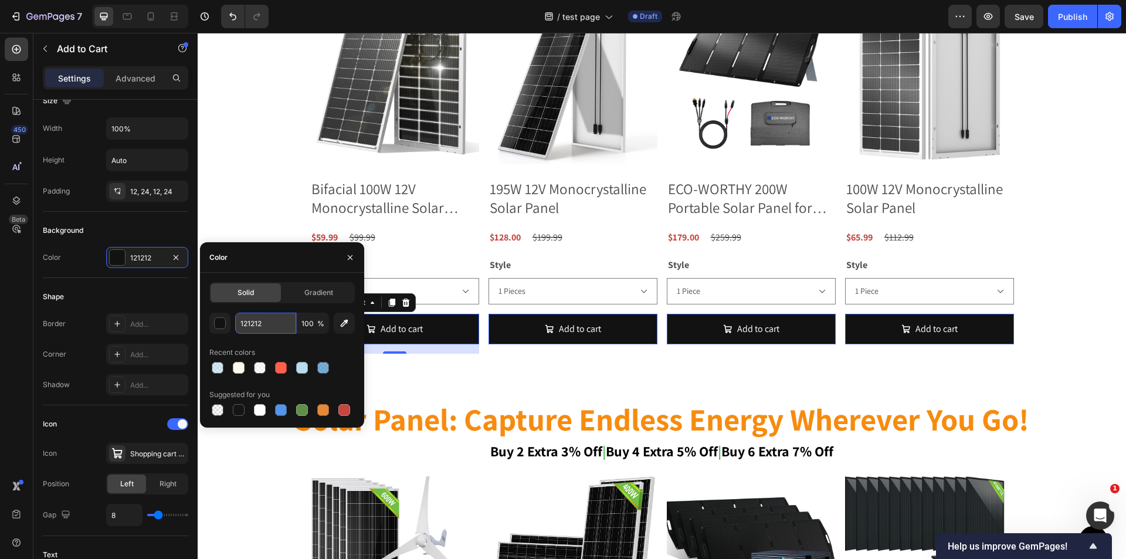
click at [257, 316] on input "121212" at bounding box center [265, 323] width 61 height 21
paste input "E4893A"
type input "E4893A"
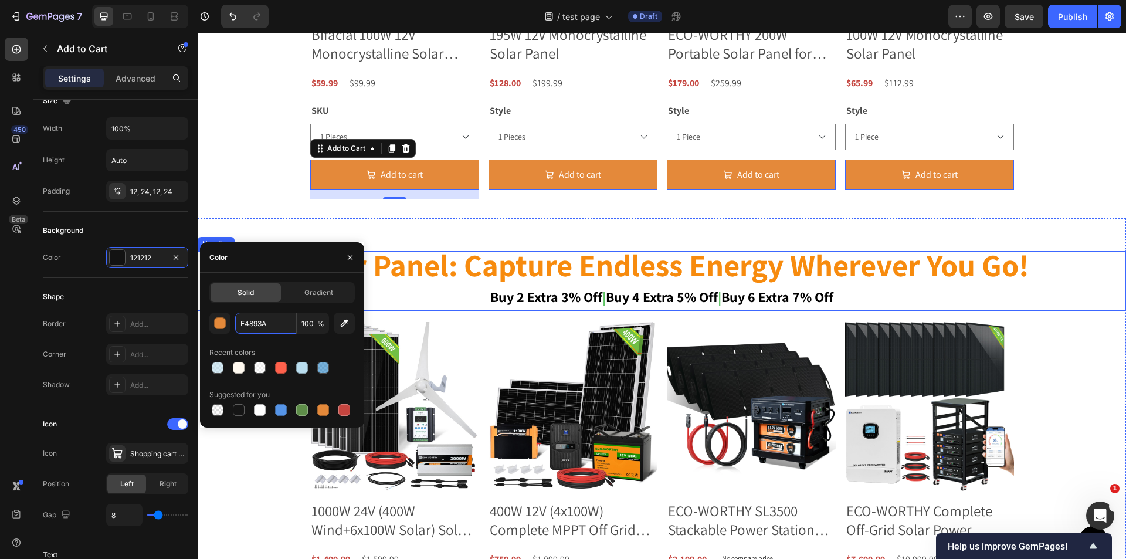
scroll to position [1762, 0]
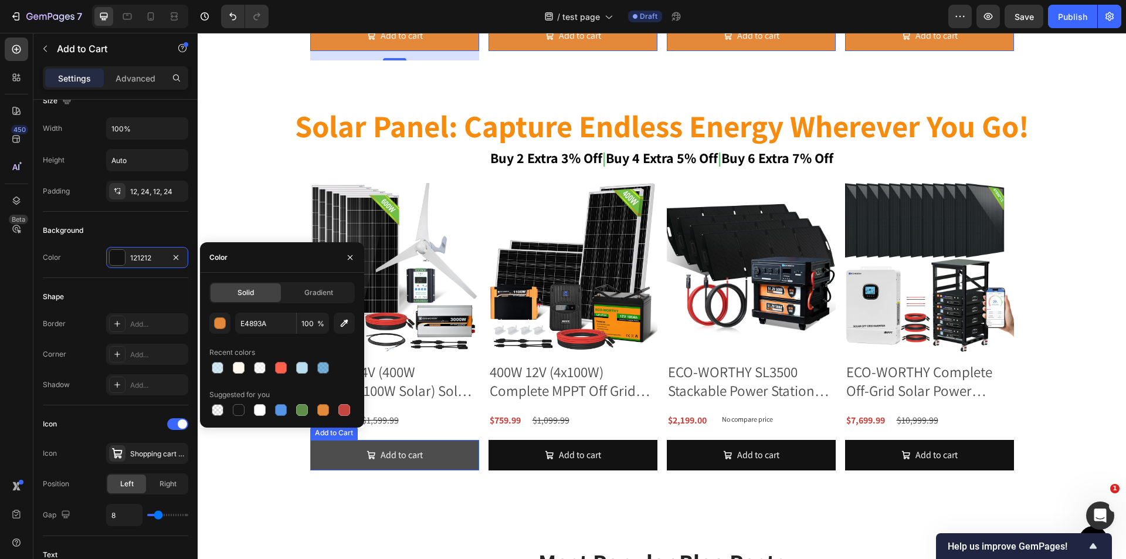
drag, startPoint x: 464, startPoint y: 456, endPoint x: 457, endPoint y: 455, distance: 7.1
click at [464, 456] on button "Add to cart" at bounding box center [394, 455] width 169 height 31
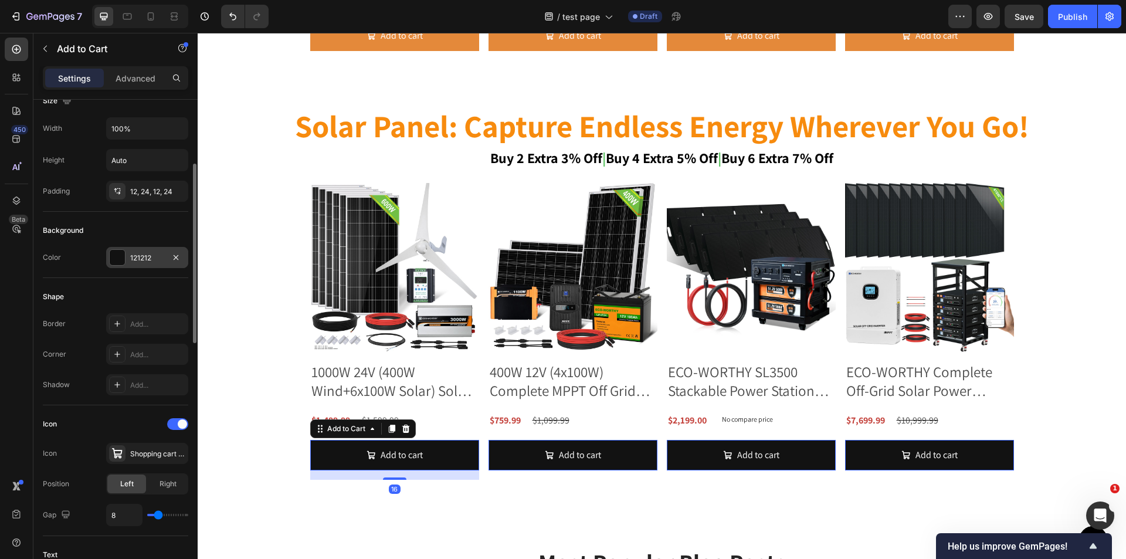
click at [132, 254] on div "121212" at bounding box center [147, 258] width 34 height 11
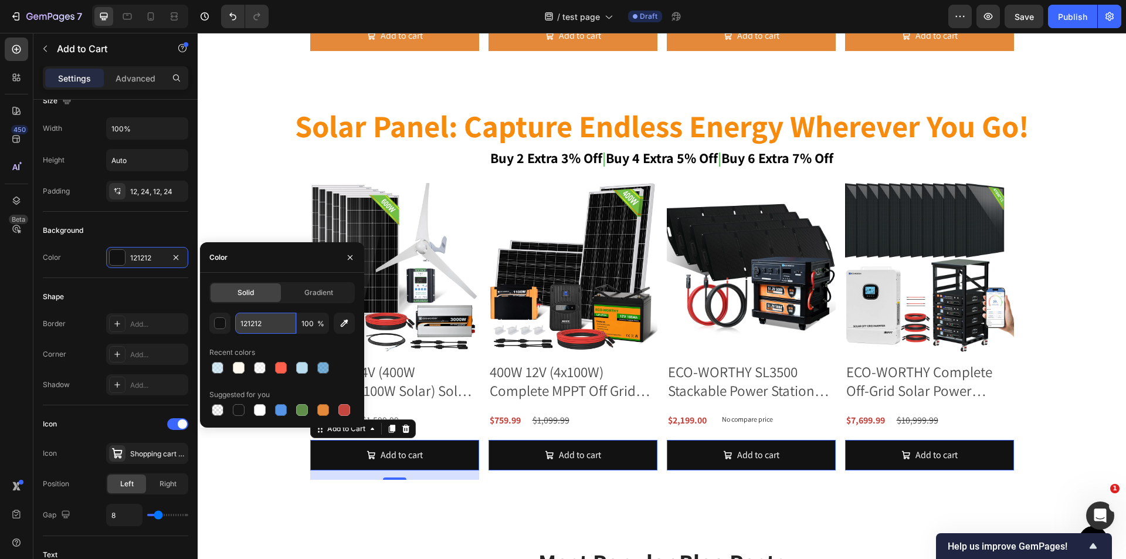
click at [267, 316] on input "121212" at bounding box center [265, 323] width 61 height 21
paste input "E4893A"
type input "E4893A"
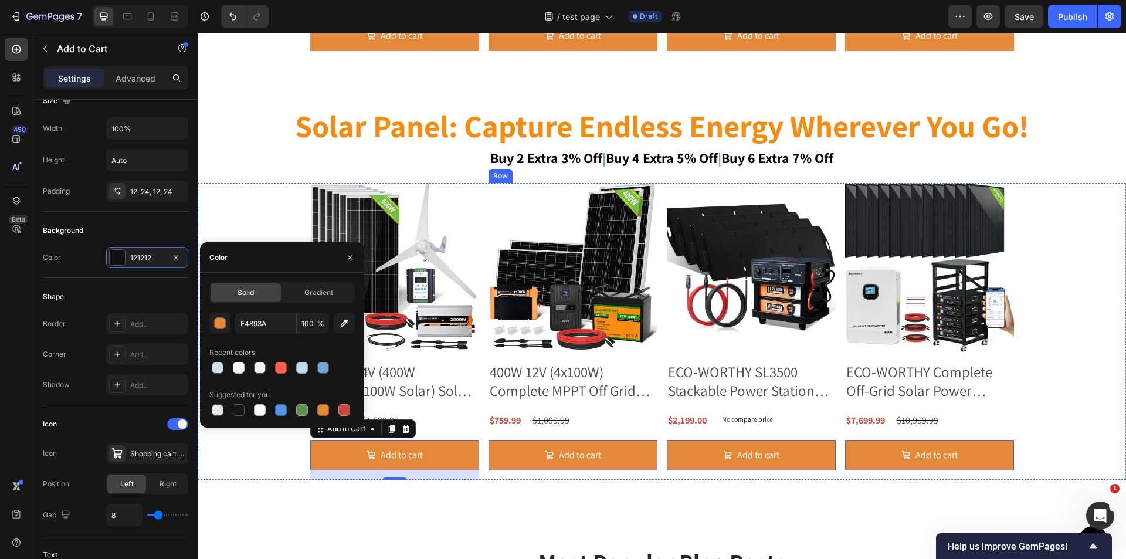
click at [544, 402] on div "Product Images 400W 12V (4x100W) Complete MPPT Off Grid Solar Kit Product Title…" at bounding box center [573, 331] width 169 height 297
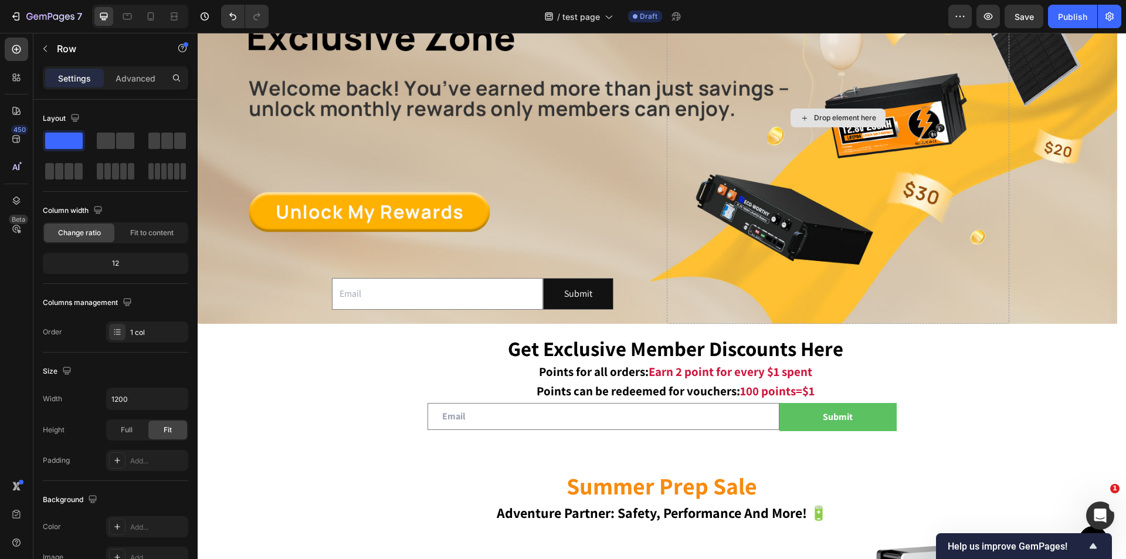
scroll to position [588, 0]
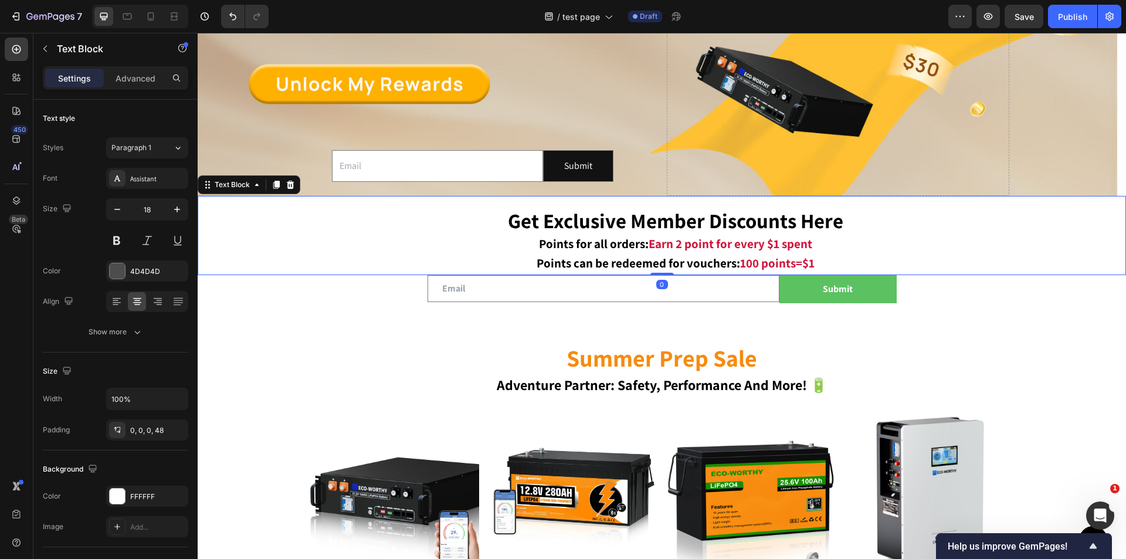
click at [1068, 256] on p "Points can be redeemed for vouchers: 100 points=$1" at bounding box center [675, 263] width 899 height 19
click at [286, 179] on div at bounding box center [290, 185] width 14 height 14
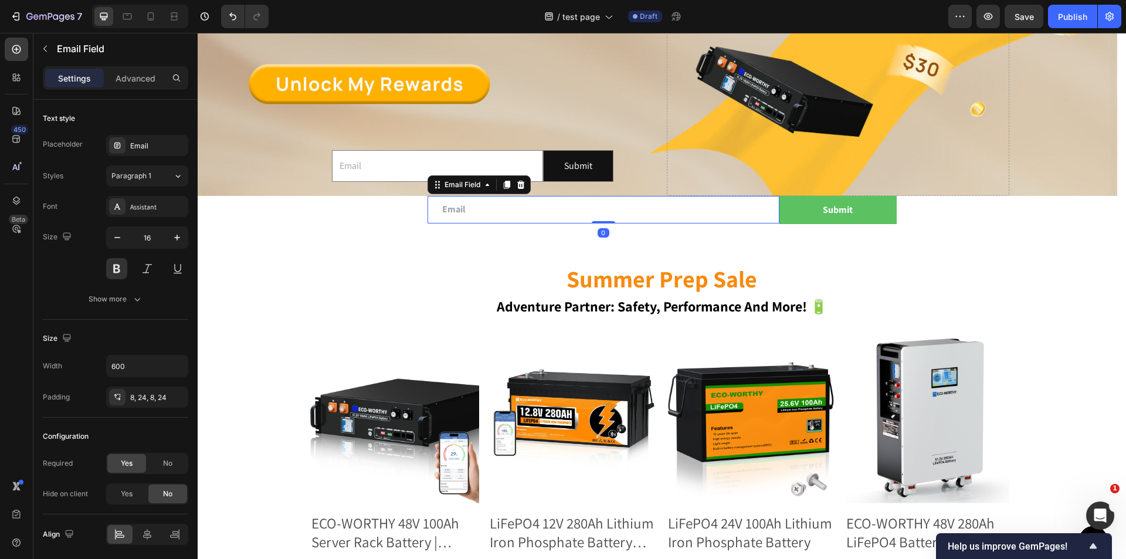
click at [546, 201] on input "email" at bounding box center [604, 210] width 352 height 28
click at [519, 188] on icon at bounding box center [521, 185] width 8 height 8
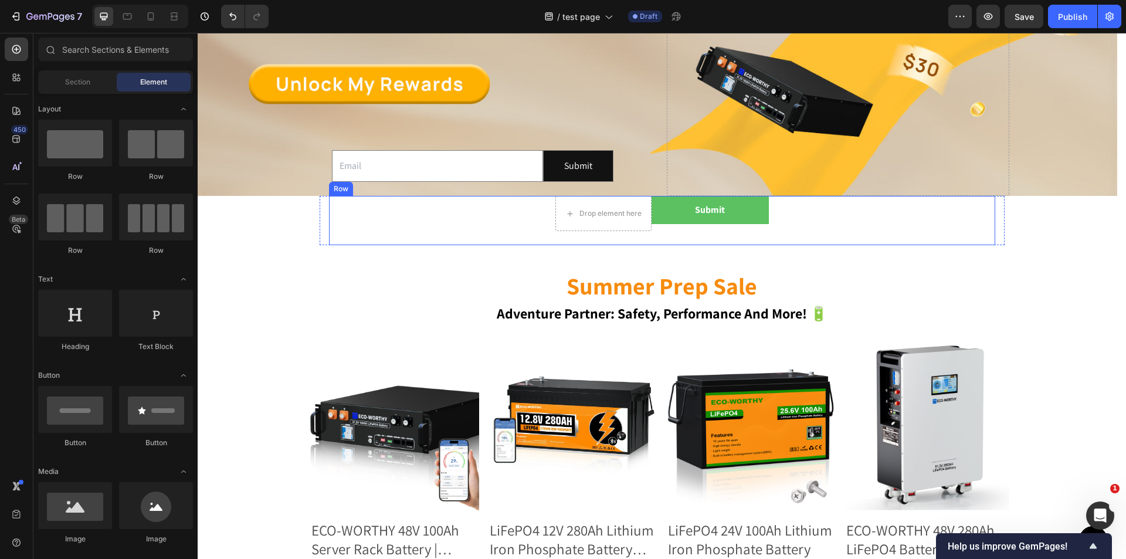
click at [714, 225] on div "Submit Submit Button" at bounding box center [710, 213] width 117 height 35
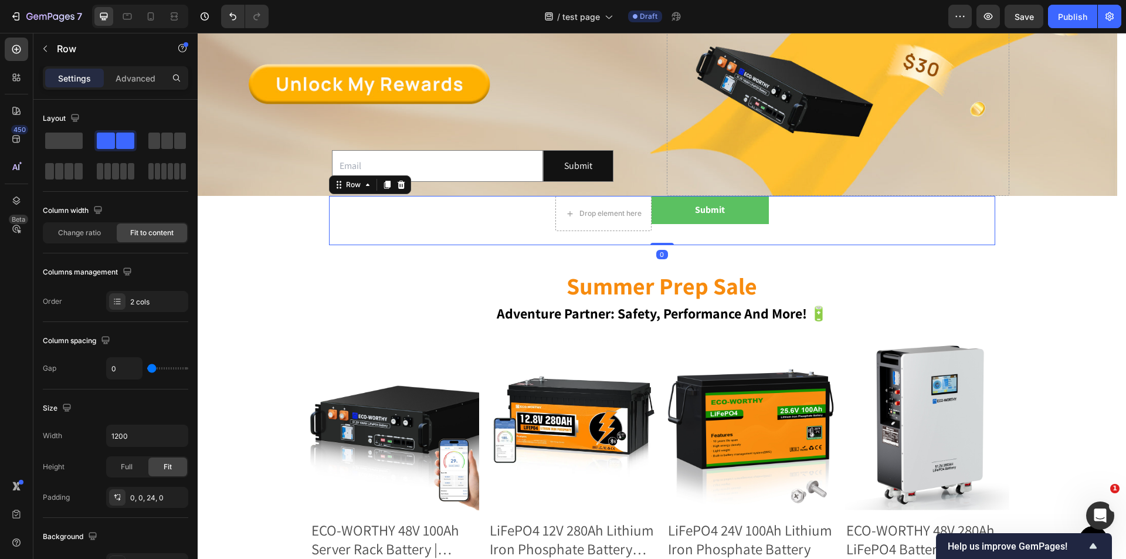
click at [398, 187] on icon at bounding box center [401, 185] width 8 height 8
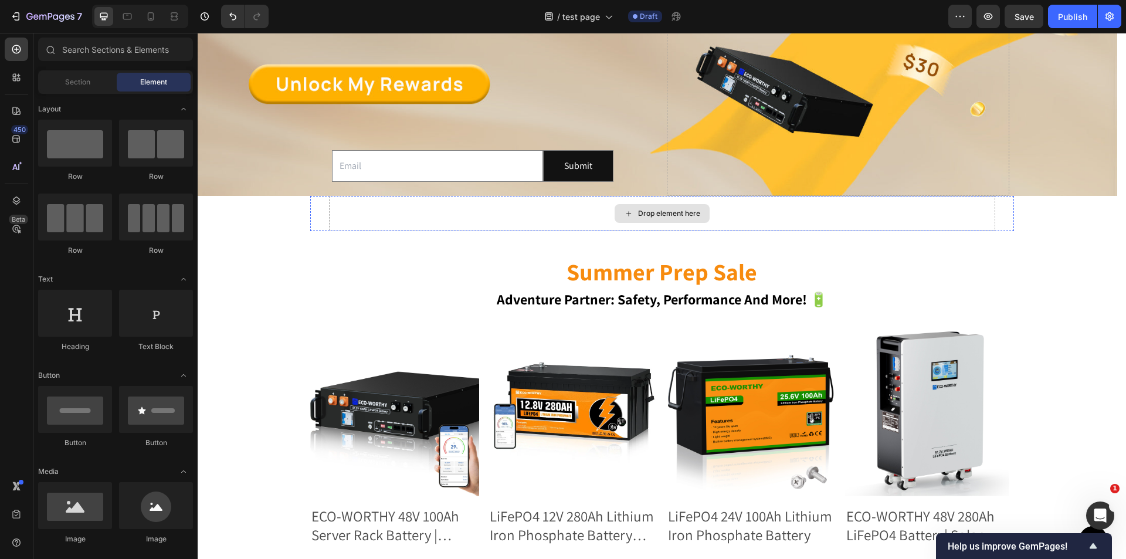
click at [476, 215] on div "Drop element here" at bounding box center [662, 213] width 666 height 35
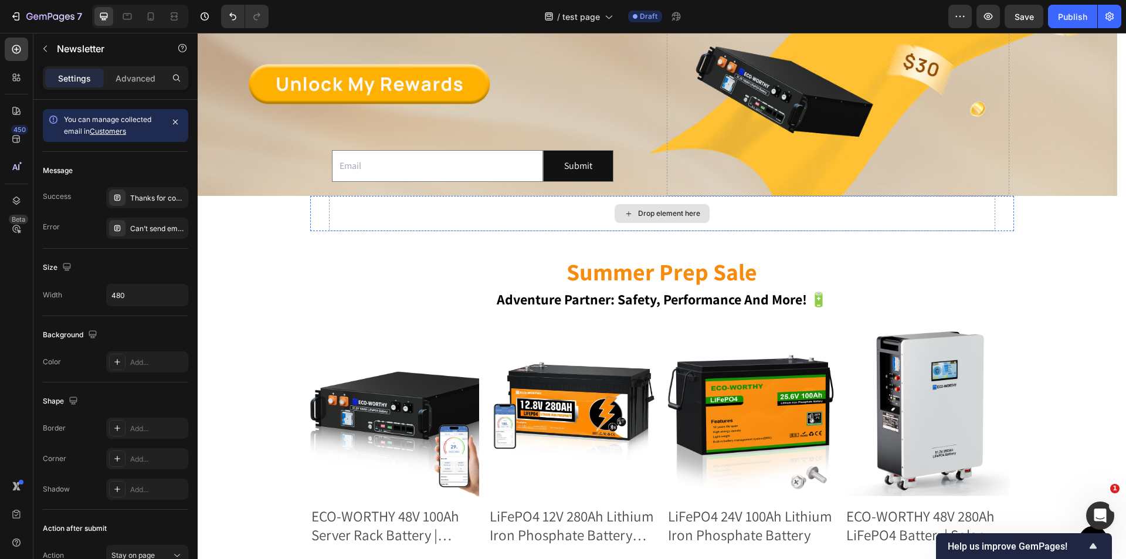
click at [355, 207] on div "Drop element here" at bounding box center [662, 213] width 666 height 35
click at [313, 209] on div "Drop element here Newsletter 0" at bounding box center [662, 213] width 704 height 35
click at [399, 183] on icon at bounding box center [403, 184] width 9 height 9
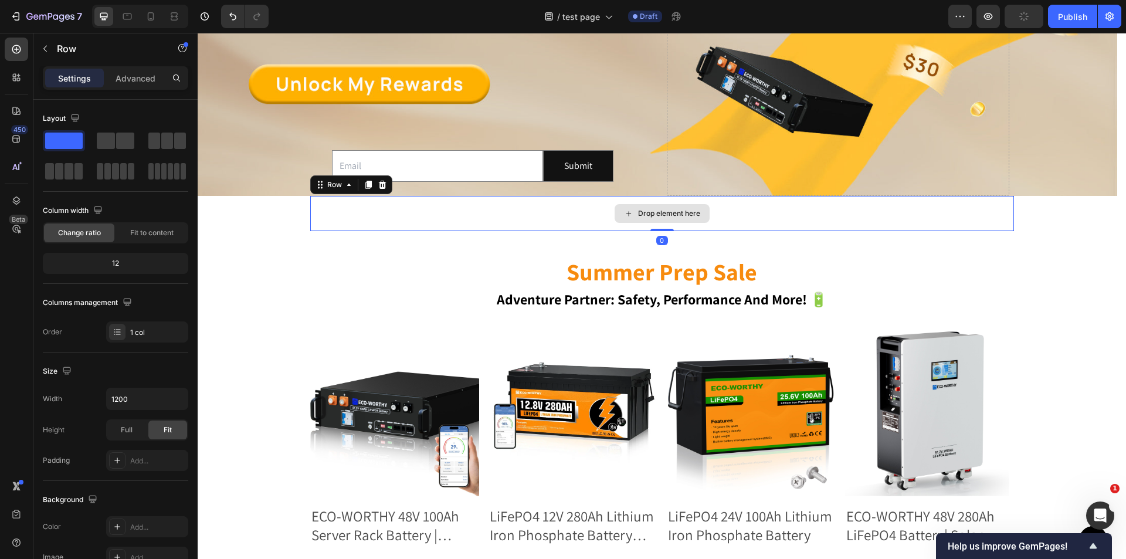
click at [321, 223] on div "Drop element here" at bounding box center [662, 213] width 704 height 35
click at [384, 183] on div at bounding box center [382, 185] width 14 height 14
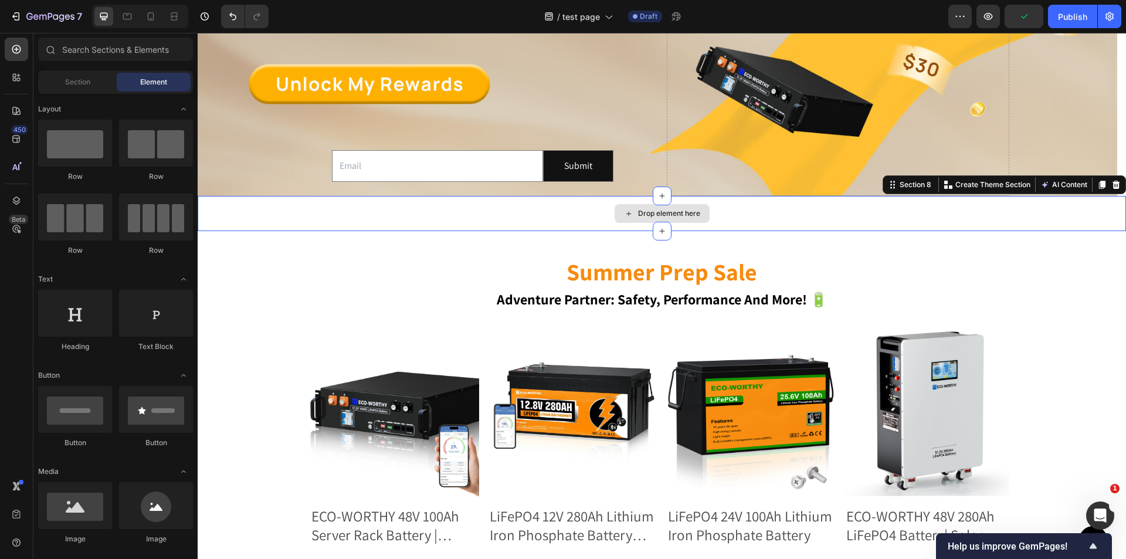
click at [272, 215] on div "Drop element here" at bounding box center [662, 213] width 929 height 35
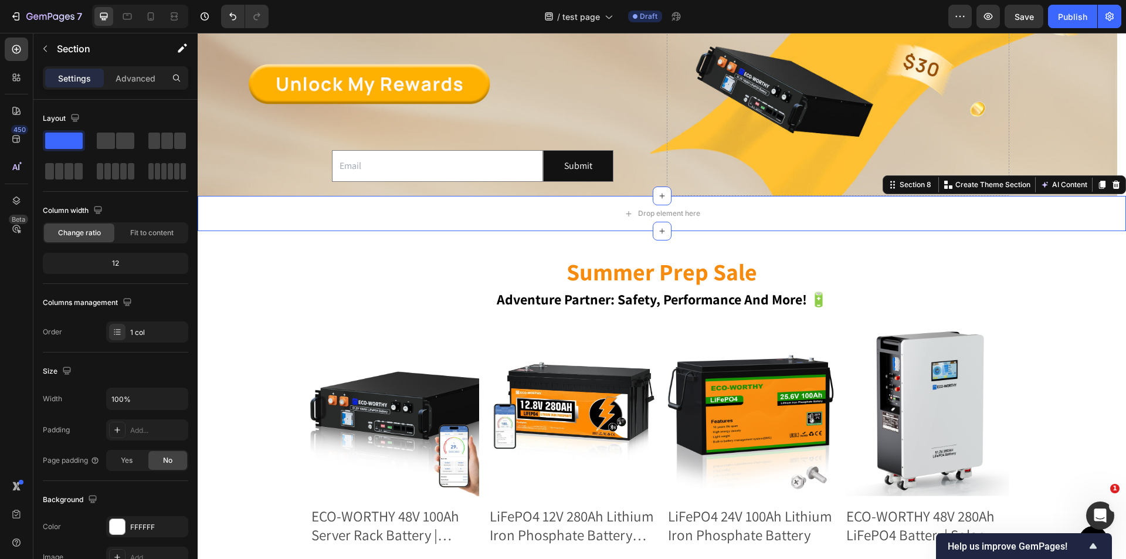
click at [1113, 188] on div at bounding box center [1116, 185] width 14 height 14
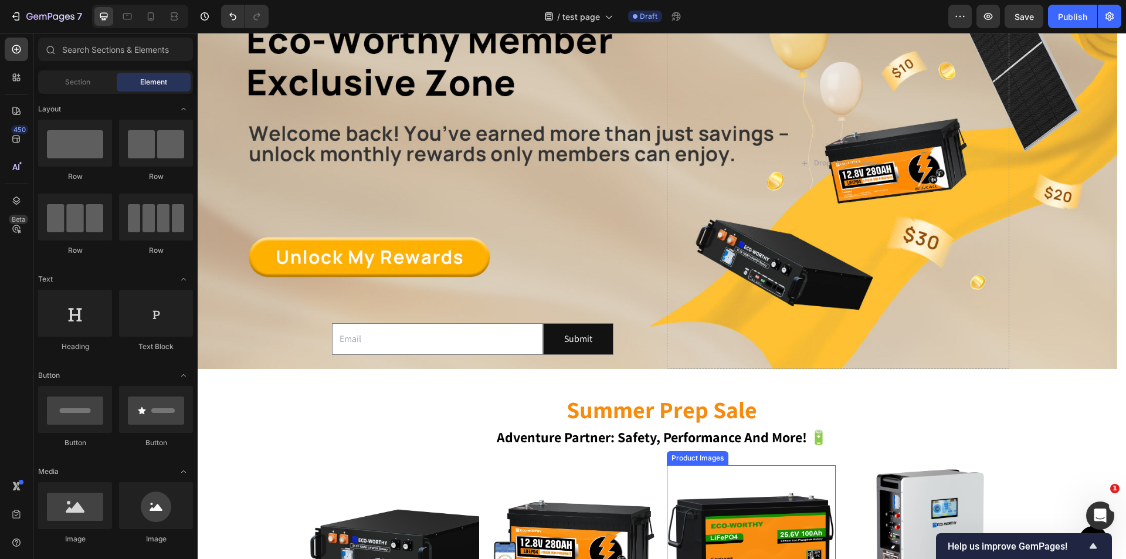
scroll to position [412, 0]
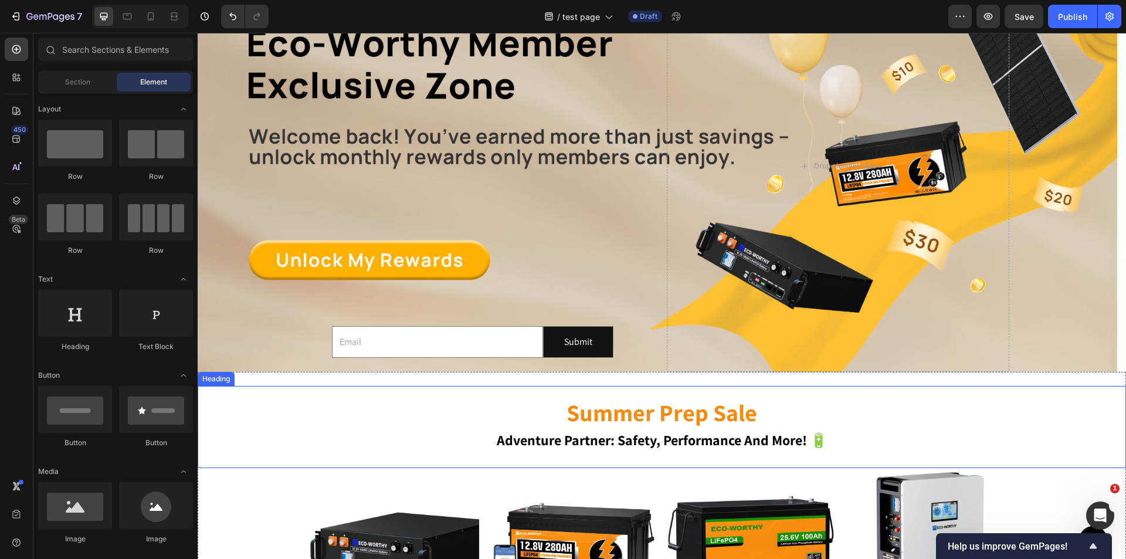
click at [713, 397] on div "summer prep sale adventure partner: safety, performance and more! 🔋 Heading" at bounding box center [662, 427] width 929 height 82
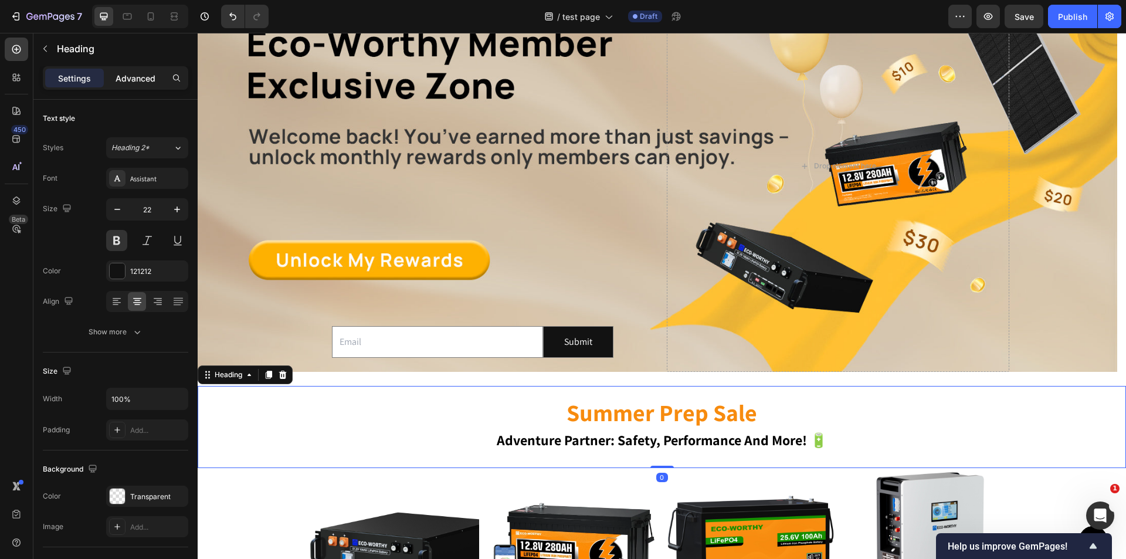
click at [130, 76] on p "Advanced" at bounding box center [136, 78] width 40 height 12
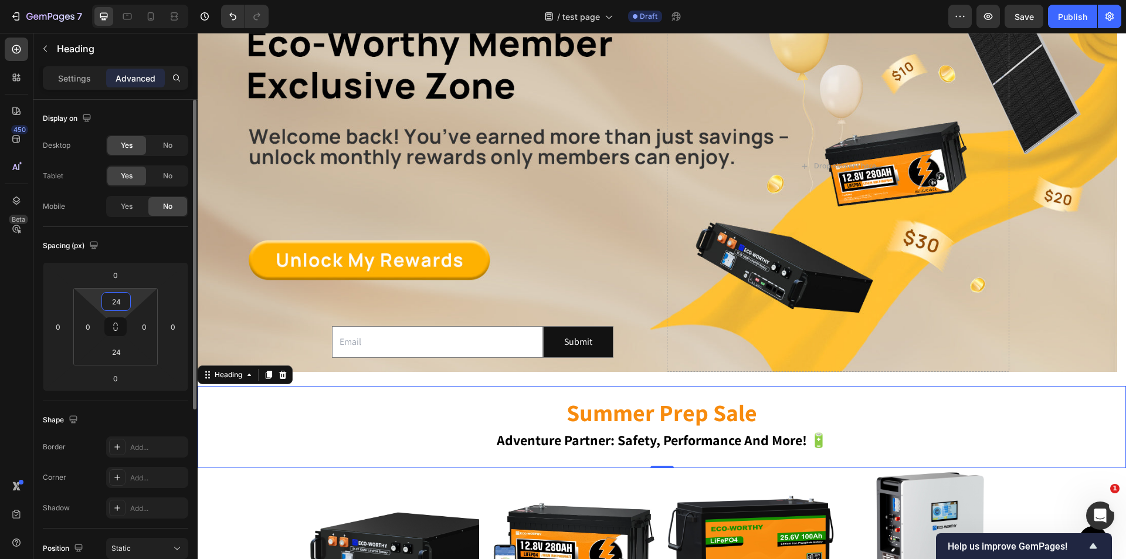
click at [118, 296] on input "24" at bounding box center [115, 302] width 23 height 18
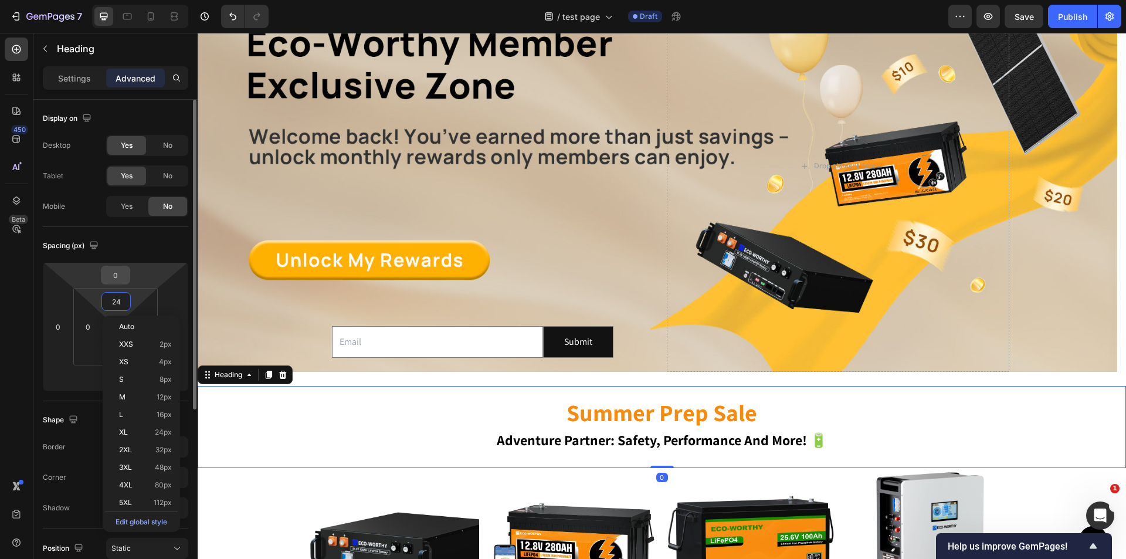
type input "0"
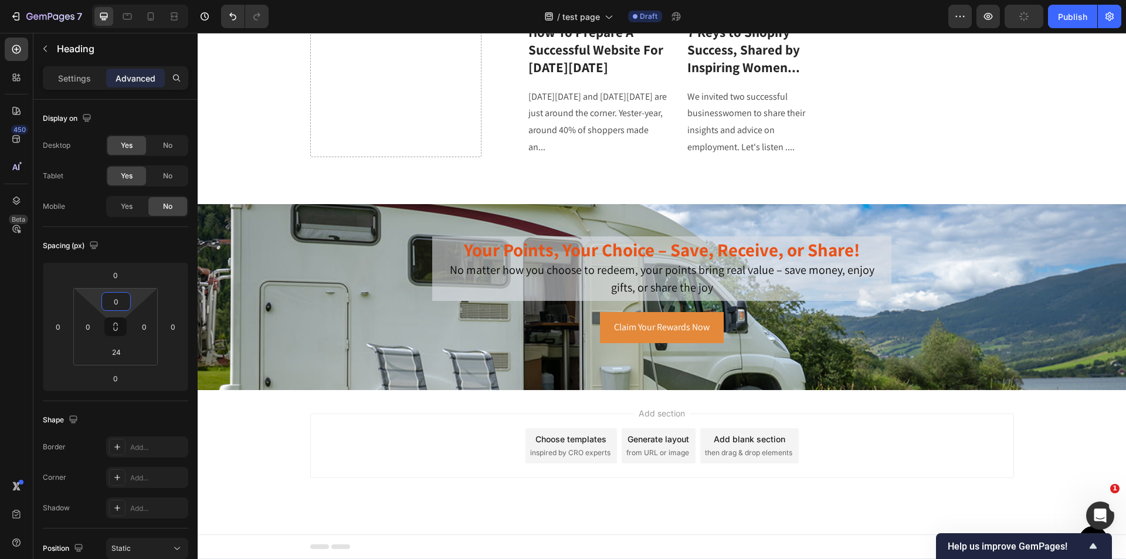
scroll to position [2155, 0]
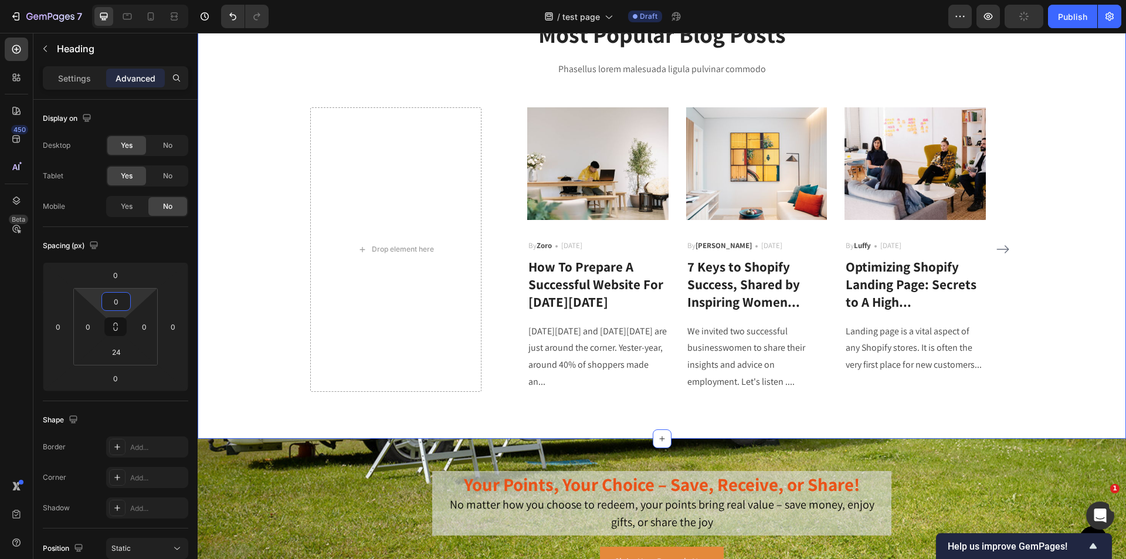
click at [1055, 363] on div "Most Popular Blog Posts Heading Phasellus lorem malesuada ligula pulvinar commo…" at bounding box center [661, 205] width 911 height 374
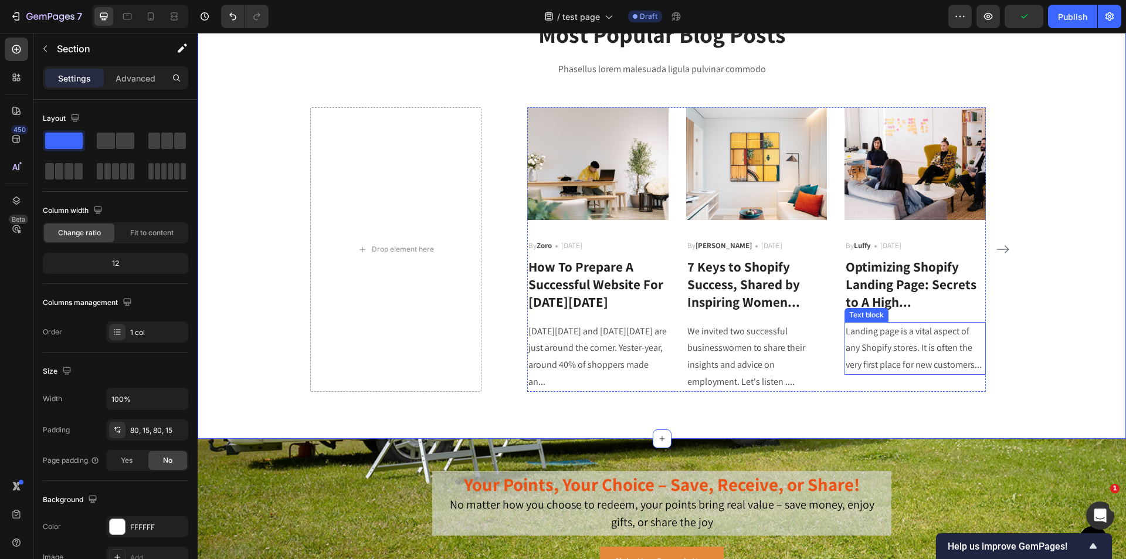
scroll to position [1979, 0]
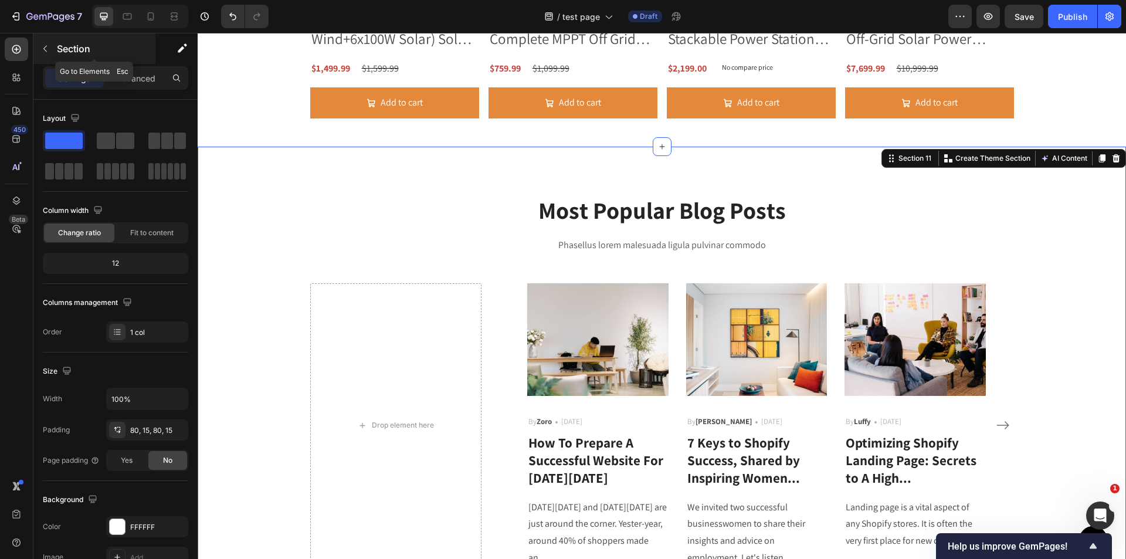
click at [50, 50] on button "button" at bounding box center [45, 48] width 19 height 19
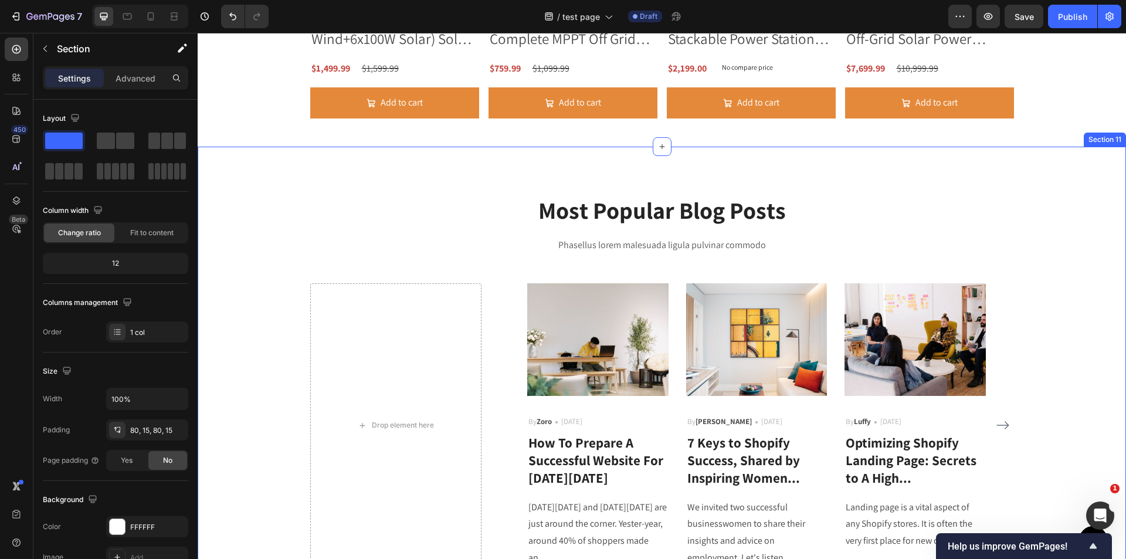
click at [256, 229] on div "Most Popular Blog Posts Heading Phasellus lorem malesuada ligula pulvinar commo…" at bounding box center [661, 381] width 911 height 374
click at [296, 174] on div "Most Popular Blog Posts Heading Phasellus lorem malesuada ligula pulvinar commo…" at bounding box center [662, 381] width 929 height 468
click at [109, 72] on div "Advanced" at bounding box center [135, 78] width 59 height 19
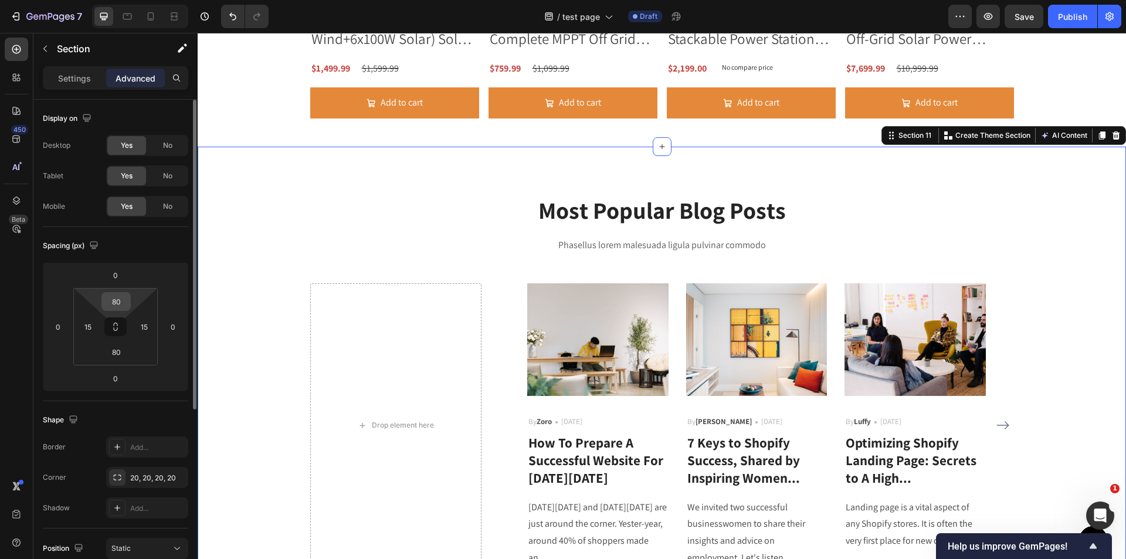
click at [117, 300] on input "80" at bounding box center [115, 302] width 23 height 18
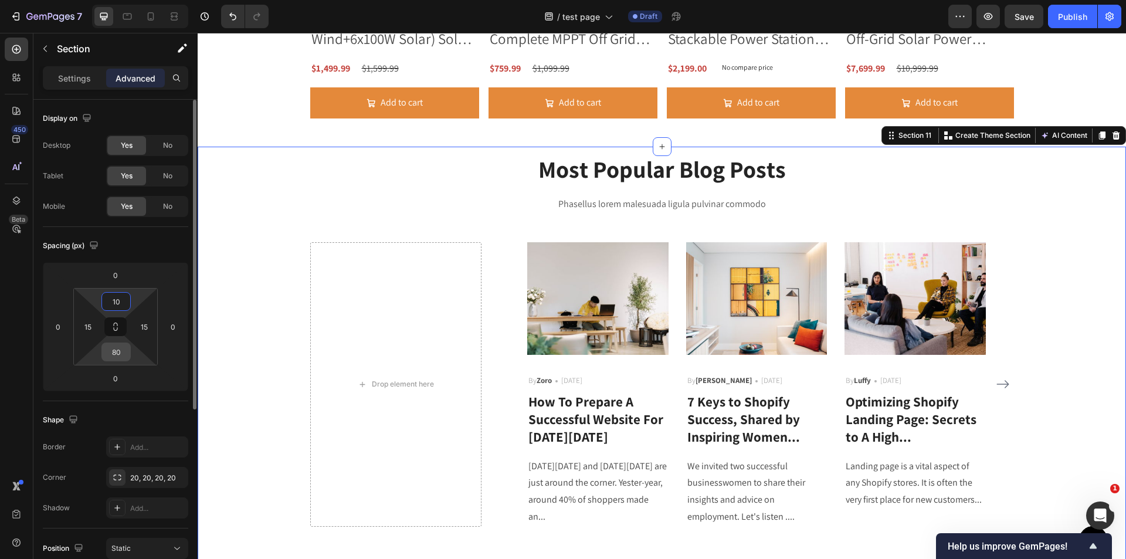
type input "10"
click at [123, 353] on input "80" at bounding box center [115, 352] width 23 height 18
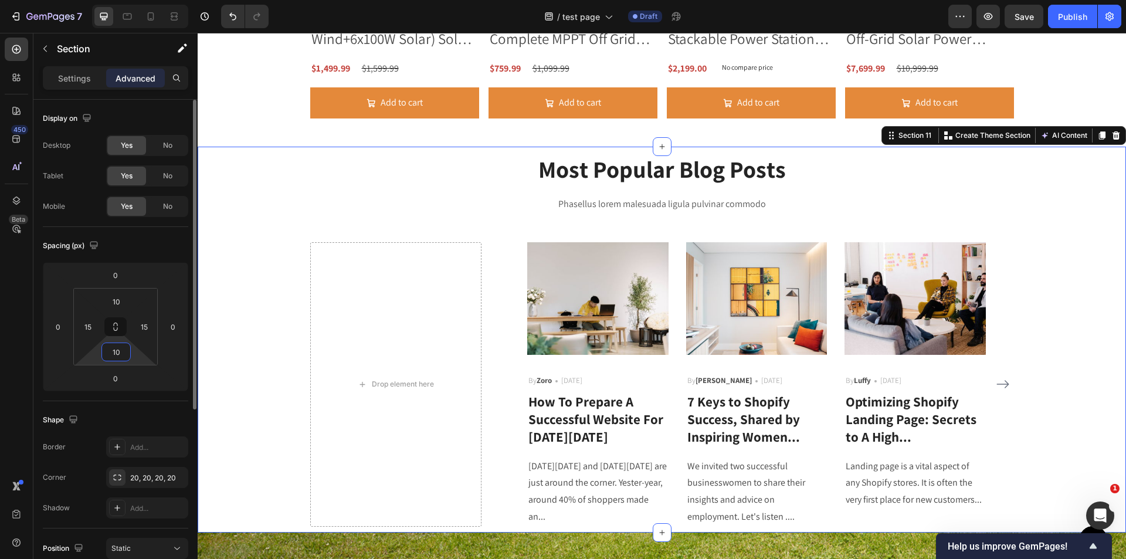
drag, startPoint x: 118, startPoint y: 352, endPoint x: 106, endPoint y: 353, distance: 13.0
click at [106, 353] on input "10" at bounding box center [115, 352] width 23 height 18
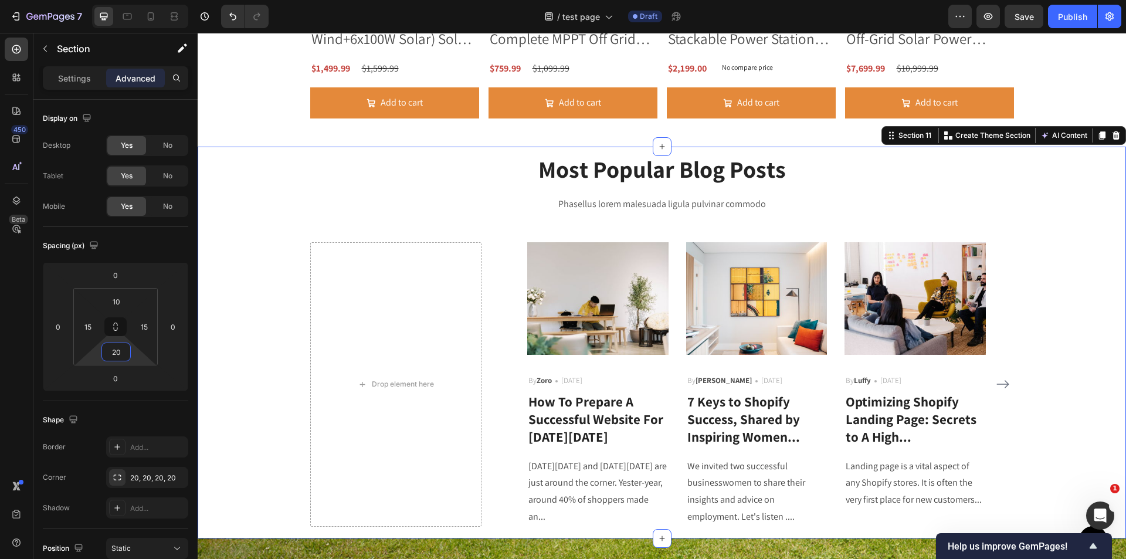
type input "20"
click at [1071, 321] on div "Most Popular Blog Posts Heading Phasellus lorem malesuada ligula pulvinar commo…" at bounding box center [661, 340] width 911 height 374
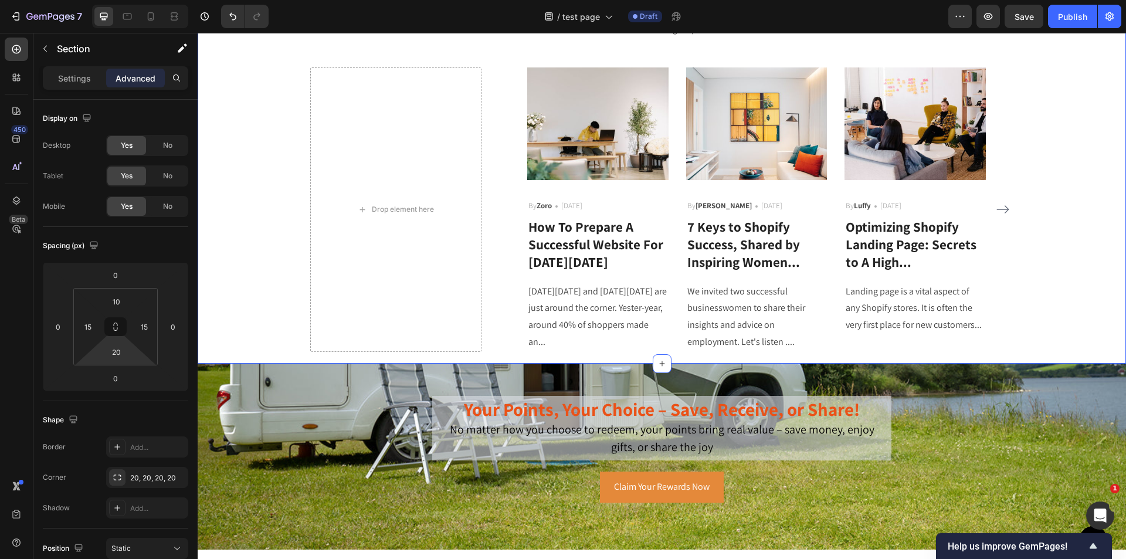
scroll to position [2096, 0]
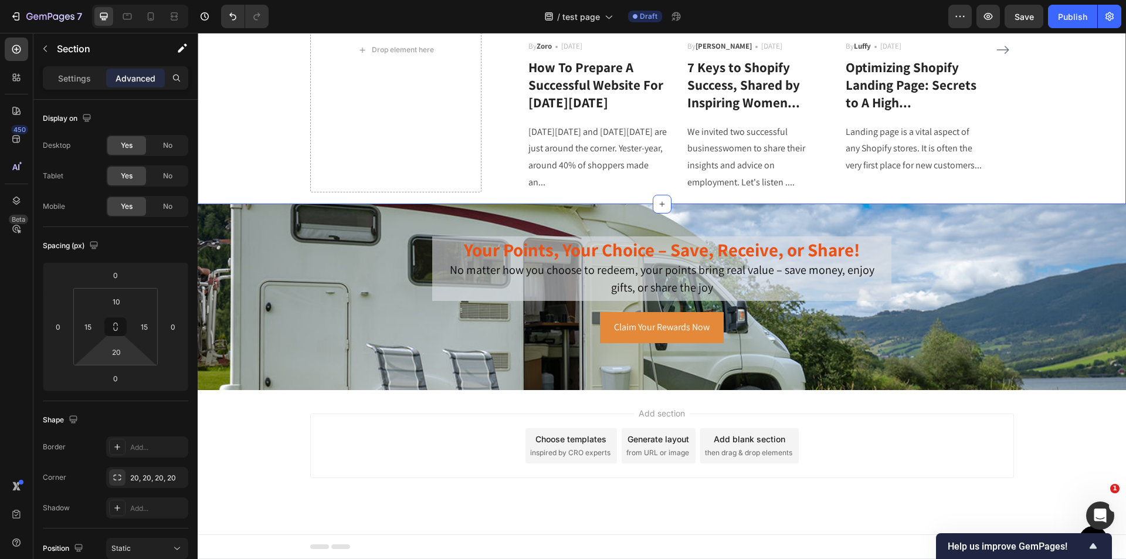
click at [463, 489] on div "Add section Choose templates inspired by CRO experts Generate layout from URL o…" at bounding box center [662, 462] width 929 height 144
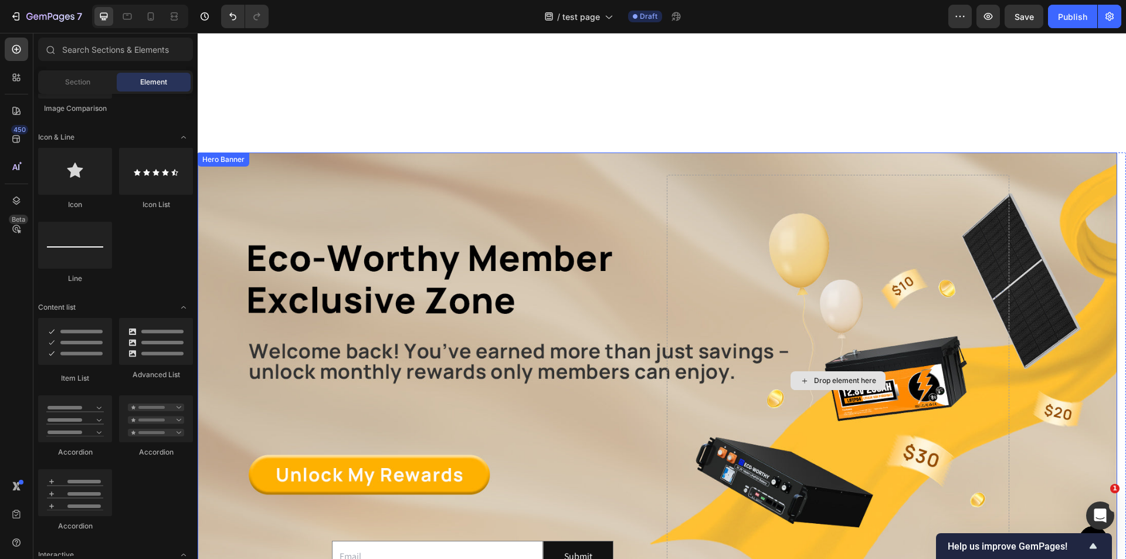
scroll to position [84, 0]
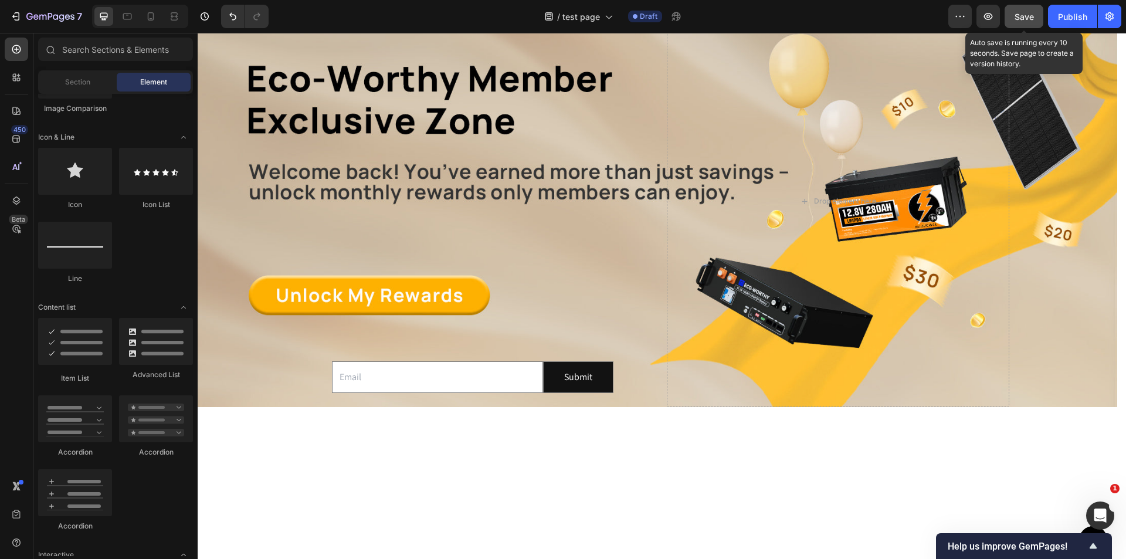
click at [1024, 19] on span "Save" at bounding box center [1024, 17] width 19 height 10
click at [244, 507] on div at bounding box center [662, 459] width 929 height 105
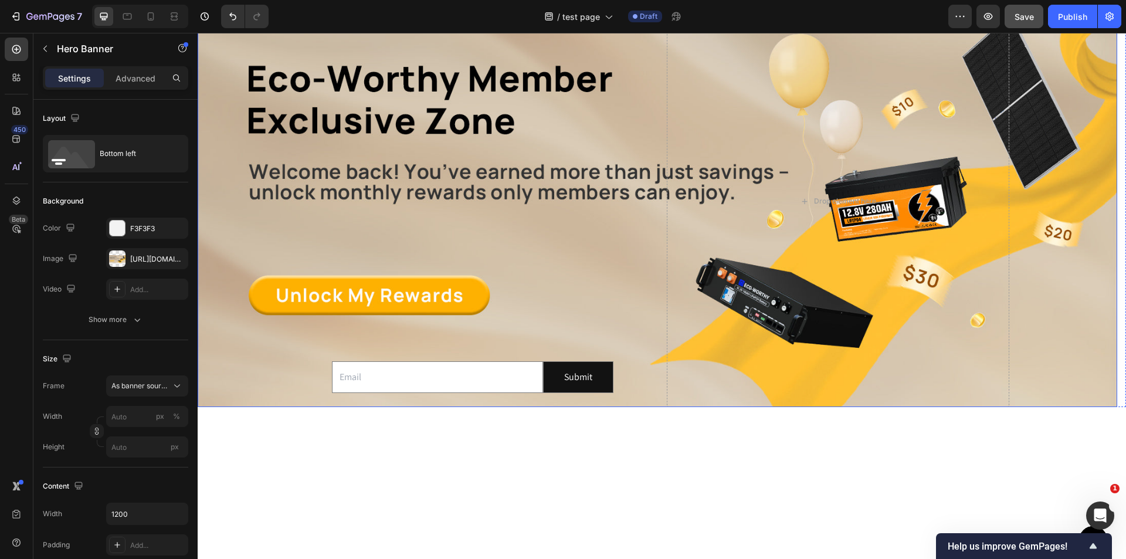
click at [239, 364] on div "Overlay" at bounding box center [658, 190] width 920 height 434
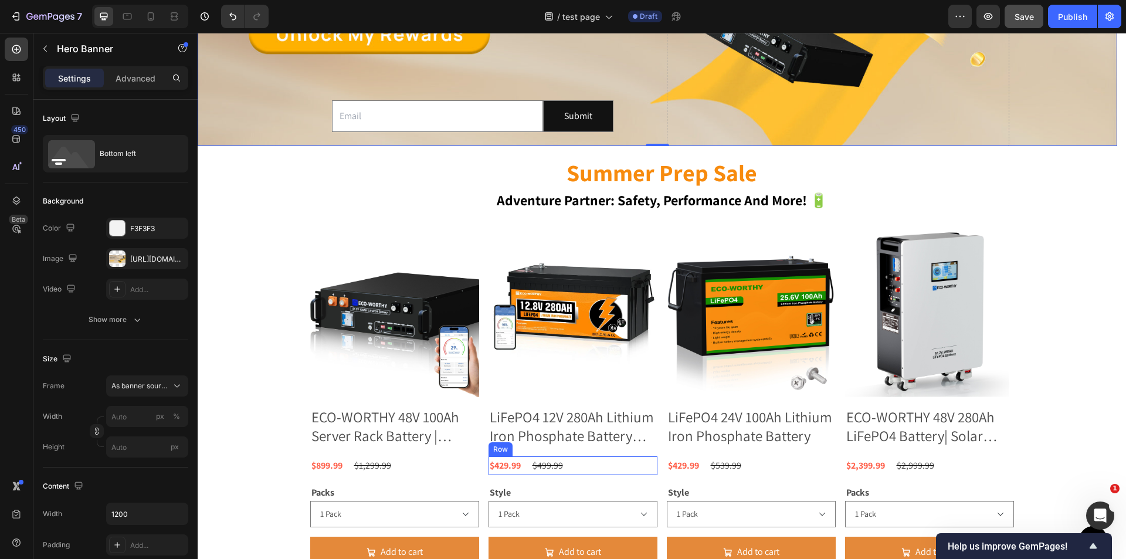
scroll to position [729, 0]
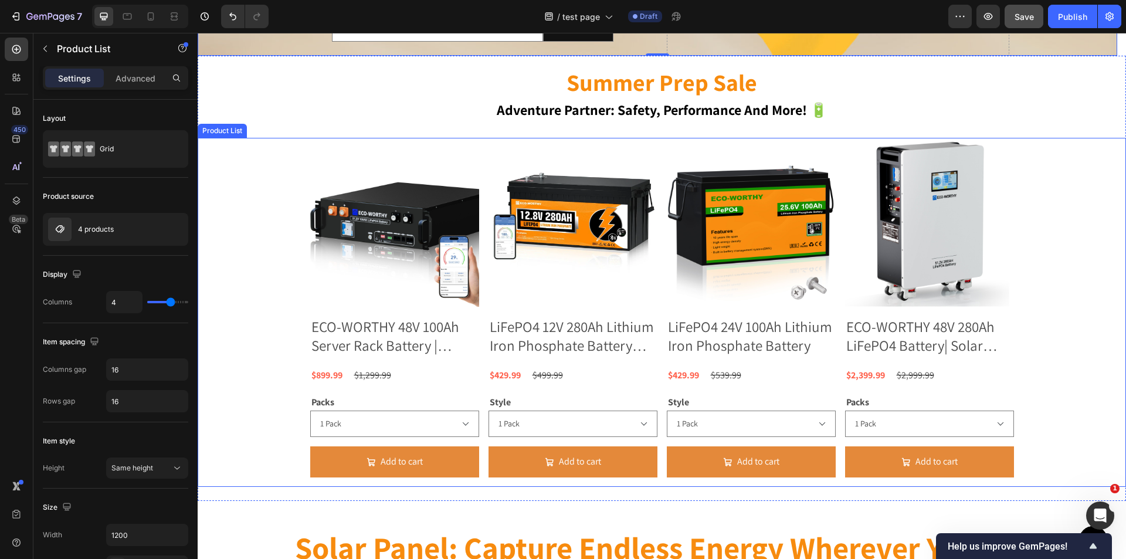
click at [236, 361] on div "Product Images ECO-WORTHY 48V 100Ah Server Rack Battery | 5.12kWh V3 Lithium Ba…" at bounding box center [662, 313] width 929 height 350
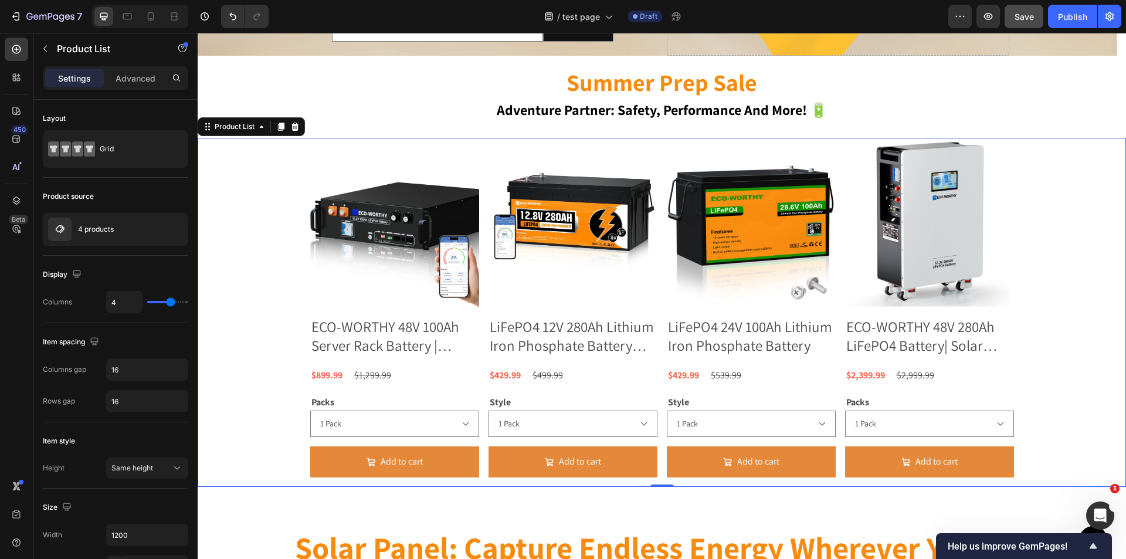
click at [236, 361] on div "Product Images ECO-WORTHY 48V 100Ah Server Rack Battery | 5.12kWh V3 Lithium Ba…" at bounding box center [662, 313] width 929 height 350
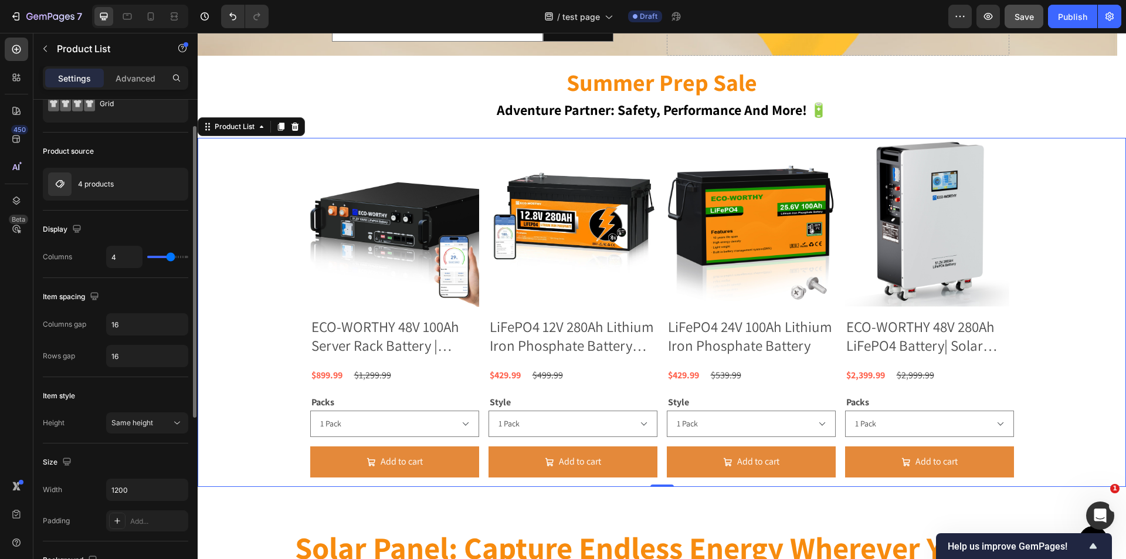
scroll to position [0, 0]
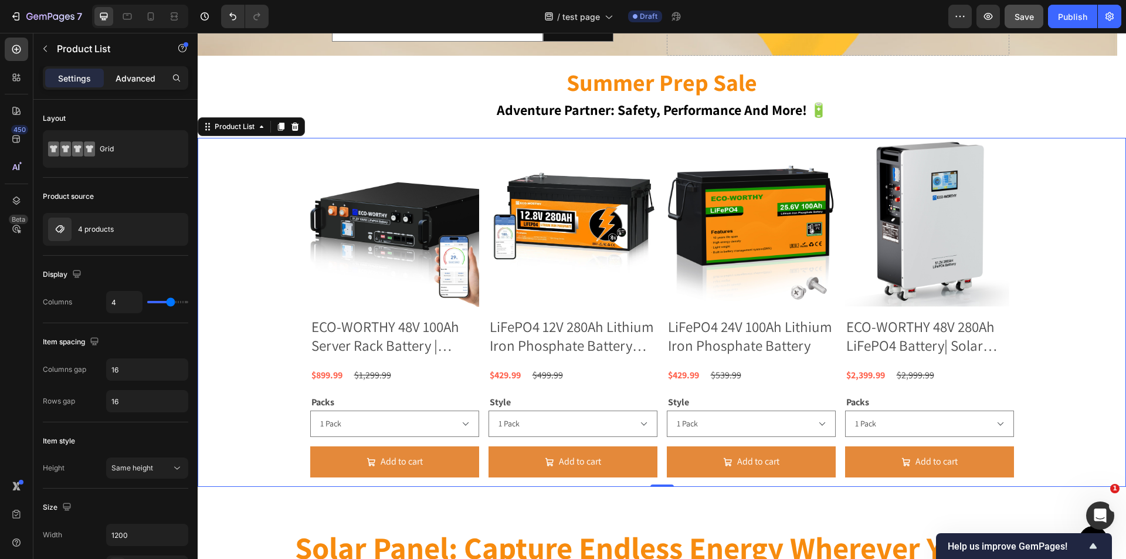
click at [146, 77] on p "Advanced" at bounding box center [136, 78] width 40 height 12
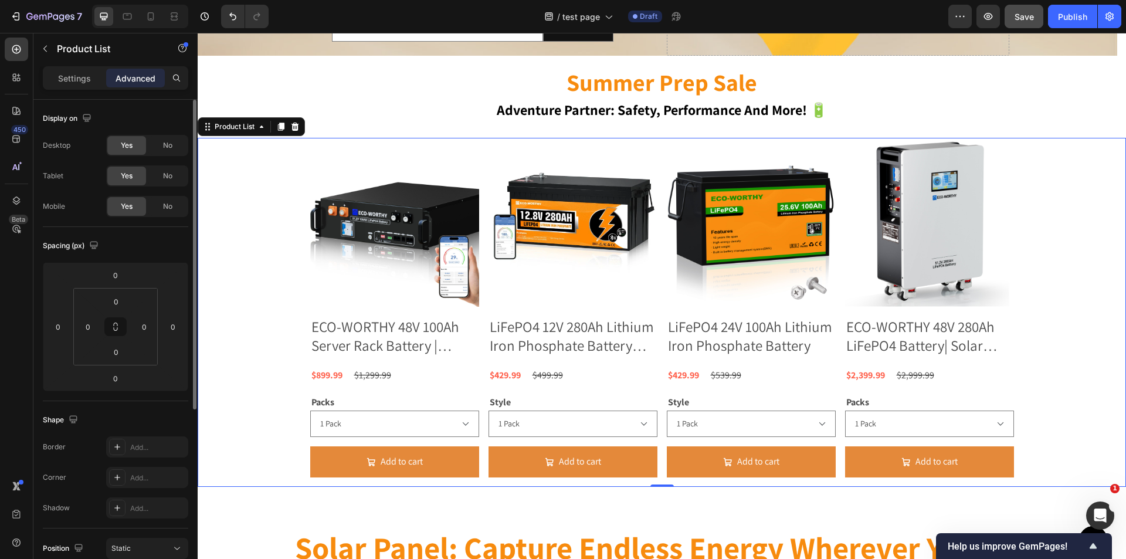
scroll to position [290, 0]
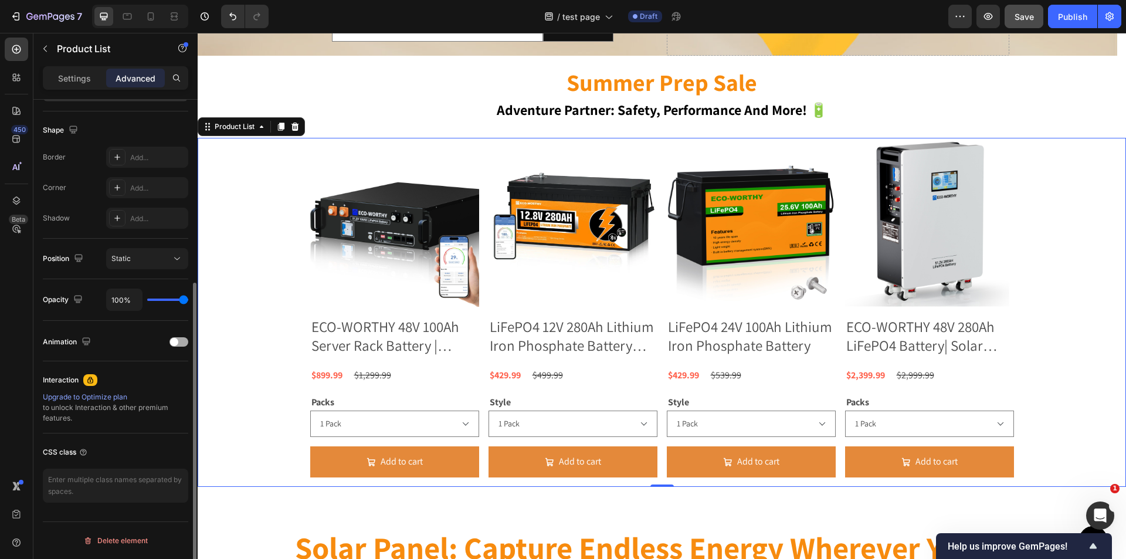
click at [174, 340] on span at bounding box center [174, 342] width 8 height 8
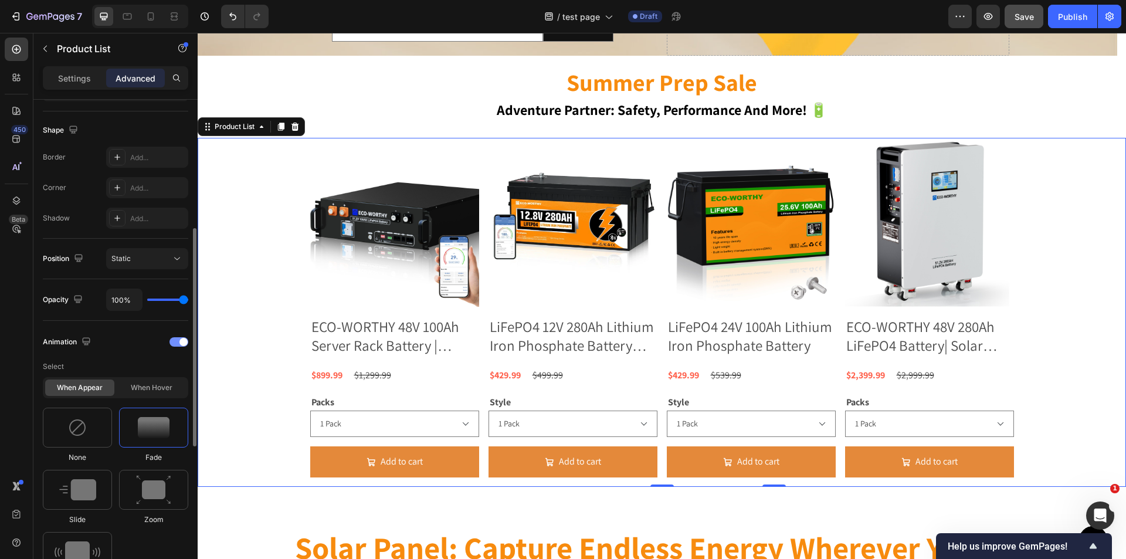
click at [174, 340] on div at bounding box center [179, 341] width 19 height 9
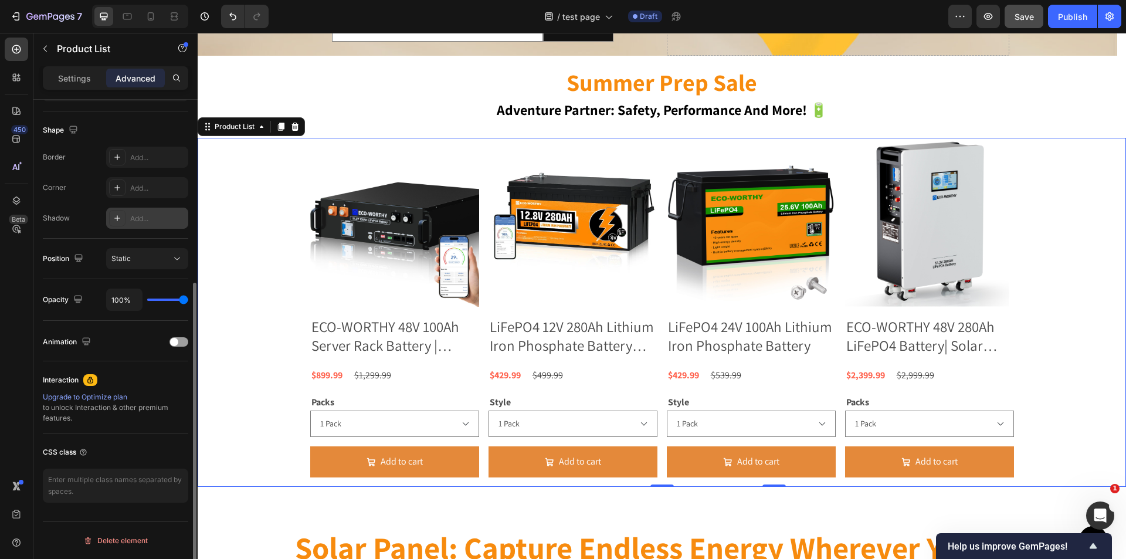
click at [123, 216] on div at bounding box center [117, 218] width 16 height 16
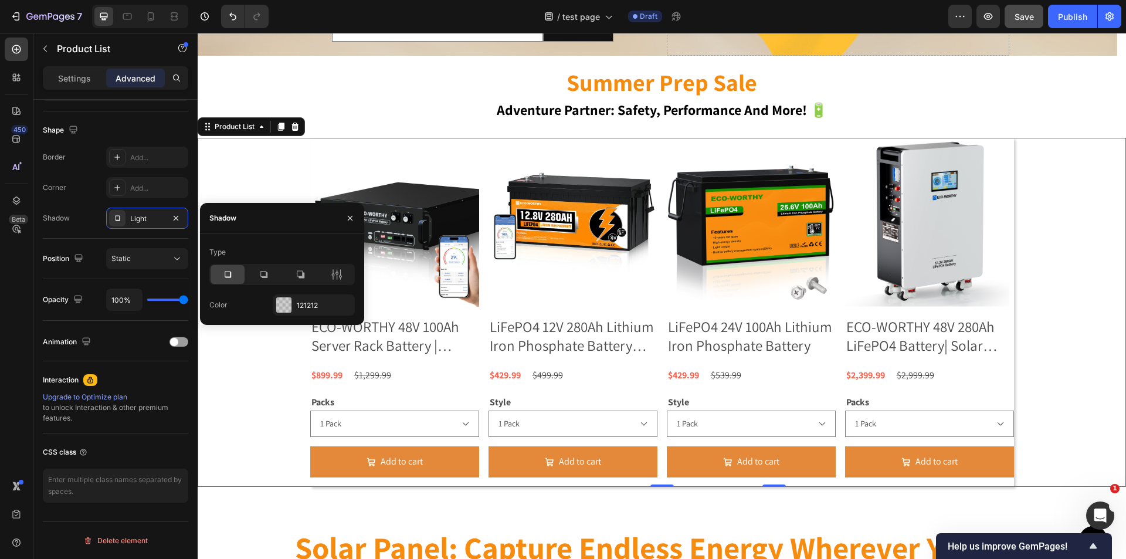
click at [270, 284] on div at bounding box center [281, 274] width 145 height 21
click at [232, 278] on icon at bounding box center [228, 275] width 12 height 12
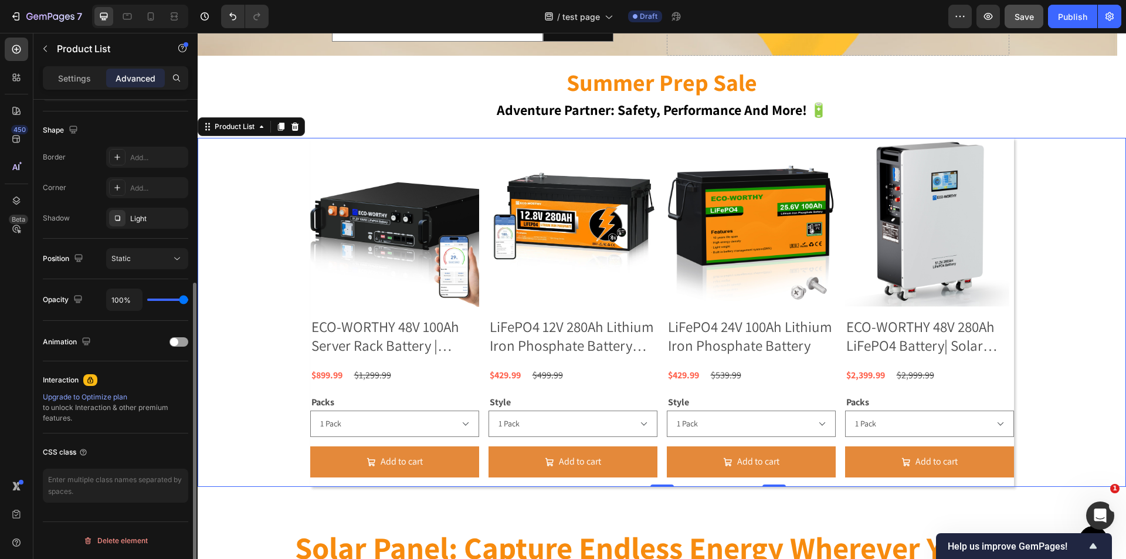
click at [154, 128] on div "Shape" at bounding box center [115, 130] width 145 height 19
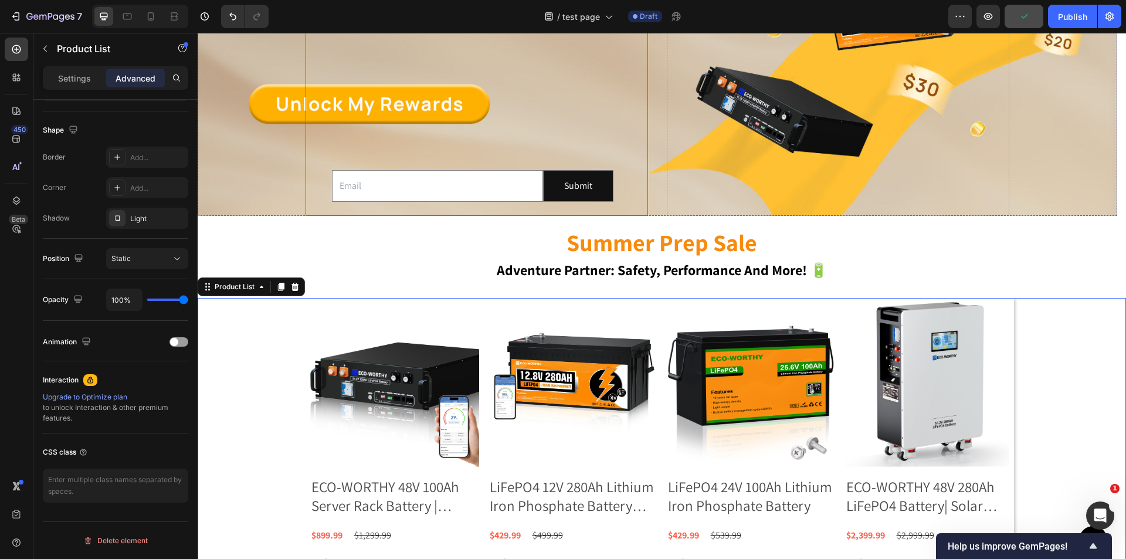
scroll to position [494, 0]
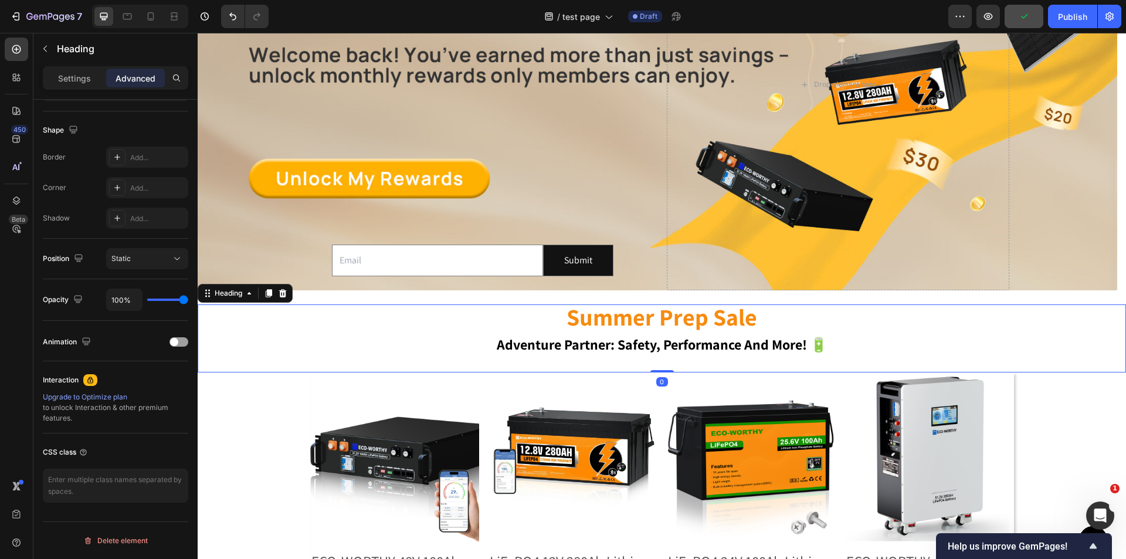
click at [213, 305] on h1 "summer prep sale adventure partner: safety, performance and more! 🔋" at bounding box center [662, 330] width 929 height 53
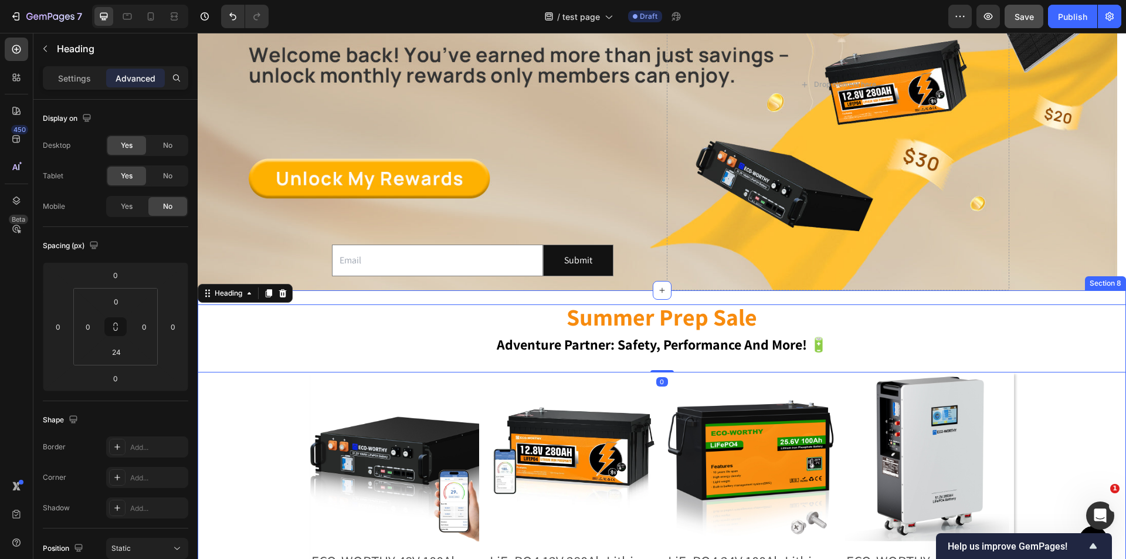
click at [339, 292] on div "summer prep sale adventure partner: safety, performance and more! 🔋 Heading 0 P…" at bounding box center [662, 512] width 929 height 445
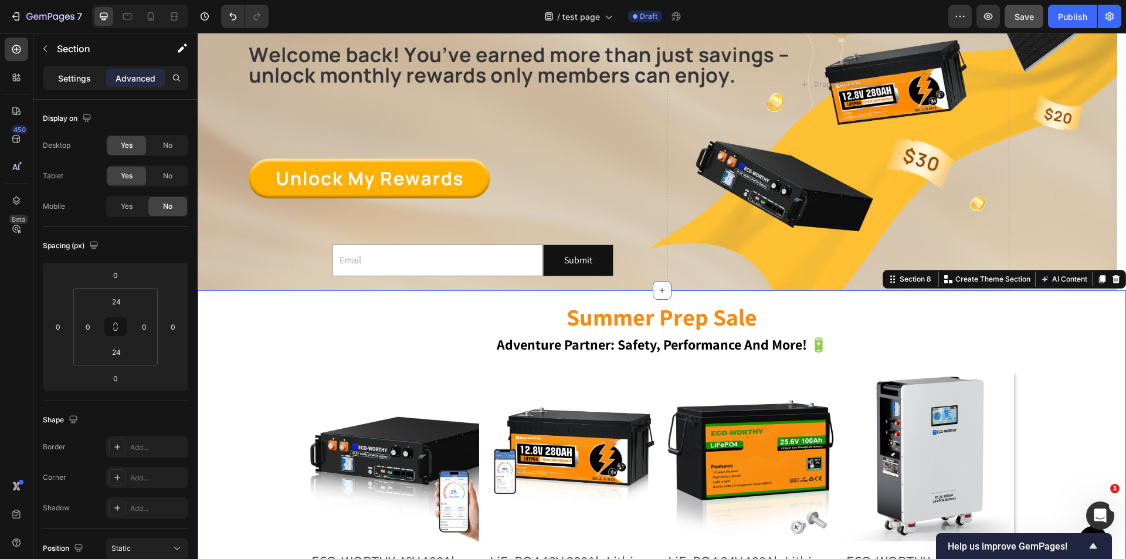
click at [80, 79] on p "Settings" at bounding box center [74, 78] width 33 height 12
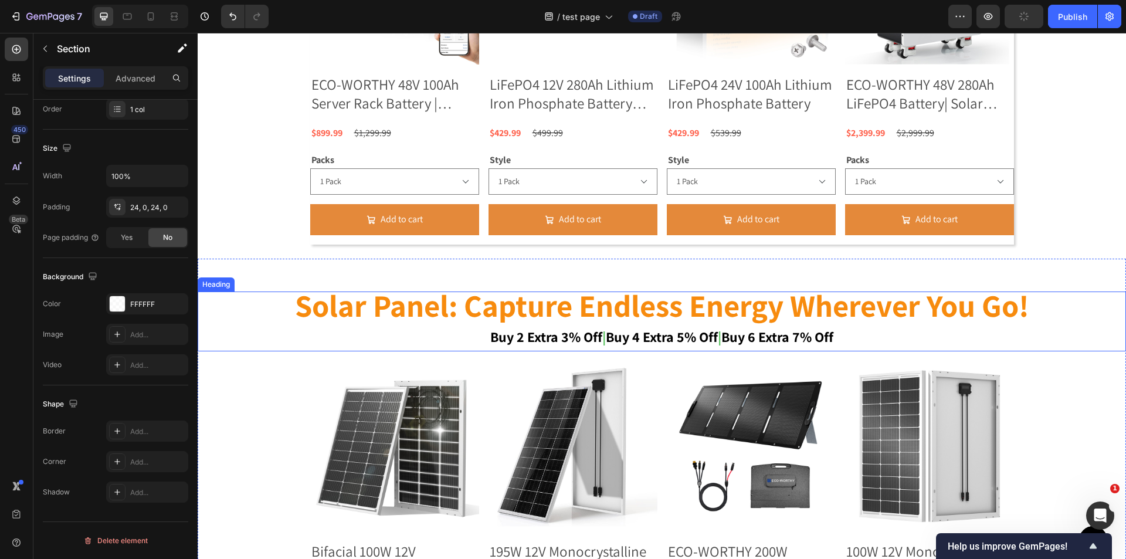
scroll to position [963, 0]
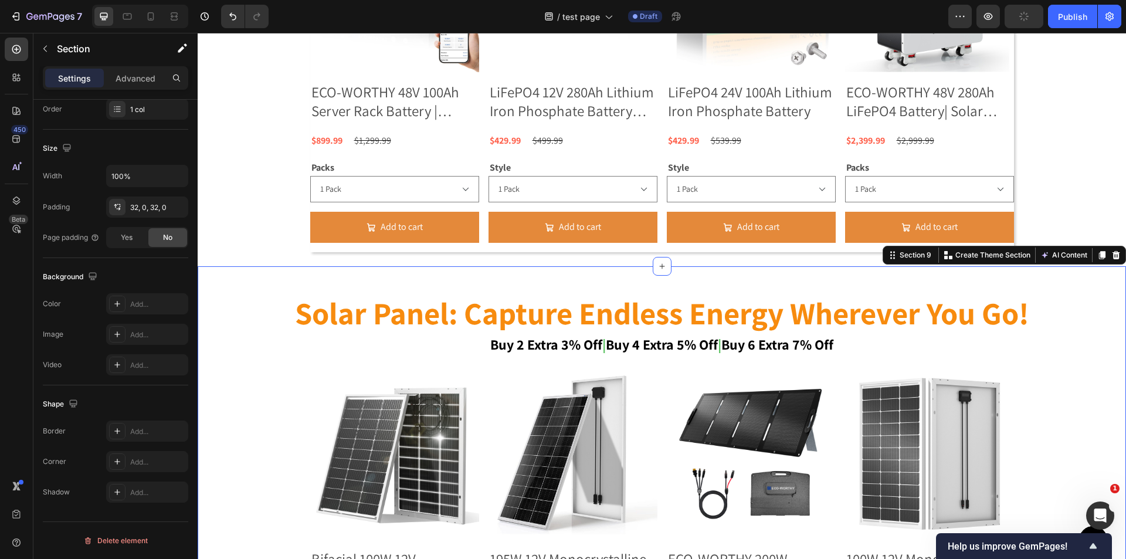
click at [250, 274] on div "solar panel: capture endless energy wherever you go! buy 2 extra 3% off | buy 4…" at bounding box center [662, 504] width 929 height 476
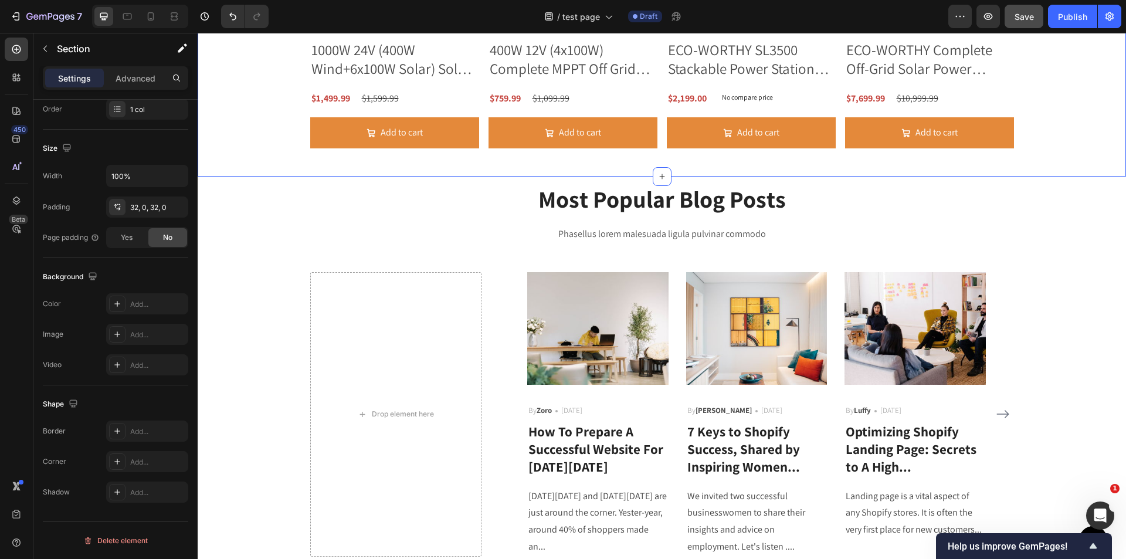
scroll to position [2078, 0]
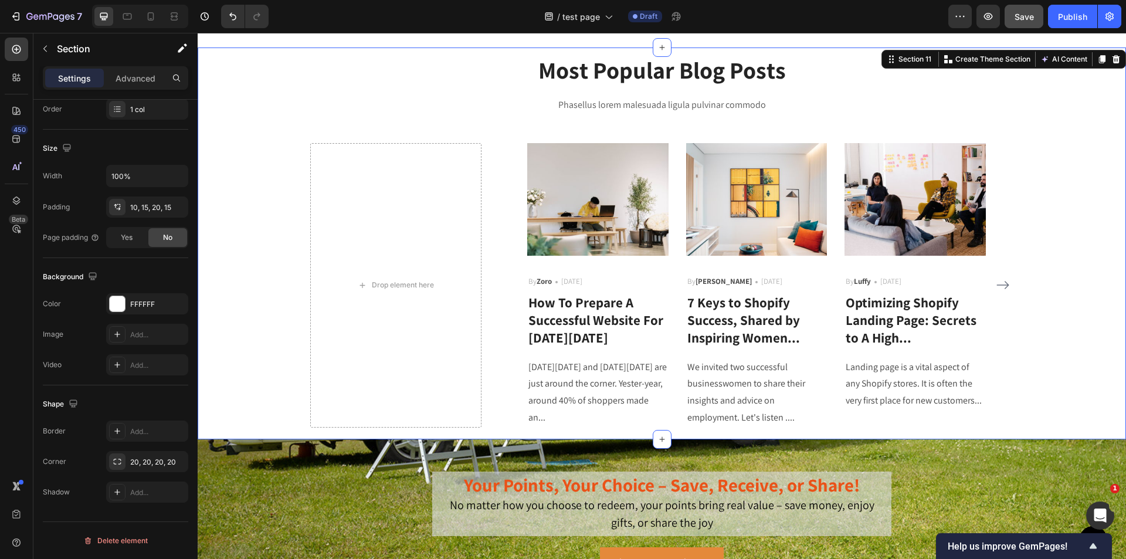
click at [1068, 319] on div "Most Popular Blog Posts Heading Phasellus lorem malesuada ligula pulvinar commo…" at bounding box center [661, 240] width 911 height 374
click at [57, 56] on div "Section" at bounding box center [94, 48] width 122 height 31
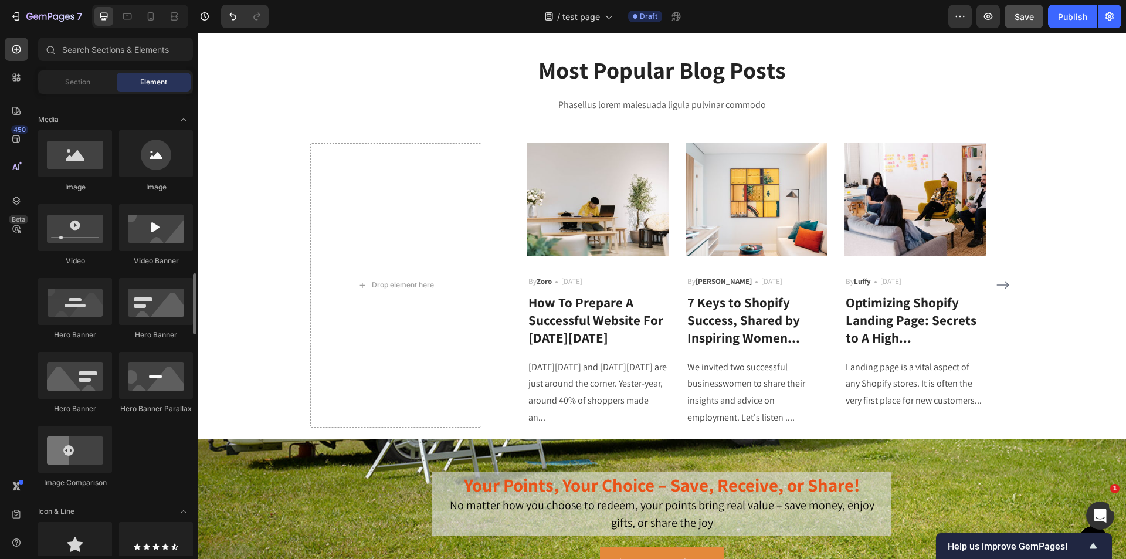
scroll to position [587, 0]
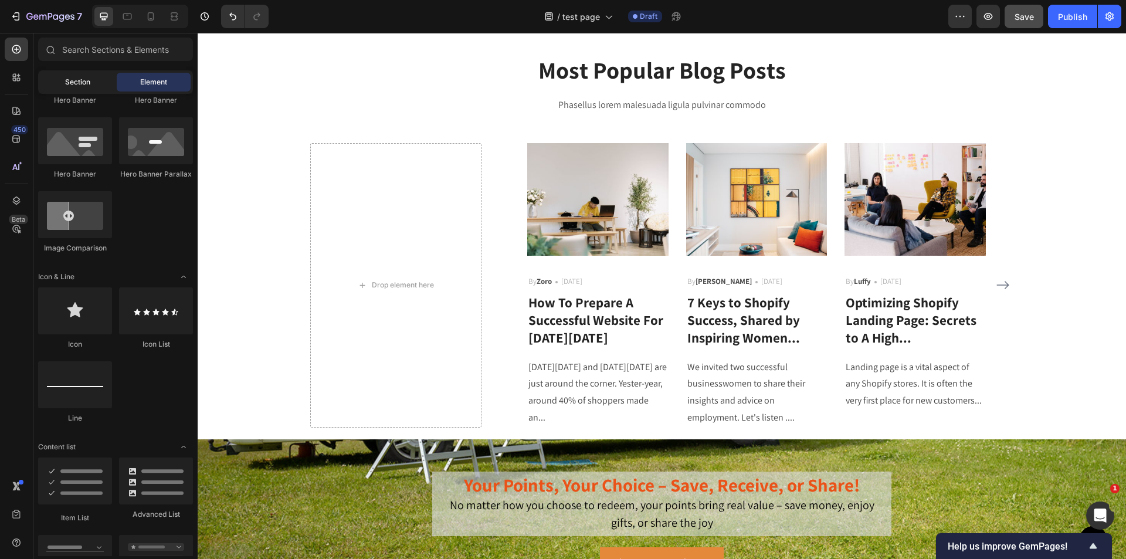
click at [67, 88] on div "Section" at bounding box center [77, 82] width 74 height 19
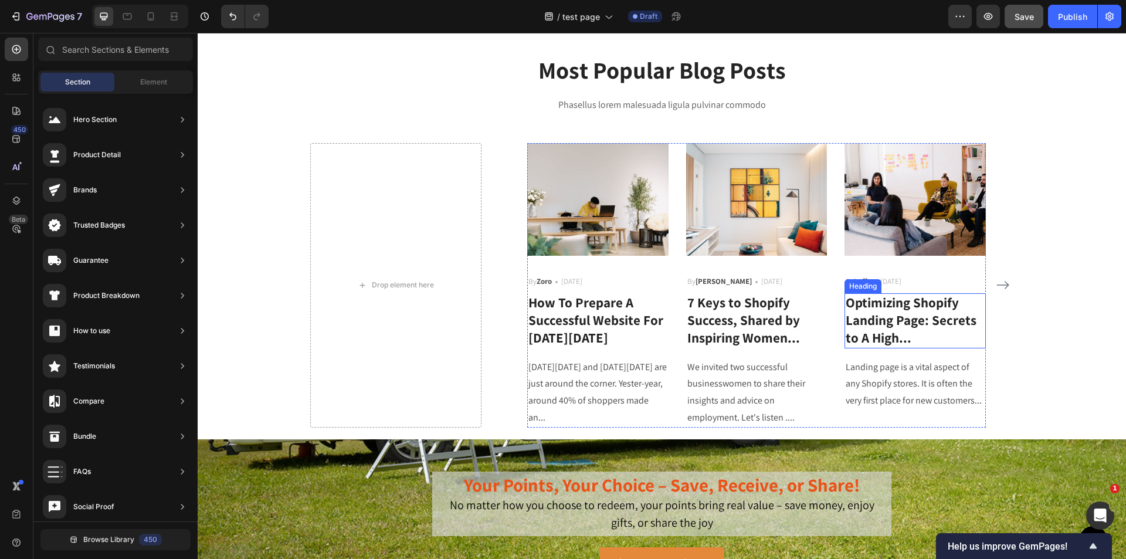
click at [904, 336] on p "Optimizing Shopify Landing Page: Secrets to A High..." at bounding box center [915, 320] width 139 height 53
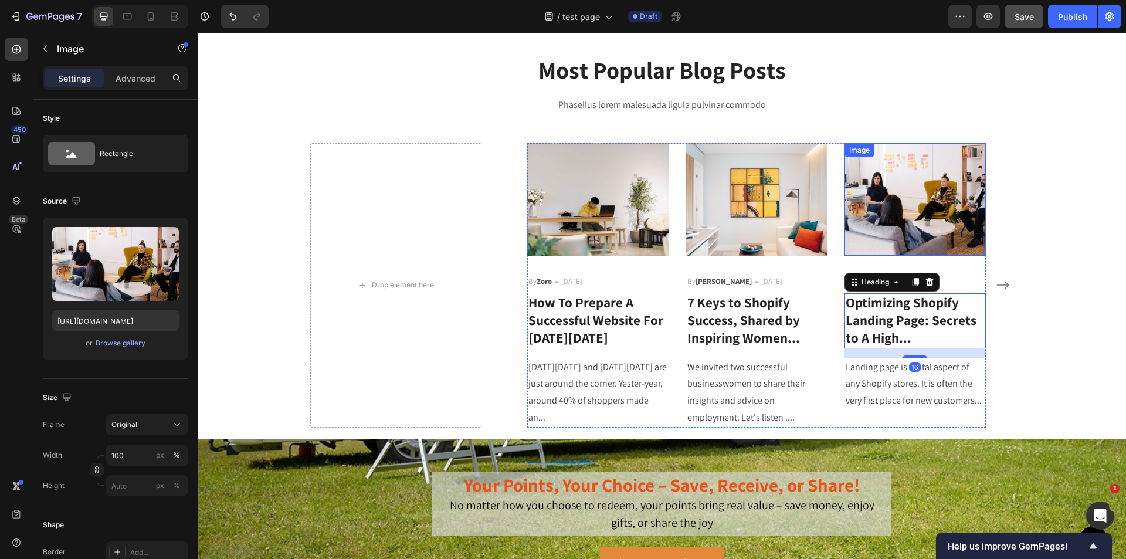
click at [928, 191] on img at bounding box center [915, 199] width 141 height 113
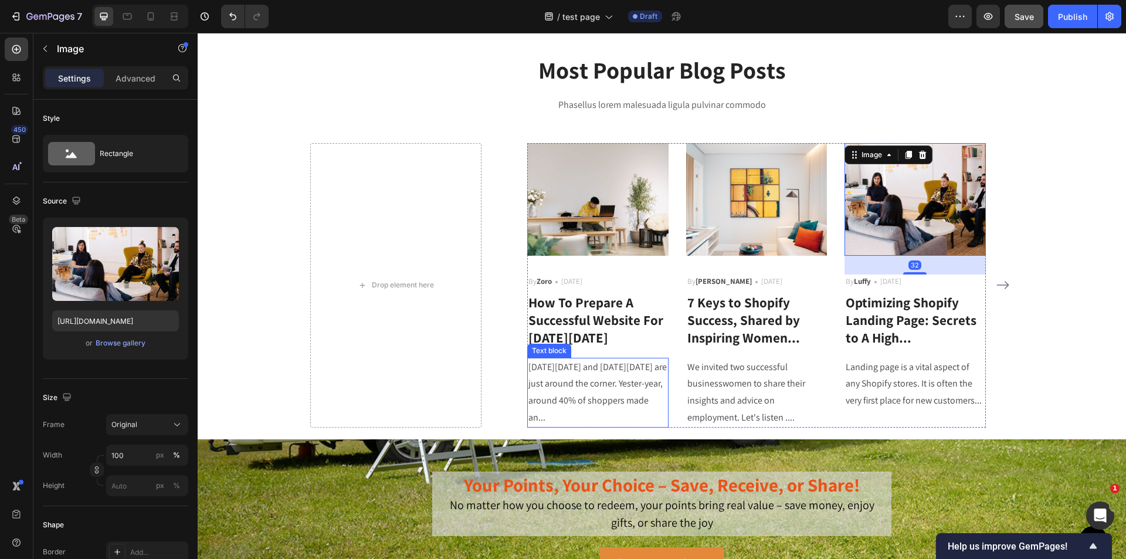
click at [575, 384] on p "[DATE][DATE] and [DATE][DATE] are just around the corner. Yester-year, around 4…" at bounding box center [598, 392] width 139 height 67
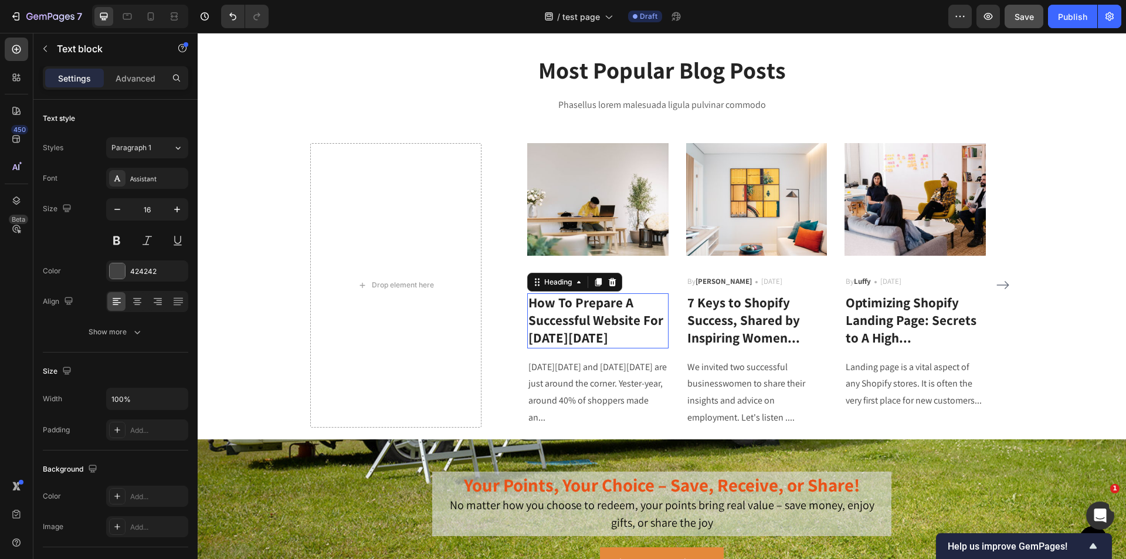
click at [623, 311] on p "How To Prepare A Successful Website For [DATE][DATE]" at bounding box center [598, 320] width 139 height 53
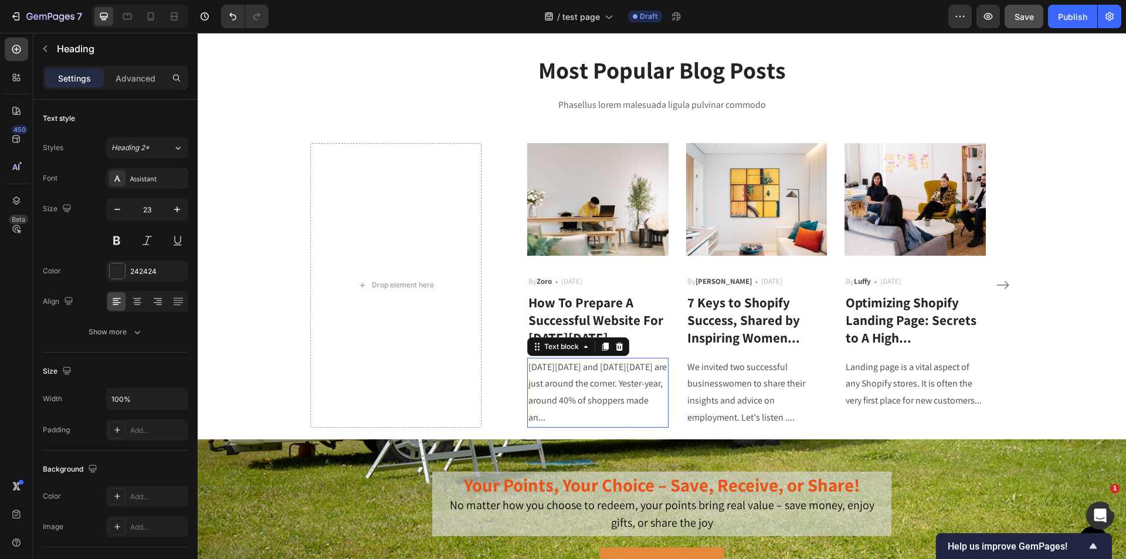
click at [626, 397] on p "[DATE][DATE] and [DATE][DATE] are just around the corner. Yester-year, around 4…" at bounding box center [598, 392] width 139 height 67
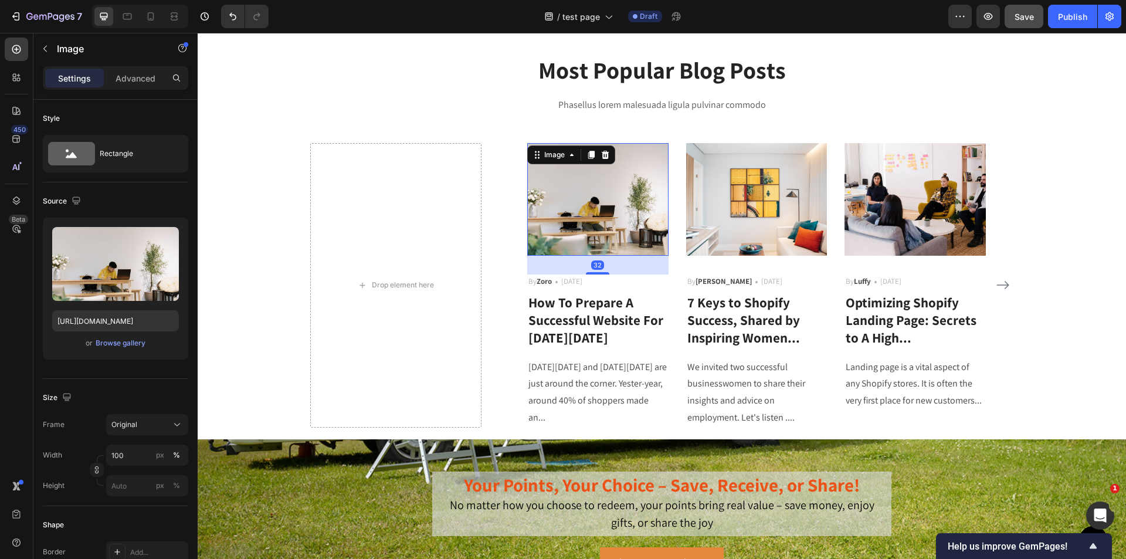
click at [562, 199] on img at bounding box center [597, 199] width 141 height 113
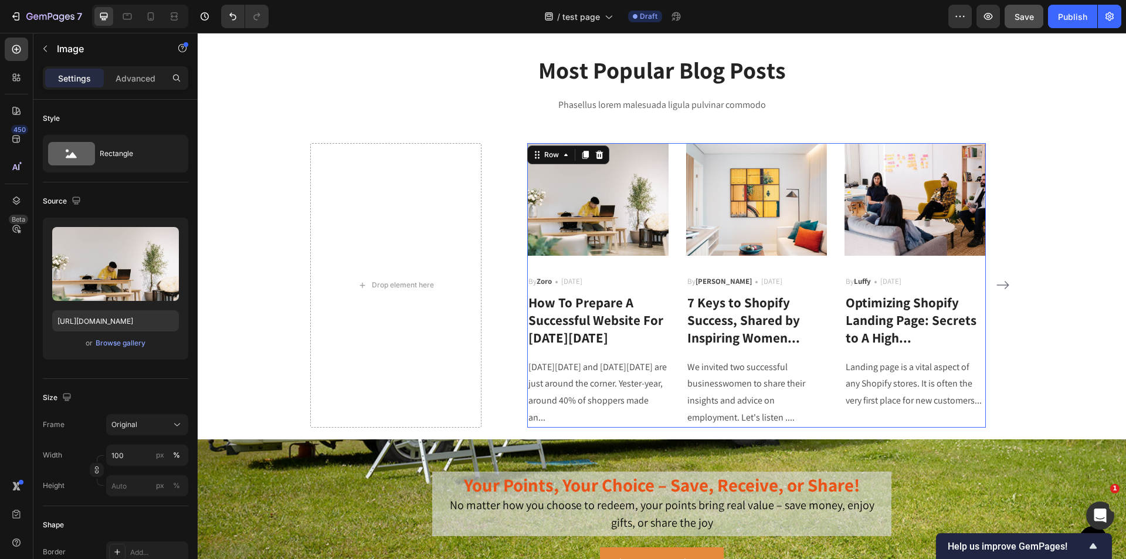
click at [527, 419] on div "Image By Zoro Text block Icon [DATE] Text block Row How To Prepare A Successful…" at bounding box center [597, 285] width 141 height 285
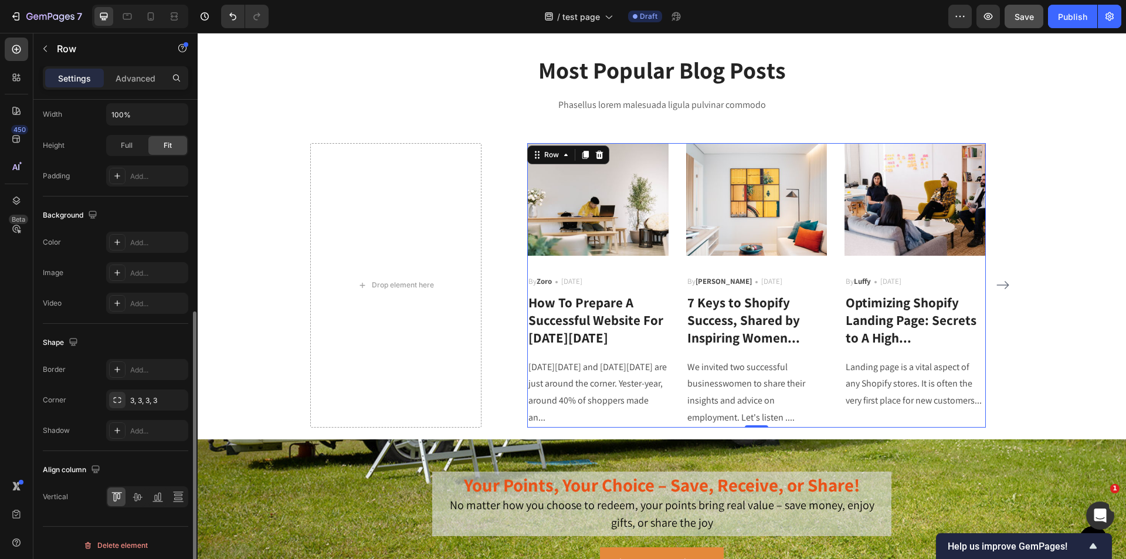
scroll to position [357, 0]
click at [1104, 514] on icon "Open Intercom Messenger" at bounding box center [1098, 513] width 19 height 19
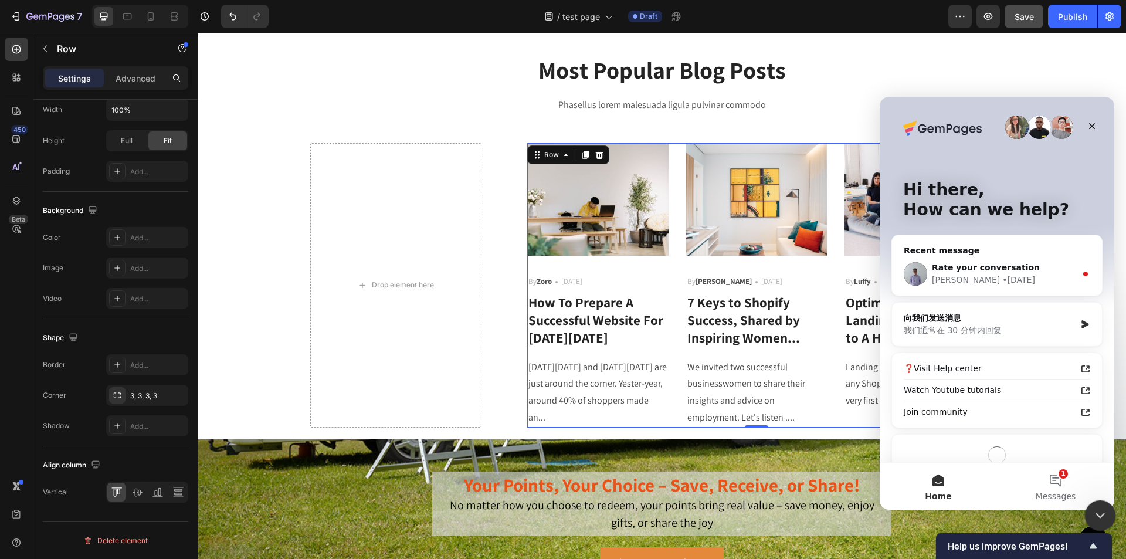
scroll to position [0, 0]
click at [1007, 338] on div "向我们发送消息 我们通常在 30 分钟内回复" at bounding box center [997, 324] width 210 height 43
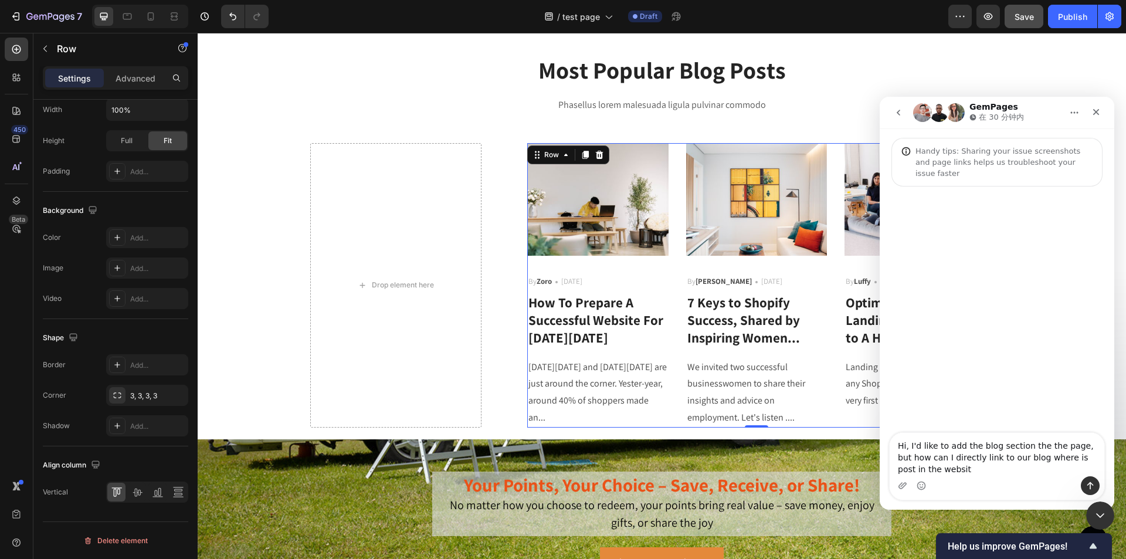
type textarea "Hi, I'd like to add the blog section the the page, but how can I directly link …"
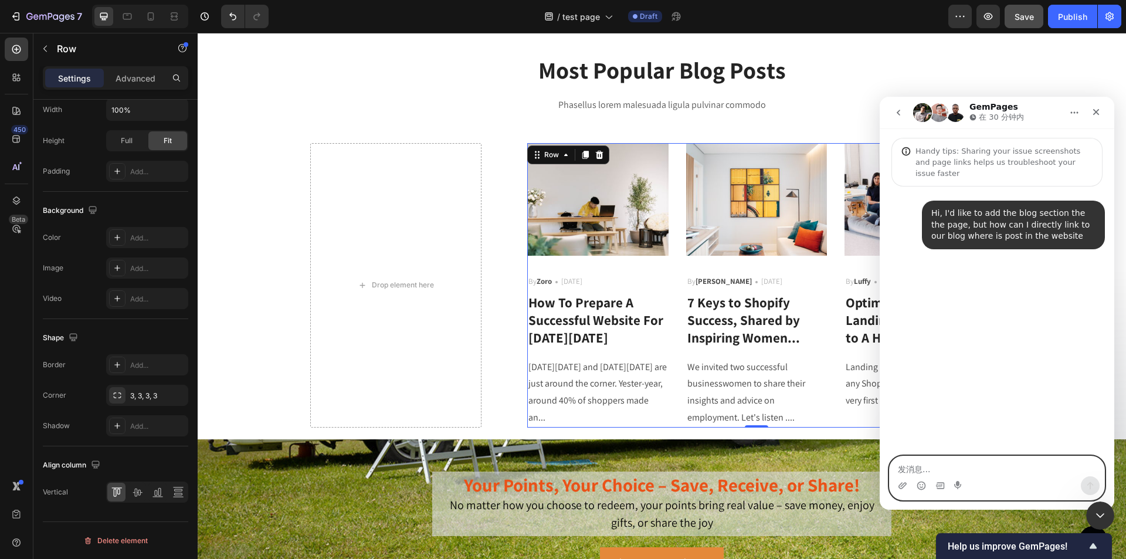
click at [954, 470] on textarea "发消息..." at bounding box center [997, 466] width 215 height 20
paste textarea "[URL][DOMAIN_NAME][DOMAIN_NAME]"
type textarea "[URL][DOMAIN_NAME][DOMAIN_NAME]"
click at [1098, 486] on button "Send a message…" at bounding box center [1090, 485] width 19 height 19
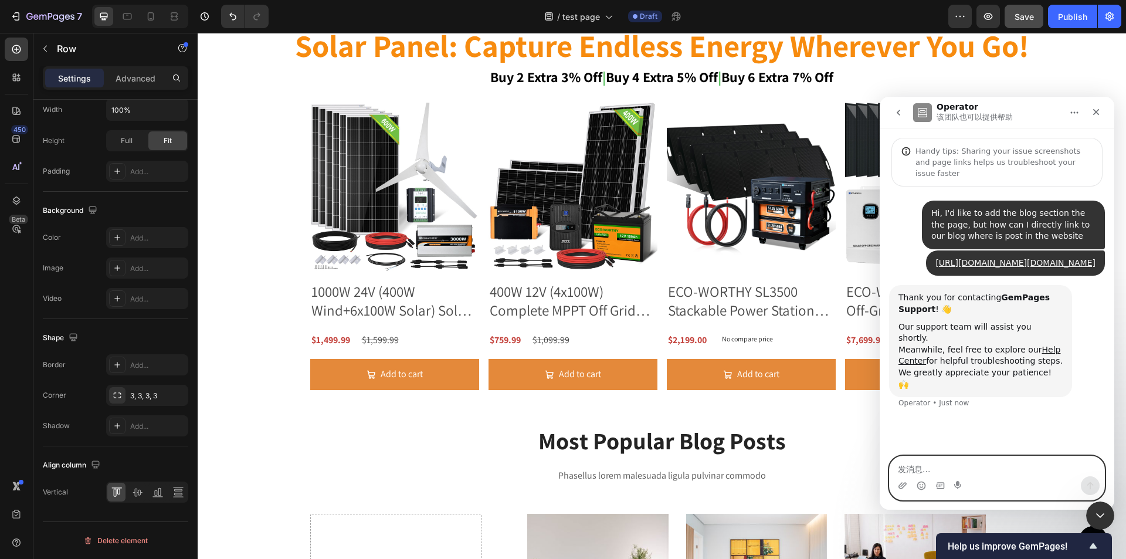
click at [967, 470] on textarea "发消息..." at bounding box center [997, 466] width 215 height 20
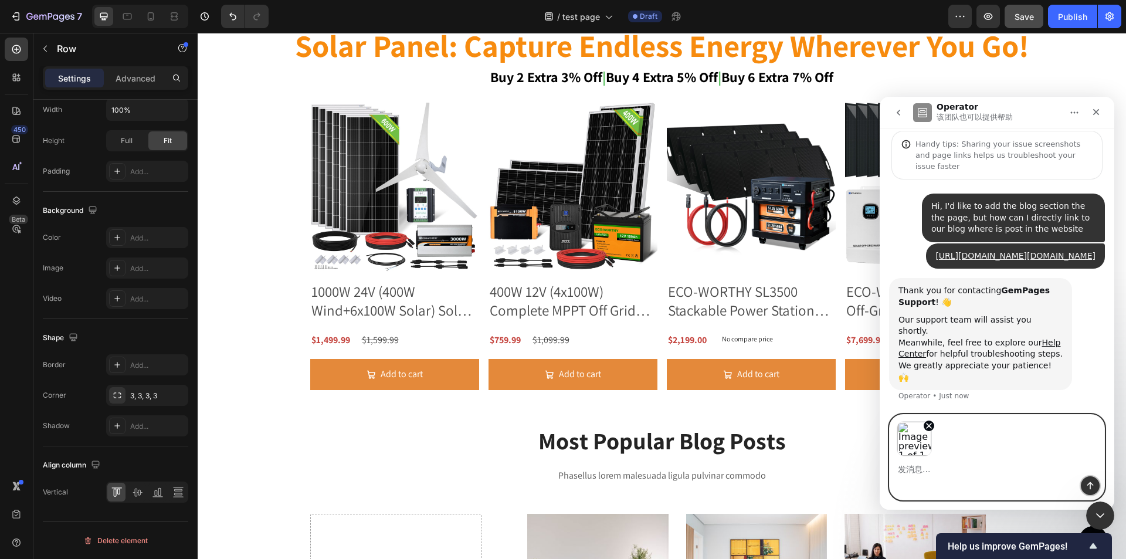
drag, startPoint x: 1083, startPoint y: 479, endPoint x: 1090, endPoint y: 487, distance: 10.8
click at [1086, 483] on button "Send a message…" at bounding box center [1090, 485] width 19 height 19
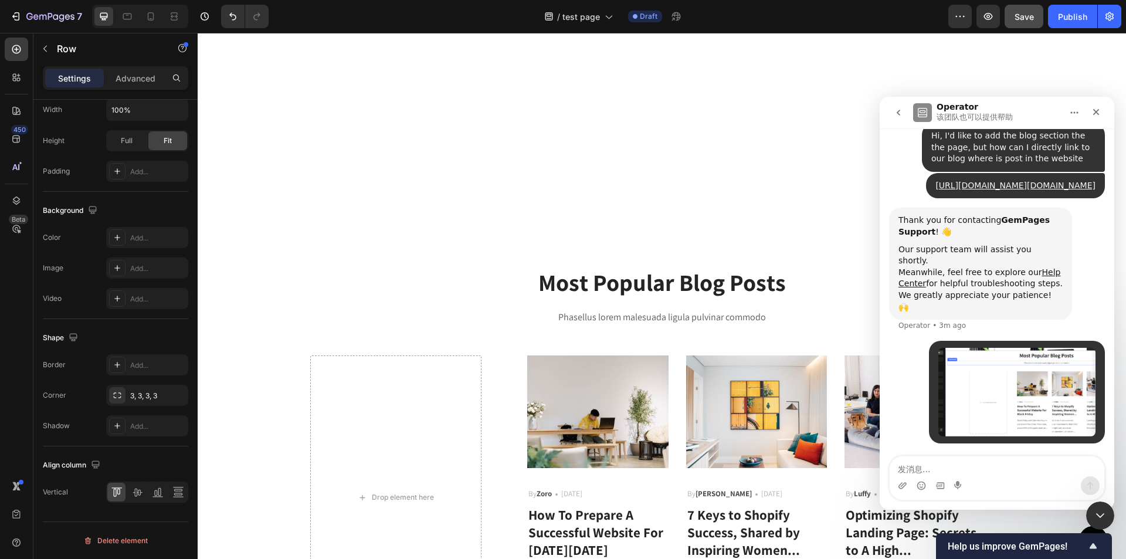
scroll to position [1785, 0]
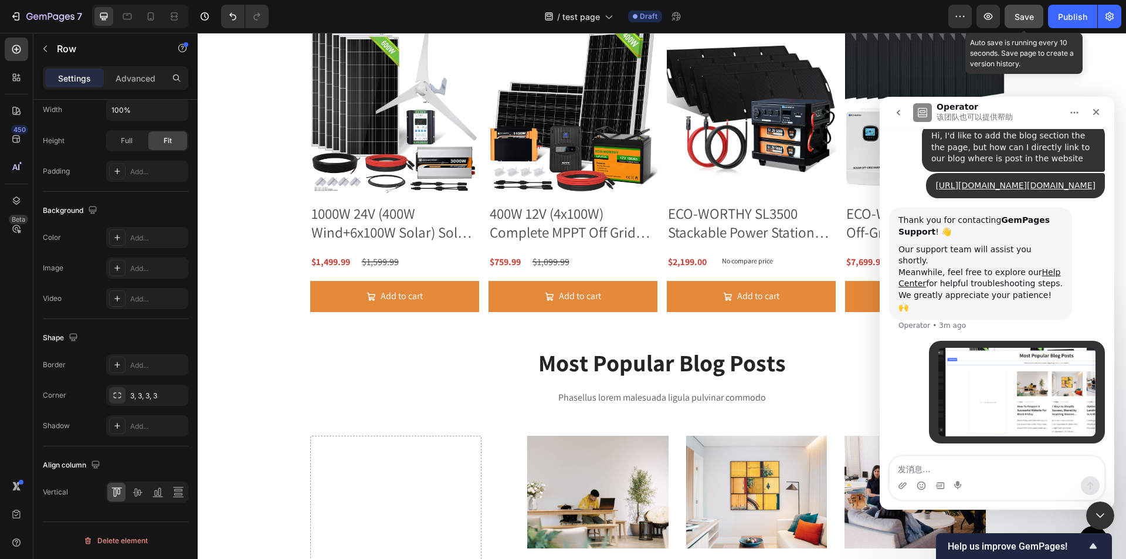
click at [1029, 21] on div "Save" at bounding box center [1024, 17] width 19 height 12
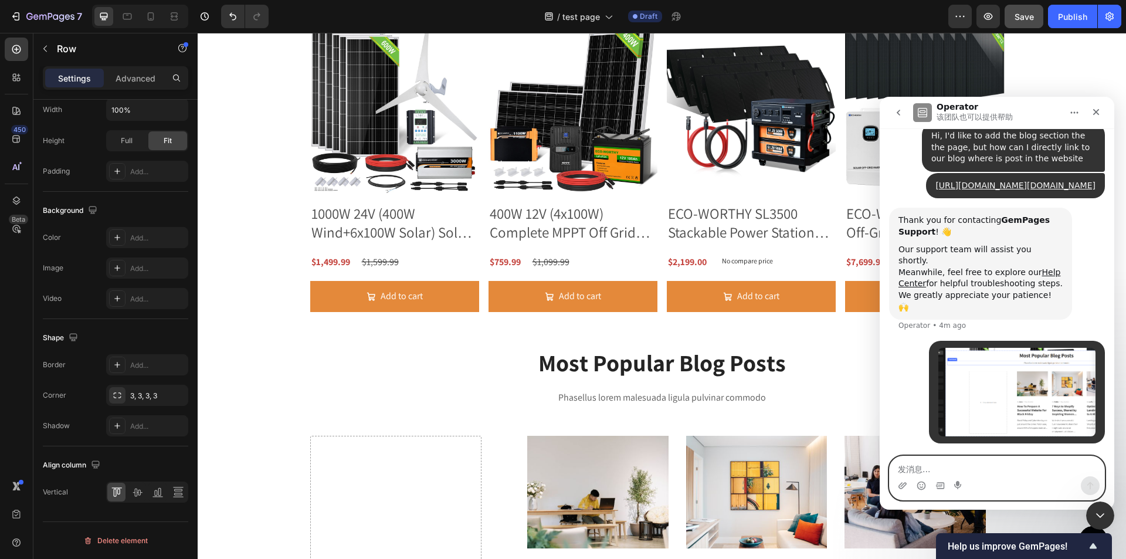
click at [934, 470] on textarea "发消息..." at bounding box center [997, 466] width 215 height 20
type textarea "[URL][DOMAIN_NAME]"
click at [1083, 489] on button "Send a message…" at bounding box center [1090, 485] width 19 height 19
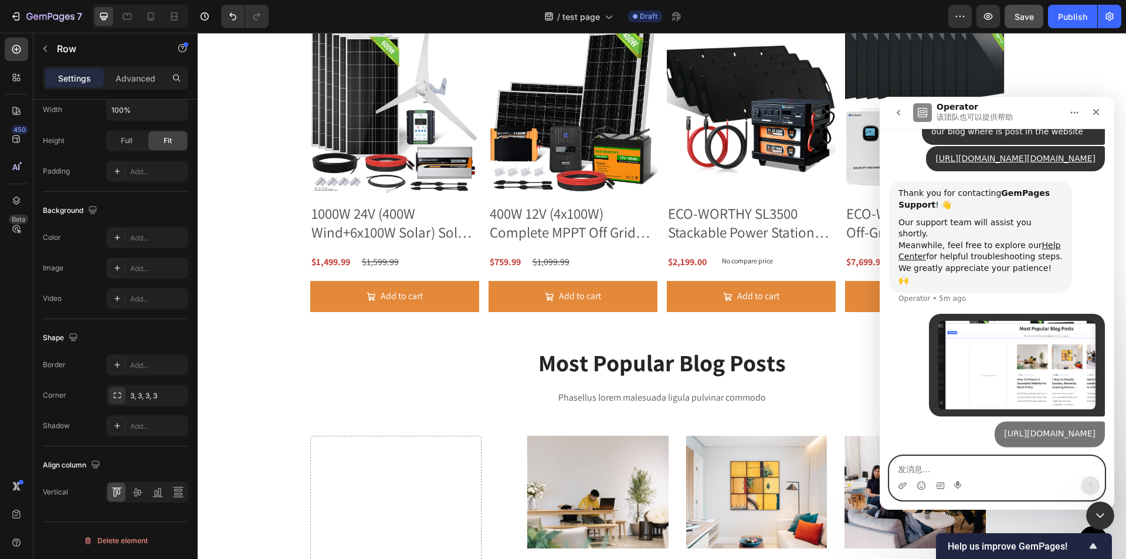
scroll to position [127, 0]
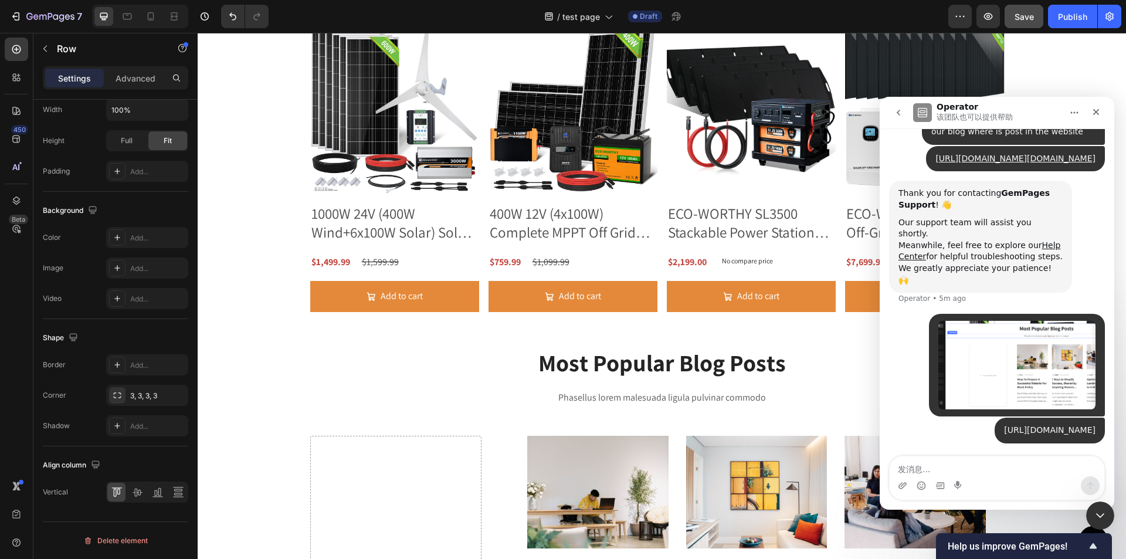
click at [1030, 477] on div "Intercom messenger" at bounding box center [997, 485] width 215 height 19
click at [1017, 458] on textarea "发消息..." at bounding box center [997, 466] width 215 height 20
type textarea "which you can find the link to our blog page"
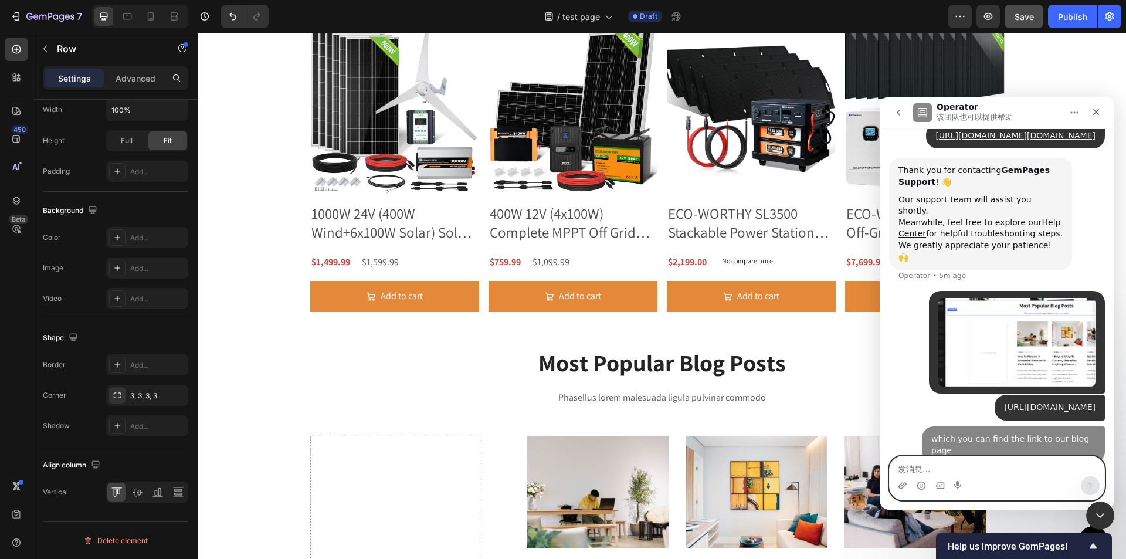
scroll to position [165, 0]
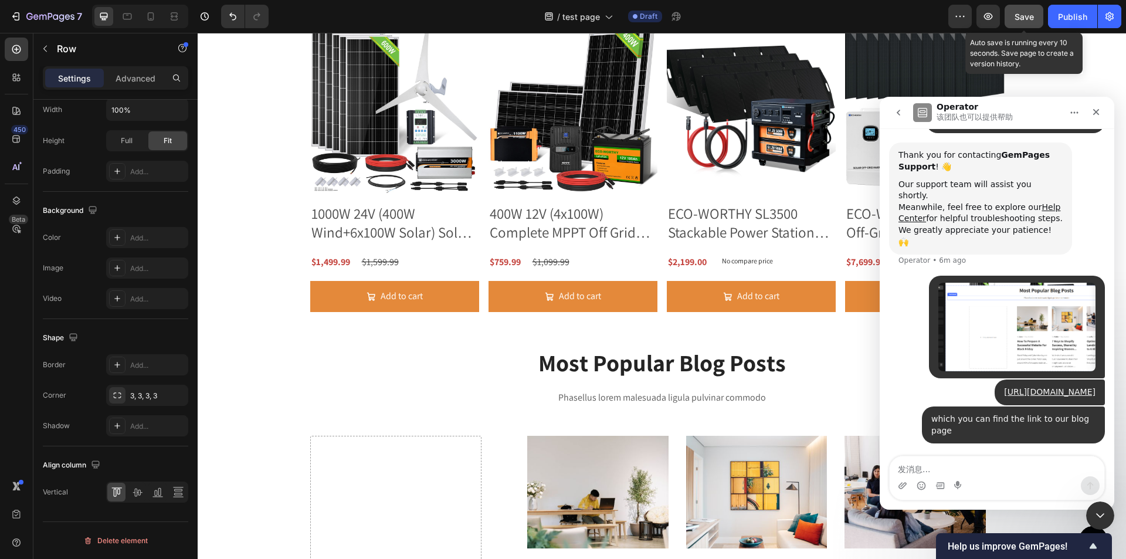
click at [1024, 12] on span "Save" at bounding box center [1024, 17] width 19 height 10
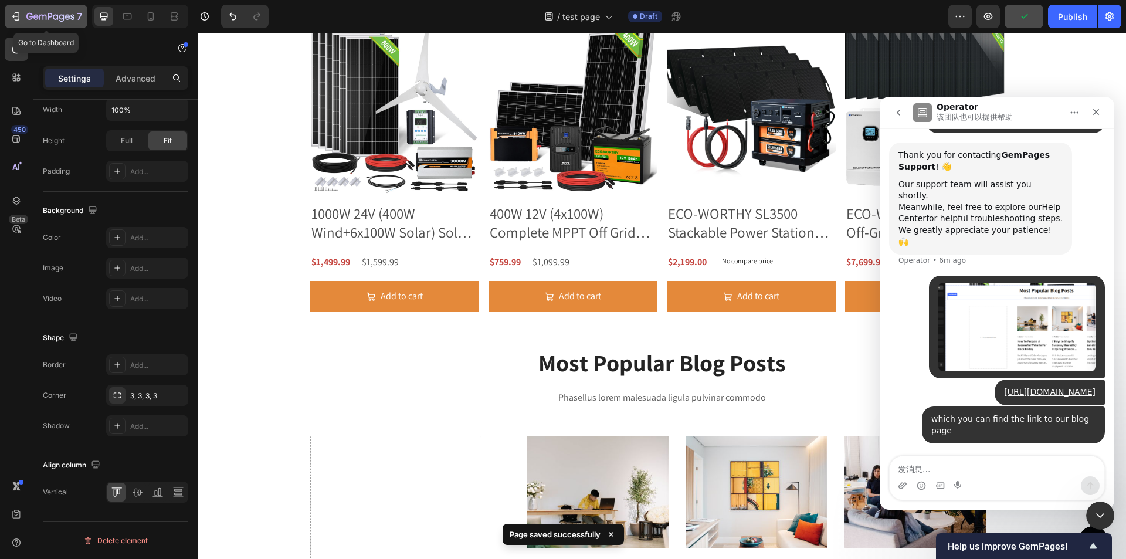
click at [22, 8] on button "7" at bounding box center [46, 16] width 83 height 23
